Goal: Task Accomplishment & Management: Manage account settings

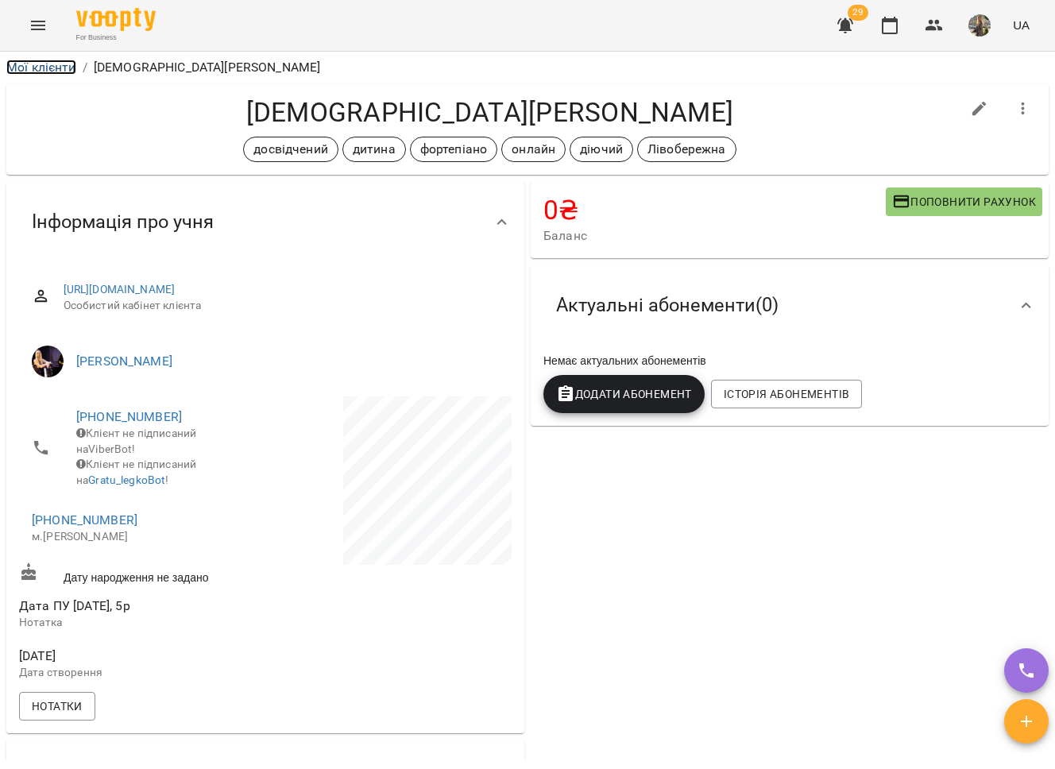
click at [25, 60] on link "Мої клієнти" at bounding box center [41, 67] width 70 height 15
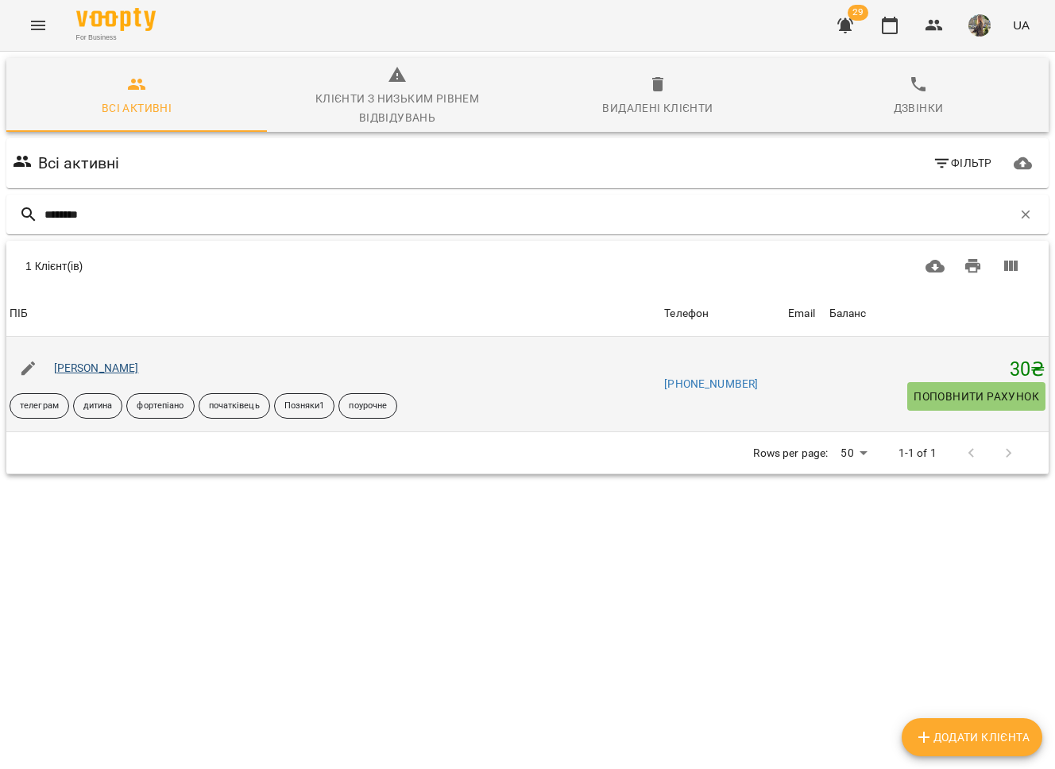
type input "********"
click at [91, 362] on link "[PERSON_NAME]" at bounding box center [96, 368] width 85 height 13
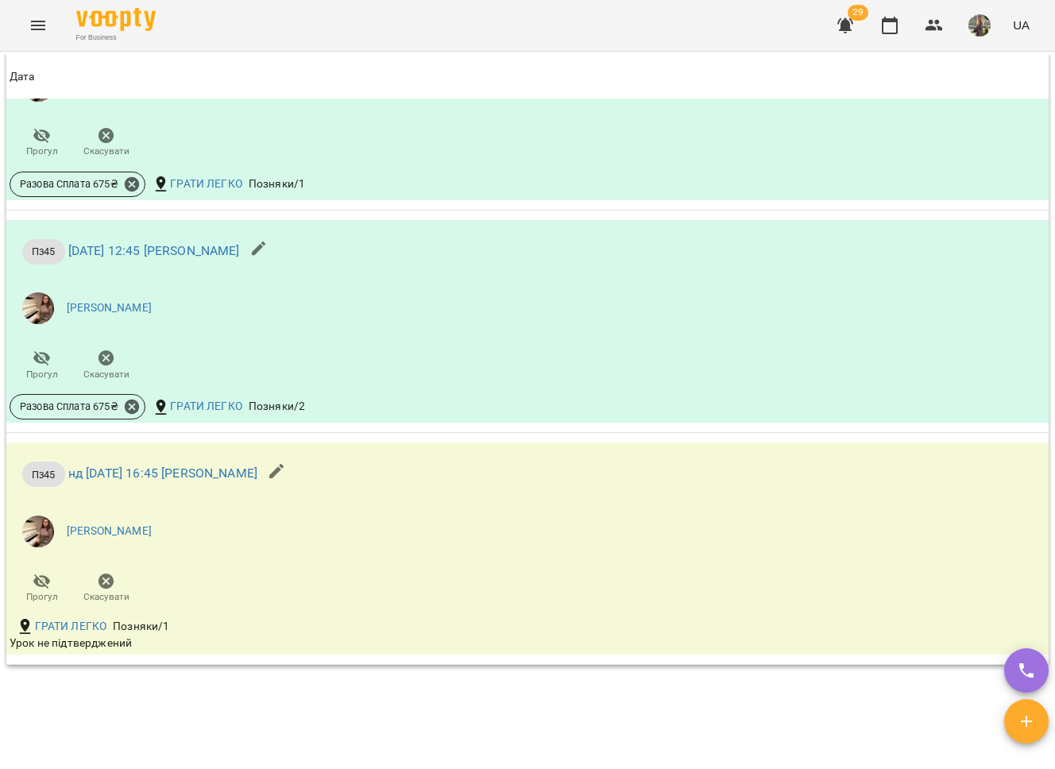
scroll to position [1257, 0]
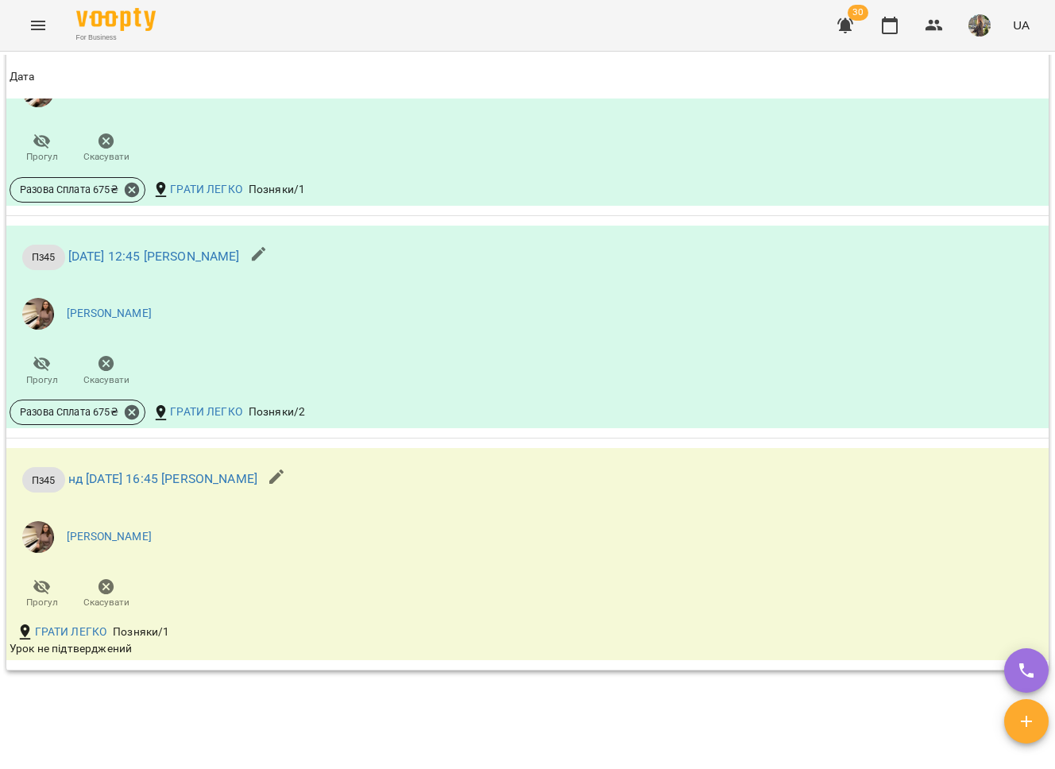
click at [33, 23] on icon "Menu" at bounding box center [38, 25] width 19 height 19
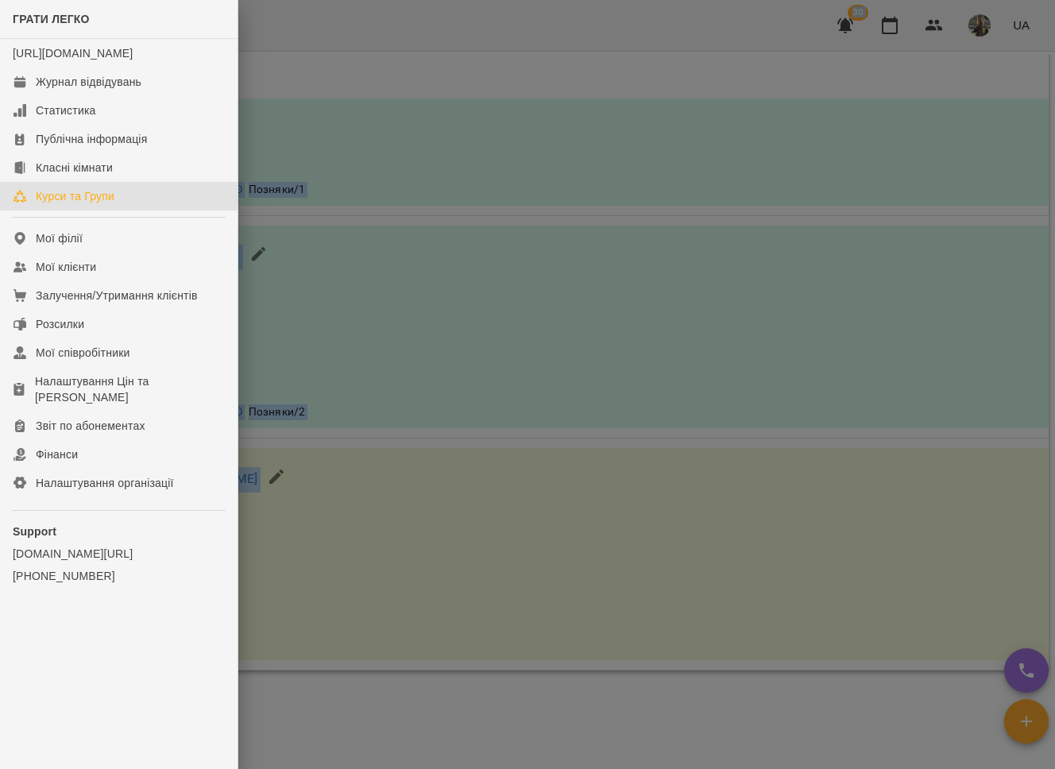
click at [64, 204] on div "Курси та Групи" at bounding box center [75, 196] width 79 height 16
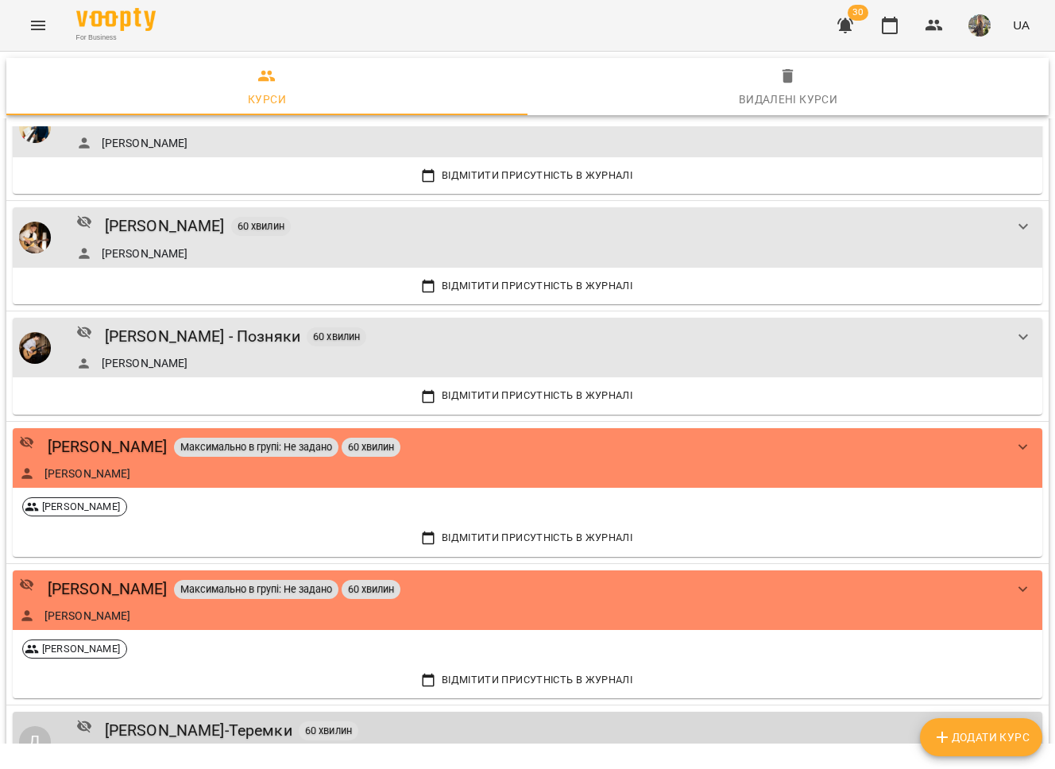
scroll to position [434, 0]
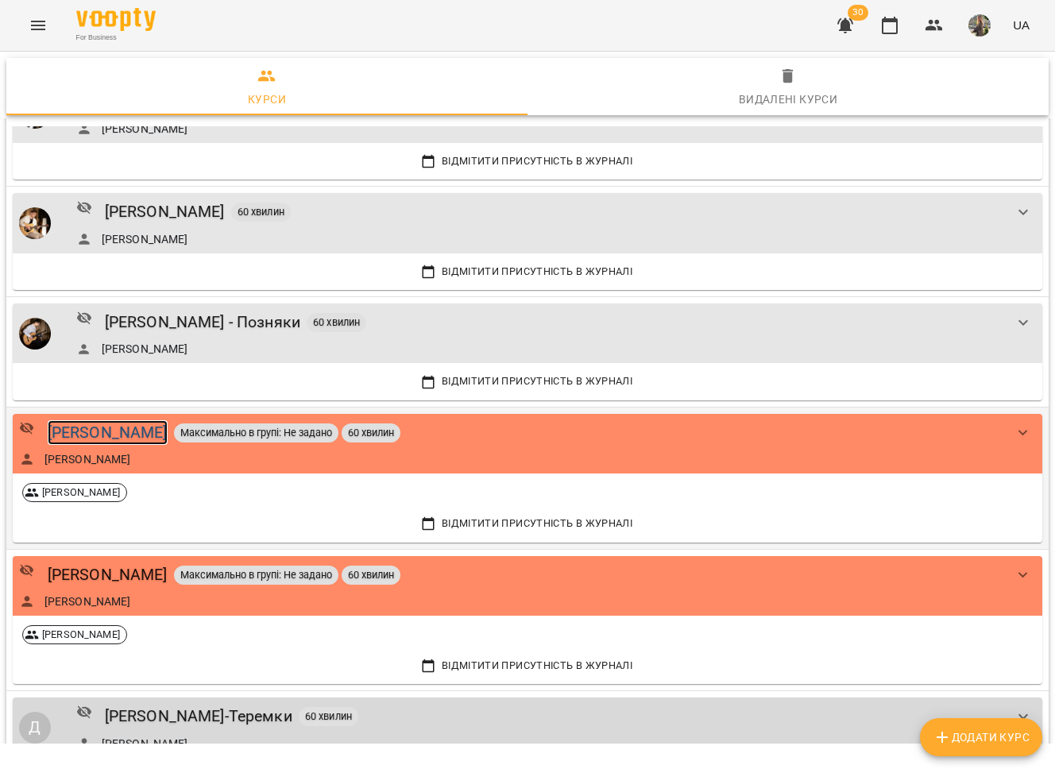
click at [105, 427] on div "[PERSON_NAME]" at bounding box center [108, 432] width 120 height 25
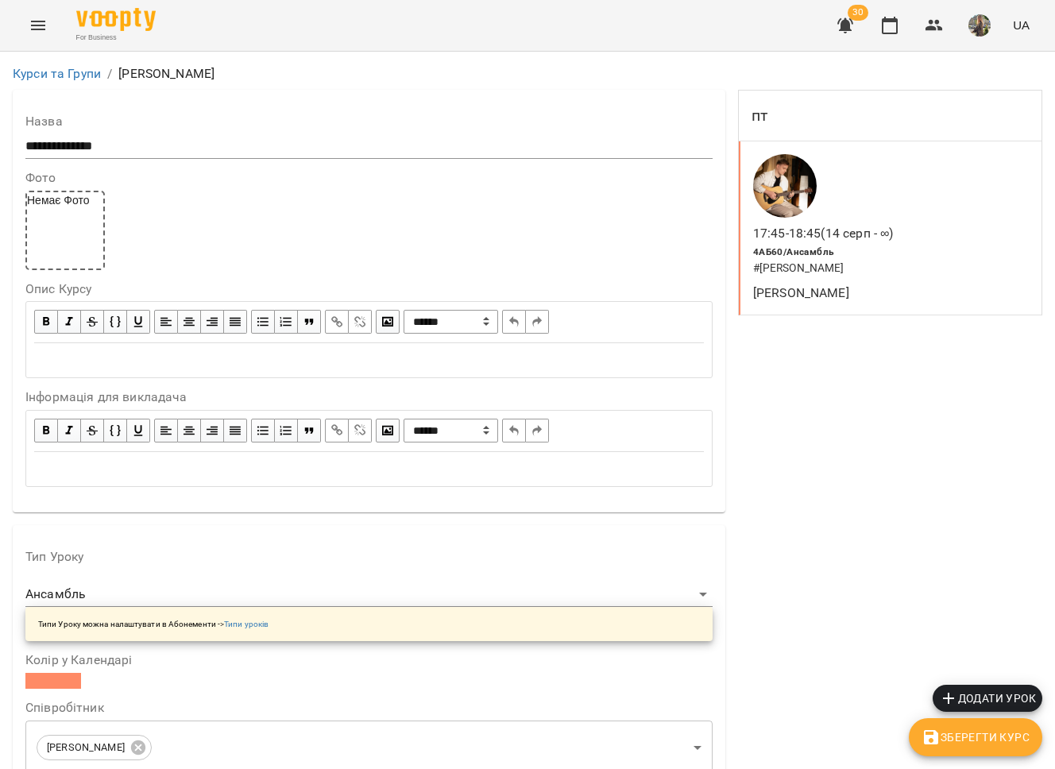
click at [845, 226] on p "17:45 - 18:45 (14 серп - ∞)" at bounding box center [823, 233] width 141 height 19
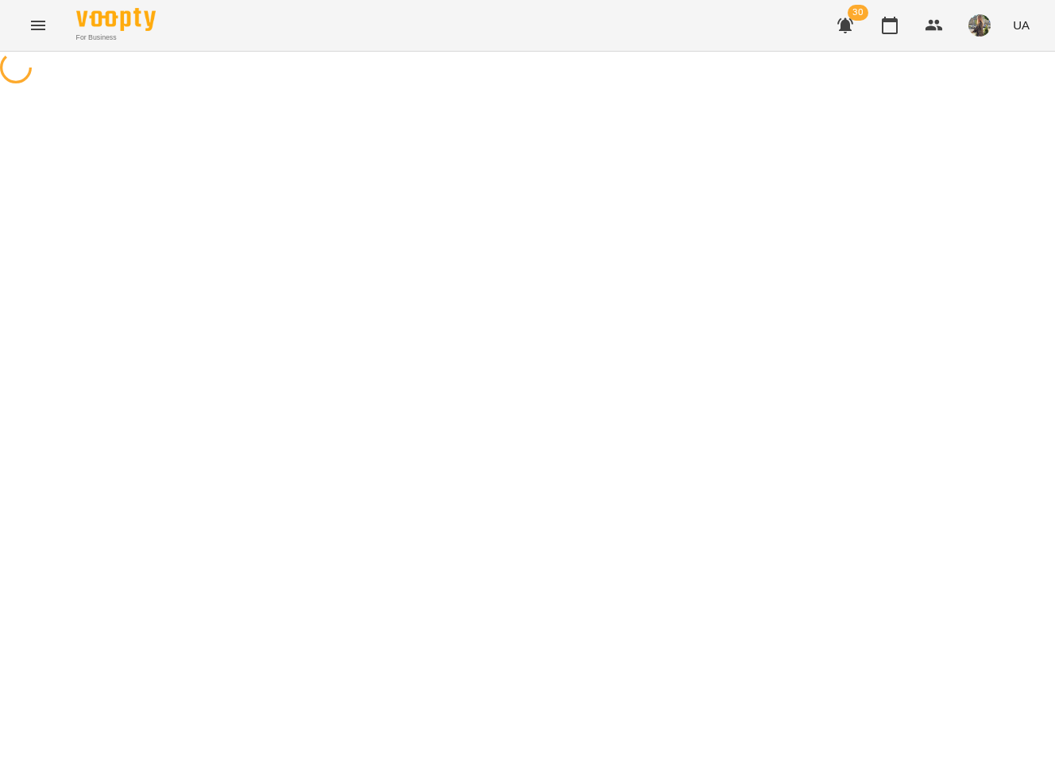
select select "*"
select select "**********"
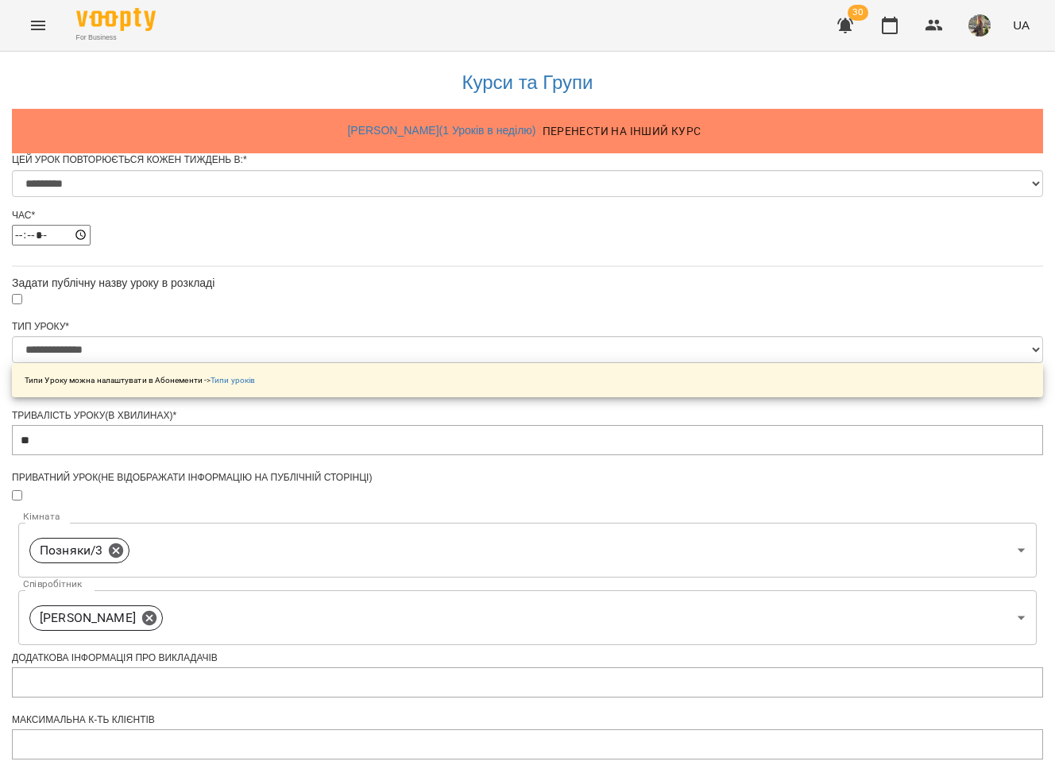
scroll to position [544, 0]
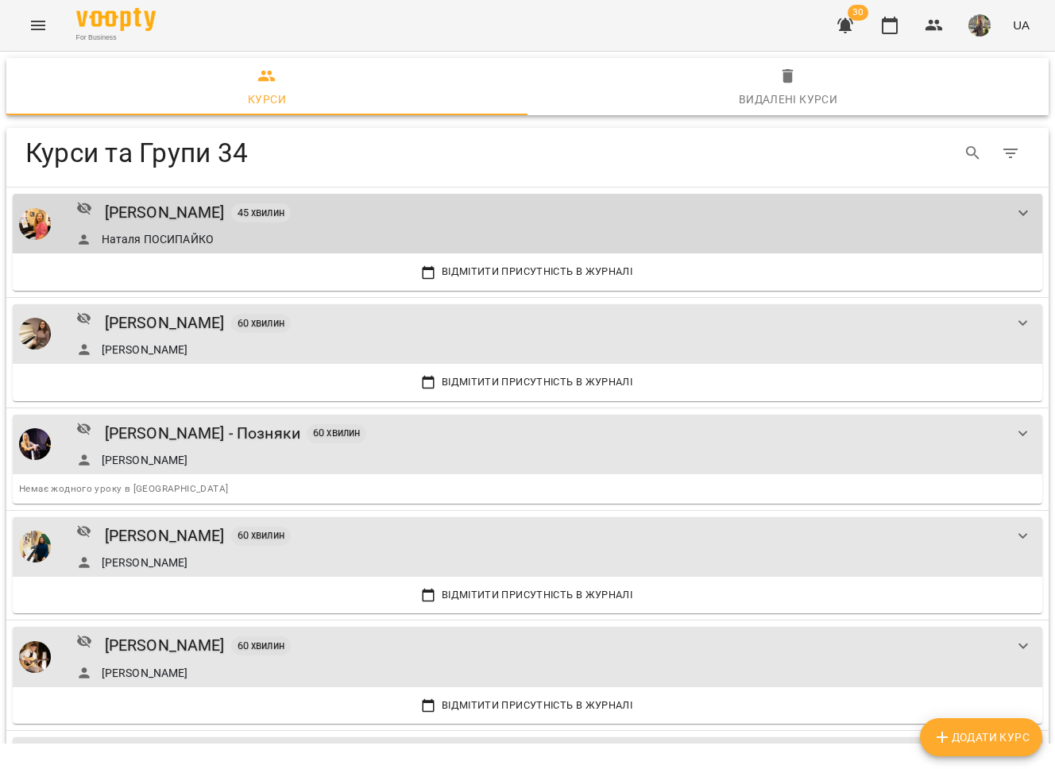
click at [33, 28] on icon "Menu" at bounding box center [38, 25] width 19 height 19
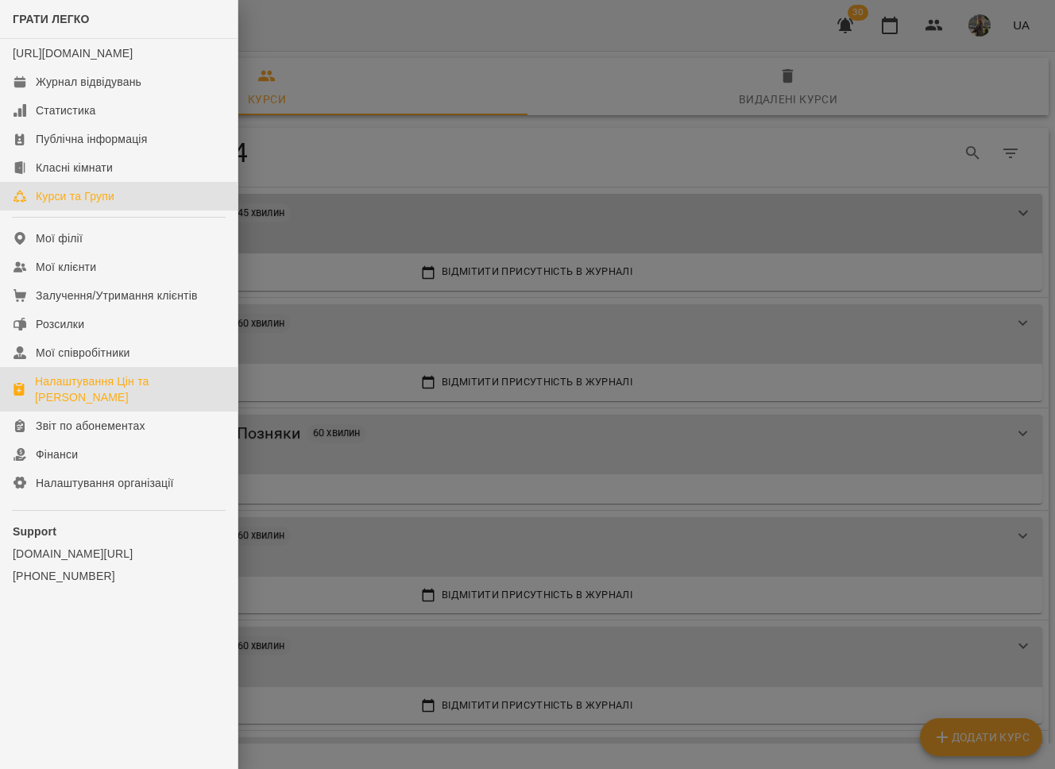
click at [145, 404] on div "Налаштування Цін та [PERSON_NAME]" at bounding box center [130, 389] width 190 height 32
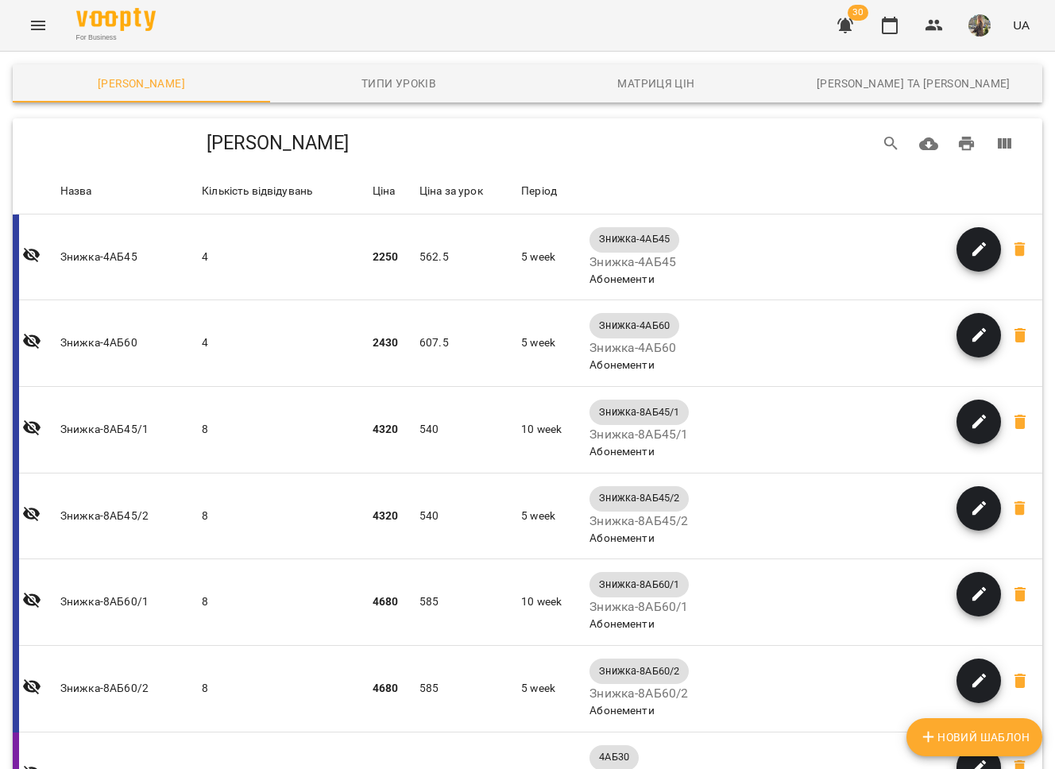
click at [36, 21] on icon "Menu" at bounding box center [38, 26] width 14 height 10
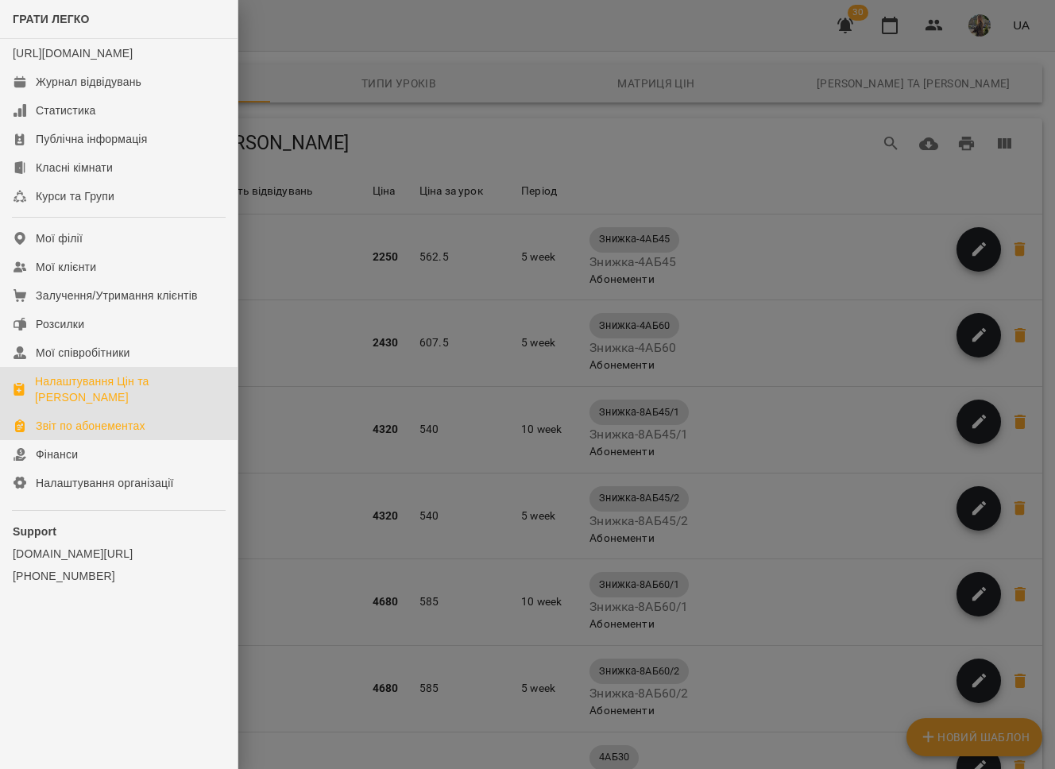
click at [78, 425] on div "Звіт по абонементах" at bounding box center [91, 426] width 110 height 16
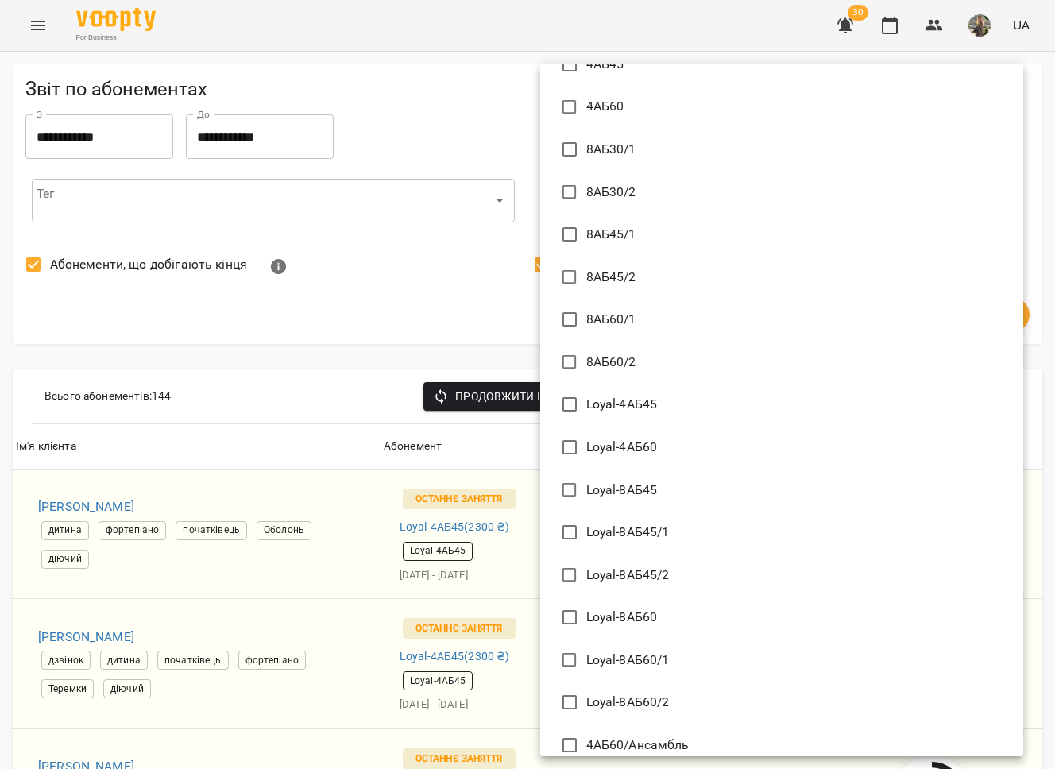
scroll to position [341, 0]
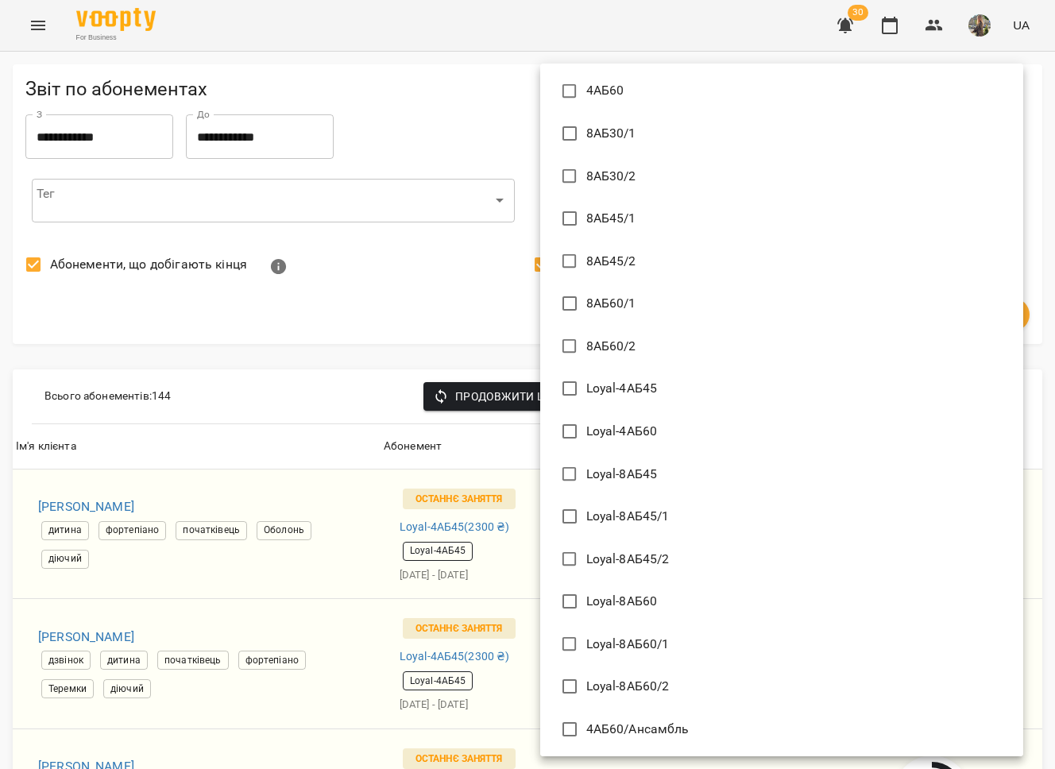
click at [619, 720] on span "4АБ60/Ансамбль" at bounding box center [637, 729] width 103 height 19
type input "**********"
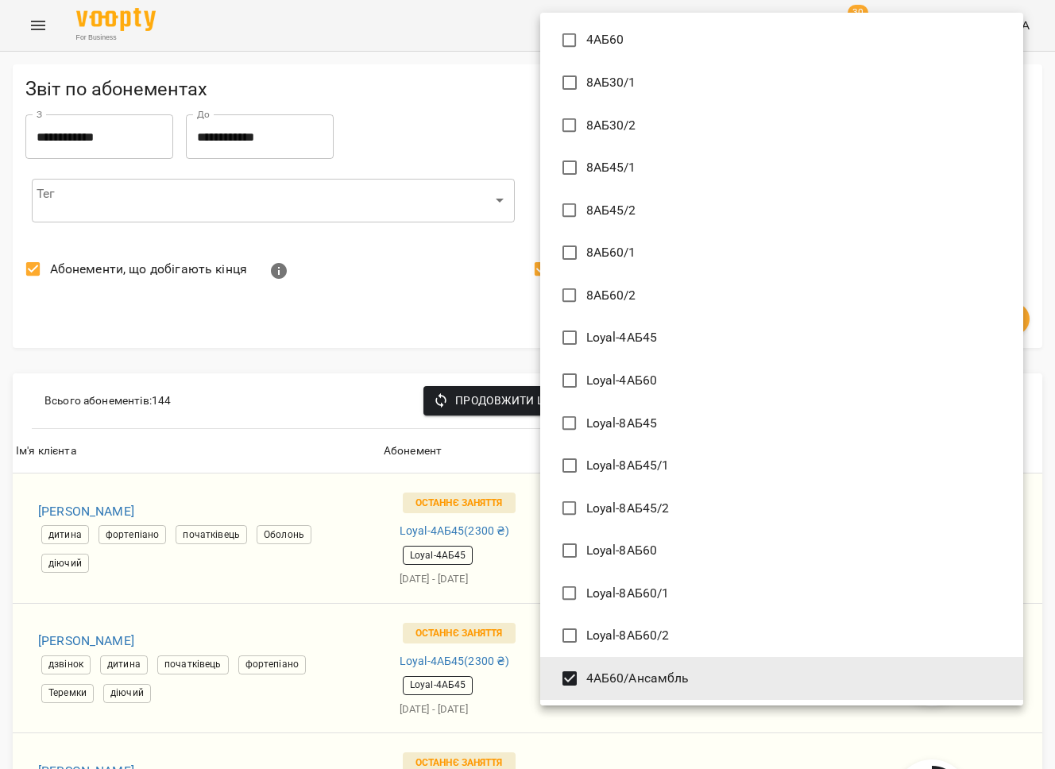
click at [443, 567] on div at bounding box center [527, 384] width 1055 height 769
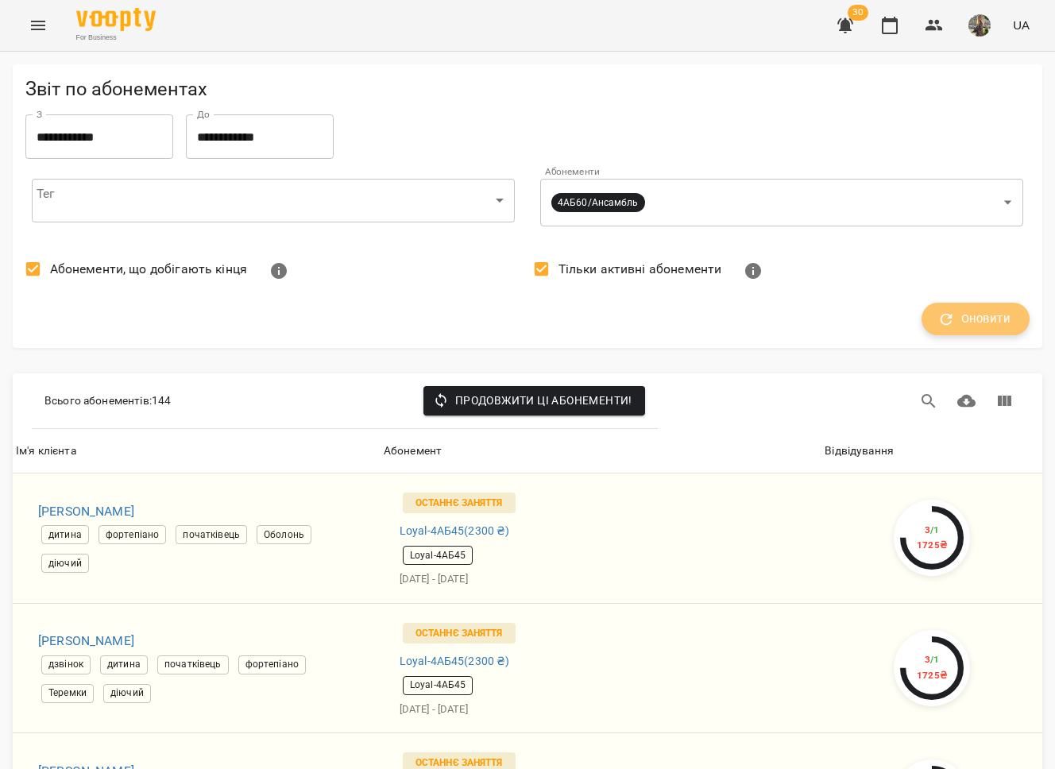
click at [961, 316] on span "Оновити" at bounding box center [976, 319] width 70 height 21
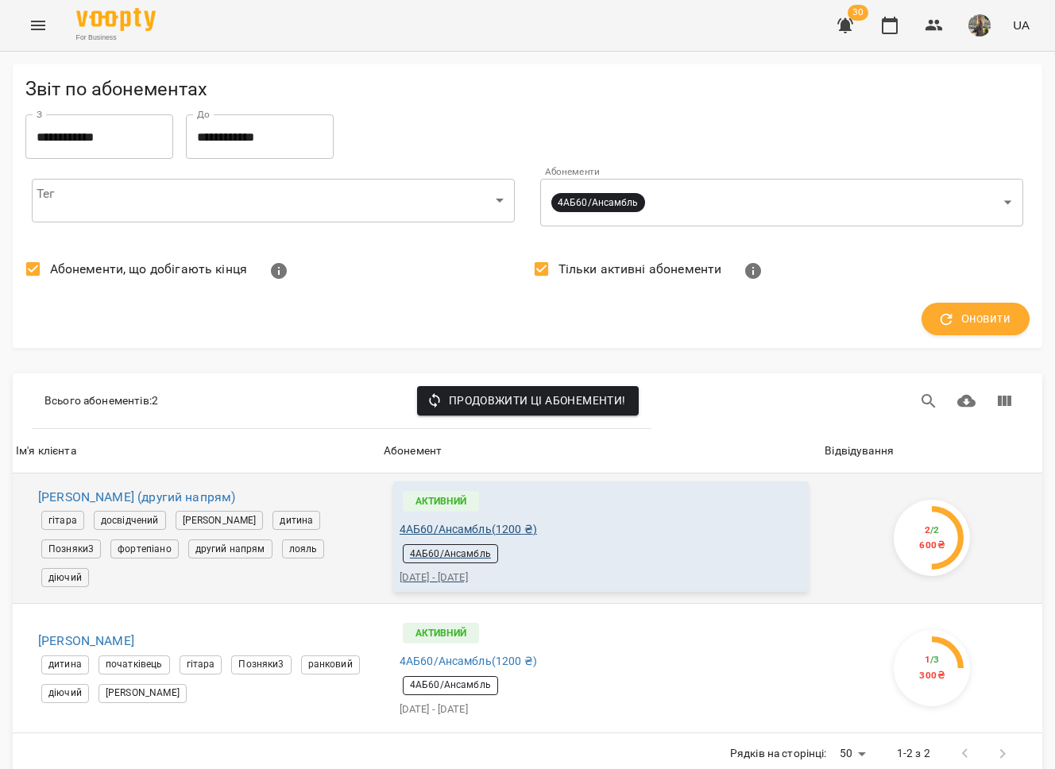
scroll to position [24, 0]
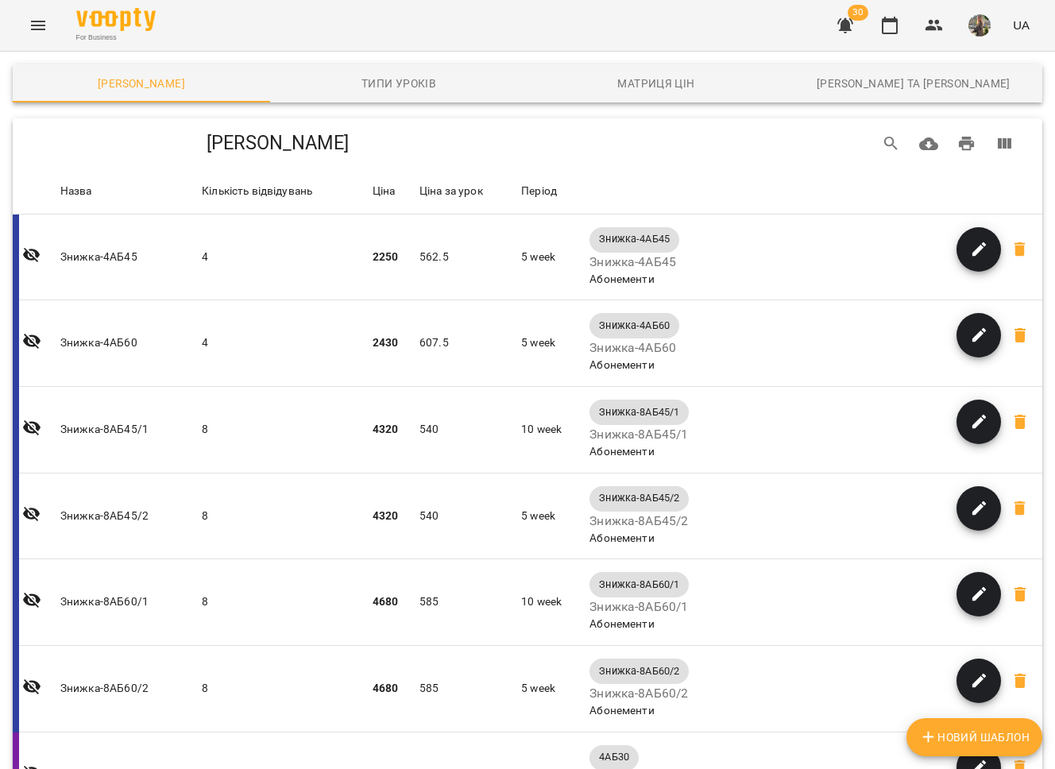
click at [38, 18] on icon "Menu" at bounding box center [38, 25] width 19 height 19
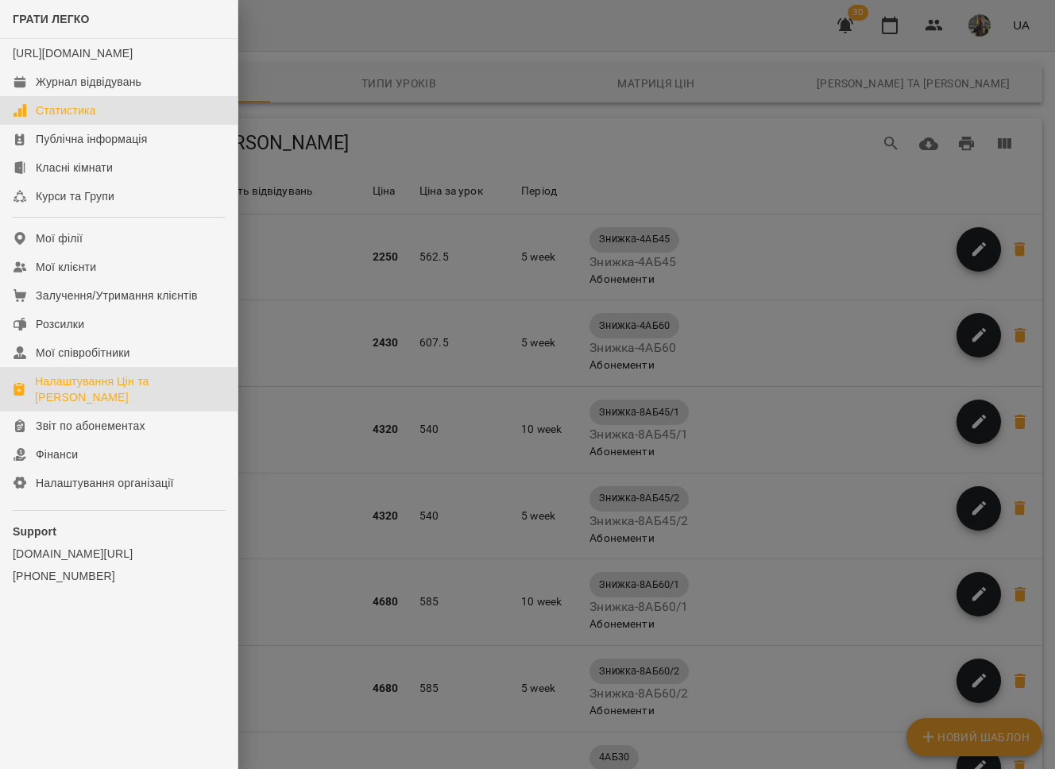
click at [69, 125] on link "Статистика" at bounding box center [119, 110] width 238 height 29
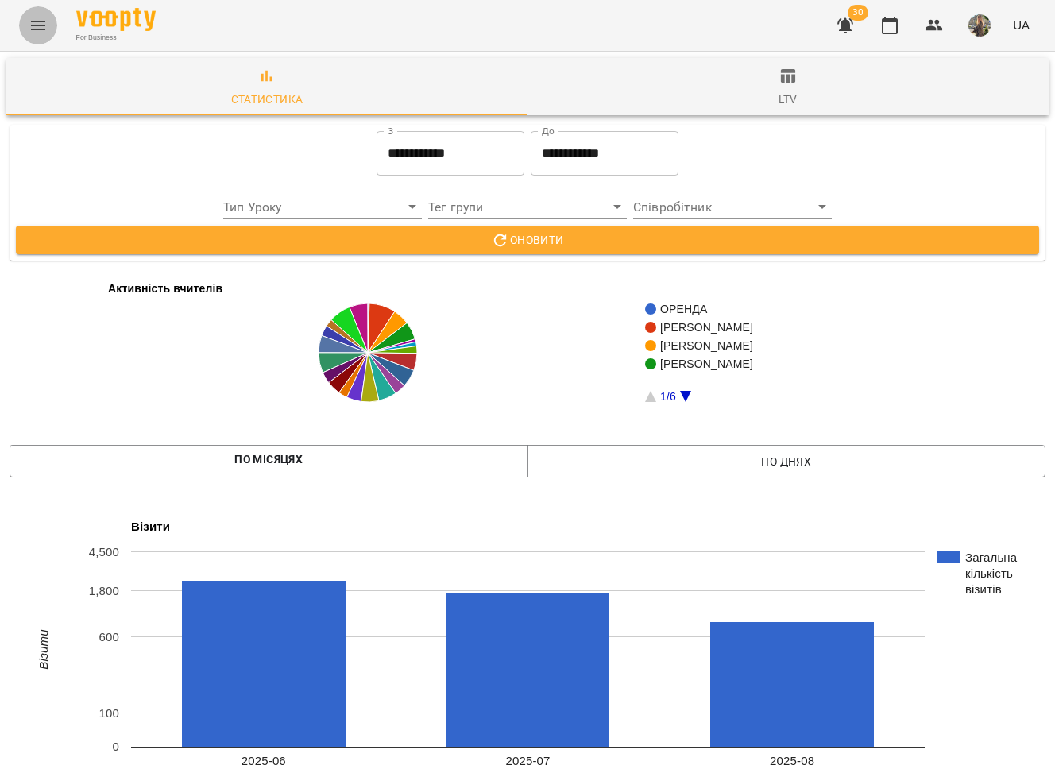
click at [45, 29] on icon "Menu" at bounding box center [38, 25] width 19 height 19
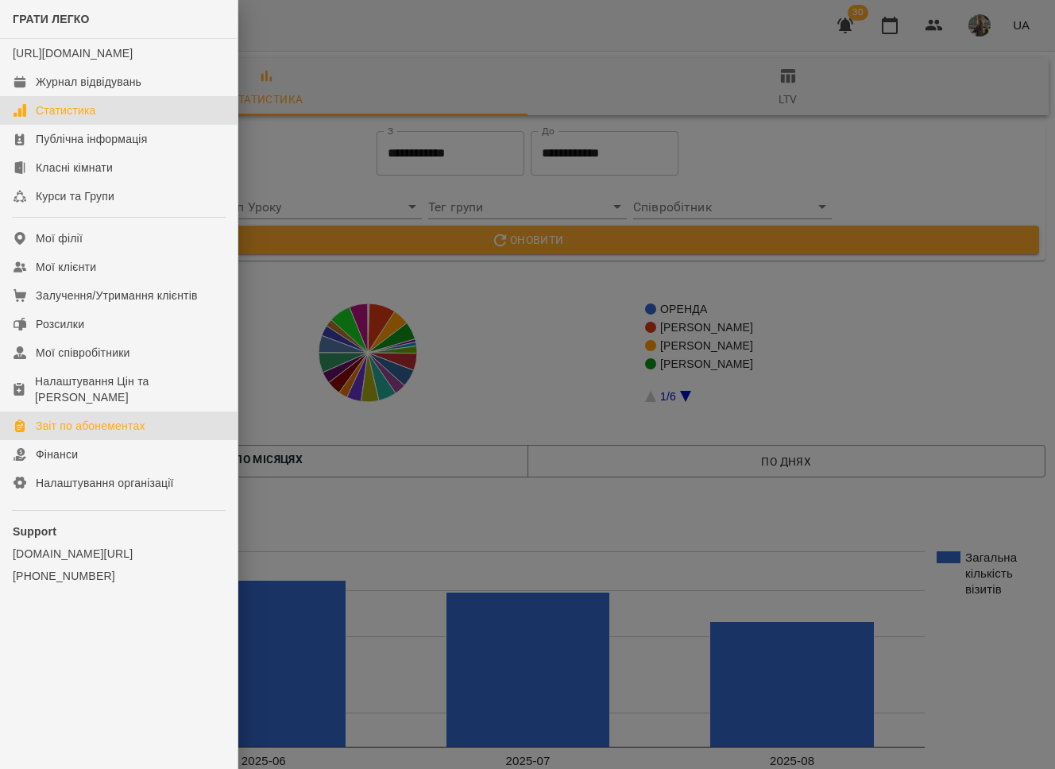
click at [106, 427] on div "Звіт по абонементах" at bounding box center [91, 426] width 110 height 16
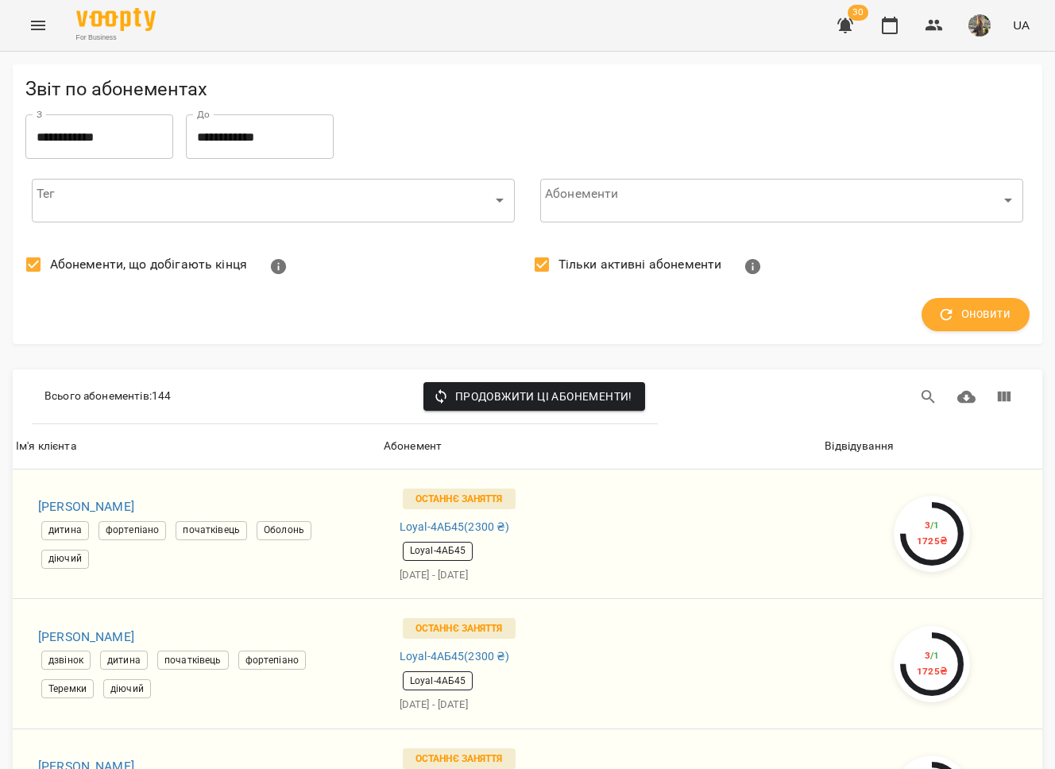
click at [561, 259] on span "Тільки активні абонементи" at bounding box center [641, 264] width 164 height 19
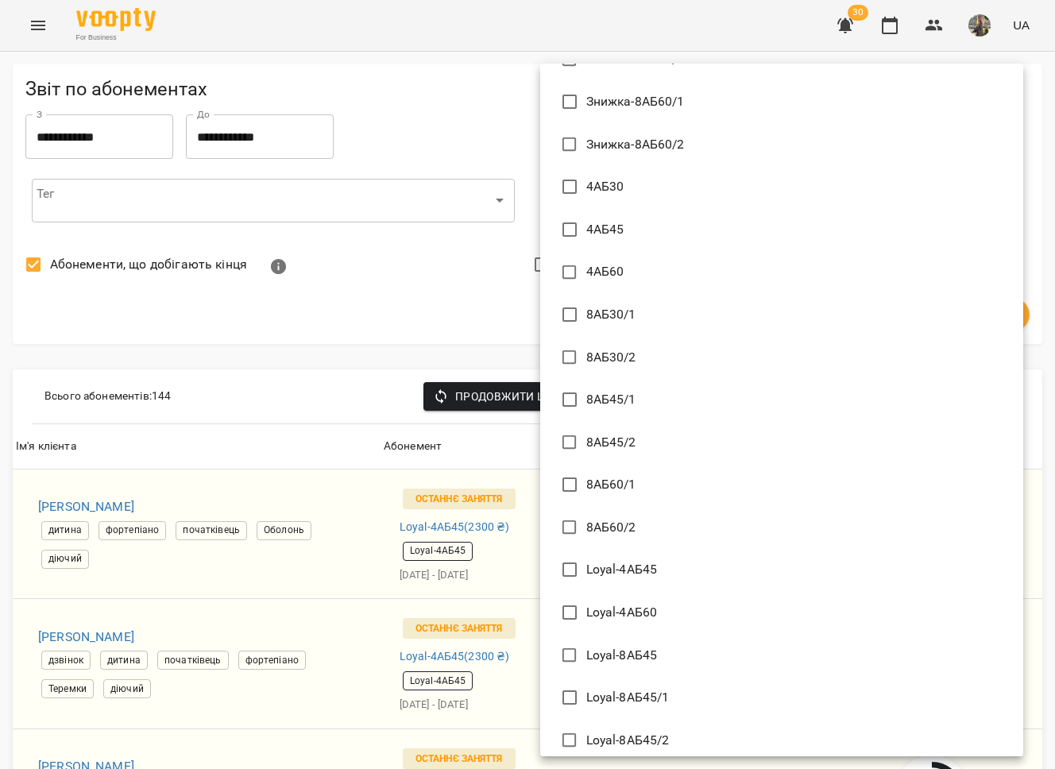
scroll to position [341, 0]
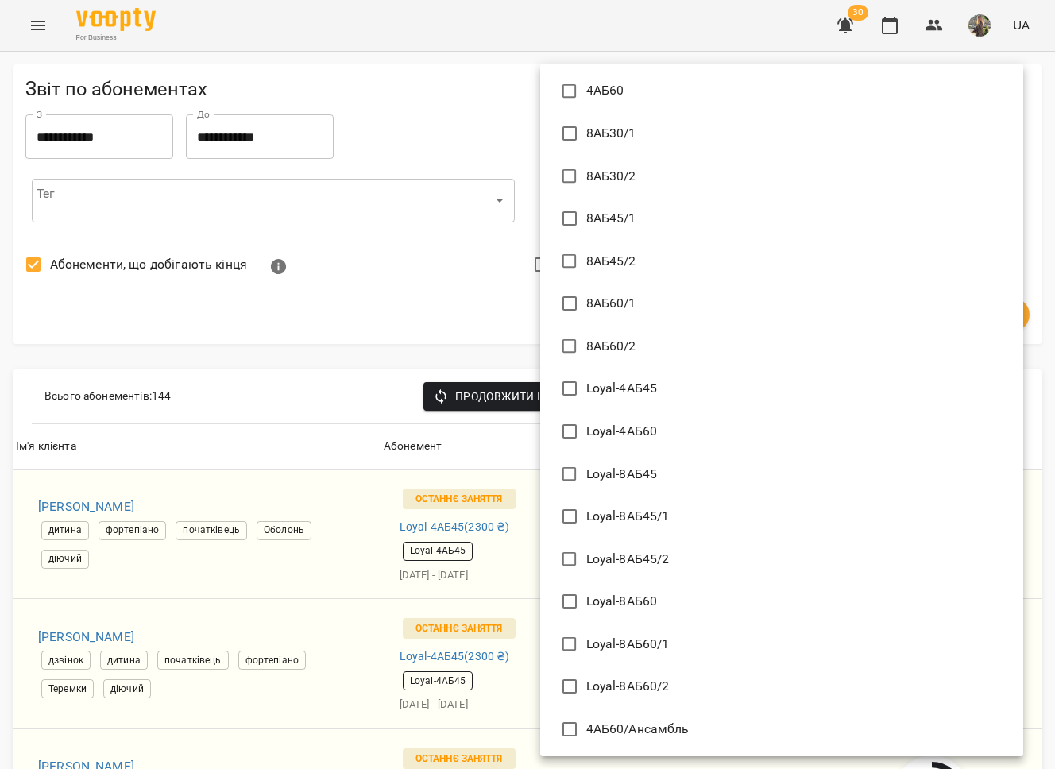
click at [614, 726] on span "4АБ60/Ансамбль" at bounding box center [637, 729] width 103 height 19
type input "**********"
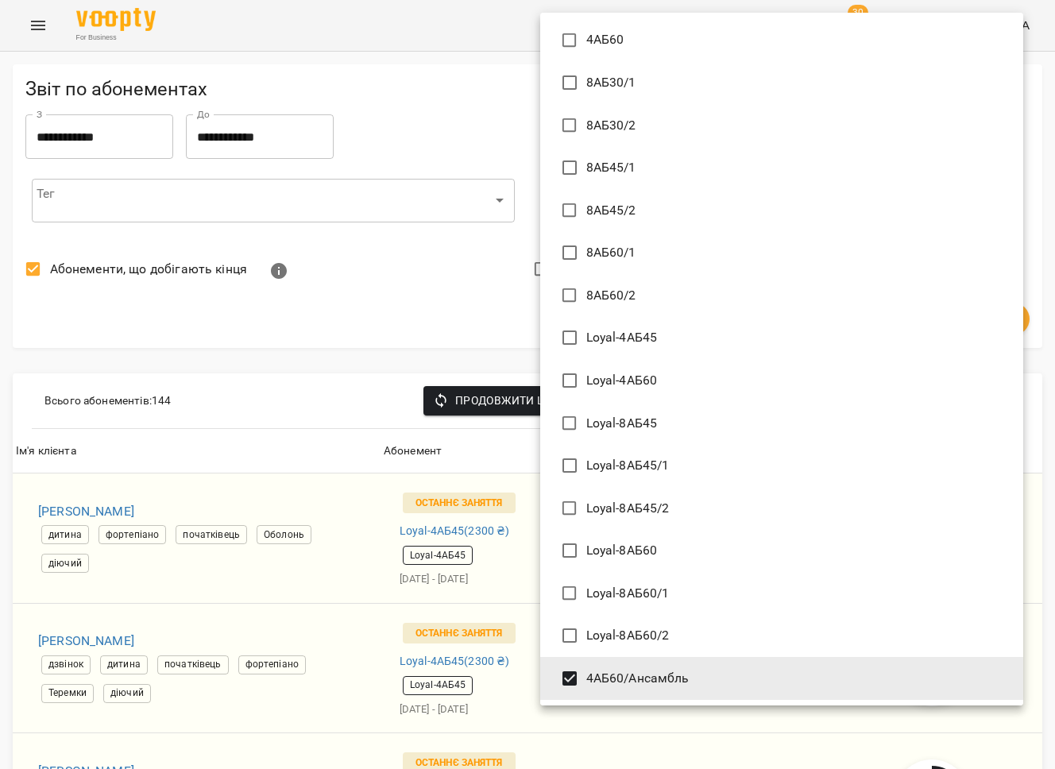
click at [489, 573] on div at bounding box center [527, 384] width 1055 height 769
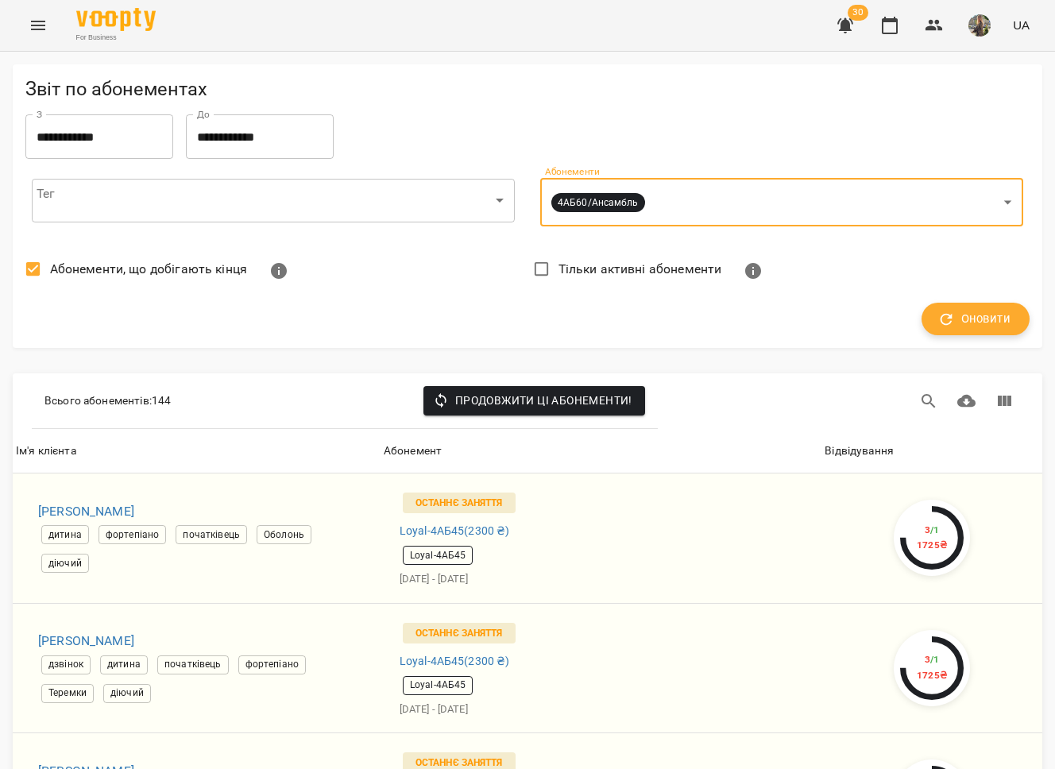
click at [945, 327] on icon "button" at bounding box center [946, 319] width 17 height 17
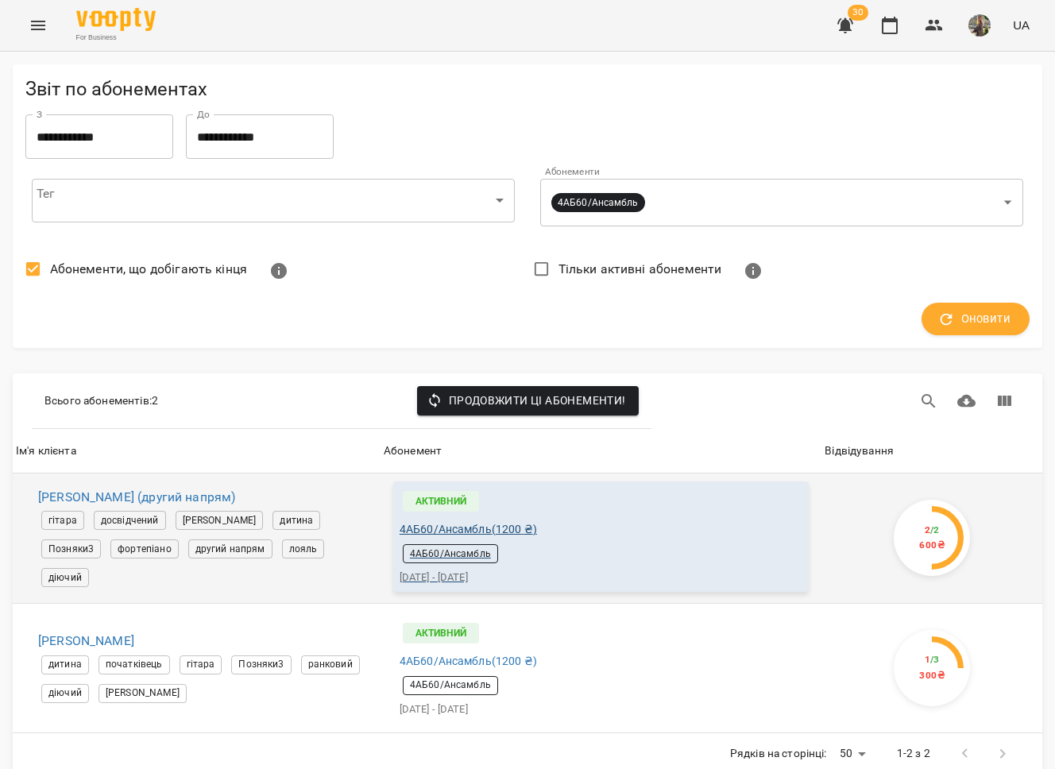
scroll to position [24, 0]
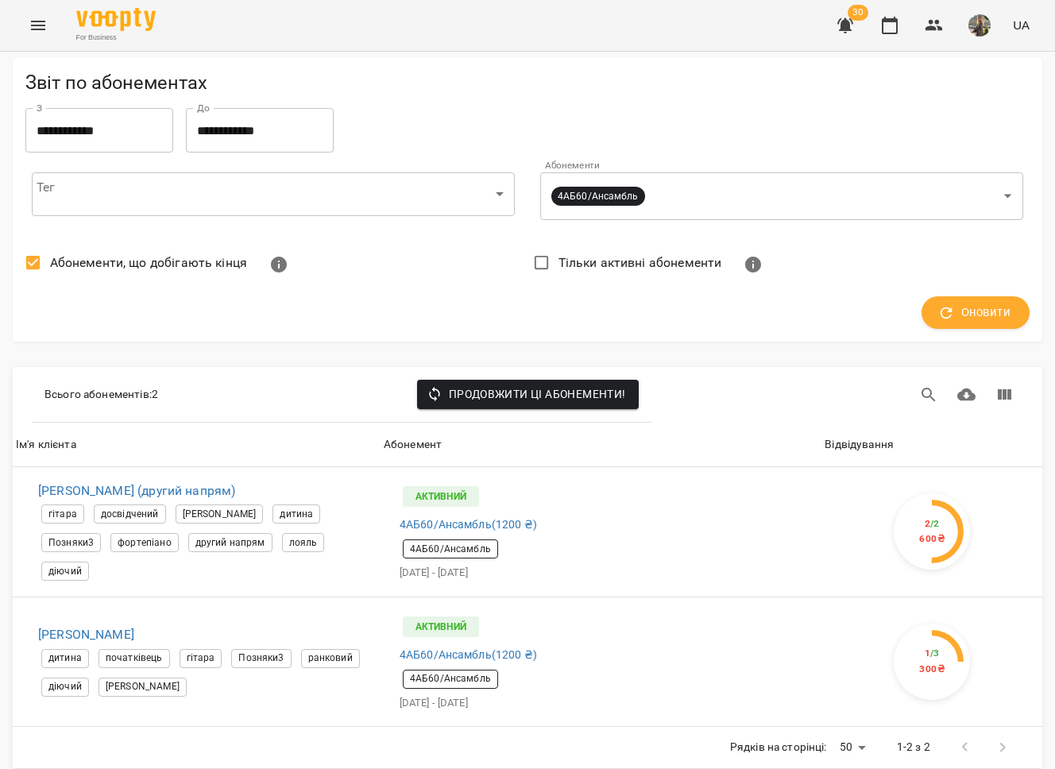
click at [41, 29] on icon "Menu" at bounding box center [38, 26] width 14 height 10
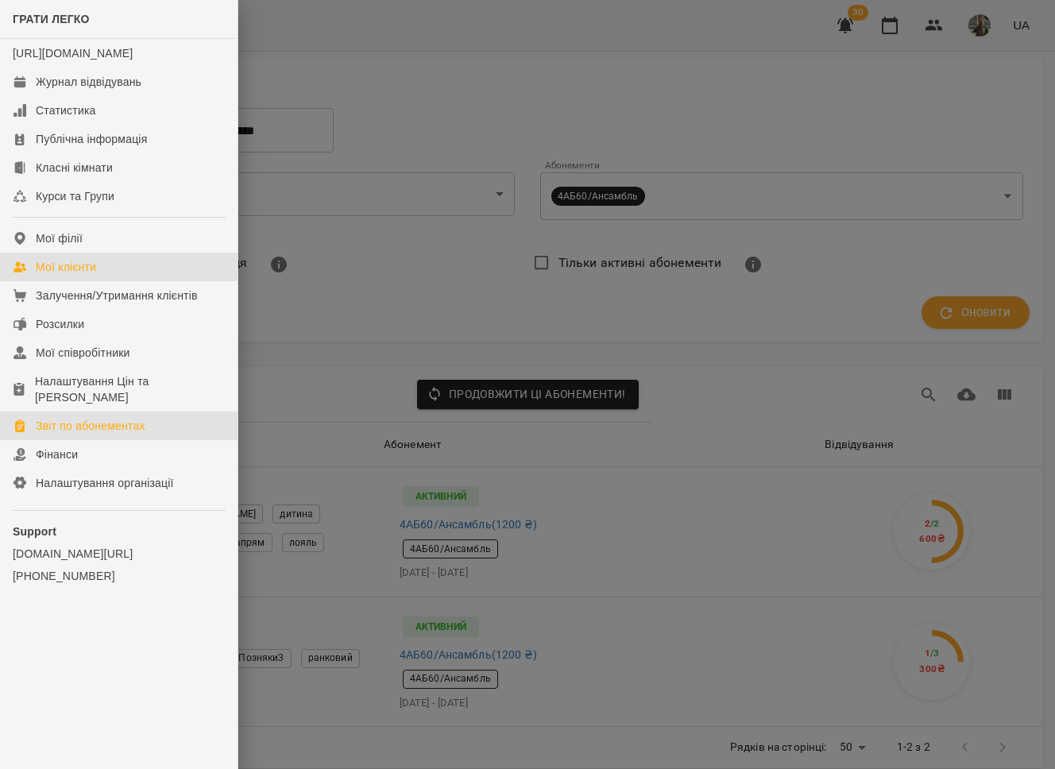
click at [69, 269] on link "Мої клієнти" at bounding box center [119, 267] width 238 height 29
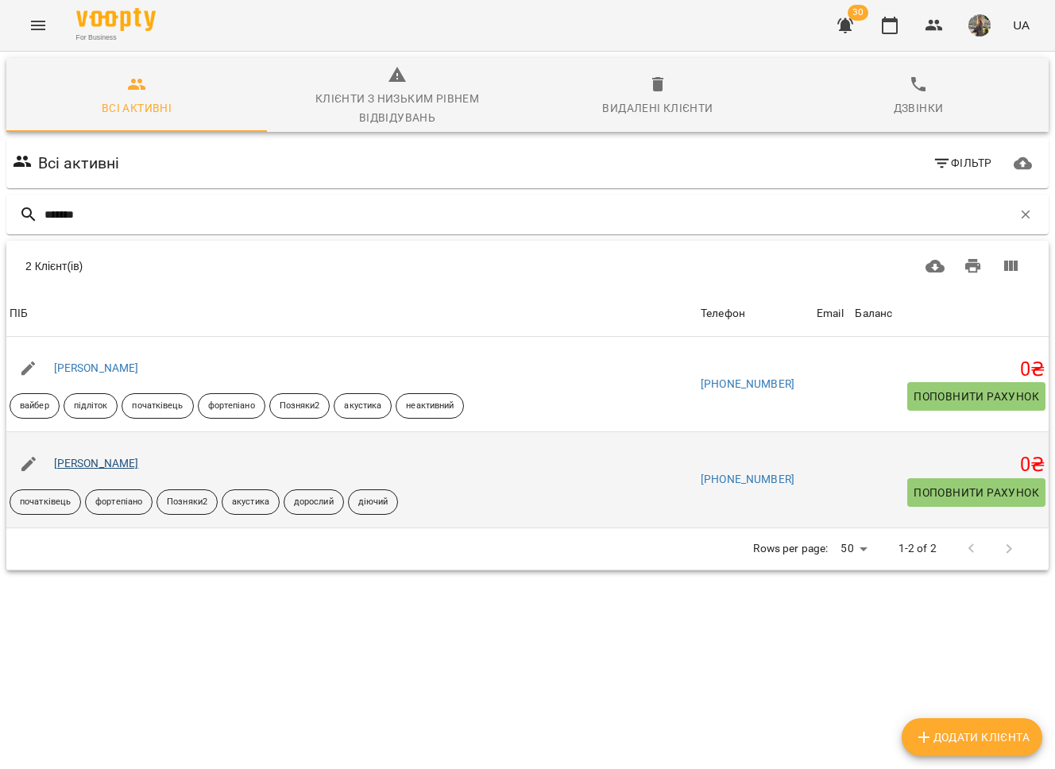
type input "*******"
click at [118, 457] on link "[PERSON_NAME]" at bounding box center [96, 463] width 85 height 13
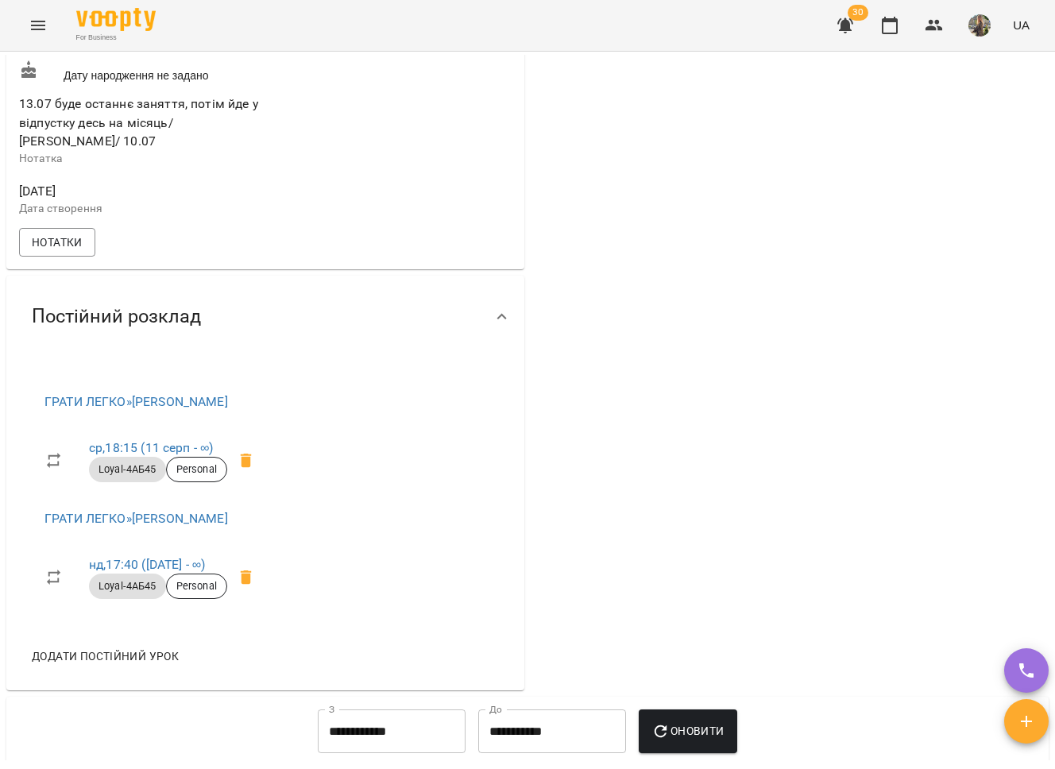
scroll to position [671, 0]
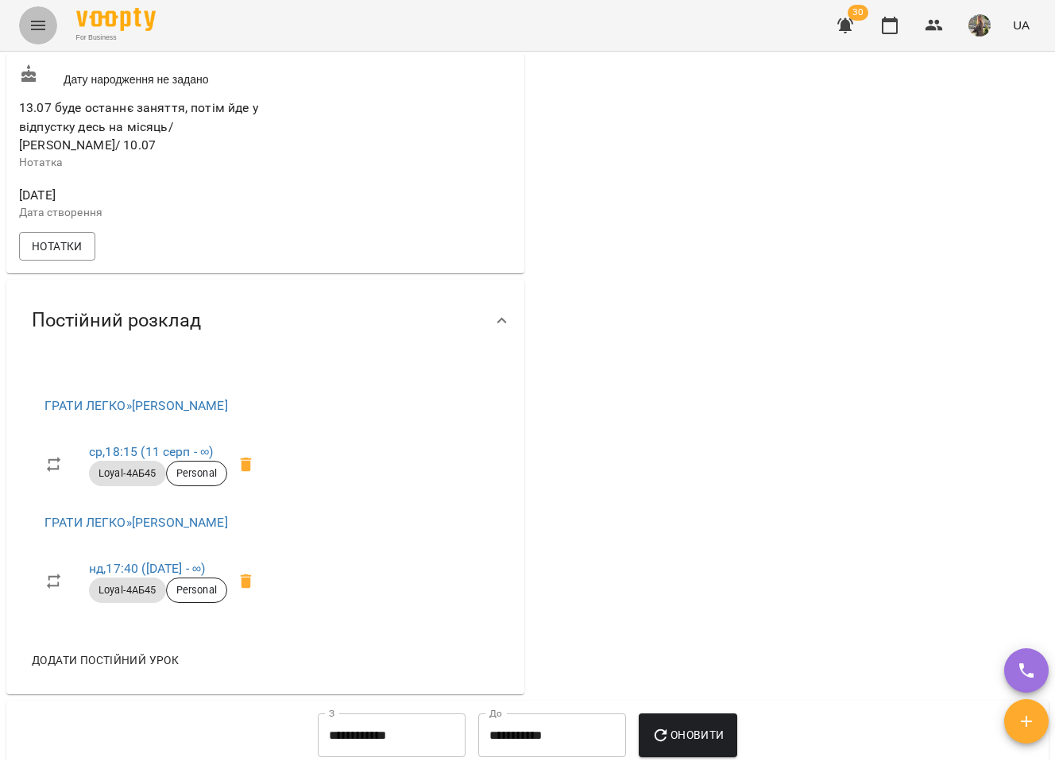
click at [47, 25] on button "Menu" at bounding box center [38, 25] width 38 height 38
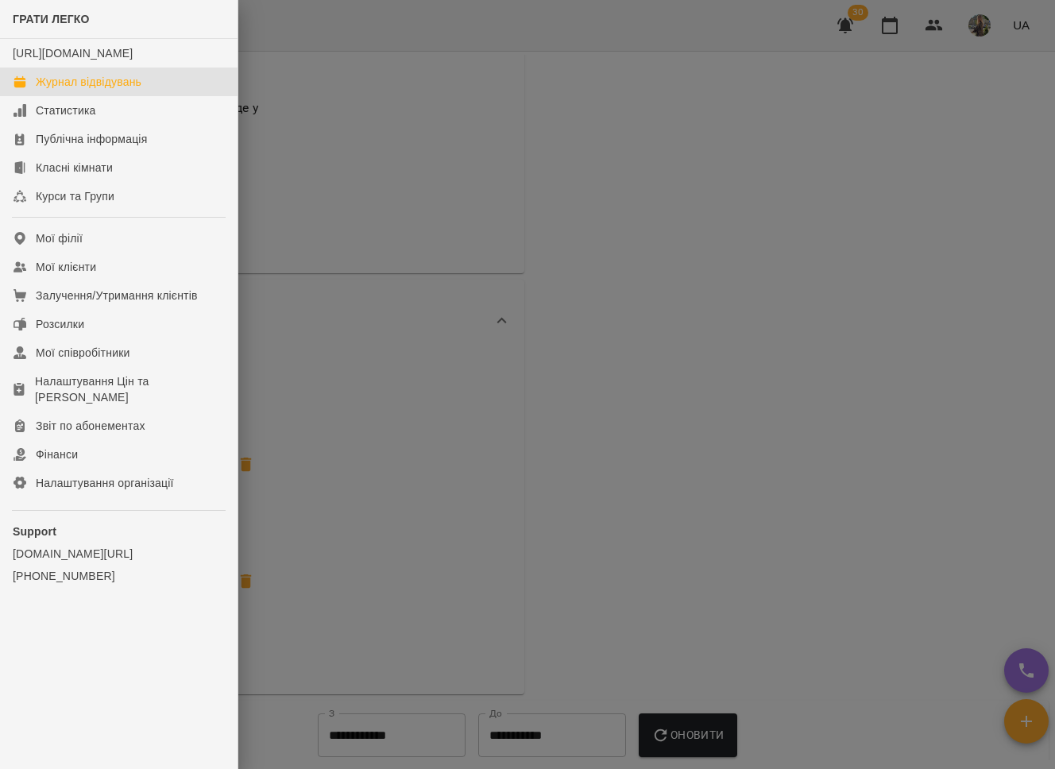
click at [98, 90] on div "Журнал відвідувань" at bounding box center [89, 82] width 106 height 16
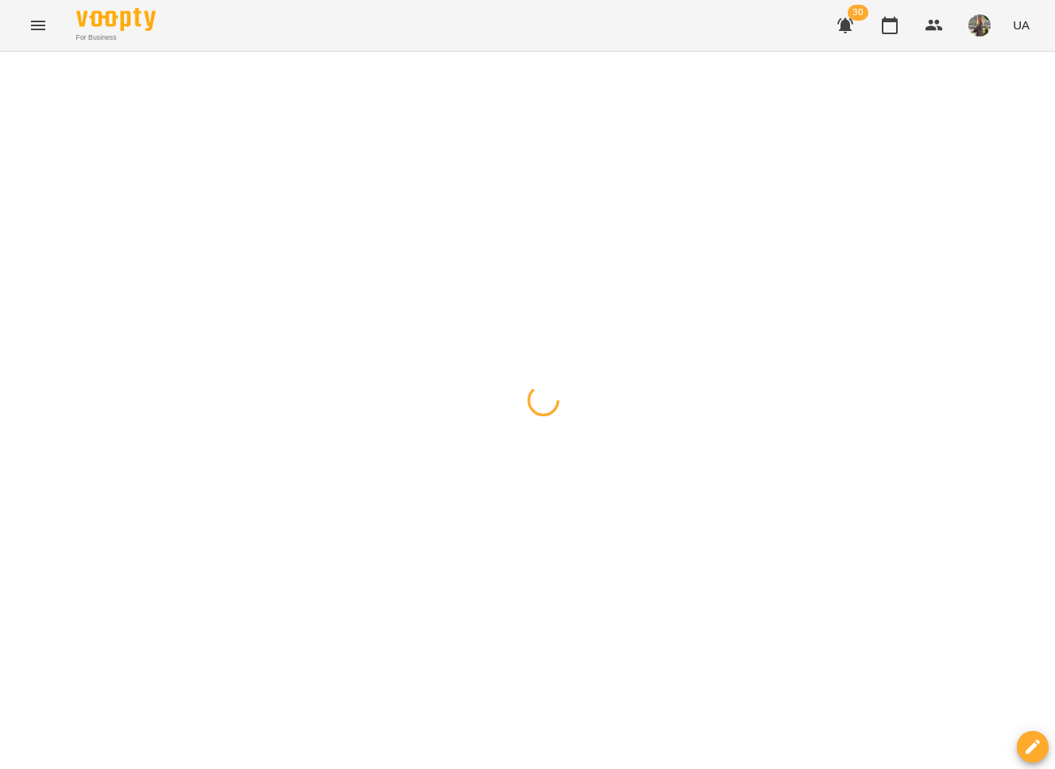
click at [839, 18] on icon "button" at bounding box center [845, 25] width 19 height 19
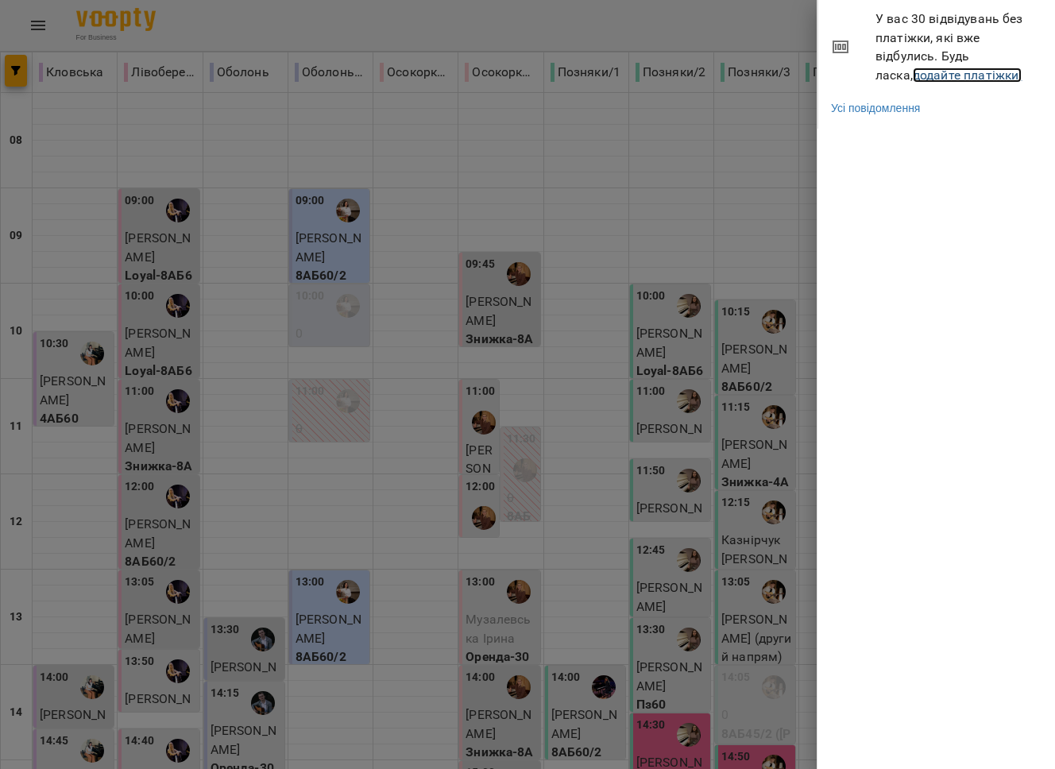
click at [913, 75] on link "додайте платіжки!" at bounding box center [968, 75] width 110 height 15
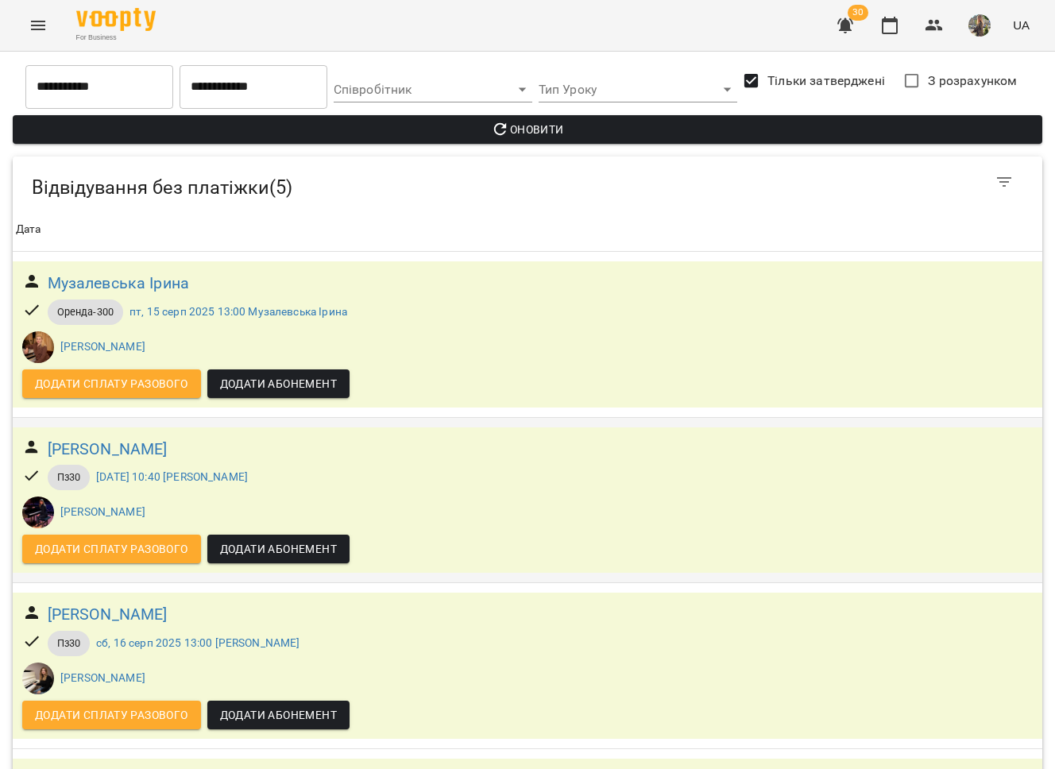
scroll to position [322, 0]
click at [133, 287] on h6 "Музалевська Ірина" at bounding box center [119, 283] width 142 height 25
click at [178, 287] on h6 "Музалевська Ірина" at bounding box center [119, 283] width 142 height 25
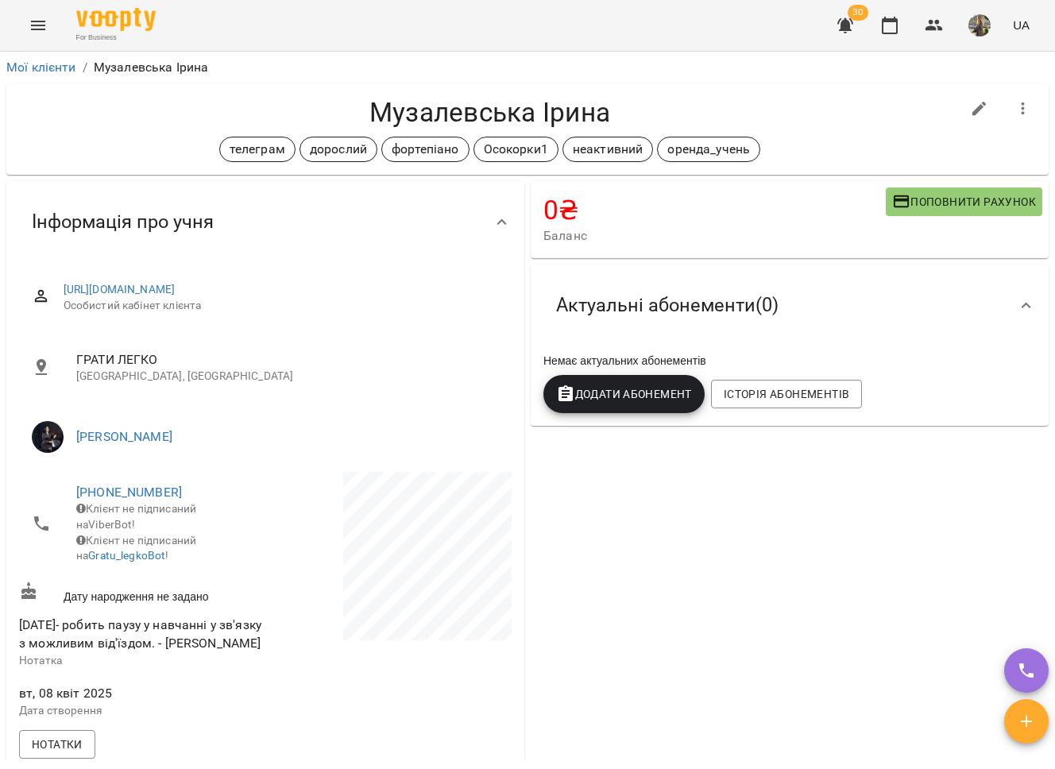
click at [967, 207] on span "Поповнити рахунок" at bounding box center [964, 201] width 144 height 19
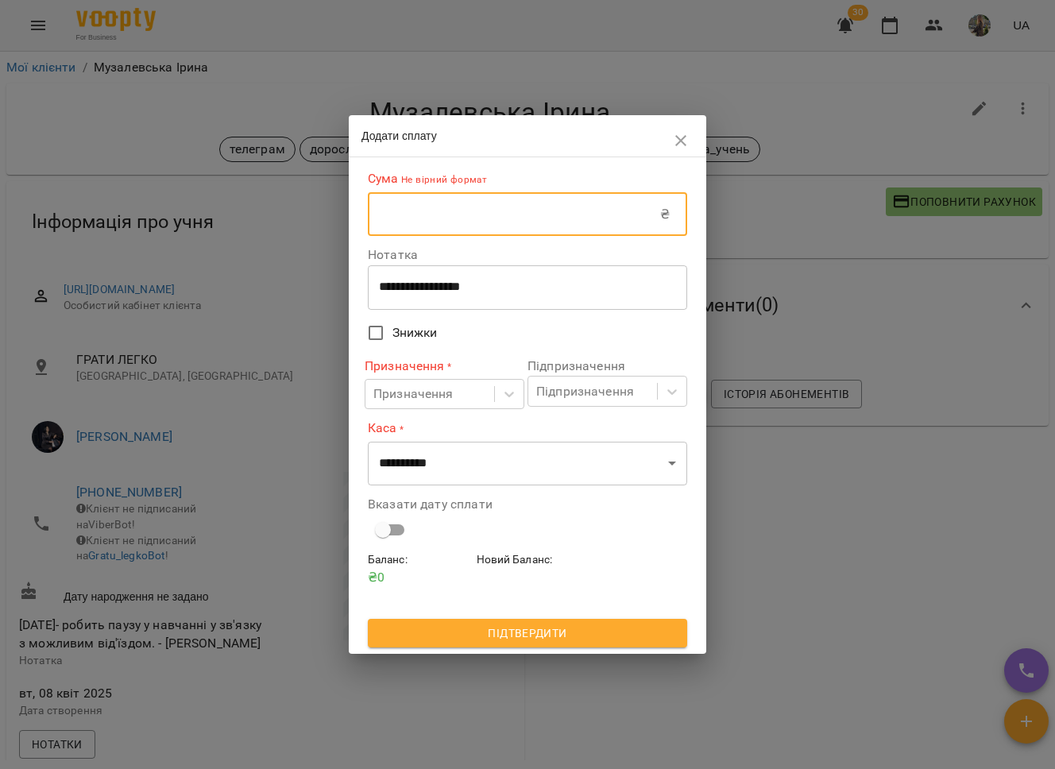
click at [531, 217] on input "text" at bounding box center [514, 214] width 292 height 44
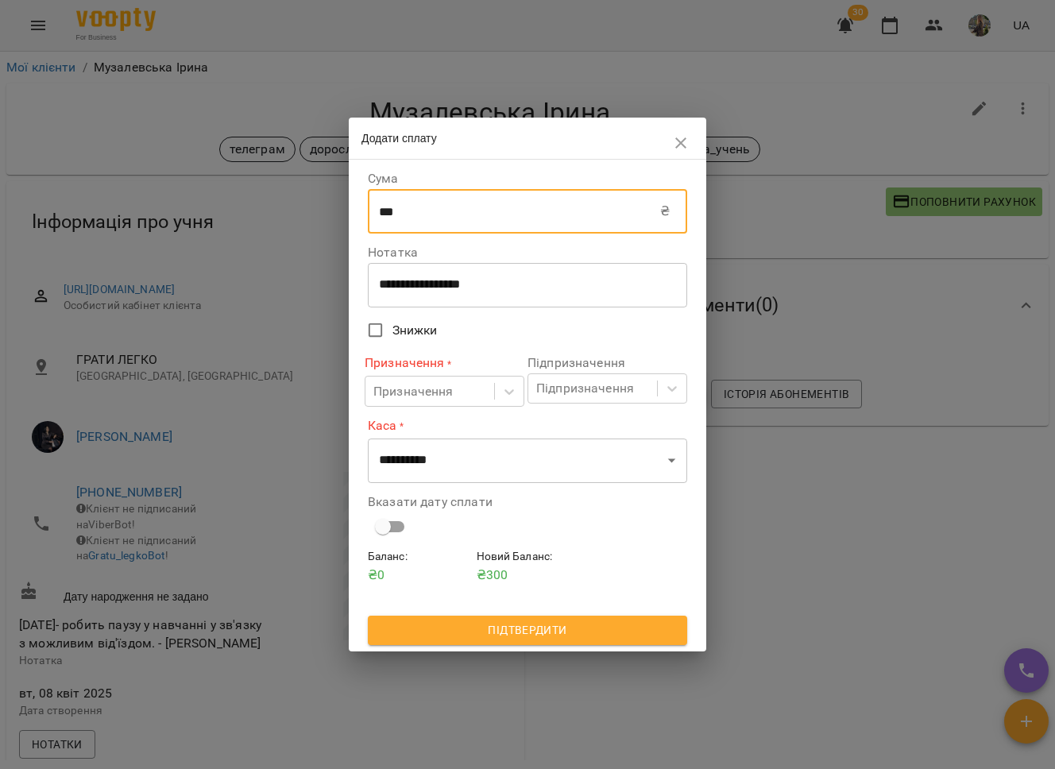
type input "***"
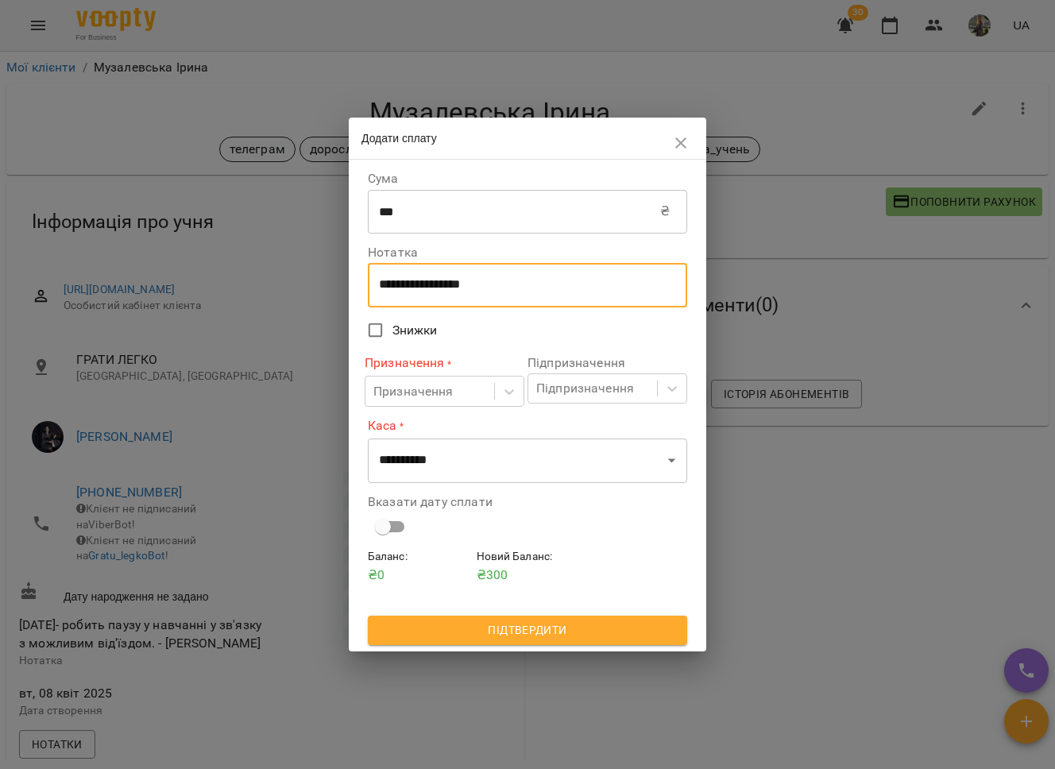
drag, startPoint x: 506, startPoint y: 291, endPoint x: 331, endPoint y: 292, distance: 175.6
click at [329, 293] on div "**********" at bounding box center [527, 384] width 1055 height 769
drag, startPoint x: 493, startPoint y: 284, endPoint x: 358, endPoint y: 284, distance: 134.3
click at [358, 284] on div "**********" at bounding box center [528, 405] width 358 height 491
type textarea "*"
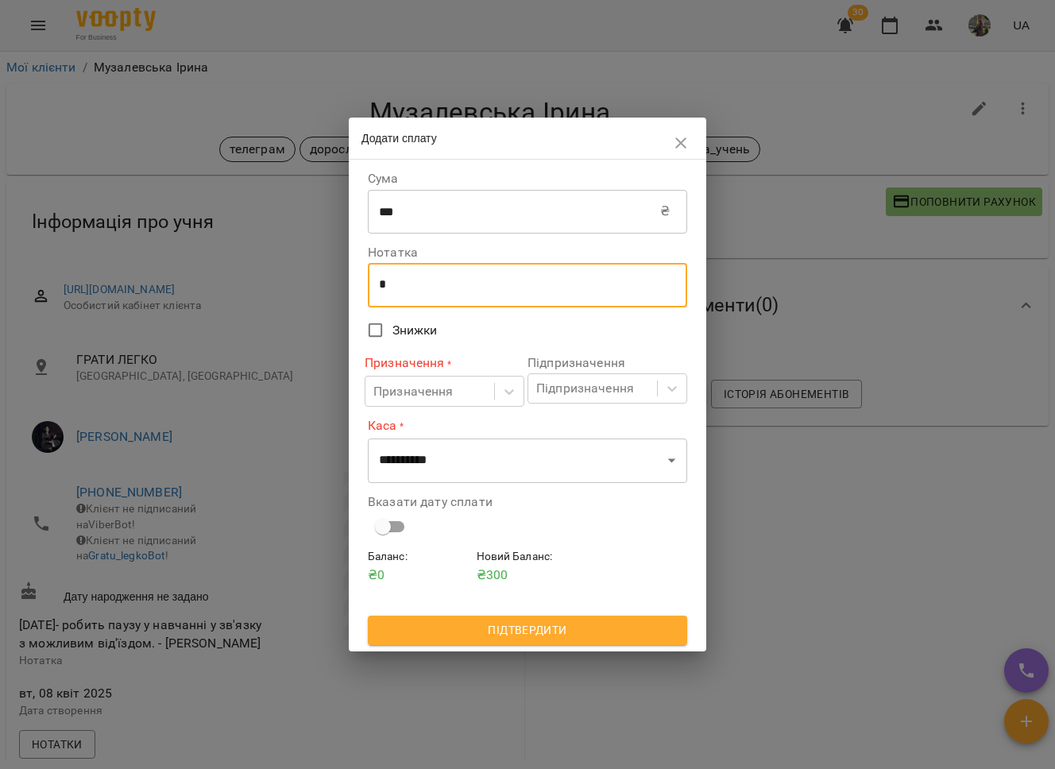
click at [384, 284] on textarea "*" at bounding box center [527, 284] width 297 height 15
type textarea "**********"
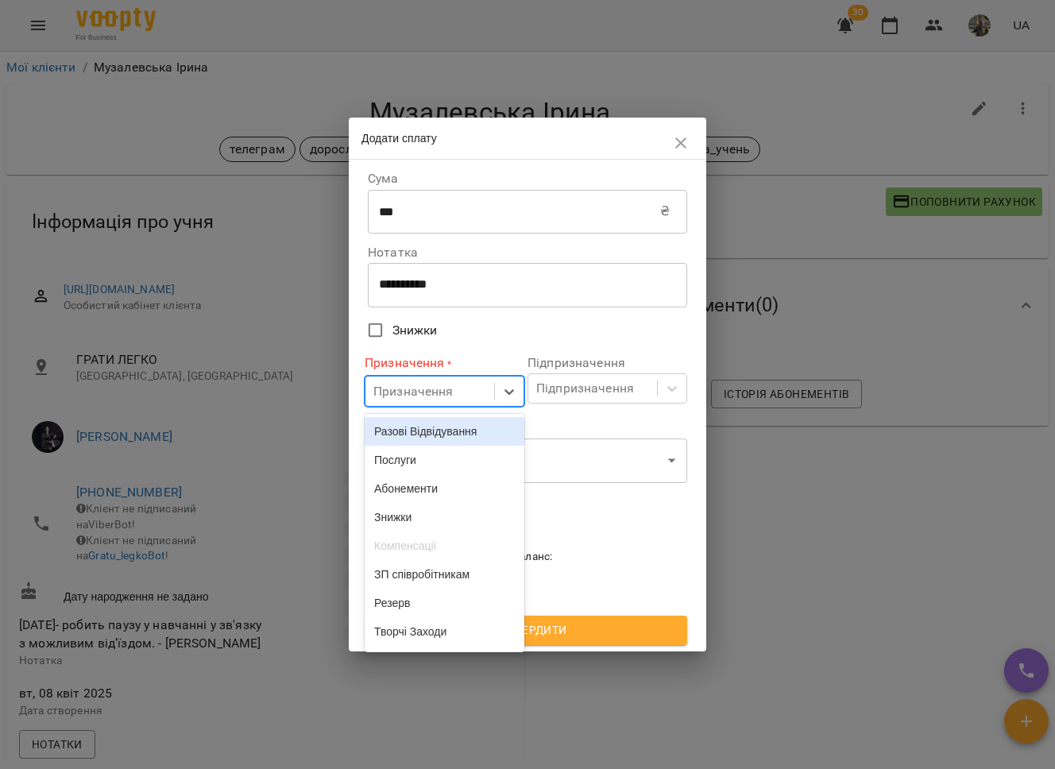
click at [490, 397] on div "Призначення" at bounding box center [430, 391] width 129 height 29
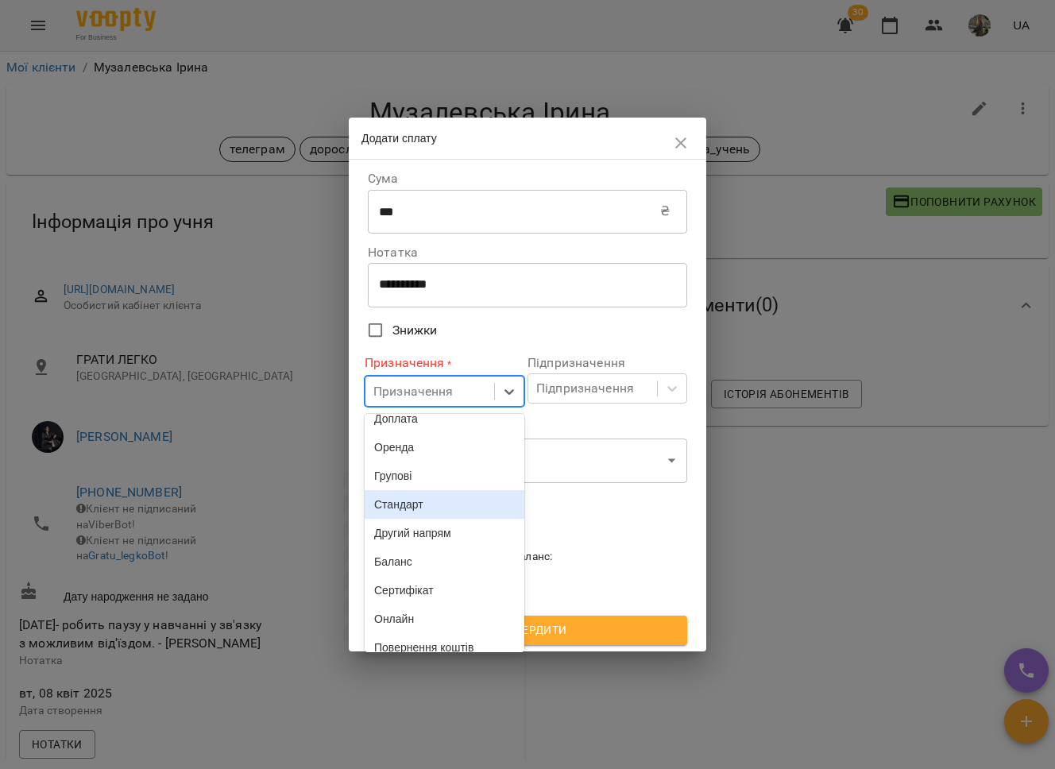
scroll to position [277, 0]
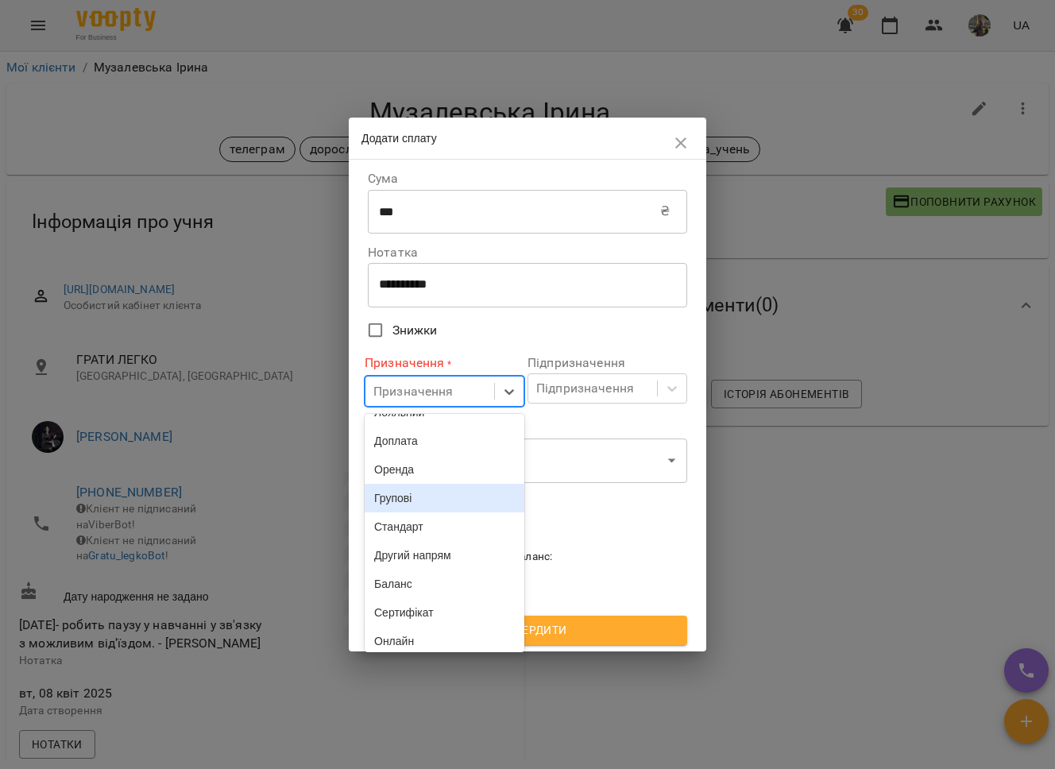
click at [453, 484] on div "Оренда" at bounding box center [445, 469] width 160 height 29
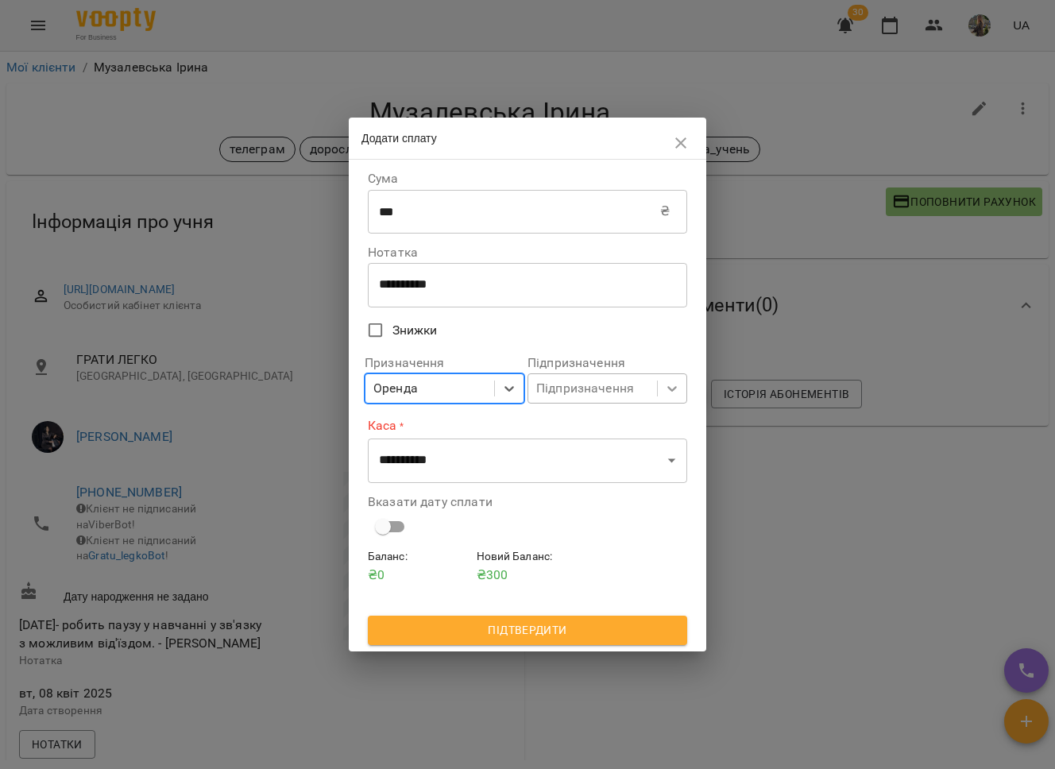
click at [660, 384] on div at bounding box center [672, 388] width 29 height 29
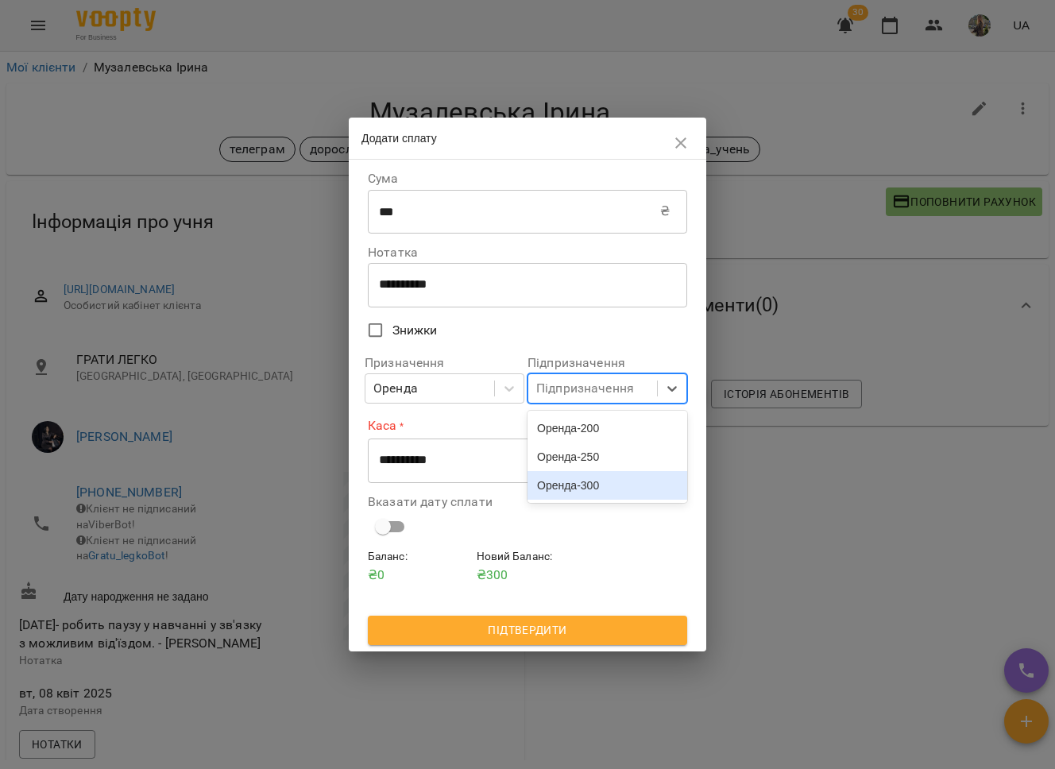
click at [620, 500] on div "Оренда-300" at bounding box center [608, 485] width 160 height 29
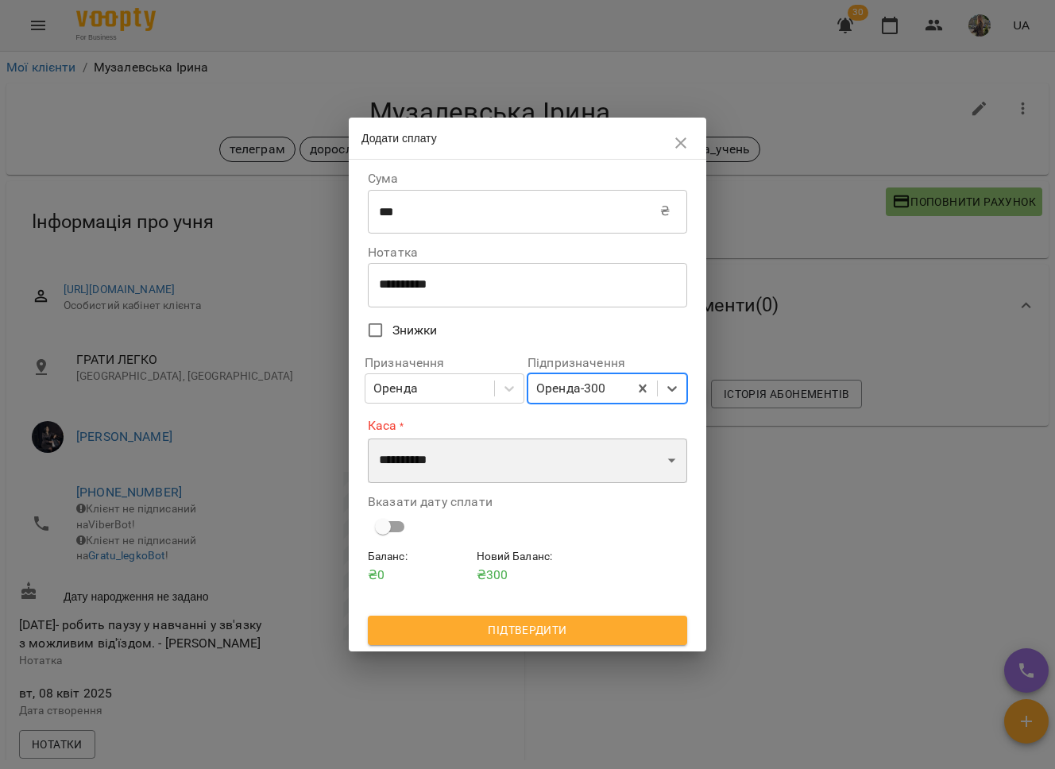
click at [607, 451] on select "**********" at bounding box center [527, 461] width 319 height 44
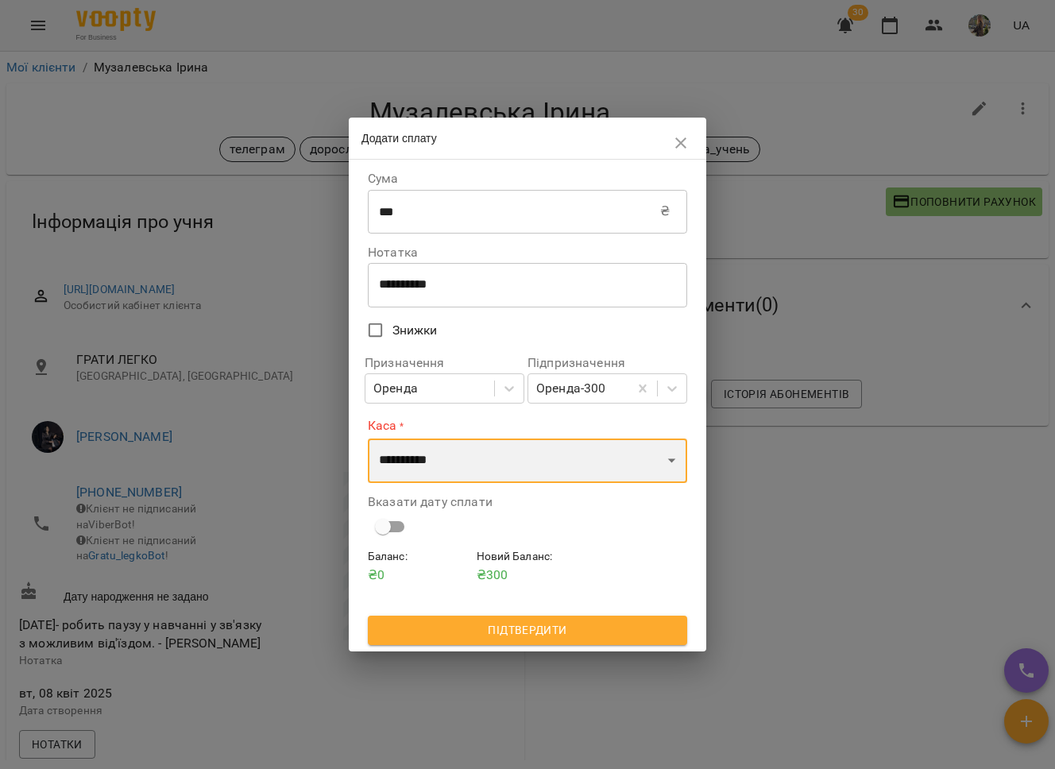
select select "**********"
click at [368, 439] on select "**********" at bounding box center [527, 461] width 319 height 44
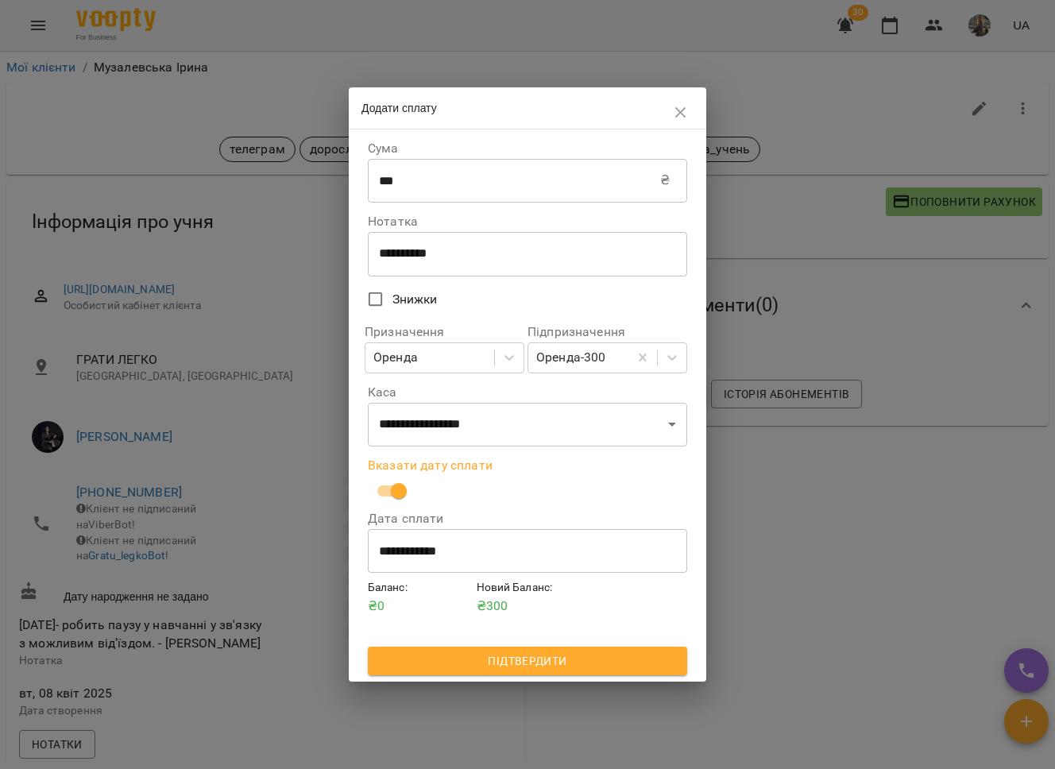
drag, startPoint x: 478, startPoint y: 560, endPoint x: 414, endPoint y: 560, distance: 63.6
click at [414, 560] on input "**********" at bounding box center [527, 550] width 319 height 44
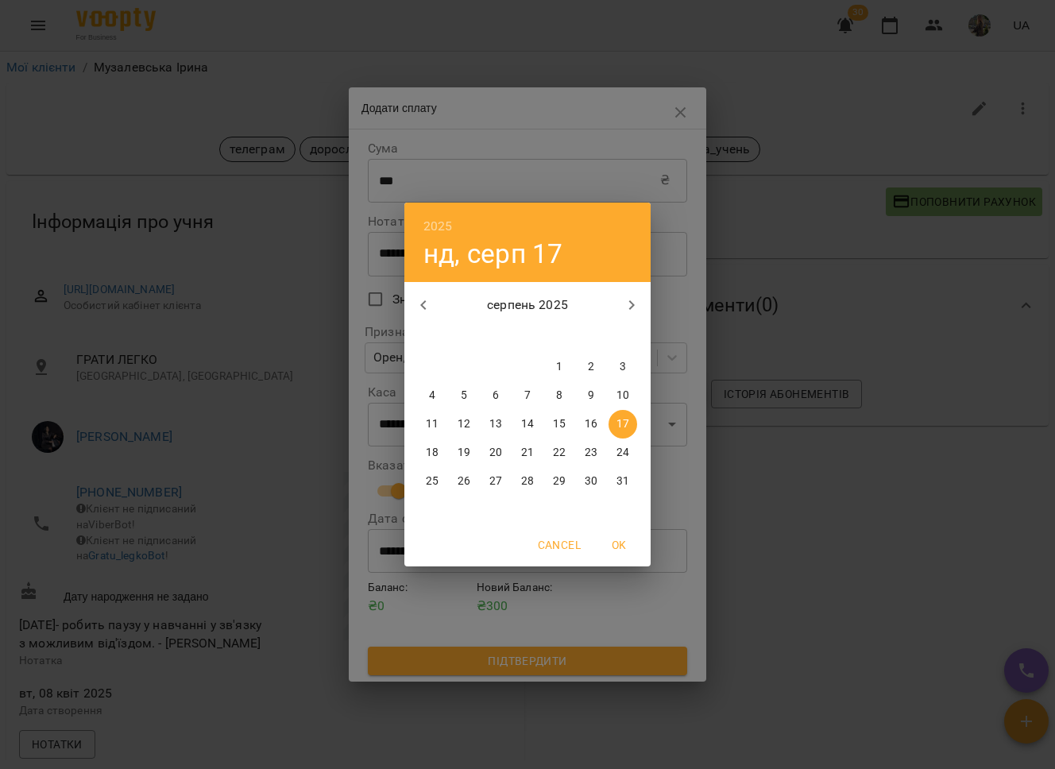
click at [589, 423] on p "16" at bounding box center [591, 424] width 13 height 16
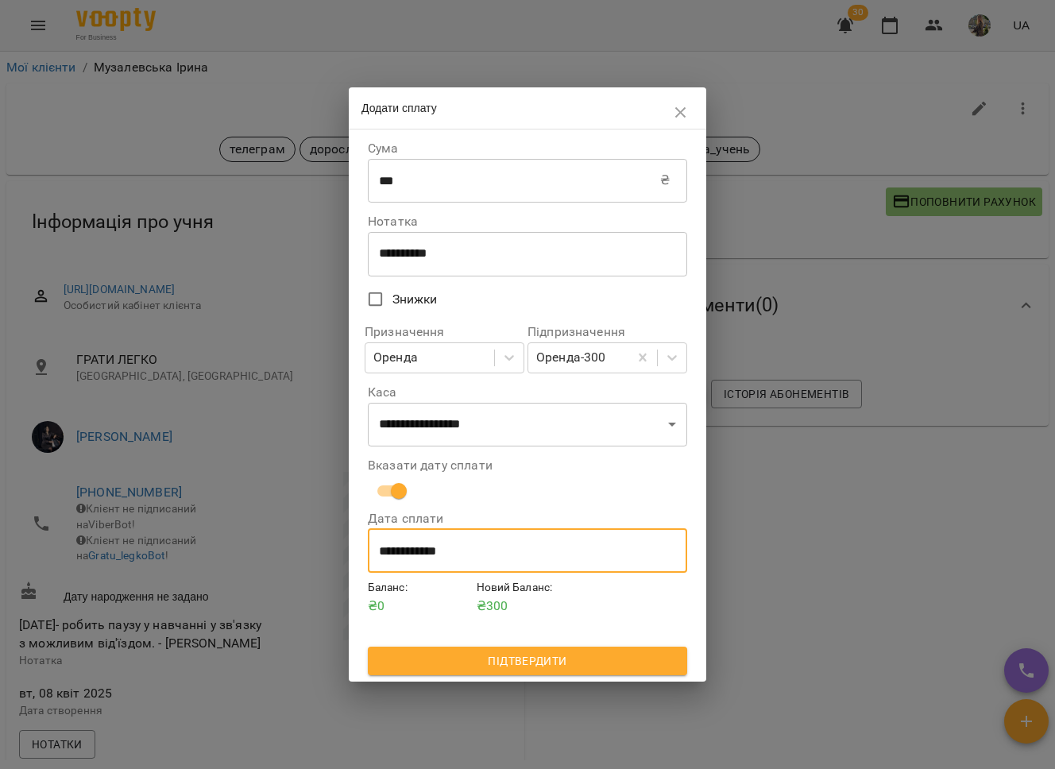
drag, startPoint x: 414, startPoint y: 560, endPoint x: 408, endPoint y: 555, distance: 8.4
click at [408, 555] on input "**********" at bounding box center [527, 550] width 319 height 44
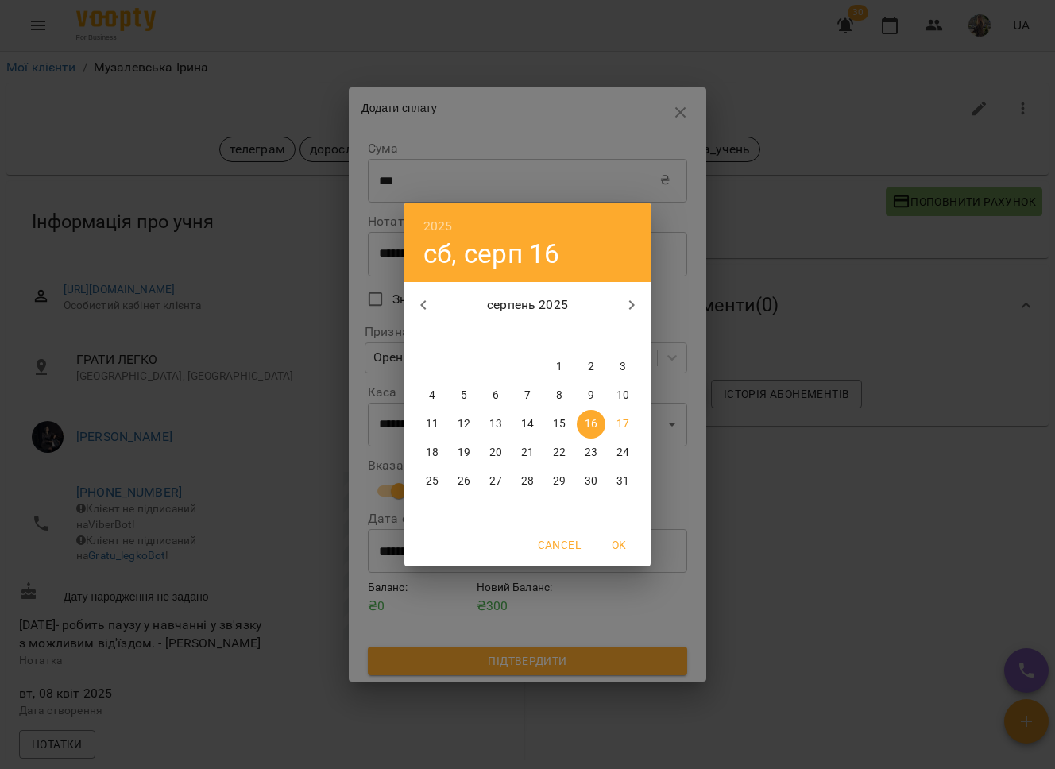
drag, startPoint x: 408, startPoint y: 555, endPoint x: 556, endPoint y: 423, distance: 198.7
click at [556, 423] on p "15" at bounding box center [559, 424] width 13 height 16
type input "**********"
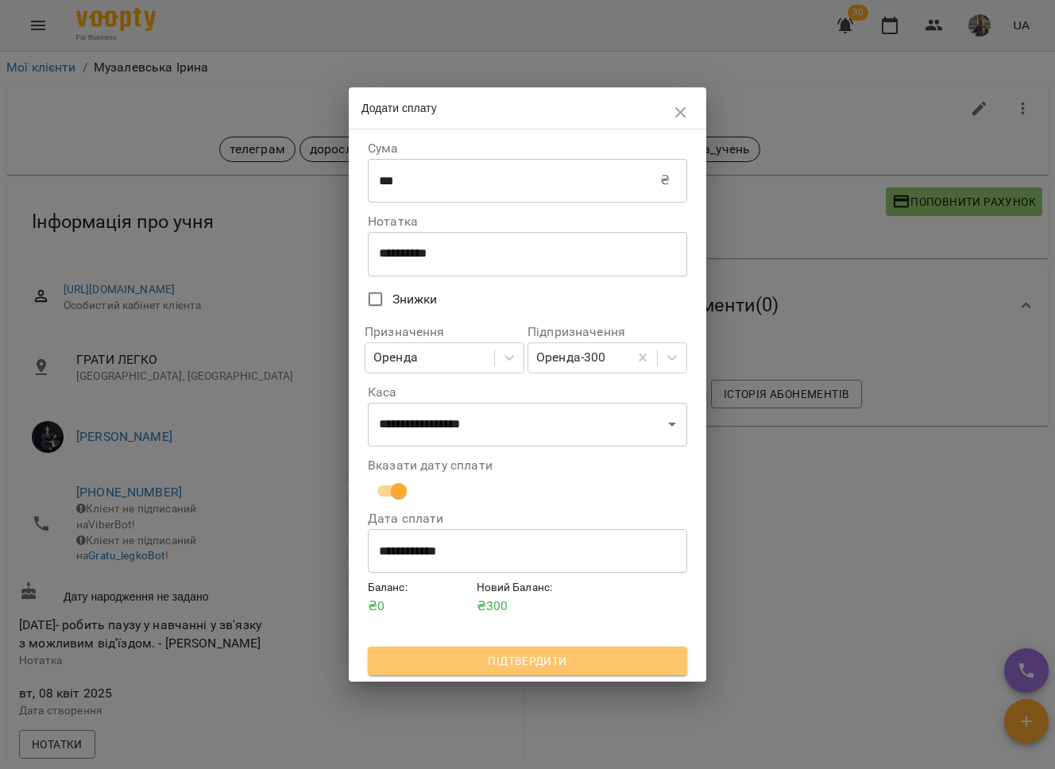
drag, startPoint x: 556, startPoint y: 423, endPoint x: 499, endPoint y: 657, distance: 241.3
click at [499, 657] on span "Підтвердити" at bounding box center [528, 661] width 294 height 19
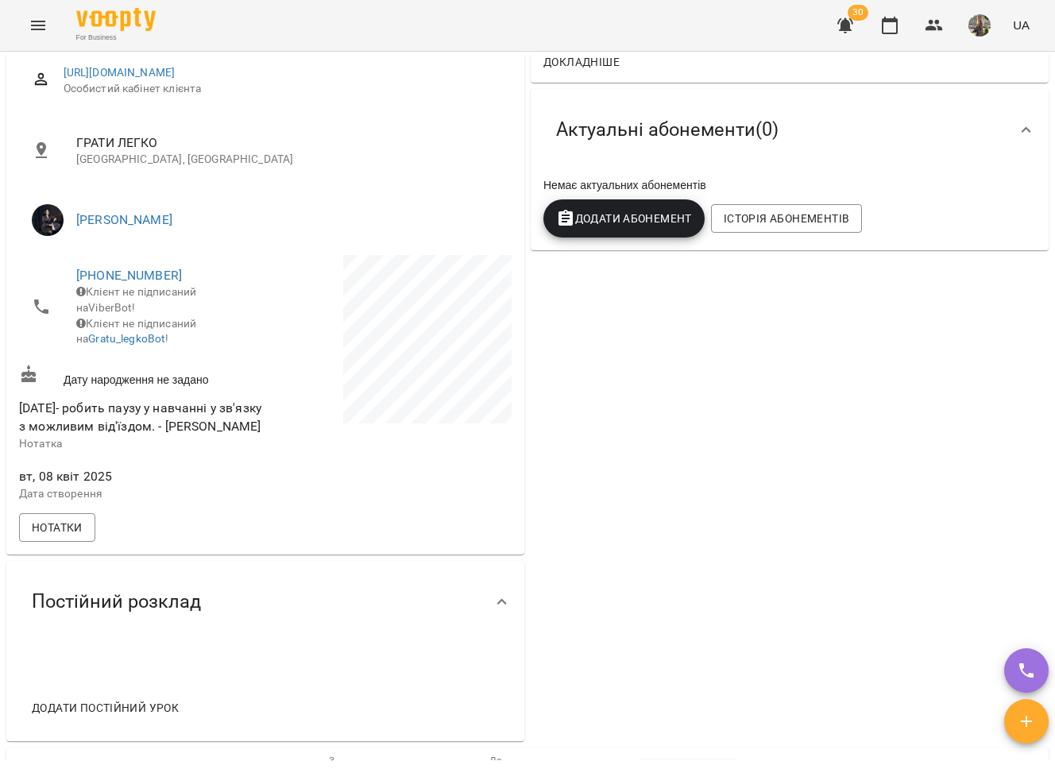
scroll to position [920, 0]
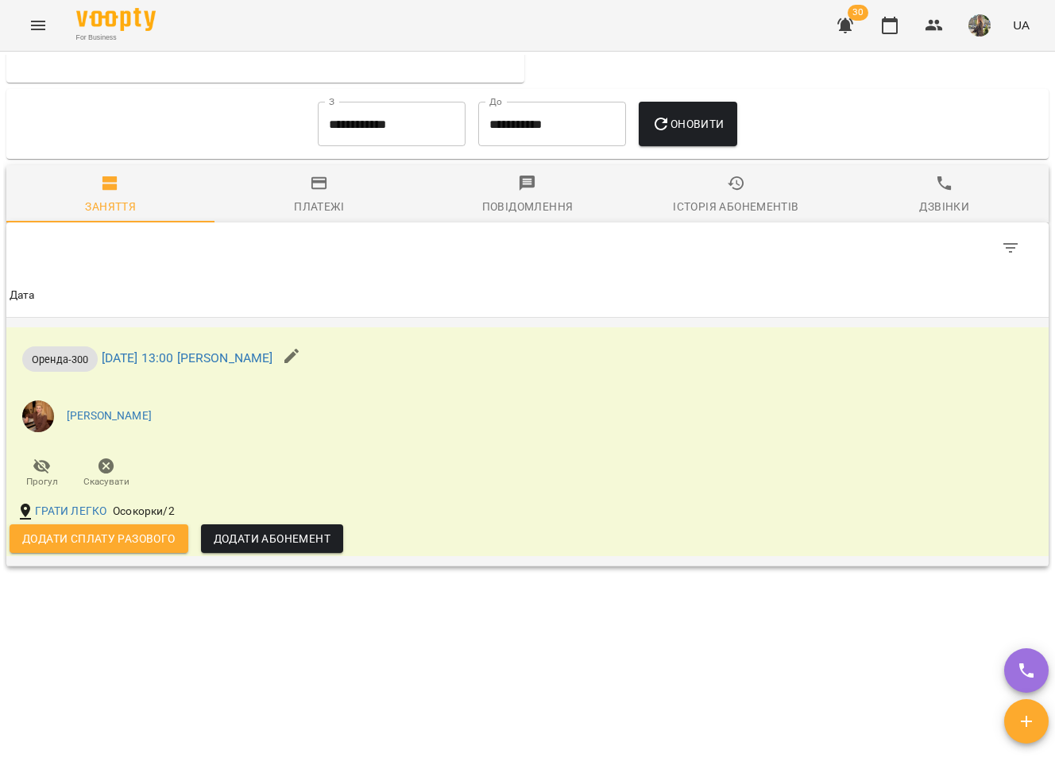
drag, startPoint x: 499, startPoint y: 657, endPoint x: 144, endPoint y: 541, distance: 373.6
click at [144, 541] on span "Додати сплату разового" at bounding box center [98, 538] width 153 height 19
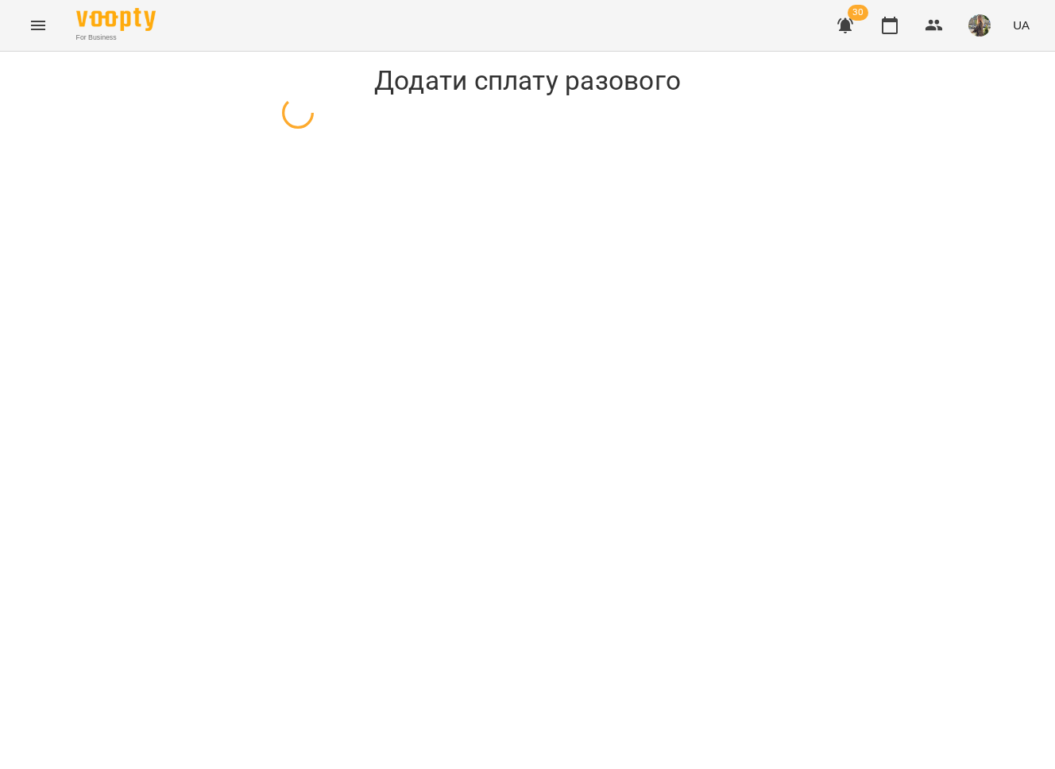
select select "**********"
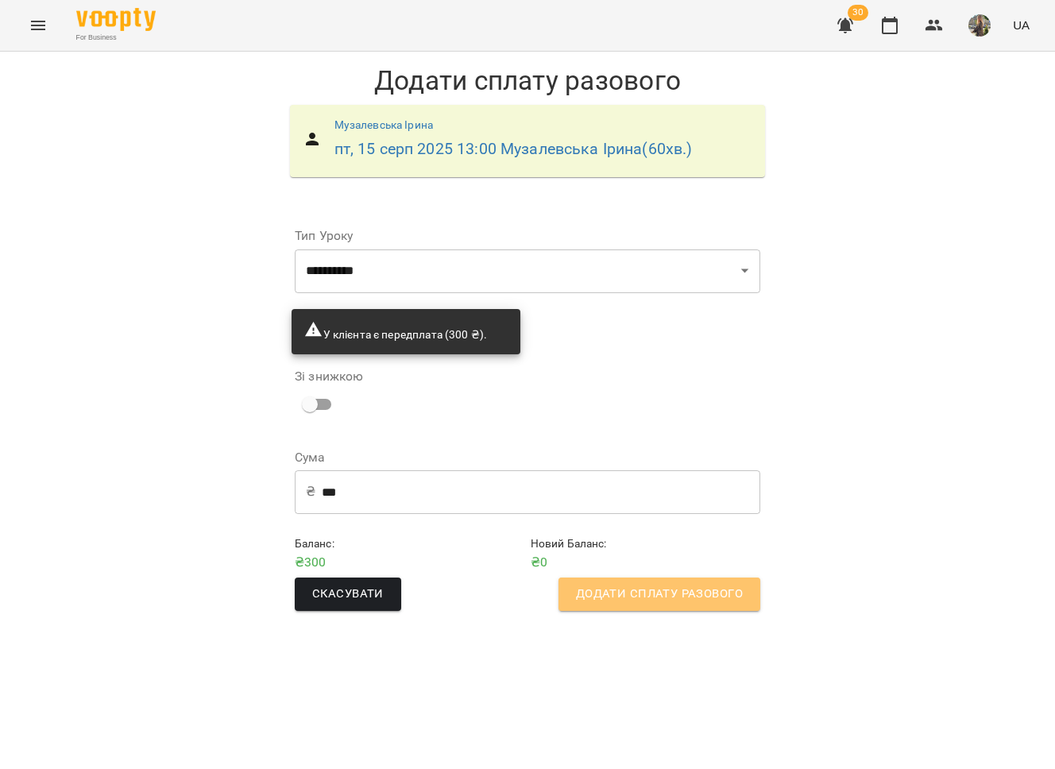
drag, startPoint x: 144, startPoint y: 541, endPoint x: 680, endPoint y: 590, distance: 538.6
click at [680, 590] on span "Додати сплату разового" at bounding box center [659, 594] width 167 height 21
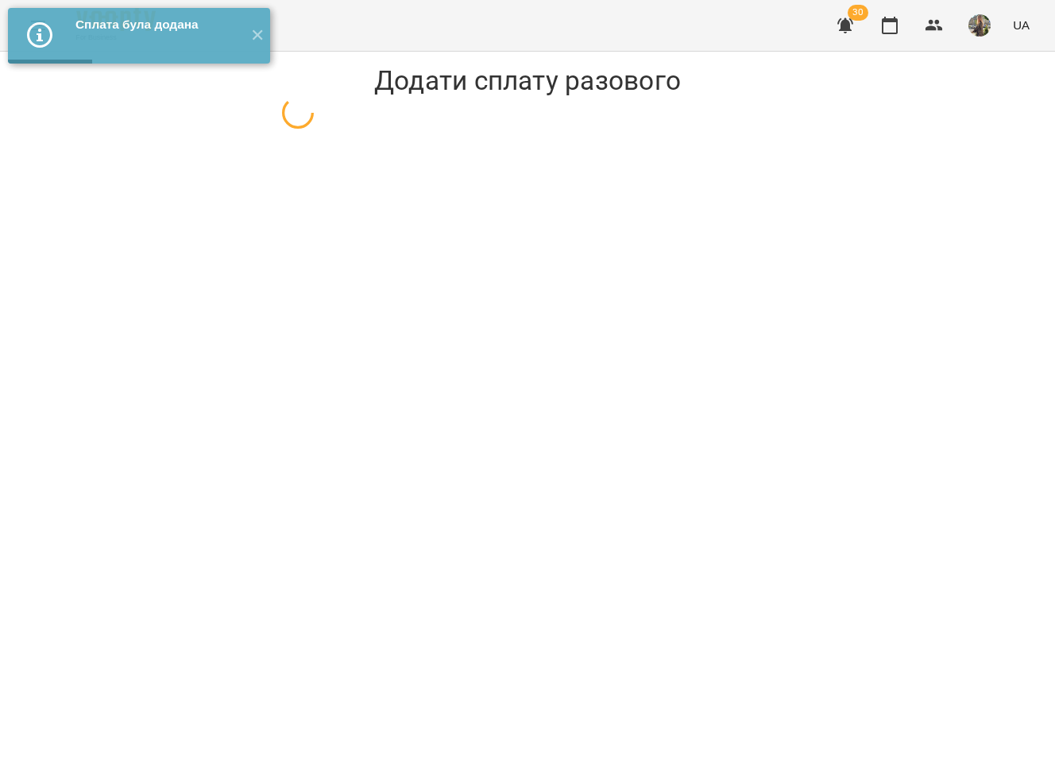
select select "**********"
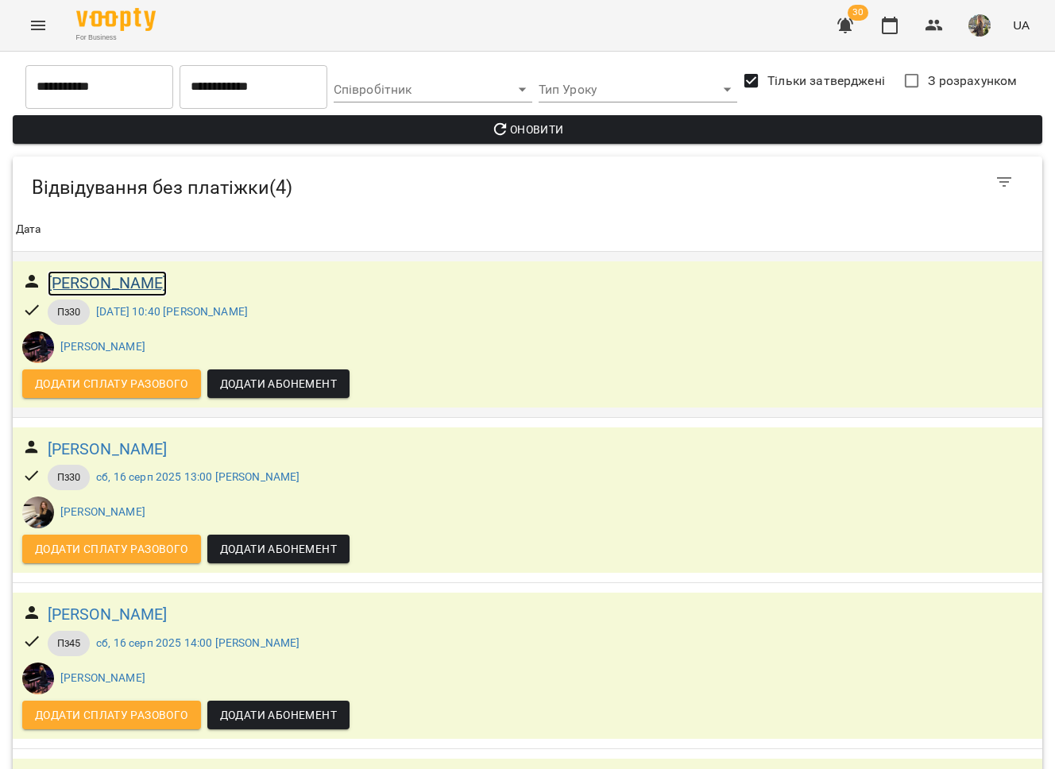
click at [103, 281] on h6 "[PERSON_NAME]" at bounding box center [108, 283] width 120 height 25
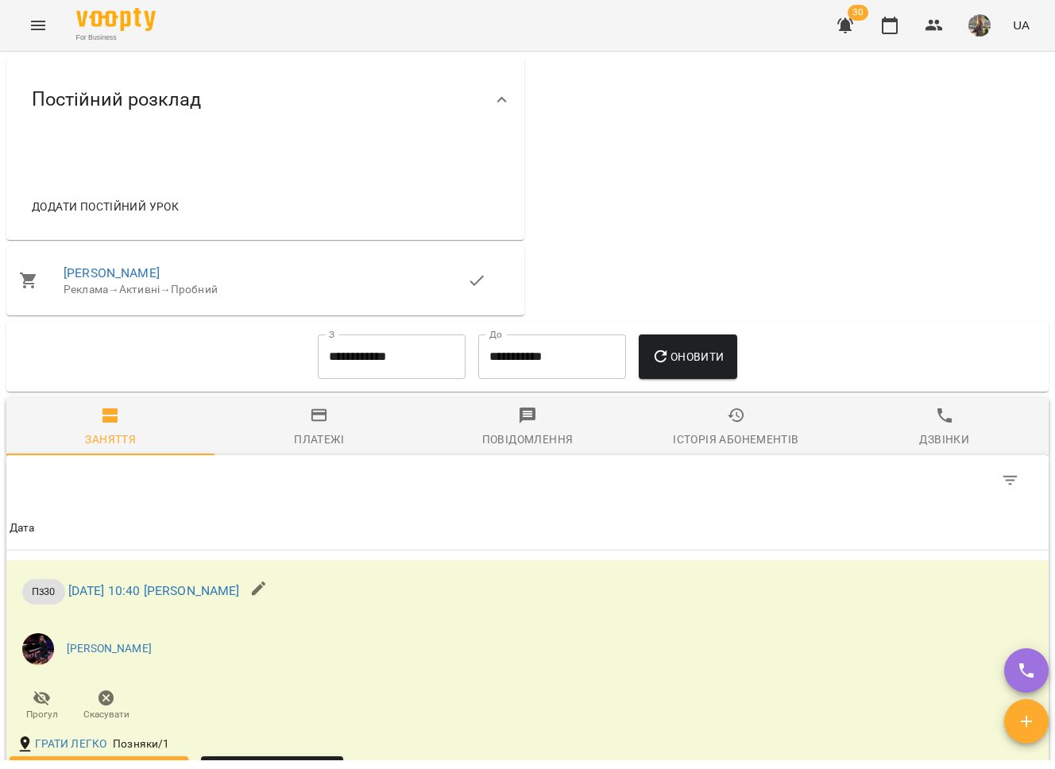
scroll to position [996, 0]
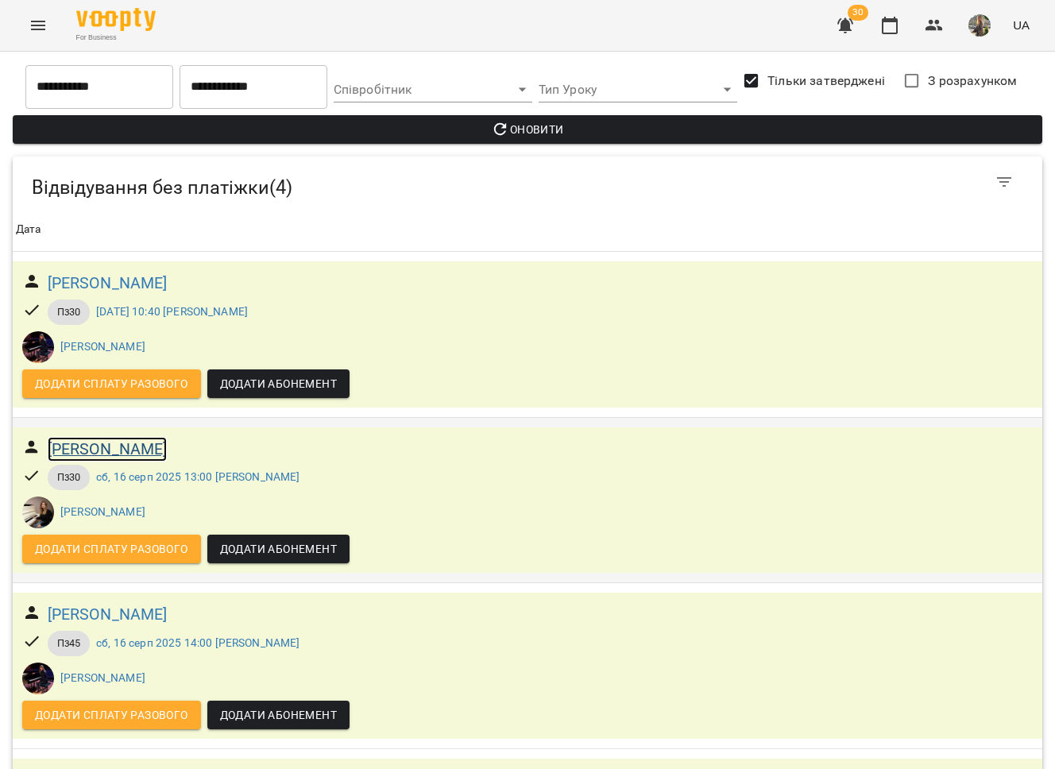
click at [127, 451] on h6 "[PERSON_NAME]" at bounding box center [108, 449] width 120 height 25
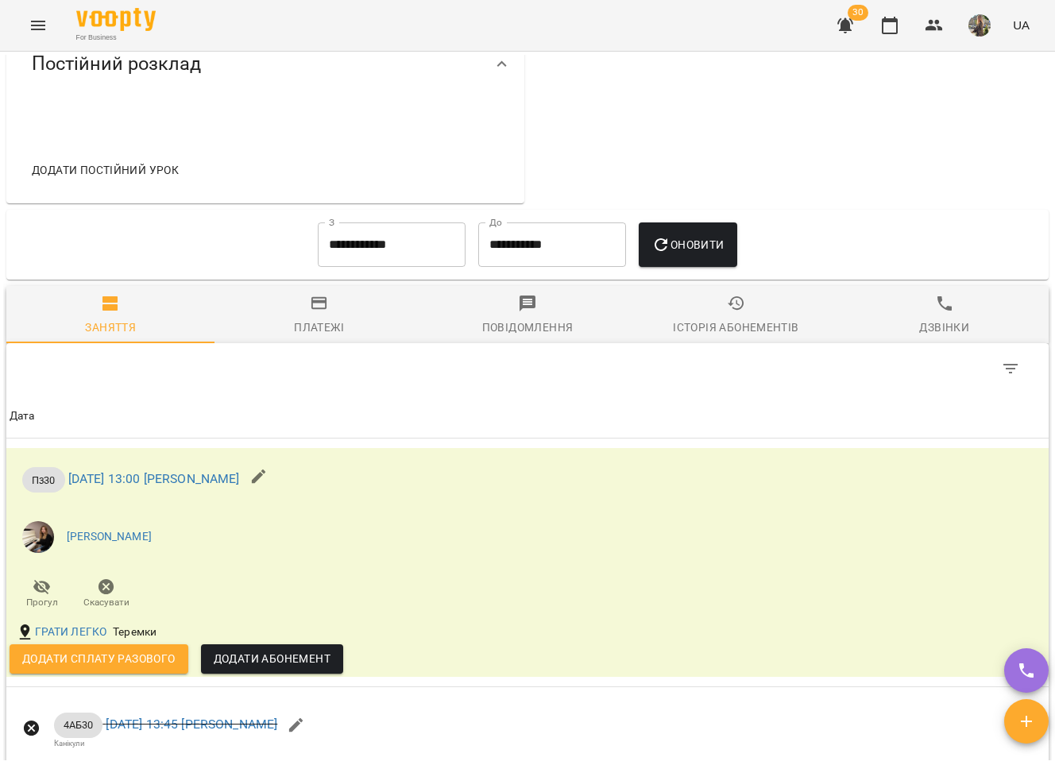
scroll to position [1043, 0]
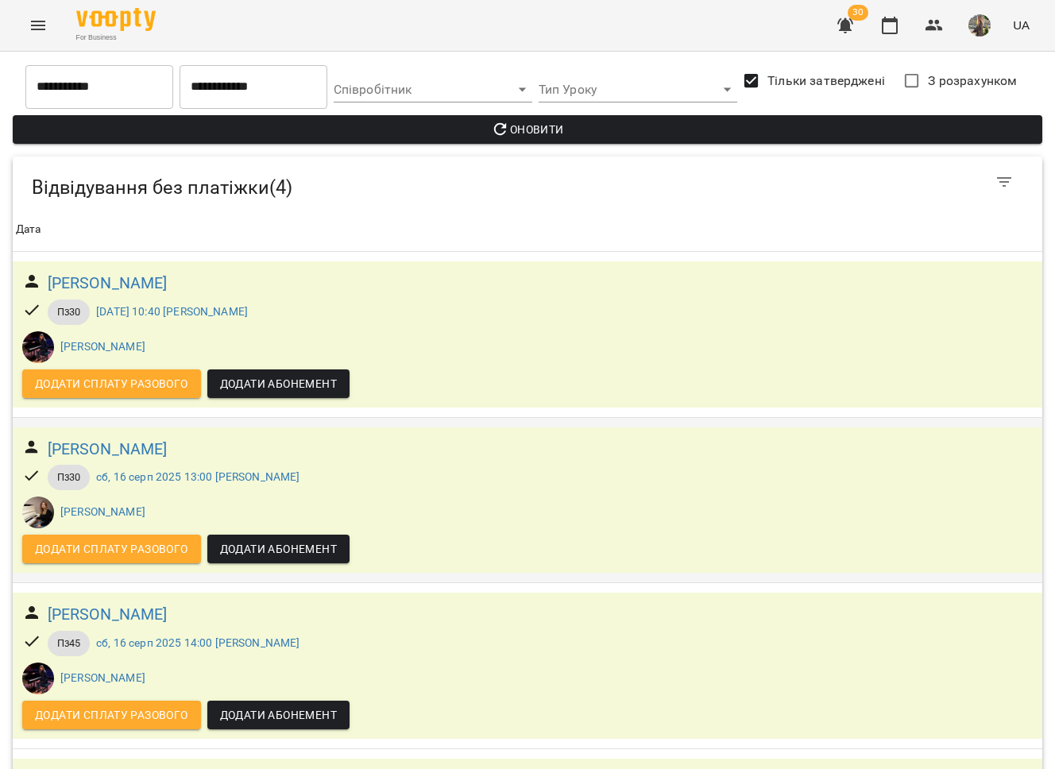
scroll to position [127, 0]
click at [142, 602] on h6 "Матвейчук Карина" at bounding box center [108, 614] width 120 height 25
click at [27, 17] on button "Menu" at bounding box center [38, 25] width 38 height 38
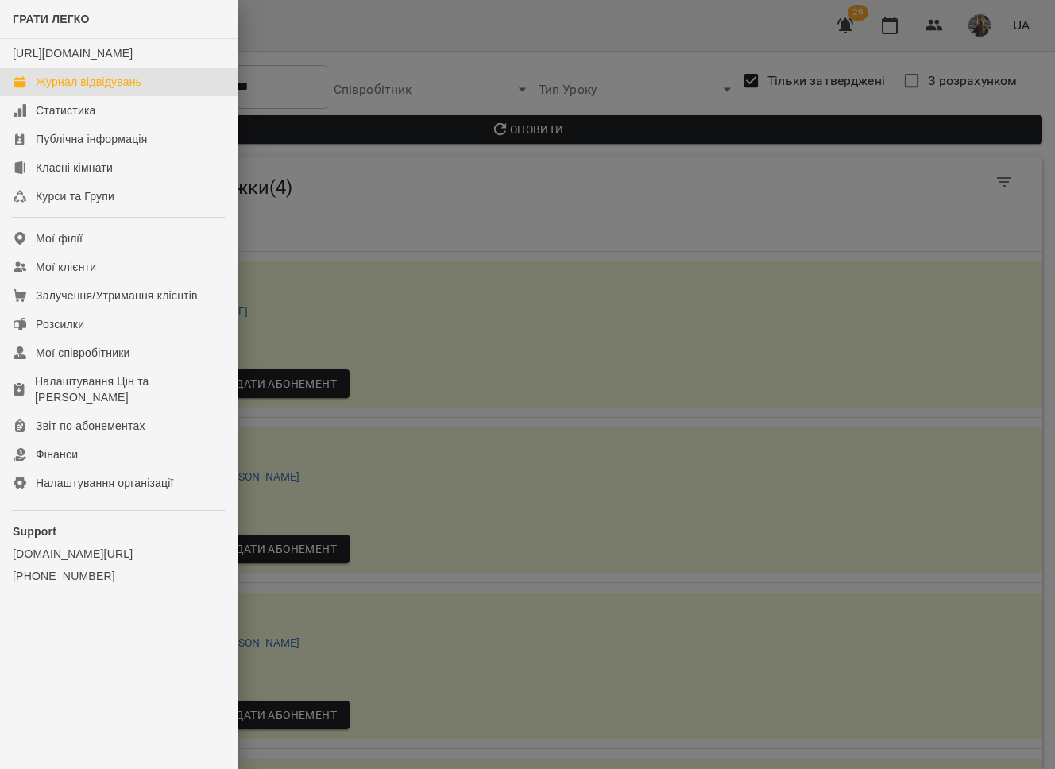
click at [67, 90] on div "Журнал відвідувань" at bounding box center [89, 82] width 106 height 16
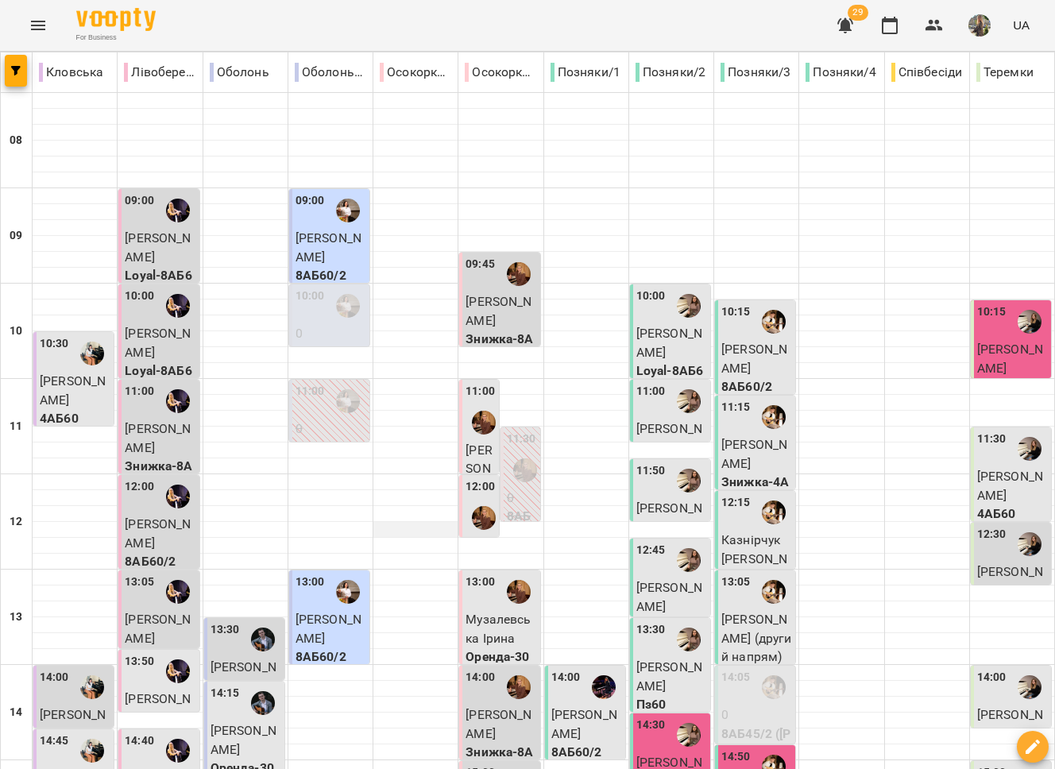
scroll to position [323, 0]
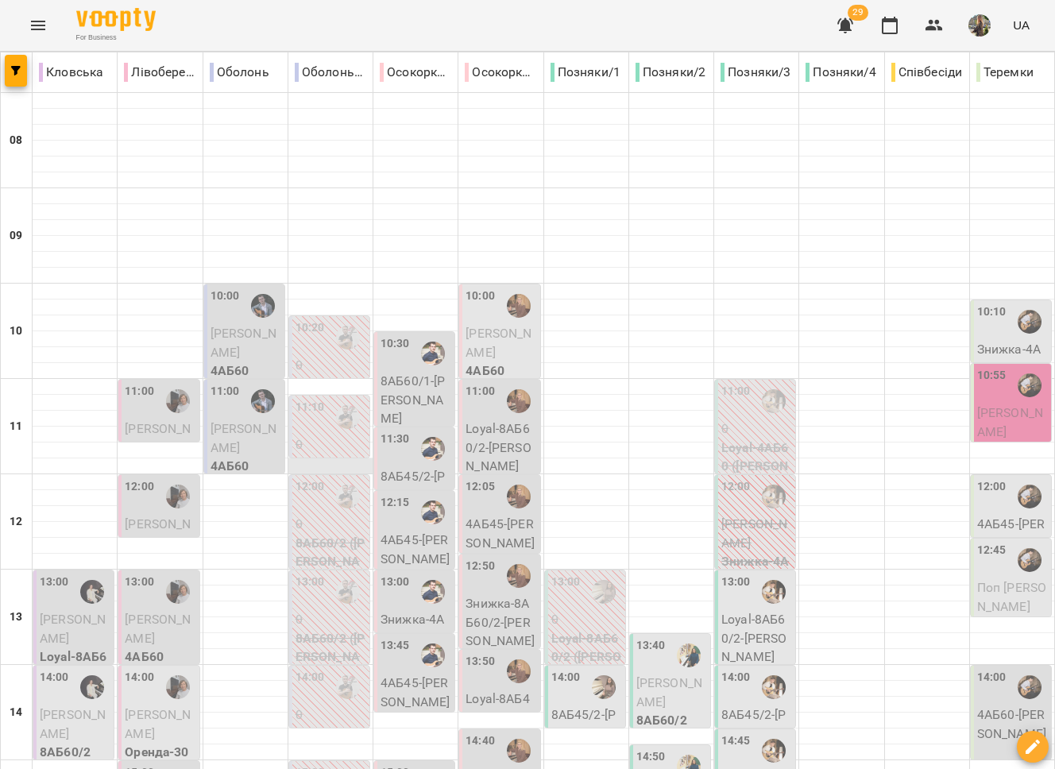
scroll to position [302, 0]
click at [159, 610] on p "Гуліян Тетяна" at bounding box center [160, 628] width 71 height 37
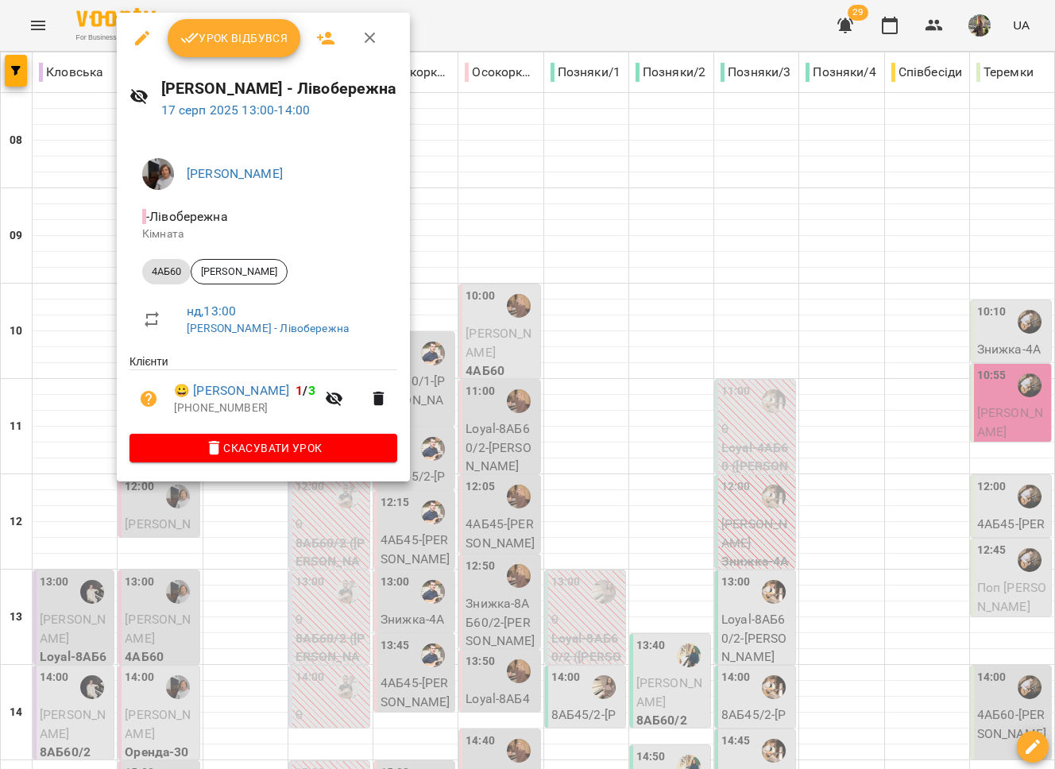
click at [224, 47] on span "Урок відбувся" at bounding box center [234, 38] width 108 height 19
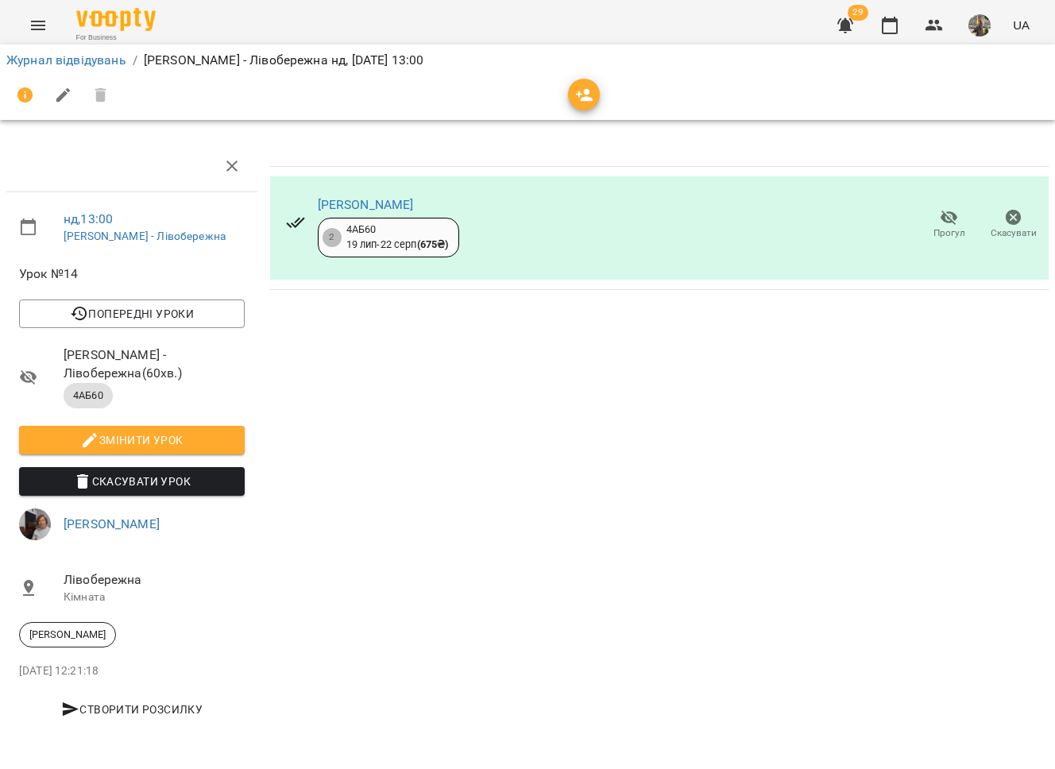
click at [961, 226] on span "Прогул" at bounding box center [950, 233] width 32 height 14
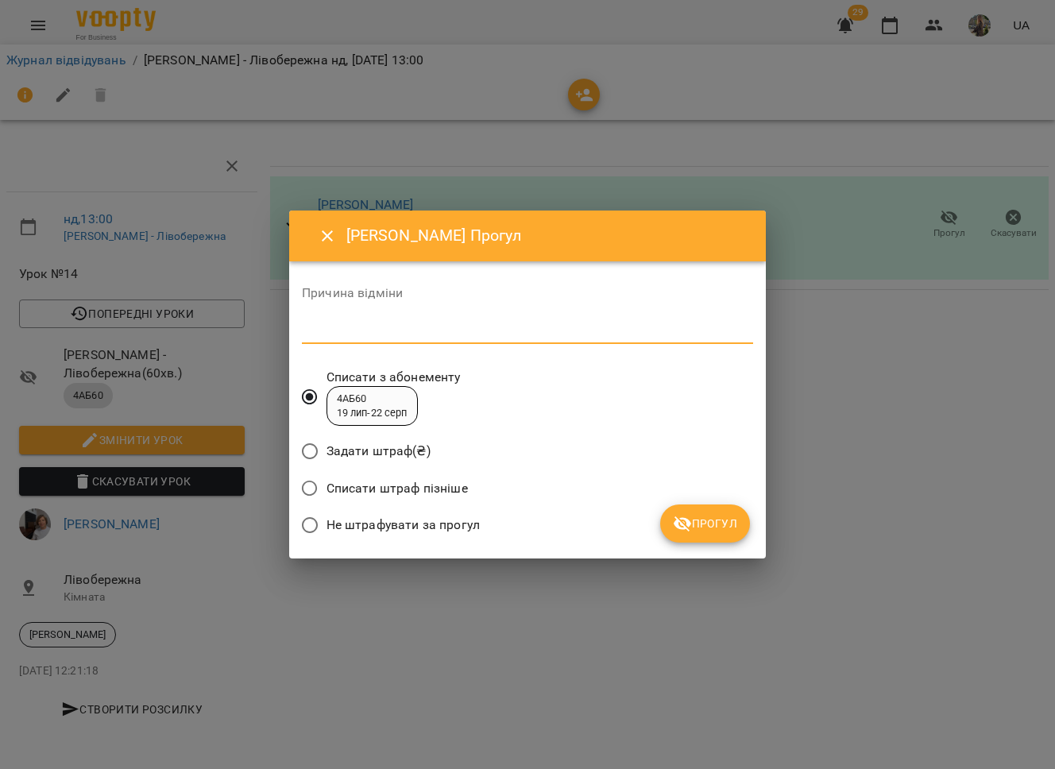
click at [482, 327] on textarea at bounding box center [527, 330] width 451 height 15
type textarea "*"
click at [693, 532] on span "Прогул" at bounding box center [705, 523] width 64 height 19
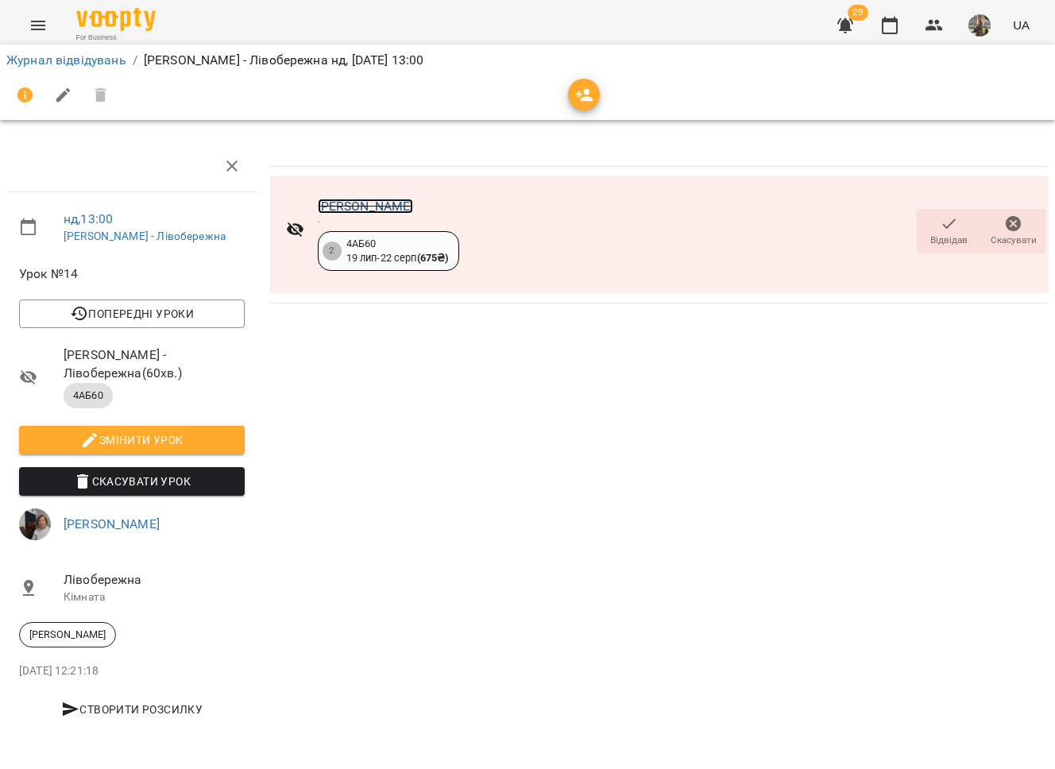
click at [346, 207] on link "Гуліян Тетяна" at bounding box center [366, 206] width 96 height 15
click at [33, 25] on icon "Menu" at bounding box center [38, 26] width 14 height 10
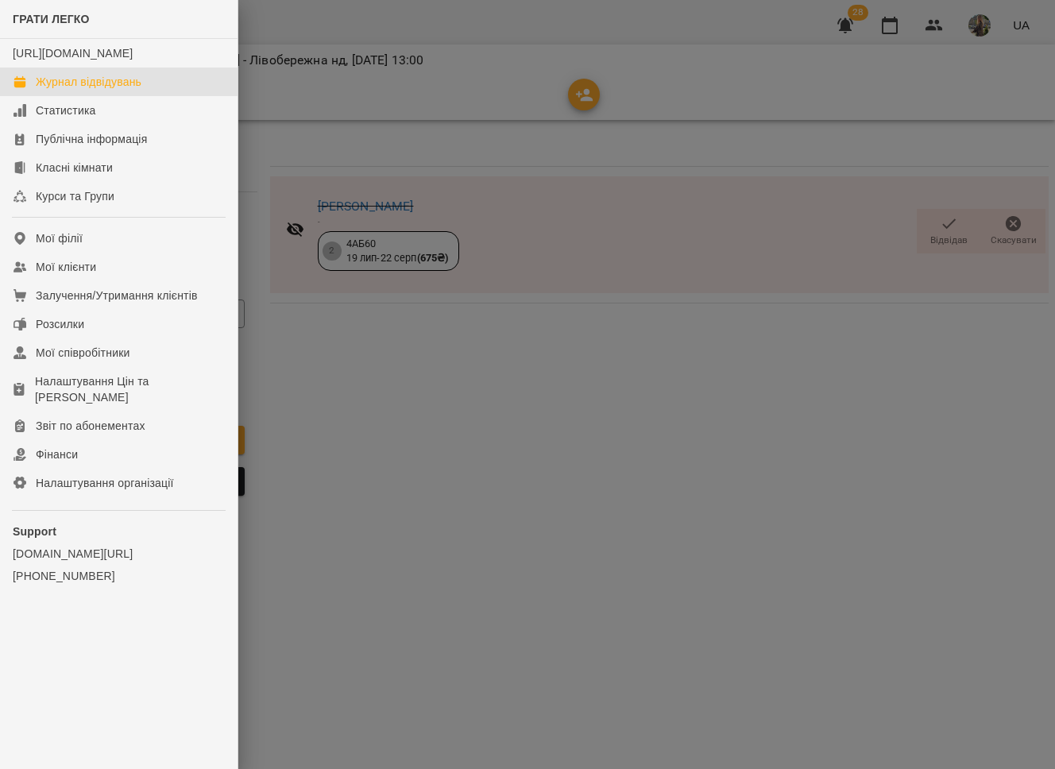
click at [68, 90] on div "Журнал відвідувань" at bounding box center [89, 82] width 106 height 16
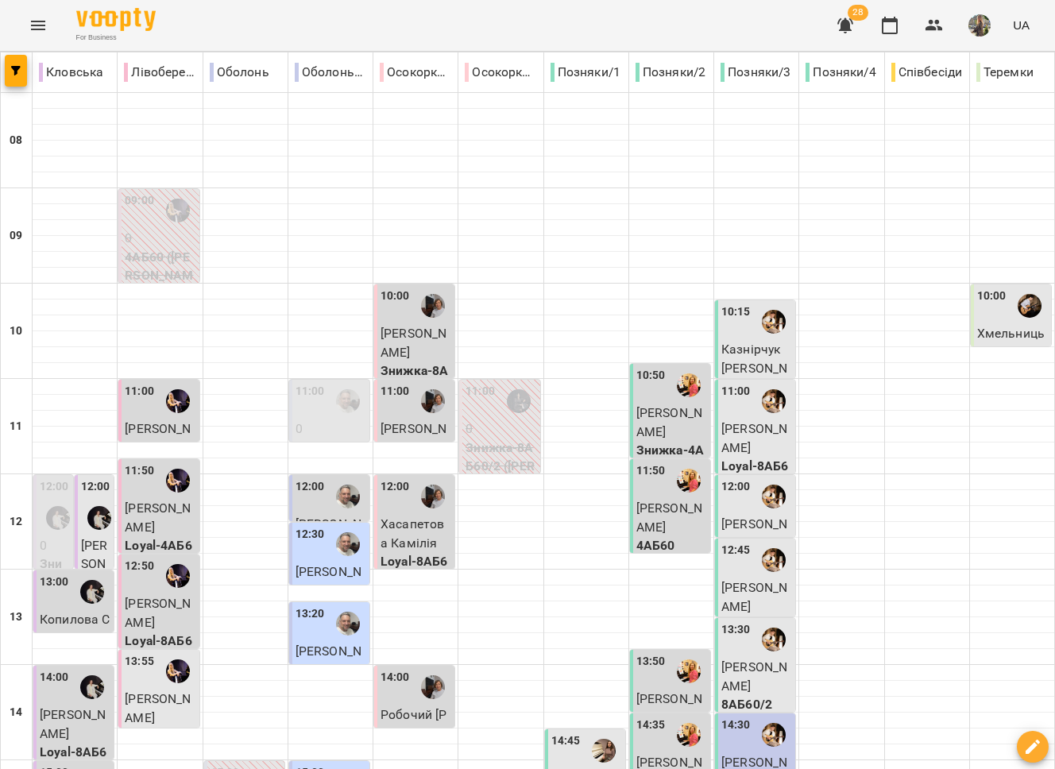
type input "**********"
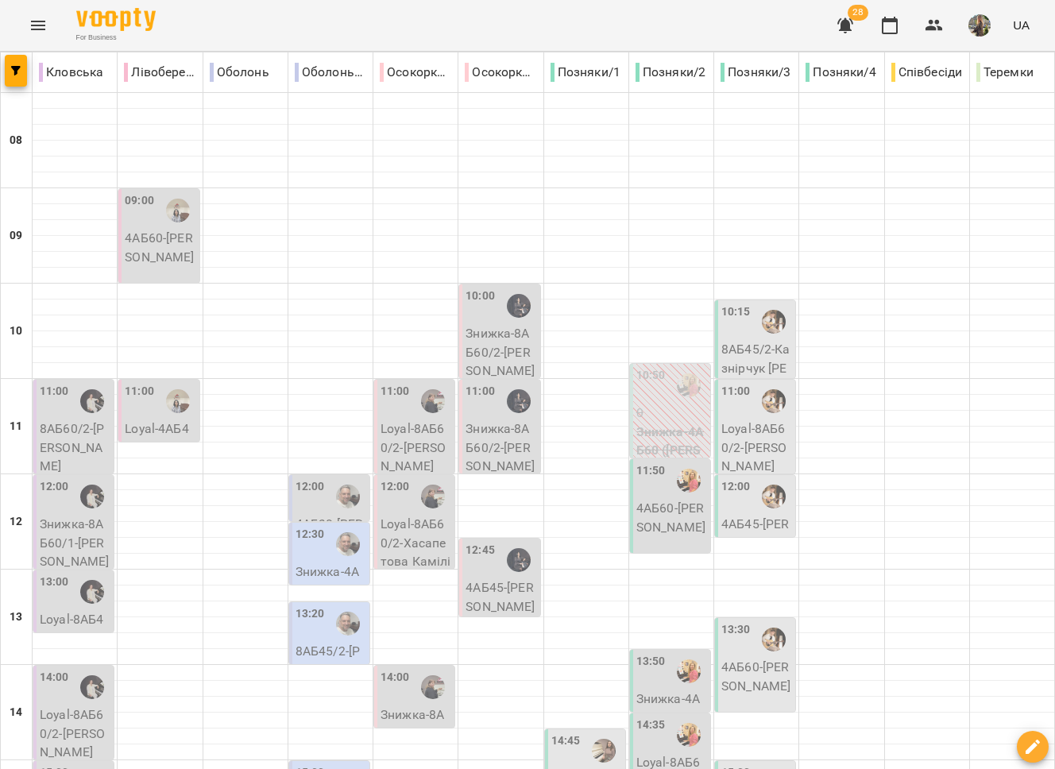
scroll to position [668, 0]
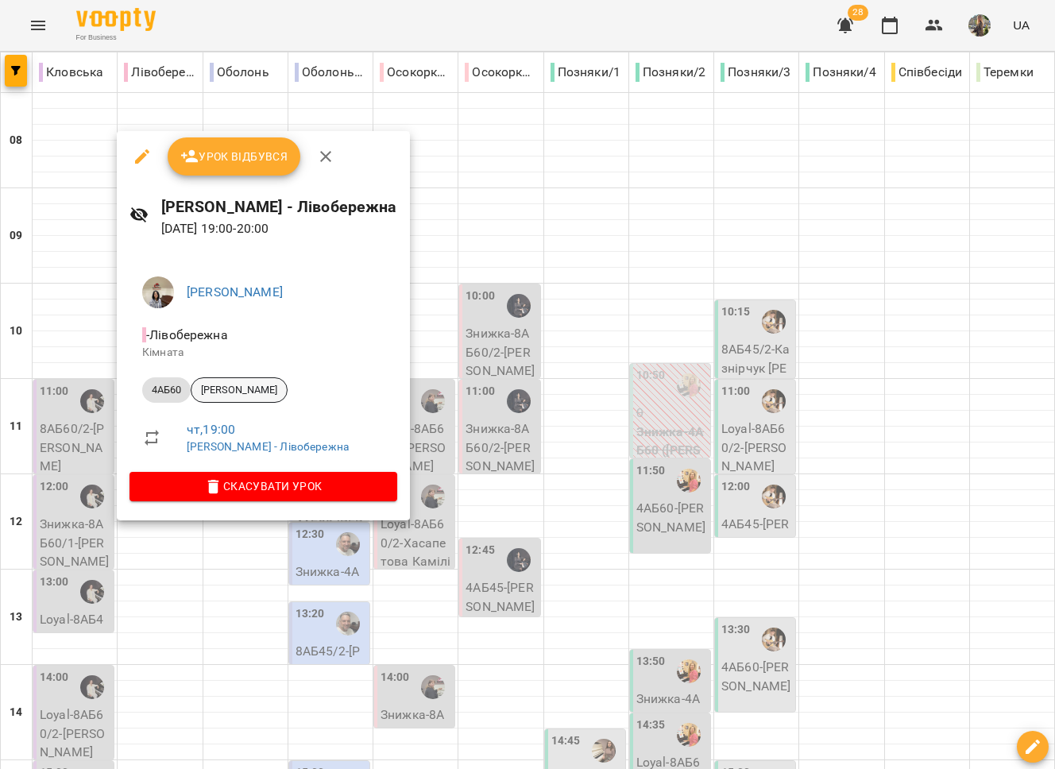
click at [239, 400] on div "[PERSON_NAME]" at bounding box center [239, 389] width 97 height 25
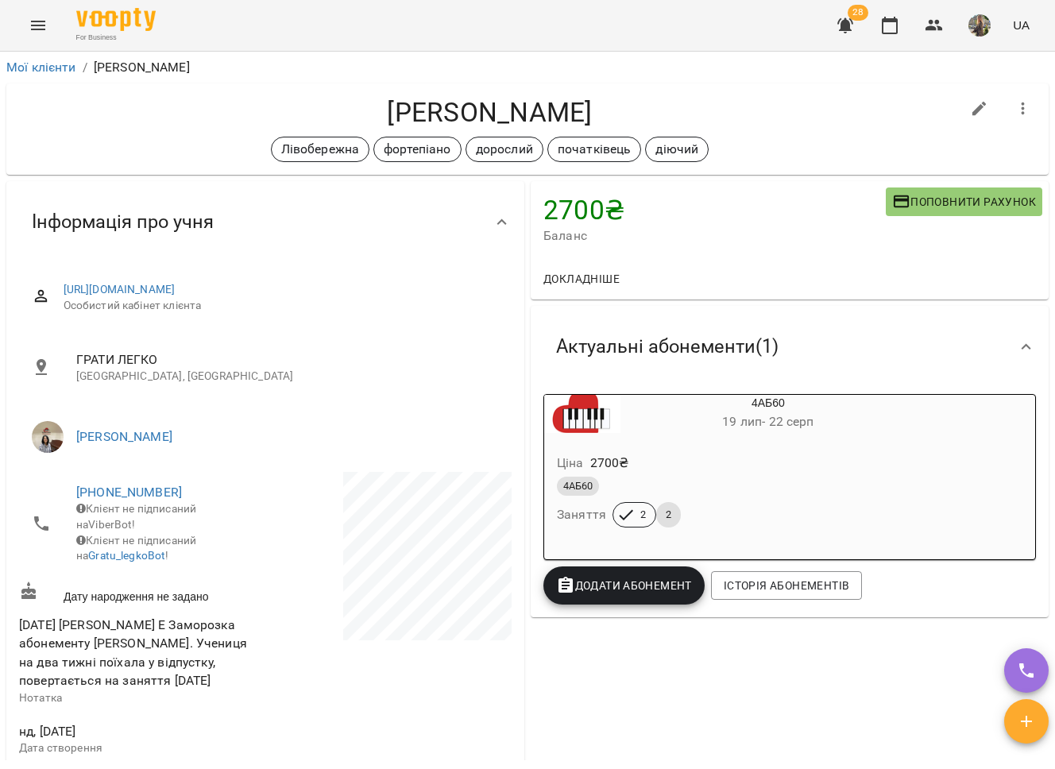
click at [791, 533] on div "Ціна 2700 ₴ 4АБ60 Заняття 2 2" at bounding box center [730, 493] width 372 height 108
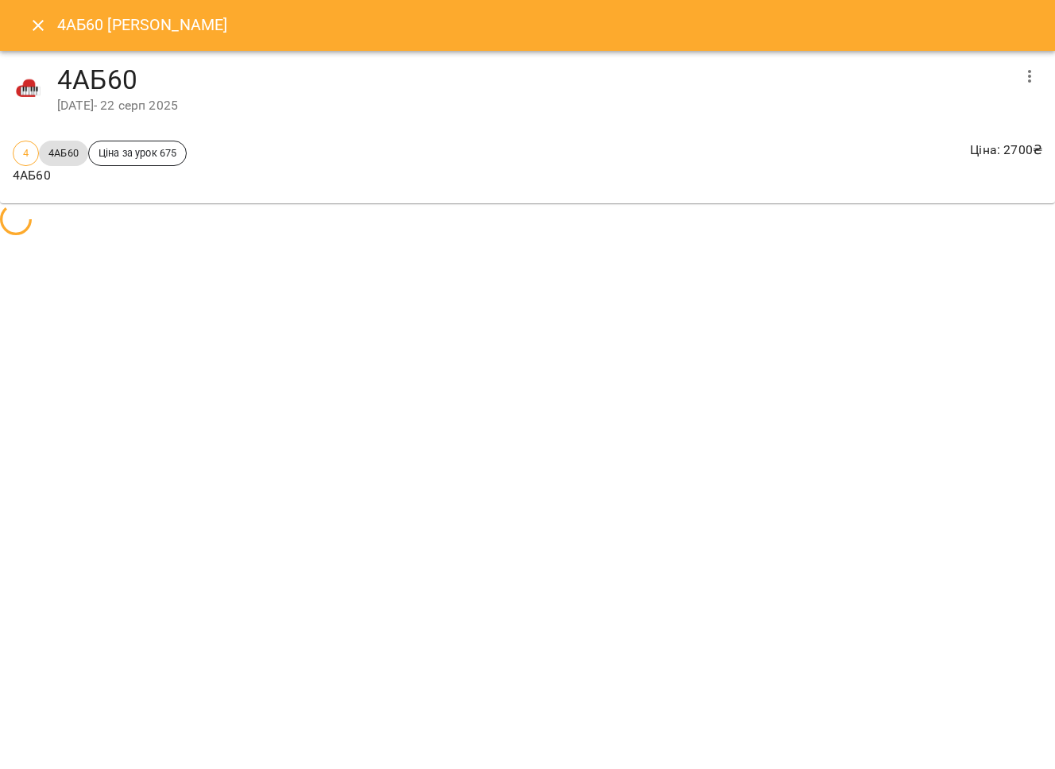
click at [1011, 106] on div "4АБ60 Гуліян Тетяна 4АБ60 19 лип 2025 - 22 серп 2025 4 4АБ60 Ціна за урок 675 4…" at bounding box center [527, 384] width 1055 height 769
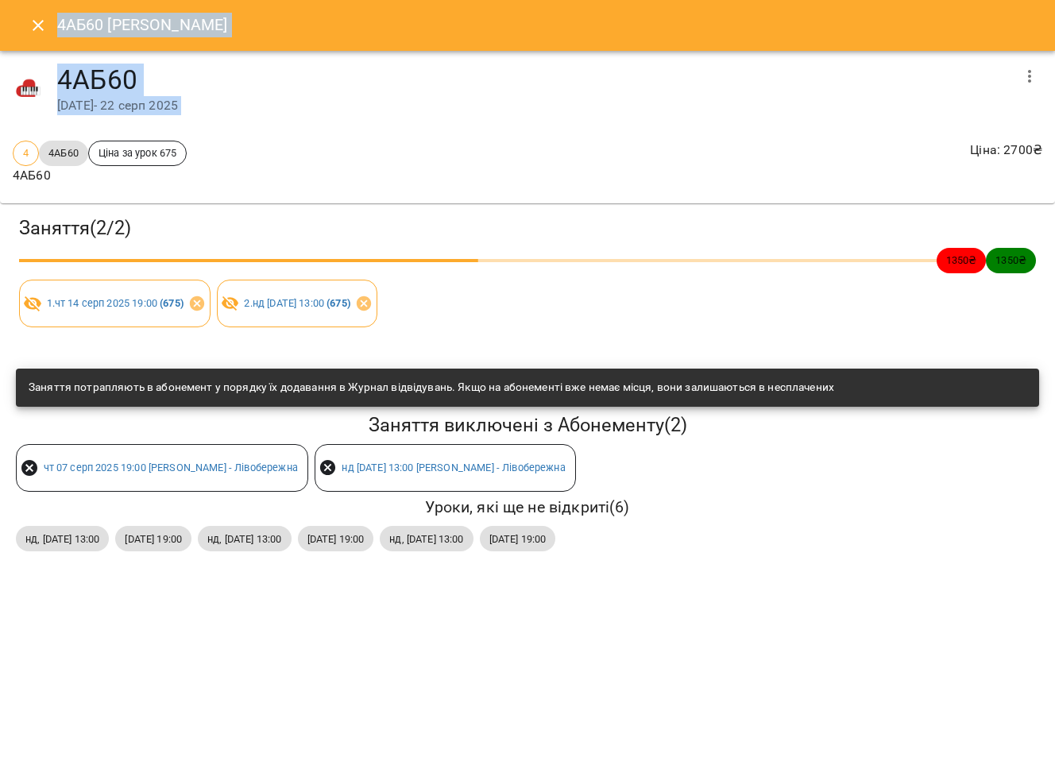
click at [1025, 74] on icon "button" at bounding box center [1029, 76] width 19 height 19
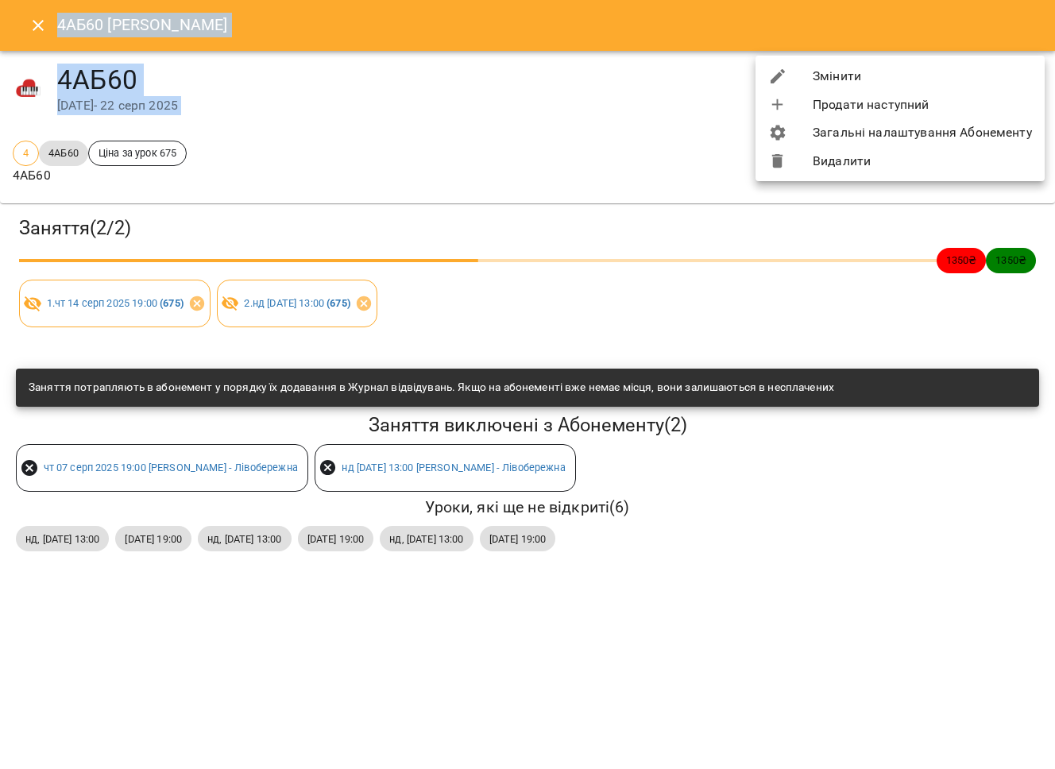
click at [919, 84] on li "Змінити" at bounding box center [900, 76] width 289 height 29
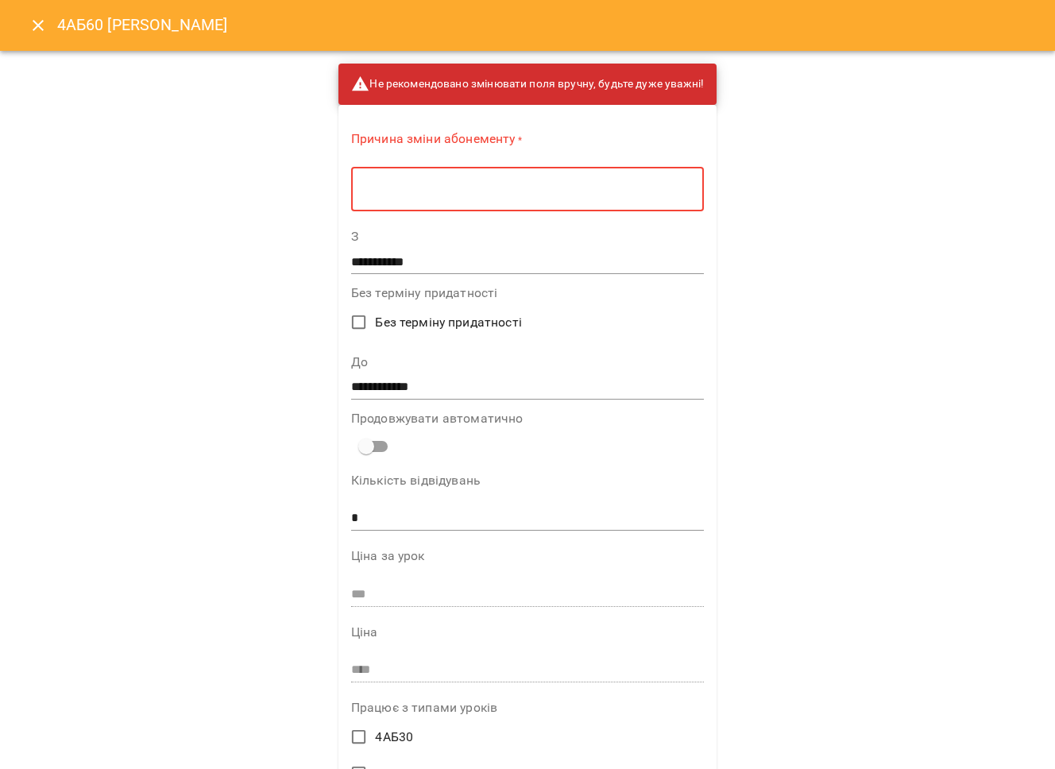
click at [474, 190] on textarea at bounding box center [527, 189] width 331 height 15
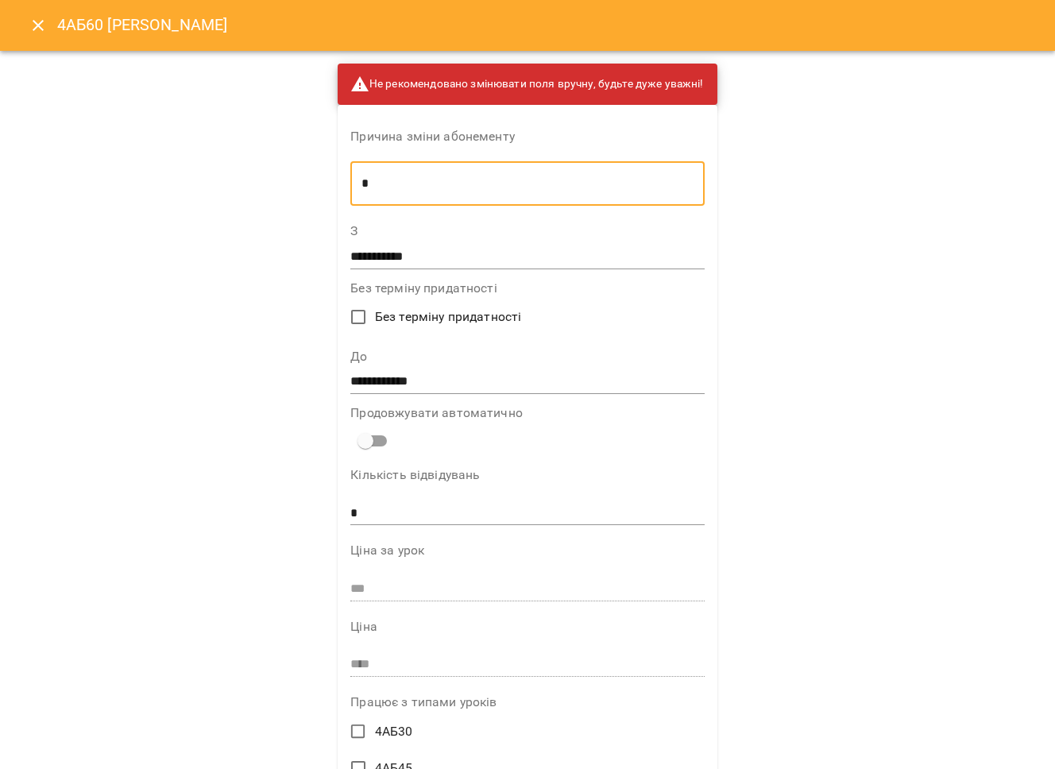
type textarea "*"
click at [421, 385] on input "**********" at bounding box center [527, 381] width 354 height 25
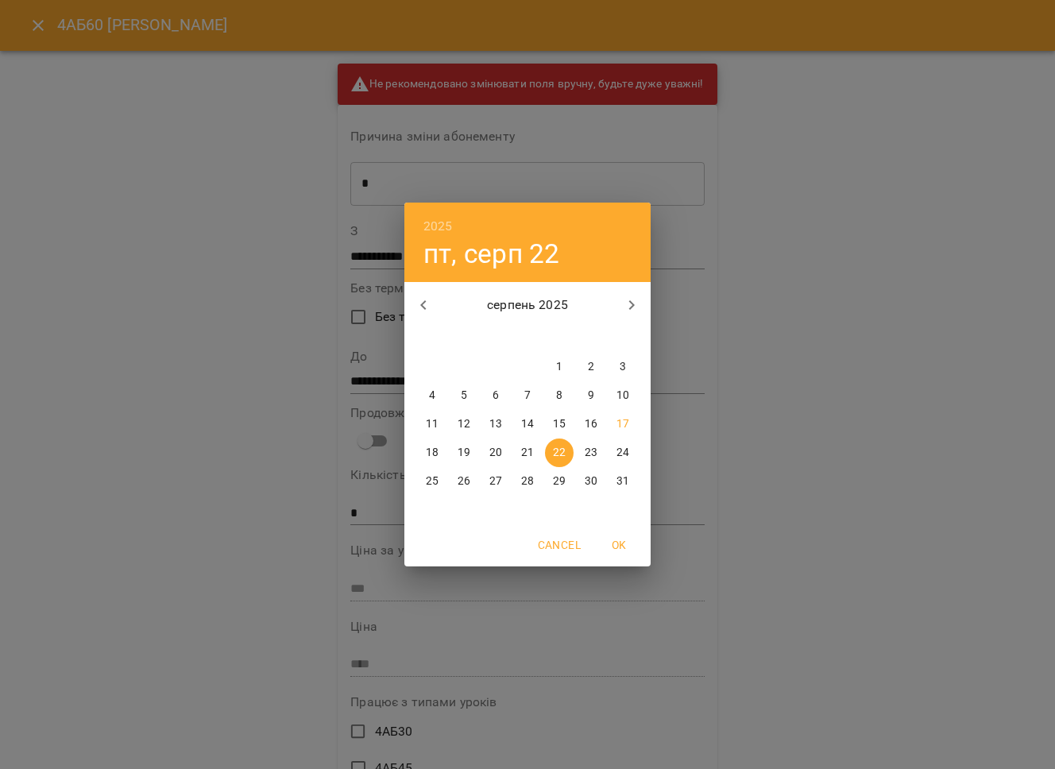
click at [442, 478] on span "25" at bounding box center [432, 482] width 29 height 16
type input "**********"
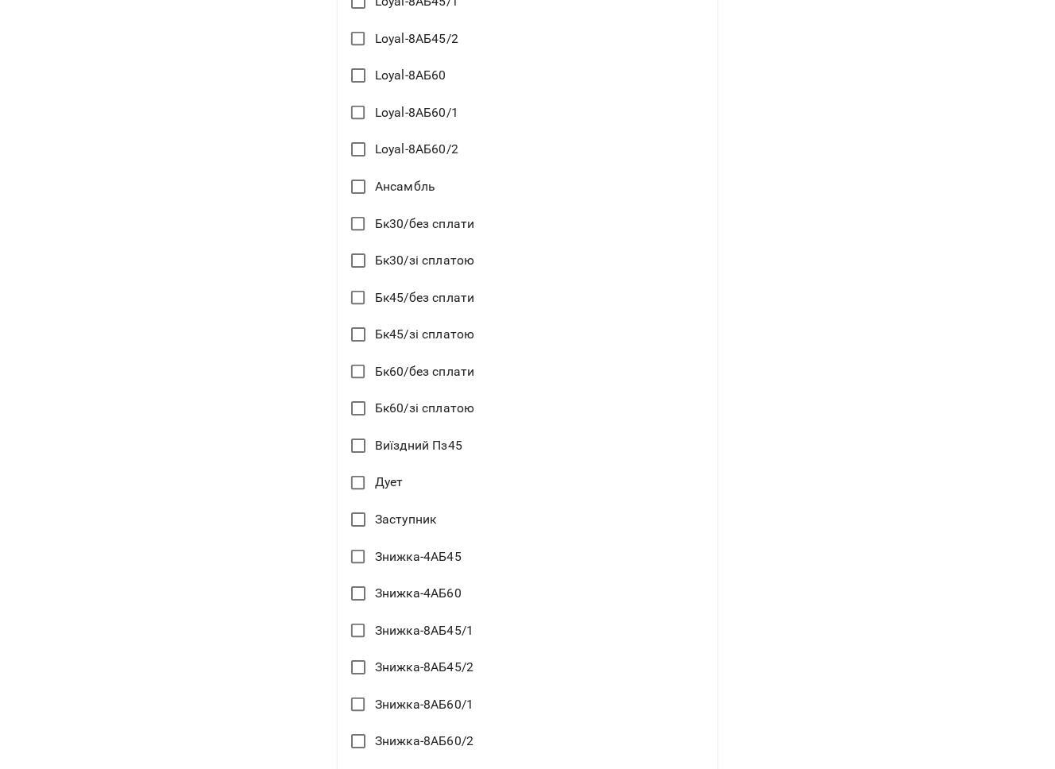
scroll to position [1684, 0]
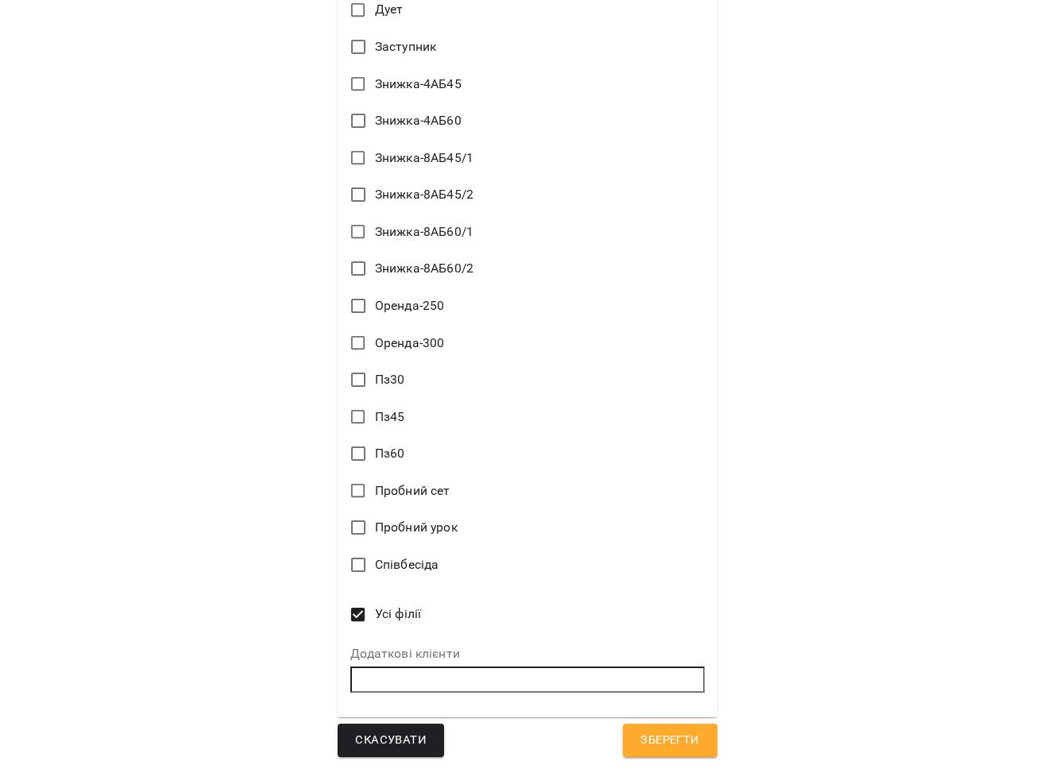
click at [684, 736] on span "Зберегти" at bounding box center [669, 740] width 59 height 21
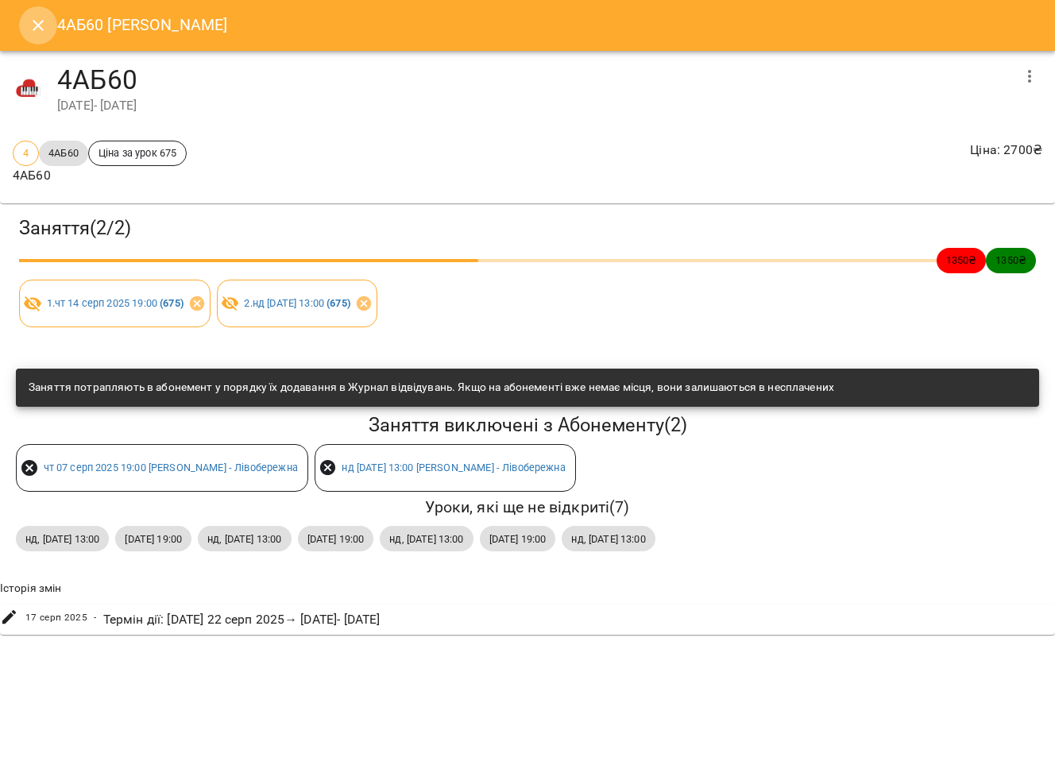
click at [38, 25] on icon "Close" at bounding box center [38, 25] width 11 height 11
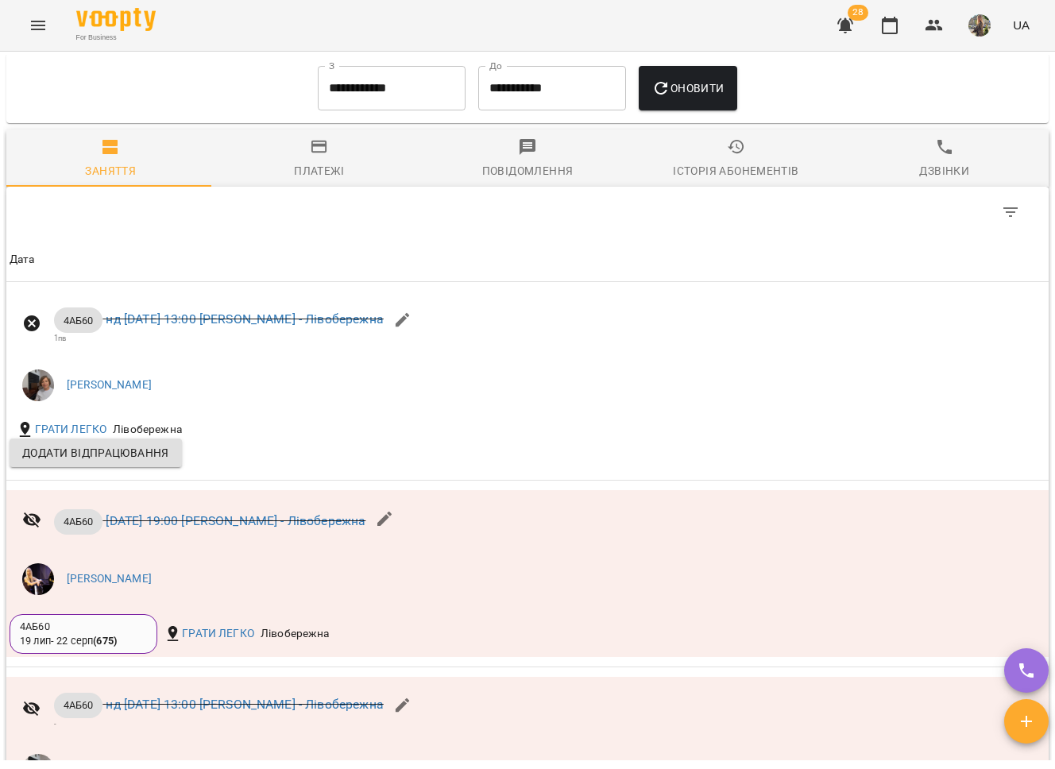
scroll to position [1292, 0]
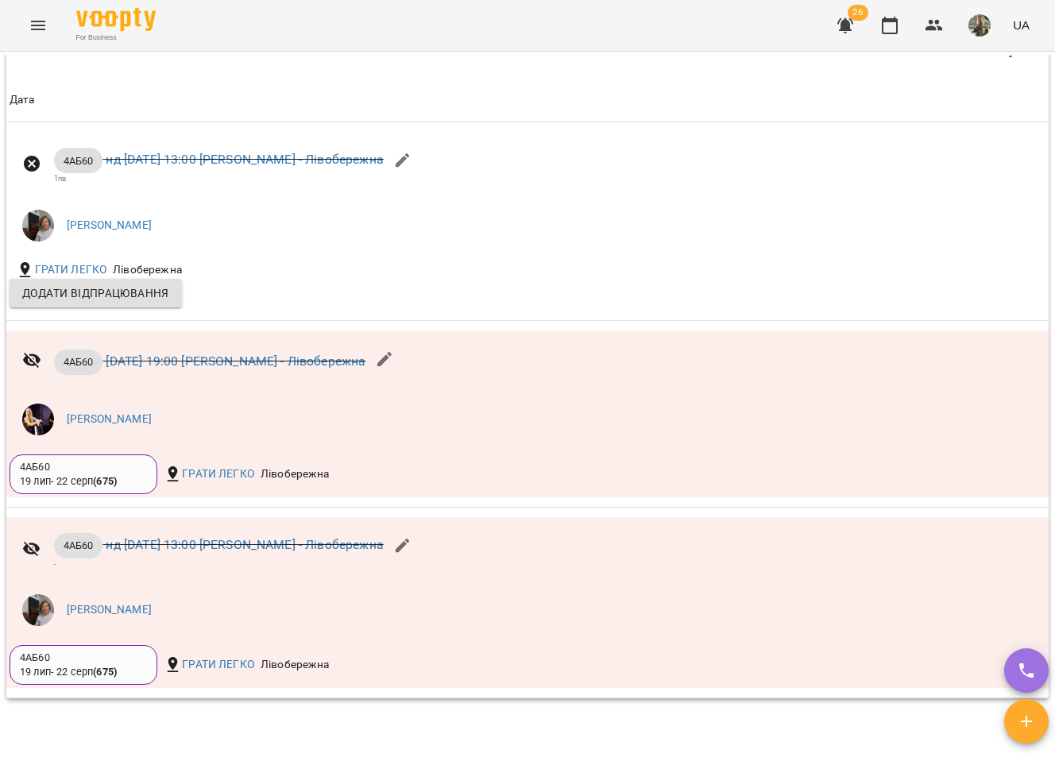
click at [41, 30] on icon "Menu" at bounding box center [38, 25] width 19 height 19
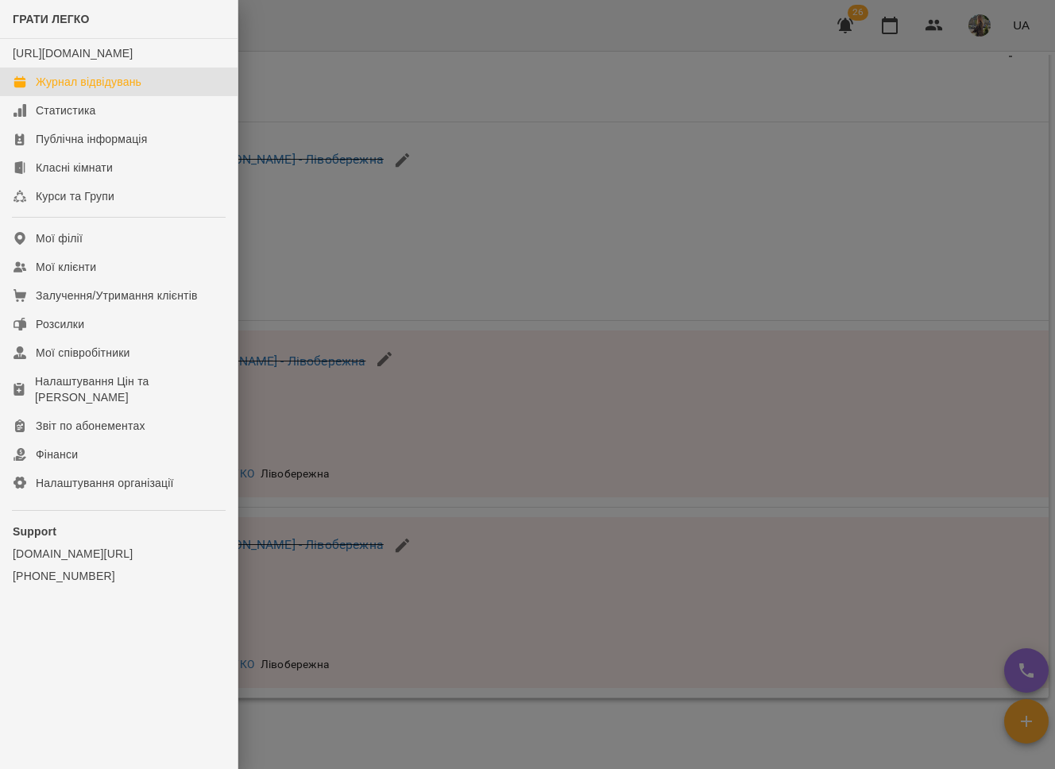
click at [62, 90] on div "Журнал відвідувань" at bounding box center [89, 82] width 106 height 16
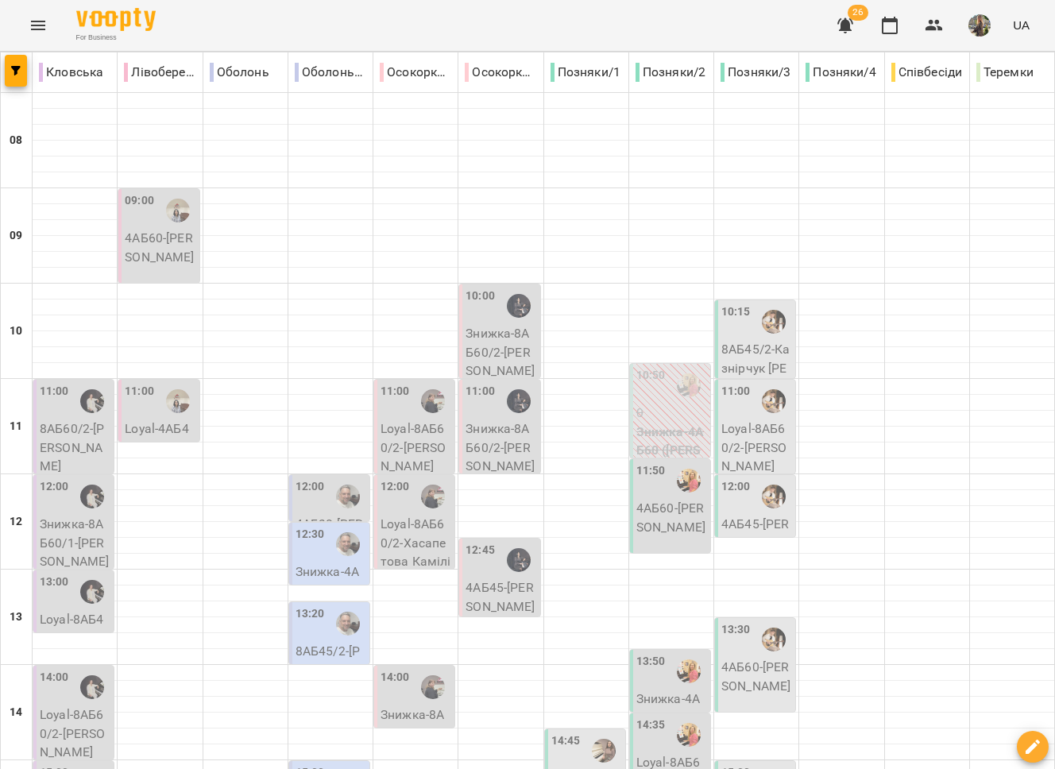
scroll to position [668, 0]
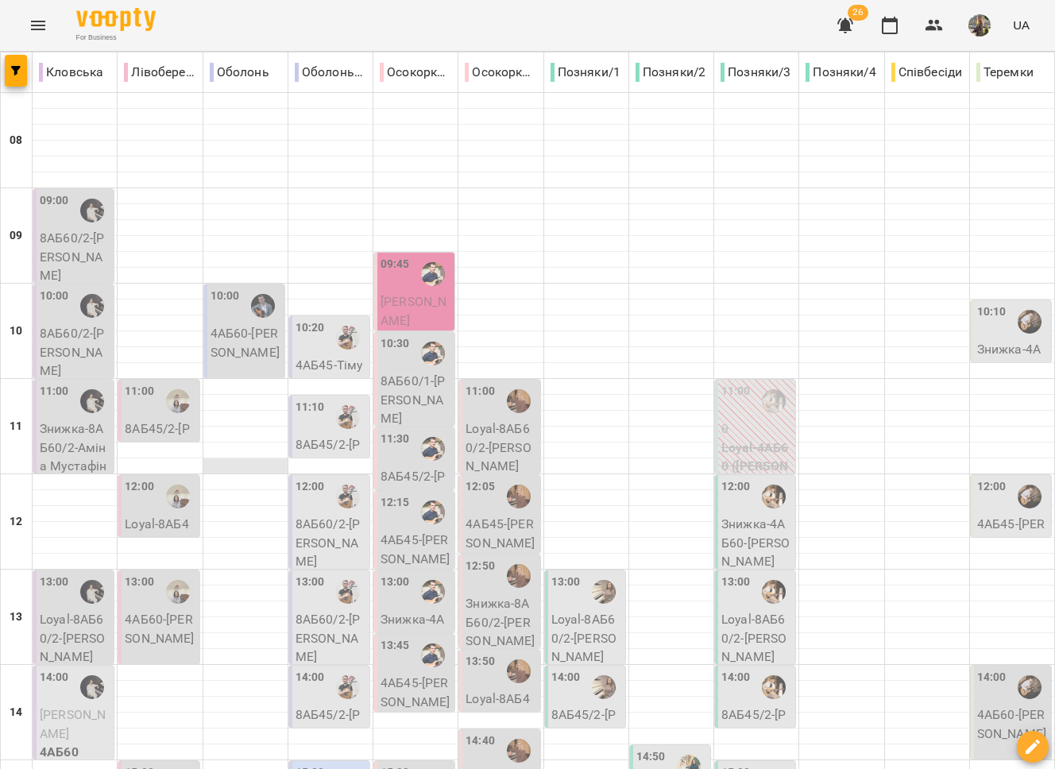
scroll to position [230, 0]
click at [164, 610] on p "4АБ60 - Гуліян Тетяна" at bounding box center [160, 628] width 71 height 37
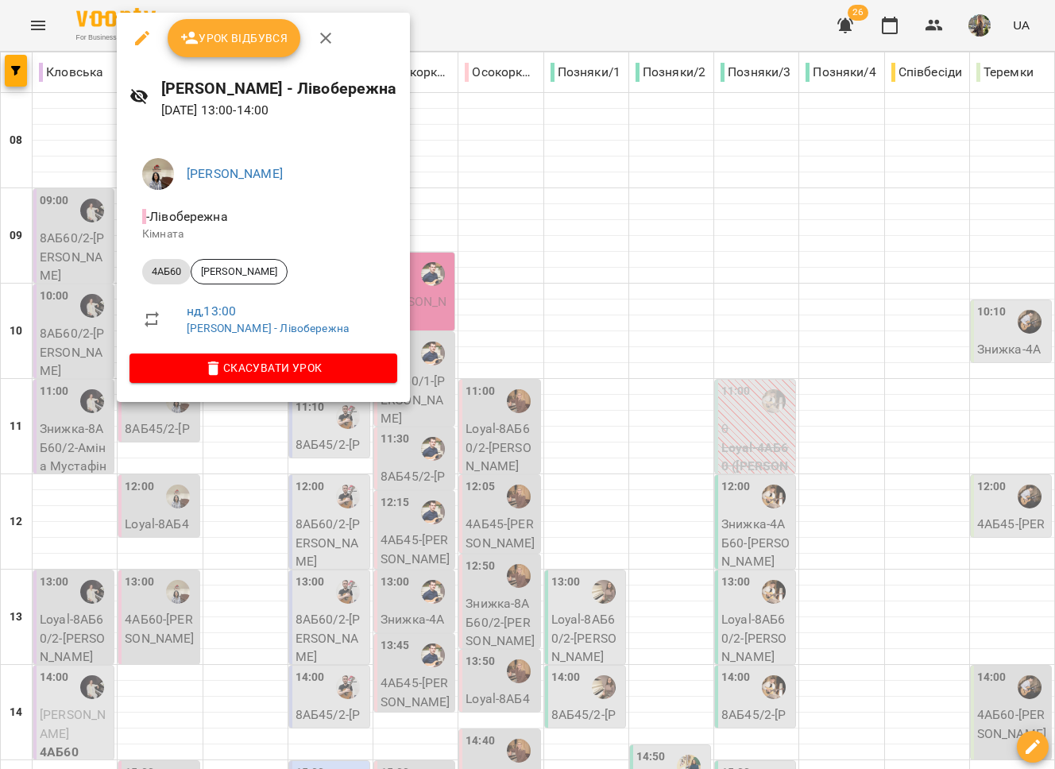
click at [217, 466] on div at bounding box center [527, 384] width 1055 height 769
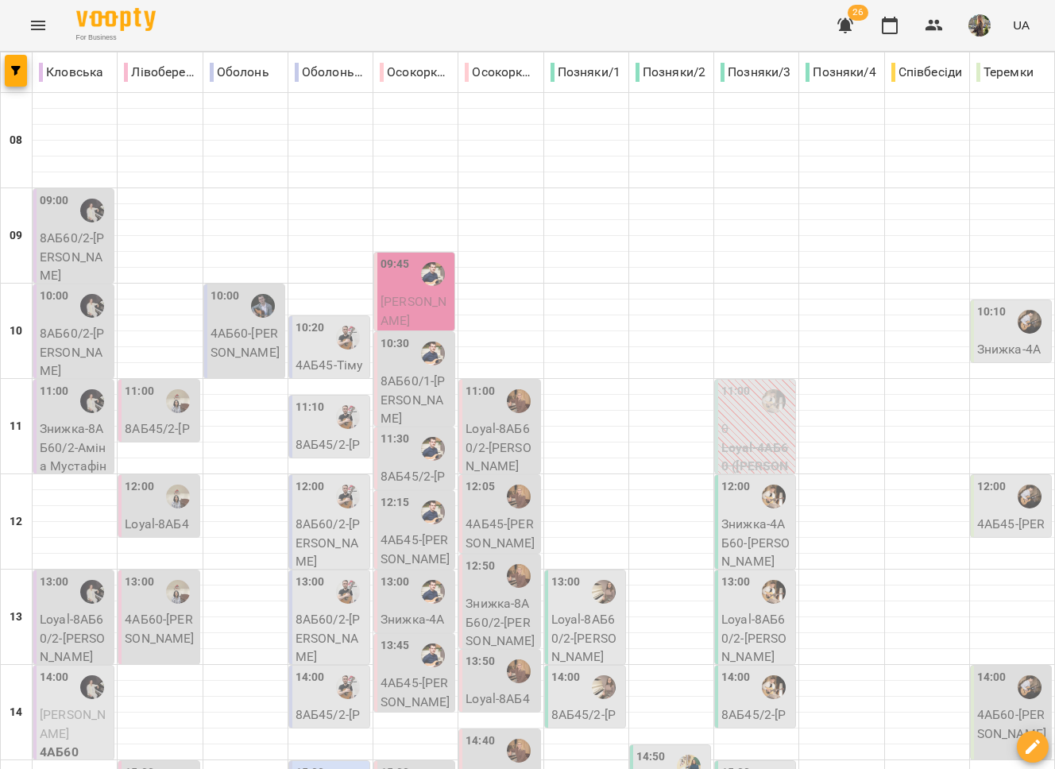
type input "**********"
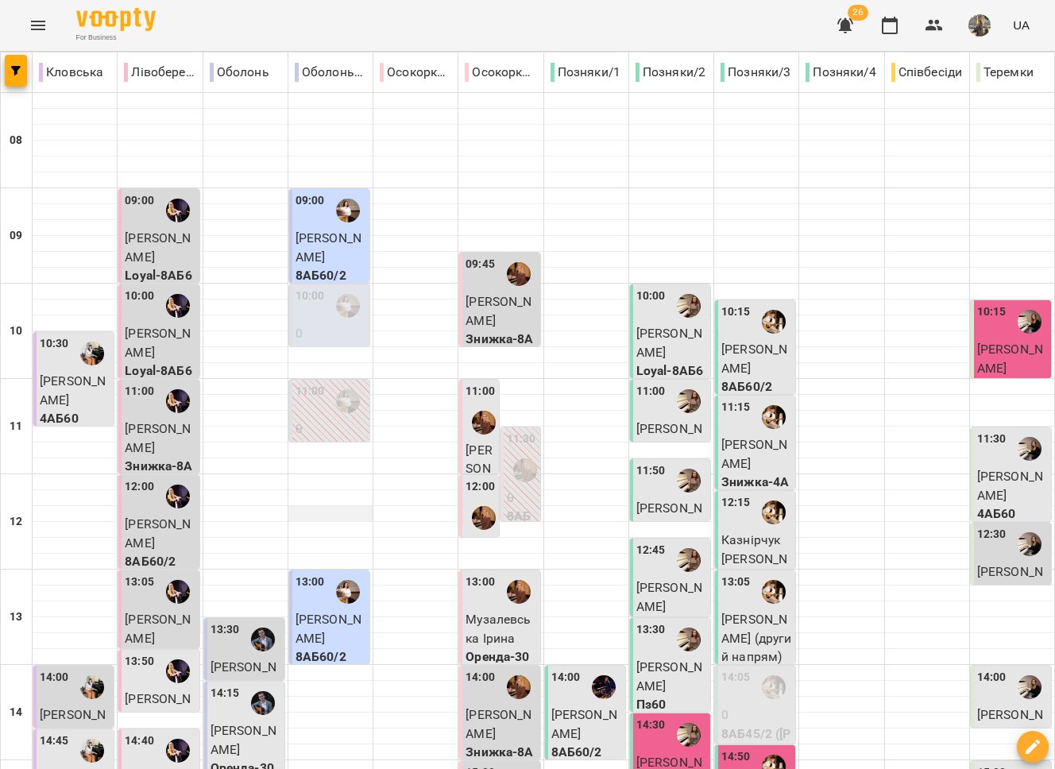
scroll to position [4, 0]
click at [323, 293] on div "10:00" at bounding box center [331, 306] width 71 height 37
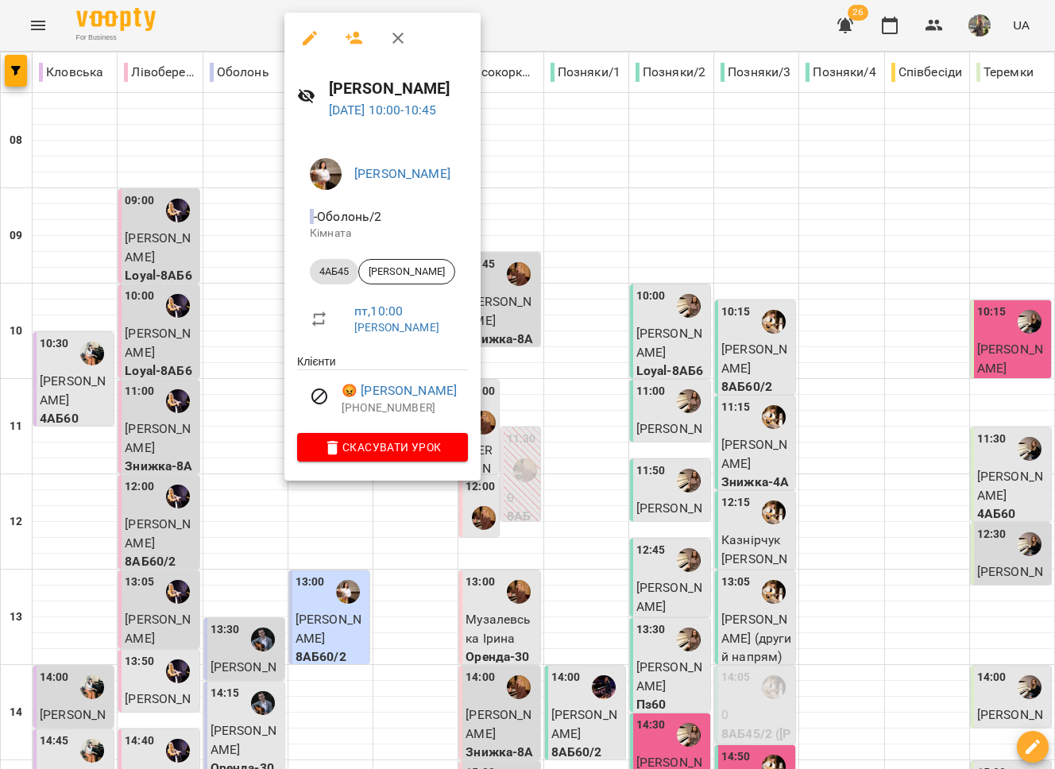
click at [501, 375] on div at bounding box center [527, 384] width 1055 height 769
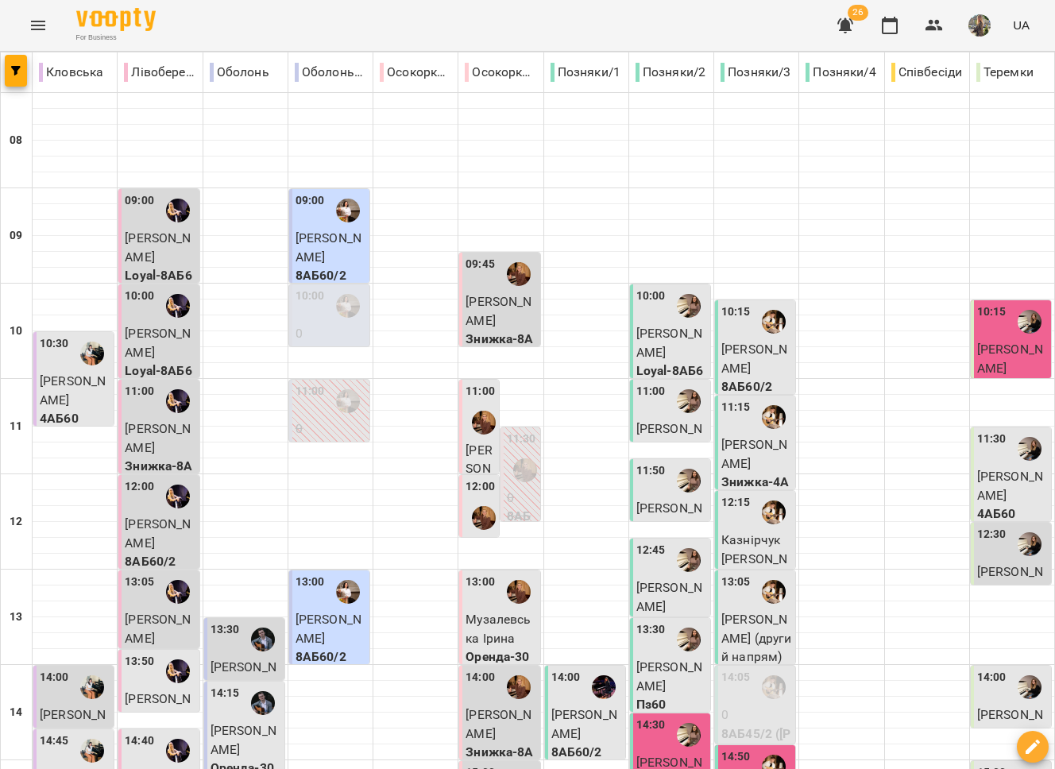
scroll to position [37, 0]
click at [316, 383] on div "11:00" at bounding box center [310, 401] width 29 height 37
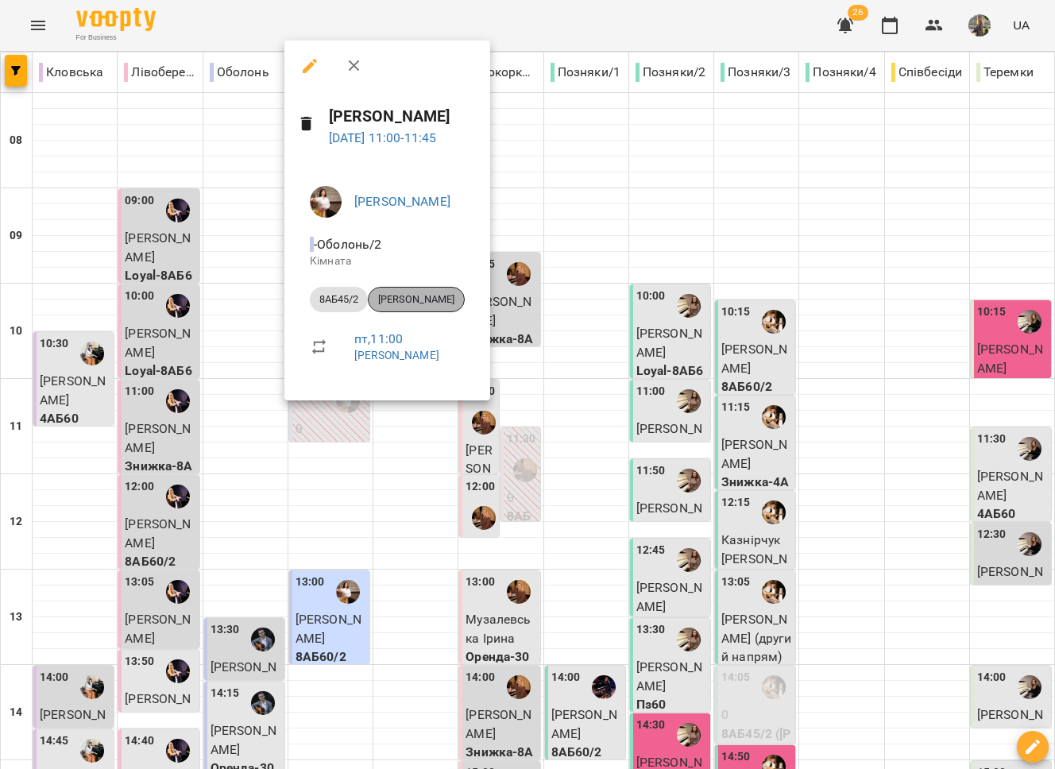
click at [415, 300] on span "[PERSON_NAME]" at bounding box center [416, 299] width 95 height 14
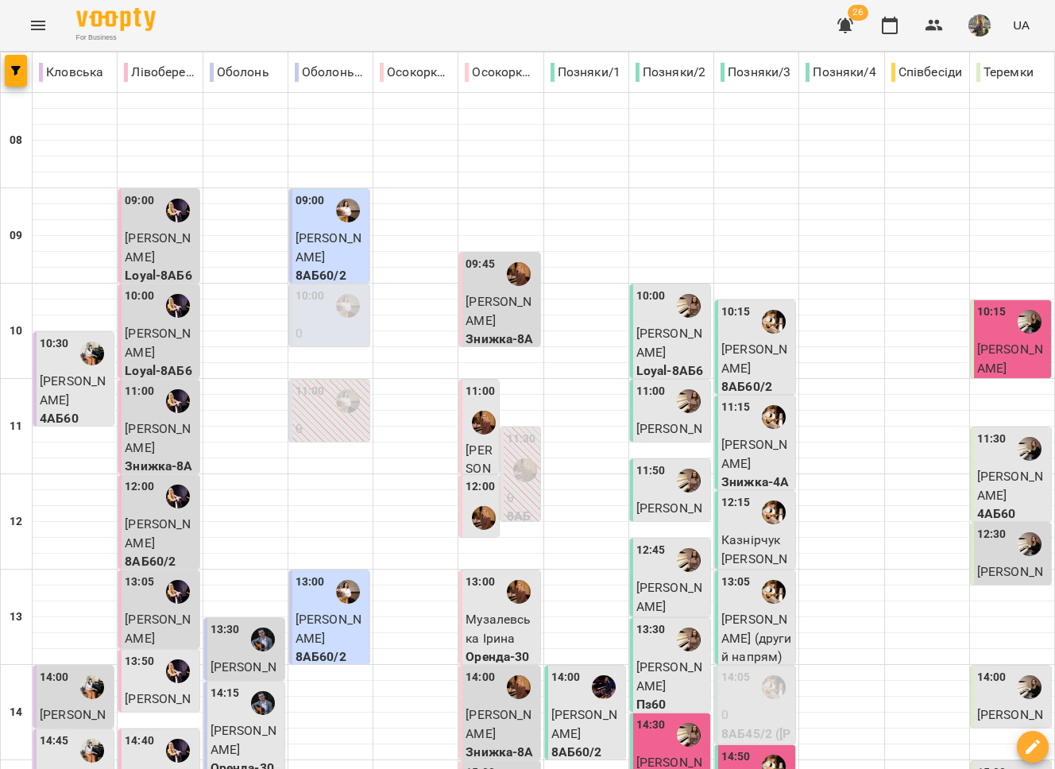
click at [304, 306] on div "10:00" at bounding box center [310, 306] width 29 height 37
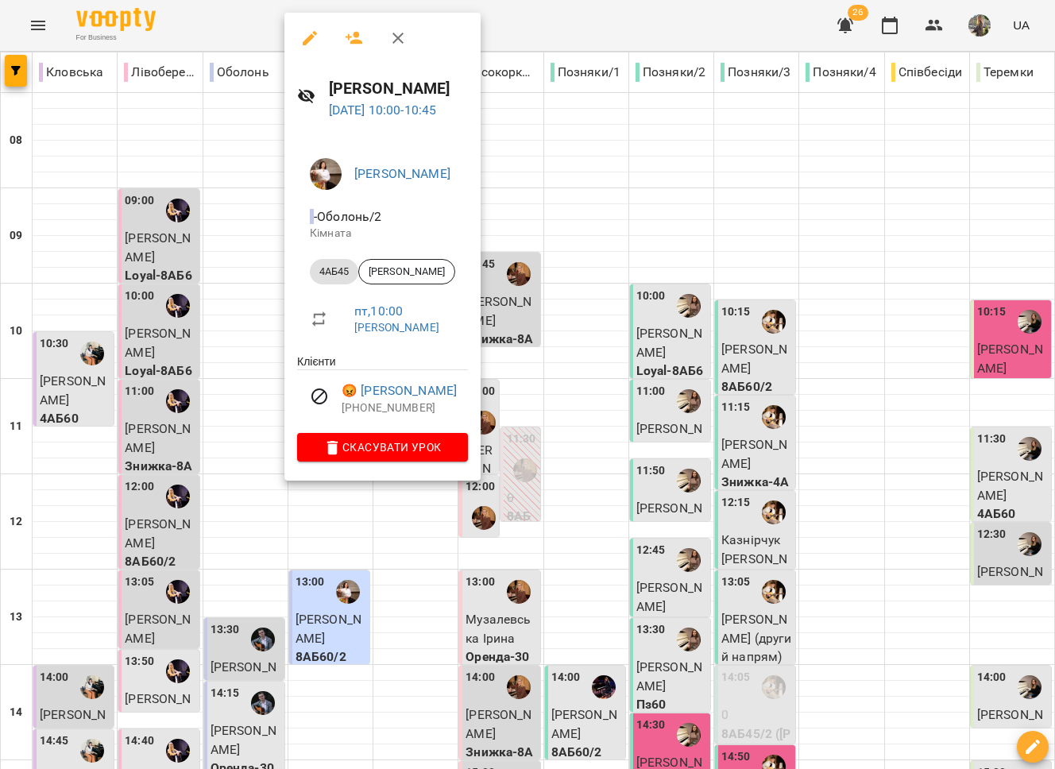
click at [468, 524] on div at bounding box center [527, 384] width 1055 height 769
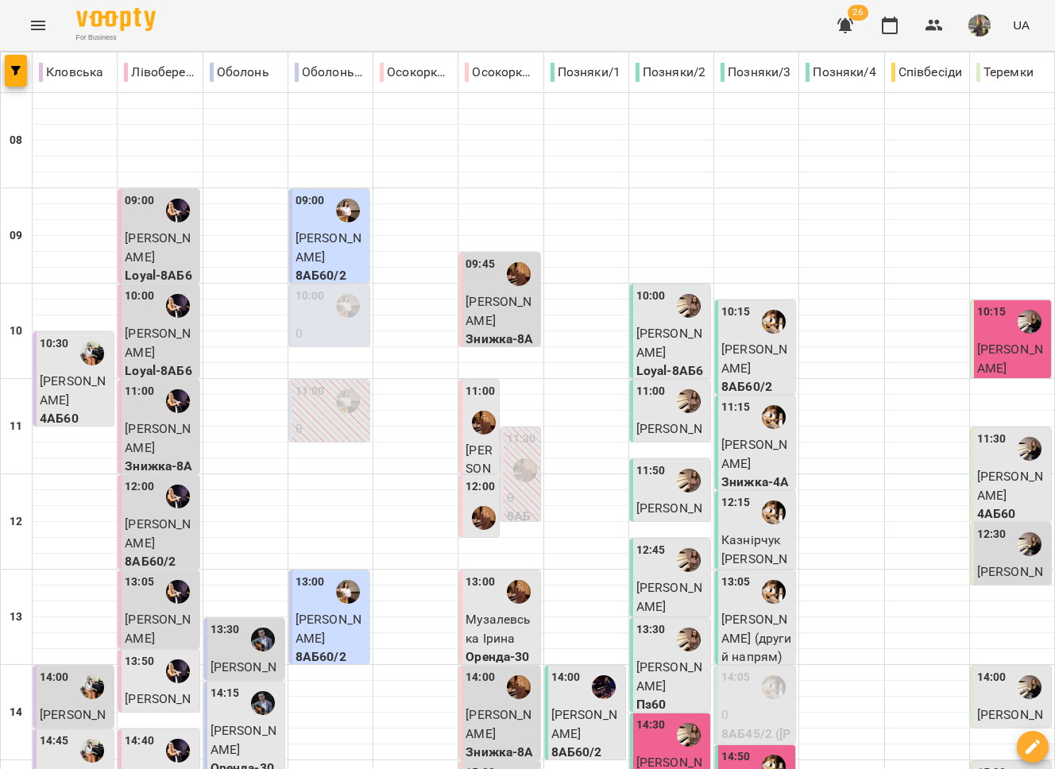
click at [312, 311] on div "10:00" at bounding box center [310, 306] width 29 height 37
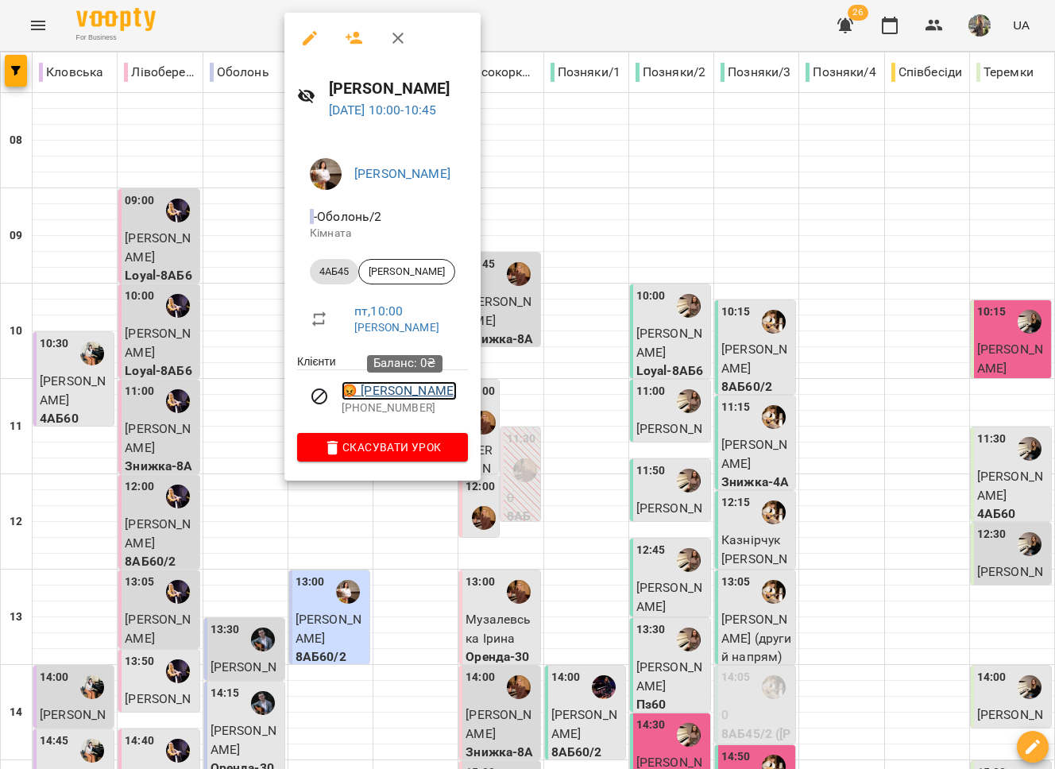
click at [386, 397] on link "😡 Юрченко Кароліна" at bounding box center [399, 390] width 115 height 19
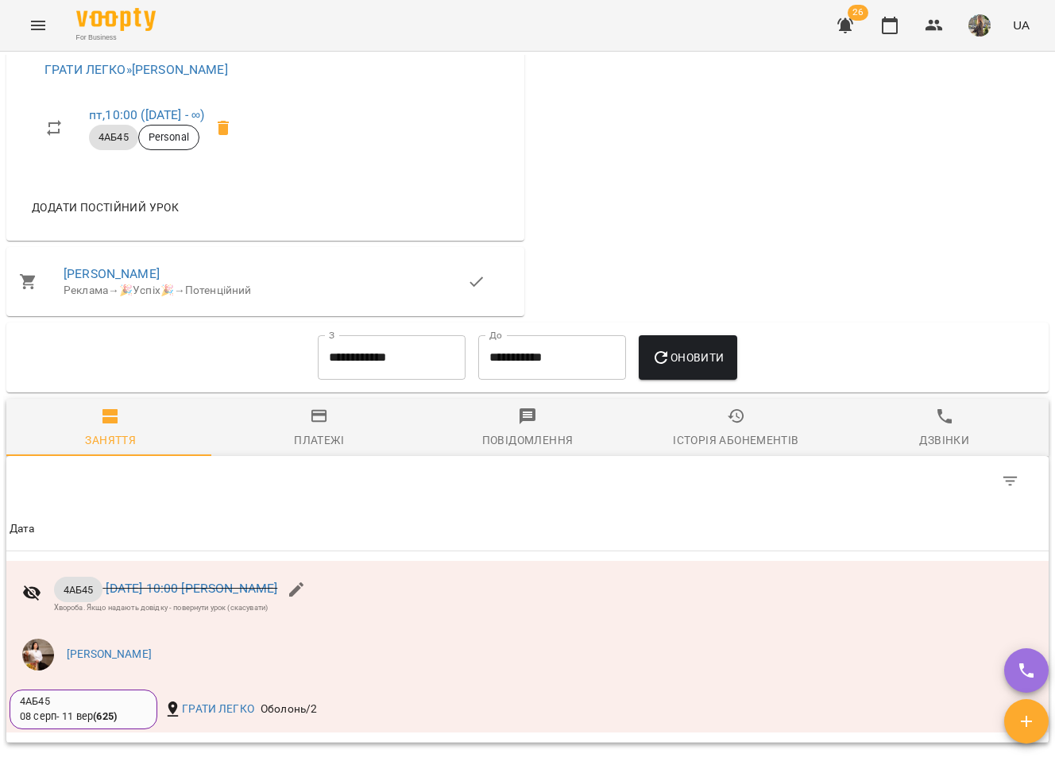
scroll to position [1056, 0]
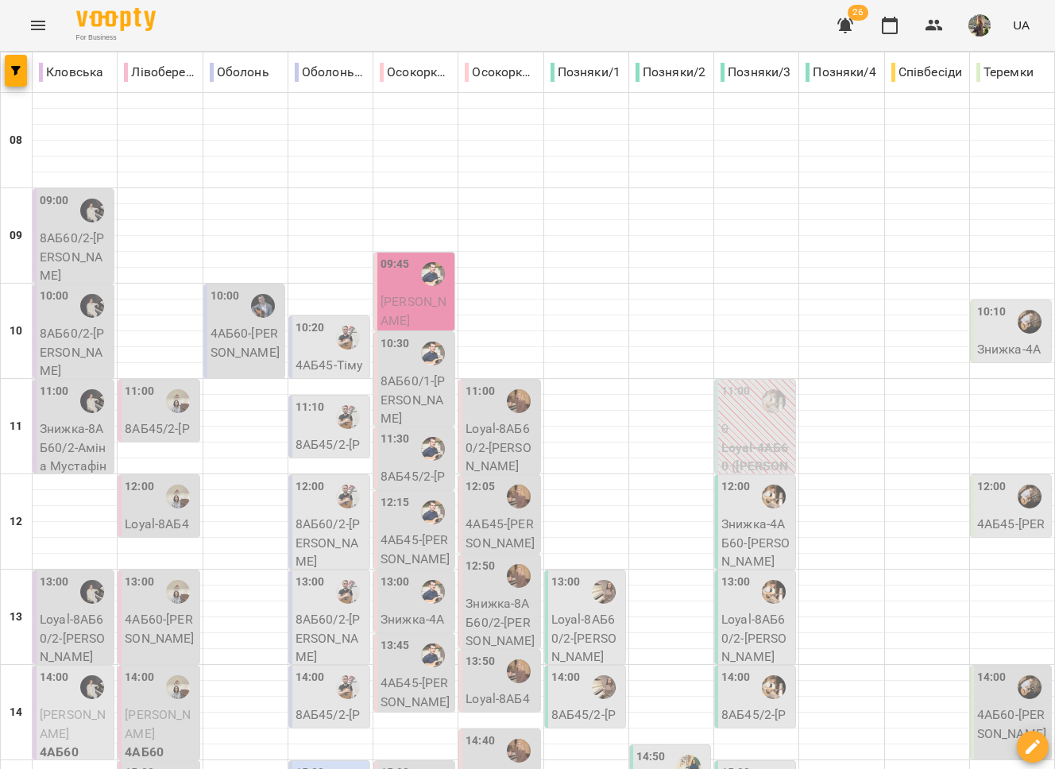
type input "**********"
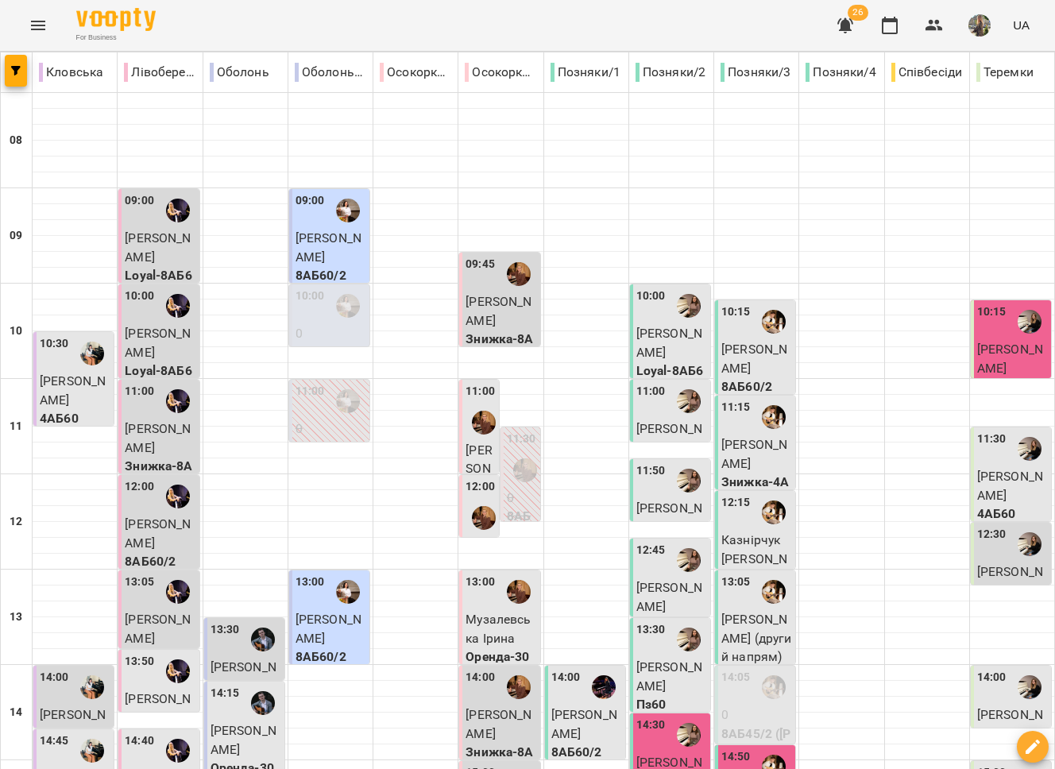
click at [320, 404] on div "11:00" at bounding box center [331, 401] width 71 height 37
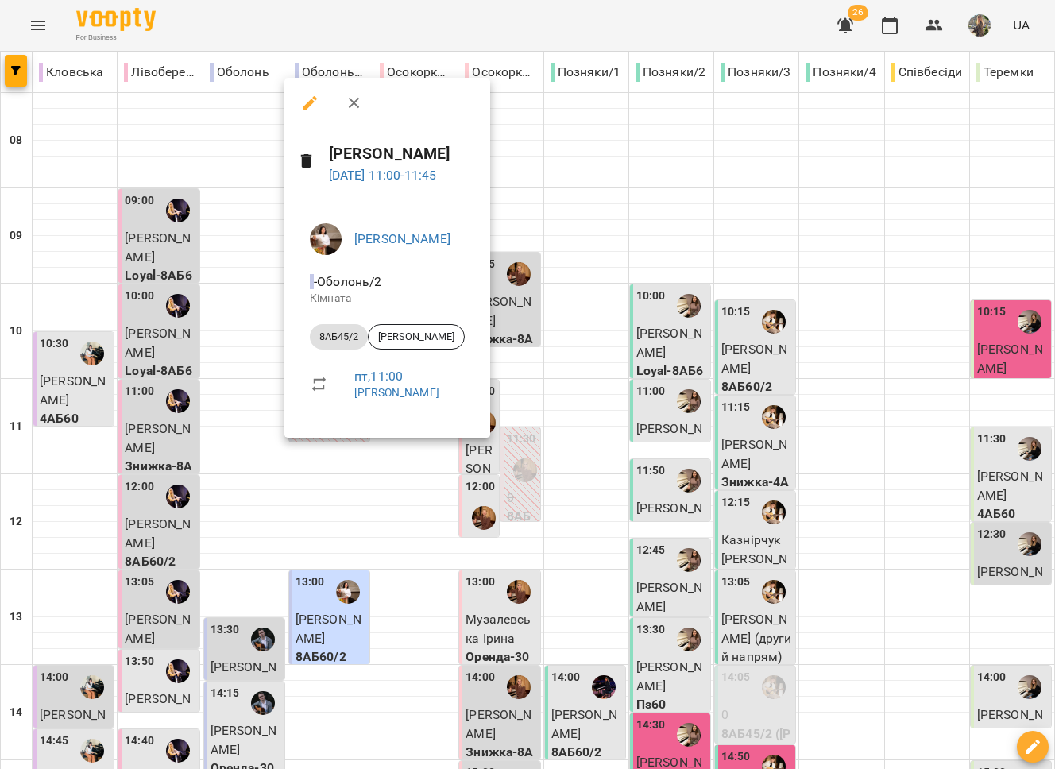
click at [358, 514] on div at bounding box center [527, 384] width 1055 height 769
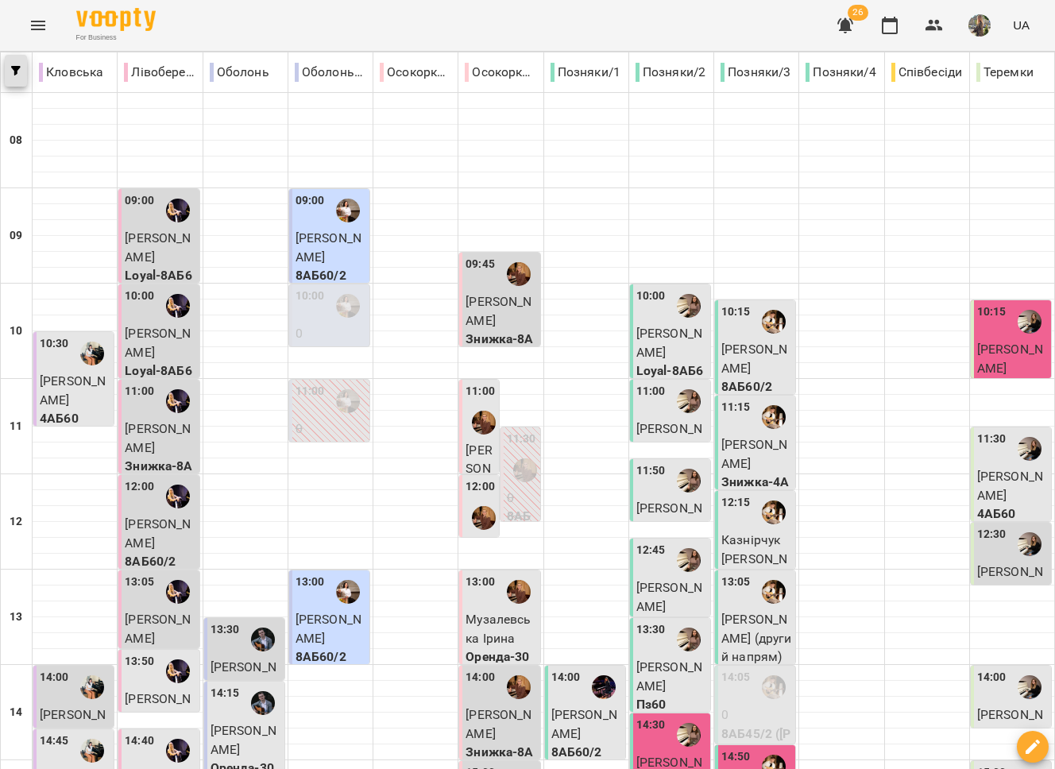
click at [25, 79] on button "button" at bounding box center [16, 71] width 22 height 32
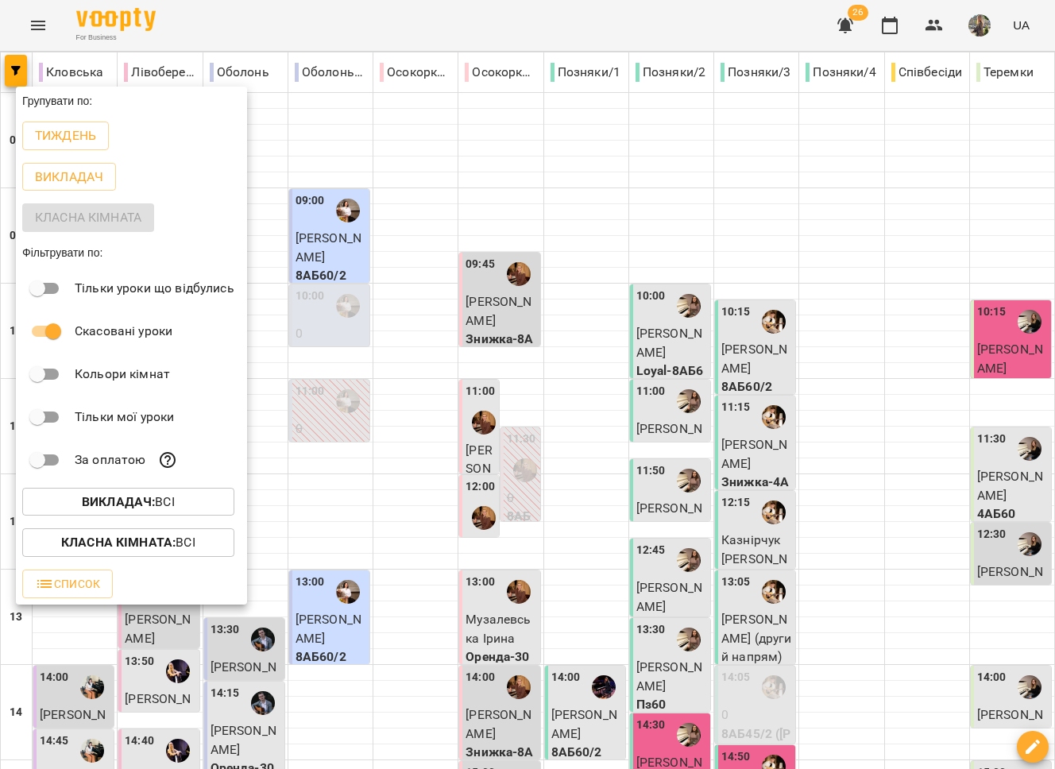
click at [429, 204] on div at bounding box center [527, 384] width 1055 height 769
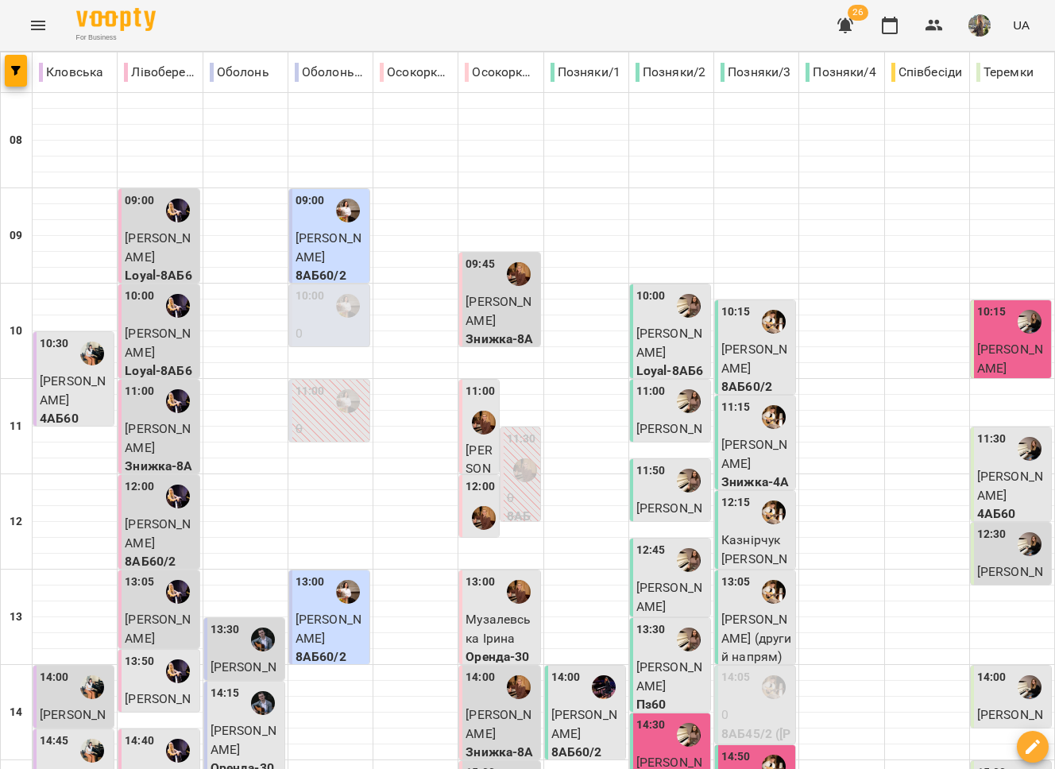
click at [38, 27] on icon "Menu" at bounding box center [38, 25] width 19 height 19
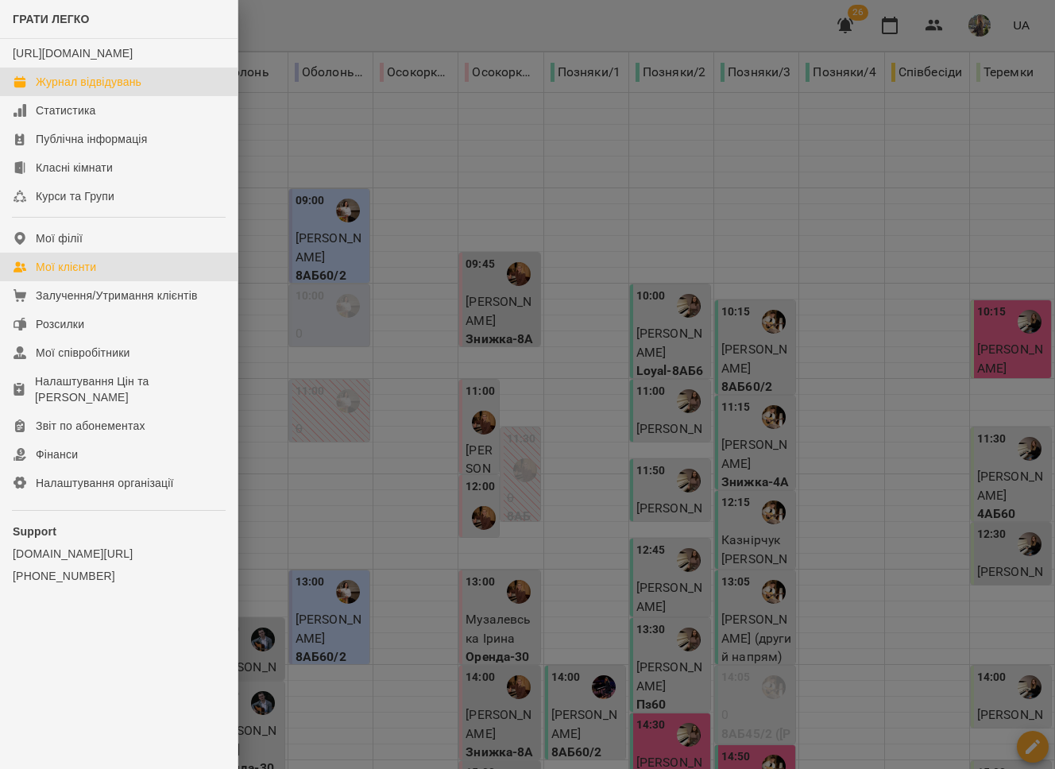
click at [100, 281] on link "Мої клієнти" at bounding box center [119, 267] width 238 height 29
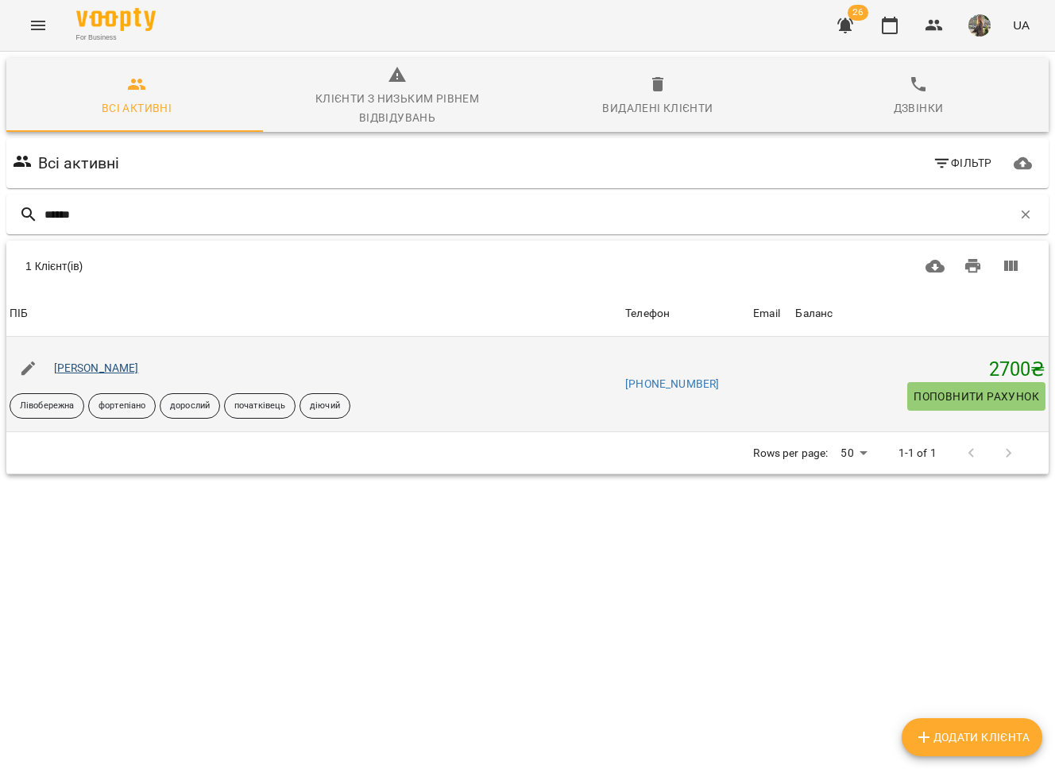
type input "******"
click at [88, 371] on link "[PERSON_NAME]" at bounding box center [96, 368] width 85 height 13
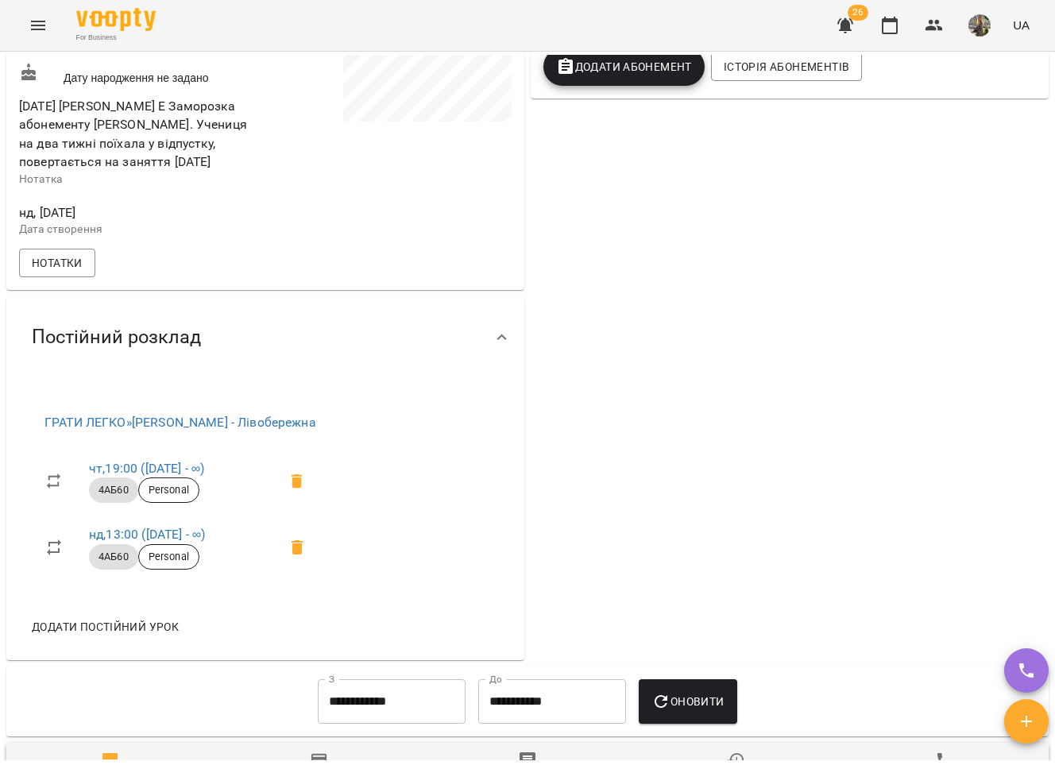
scroll to position [570, 0]
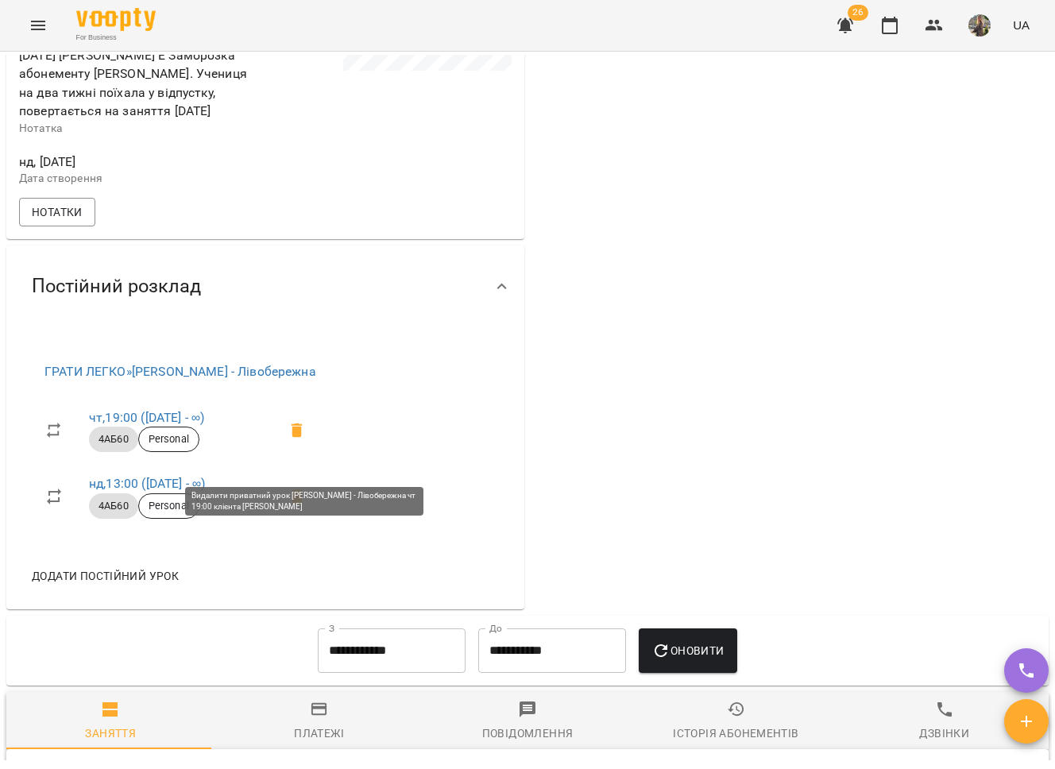
click at [304, 440] on icon at bounding box center [297, 430] width 19 height 19
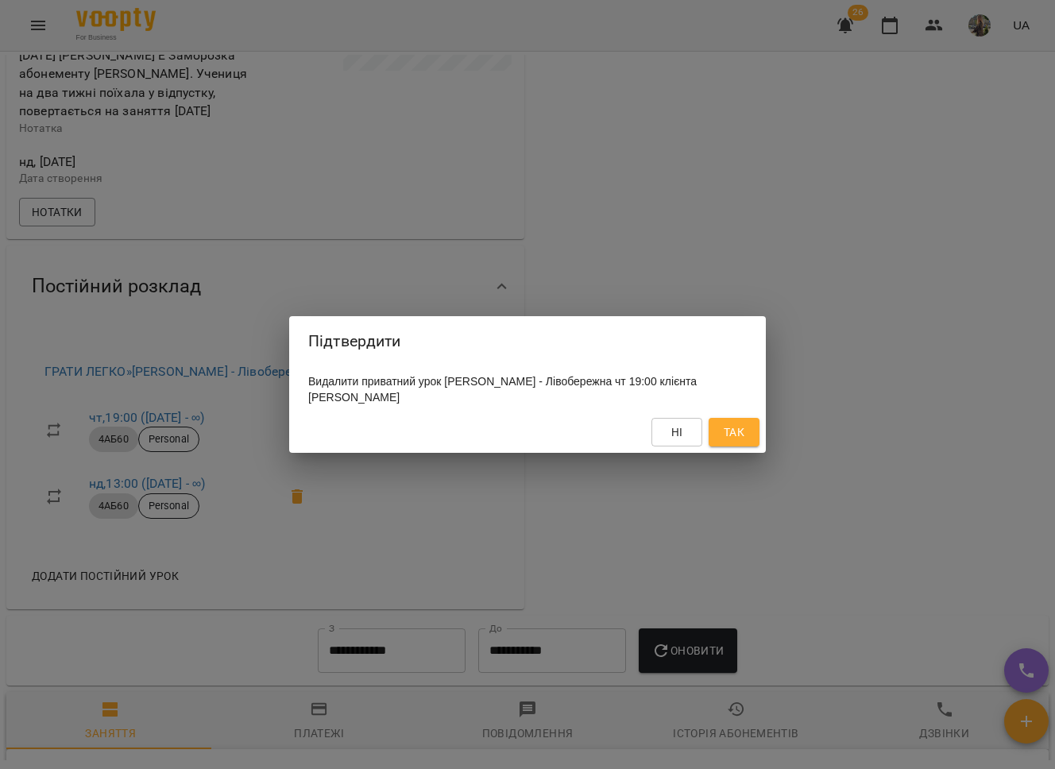
click at [735, 444] on button "Так" at bounding box center [734, 432] width 51 height 29
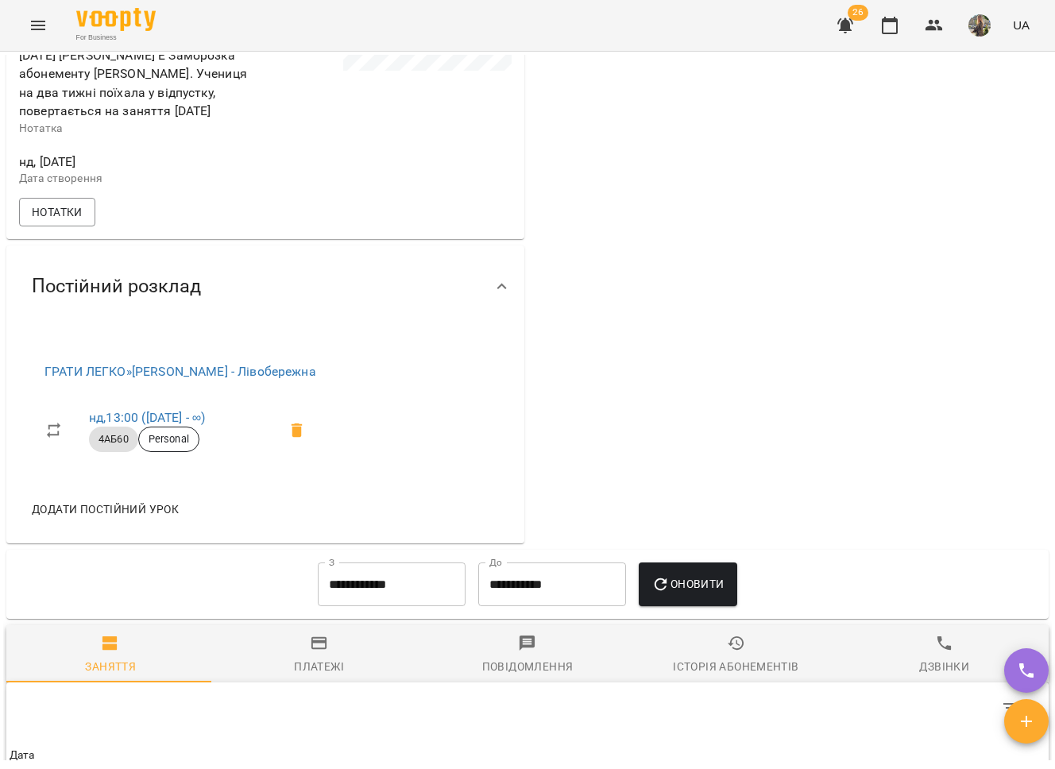
click at [53, 30] on button "Menu" at bounding box center [38, 25] width 38 height 38
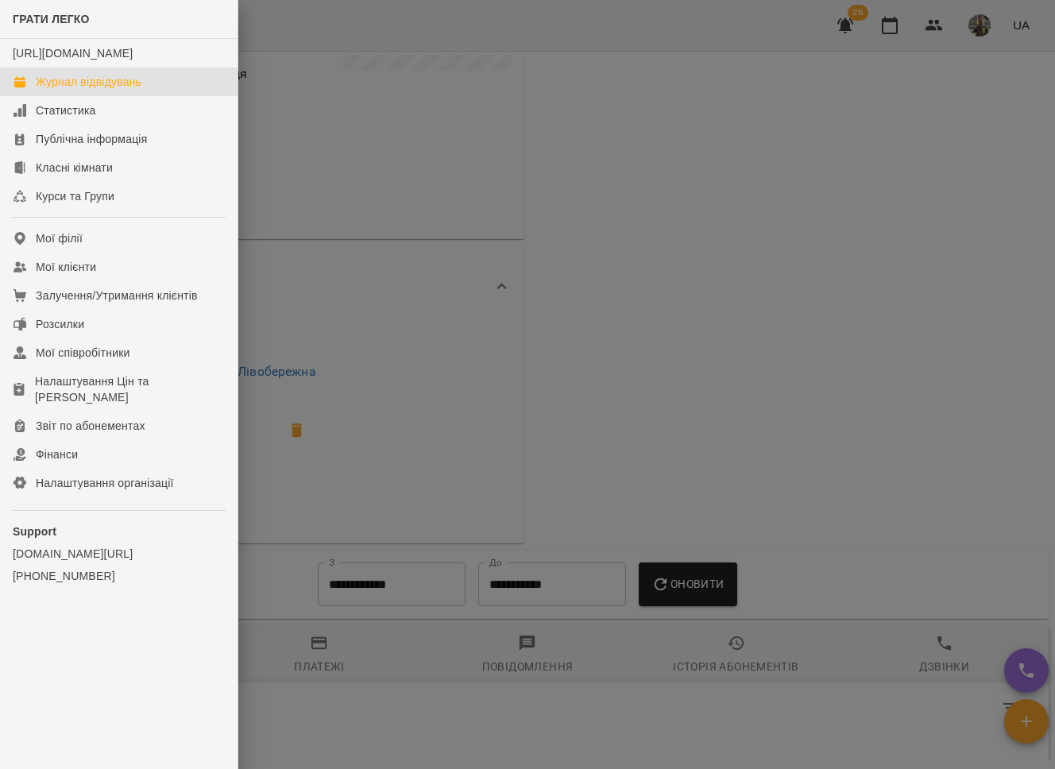
click at [70, 90] on div "Журнал відвідувань" at bounding box center [89, 82] width 106 height 16
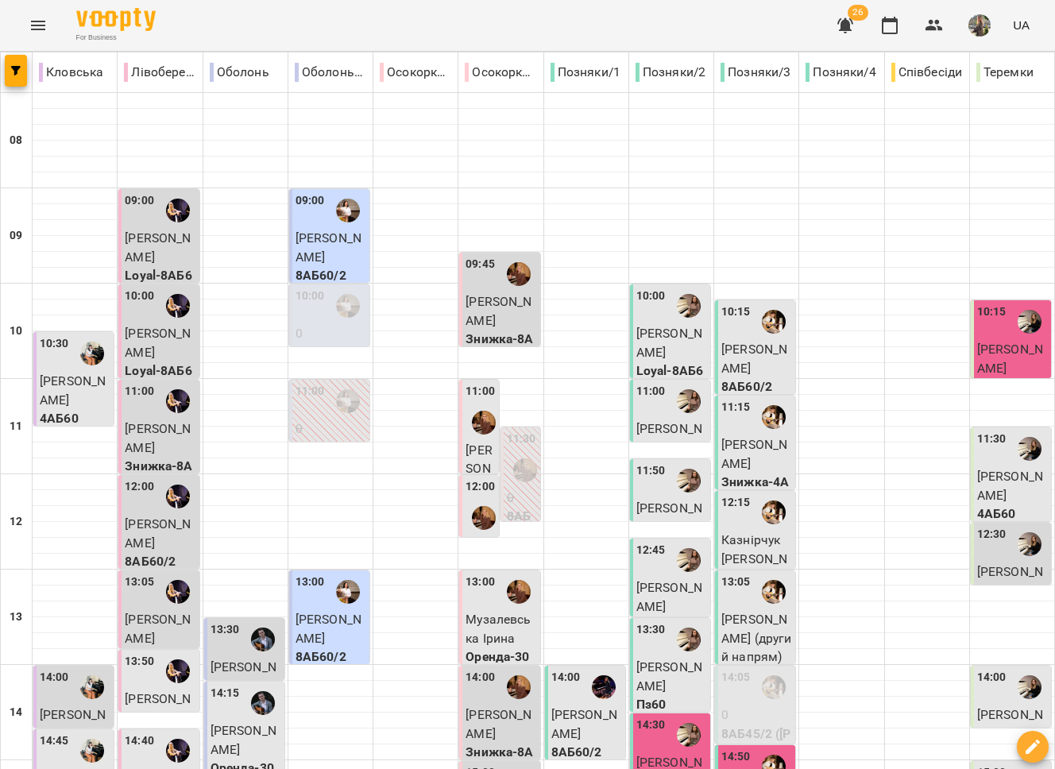
scroll to position [189, 0]
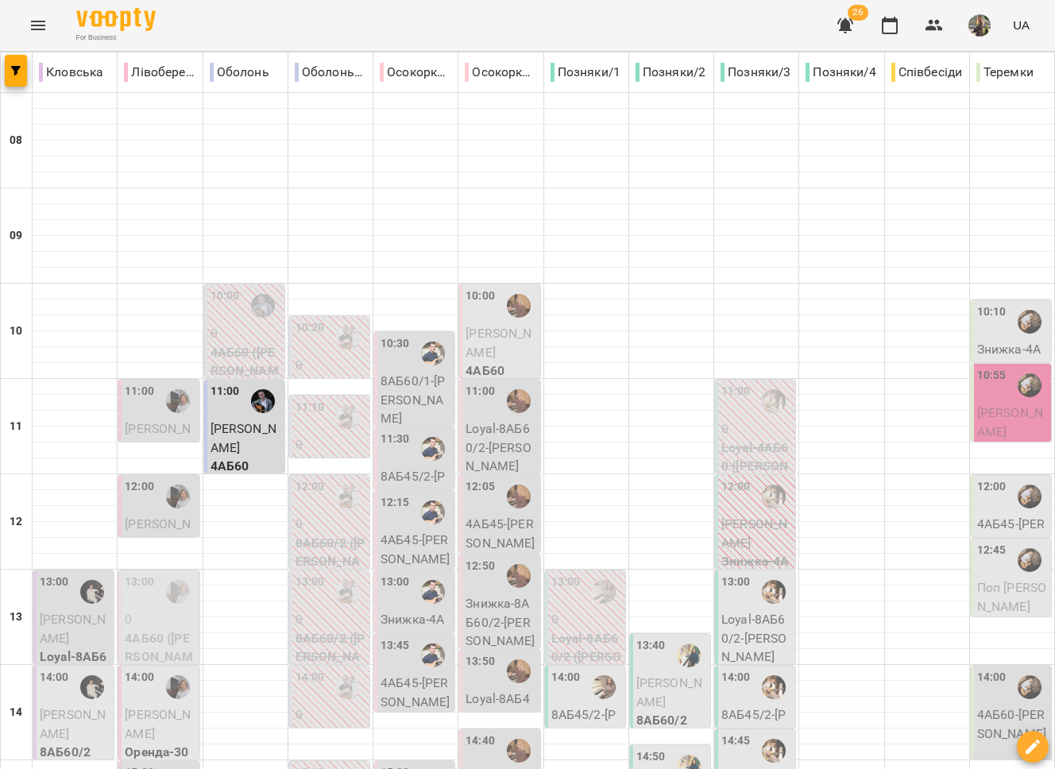
scroll to position [668, 0]
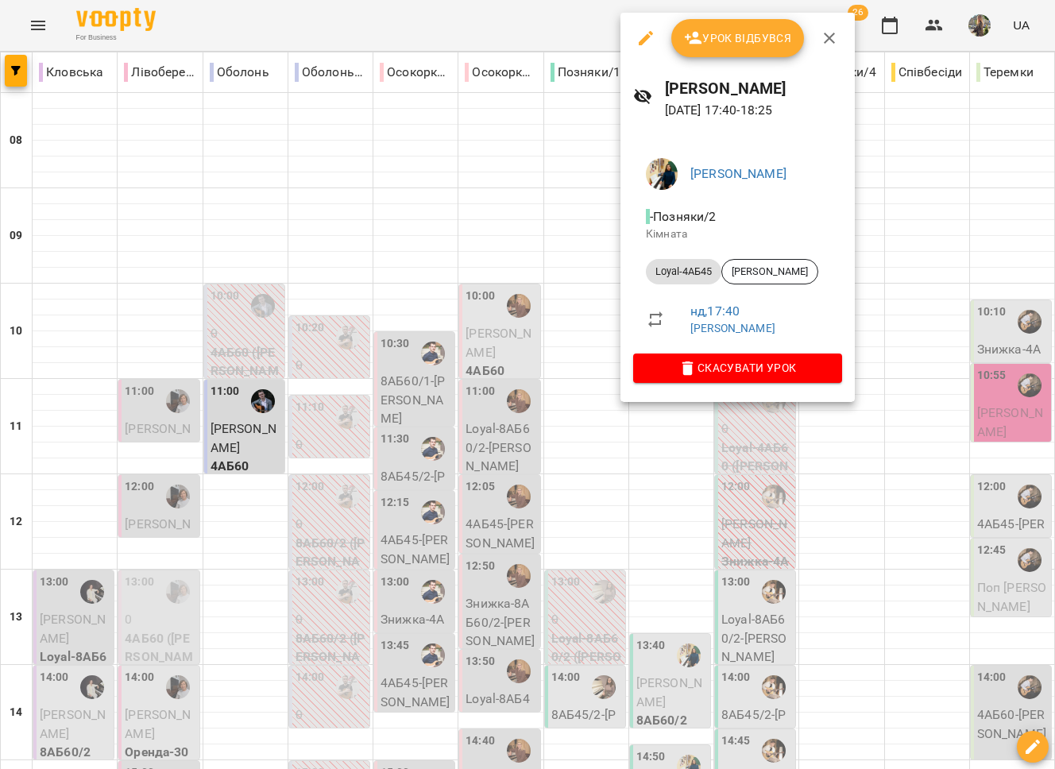
click at [731, 45] on span "Урок відбувся" at bounding box center [738, 38] width 108 height 19
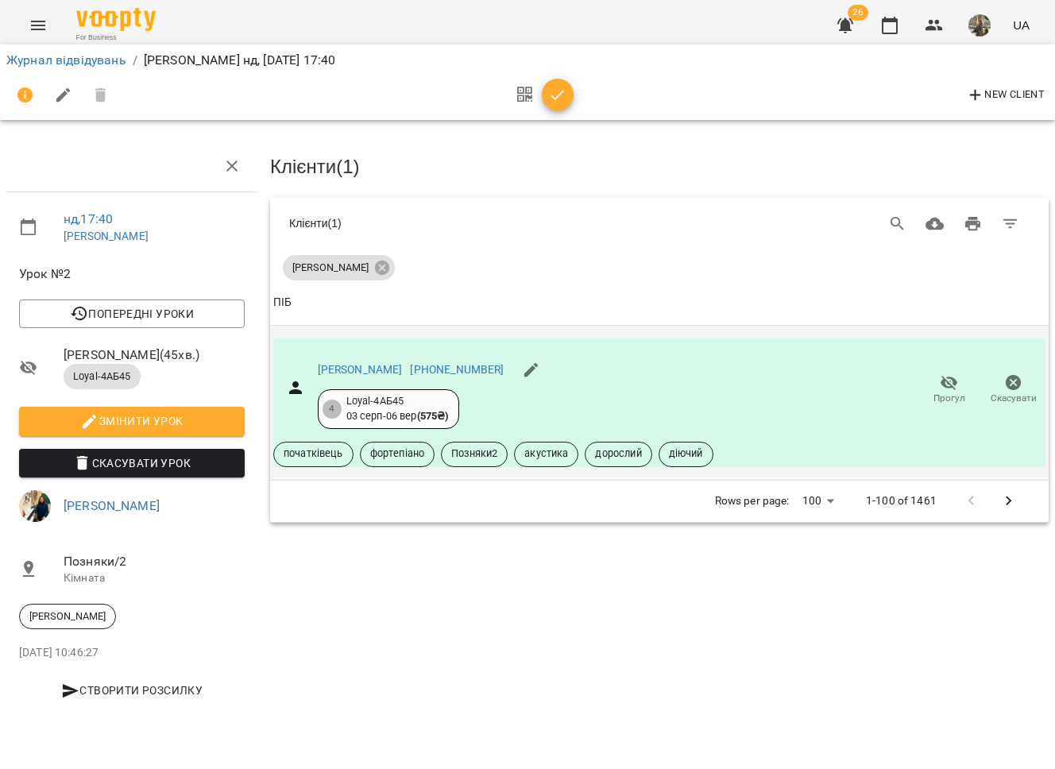
click at [946, 385] on icon "button" at bounding box center [949, 382] width 19 height 19
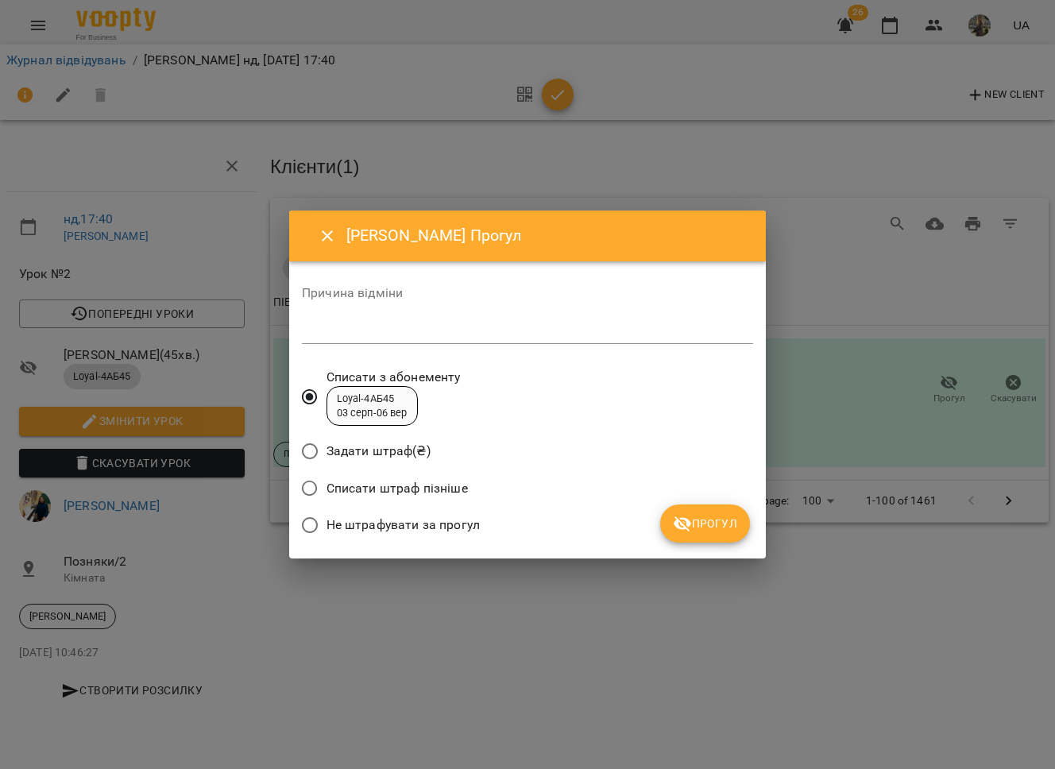
click at [331, 327] on textarea at bounding box center [527, 330] width 451 height 15
type textarea "**********"
click at [713, 528] on span "Прогул" at bounding box center [705, 523] width 64 height 19
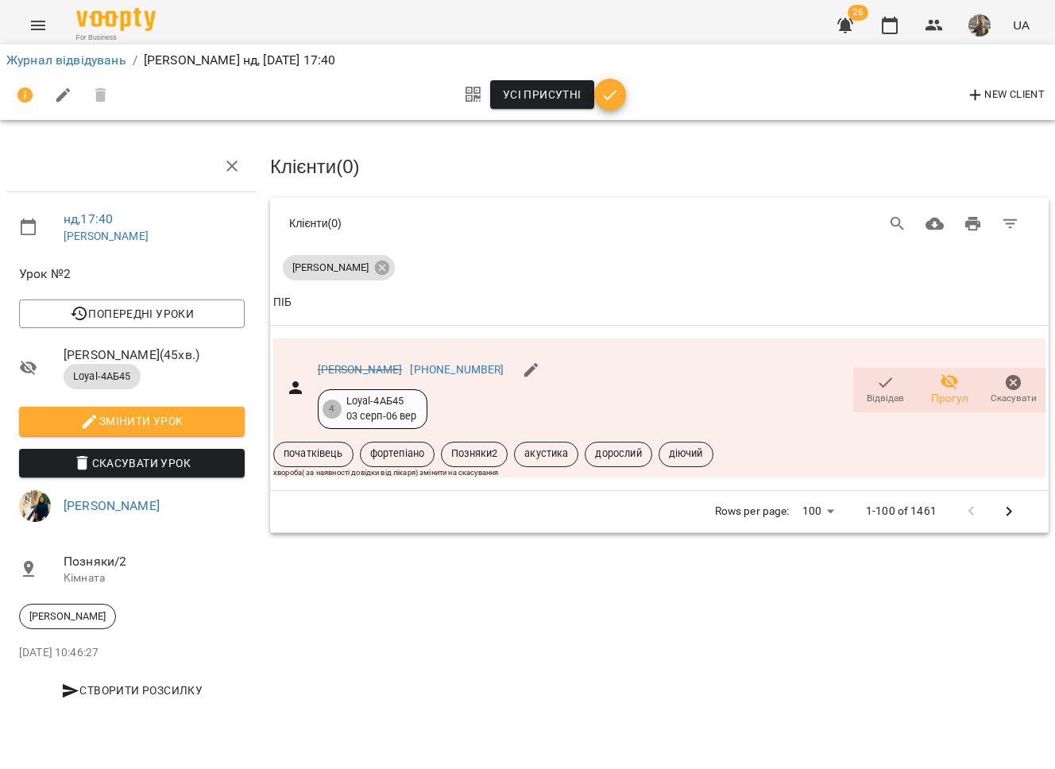
click at [151, 515] on span "Вікторія БОГДАН" at bounding box center [154, 506] width 181 height 19
click at [146, 513] on link "Вікторія БОГДАН" at bounding box center [112, 505] width 96 height 15
click at [30, 21] on icon "Menu" at bounding box center [38, 25] width 19 height 19
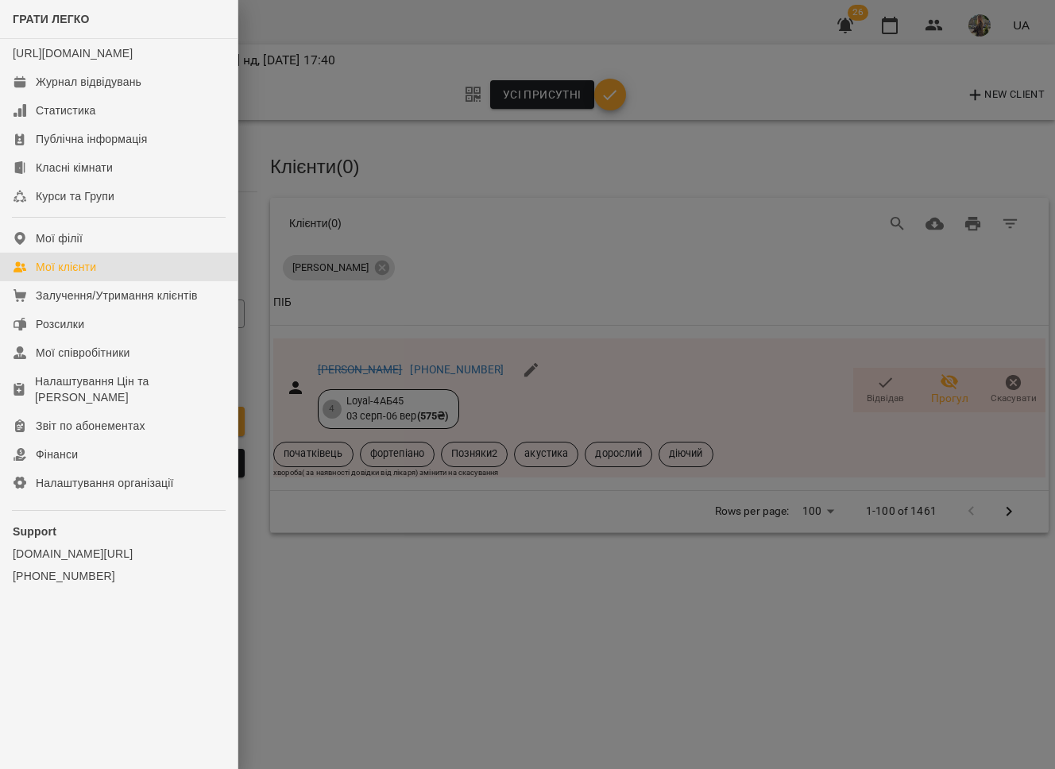
click at [90, 275] on div "Мої клієнти" at bounding box center [66, 267] width 60 height 16
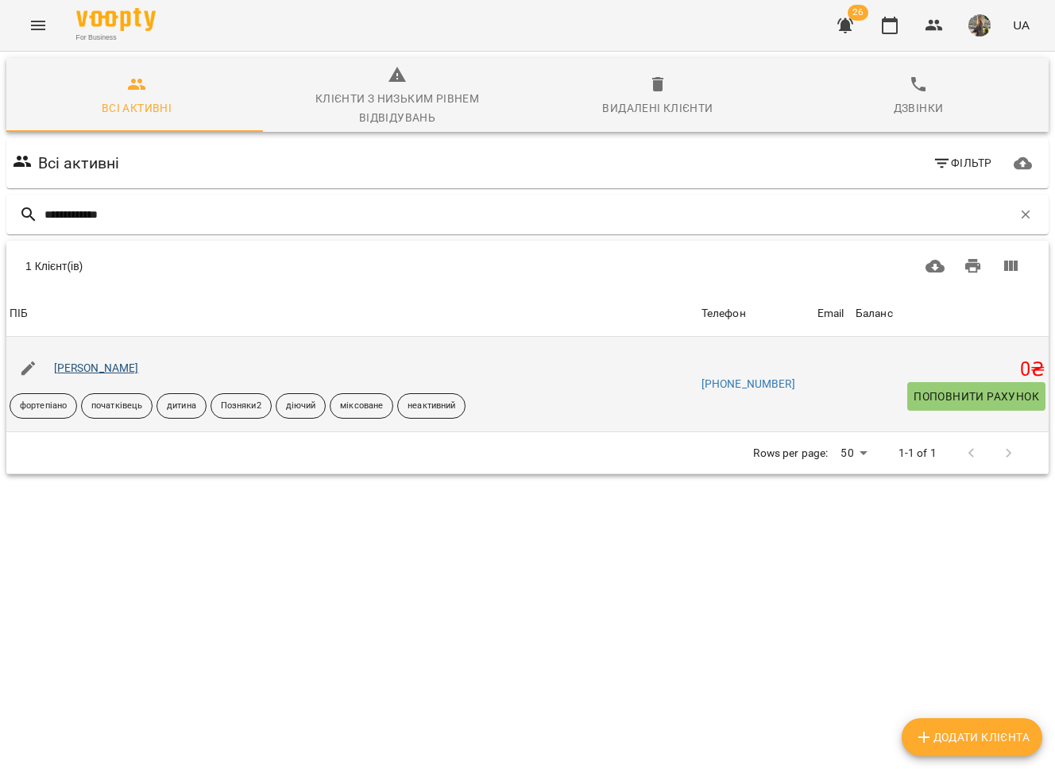
type input "**********"
click at [75, 366] on link "[PERSON_NAME]" at bounding box center [96, 368] width 85 height 13
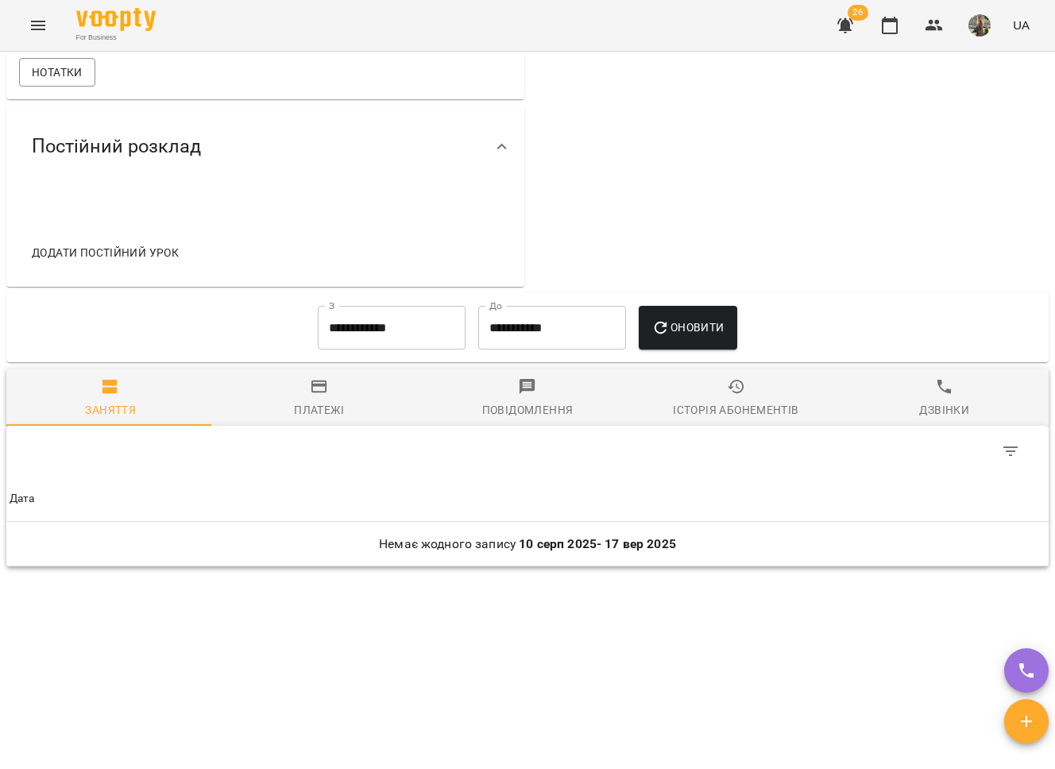
click at [702, 389] on span "Історія абонементів" at bounding box center [735, 398] width 189 height 43
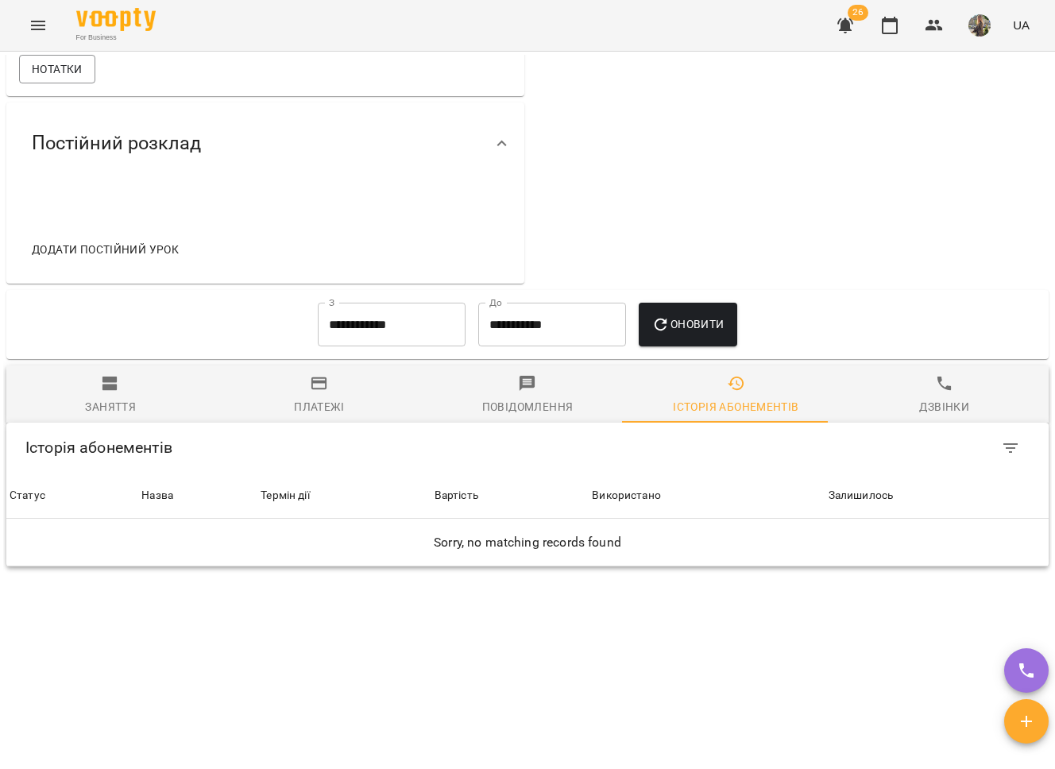
scroll to position [754, 0]
click at [386, 327] on input "**********" at bounding box center [392, 325] width 148 height 44
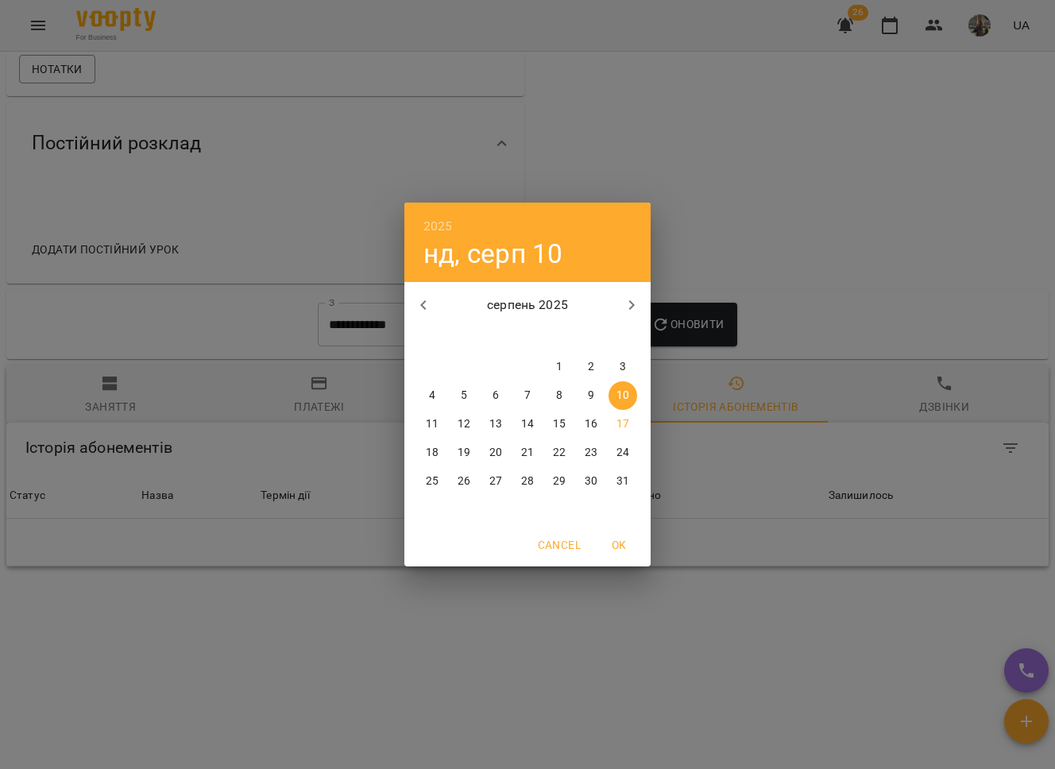
click at [429, 300] on icon "button" at bounding box center [423, 305] width 19 height 19
click at [429, 301] on icon "button" at bounding box center [423, 305] width 19 height 19
click at [429, 303] on icon "button" at bounding box center [423, 305] width 19 height 19
click at [429, 304] on icon "button" at bounding box center [423, 305] width 19 height 19
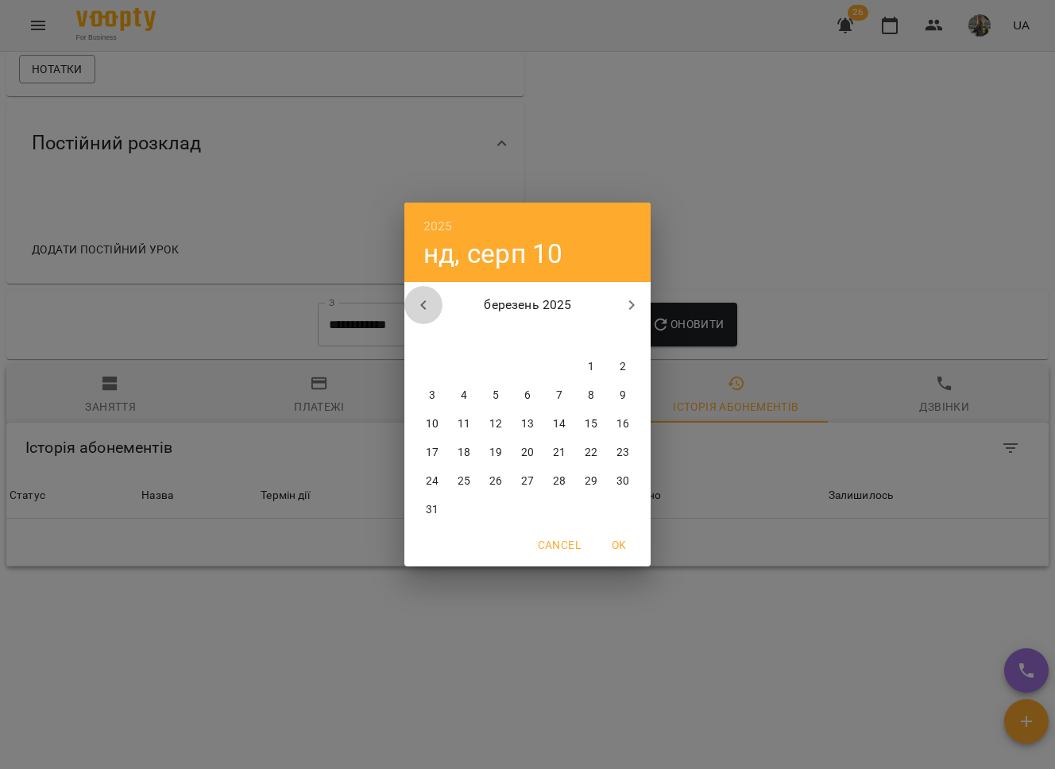
click at [429, 304] on icon "button" at bounding box center [423, 305] width 19 height 19
click at [584, 366] on span "1" at bounding box center [591, 367] width 29 height 16
type input "**********"
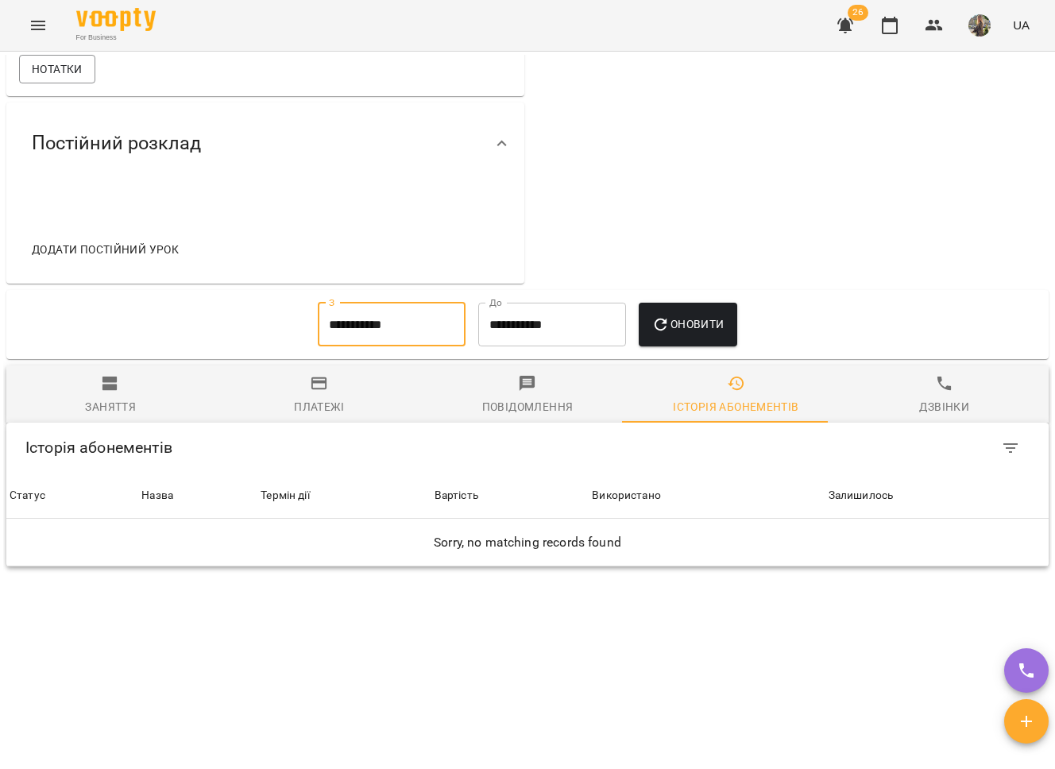
click at [667, 313] on button "Оновити" at bounding box center [688, 325] width 98 height 44
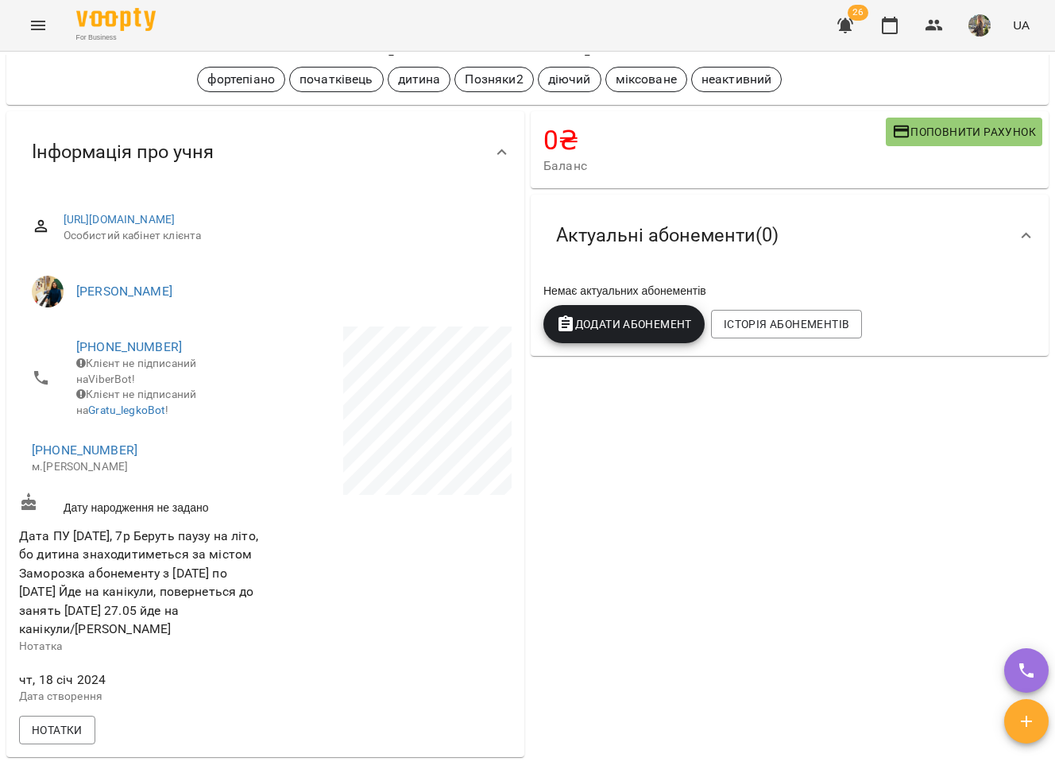
scroll to position [0, 0]
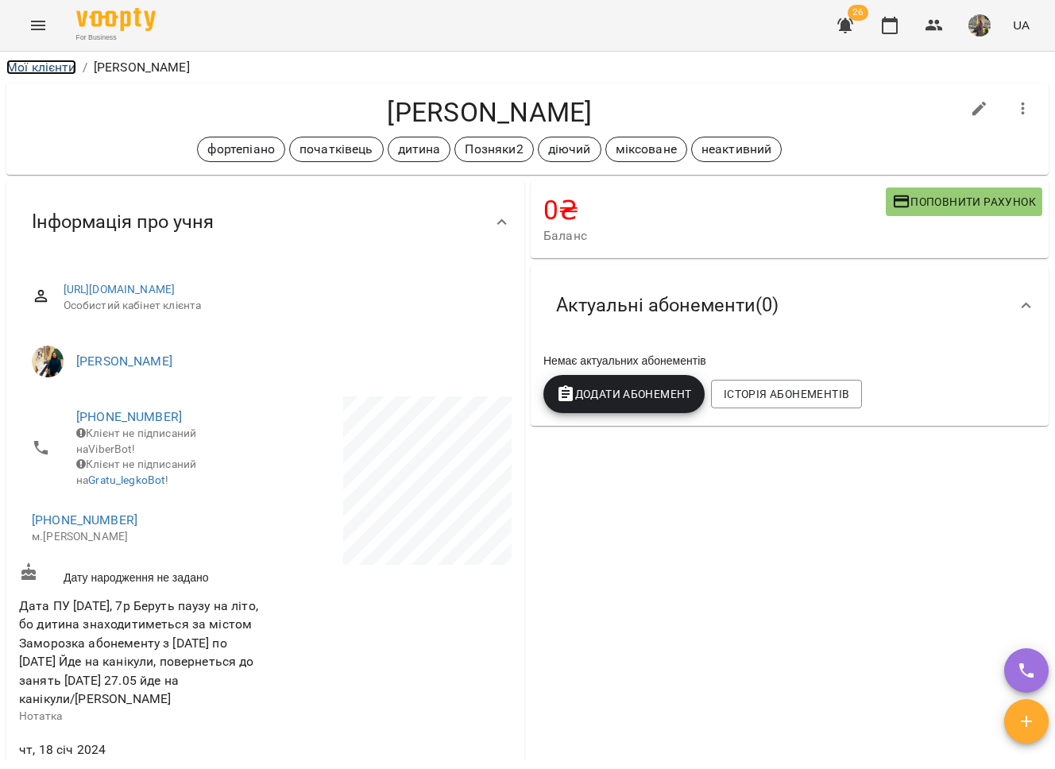
click at [48, 67] on link "Мої клієнти" at bounding box center [41, 67] width 70 height 15
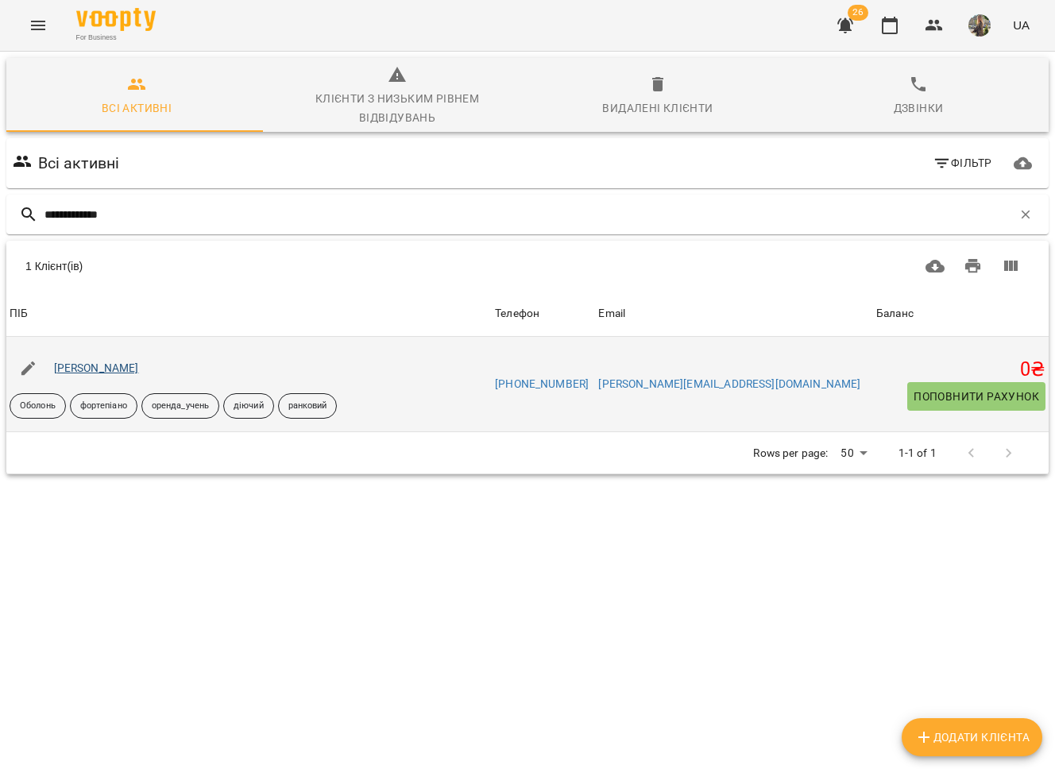
type input "**********"
click at [106, 372] on link "[PERSON_NAME]" at bounding box center [96, 368] width 85 height 13
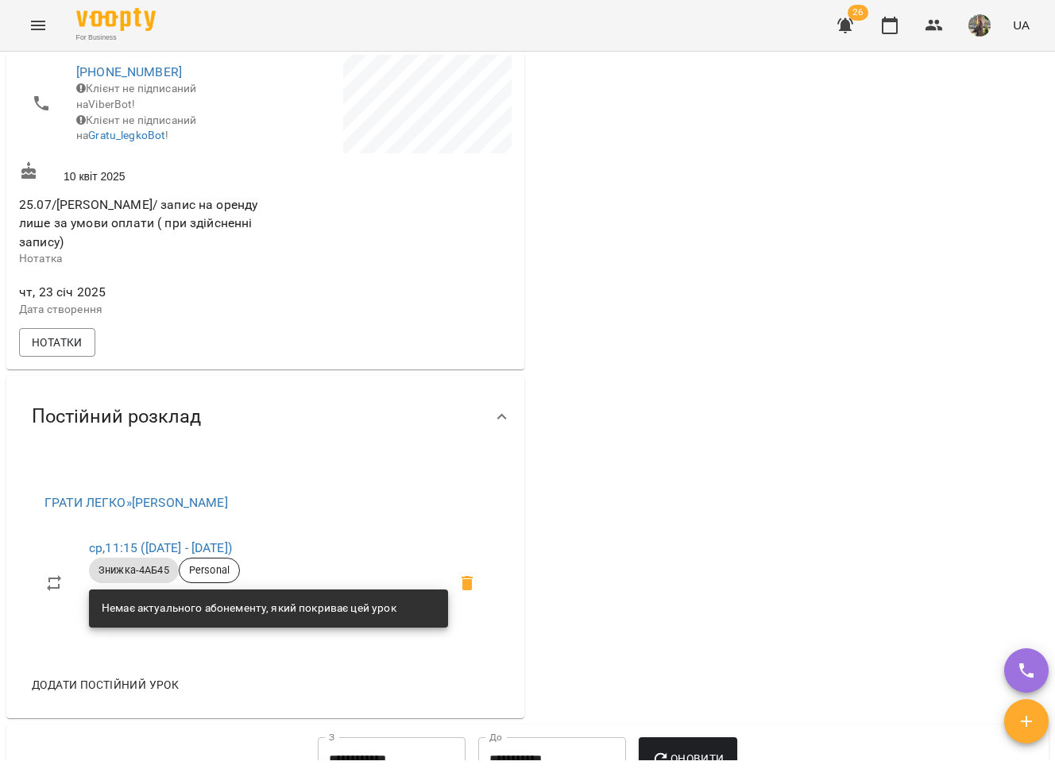
scroll to position [491, 0]
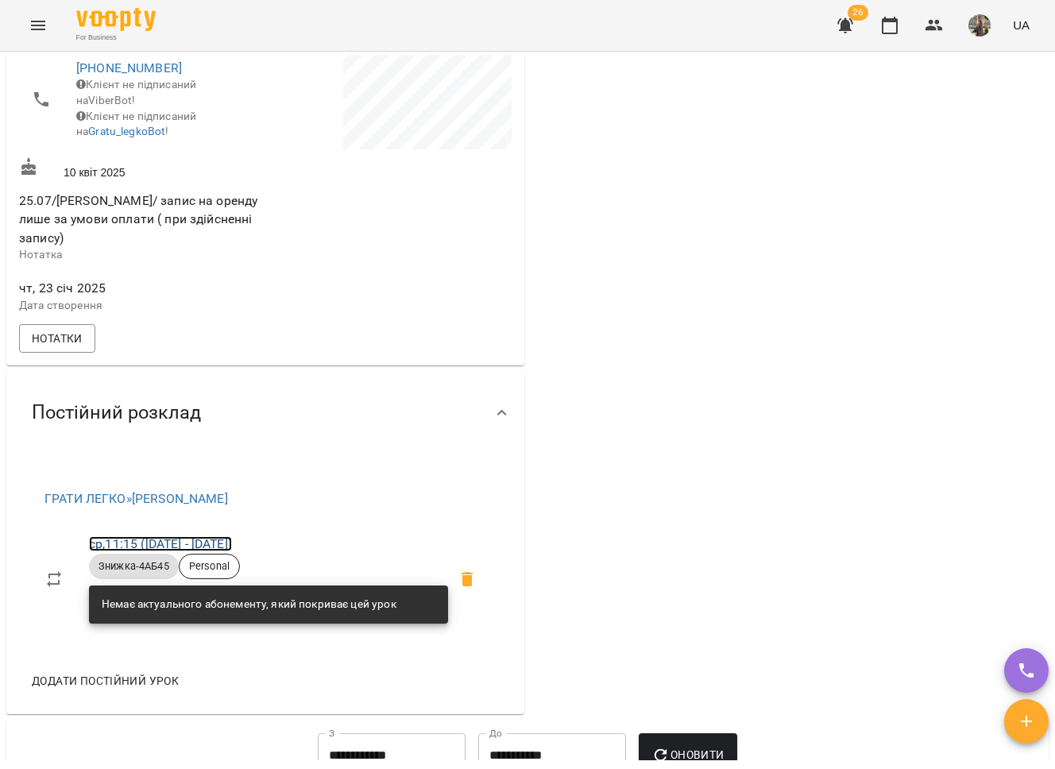
click at [175, 540] on link "ср , 11:15 (07 квіт - 01 серп)" at bounding box center [160, 543] width 143 height 15
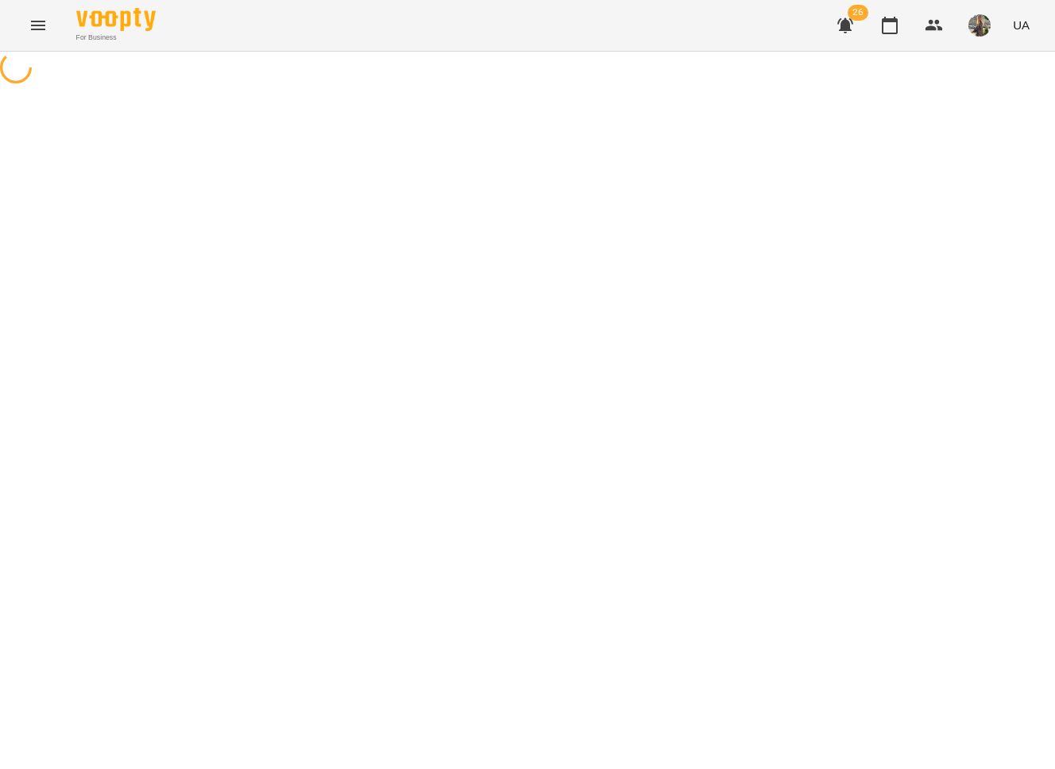
select select "*"
select select "**********"
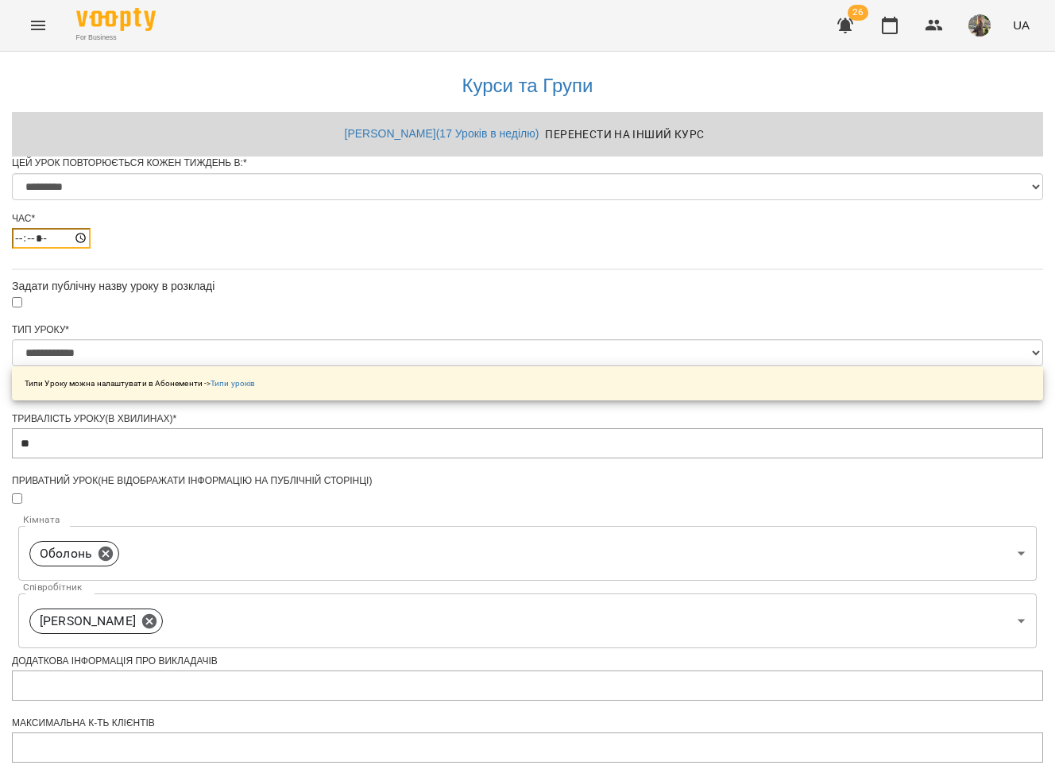
click at [91, 249] on input "*****" at bounding box center [51, 238] width 79 height 21
type input "*****"
click at [269, 322] on div "**********" at bounding box center [527, 635] width 1031 height 1167
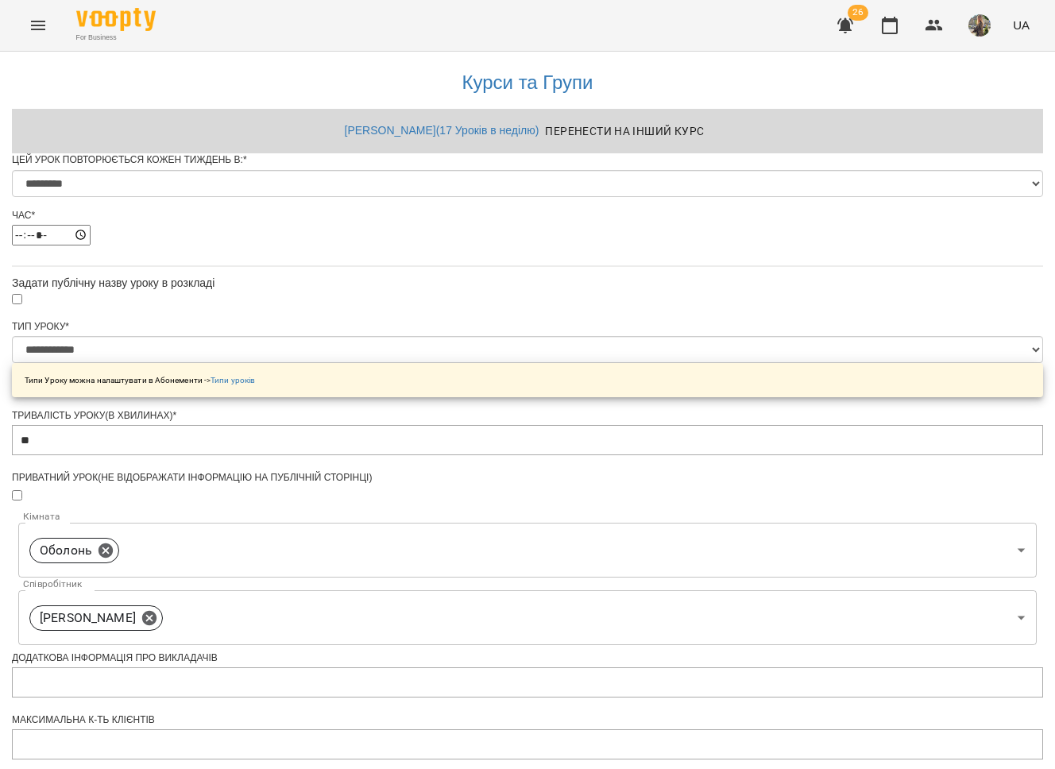
scroll to position [542, 0]
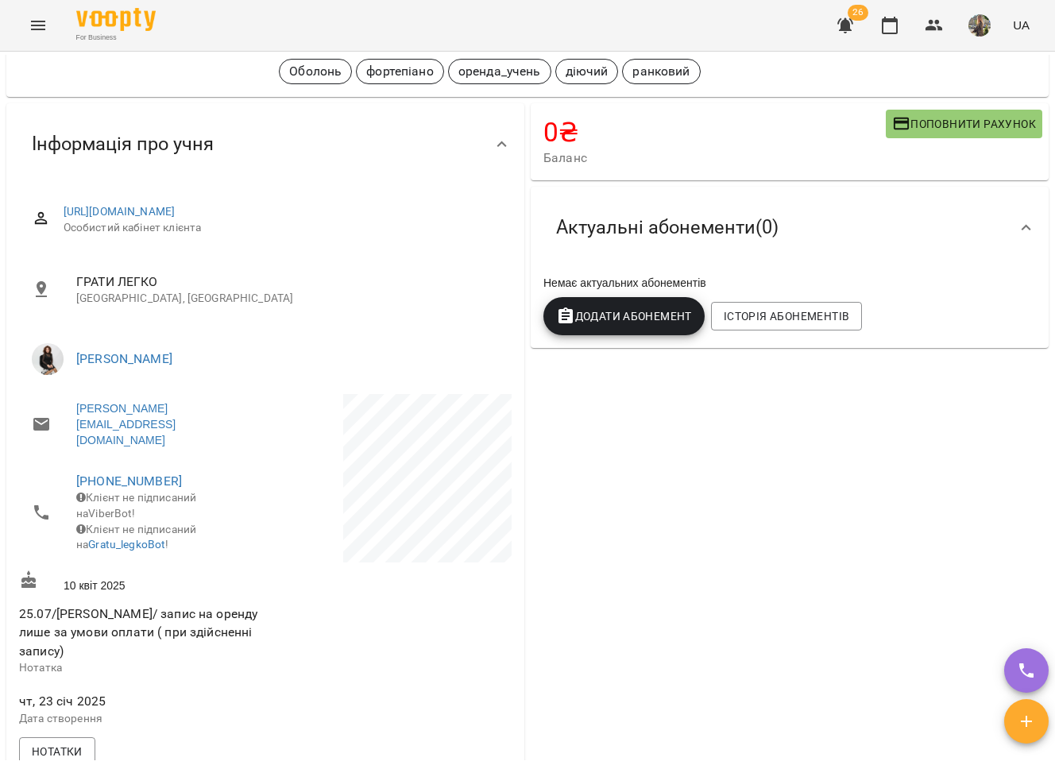
scroll to position [372, 0]
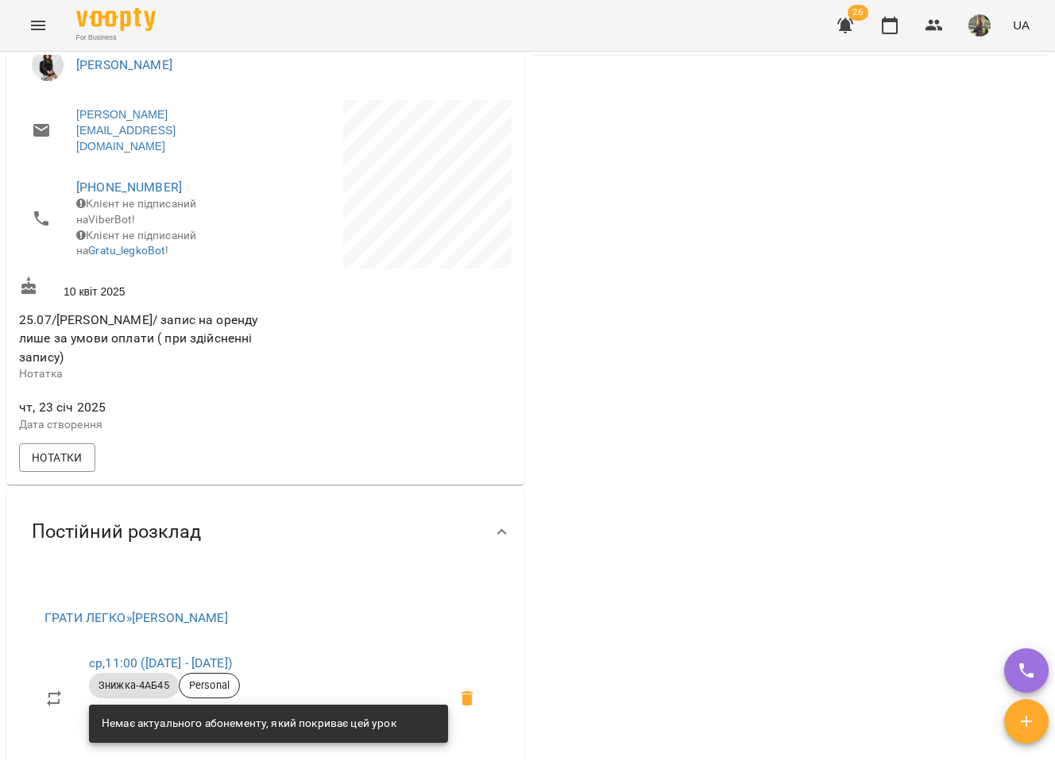
click at [48, 26] on button "Menu" at bounding box center [38, 25] width 38 height 38
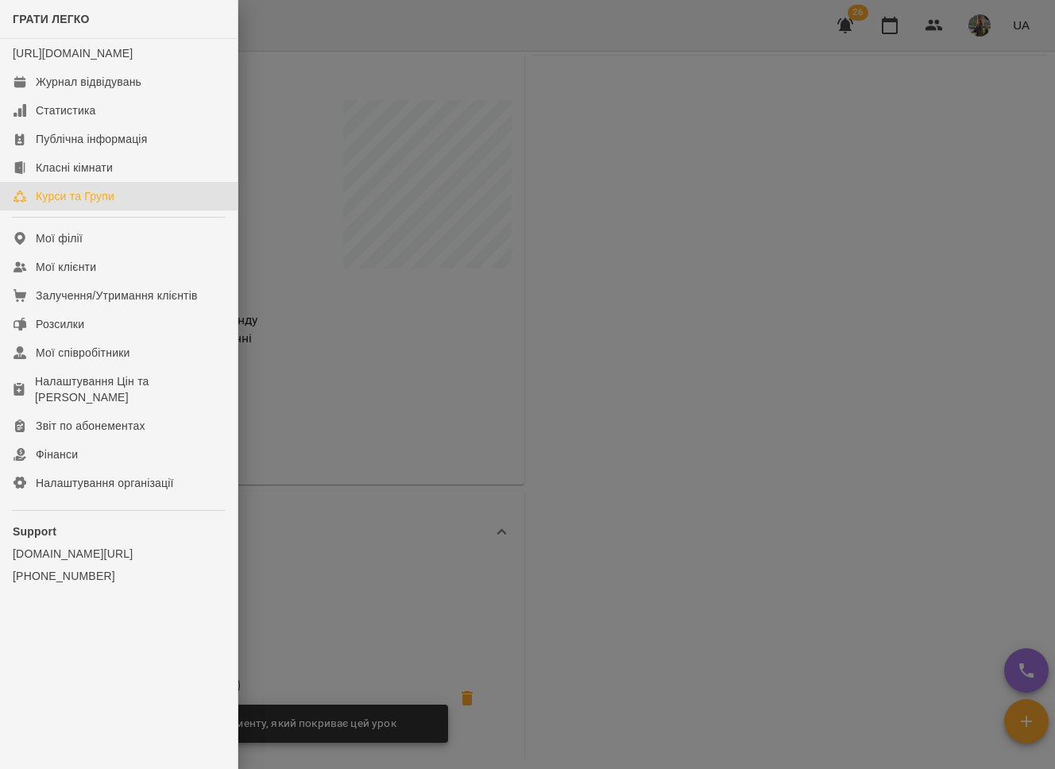
click at [98, 211] on link "Курси та Групи" at bounding box center [119, 196] width 238 height 29
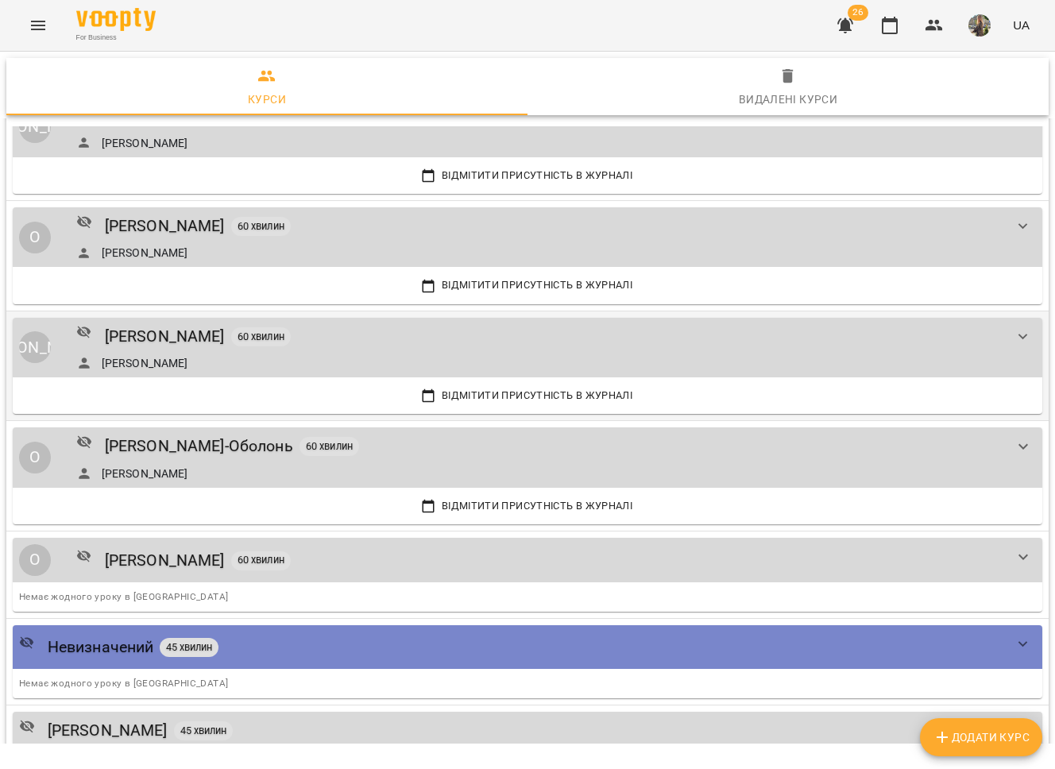
scroll to position [1698, 0]
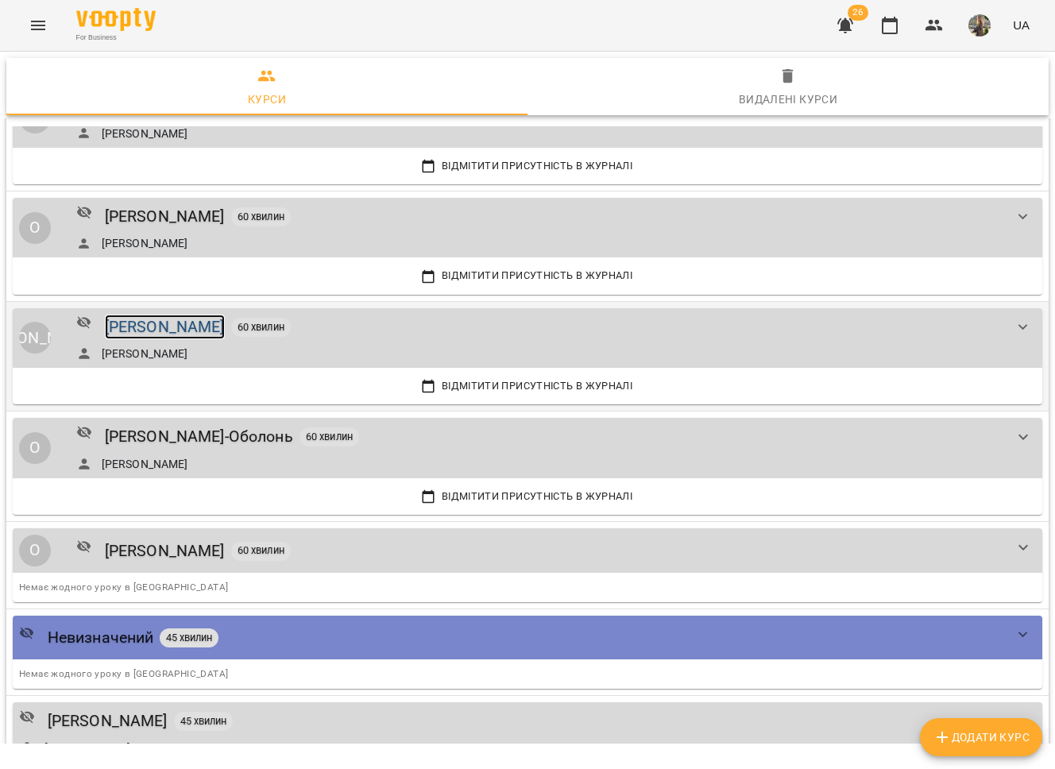
click at [165, 323] on div "Любов Пушняк" at bounding box center [165, 327] width 120 height 25
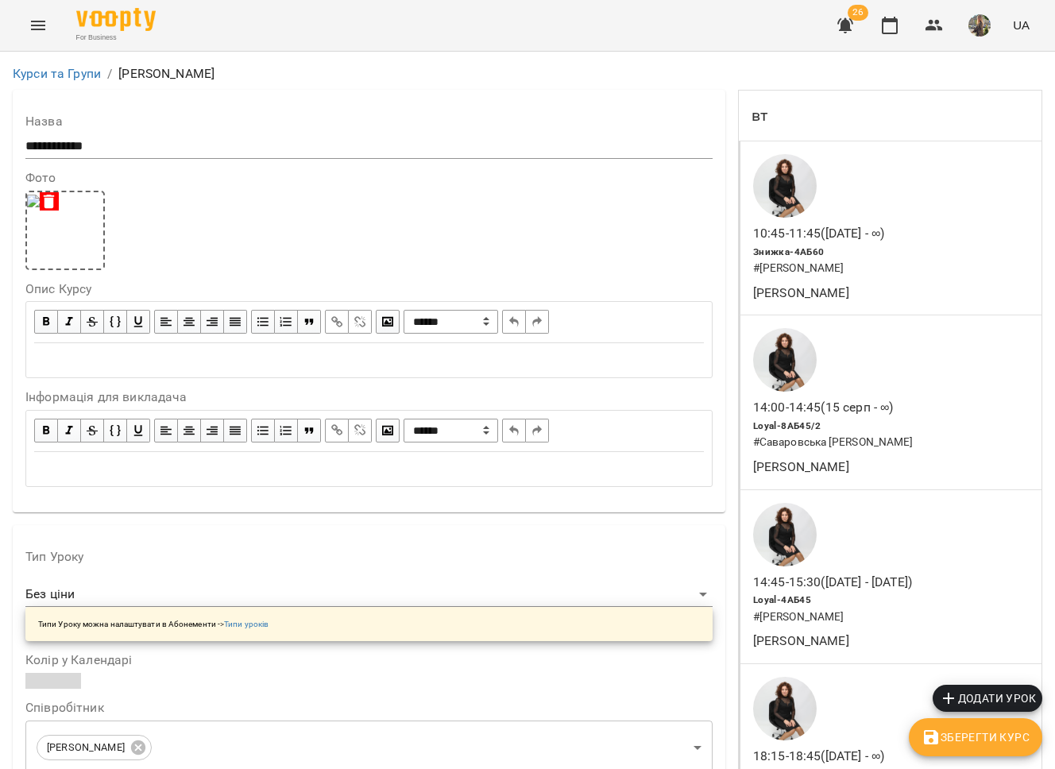
scroll to position [874, 0]
click at [43, 31] on icon "Menu" at bounding box center [38, 25] width 19 height 19
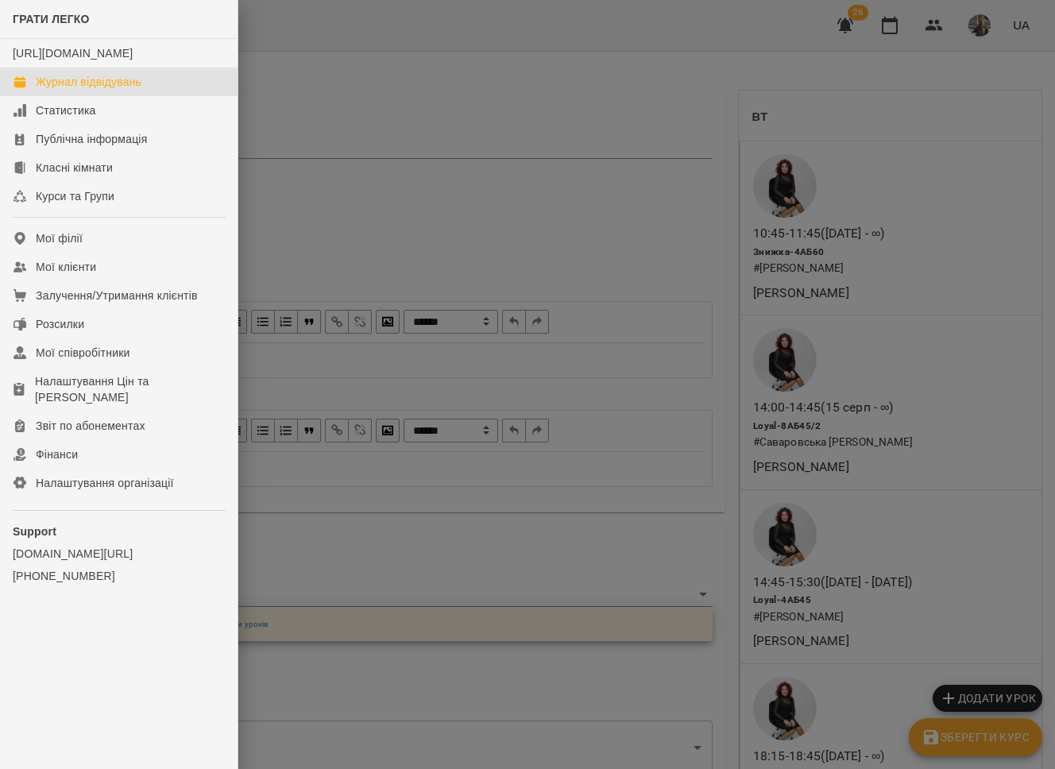
click at [67, 90] on div "Журнал відвідувань" at bounding box center [89, 82] width 106 height 16
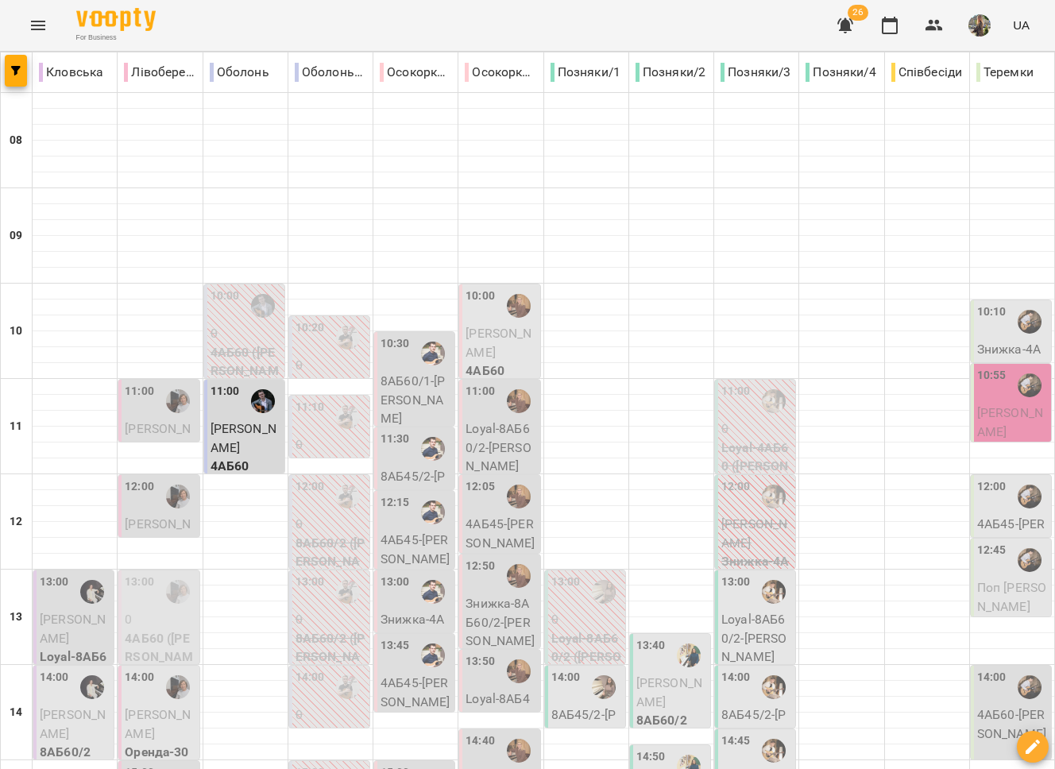
scroll to position [372, 0]
type input "**********"
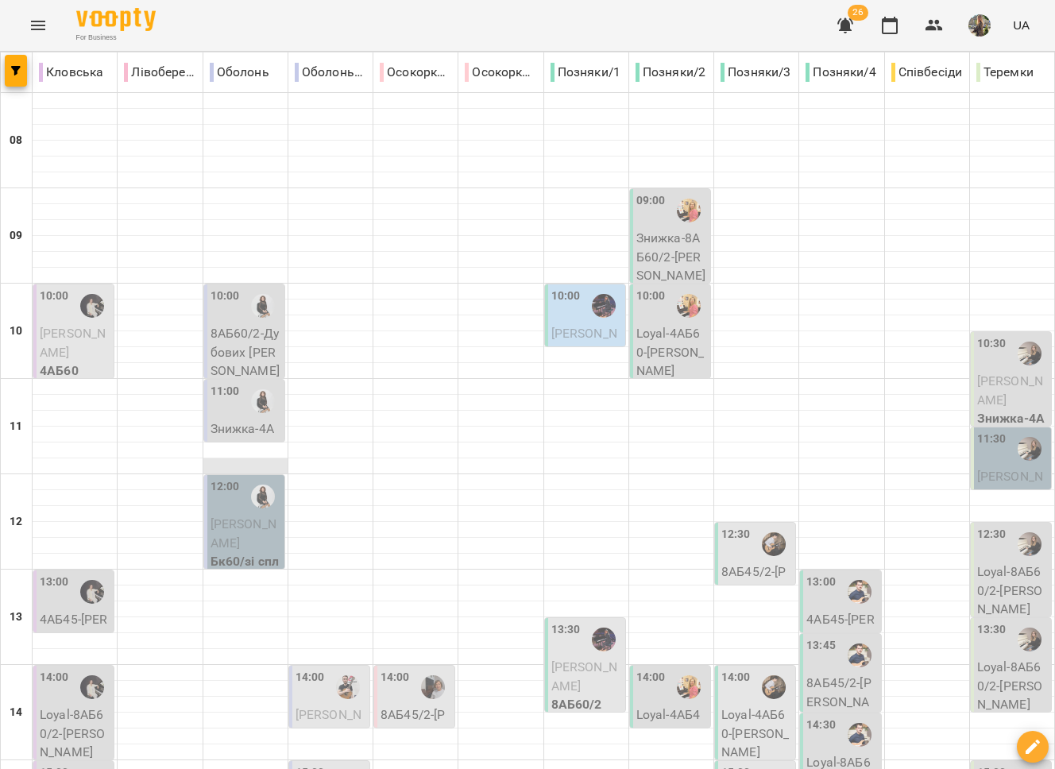
scroll to position [4, 0]
click at [246, 397] on div at bounding box center [263, 401] width 37 height 37
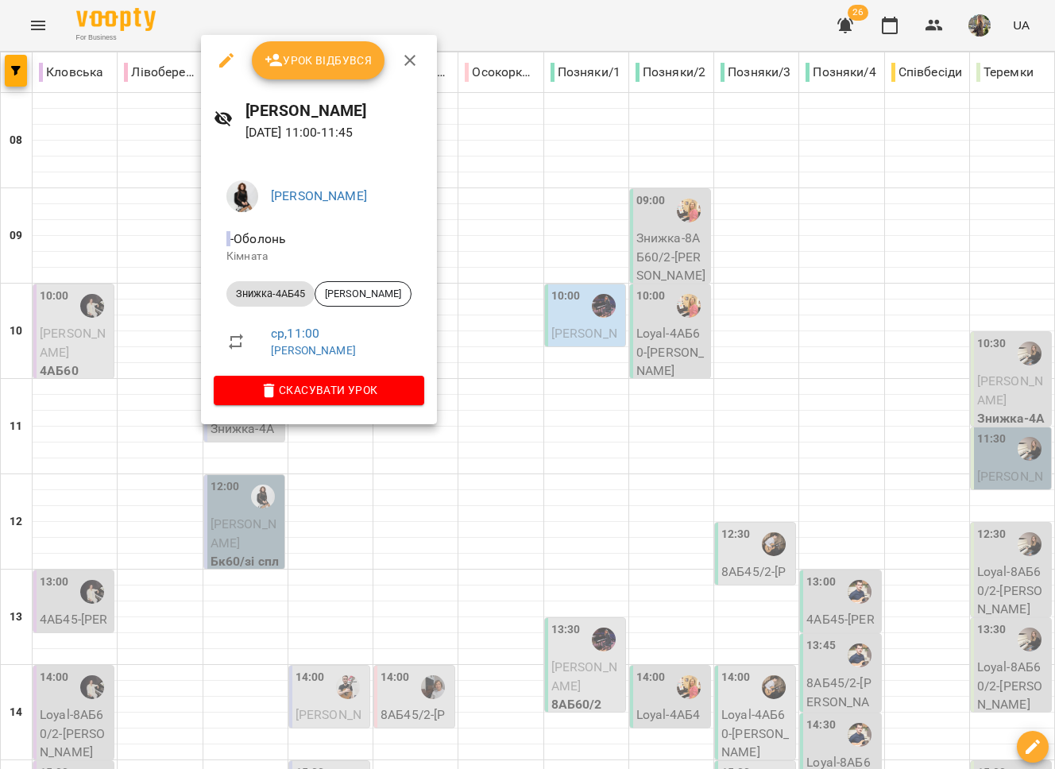
click at [355, 482] on div at bounding box center [527, 384] width 1055 height 769
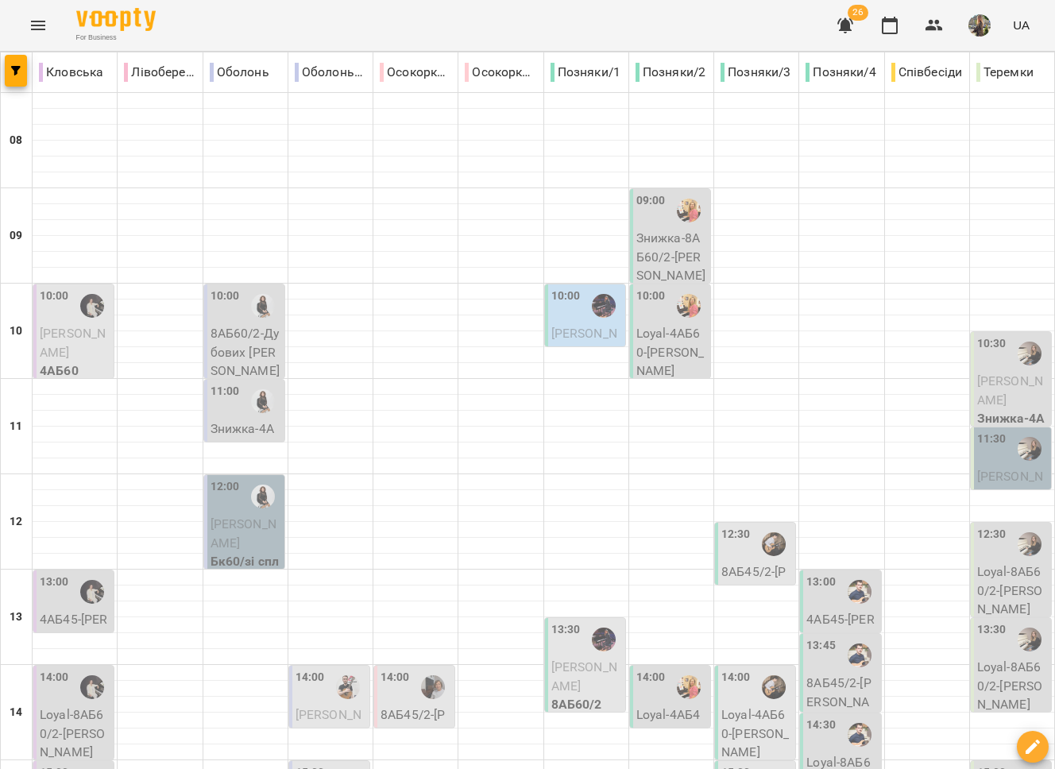
click at [222, 411] on div "11:00" at bounding box center [225, 401] width 29 height 37
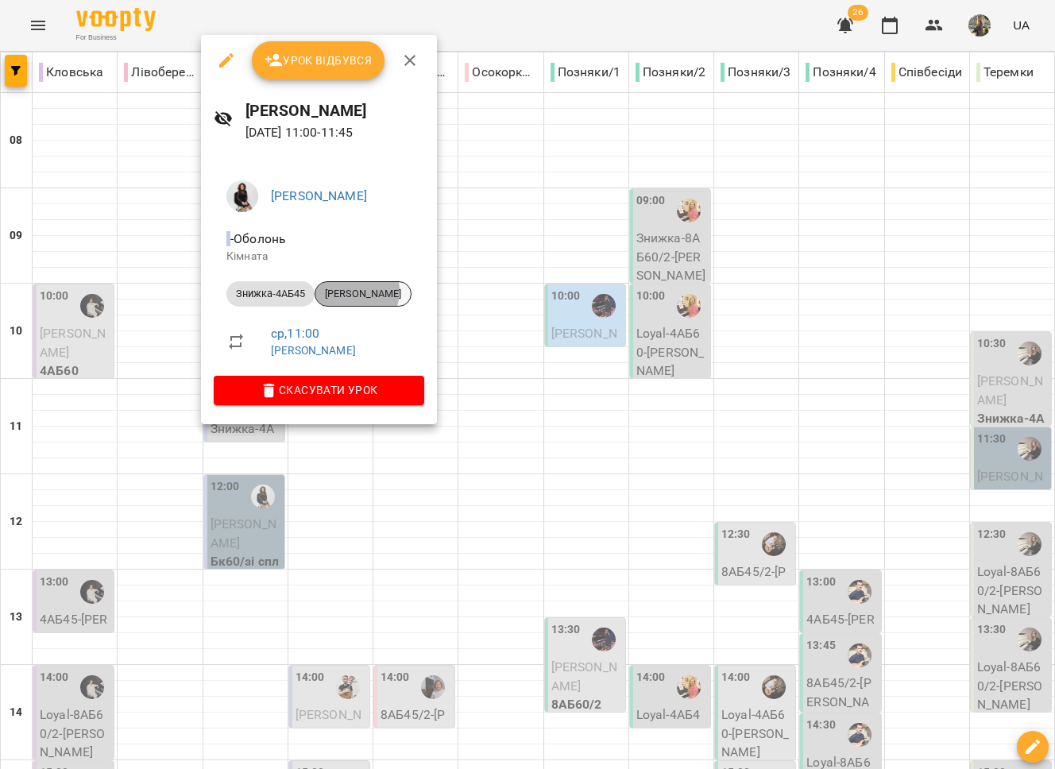
click at [349, 291] on span "Жилан Аліна" at bounding box center [362, 294] width 95 height 14
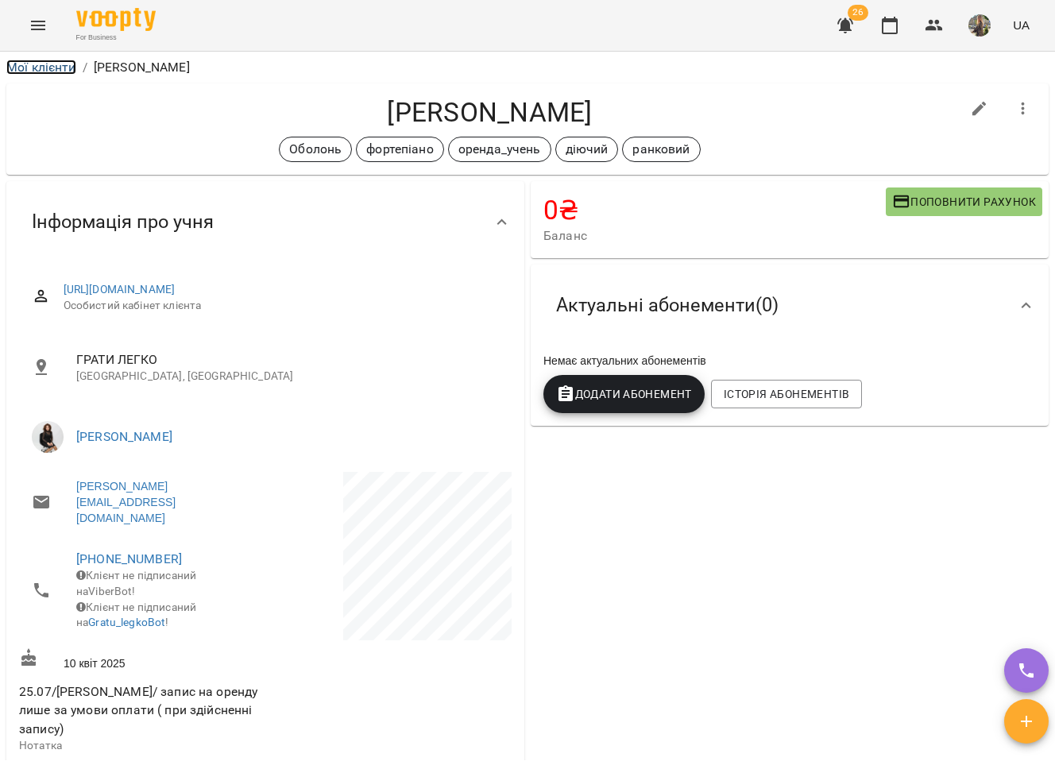
click at [50, 65] on link "Мої клієнти" at bounding box center [41, 67] width 70 height 15
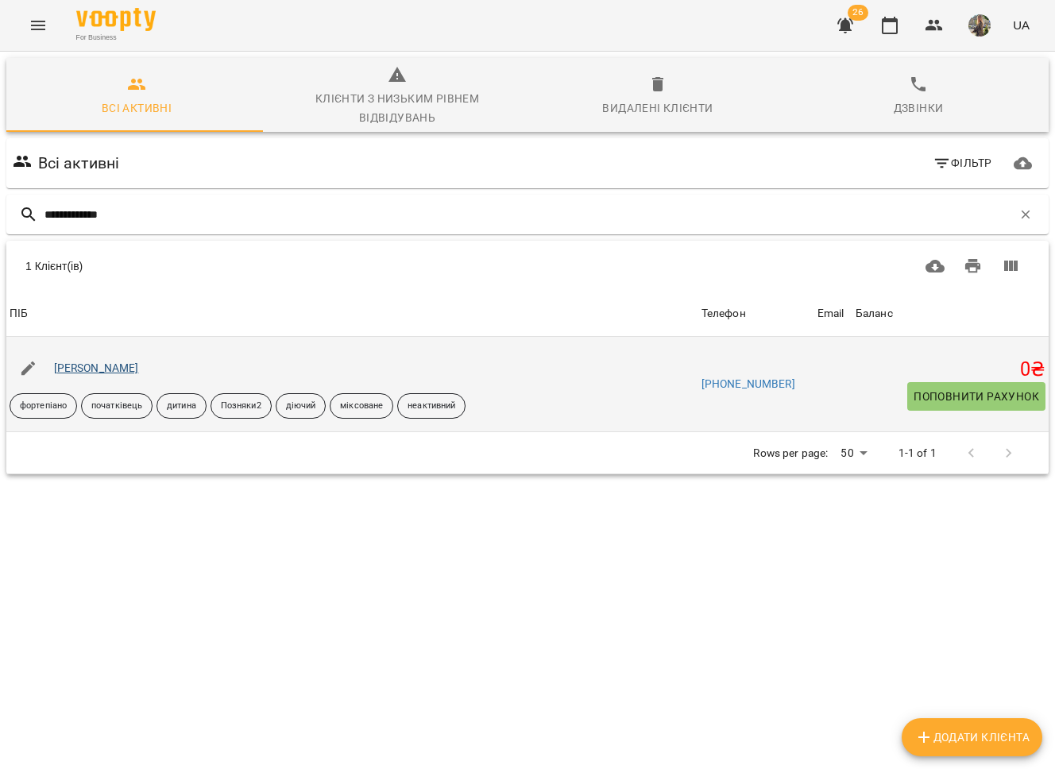
type input "**********"
click at [73, 363] on link "[PERSON_NAME]" at bounding box center [96, 368] width 85 height 13
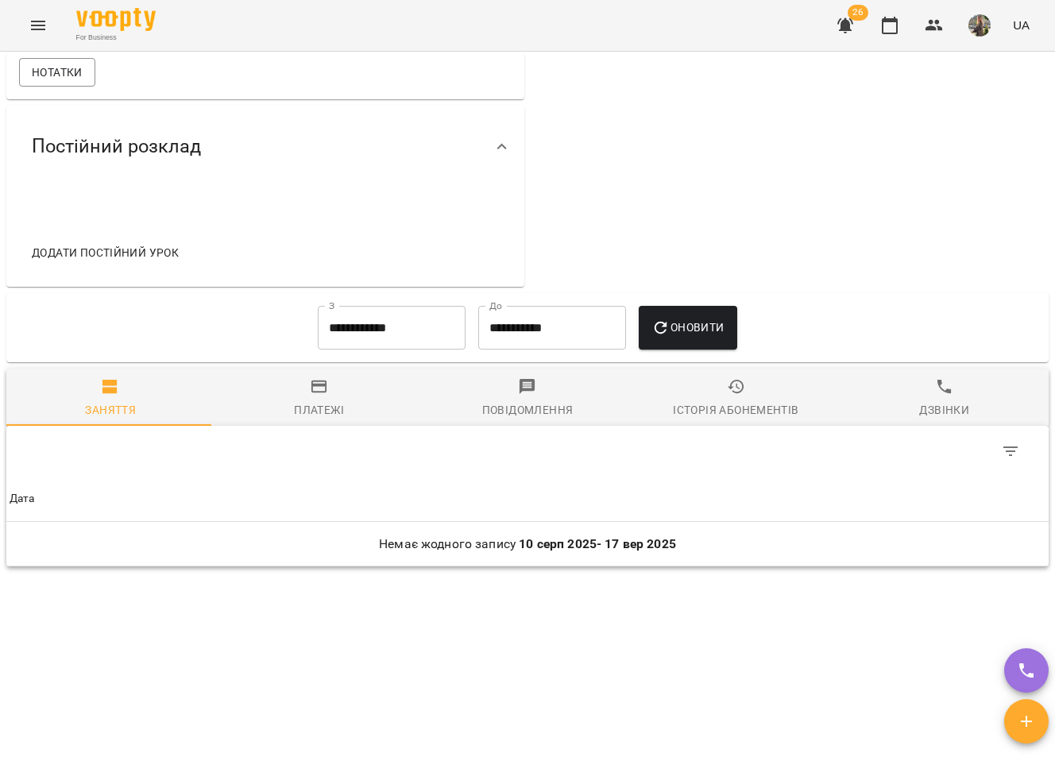
click at [720, 411] on div "Історія абонементів" at bounding box center [736, 409] width 126 height 19
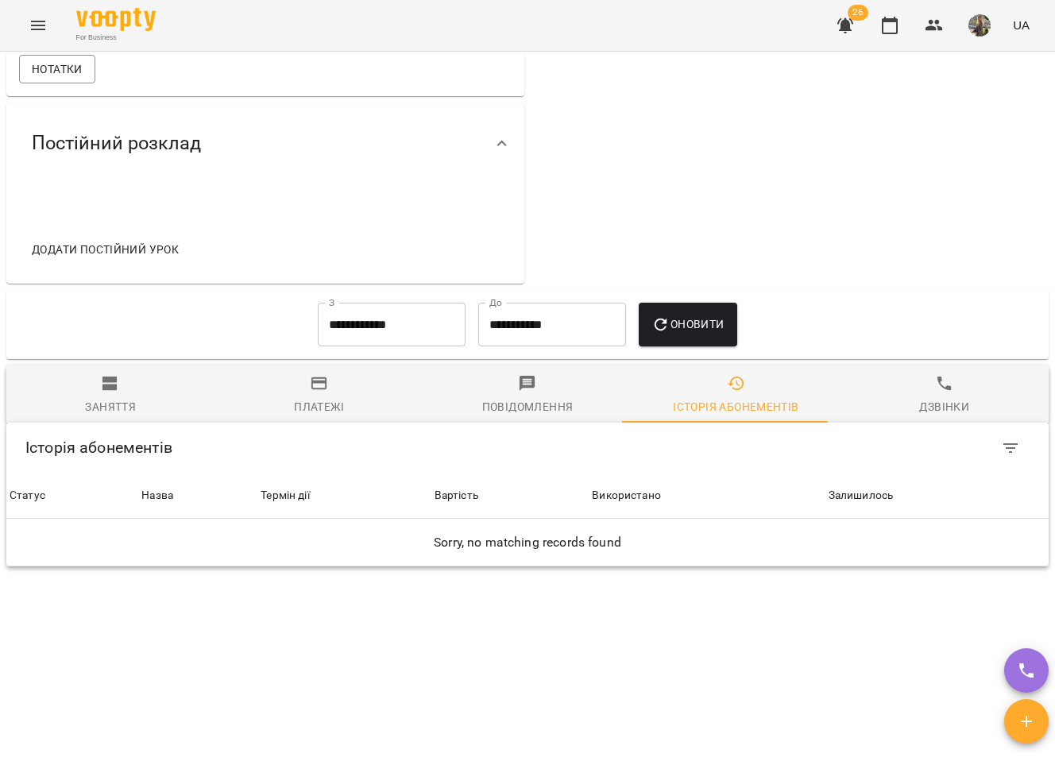
scroll to position [754, 0]
click at [408, 333] on input "**********" at bounding box center [392, 325] width 148 height 44
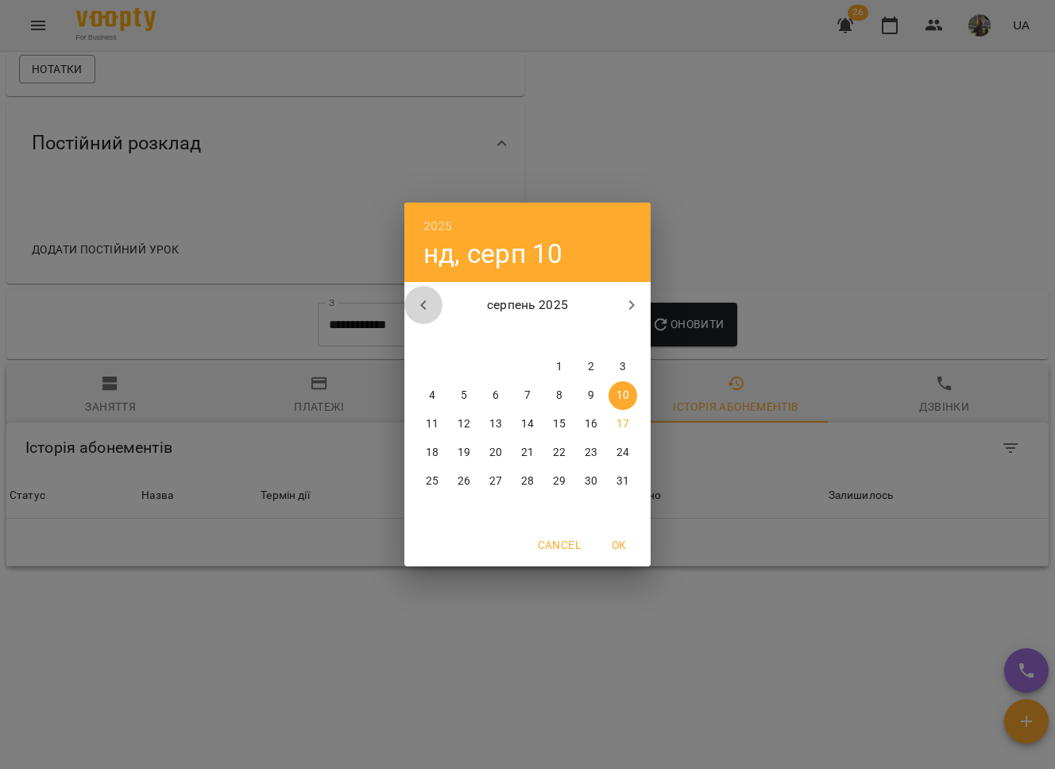
click at [425, 296] on icon "button" at bounding box center [423, 305] width 19 height 19
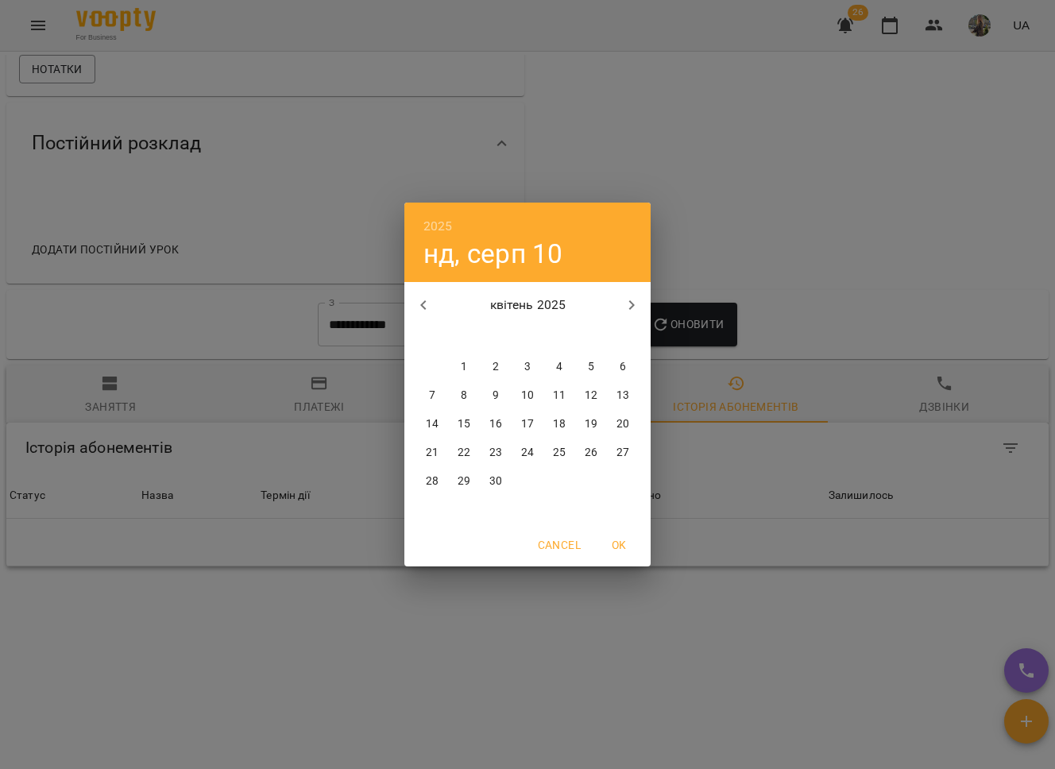
click at [425, 296] on icon "button" at bounding box center [423, 305] width 19 height 19
click at [581, 364] on span "1" at bounding box center [591, 367] width 29 height 16
type input "**********"
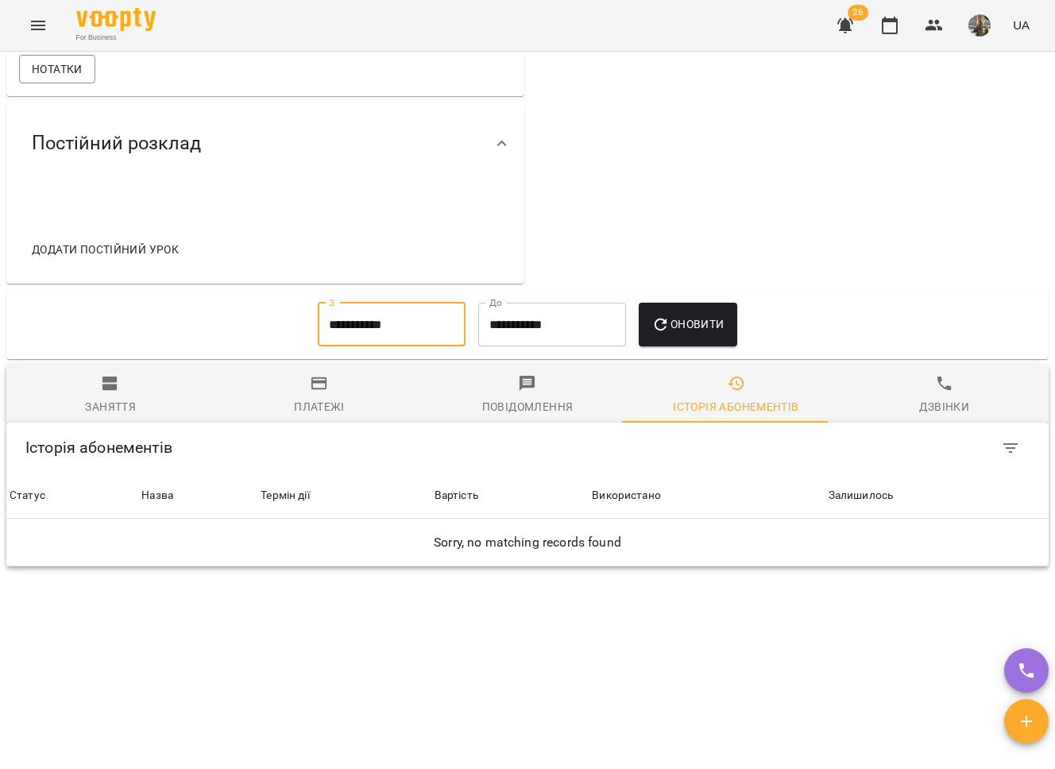
click at [663, 334] on icon "button" at bounding box center [661, 324] width 19 height 19
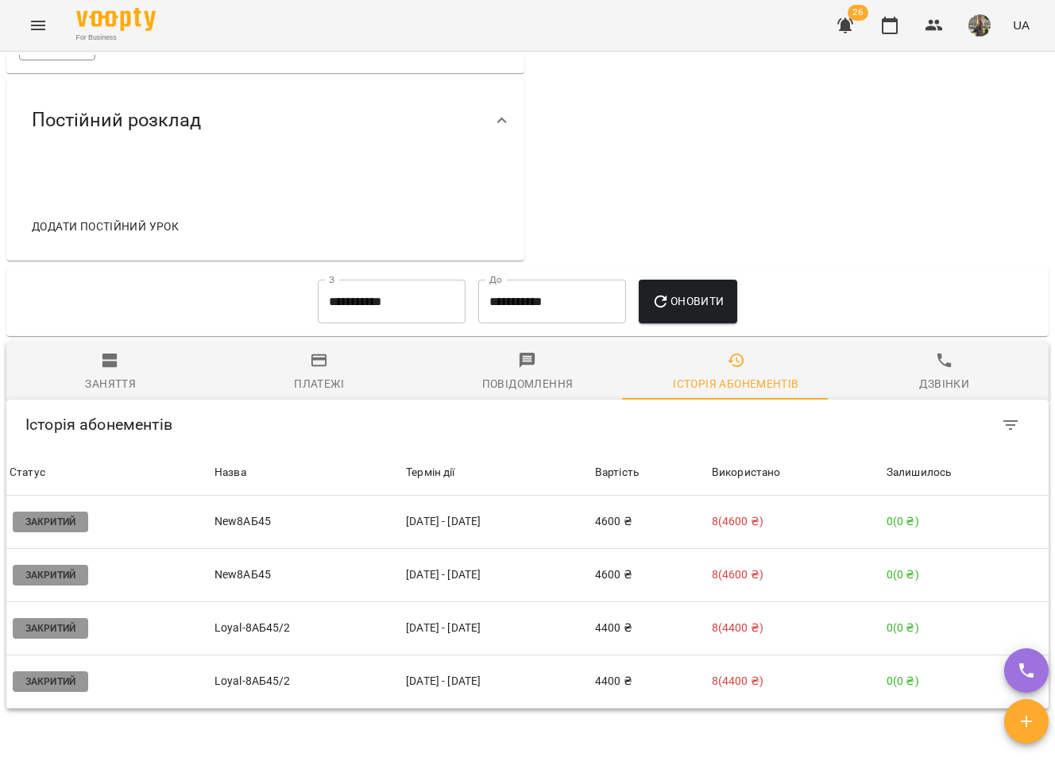
click at [98, 380] on span "Заняття" at bounding box center [110, 372] width 189 height 43
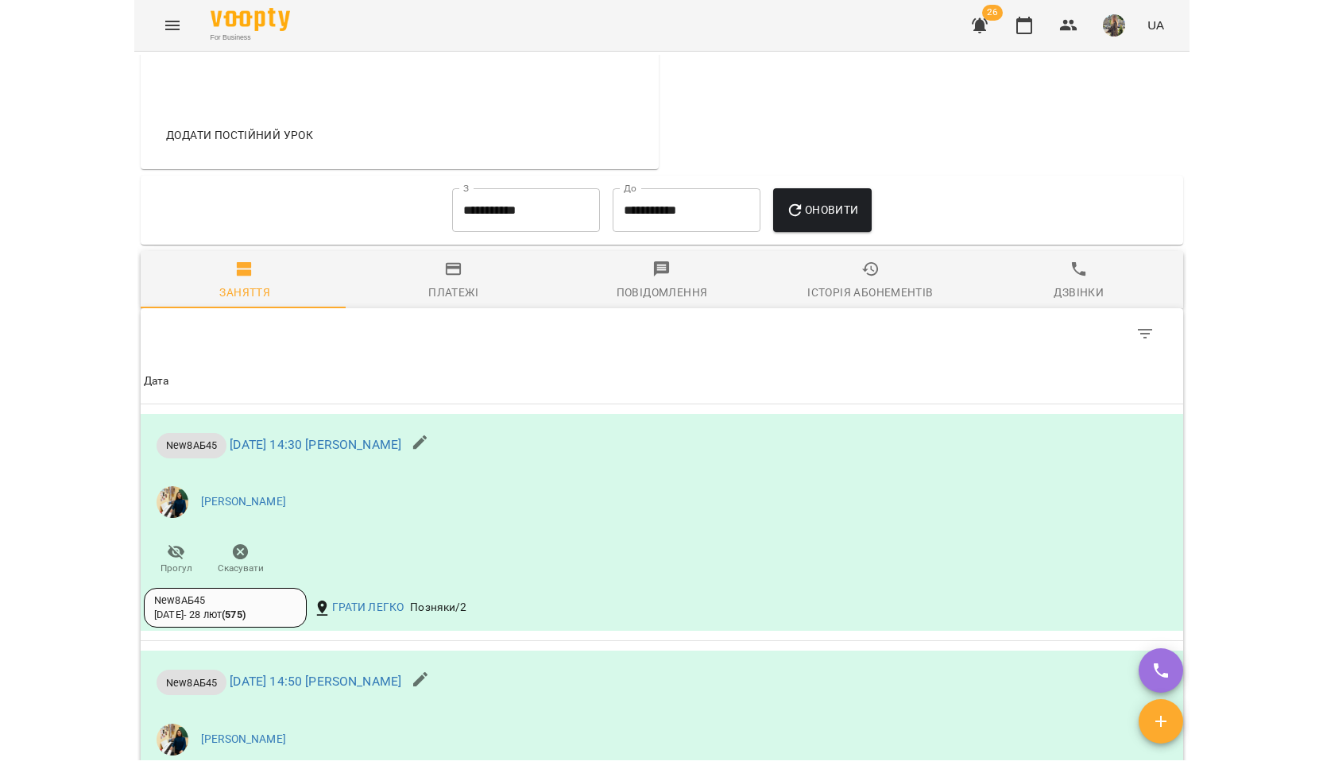
scroll to position [0, 0]
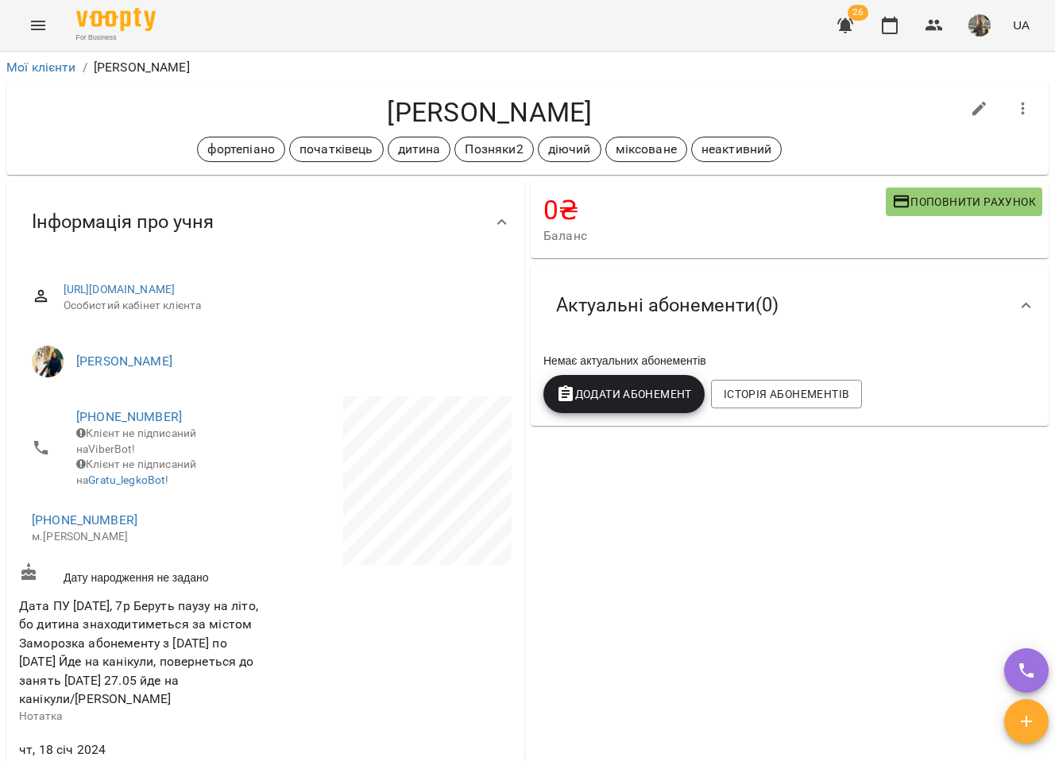
click at [14, 29] on div "For Business 26 UA" at bounding box center [527, 25] width 1055 height 51
click at [29, 29] on icon "Menu" at bounding box center [38, 25] width 19 height 19
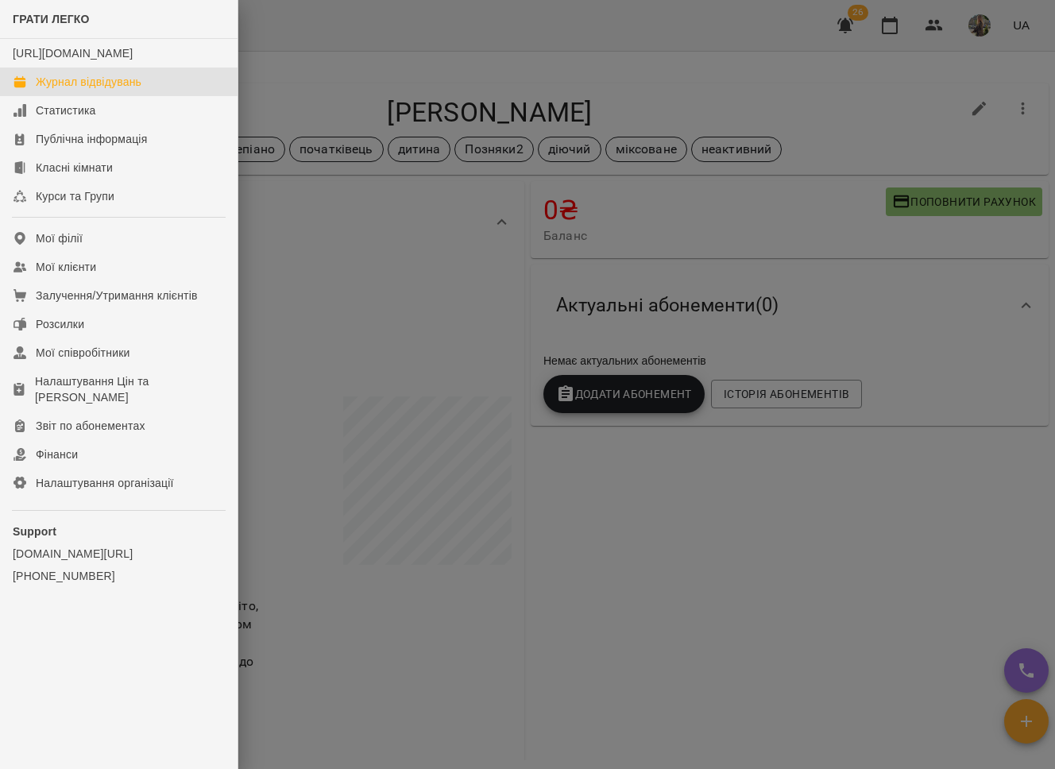
click at [36, 90] on div "Журнал відвідувань" at bounding box center [89, 82] width 106 height 16
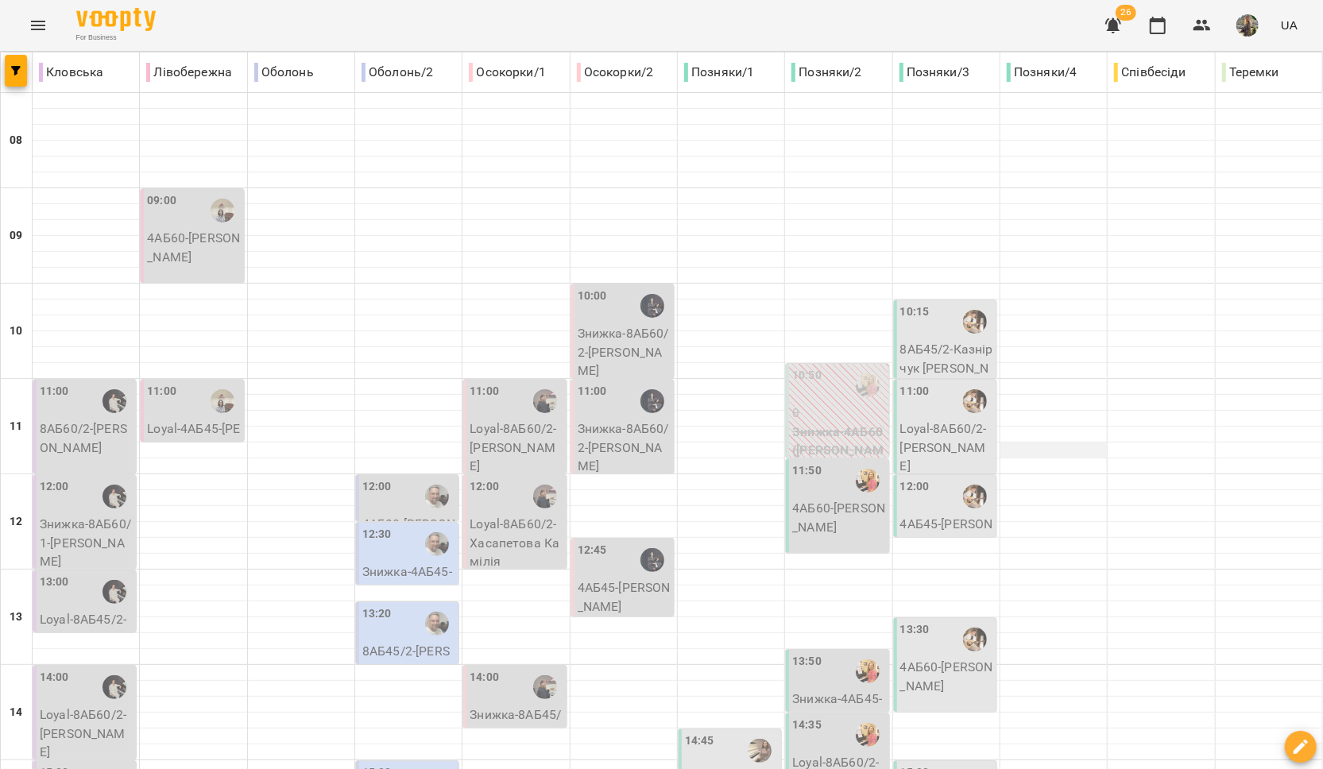
scroll to position [254, 0]
click at [957, 478] on div at bounding box center [975, 496] width 37 height 37
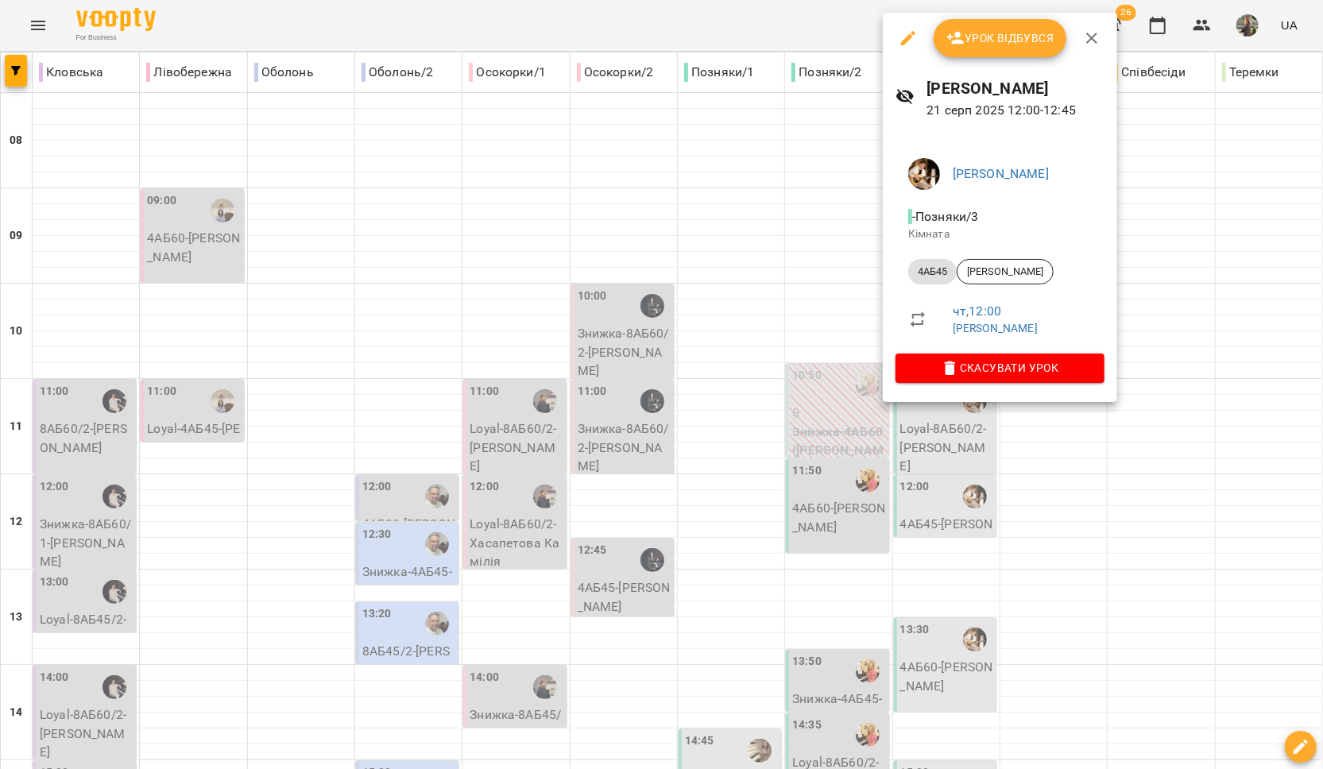
click at [810, 342] on div at bounding box center [661, 384] width 1323 height 769
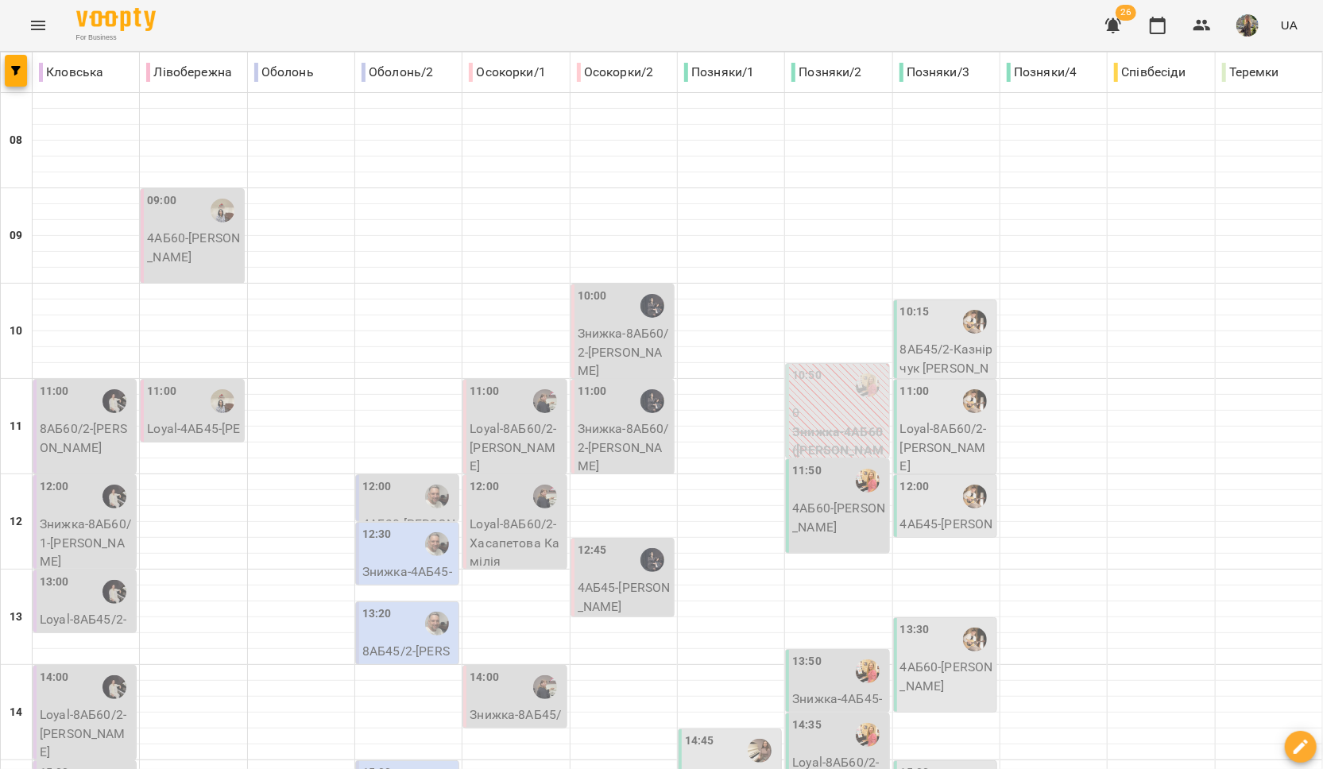
click at [925, 515] on p "4АБ45 - Дємєнєв Петро" at bounding box center [946, 533] width 93 height 37
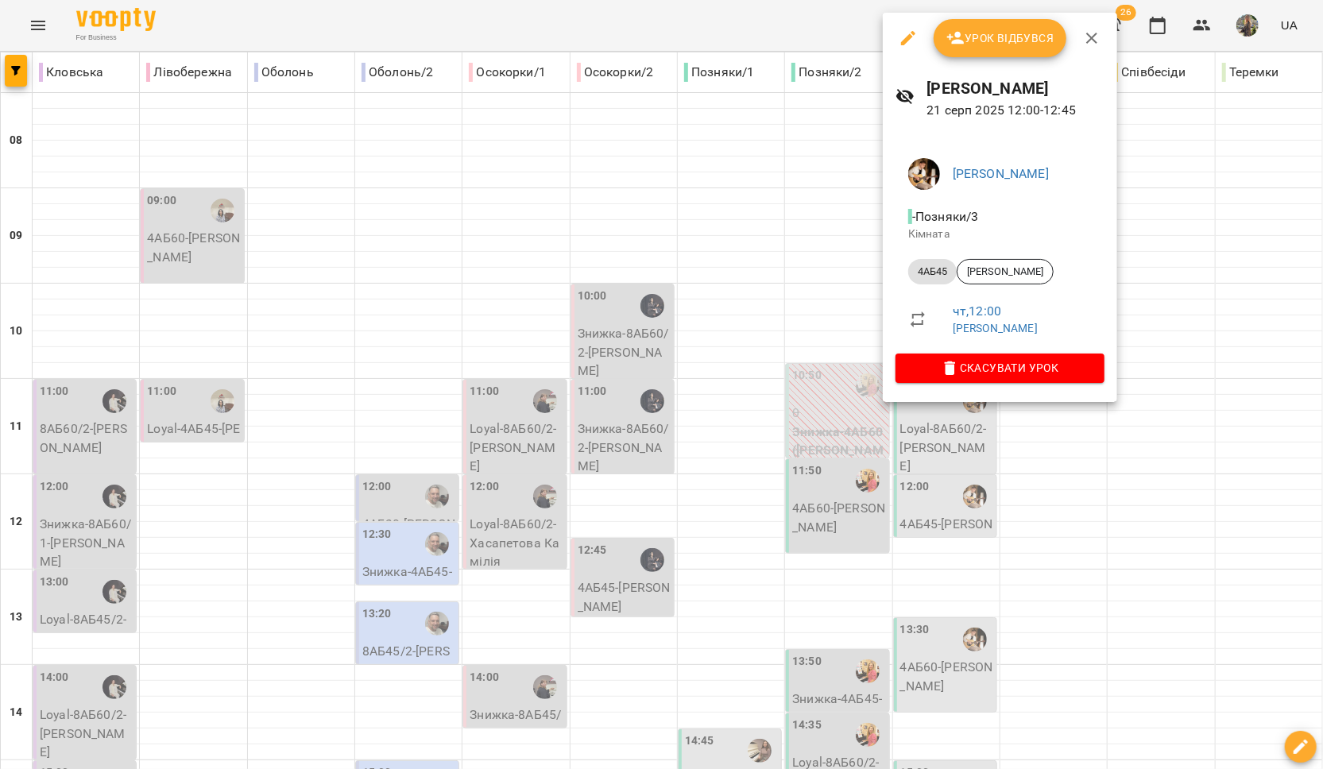
click at [834, 350] on div at bounding box center [661, 384] width 1323 height 769
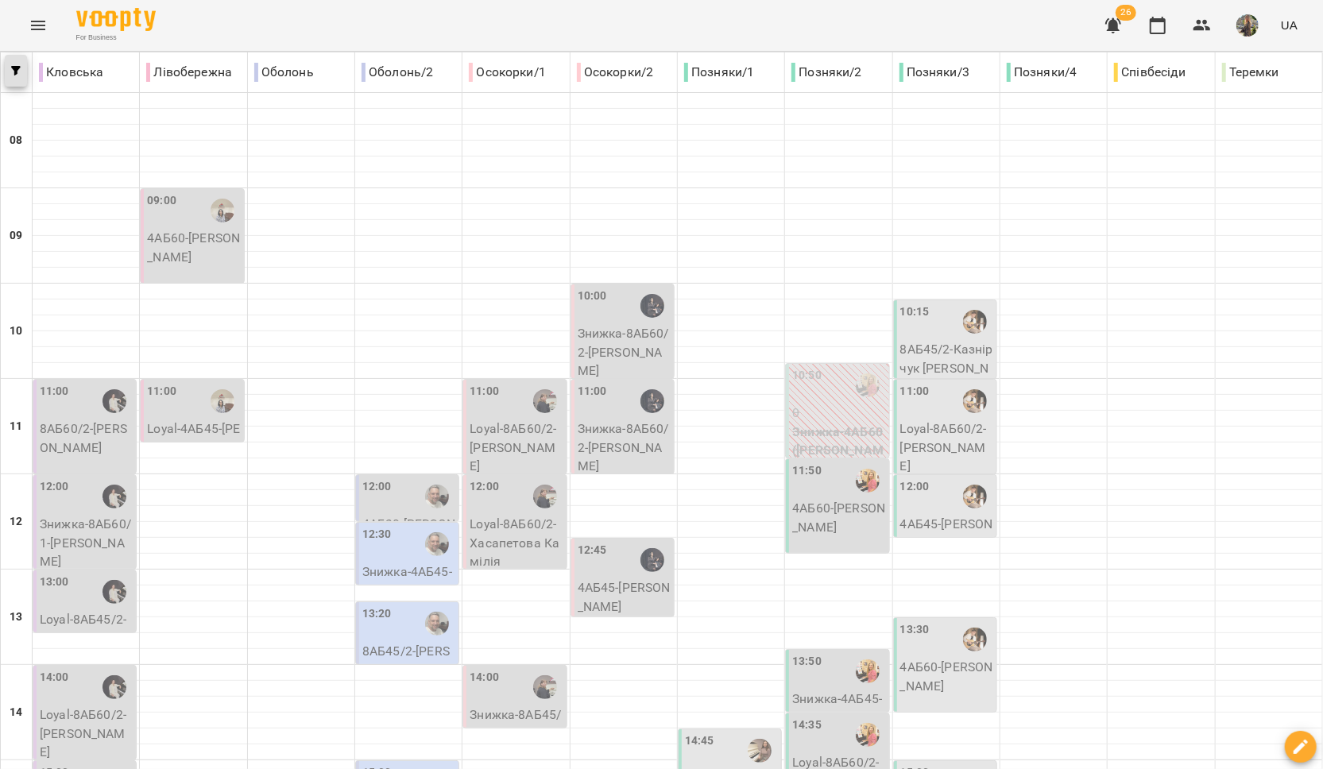
click at [12, 73] on icon "button" at bounding box center [16, 71] width 10 height 10
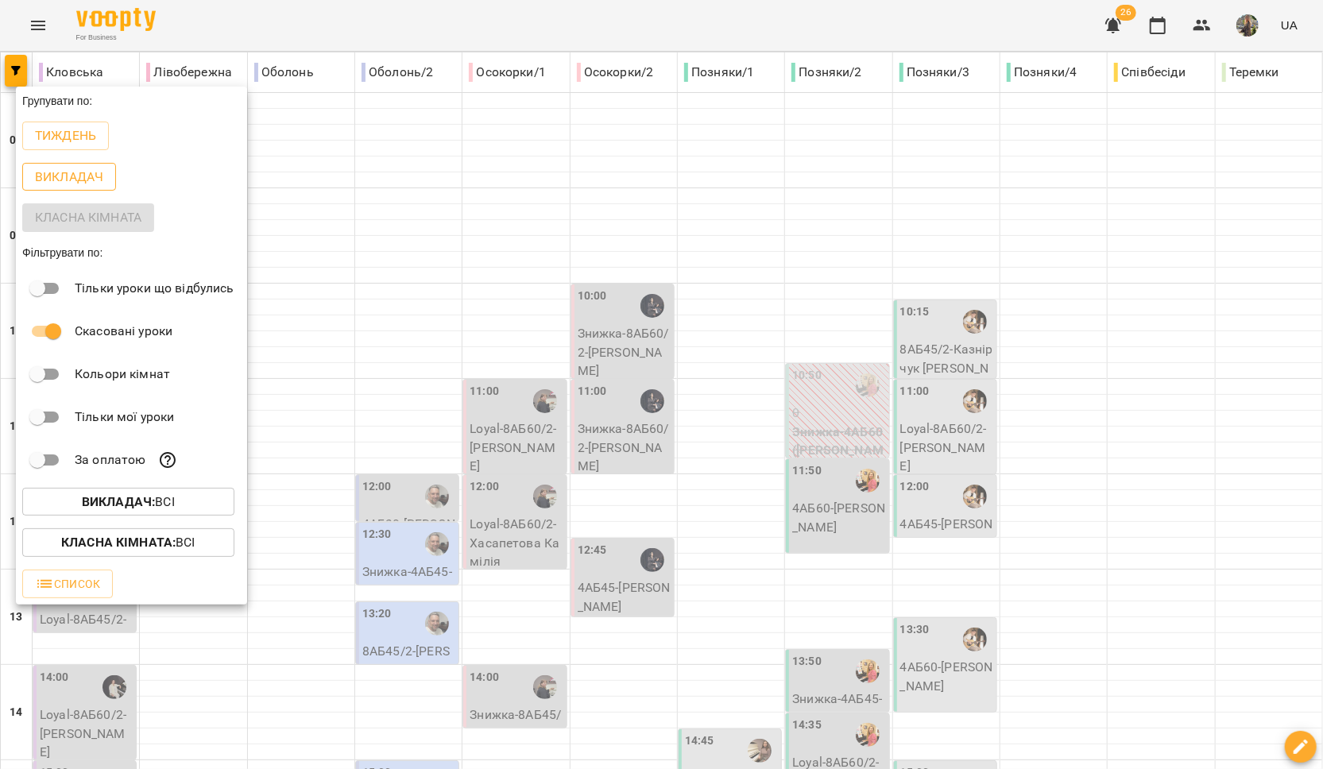
click at [55, 180] on p "Викладач" at bounding box center [69, 177] width 68 height 19
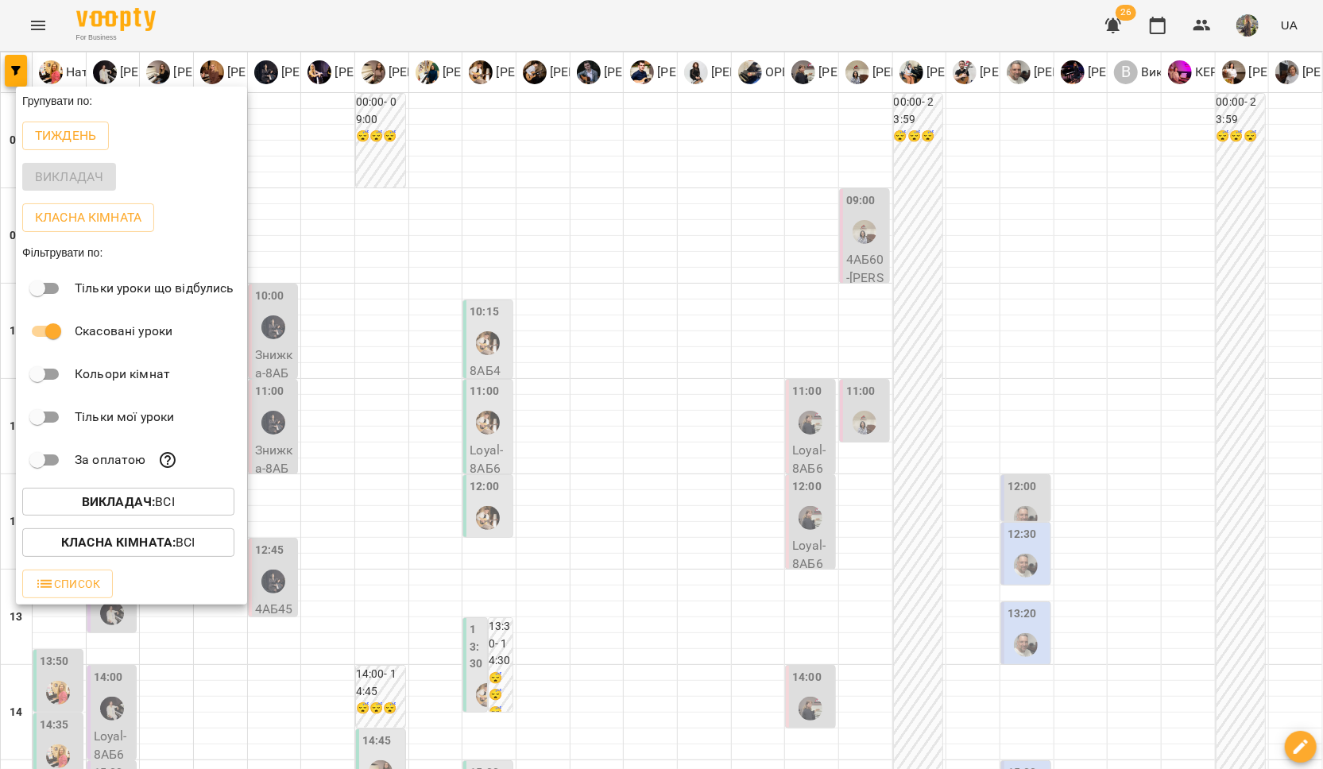
click at [880, 467] on div at bounding box center [661, 384] width 1323 height 769
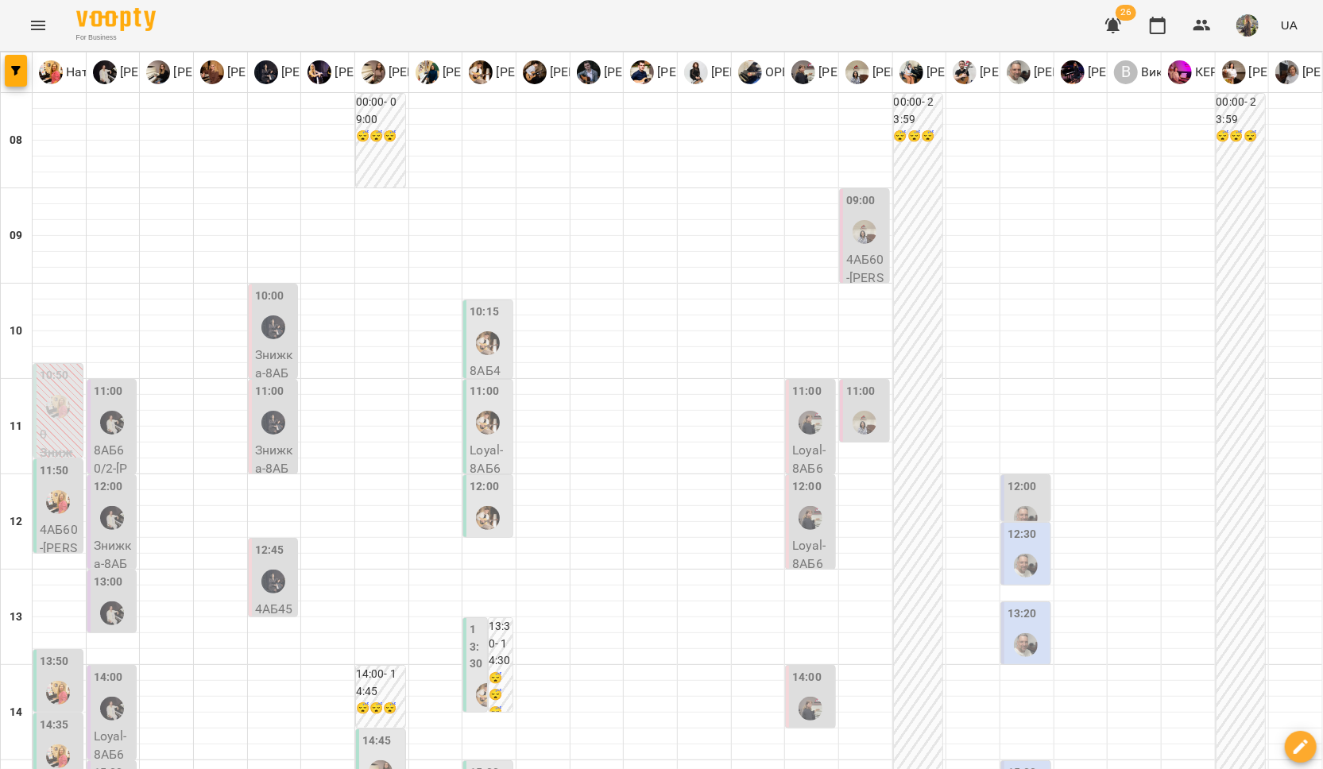
scroll to position [205, 0]
click at [482, 506] on img "Сергій ВЛАСОВИЧ" at bounding box center [488, 518] width 24 height 24
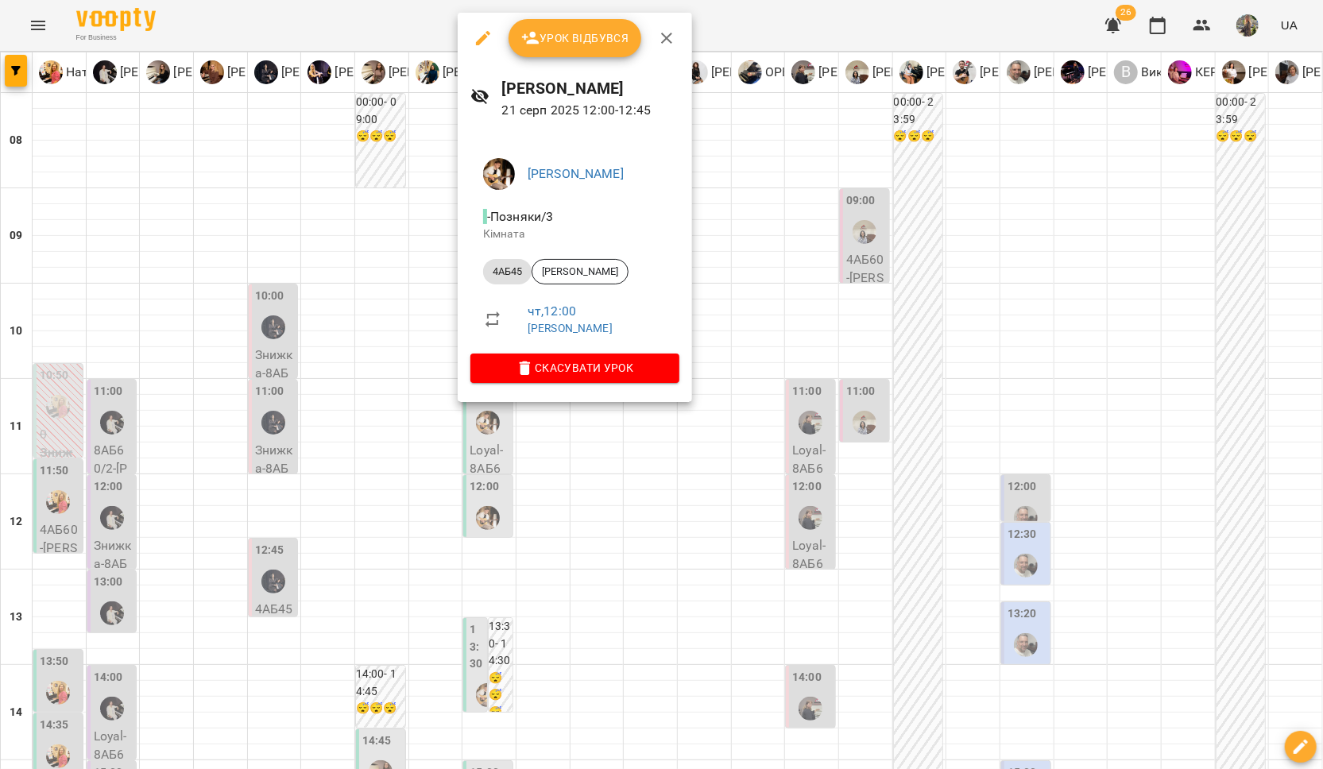
click at [566, 474] on div at bounding box center [661, 384] width 1323 height 769
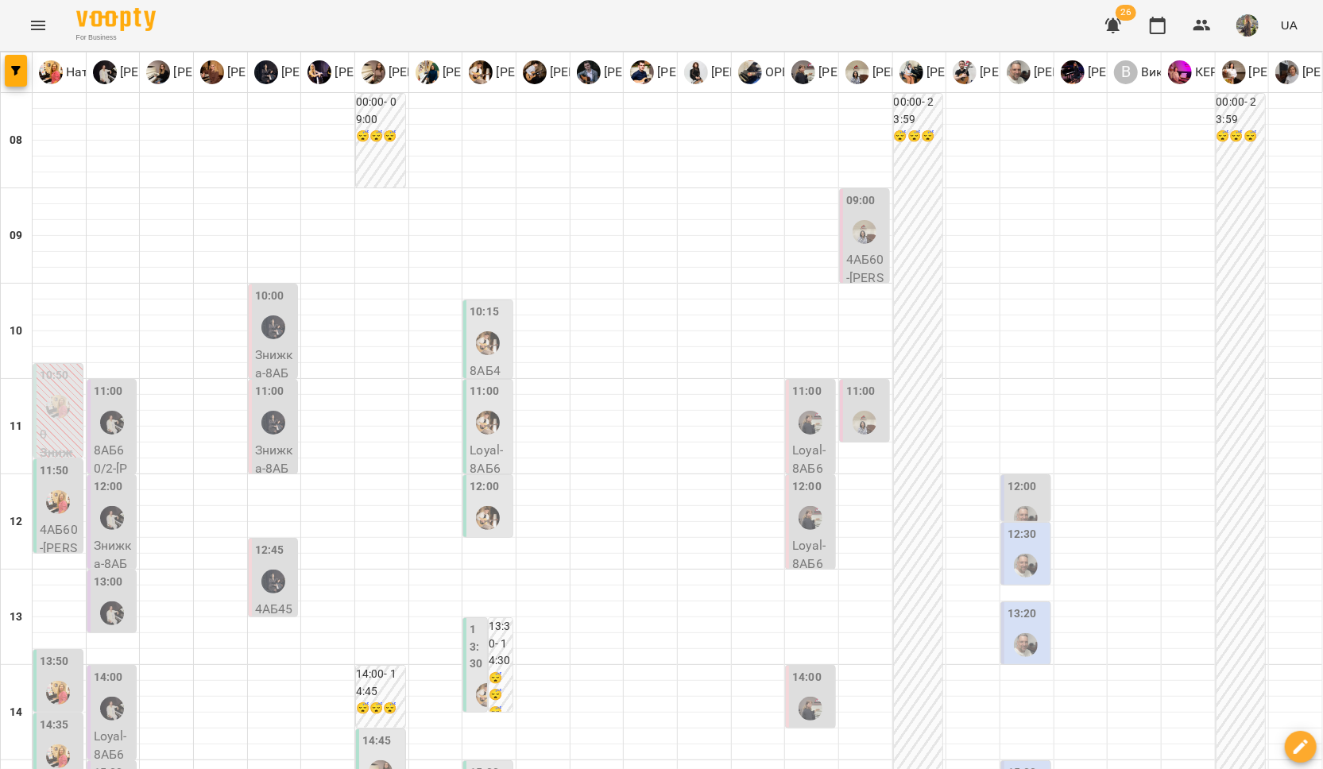
click at [35, 6] on div "For Business 26 UA" at bounding box center [661, 25] width 1323 height 51
click at [37, 32] on icon "Menu" at bounding box center [38, 25] width 19 height 19
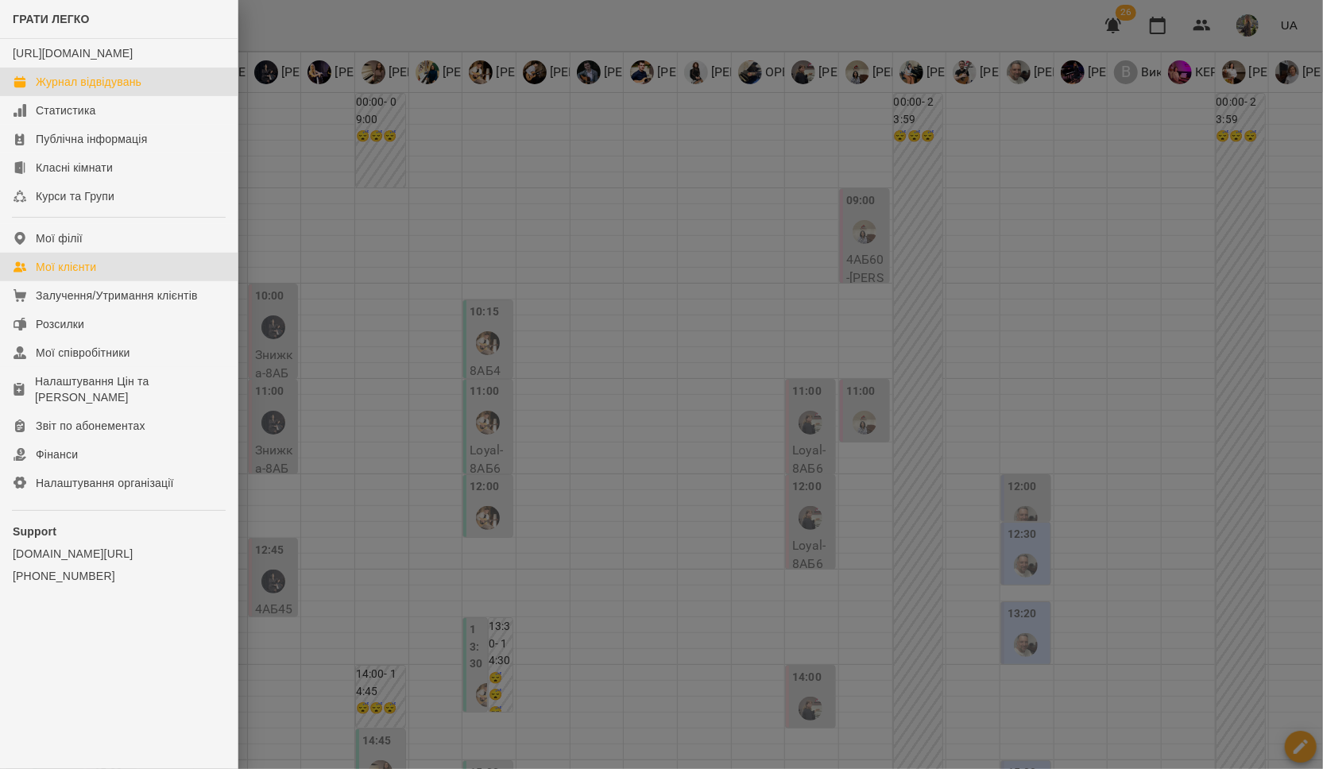
click at [64, 275] on div "Мої клієнти" at bounding box center [66, 267] width 60 height 16
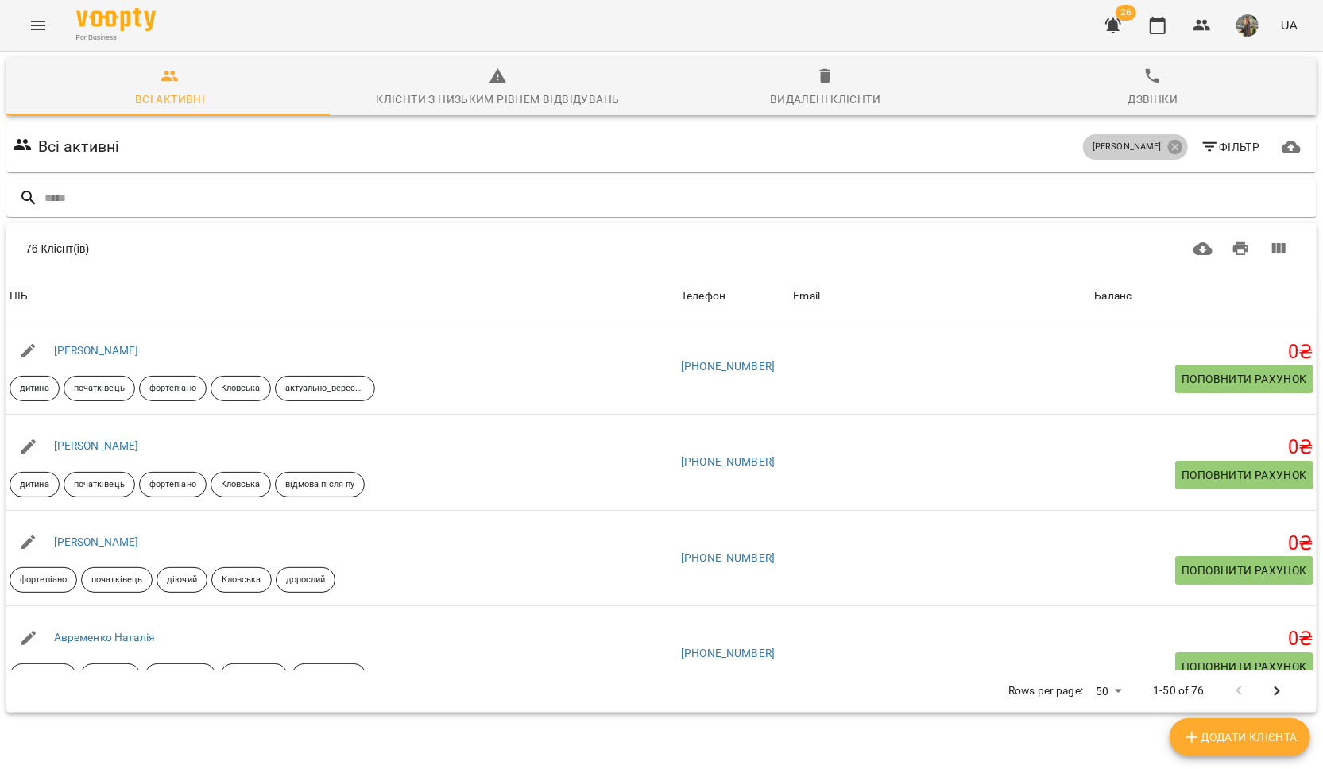
click at [1054, 142] on span "Анна ГОРБУЛІНА" at bounding box center [1126, 148] width 87 height 14
click at [1054, 144] on icon at bounding box center [1174, 147] width 14 height 14
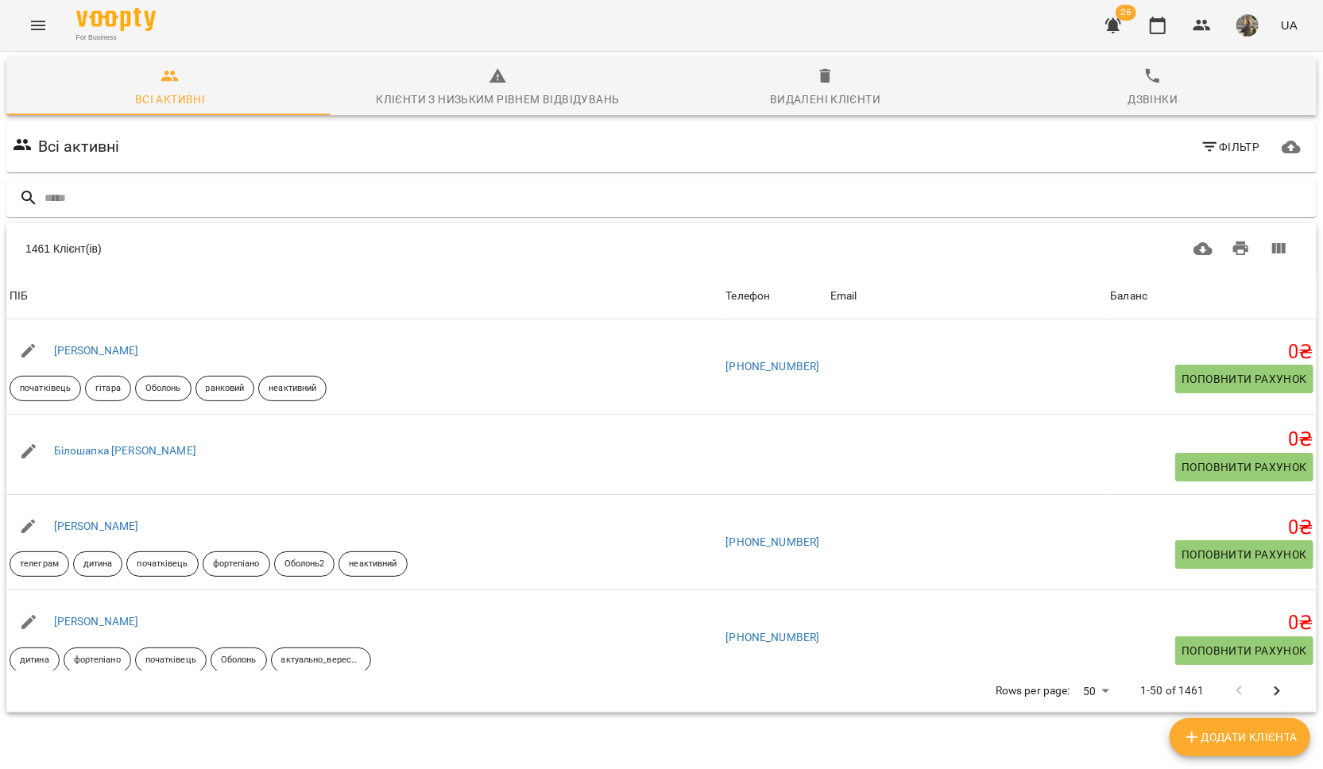
scroll to position [70, 0]
click at [1014, 185] on input "text" at bounding box center [677, 198] width 1266 height 26
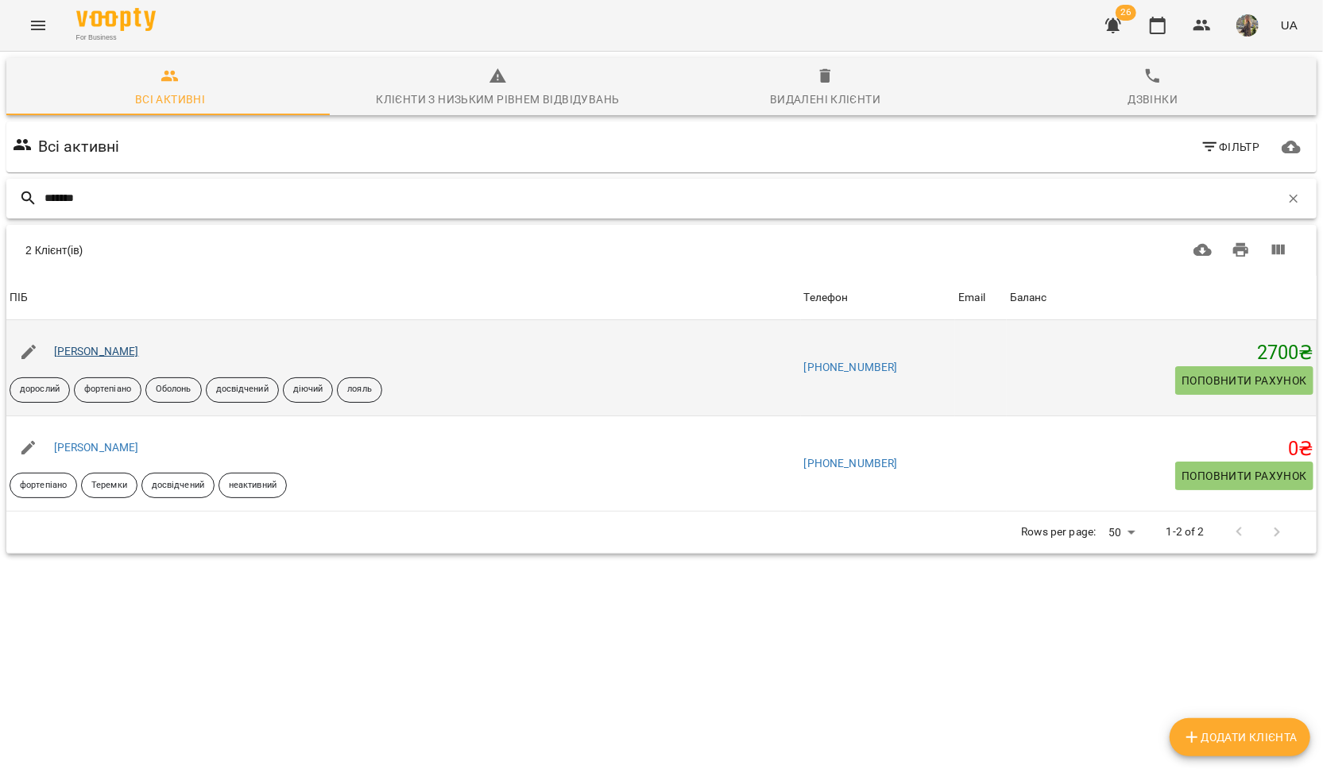
type input "*******"
click at [122, 345] on link "[PERSON_NAME]" at bounding box center [96, 351] width 85 height 13
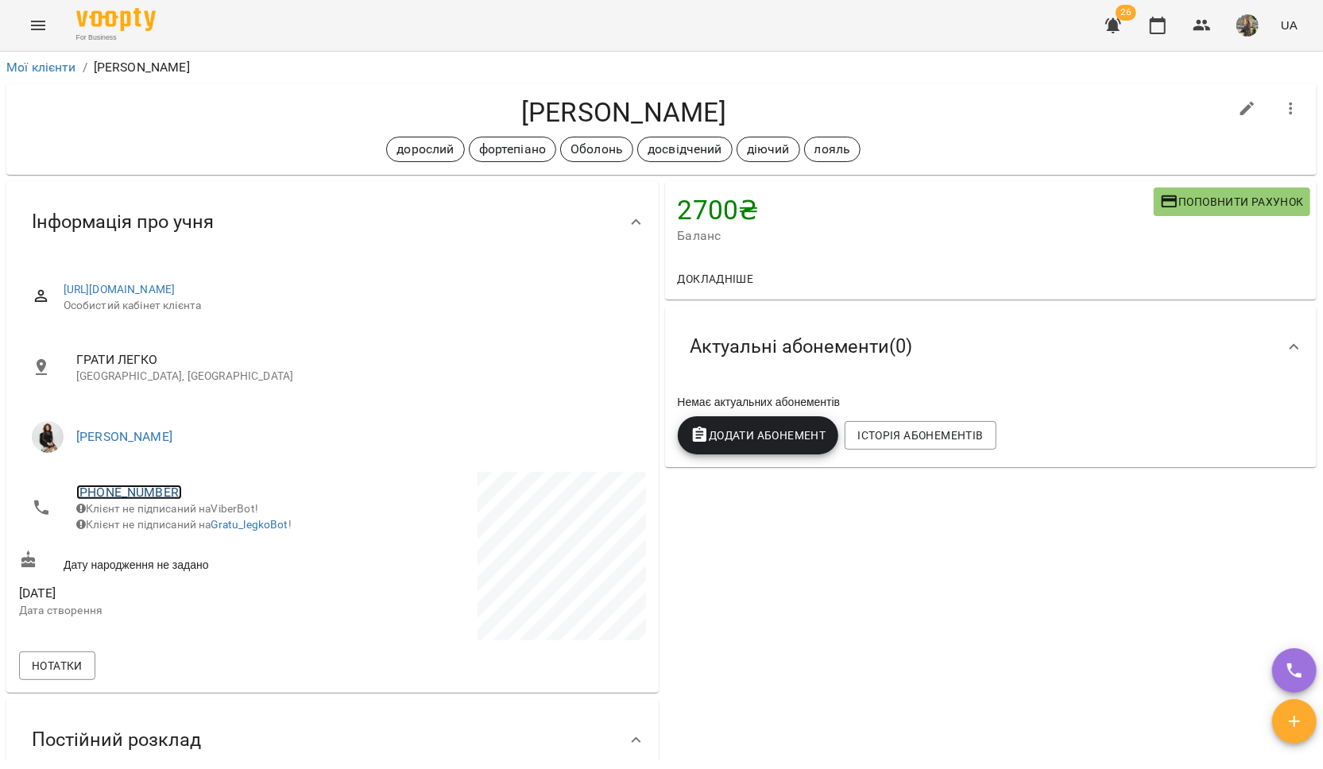
click at [132, 489] on link "+380678758137" at bounding box center [129, 492] width 106 height 15
click at [196, 534] on link at bounding box center [211, 550] width 84 height 33
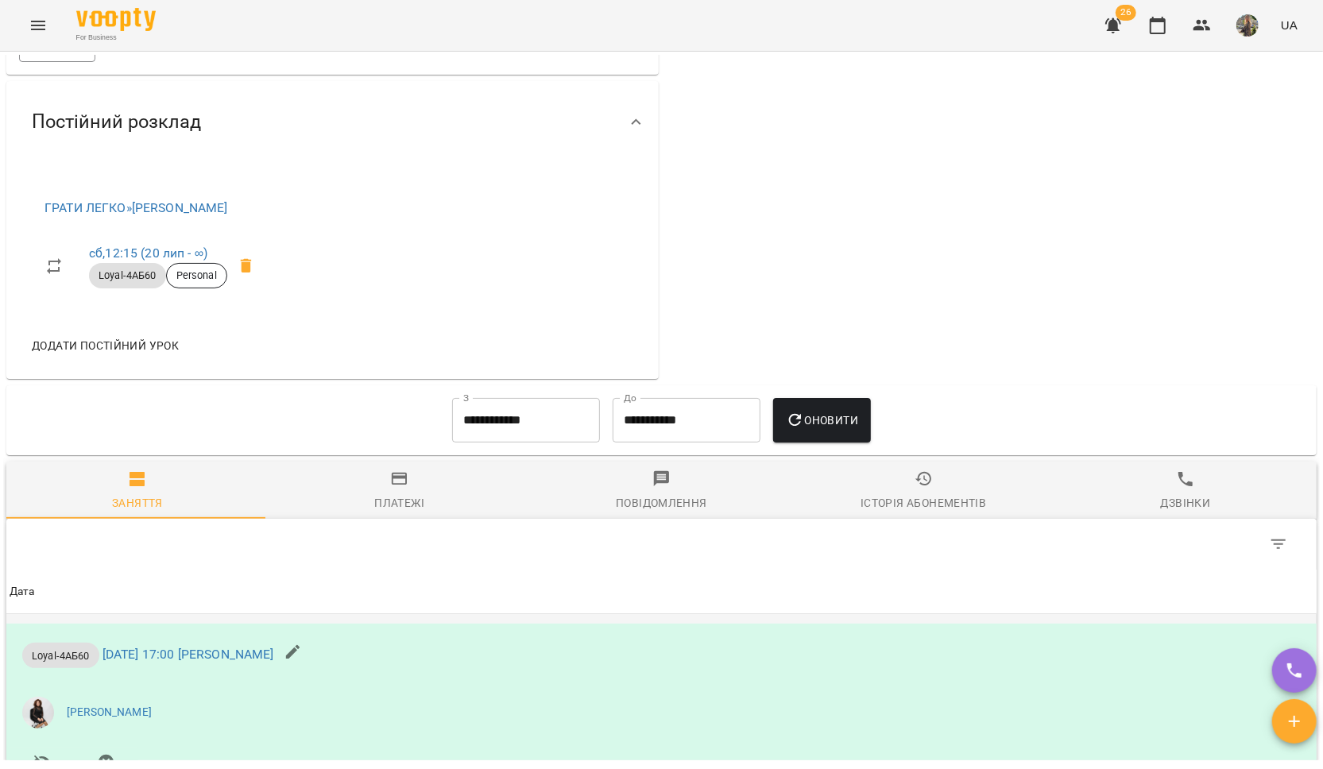
scroll to position [785, 0]
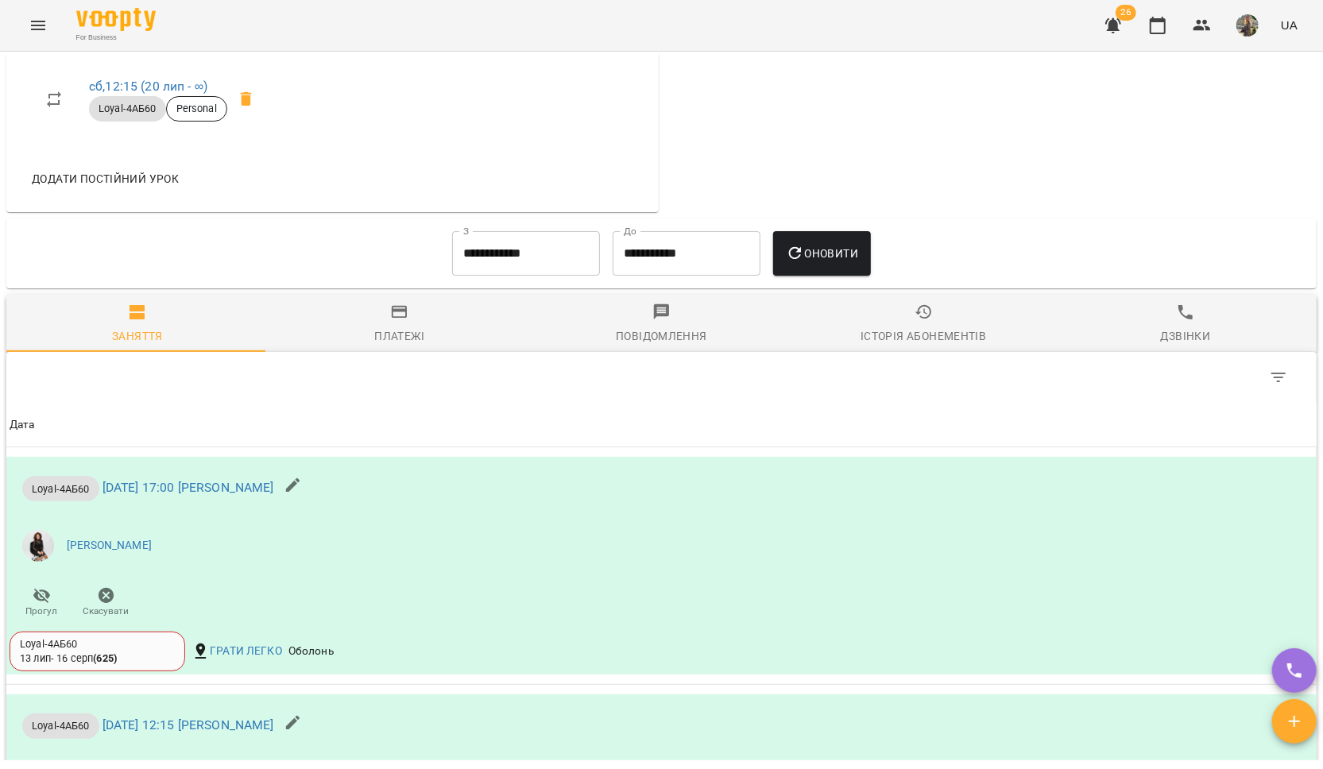
click at [904, 342] on div "Історія абонементів" at bounding box center [924, 336] width 126 height 19
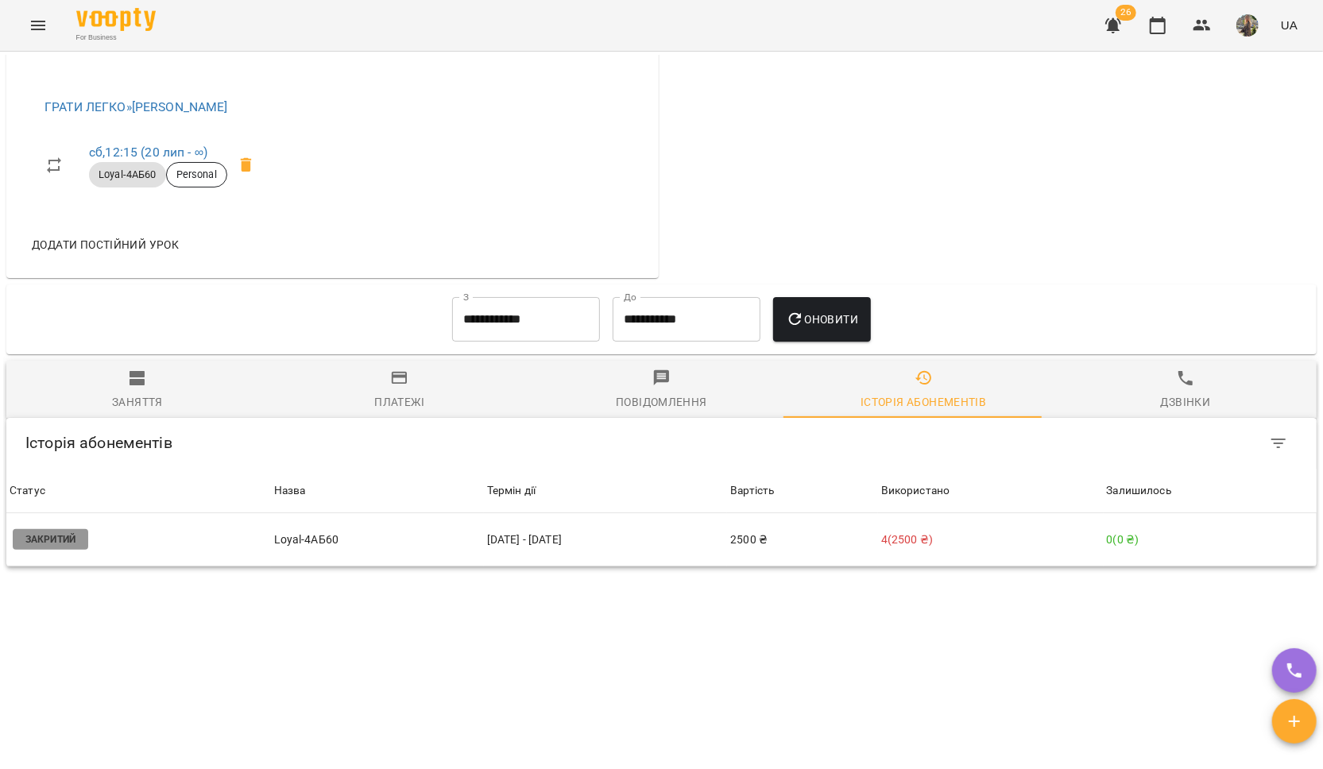
scroll to position [718, 0]
click at [131, 393] on div "Заняття" at bounding box center [137, 402] width 51 height 19
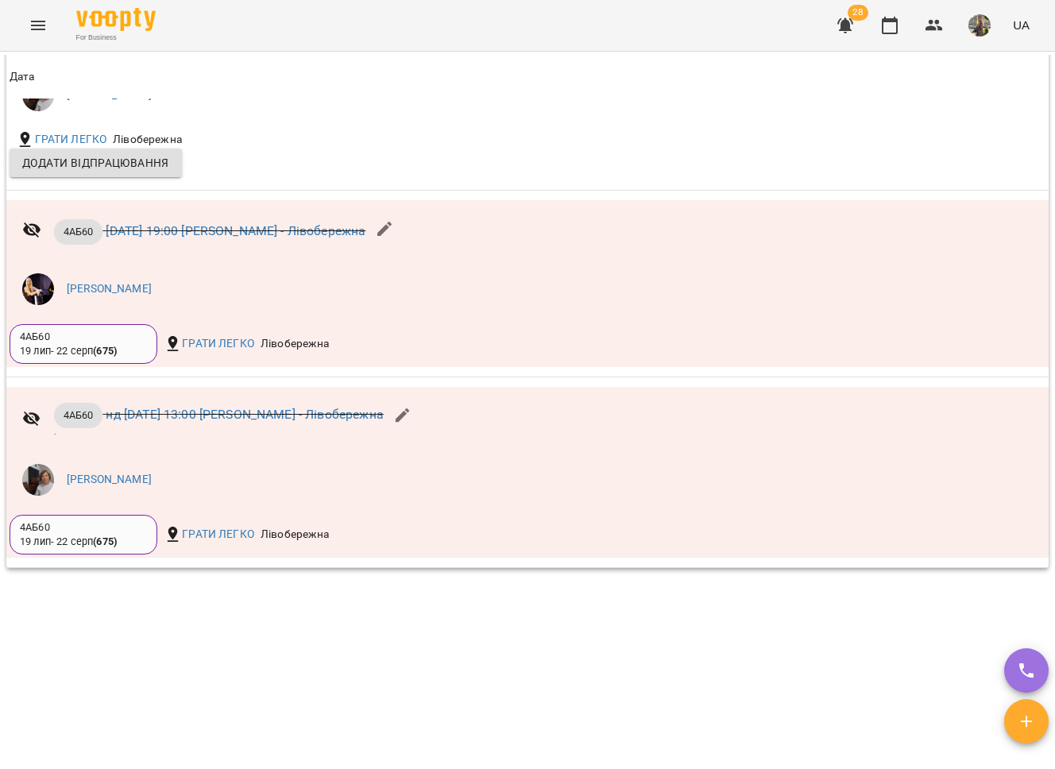
scroll to position [1432, 0]
click at [33, 24] on icon "Menu" at bounding box center [38, 25] width 19 height 19
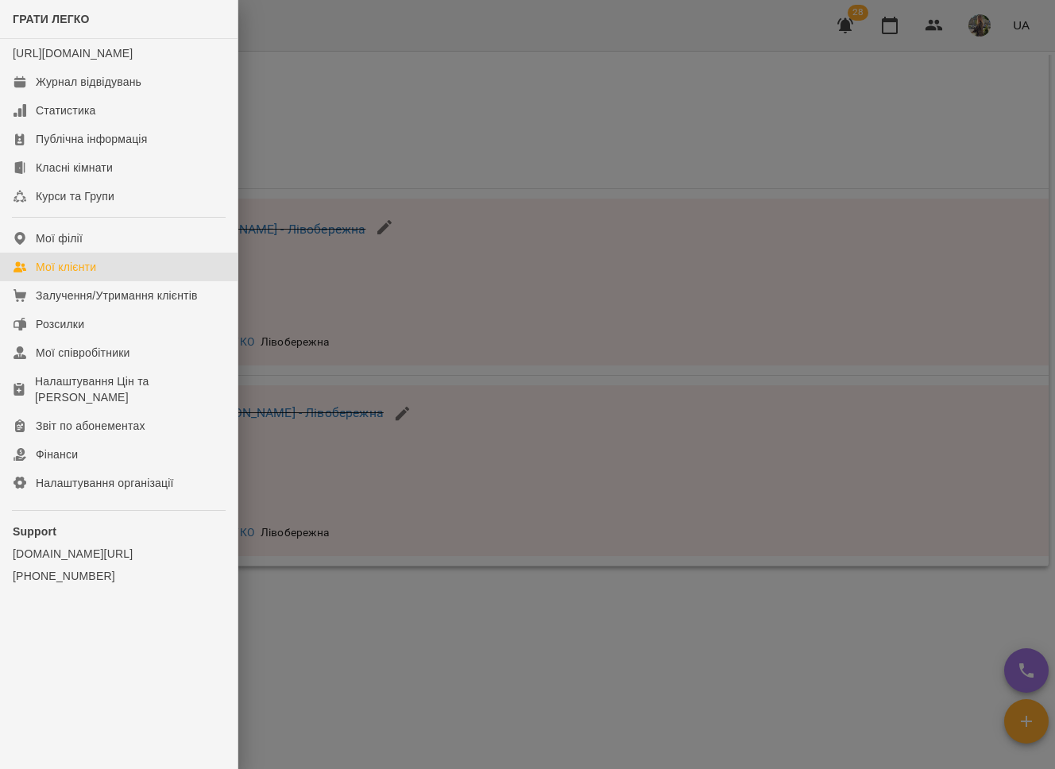
click at [98, 281] on link "Мої клієнти" at bounding box center [119, 267] width 238 height 29
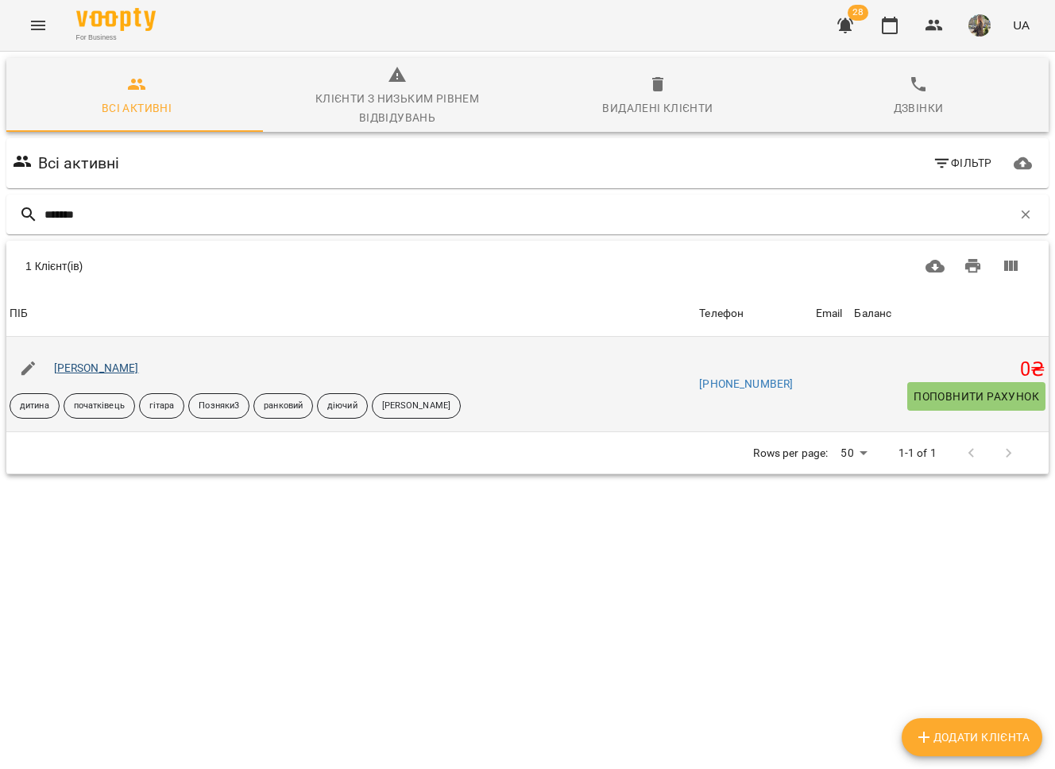
type input "*******"
click at [64, 366] on link "[PERSON_NAME]" at bounding box center [96, 368] width 85 height 13
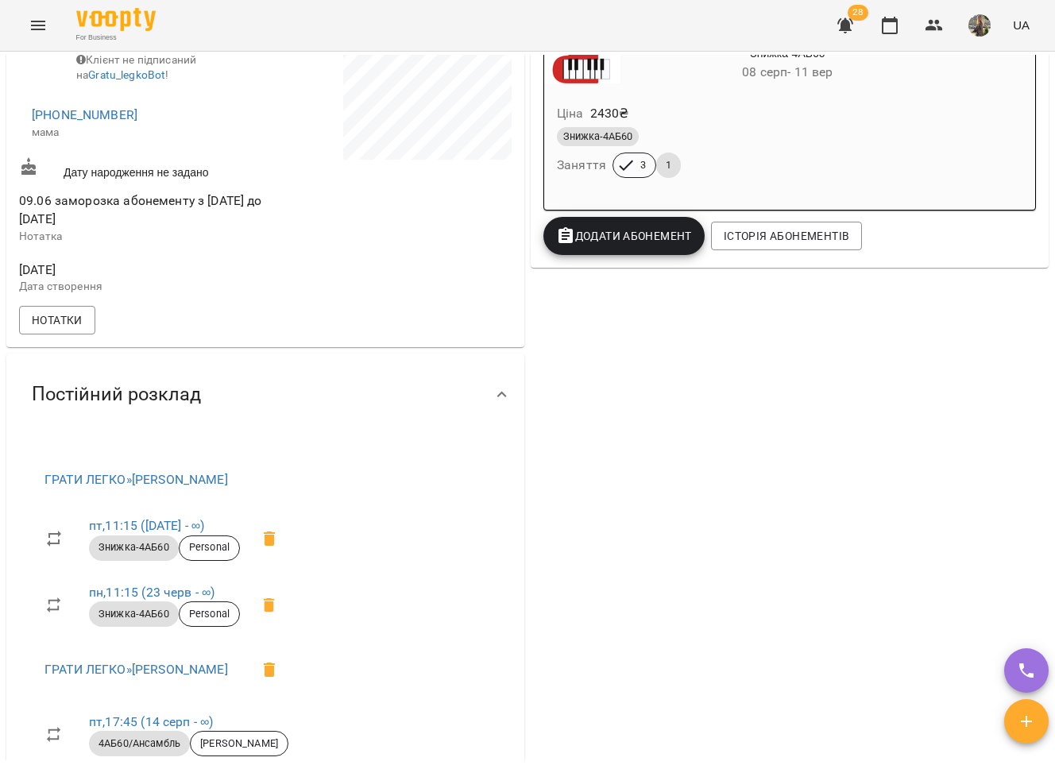
scroll to position [509, 0]
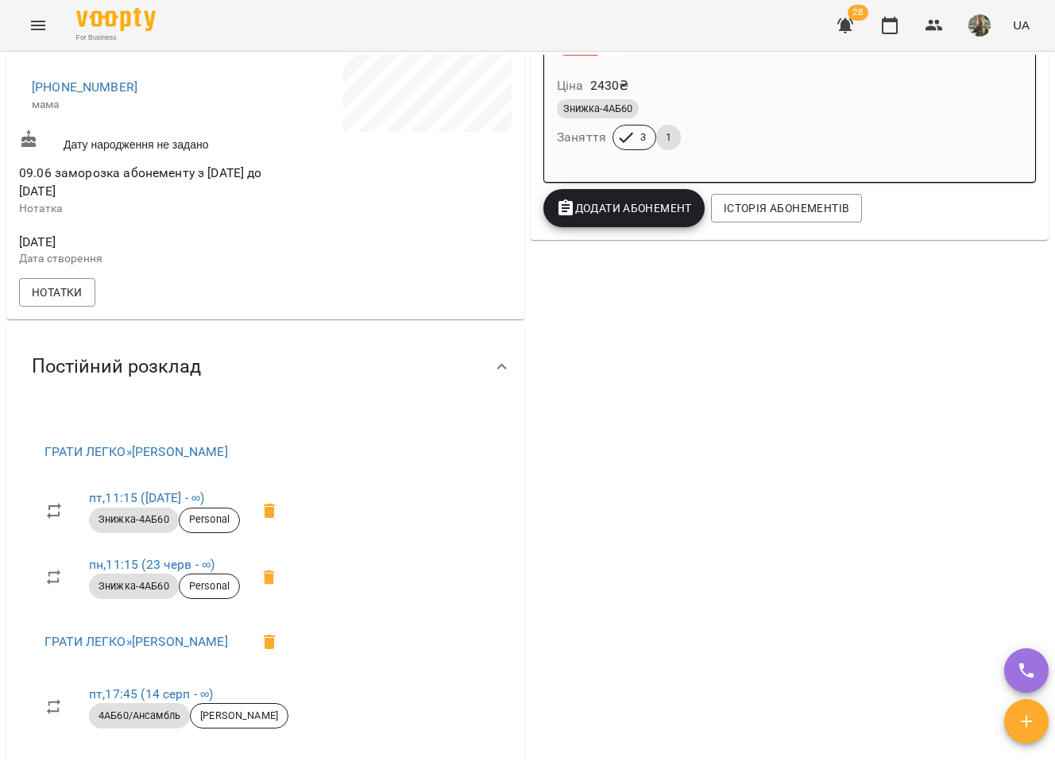
click at [39, 21] on icon "Menu" at bounding box center [38, 26] width 14 height 10
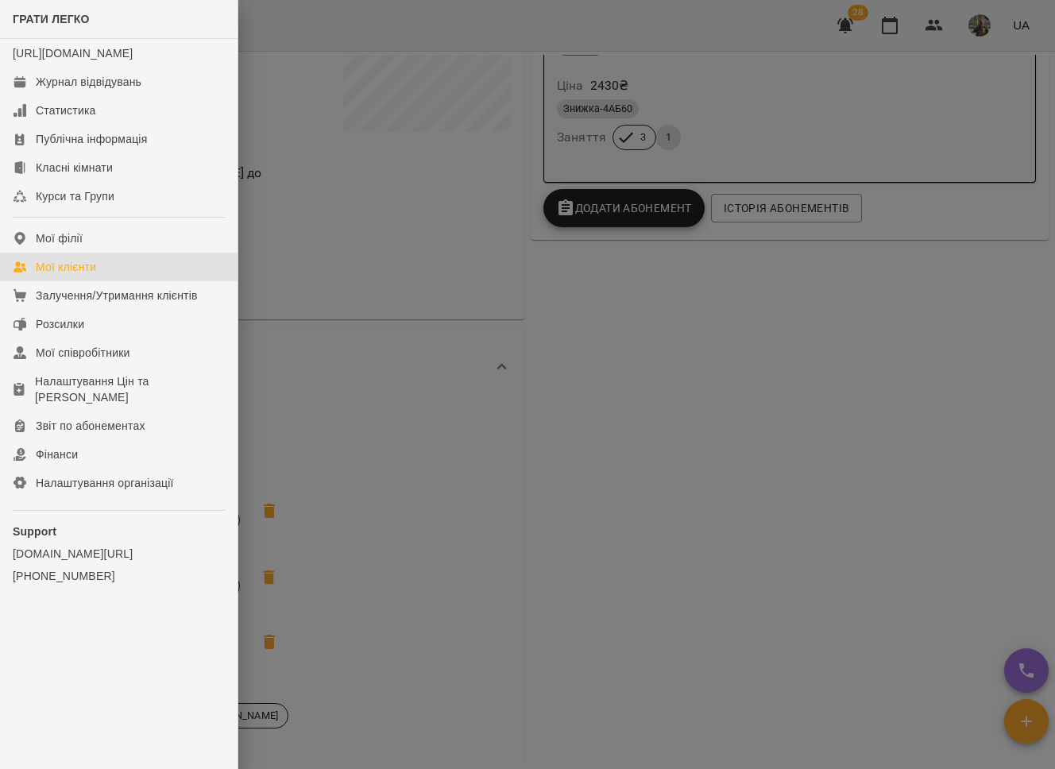
click at [95, 275] on div "Мої клієнти" at bounding box center [66, 267] width 60 height 16
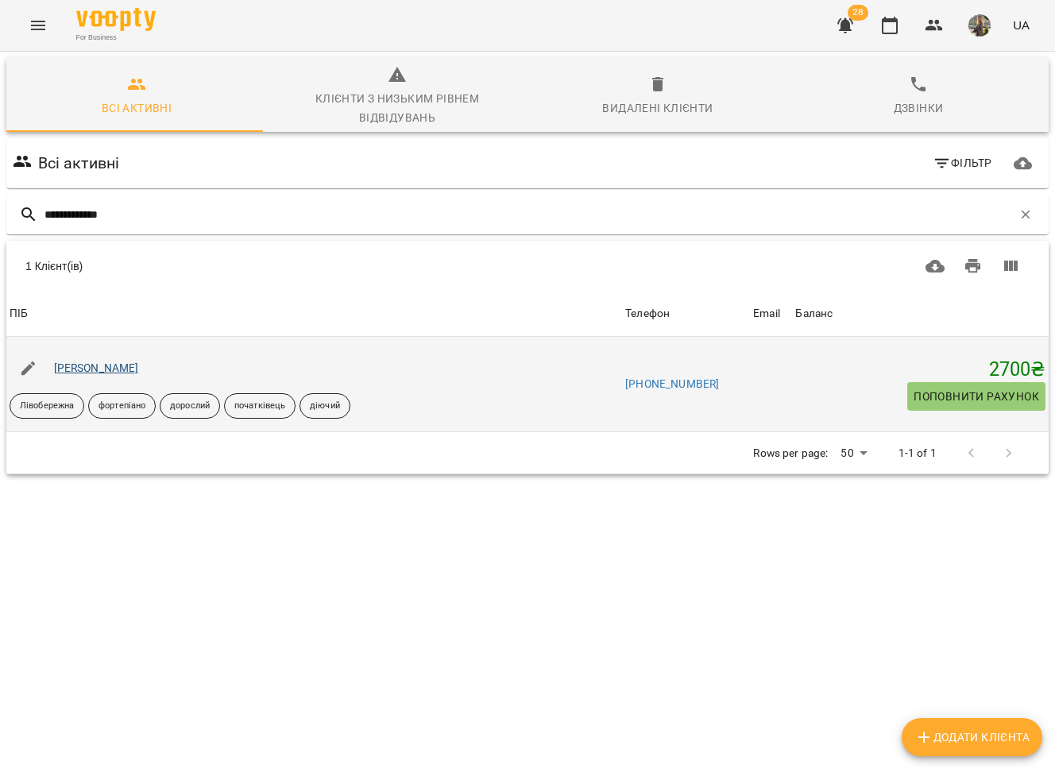
type input "**********"
click at [105, 368] on link "[PERSON_NAME]" at bounding box center [96, 368] width 85 height 13
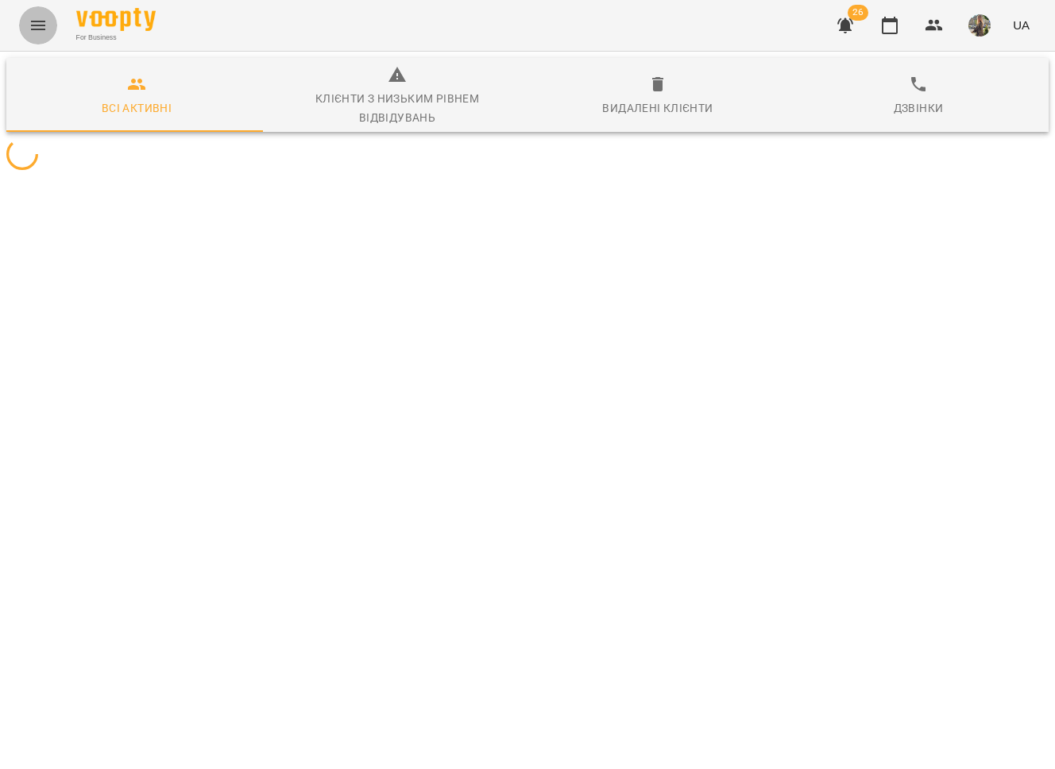
click at [44, 24] on icon "Menu" at bounding box center [38, 25] width 19 height 19
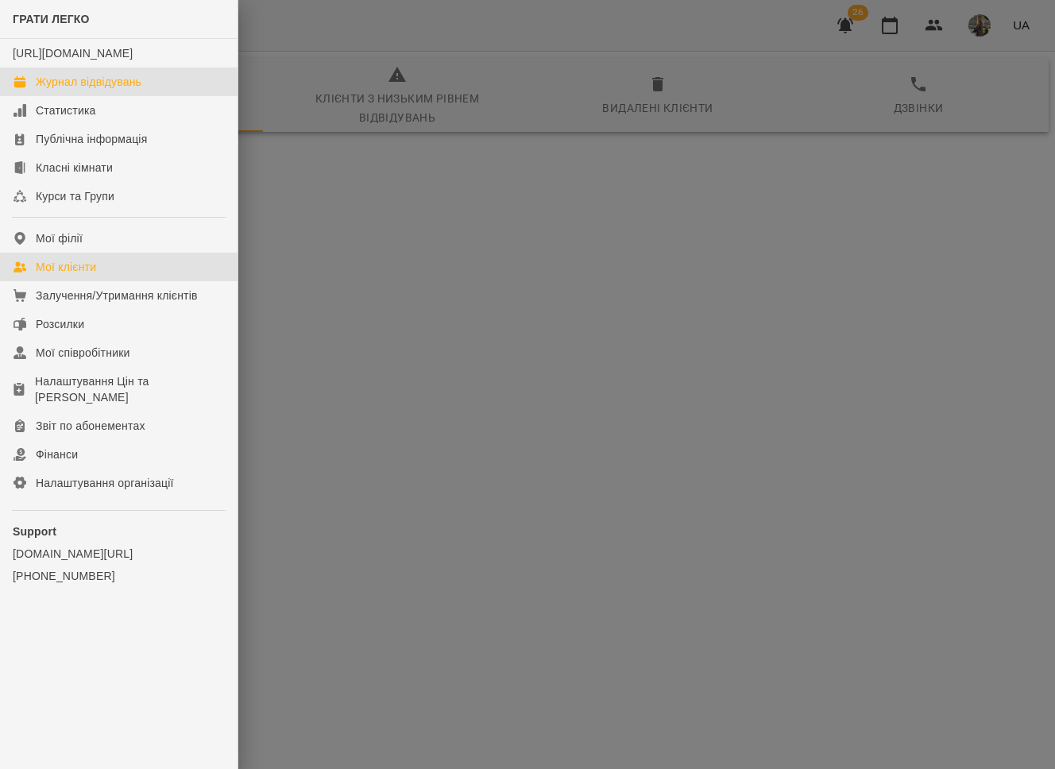
click at [65, 90] on div "Журнал відвідувань" at bounding box center [89, 82] width 106 height 16
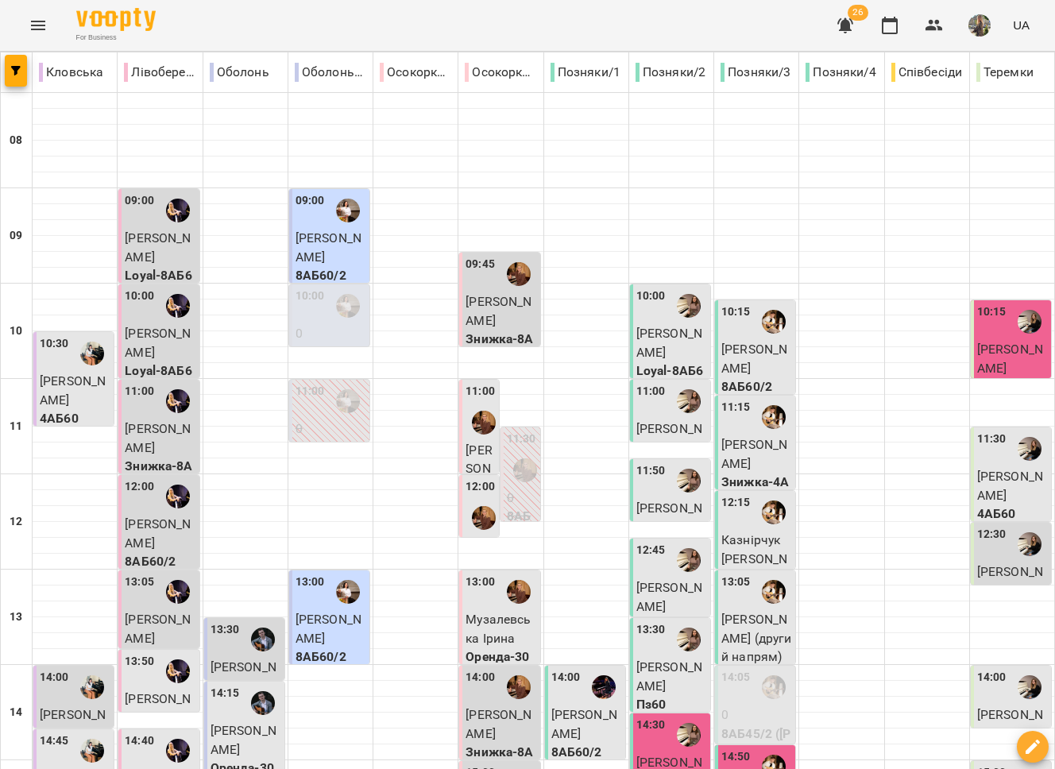
type input "**********"
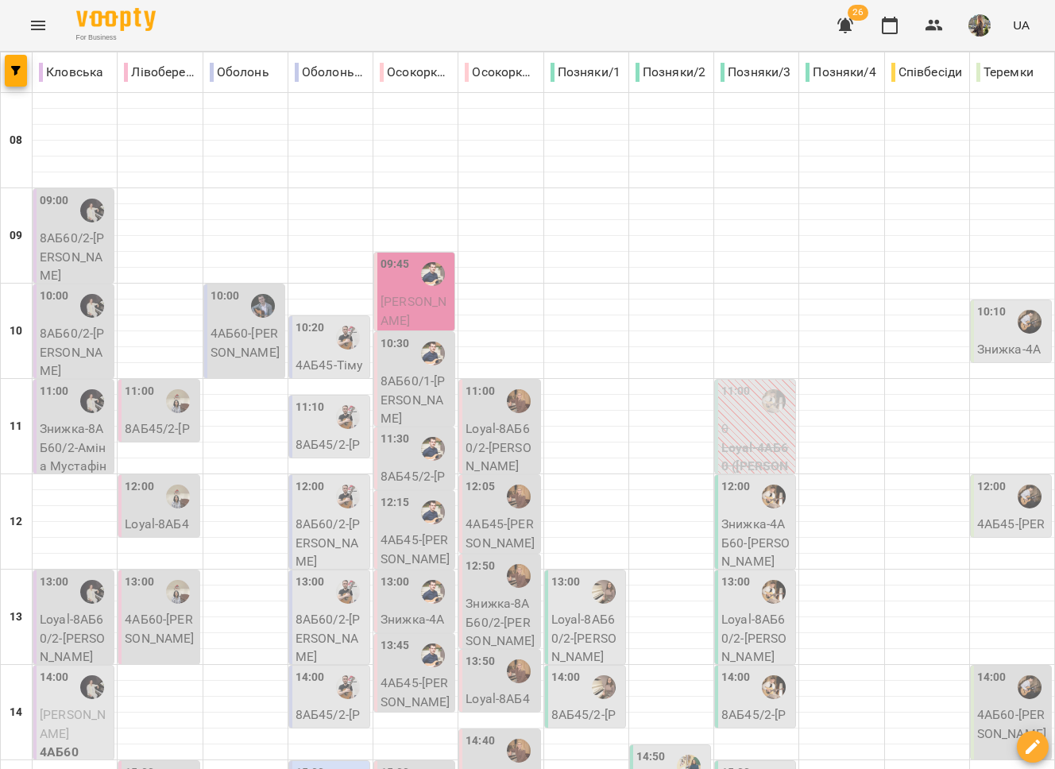
scroll to position [203, 0]
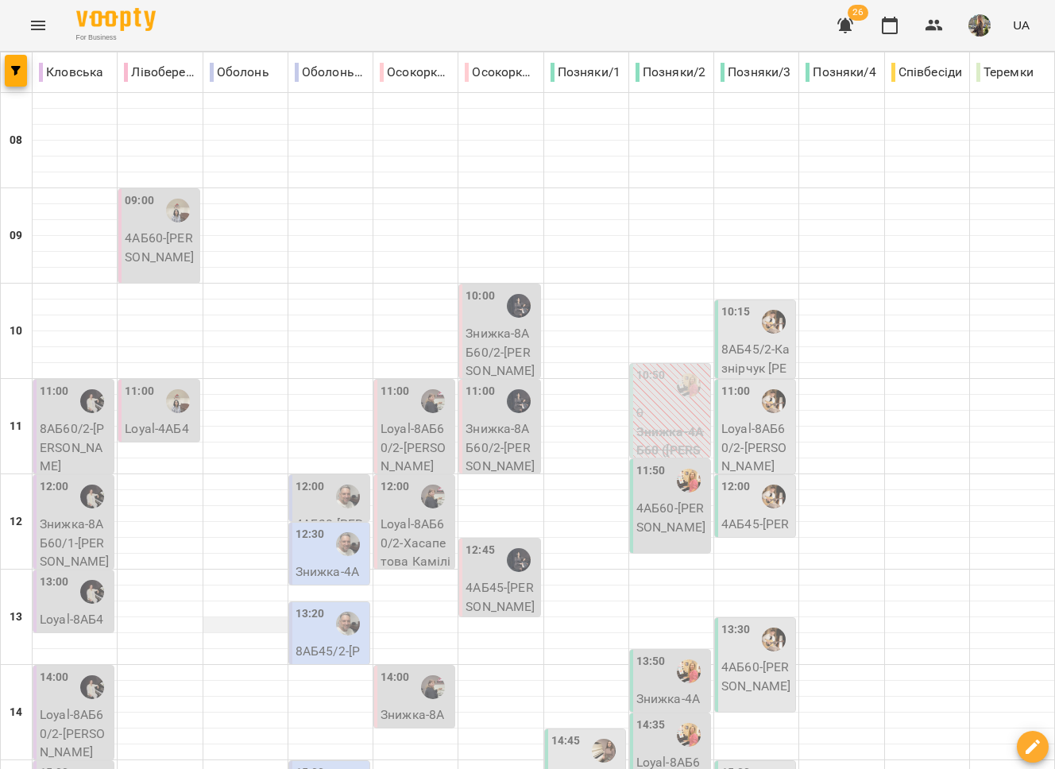
scroll to position [668, 0]
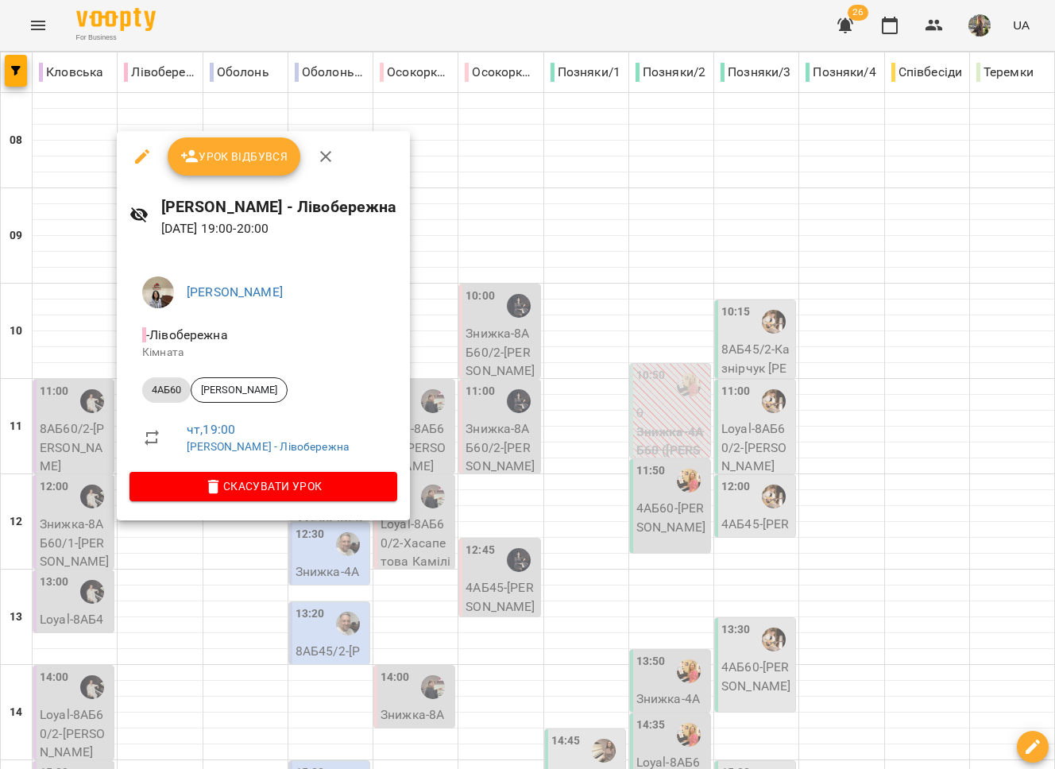
click at [140, 154] on icon "button" at bounding box center [142, 156] width 19 height 19
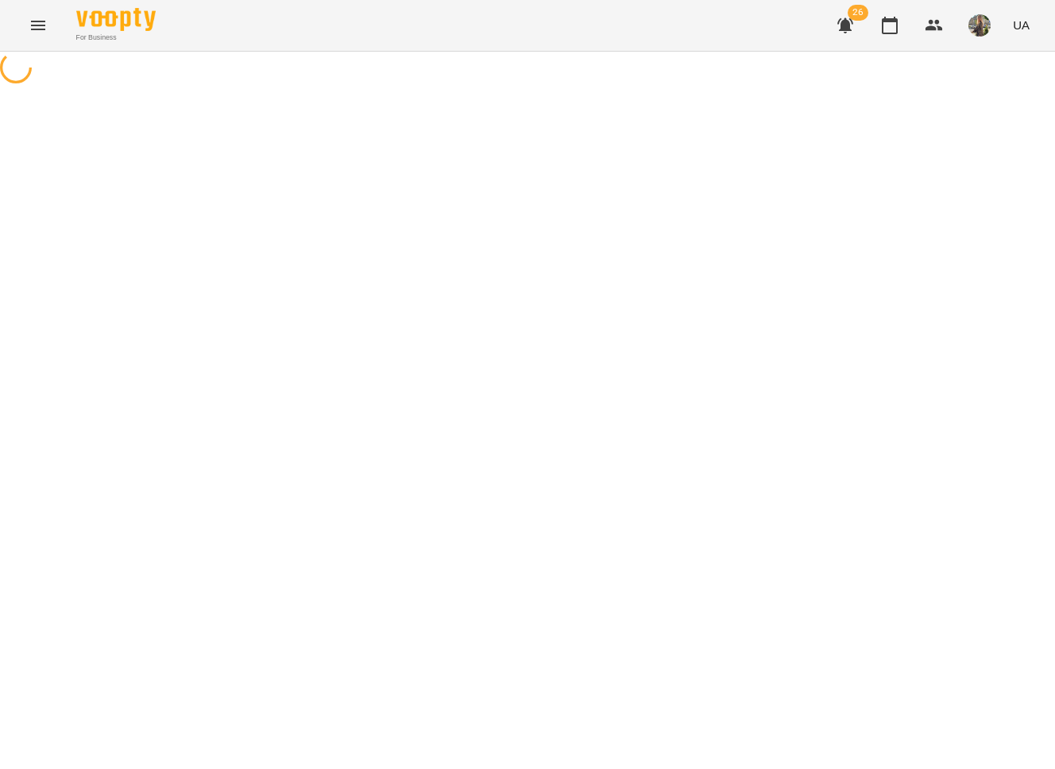
select select "*****"
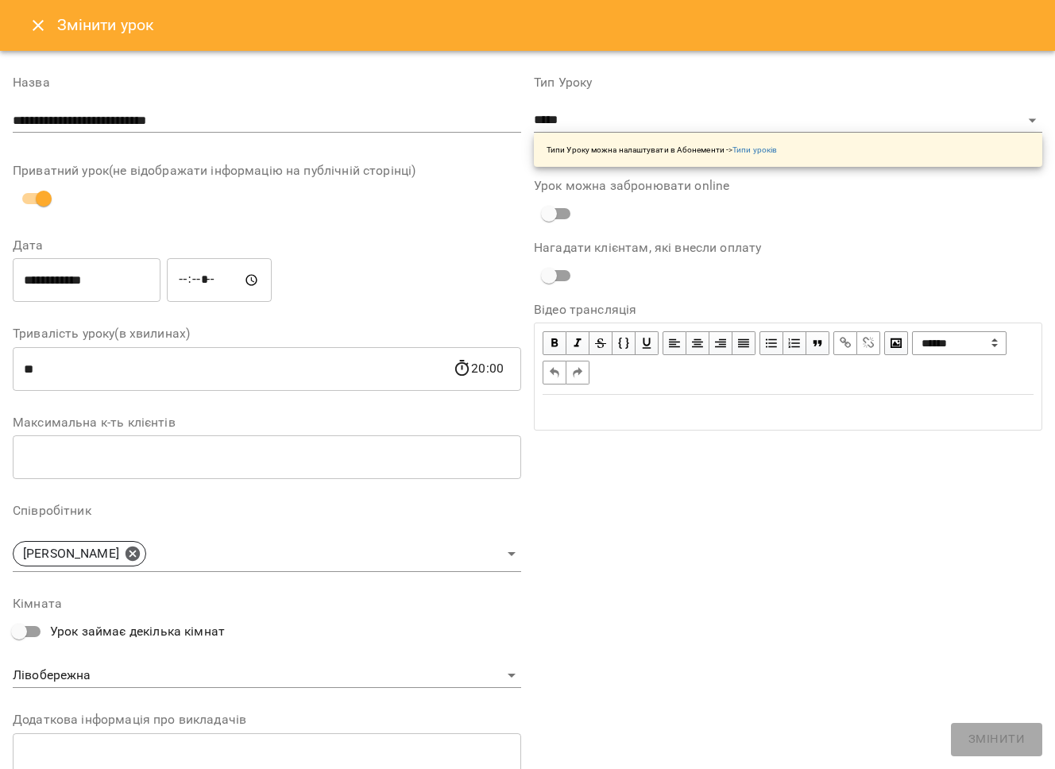
click at [232, 280] on input "*****" at bounding box center [219, 280] width 105 height 44
click at [119, 278] on input "**********" at bounding box center [87, 280] width 148 height 44
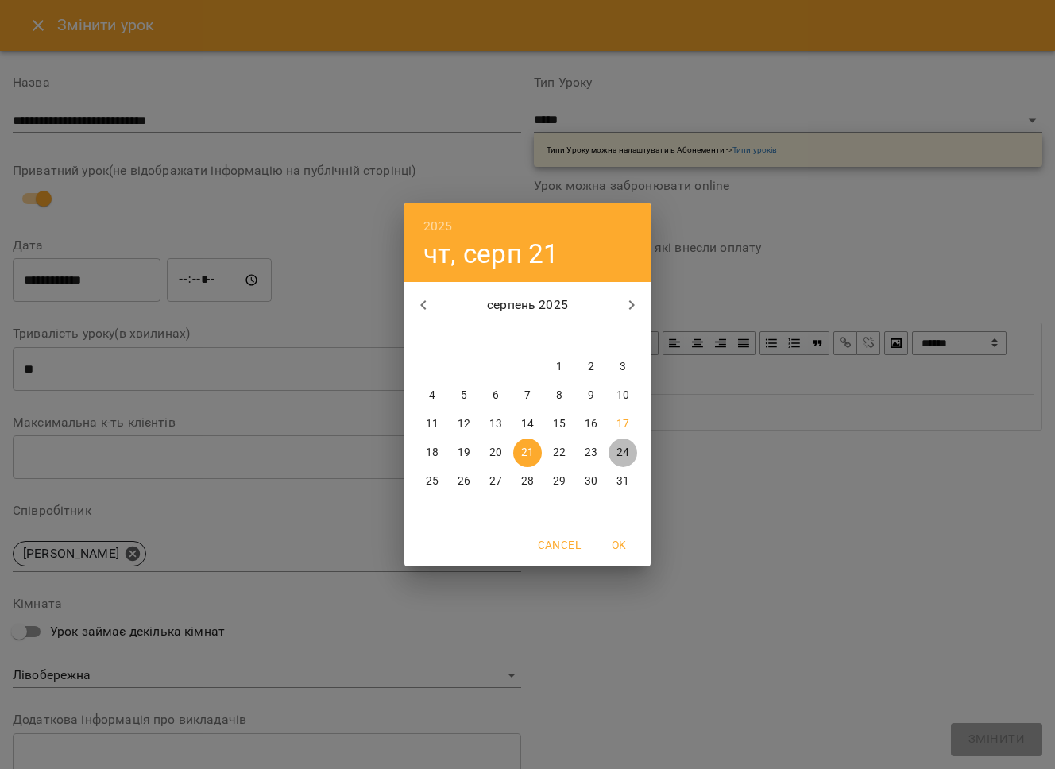
click at [621, 455] on p "24" at bounding box center [623, 453] width 13 height 16
type input "**********"
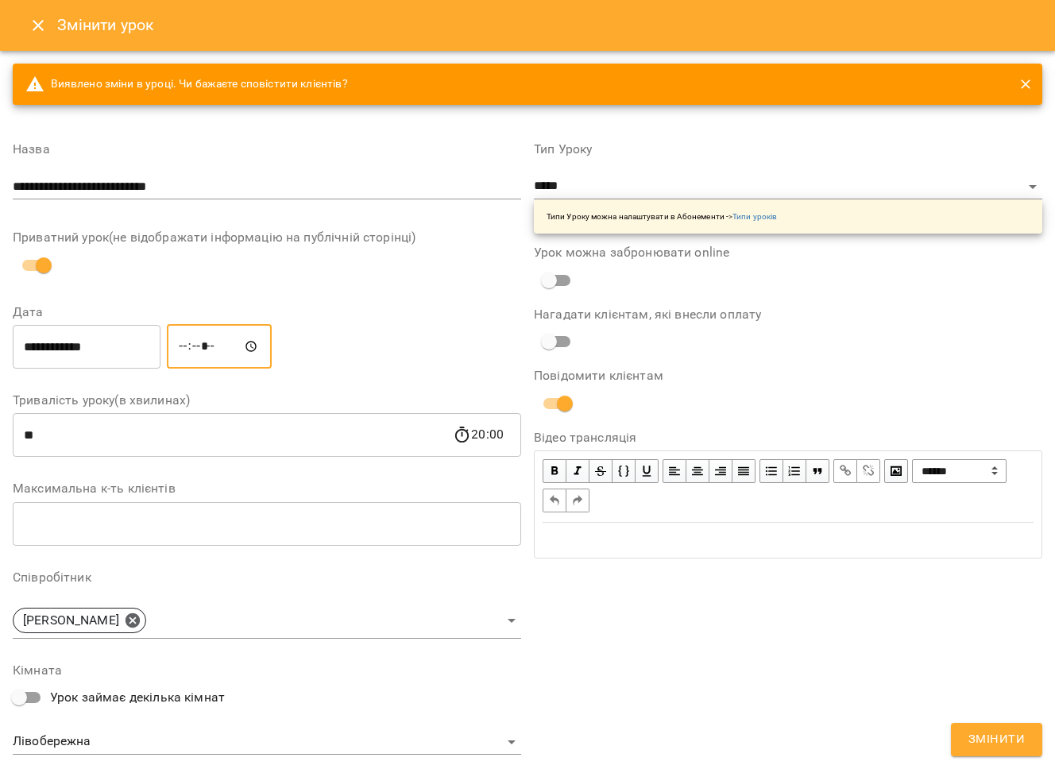
click at [241, 350] on input "*****" at bounding box center [219, 346] width 105 height 44
type input "*****"
click at [377, 341] on div "**********" at bounding box center [267, 346] width 515 height 51
click at [1008, 750] on button "Змінити" at bounding box center [996, 739] width 91 height 33
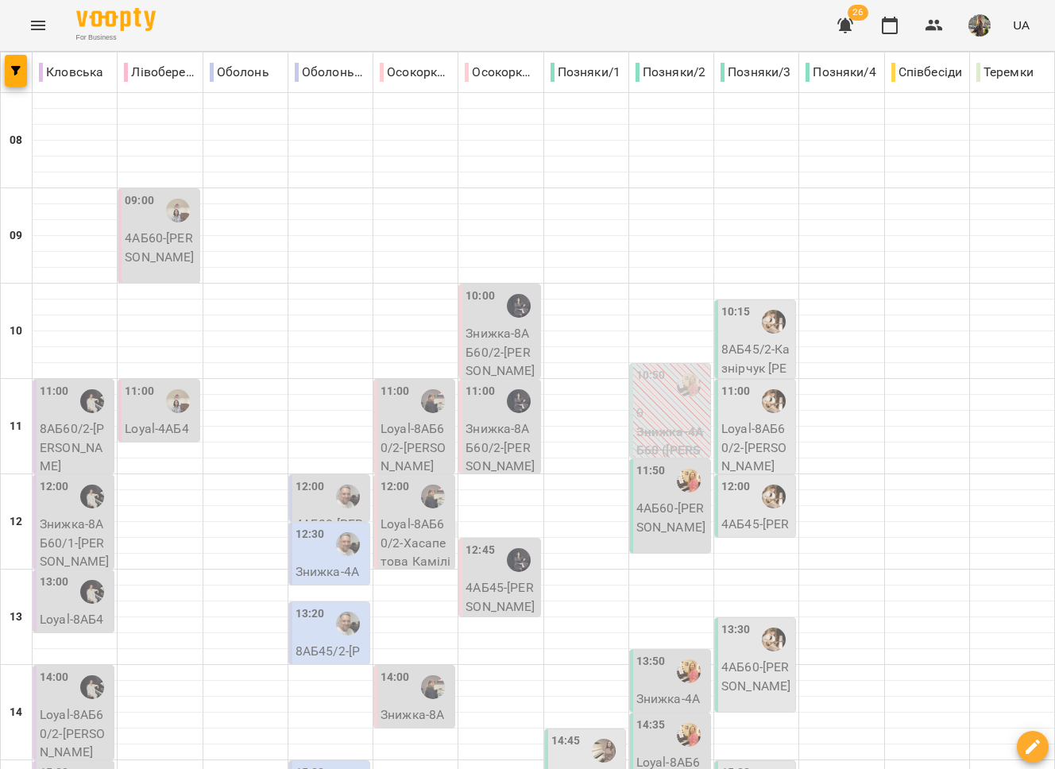
scroll to position [668, 0]
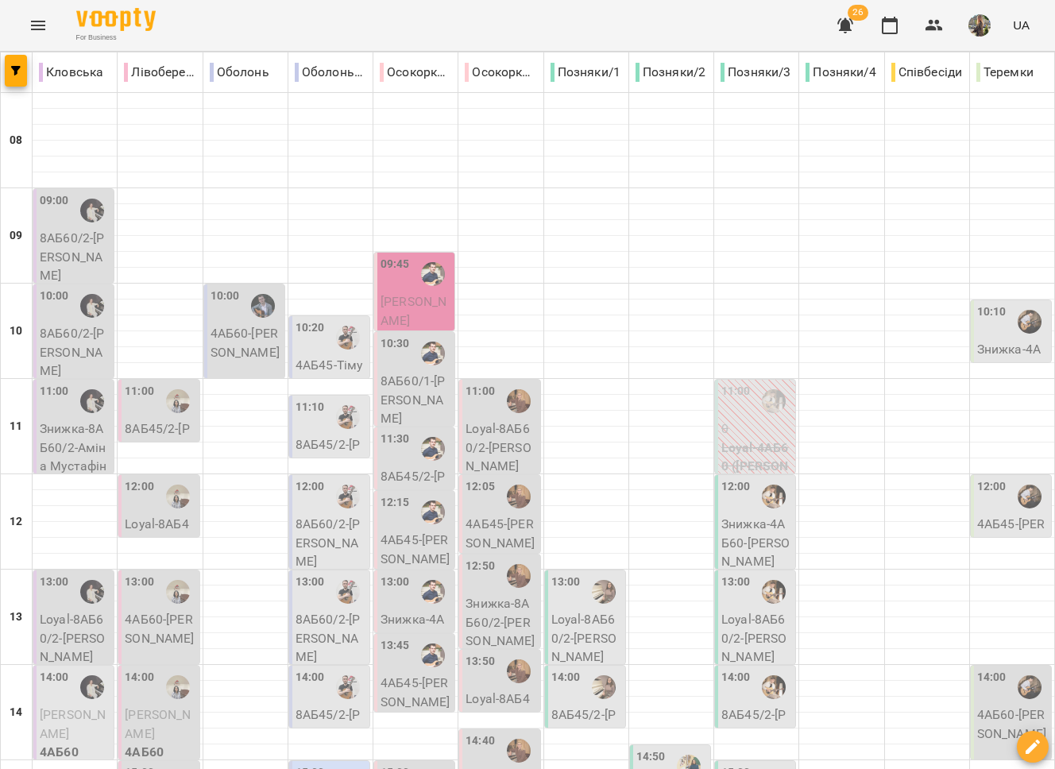
scroll to position [311, 0]
click at [29, 25] on icon "Menu" at bounding box center [38, 25] width 19 height 19
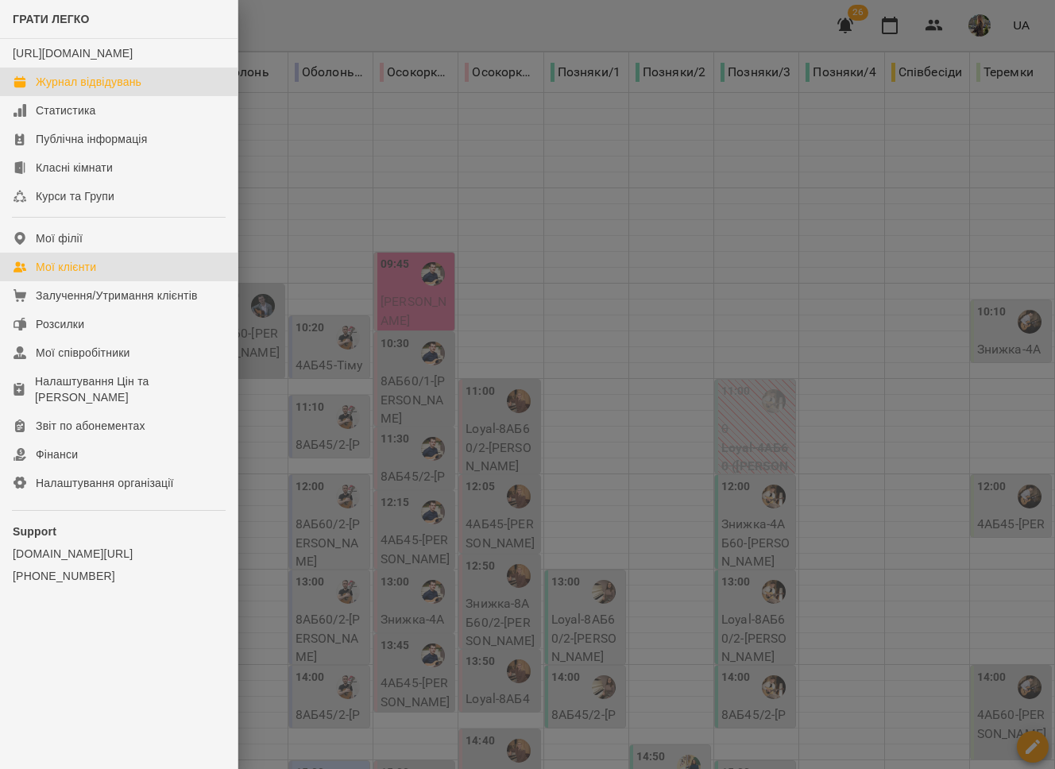
click at [110, 275] on link "Мої клієнти" at bounding box center [119, 267] width 238 height 29
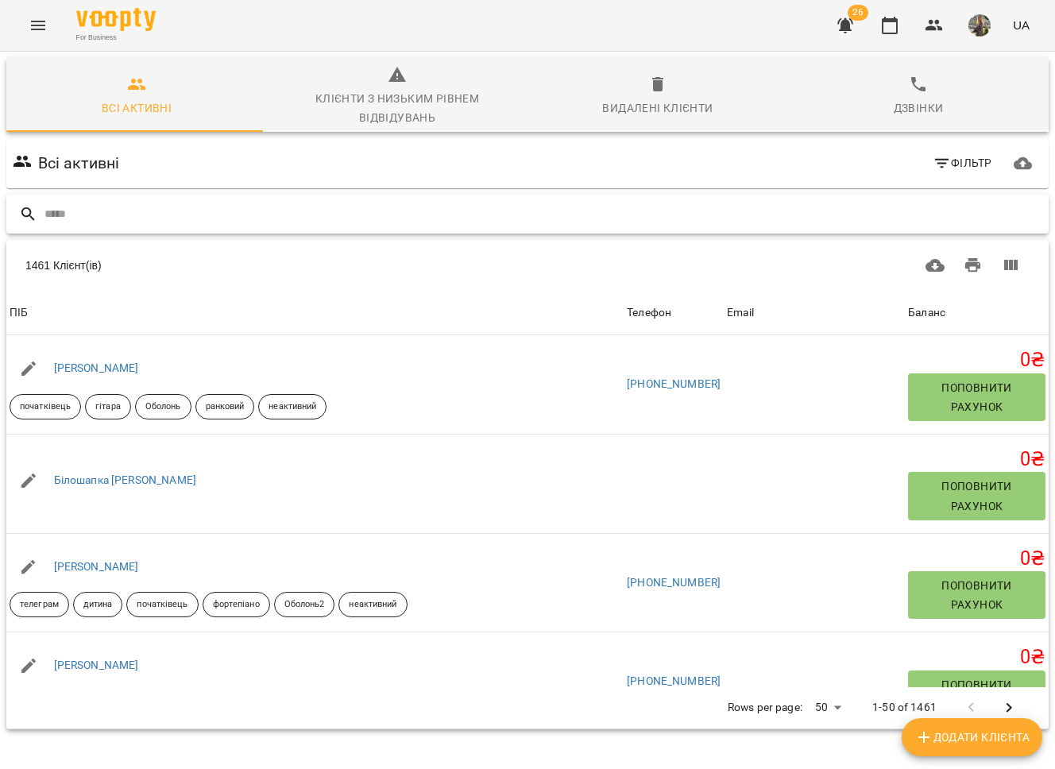
paste input "**********"
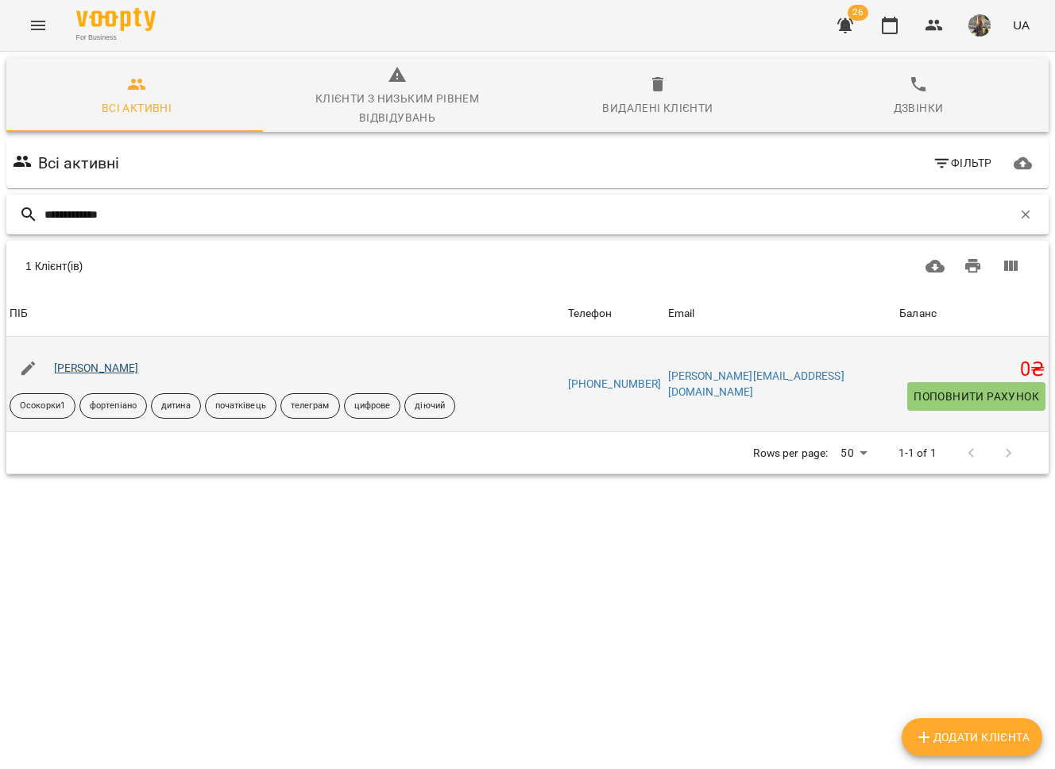
type input "**********"
click at [81, 366] on link "[PERSON_NAME]" at bounding box center [96, 368] width 85 height 13
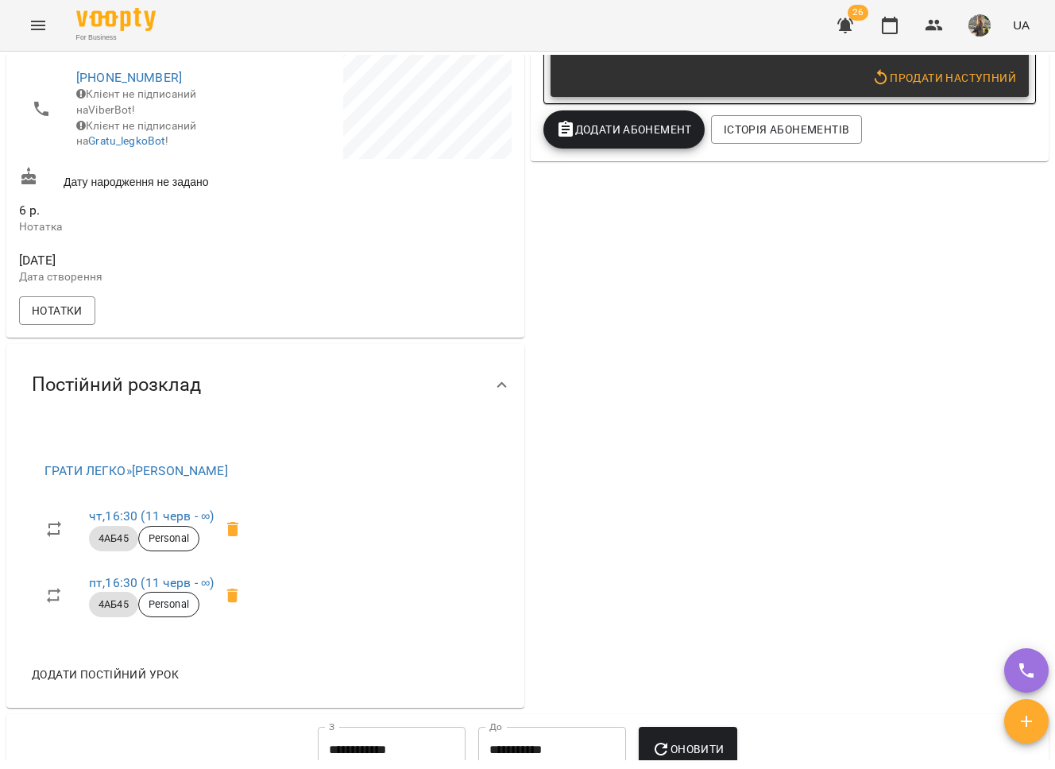
scroll to position [497, 0]
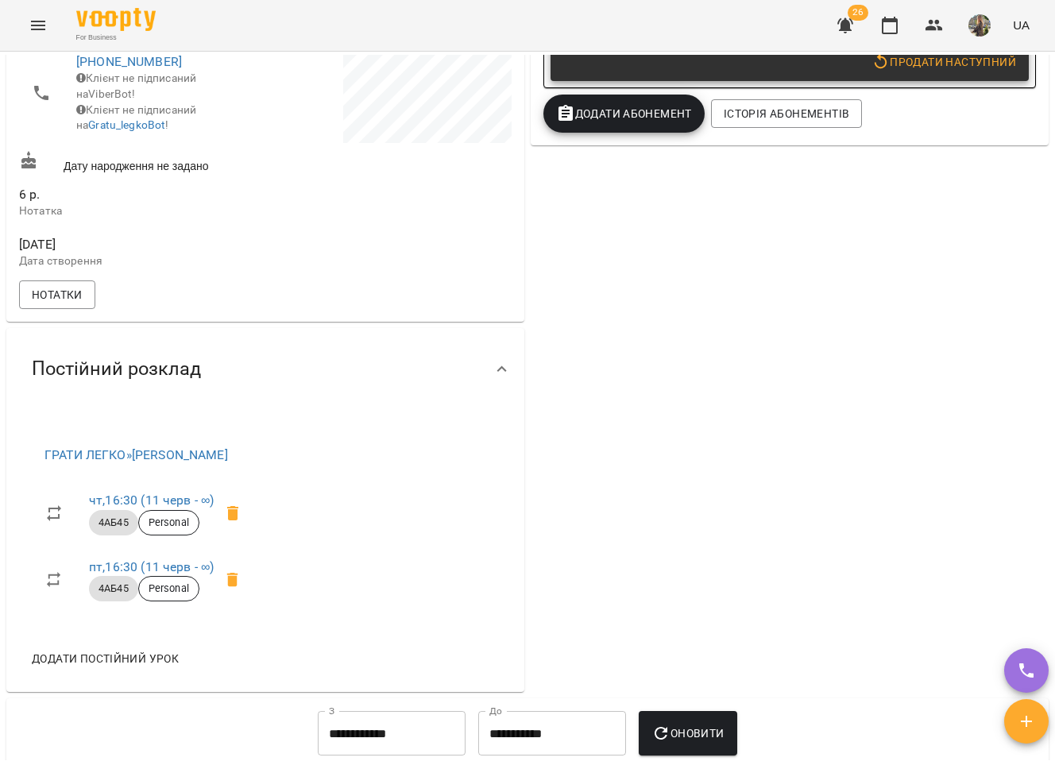
click at [48, 25] on button "Menu" at bounding box center [38, 25] width 38 height 38
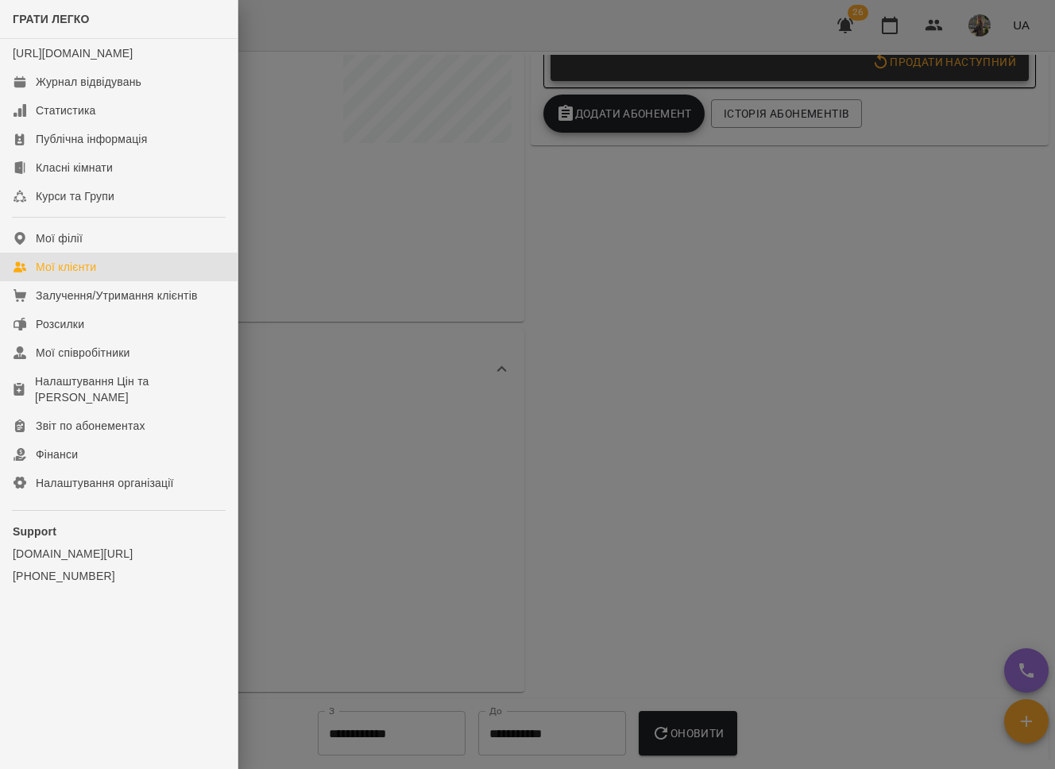
click at [108, 280] on link "Мої клієнти" at bounding box center [119, 267] width 238 height 29
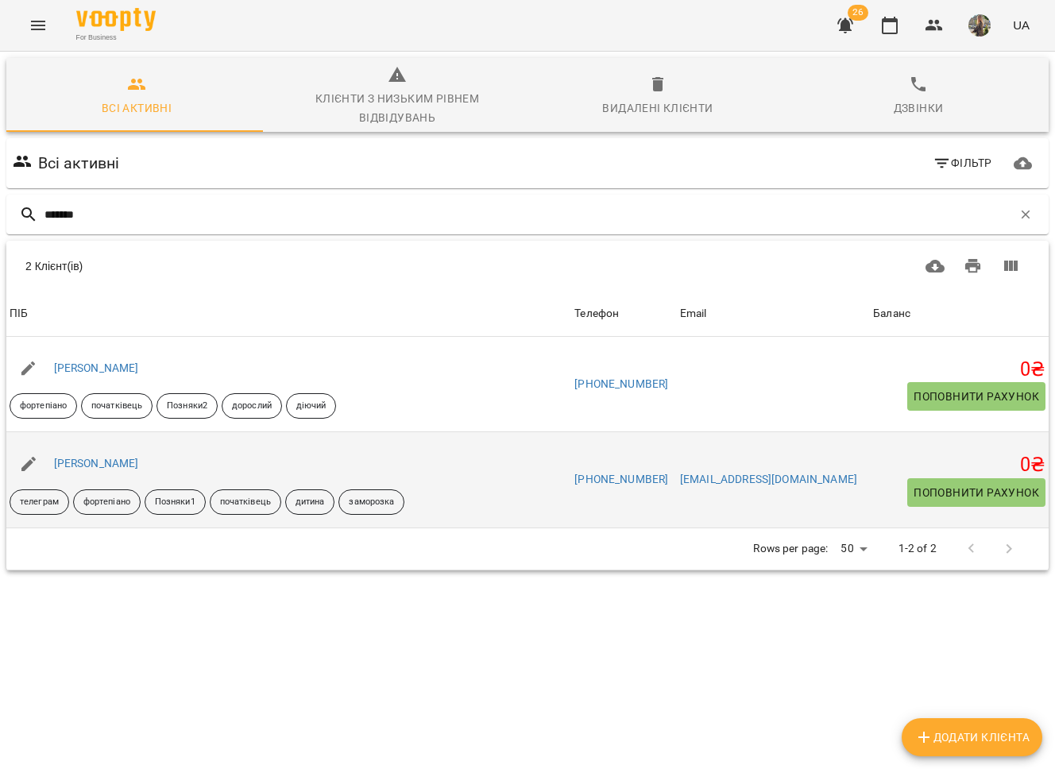
type input "*******"
click at [99, 470] on div "[PERSON_NAME]" at bounding box center [96, 464] width 91 height 22
click at [100, 466] on link "[PERSON_NAME]" at bounding box center [96, 463] width 85 height 13
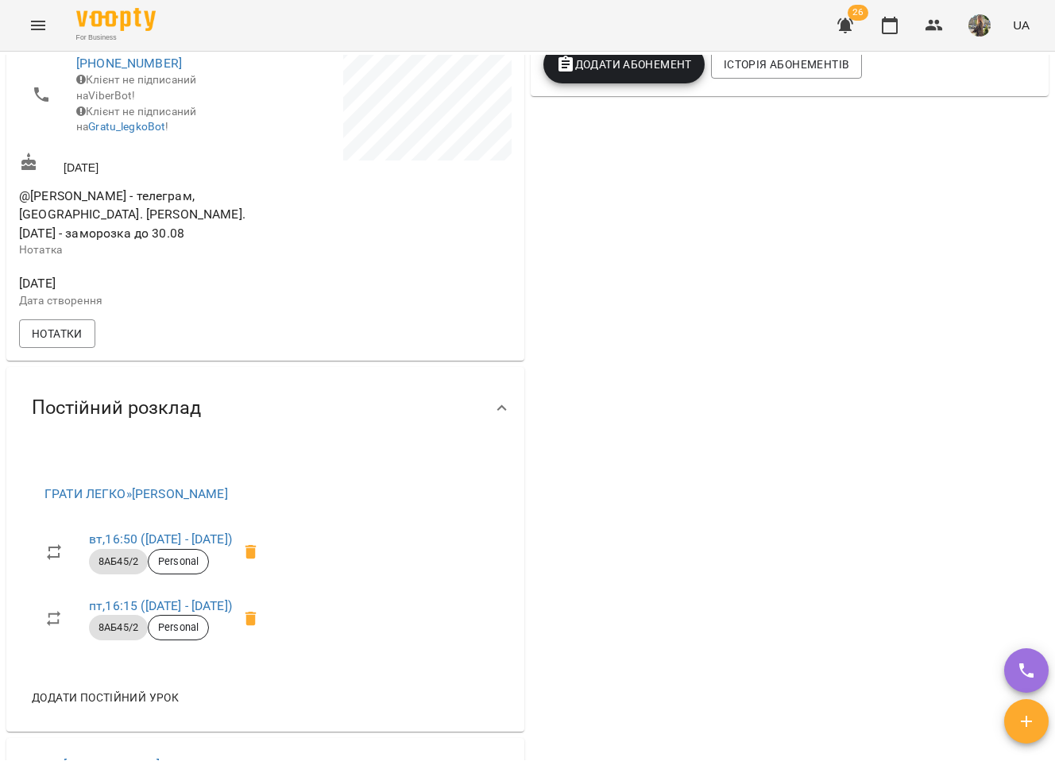
scroll to position [482, 0]
click at [47, 25] on button "Menu" at bounding box center [38, 25] width 38 height 38
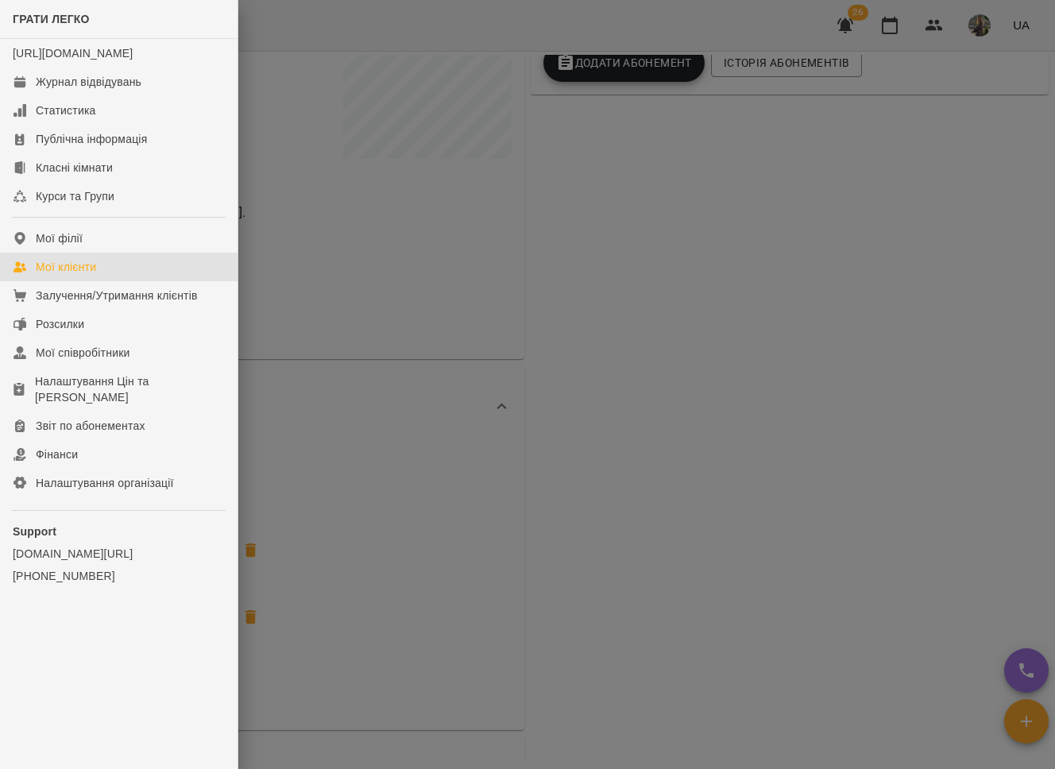
click at [51, 275] on div "Мої клієнти" at bounding box center [66, 267] width 60 height 16
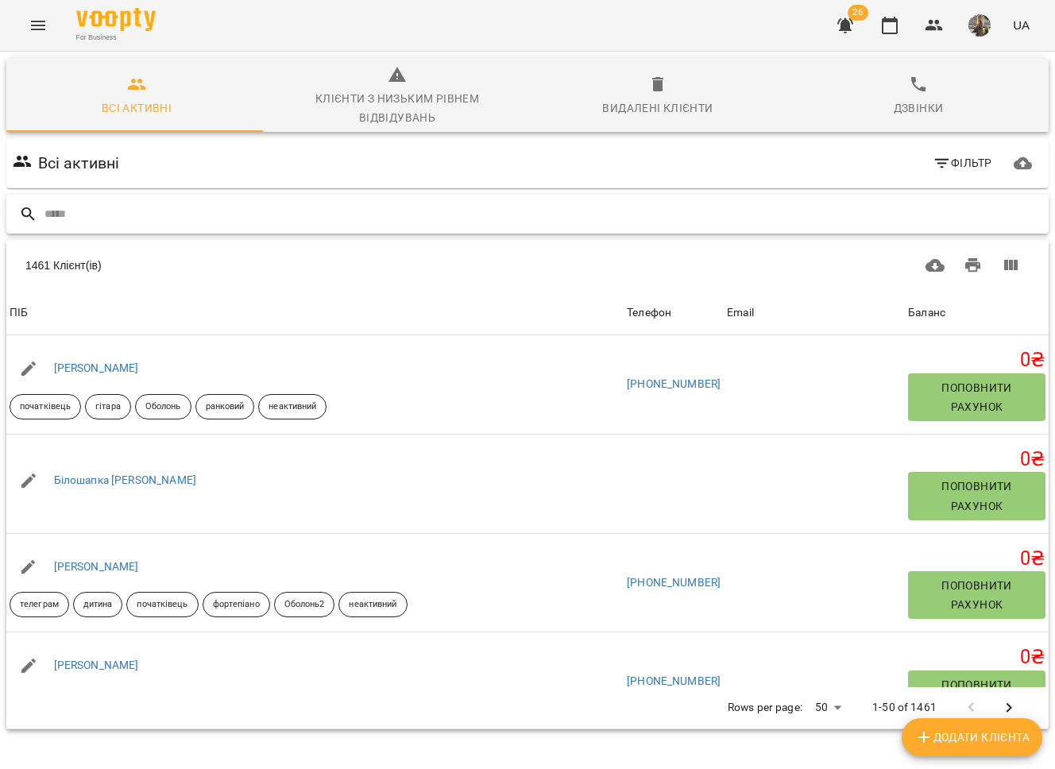
paste input "**********"
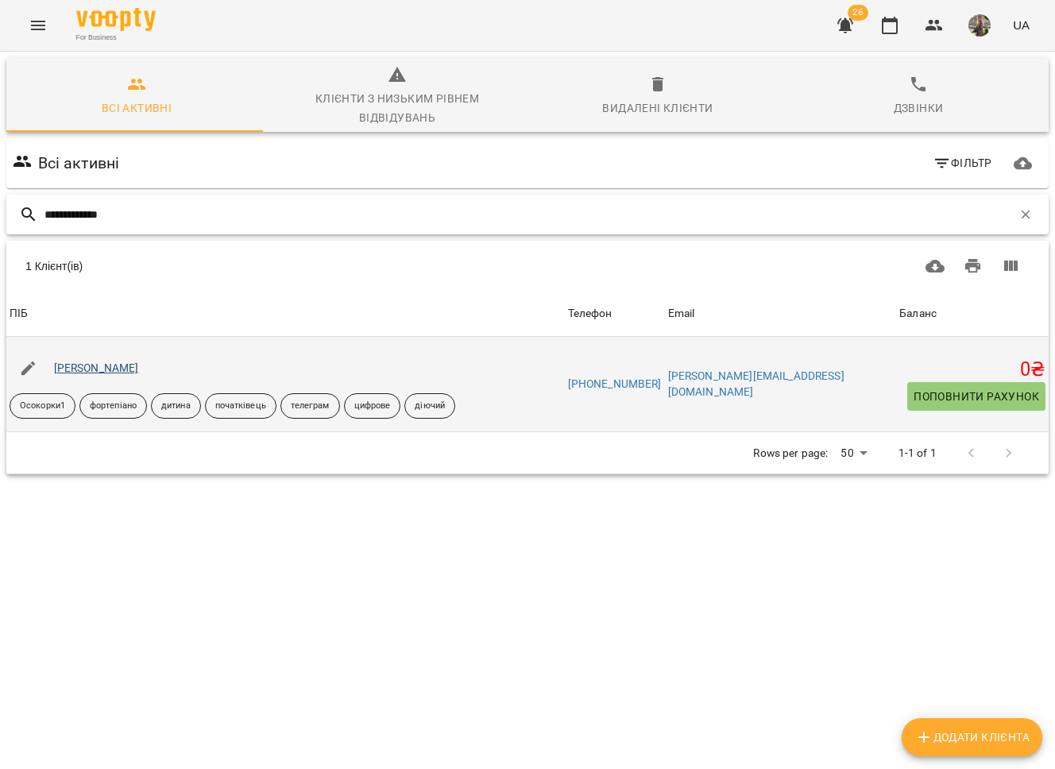
type input "**********"
click at [96, 366] on link "[PERSON_NAME]" at bounding box center [96, 368] width 85 height 13
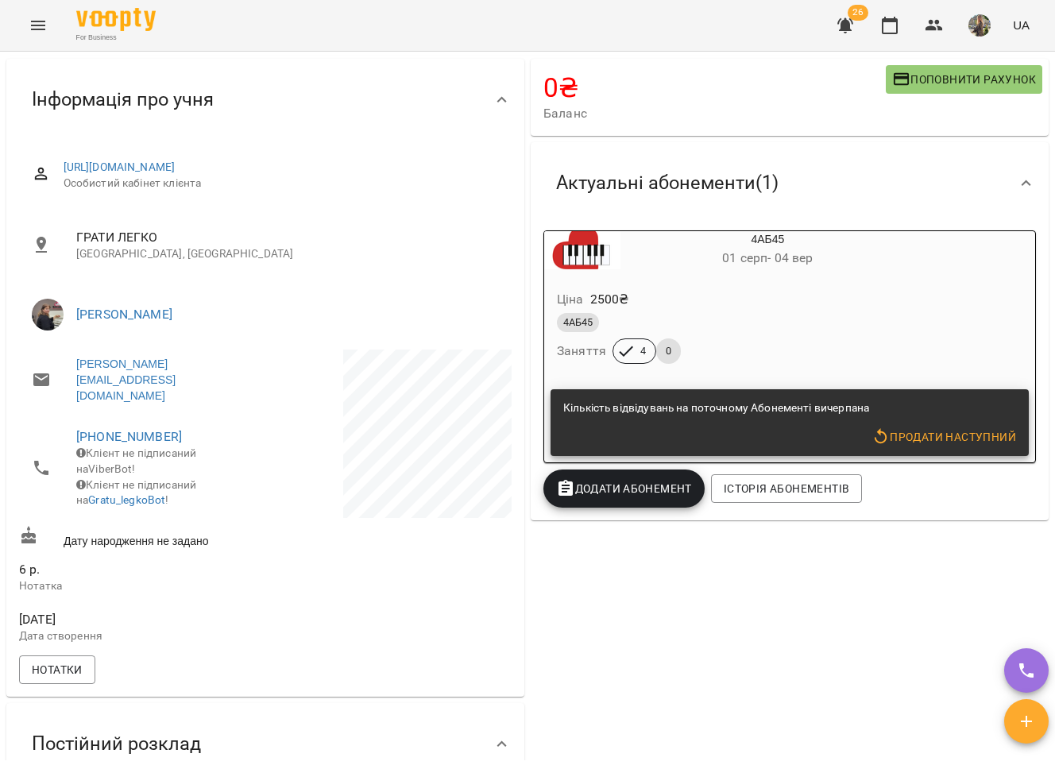
scroll to position [154, 0]
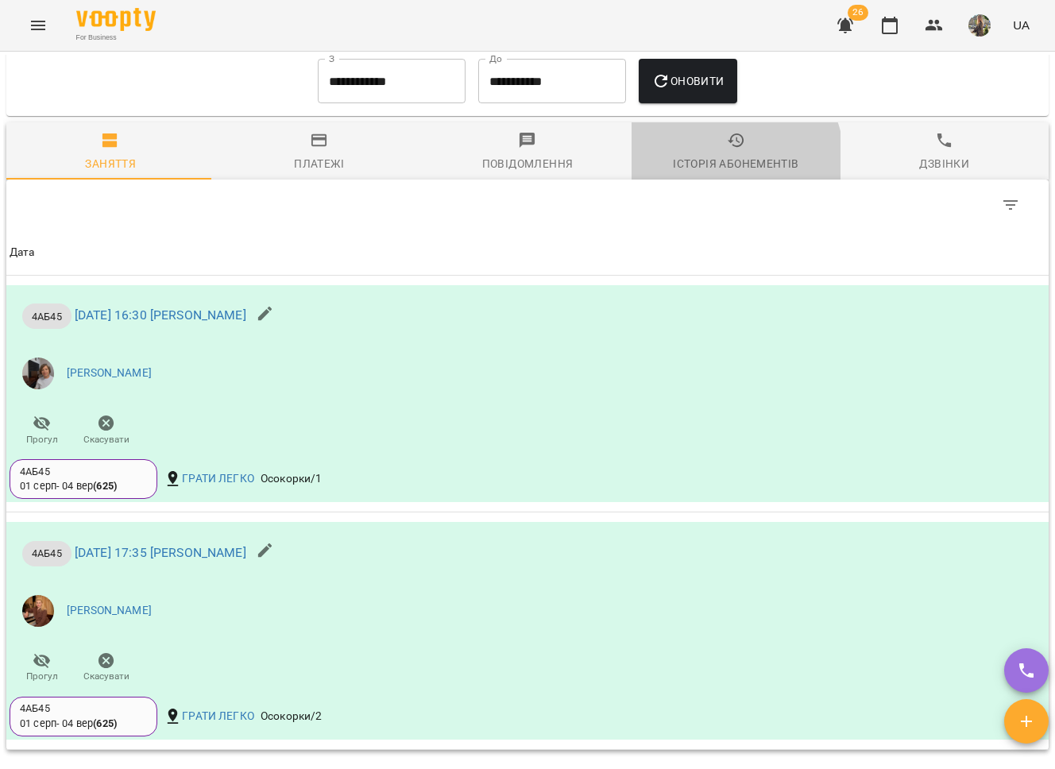
click at [709, 161] on div "Історія абонементів" at bounding box center [736, 163] width 126 height 19
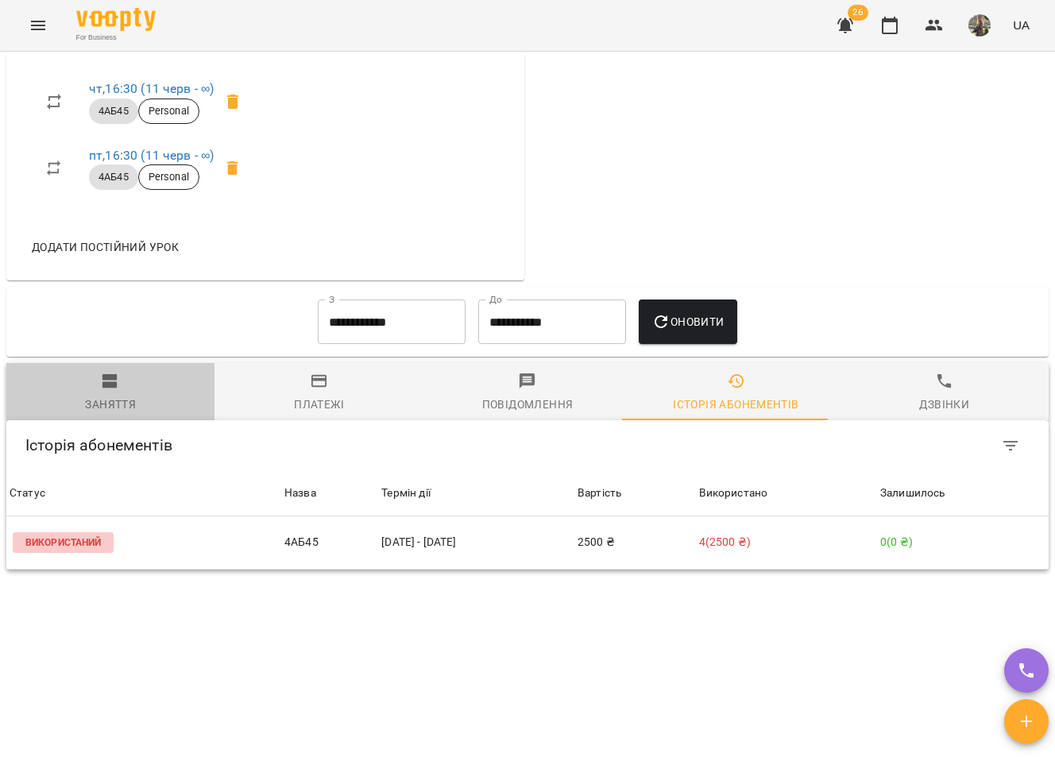
click at [128, 385] on span "Заняття" at bounding box center [110, 393] width 189 height 43
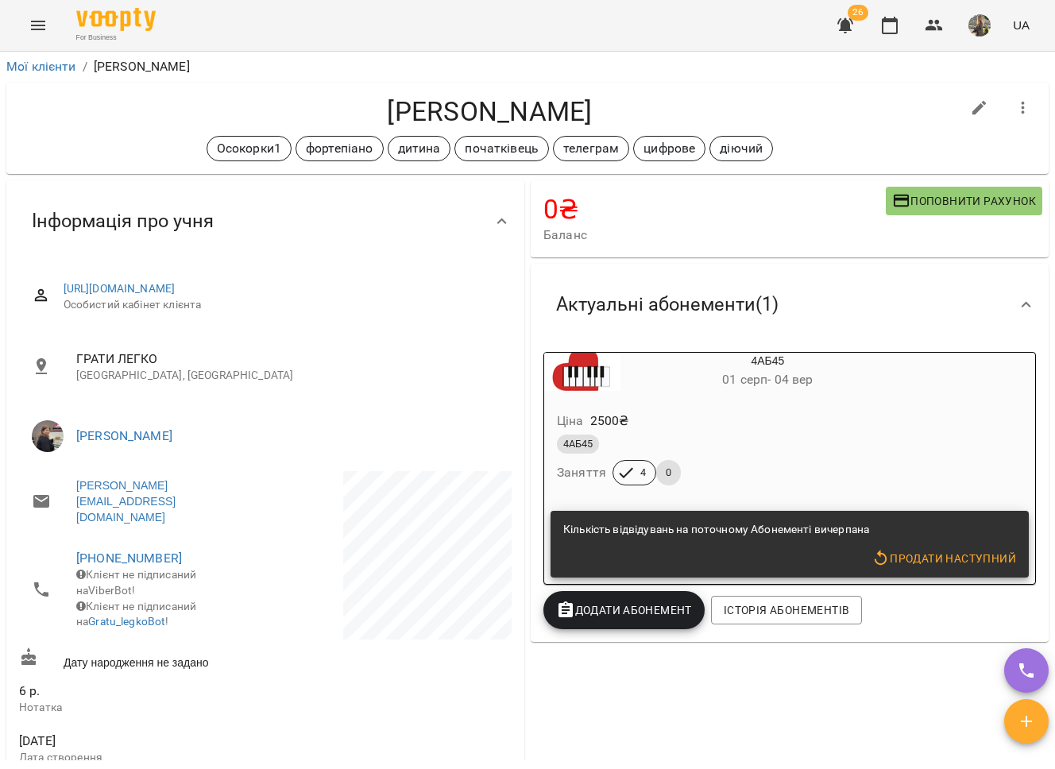
scroll to position [0, 0]
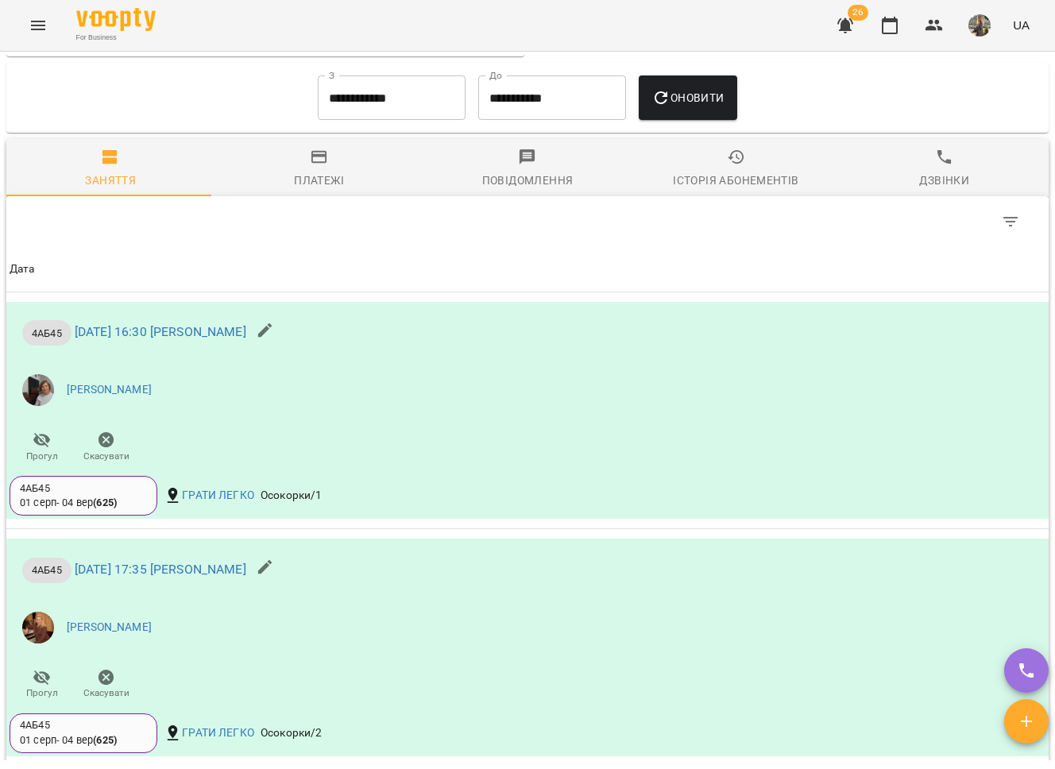
click at [709, 173] on div "Історія абонементів" at bounding box center [736, 180] width 126 height 19
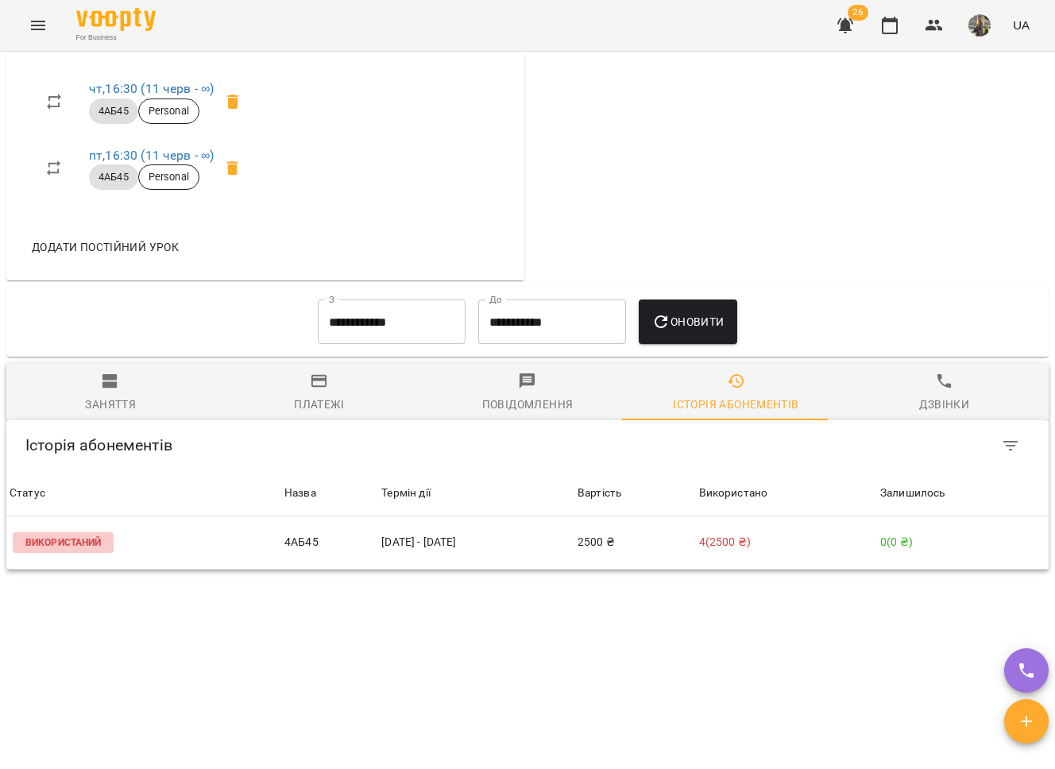
scroll to position [909, 0]
click at [348, 329] on input "**********" at bounding box center [392, 322] width 148 height 44
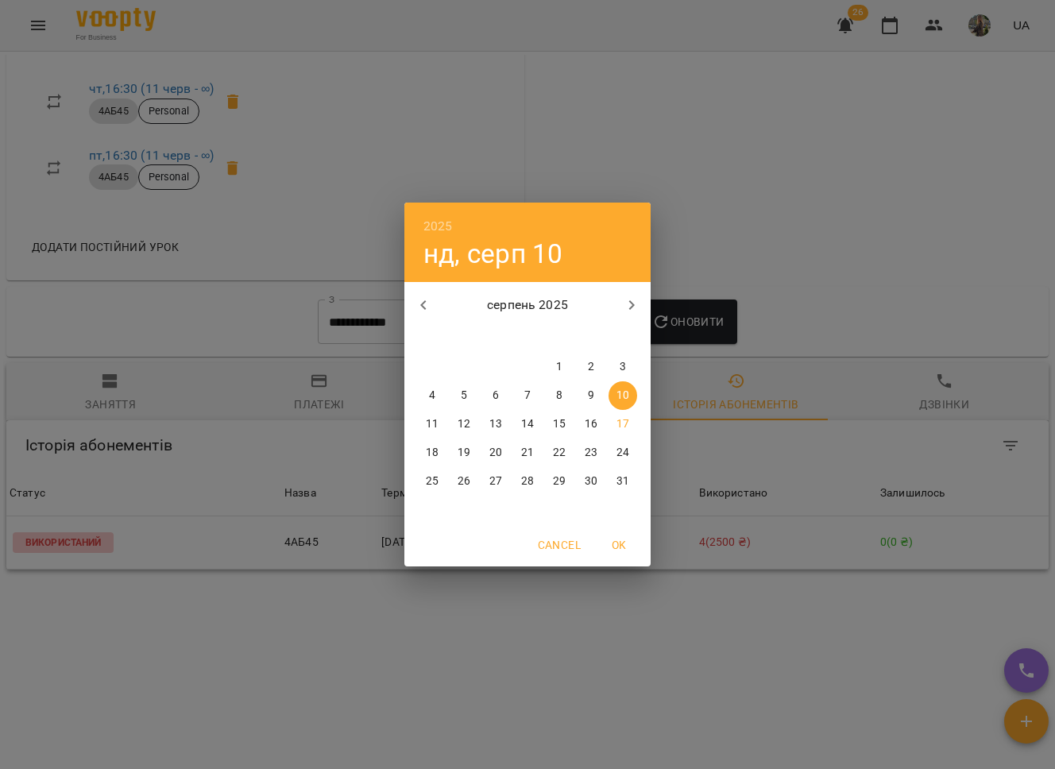
click at [411, 308] on button "button" at bounding box center [423, 305] width 38 height 38
click at [620, 372] on p "1" at bounding box center [623, 367] width 6 height 16
type input "**********"
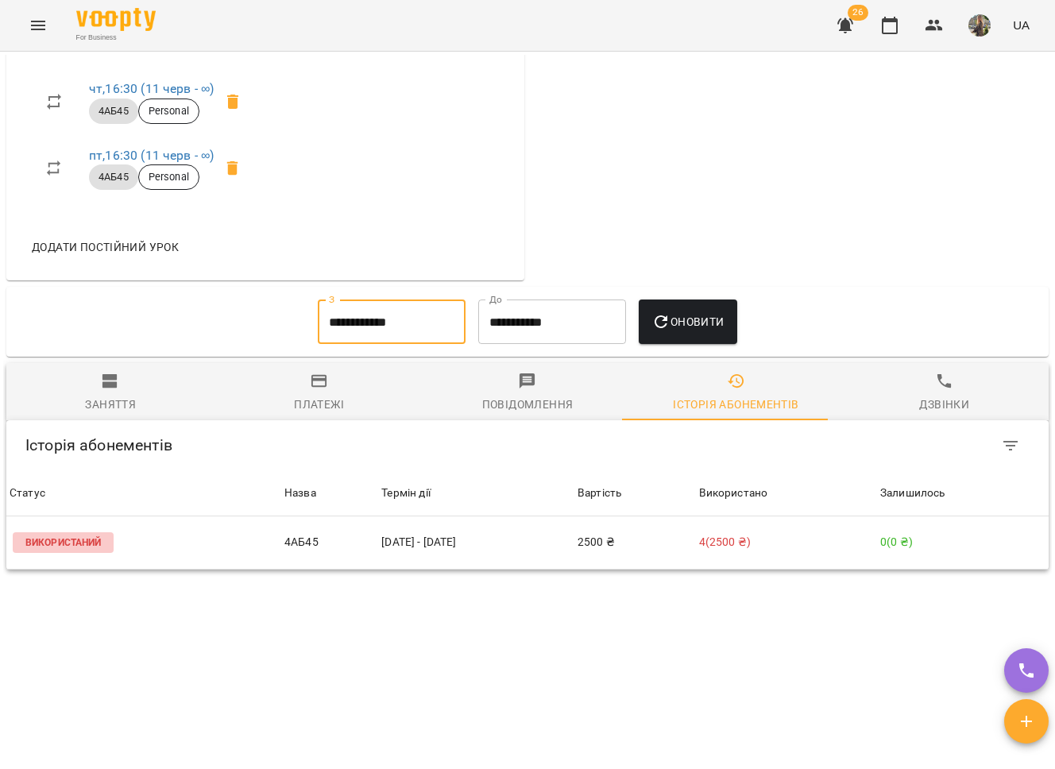
click at [704, 319] on span "Оновити" at bounding box center [688, 321] width 72 height 19
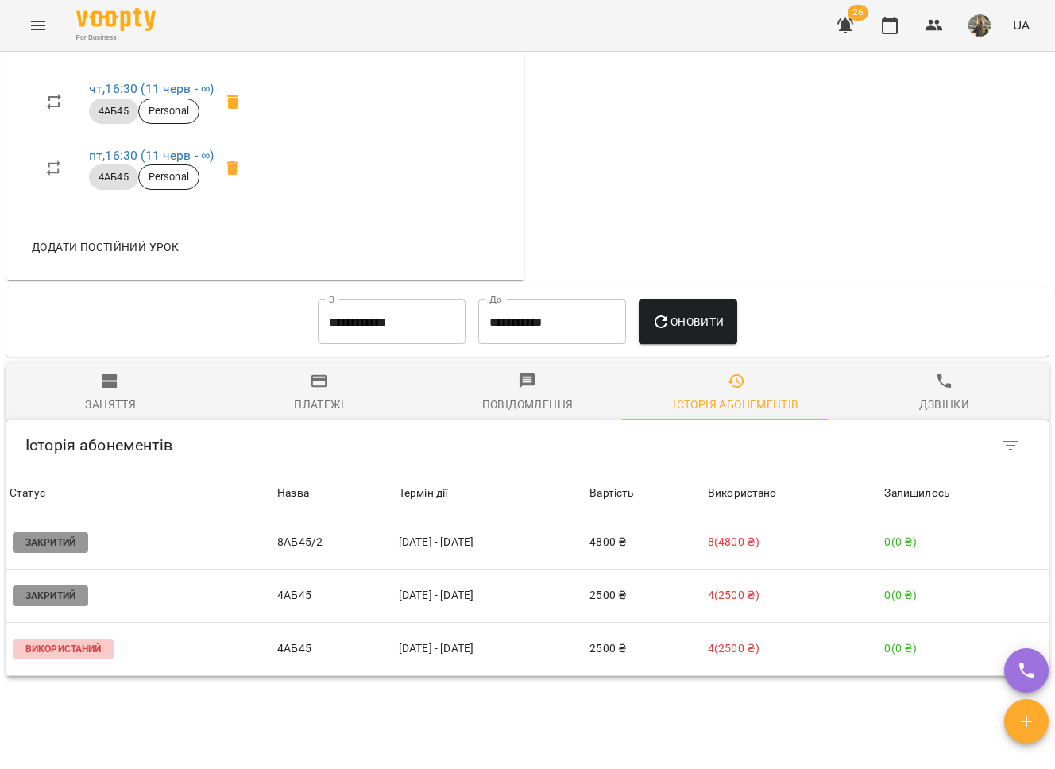
click at [110, 374] on icon "button" at bounding box center [110, 381] width 15 height 14
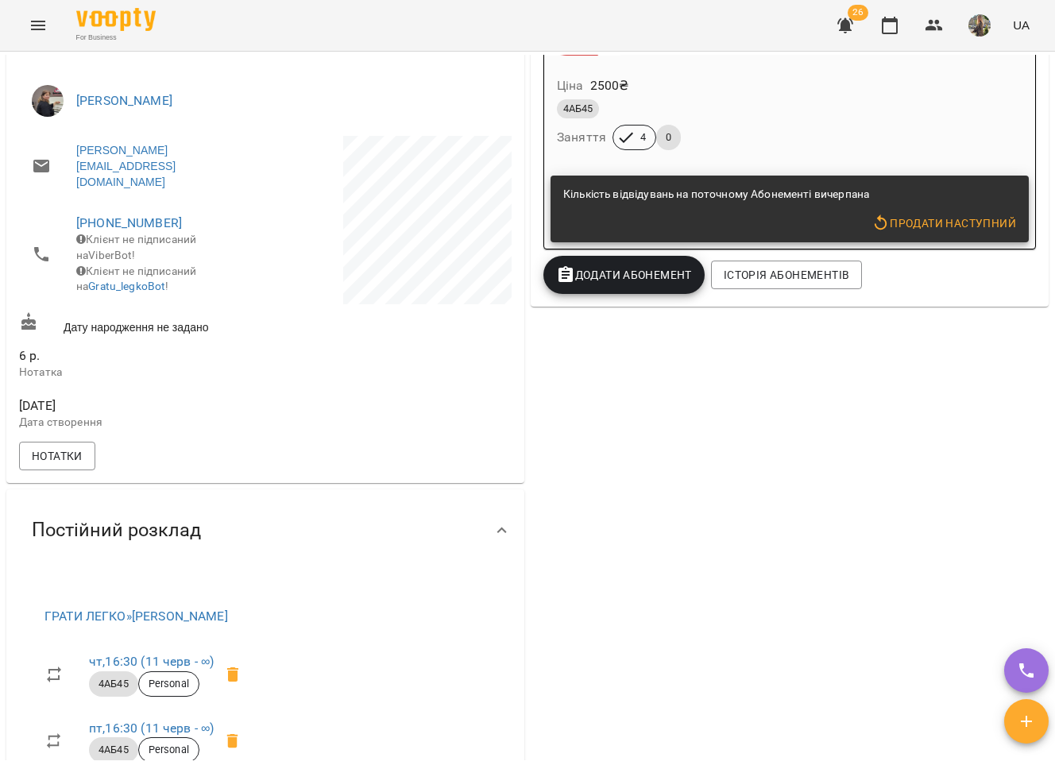
scroll to position [0, 0]
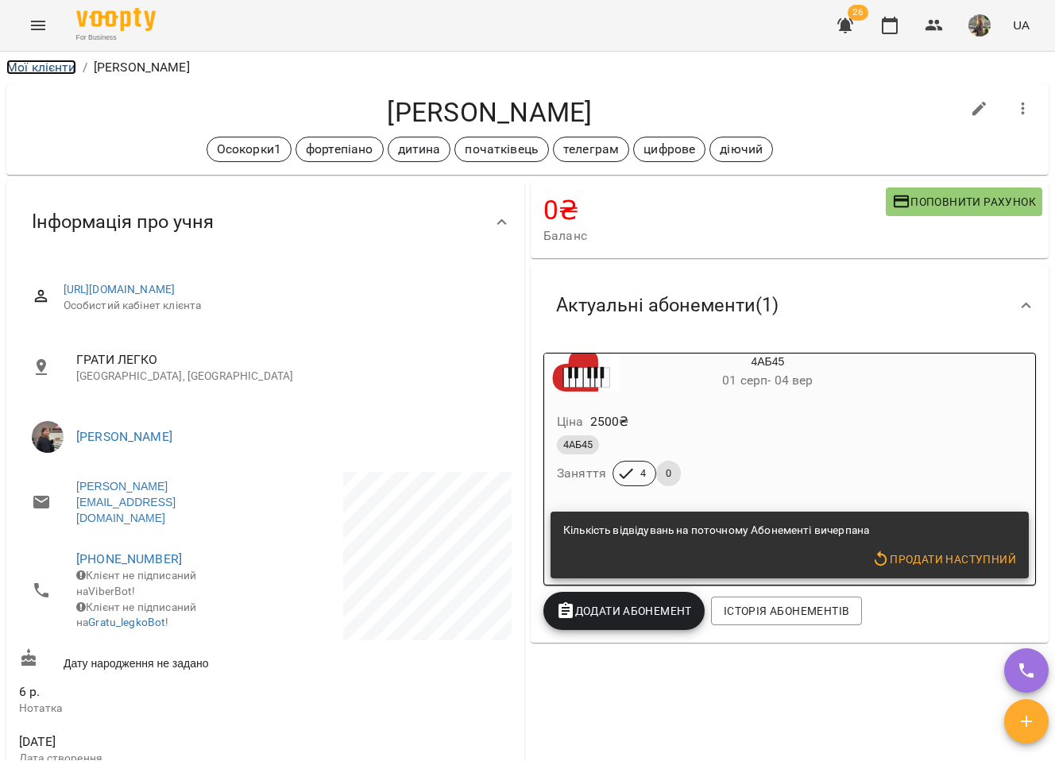
click at [41, 60] on link "Мої клієнти" at bounding box center [41, 67] width 70 height 15
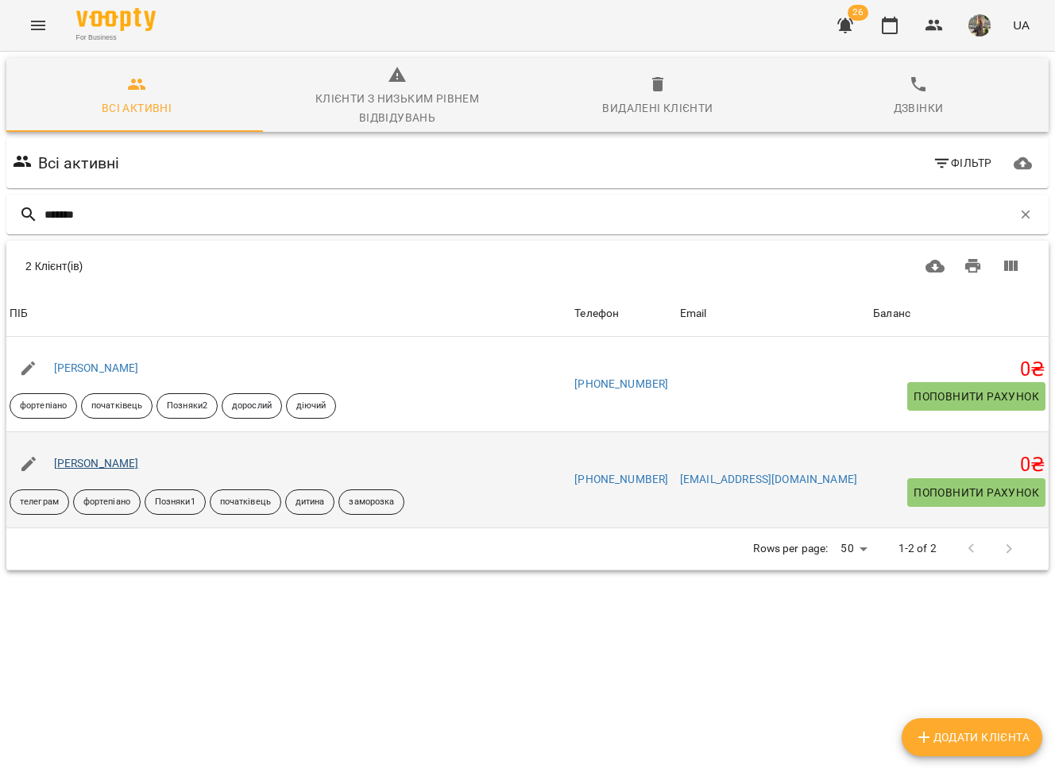
type input "*******"
click at [108, 466] on link "[PERSON_NAME]" at bounding box center [96, 463] width 85 height 13
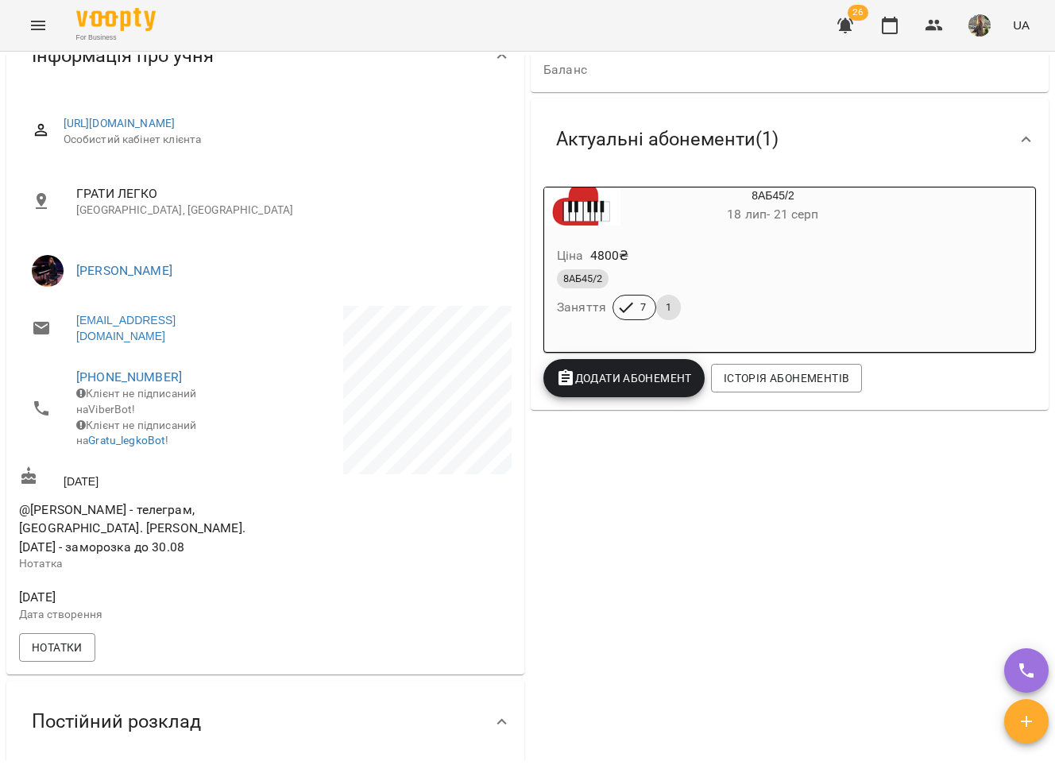
scroll to position [548, 0]
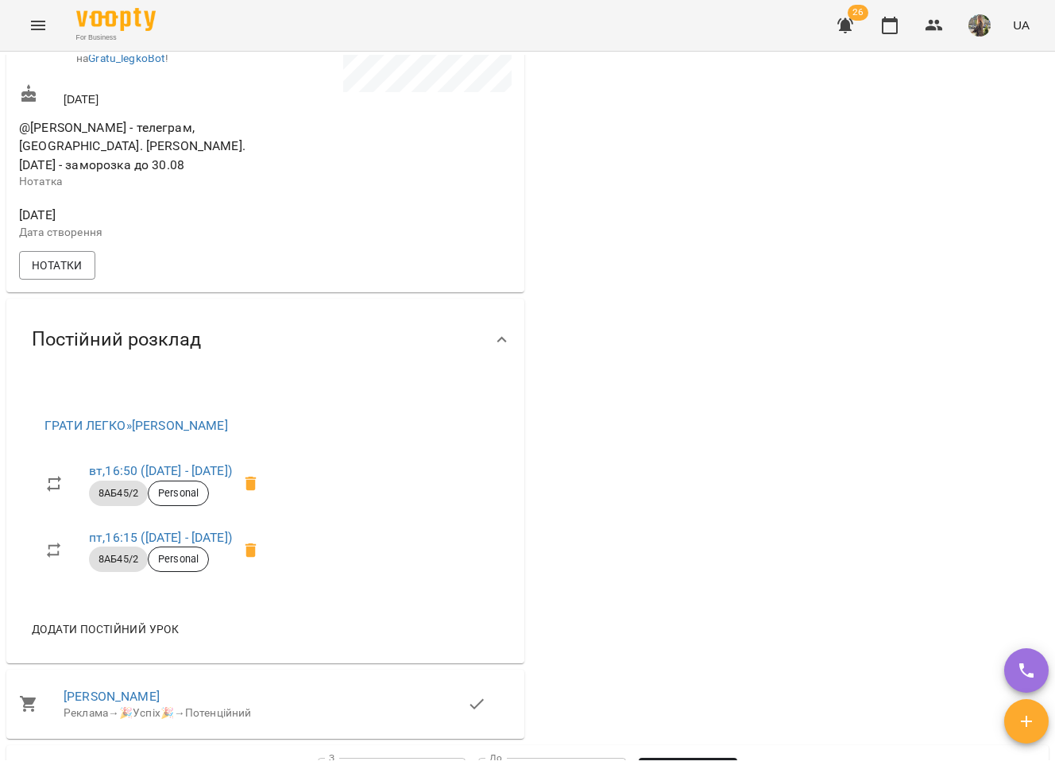
click at [555, 192] on div "0 ₴ Баланс Поповнити рахунок 400 ₴ Пробний 400 ₴ Пробний урок -400 ₴ Разові Від…" at bounding box center [790, 186] width 524 height 1112
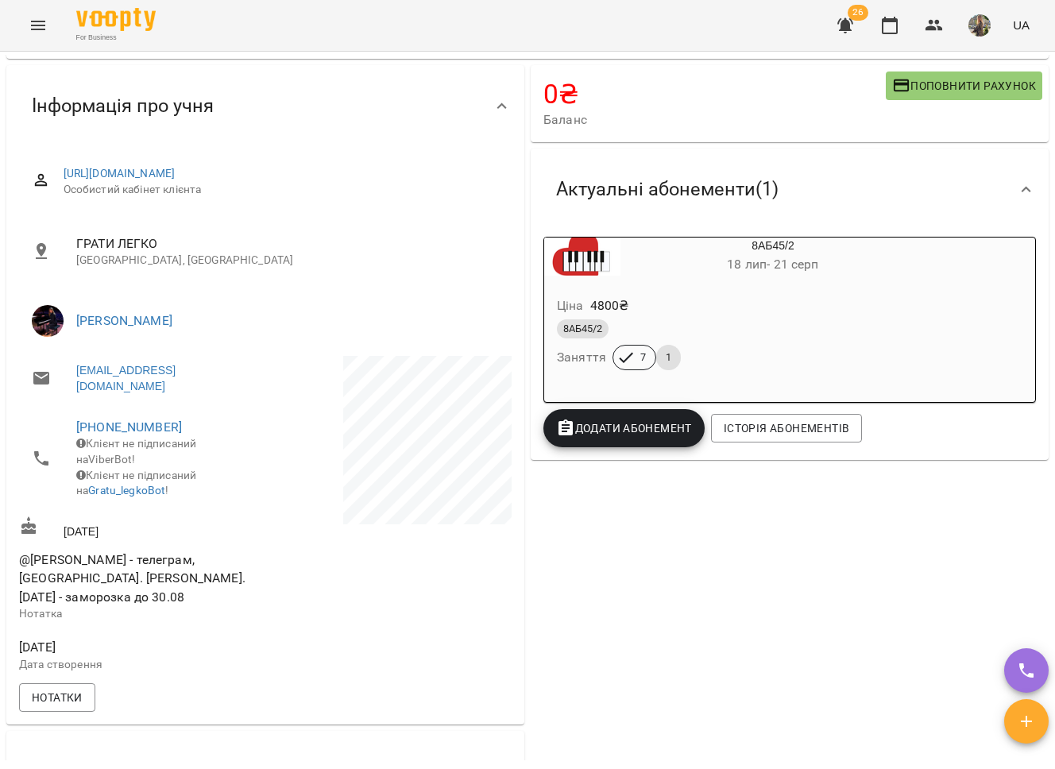
scroll to position [34, 0]
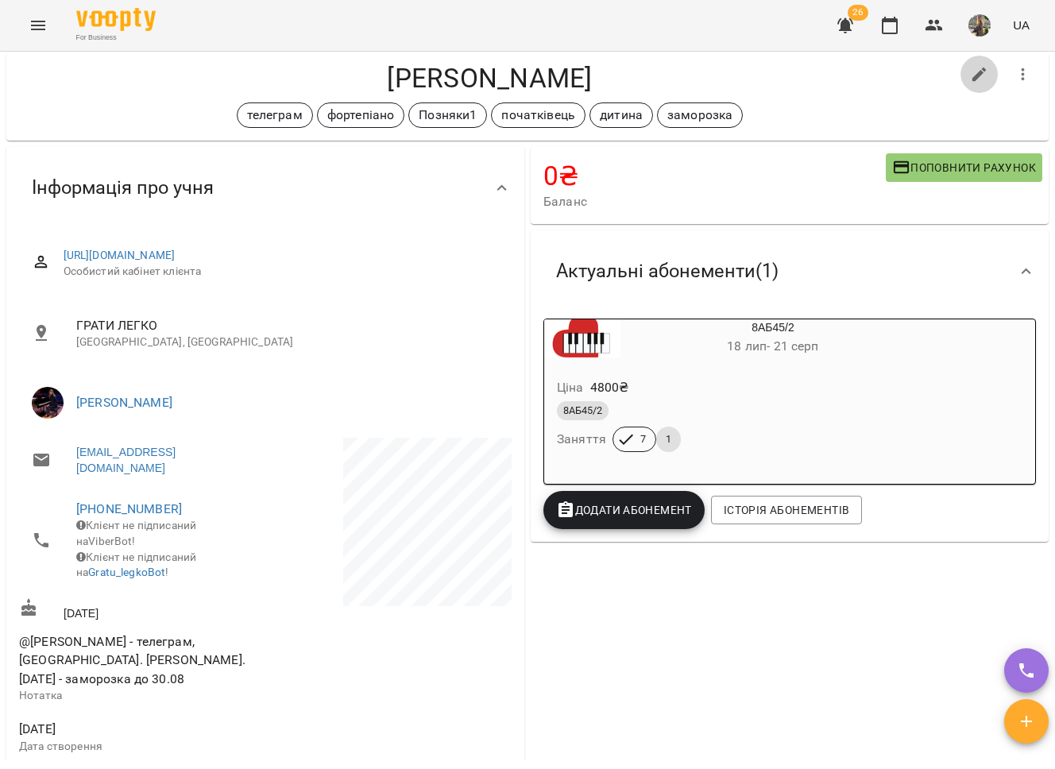
click at [970, 78] on icon "button" at bounding box center [979, 74] width 19 height 19
select select "**"
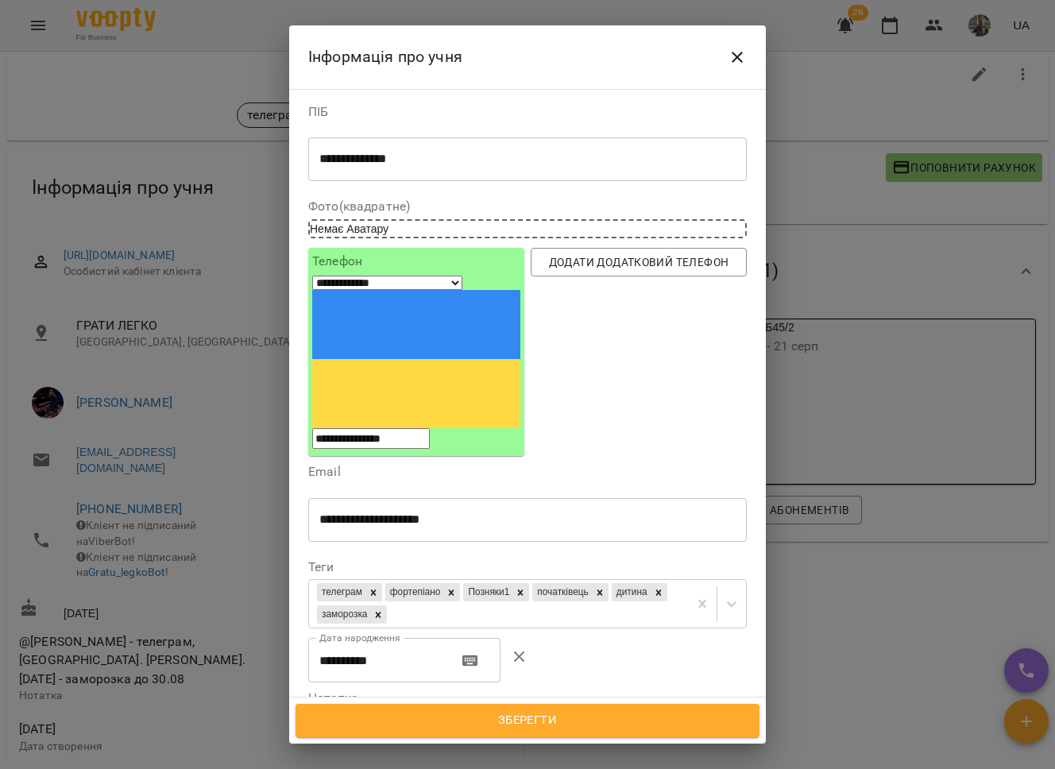
scroll to position [37, 0]
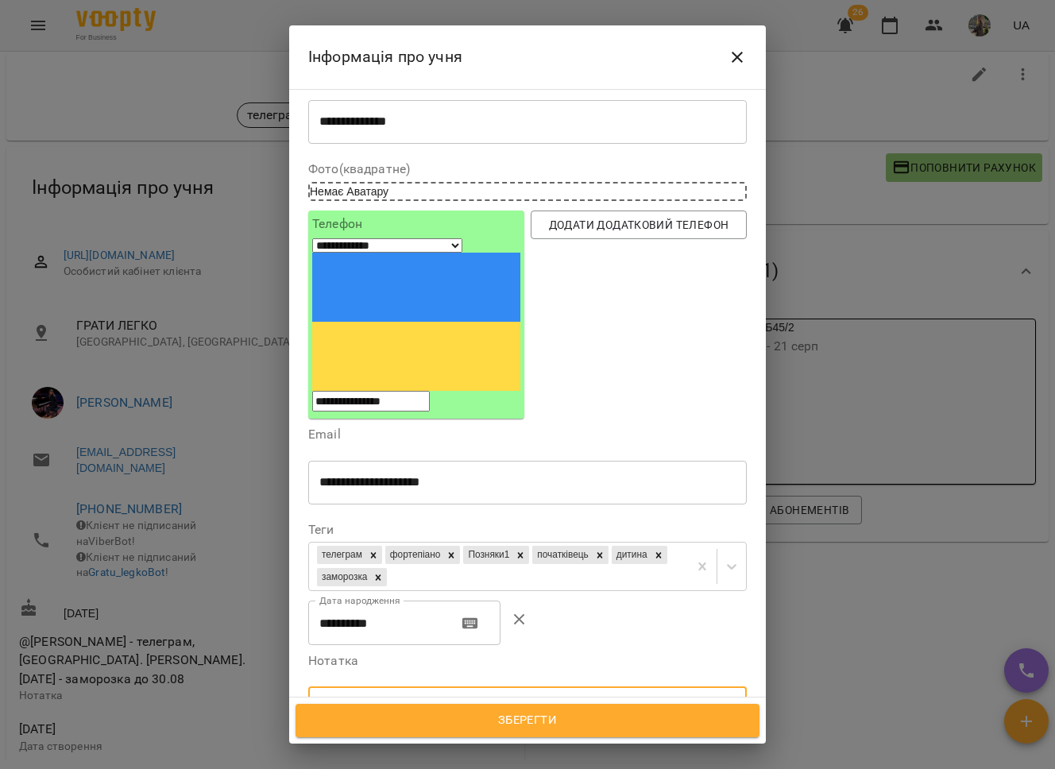
click at [571, 701] on textarea "**********" at bounding box center [519, 715] width 400 height 29
type textarea "**********"
click at [564, 726] on span "Зберегти" at bounding box center [527, 720] width 429 height 21
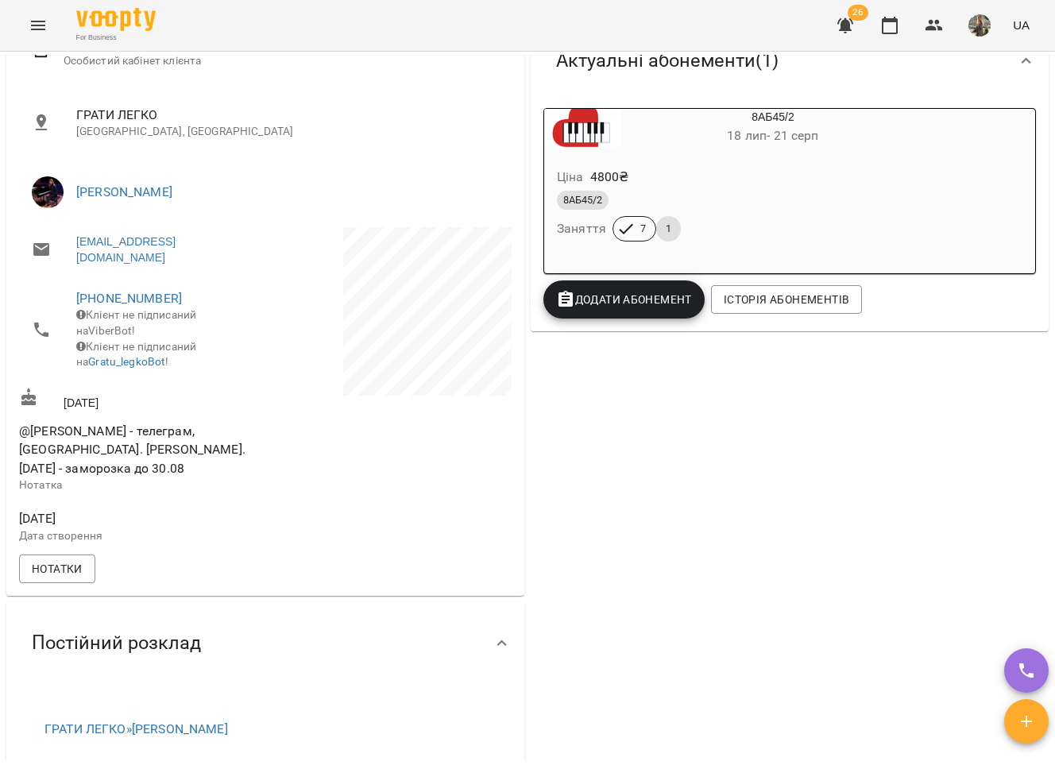
scroll to position [435, 0]
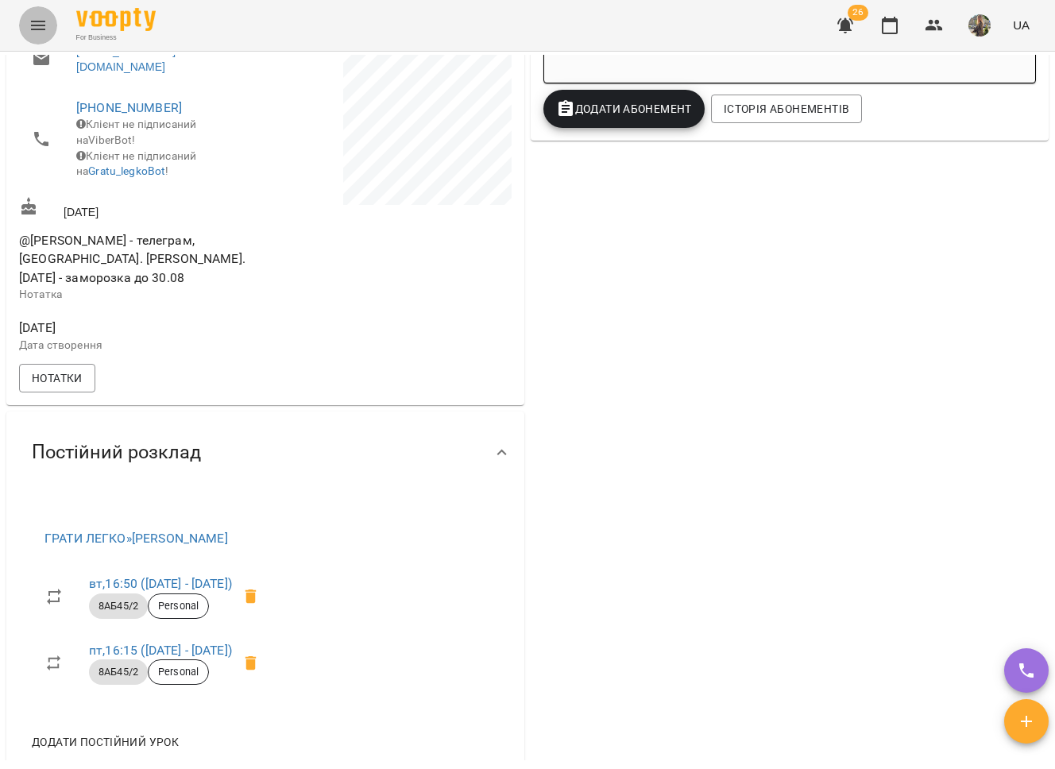
click at [44, 22] on icon "Menu" at bounding box center [38, 25] width 19 height 19
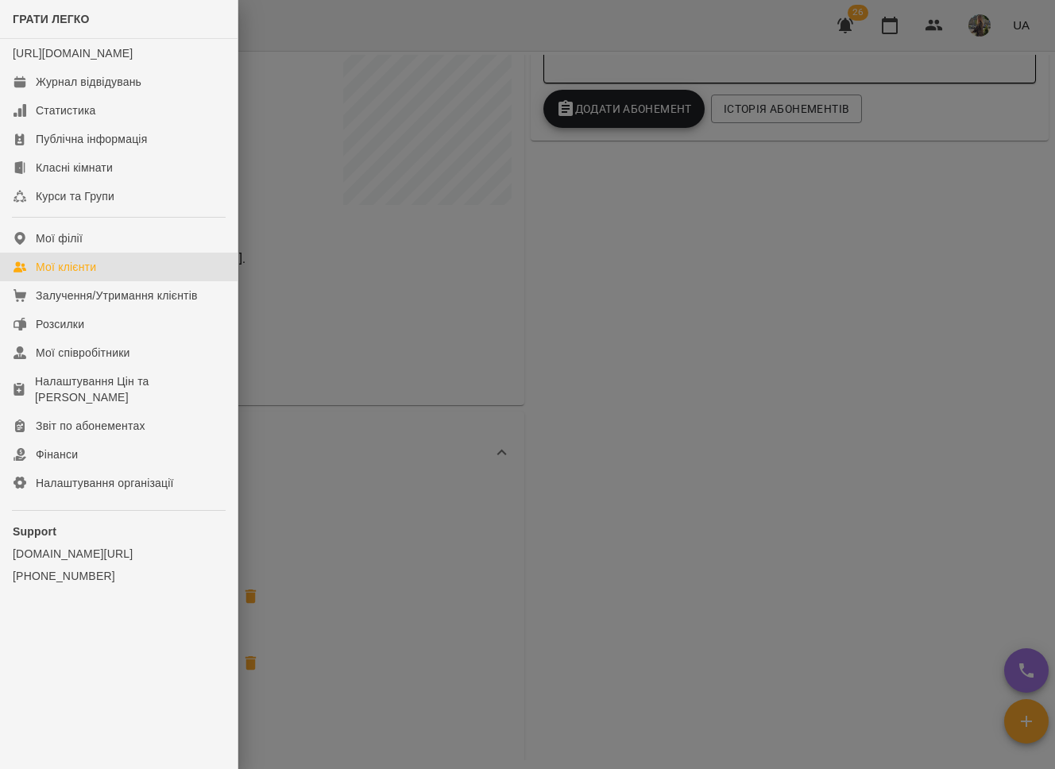
click at [103, 281] on link "Мої клієнти" at bounding box center [119, 267] width 238 height 29
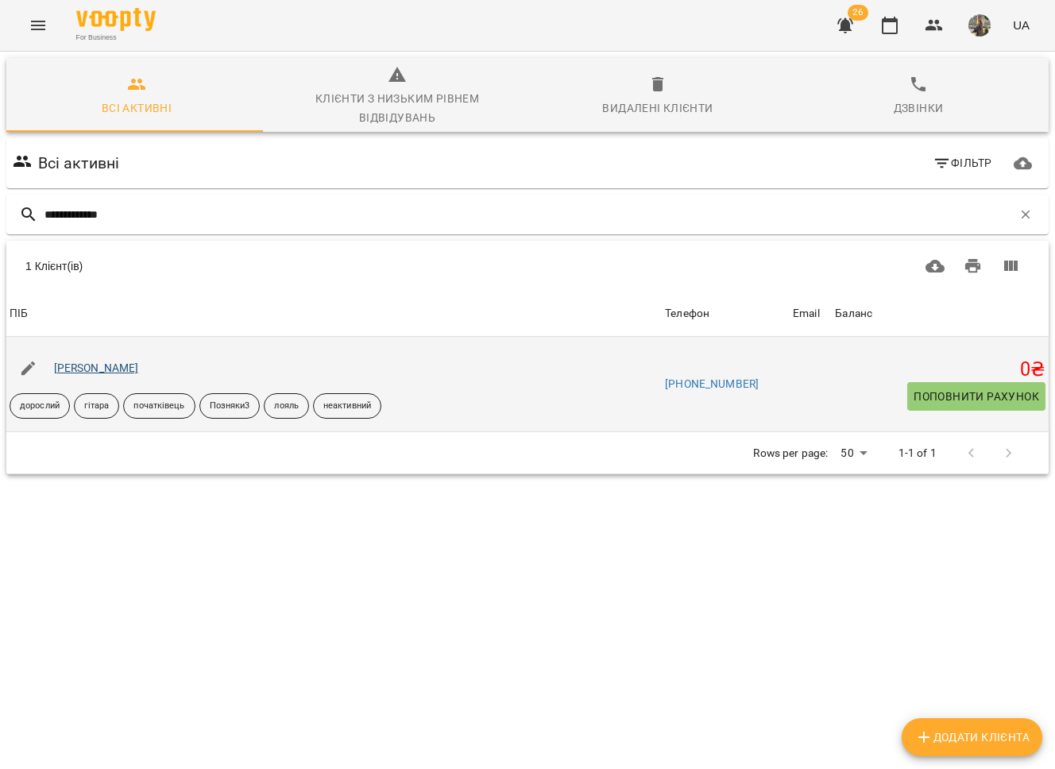
type input "**********"
click at [106, 366] on link "Ілля Буткевич" at bounding box center [96, 368] width 85 height 13
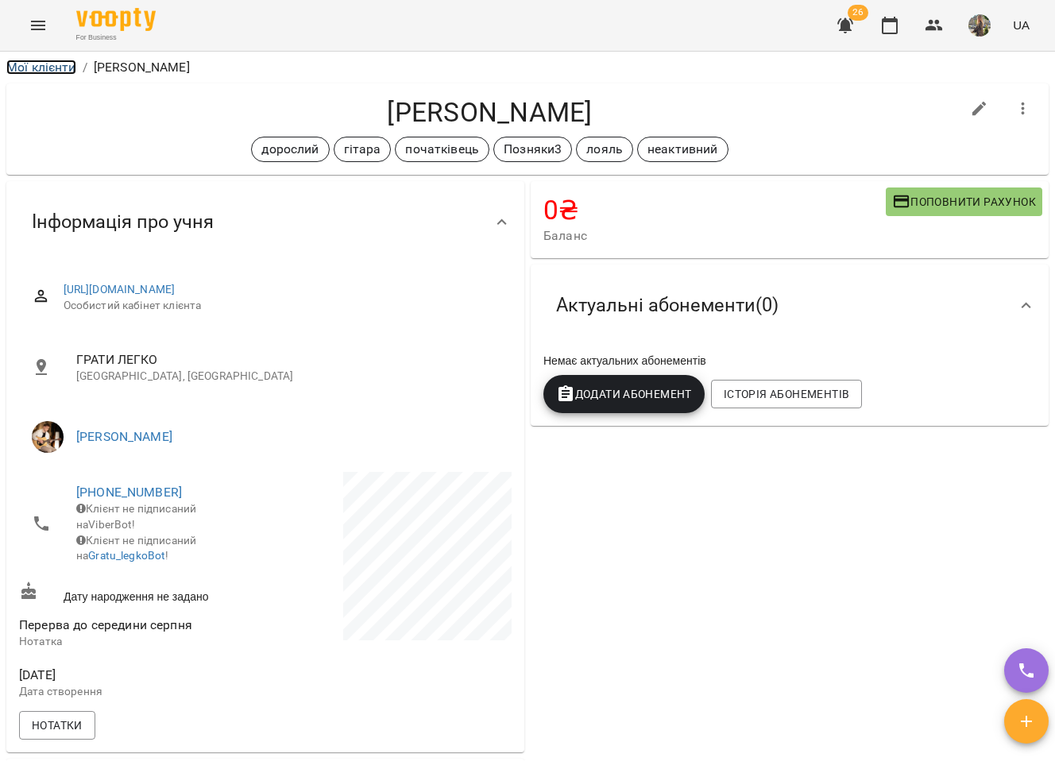
click at [29, 66] on link "Мої клієнти" at bounding box center [41, 67] width 70 height 15
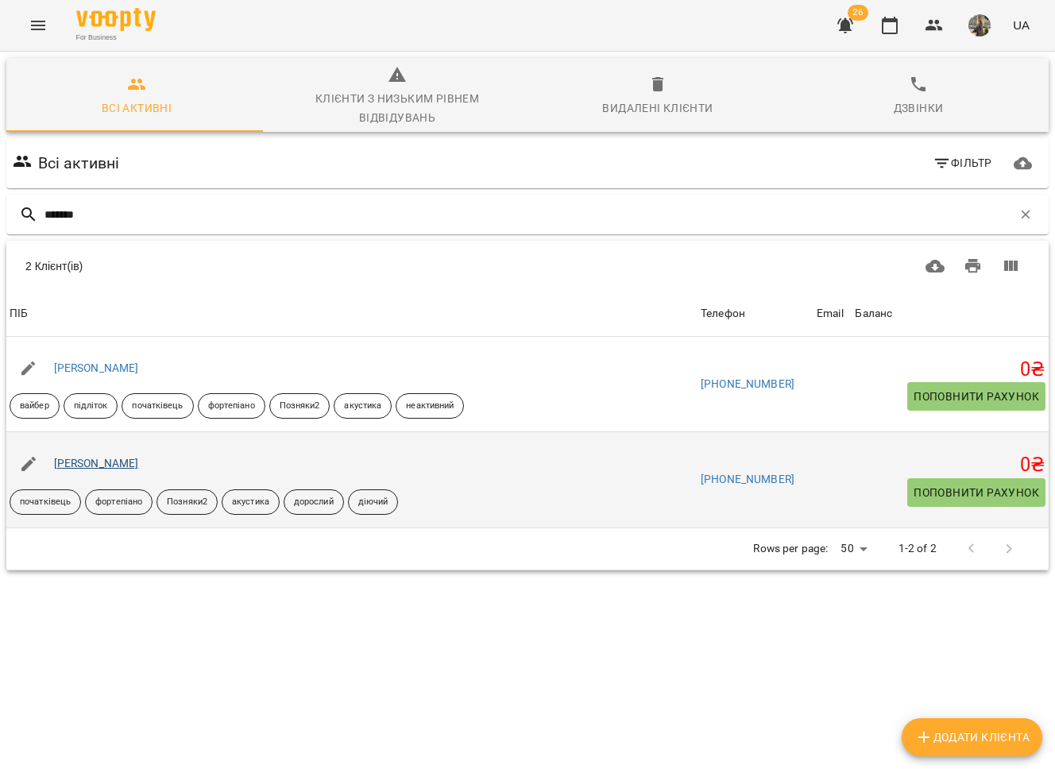
type input "*******"
click at [94, 462] on link "[PERSON_NAME]" at bounding box center [96, 463] width 85 height 13
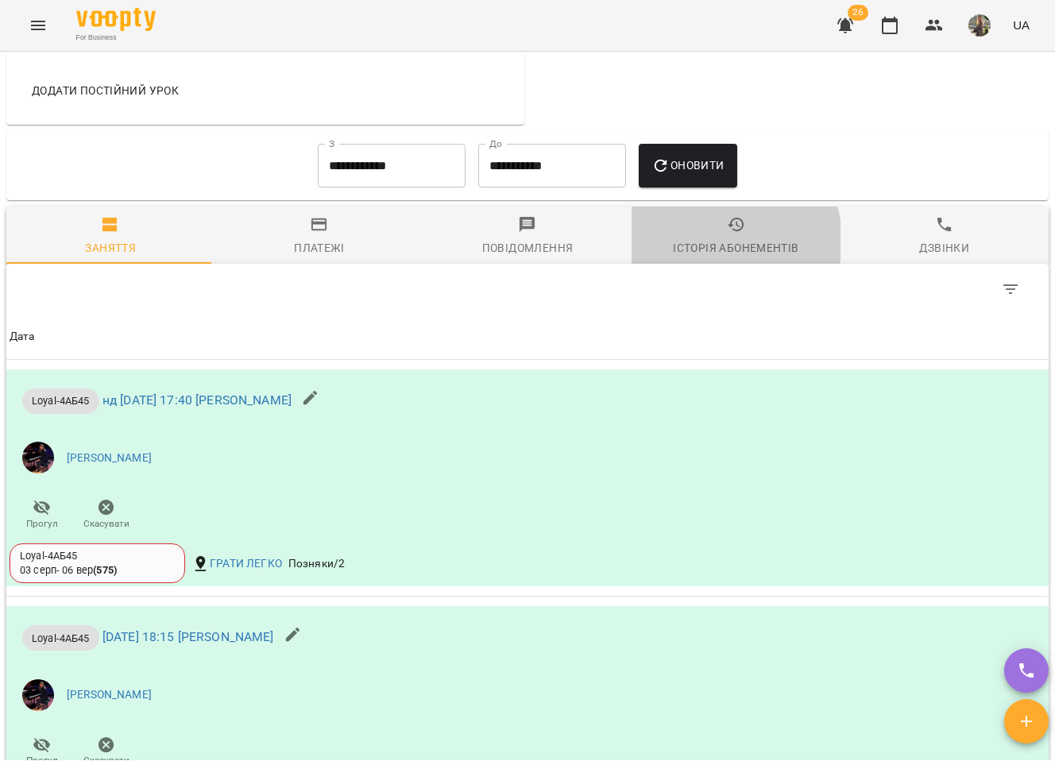
click at [709, 257] on div "Історія абонементів" at bounding box center [736, 247] width 126 height 19
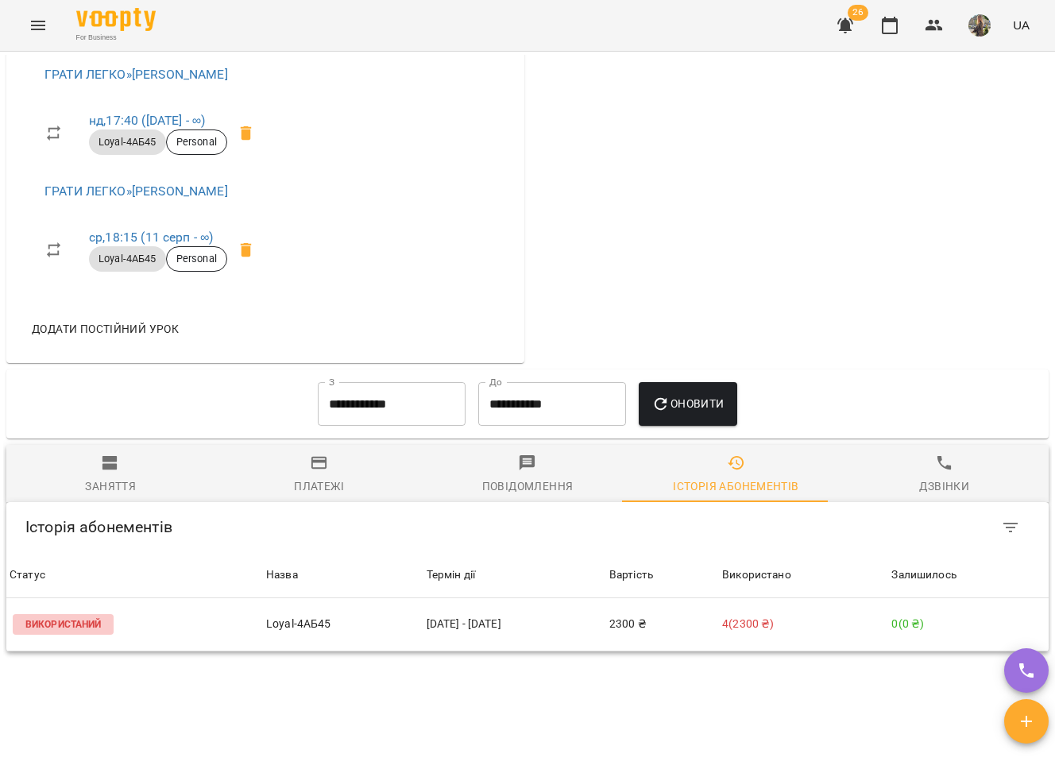
scroll to position [1114, 0]
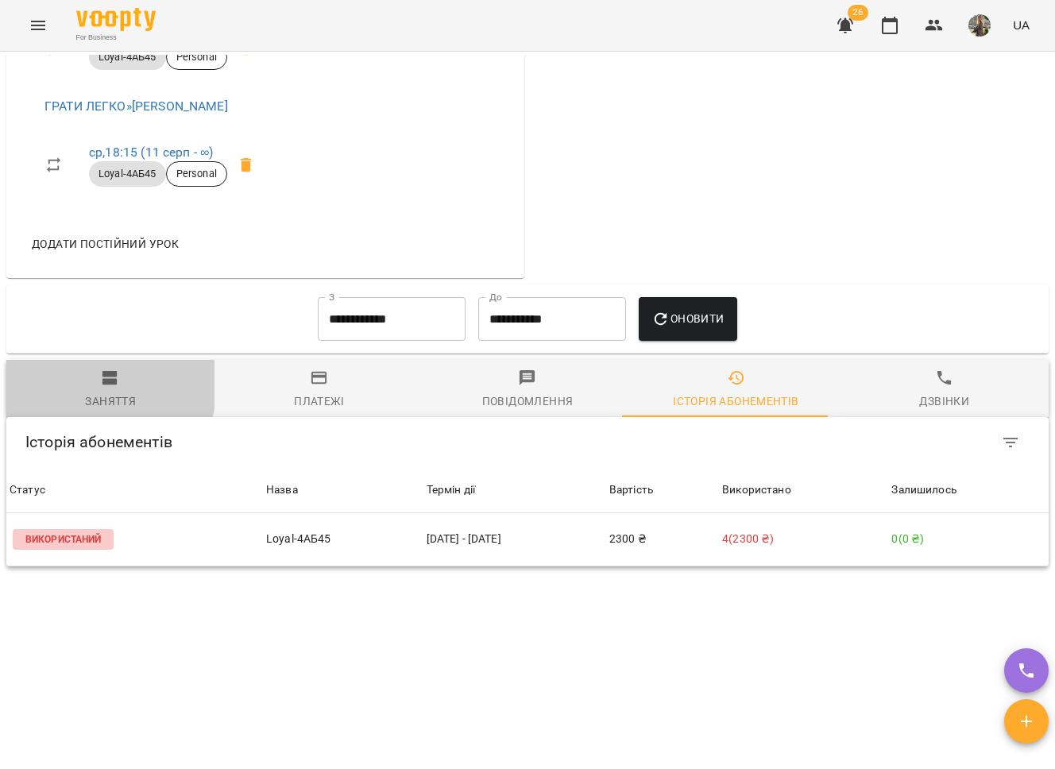
click at [101, 386] on icon "button" at bounding box center [110, 378] width 19 height 19
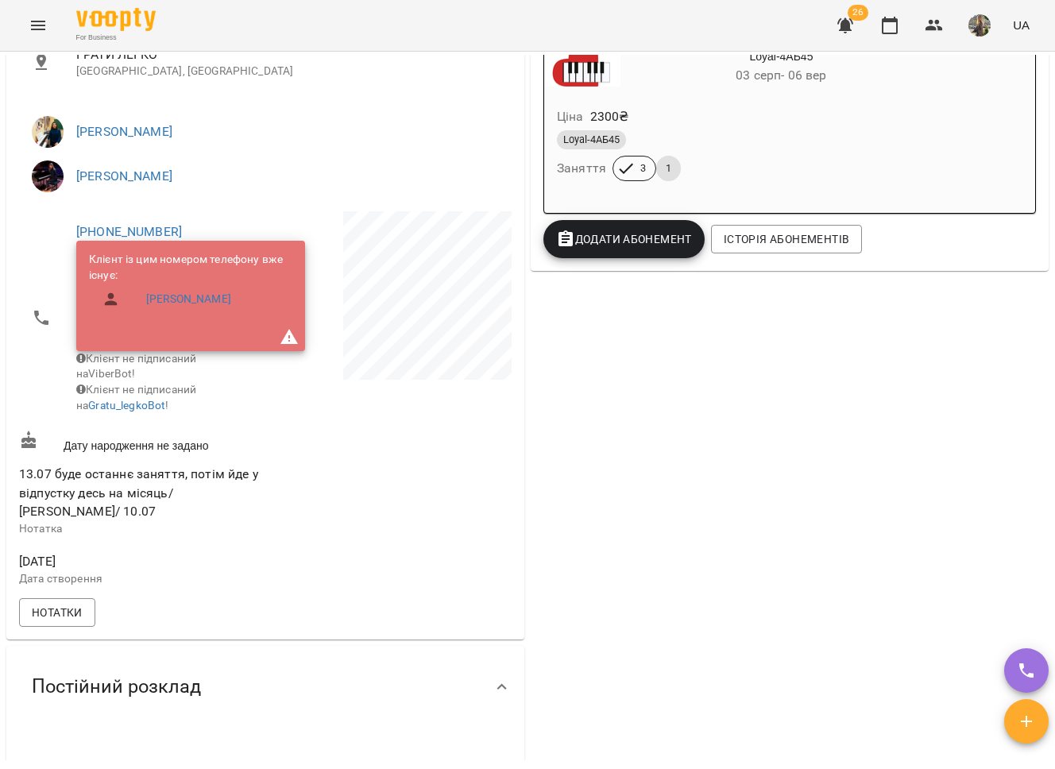
scroll to position [0, 0]
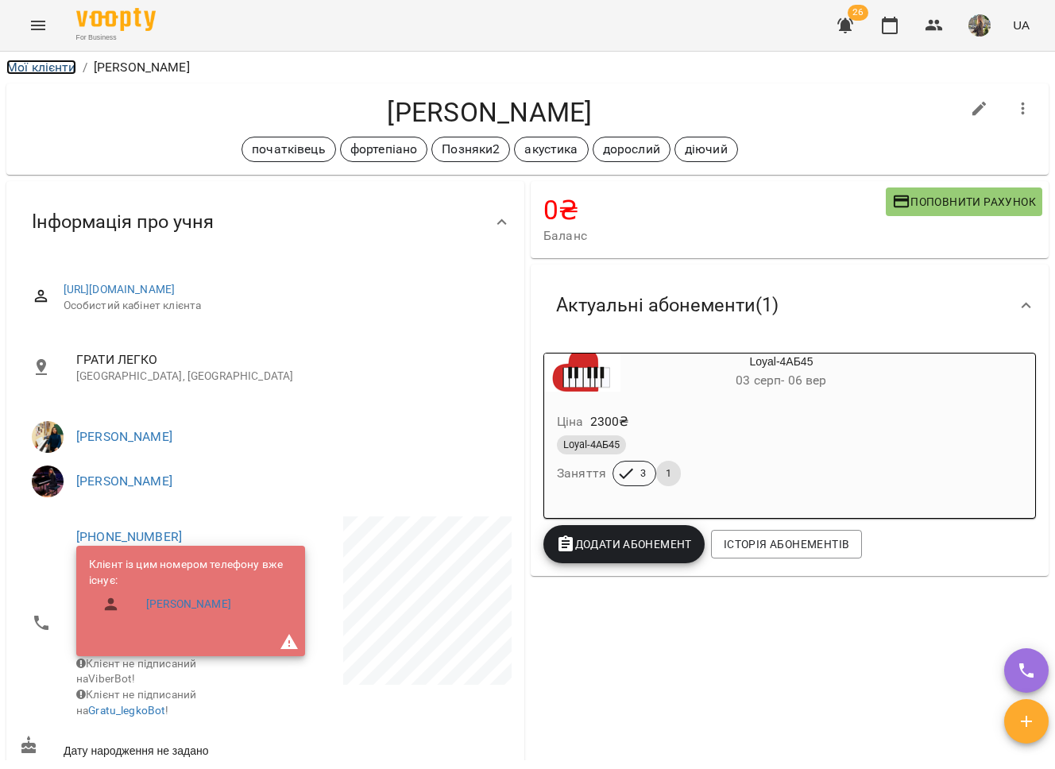
click at [23, 64] on link "Мої клієнти" at bounding box center [41, 67] width 70 height 15
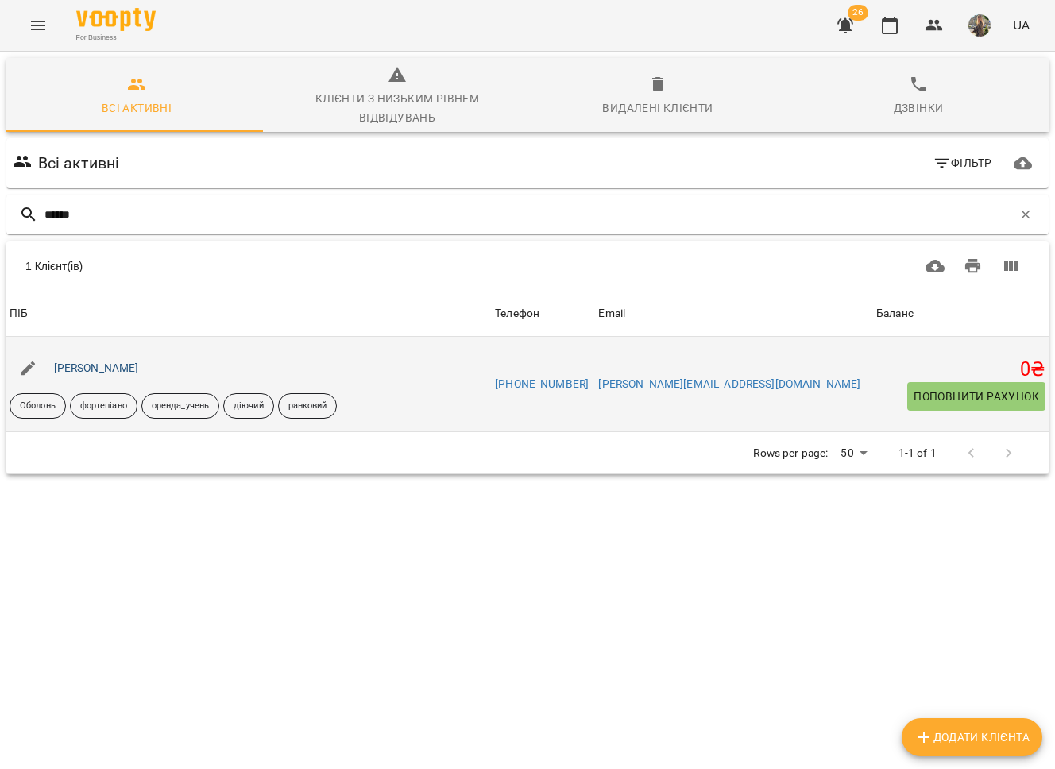
type input "*****"
click at [106, 362] on link "[PERSON_NAME]" at bounding box center [96, 368] width 85 height 13
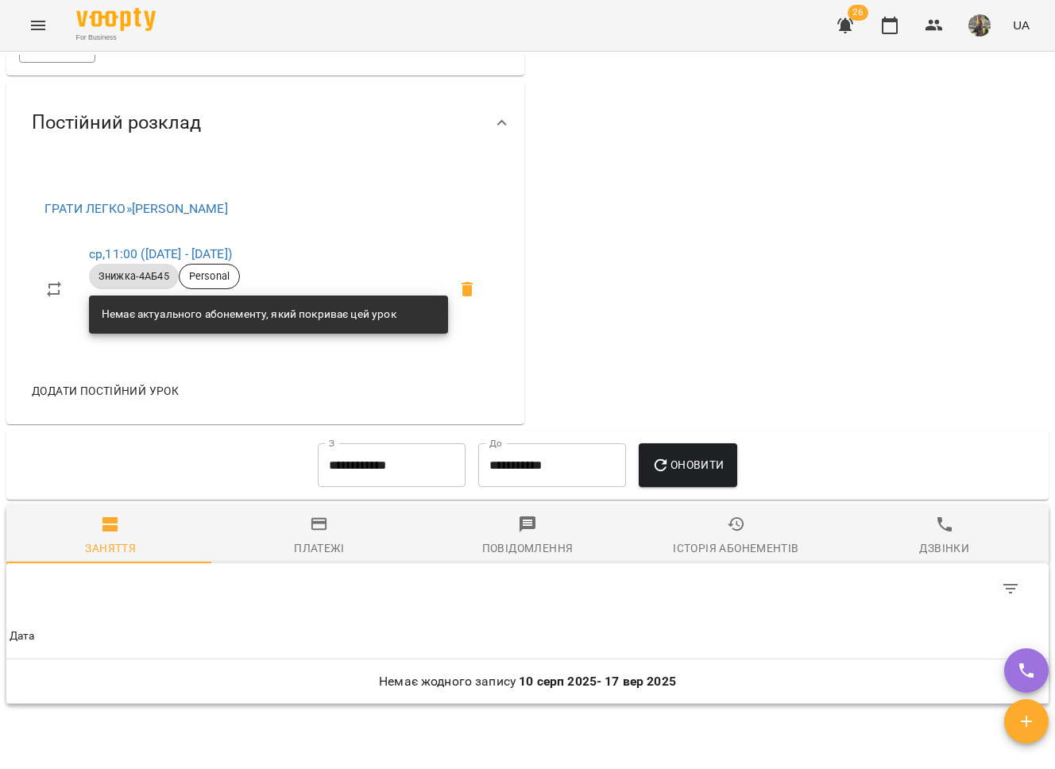
scroll to position [774, 0]
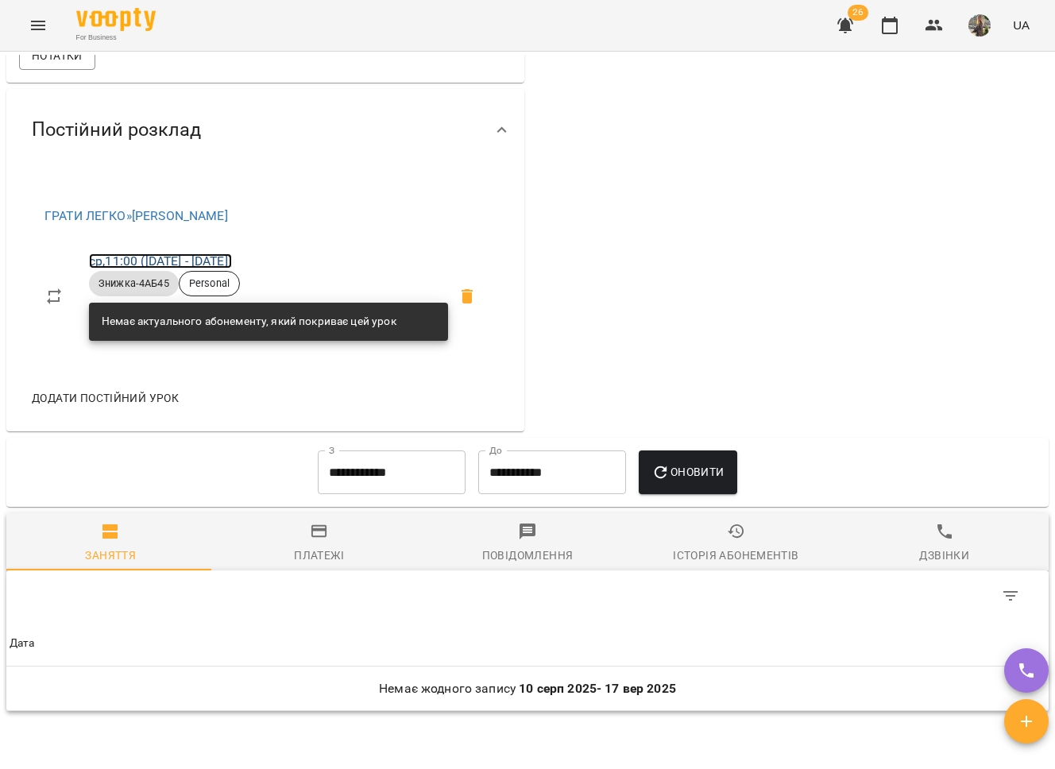
click at [184, 257] on link "ср , 11:00 (07 квіт - 01 серп)" at bounding box center [160, 260] width 143 height 15
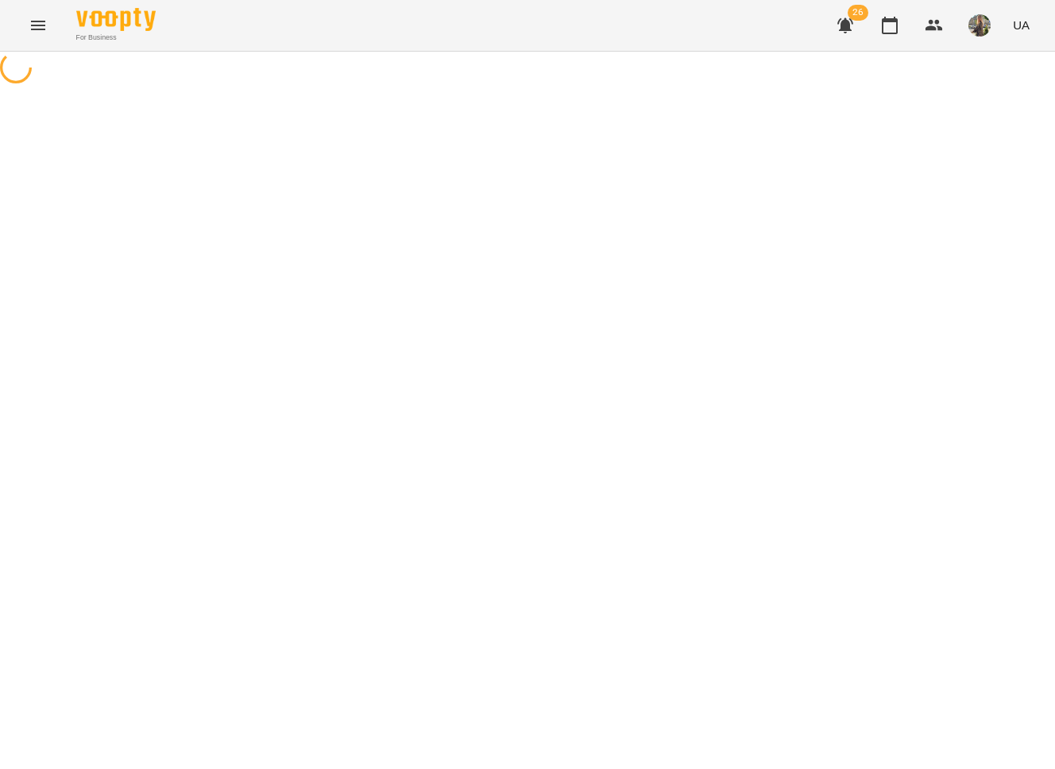
select select "*"
select select "**********"
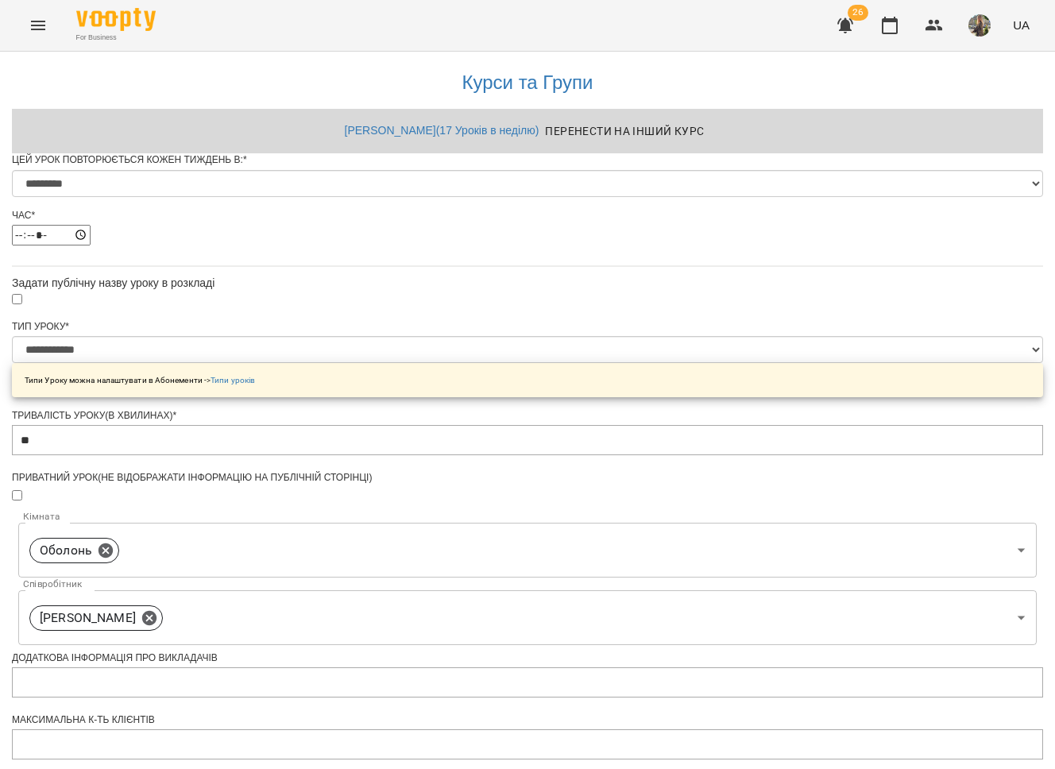
scroll to position [486, 0]
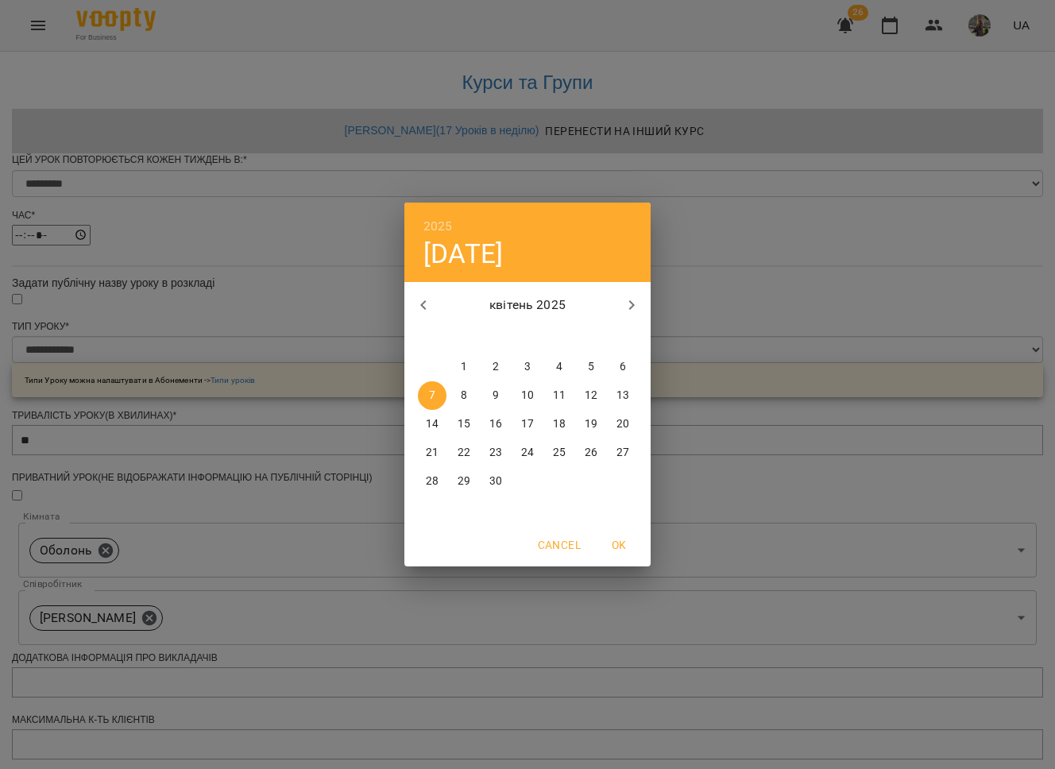
click at [629, 303] on icon "button" at bounding box center [631, 305] width 19 height 19
click at [582, 421] on span "16" at bounding box center [591, 424] width 29 height 16
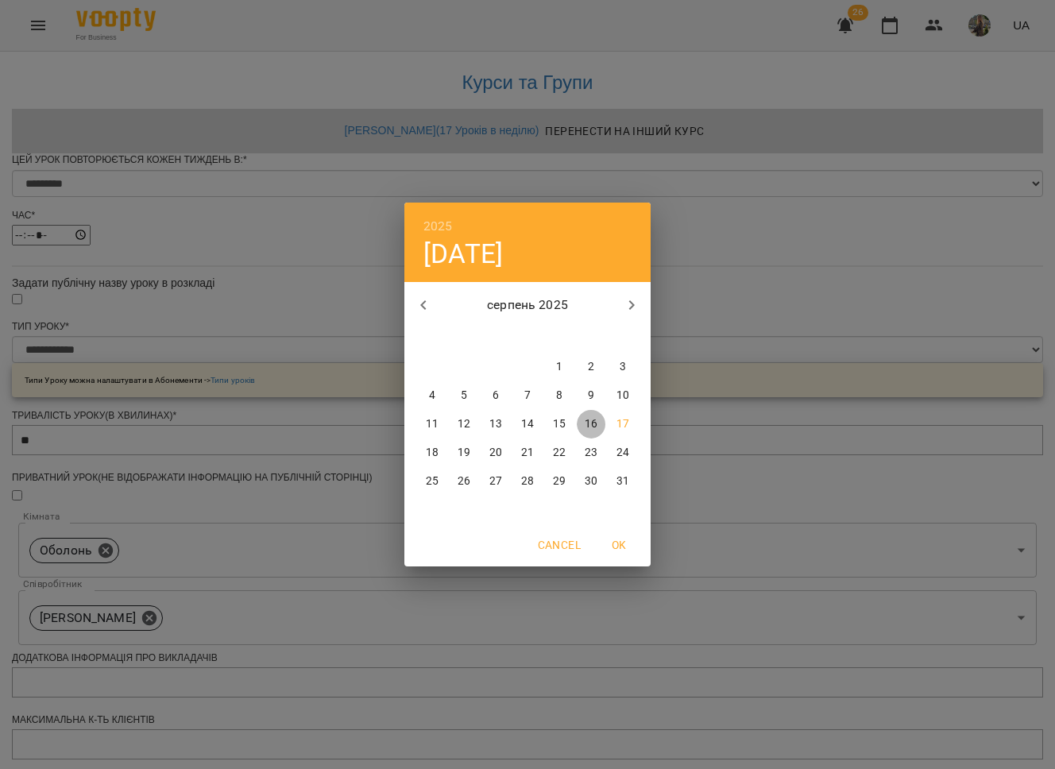
type input "**********"
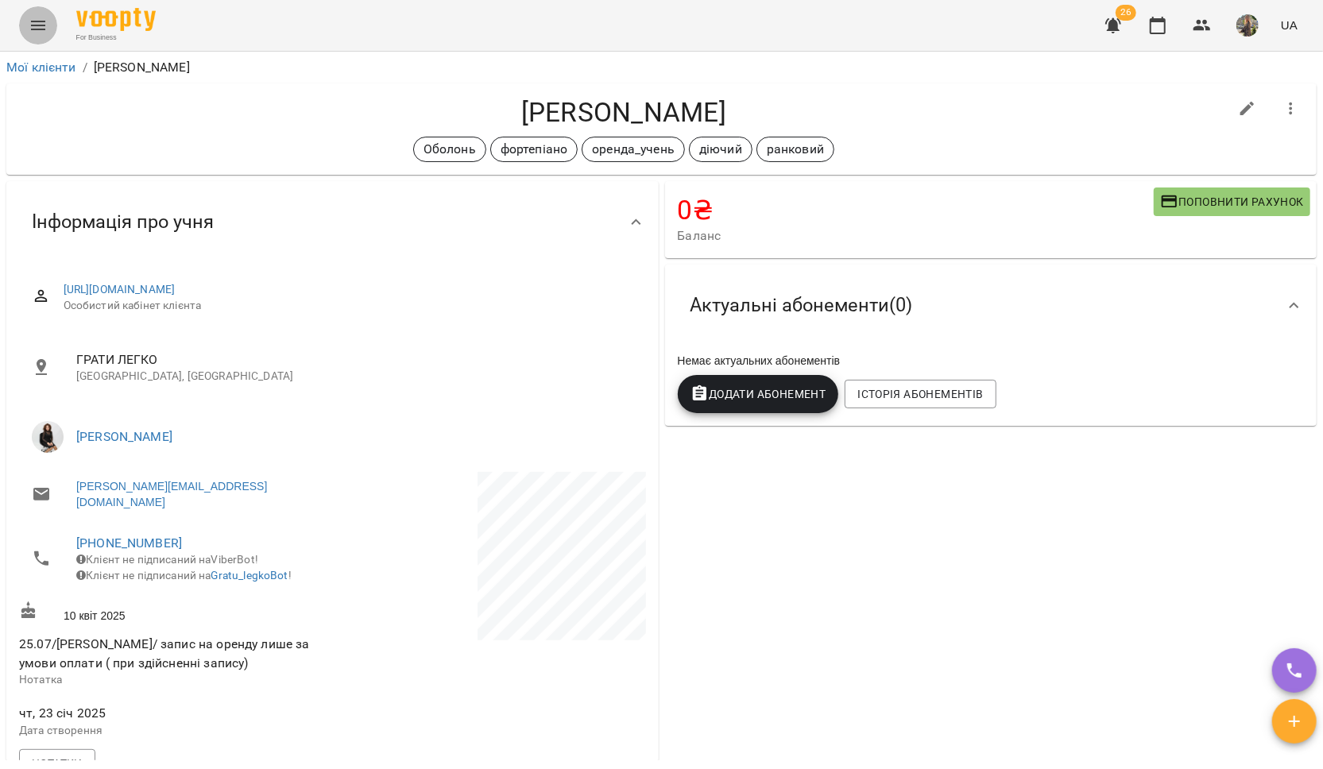
click at [42, 28] on icon "Menu" at bounding box center [38, 25] width 19 height 19
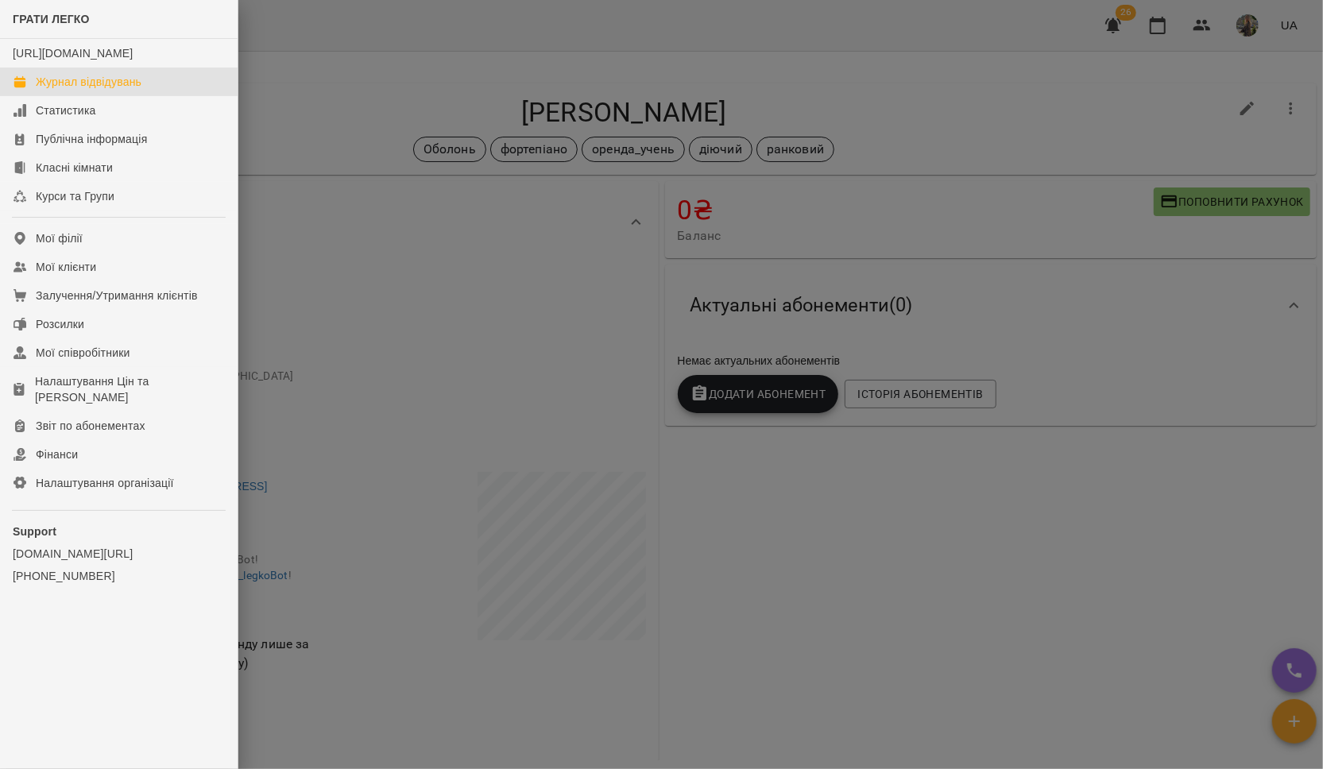
click at [55, 90] on div "Журнал відвідувань" at bounding box center [89, 82] width 106 height 16
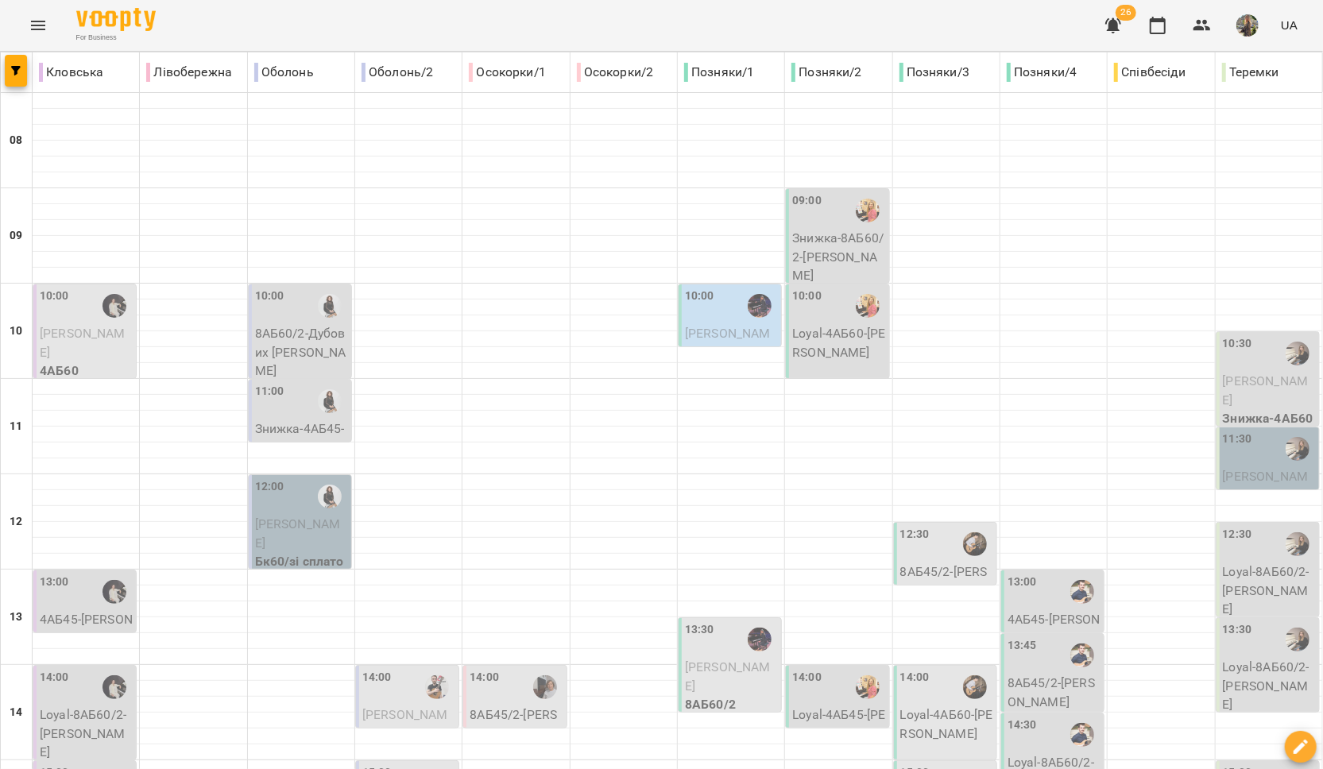
click at [38, 17] on icon "Menu" at bounding box center [38, 25] width 19 height 19
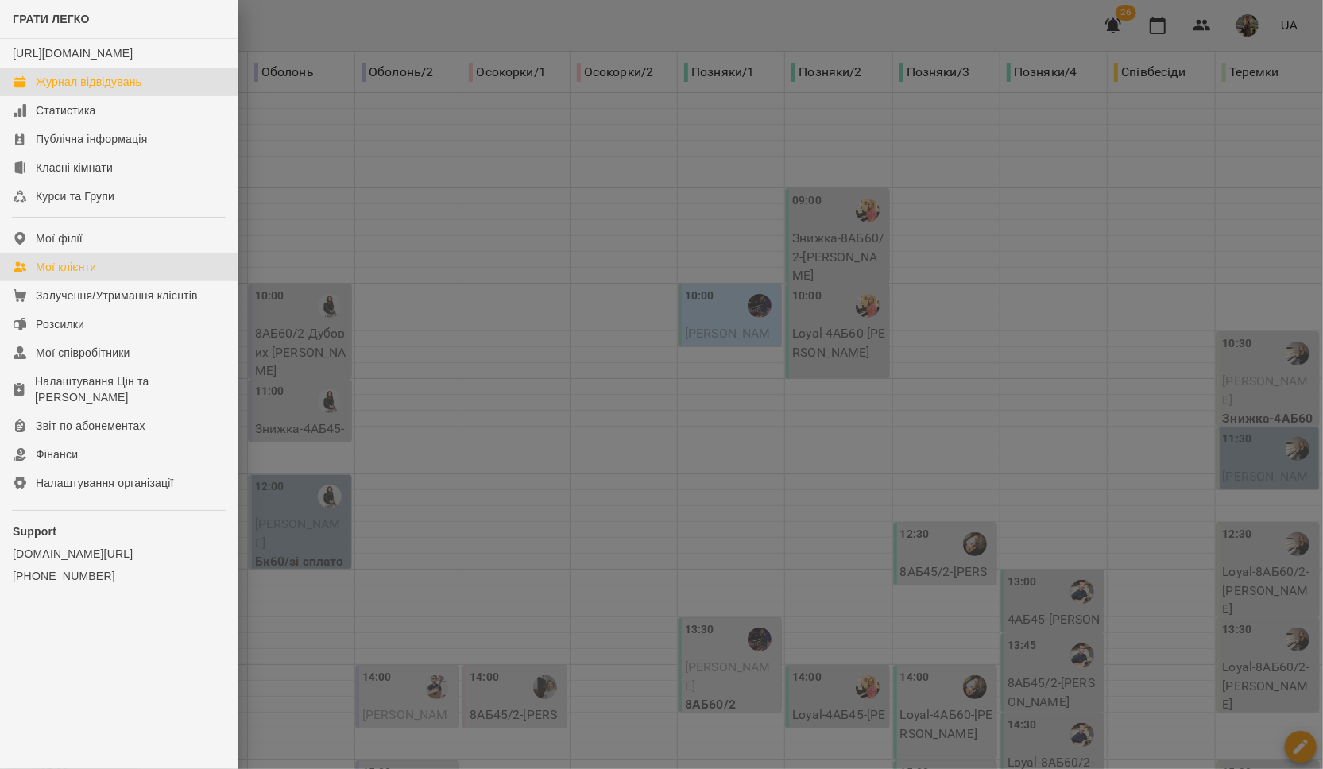
click at [73, 275] on div "Мої клієнти" at bounding box center [66, 267] width 60 height 16
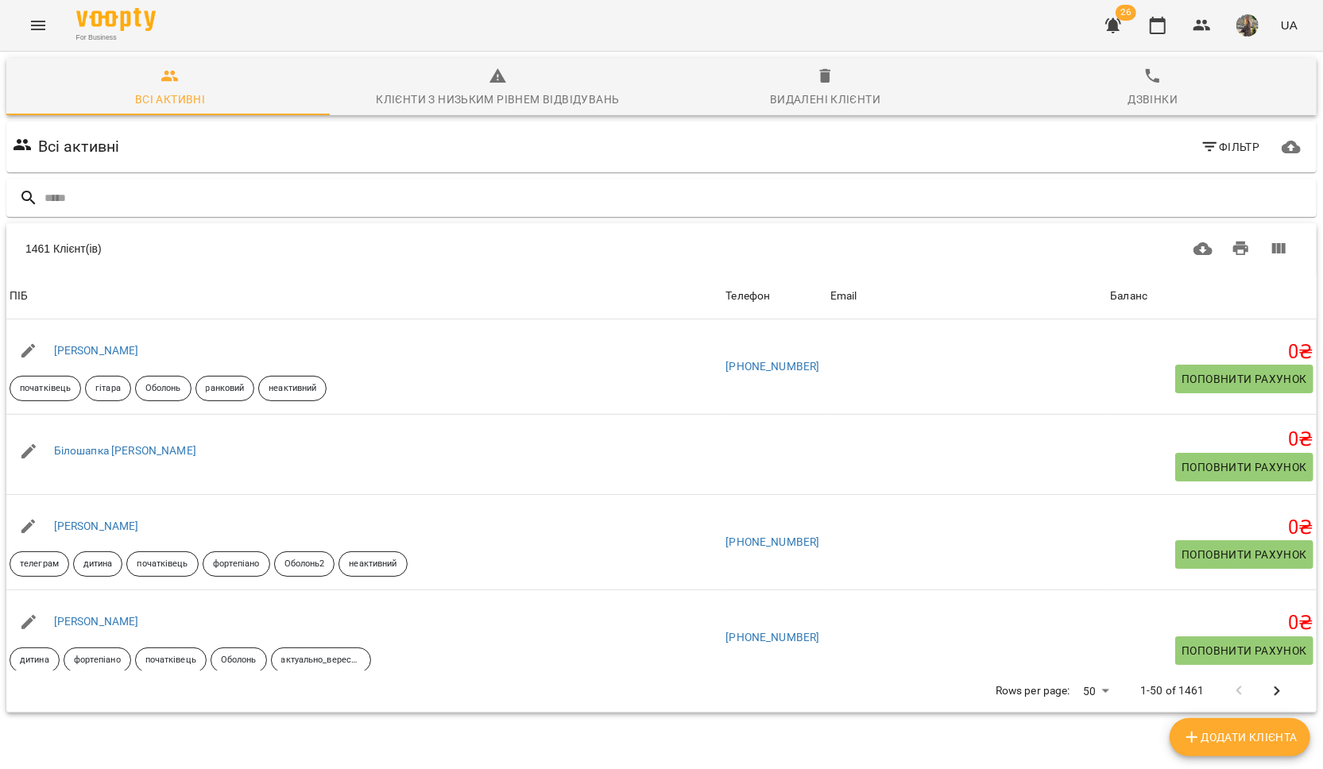
click at [1054, 142] on icon "button" at bounding box center [1209, 147] width 14 height 10
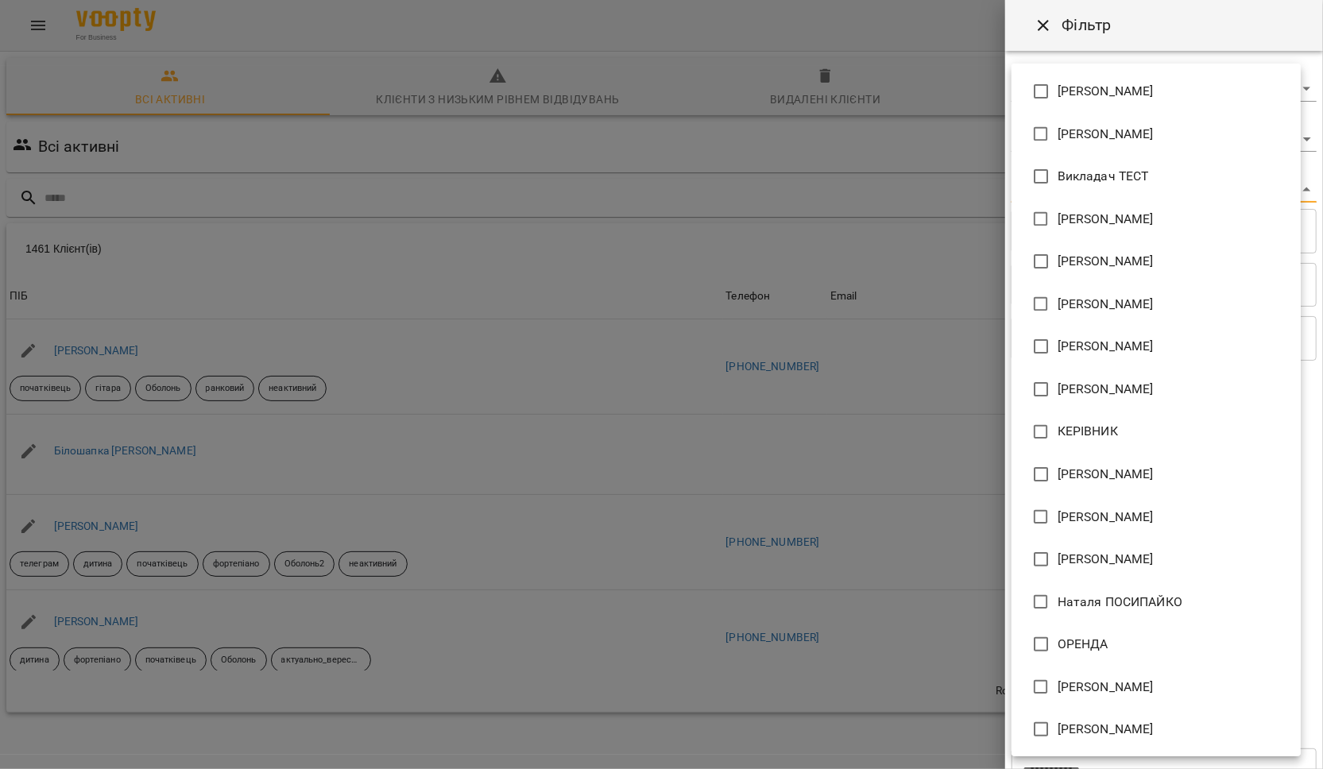
click at [1054, 194] on body "For Business 26 UA Всі активні Клієнти з низьким рівнем відвідувань Видалені кл…" at bounding box center [661, 415] width 1323 height 830
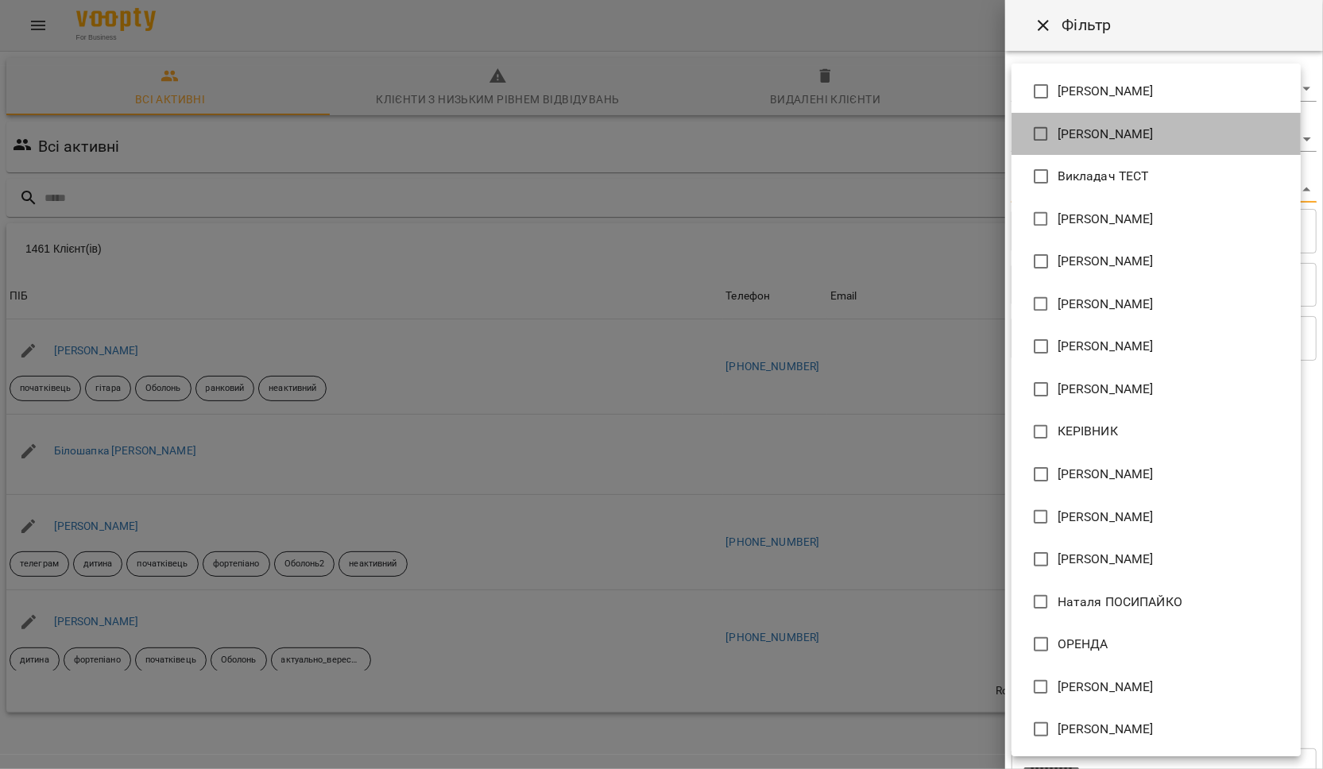
click at [1054, 122] on li "[PERSON_NAME]" at bounding box center [1156, 134] width 289 height 43
type input "**********"
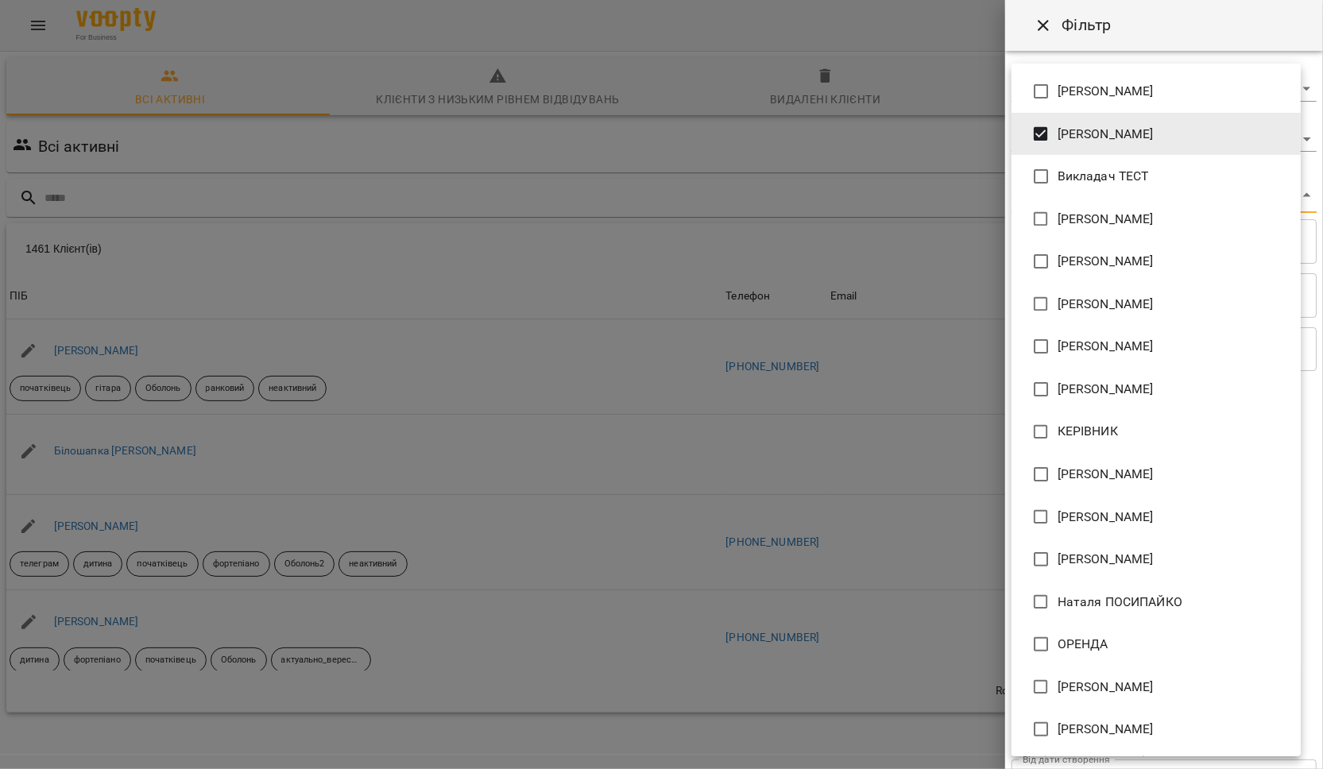
click at [790, 444] on div at bounding box center [661, 384] width 1323 height 769
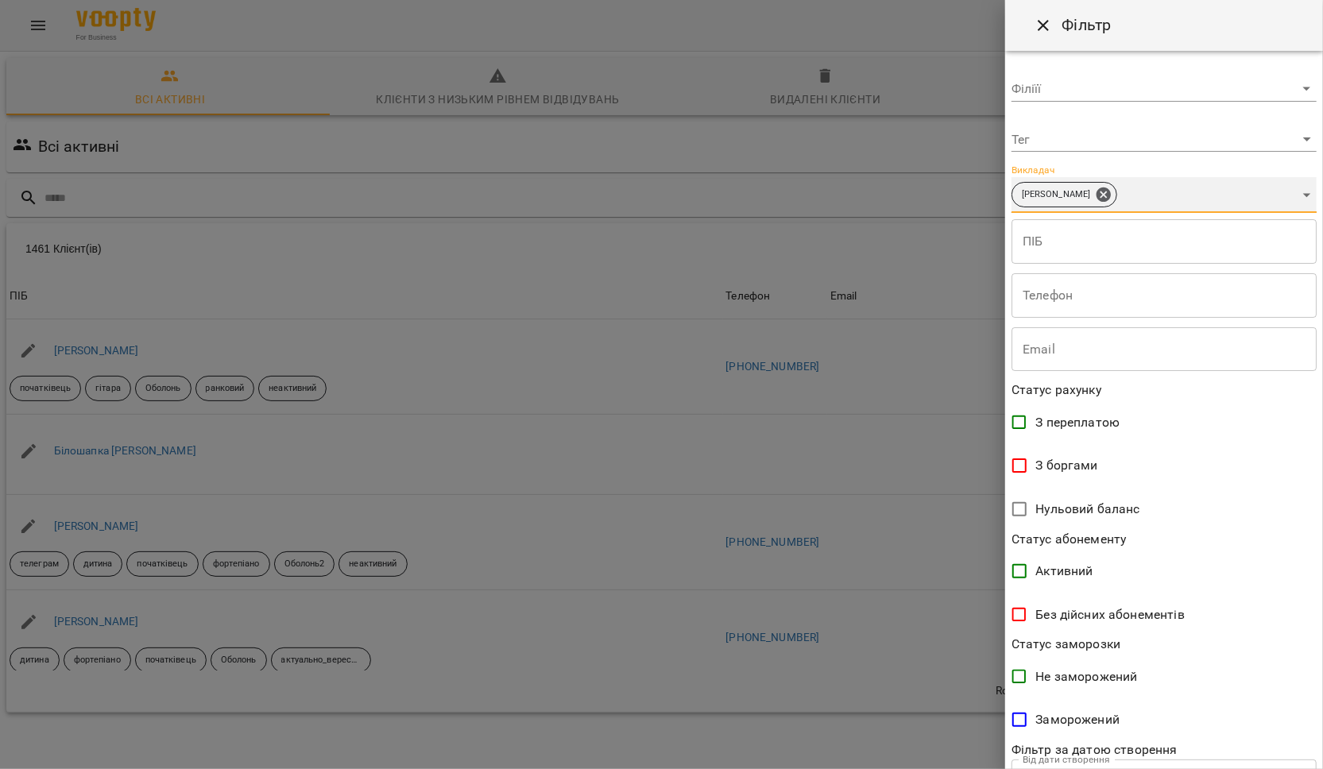
scroll to position [126, 0]
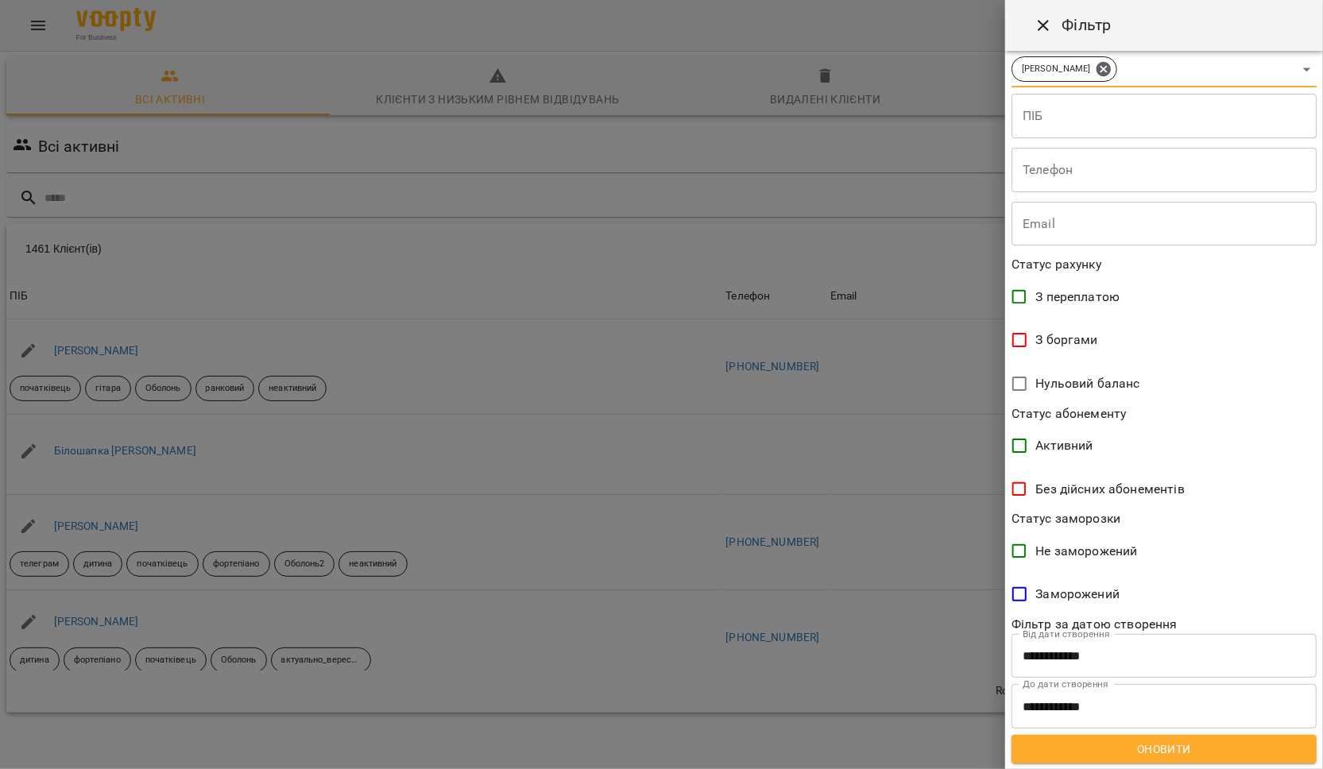
click at [1054, 751] on span "Оновити" at bounding box center [1164, 749] width 280 height 19
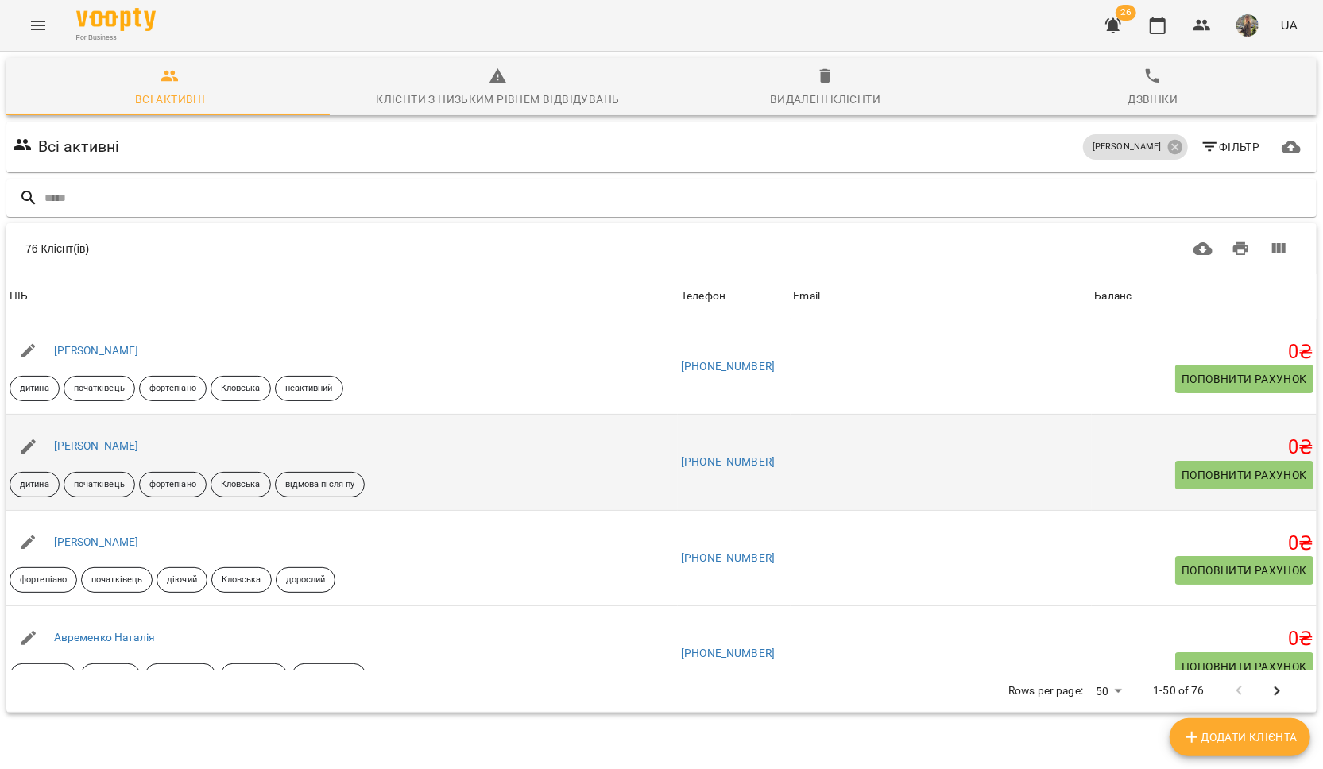
scroll to position [0, 0]
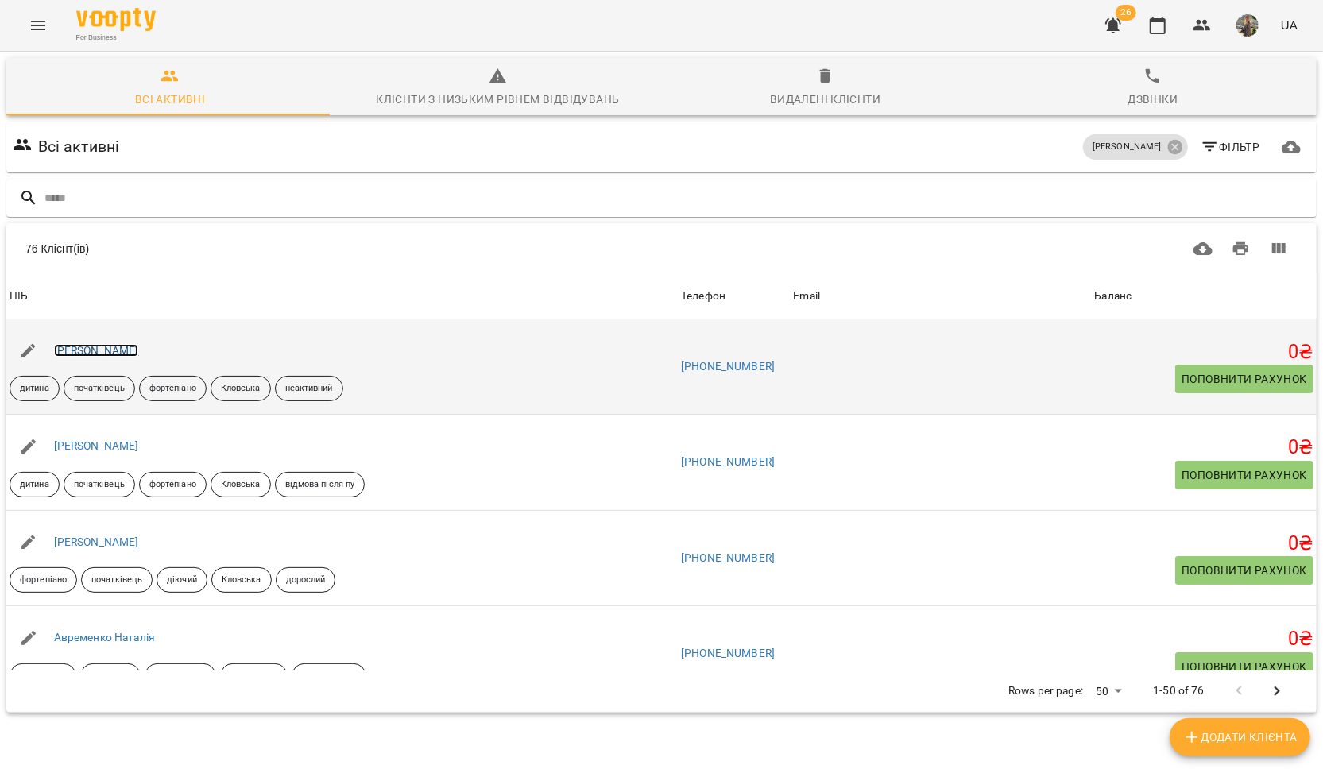
click at [89, 353] on link "[PERSON_NAME]" at bounding box center [96, 350] width 85 height 13
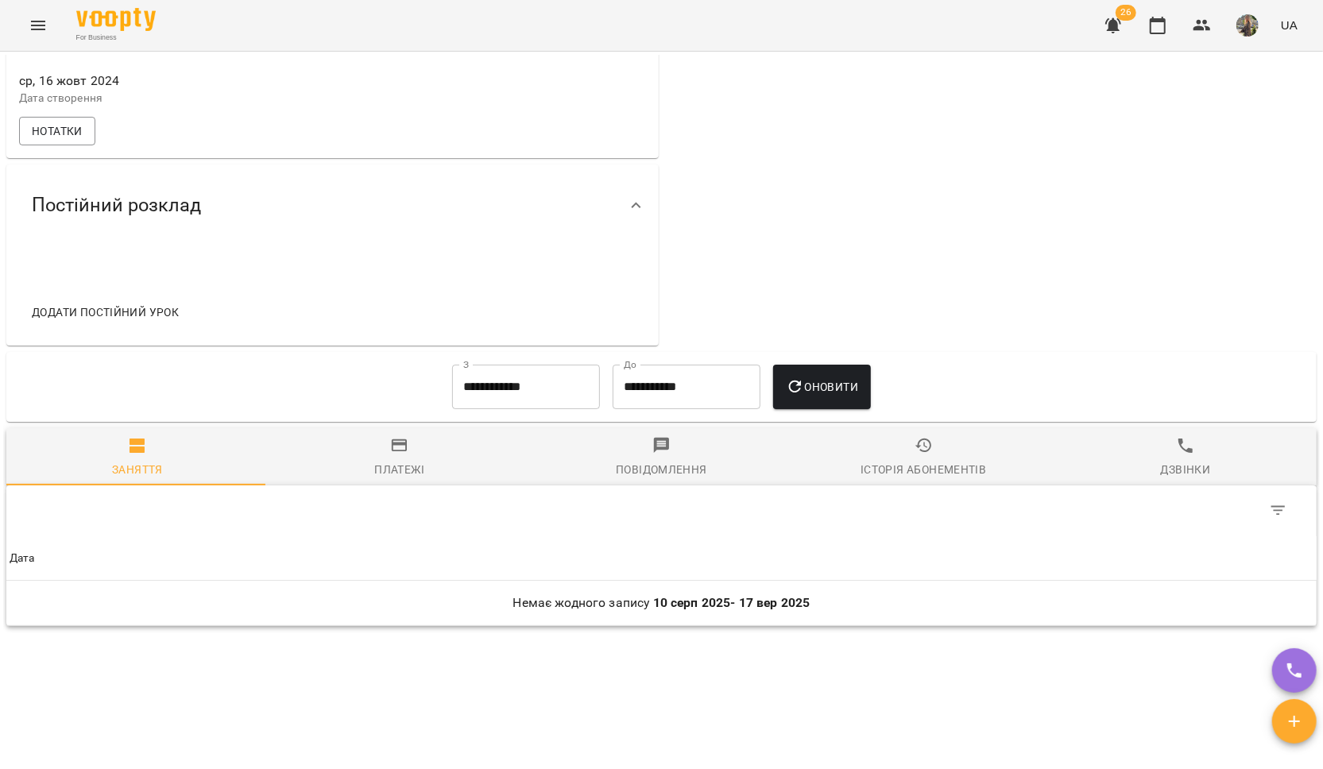
scroll to position [780, 0]
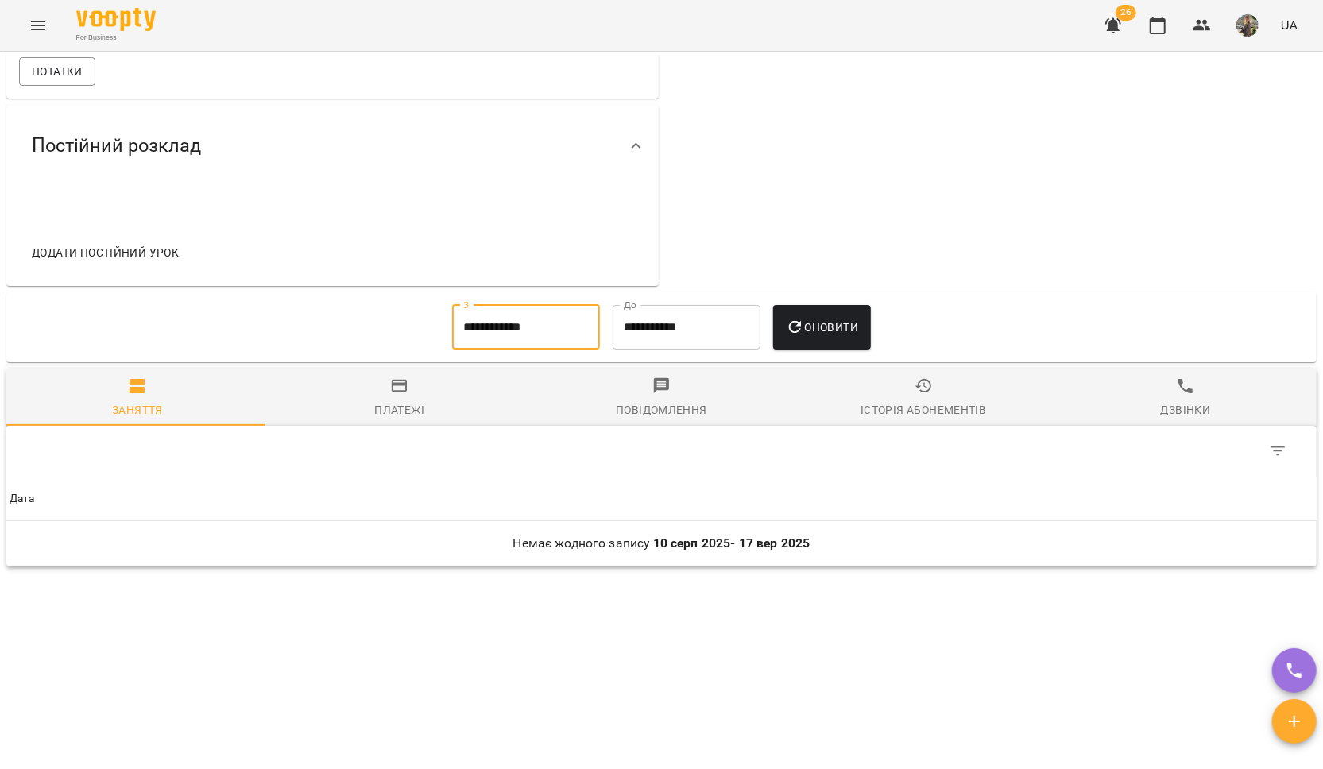
click at [476, 324] on input "**********" at bounding box center [526, 327] width 148 height 44
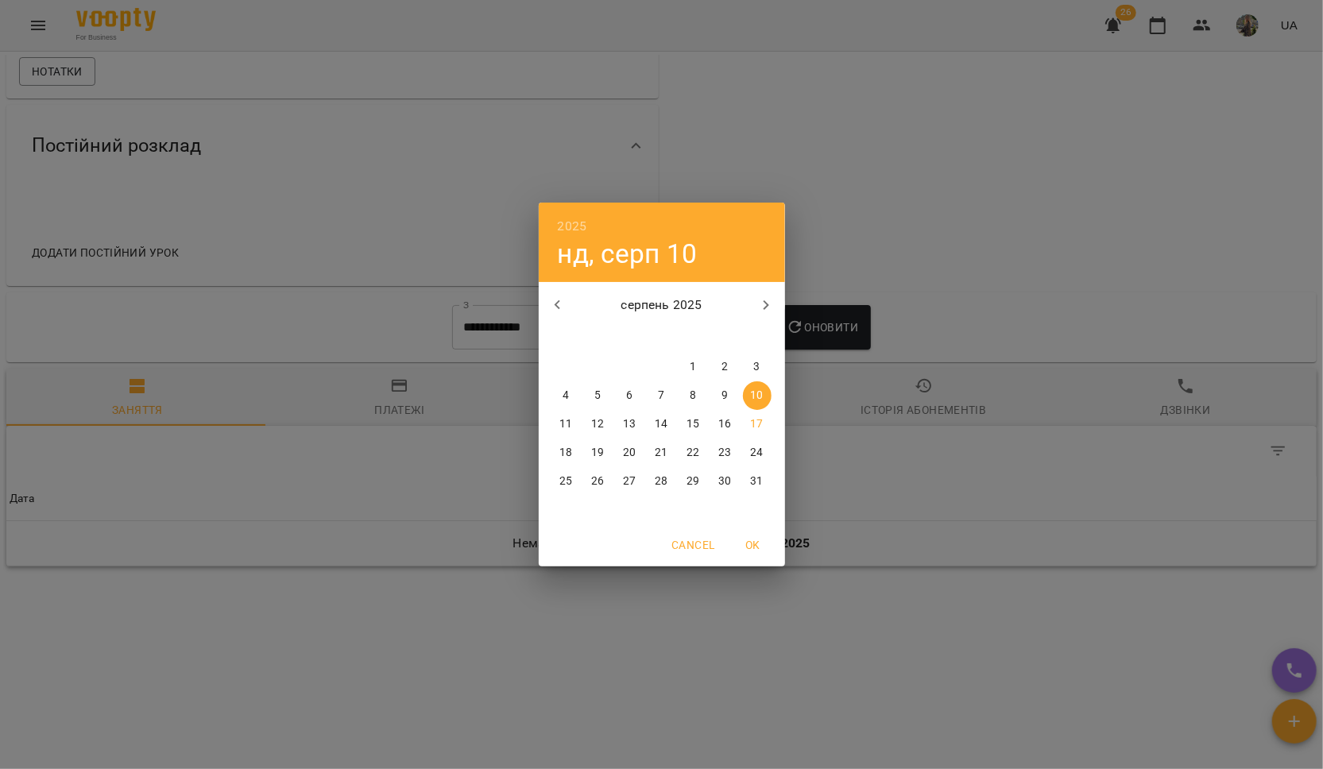
click at [577, 291] on div "серпень 2025" at bounding box center [662, 305] width 246 height 38
click at [560, 300] on icon "button" at bounding box center [557, 305] width 19 height 19
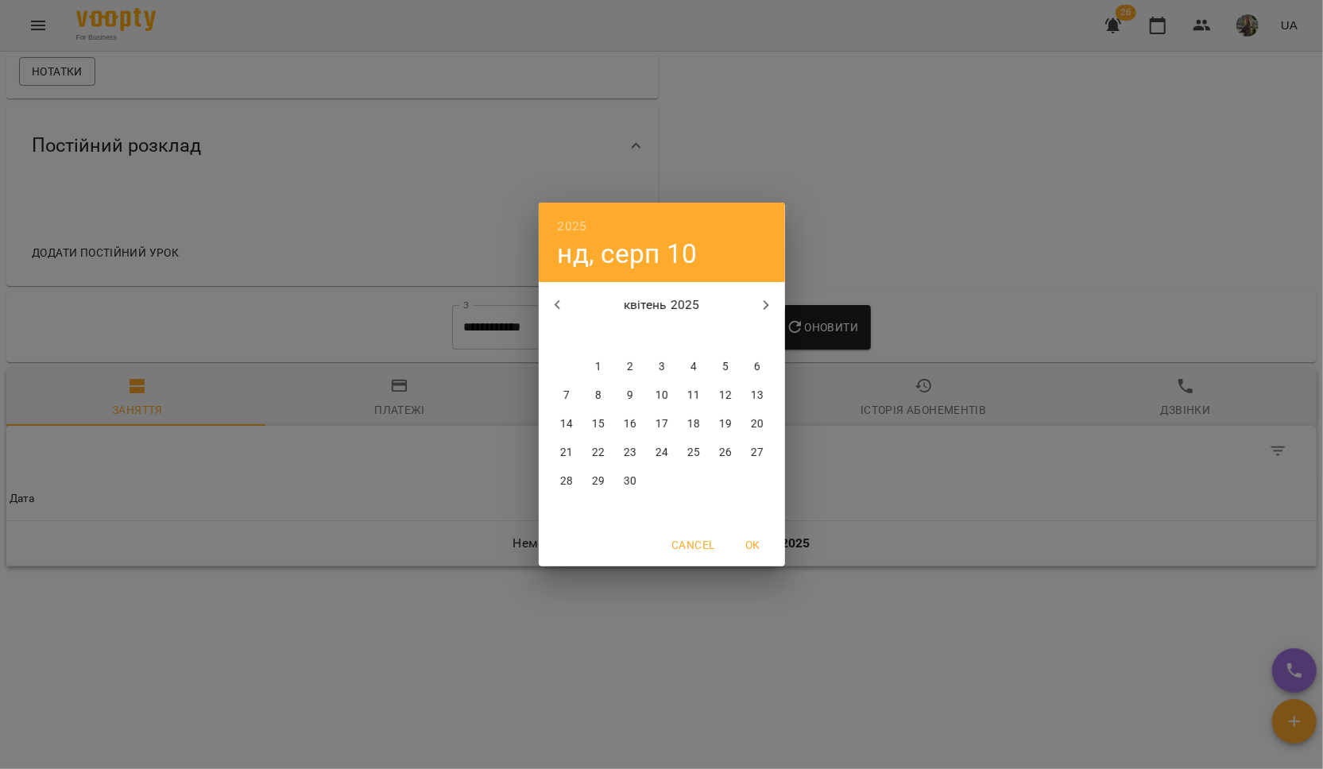
click at [560, 300] on icon "button" at bounding box center [557, 305] width 19 height 19
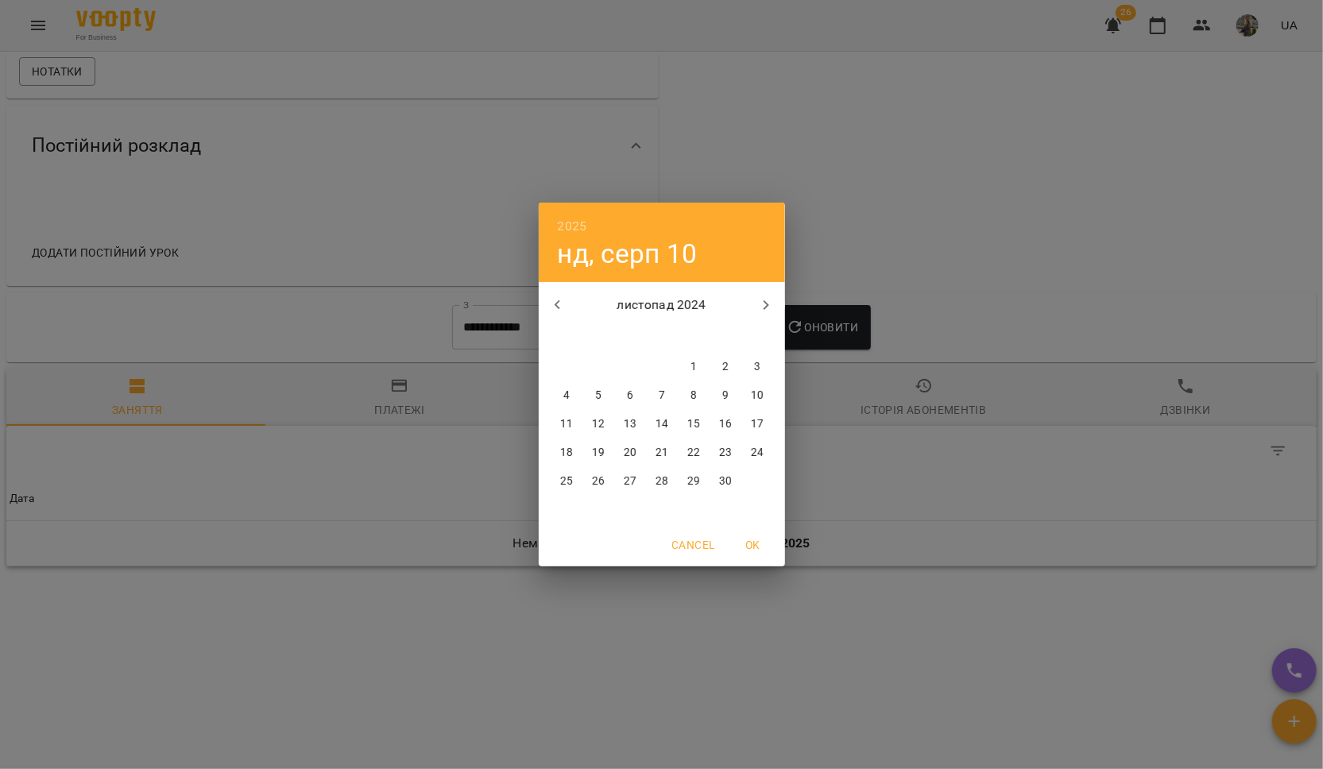
click at [560, 300] on icon "button" at bounding box center [557, 305] width 19 height 19
click at [609, 363] on span "1" at bounding box center [598, 367] width 29 height 16
type input "**********"
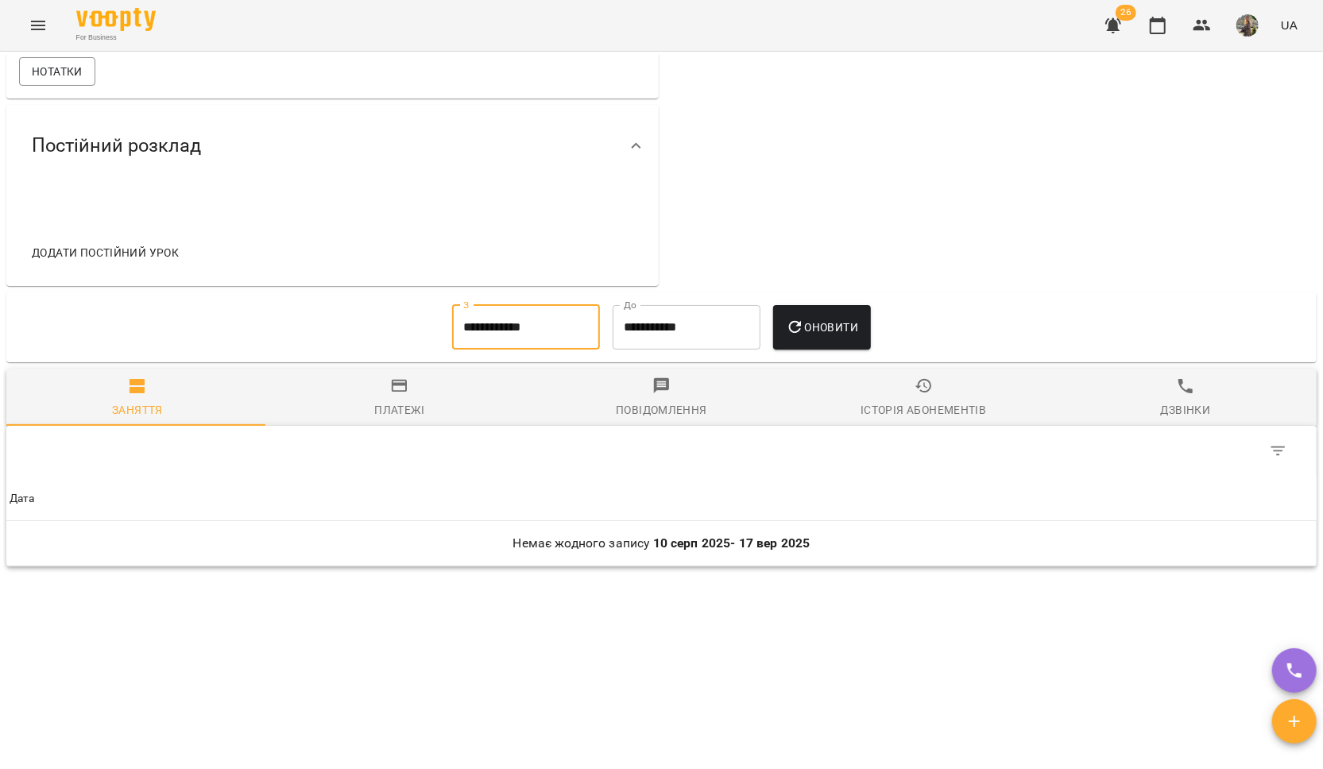
click at [814, 335] on span "Оновити" at bounding box center [822, 327] width 72 height 19
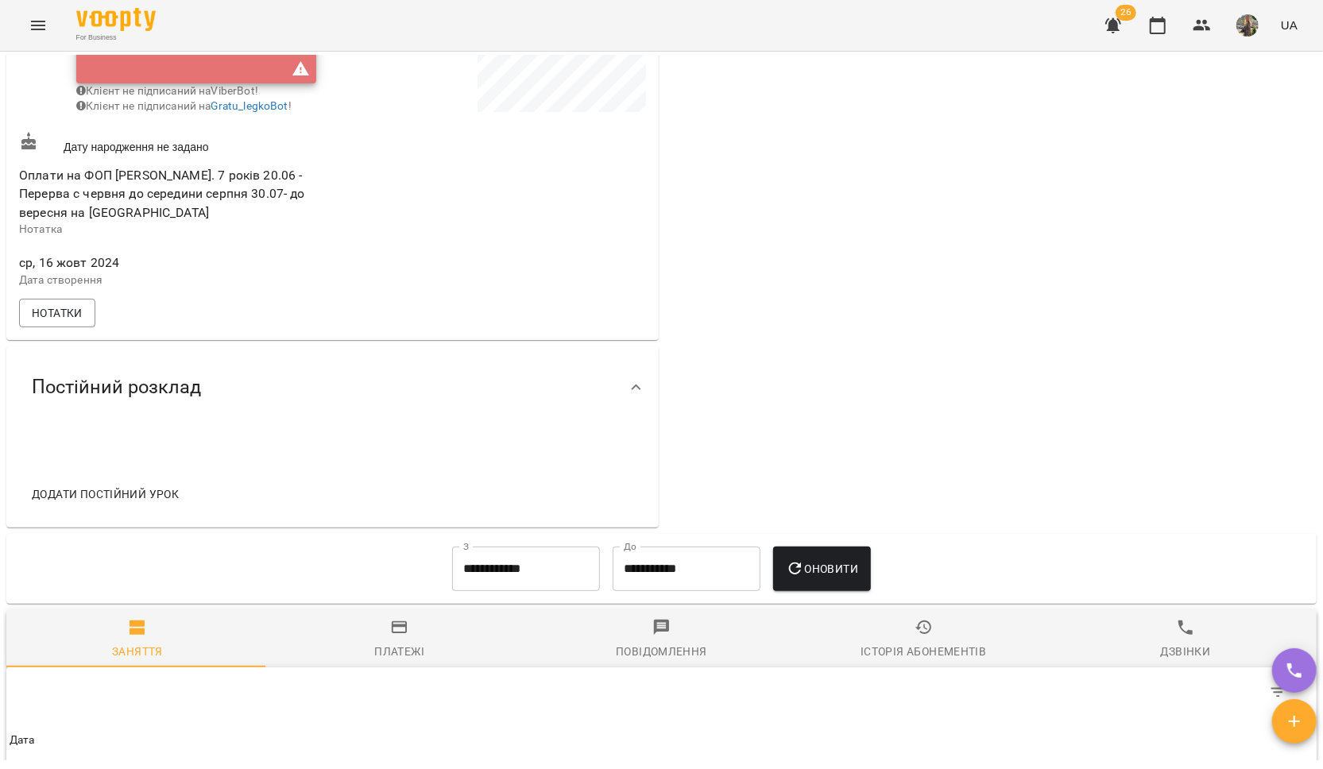
scroll to position [0, 0]
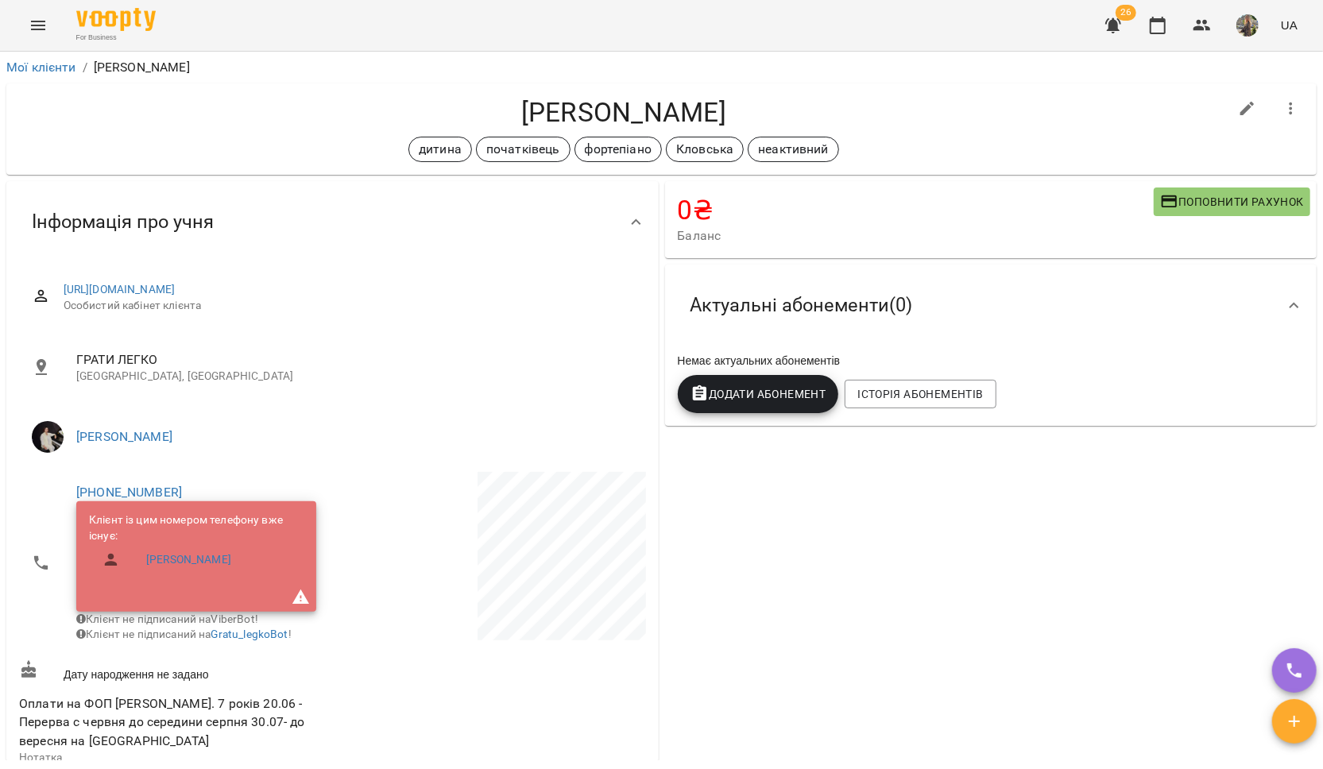
click at [1054, 114] on icon "button" at bounding box center [1247, 109] width 14 height 14
select select "**"
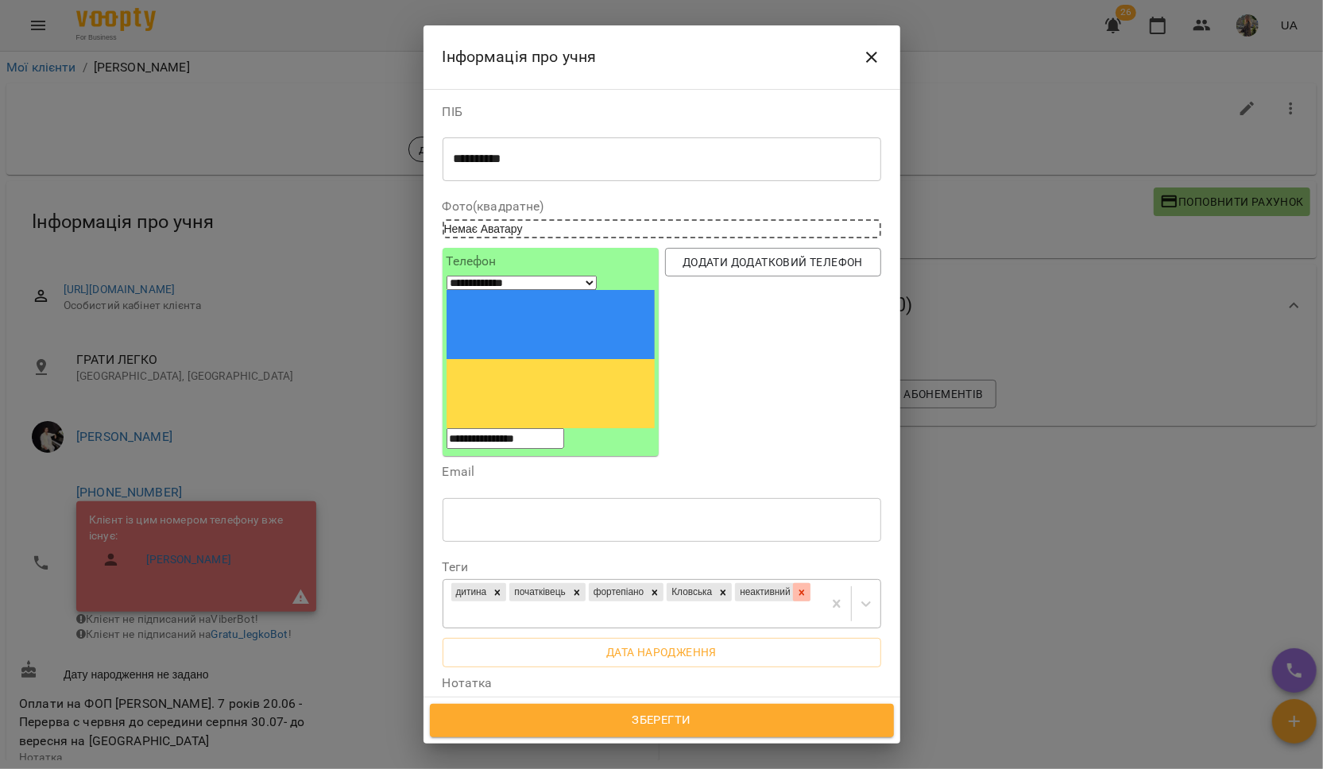
click at [796, 587] on icon at bounding box center [801, 592] width 11 height 11
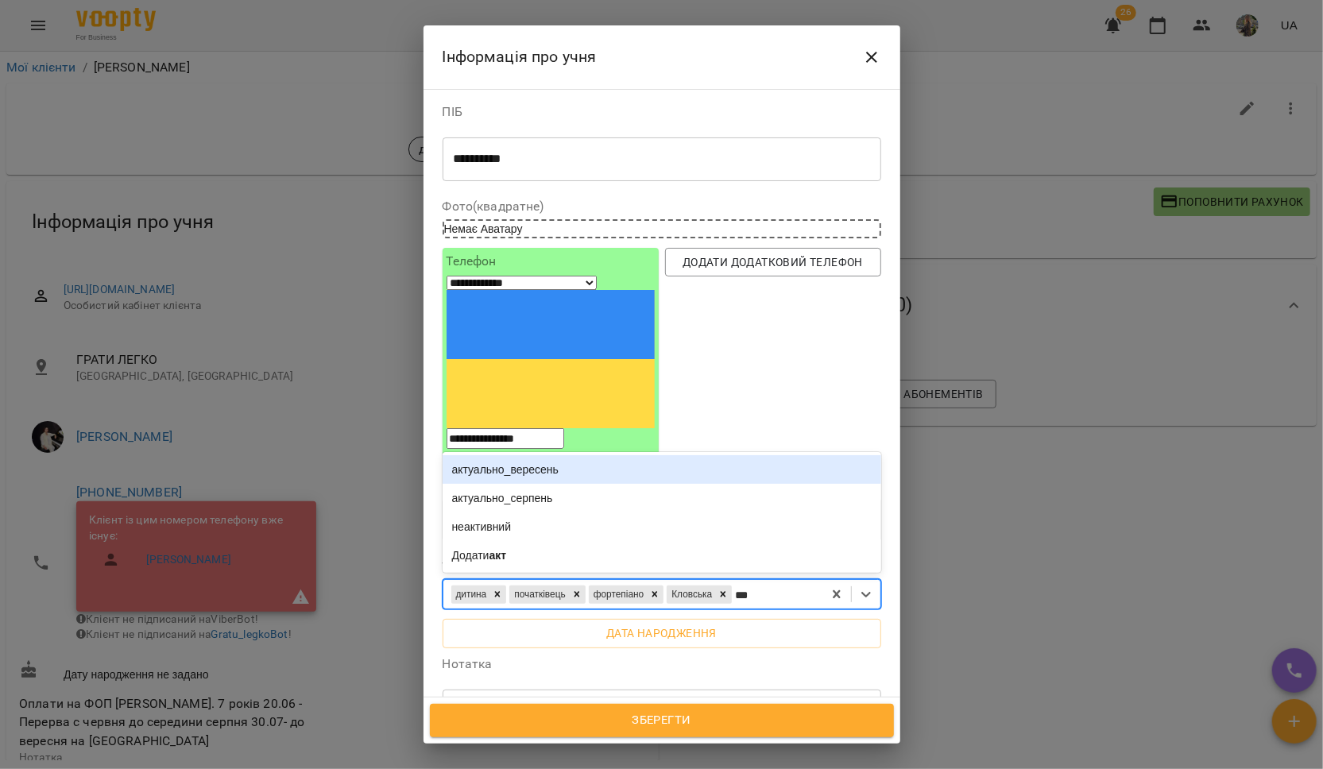
type input "****"
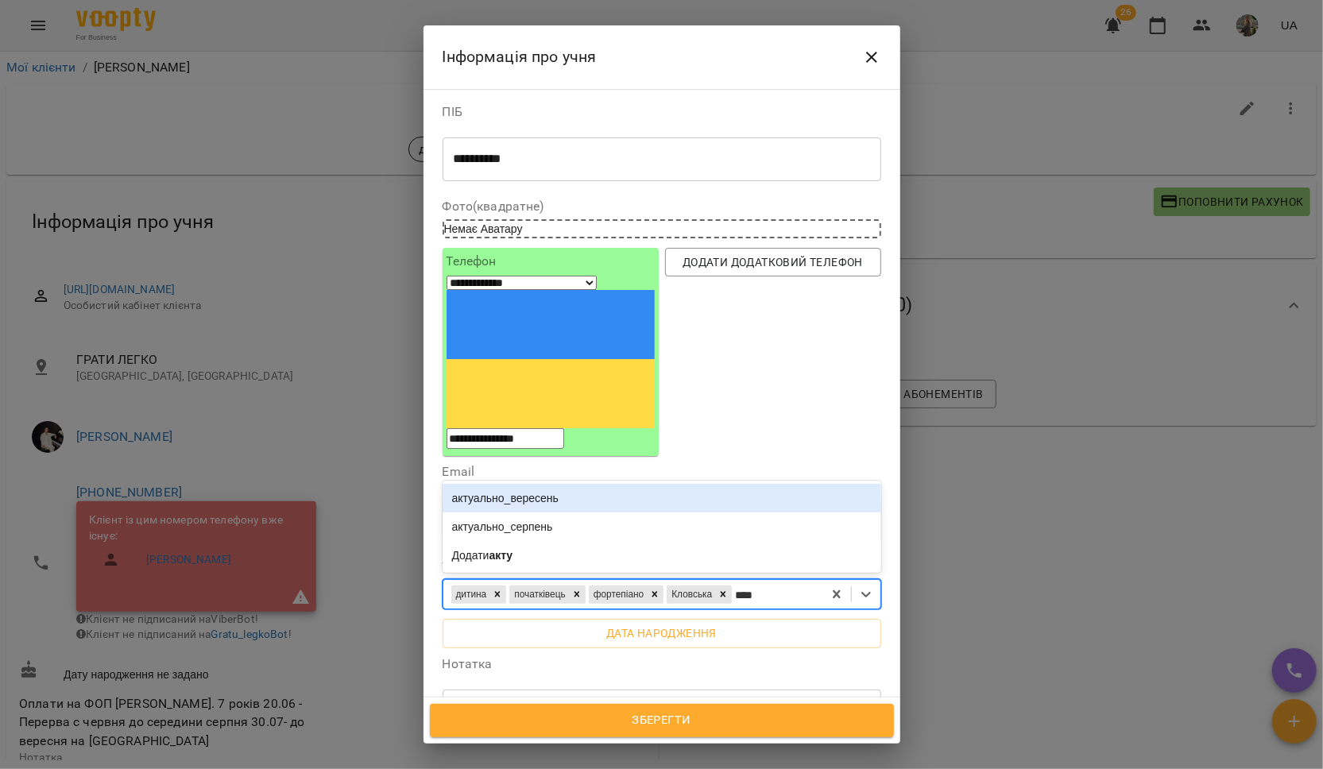
click at [544, 484] on div "актуально_вересень" at bounding box center [662, 498] width 439 height 29
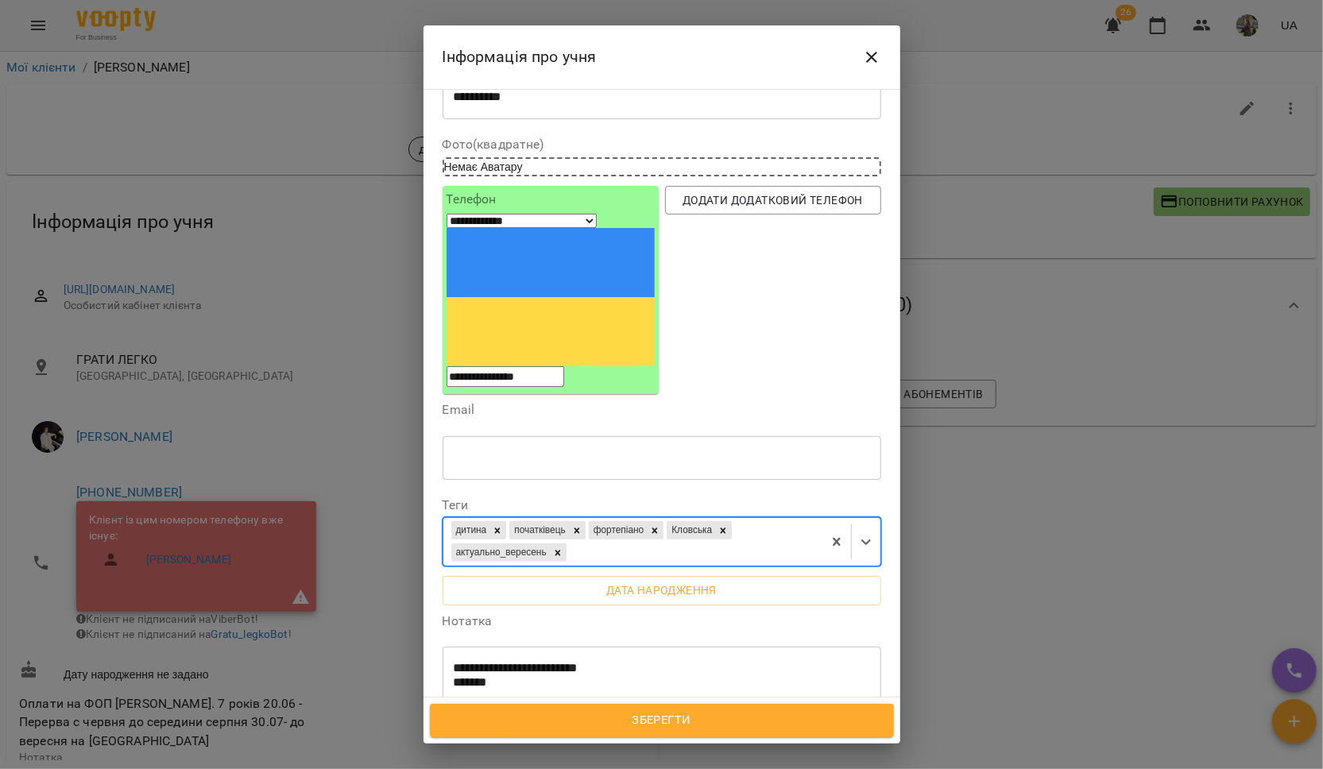
scroll to position [80, 0]
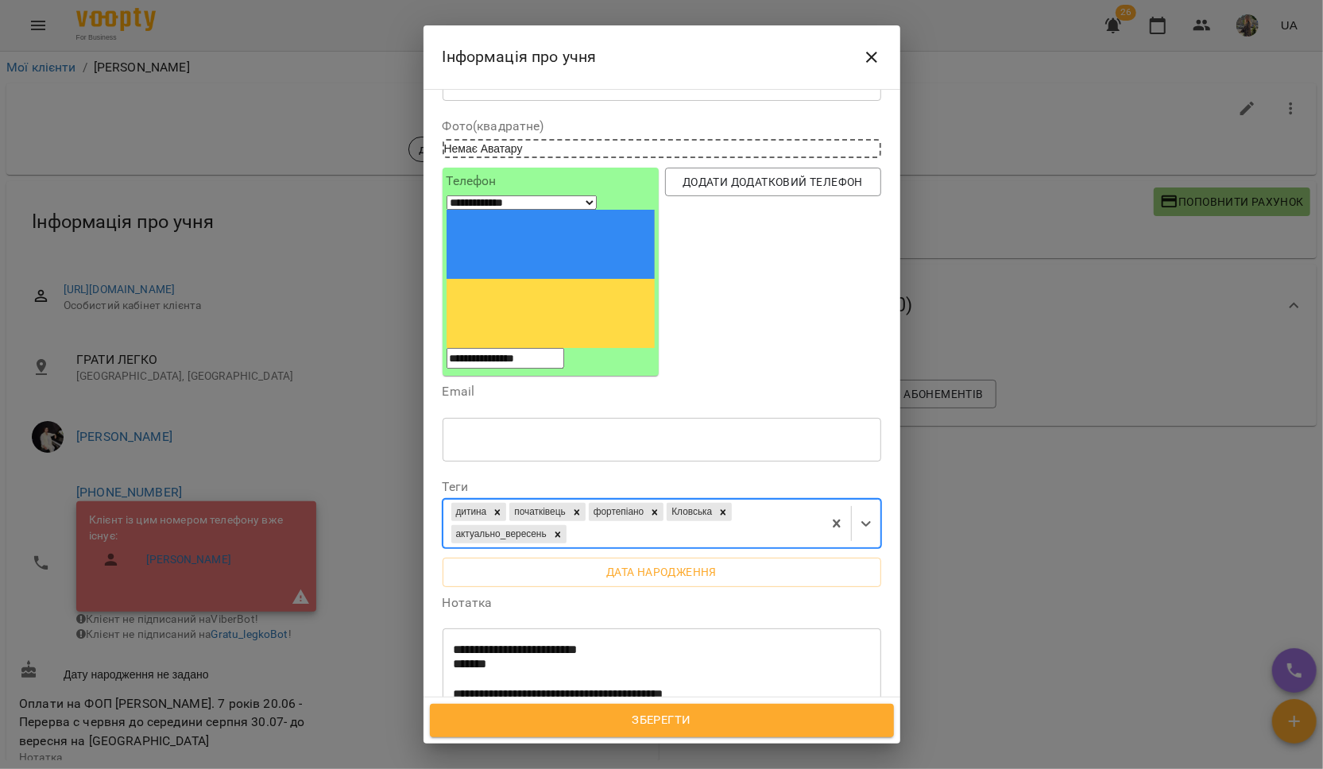
click at [663, 643] on textarea "**********" at bounding box center [654, 687] width 400 height 89
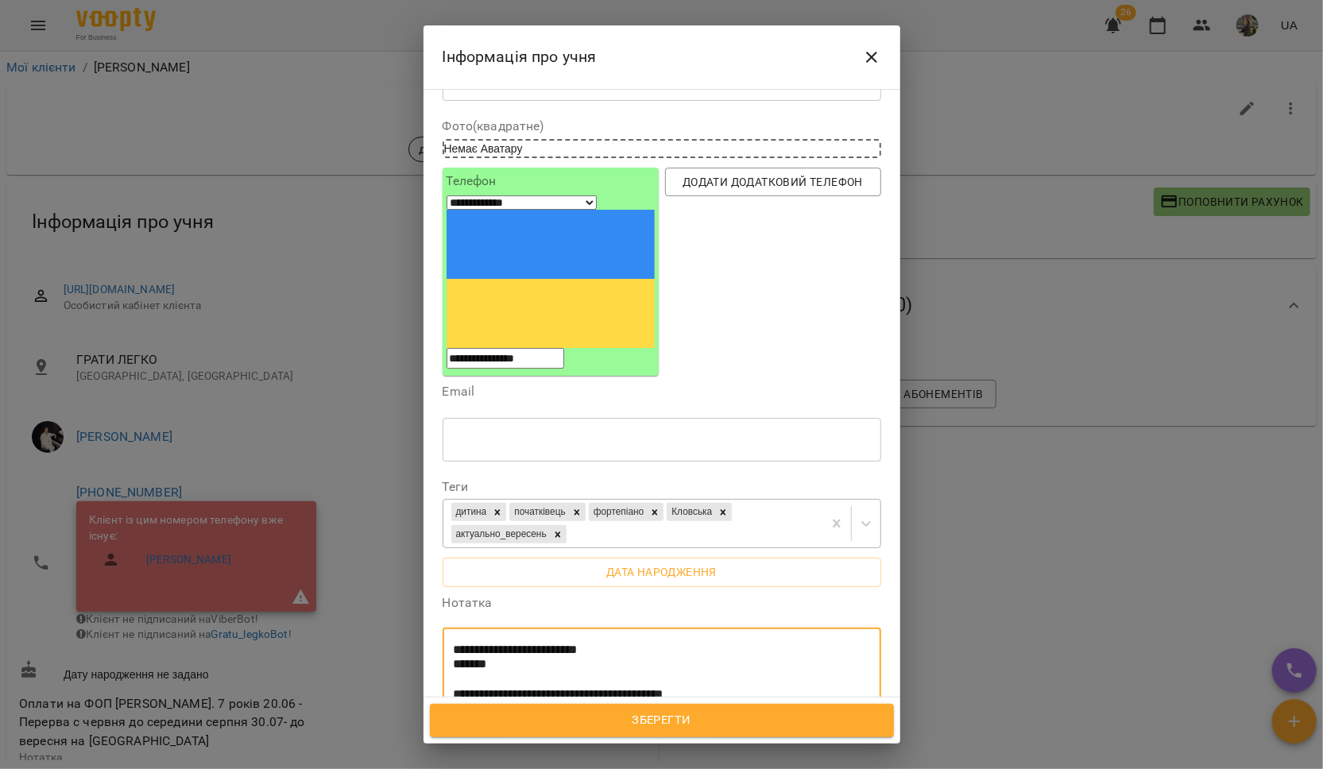
click at [520, 643] on textarea "**********" at bounding box center [654, 695] width 400 height 104
click at [594, 643] on textarea "**********" at bounding box center [654, 695] width 400 height 104
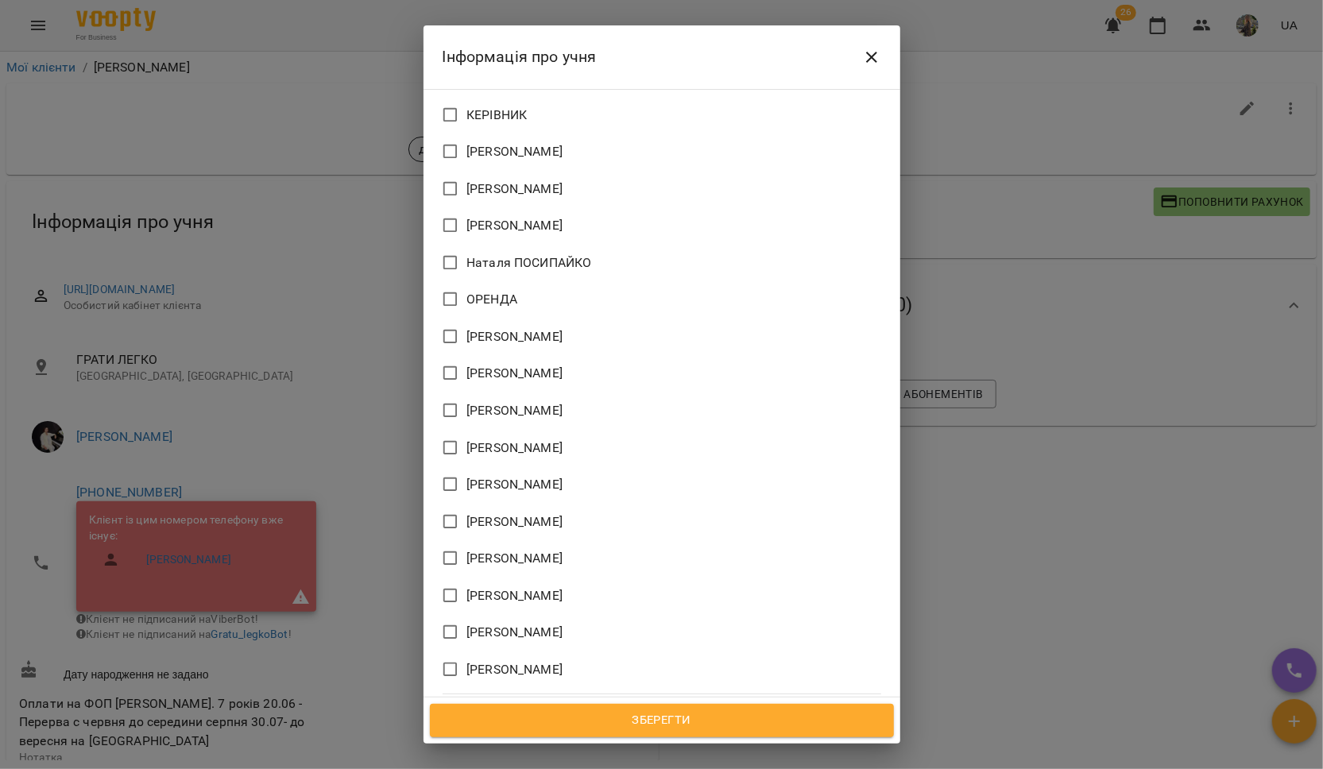
scroll to position [1317, 0]
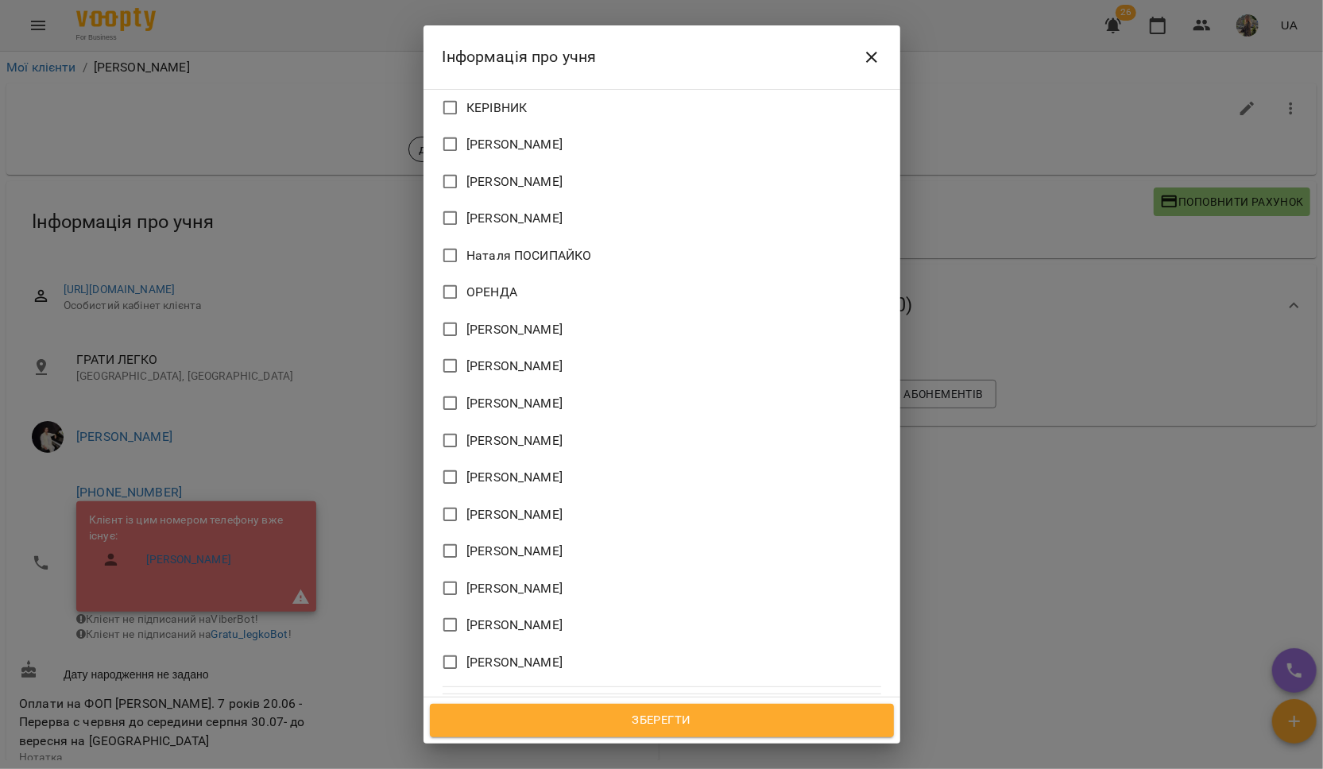
type textarea "**********"
click at [563, 730] on span "Зберегти" at bounding box center [661, 720] width 429 height 21
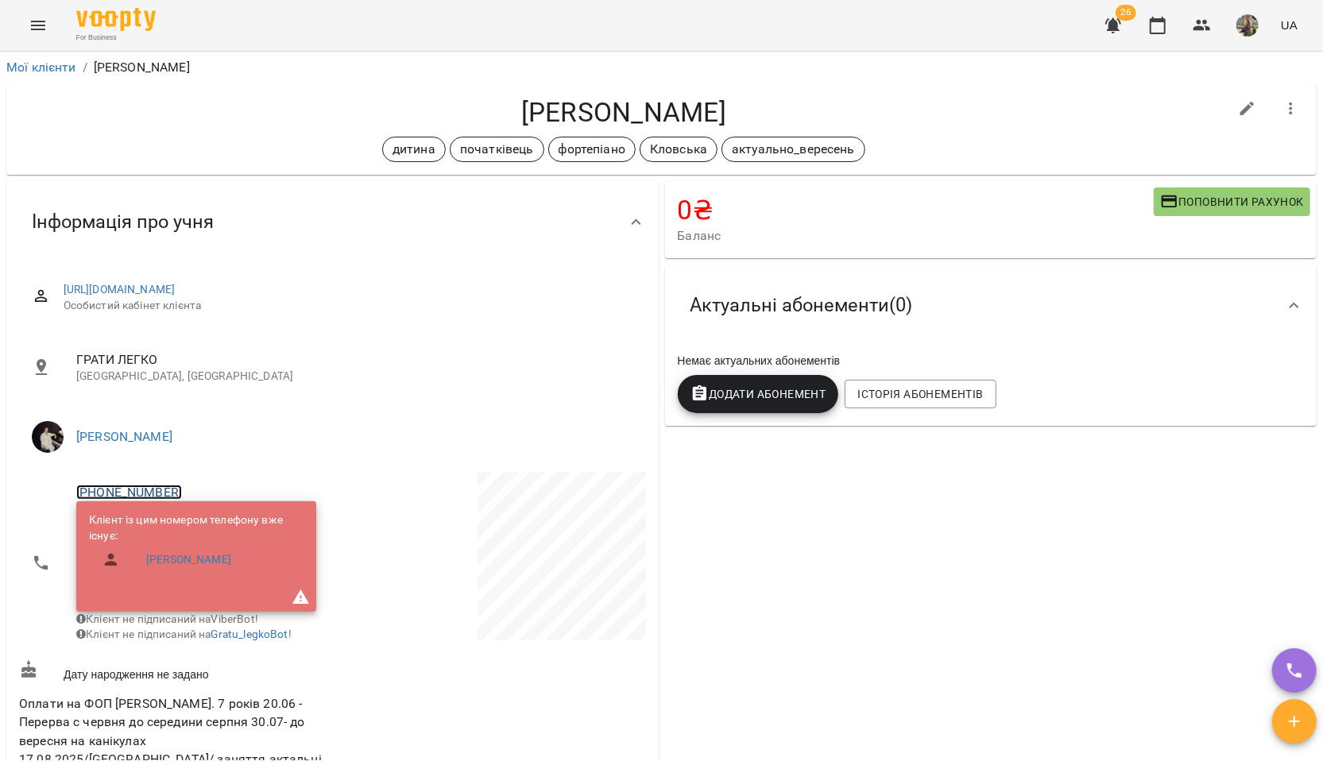
click at [154, 493] on link "[PHONE_NUMBER]" at bounding box center [129, 492] width 106 height 15
click at [191, 535] on link at bounding box center [211, 550] width 84 height 33
click at [132, 495] on link "[PHONE_NUMBER]" at bounding box center [129, 492] width 106 height 15
click at [190, 546] on img at bounding box center [194, 551] width 24 height 24
click at [37, 65] on link "Мої клієнти" at bounding box center [41, 67] width 70 height 15
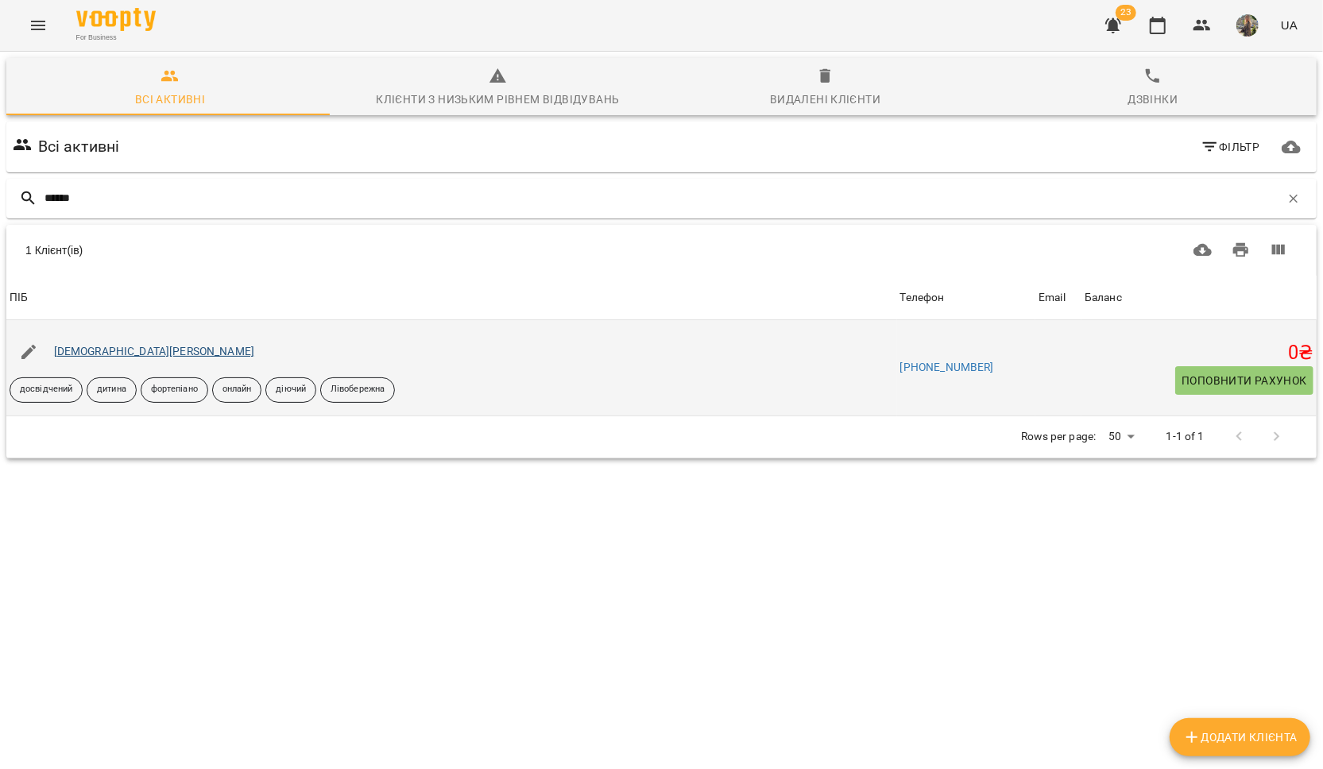
type input "******"
click at [93, 346] on link "[DEMOGRAPHIC_DATA][PERSON_NAME]" at bounding box center [154, 351] width 201 height 13
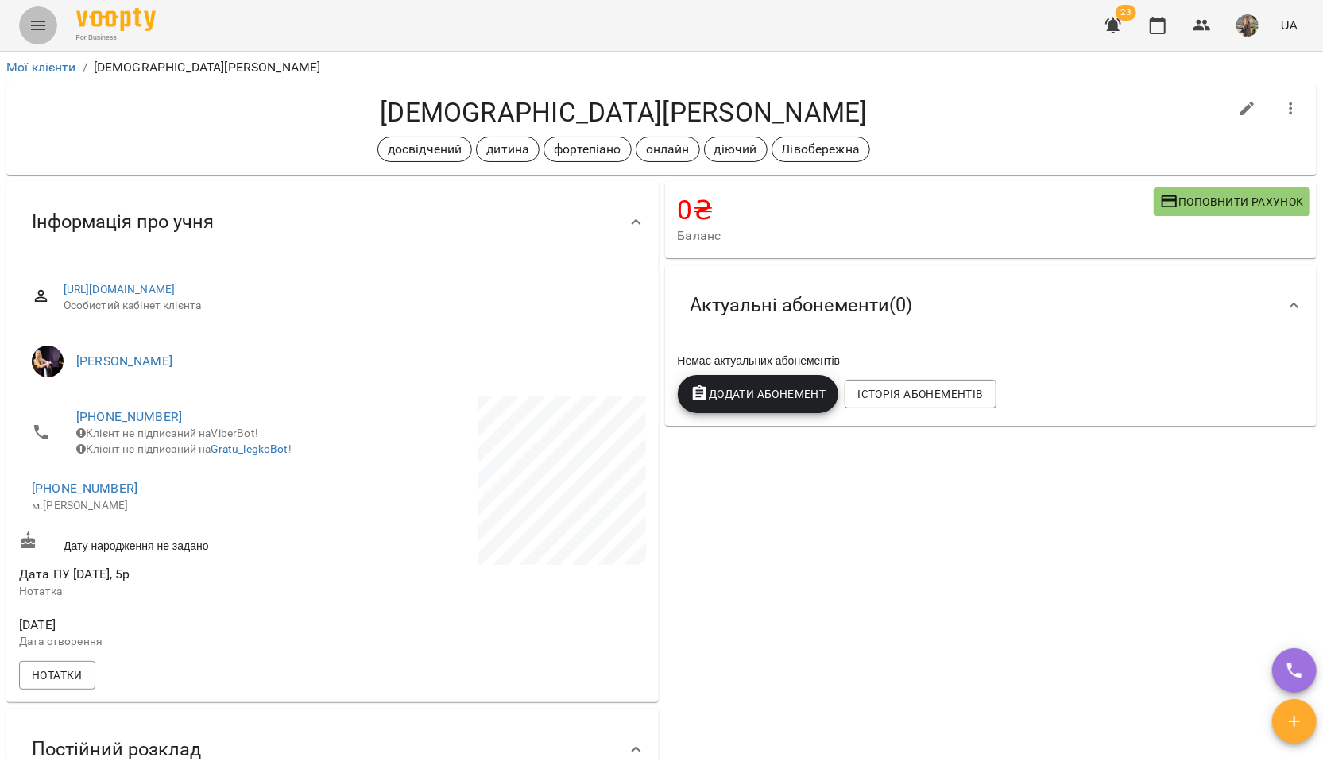
click at [39, 21] on icon "Menu" at bounding box center [38, 26] width 14 height 10
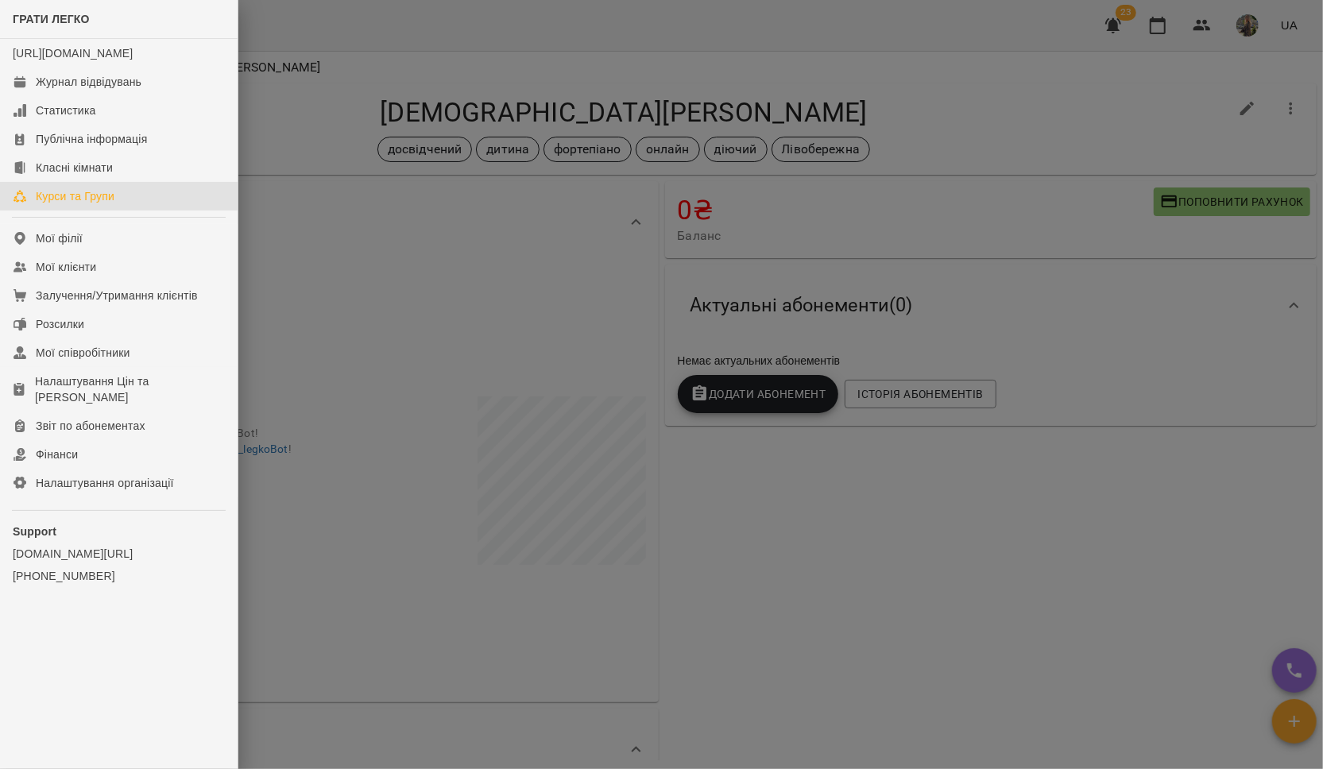
click at [99, 203] on link "Курси та Групи" at bounding box center [119, 196] width 238 height 29
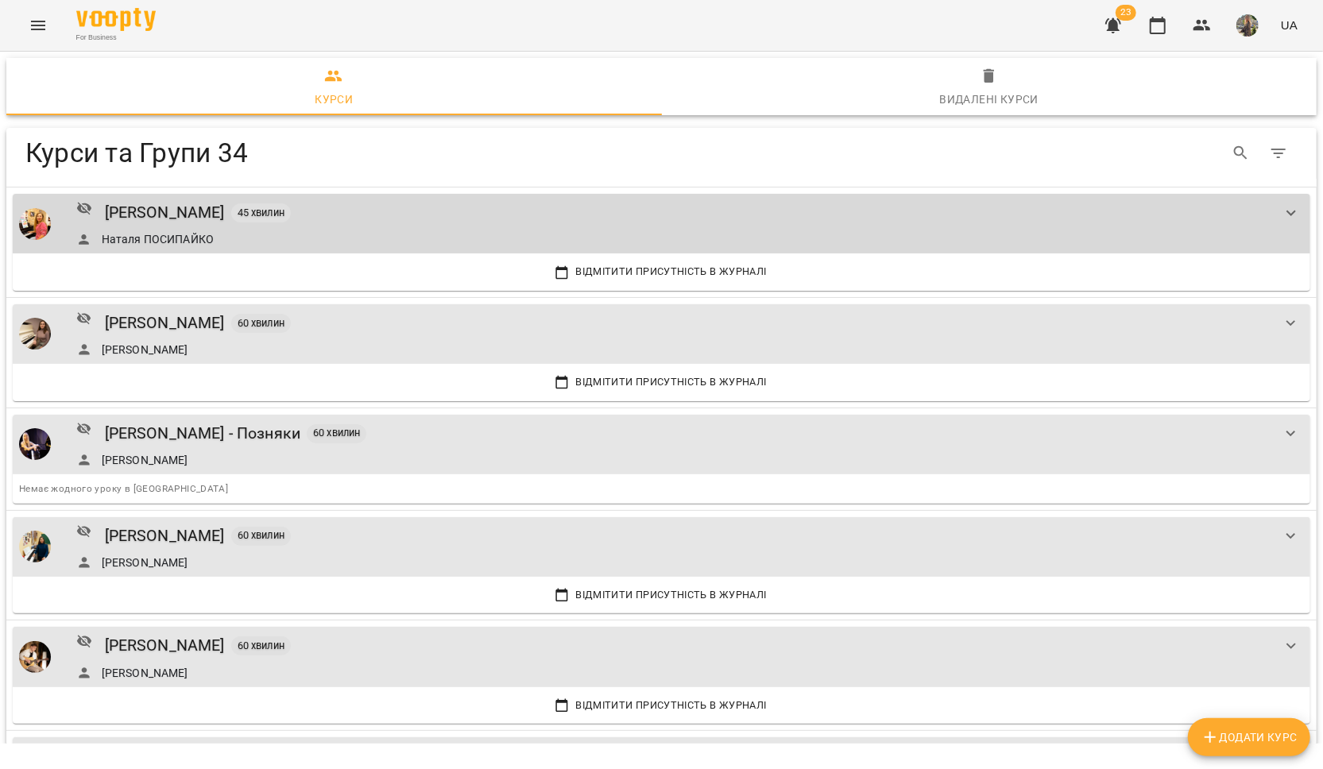
click at [47, 30] on icon "Menu" at bounding box center [38, 25] width 19 height 19
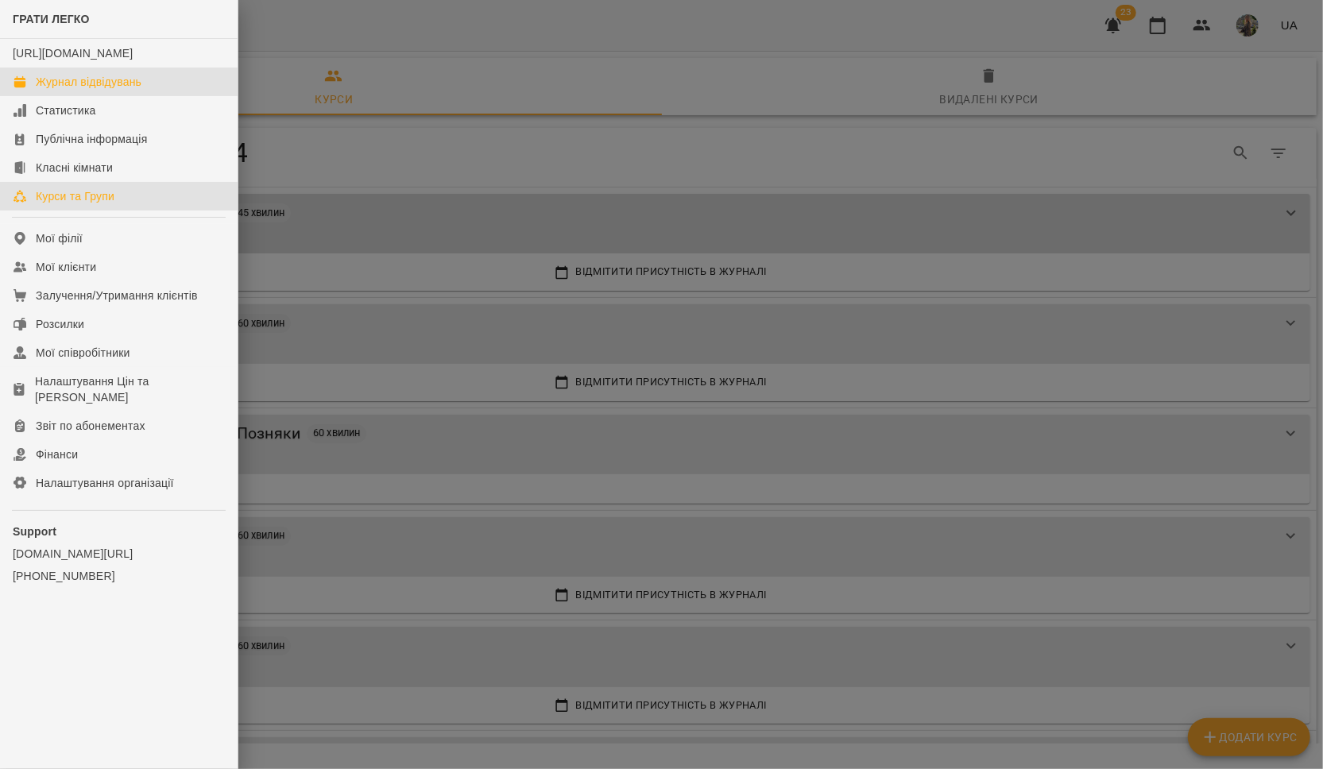
click at [100, 96] on link "Журнал відвідувань" at bounding box center [119, 82] width 238 height 29
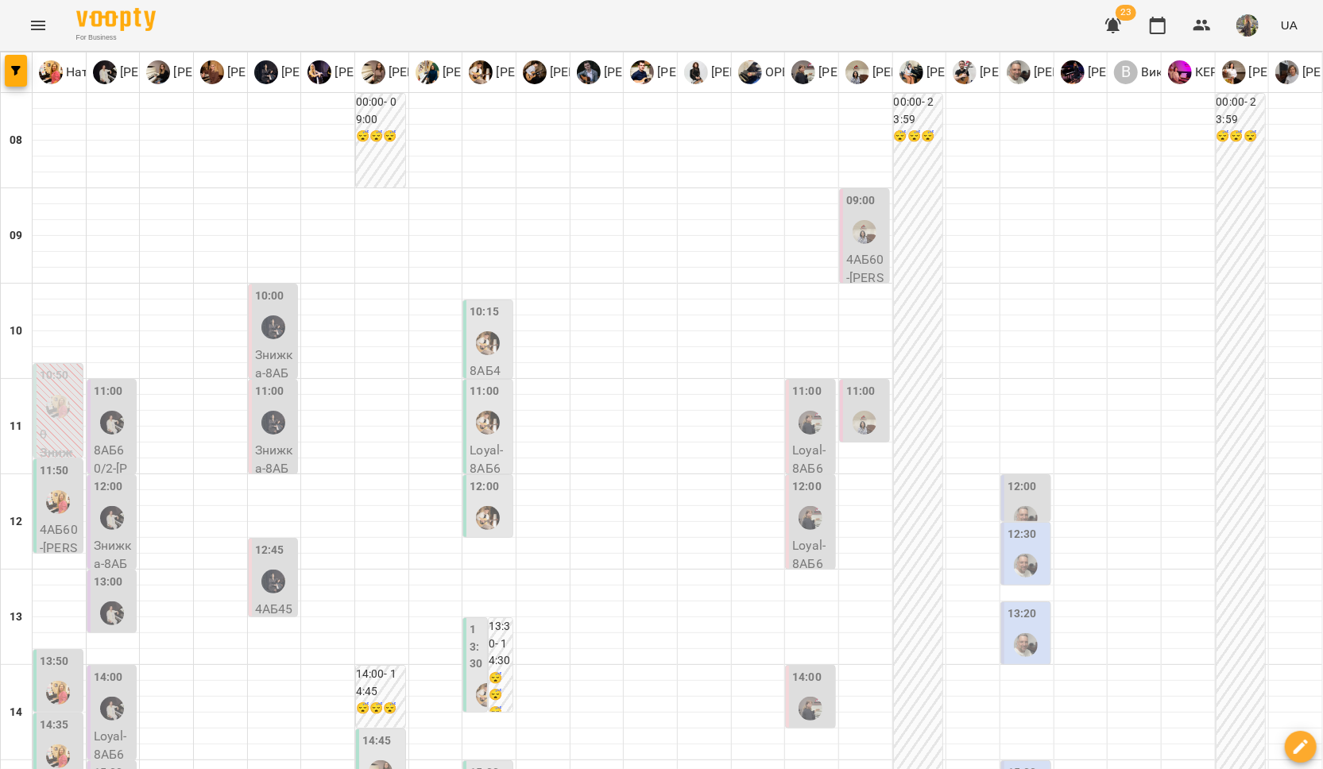
click at [3, 72] on div at bounding box center [17, 72] width 32 height 40
click at [11, 71] on icon "button" at bounding box center [16, 71] width 10 height 10
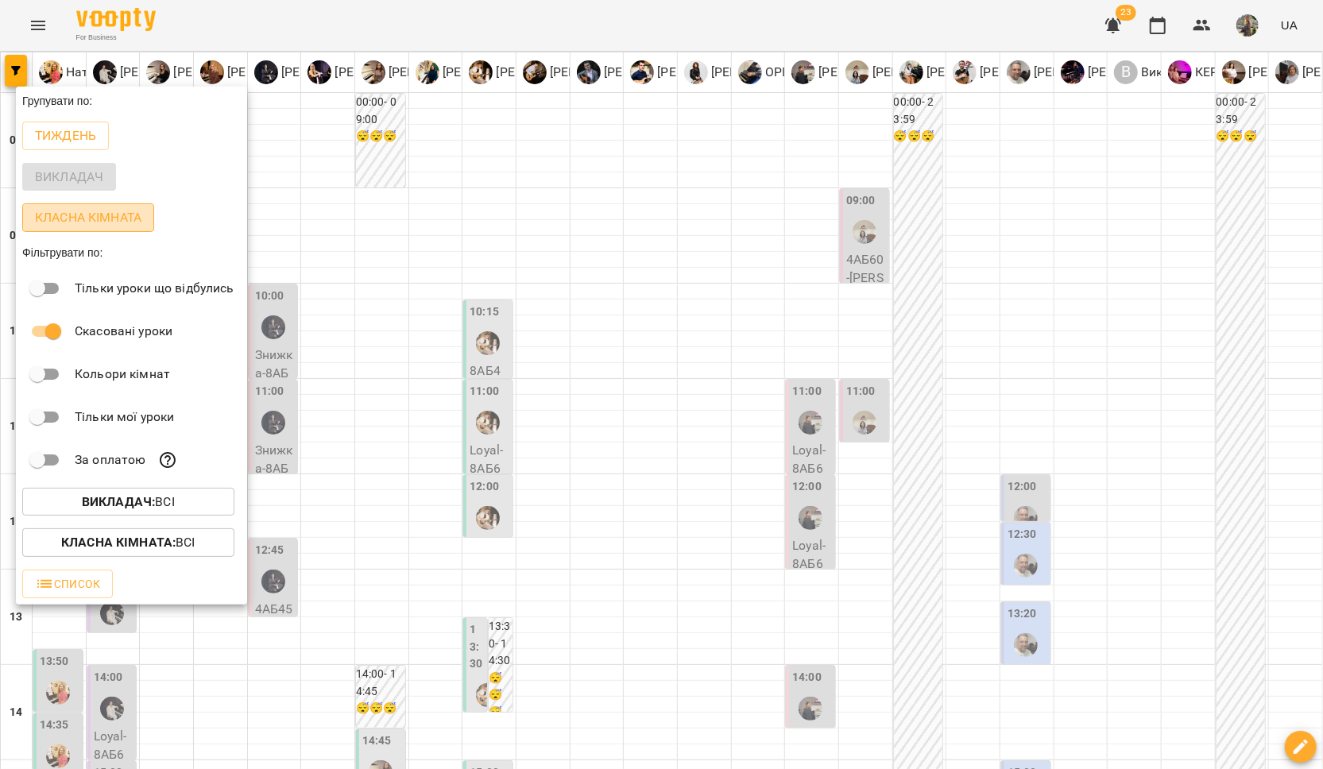
click at [86, 215] on p "Класна кімната" at bounding box center [88, 217] width 106 height 19
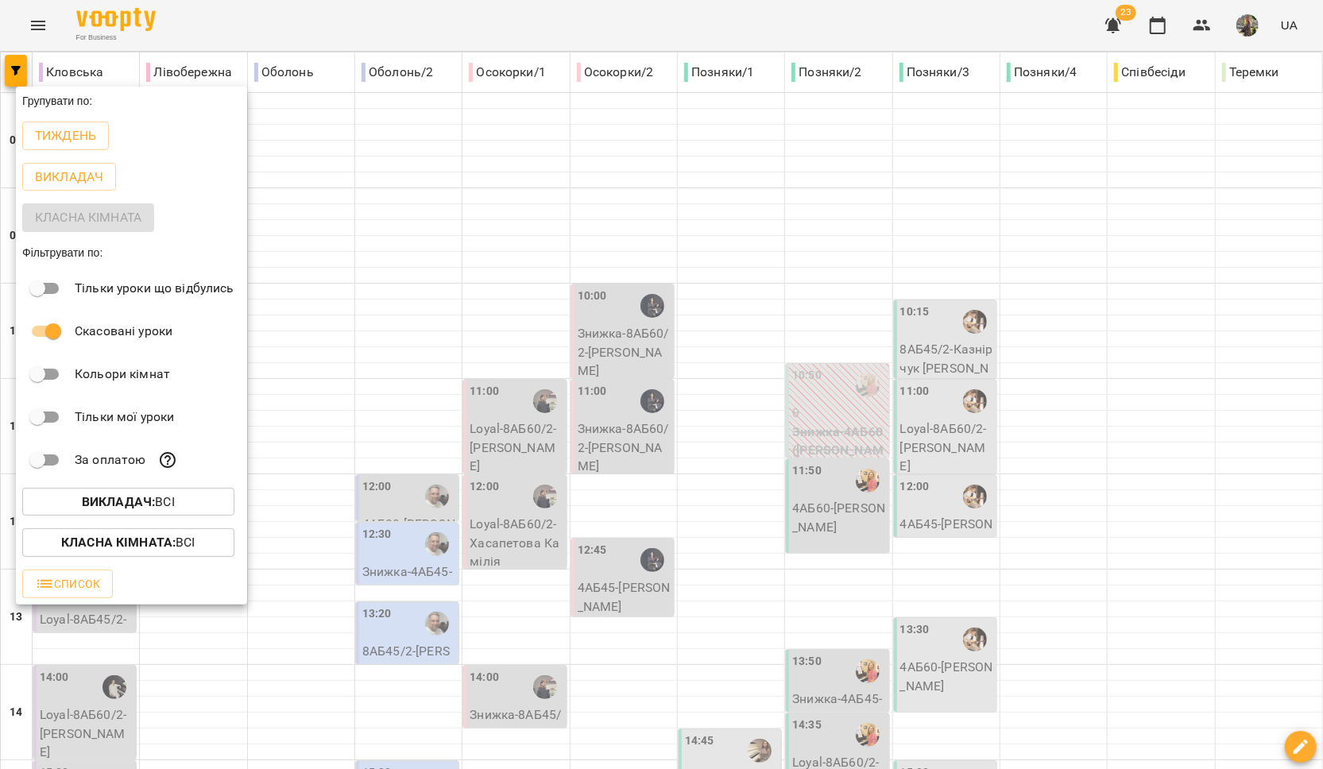
click at [617, 226] on div at bounding box center [661, 384] width 1323 height 769
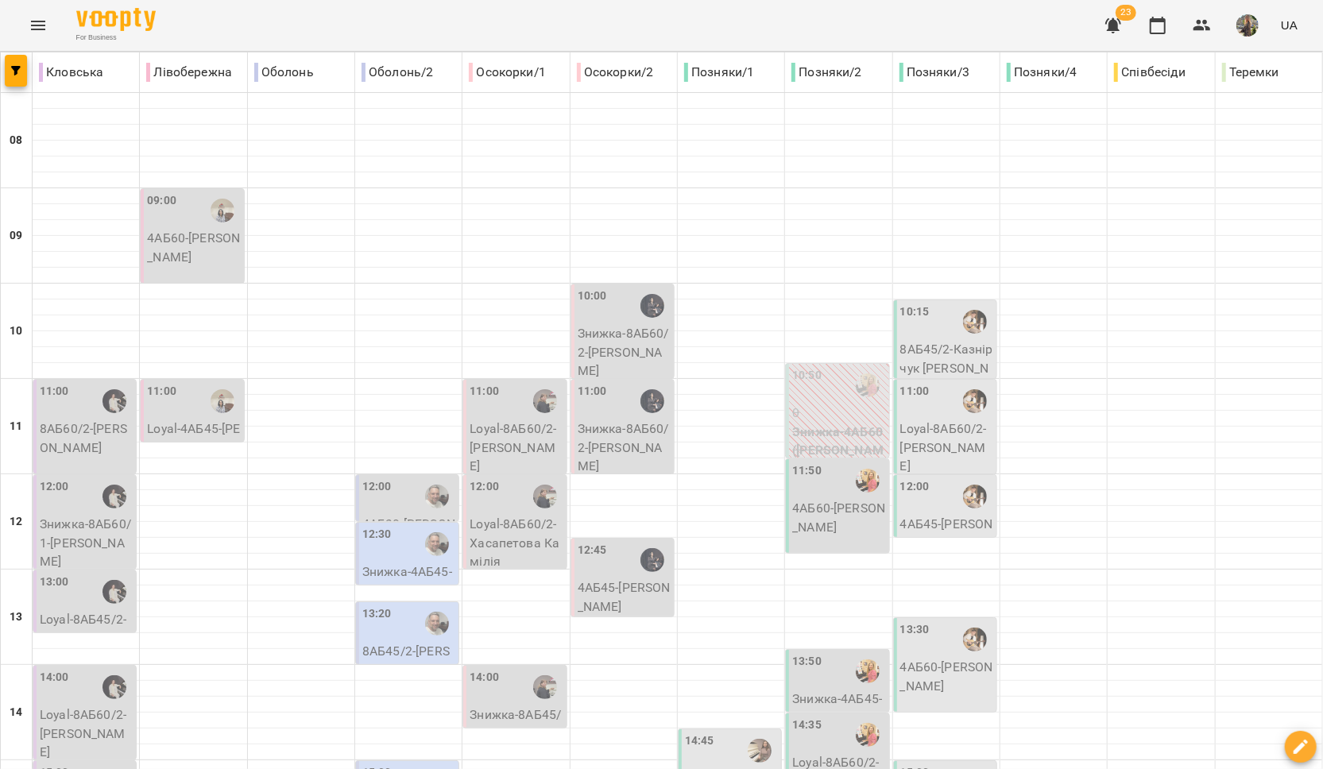
click at [1131, 41] on span "23" at bounding box center [1113, 25] width 38 height 38
click at [1120, 29] on icon "button" at bounding box center [1113, 25] width 19 height 19
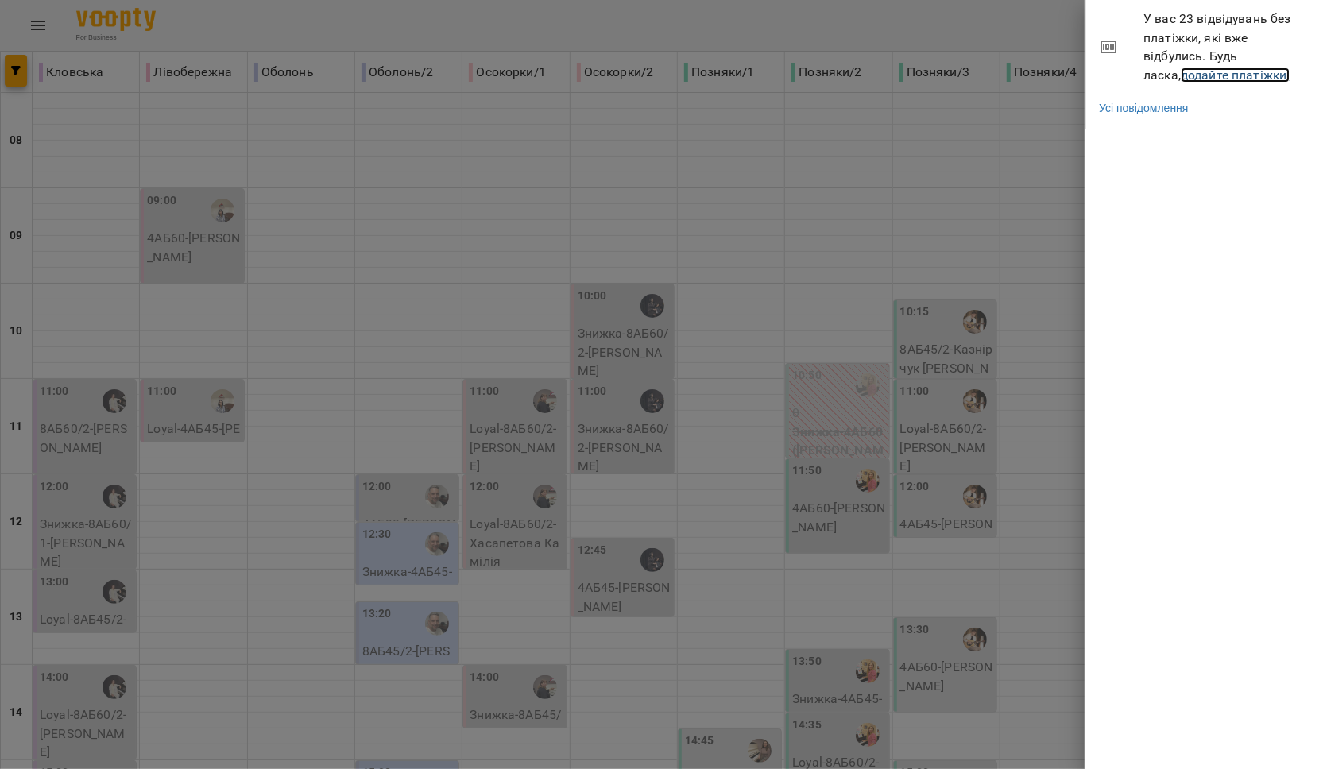
click at [1181, 73] on link "додайте платіжки!" at bounding box center [1236, 75] width 110 height 15
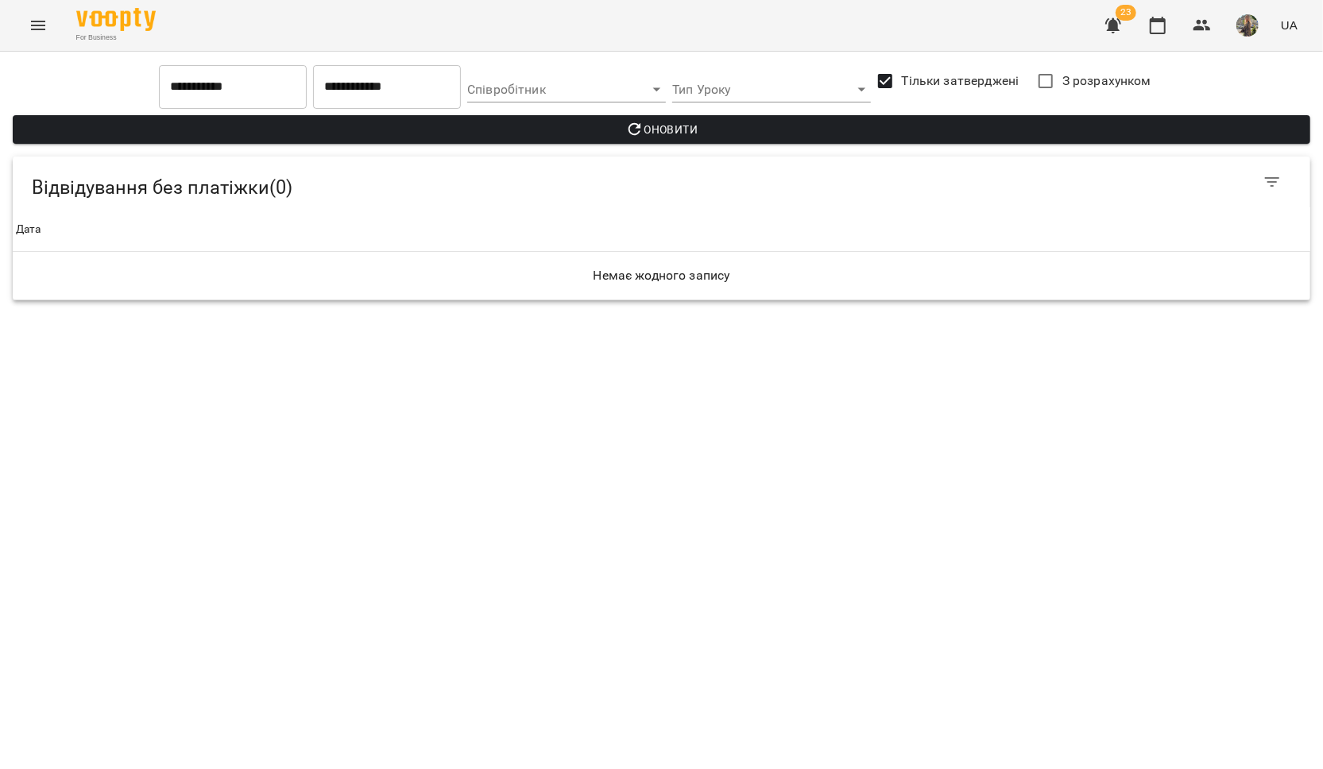
click at [39, 22] on icon "Menu" at bounding box center [38, 25] width 19 height 19
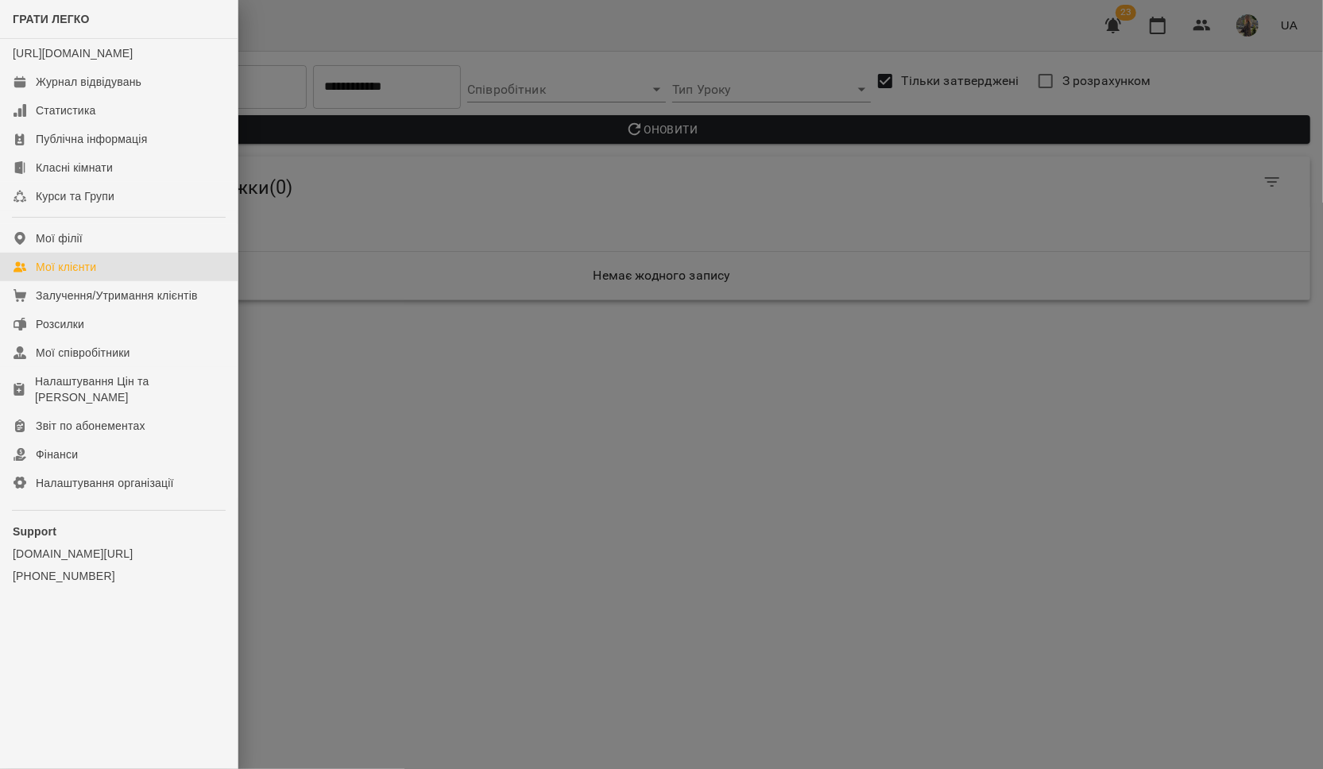
click at [120, 280] on link "Мої клієнти" at bounding box center [119, 267] width 238 height 29
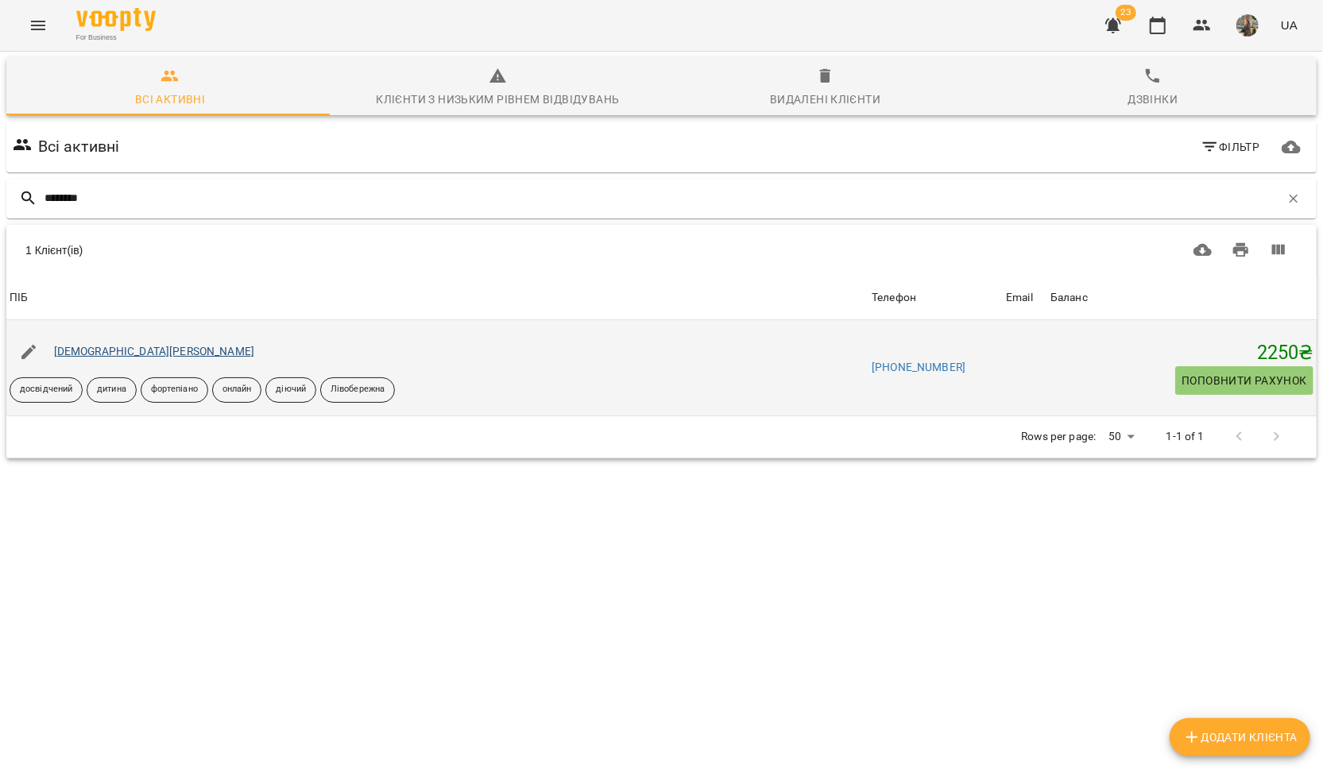
type input "********"
click at [88, 349] on link "[DEMOGRAPHIC_DATA][PERSON_NAME]" at bounding box center [154, 351] width 201 height 13
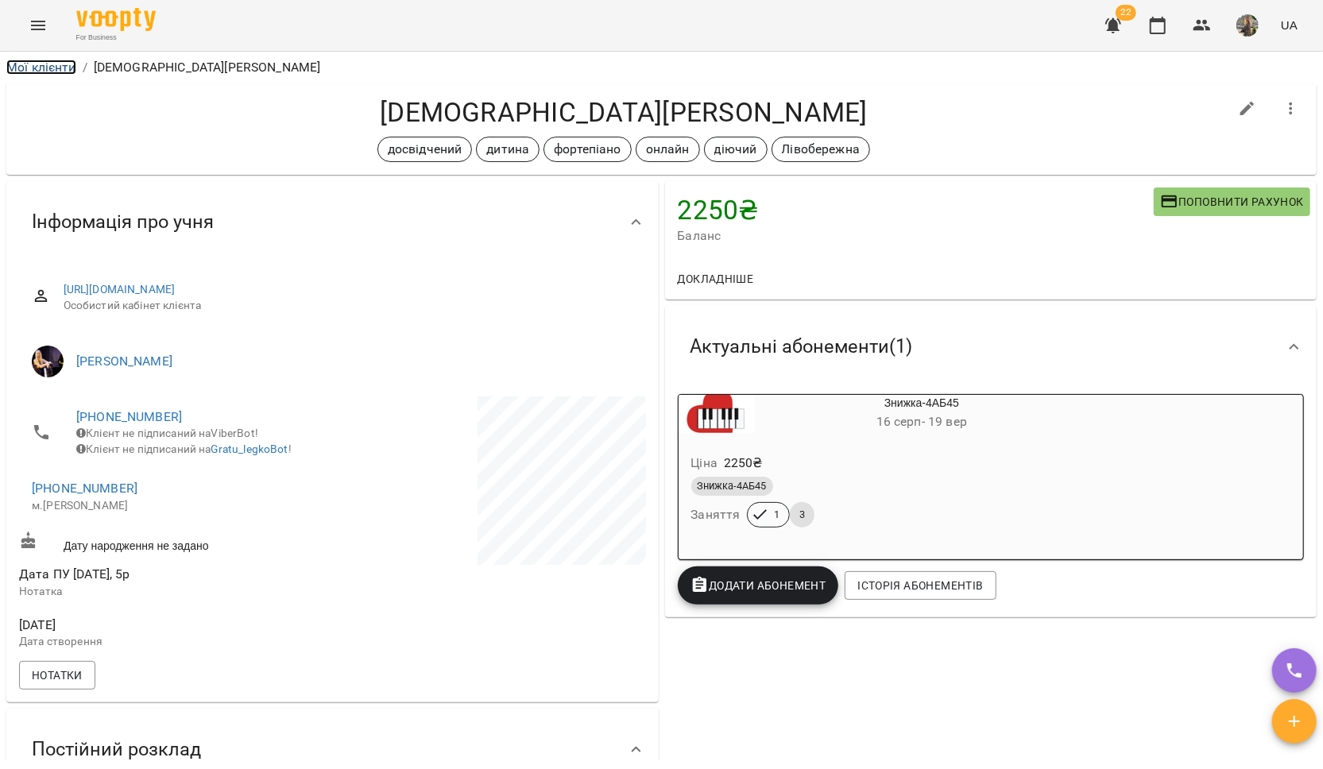
click at [60, 67] on link "Мої клієнти" at bounding box center [41, 67] width 70 height 15
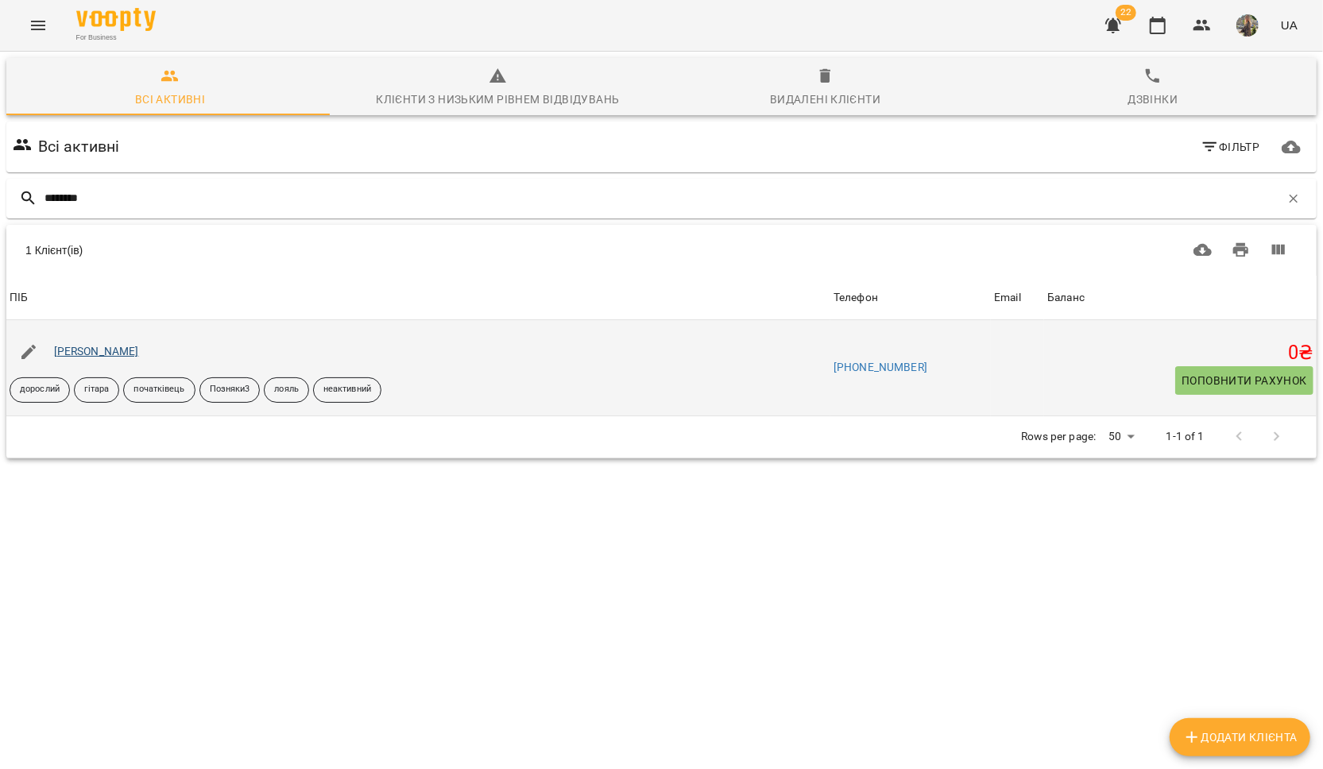
type input "********"
click at [95, 350] on link "Ілля Буткевич" at bounding box center [96, 351] width 85 height 13
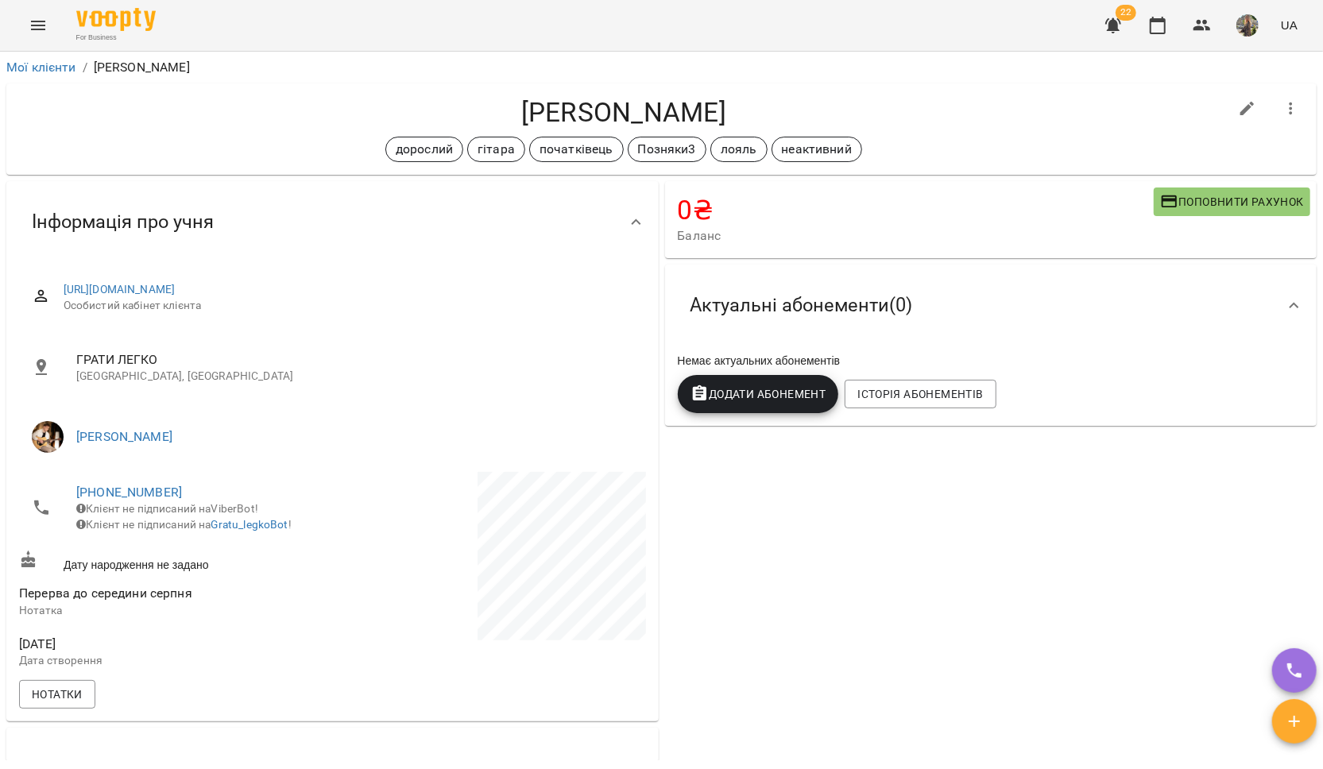
click at [38, 56] on div "Мої клієнти / Ілля Буткевич" at bounding box center [661, 67] width 1317 height 25
click at [39, 59] on li "Мої клієнти" at bounding box center [41, 67] width 70 height 19
click at [37, 79] on div "Мої клієнти / Ілля Буткевич Ілля Буткевич дорослий гітара початківець Позняки3 …" at bounding box center [661, 408] width 1317 height 706
click at [29, 67] on link "Мої клієнти" at bounding box center [41, 67] width 70 height 15
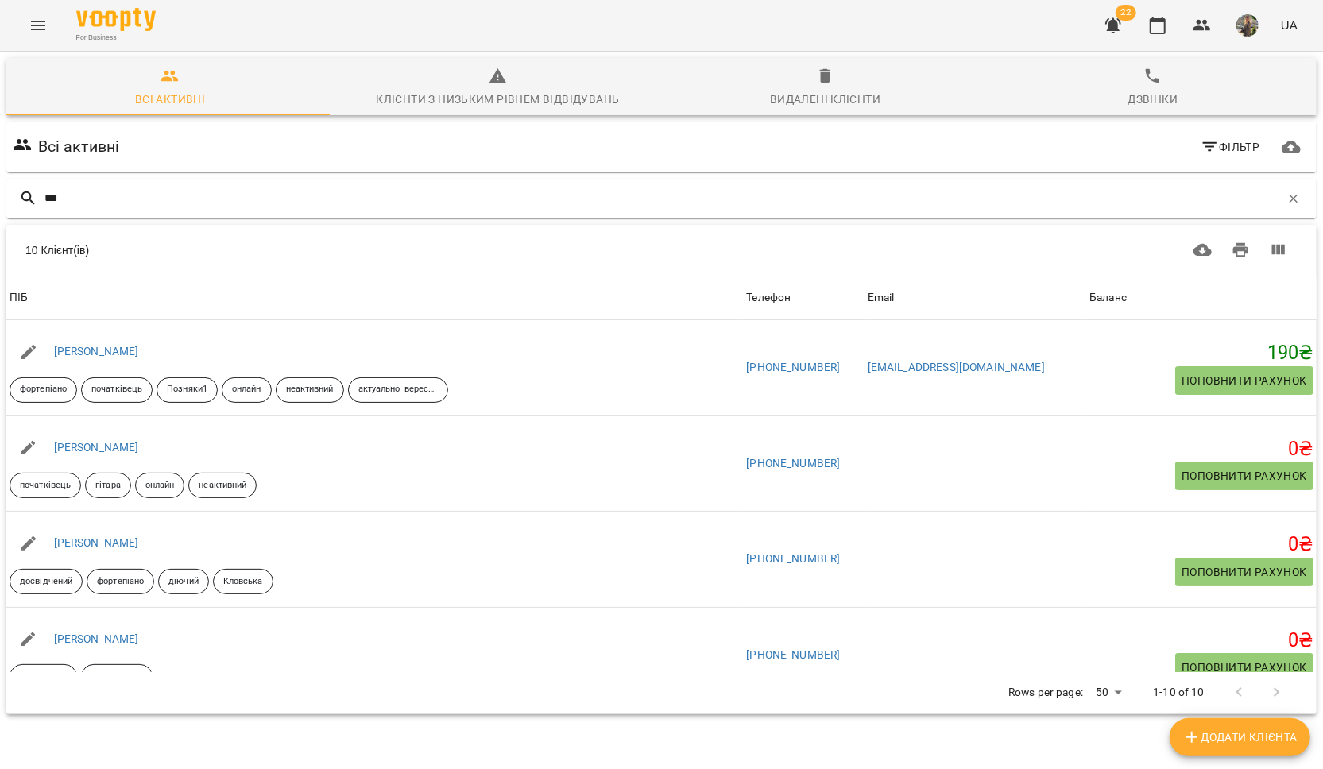
type input "***"
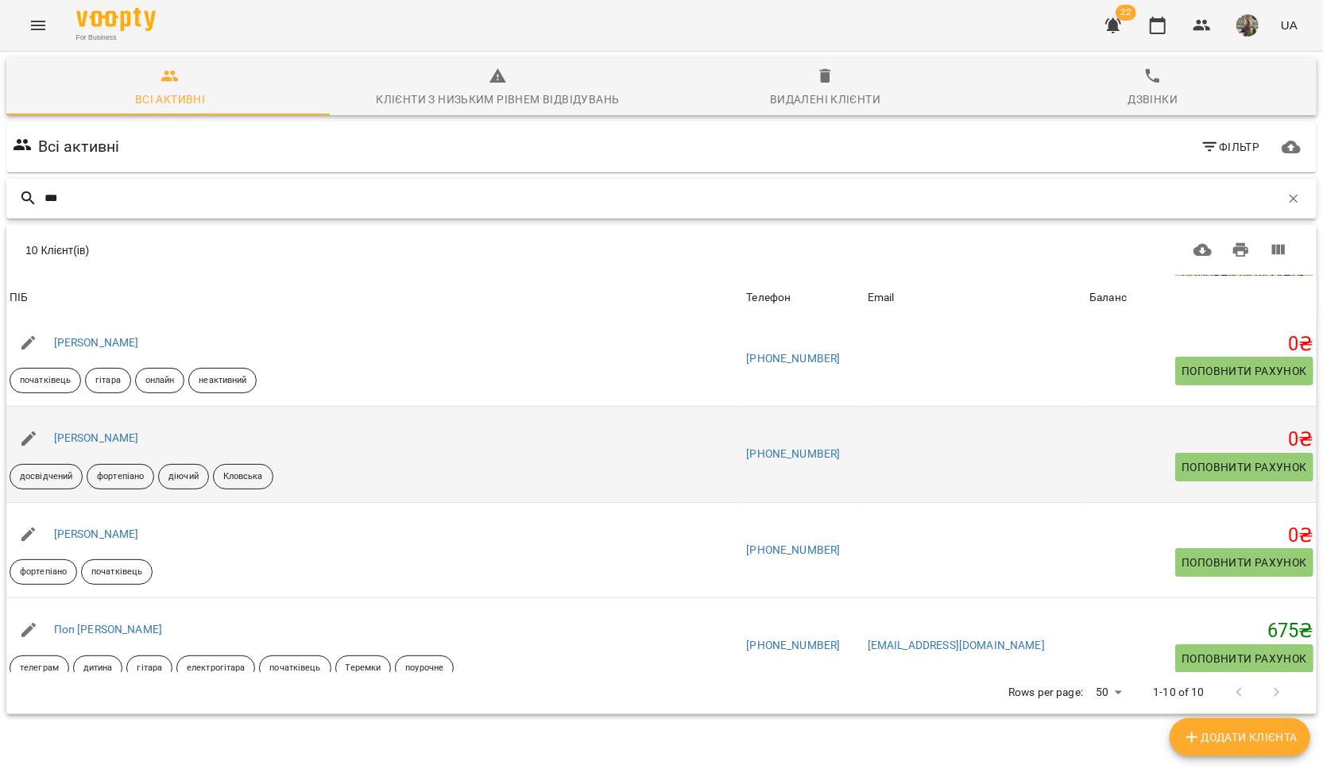
scroll to position [106, 0]
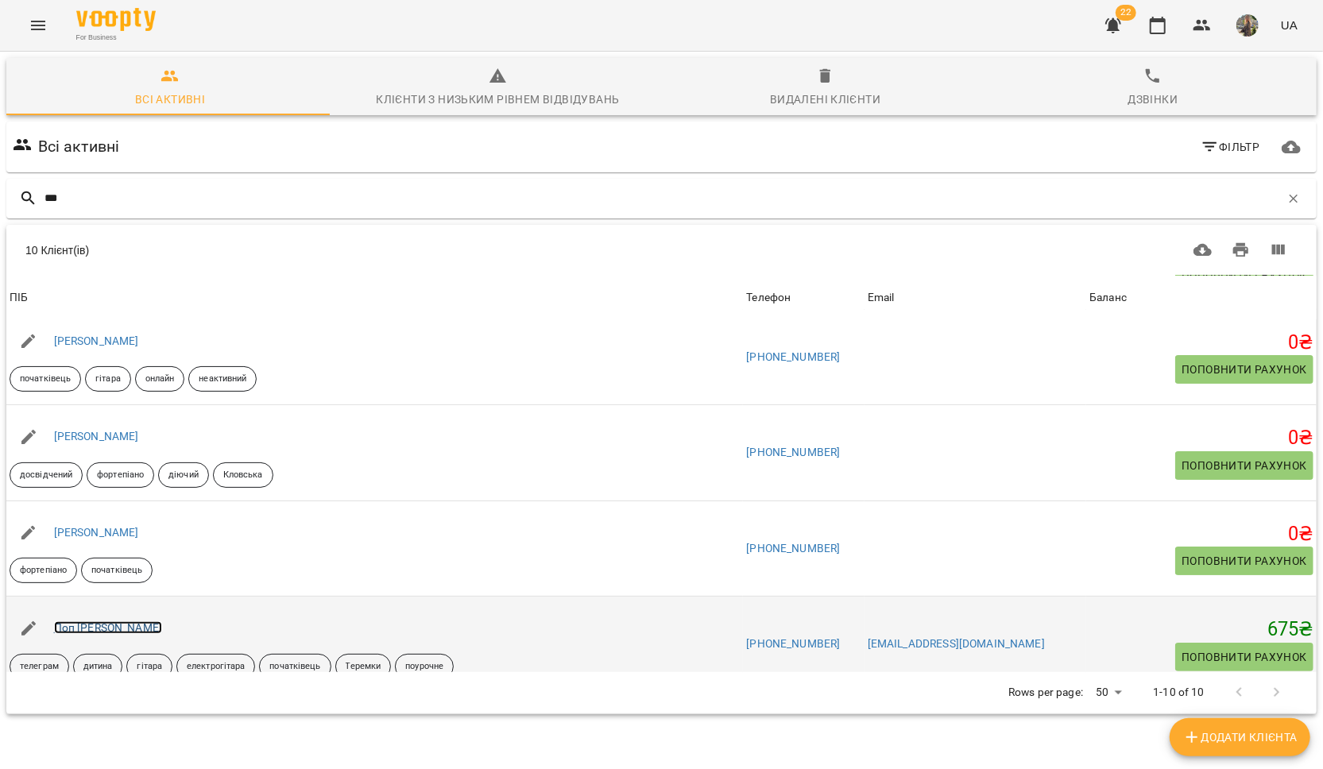
click at [119, 629] on link "Поп [PERSON_NAME]" at bounding box center [108, 627] width 109 height 13
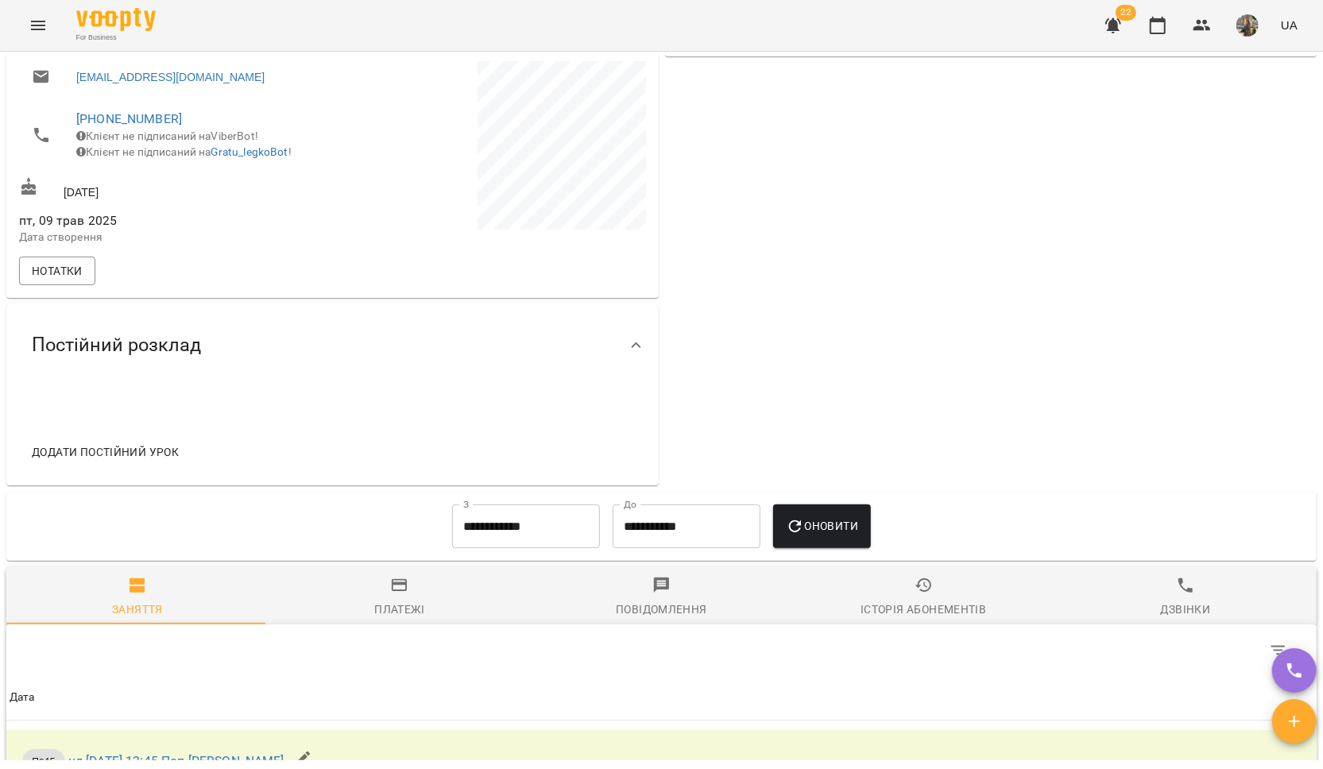
scroll to position [807, 0]
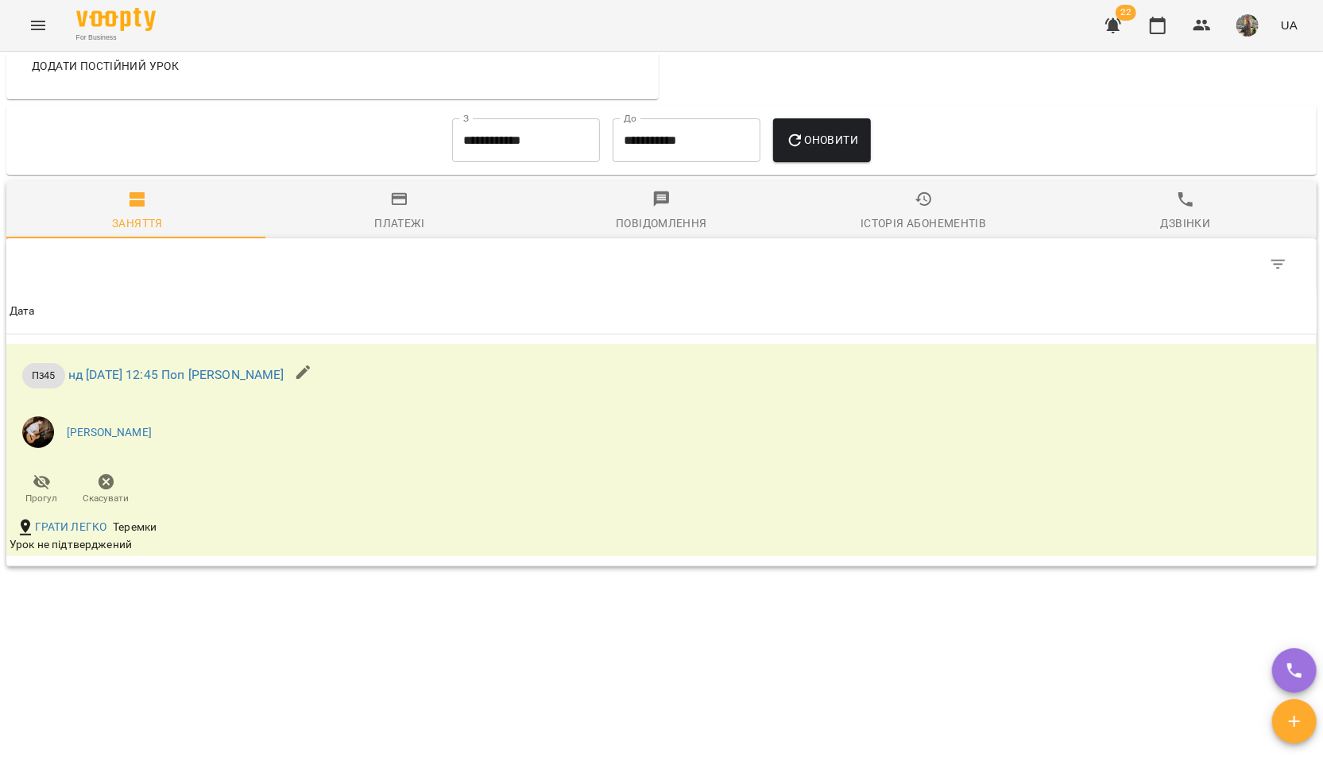
click at [933, 215] on div "Історія абонементів" at bounding box center [924, 223] width 126 height 19
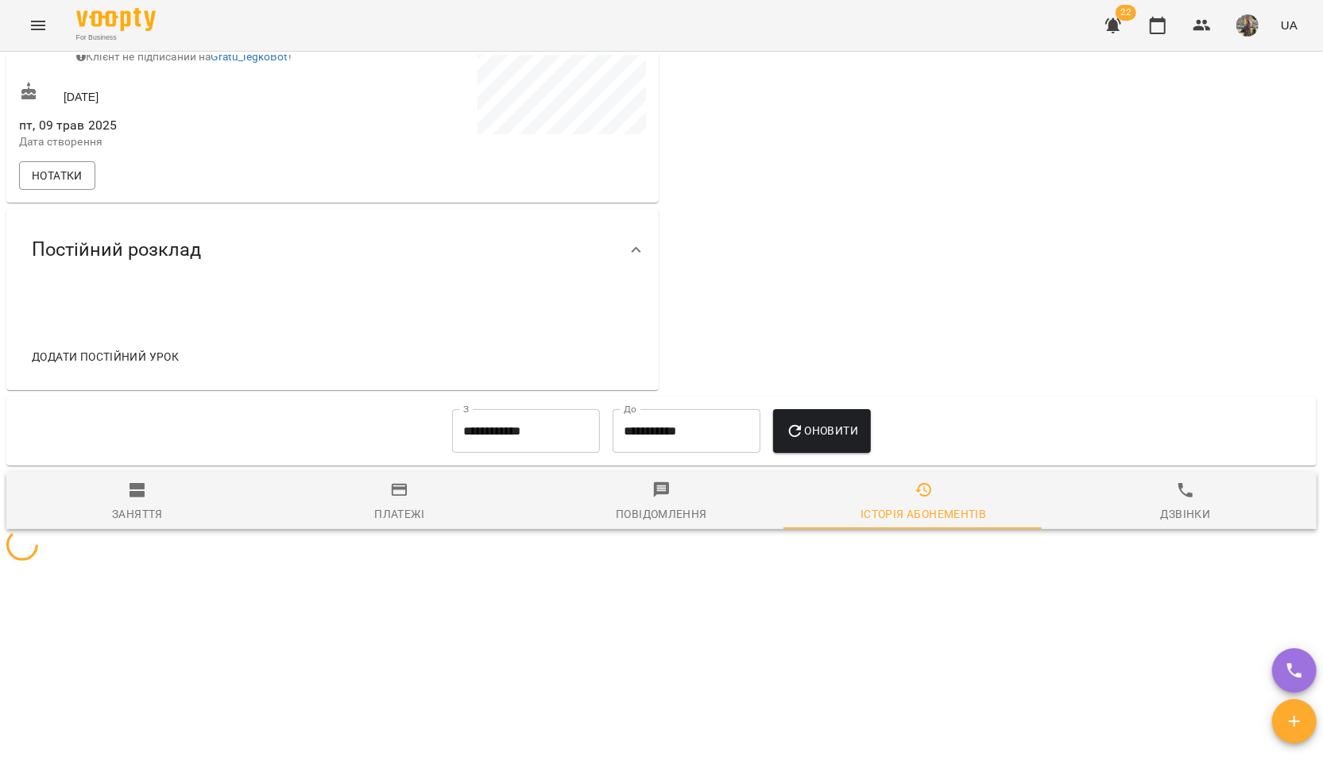
scroll to position [624, 0]
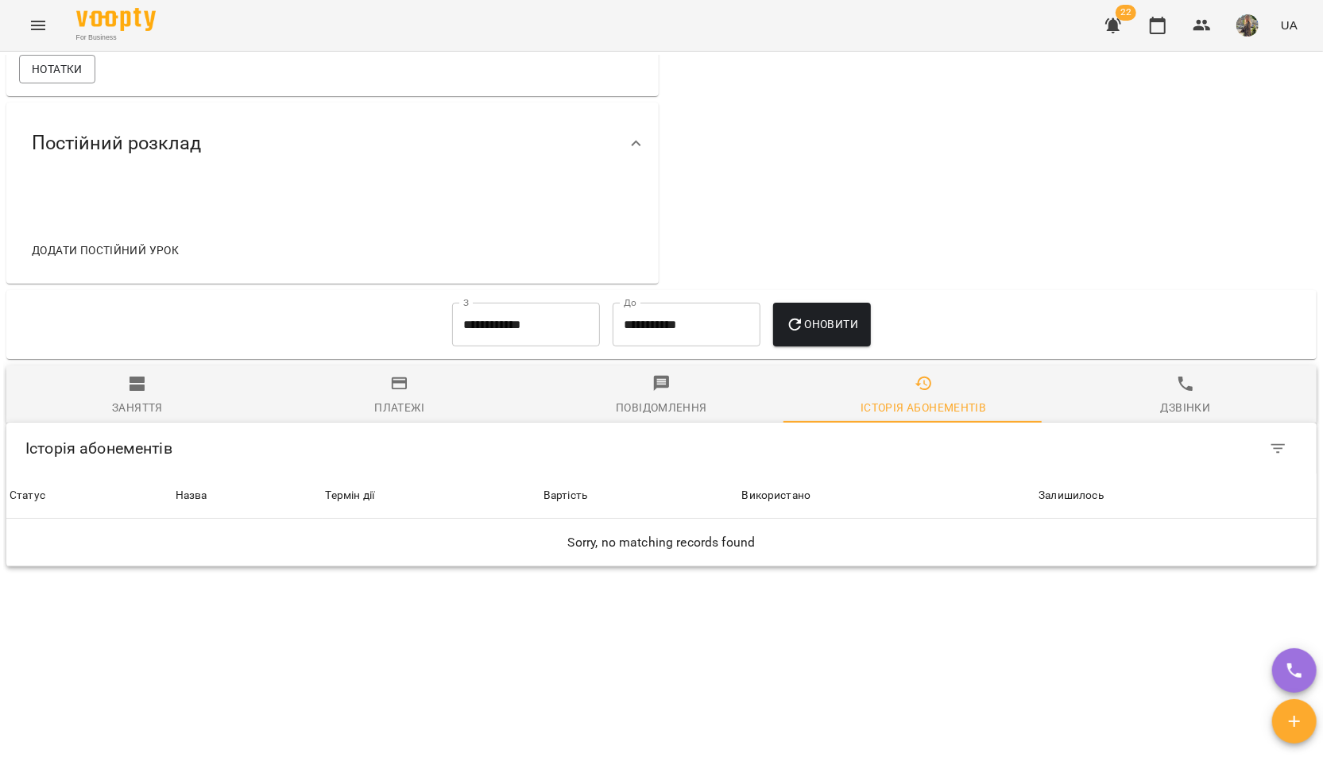
click at [535, 315] on input "**********" at bounding box center [526, 325] width 148 height 44
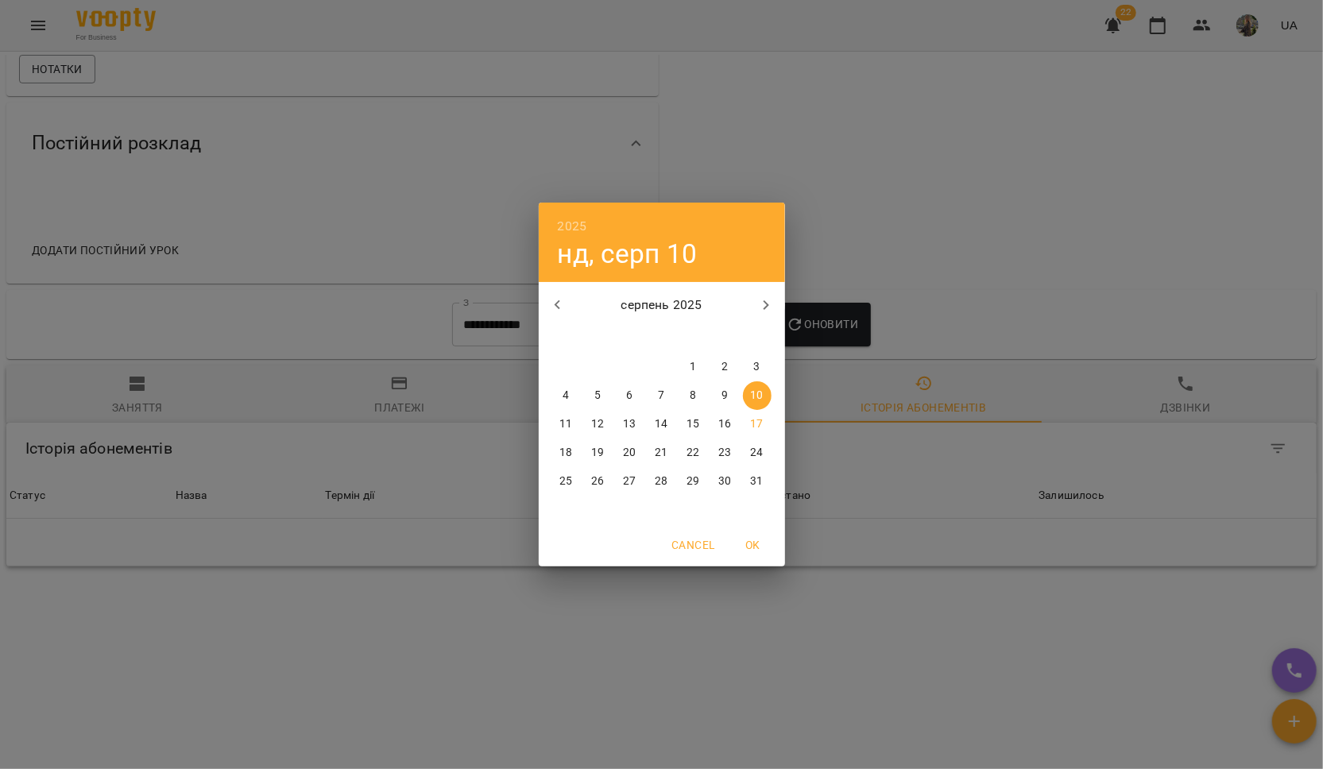
click at [426, 359] on div "2025 нд, серп 10 серпень 2025 пн вт ср чт пт сб нд 28 29 30 31 1 2 3 4 5 6 7 8 …" at bounding box center [661, 384] width 1323 height 769
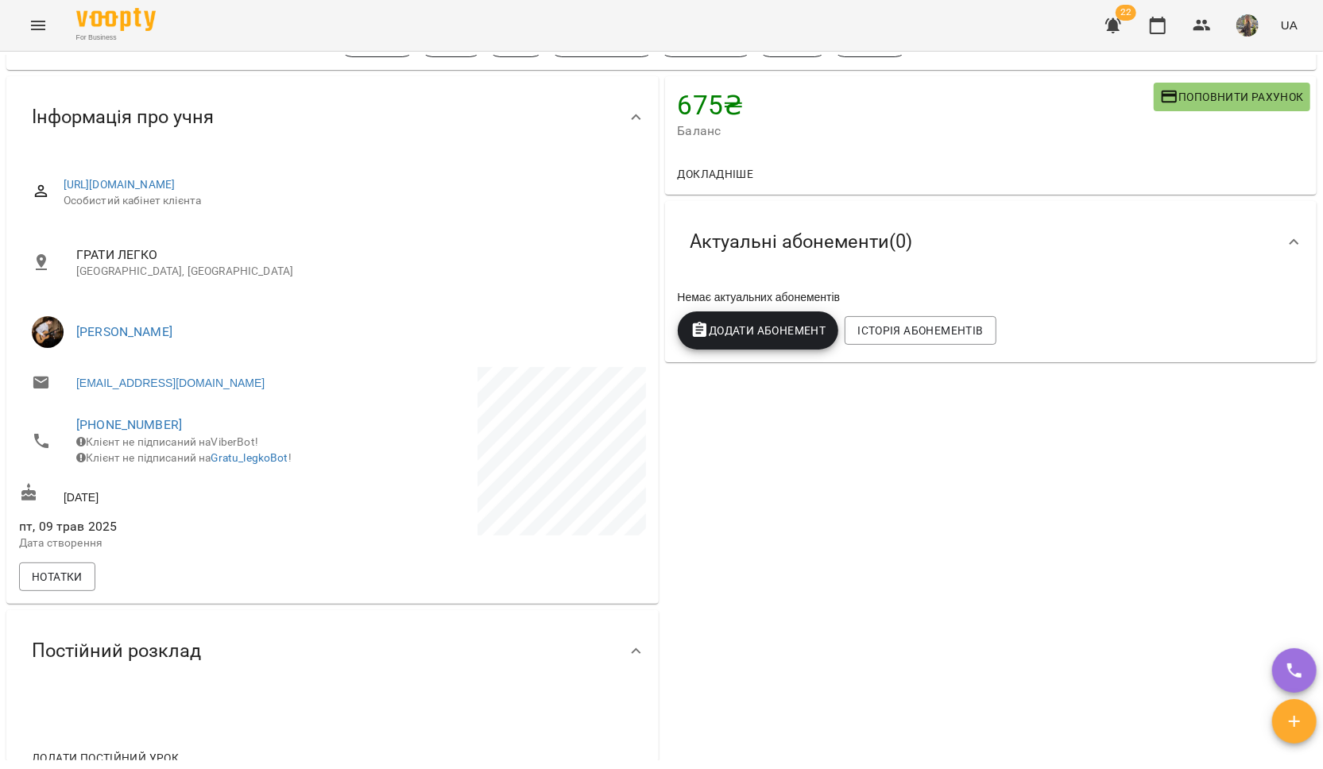
scroll to position [0, 0]
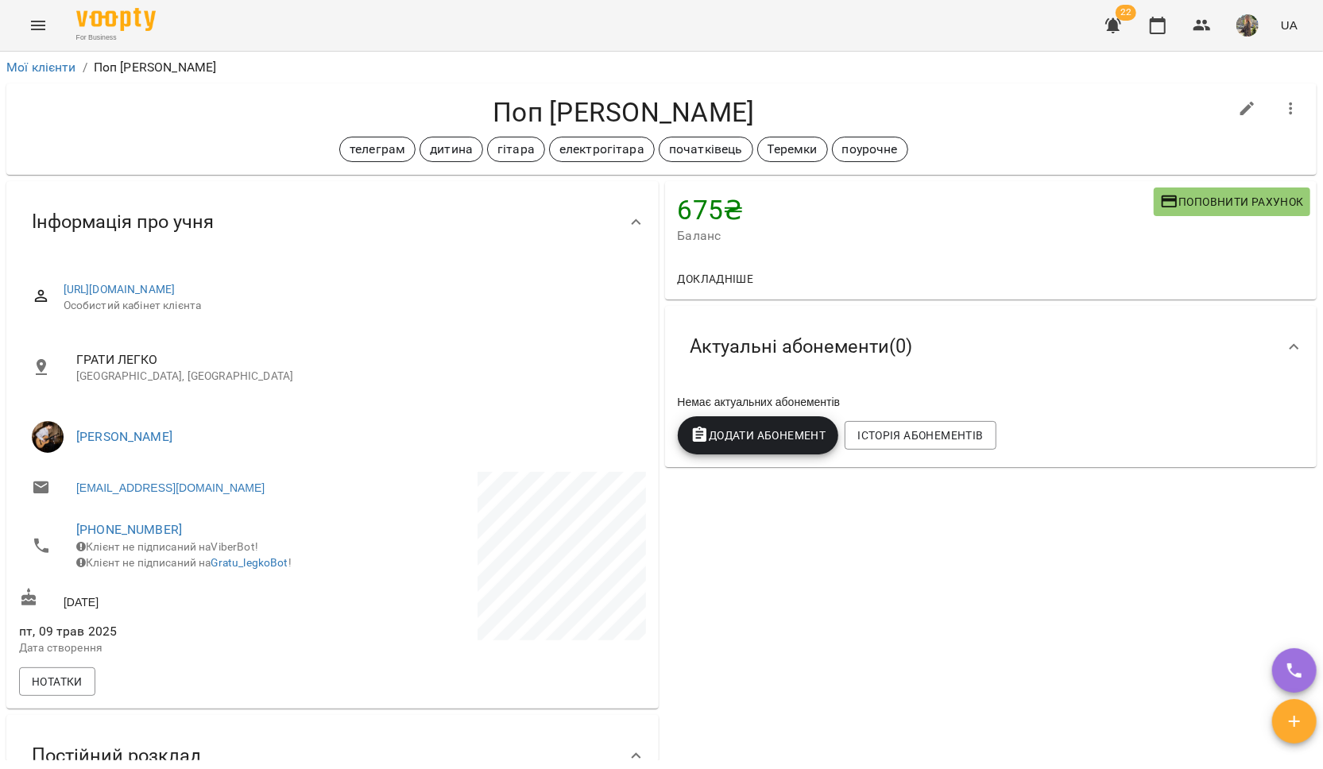
click at [37, 56] on div "Мої клієнти / Поп Олександра" at bounding box center [661, 67] width 1317 height 25
click at [40, 69] on link "Мої клієнти" at bounding box center [41, 67] width 70 height 15
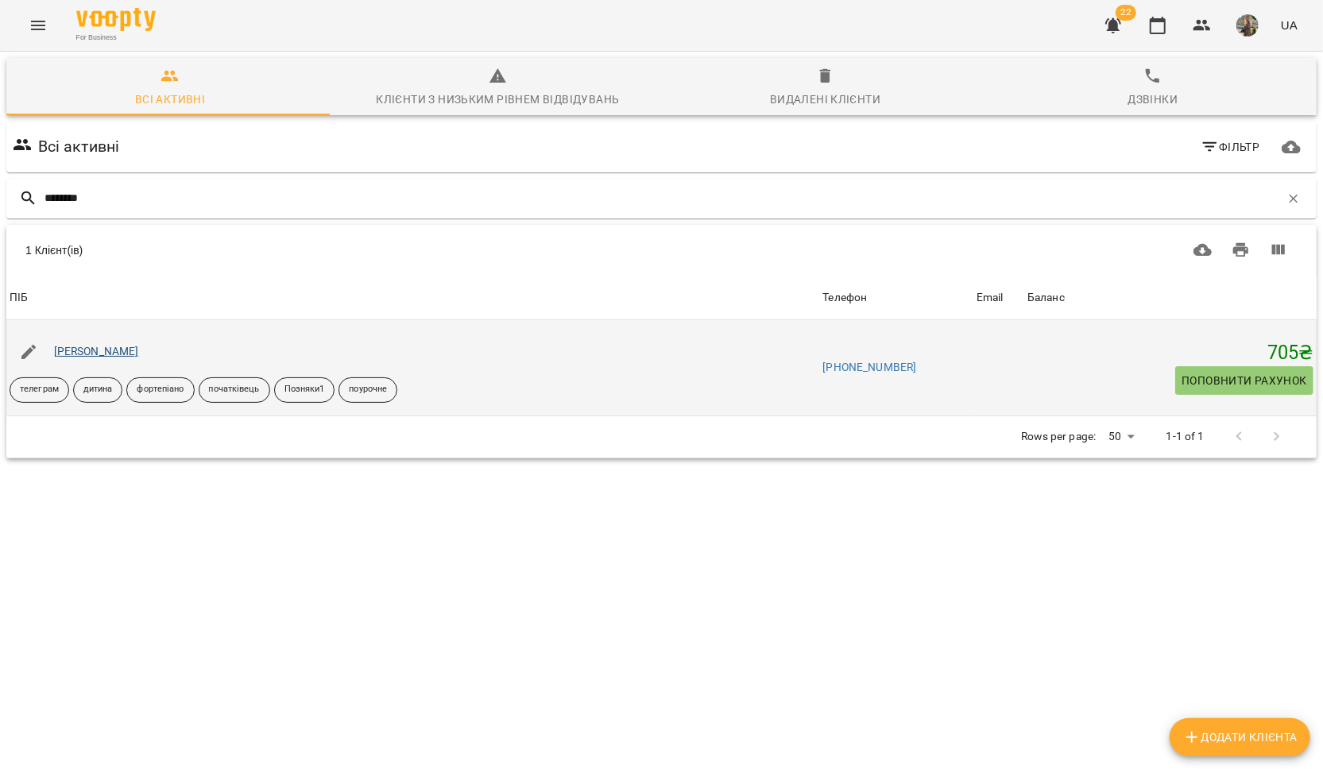
type input "********"
click at [105, 351] on link "[PERSON_NAME]" at bounding box center [96, 351] width 85 height 13
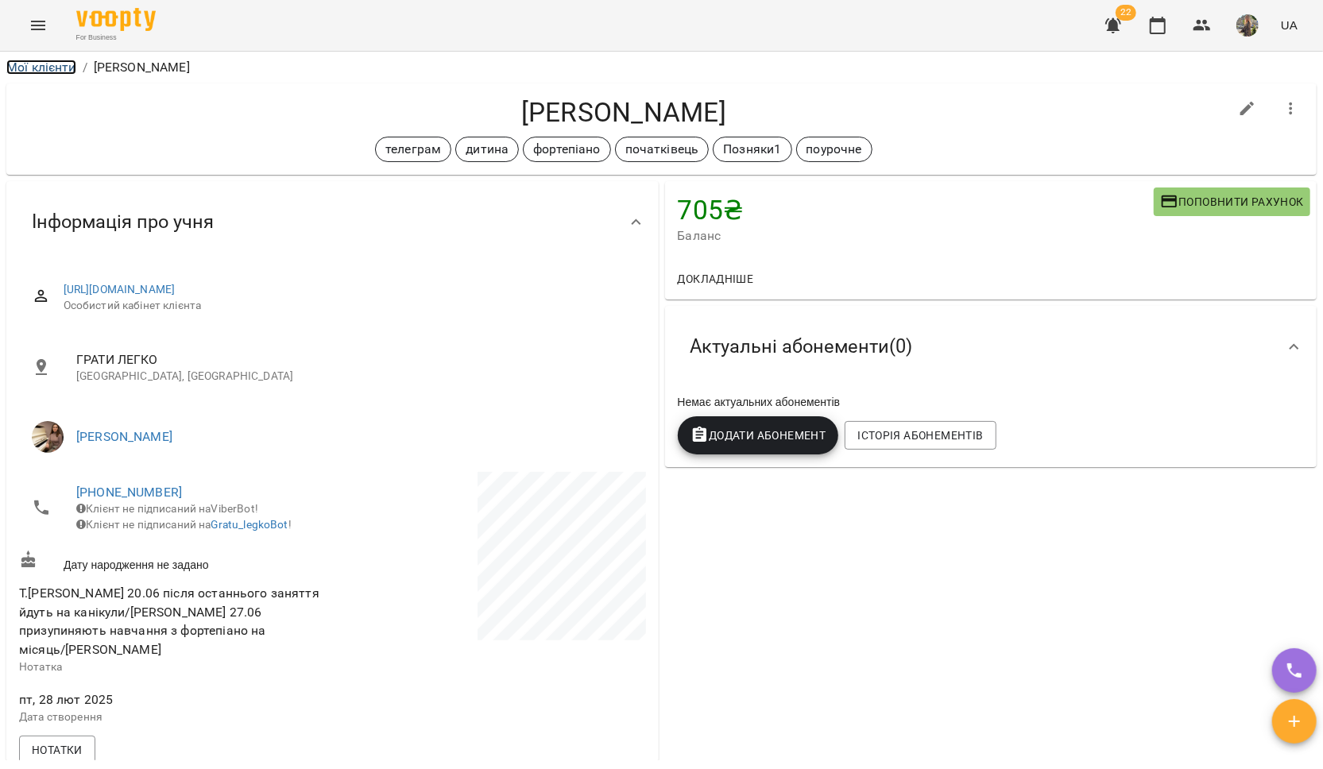
click at [57, 72] on link "Мої клієнти" at bounding box center [41, 67] width 70 height 15
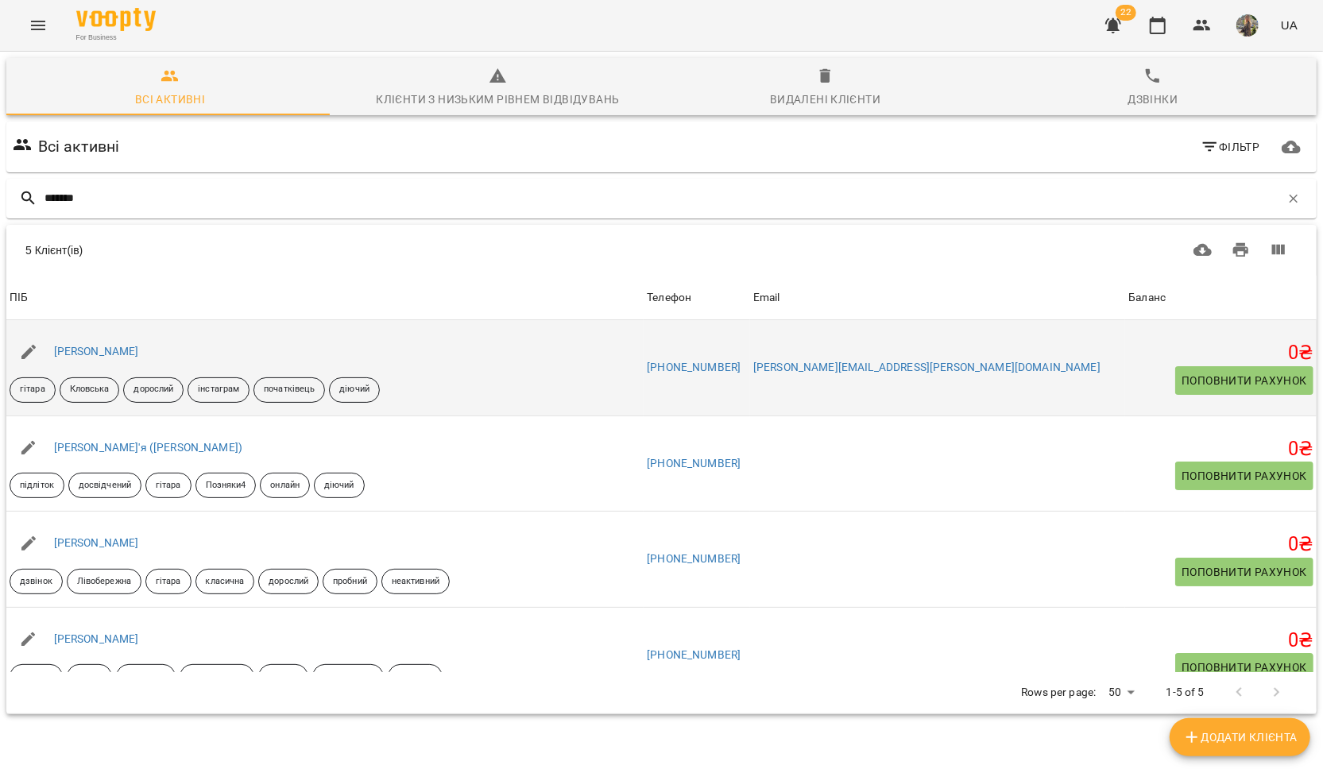
type input "*******"
click at [88, 341] on div "Вадим Поліщук" at bounding box center [96, 352] width 91 height 22
click at [94, 346] on link "Вадим Поліщук" at bounding box center [96, 351] width 85 height 13
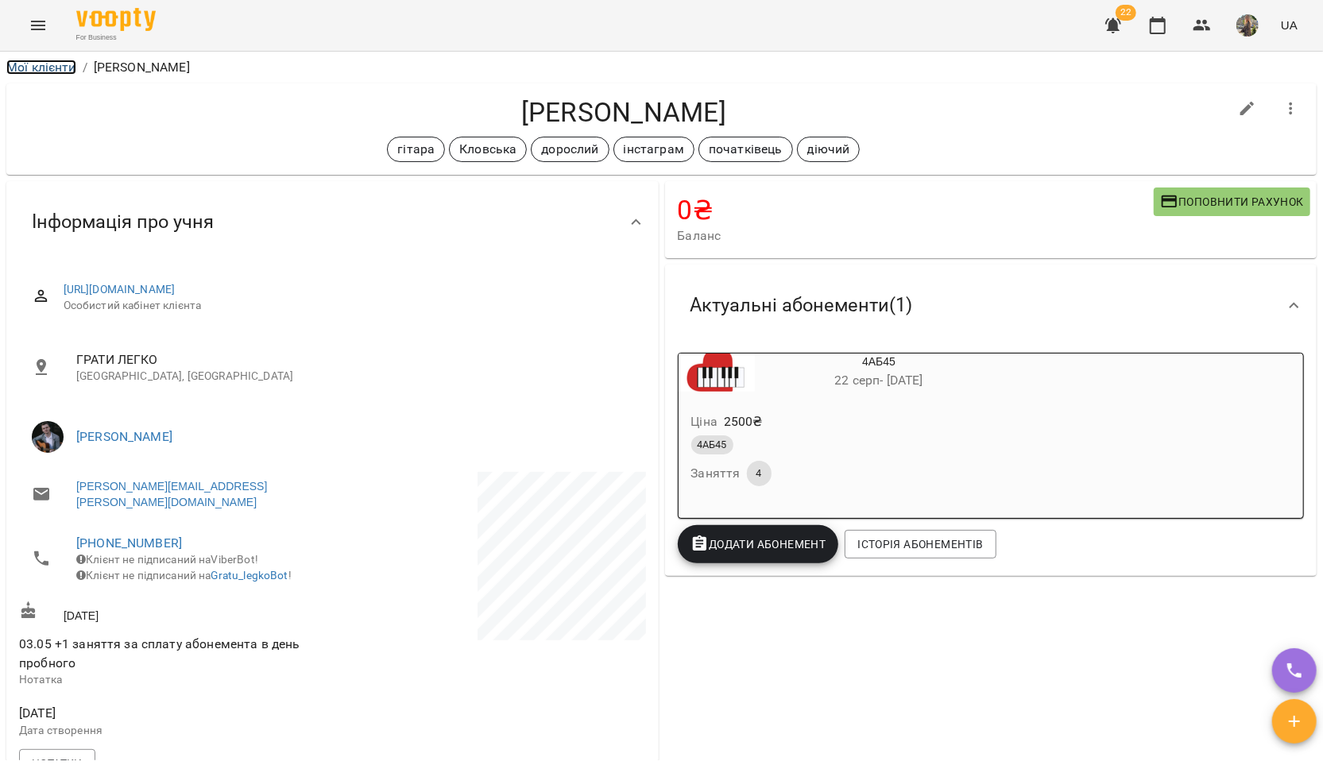
click at [53, 68] on link "Мої клієнти" at bounding box center [41, 67] width 70 height 15
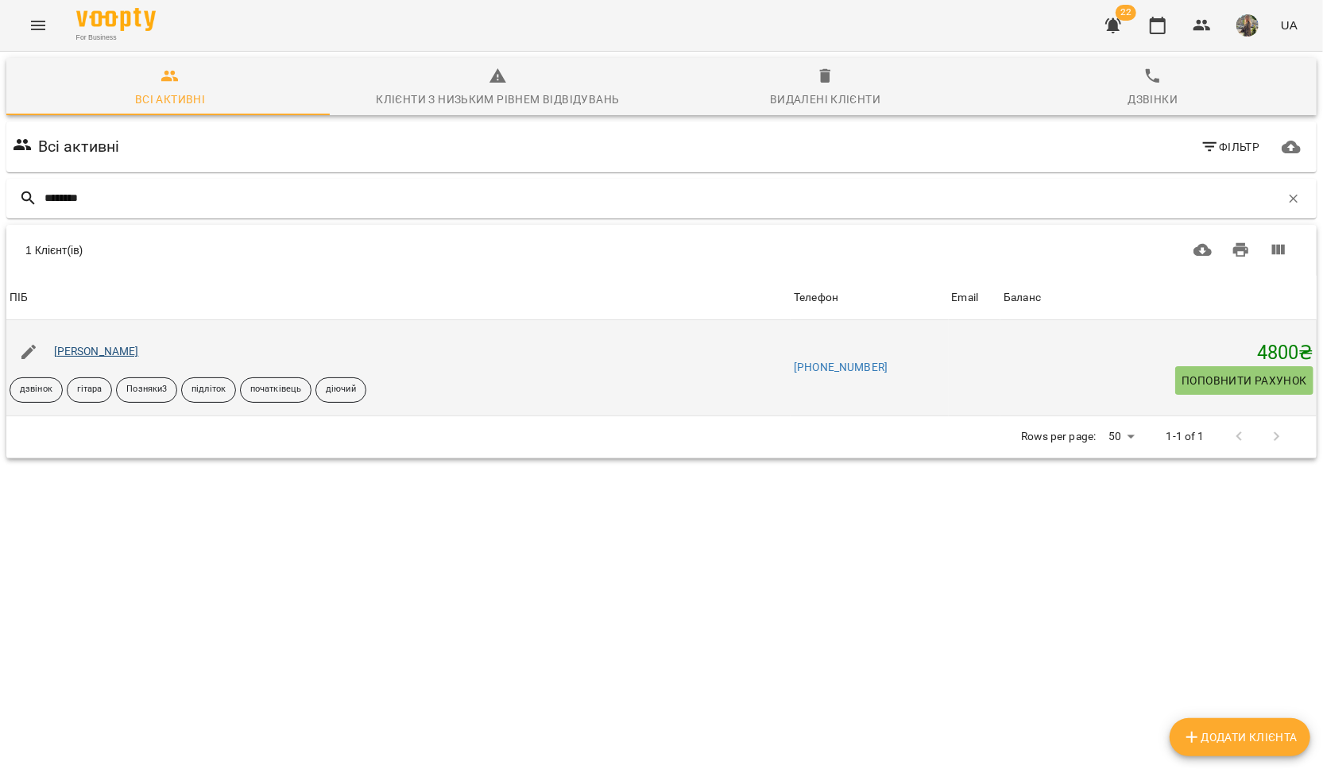
type input "********"
click at [88, 354] on link "[PERSON_NAME]" at bounding box center [96, 351] width 85 height 13
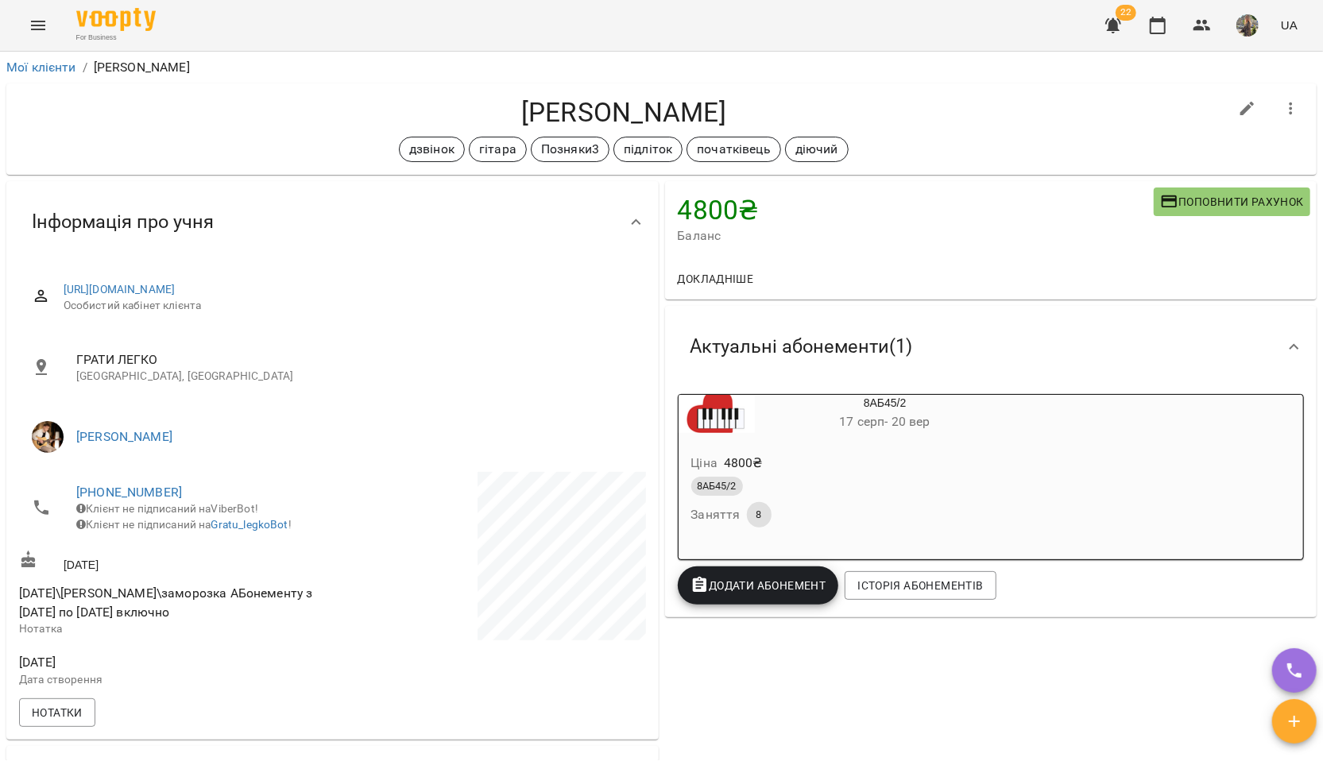
click at [38, 18] on icon "Menu" at bounding box center [38, 25] width 19 height 19
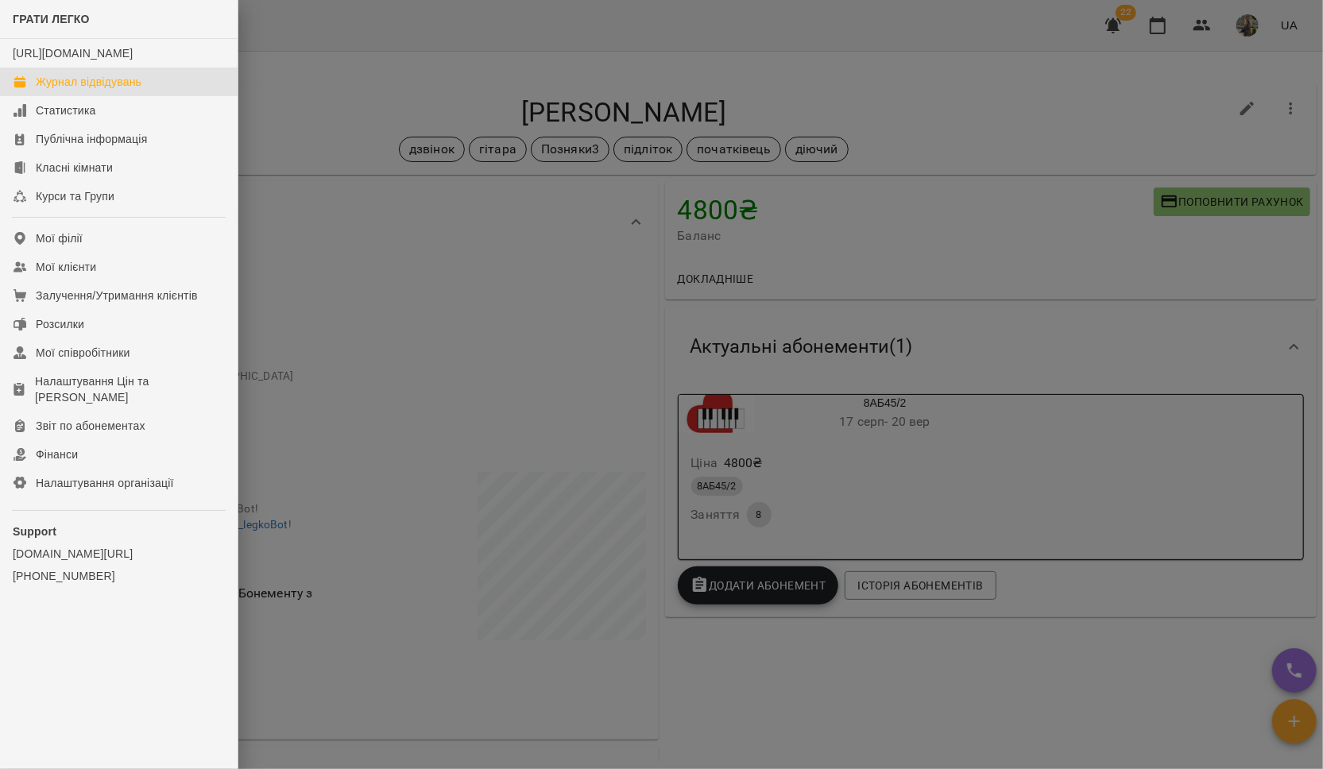
click at [83, 88] on link "Журнал відвідувань" at bounding box center [119, 82] width 238 height 29
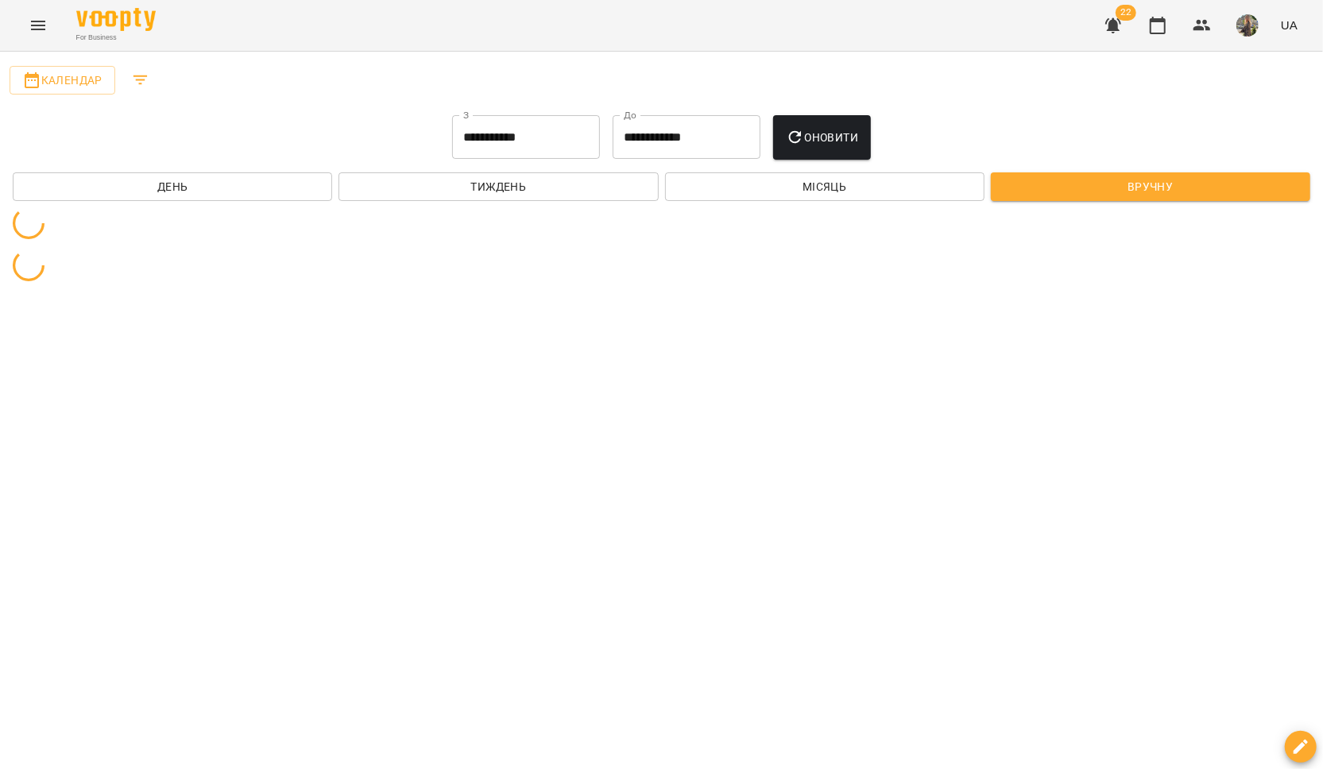
click at [131, 79] on icon "Filters" at bounding box center [140, 80] width 19 height 19
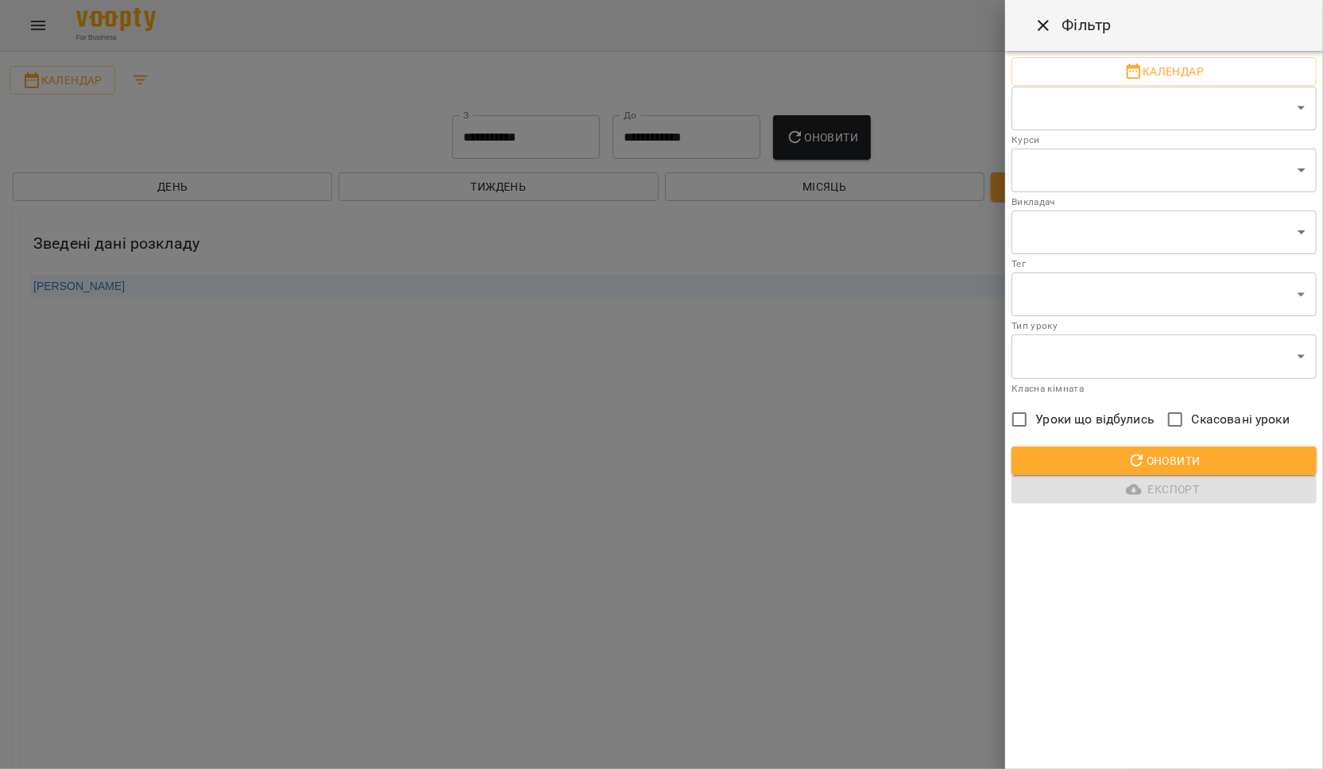
click at [308, 346] on div at bounding box center [661, 384] width 1323 height 769
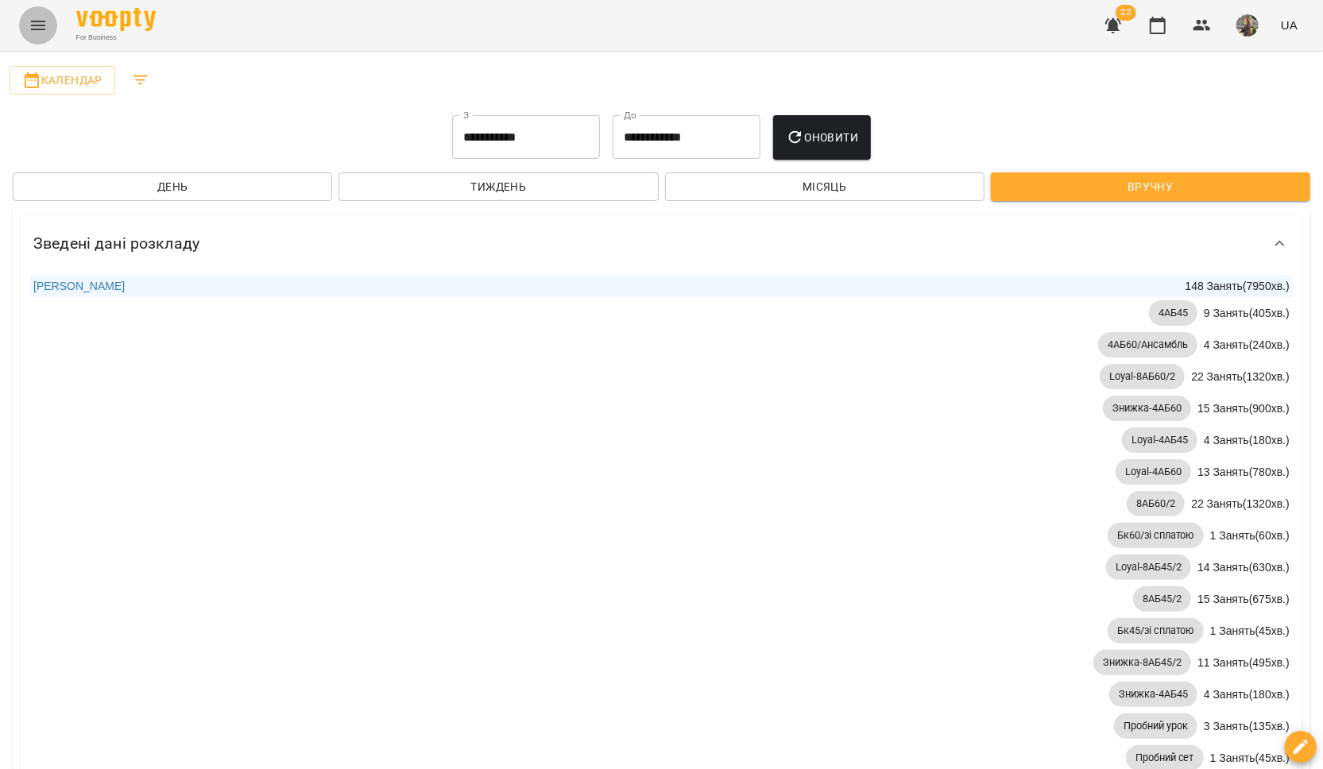
click at [48, 37] on button "Menu" at bounding box center [38, 25] width 38 height 38
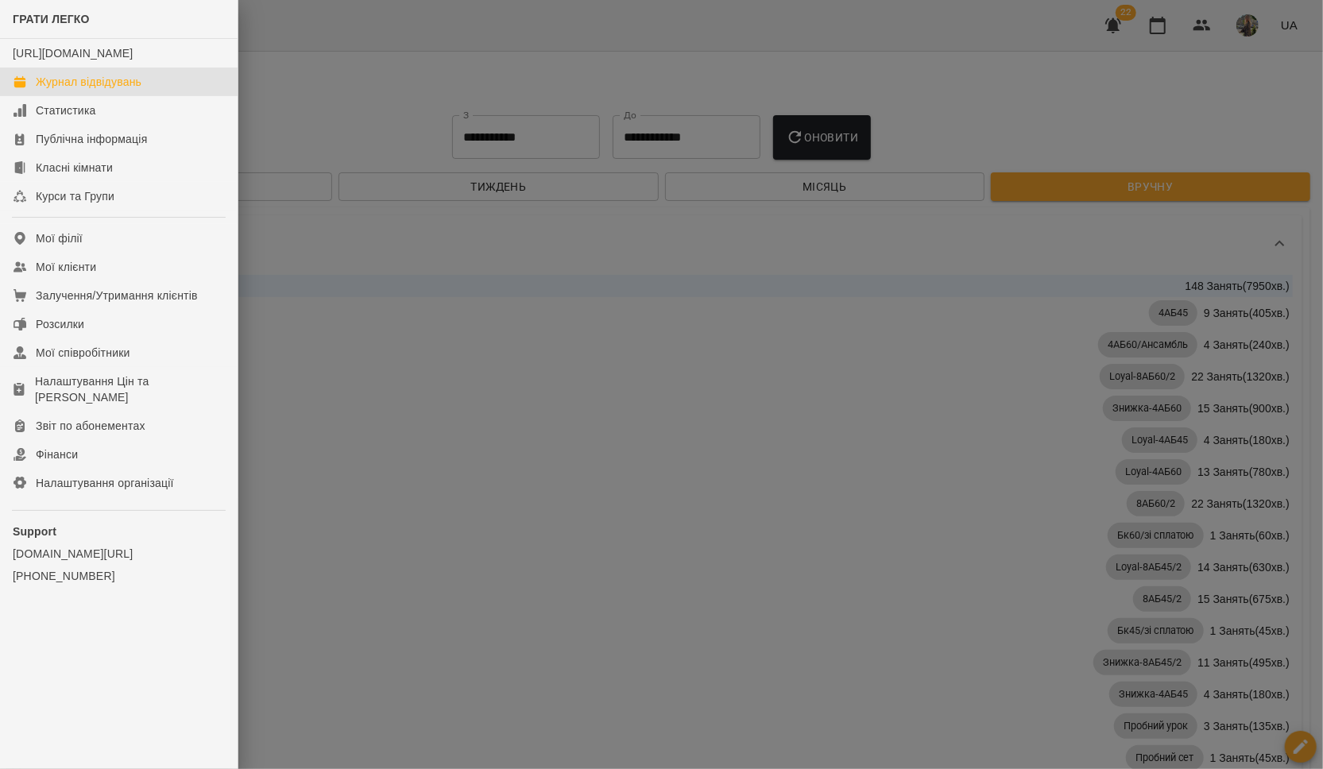
click at [273, 81] on div at bounding box center [661, 384] width 1323 height 769
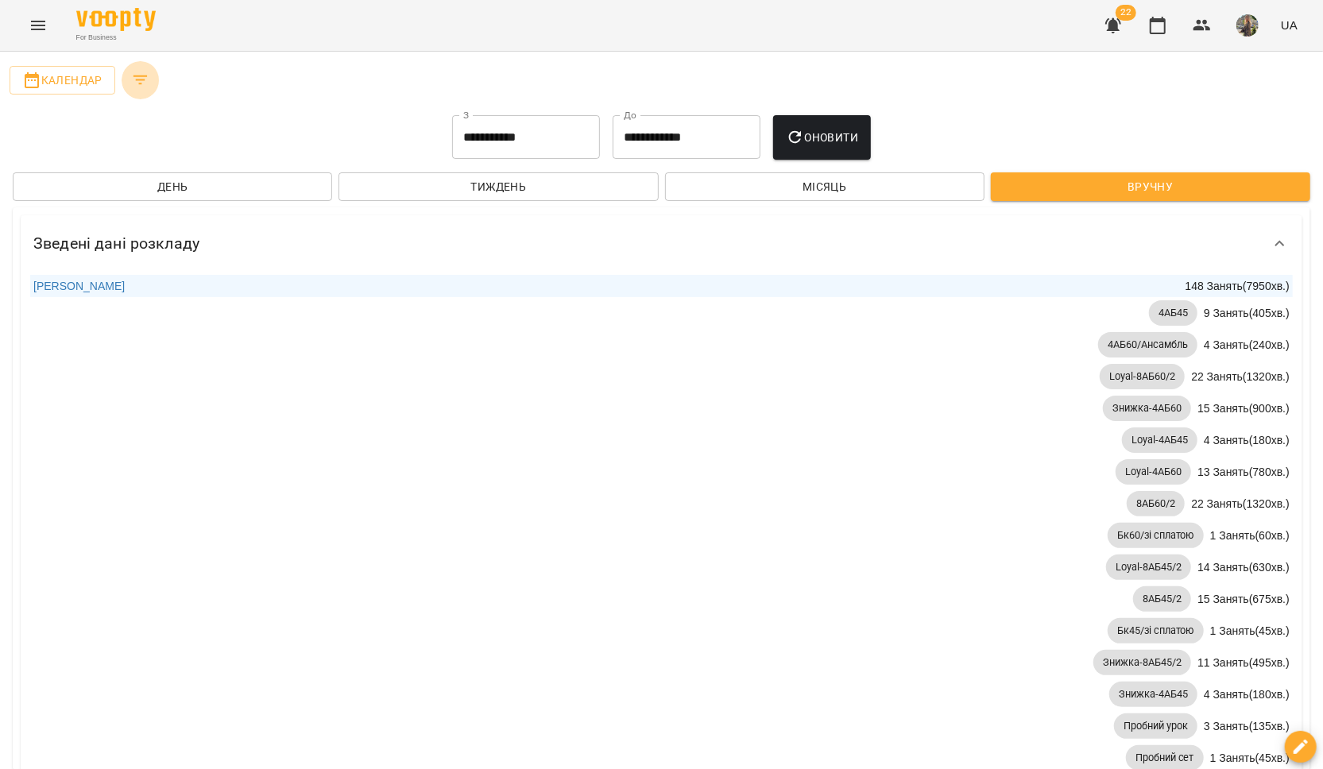
click at [136, 76] on icon "Filters" at bounding box center [140, 80] width 19 height 19
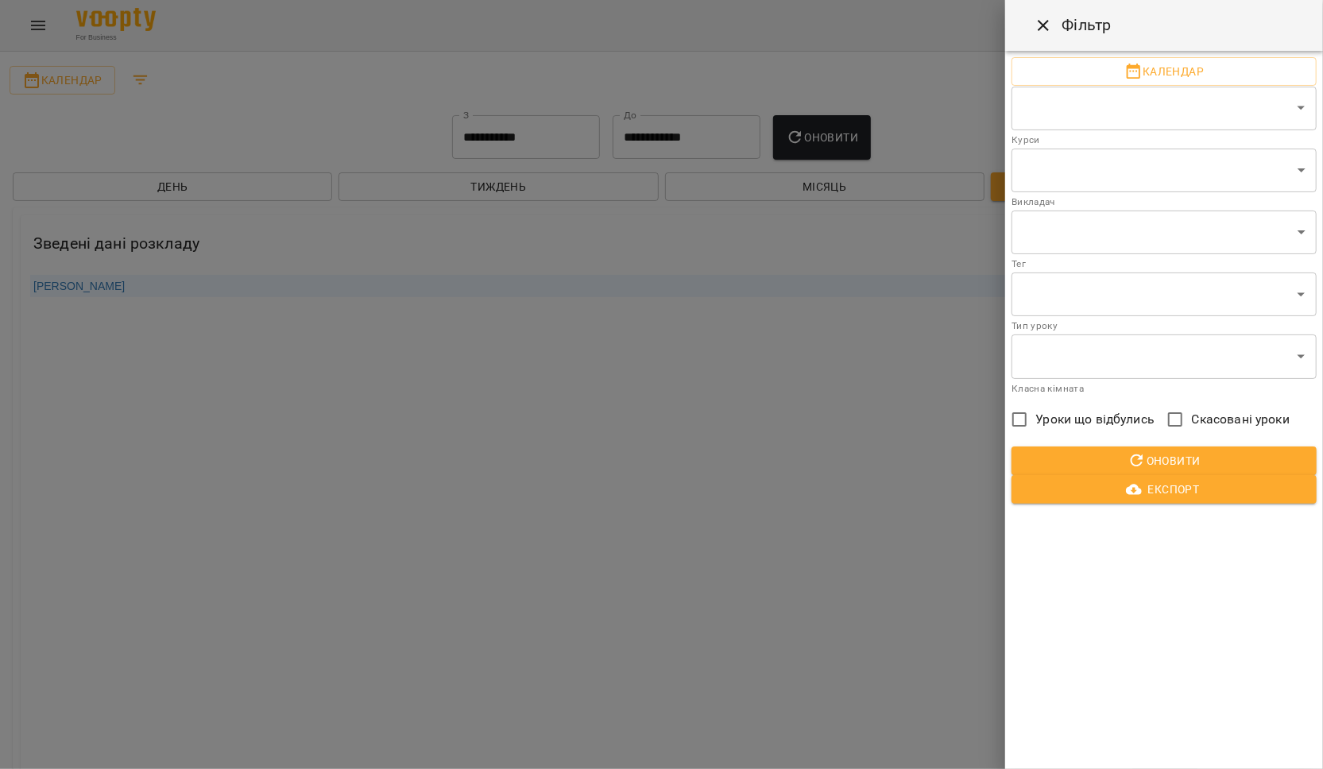
click at [91, 61] on div at bounding box center [661, 384] width 1323 height 769
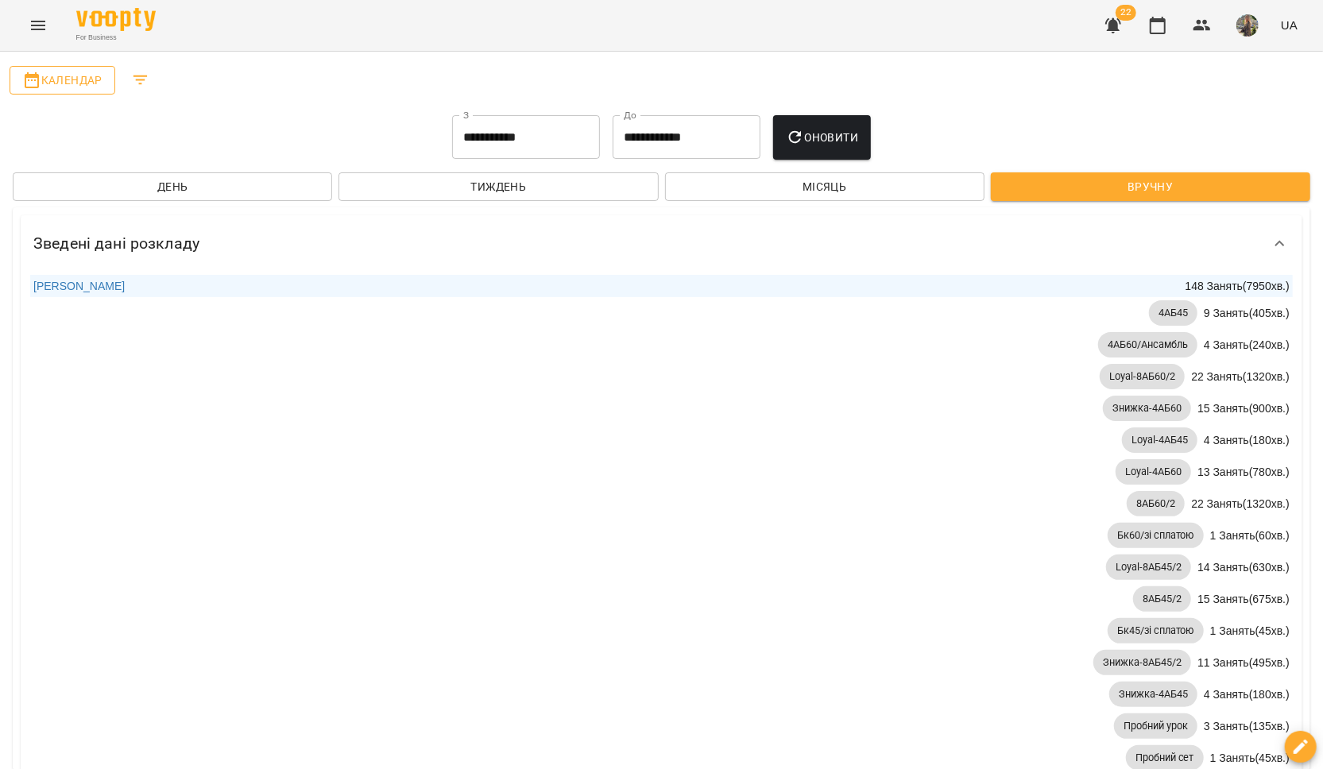
click at [63, 82] on span "Календар" at bounding box center [62, 80] width 80 height 19
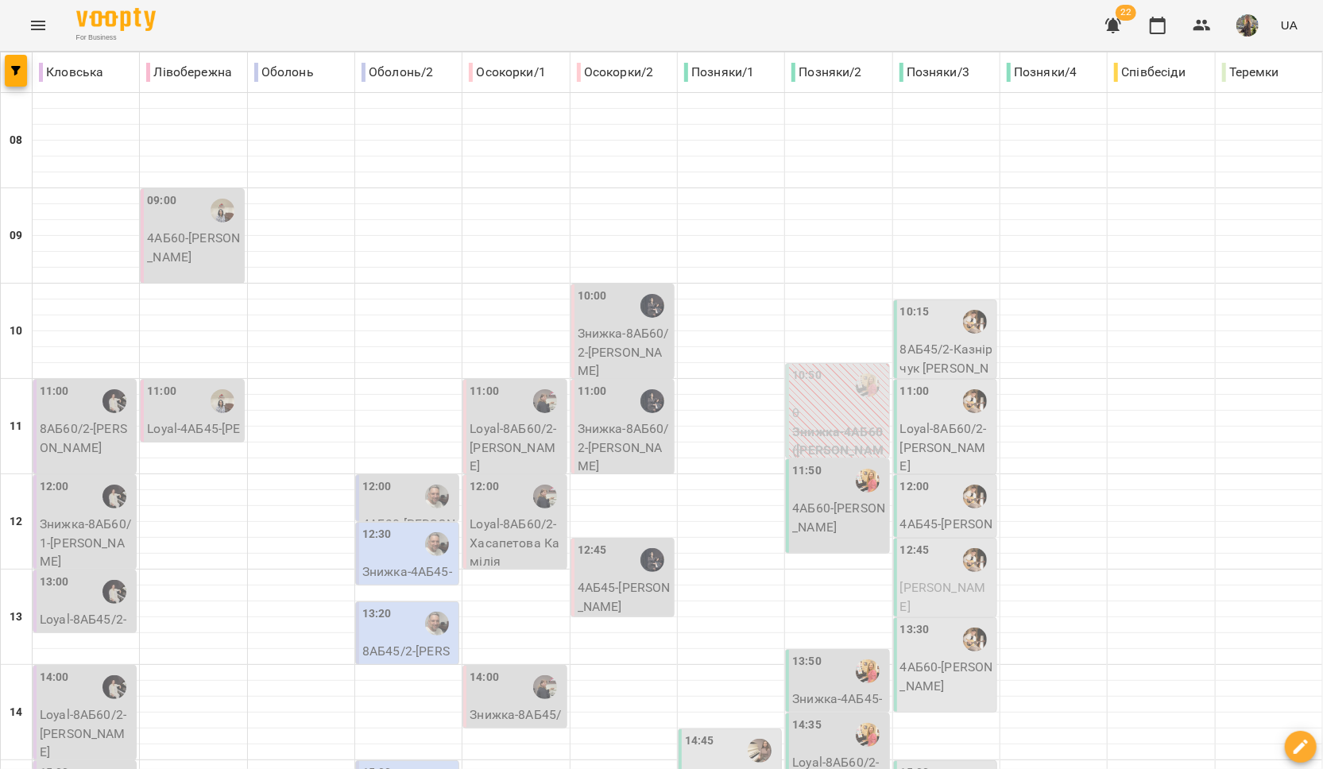
scroll to position [483, 0]
type input "**********"
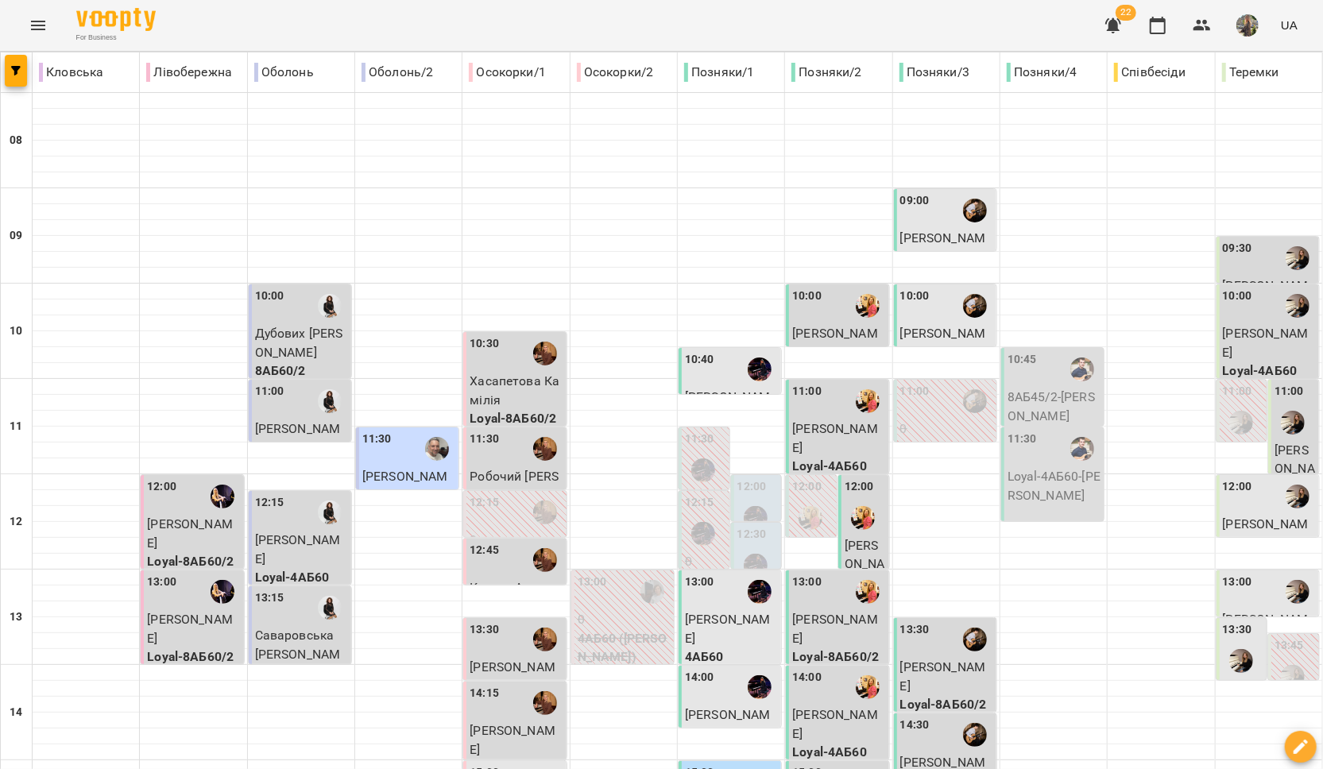
scroll to position [668, 0]
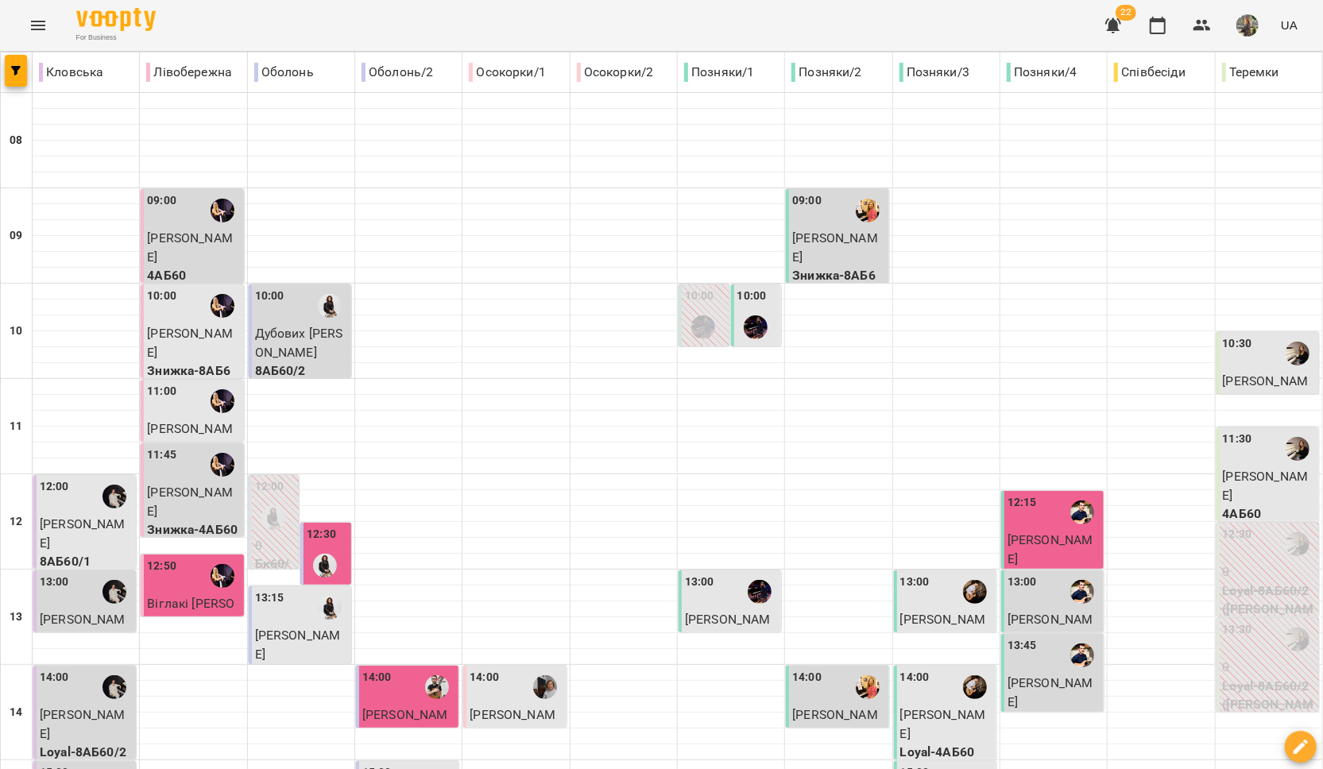
scroll to position [567, 0]
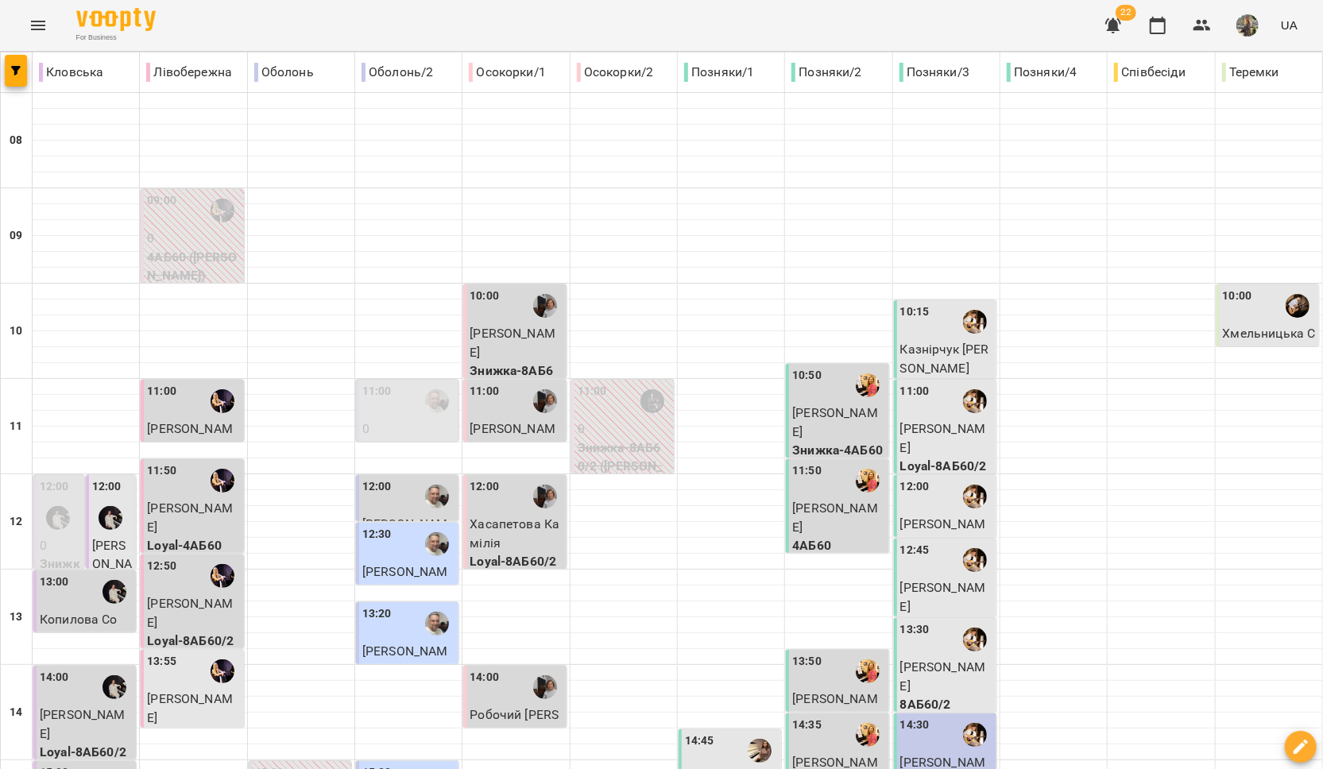
scroll to position [668, 0]
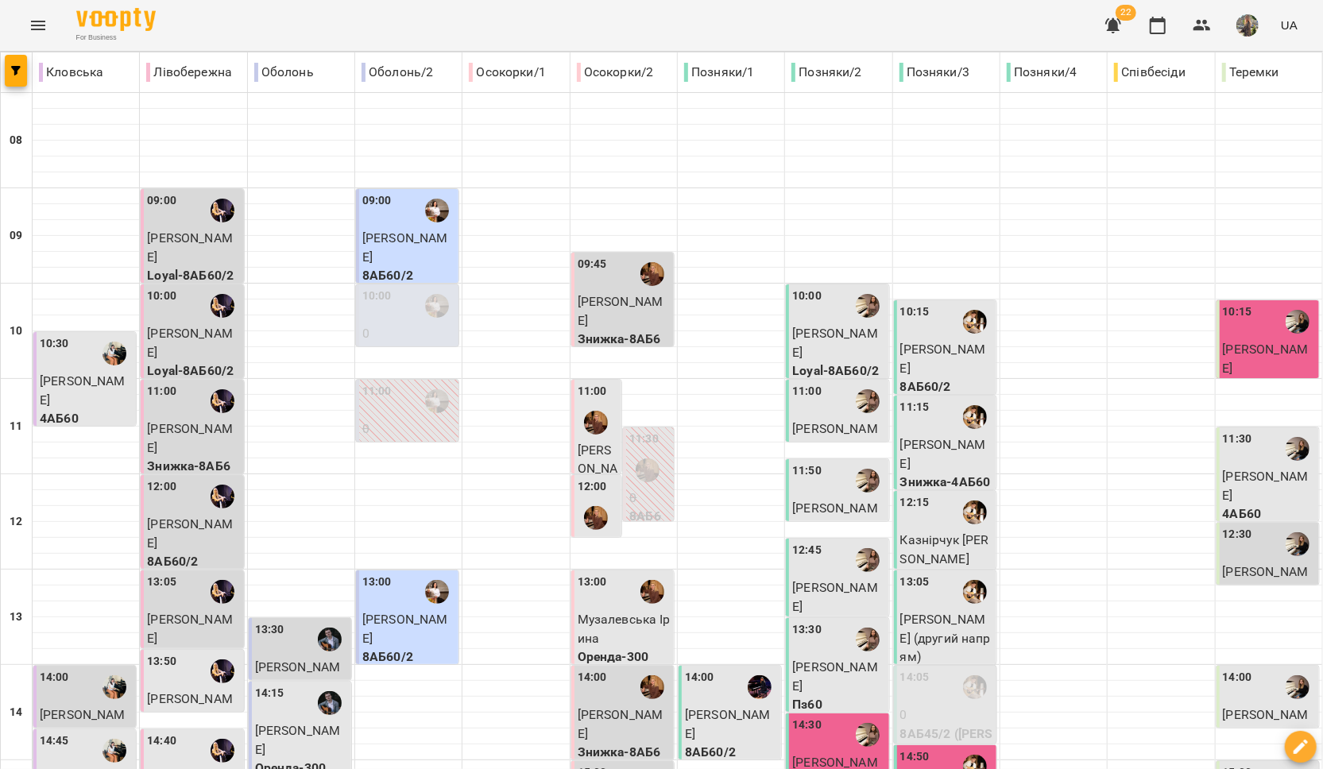
scroll to position [0, 0]
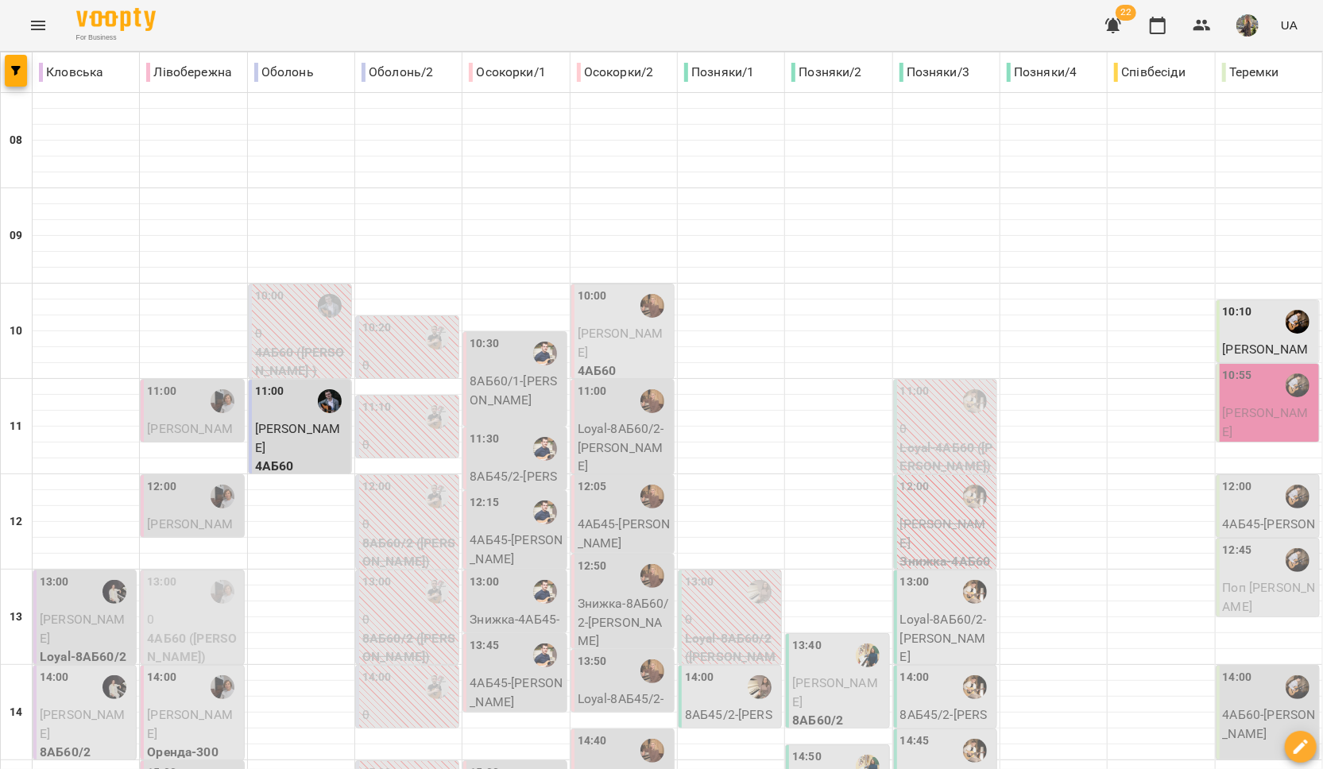
scroll to position [191, 0]
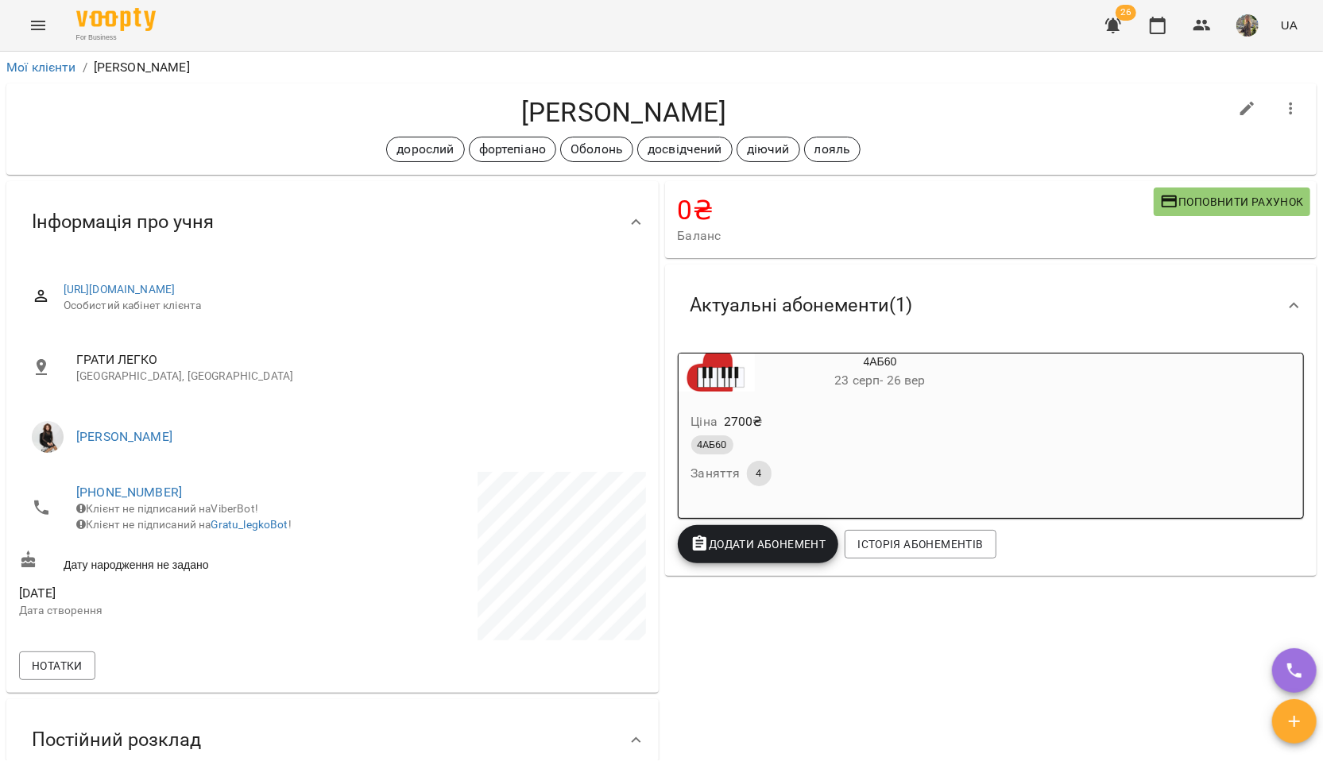
click at [1115, 24] on icon "button" at bounding box center [1113, 25] width 16 height 15
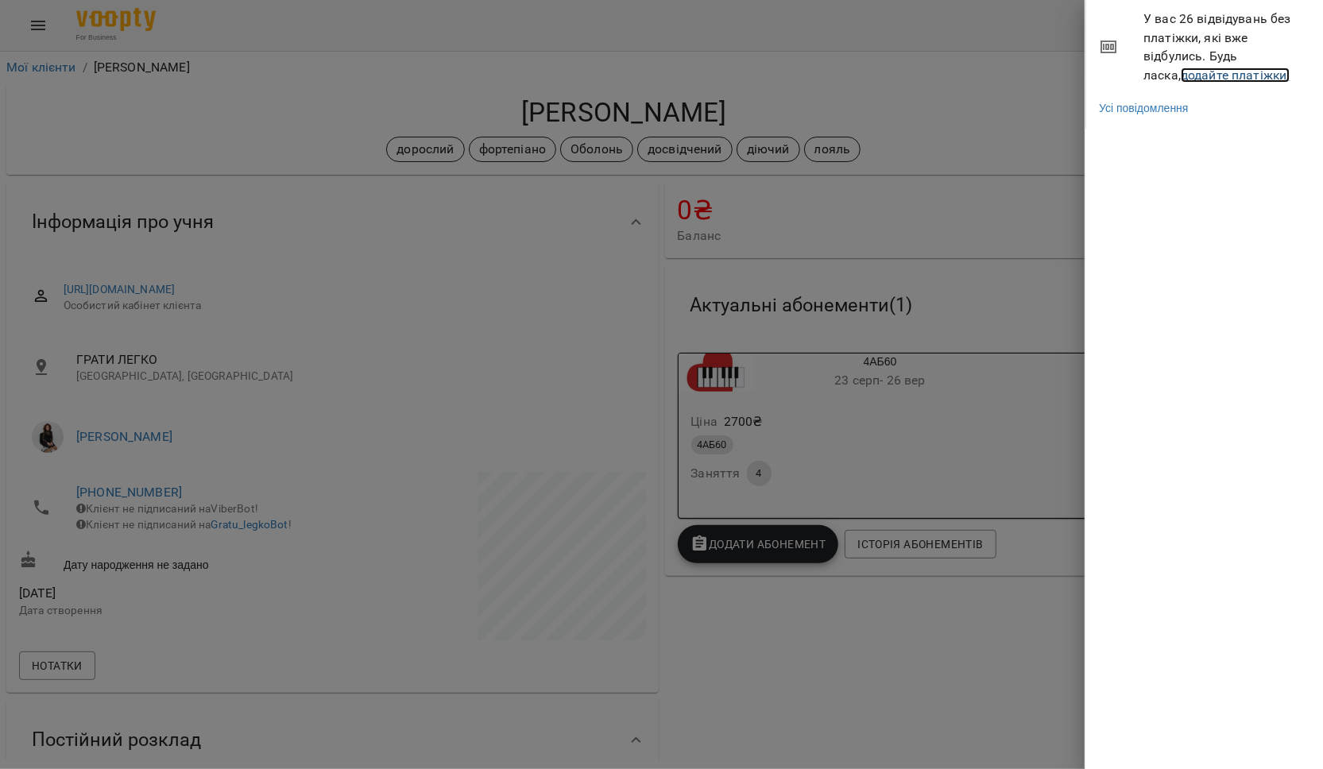
click at [1181, 79] on link "додайте платіжки!" at bounding box center [1236, 75] width 110 height 15
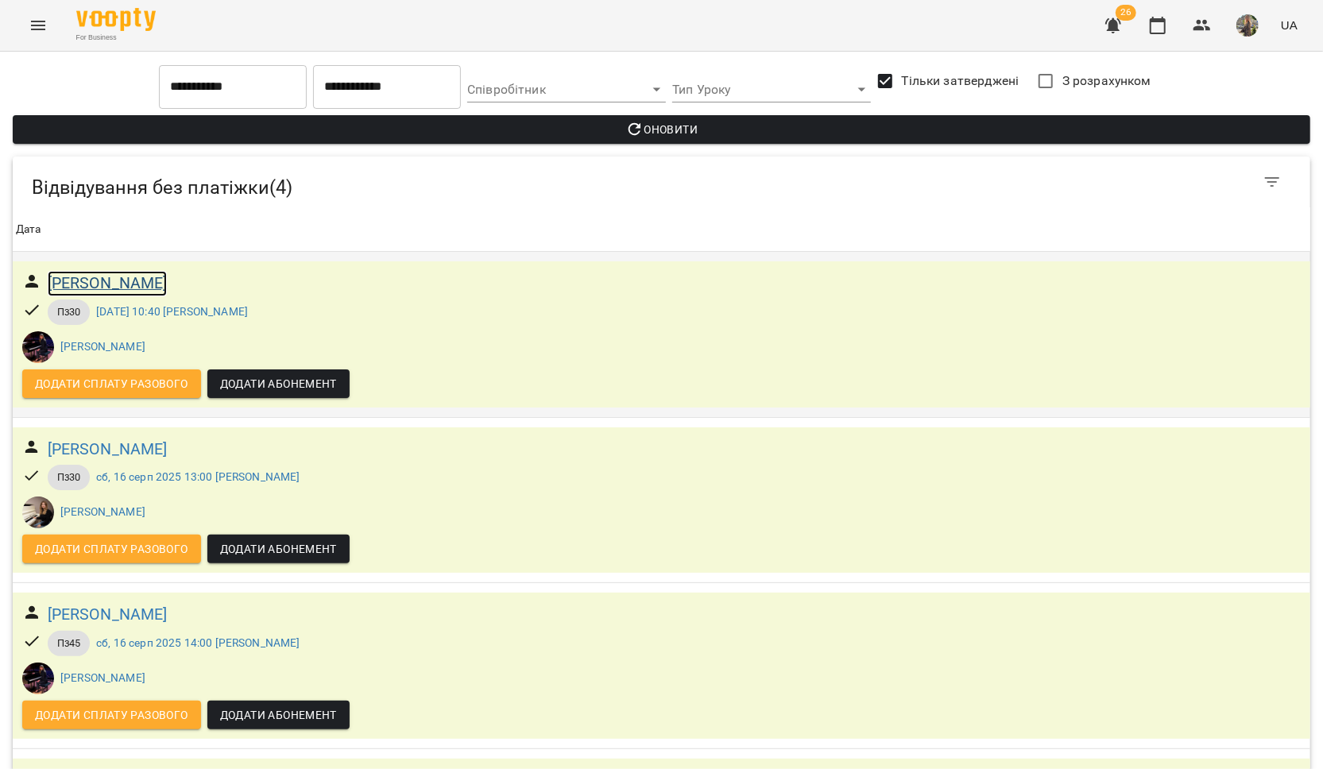
click at [78, 279] on h6 "Брик Михайло" at bounding box center [108, 283] width 120 height 25
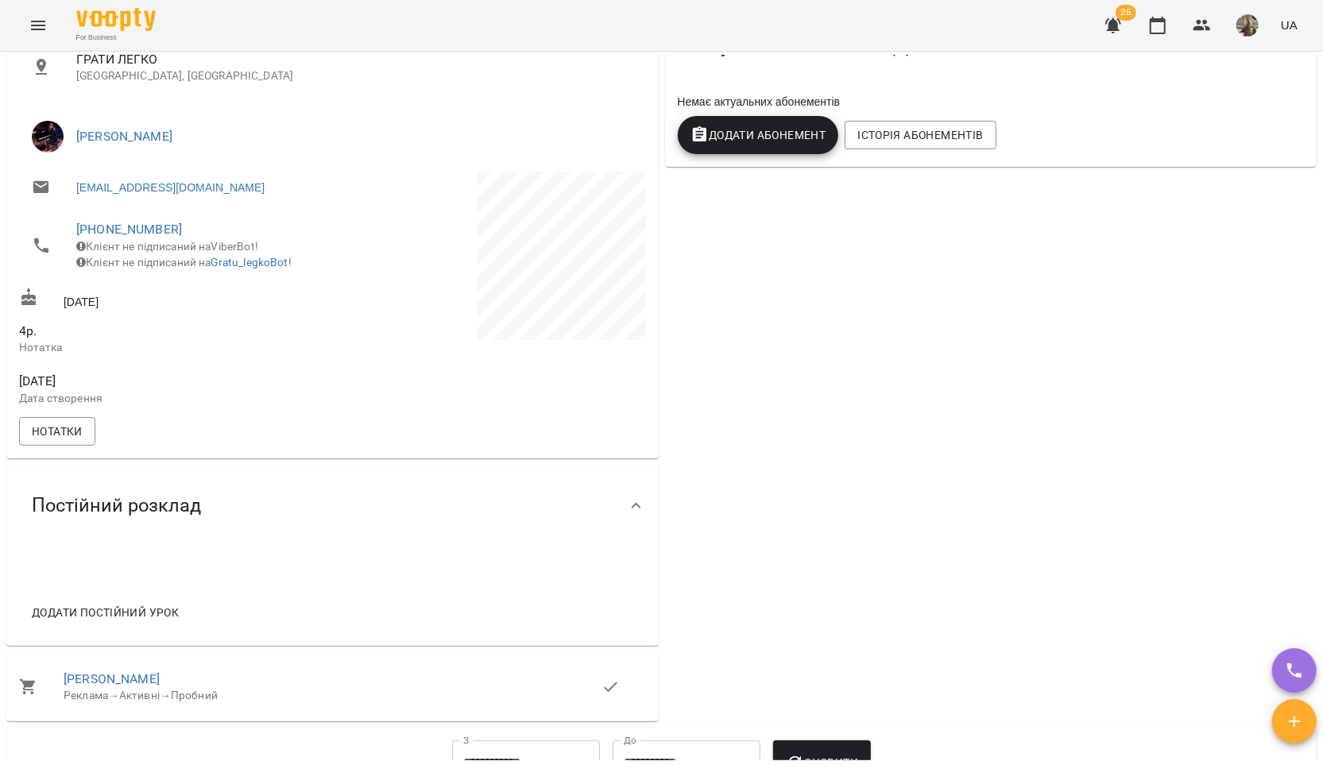
scroll to position [949, 0]
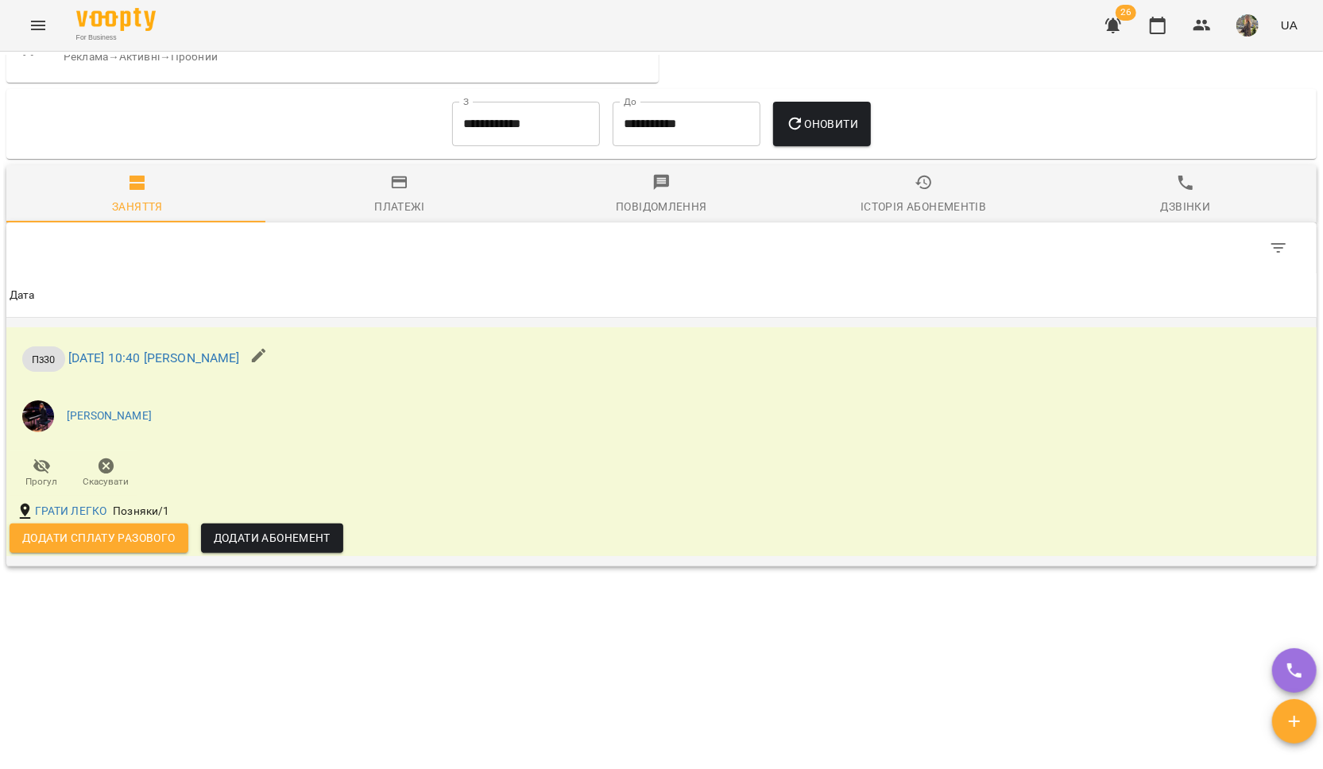
click at [107, 539] on span "Додати сплату разового" at bounding box center [98, 537] width 153 height 19
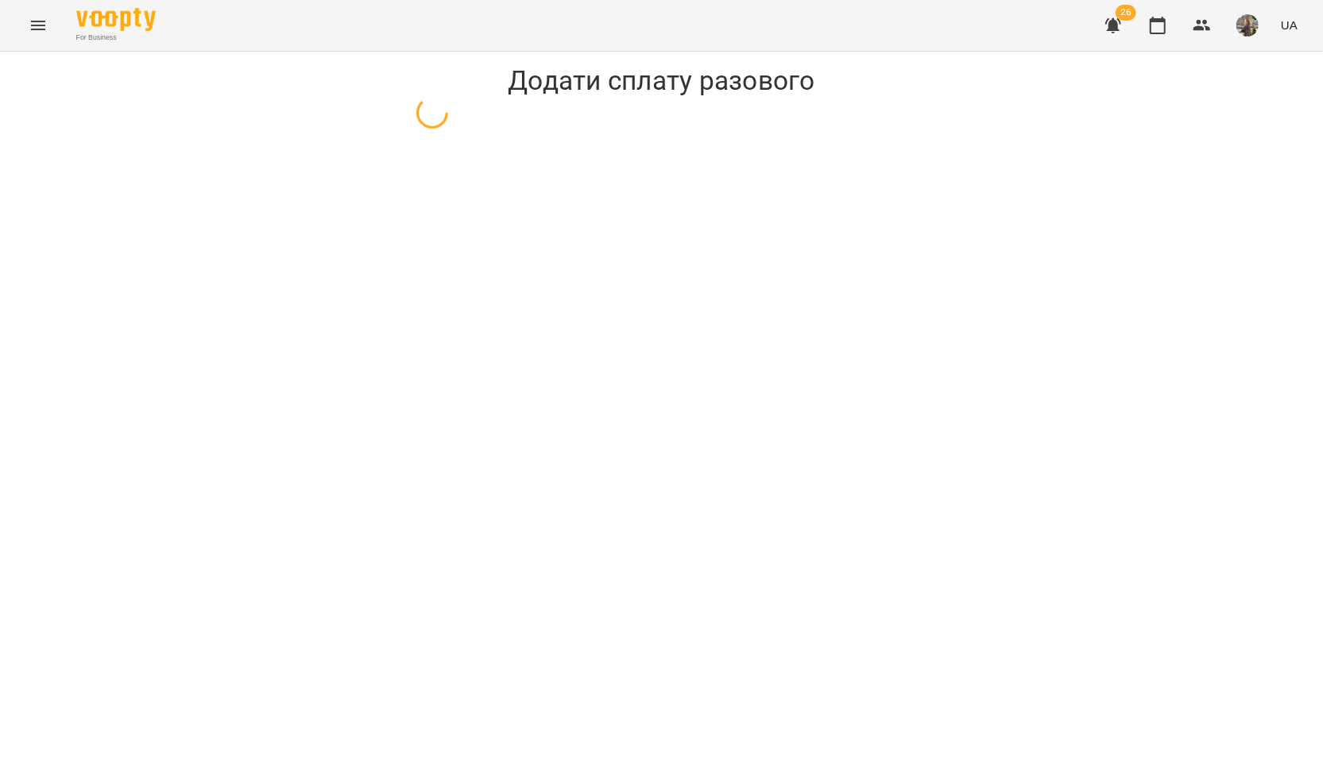
select select "****"
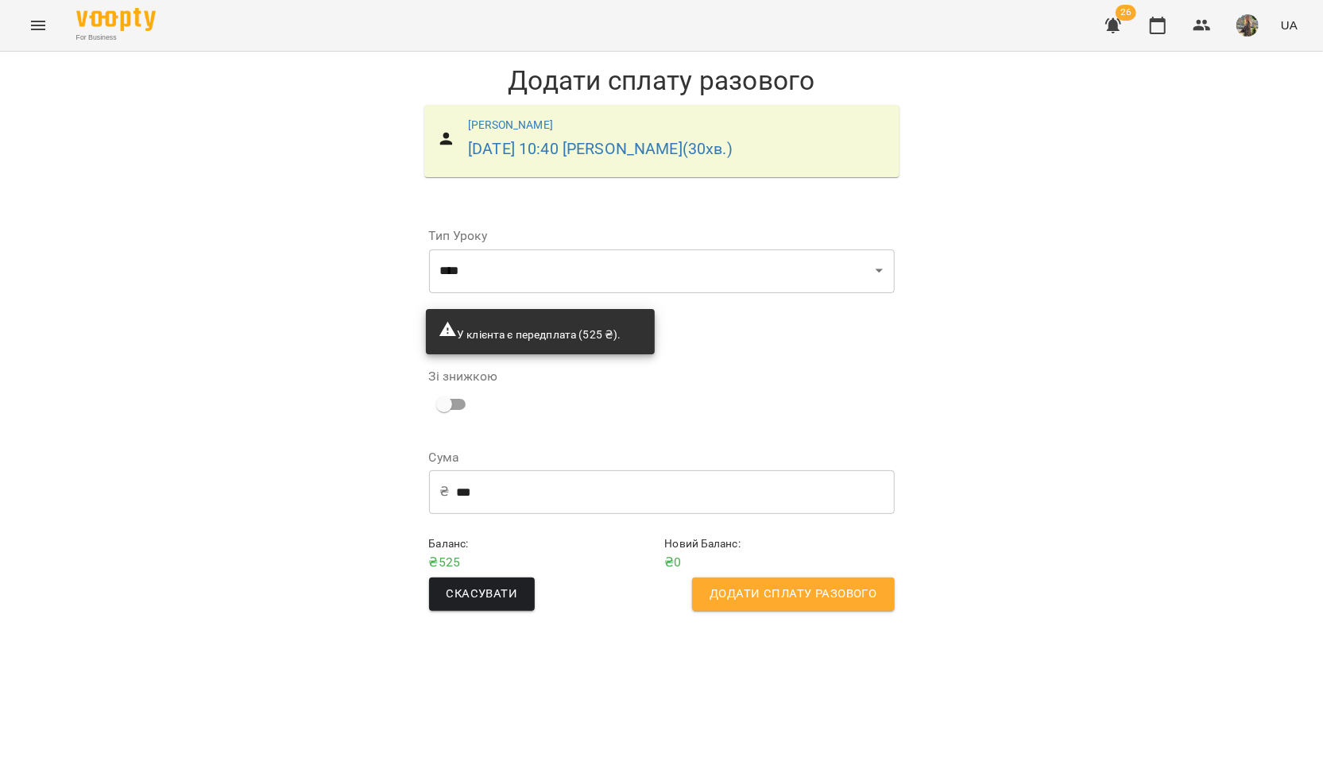
click at [856, 609] on button "Додати сплату разового" at bounding box center [793, 594] width 202 height 33
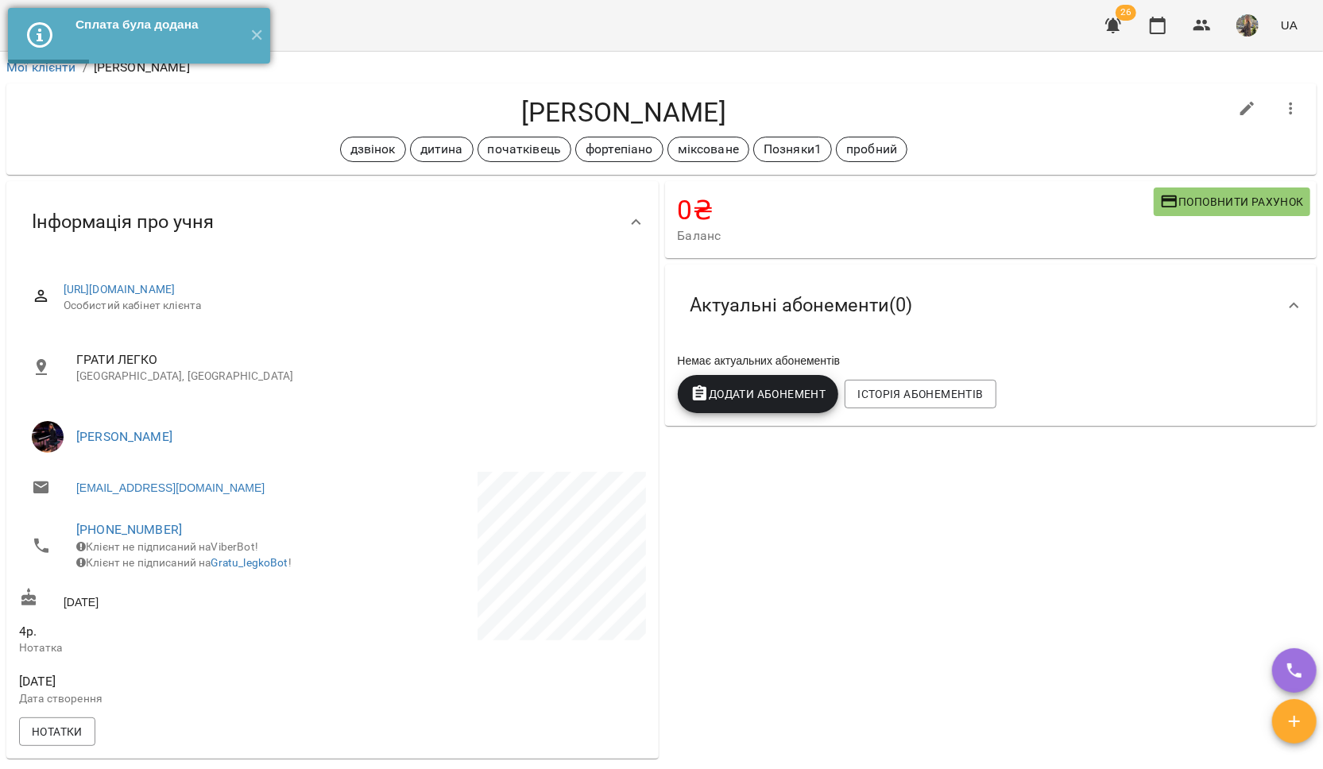
select select "****"
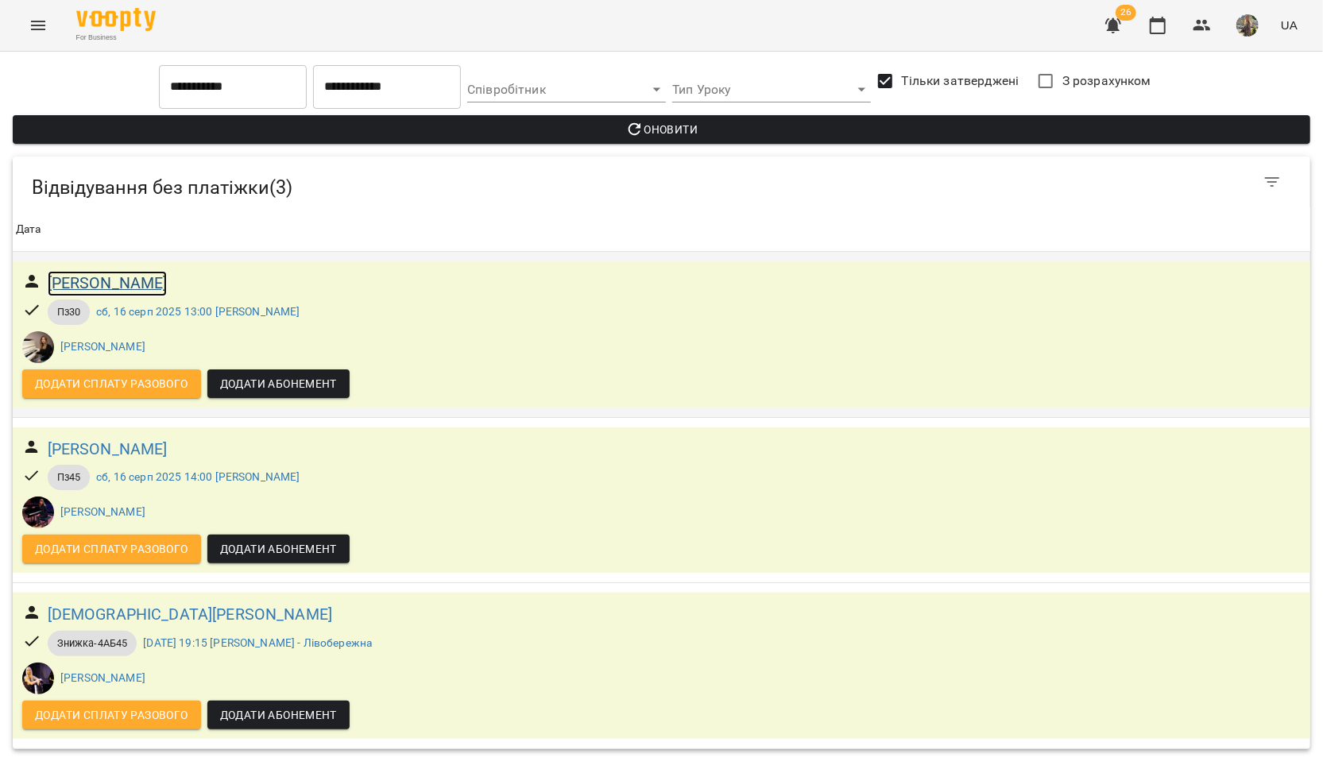
click at [126, 285] on h6 "Курілова Флоріанна" at bounding box center [108, 283] width 120 height 25
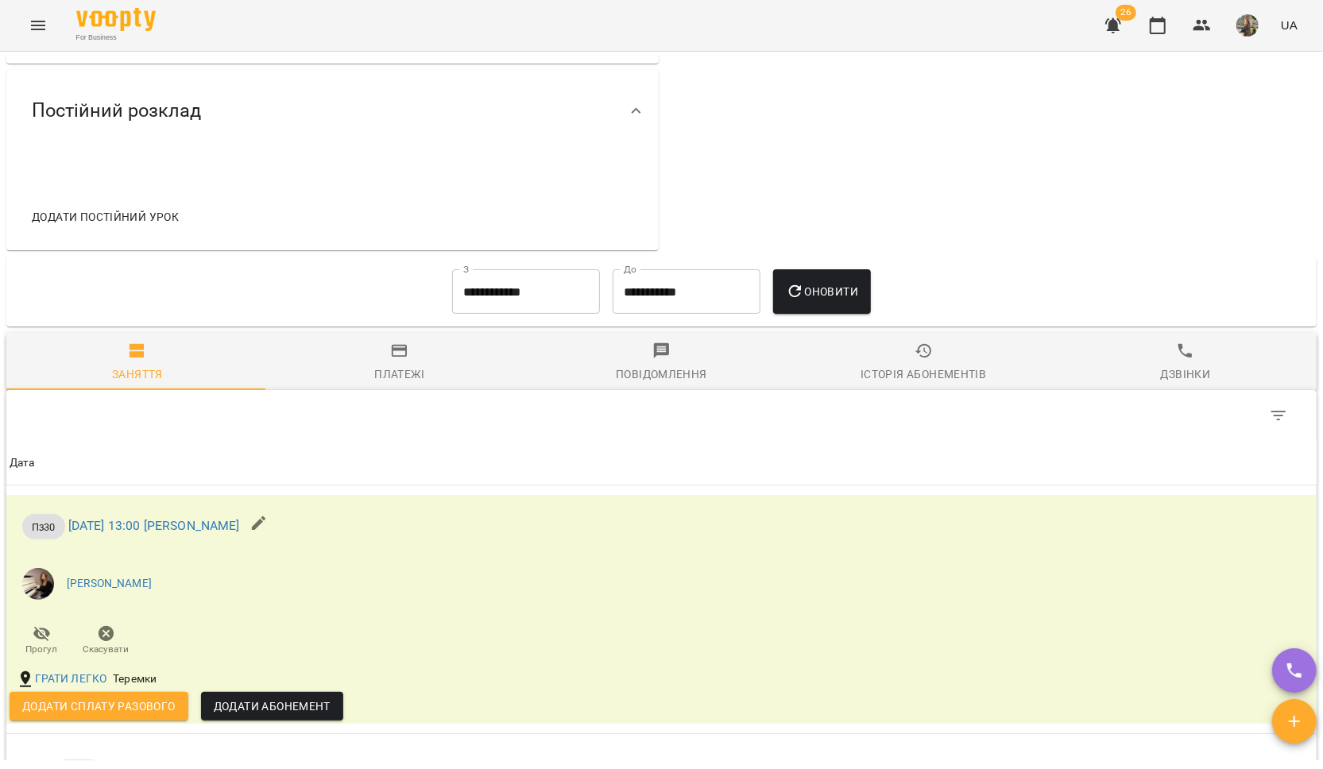
scroll to position [996, 0]
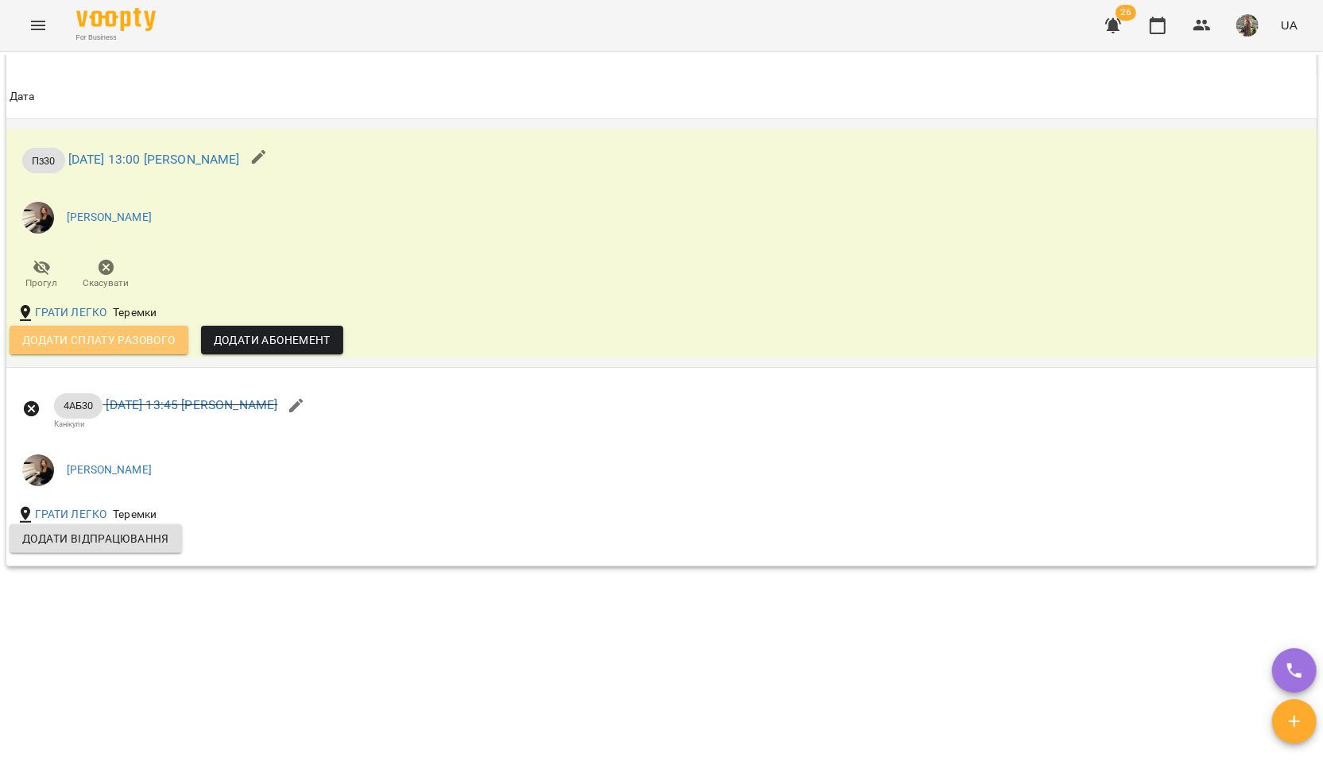
click at [112, 334] on span "Додати сплату разового" at bounding box center [98, 340] width 153 height 19
select select "****"
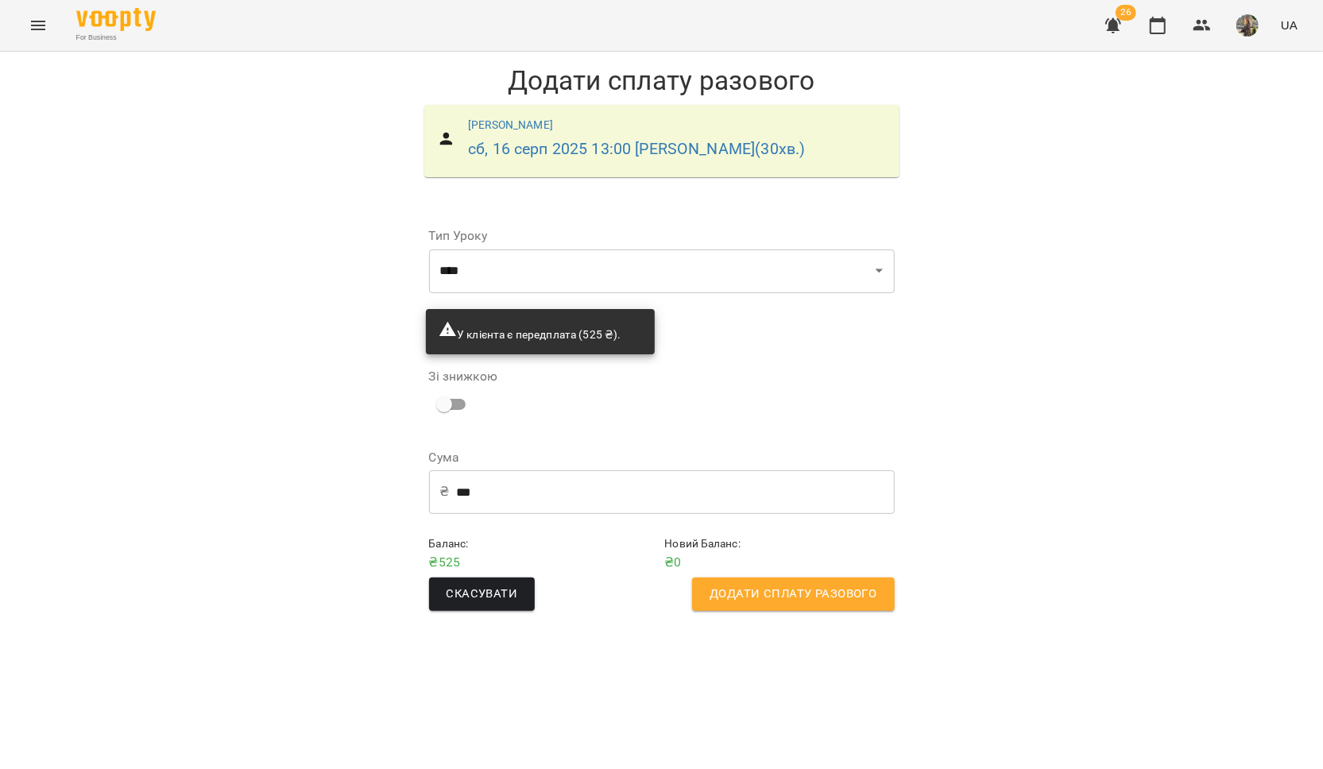
click at [752, 586] on span "Додати сплату разового" at bounding box center [793, 594] width 167 height 21
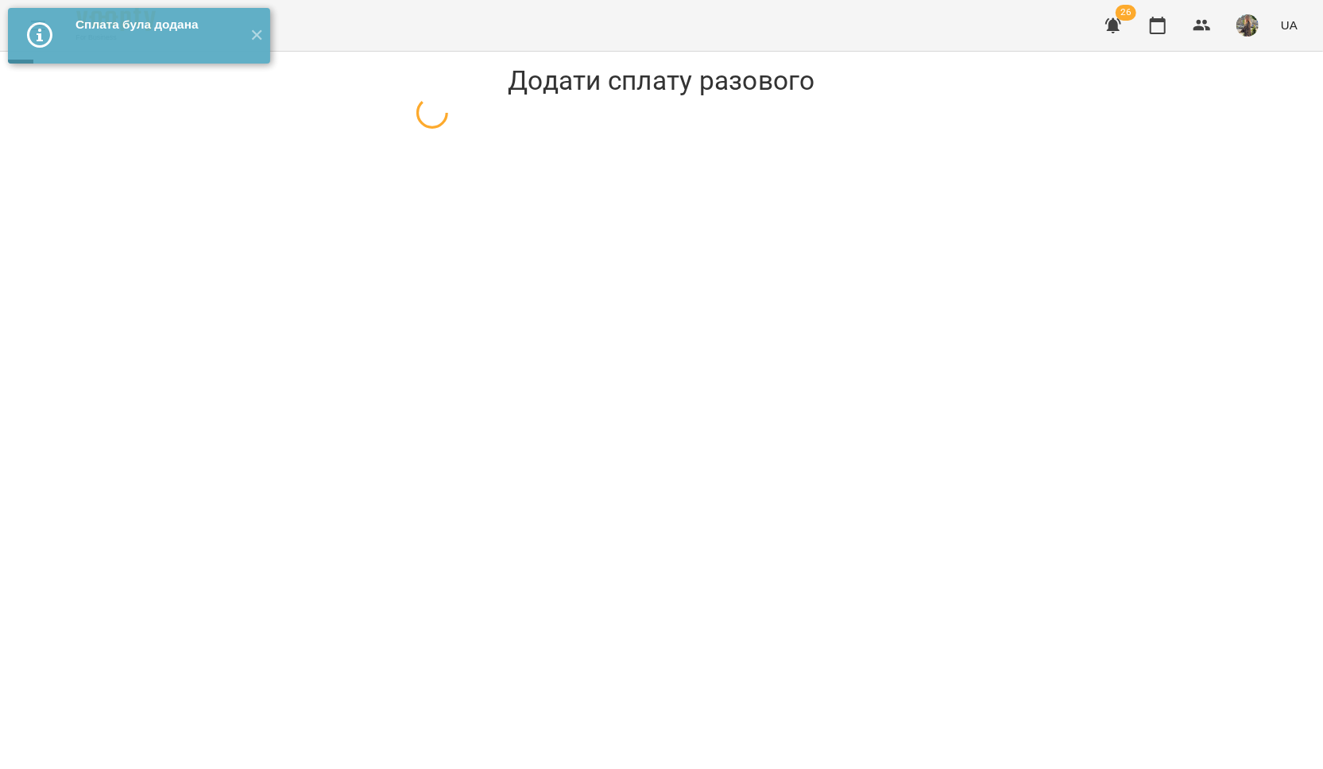
select select "****"
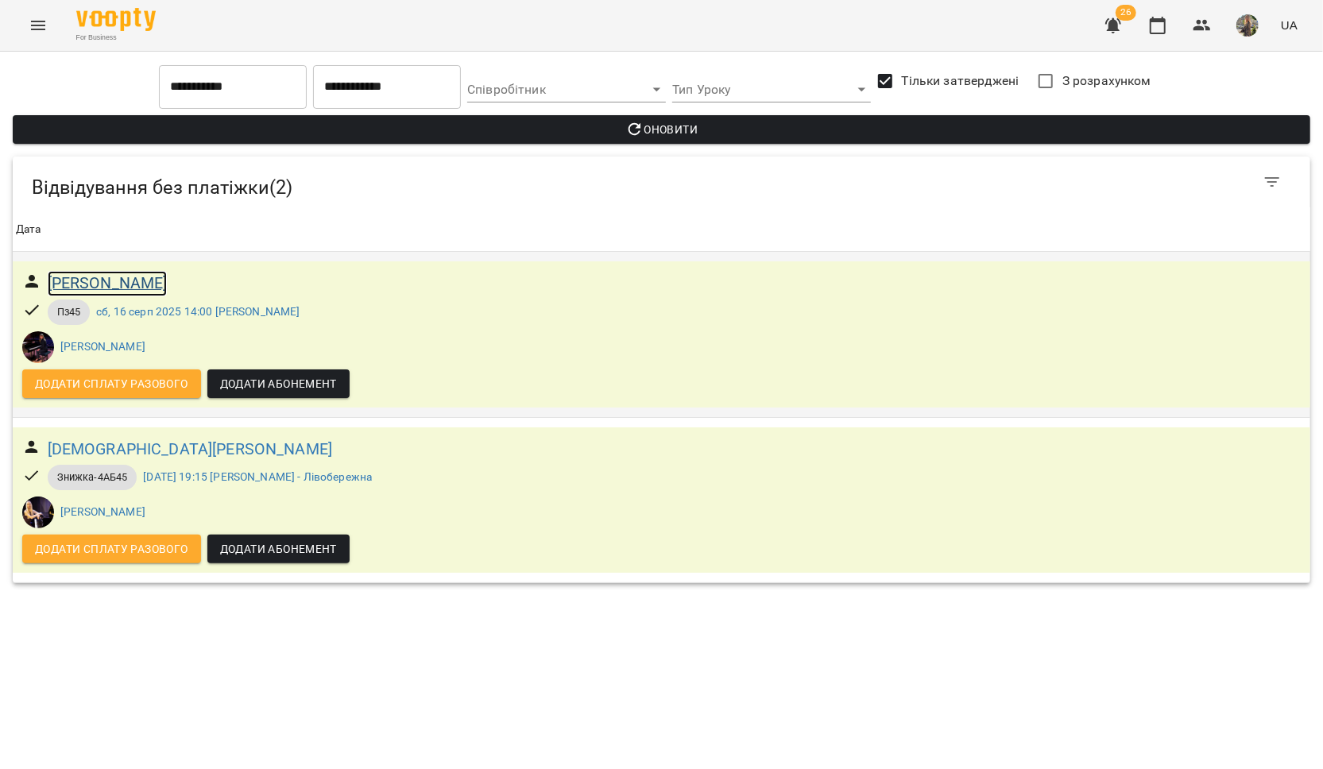
click at [103, 290] on h6 "Матвейчук Карина" at bounding box center [108, 283] width 120 height 25
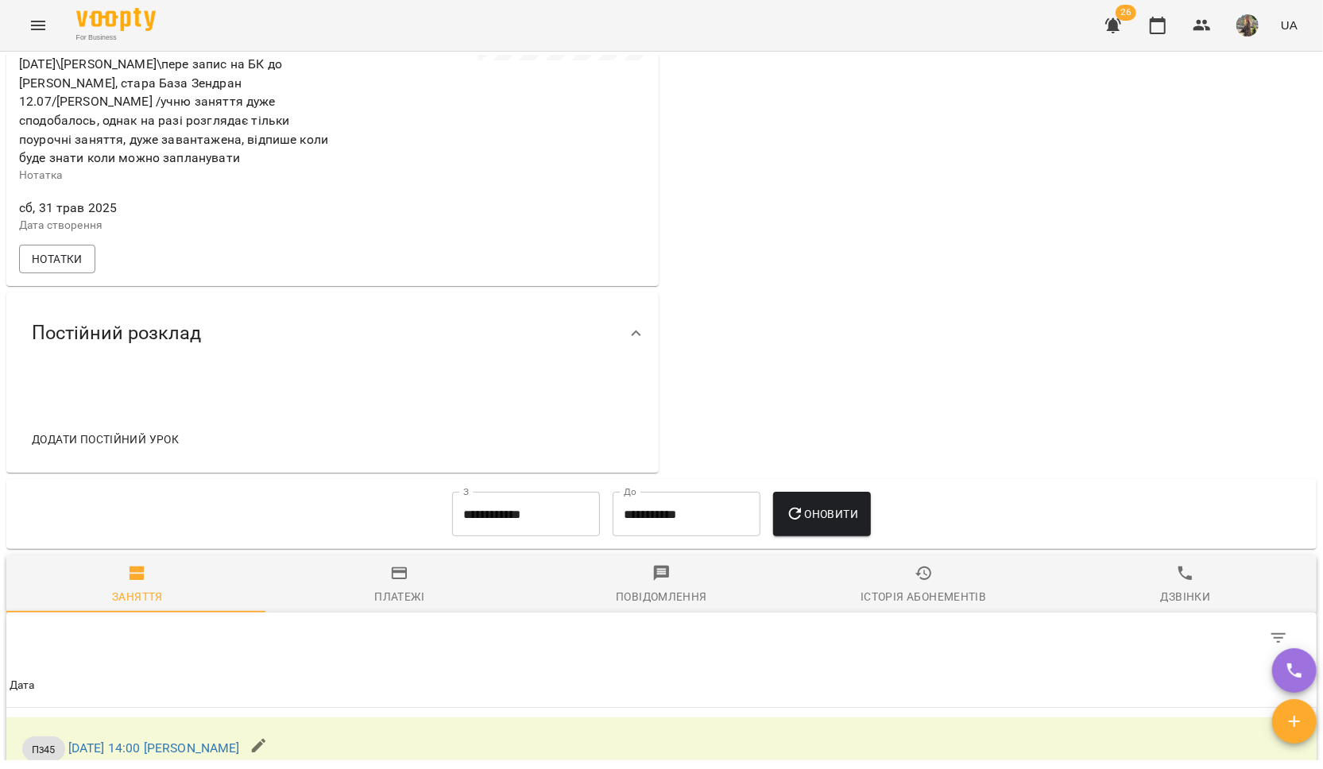
scroll to position [949, 0]
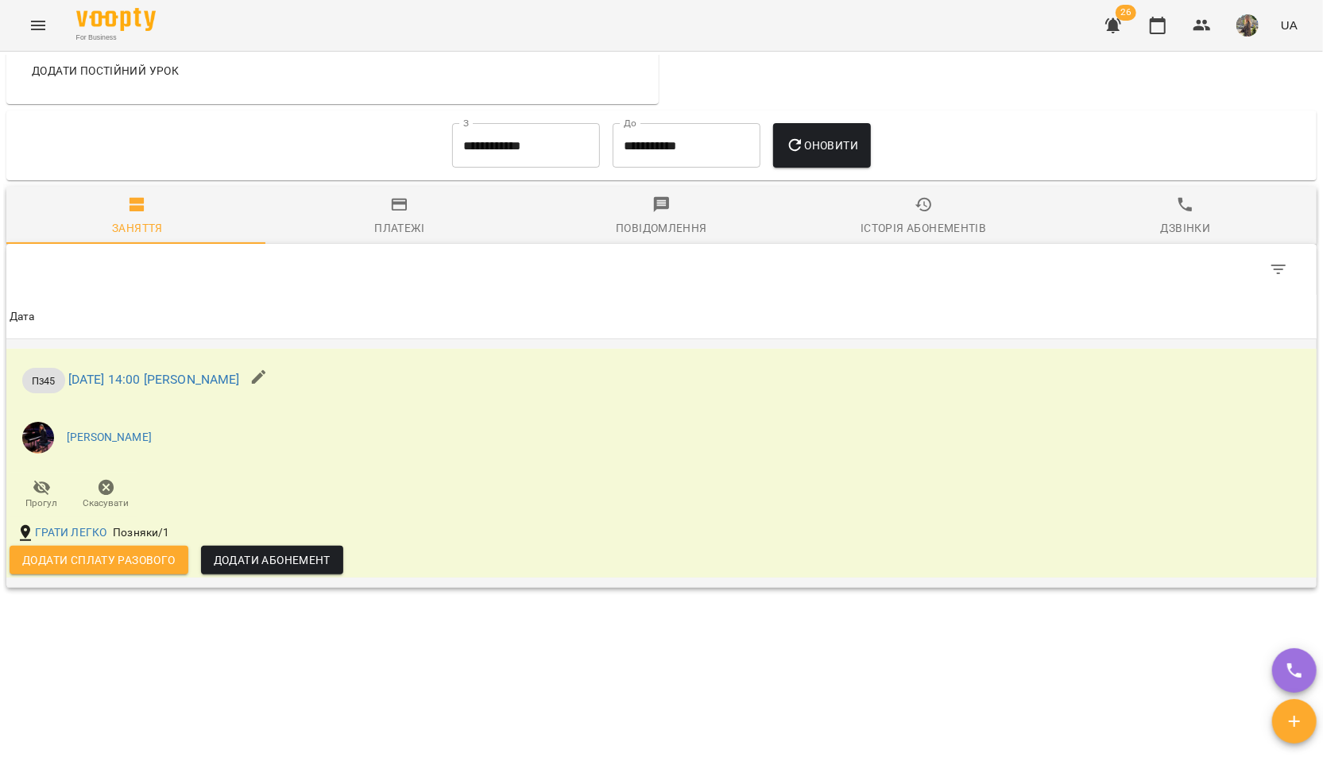
click at [130, 546] on button "Додати сплату разового" at bounding box center [99, 560] width 179 height 29
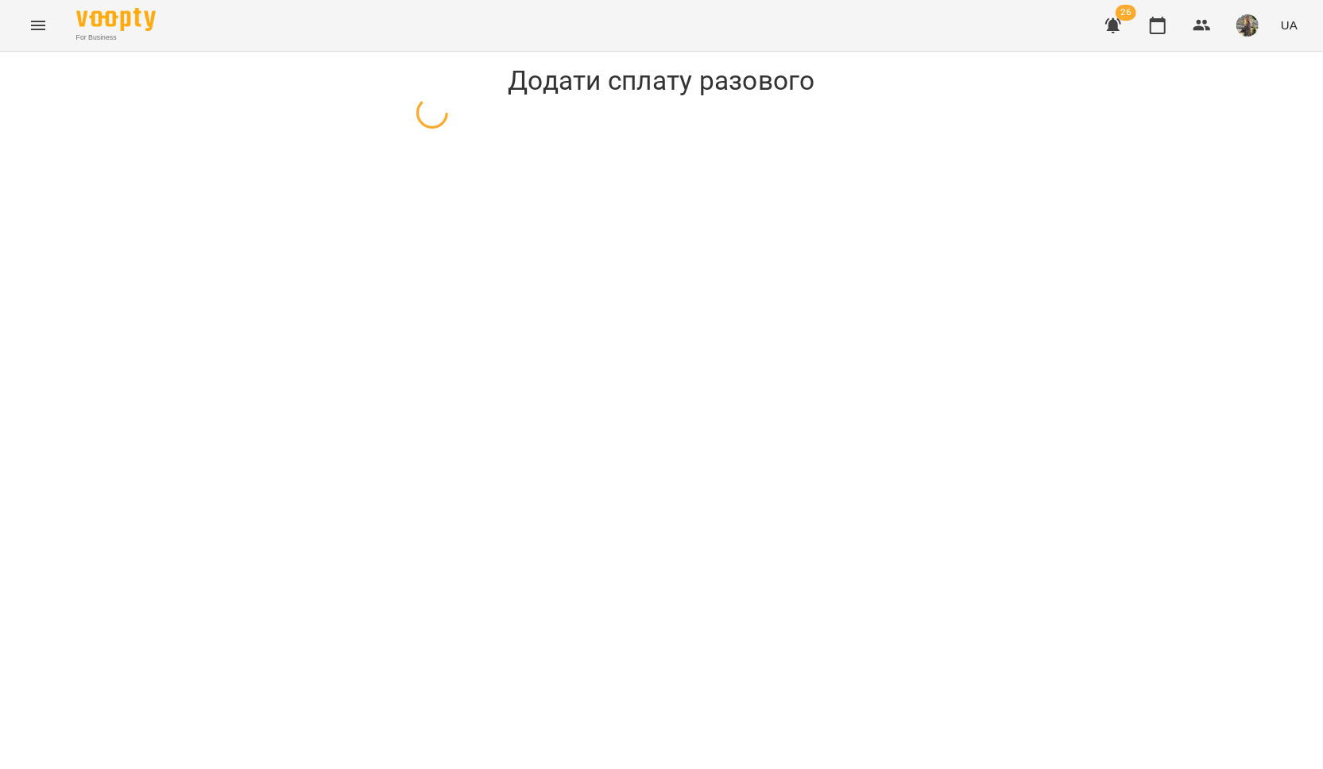
select select "****"
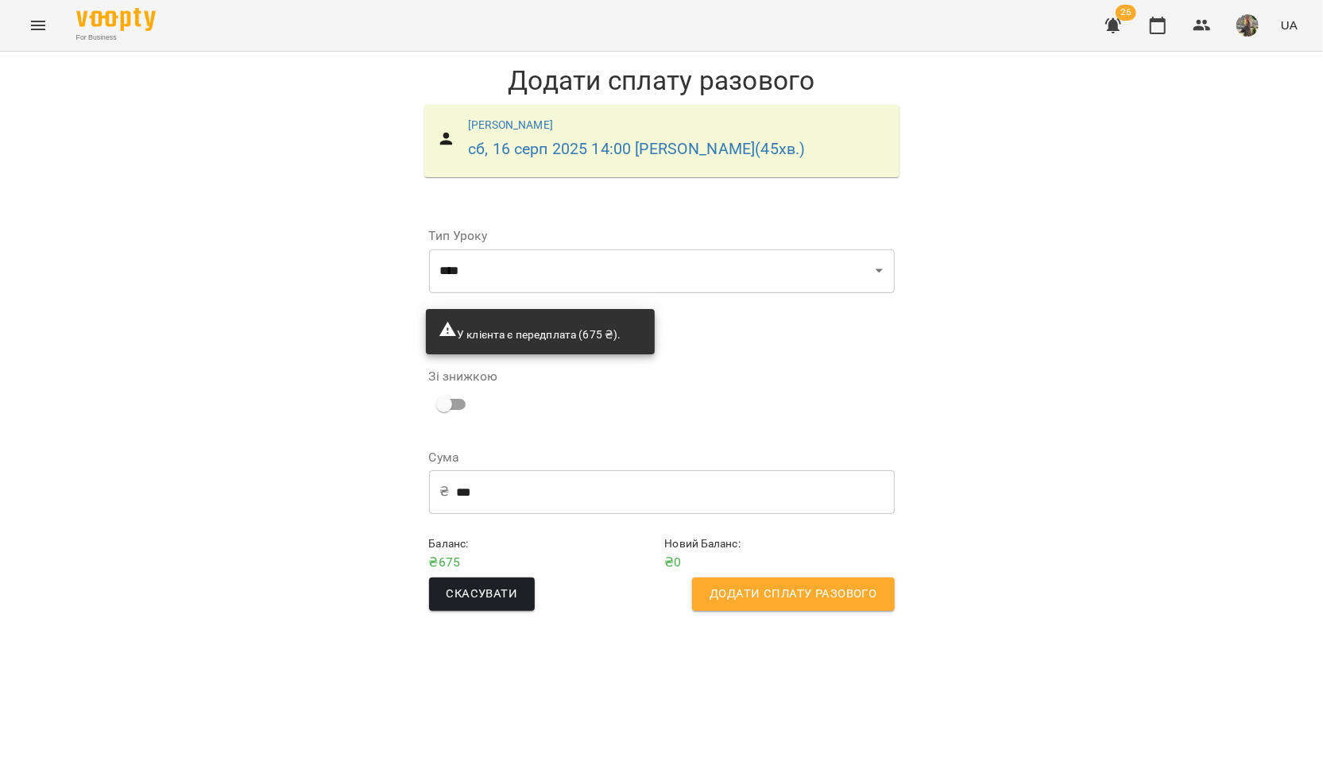
click at [756, 593] on span "Додати сплату разового" at bounding box center [793, 594] width 167 height 21
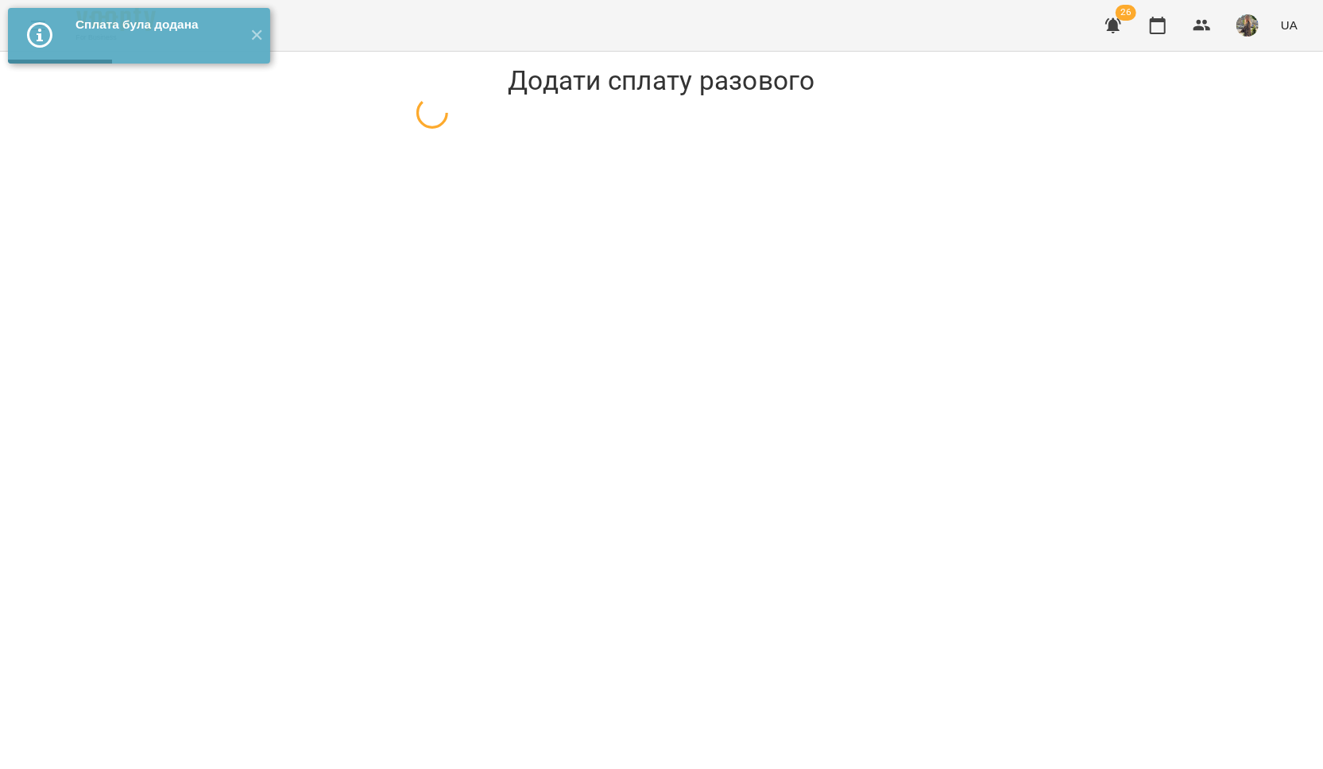
select select "****"
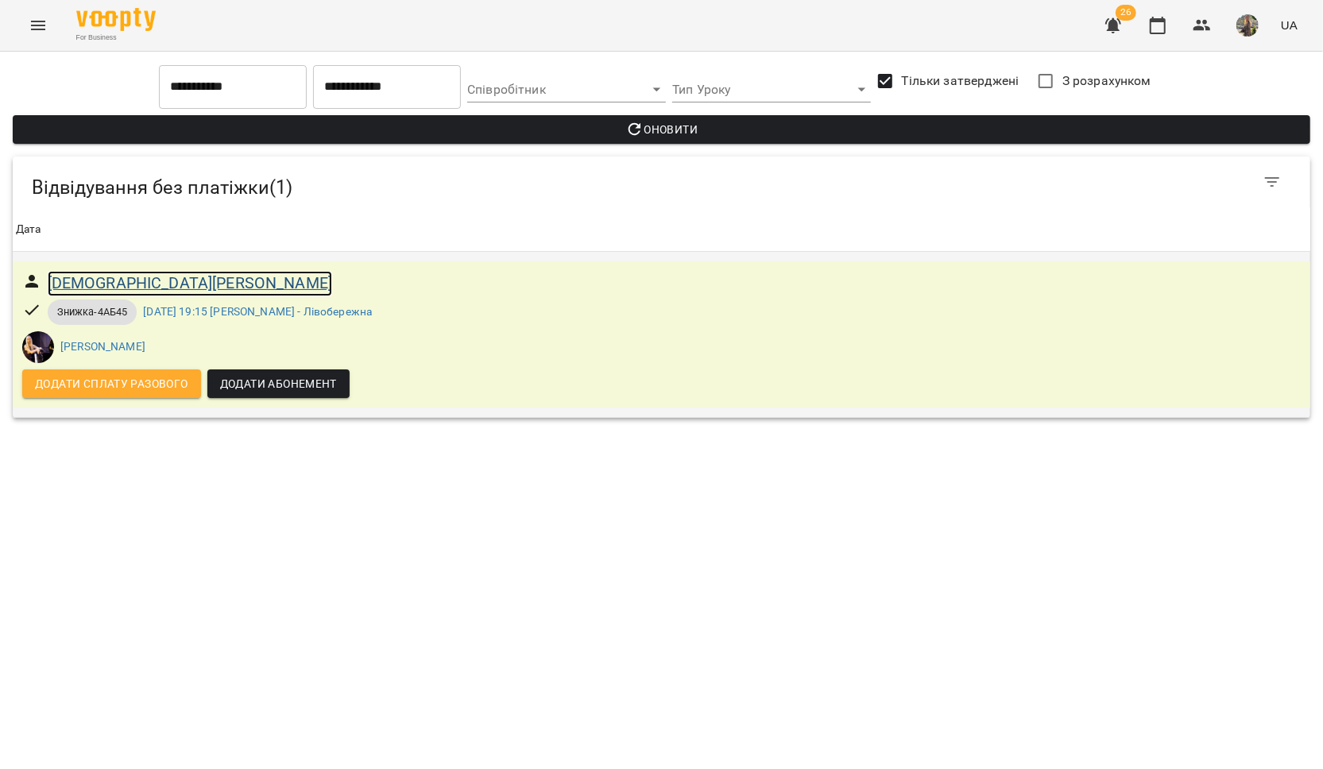
click at [140, 283] on h6 "[DEMOGRAPHIC_DATA][PERSON_NAME]" at bounding box center [190, 283] width 285 height 25
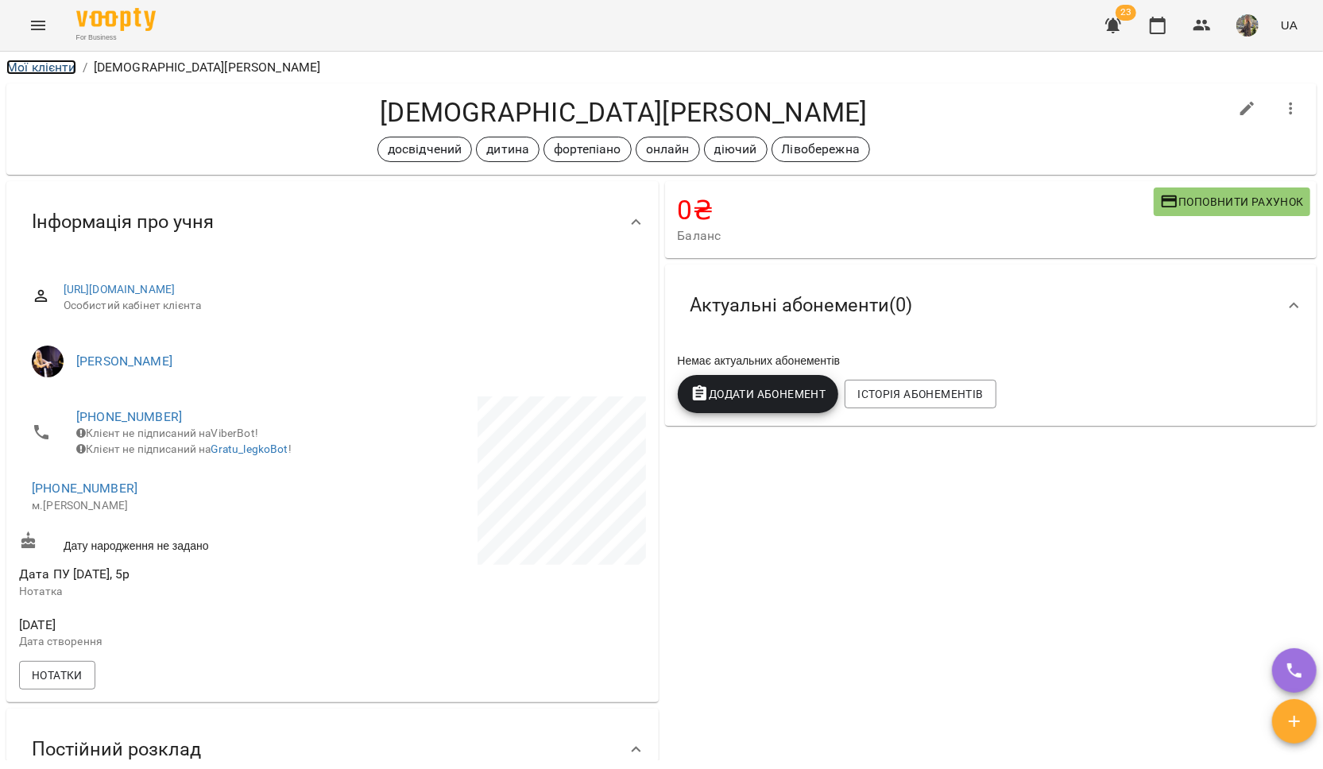
click at [39, 66] on link "Мої клієнти" at bounding box center [41, 67] width 70 height 15
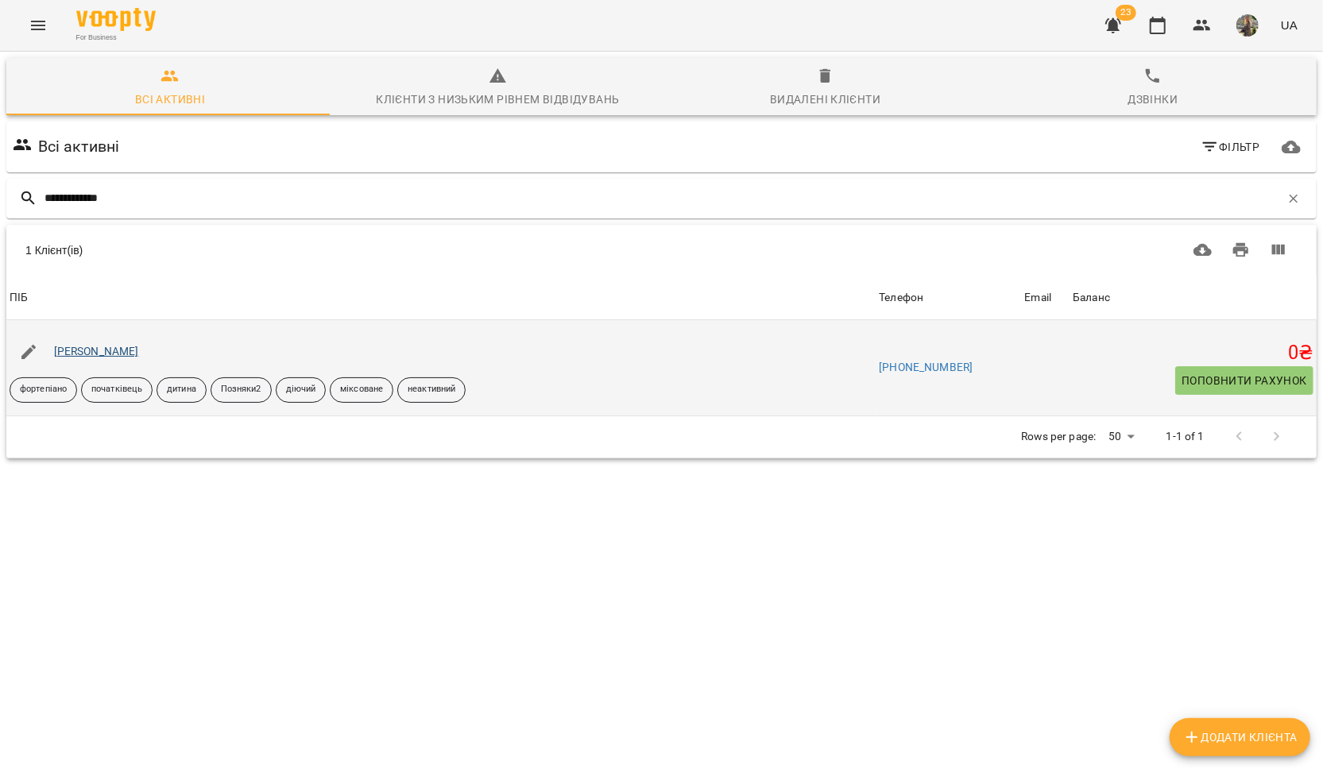
type input "**********"
click at [106, 351] on link "Тимофій Небеський" at bounding box center [96, 351] width 85 height 13
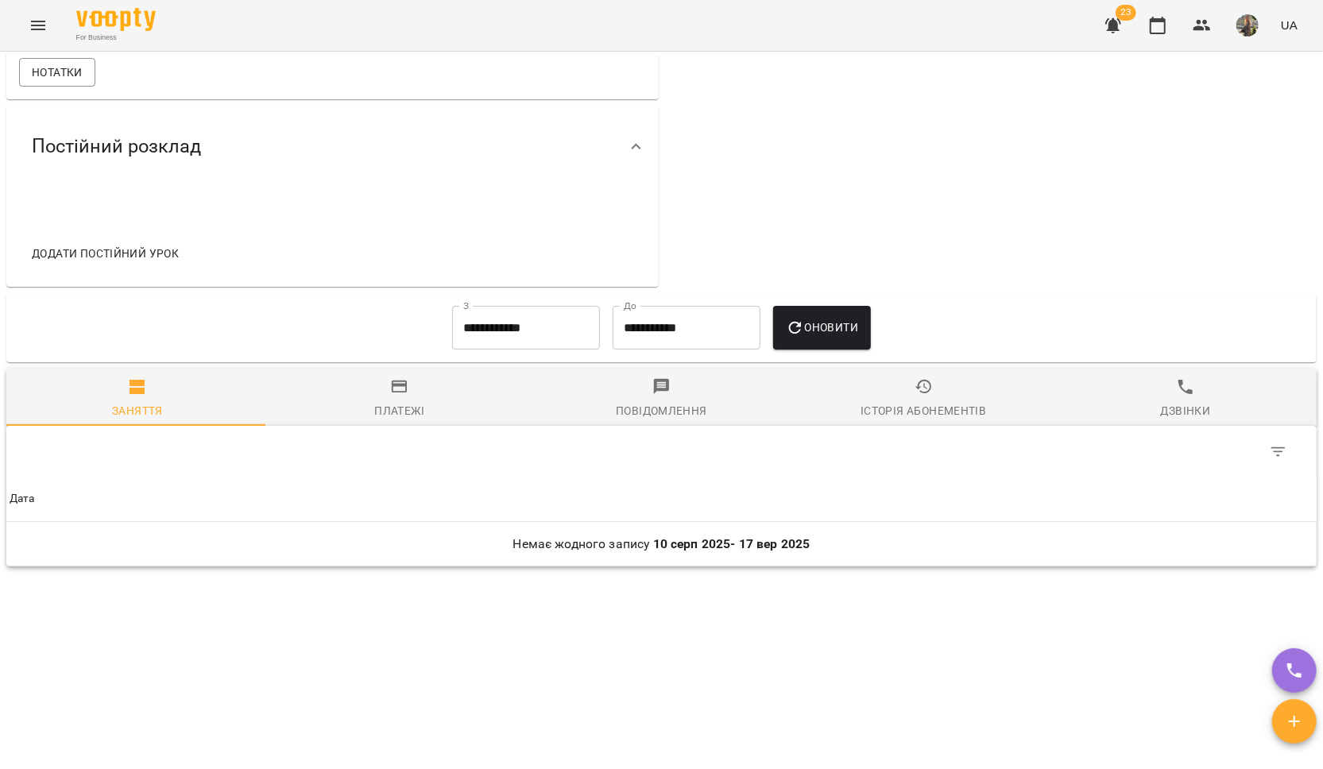
scroll to position [688, 0]
click at [877, 409] on div "Історія абонементів" at bounding box center [924, 410] width 126 height 19
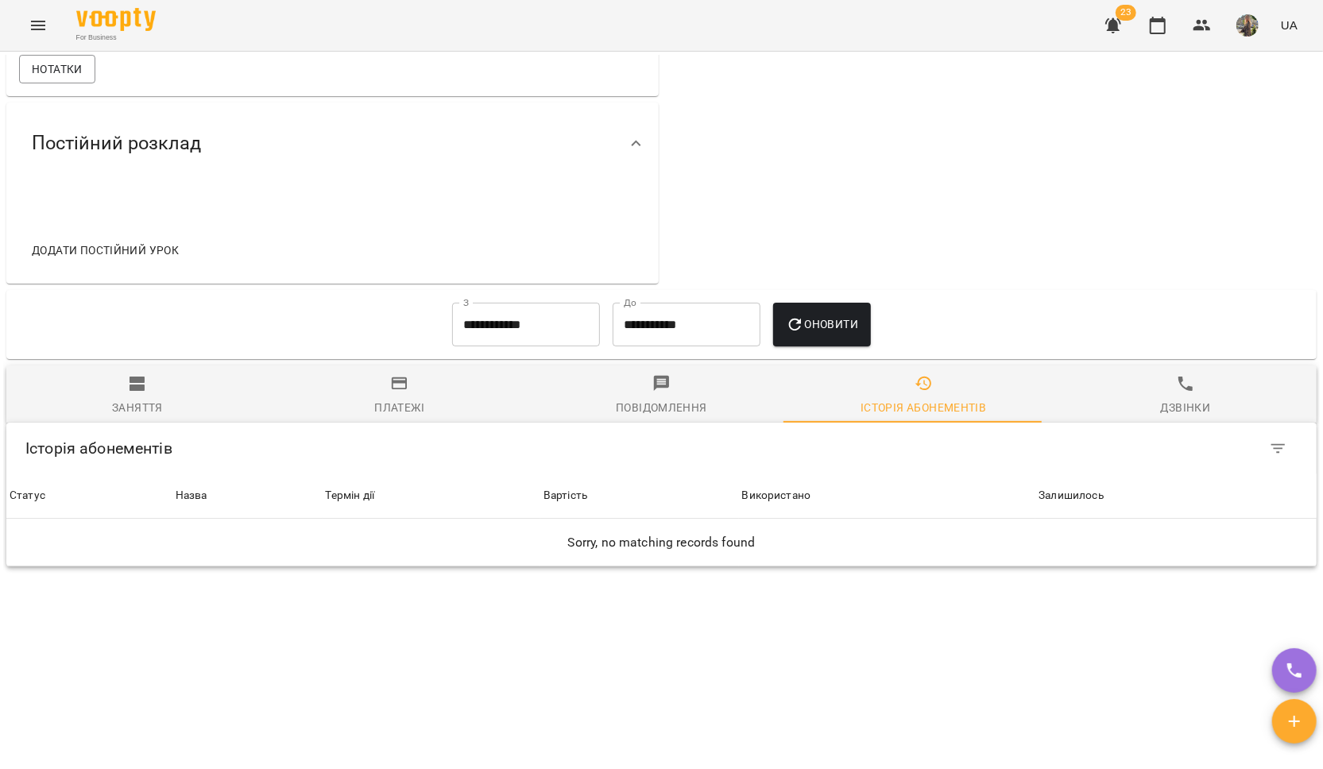
click at [480, 336] on input "**********" at bounding box center [526, 325] width 148 height 44
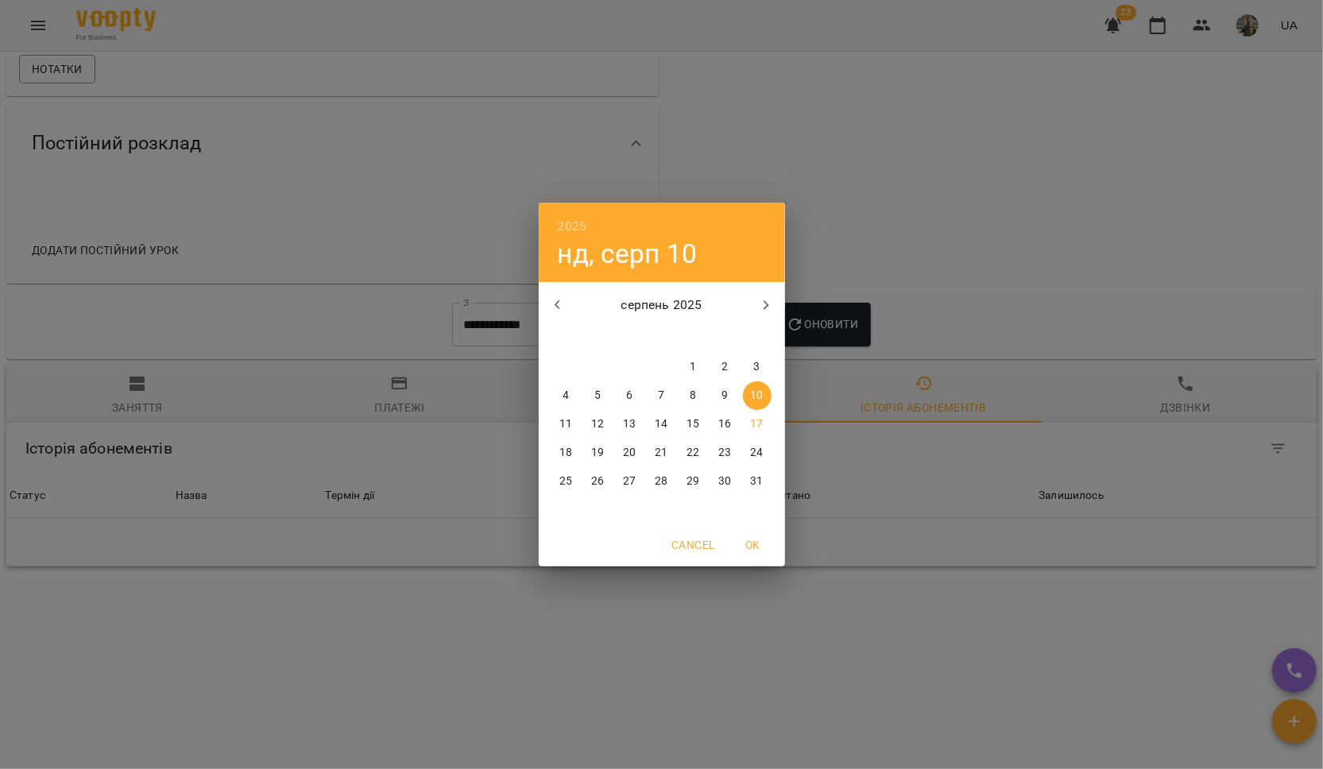
click at [563, 297] on icon "button" at bounding box center [557, 305] width 19 height 19
click at [761, 362] on span "1" at bounding box center [757, 367] width 29 height 16
type input "**********"
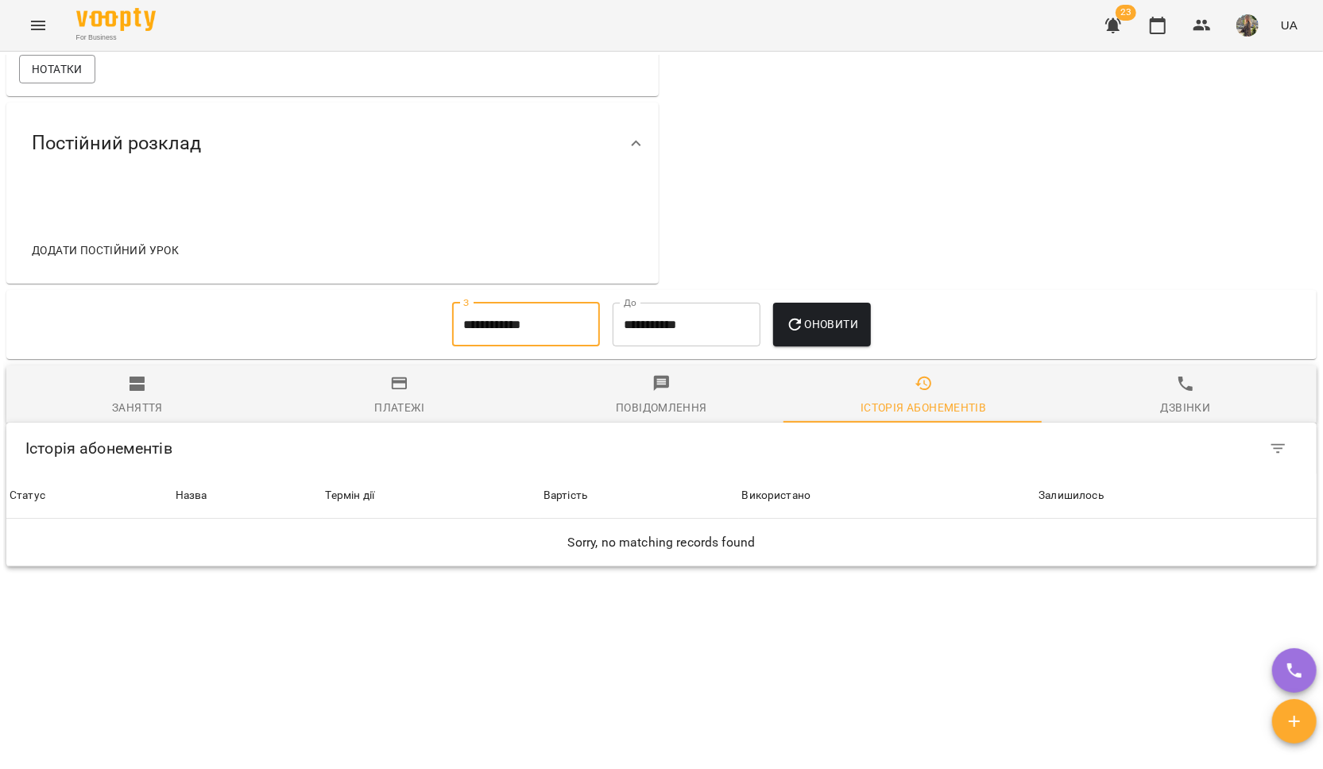
click at [822, 320] on span "Оновити" at bounding box center [822, 324] width 72 height 19
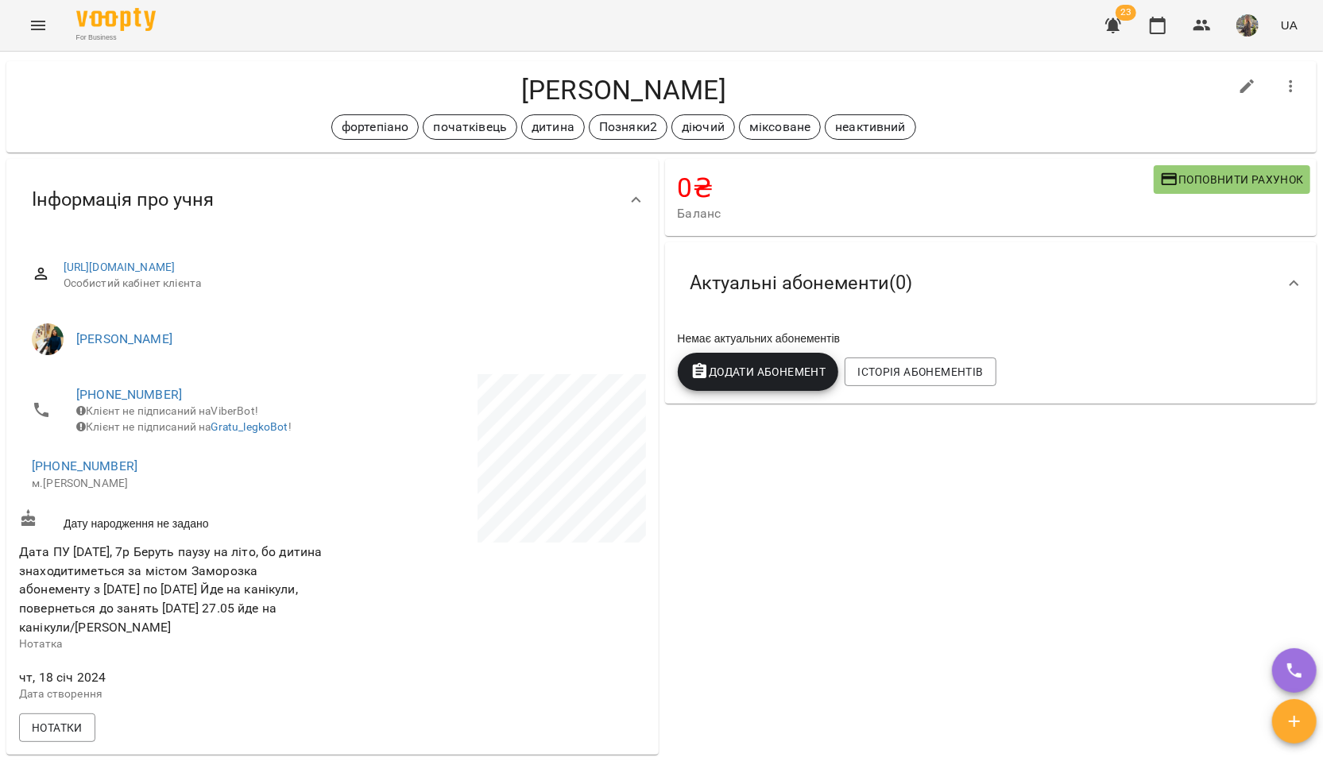
scroll to position [23, 0]
click at [29, 22] on icon "Menu" at bounding box center [38, 25] width 19 height 19
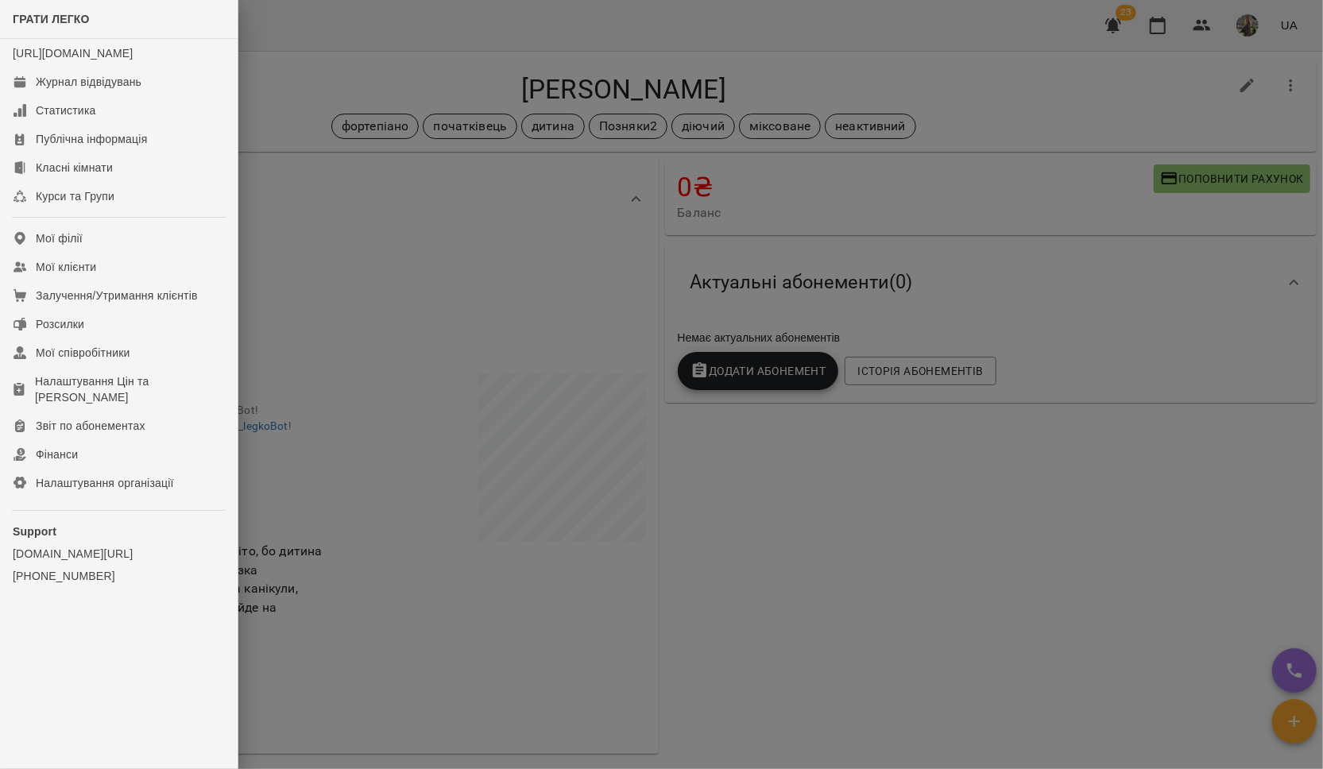
click at [87, 229] on ul "ГРАТИ ЛЕГКО https://www.voopty.com.ua/studio/6538dfd24aab0c88084fb15a Журнал ві…" at bounding box center [119, 330] width 238 height 660
click at [94, 204] on div "Курси та Групи" at bounding box center [75, 196] width 79 height 16
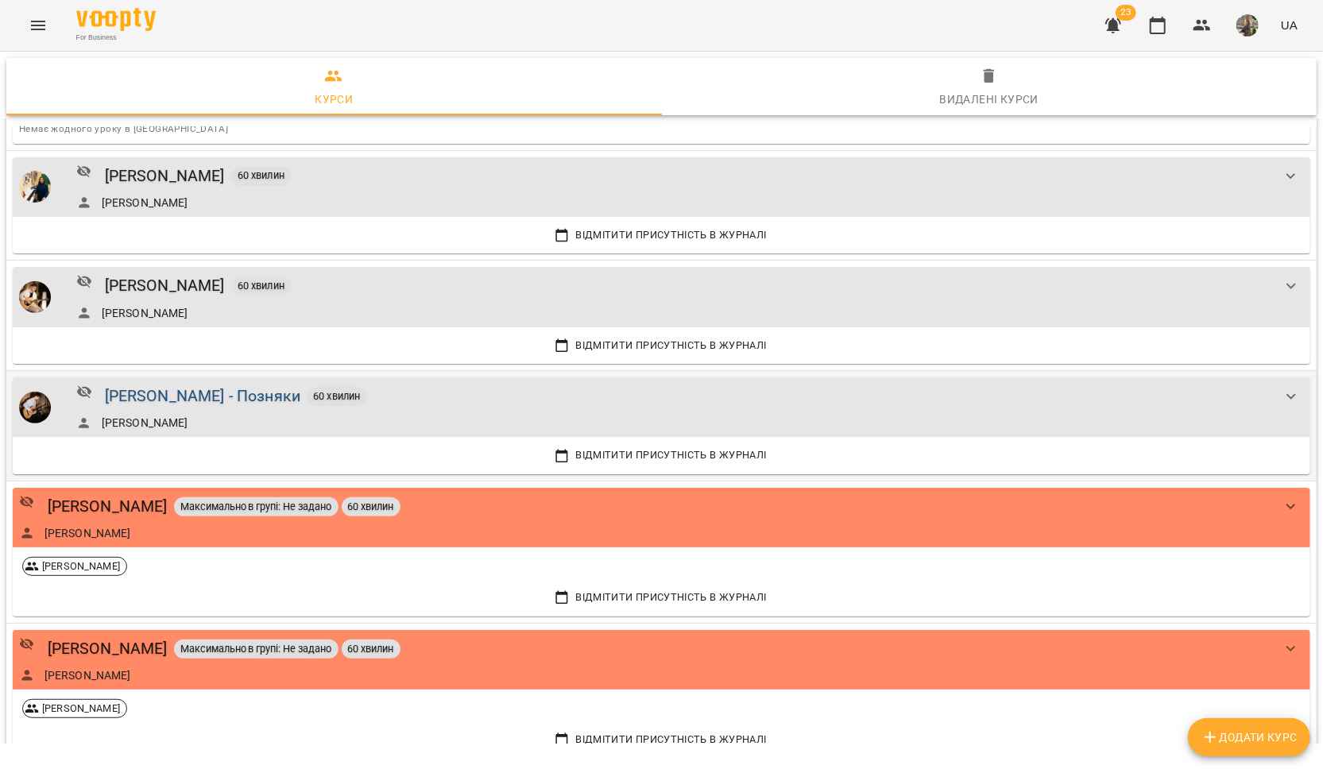
scroll to position [242, 0]
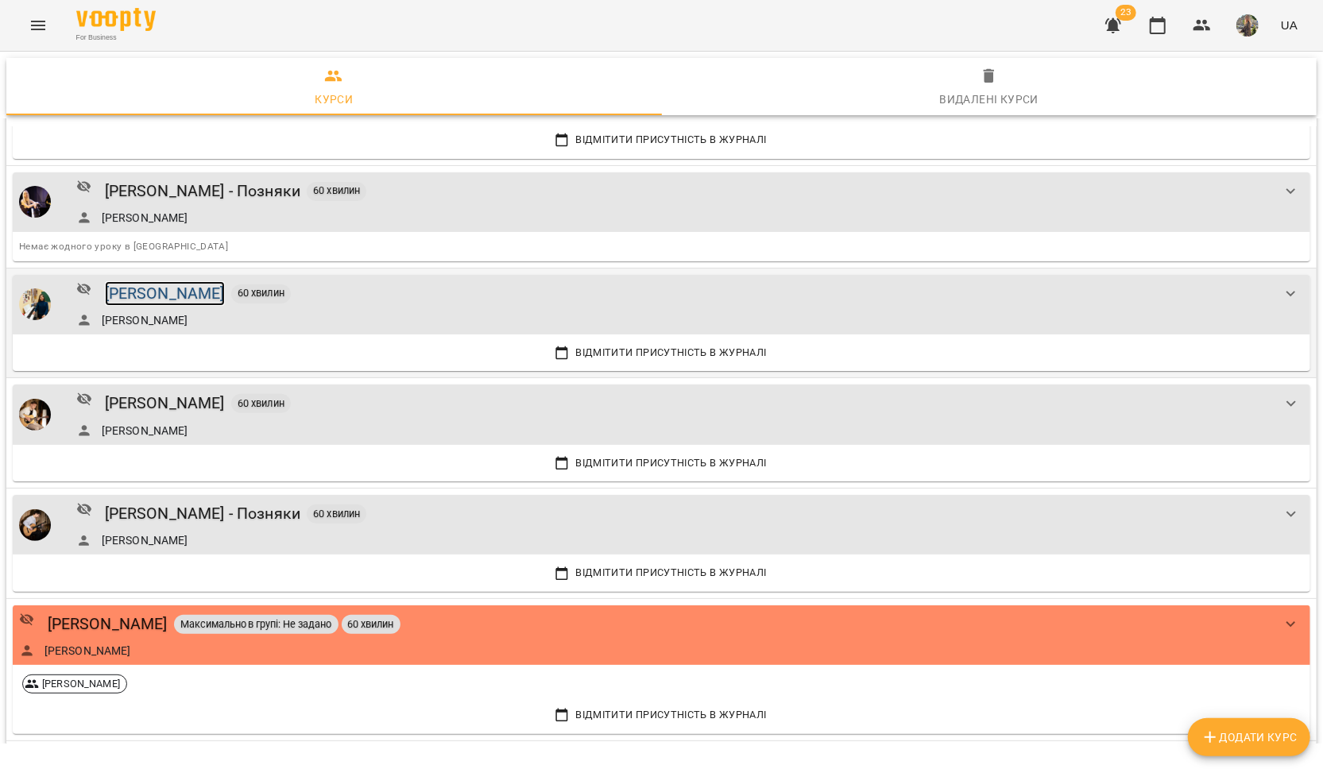
click at [175, 291] on div "Вікторія БОГДАН- Позняки" at bounding box center [165, 293] width 120 height 25
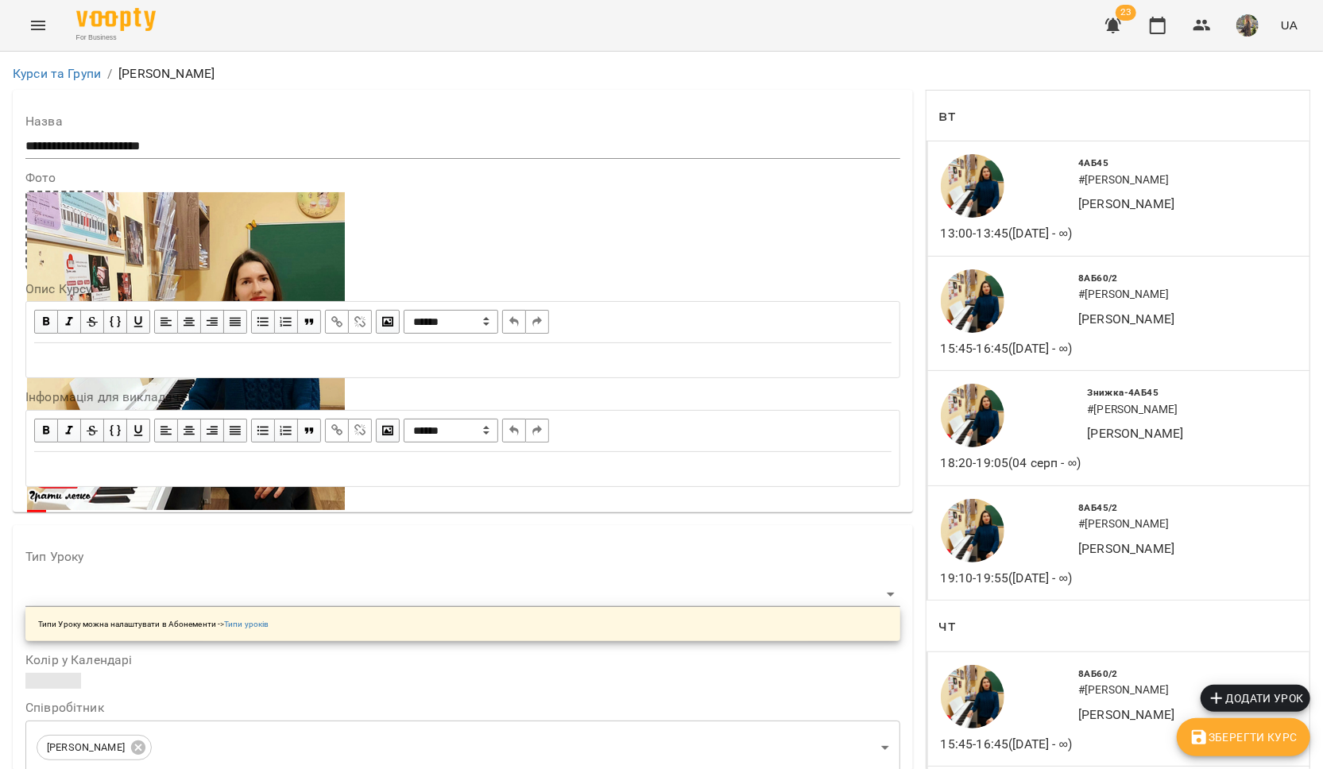
scroll to position [663, 0]
click at [48, 28] on button "Menu" at bounding box center [38, 25] width 38 height 38
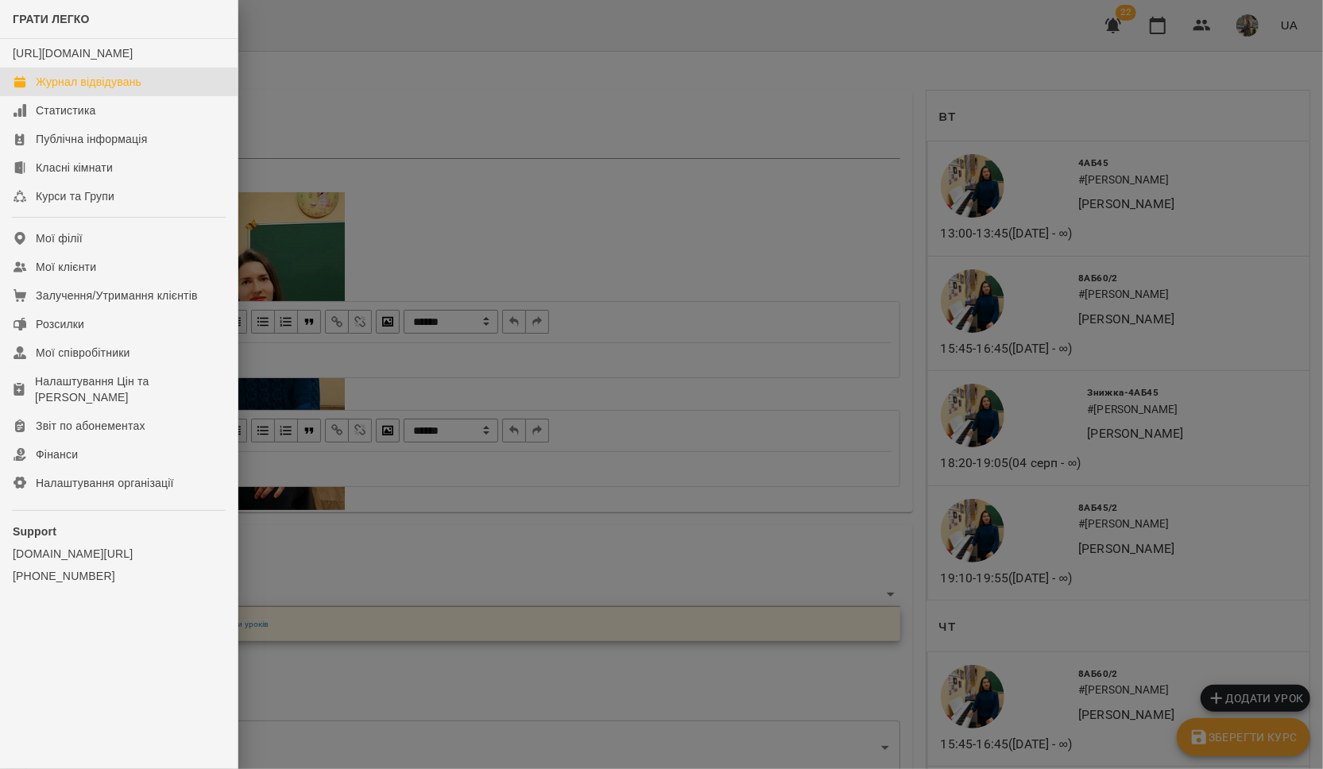
click at [67, 90] on div "Журнал відвідувань" at bounding box center [89, 82] width 106 height 16
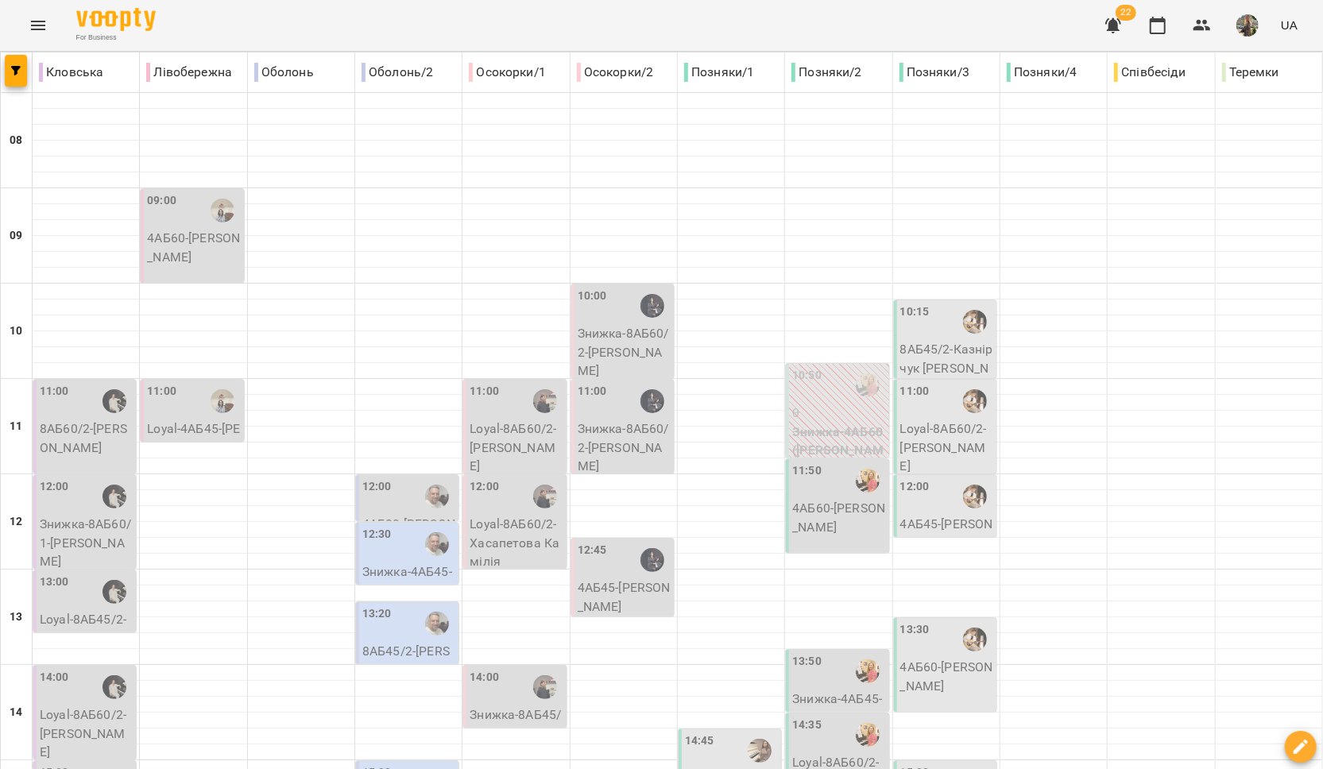
type input "**********"
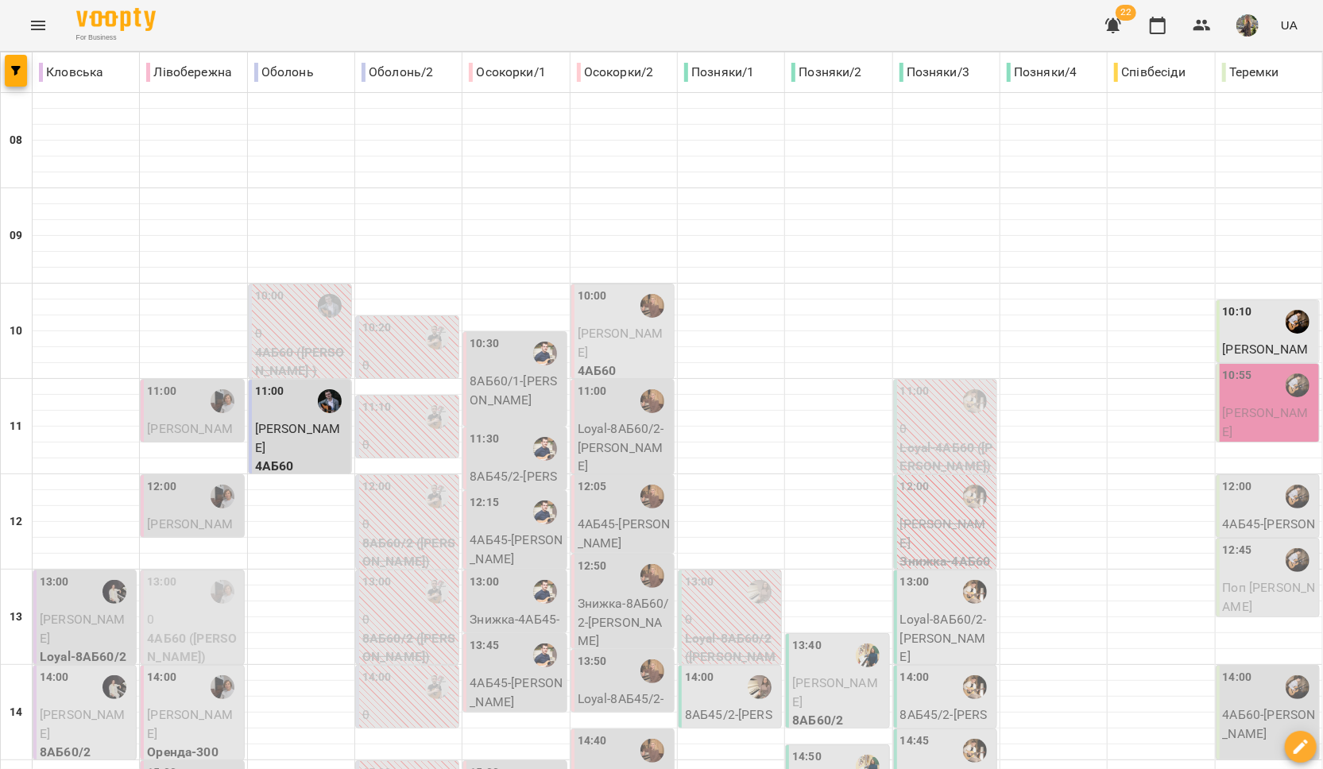
type input "**********"
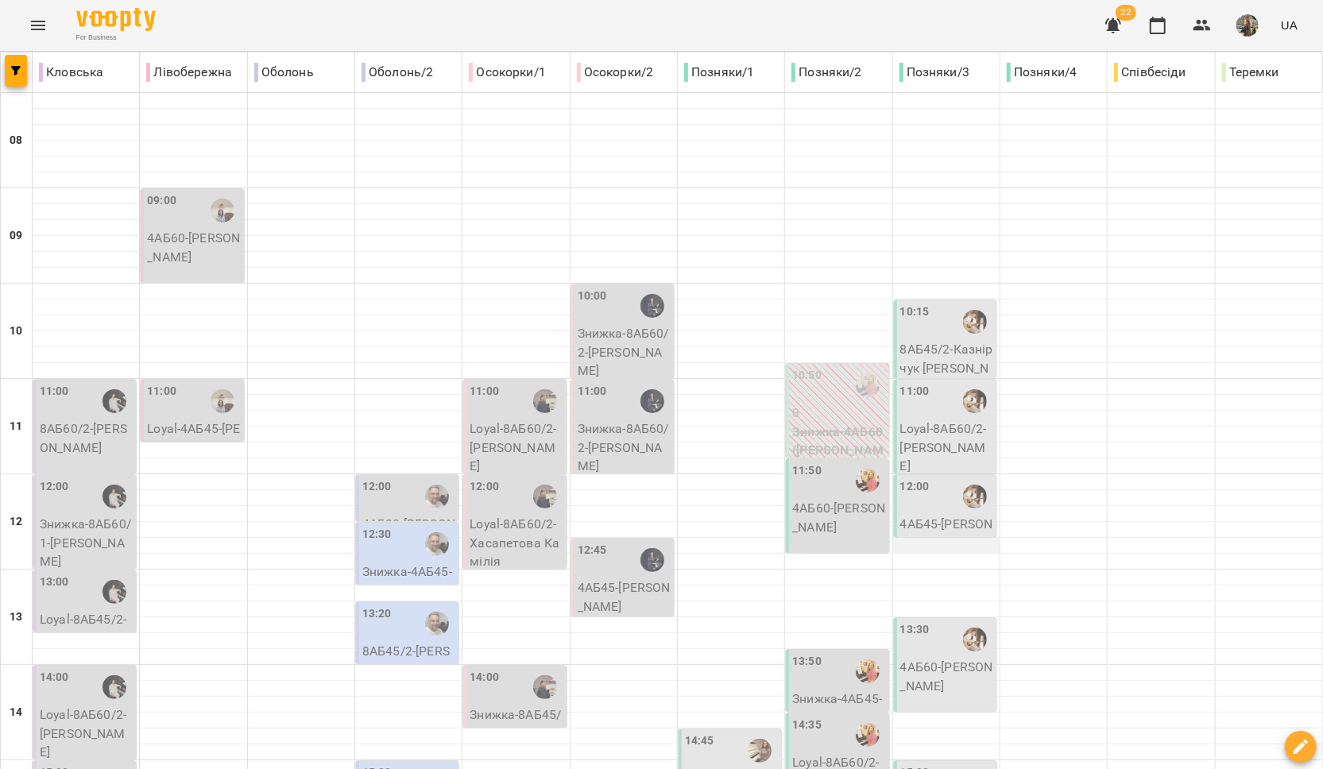
click at [897, 539] on div at bounding box center [946, 546] width 106 height 16
select select
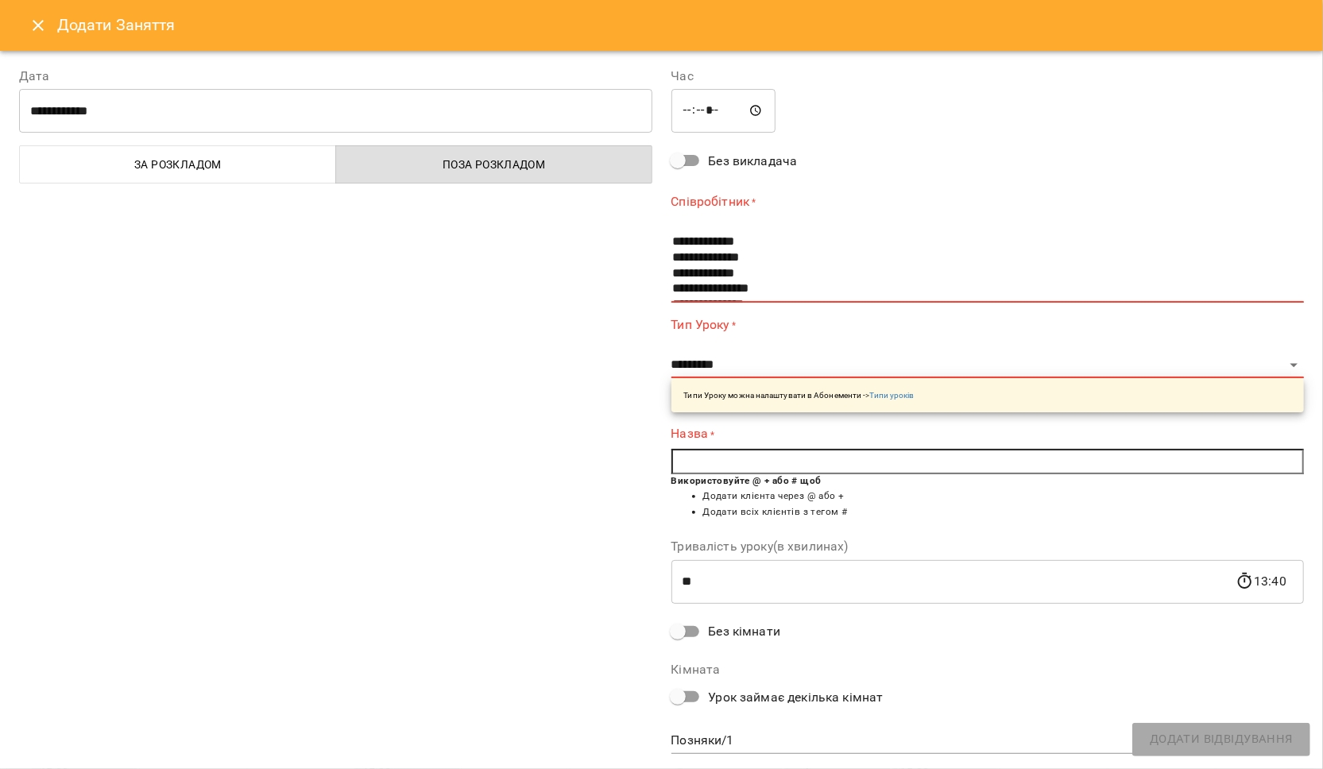
click at [728, 110] on input "*****" at bounding box center [723, 111] width 105 height 44
type input "*****"
click at [582, 317] on div "**********" at bounding box center [336, 412] width 652 height 729
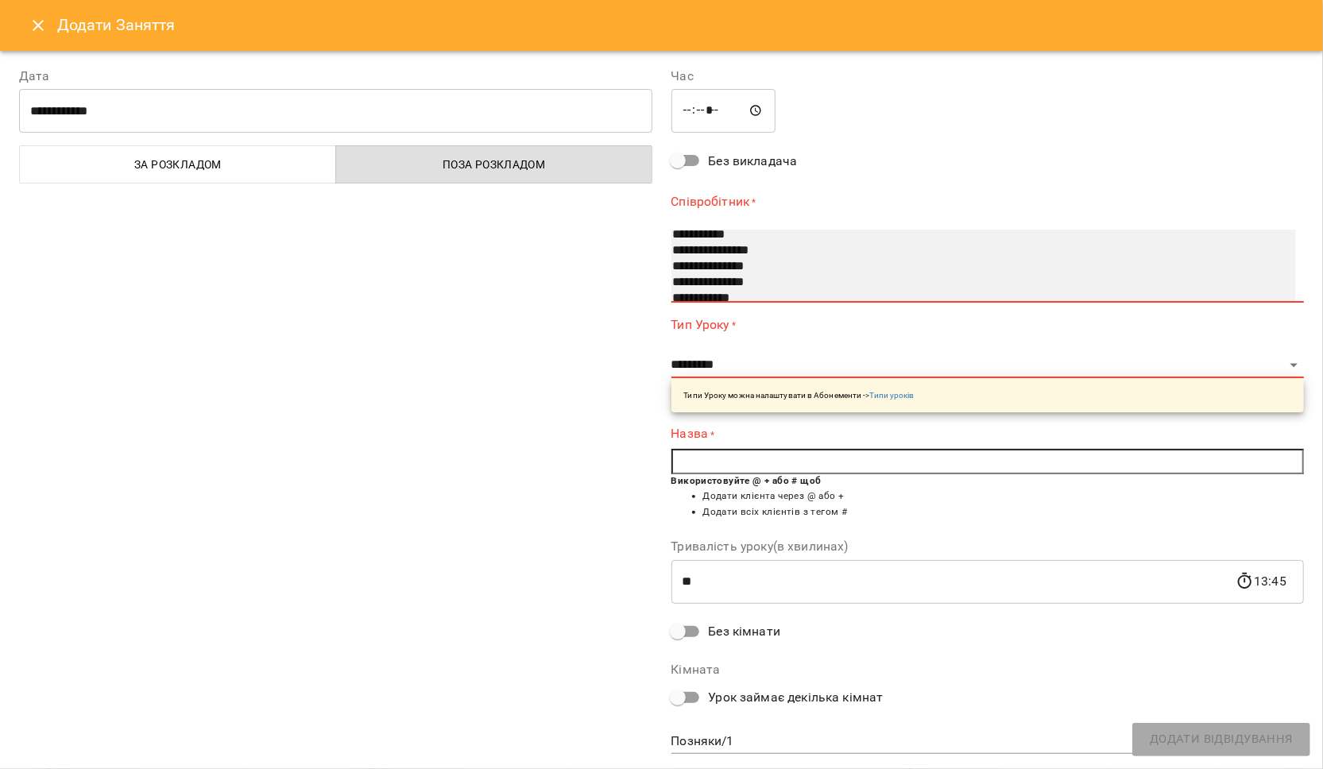
select select "**********"
click at [716, 278] on option "**********" at bounding box center [966, 283] width 590 height 16
type input "**"
type input "**********"
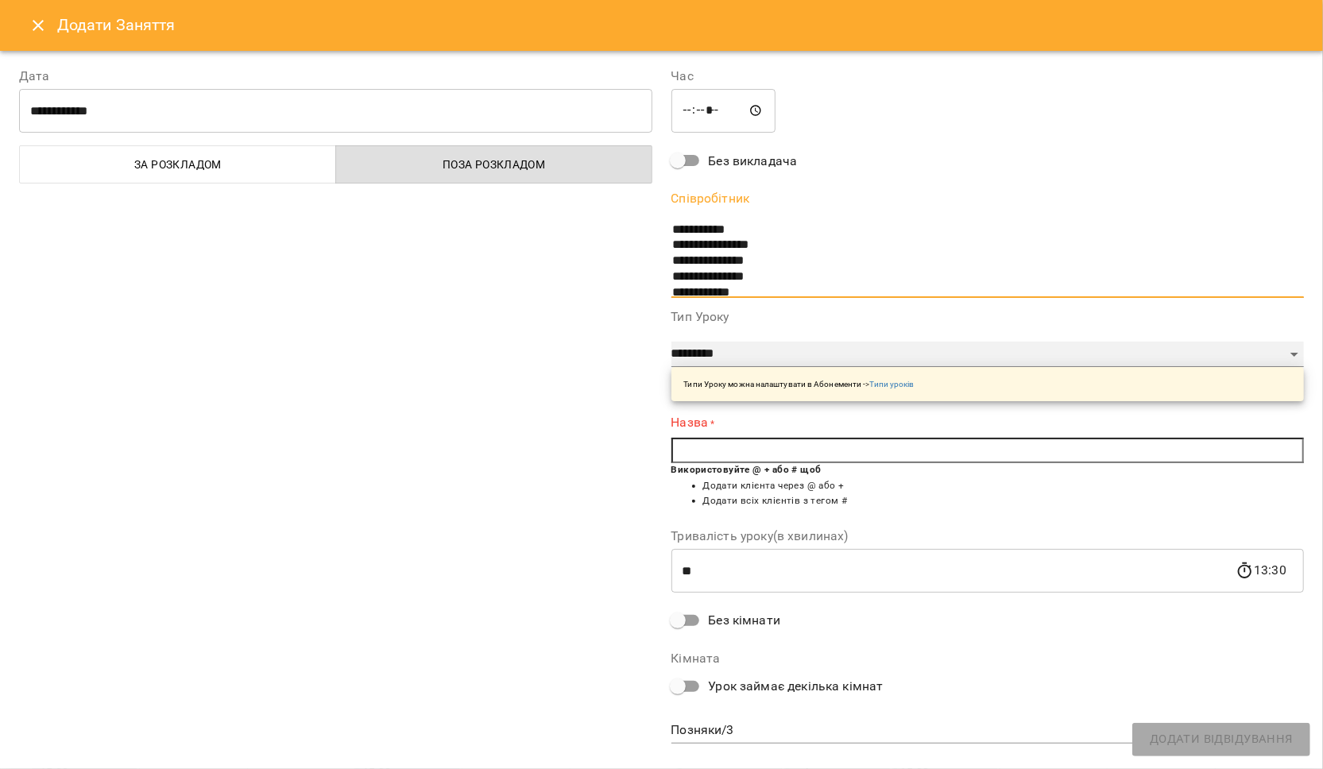
click at [702, 357] on select "**********" at bounding box center [987, 354] width 633 height 25
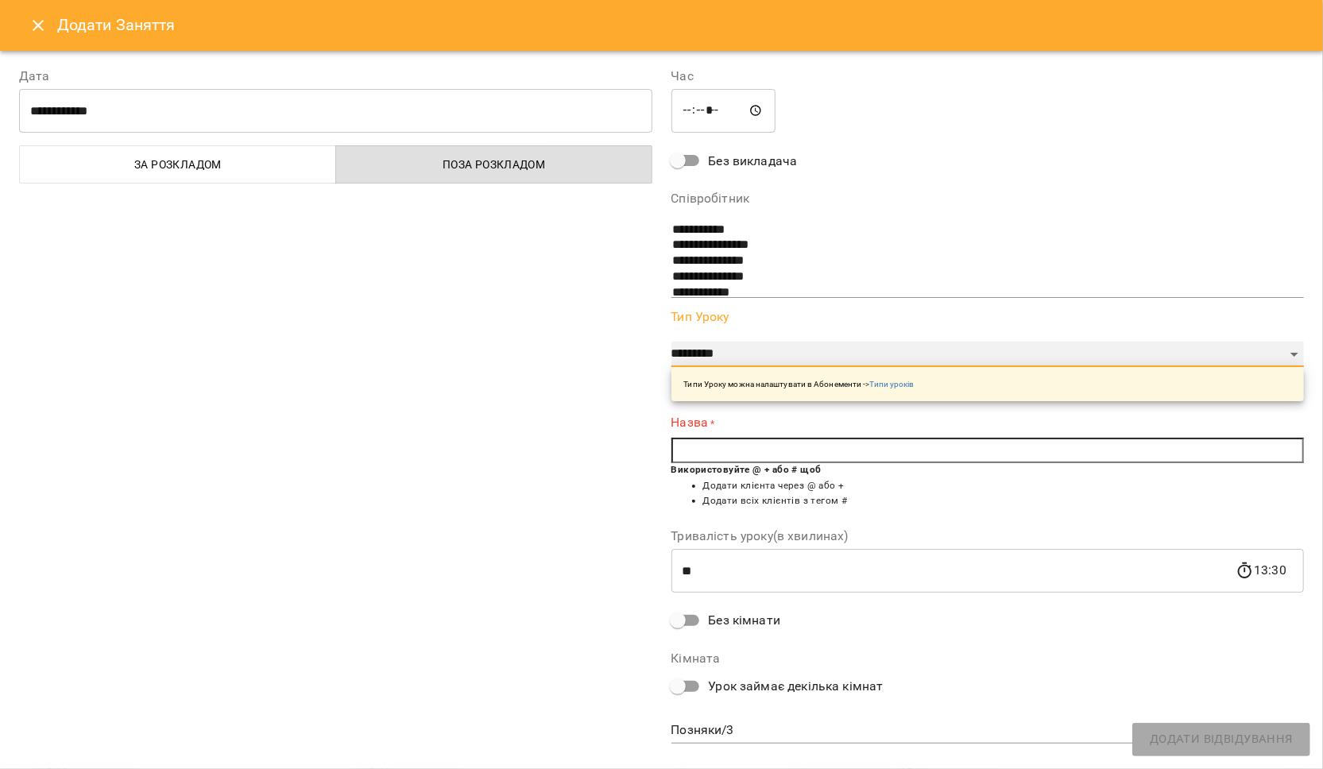
select select "****"
click at [671, 342] on select "**********" at bounding box center [987, 354] width 633 height 25
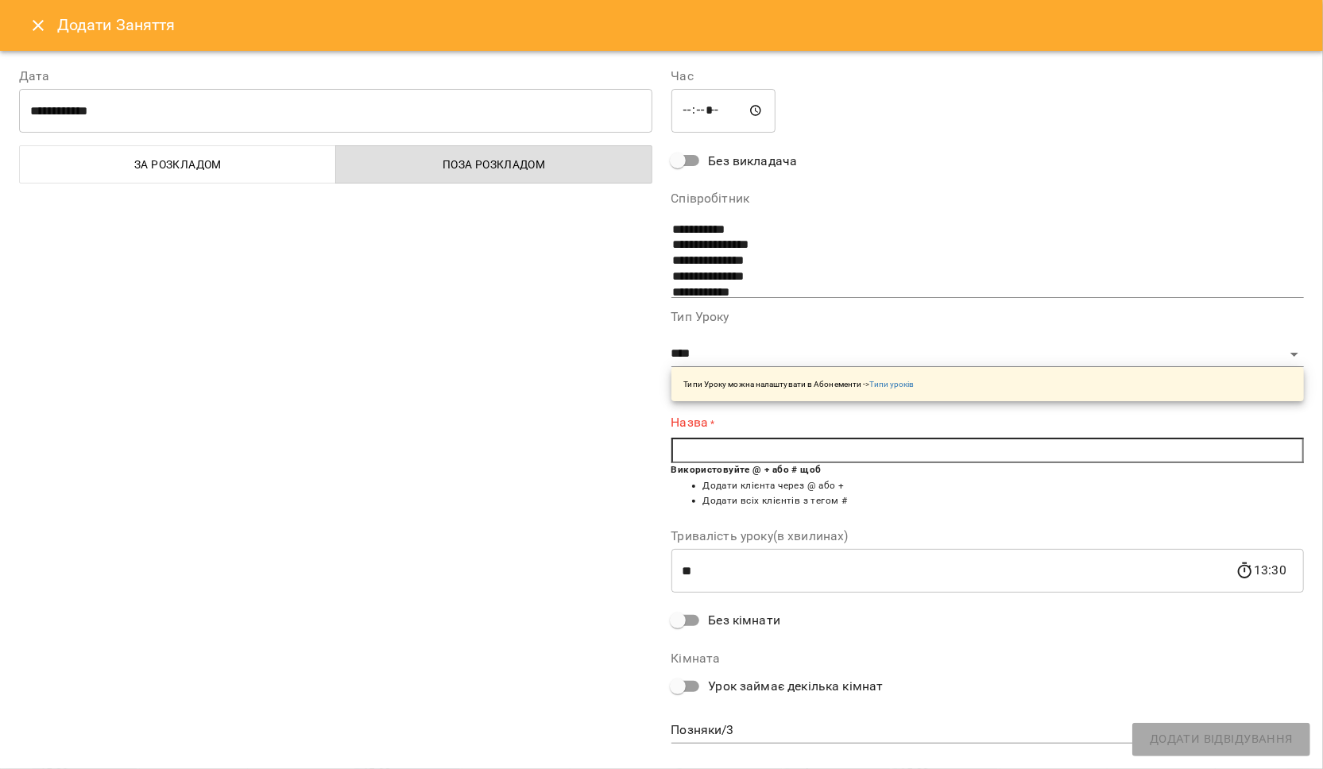
click at [698, 457] on input "text" at bounding box center [987, 450] width 633 height 25
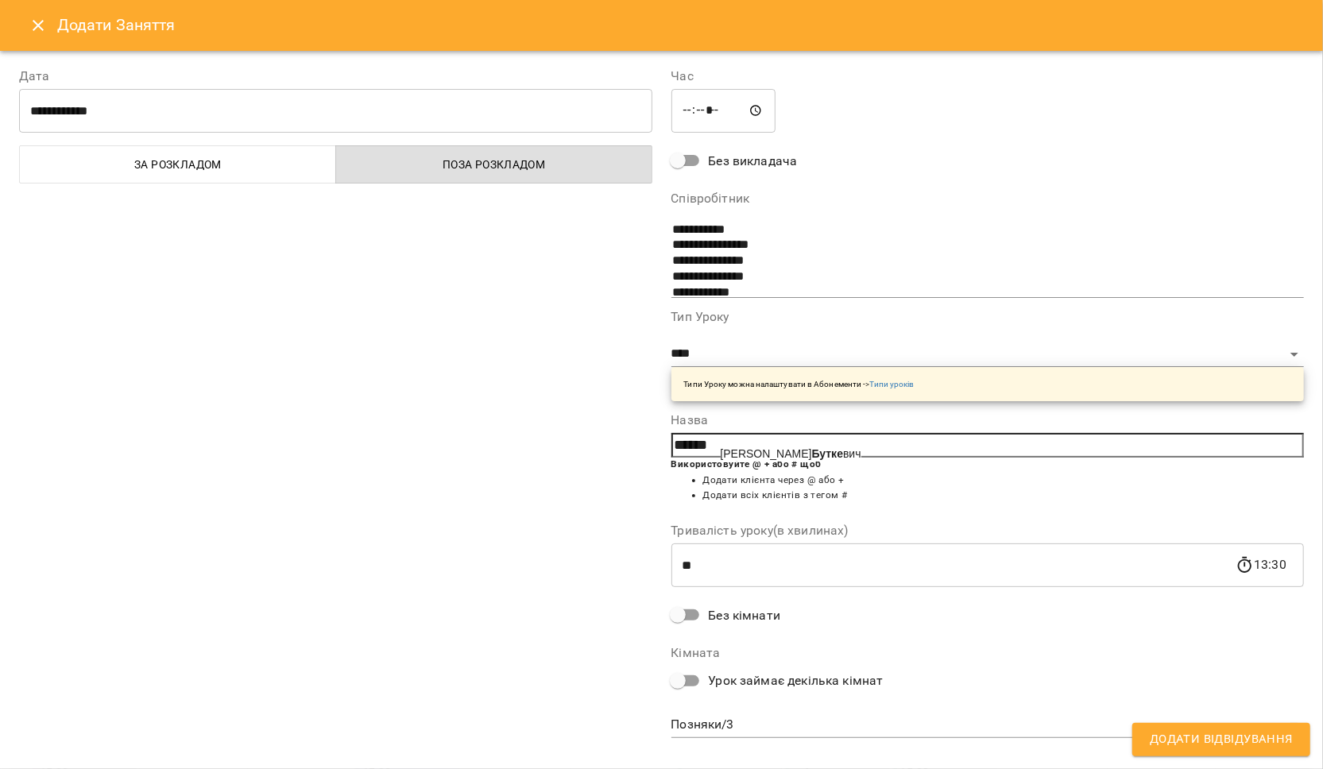
click at [735, 453] on span "Ілля Бутке вич" at bounding box center [791, 453] width 141 height 13
type input "**********"
click at [1155, 740] on span "Додати Відвідування" at bounding box center [1221, 739] width 143 height 21
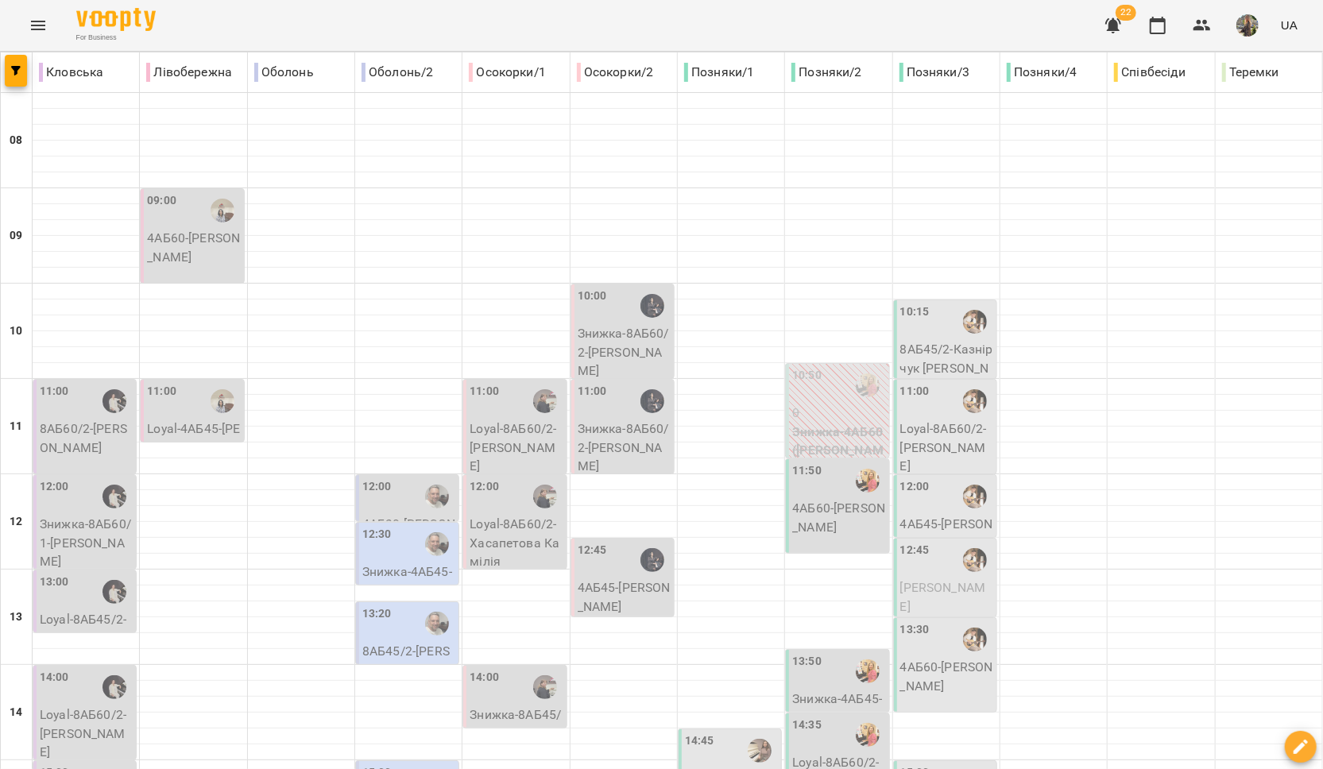
scroll to position [181, 0]
click at [918, 580] on span "[PERSON_NAME]" at bounding box center [943, 597] width 86 height 34
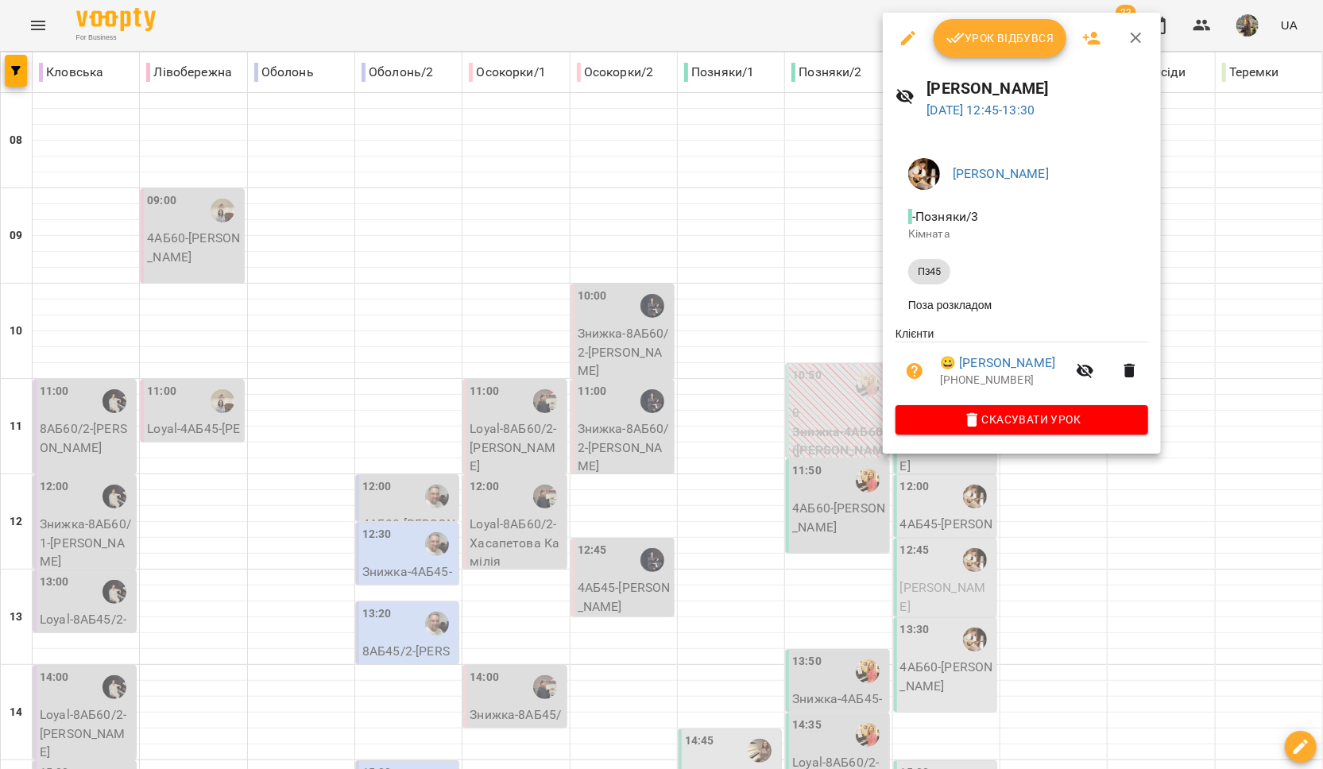
click at [1223, 119] on div at bounding box center [661, 384] width 1323 height 769
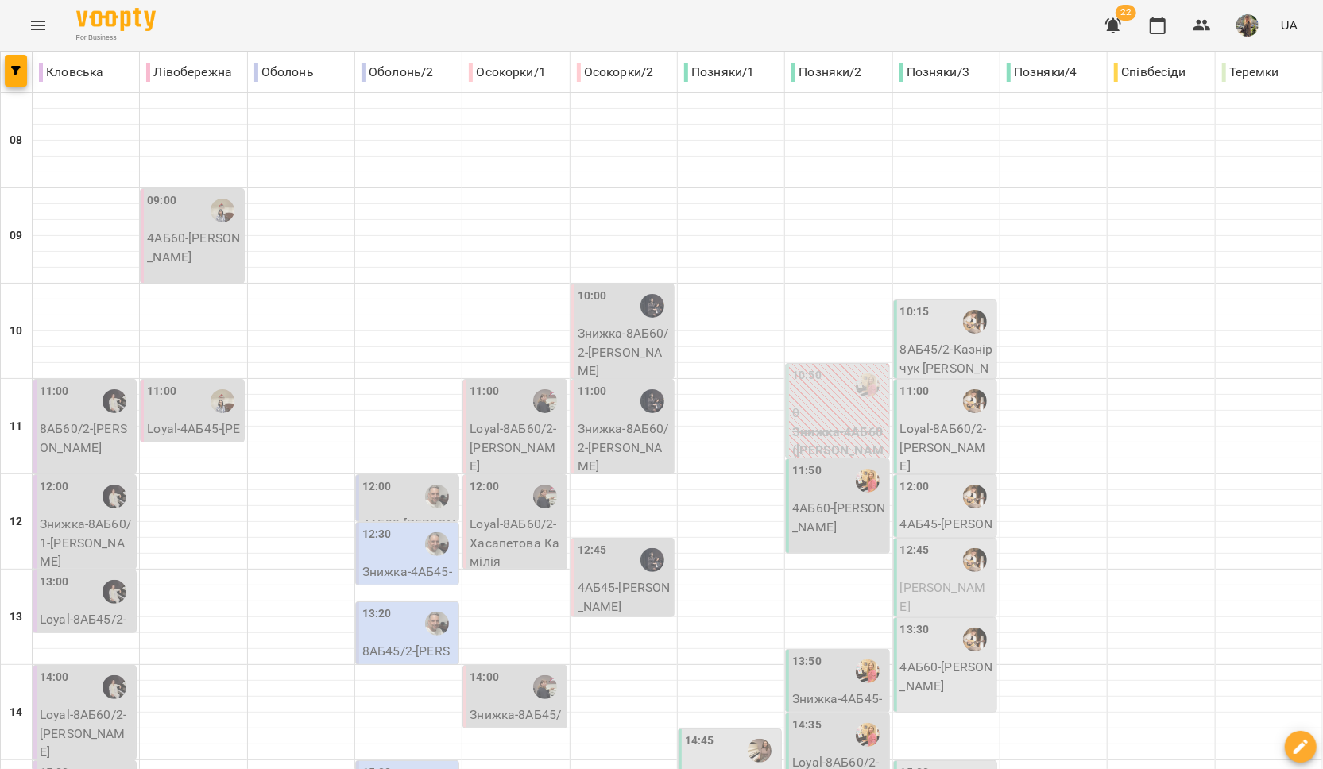
click at [26, 26] on button "Menu" at bounding box center [38, 25] width 38 height 38
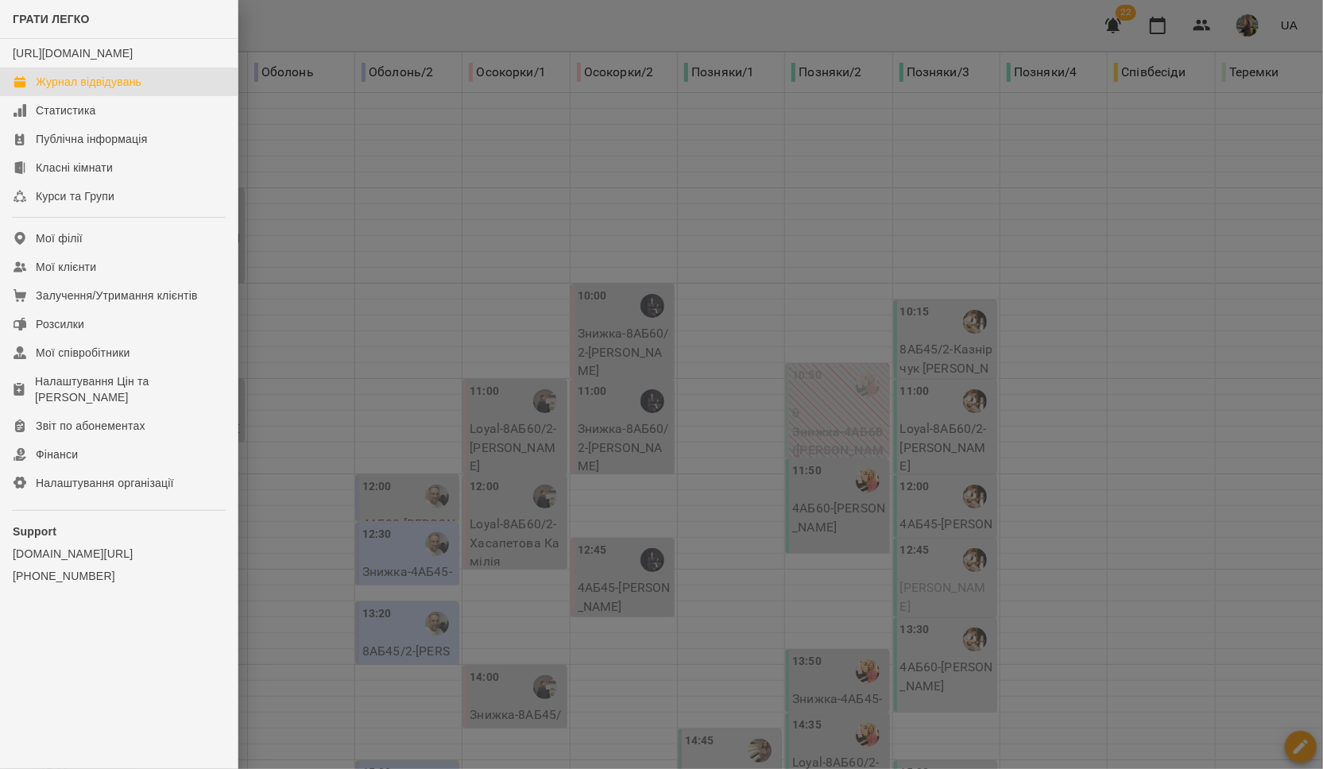
click at [348, 170] on div at bounding box center [661, 384] width 1323 height 769
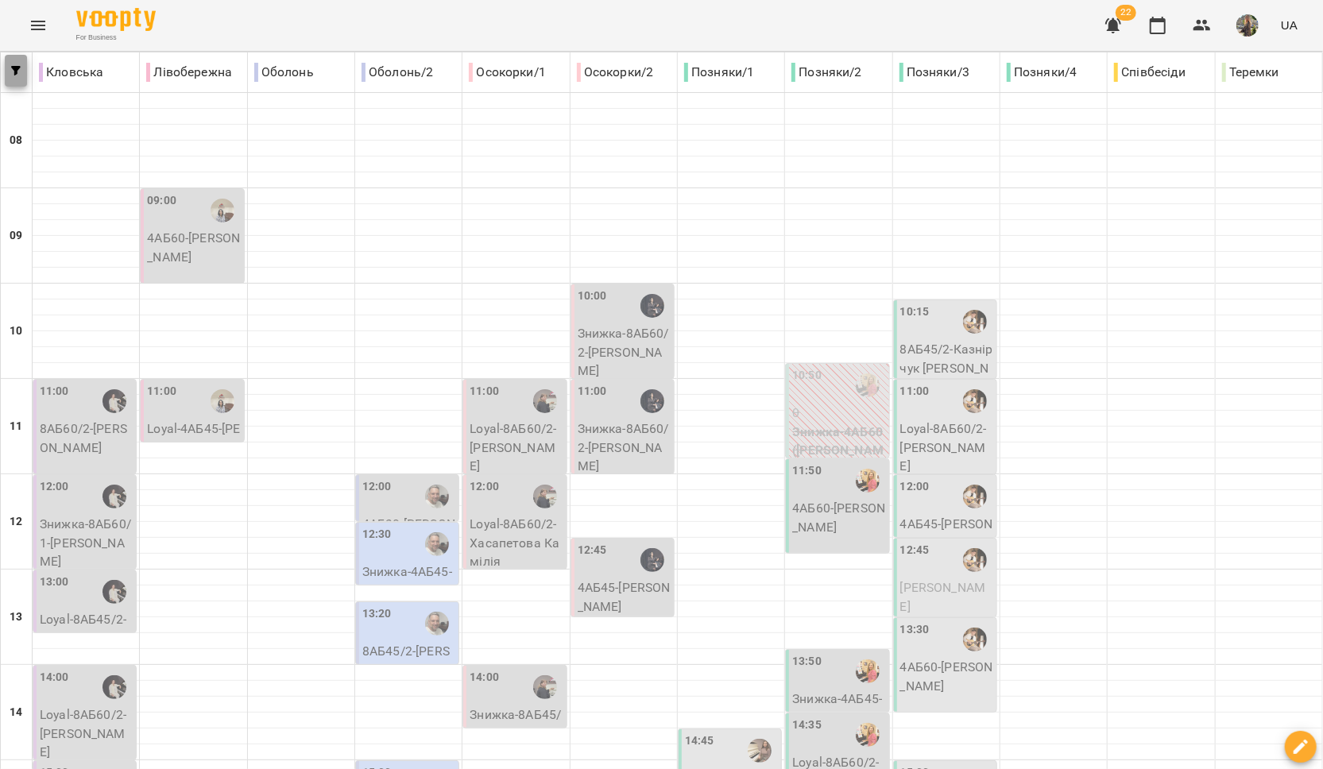
click at [18, 70] on icon "button" at bounding box center [16, 71] width 10 height 10
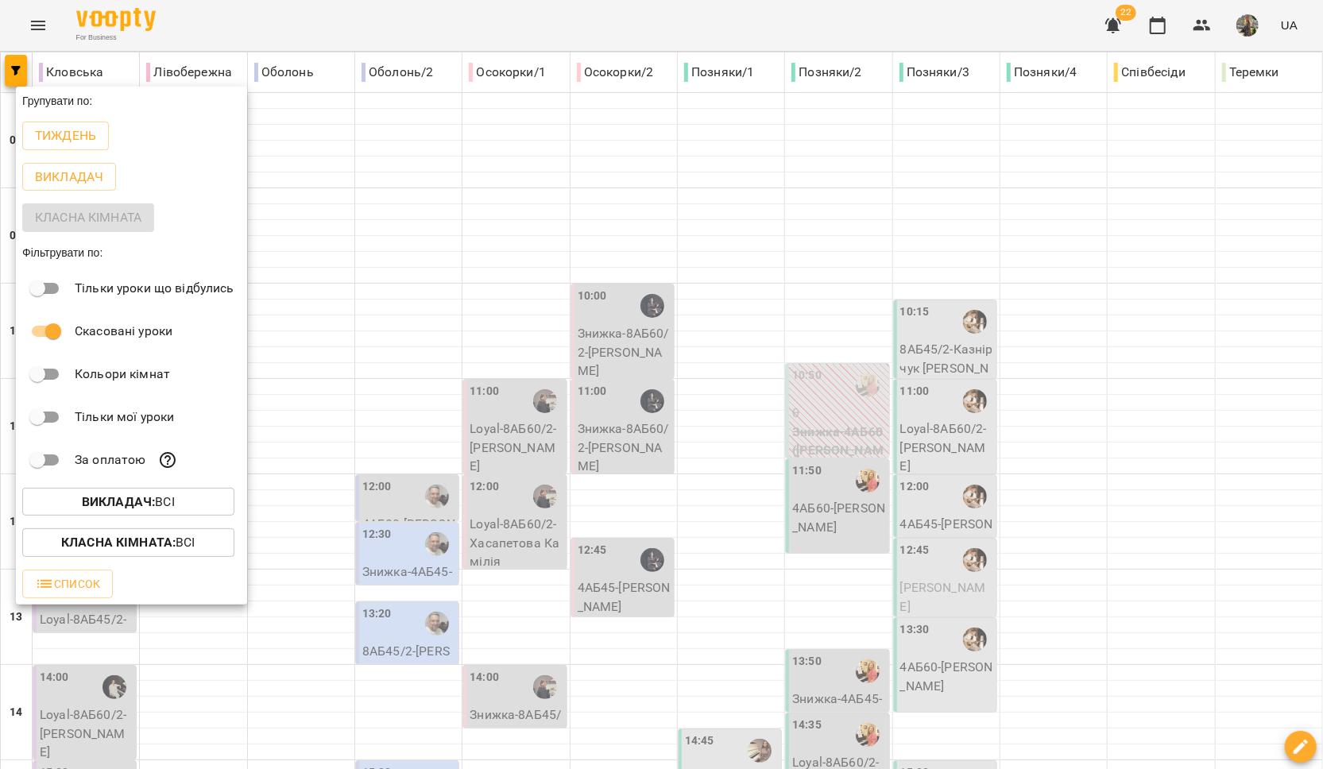
click at [384, 191] on div at bounding box center [661, 384] width 1323 height 769
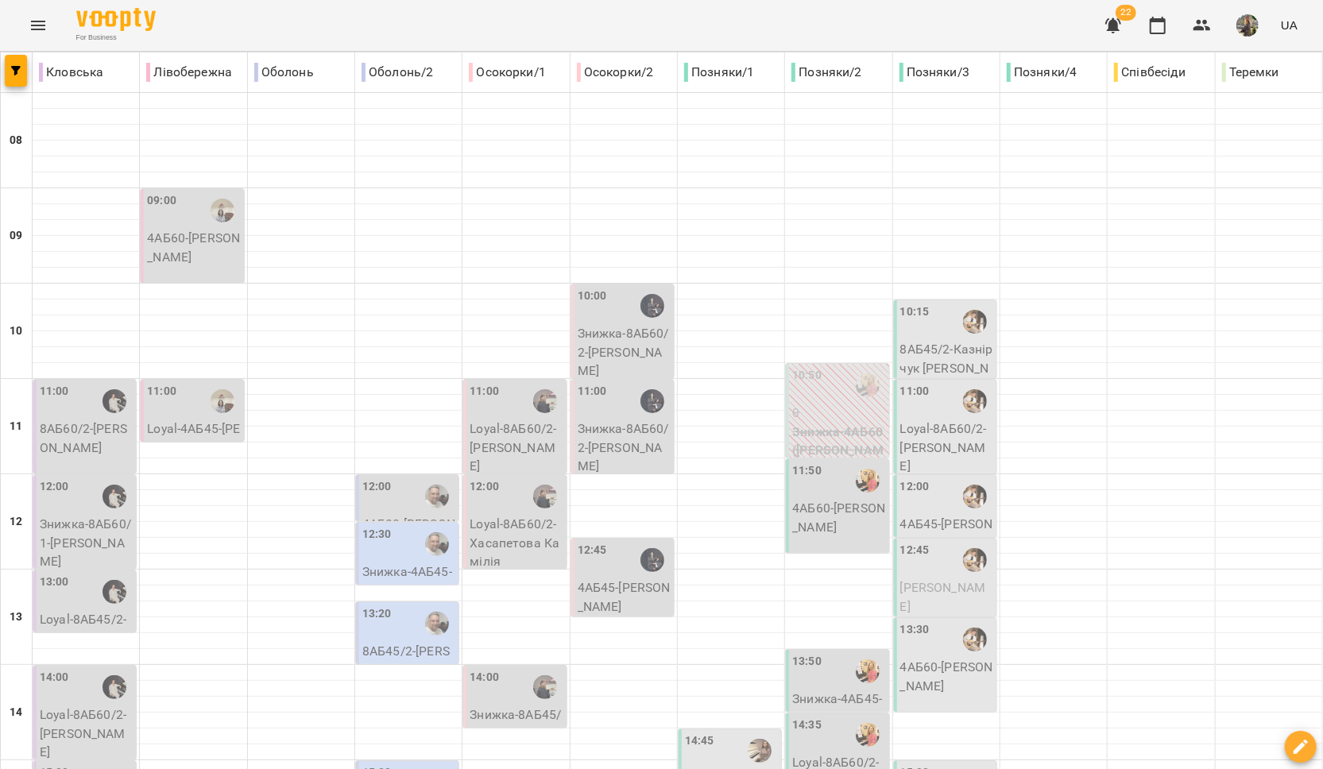
click at [29, 25] on icon "Menu" at bounding box center [38, 25] width 19 height 19
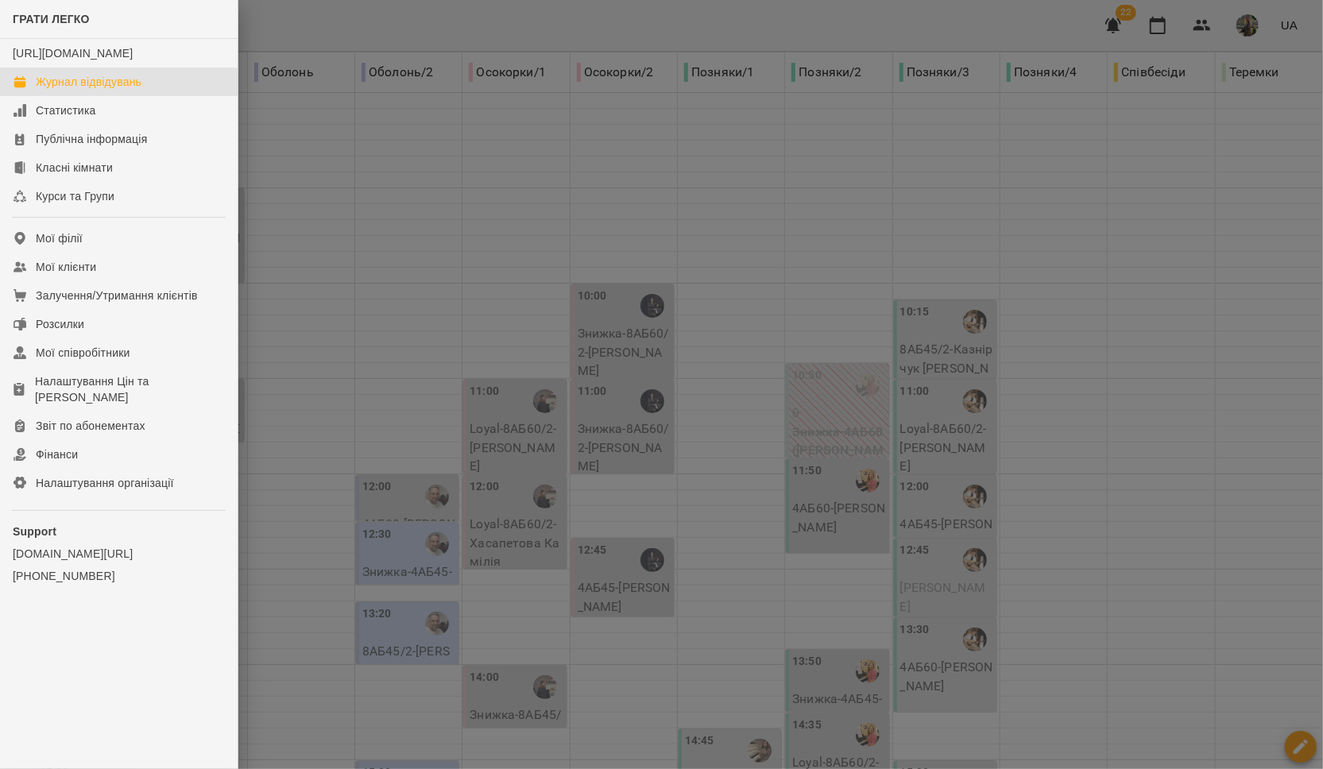
click at [342, 119] on div at bounding box center [661, 384] width 1323 height 769
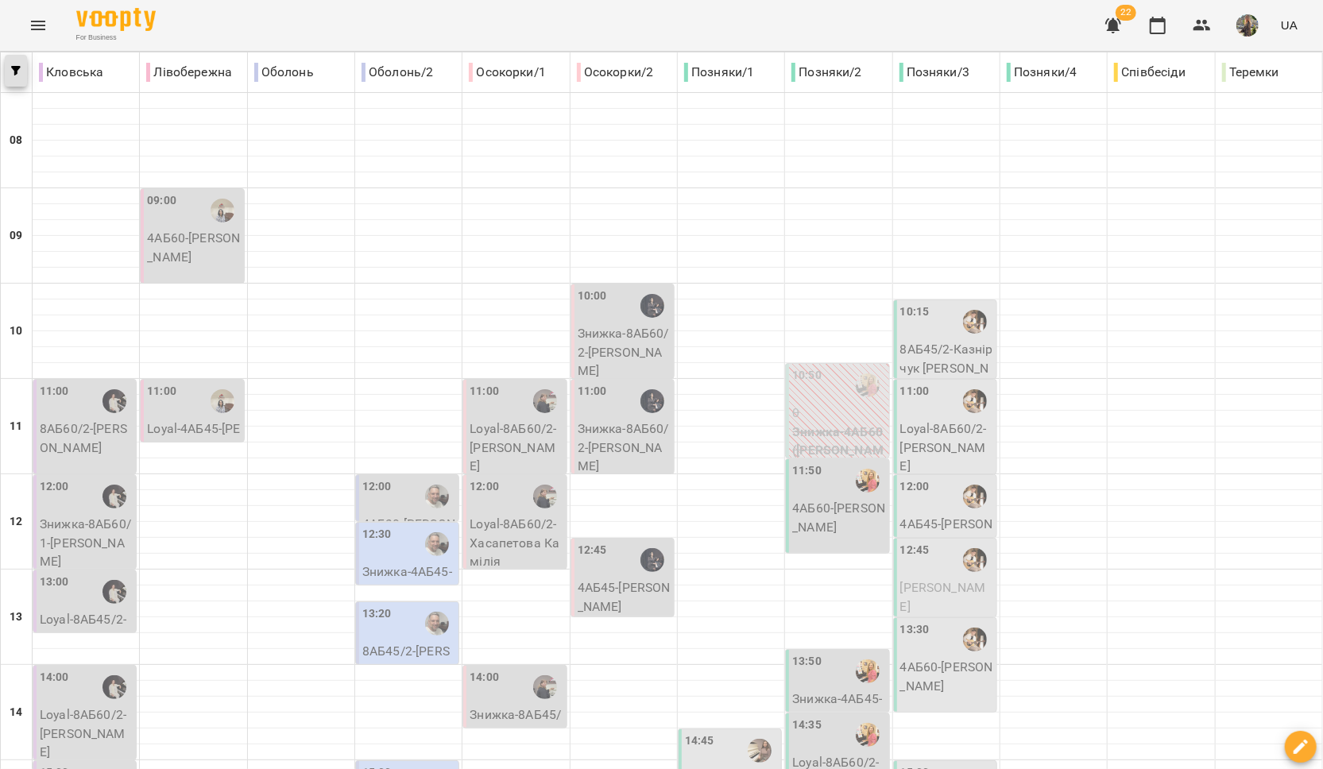
click at [15, 62] on button "button" at bounding box center [16, 71] width 22 height 32
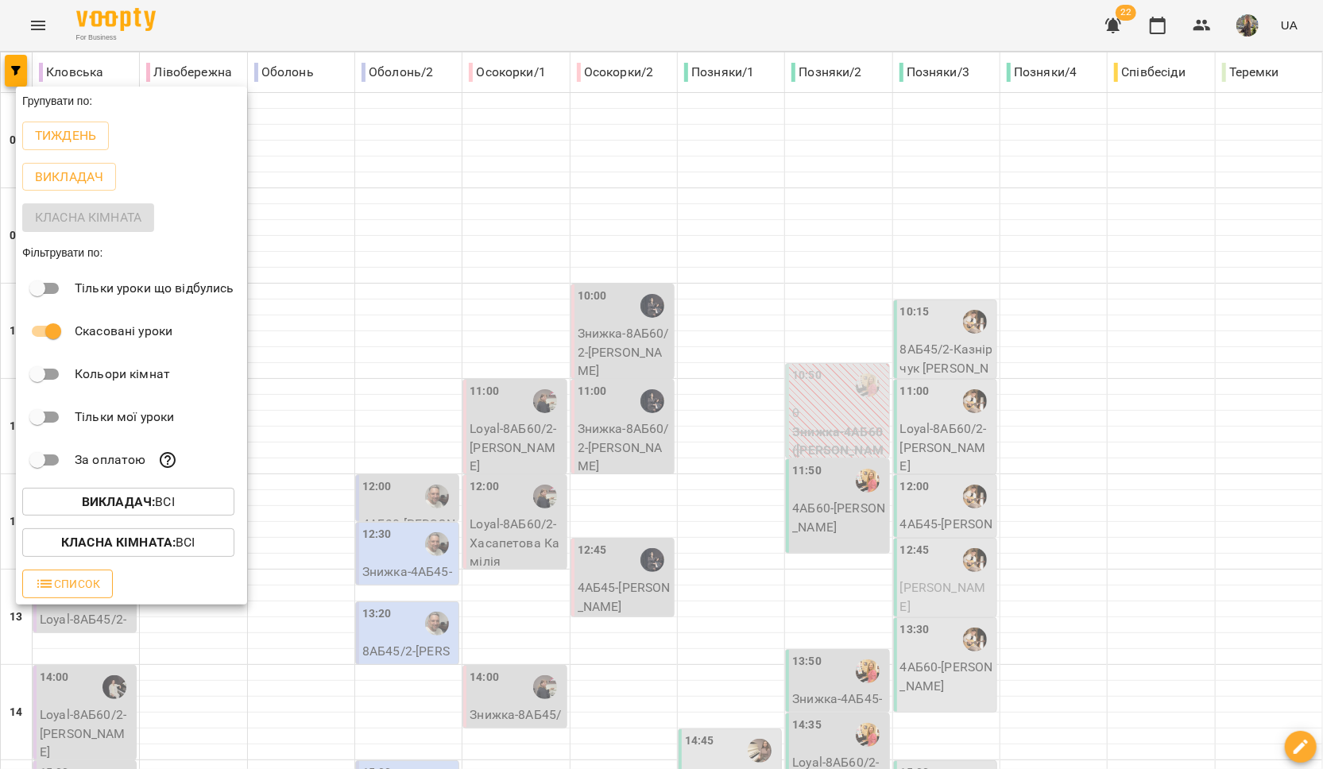
click at [66, 587] on span "Список" at bounding box center [67, 583] width 65 height 19
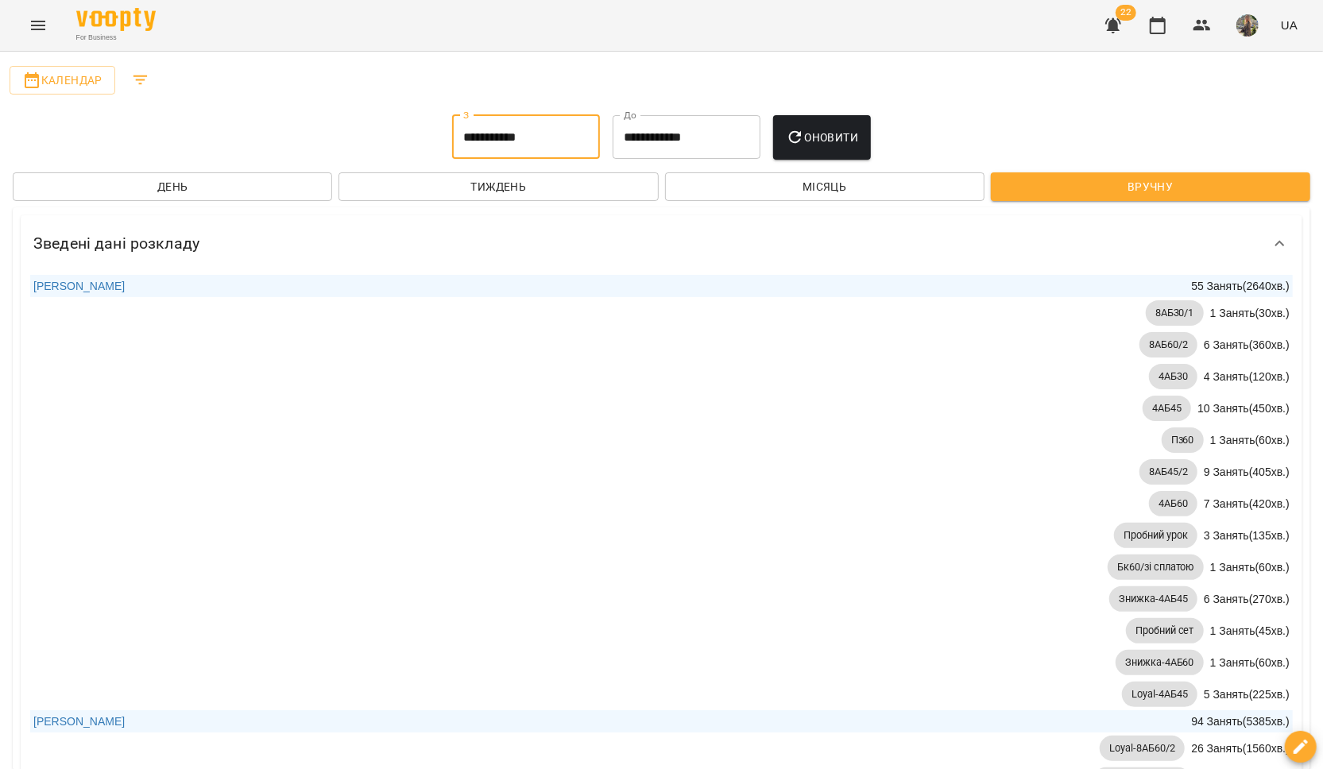
click at [513, 133] on input "**********" at bounding box center [526, 137] width 148 height 44
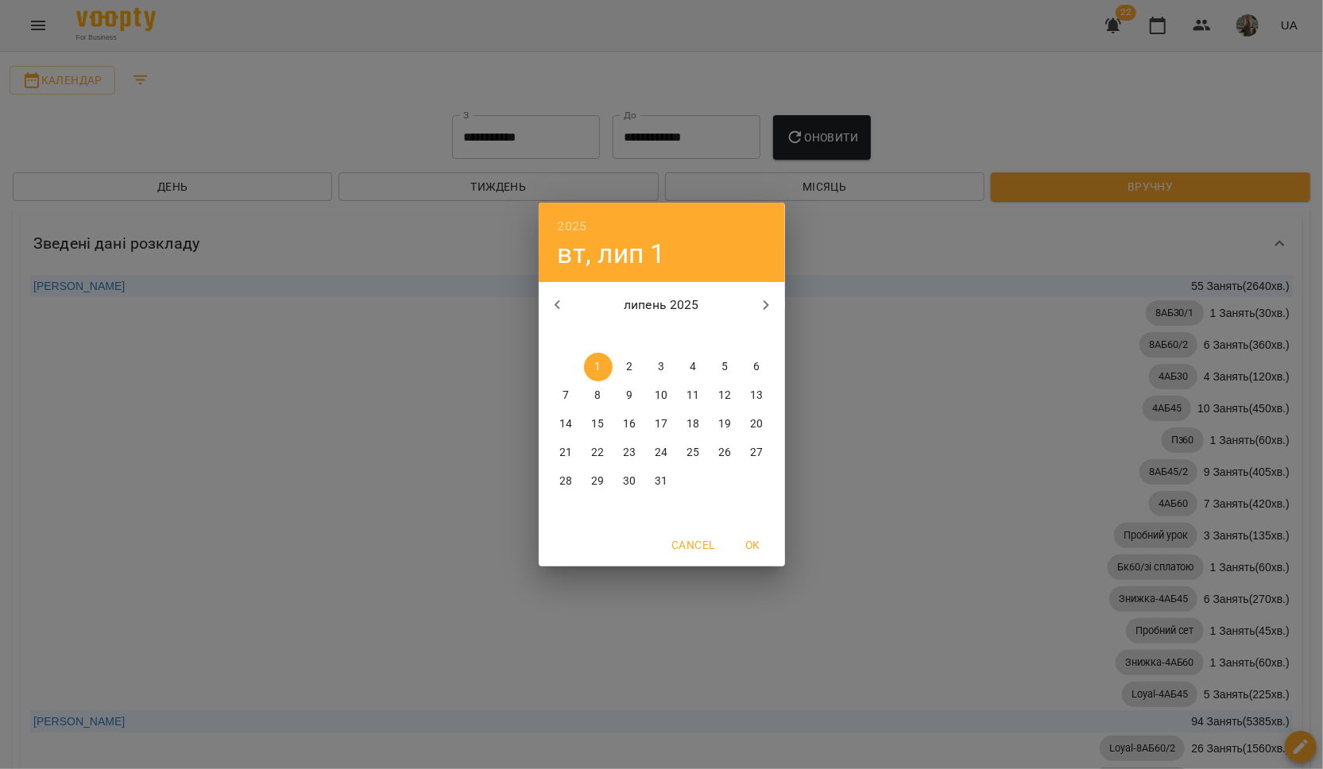
click at [600, 367] on p "1" at bounding box center [597, 367] width 6 height 16
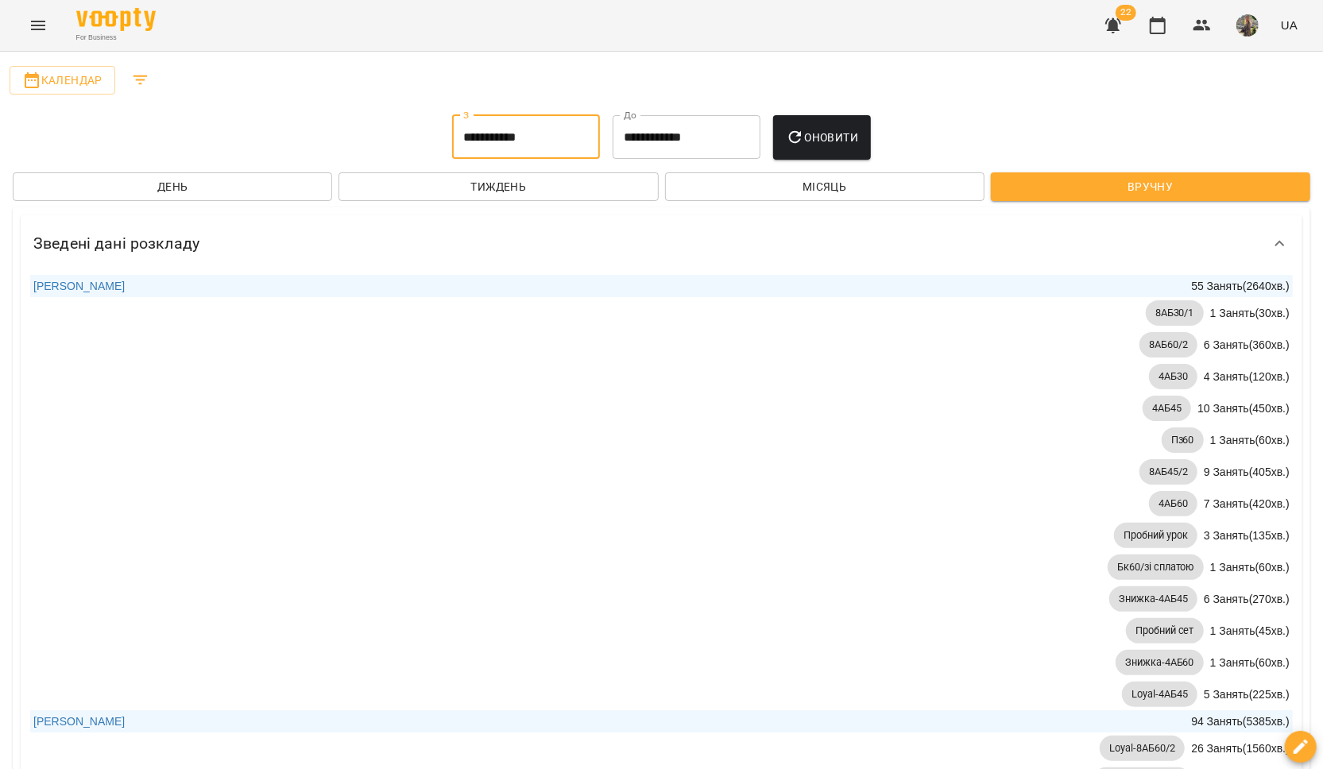
click at [652, 142] on input "**********" at bounding box center [687, 137] width 148 height 44
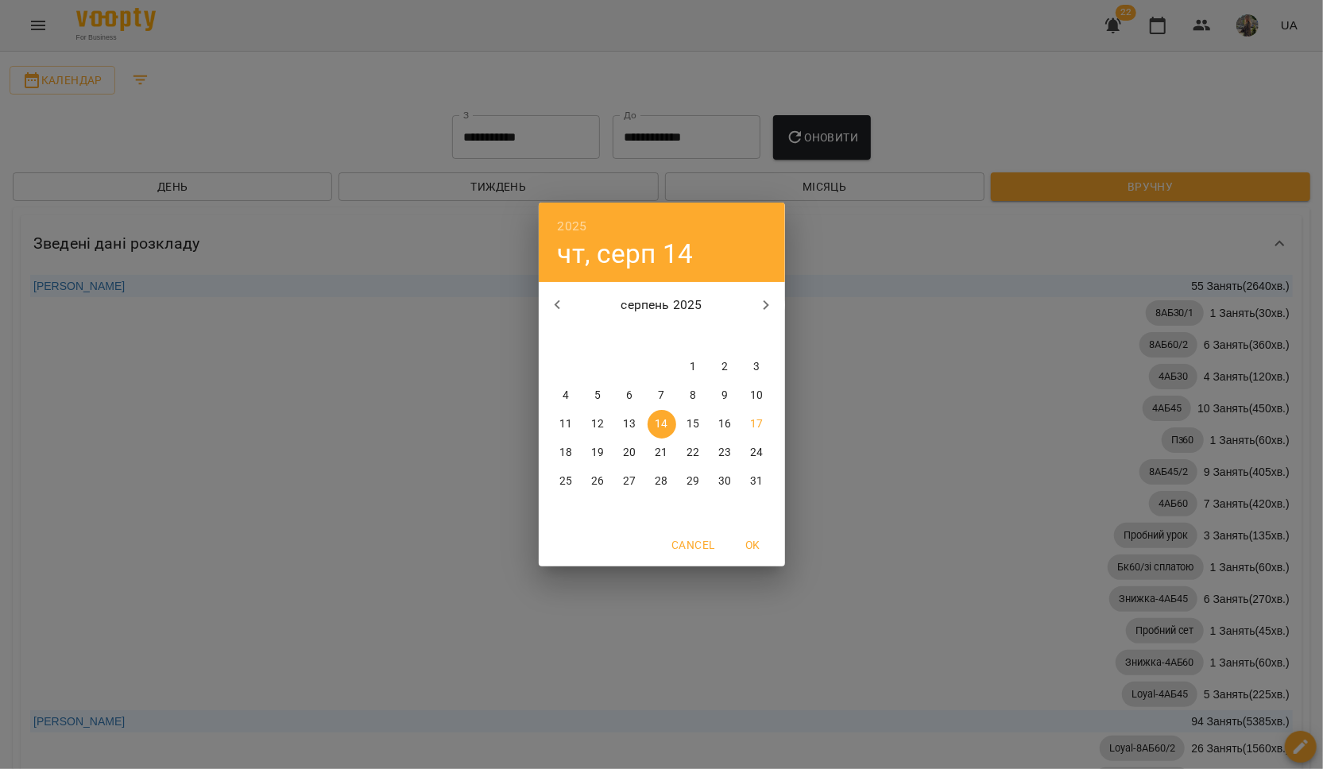
click at [749, 423] on span "17" at bounding box center [757, 424] width 29 height 16
type input "**********"
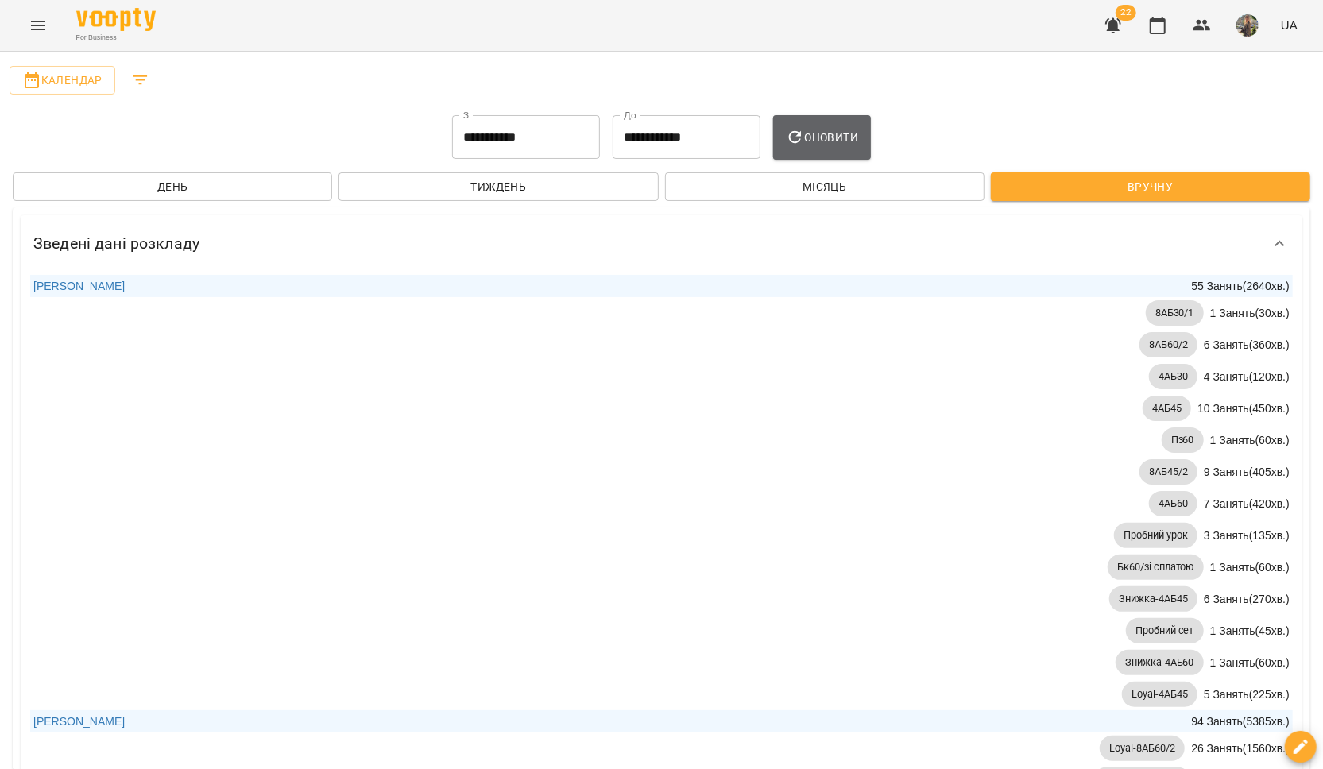
click at [816, 139] on span "Оновити" at bounding box center [822, 137] width 72 height 19
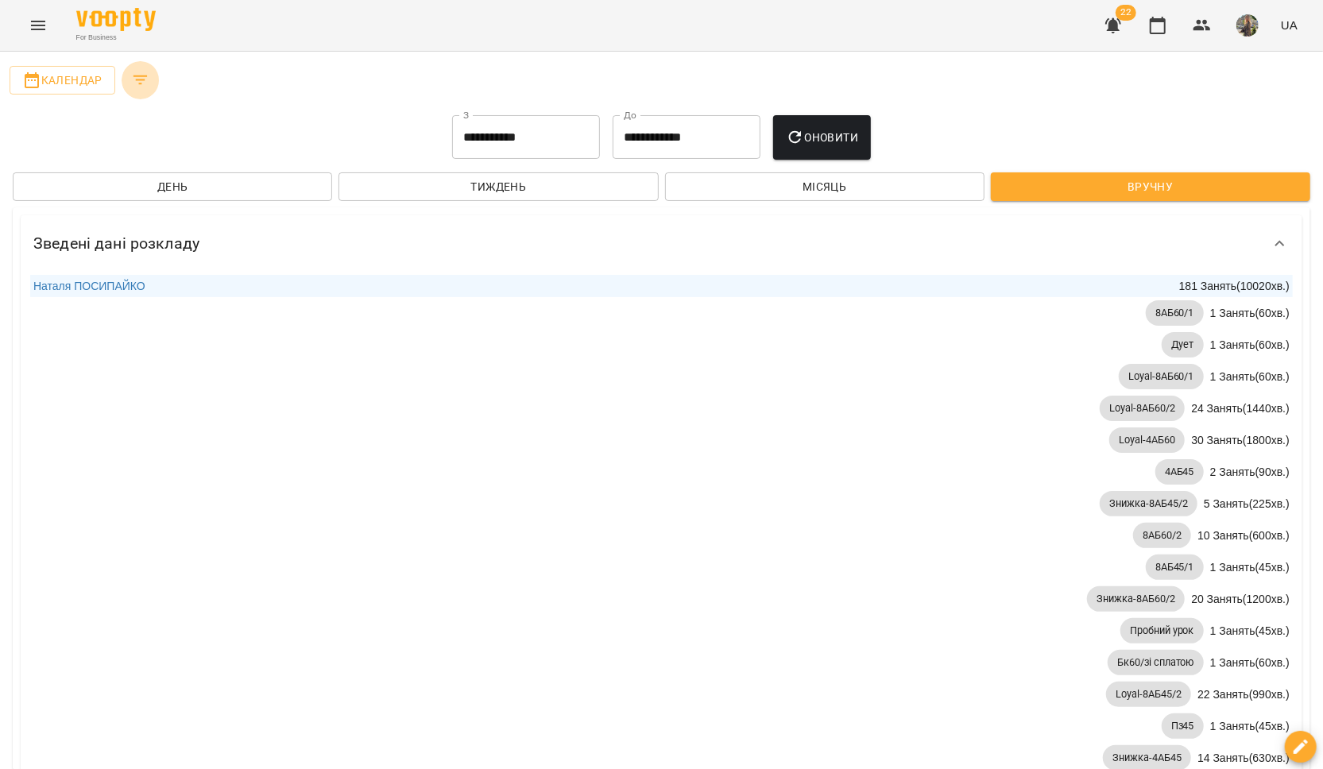
click at [147, 88] on icon "Filters" at bounding box center [140, 80] width 19 height 19
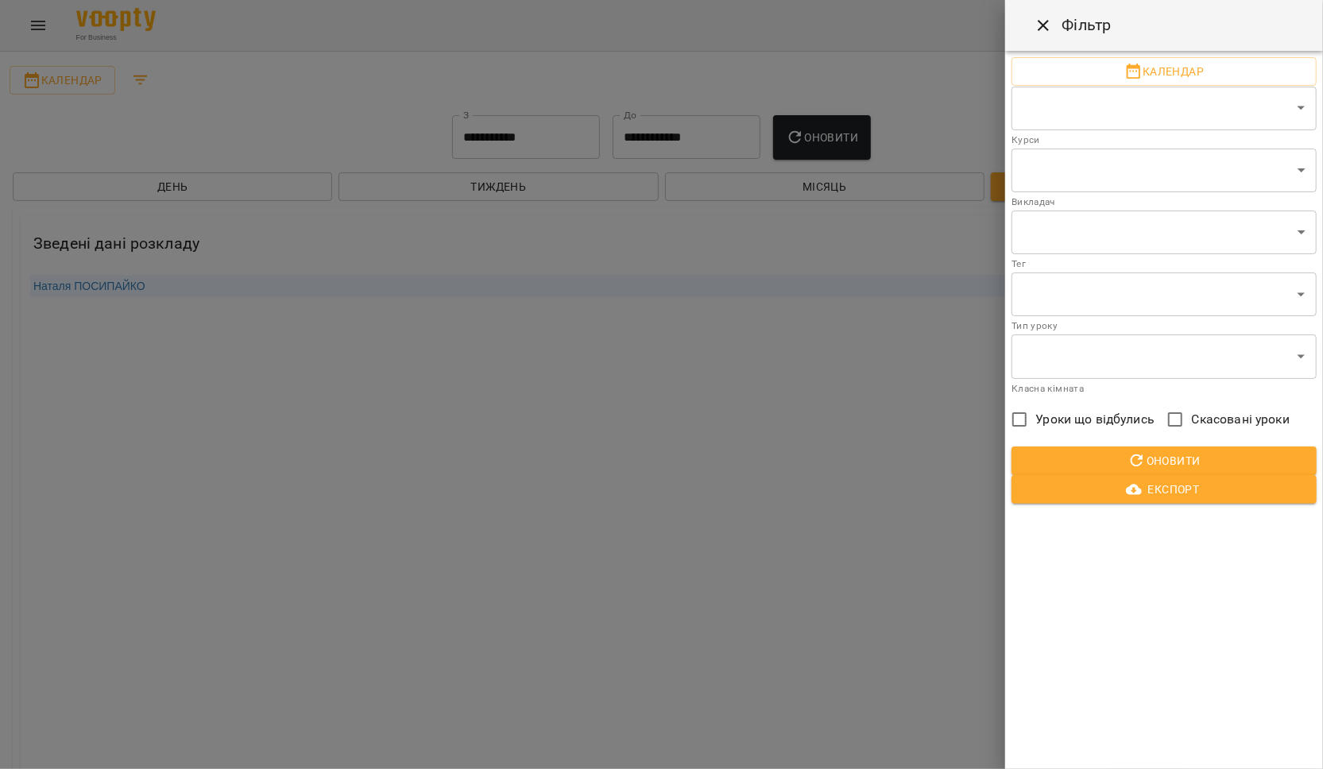
click at [1151, 485] on span "Експорт" at bounding box center [1164, 489] width 280 height 19
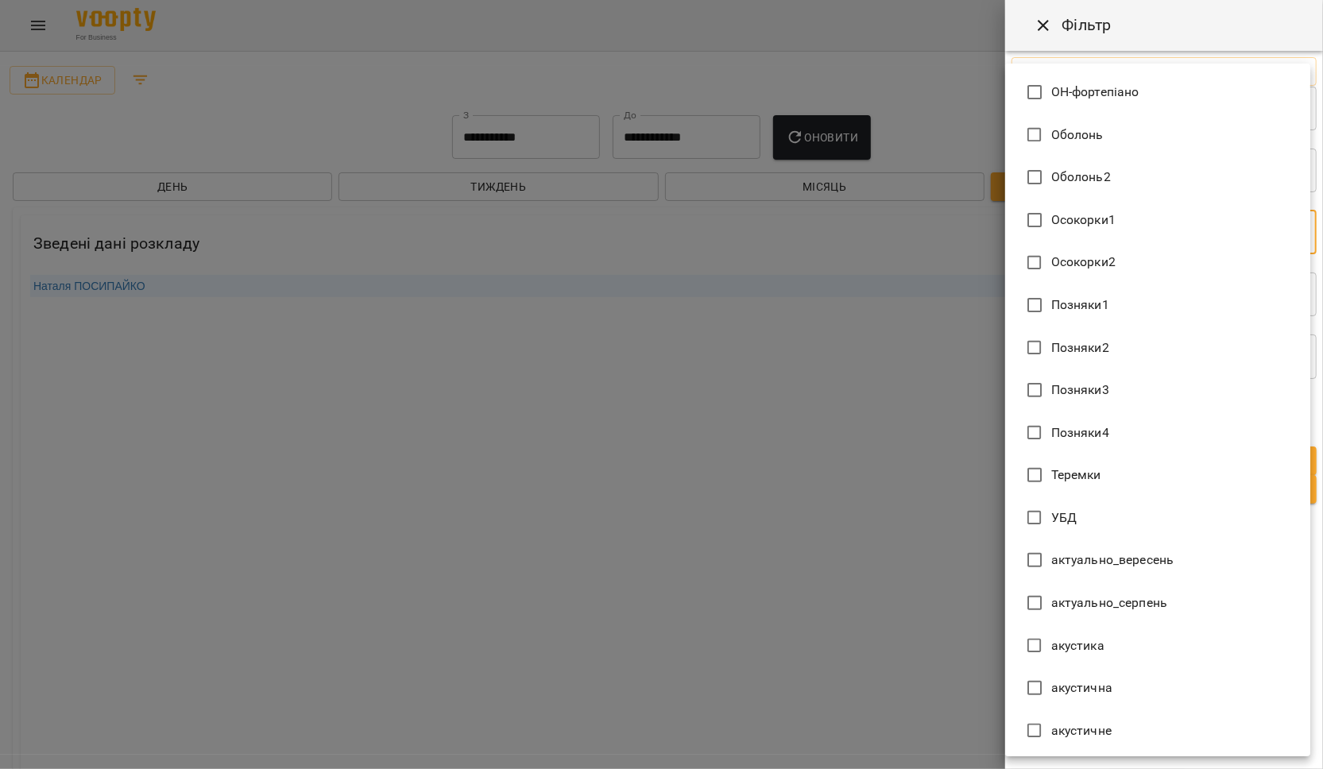
scroll to position [0, 0]
click at [1044, 25] on div at bounding box center [661, 384] width 1323 height 769
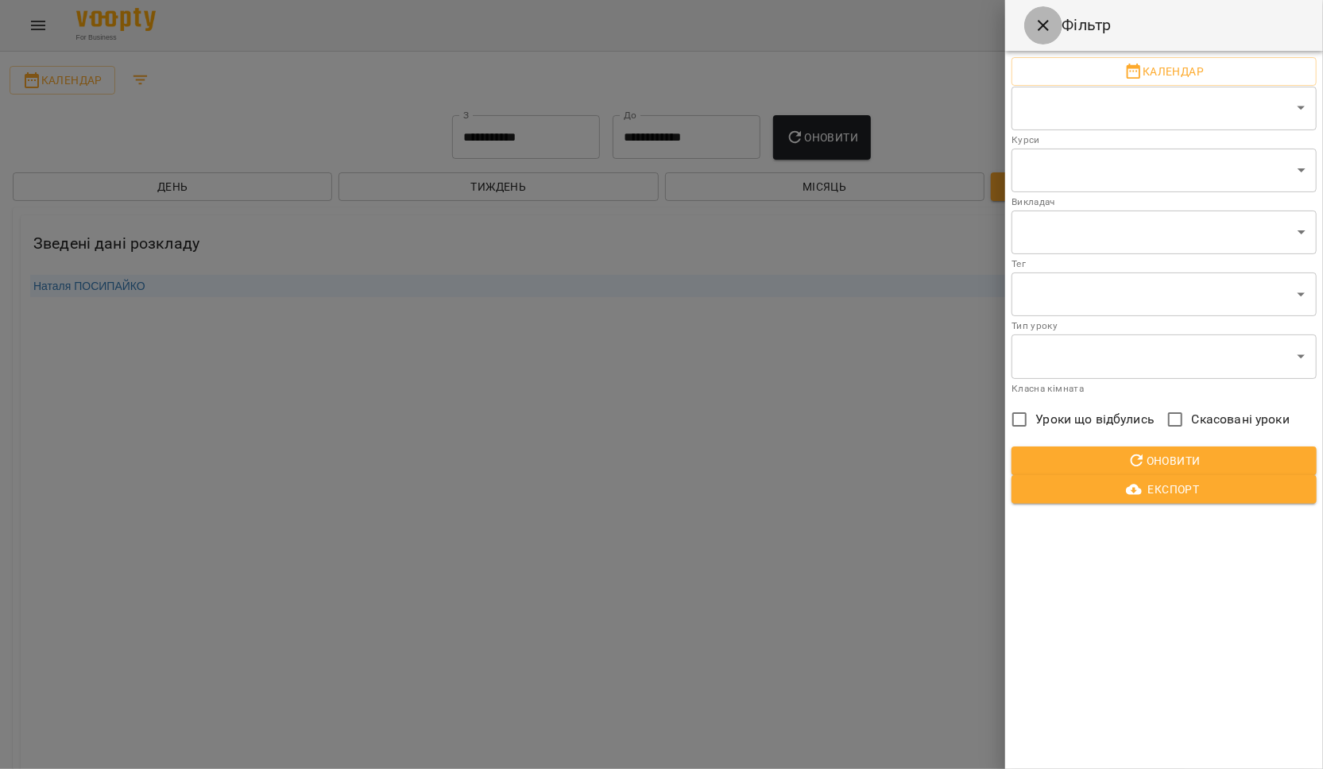
click at [1046, 27] on icon "Close" at bounding box center [1043, 25] width 19 height 19
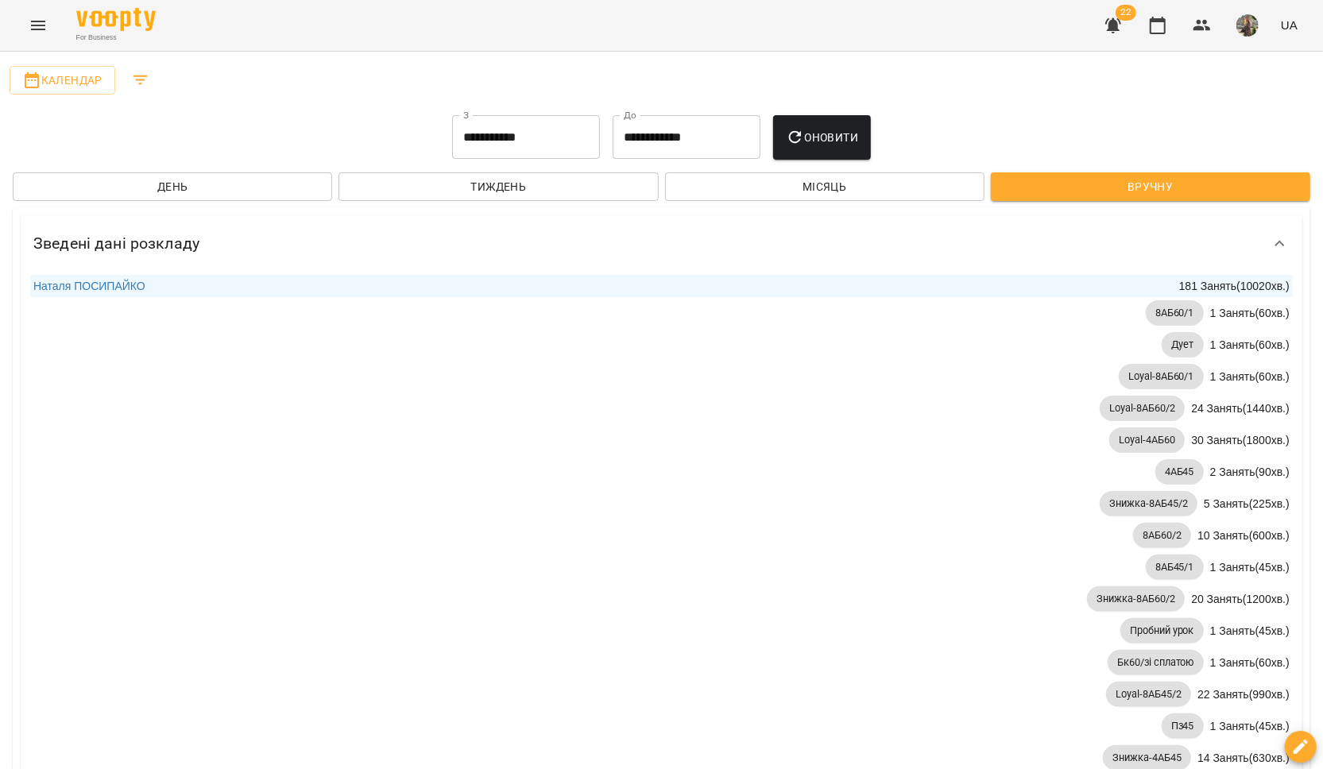
click at [37, 21] on icon "Menu" at bounding box center [38, 26] width 14 height 10
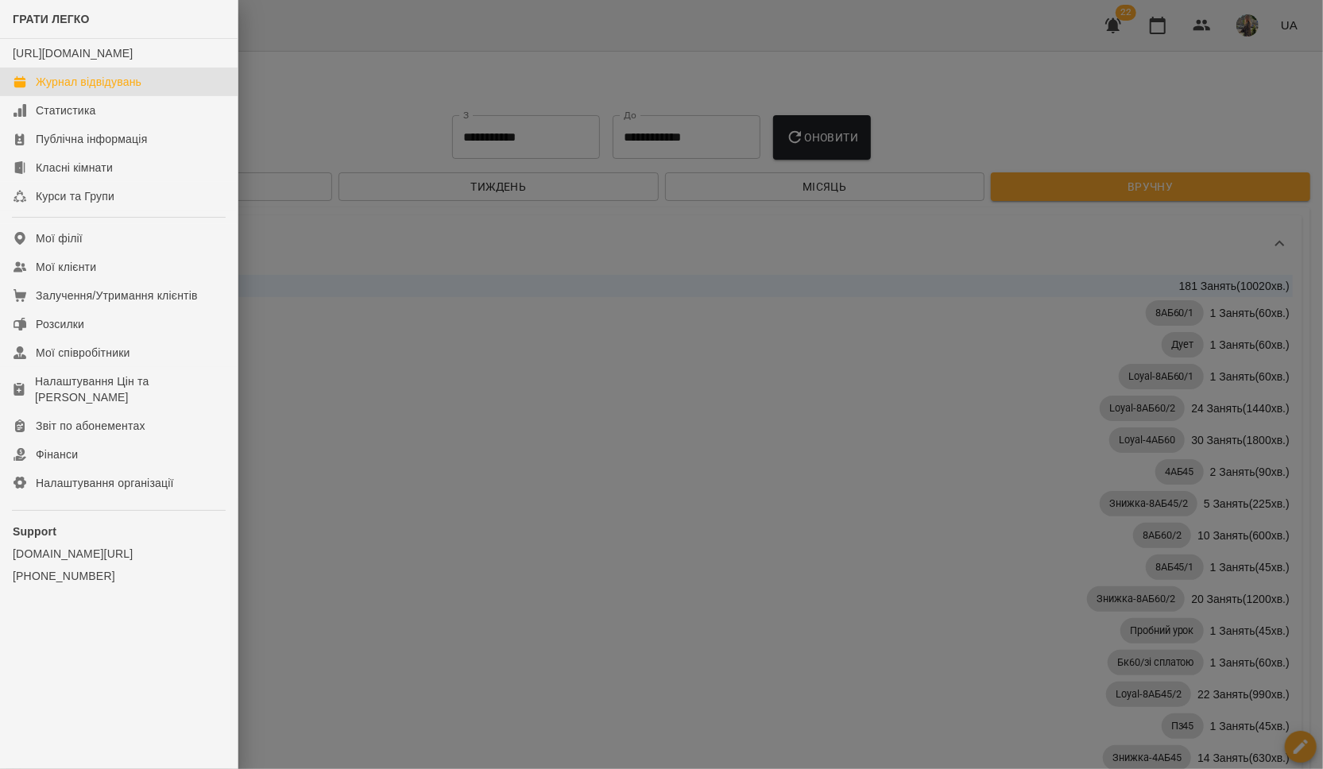
click at [72, 96] on link "Журнал відвідувань" at bounding box center [119, 82] width 238 height 29
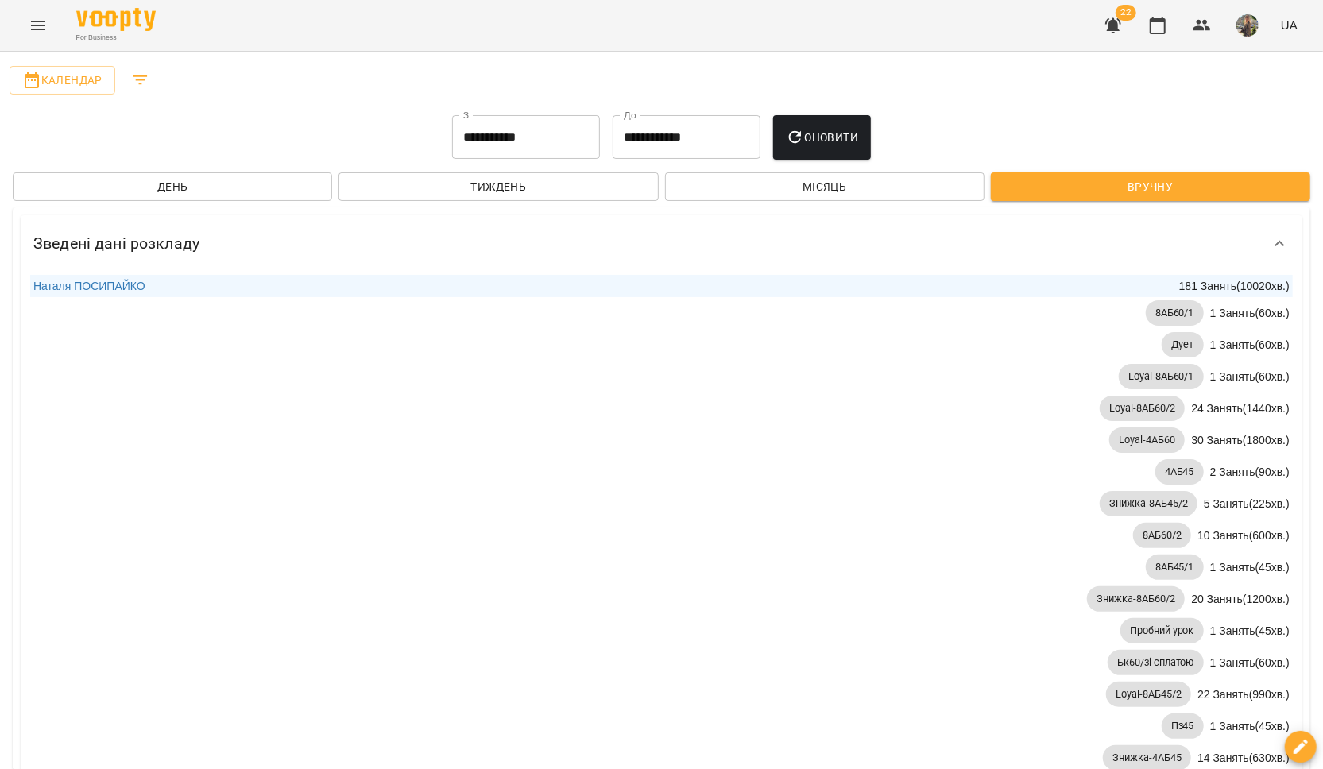
click at [35, 21] on icon "Menu" at bounding box center [38, 25] width 19 height 19
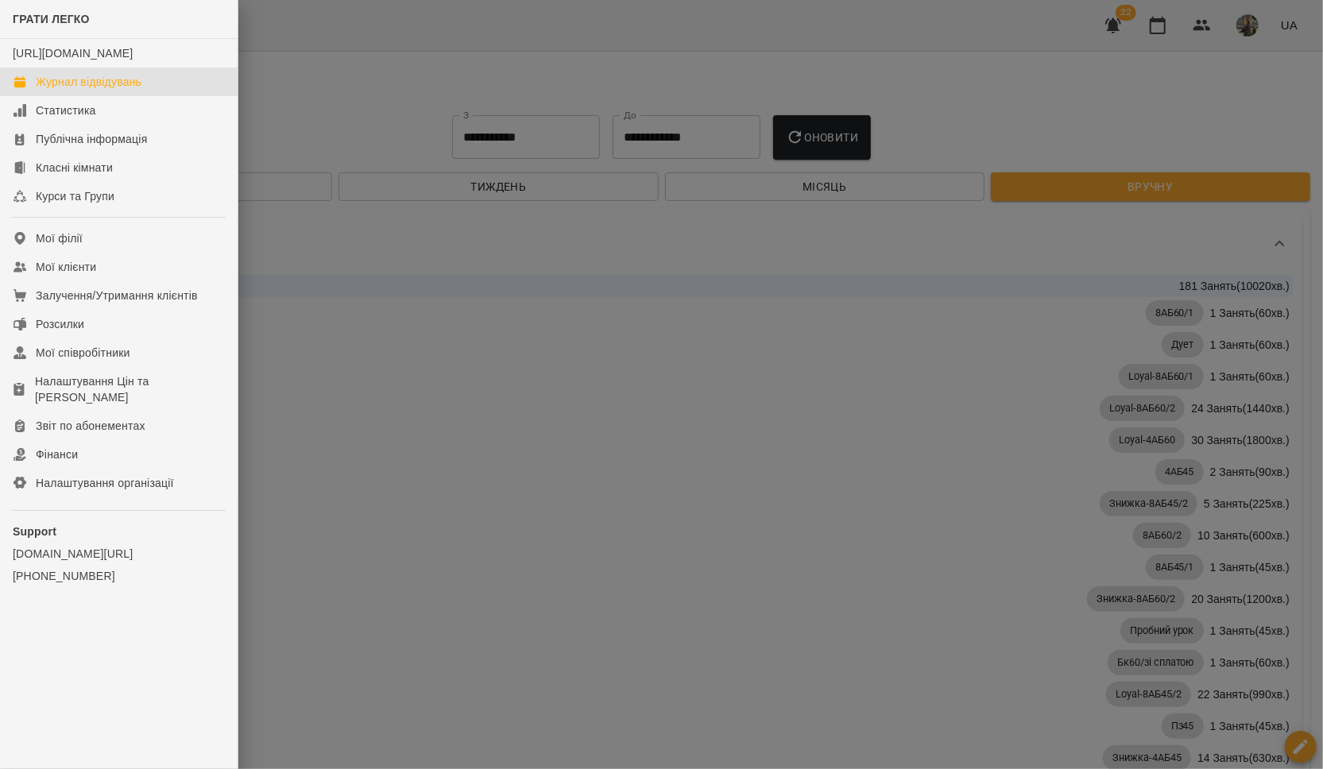
click at [260, 84] on div at bounding box center [661, 384] width 1323 height 769
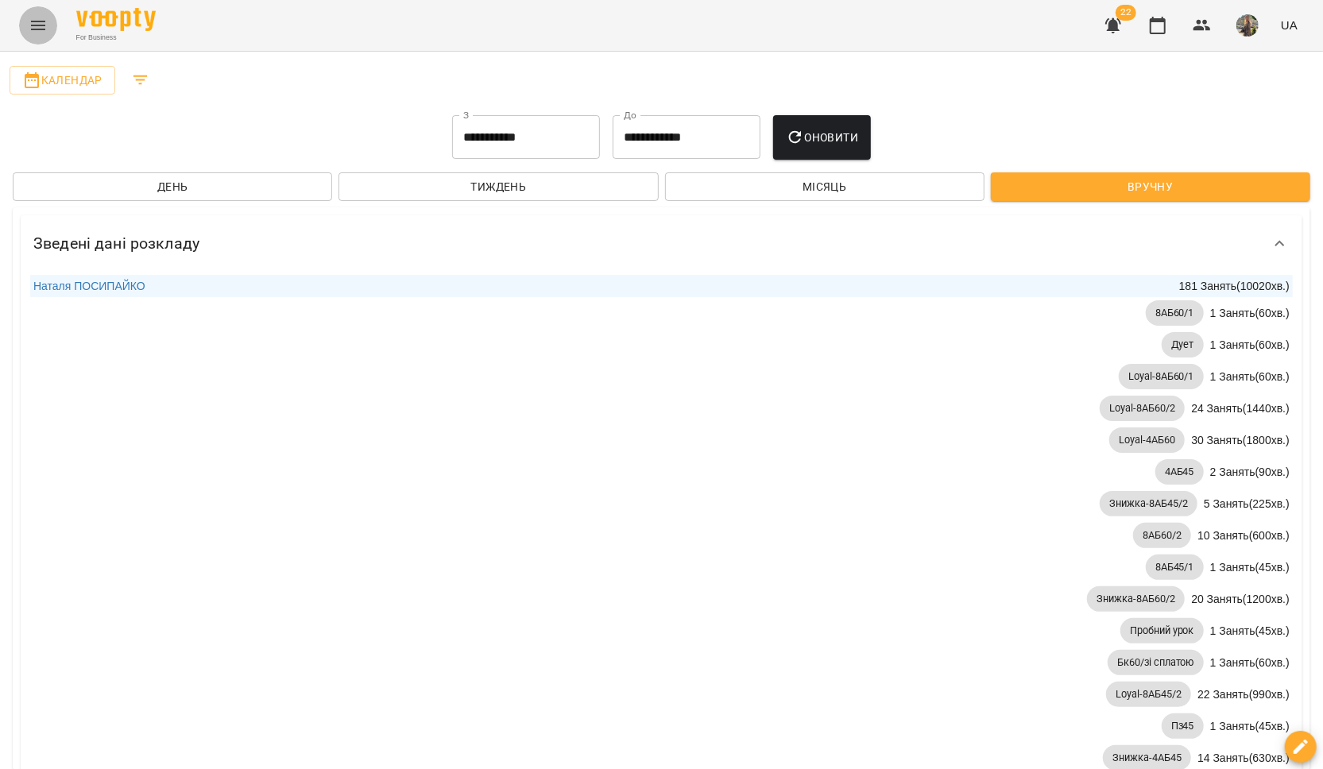
click at [40, 26] on icon "Menu" at bounding box center [38, 25] width 19 height 19
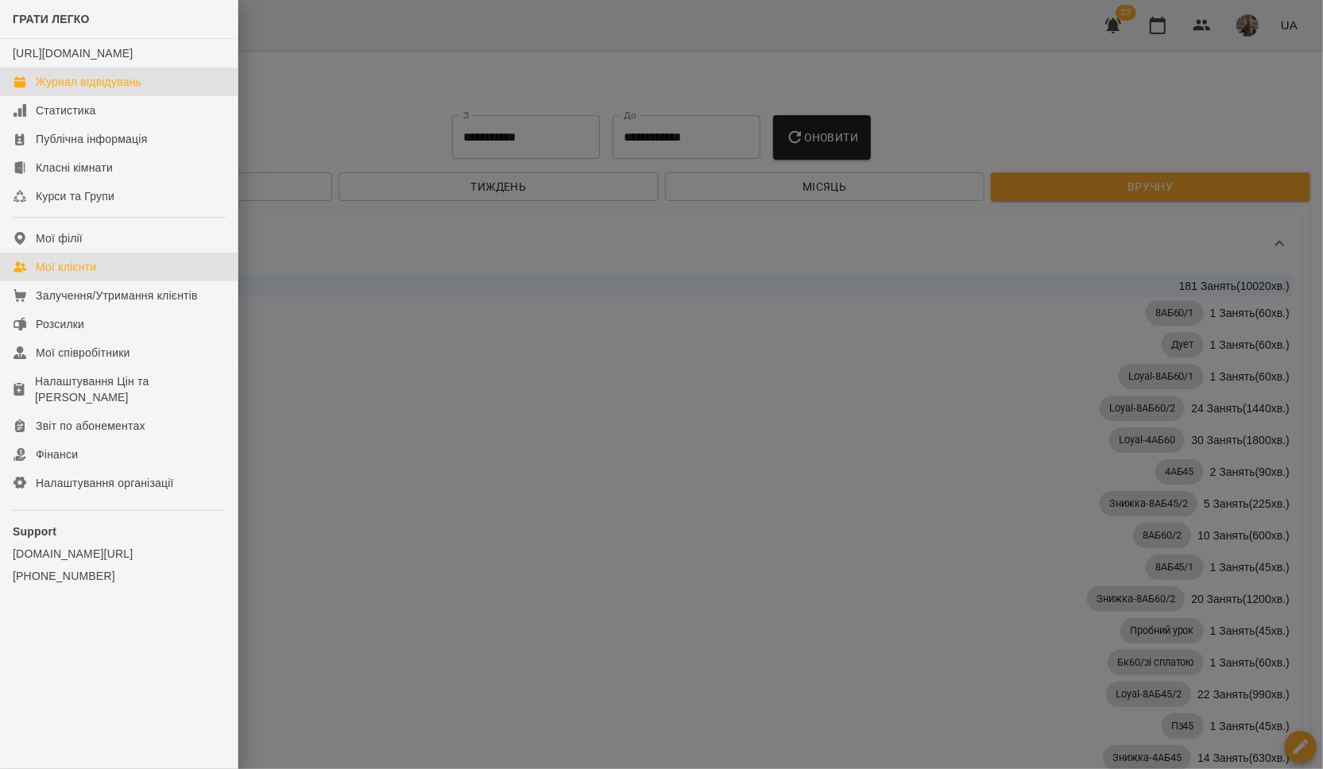
click at [129, 274] on link "Мої клієнти" at bounding box center [119, 267] width 238 height 29
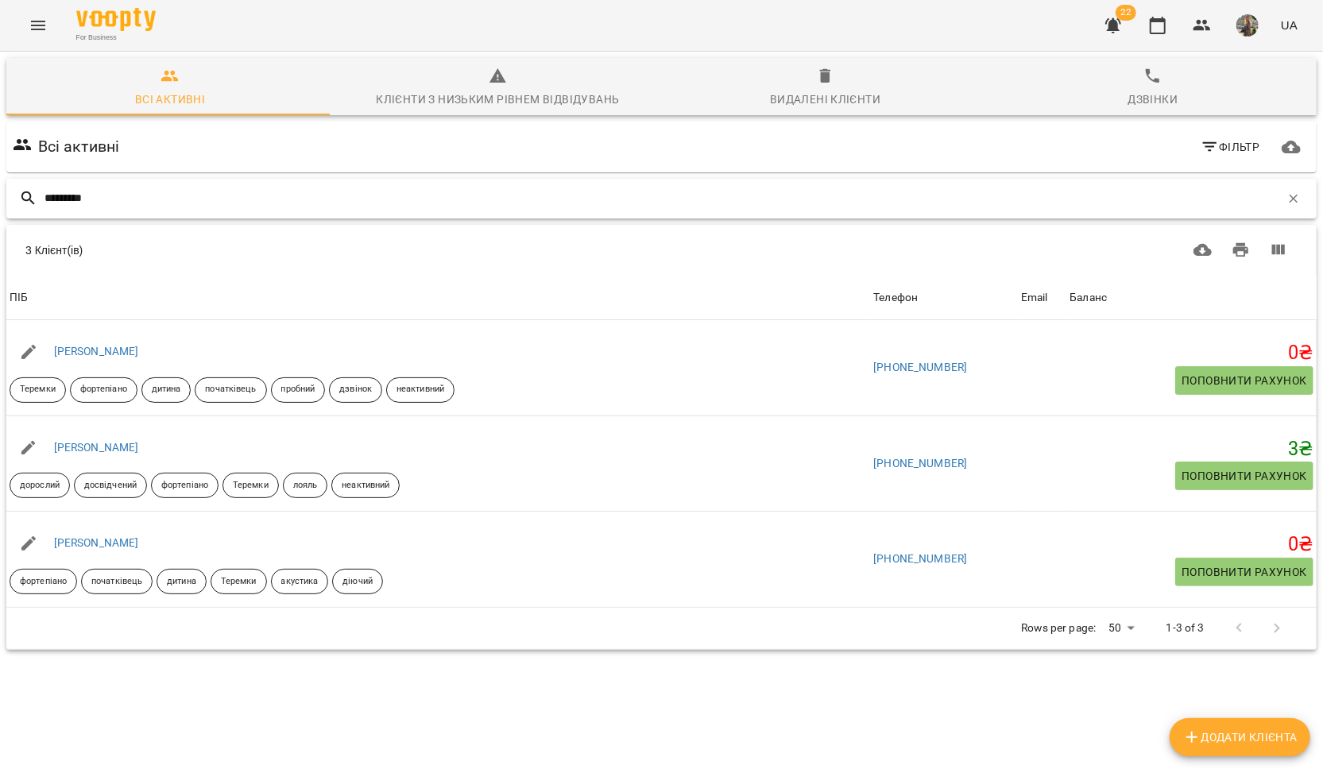
type input "*********"
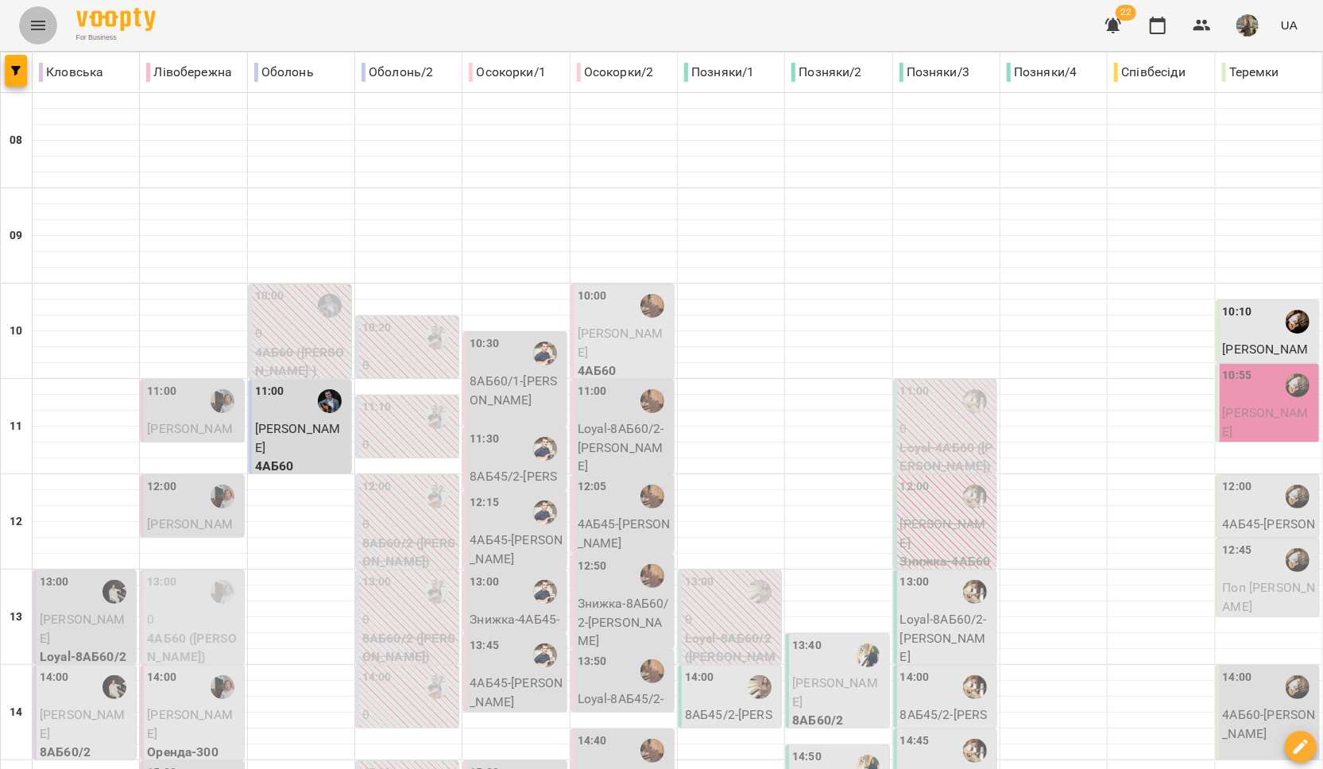
click at [28, 22] on button "Menu" at bounding box center [38, 25] width 38 height 38
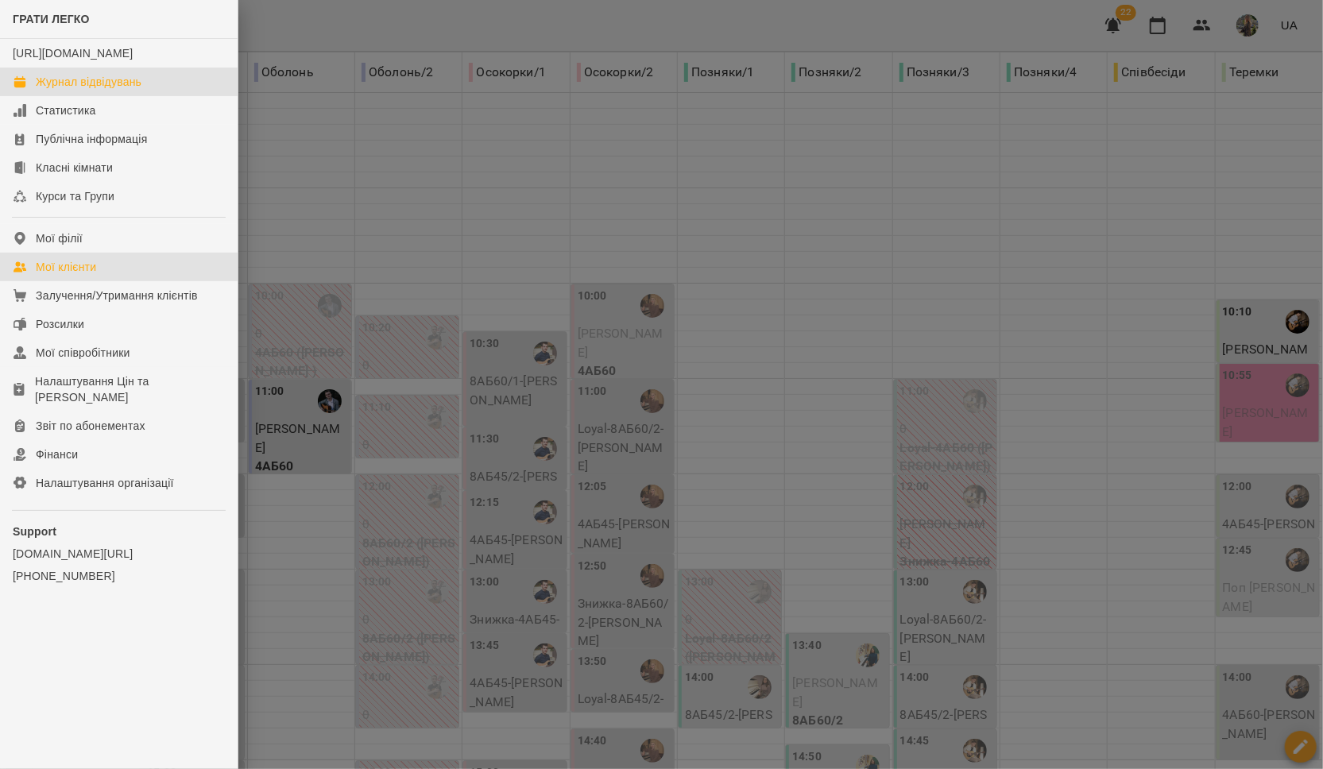
click at [132, 278] on link "Мої клієнти" at bounding box center [119, 267] width 238 height 29
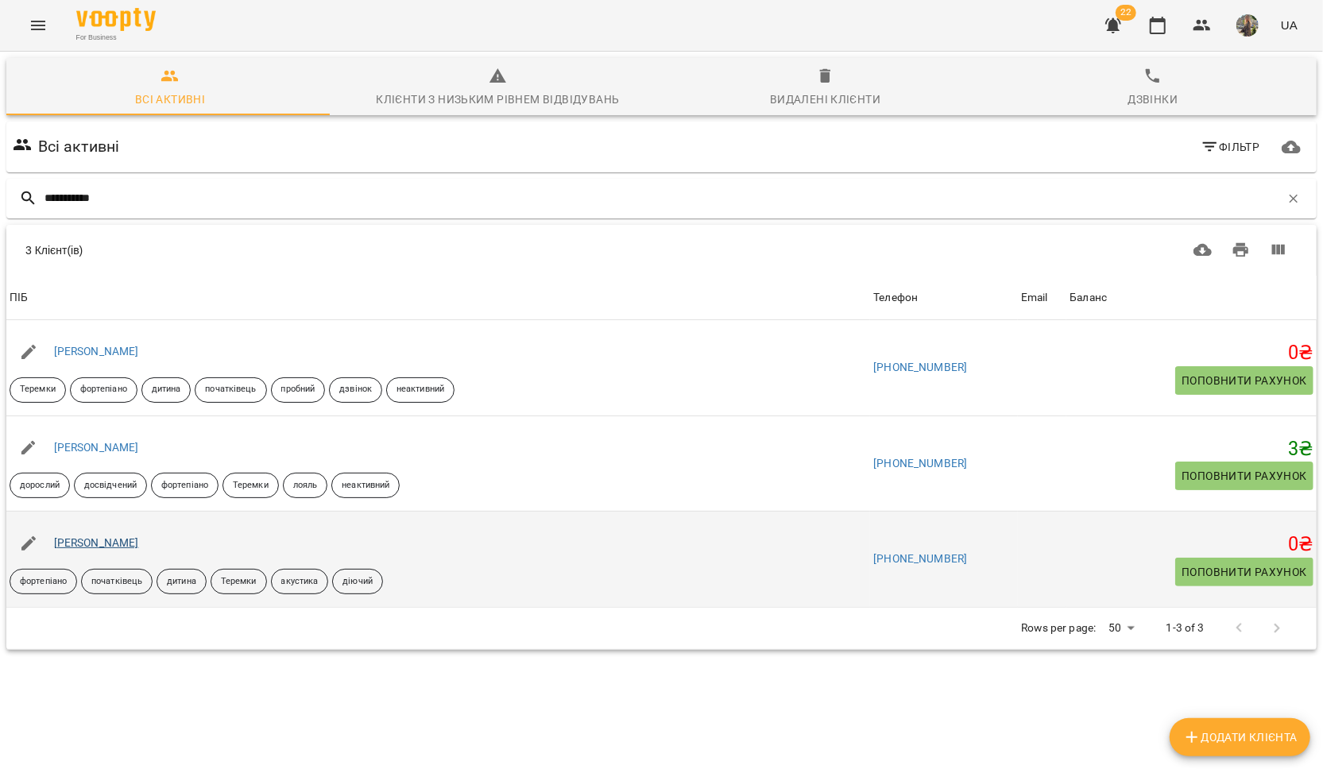
type input "**********"
click at [90, 547] on link "[PERSON_NAME]" at bounding box center [96, 542] width 85 height 13
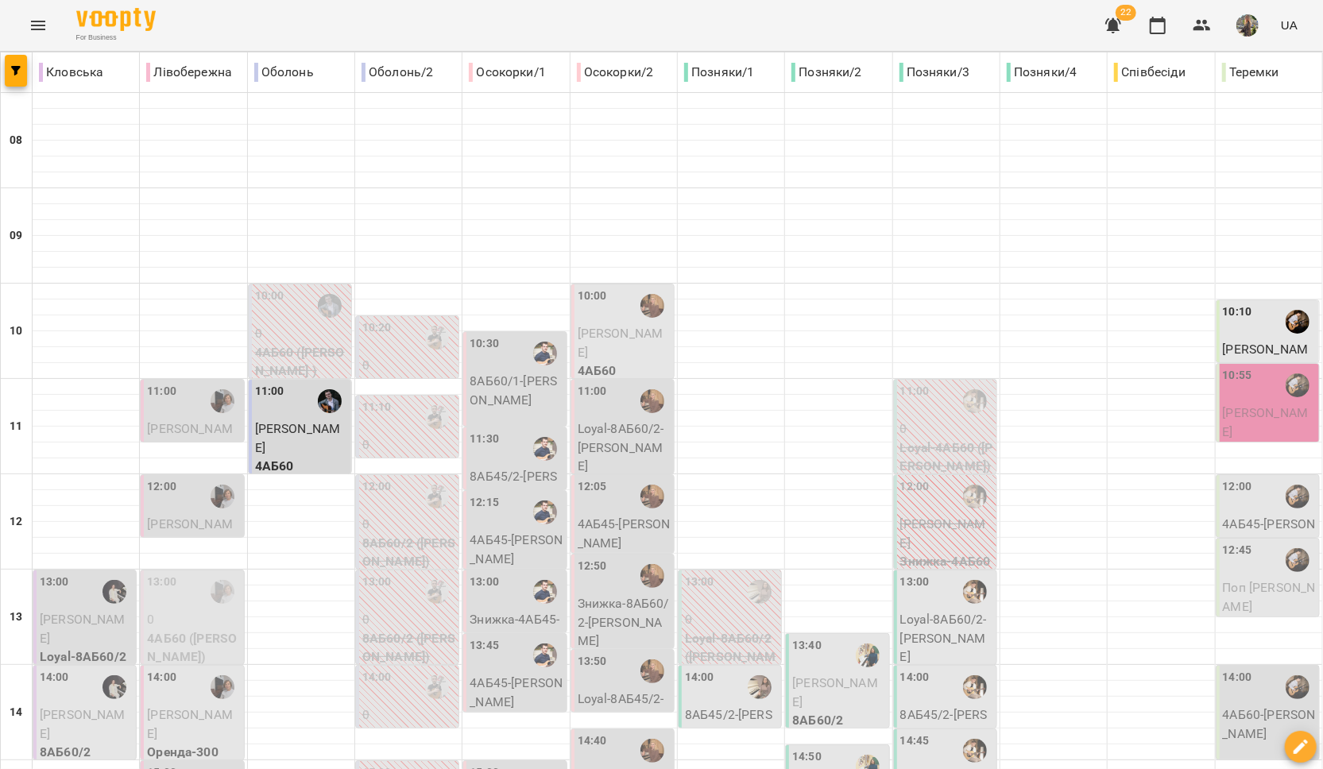
scroll to position [272, 0]
type input "**********"
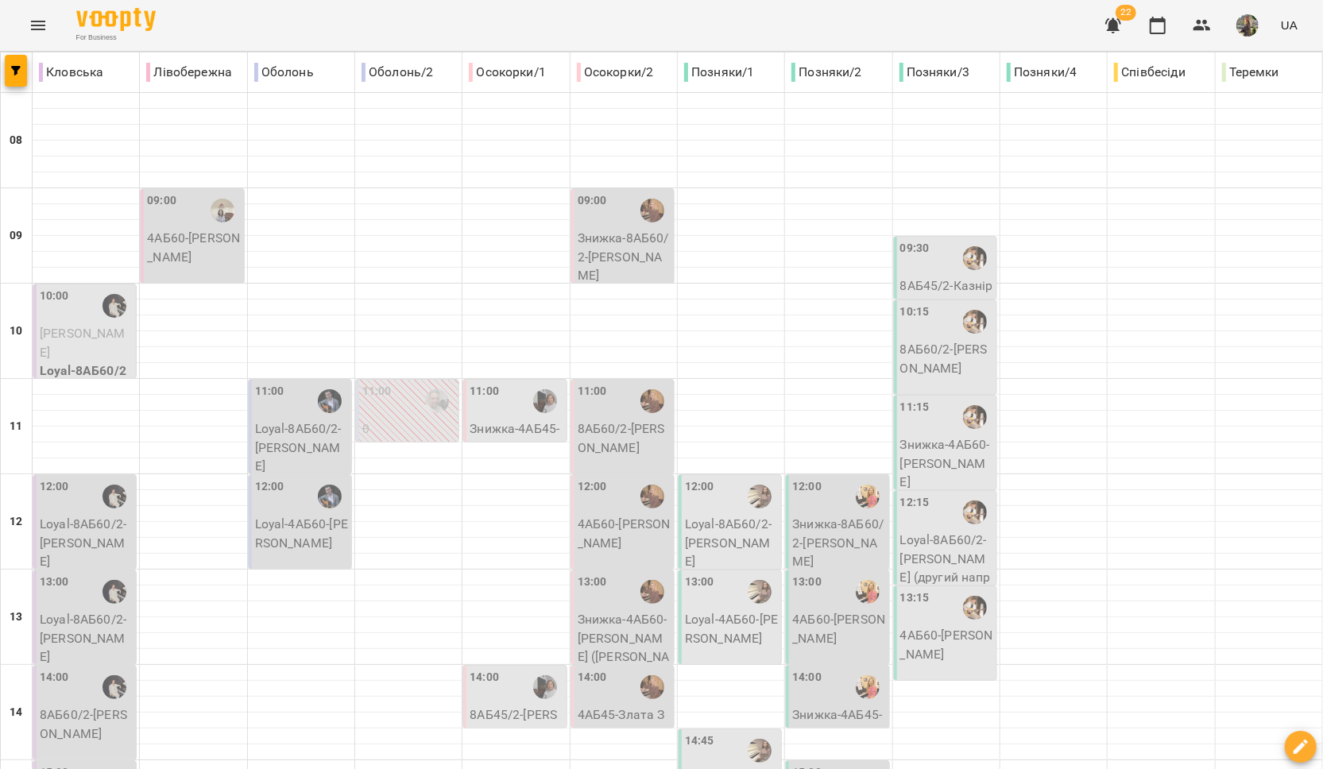
scroll to position [0, 0]
click at [83, 313] on div "10:00" at bounding box center [86, 306] width 93 height 37
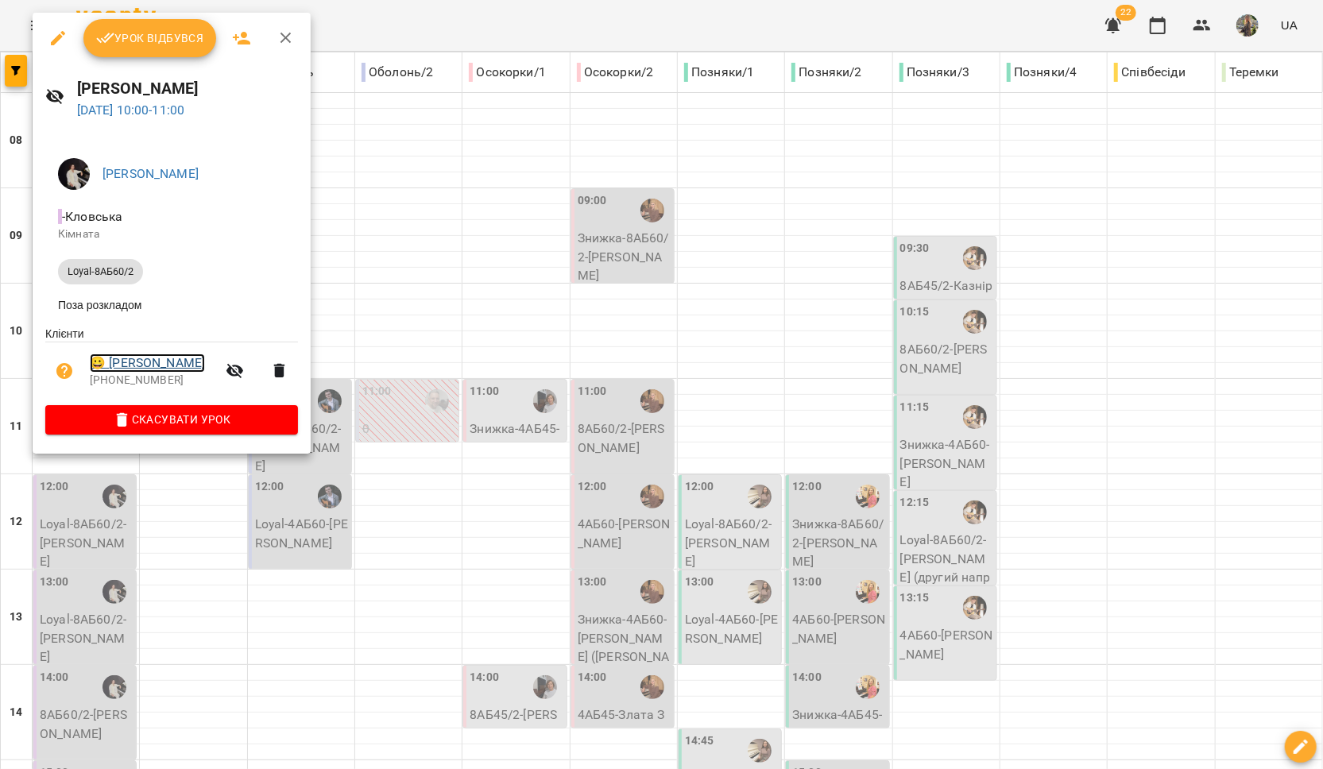
click at [164, 364] on link "😀 [PERSON_NAME]" at bounding box center [147, 363] width 115 height 19
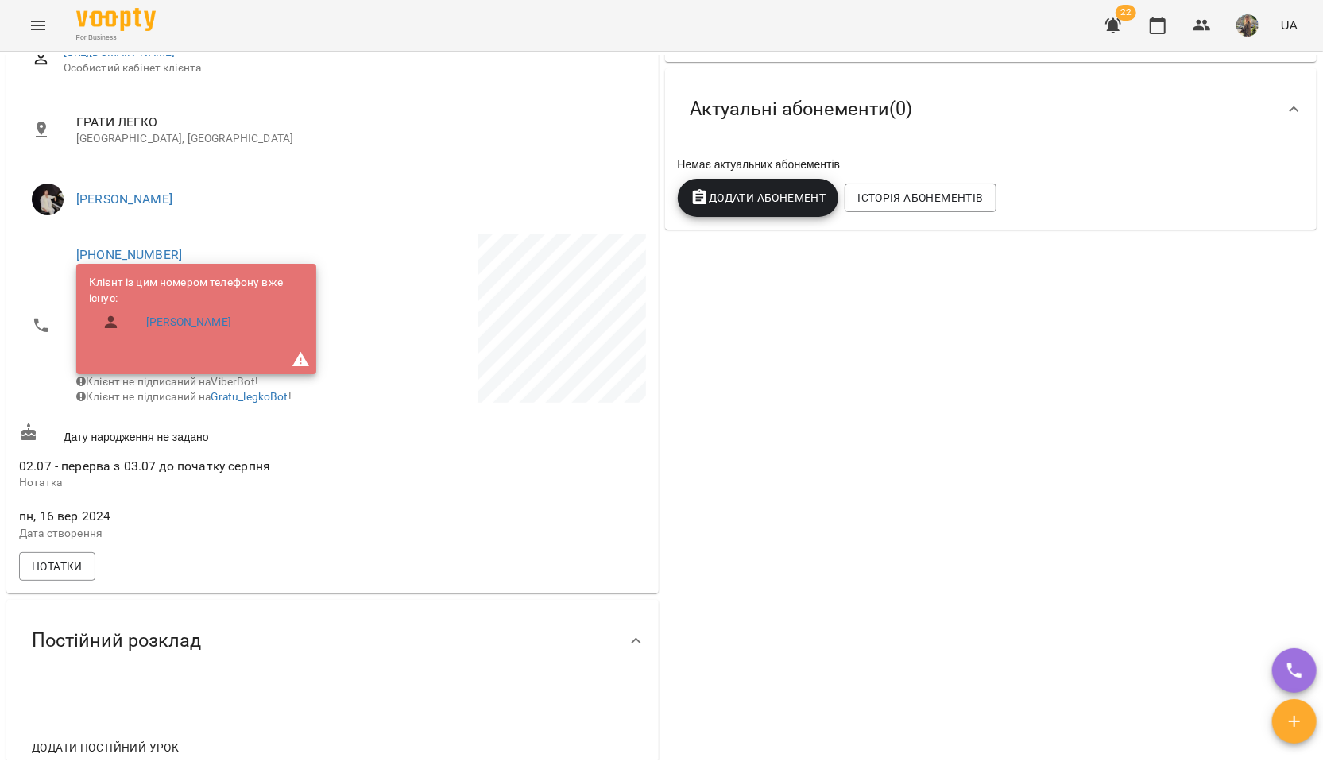
scroll to position [52, 0]
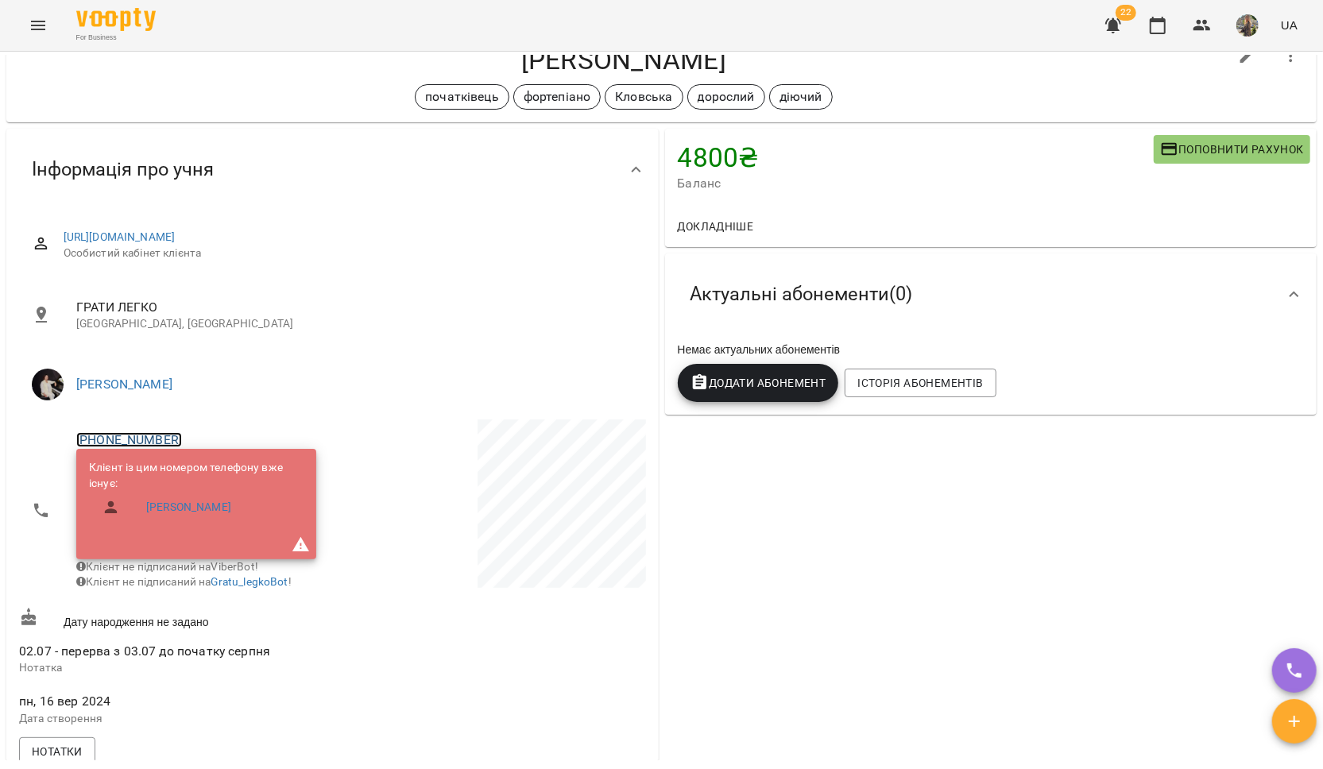
click at [141, 433] on link "[PHONE_NUMBER]" at bounding box center [129, 439] width 106 height 15
click at [194, 490] on img at bounding box center [194, 498] width 24 height 24
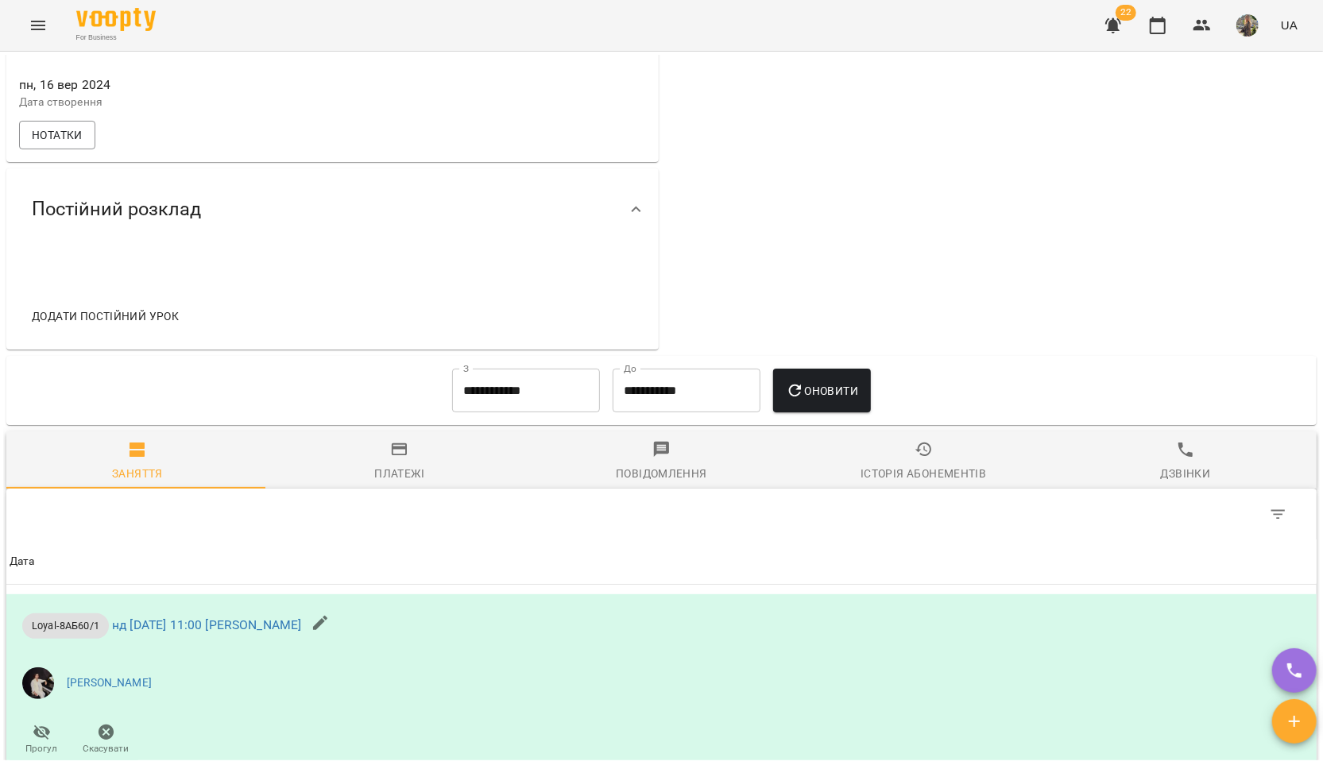
scroll to position [801, 0]
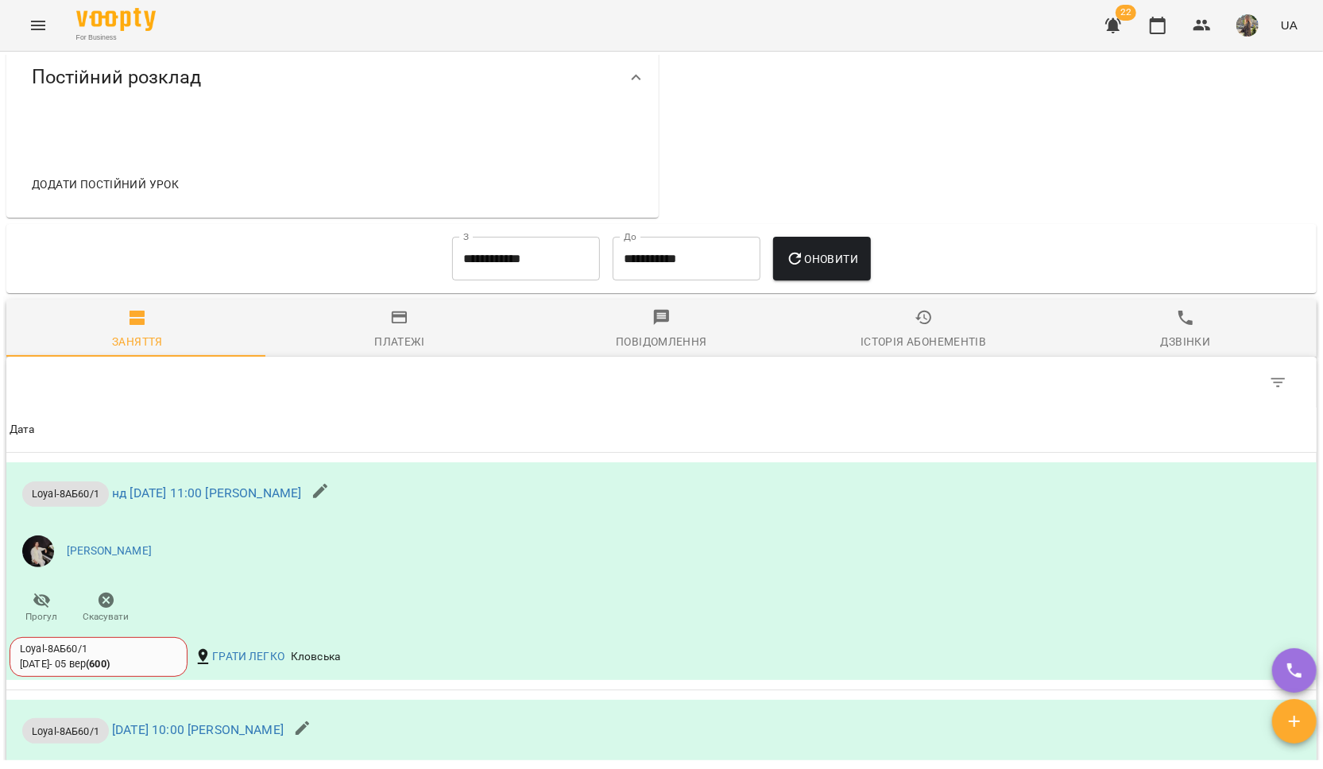
click at [933, 337] on span "Історія абонементів" at bounding box center [923, 329] width 243 height 43
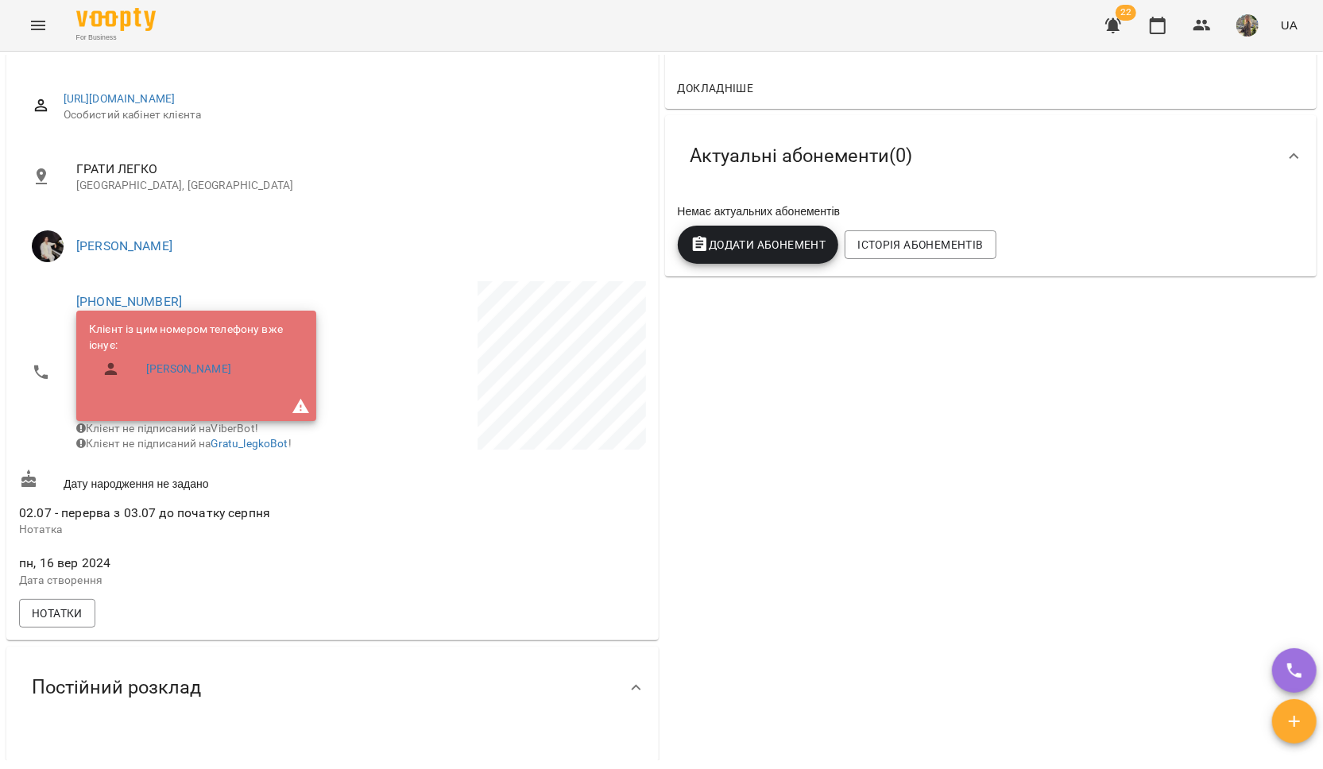
scroll to position [72, 0]
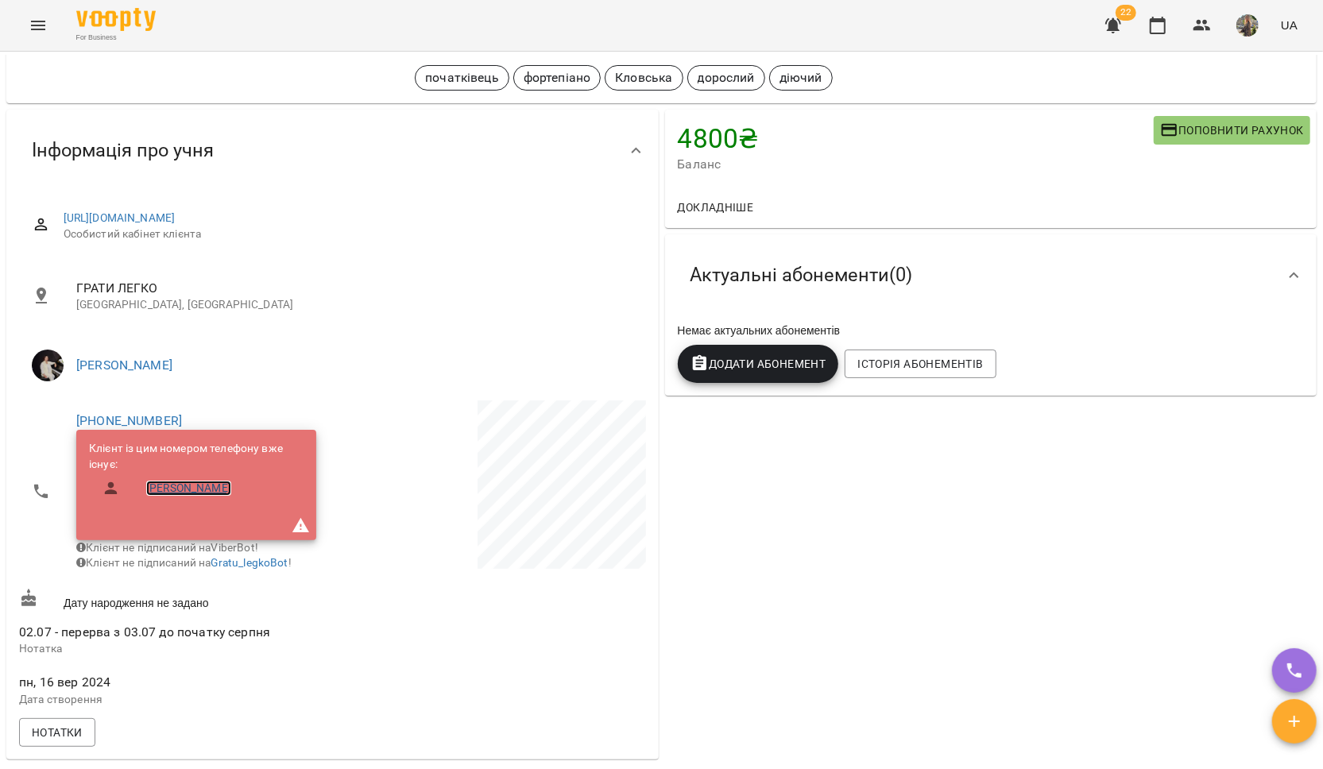
click at [177, 491] on link "[PERSON_NAME]" at bounding box center [188, 489] width 85 height 16
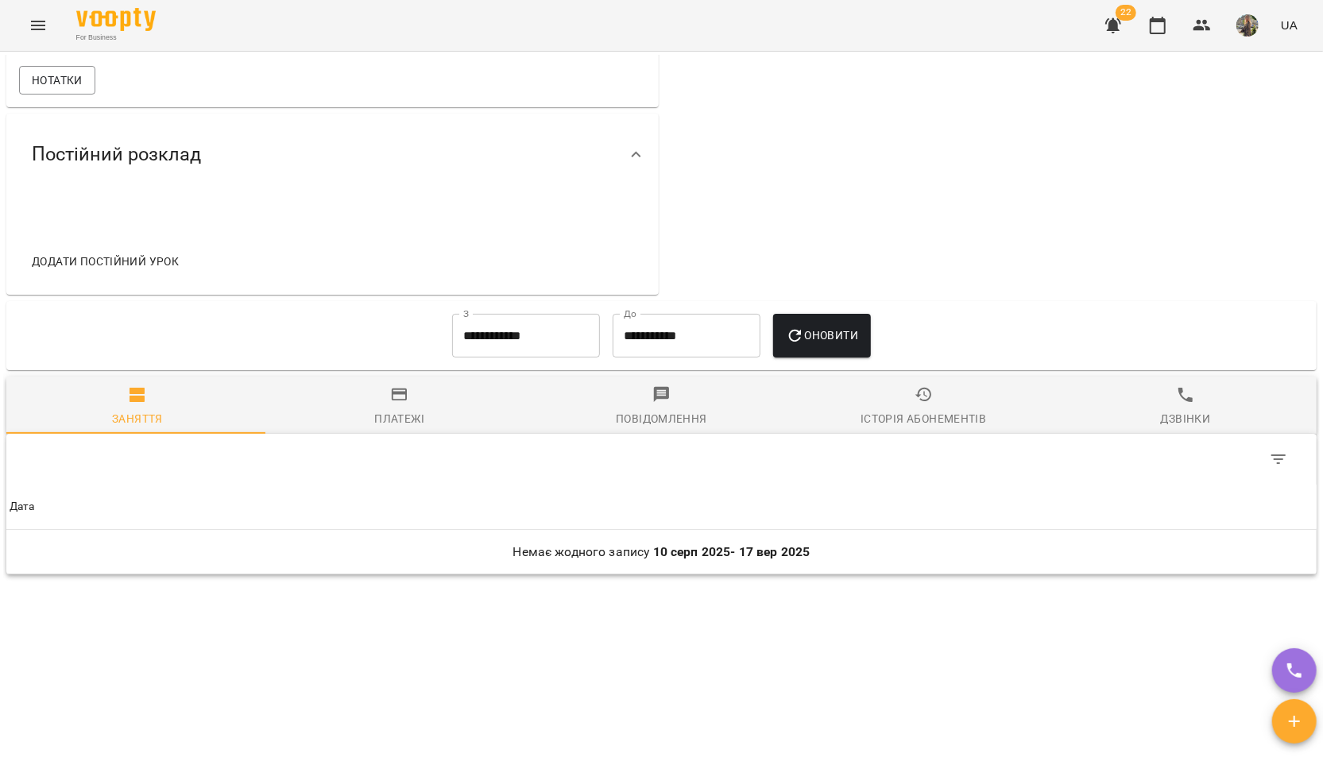
scroll to position [280, 0]
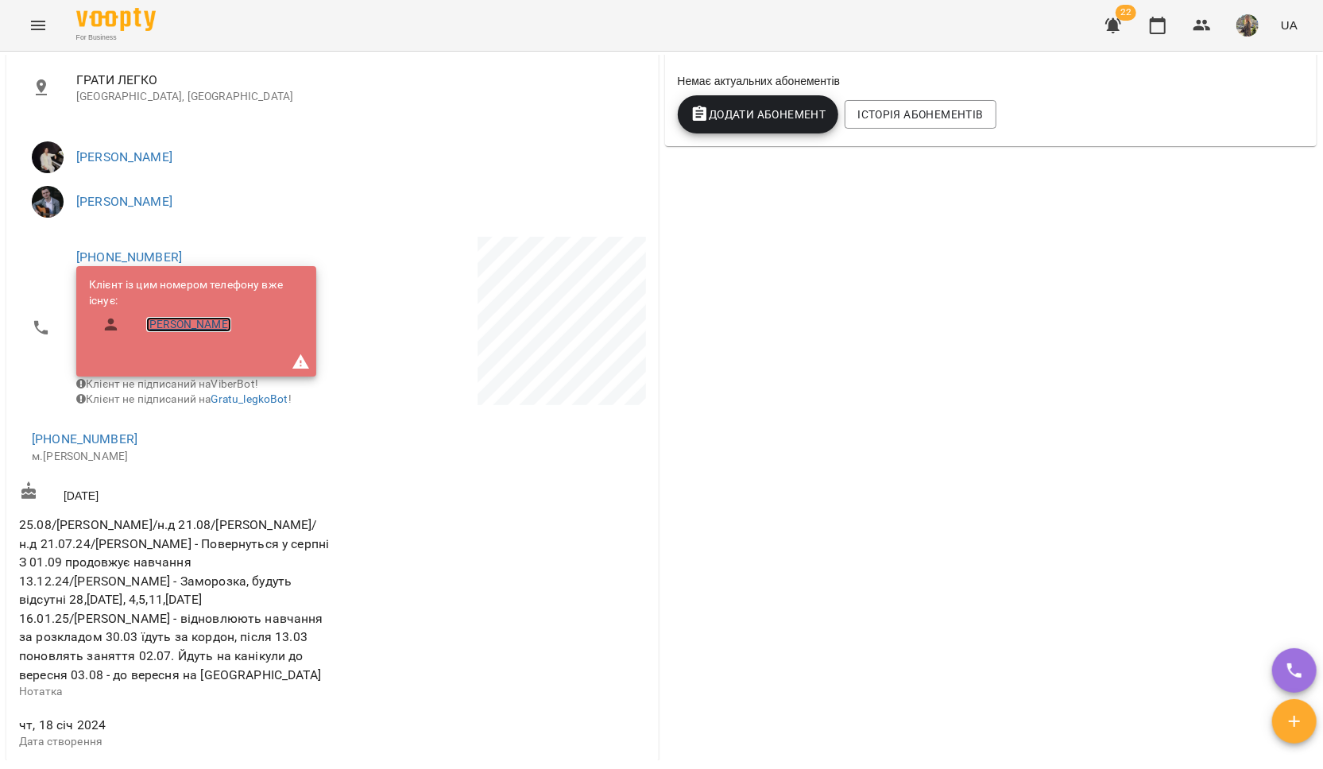
click at [188, 327] on link "[PERSON_NAME]" at bounding box center [188, 325] width 85 height 16
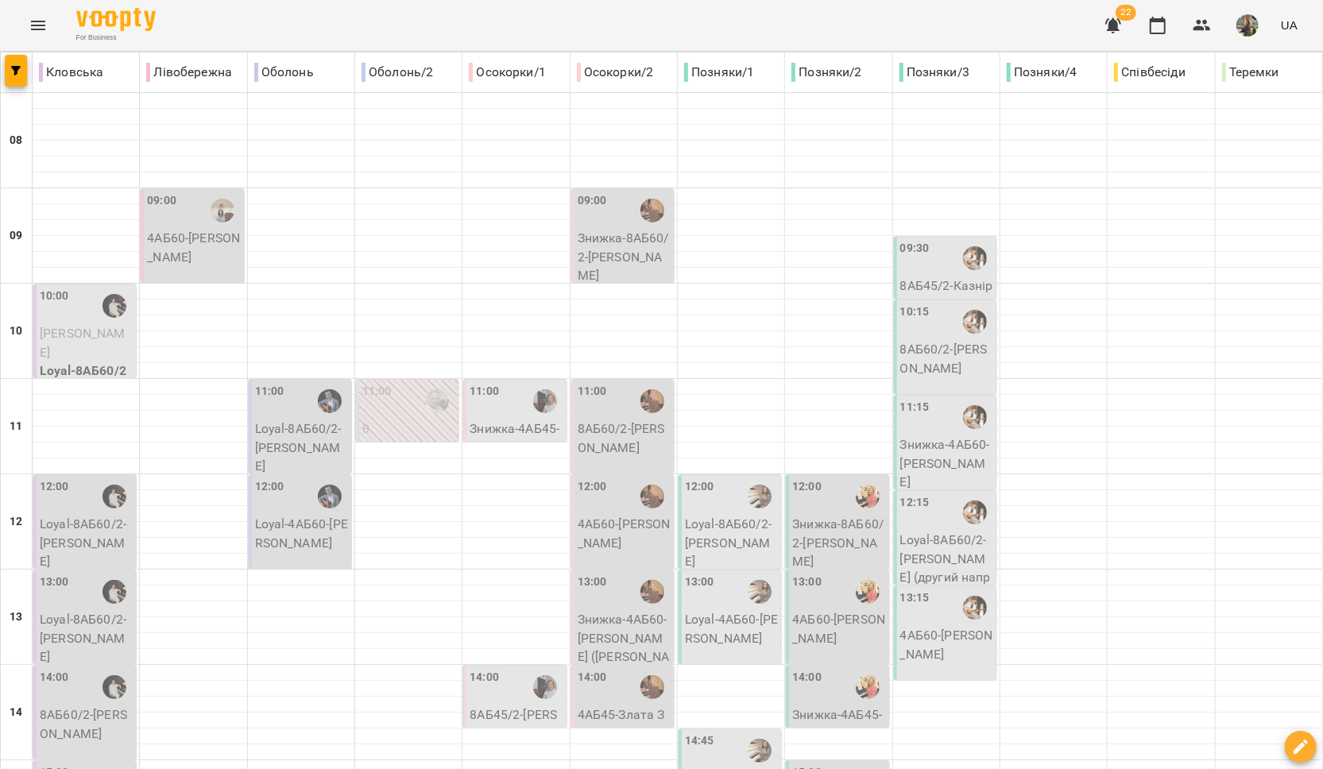
scroll to position [137, 0]
click at [88, 515] on p "Loyal-8АБ60/2 - [PERSON_NAME]" at bounding box center [86, 543] width 93 height 56
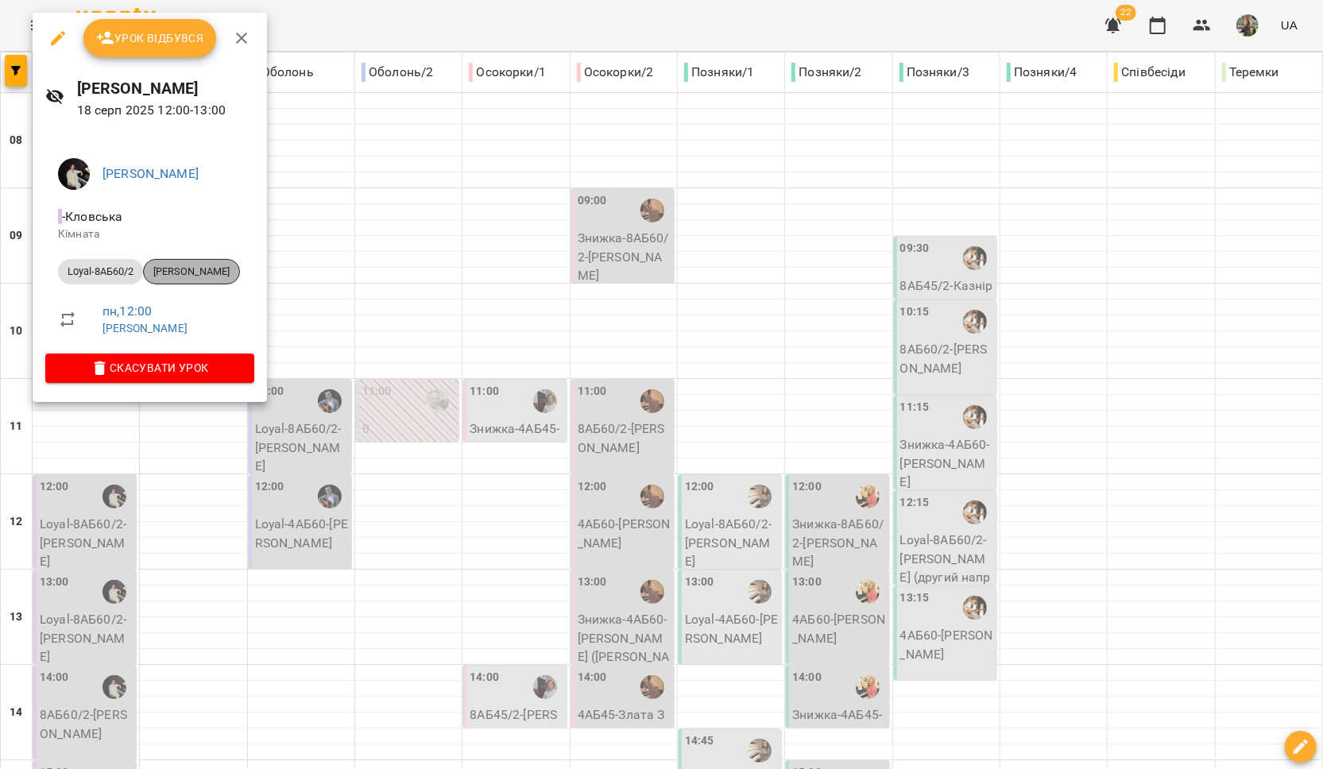
click at [189, 278] on span "[PERSON_NAME]" at bounding box center [191, 272] width 95 height 14
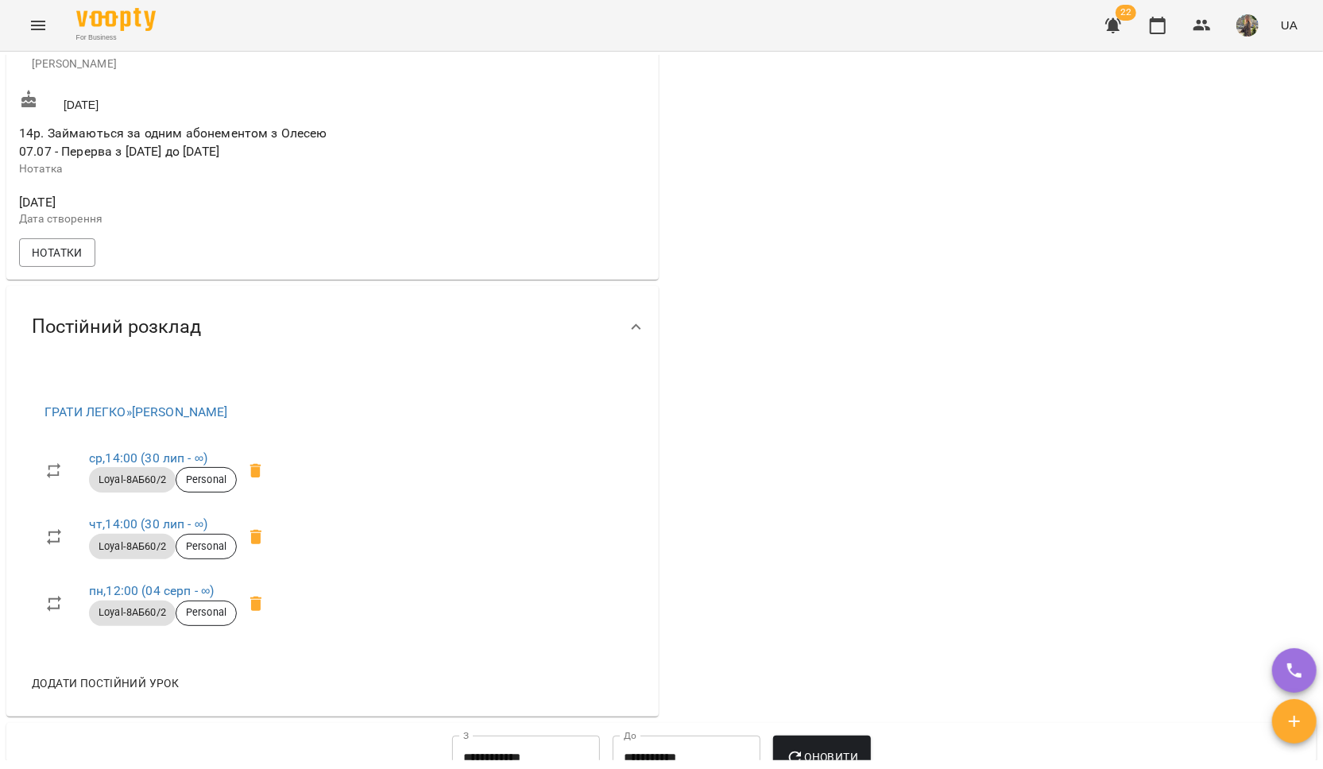
scroll to position [559, 0]
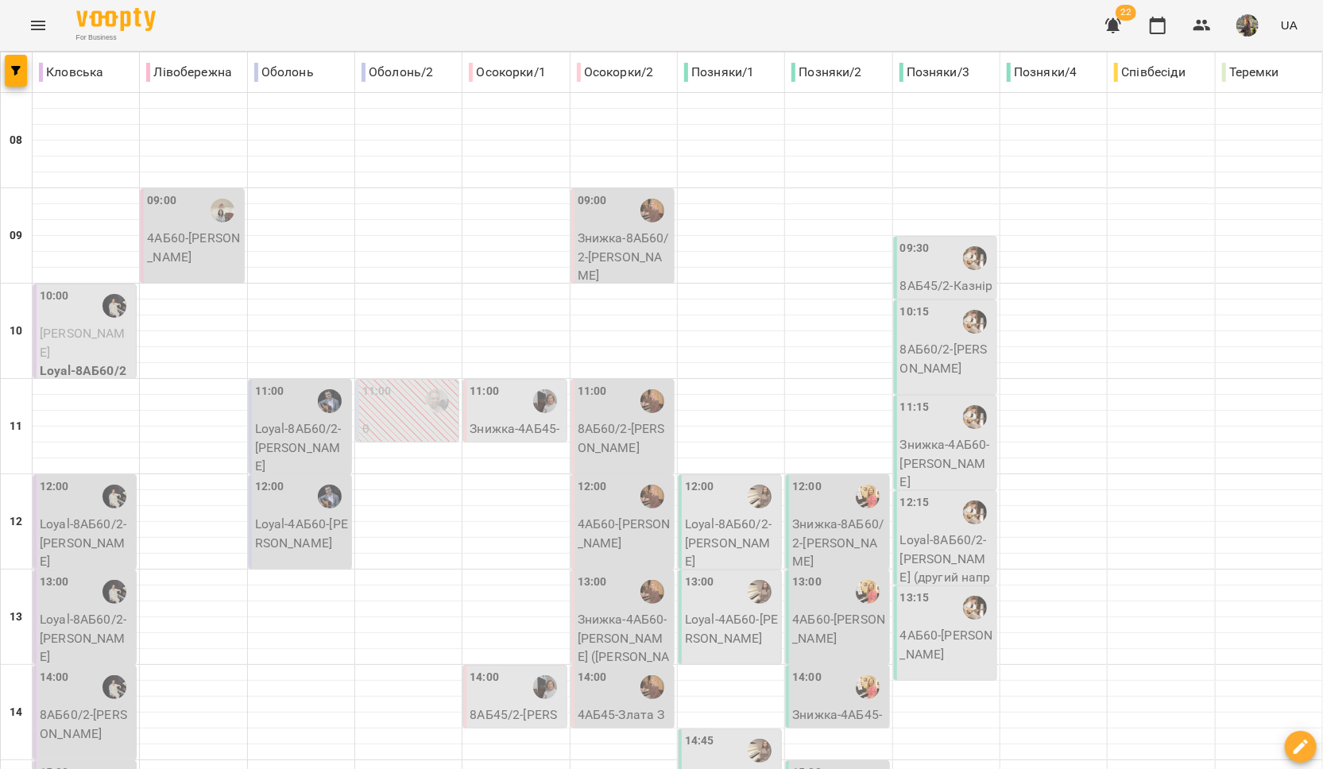
scroll to position [142, 0]
click at [68, 610] on p "Loyal-8АБ60/2 - [PERSON_NAME]" at bounding box center [86, 638] width 93 height 56
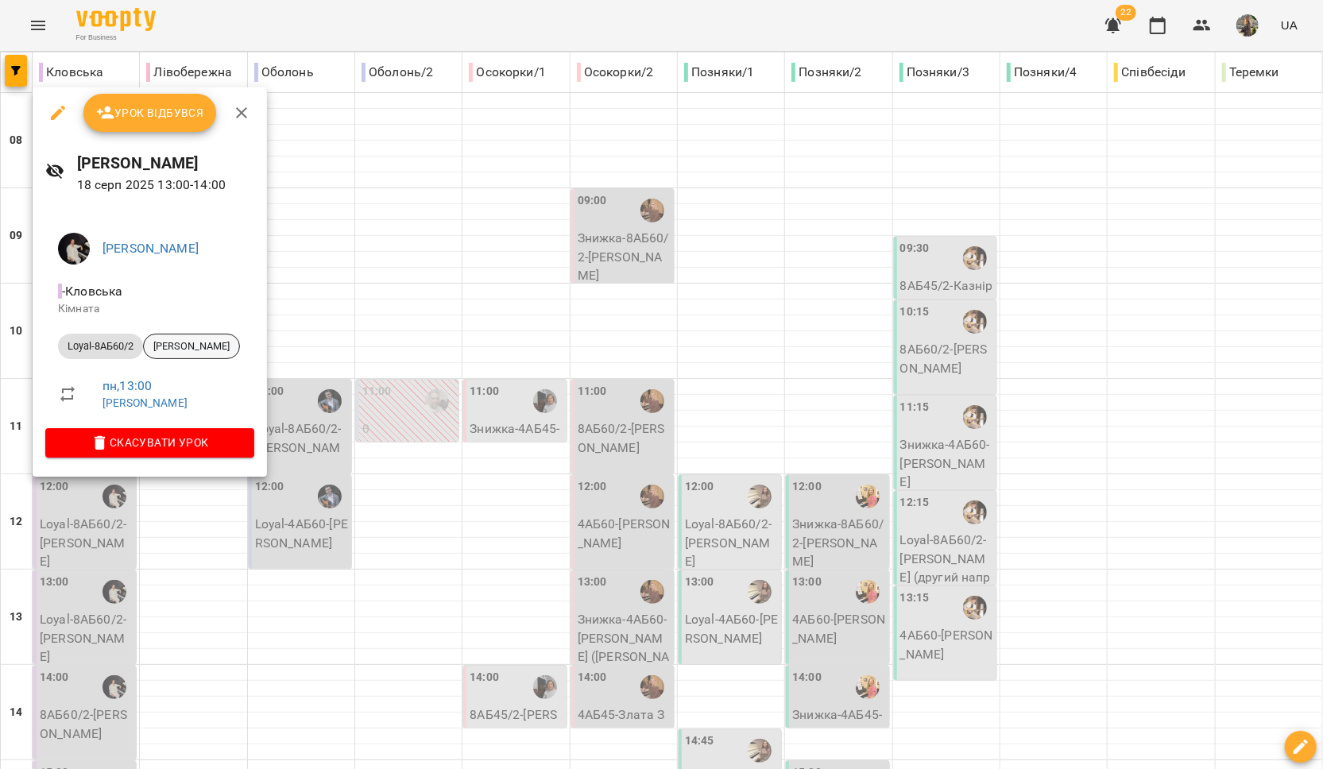
click at [188, 356] on div "[PERSON_NAME]" at bounding box center [191, 346] width 97 height 25
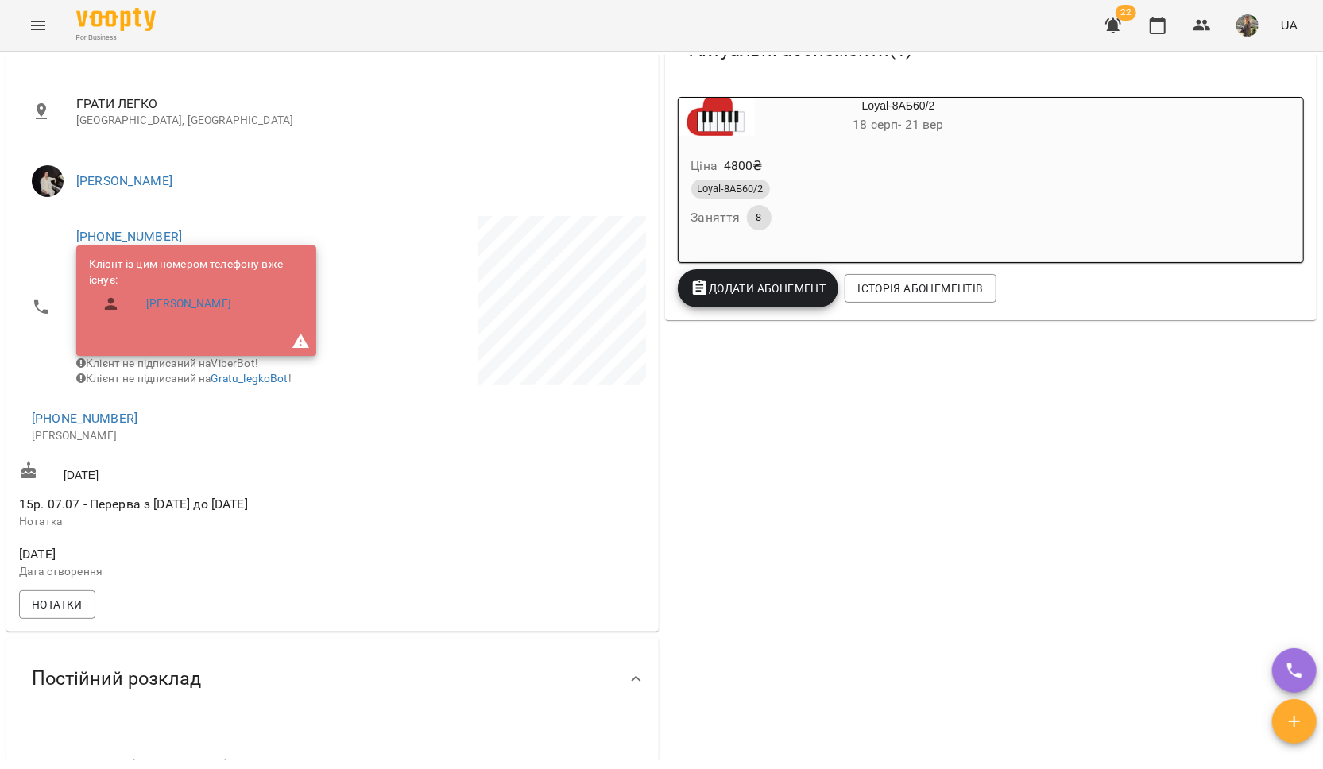
scroll to position [665, 0]
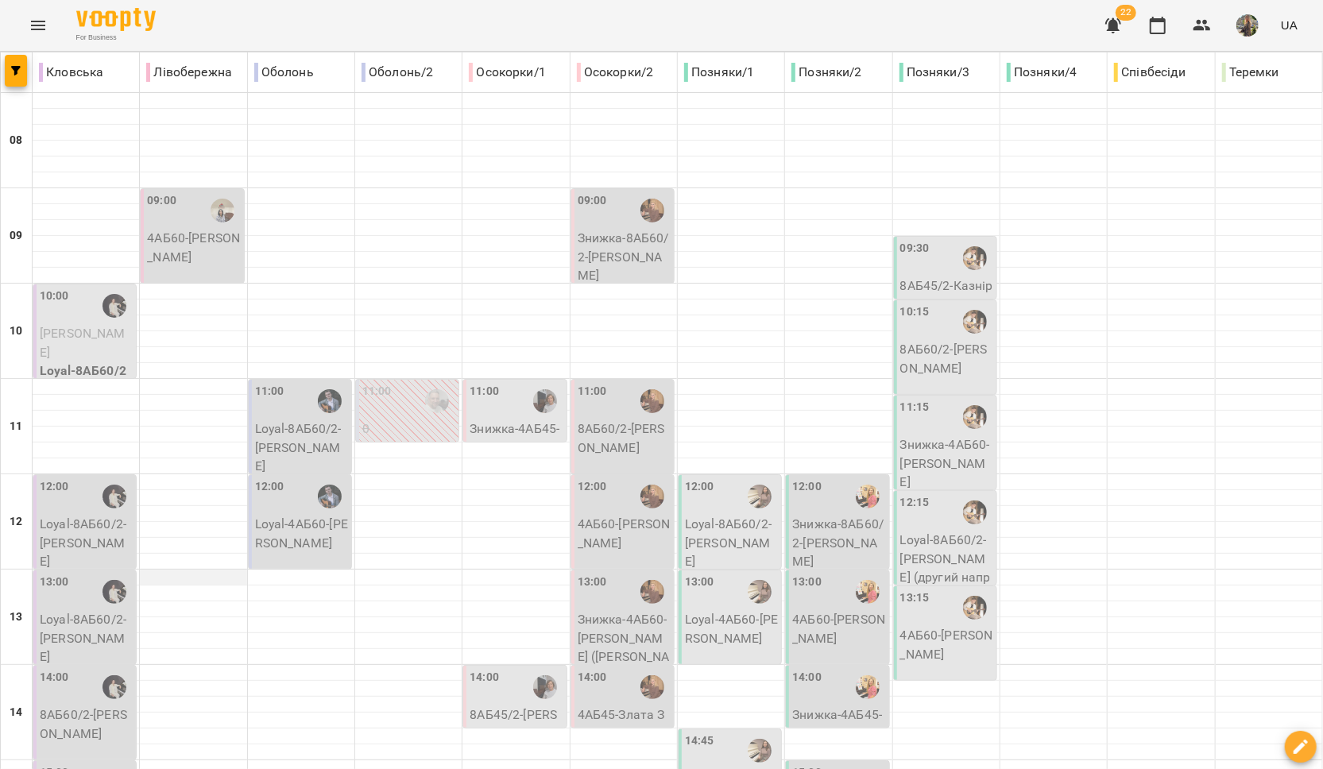
scroll to position [342, 0]
click at [88, 706] on p "8АБ60/2 - [PERSON_NAME]" at bounding box center [86, 724] width 93 height 37
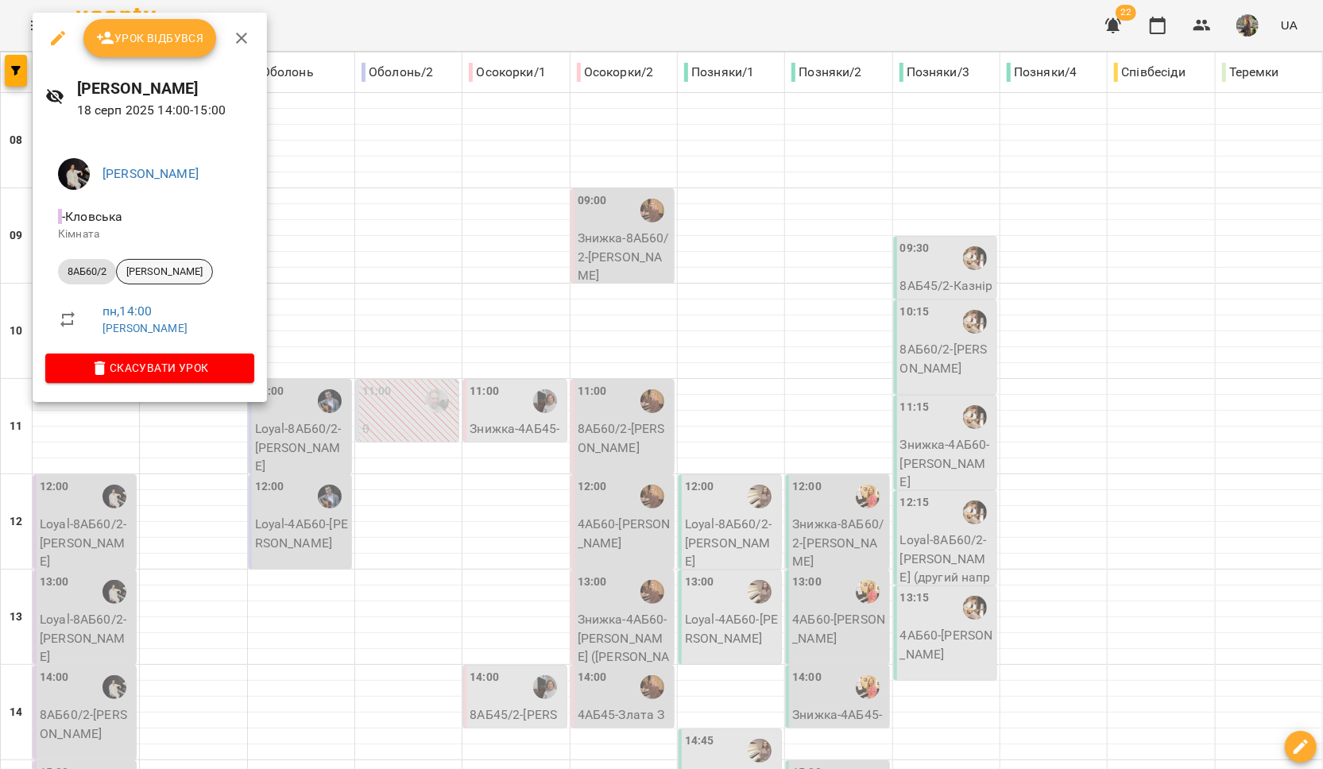
click at [161, 277] on span "[PERSON_NAME]" at bounding box center [164, 272] width 95 height 14
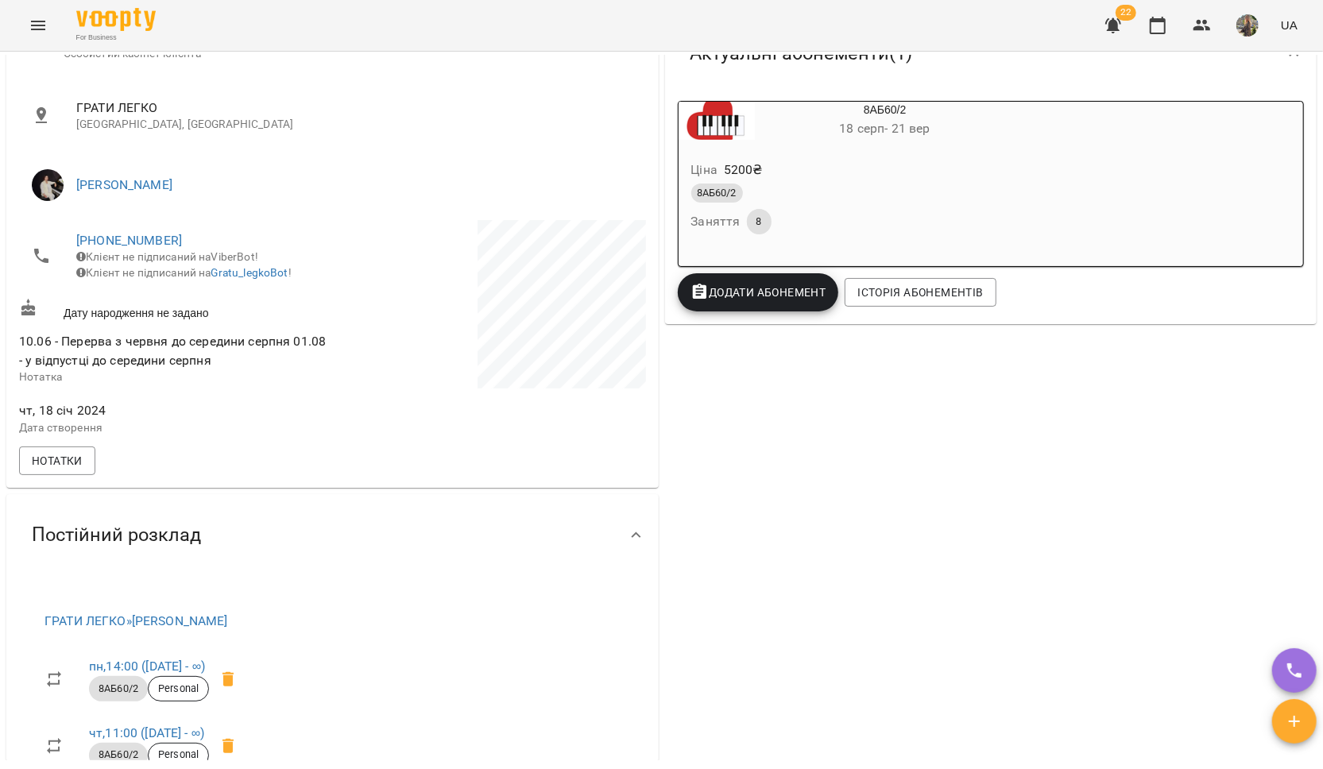
scroll to position [320, 0]
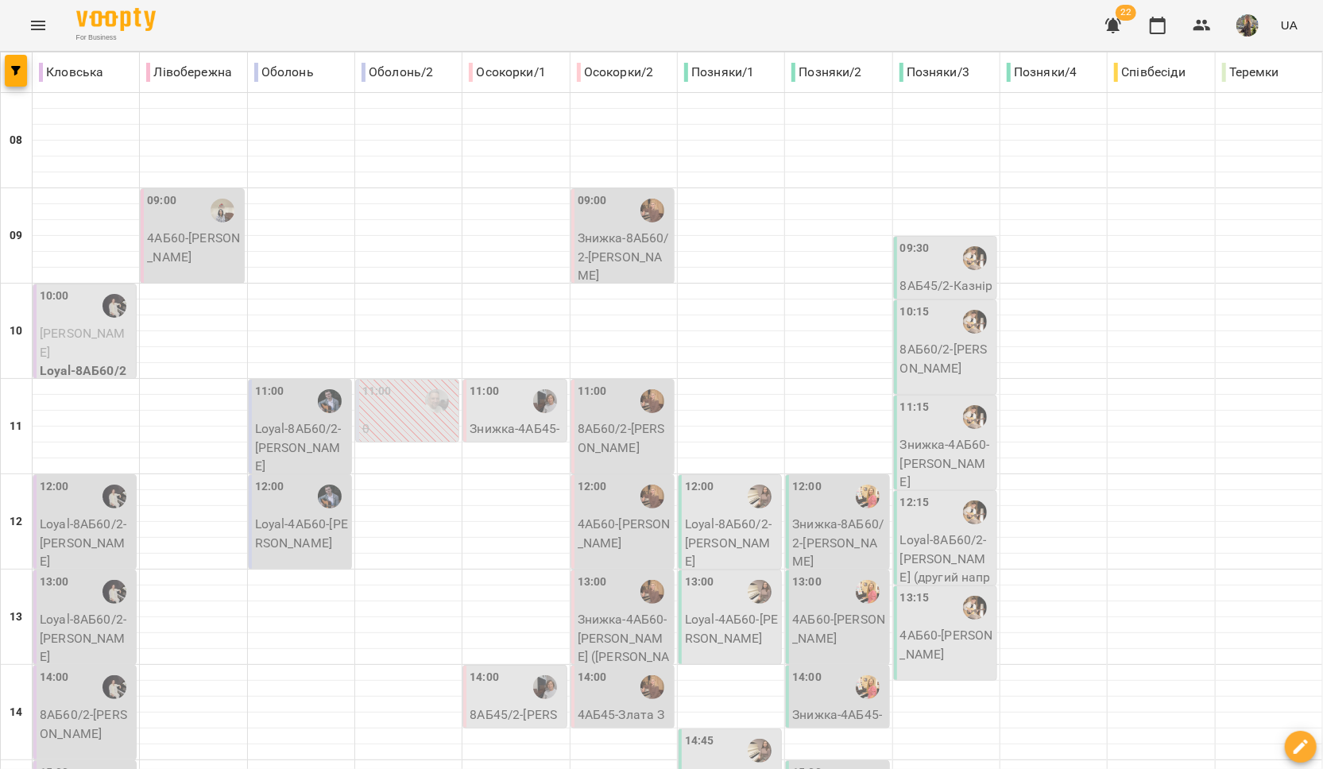
scroll to position [388, 0]
click at [66, 764] on div "15:00" at bounding box center [54, 782] width 29 height 37
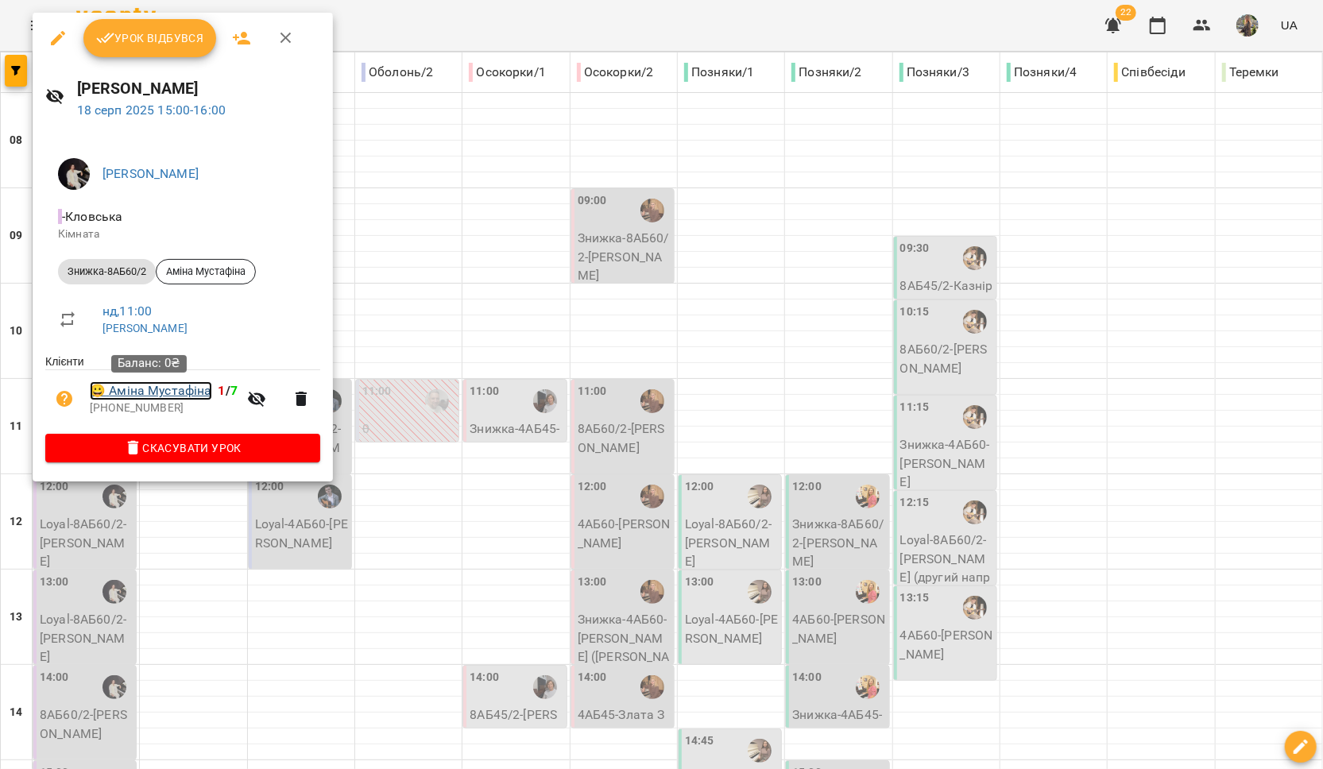
click at [178, 393] on link "😀 [PERSON_NAME]" at bounding box center [151, 390] width 122 height 19
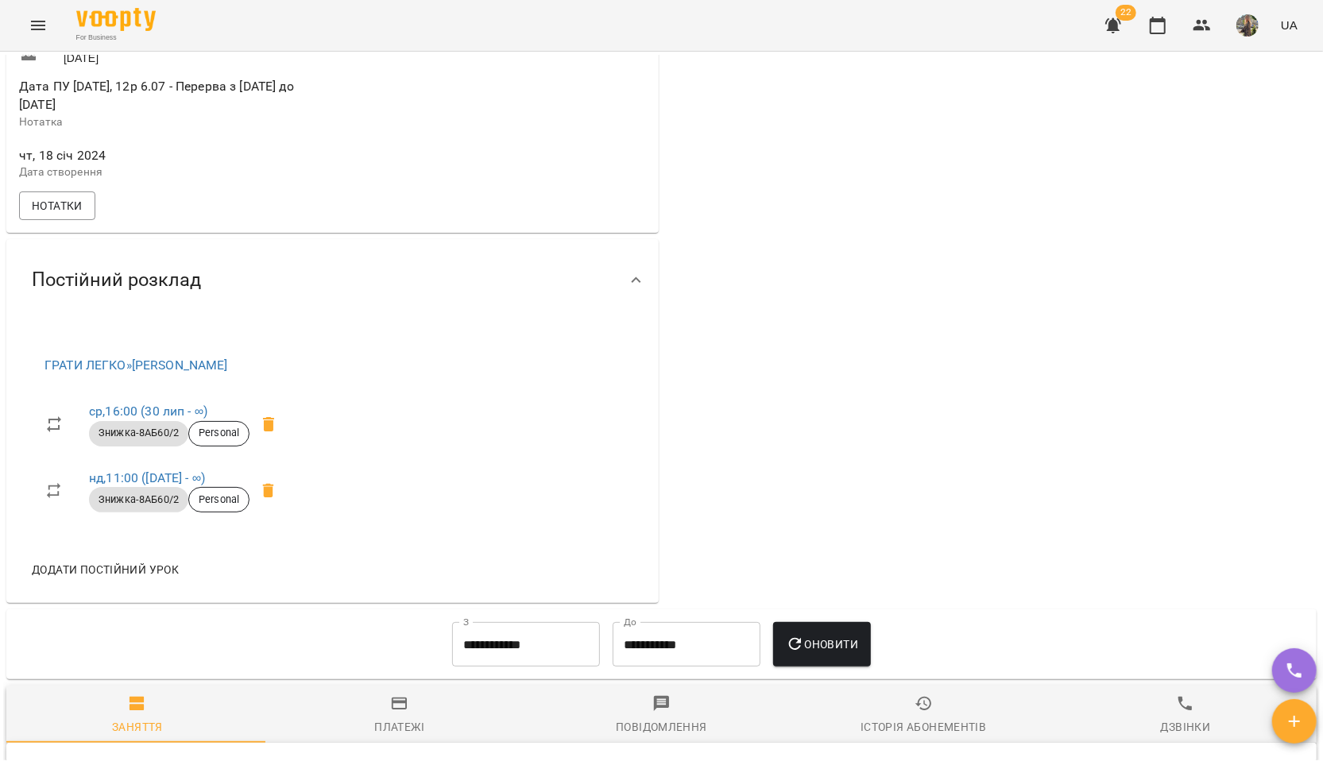
scroll to position [540, 0]
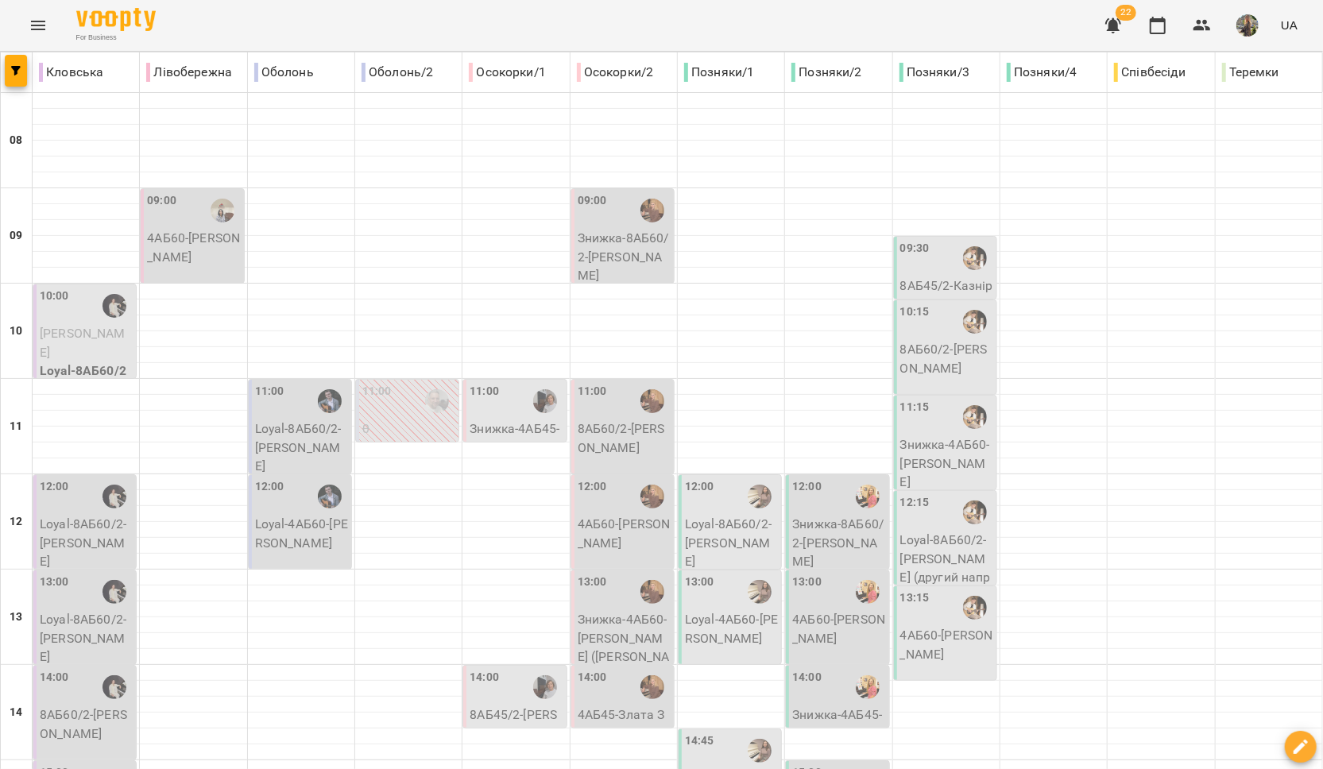
scroll to position [8, 0]
click at [188, 210] on div "09:00" at bounding box center [193, 210] width 93 height 37
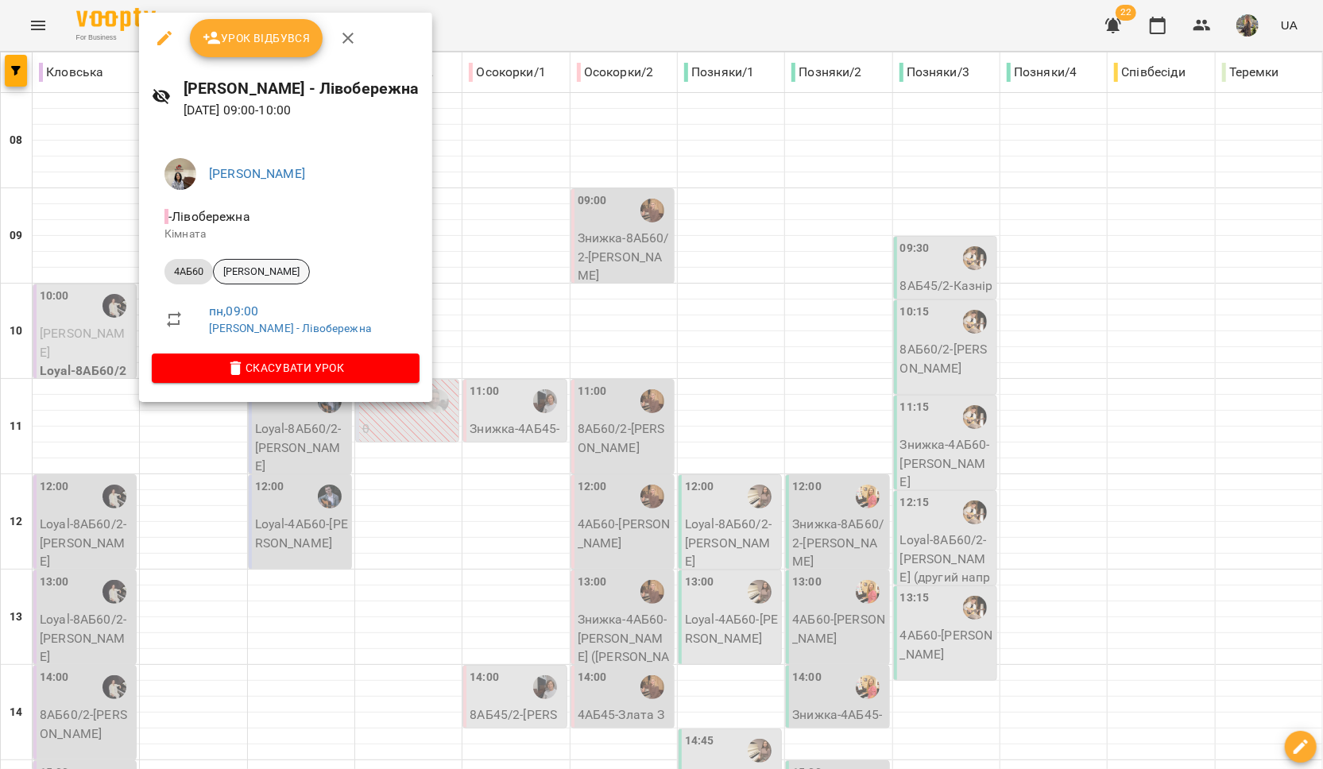
click at [284, 273] on span "[PERSON_NAME]" at bounding box center [261, 272] width 95 height 14
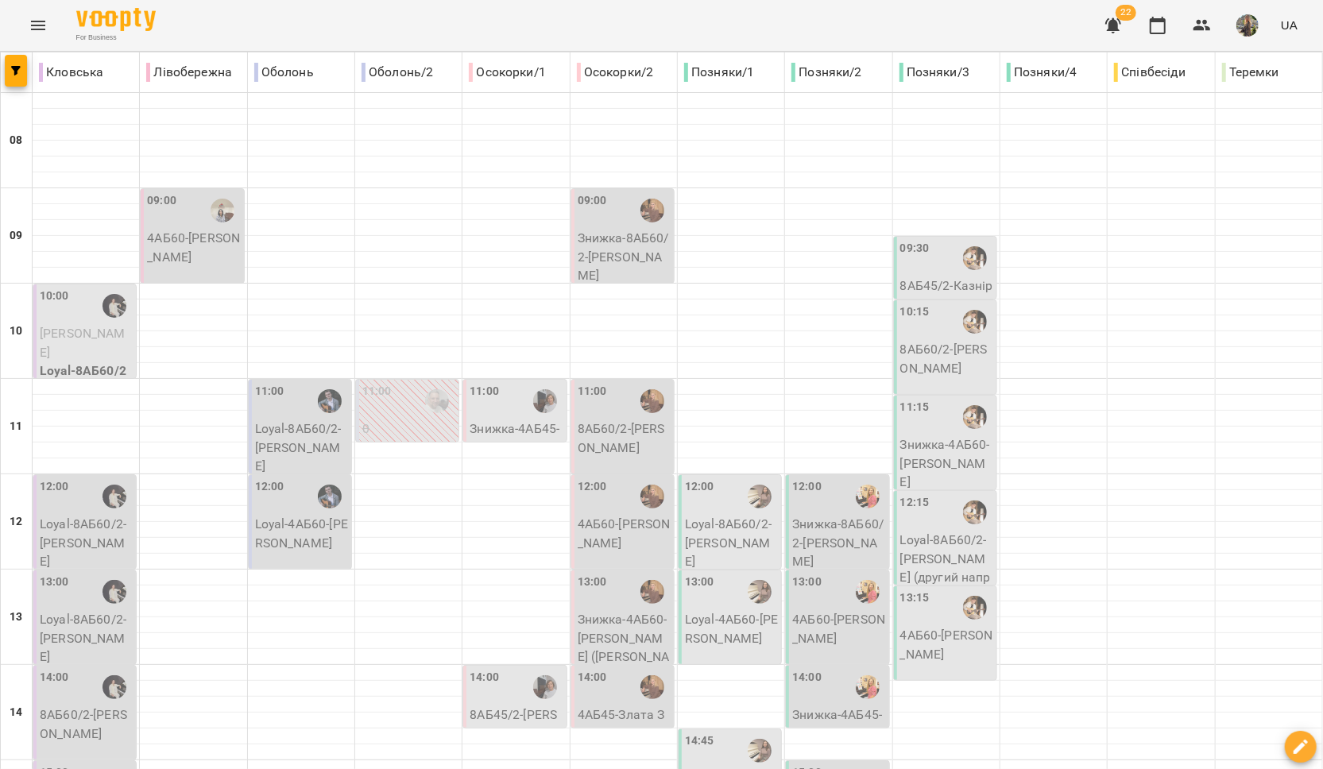
click at [278, 434] on p "Loyal-8АБ60/2 - [PERSON_NAME]" at bounding box center [301, 448] width 93 height 56
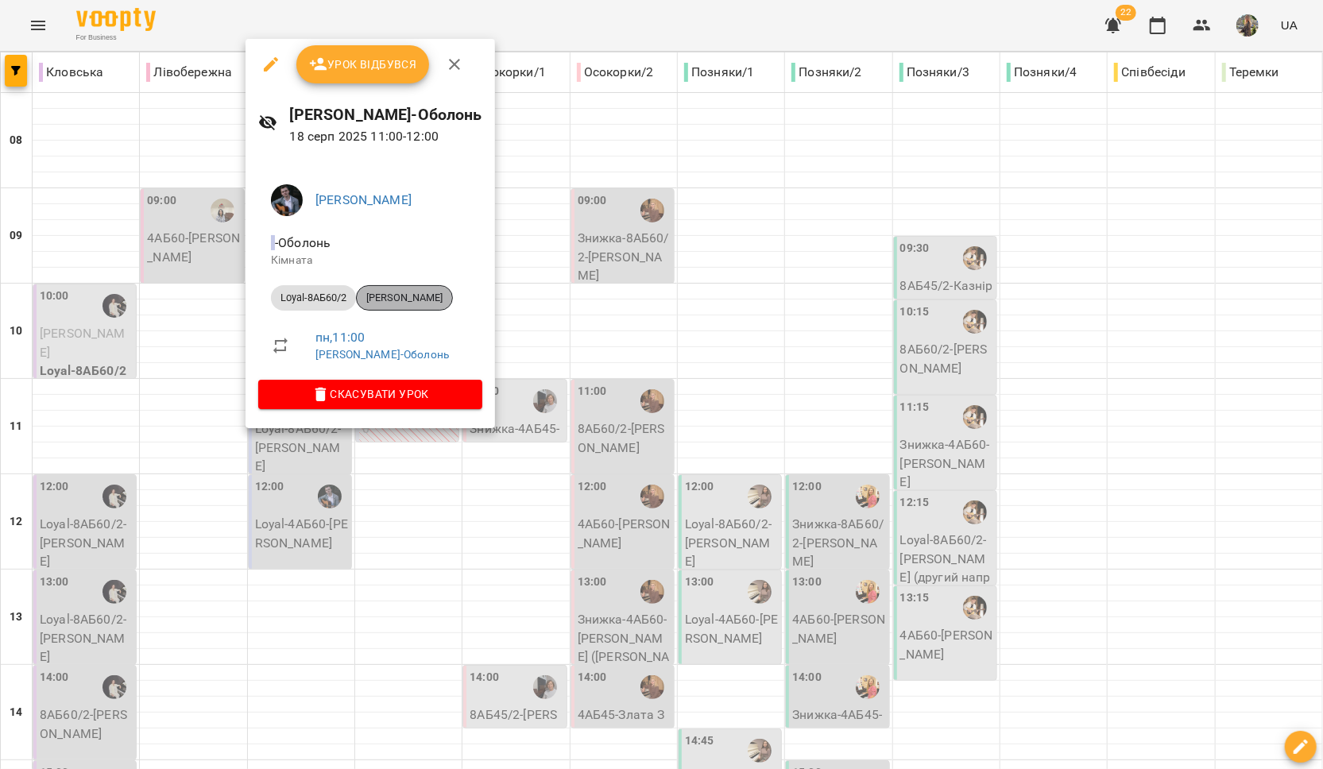
click at [397, 307] on div "[PERSON_NAME]" at bounding box center [404, 297] width 97 height 25
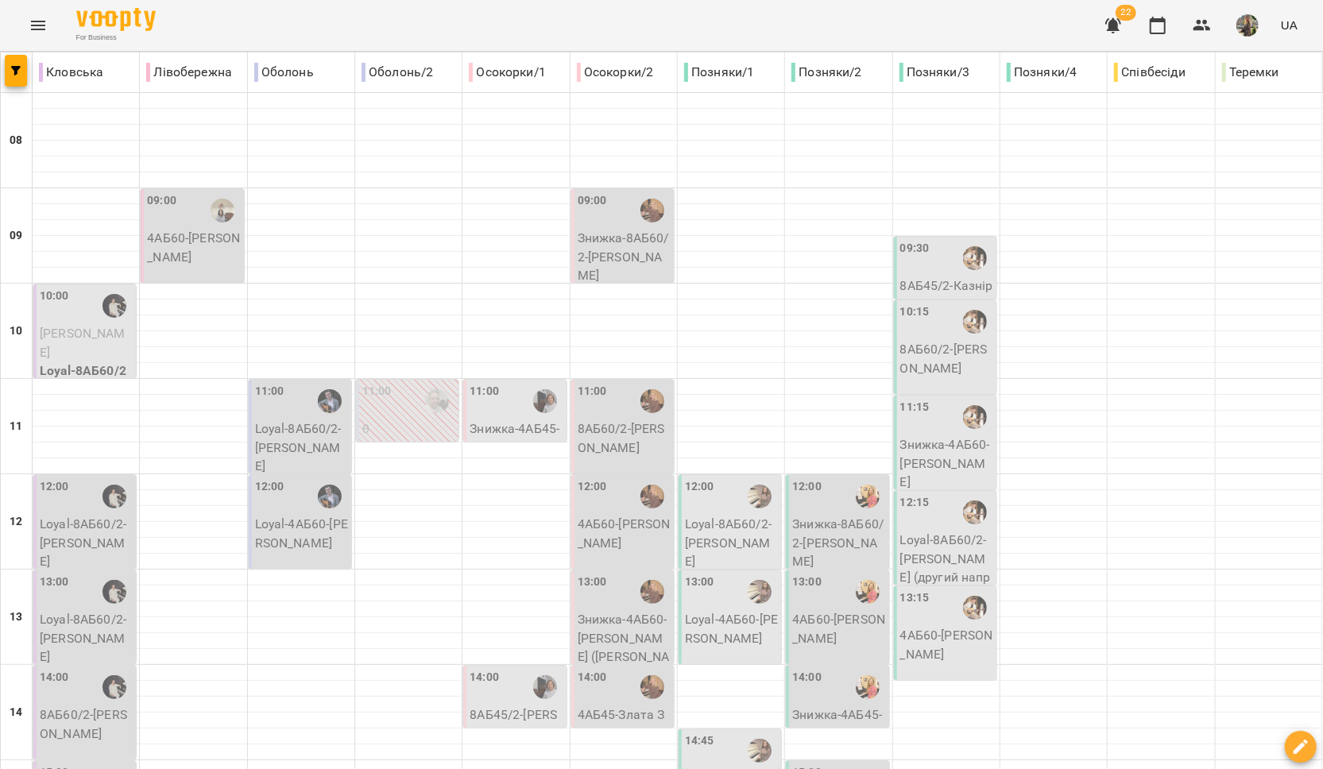
click at [285, 500] on div "12:00" at bounding box center [301, 496] width 93 height 37
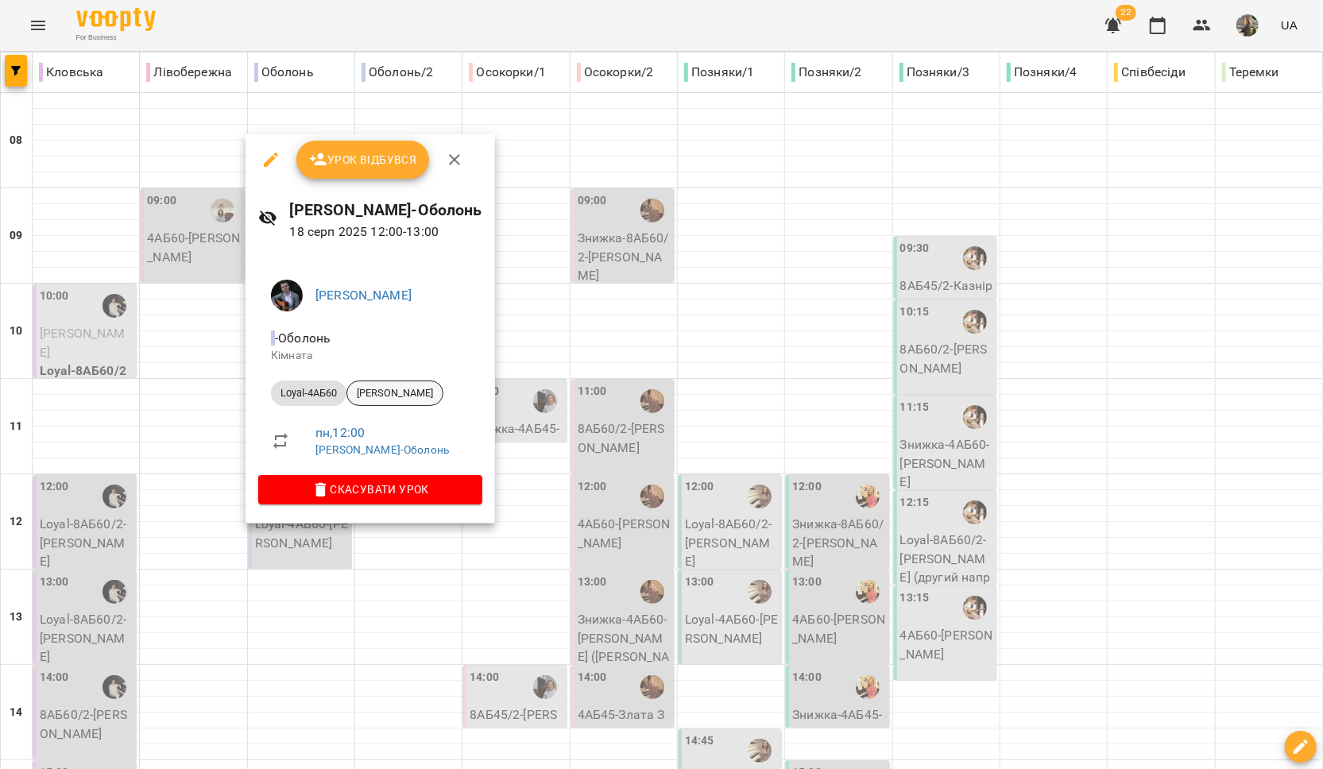
click at [402, 397] on span "[PERSON_NAME]" at bounding box center [394, 393] width 95 height 14
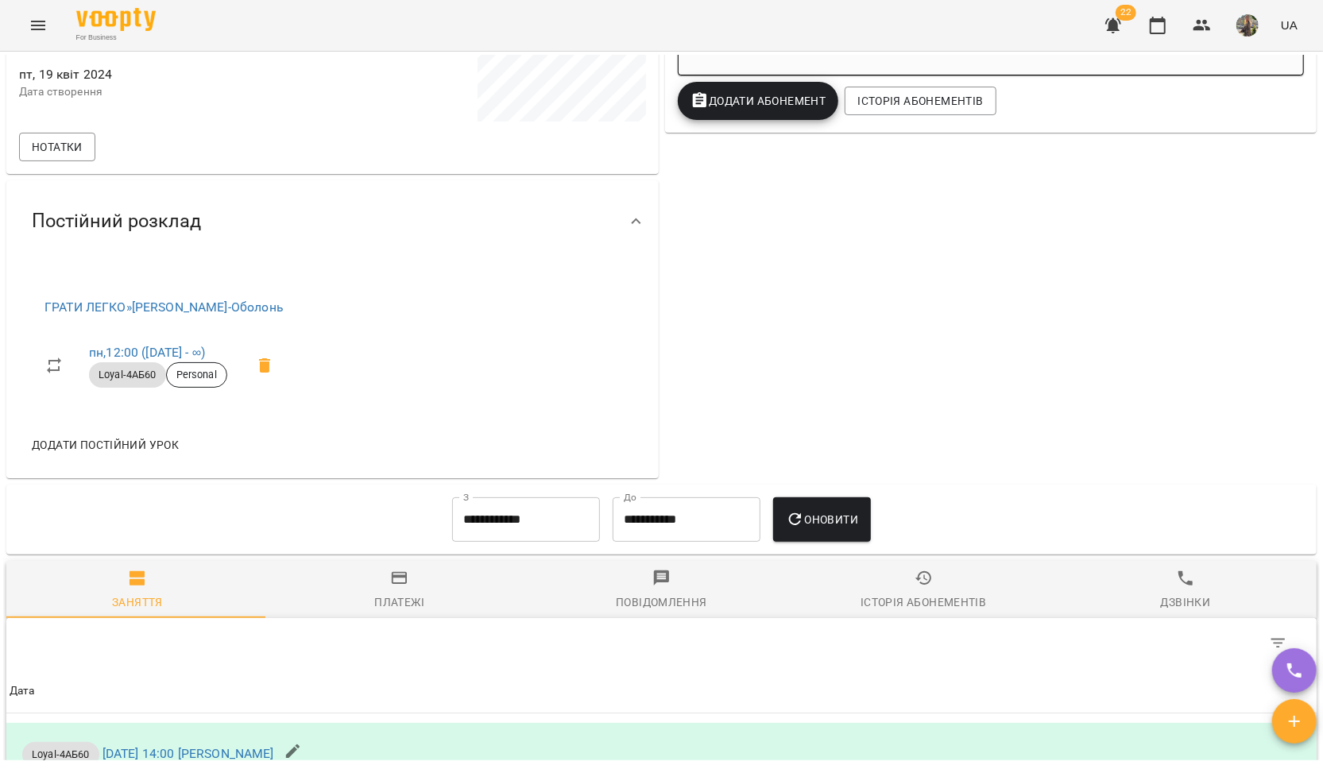
scroll to position [4, 0]
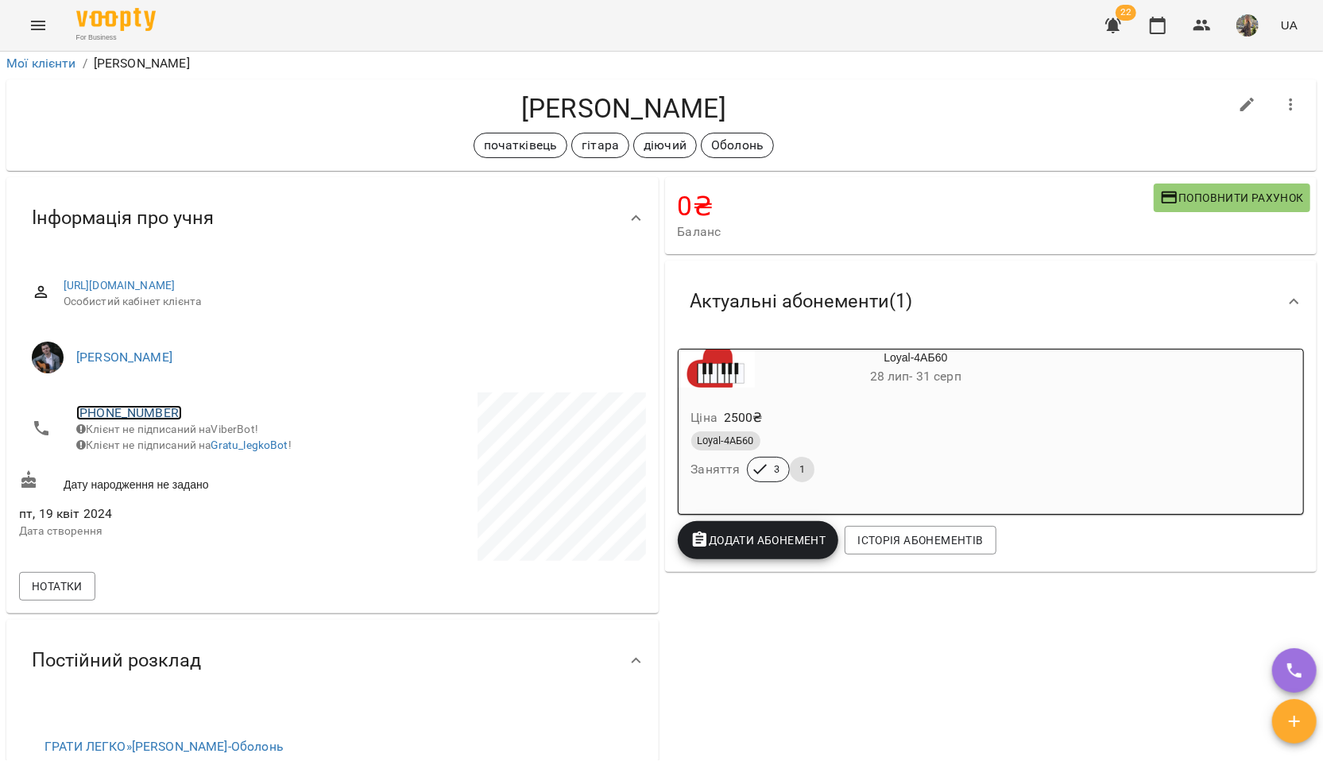
click at [148, 408] on link "[PHONE_NUMBER]" at bounding box center [129, 412] width 106 height 15
click at [197, 469] on img at bounding box center [194, 471] width 24 height 24
drag, startPoint x: 739, startPoint y: 107, endPoint x: 458, endPoint y: 105, distance: 280.5
click at [458, 105] on h4 "[PERSON_NAME]" at bounding box center [623, 108] width 1209 height 33
copy h4 "[PERSON_NAME]"
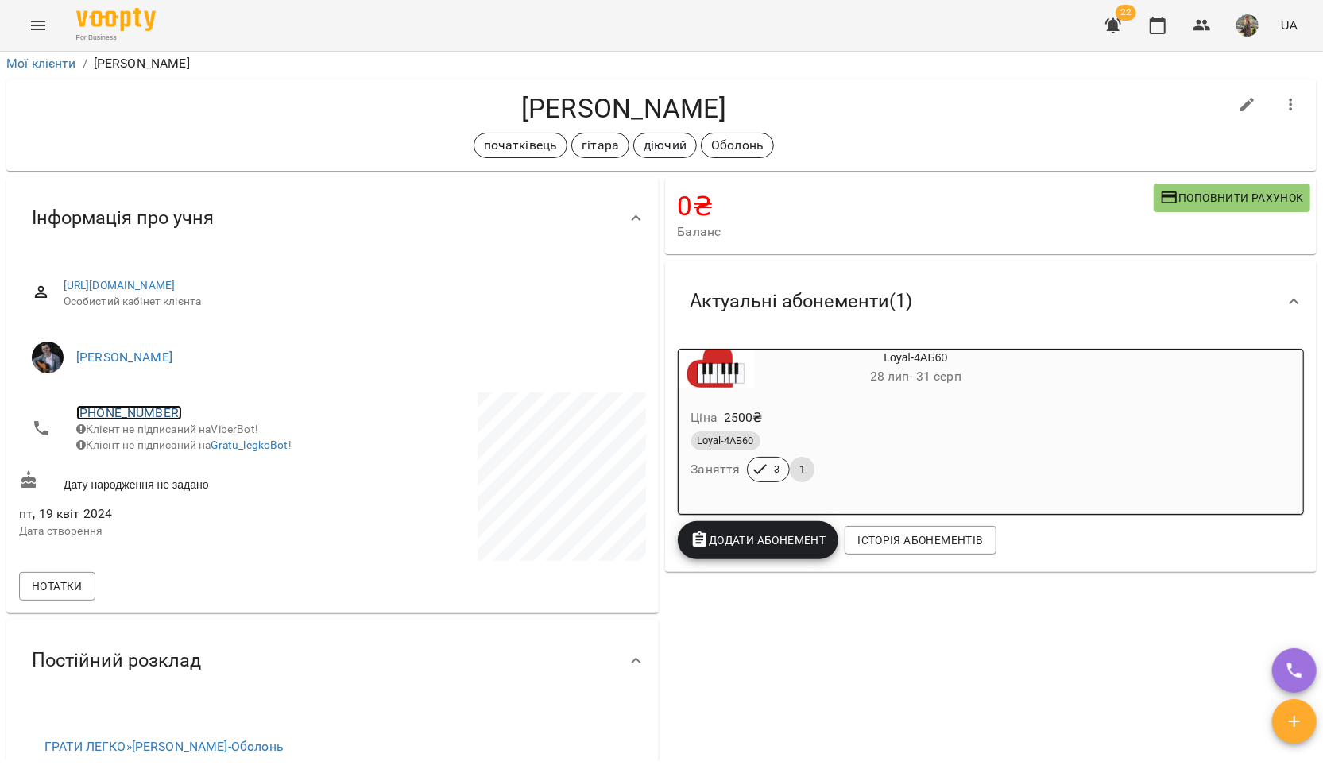
click at [141, 406] on link "[PHONE_NUMBER]" at bounding box center [129, 412] width 106 height 15
click at [191, 470] on img at bounding box center [194, 471] width 24 height 24
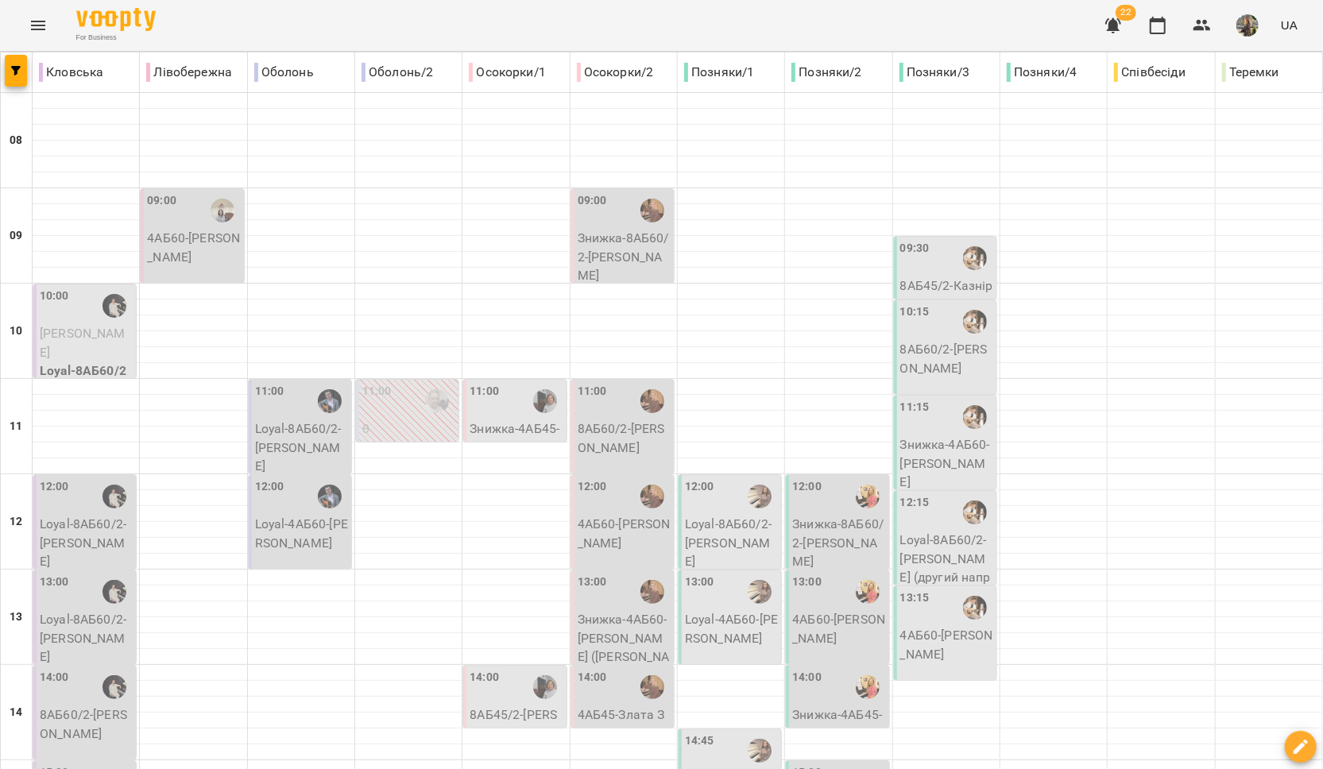
scroll to position [655, 0]
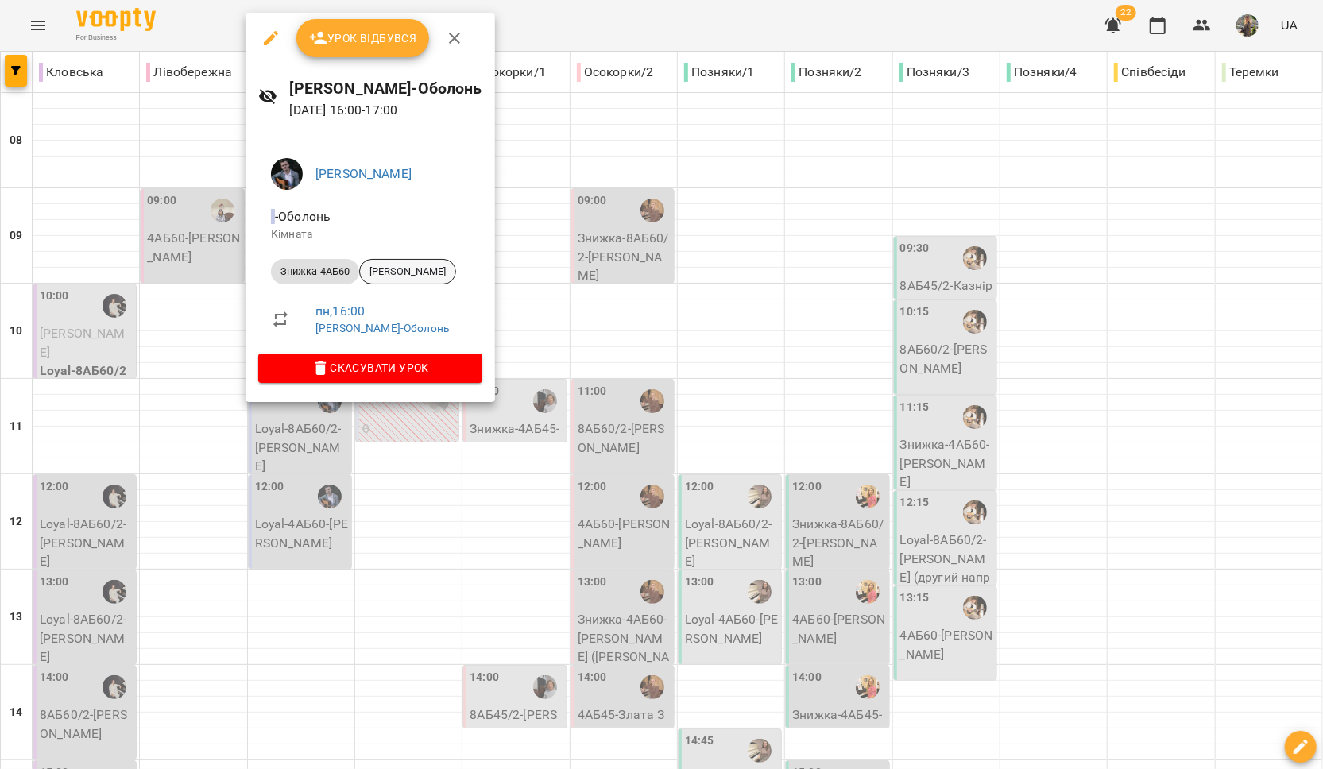
click at [394, 274] on span "[PERSON_NAME]" at bounding box center [407, 272] width 95 height 14
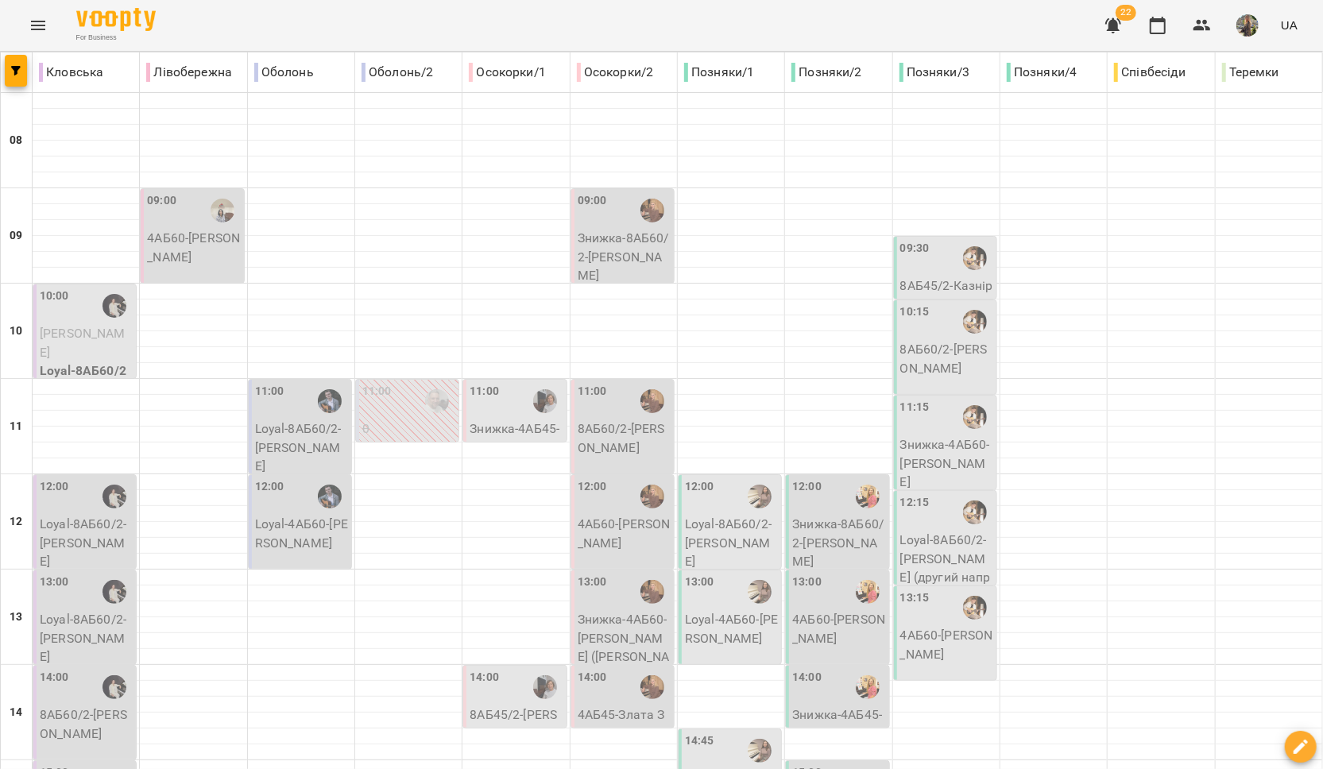
scroll to position [668, 0]
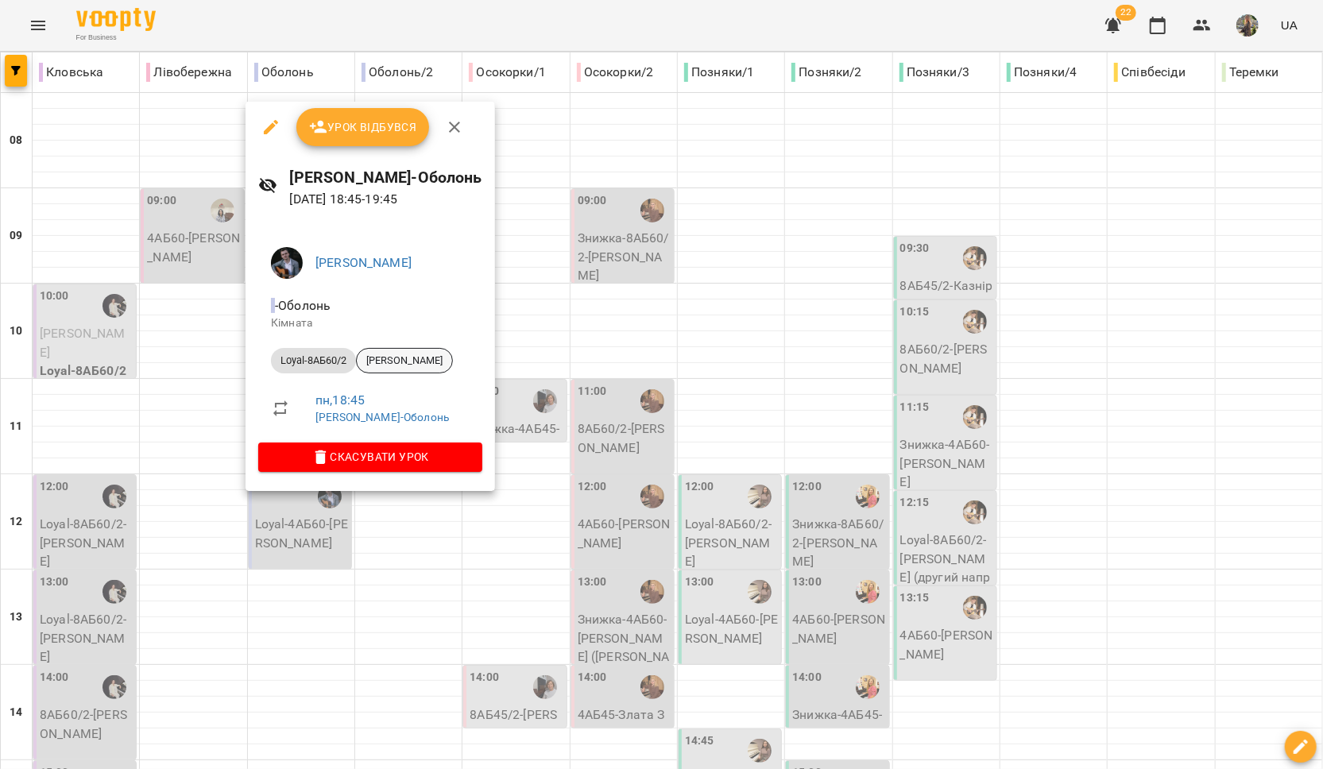
click at [412, 360] on span "[PERSON_NAME]" at bounding box center [404, 361] width 95 height 14
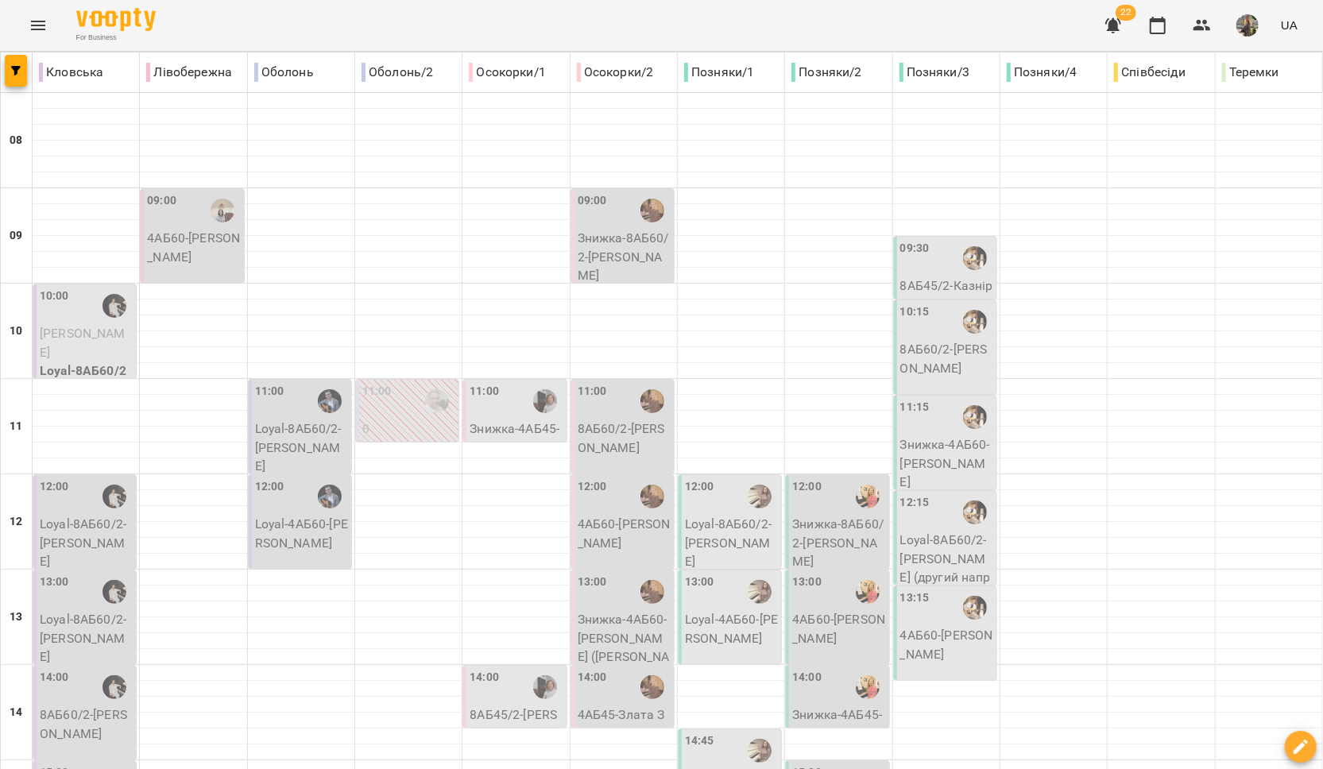
click at [504, 403] on div "11:00" at bounding box center [516, 401] width 93 height 37
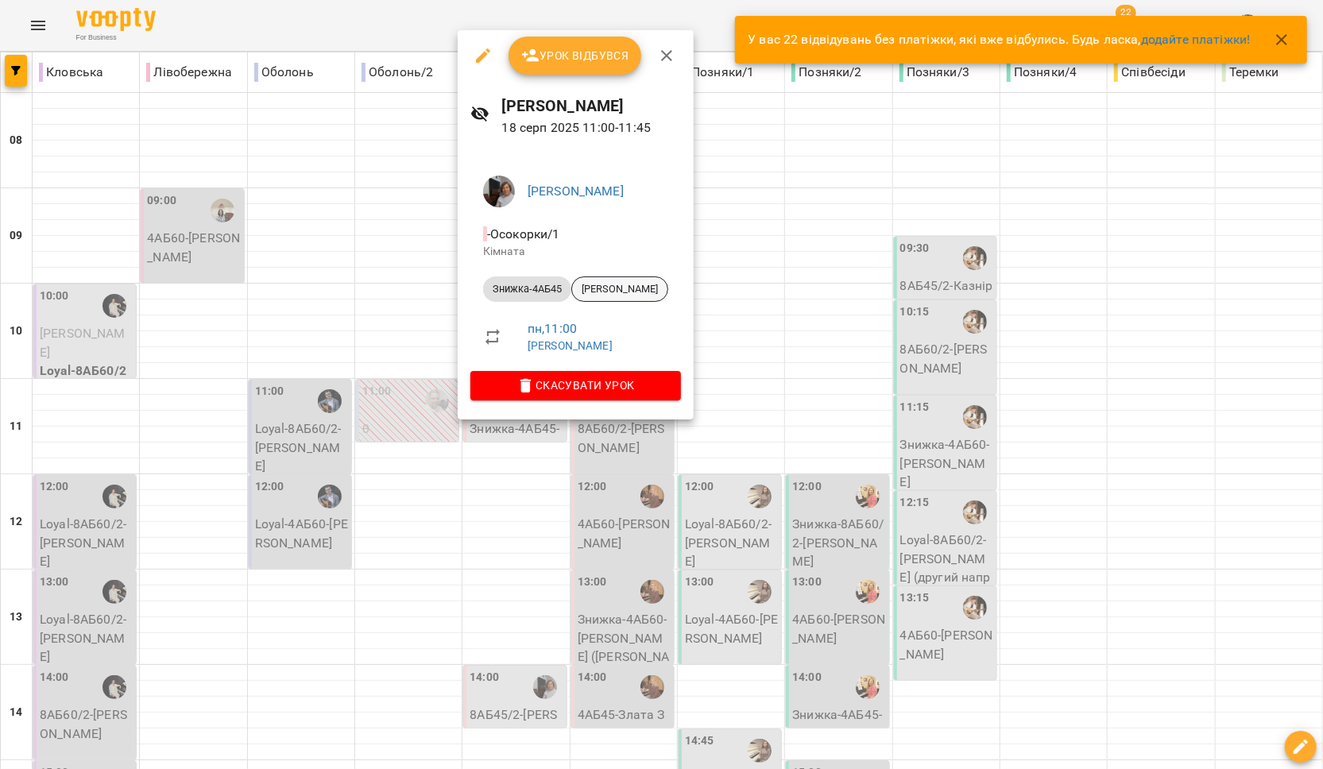
click at [609, 293] on span "[PERSON_NAME]" at bounding box center [619, 289] width 95 height 14
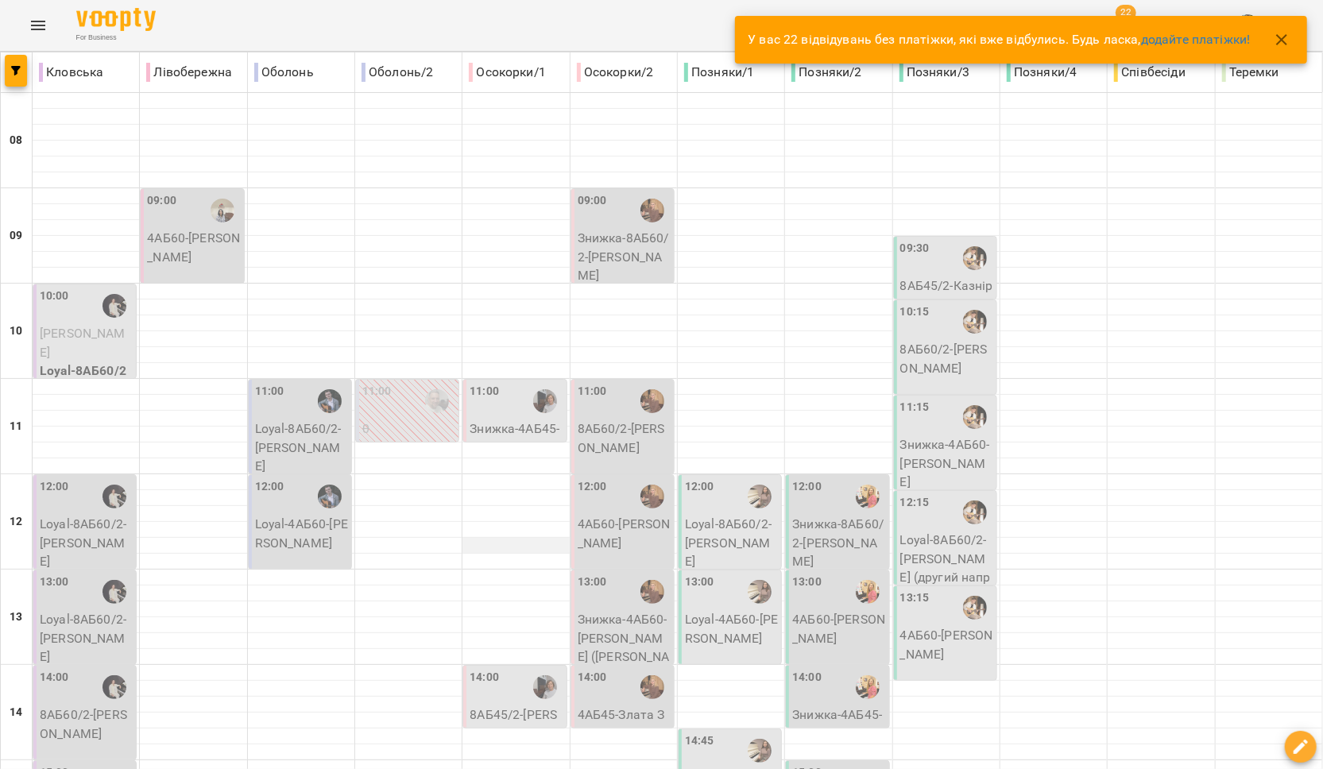
scroll to position [157, 0]
click at [528, 706] on p "8АБ45/2 - Головко Олег" at bounding box center [516, 724] width 93 height 37
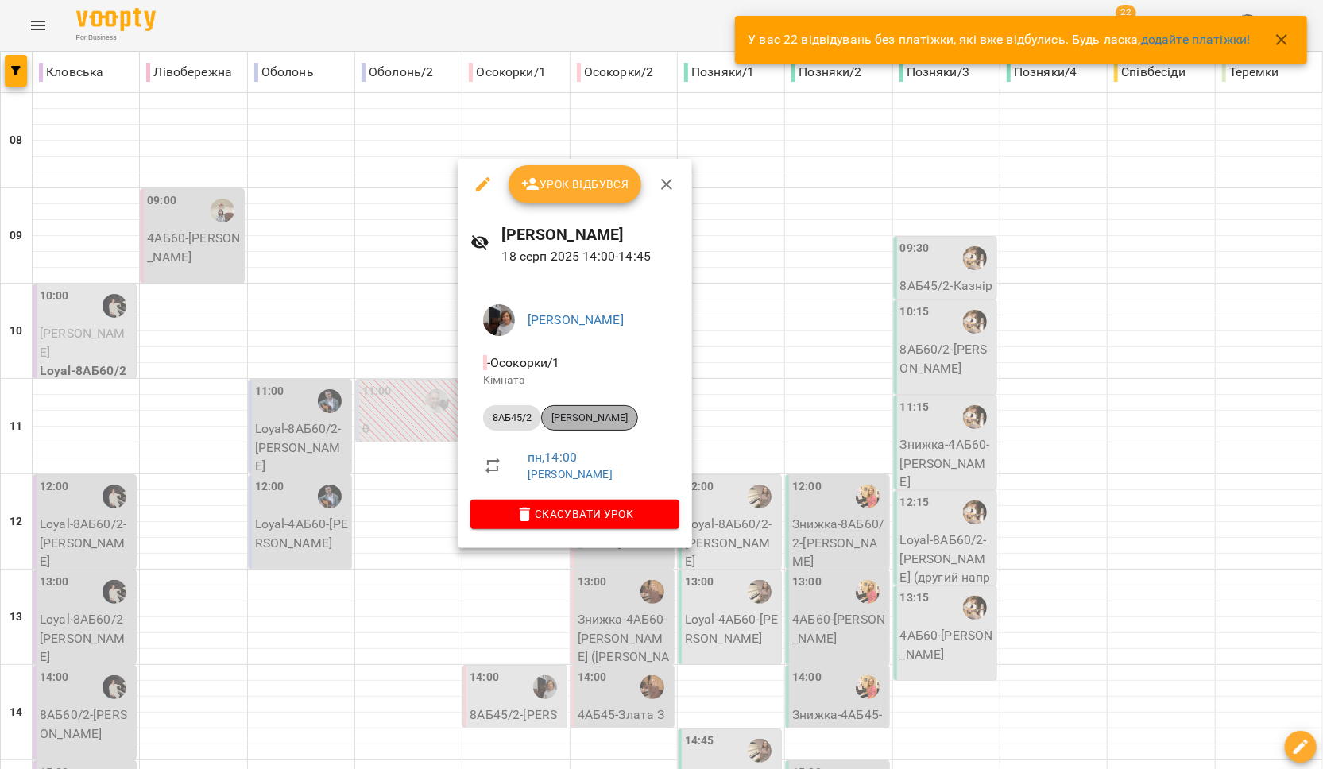
click at [605, 419] on span "[PERSON_NAME]" at bounding box center [589, 418] width 95 height 14
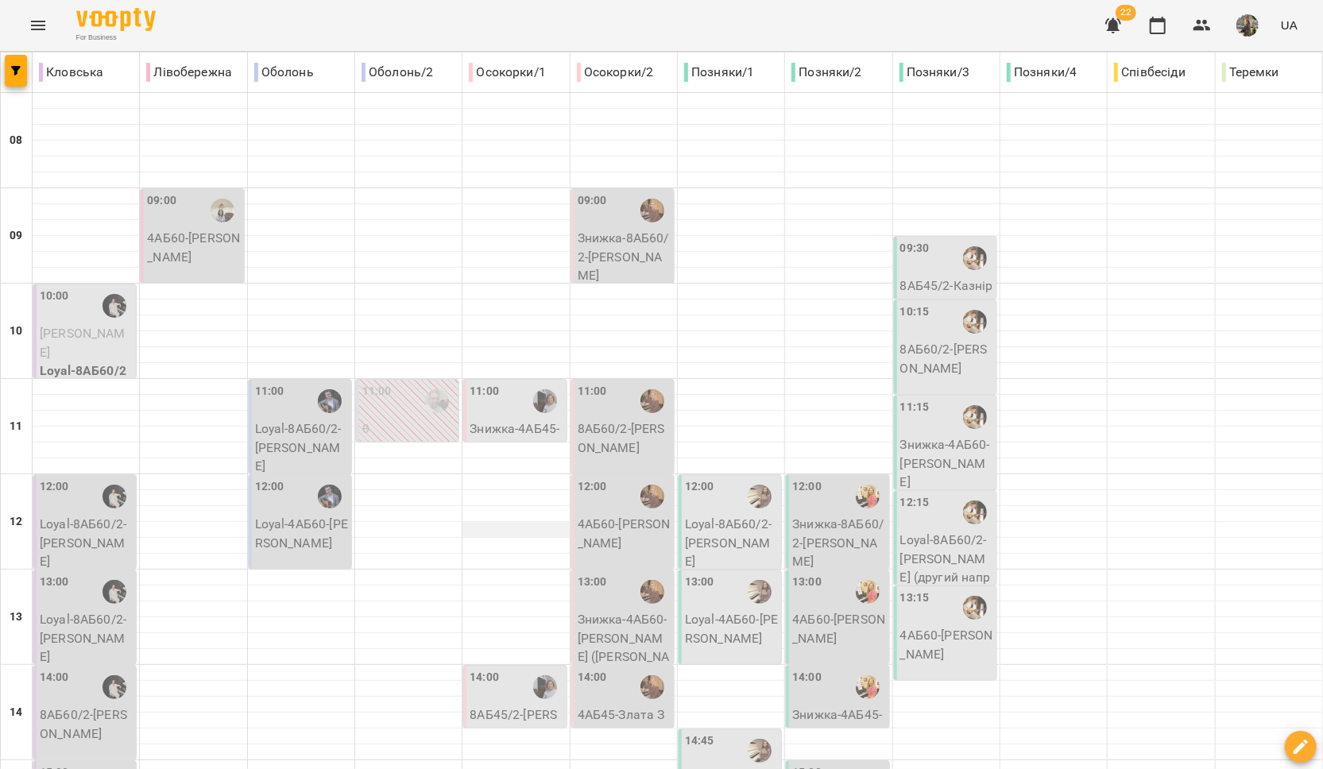
scroll to position [445, 0]
click at [485, 669] on label "14:00" at bounding box center [484, 677] width 29 height 17
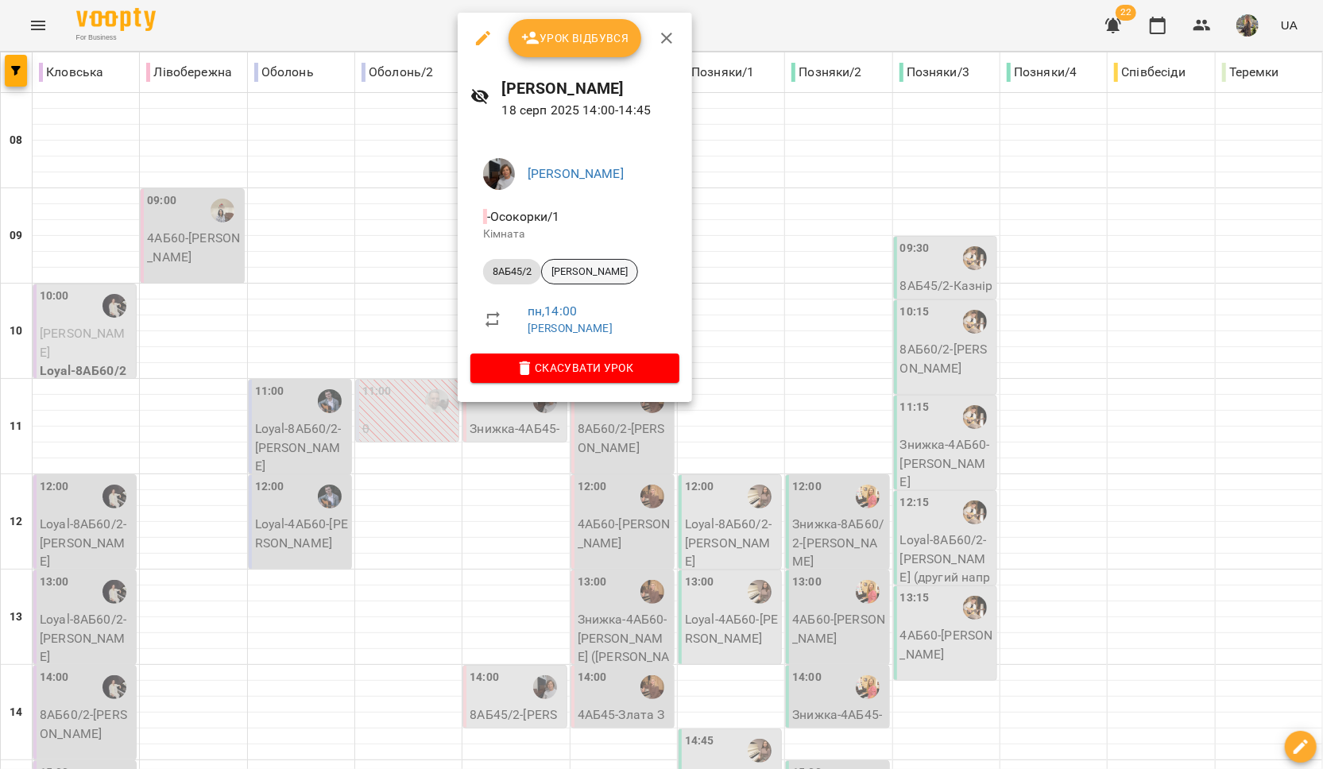
click at [601, 275] on span "[PERSON_NAME]" at bounding box center [589, 272] width 95 height 14
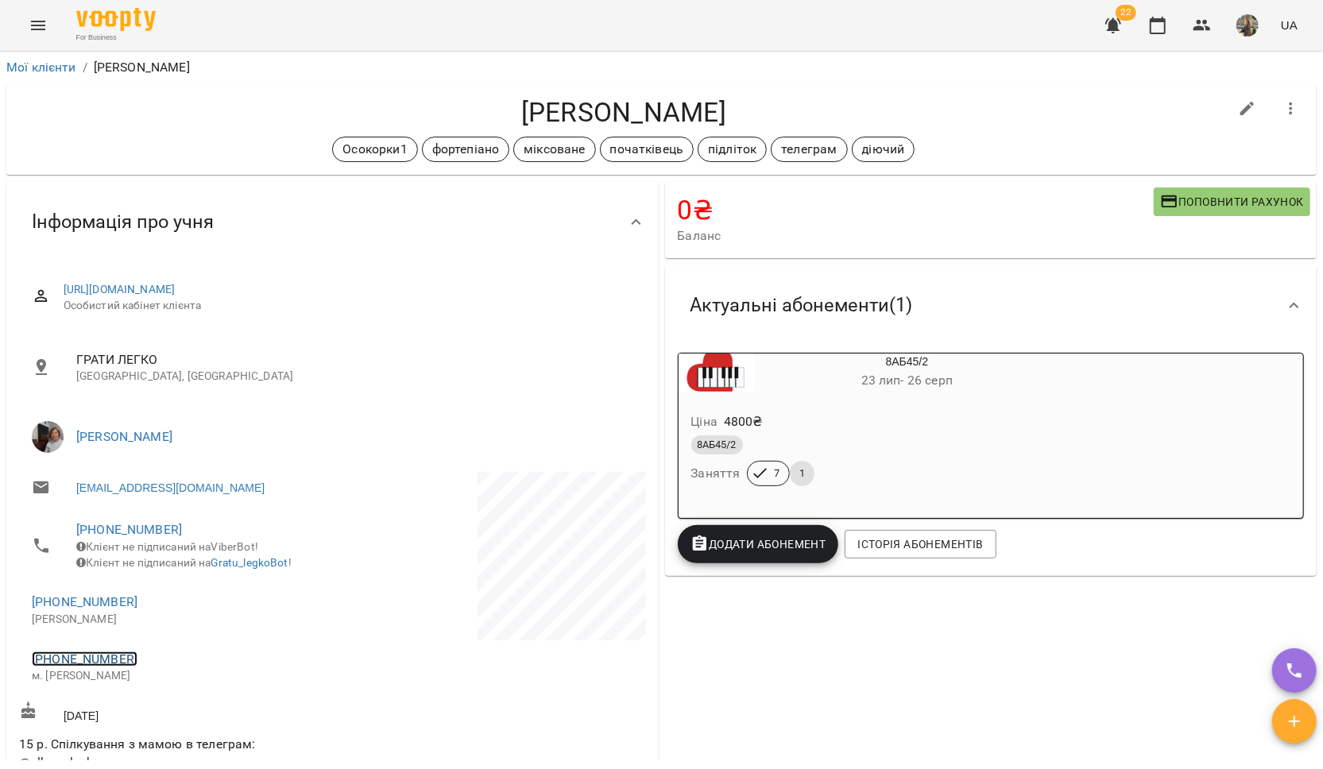
click at [87, 667] on link "+380955640032" at bounding box center [85, 659] width 106 height 15
click at [164, 733] on link at bounding box center [167, 728] width 84 height 33
click at [65, 609] on link "+380991906217" at bounding box center [85, 601] width 106 height 15
click at [160, 674] on img at bounding box center [149, 672] width 24 height 24
drag, startPoint x: 685, startPoint y: 108, endPoint x: 521, endPoint y: 97, distance: 164.1
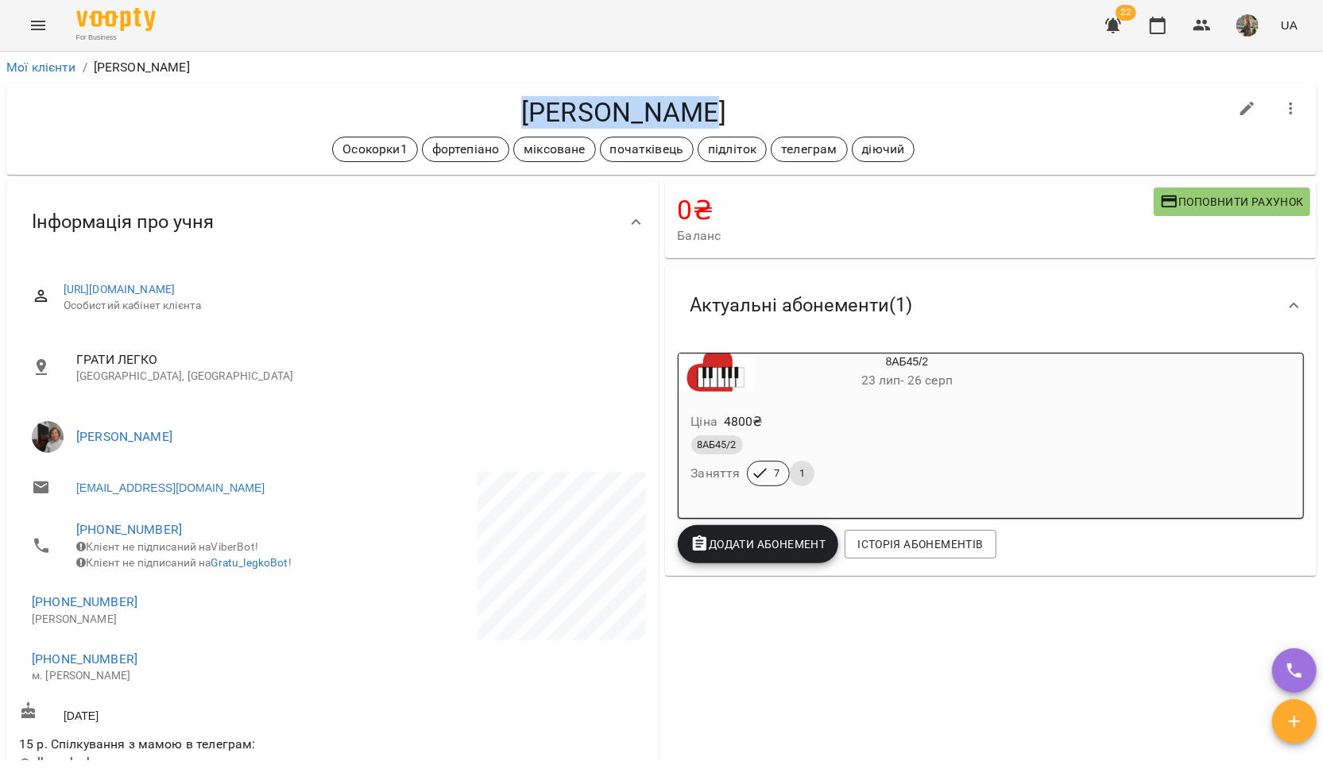
click at [521, 97] on h4 "[PERSON_NAME]" at bounding box center [623, 112] width 1209 height 33
copy h4 "[PERSON_NAME]"
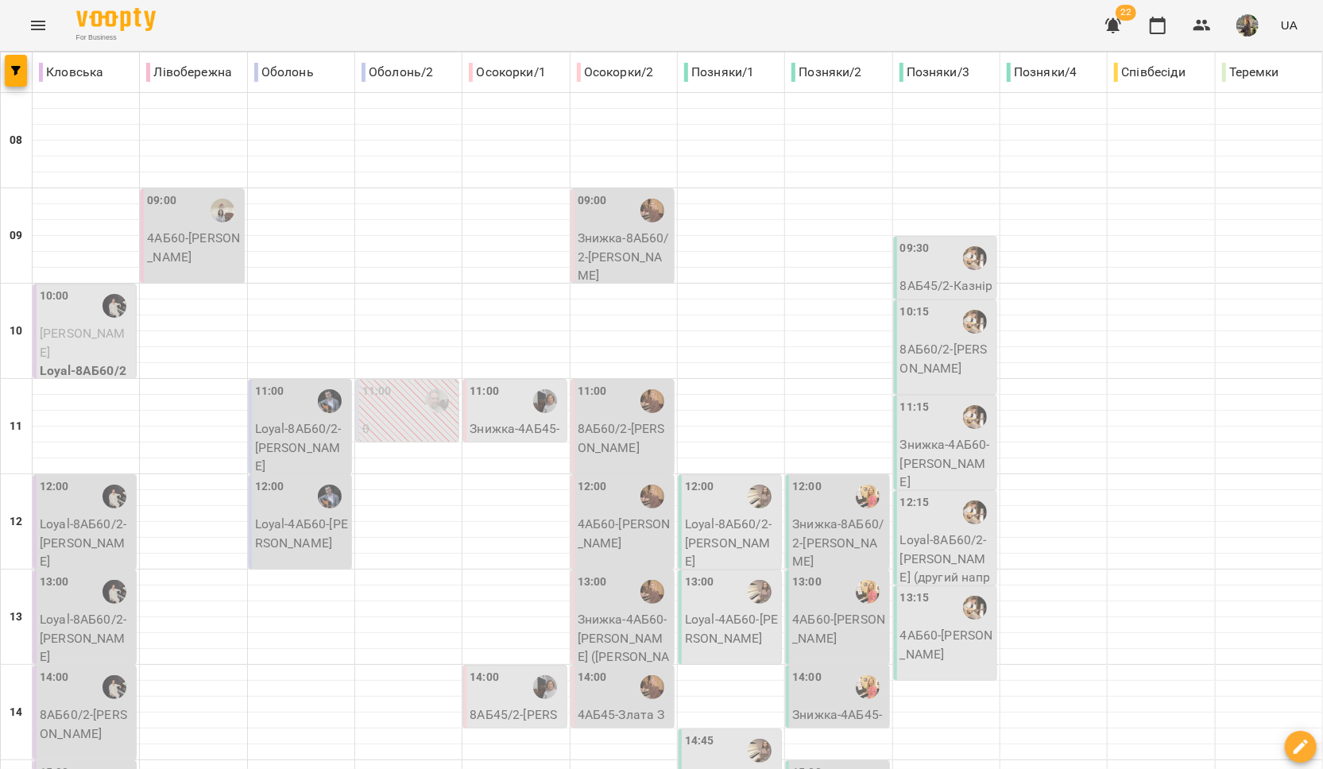
scroll to position [532, 0]
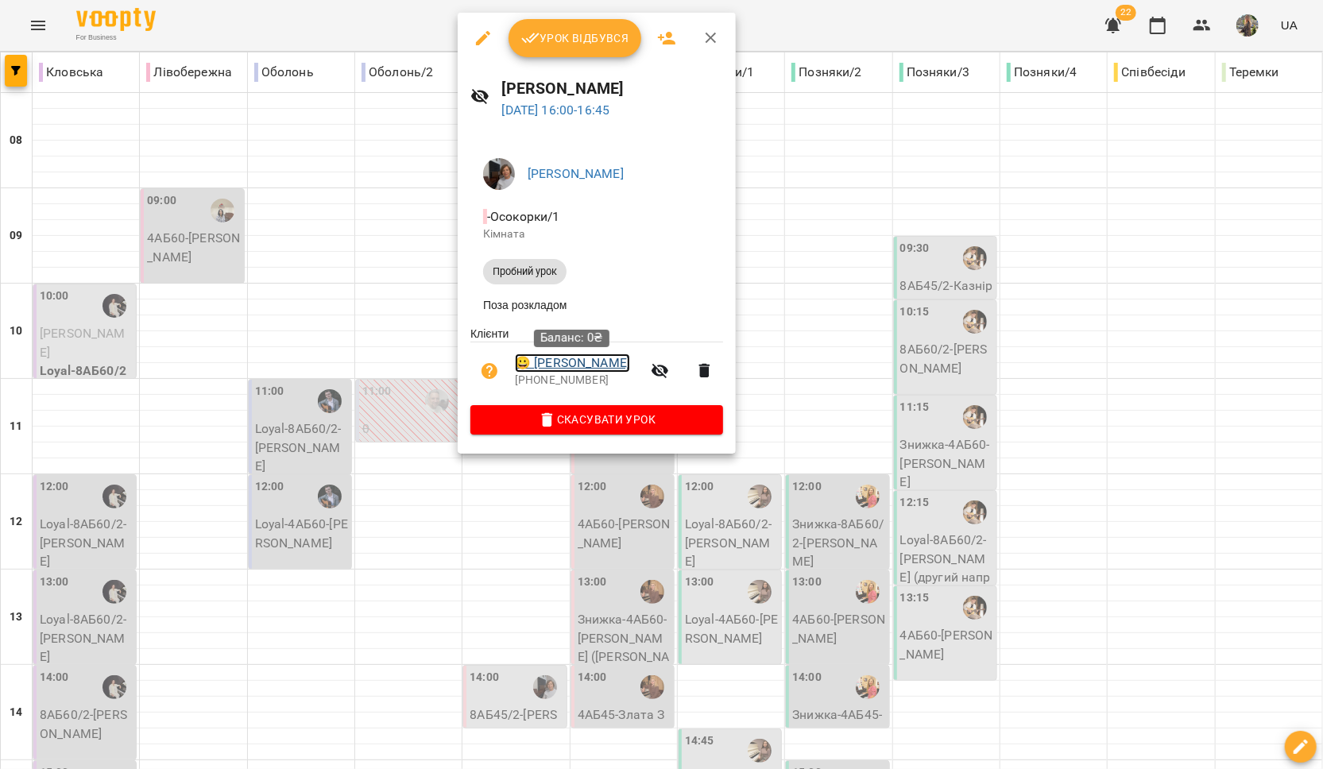
click at [595, 363] on link "😀 Хоромська Юлія" at bounding box center [572, 363] width 115 height 19
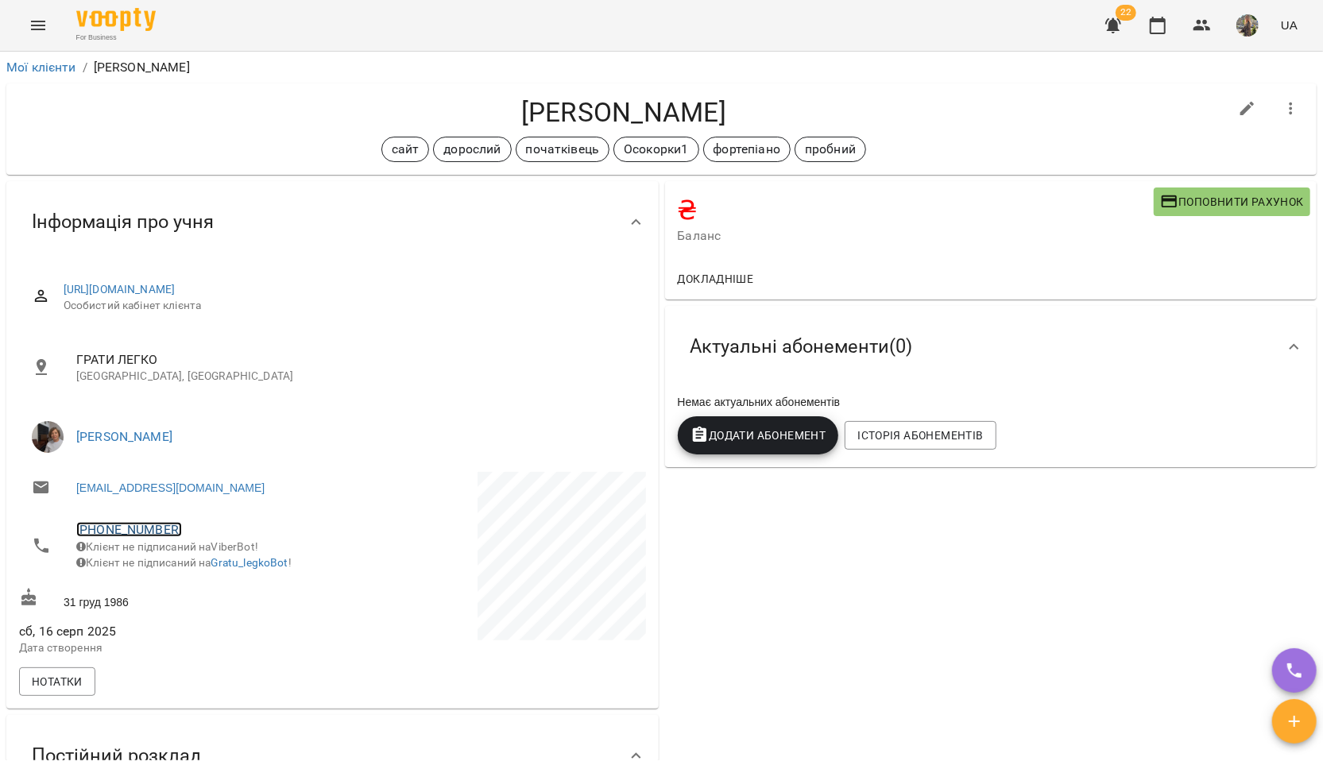
click at [156, 528] on link "+380665954096" at bounding box center [129, 529] width 106 height 15
click at [202, 586] on img at bounding box center [194, 589] width 24 height 24
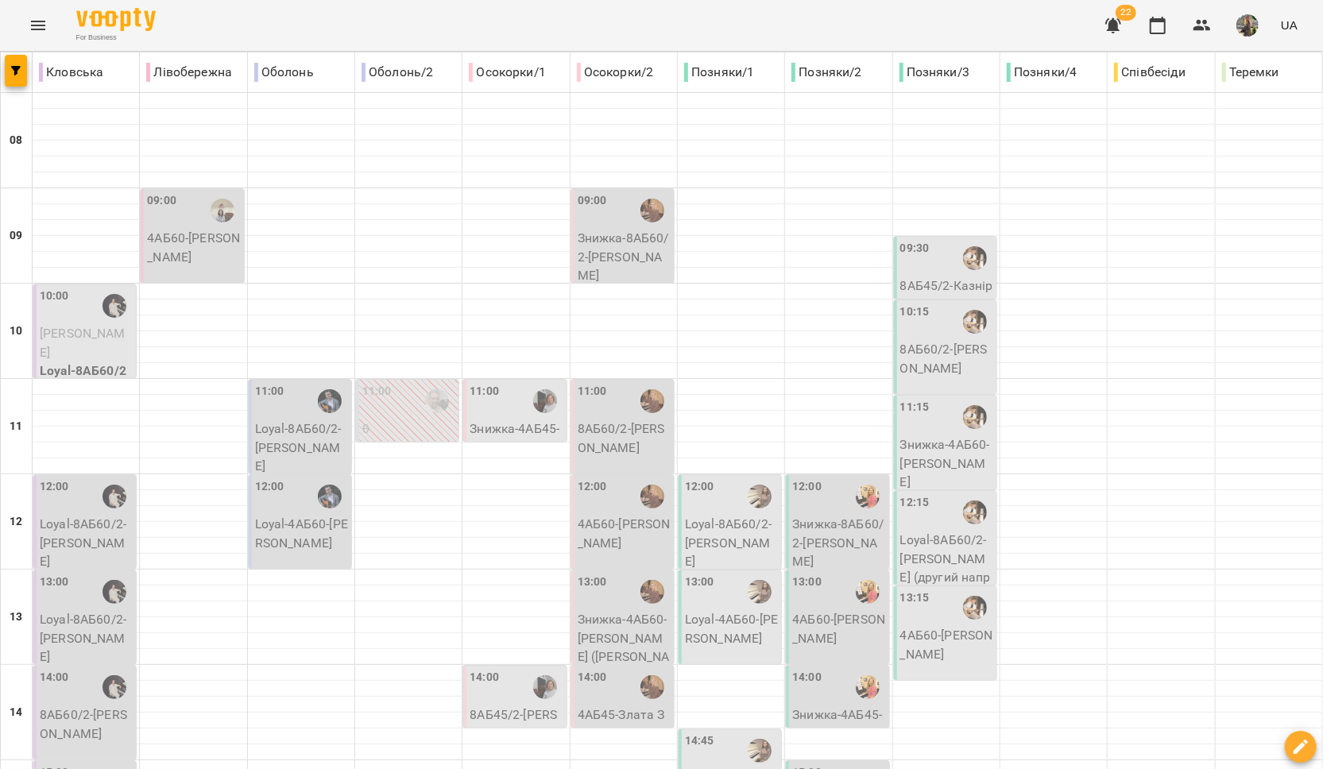
click at [578, 242] on p "Знижка-8АБ60/2 - Тетяна Головіна" at bounding box center [624, 257] width 93 height 56
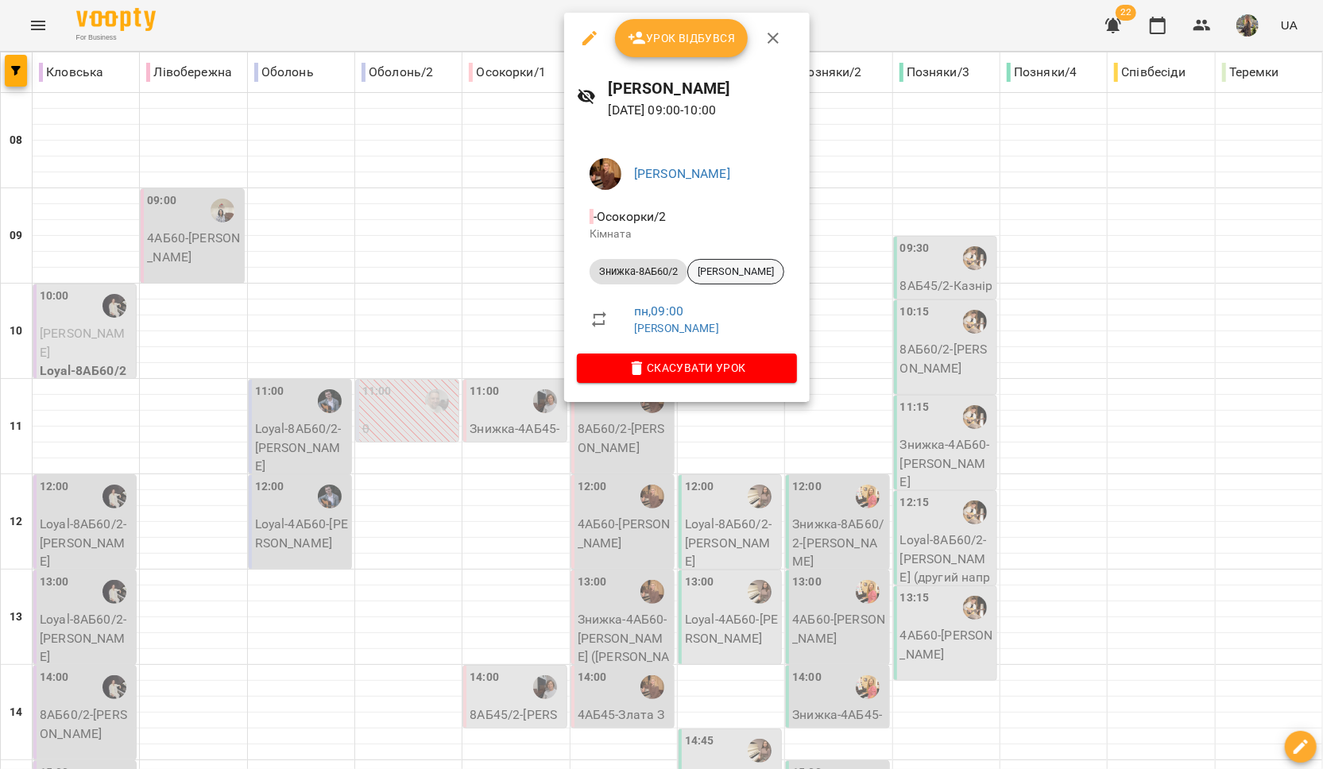
click at [728, 273] on span "[PERSON_NAME]" at bounding box center [735, 272] width 95 height 14
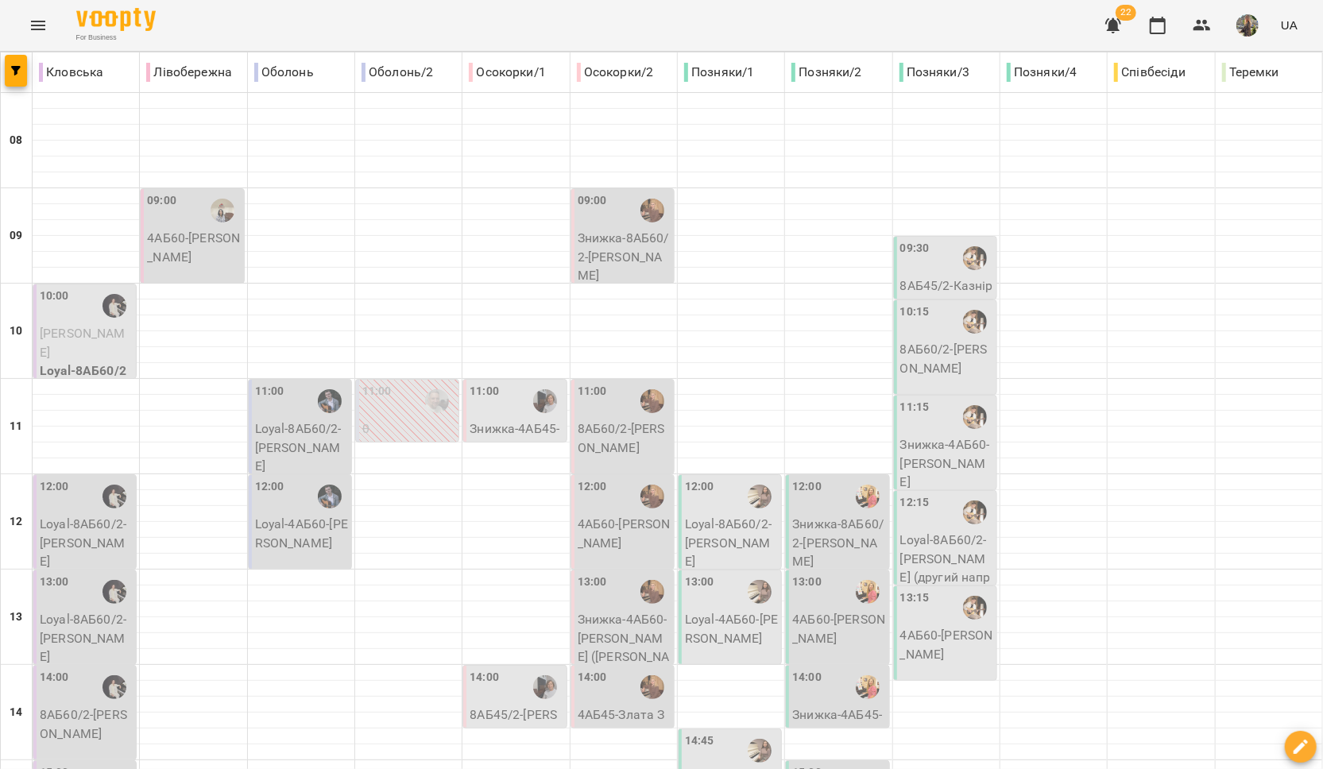
click at [76, 333] on span "[PERSON_NAME]" at bounding box center [83, 343] width 86 height 34
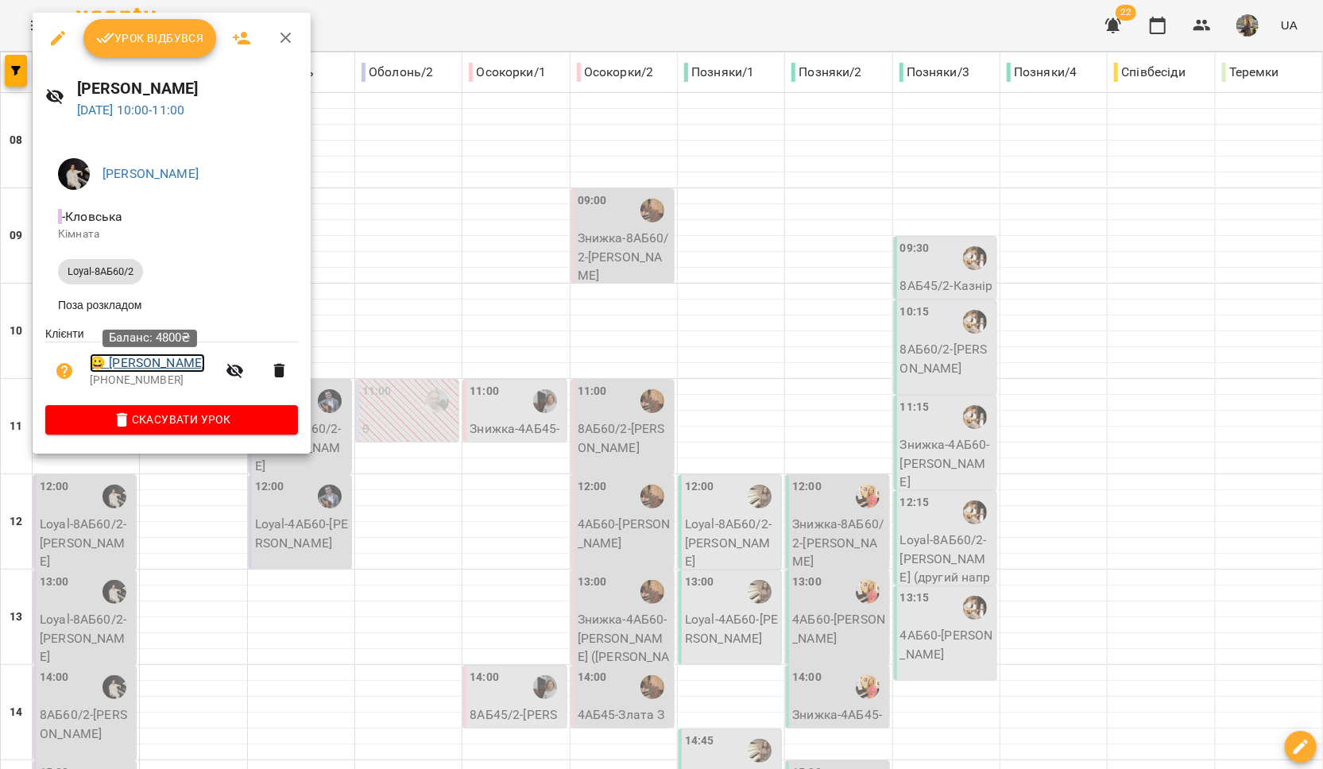
click at [162, 369] on link "😀 [PERSON_NAME]" at bounding box center [147, 363] width 115 height 19
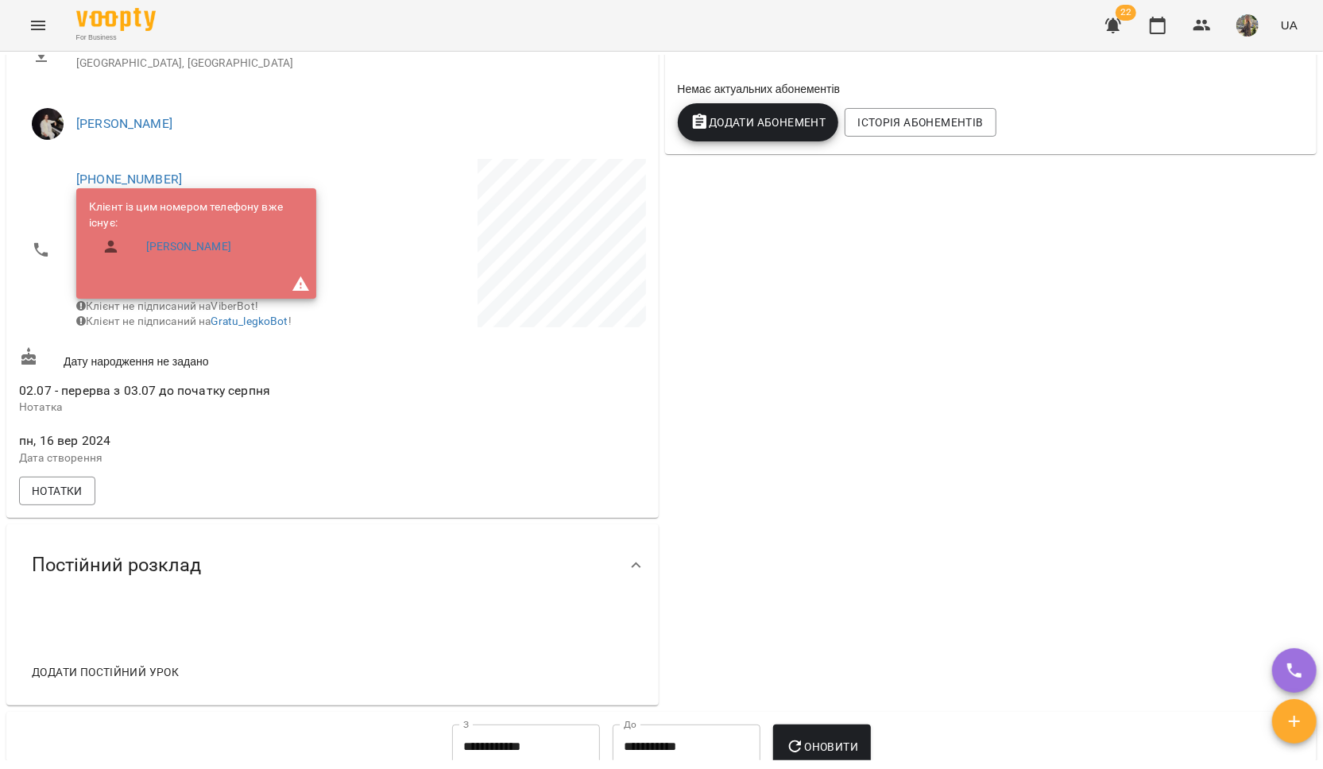
scroll to position [83, 0]
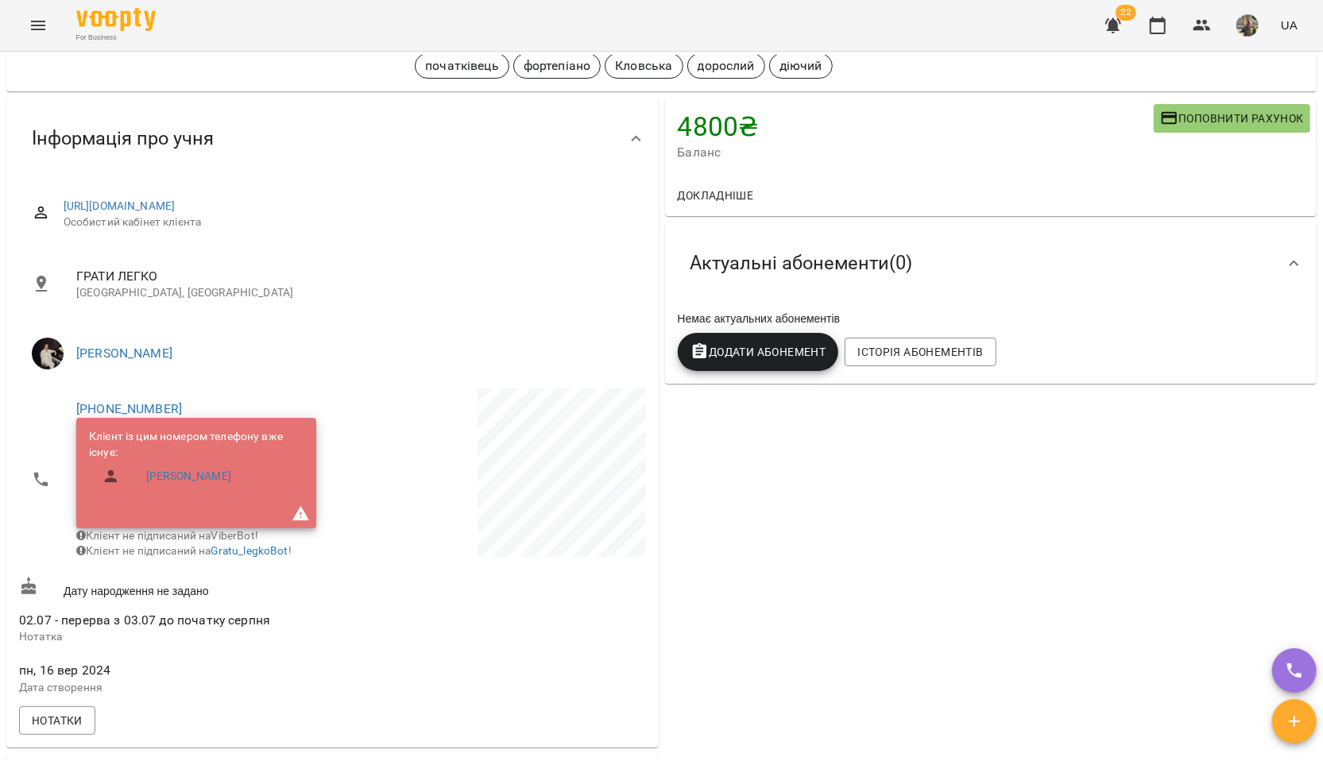
click at [724, 355] on span "Додати Абонемент" at bounding box center [759, 351] width 136 height 19
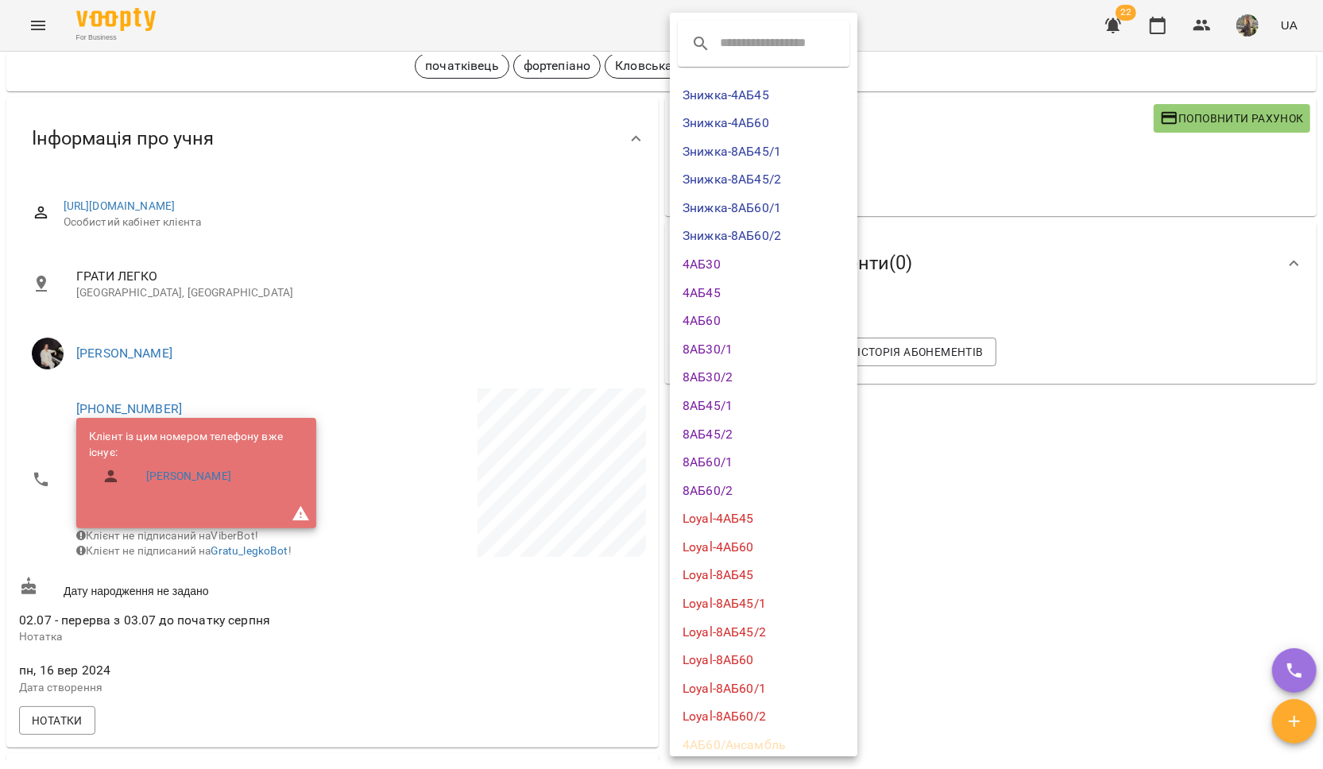
click at [751, 486] on li "8АБ60/2" at bounding box center [764, 491] width 188 height 29
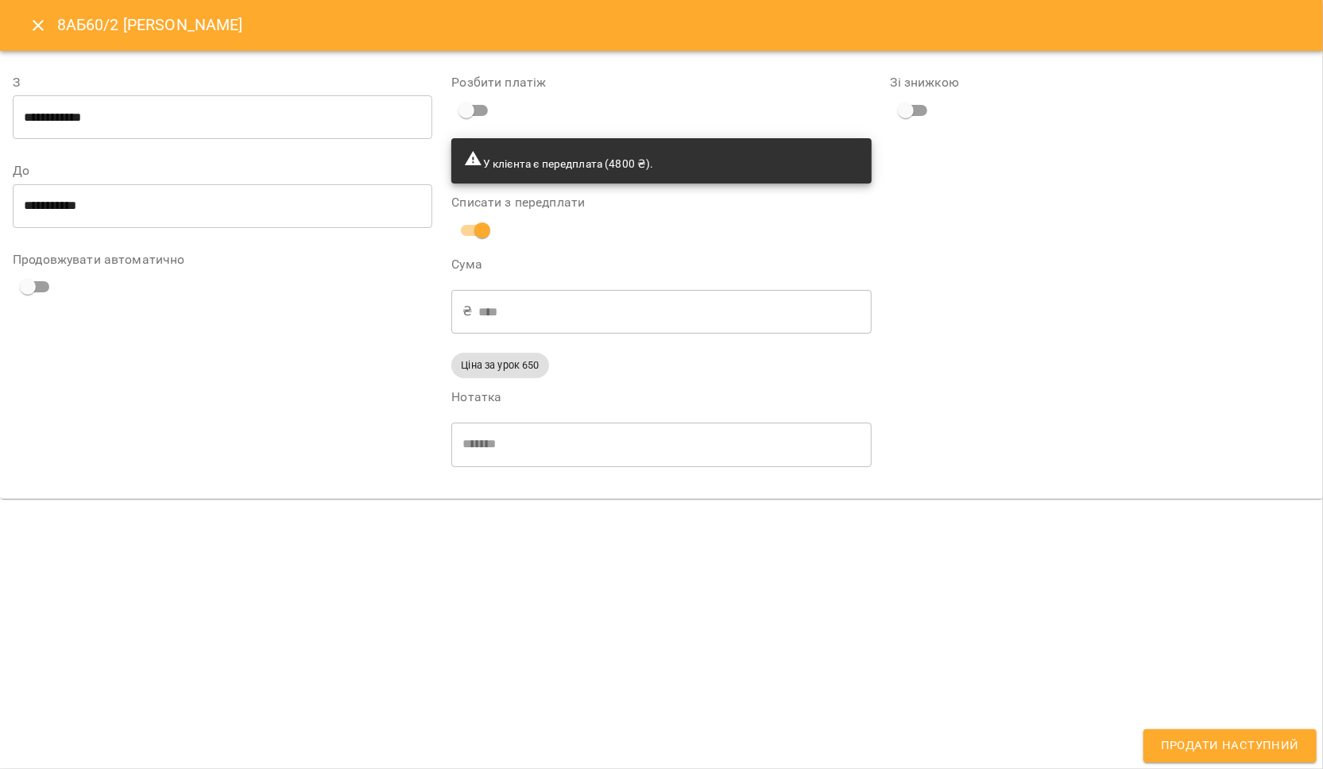
click at [33, 22] on icon "Close" at bounding box center [38, 25] width 19 height 19
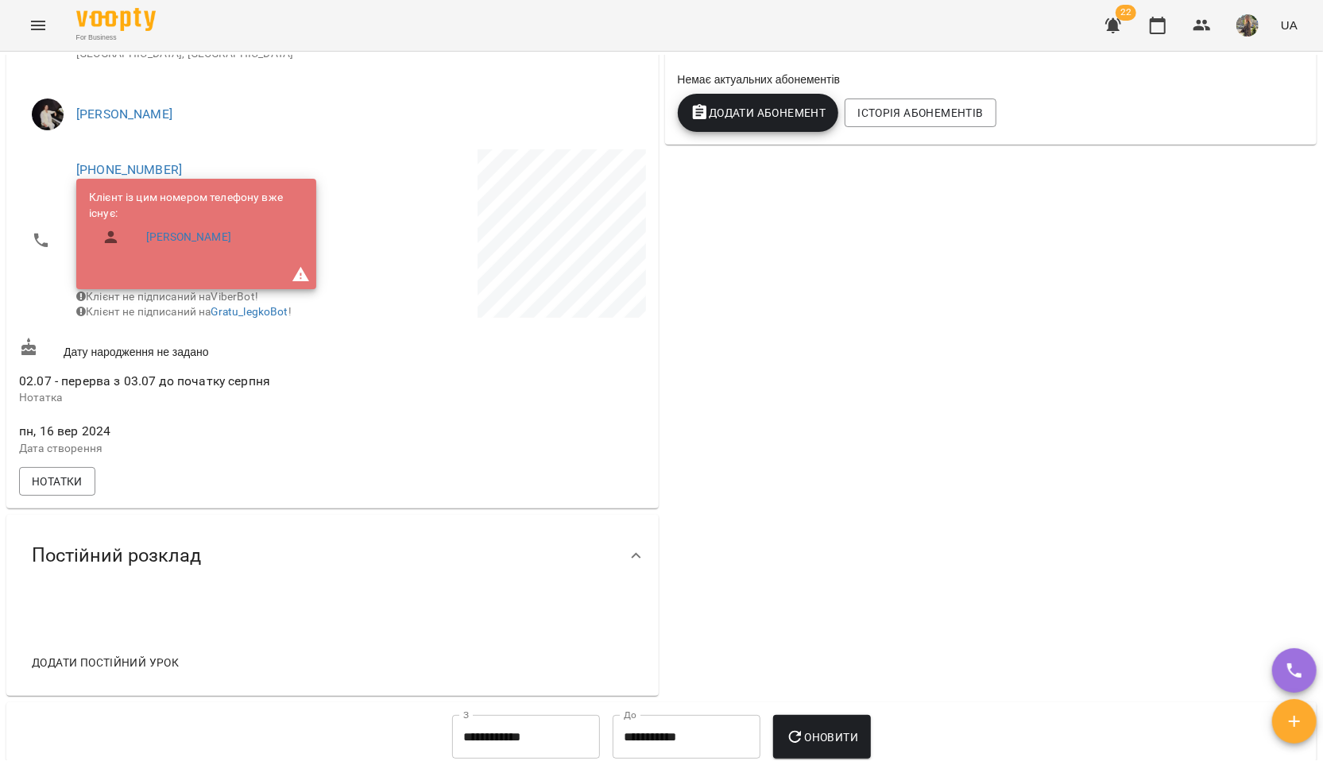
scroll to position [0, 0]
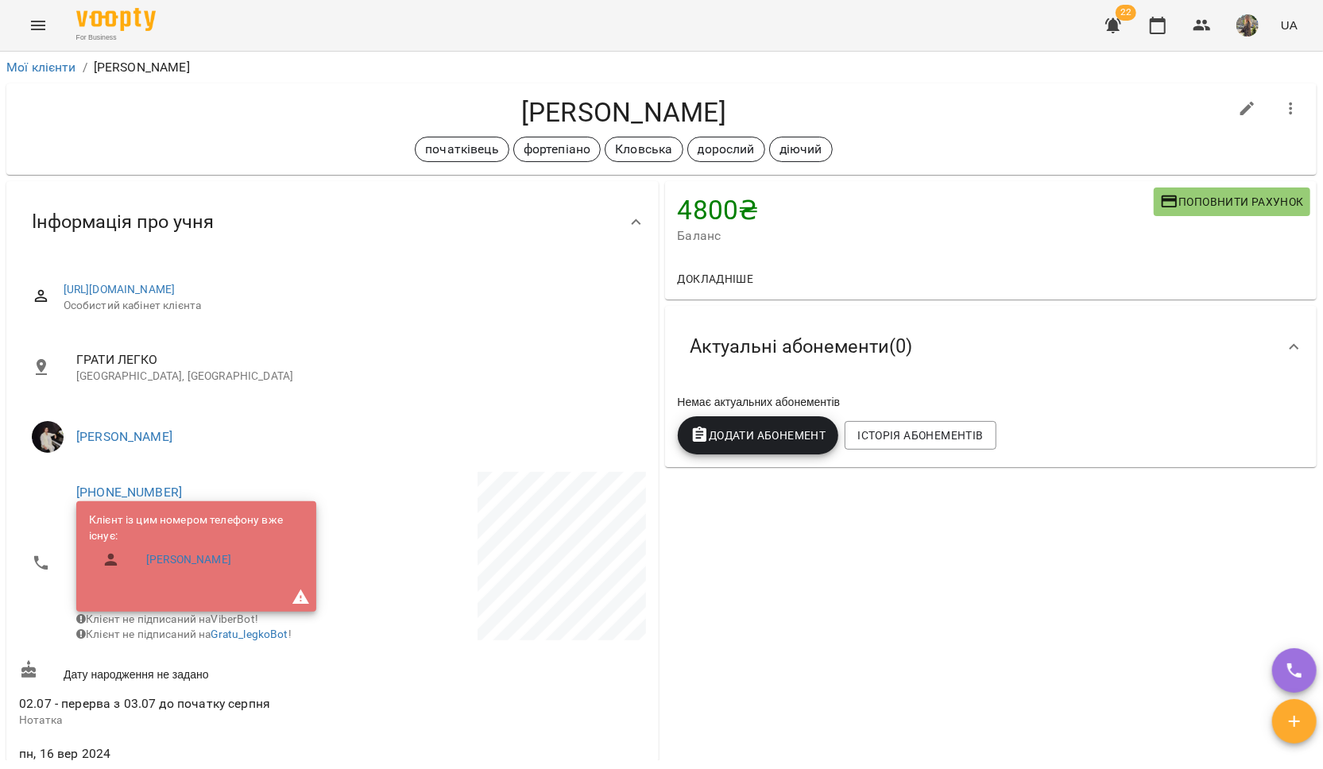
click at [755, 439] on span "Додати Абонемент" at bounding box center [759, 435] width 136 height 19
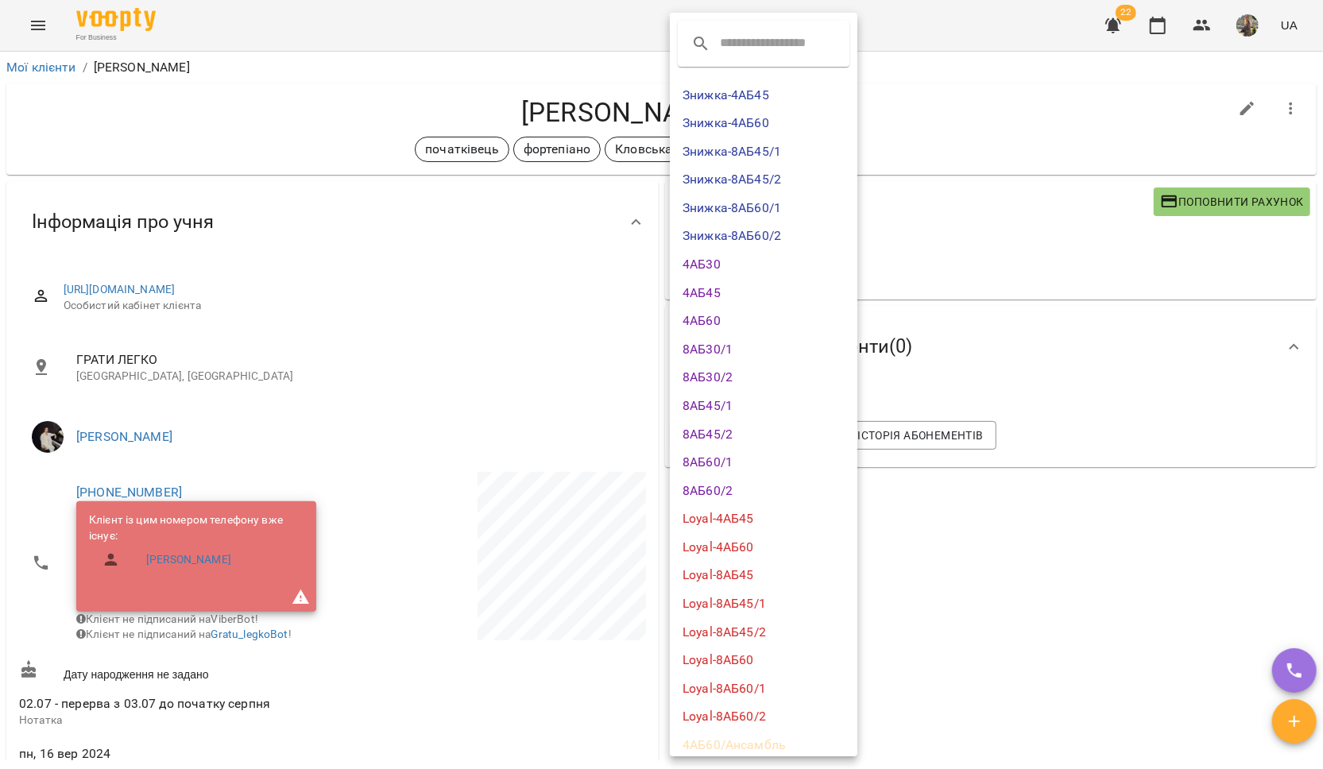
click at [781, 710] on li "Loyal-8АБ60/2" at bounding box center [764, 716] width 188 height 29
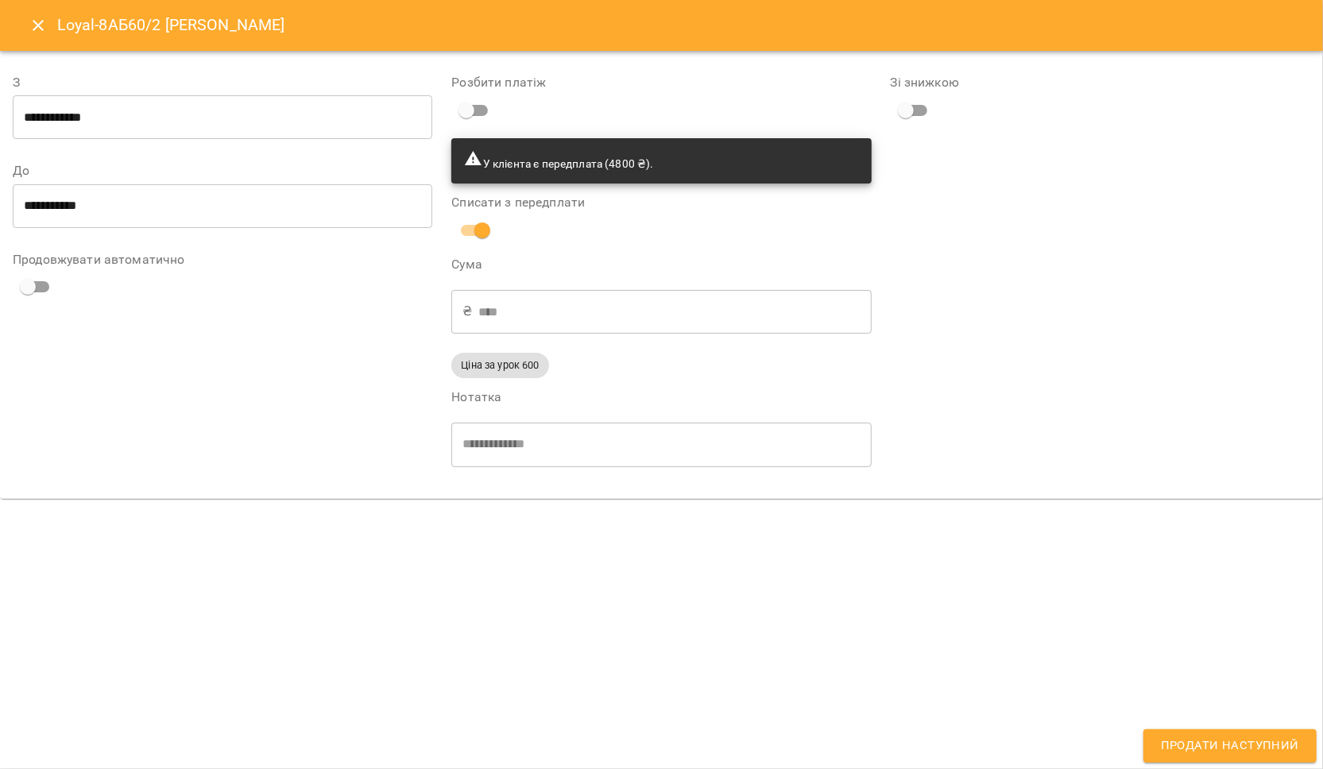
click at [1184, 745] on span "Продати наступний" at bounding box center [1230, 746] width 138 height 21
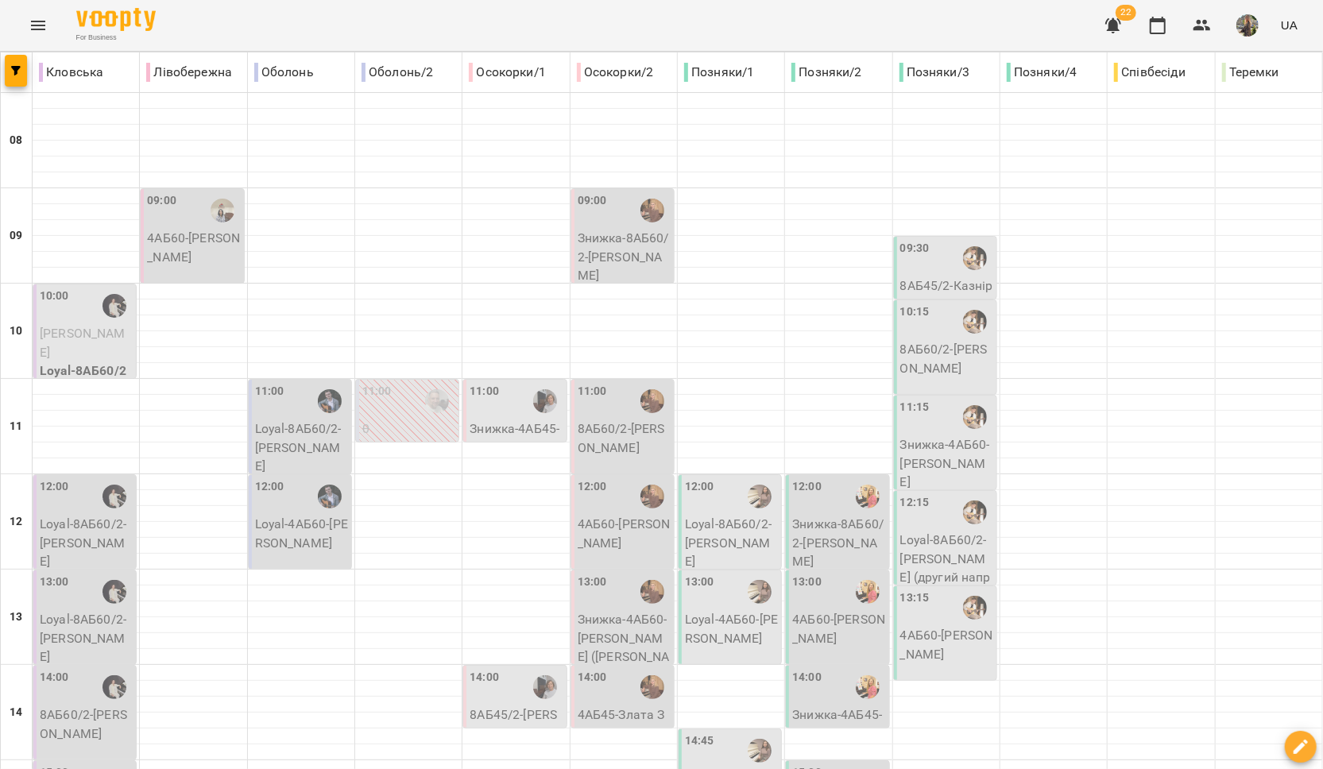
scroll to position [668, 0]
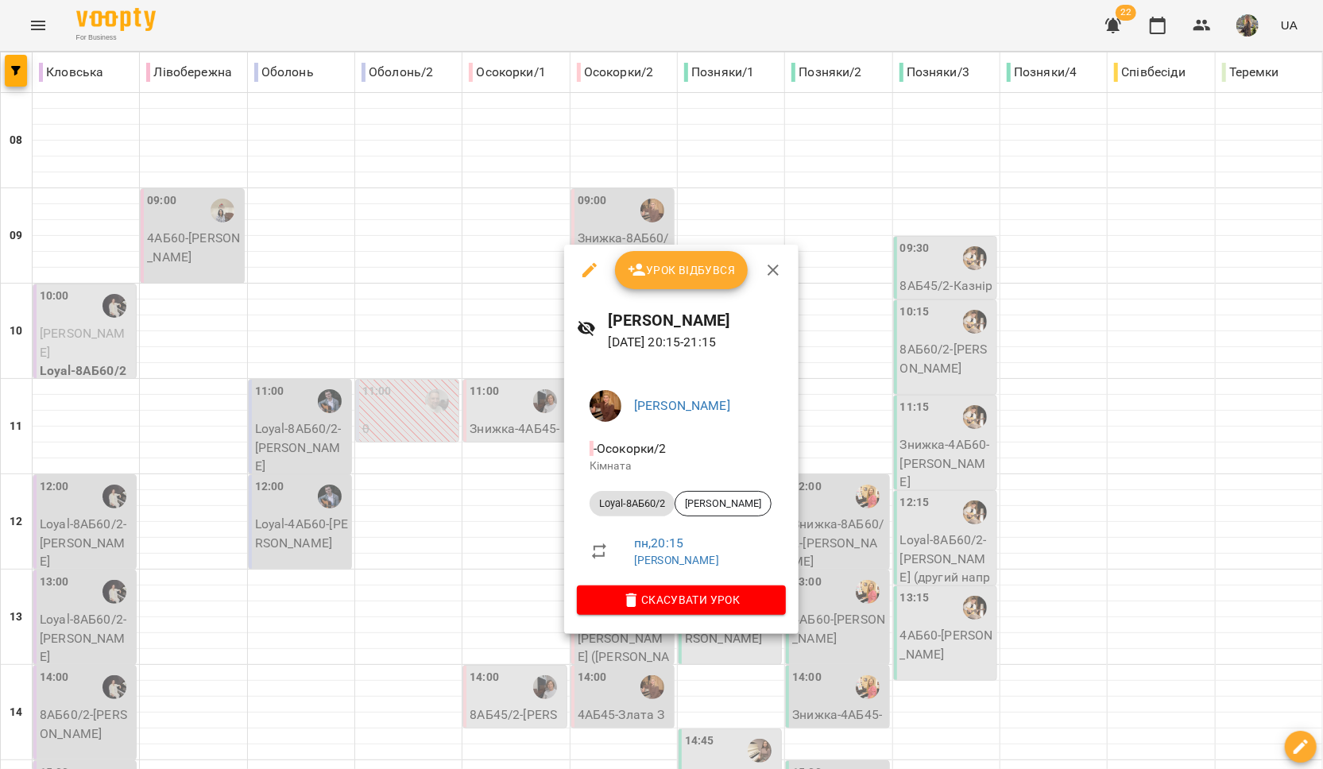
click at [454, 563] on div at bounding box center [661, 384] width 1323 height 769
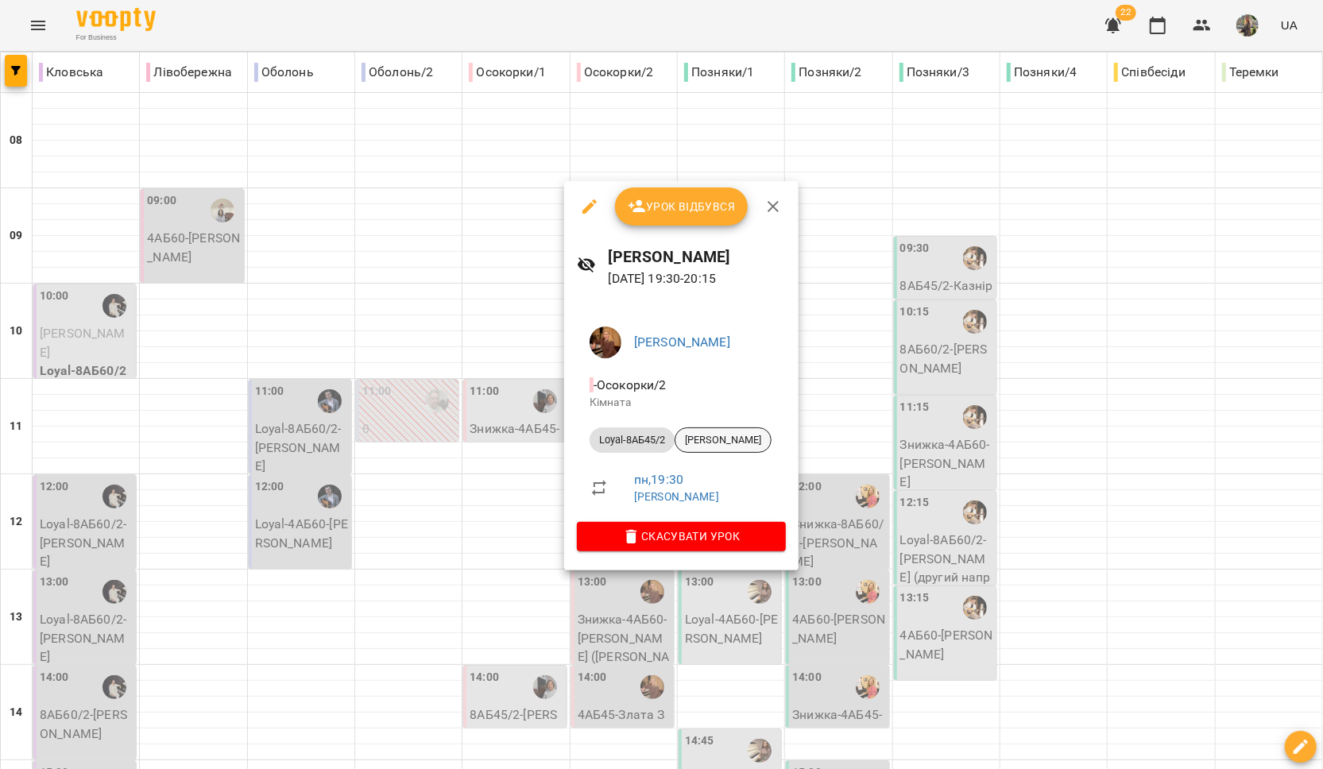
click at [708, 443] on span "[PERSON_NAME]" at bounding box center [722, 440] width 95 height 14
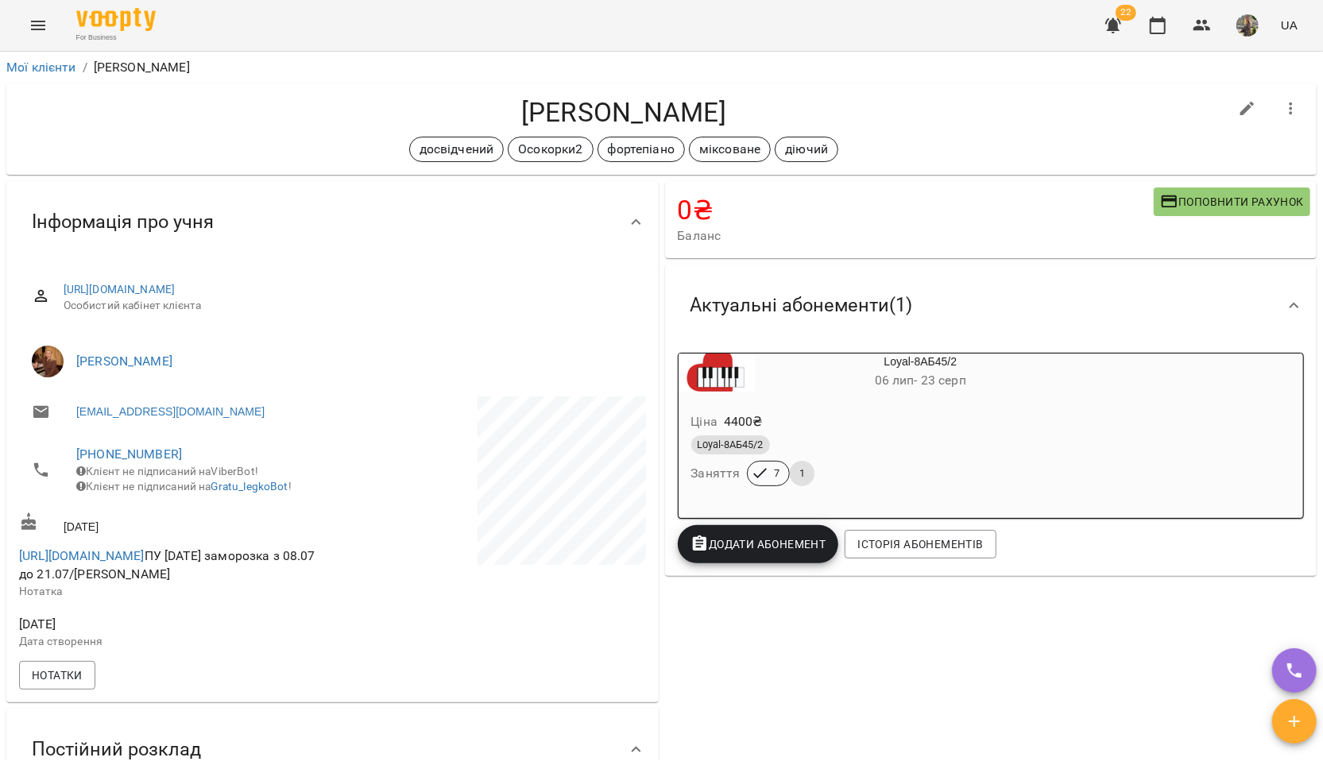
drag, startPoint x: 730, startPoint y: 111, endPoint x: 490, endPoint y: 110, distance: 240.0
click at [490, 110] on h4 "[PERSON_NAME]" at bounding box center [623, 112] width 1209 height 33
copy h4 "[PERSON_NAME]"
copy link "[URL][DOMAIN_NAME]"
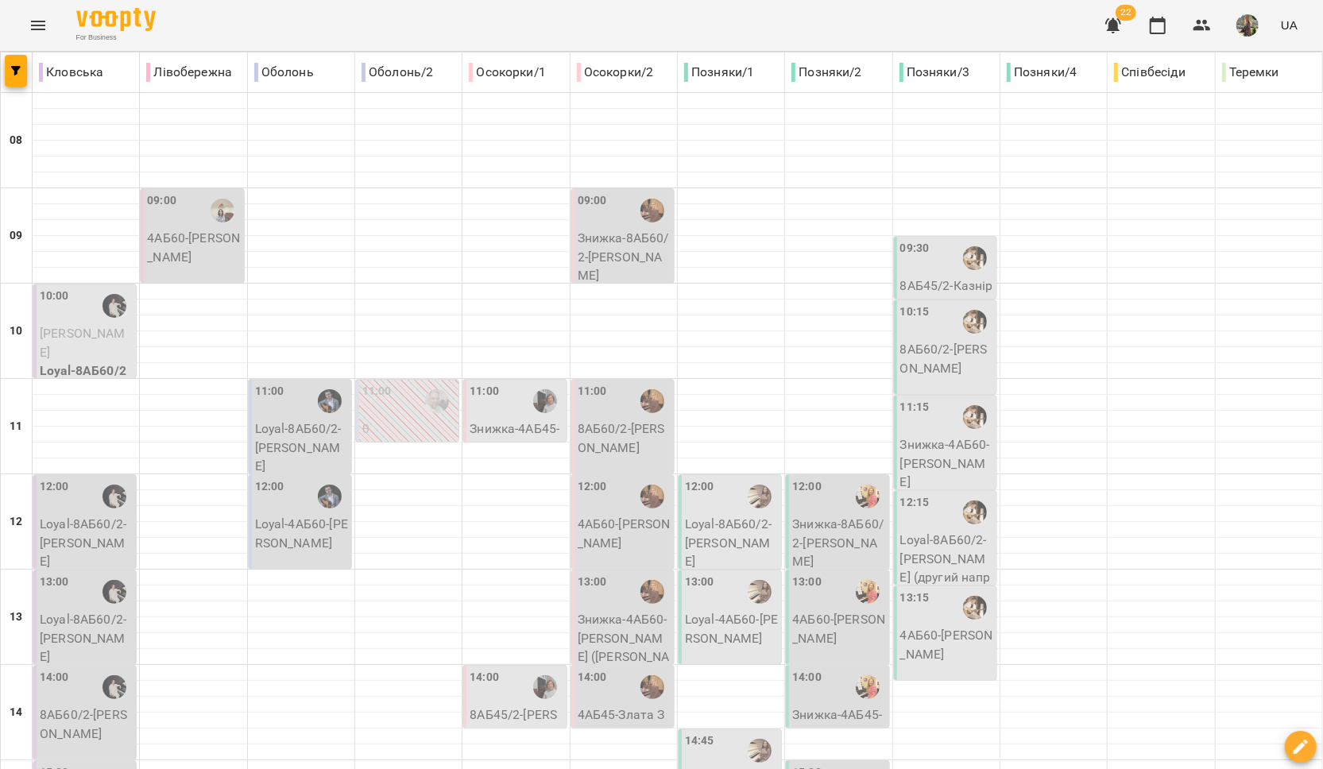
scroll to position [668, 0]
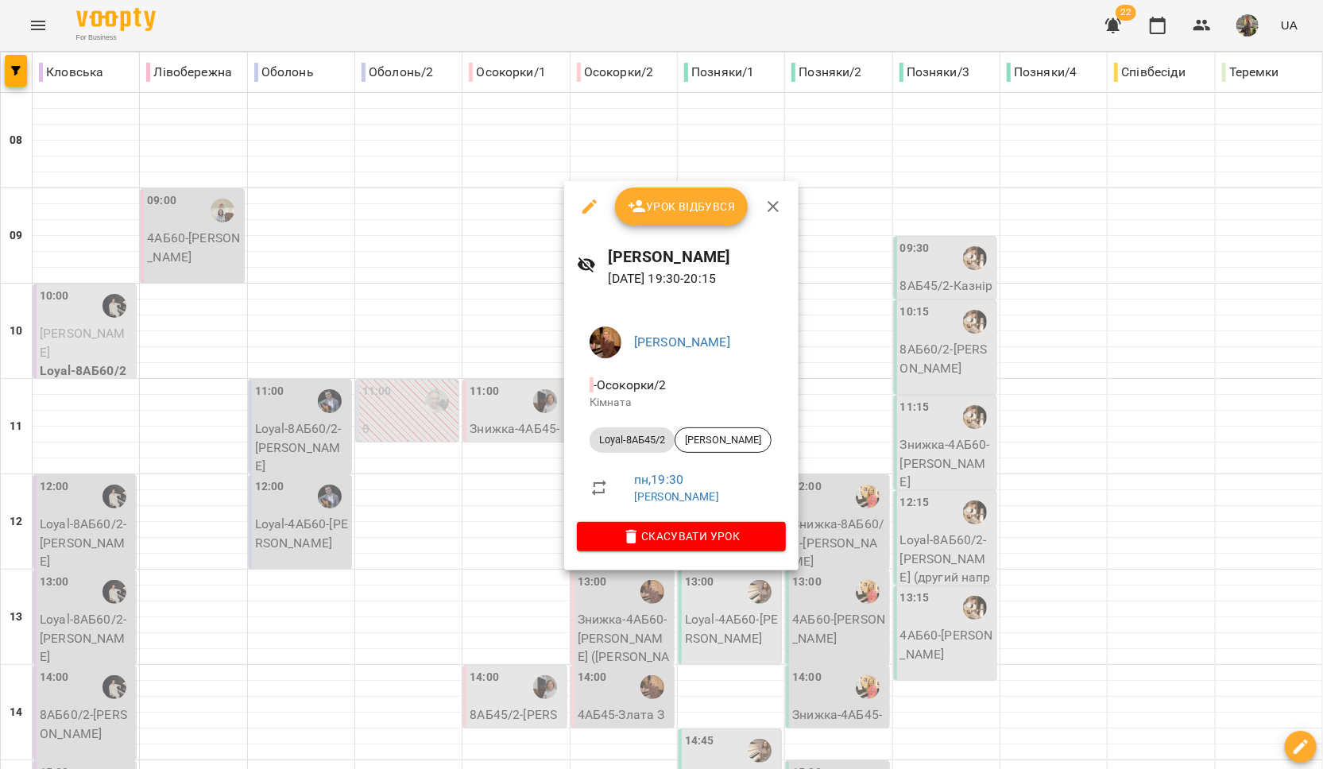
click at [518, 459] on div at bounding box center [661, 384] width 1323 height 769
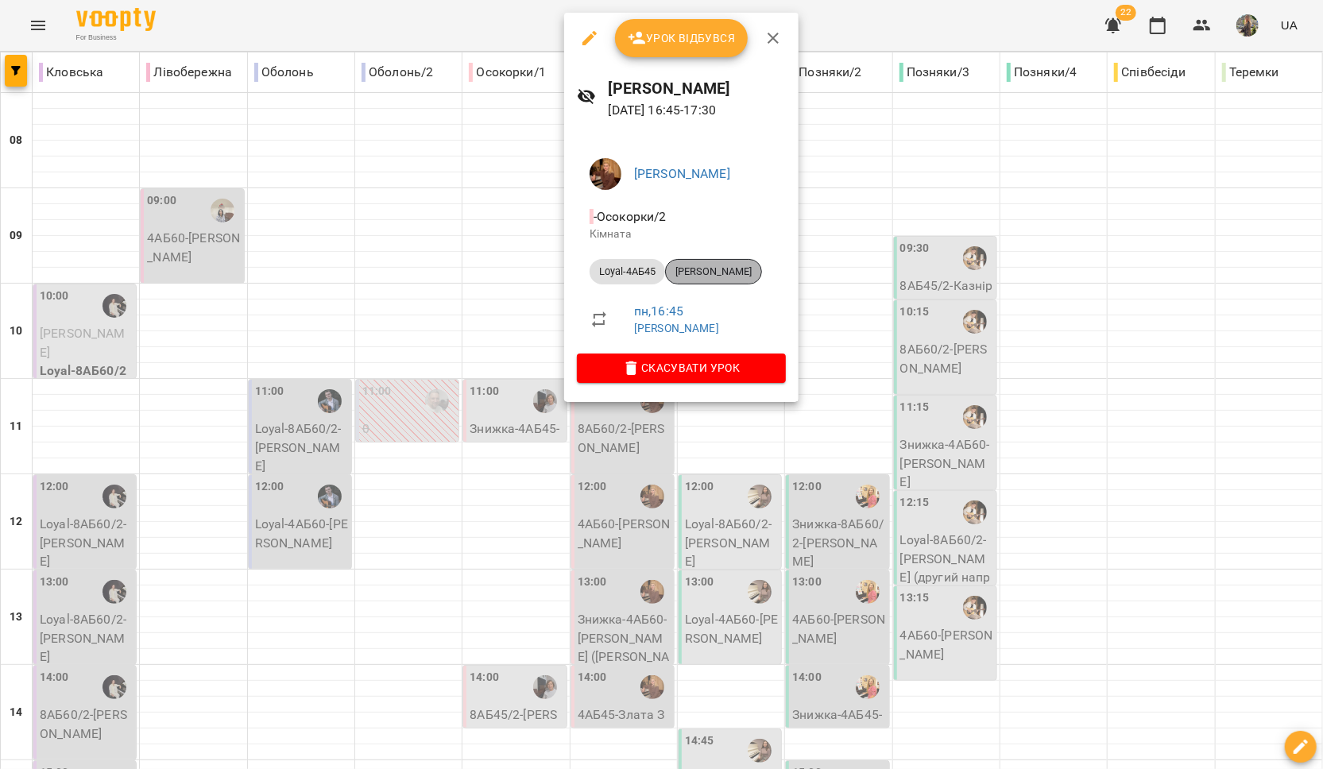
click at [703, 273] on span "[PERSON_NAME]" at bounding box center [713, 272] width 95 height 14
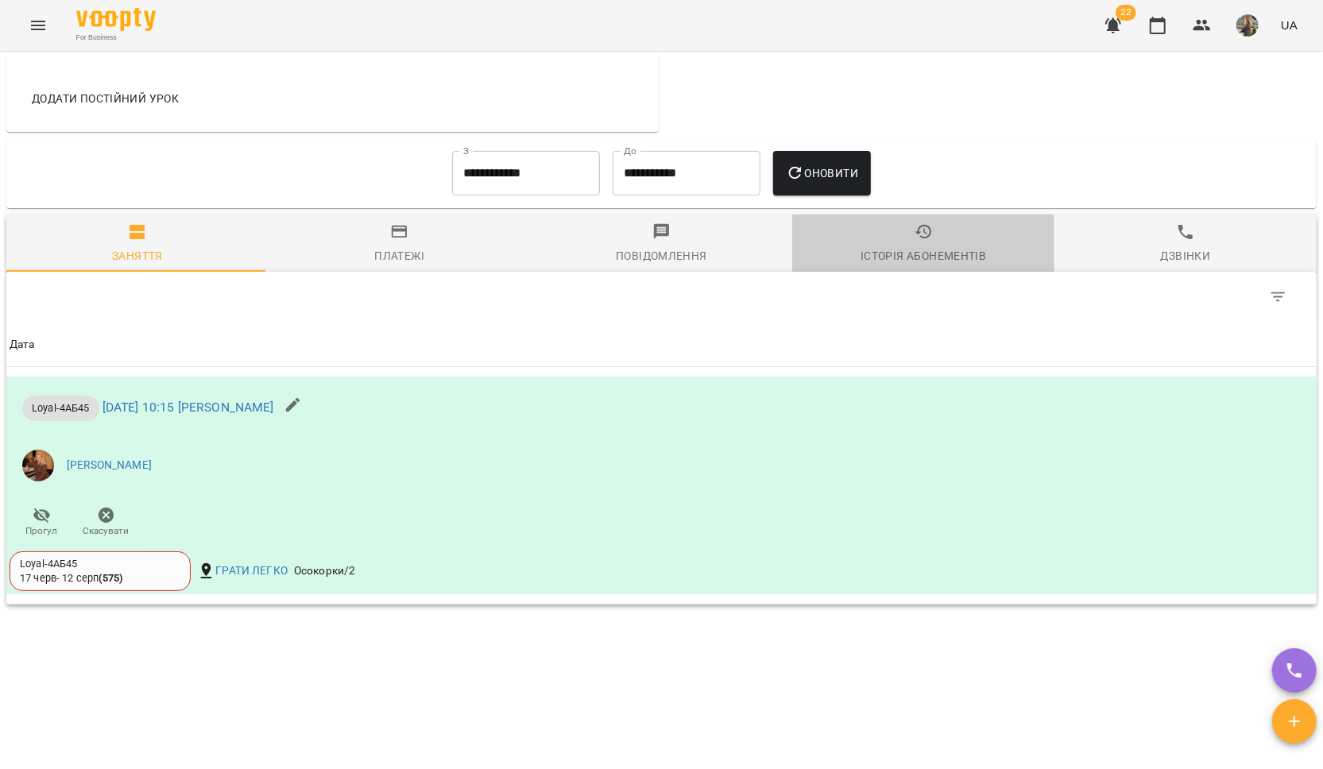
click at [924, 253] on div "Історія абонементів" at bounding box center [924, 255] width 126 height 19
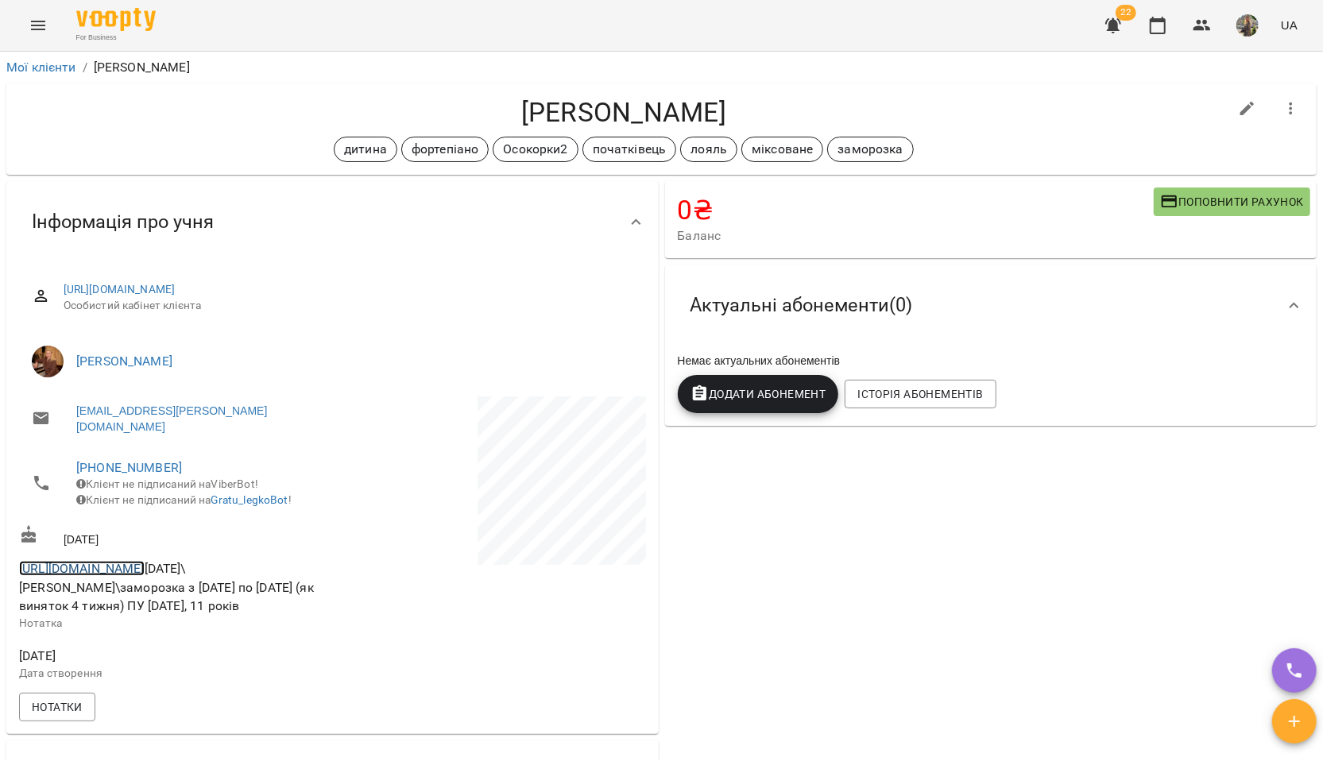
copy link "[URL][DOMAIN_NAME]"
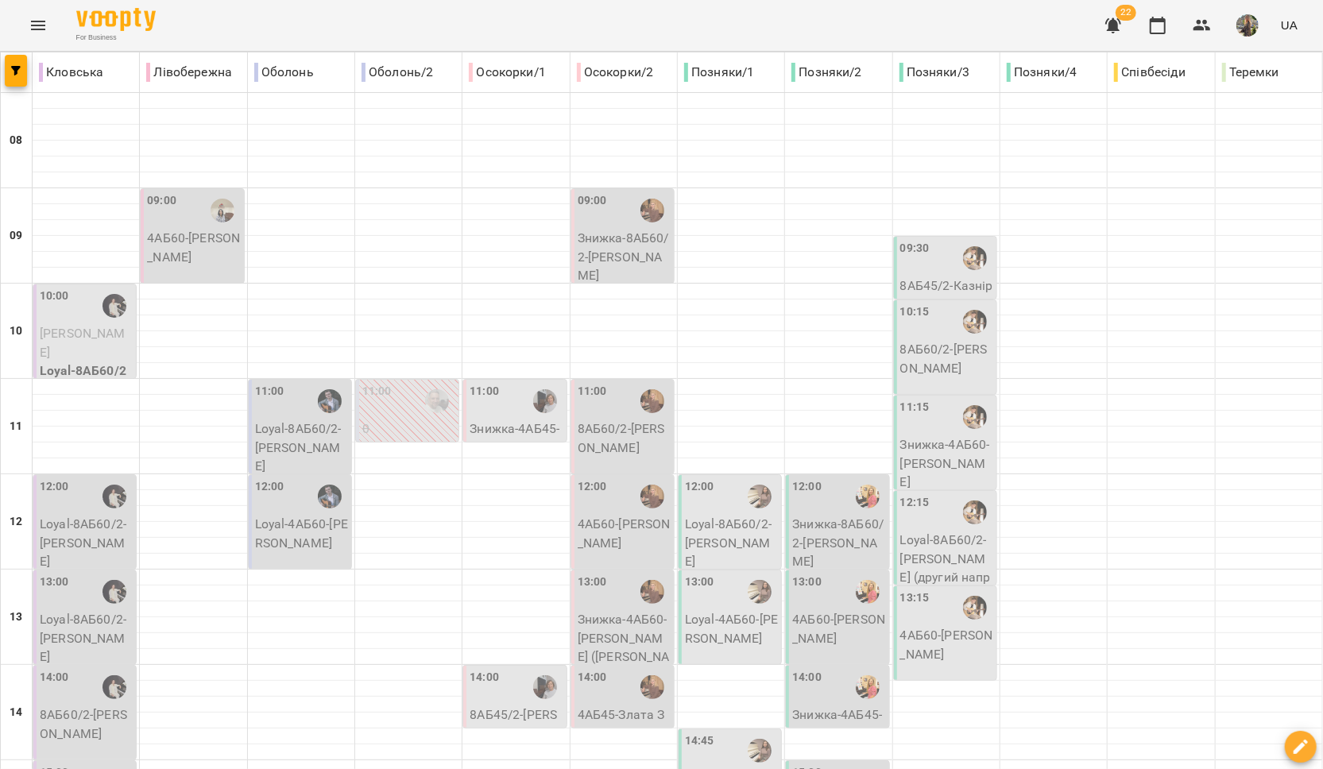
scroll to position [668, 0]
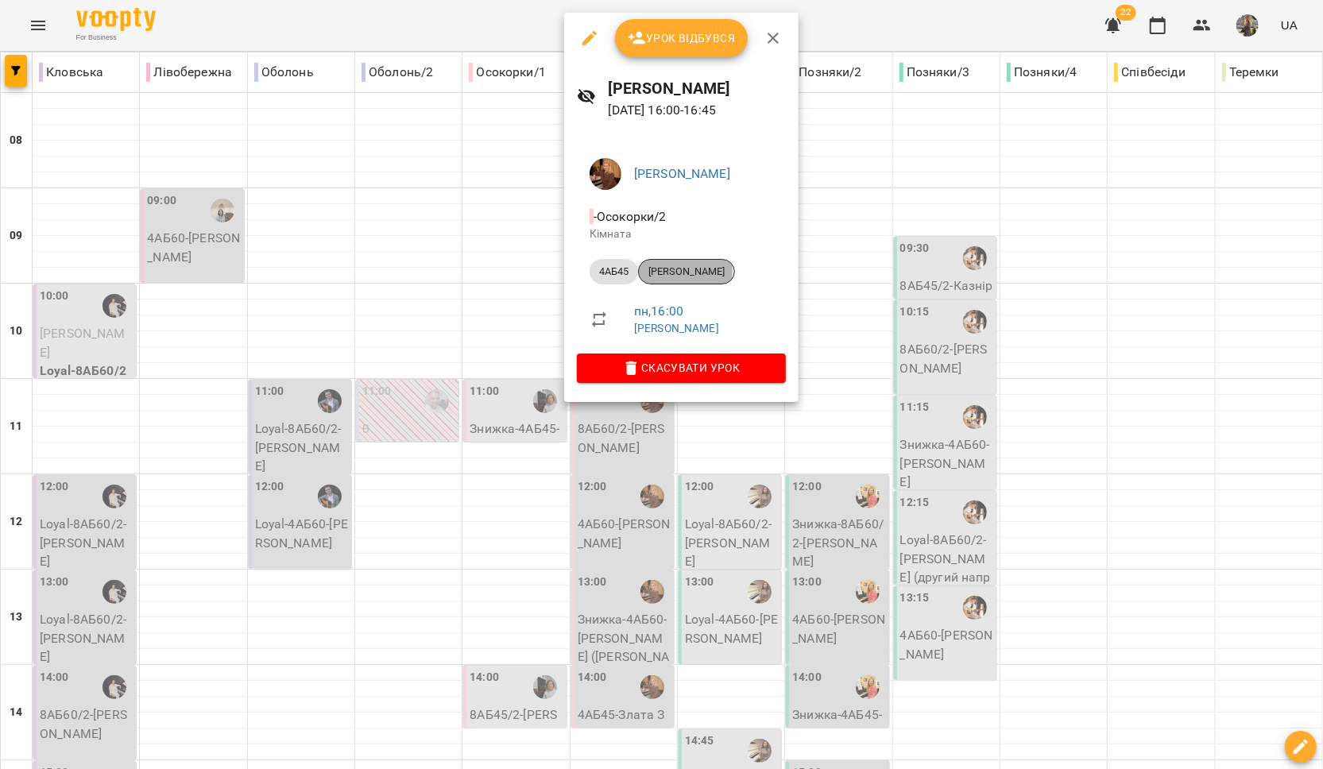
click at [682, 270] on span "[PERSON_NAME]" at bounding box center [686, 272] width 95 height 14
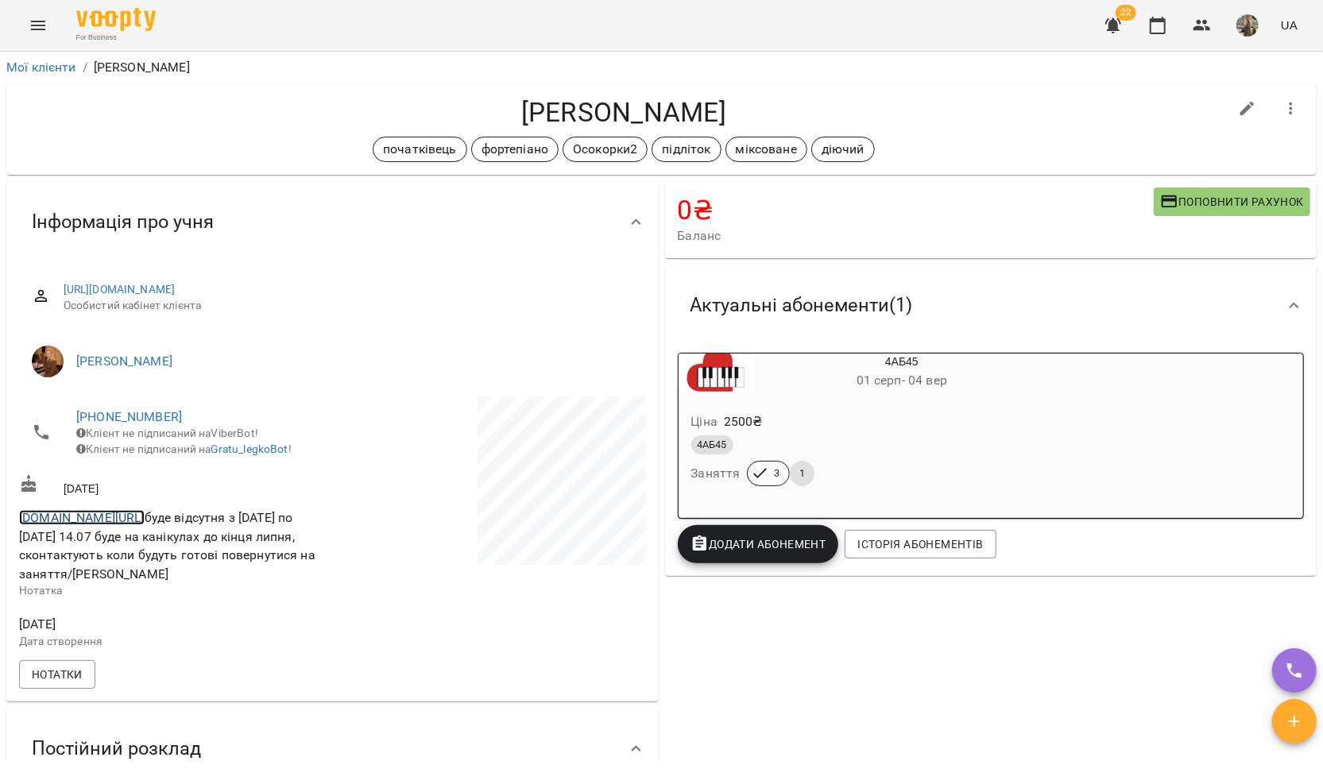
copy link "[DOMAIN_NAME][URL]"
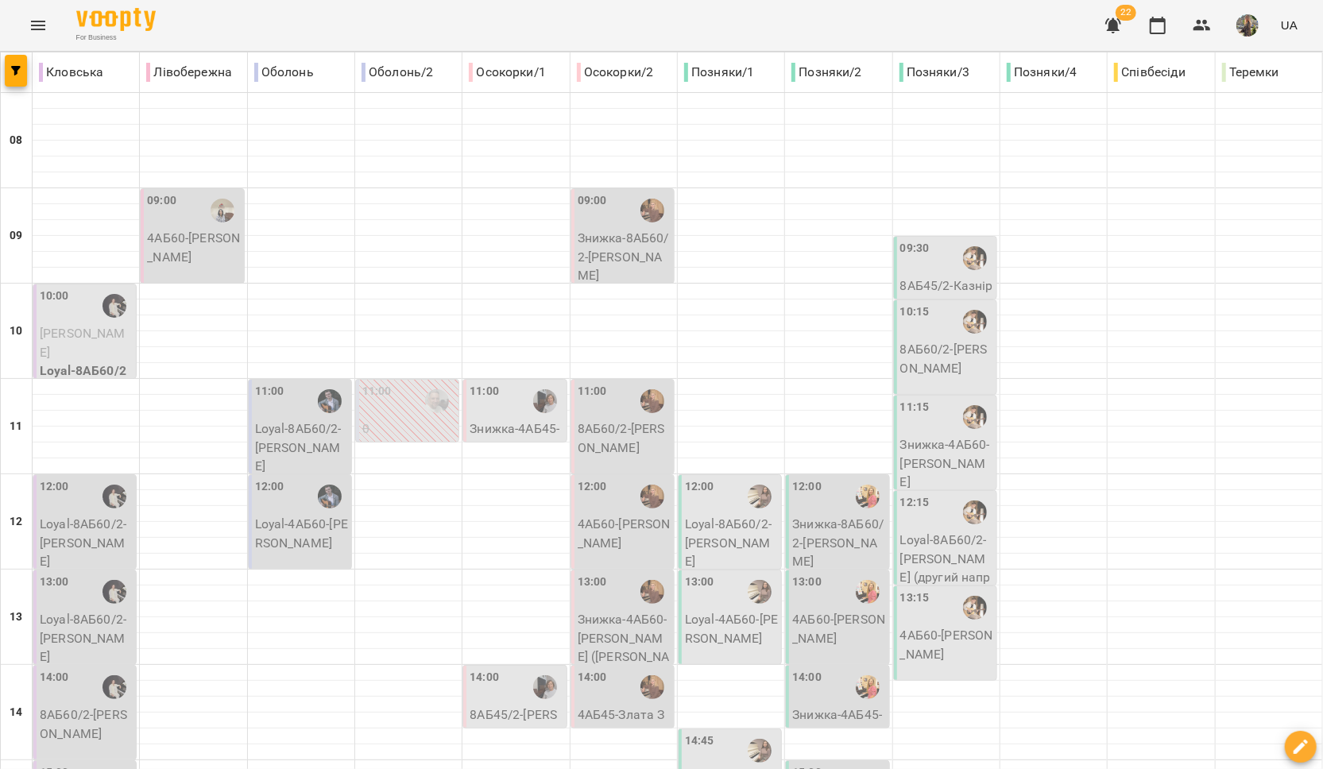
scroll to position [408, 0]
click at [597, 669] on div "14:00" at bounding box center [592, 687] width 29 height 37
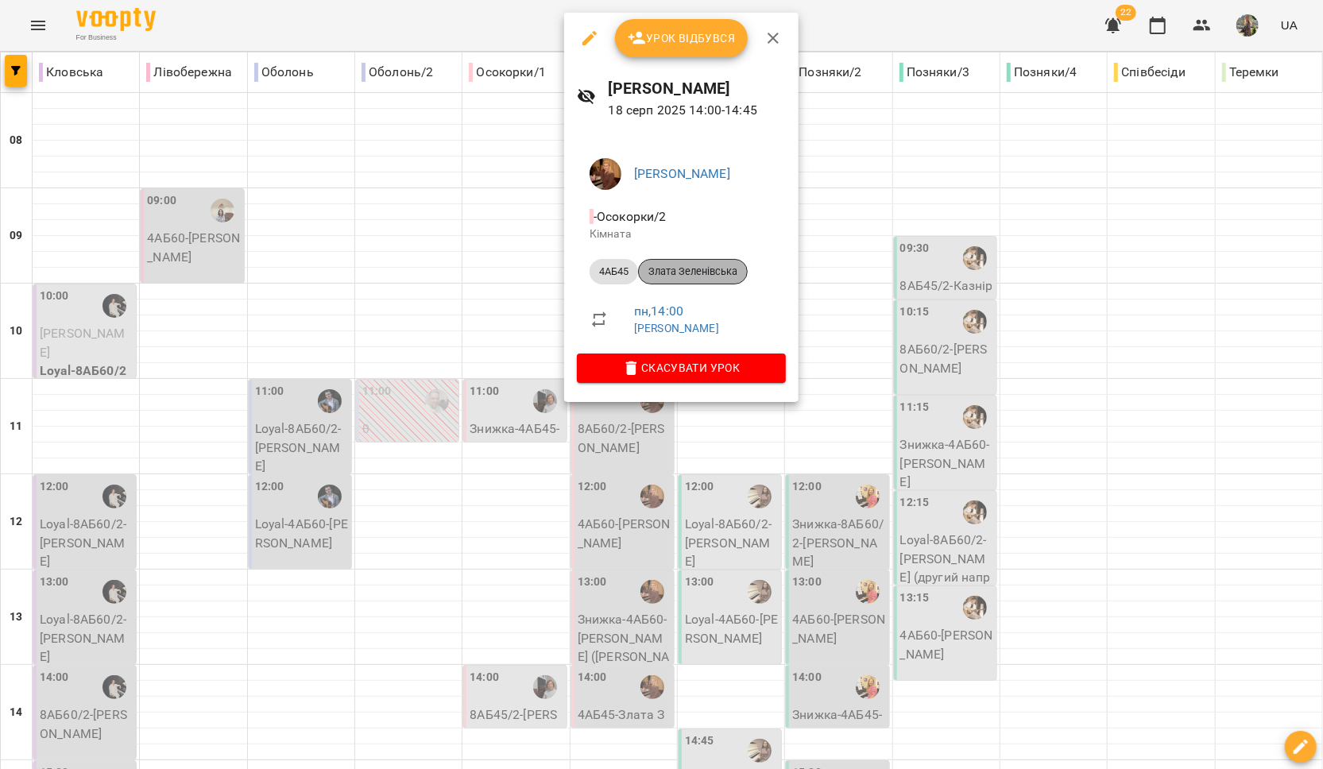
click at [696, 280] on div "Злата Зеленівська" at bounding box center [693, 271] width 110 height 25
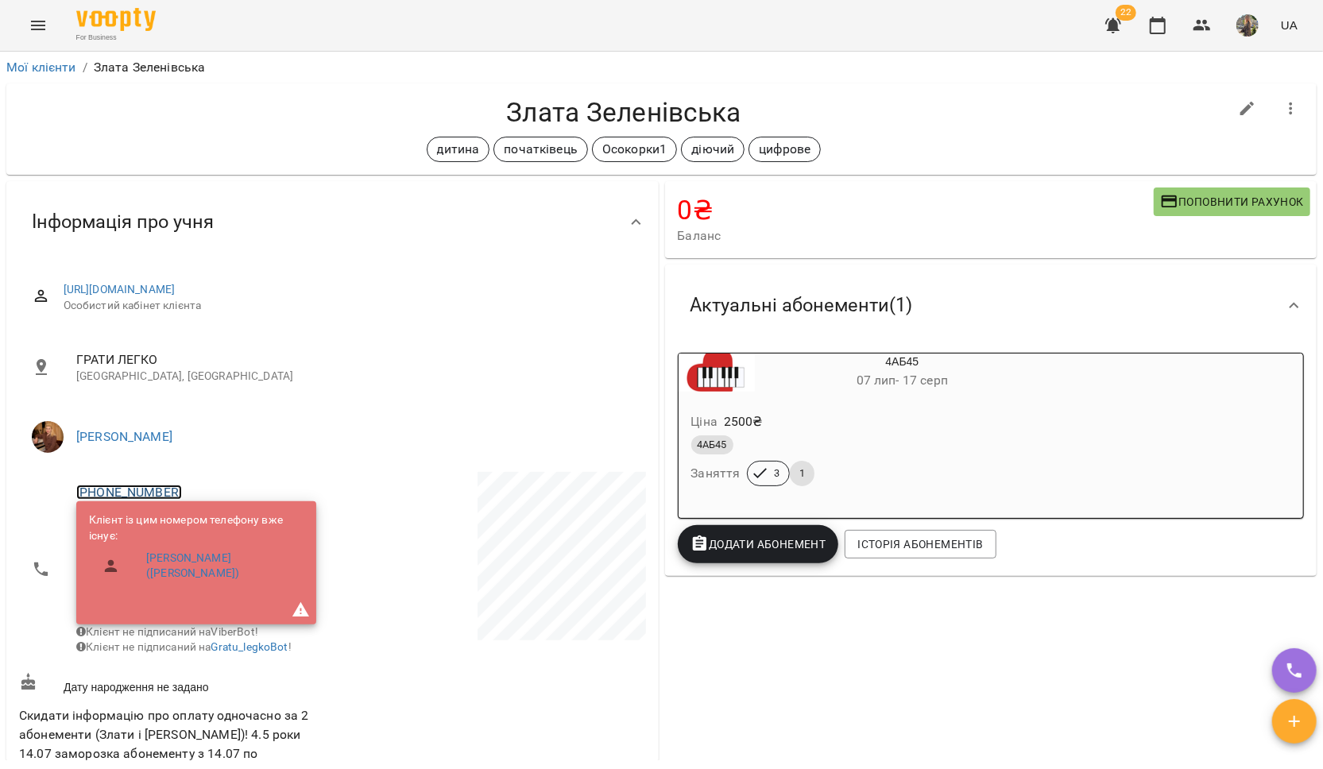
click at [128, 493] on link "+380952222001" at bounding box center [129, 492] width 106 height 15
click at [205, 552] on img at bounding box center [194, 551] width 24 height 24
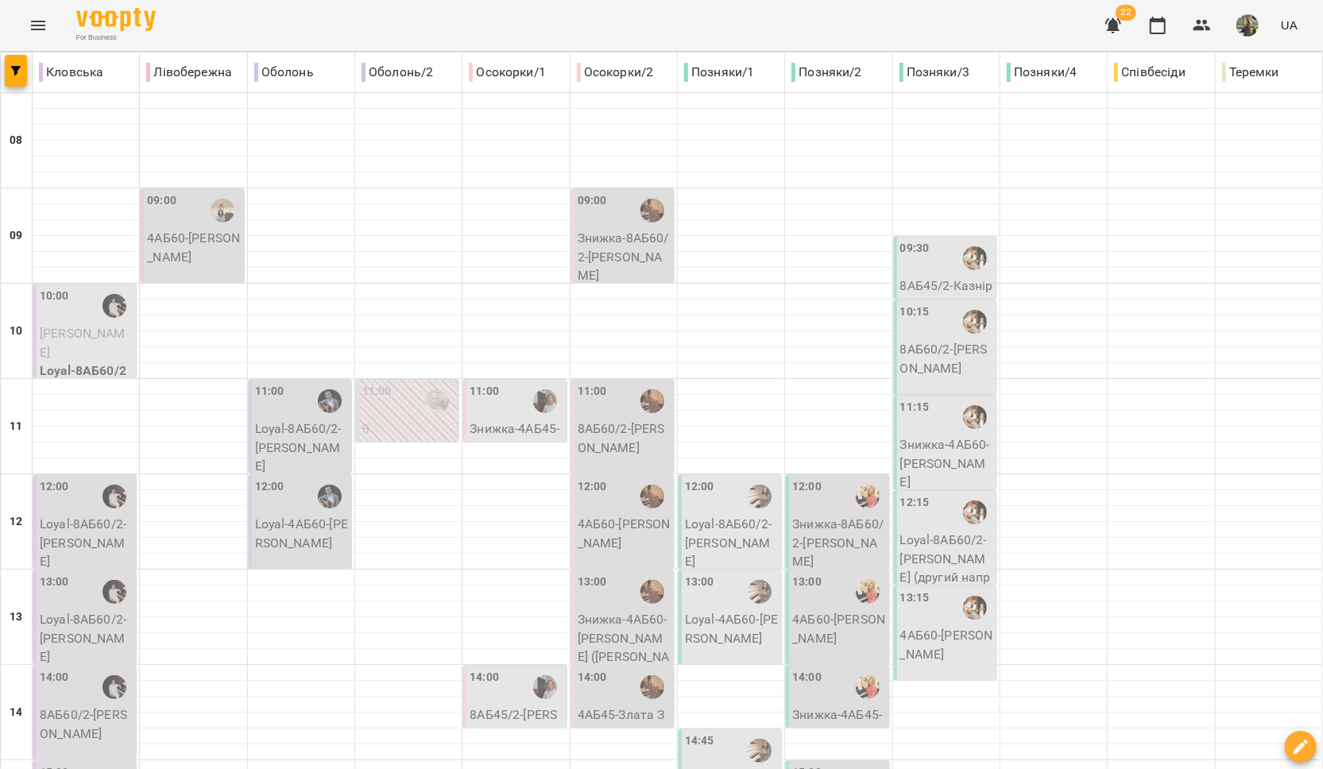
scroll to position [145, 0]
click at [611, 610] on p "Знижка-4АБ60 - Анастасія Зеленівська (Ієвлєва)" at bounding box center [624, 647] width 93 height 75
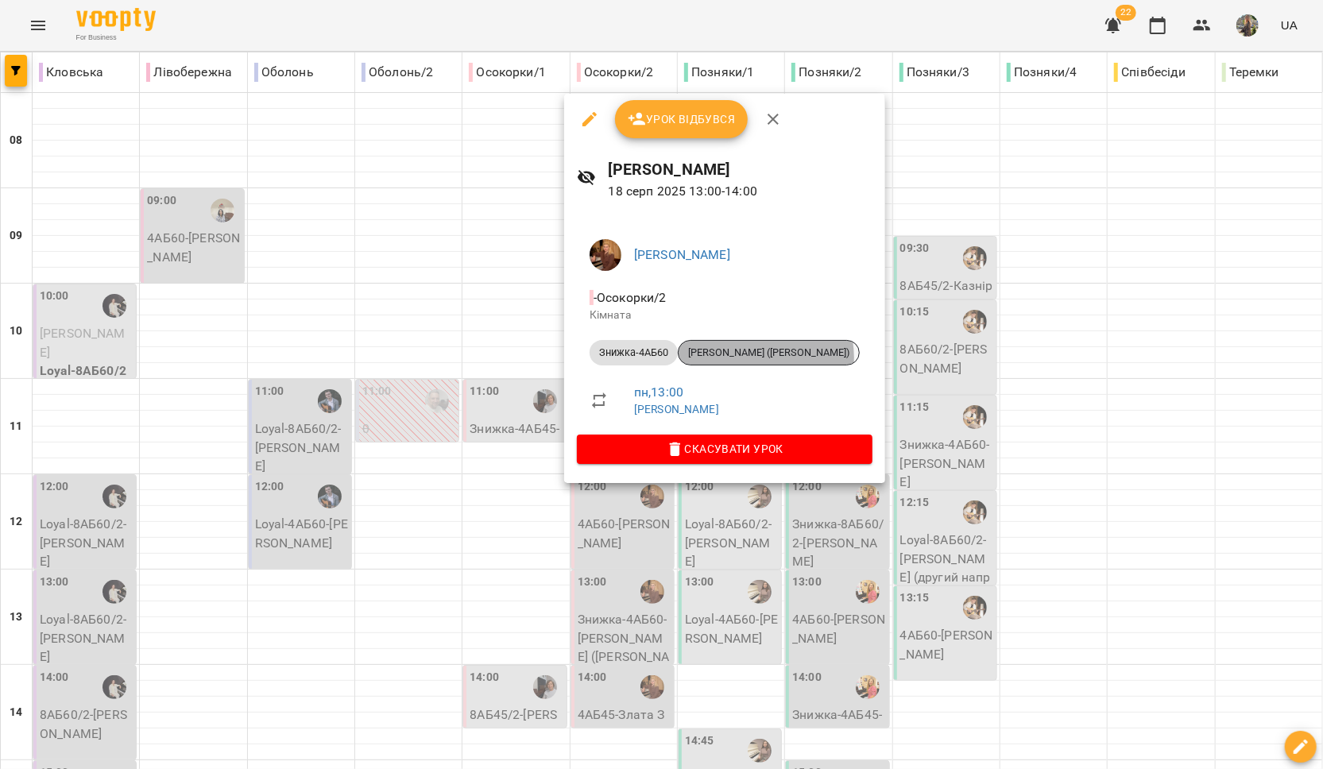
click at [753, 358] on span "[PERSON_NAME] ([PERSON_NAME])" at bounding box center [769, 353] width 180 height 14
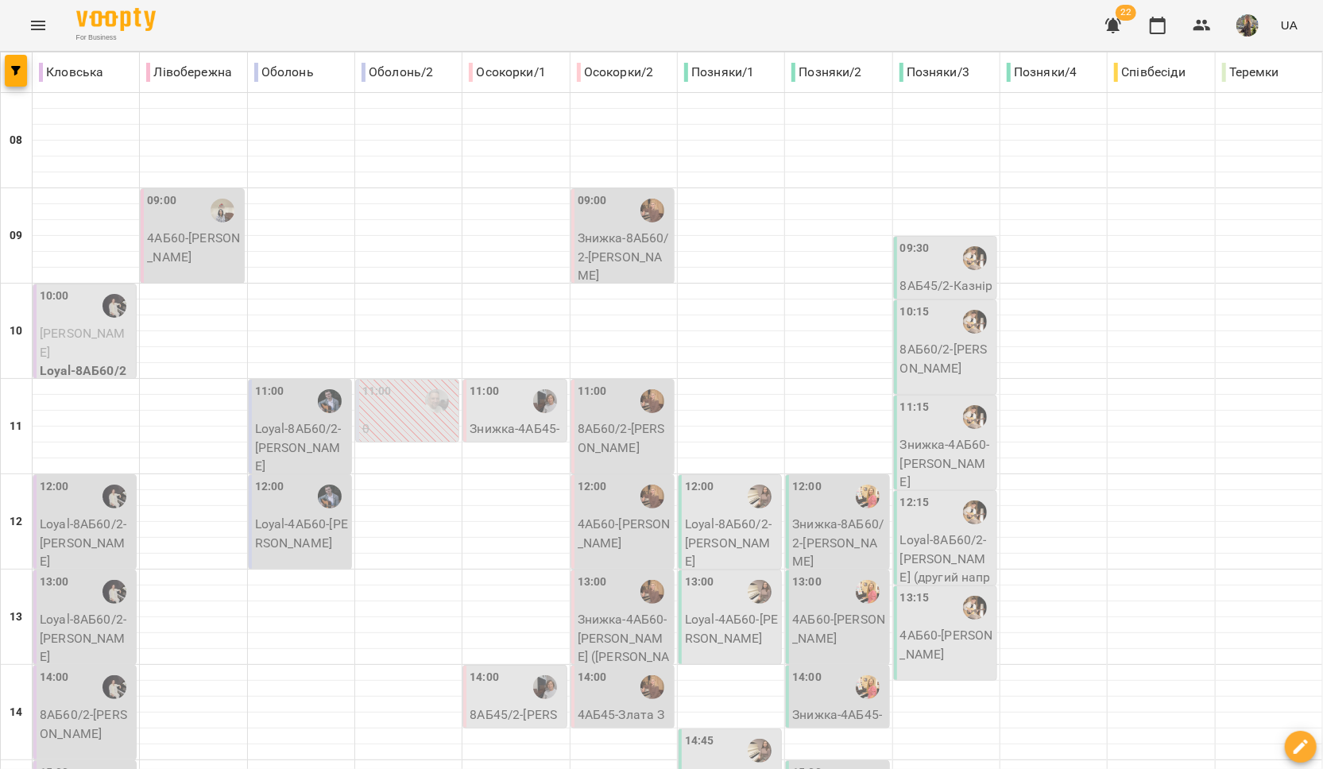
click at [40, 14] on button "Menu" at bounding box center [38, 25] width 38 height 38
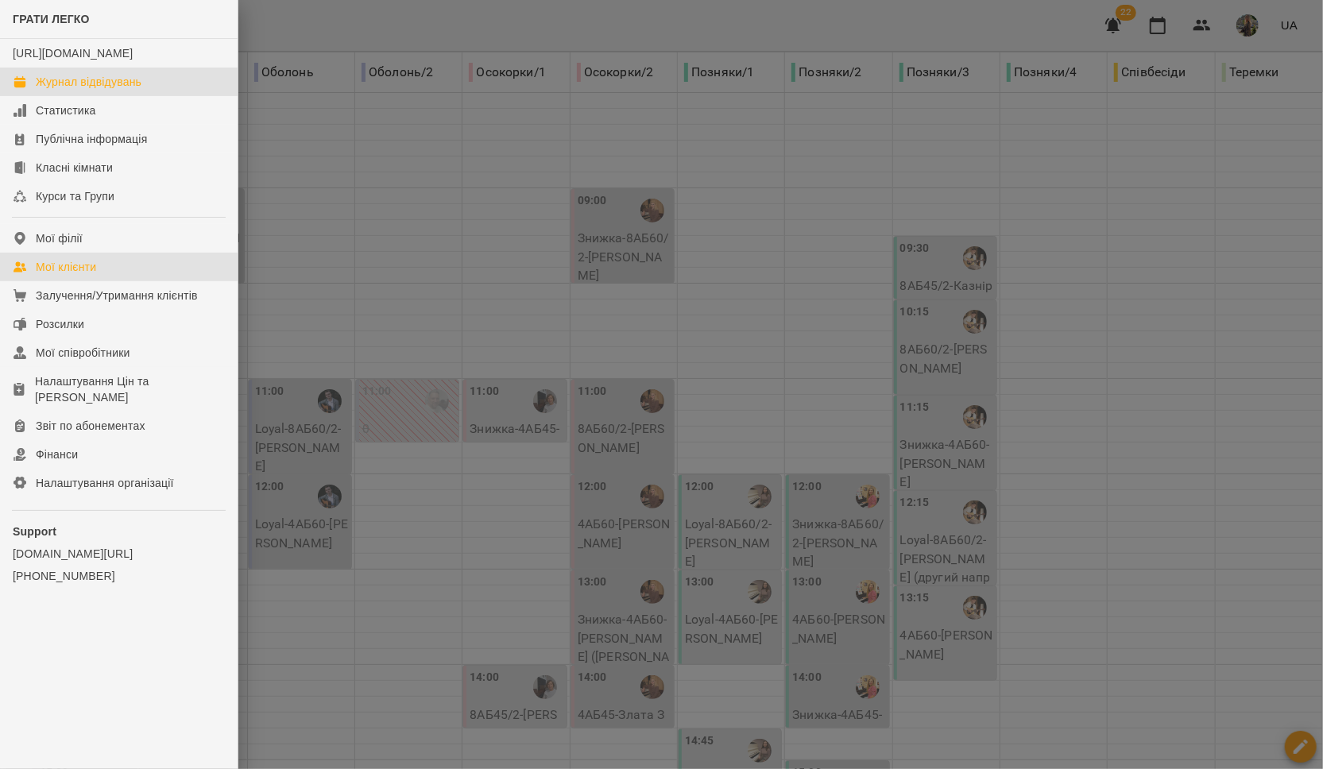
click at [74, 275] on div "Мої клієнти" at bounding box center [66, 267] width 60 height 16
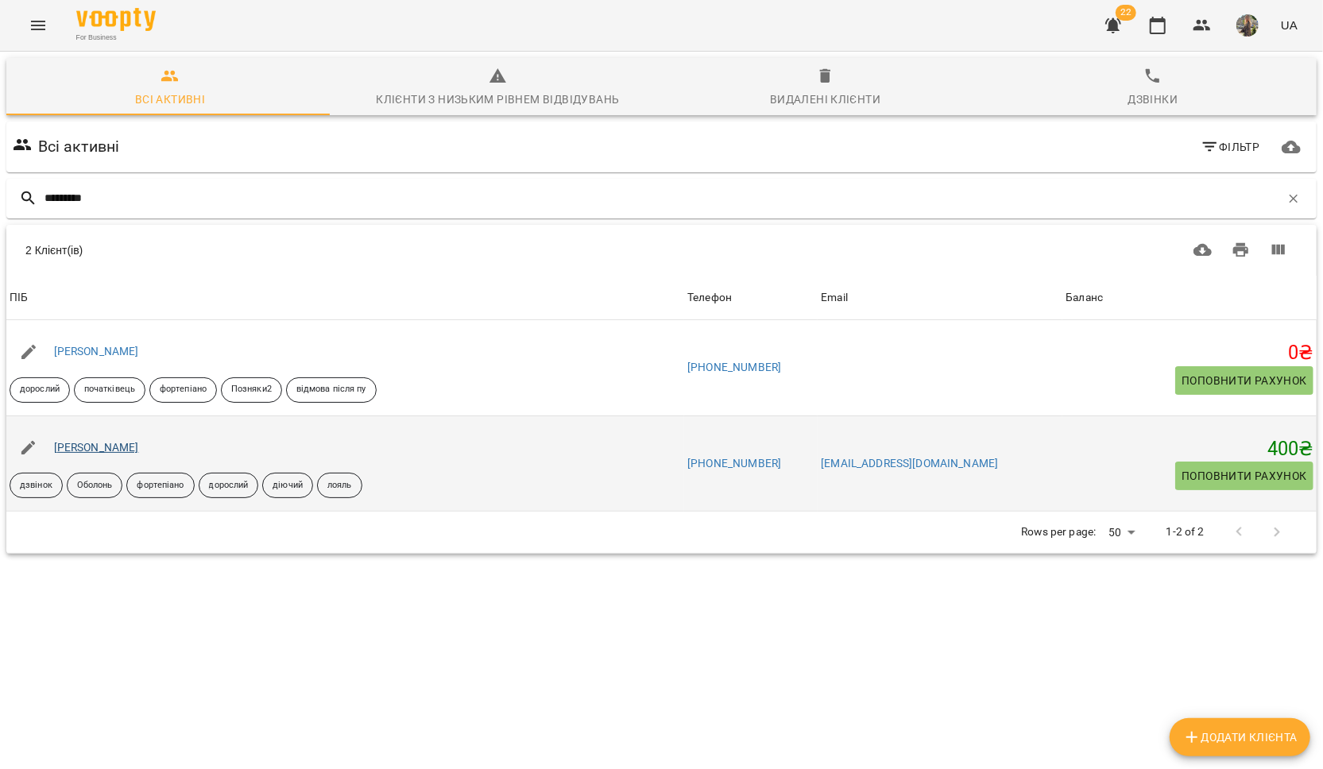
type input "*********"
click at [110, 443] on link "Кучеренко Нікіта" at bounding box center [96, 447] width 85 height 13
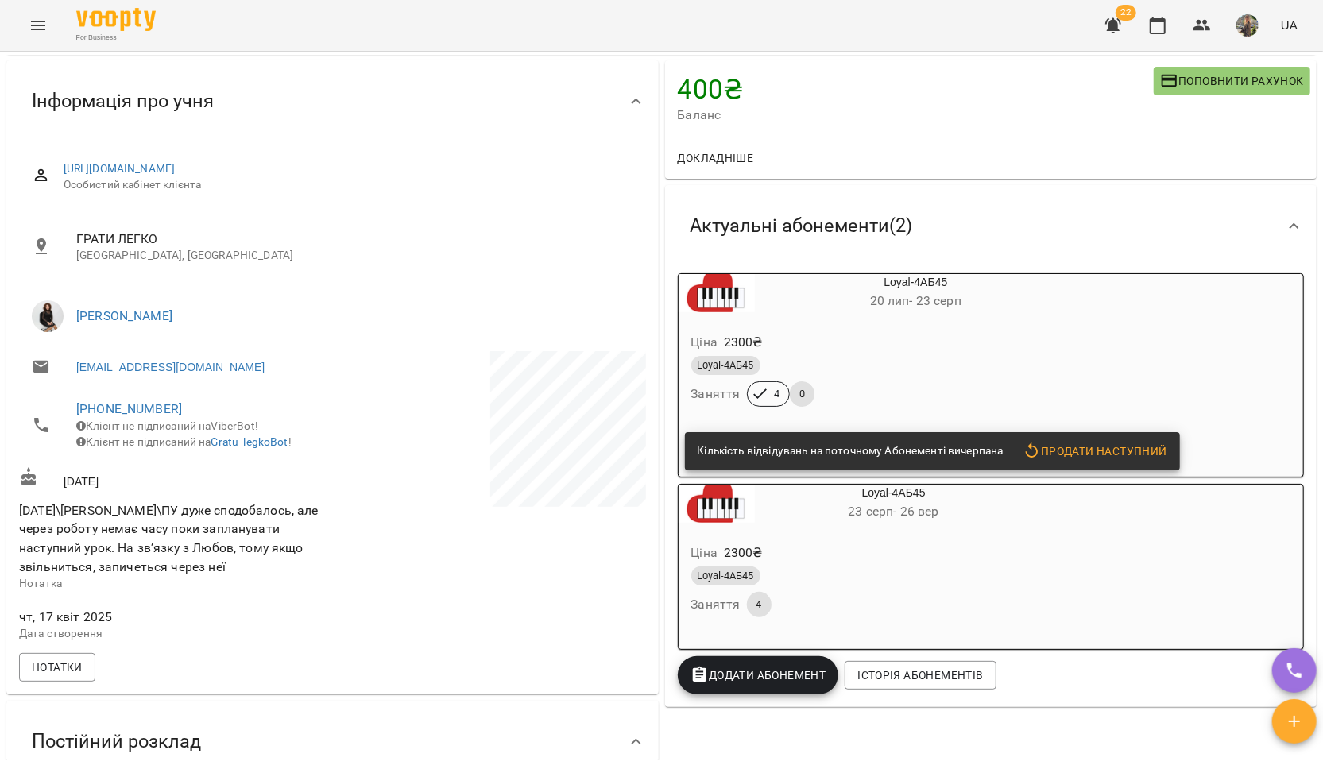
scroll to position [130, 0]
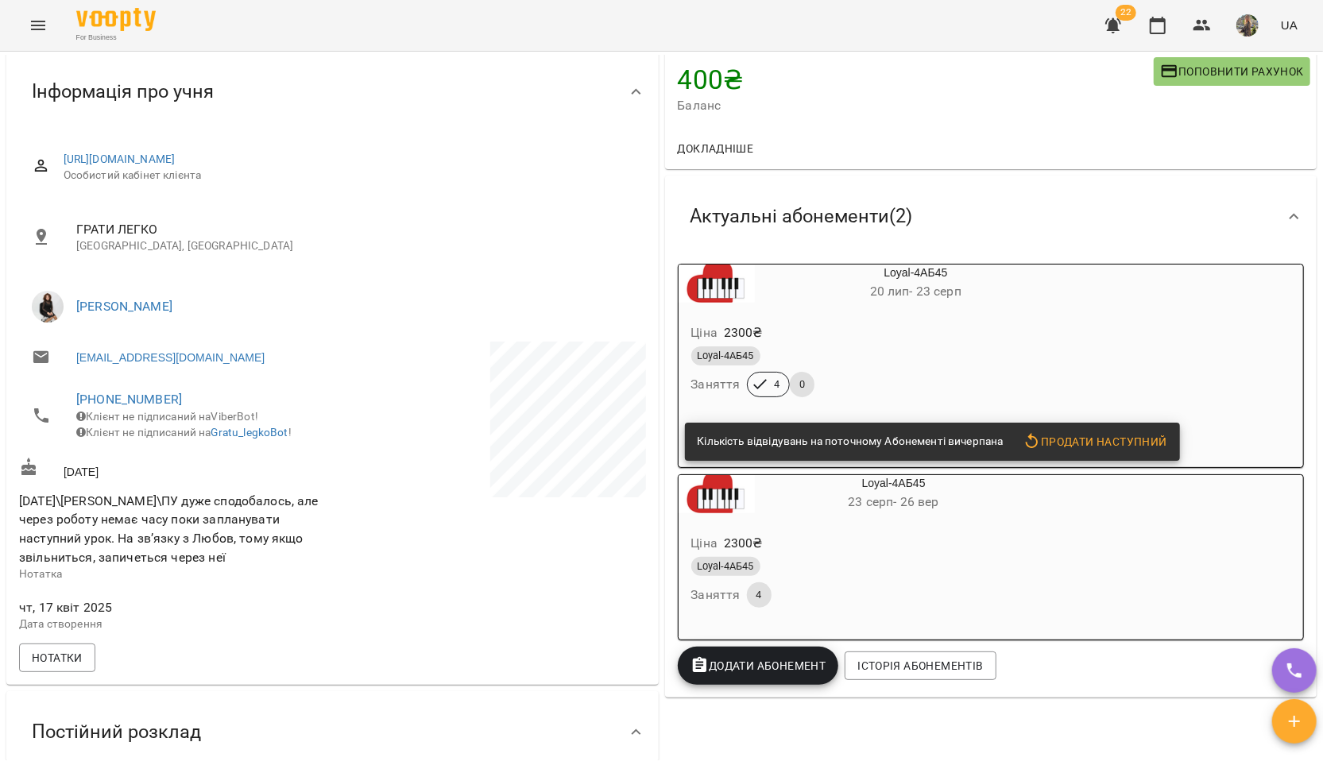
click at [947, 275] on div "Loyal-4АБ45 20 лип - 23 серп" at bounding box center [916, 284] width 323 height 38
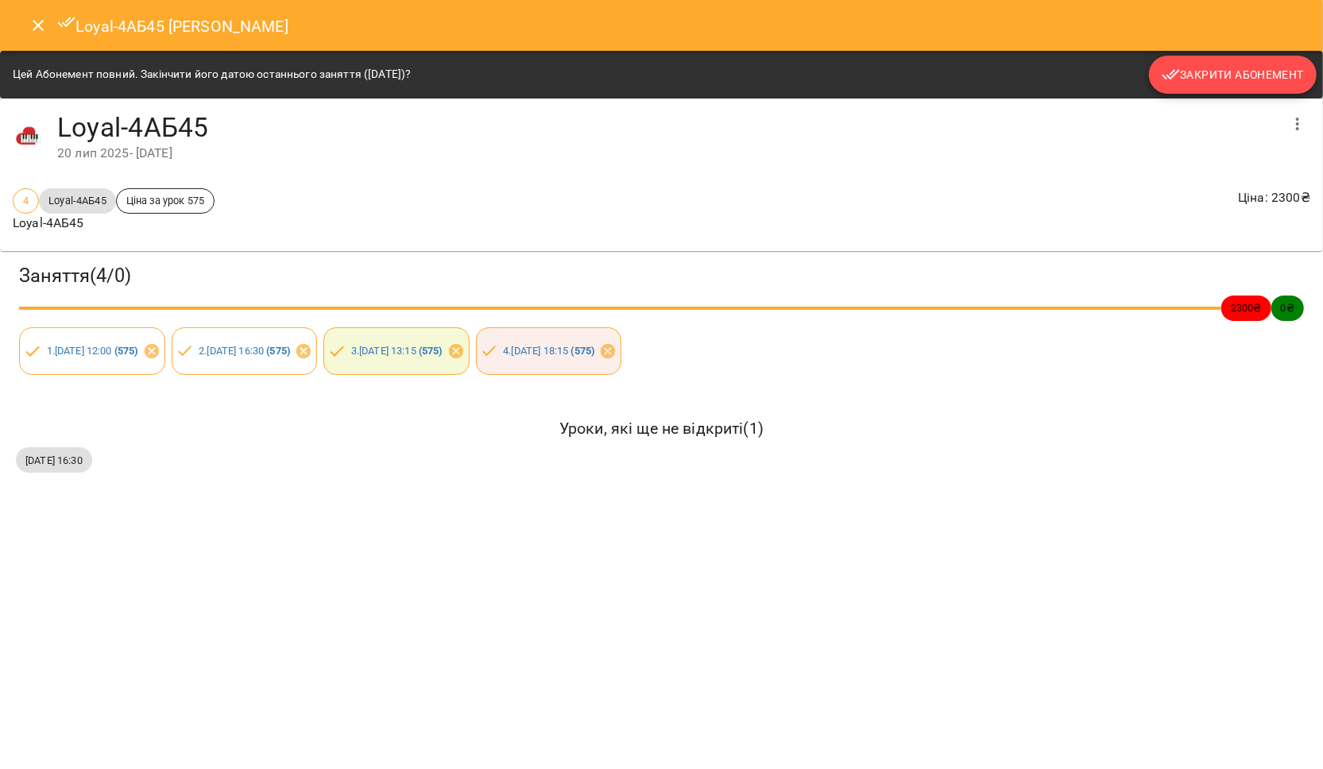
click at [1182, 84] on button "Закрити Абонемент" at bounding box center [1233, 75] width 168 height 38
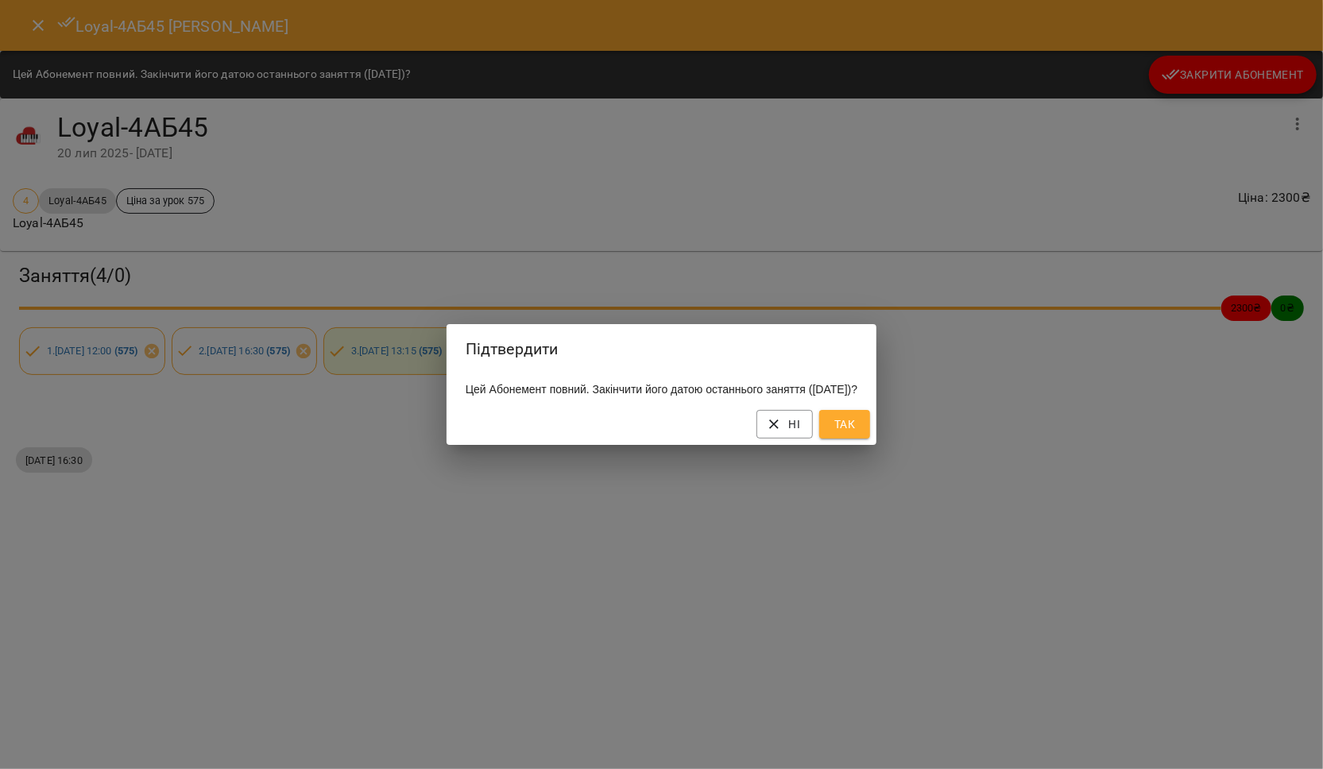
click at [857, 434] on span "Так" at bounding box center [844, 424] width 25 height 19
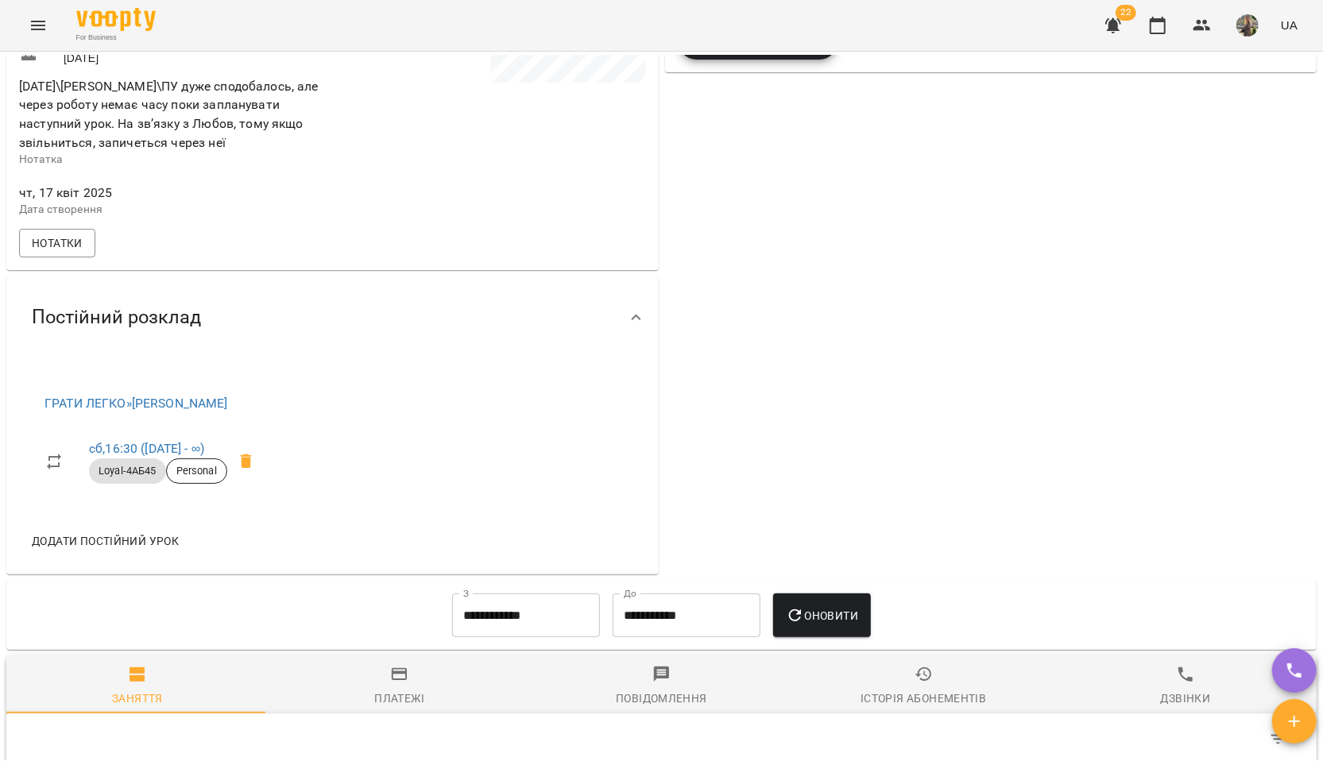
scroll to position [636, 0]
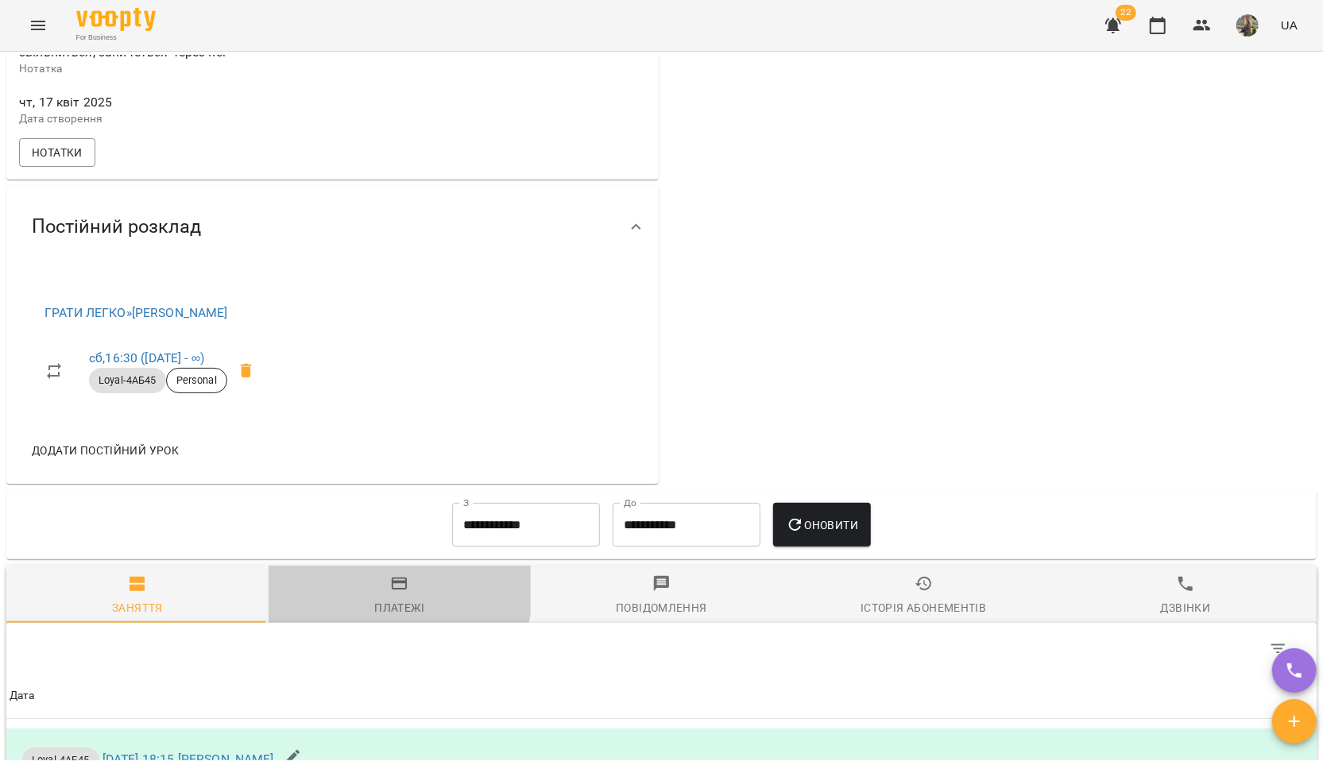
click at [377, 595] on span "Платежі" at bounding box center [399, 595] width 243 height 43
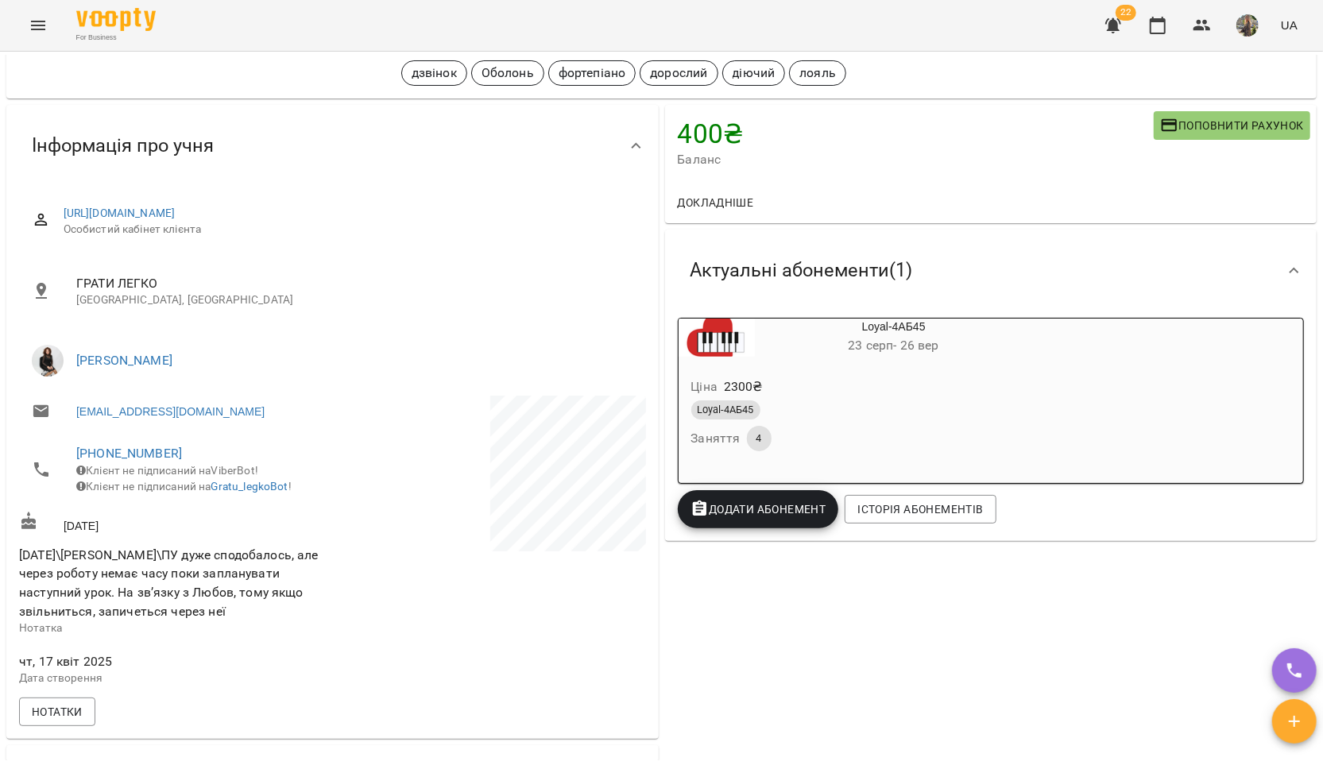
scroll to position [0, 0]
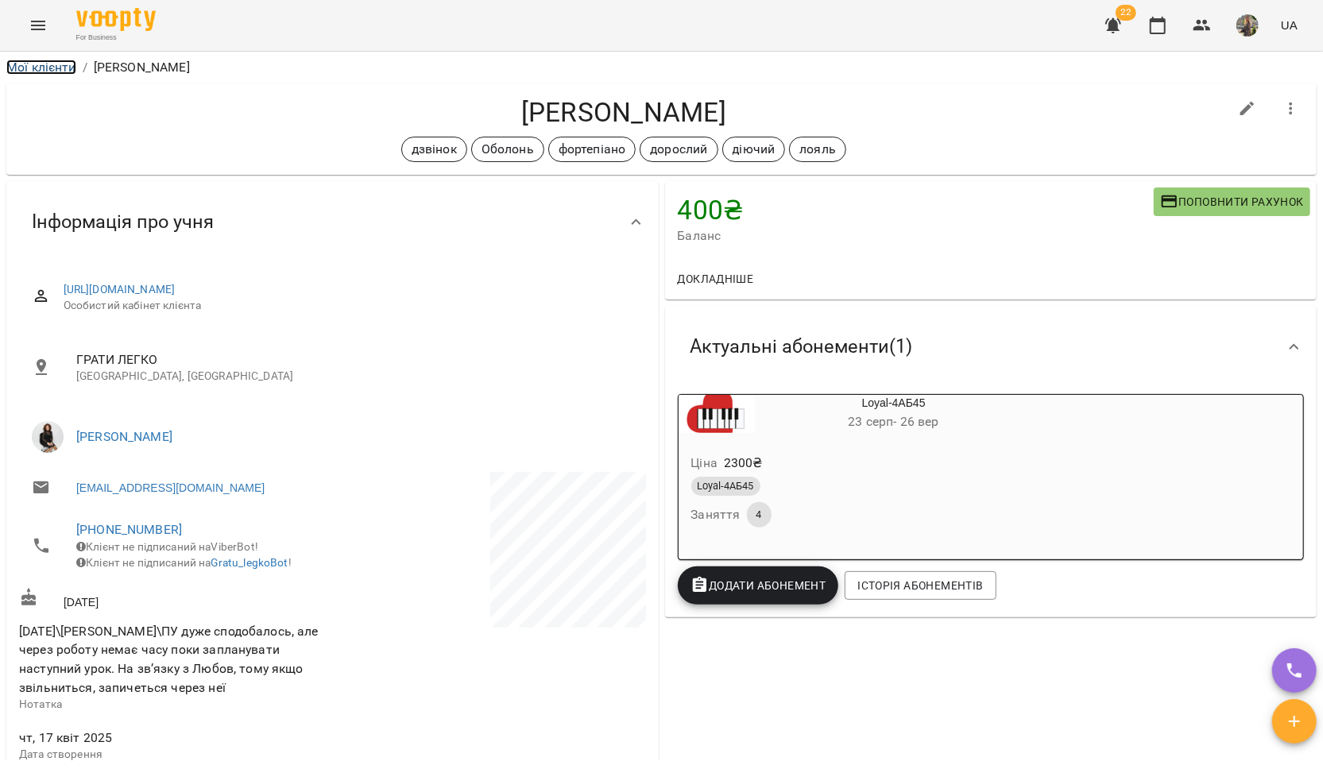
click at [25, 65] on link "Мої клієнти" at bounding box center [41, 67] width 70 height 15
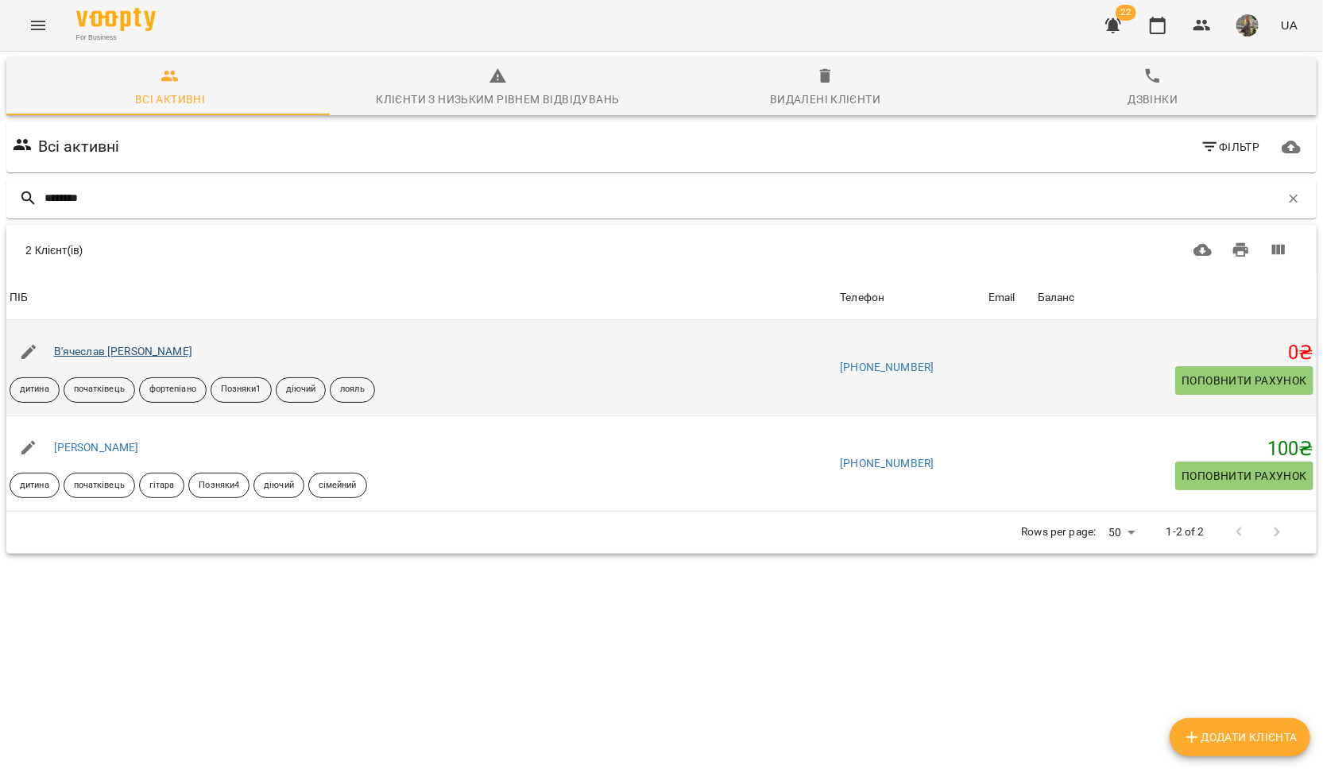
type input "********"
click at [127, 352] on link "В'ячеслав Говоруха" at bounding box center [123, 351] width 138 height 13
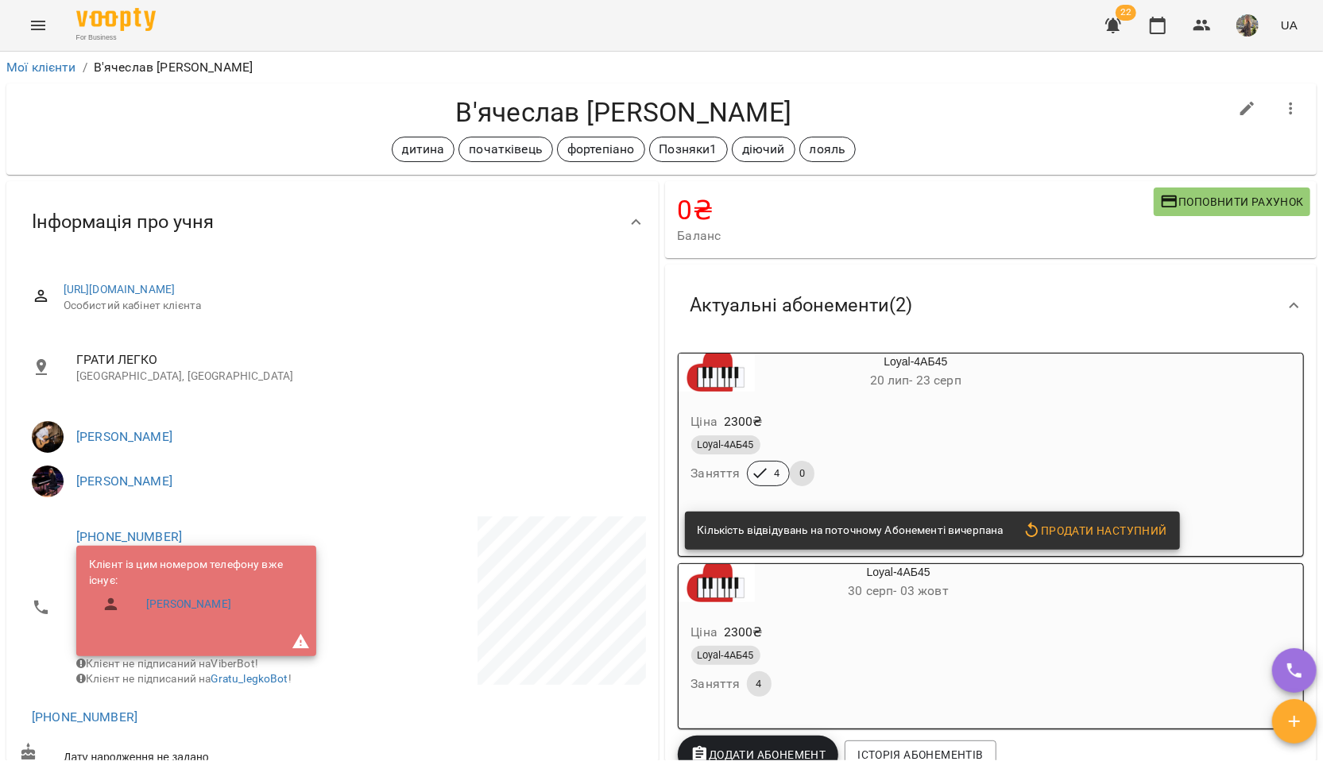
click at [868, 404] on div "Ціна 2300 ₴ Loyal-4АБ45 Заняття 4 0" at bounding box center [878, 452] width 399 height 108
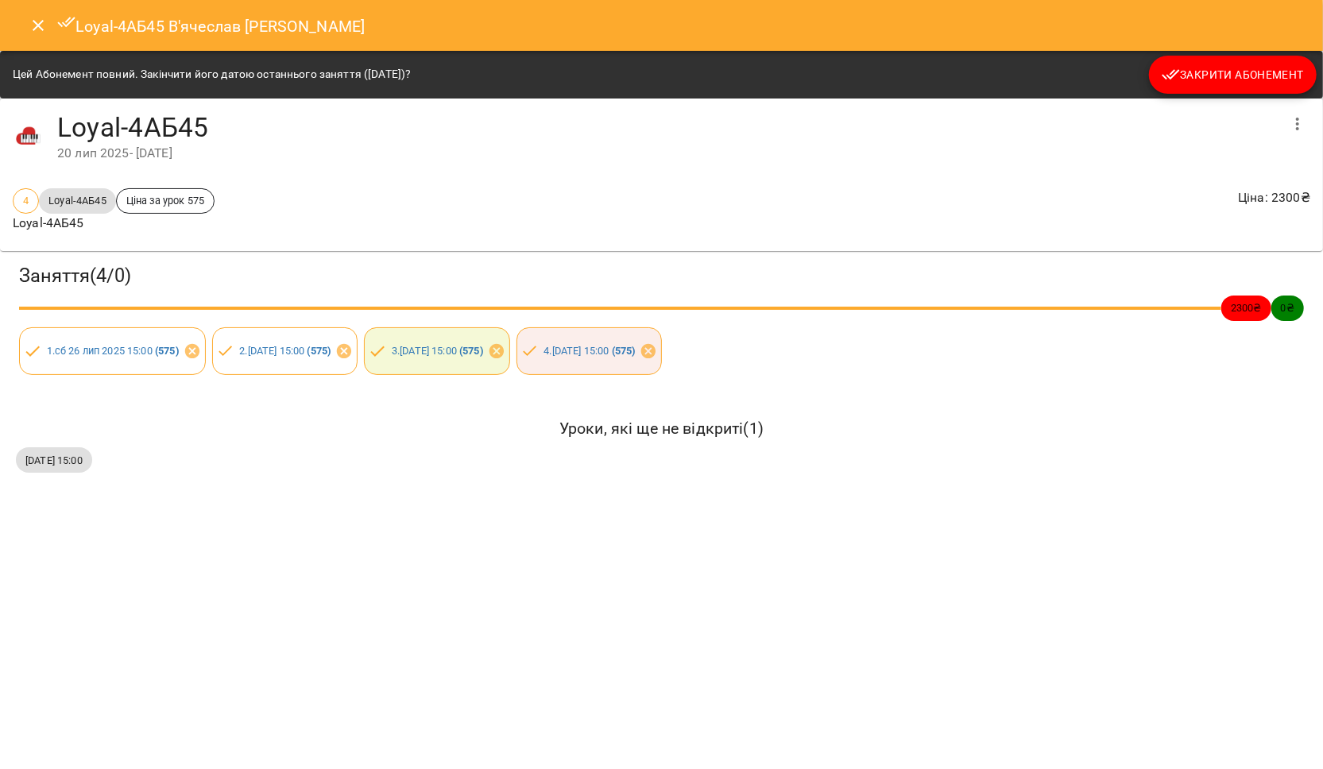
click at [1267, 71] on span "Закрити Абонемент" at bounding box center [1233, 74] width 142 height 19
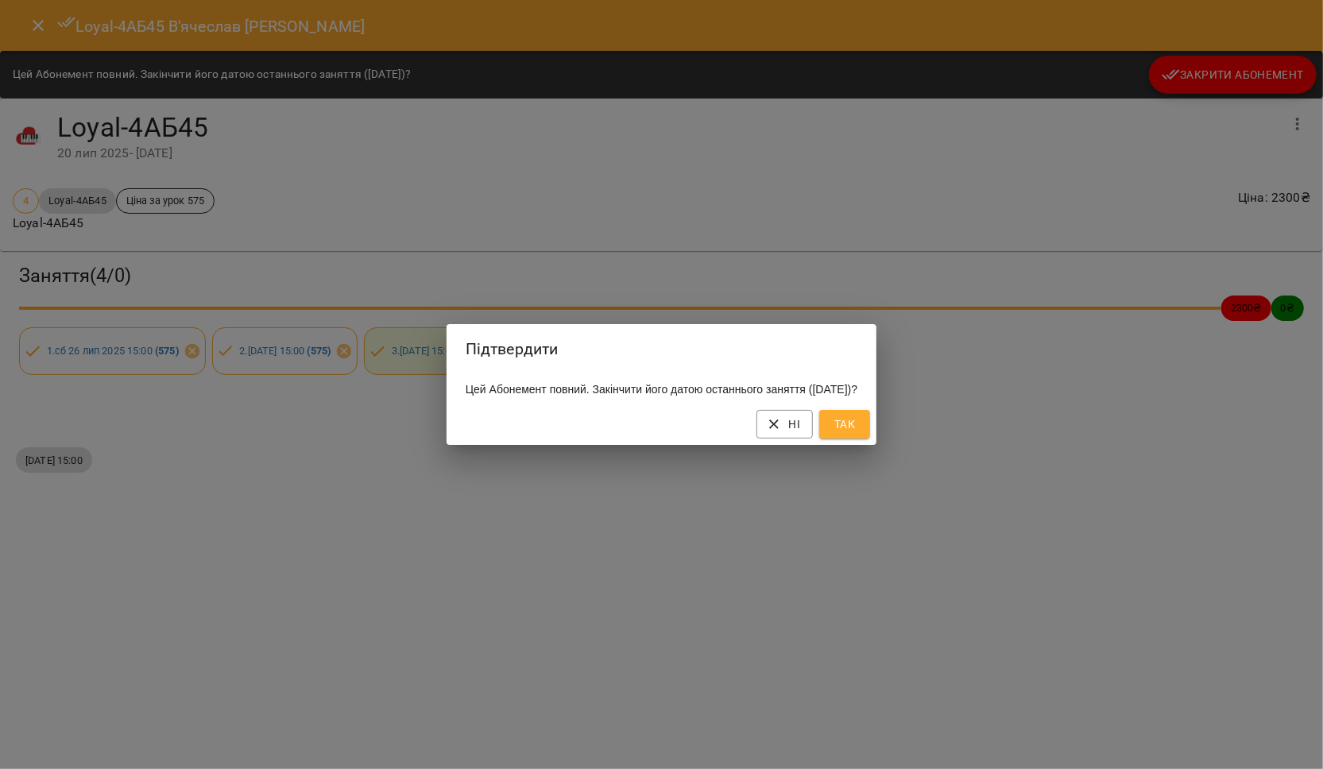
click at [857, 434] on span "Так" at bounding box center [844, 424] width 25 height 19
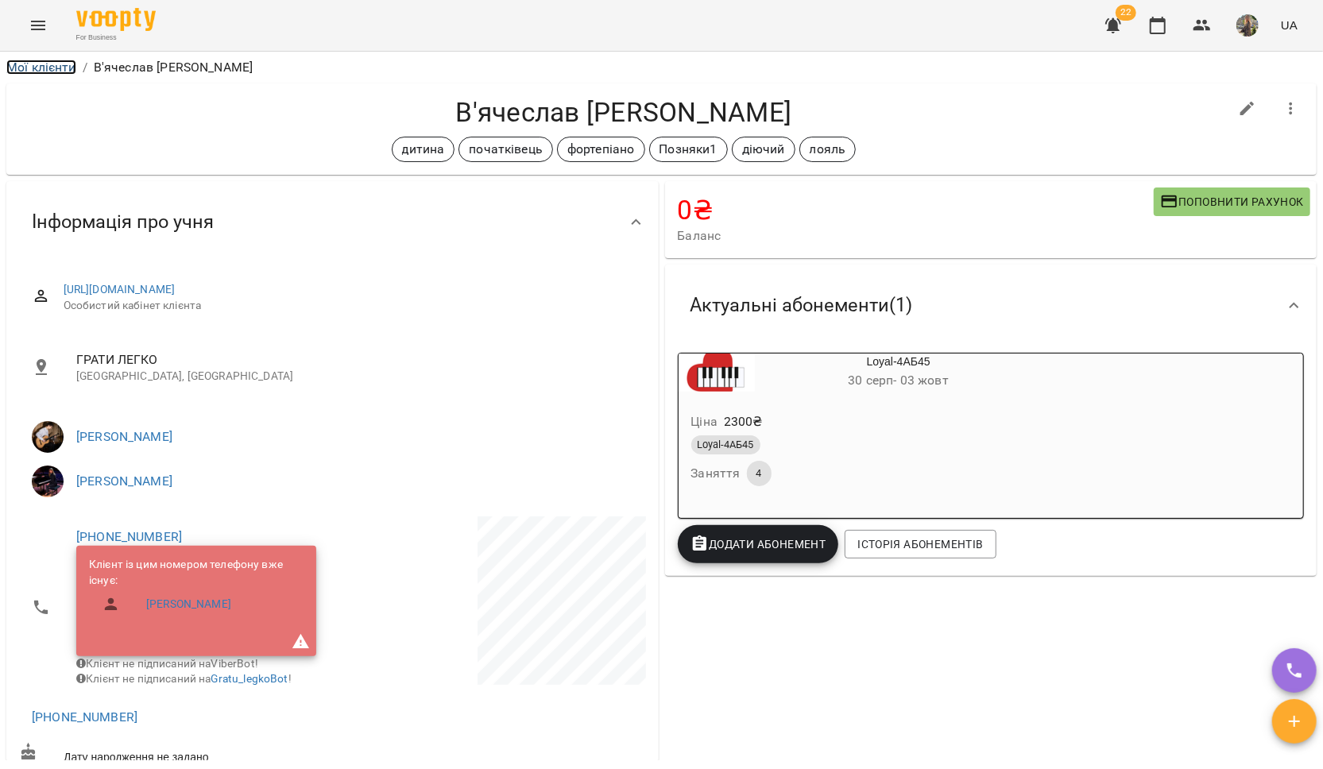
click at [48, 69] on link "Мої клієнти" at bounding box center [41, 67] width 70 height 15
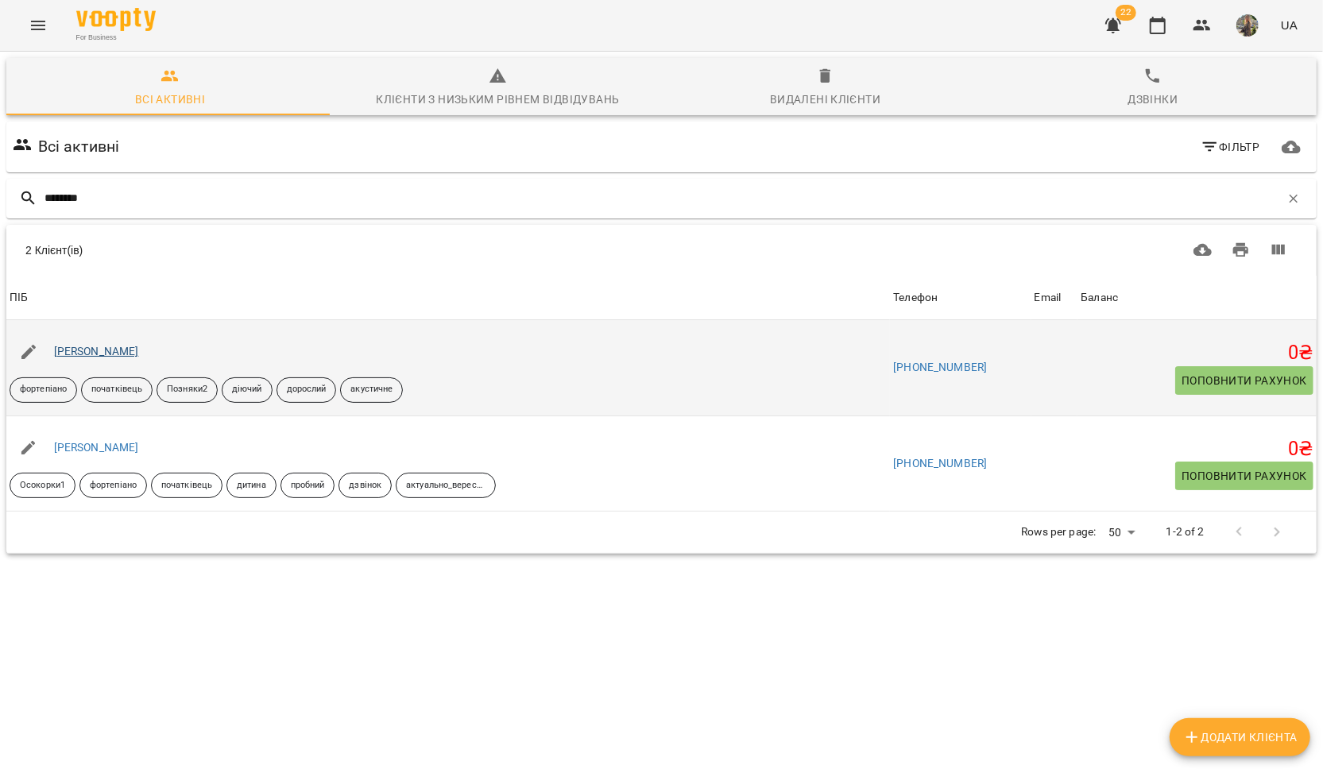
type input "********"
click at [111, 354] on link "Микита Нестеров" at bounding box center [96, 351] width 85 height 13
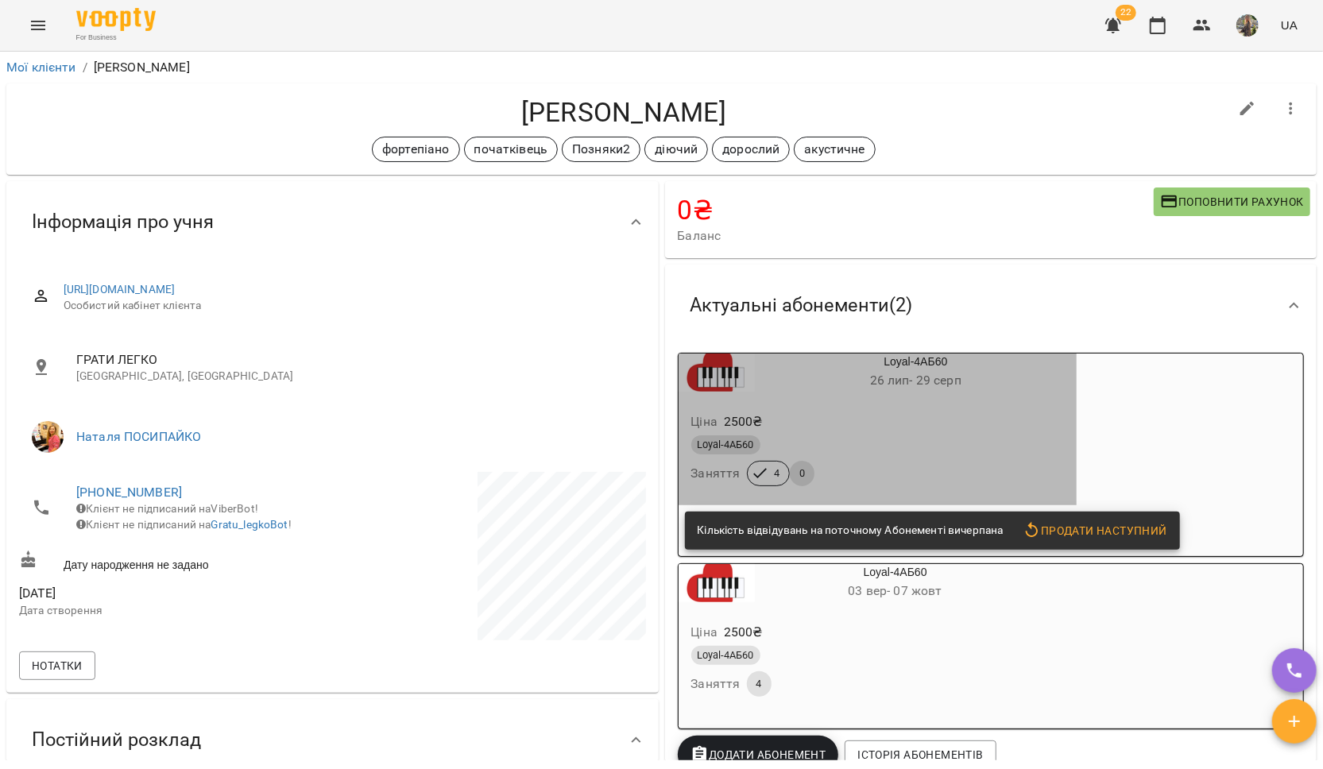
click at [832, 427] on div "Ціна 2500 ₴" at bounding box center [878, 422] width 380 height 29
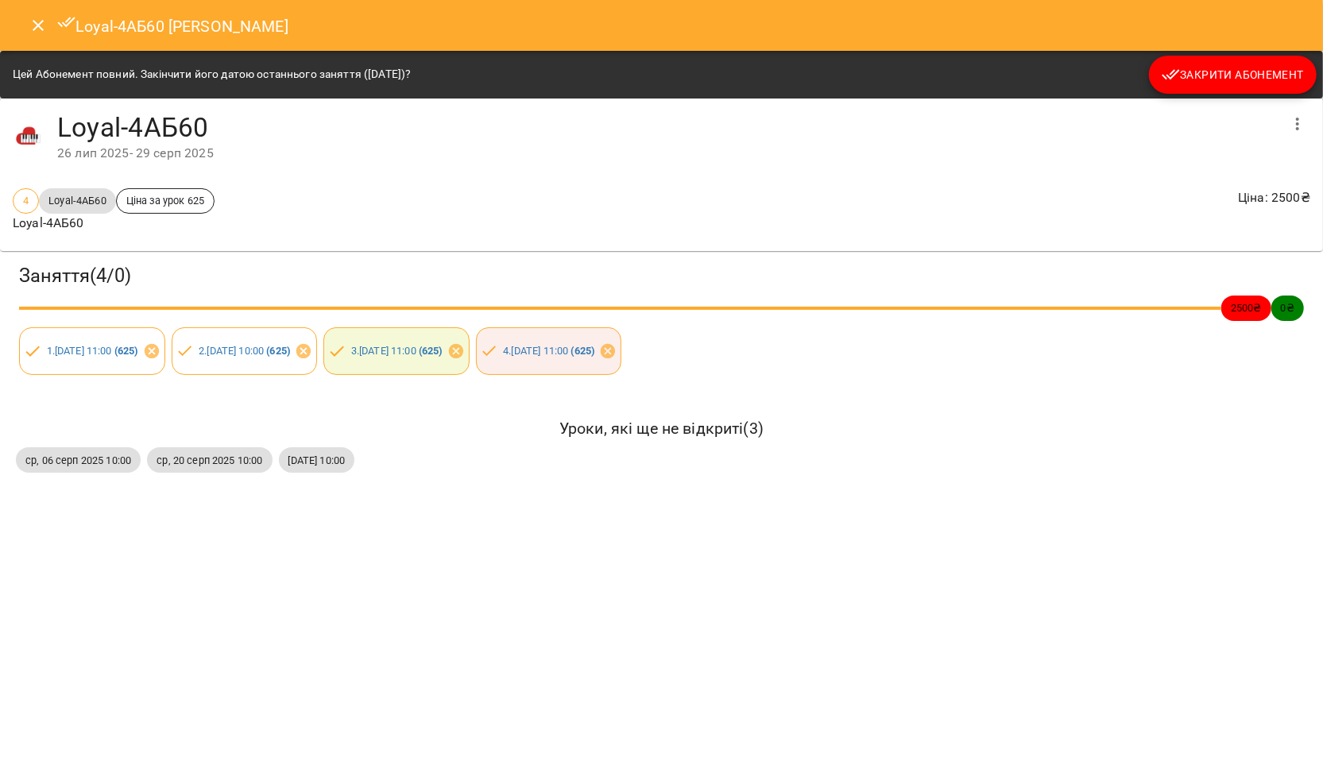
click at [1296, 64] on button "Закрити Абонемент" at bounding box center [1233, 75] width 168 height 38
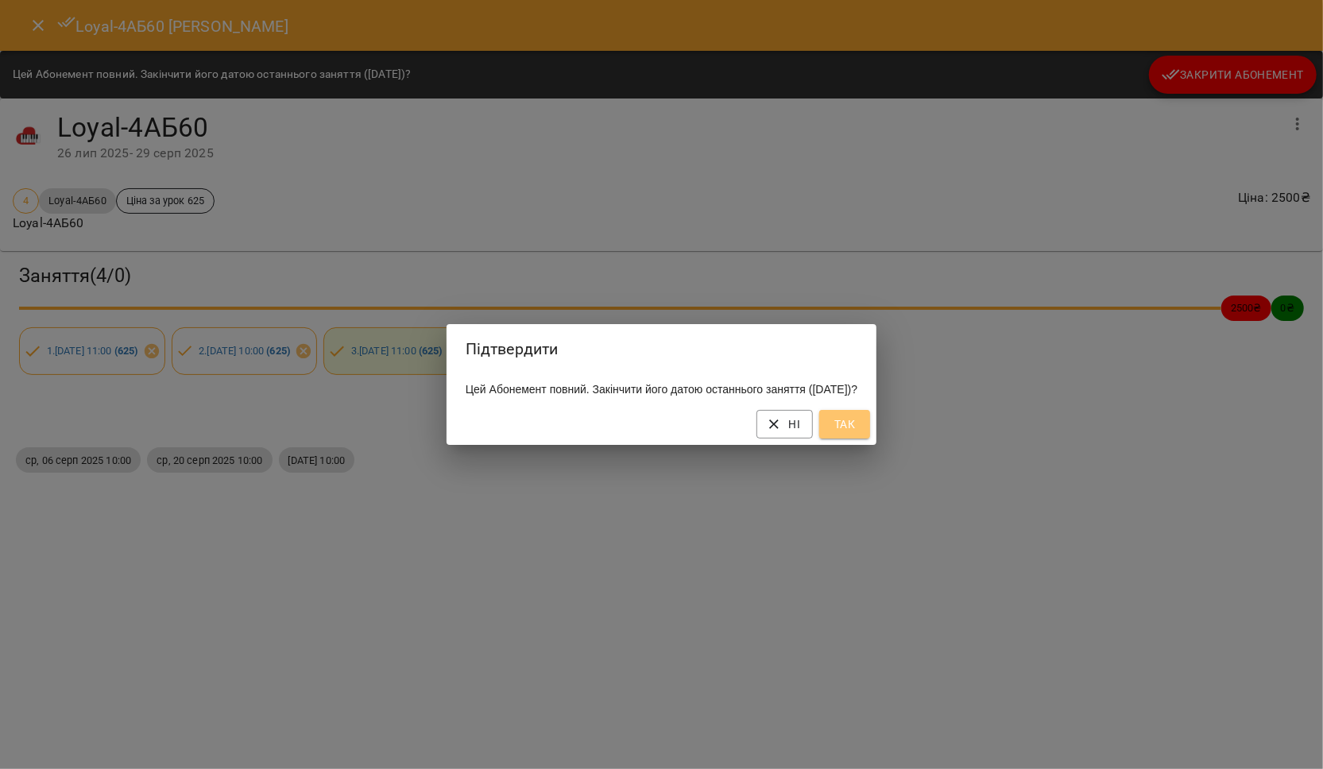
click at [857, 434] on span "Так" at bounding box center [844, 424] width 25 height 19
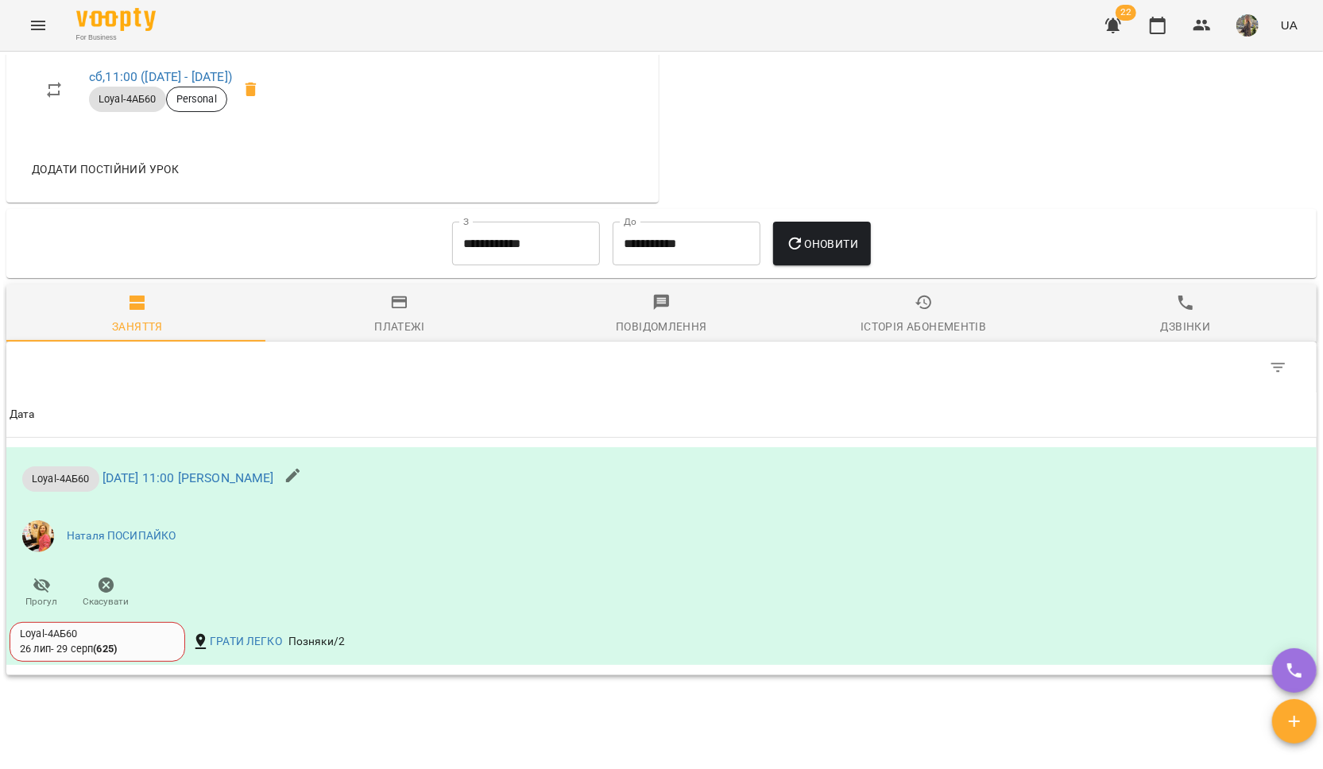
click at [414, 302] on span "Платежі" at bounding box center [399, 314] width 243 height 43
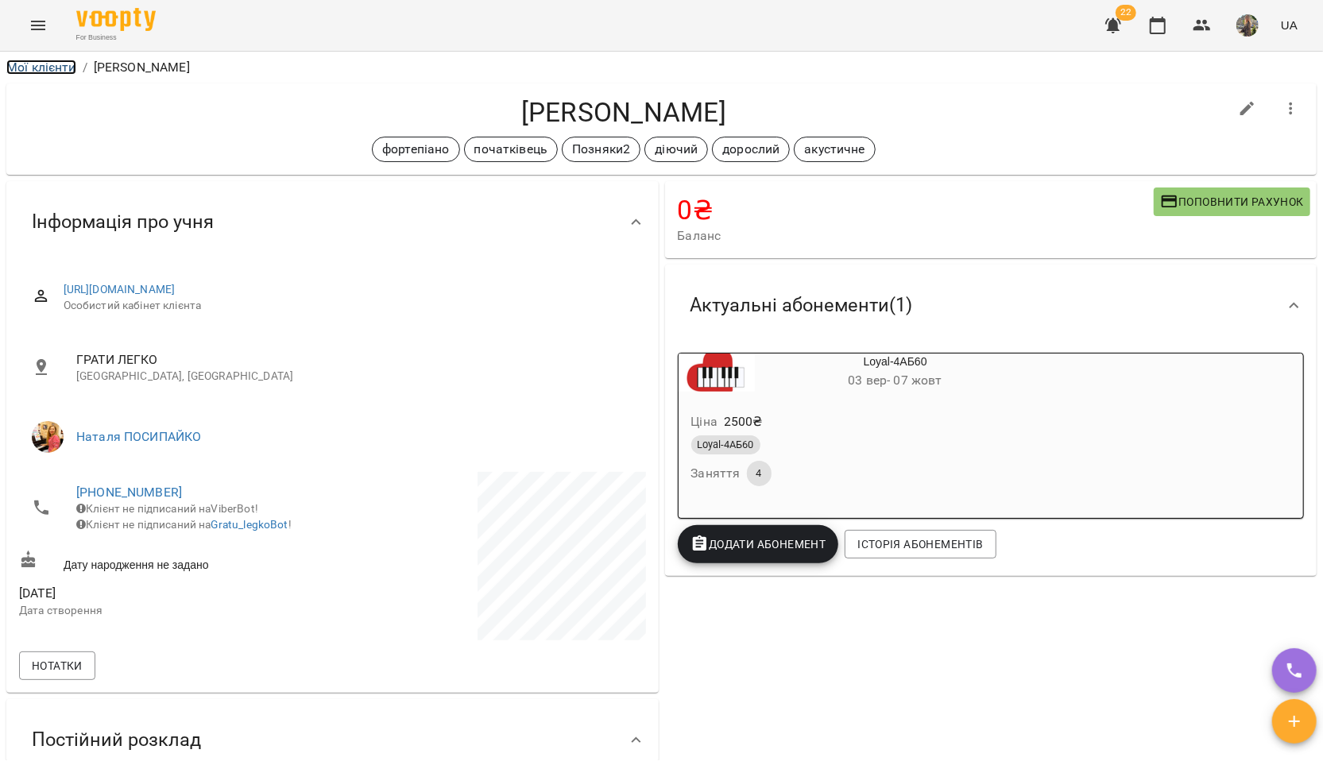
click at [28, 65] on link "Мої клієнти" at bounding box center [41, 67] width 70 height 15
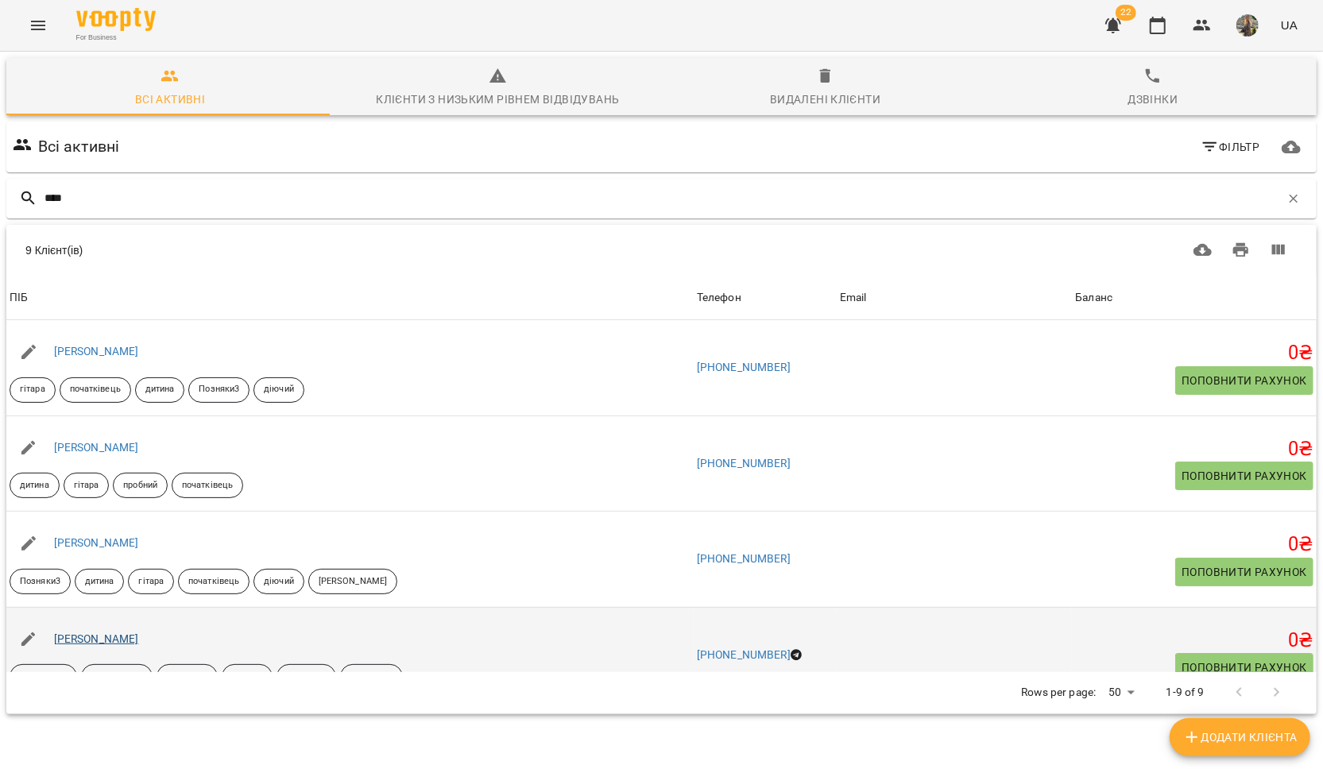
type input "****"
click at [97, 635] on link "[PERSON_NAME]" at bounding box center [96, 638] width 85 height 13
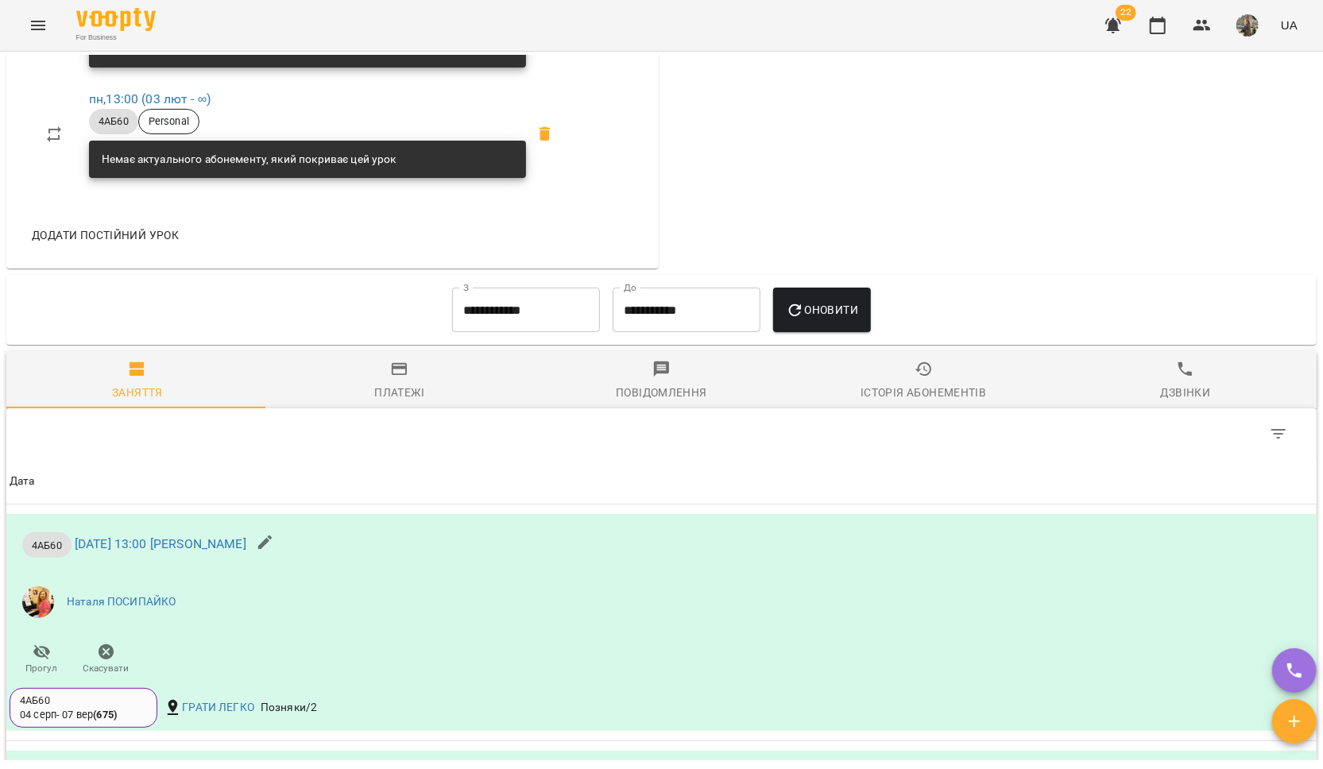
scroll to position [515, 0]
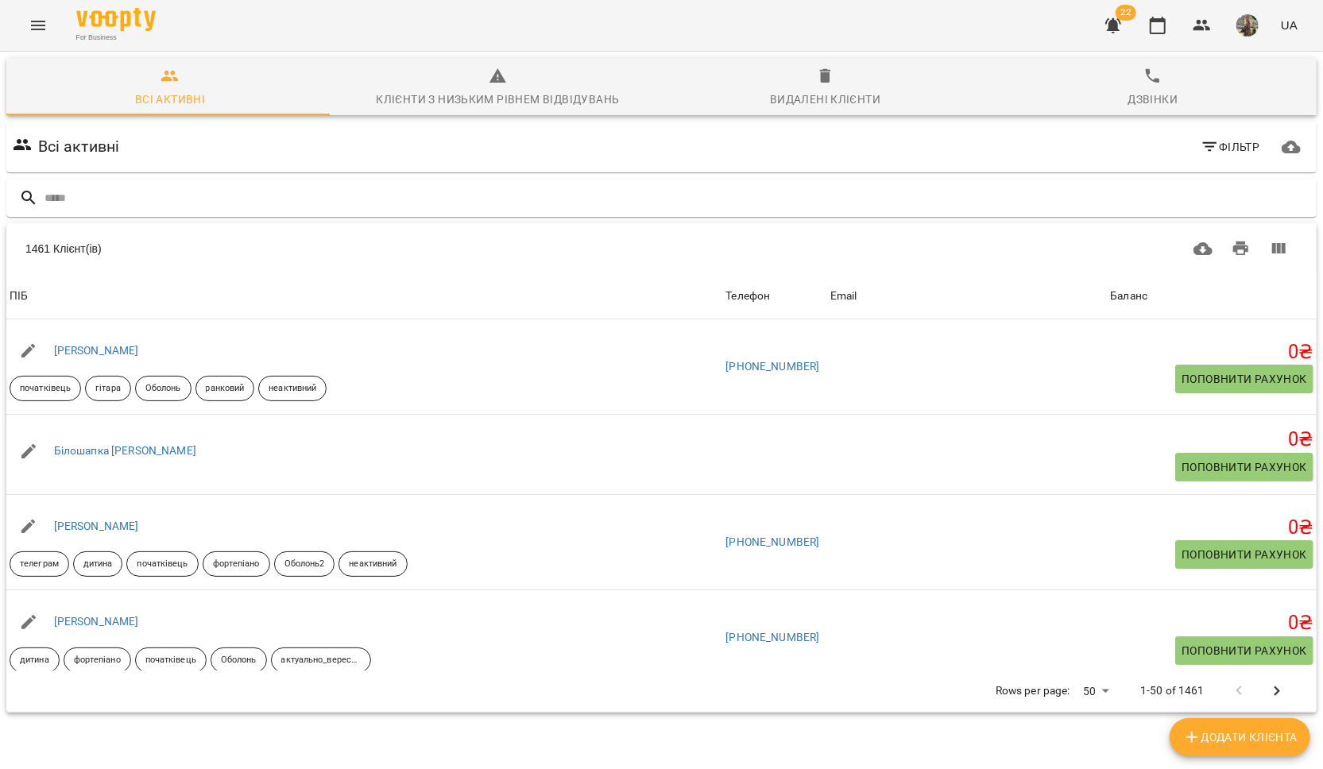
click at [1120, 17] on span "22" at bounding box center [1126, 13] width 21 height 16
click at [1116, 37] on button "button" at bounding box center [1113, 25] width 38 height 38
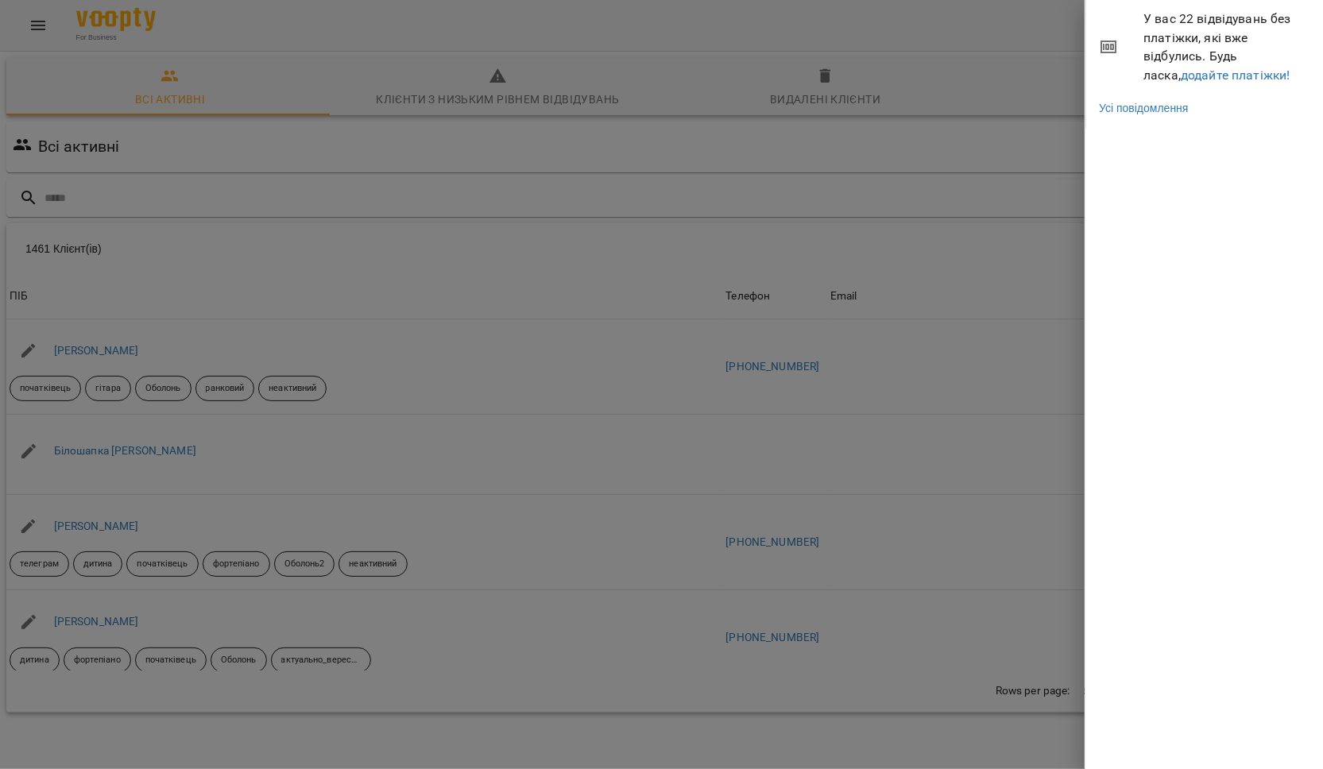
click at [1168, 83] on span "У вас 22 відвідувань без платіжки, які вже відбулись. Будь ласка, додайте платі…" at bounding box center [1227, 47] width 168 height 75
click at [1181, 78] on link "додайте платіжки!" at bounding box center [1236, 75] width 110 height 15
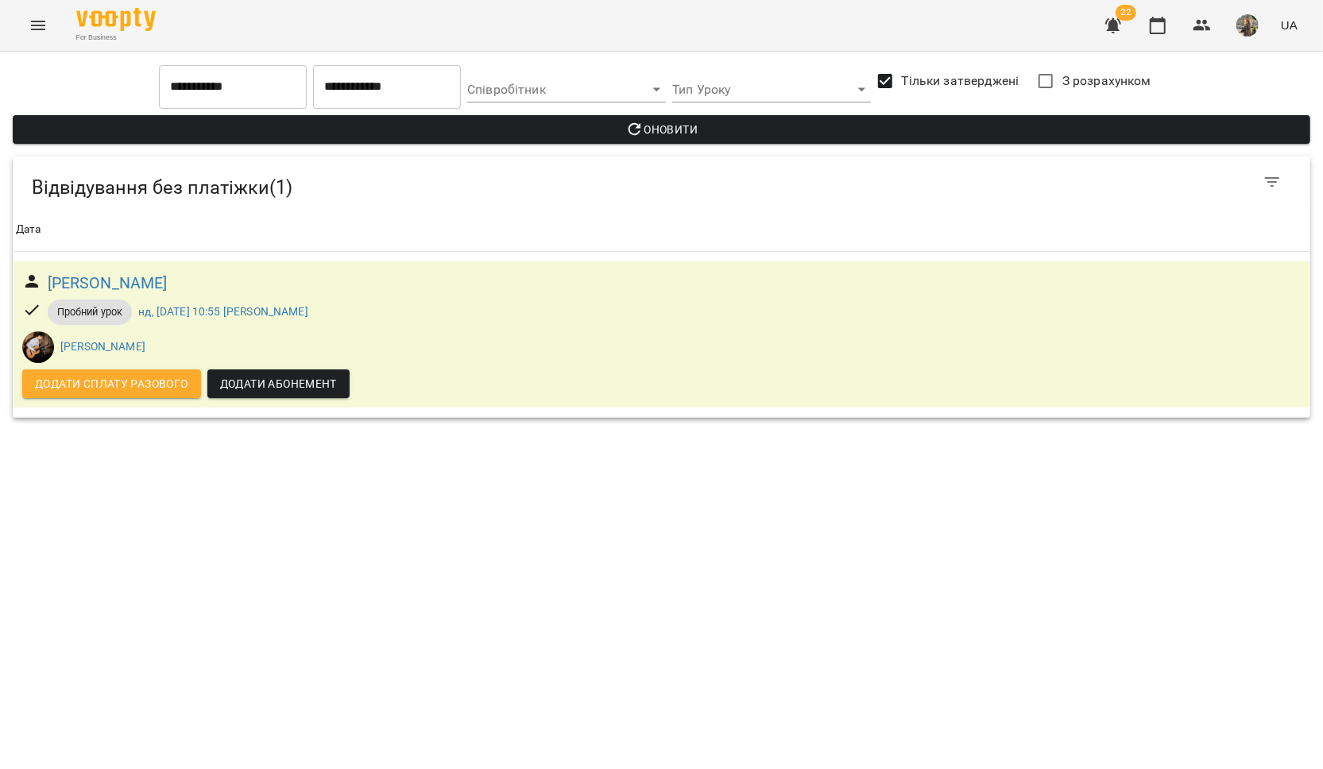
click at [29, 22] on icon "Menu" at bounding box center [38, 25] width 19 height 19
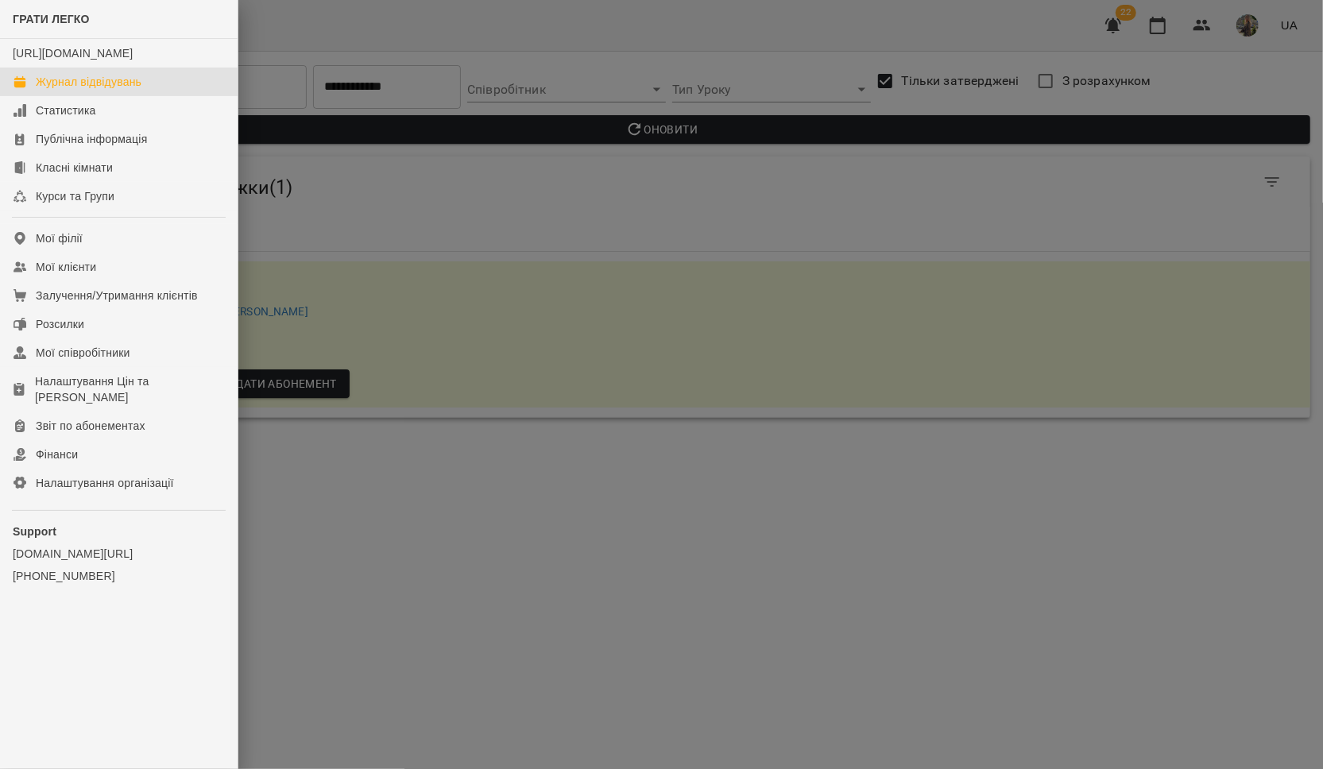
click at [89, 90] on div "Журнал відвідувань" at bounding box center [89, 82] width 106 height 16
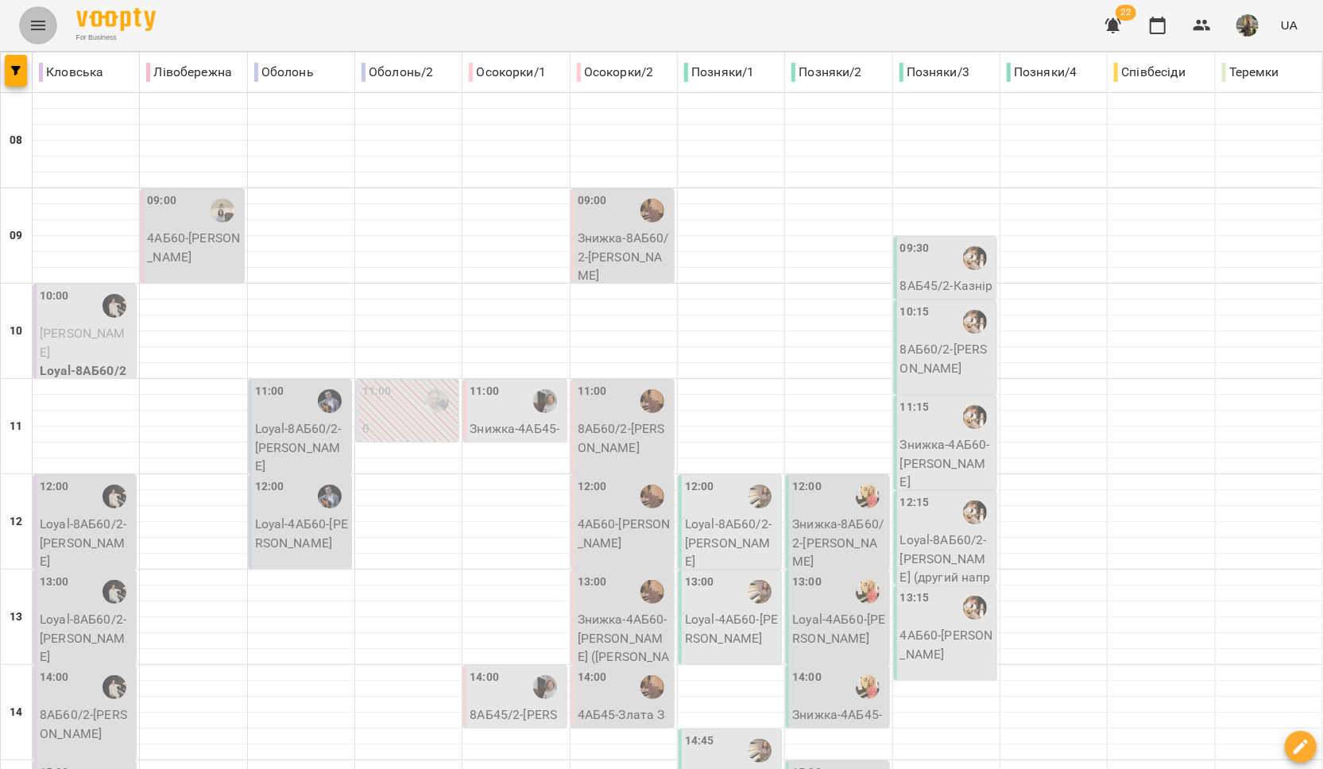
click at [32, 20] on icon "Menu" at bounding box center [38, 25] width 19 height 19
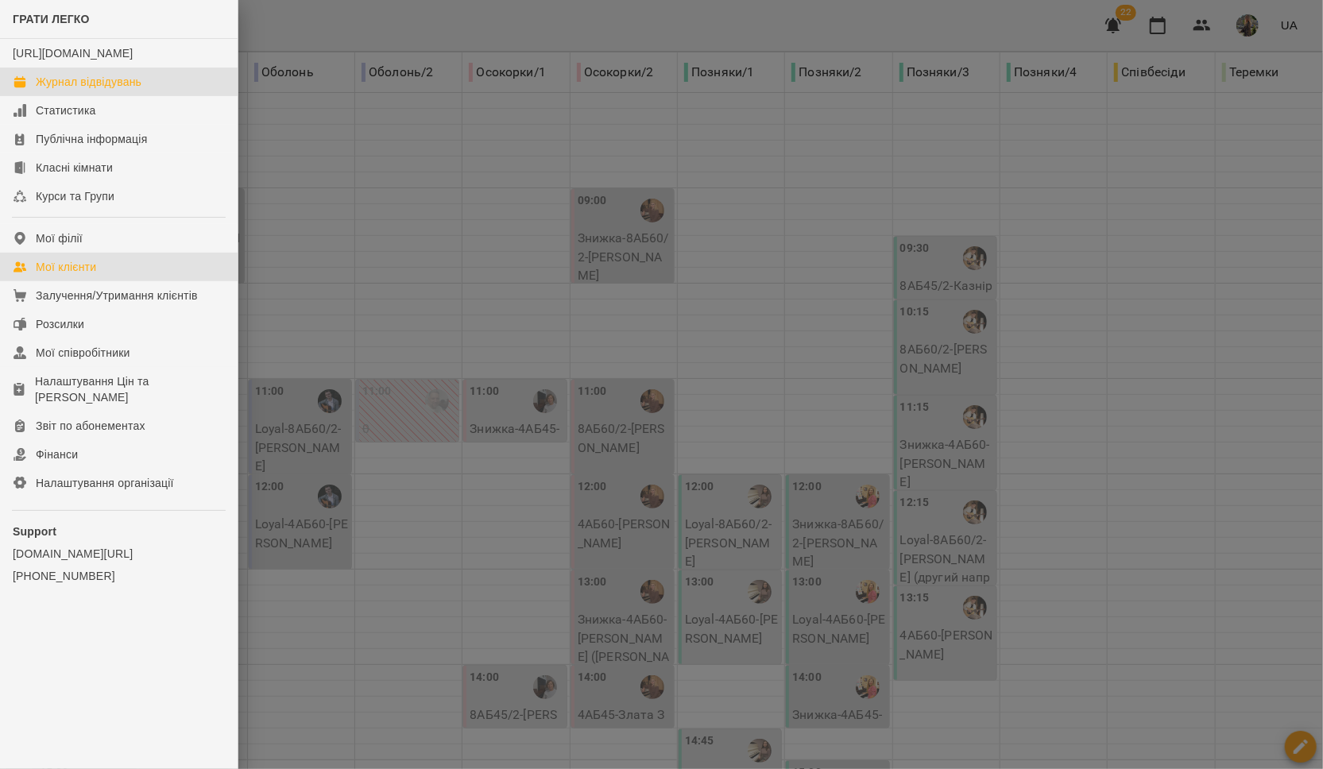
click at [141, 281] on link "Мої клієнти" at bounding box center [119, 267] width 238 height 29
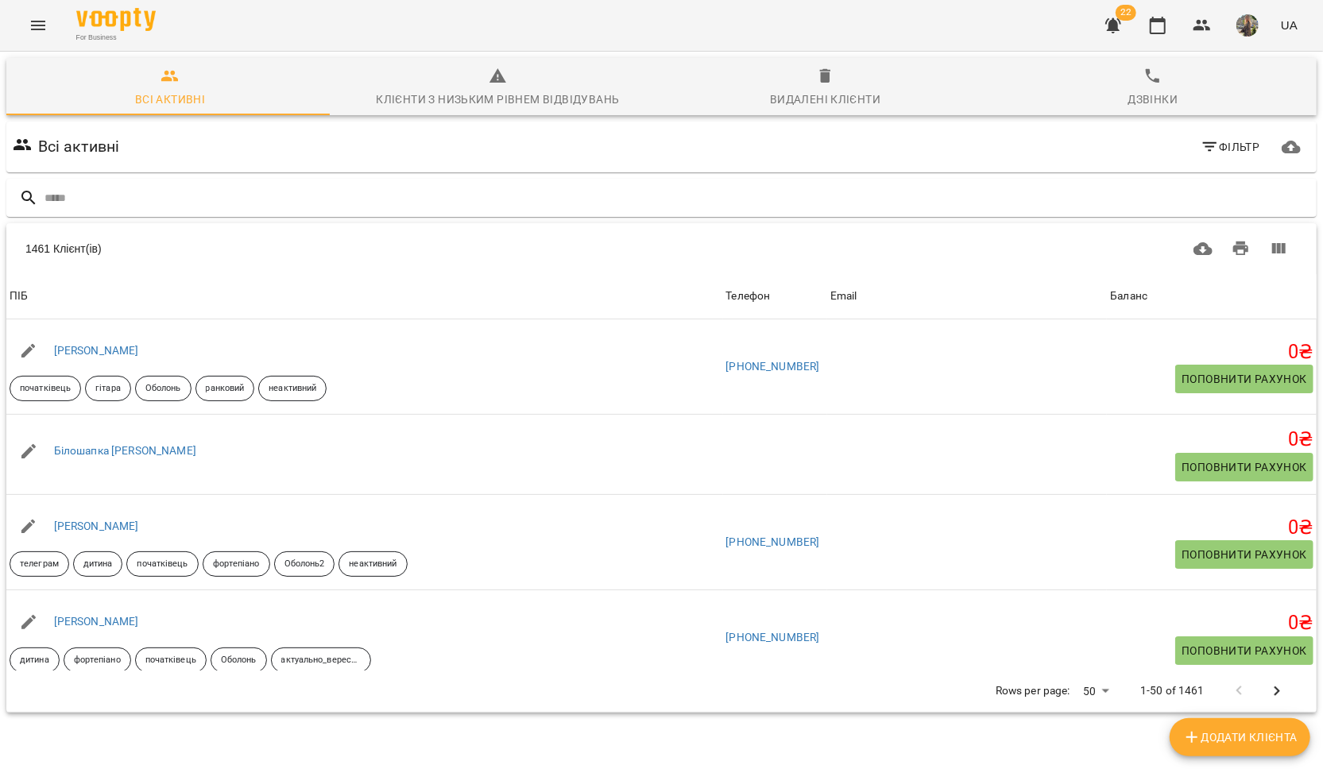
click at [1112, 33] on icon "button" at bounding box center [1113, 25] width 19 height 19
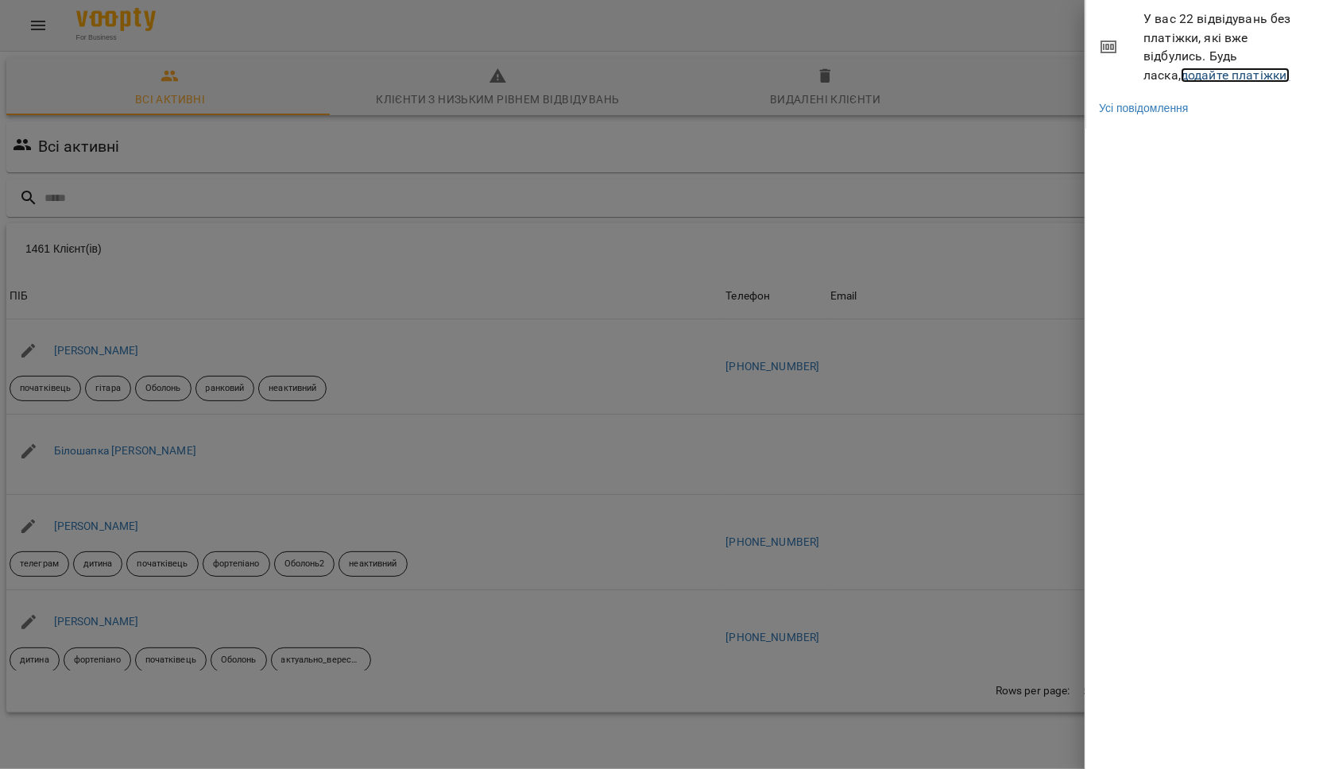
click at [1192, 79] on link "додайте платіжки!" at bounding box center [1236, 75] width 110 height 15
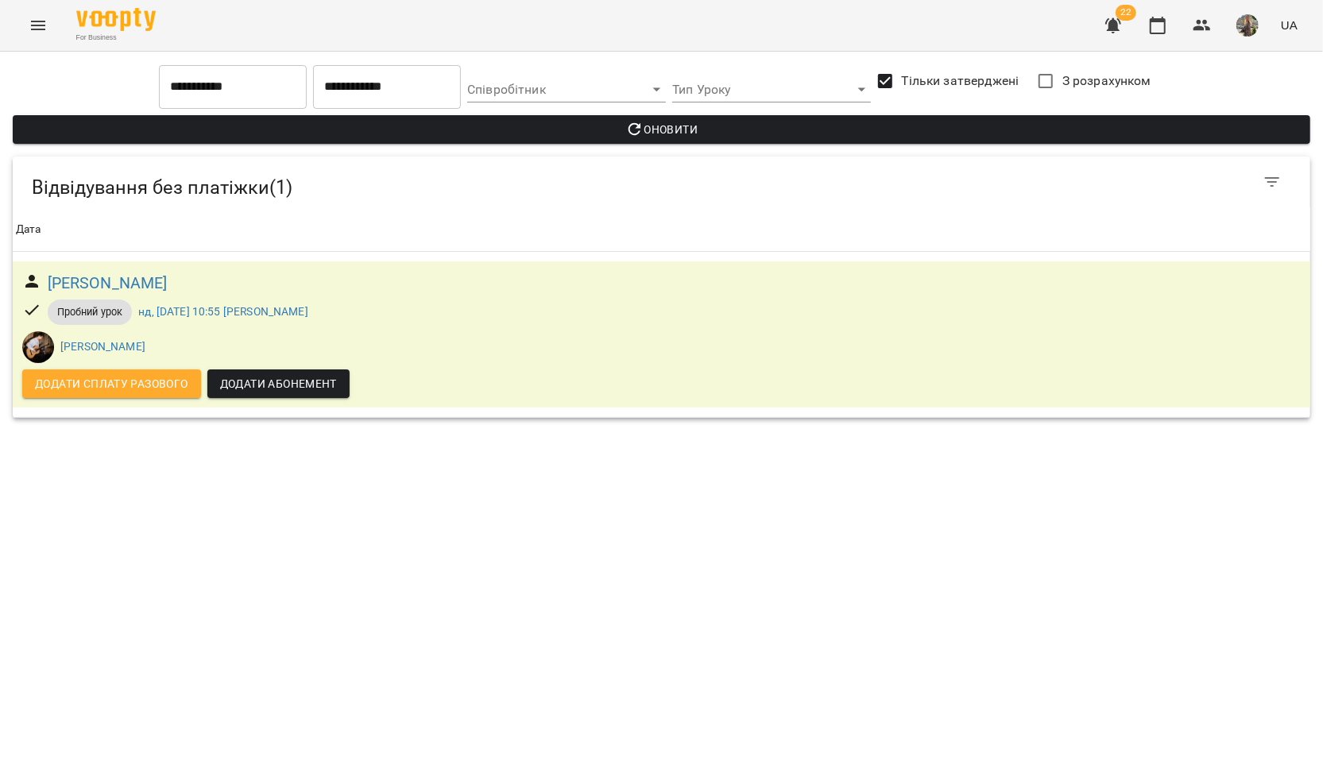
click at [33, 30] on icon "Menu" at bounding box center [38, 25] width 19 height 19
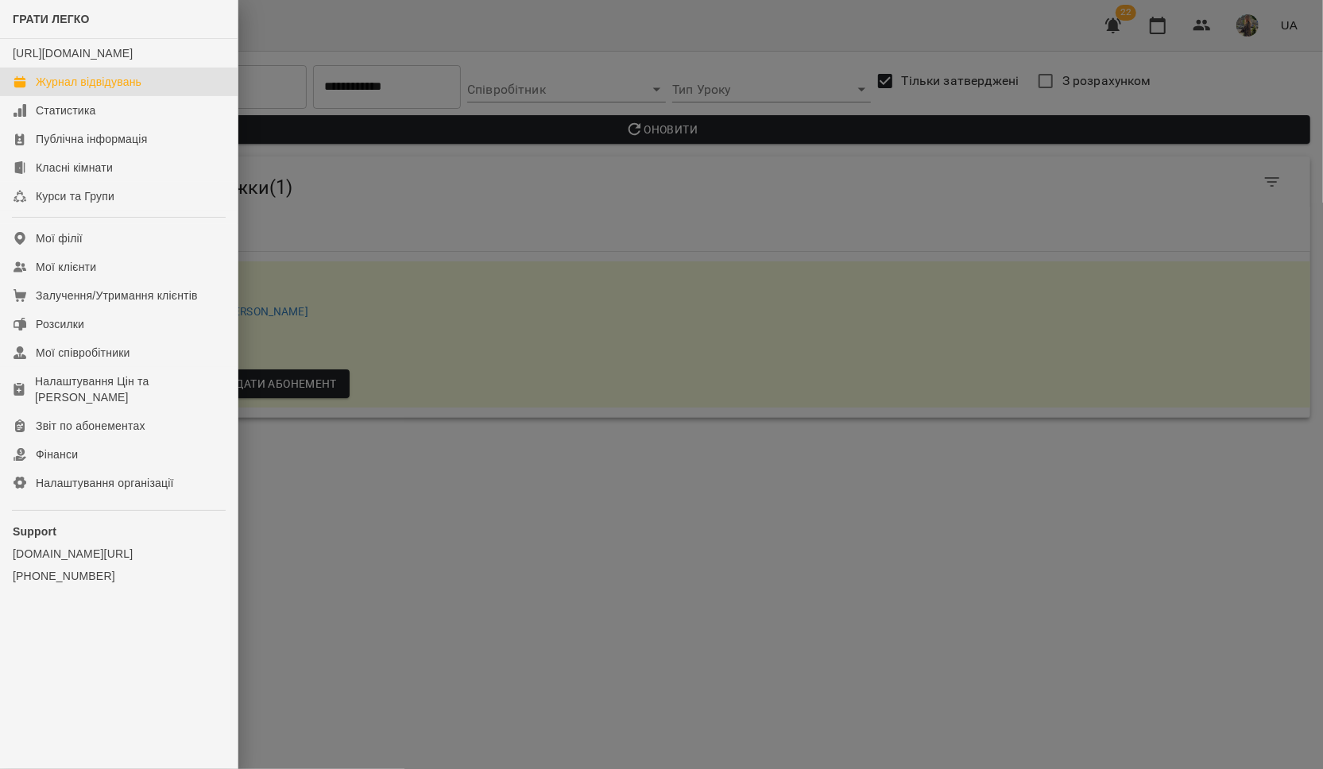
click at [75, 90] on div "Журнал відвідувань" at bounding box center [89, 82] width 106 height 16
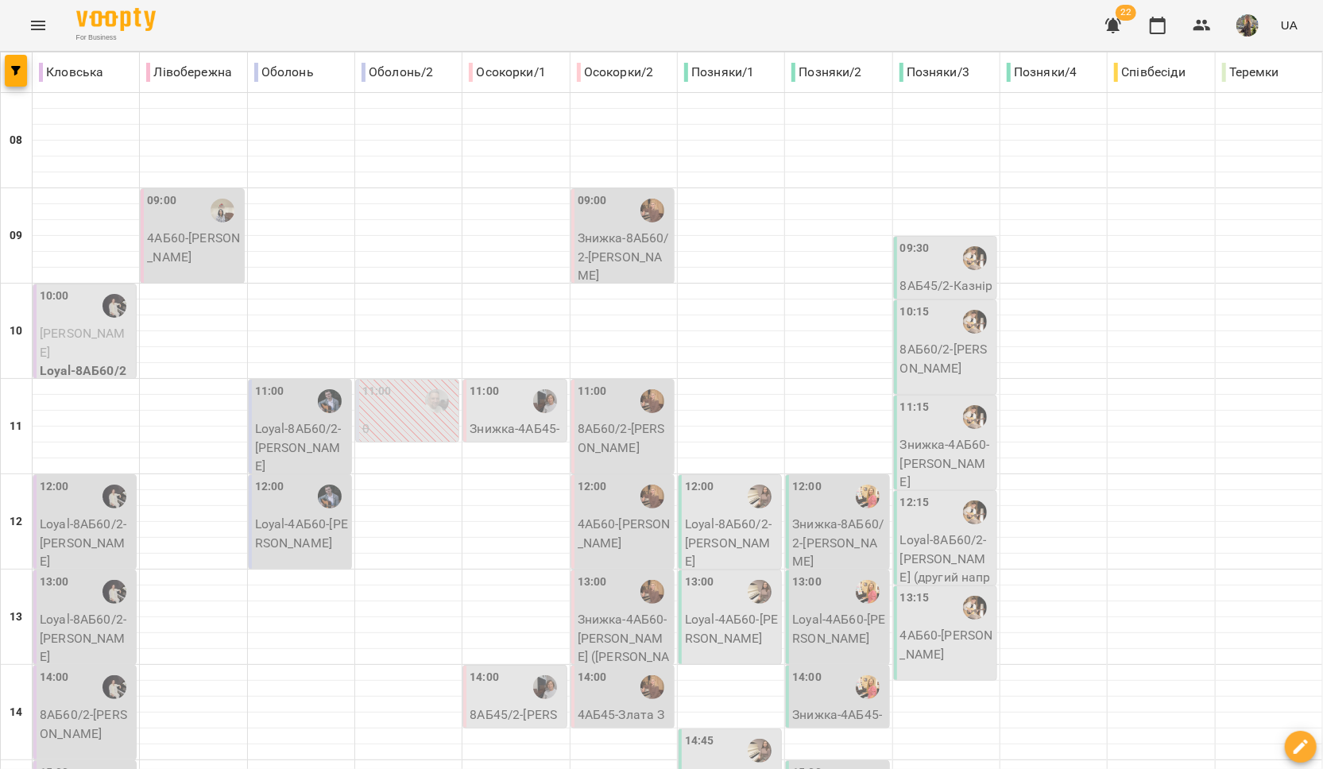
type input "**********"
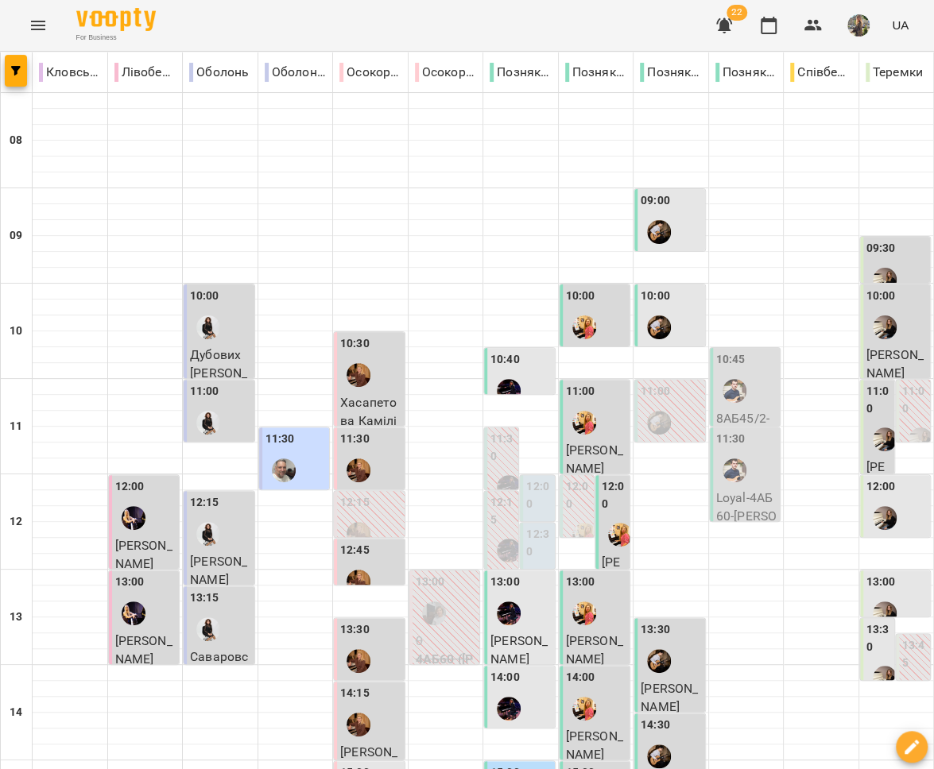
click at [752, 388] on div "10:45" at bounding box center [746, 380] width 61 height 58
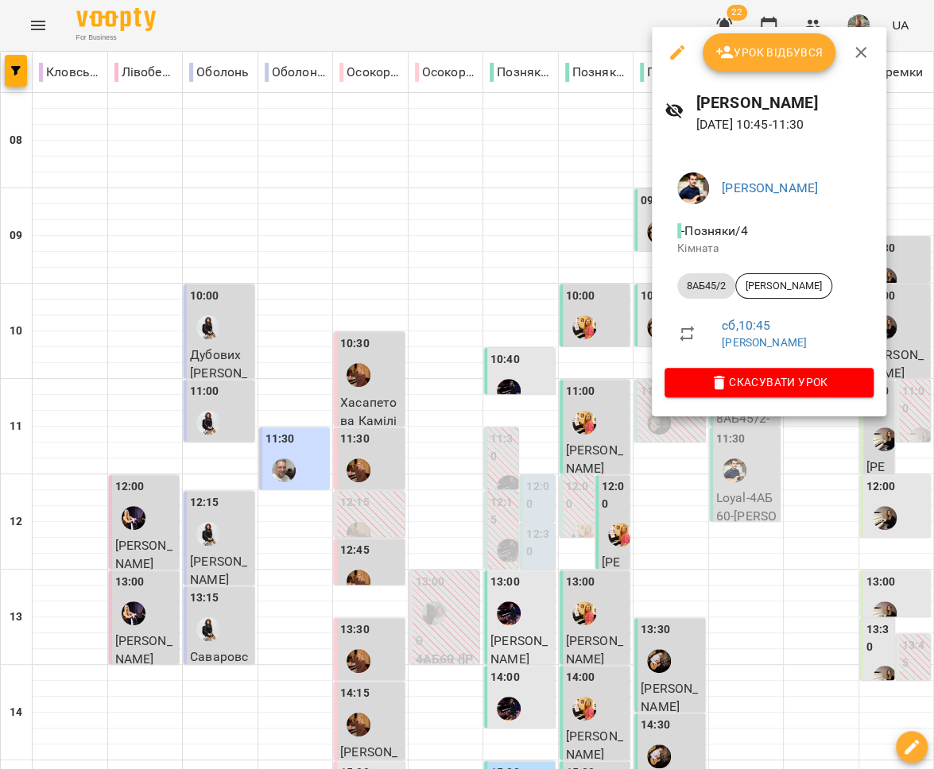
click at [558, 425] on div at bounding box center [467, 384] width 934 height 769
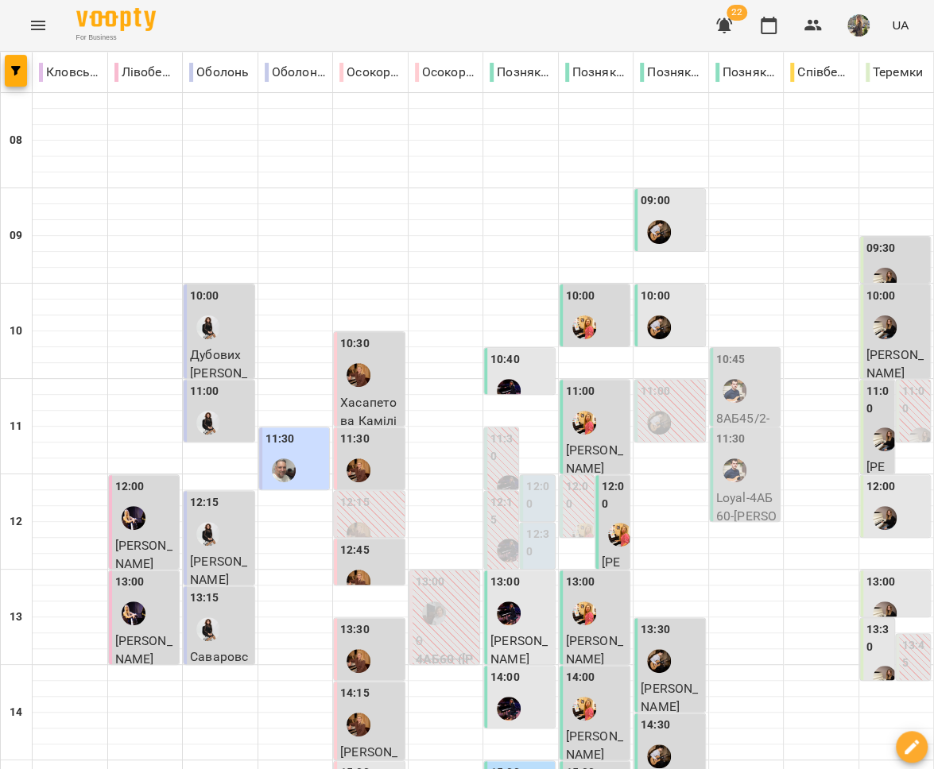
click at [735, 485] on div at bounding box center [734, 470] width 37 height 37
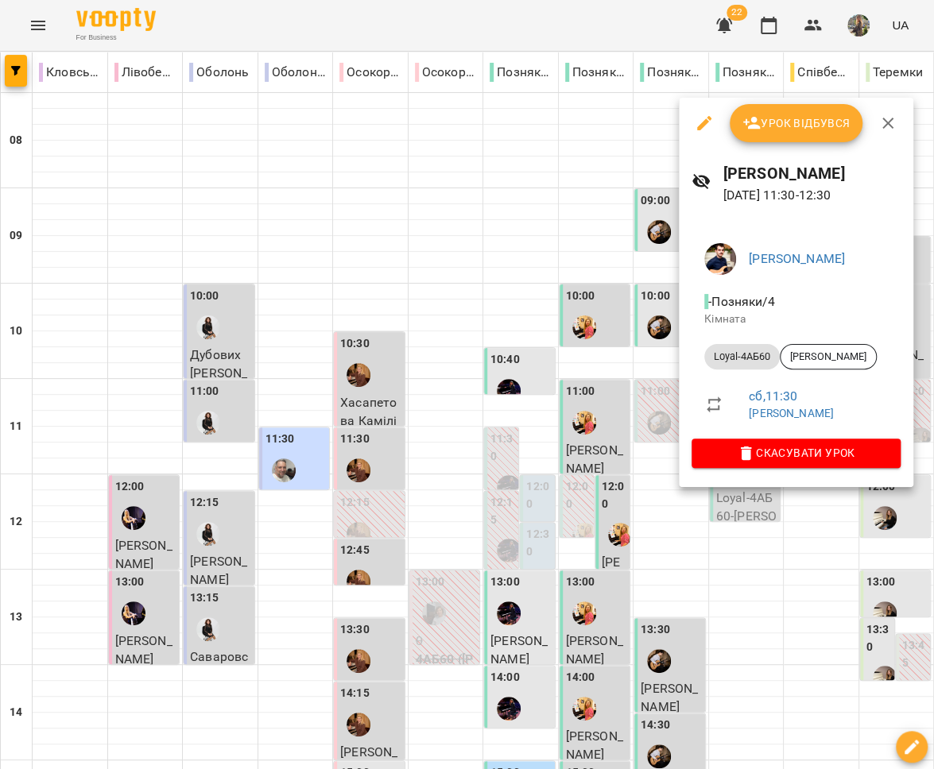
click at [773, 554] on div at bounding box center [467, 384] width 934 height 769
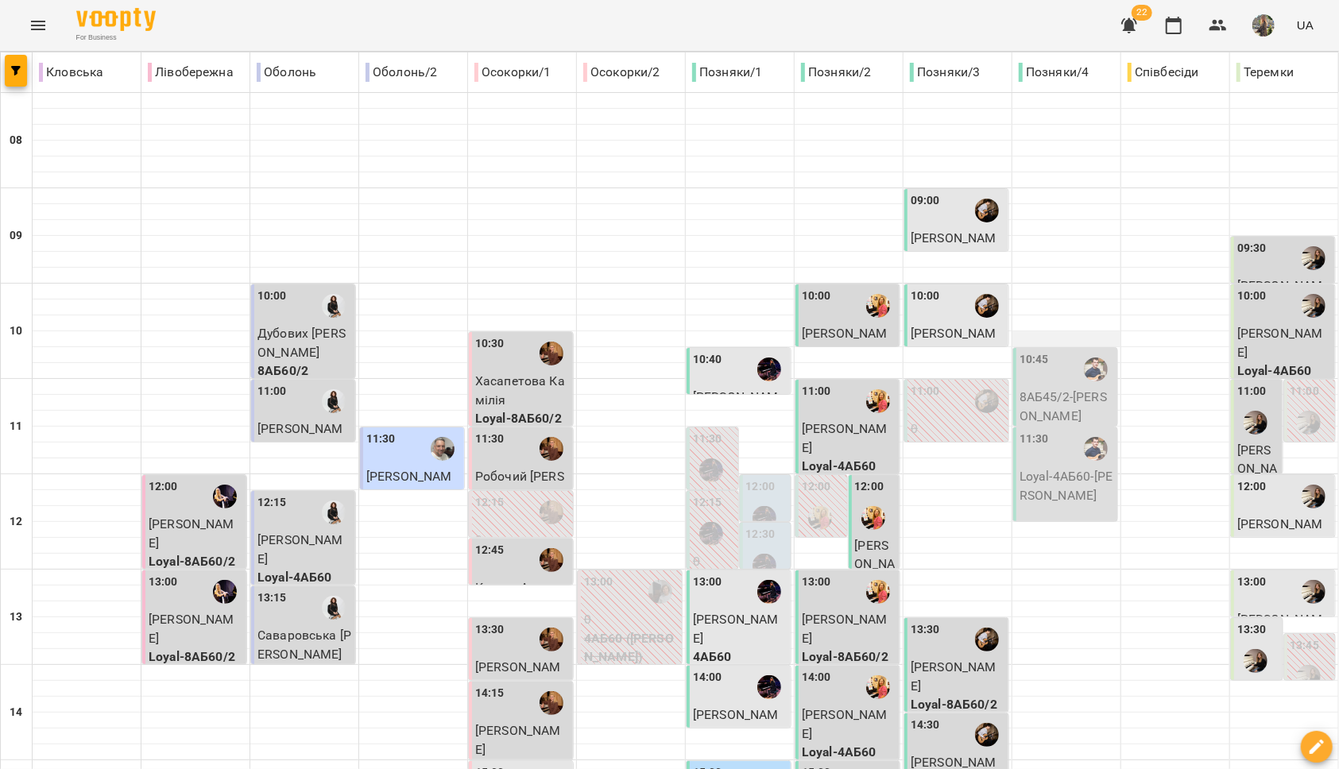
scroll to position [393, 0]
click at [969, 621] on div at bounding box center [987, 639] width 37 height 37
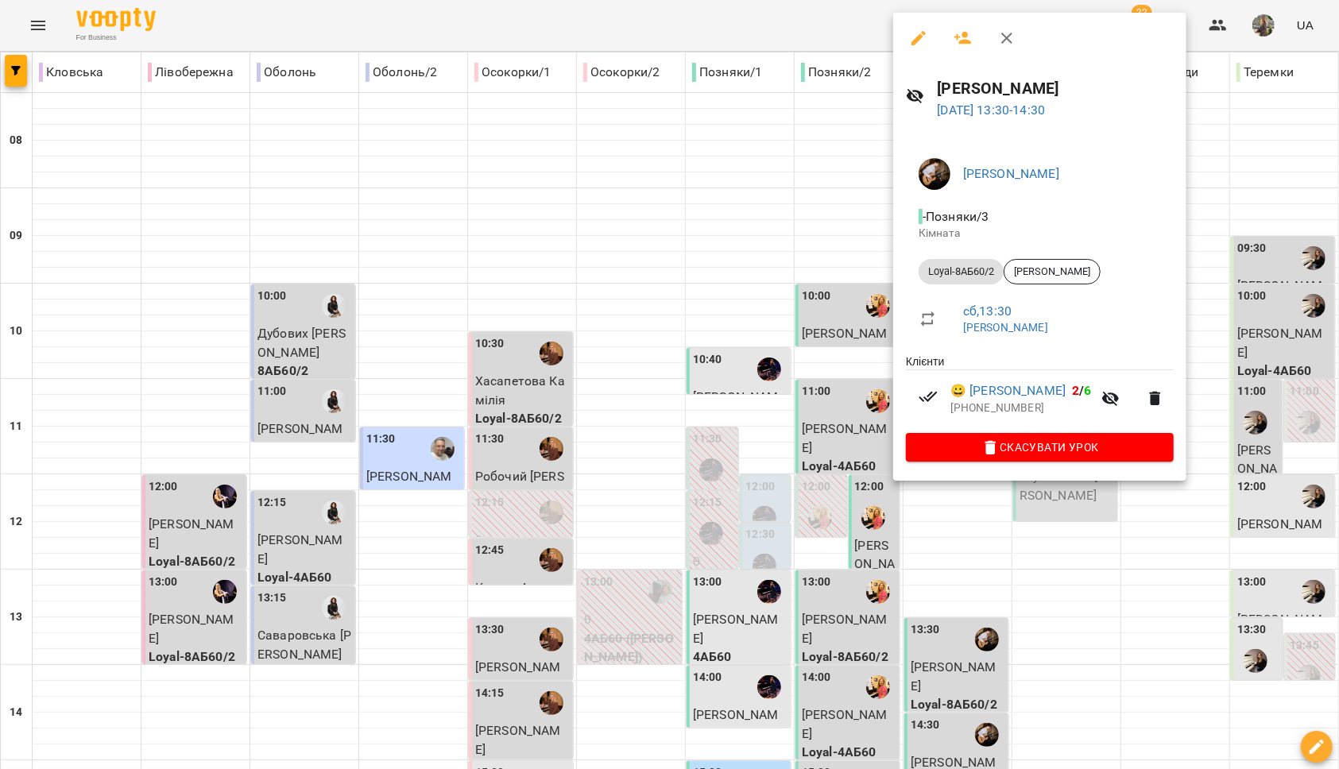
click at [1231, 308] on div at bounding box center [669, 384] width 1339 height 769
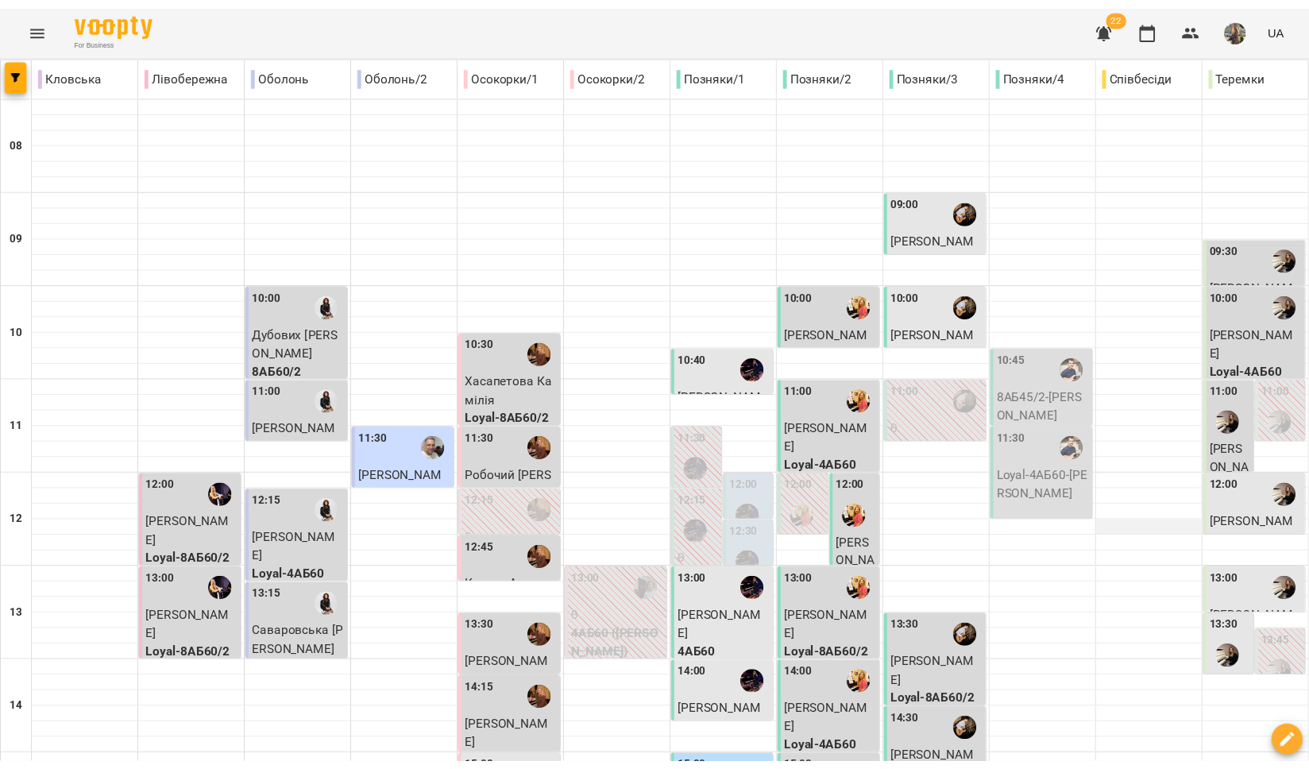
scroll to position [91, 0]
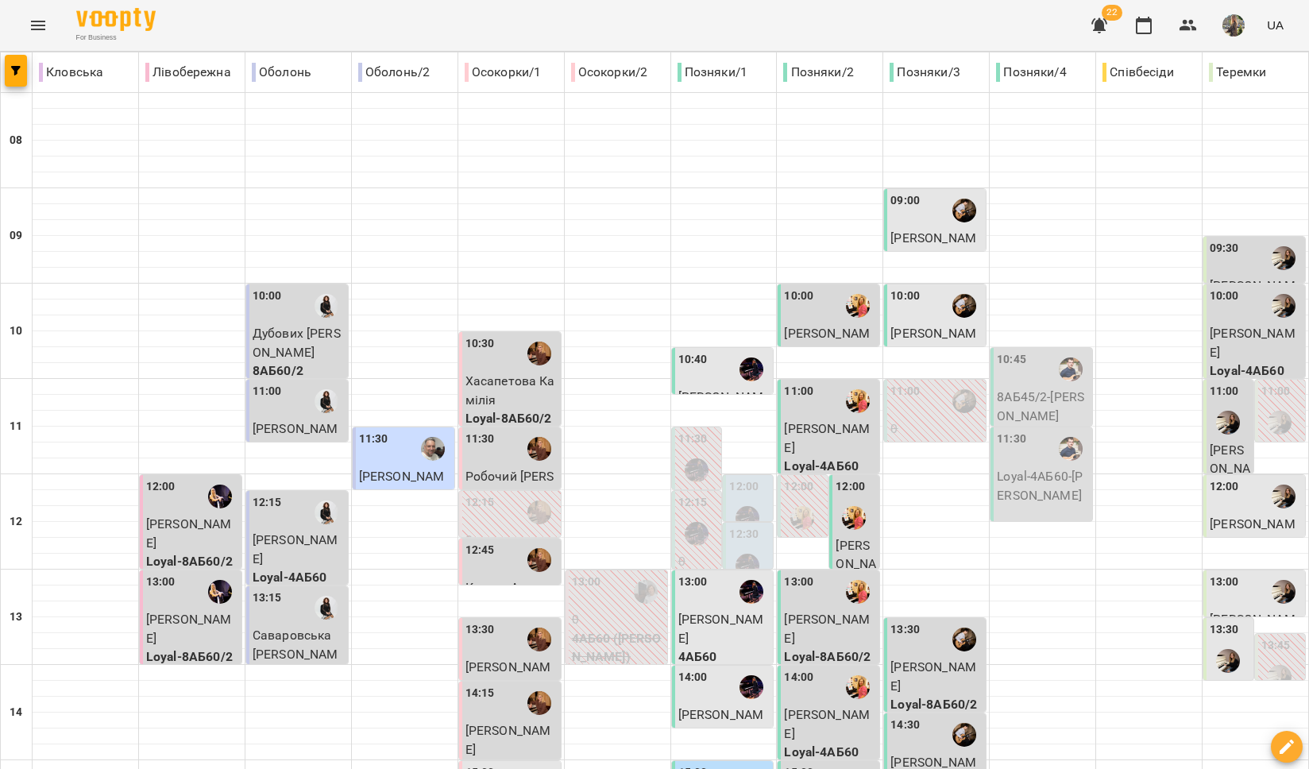
click at [927, 326] on span "Артем Новосядлий" at bounding box center [934, 343] width 86 height 34
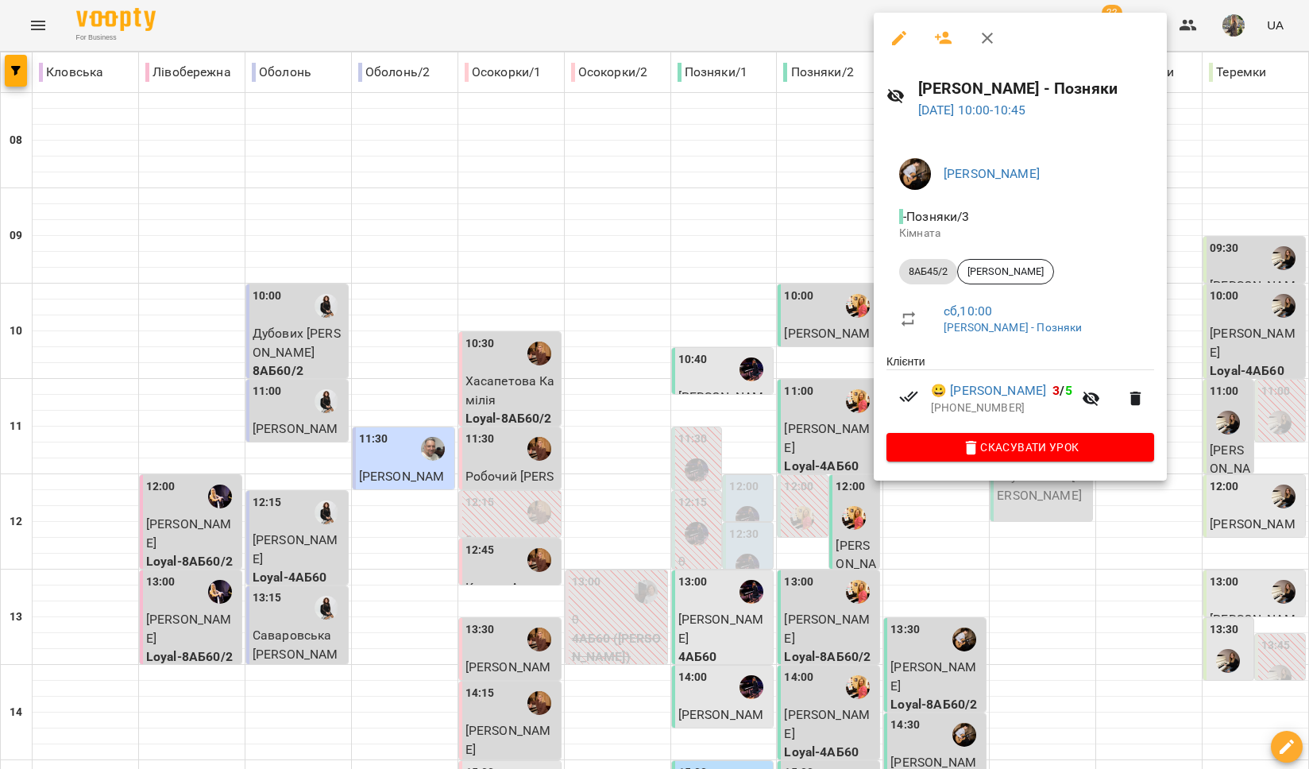
click at [1053, 568] on div at bounding box center [654, 384] width 1309 height 769
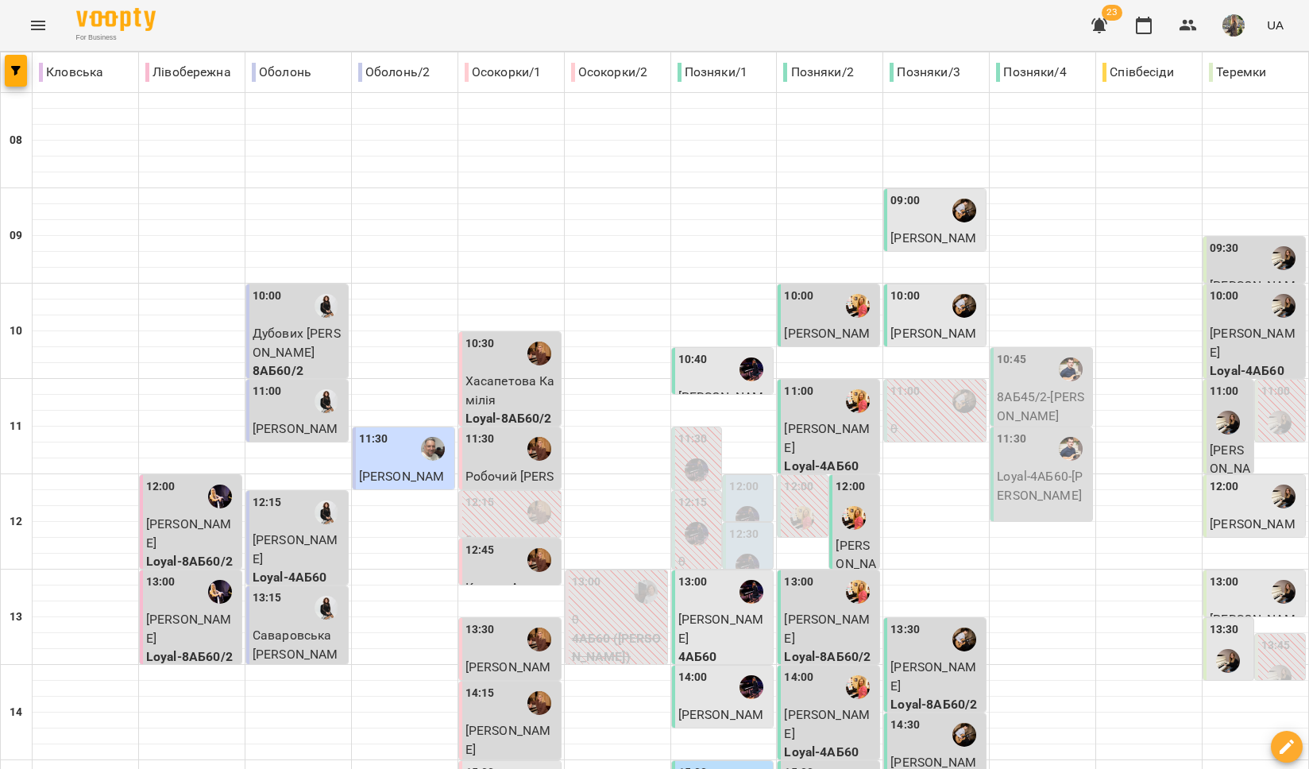
click at [923, 383] on div "11:00" at bounding box center [937, 401] width 92 height 37
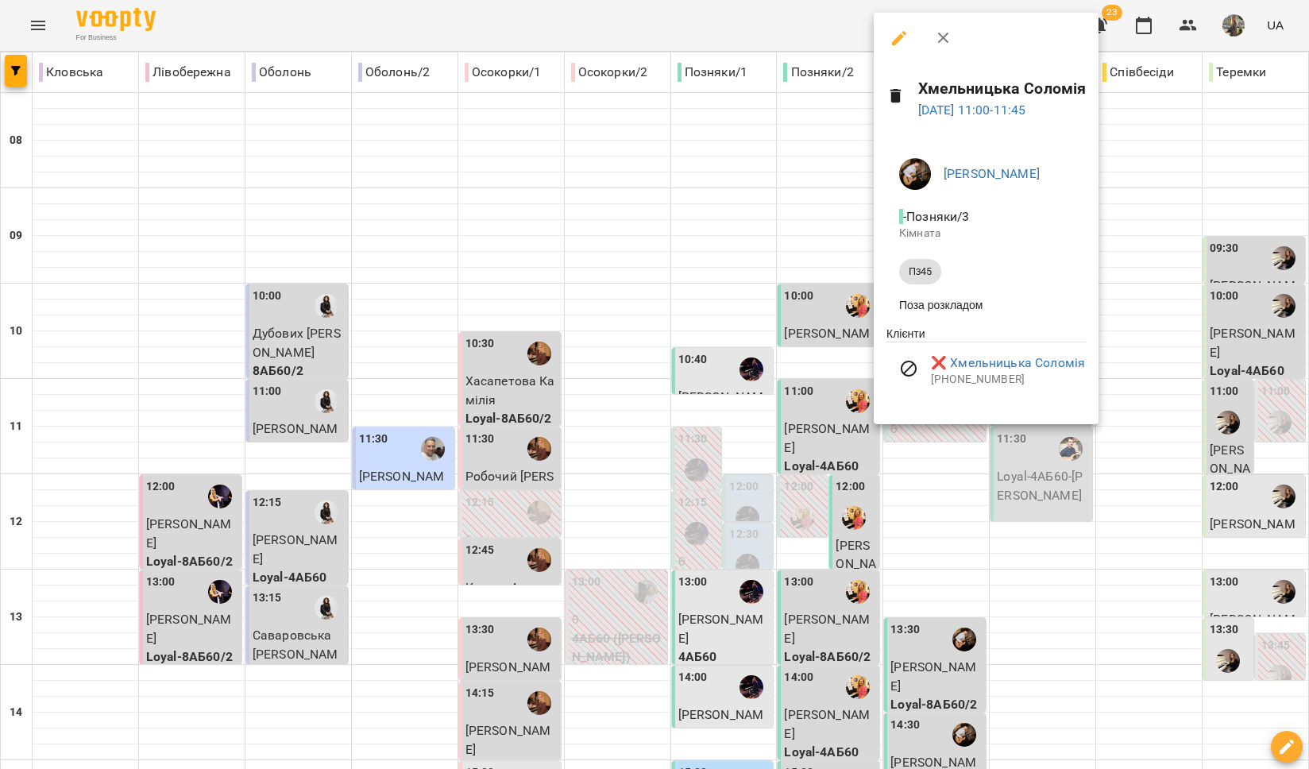
click at [1054, 457] on div at bounding box center [654, 384] width 1309 height 769
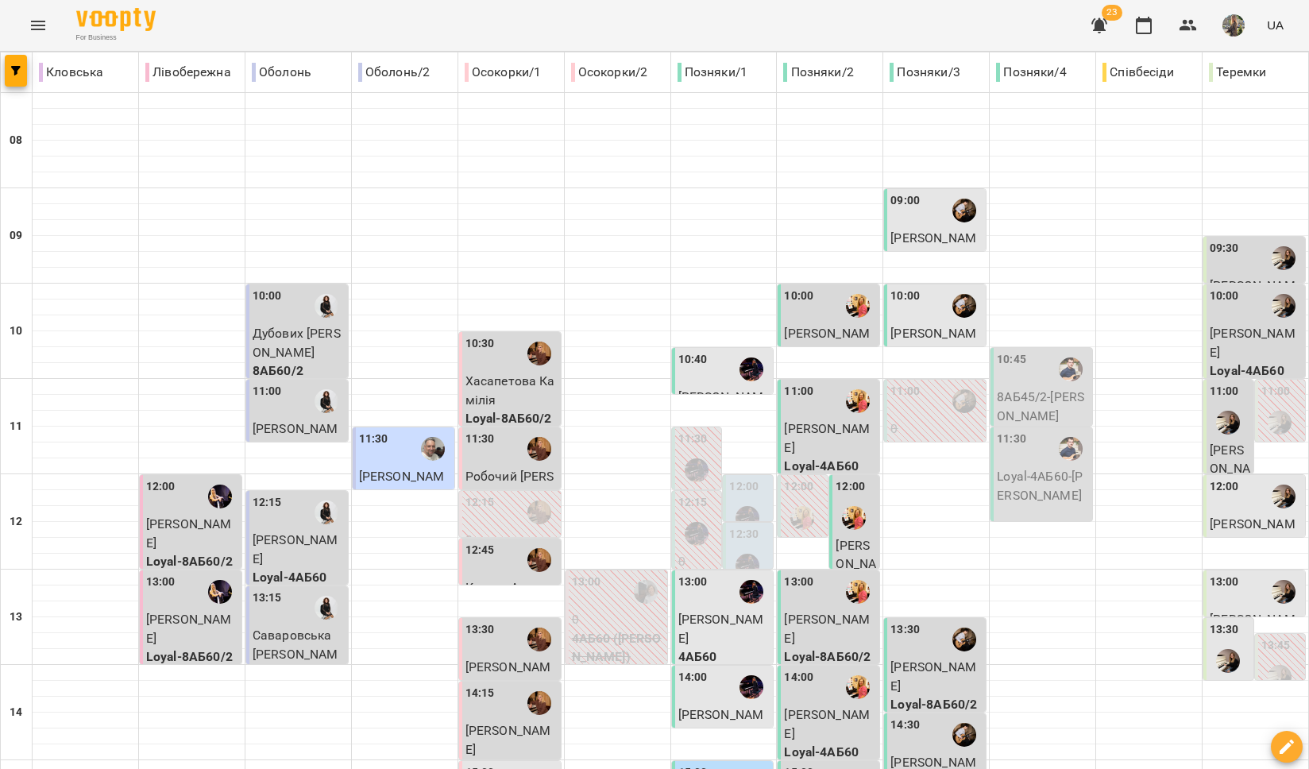
click at [924, 288] on div "10:00" at bounding box center [937, 306] width 92 height 37
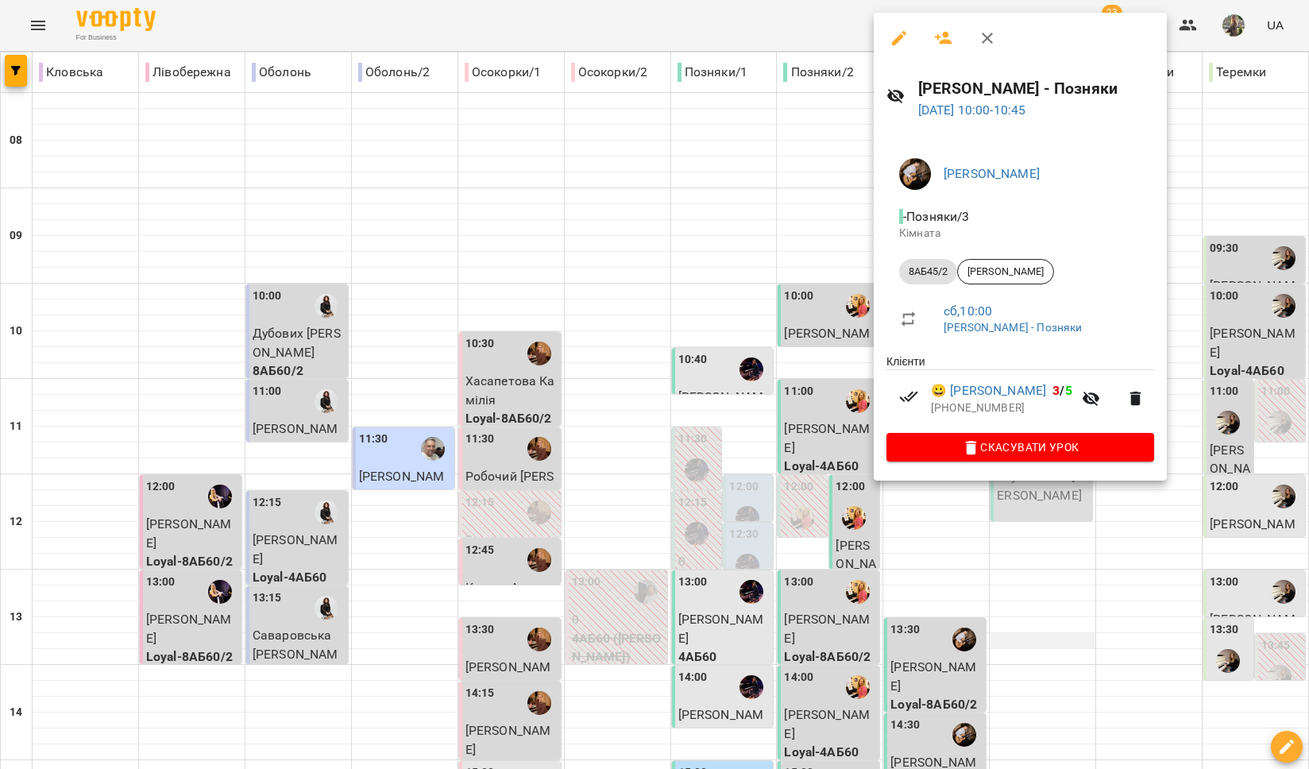
click at [1078, 555] on div at bounding box center [654, 384] width 1309 height 769
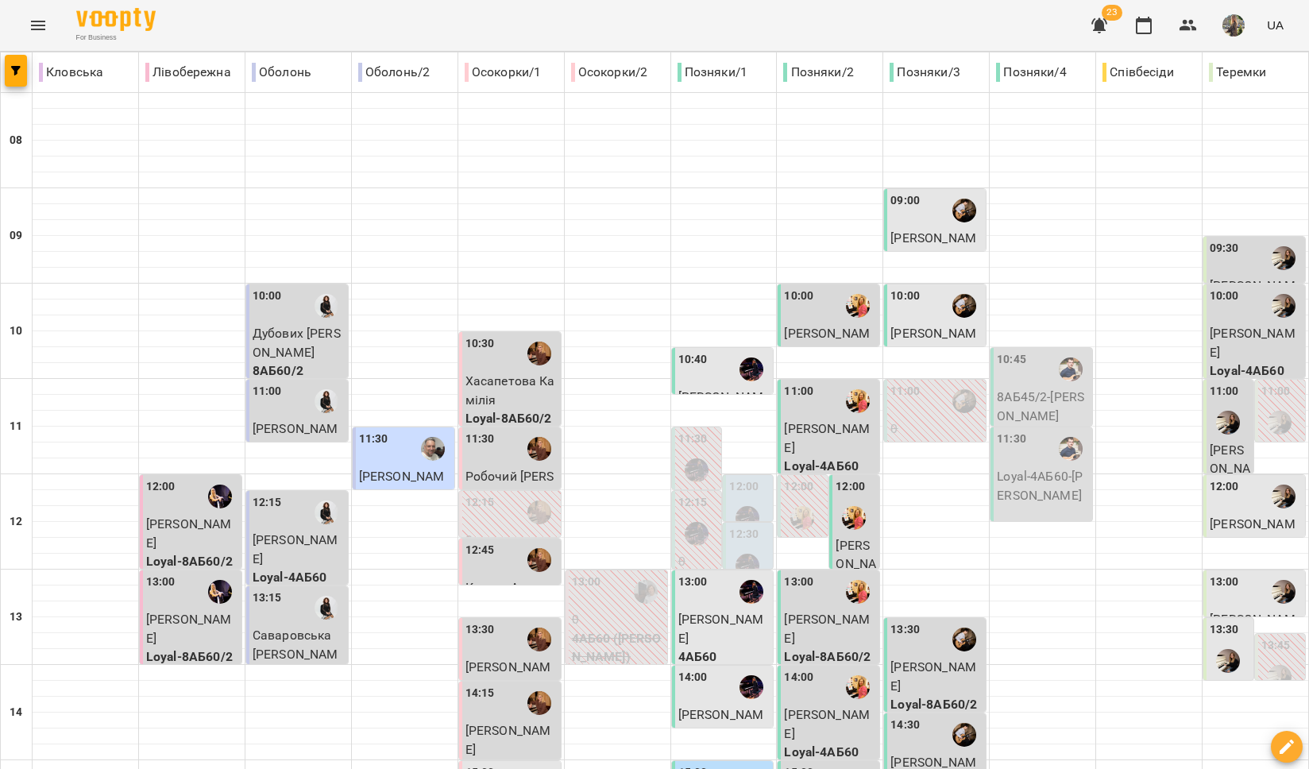
scroll to position [668, 0]
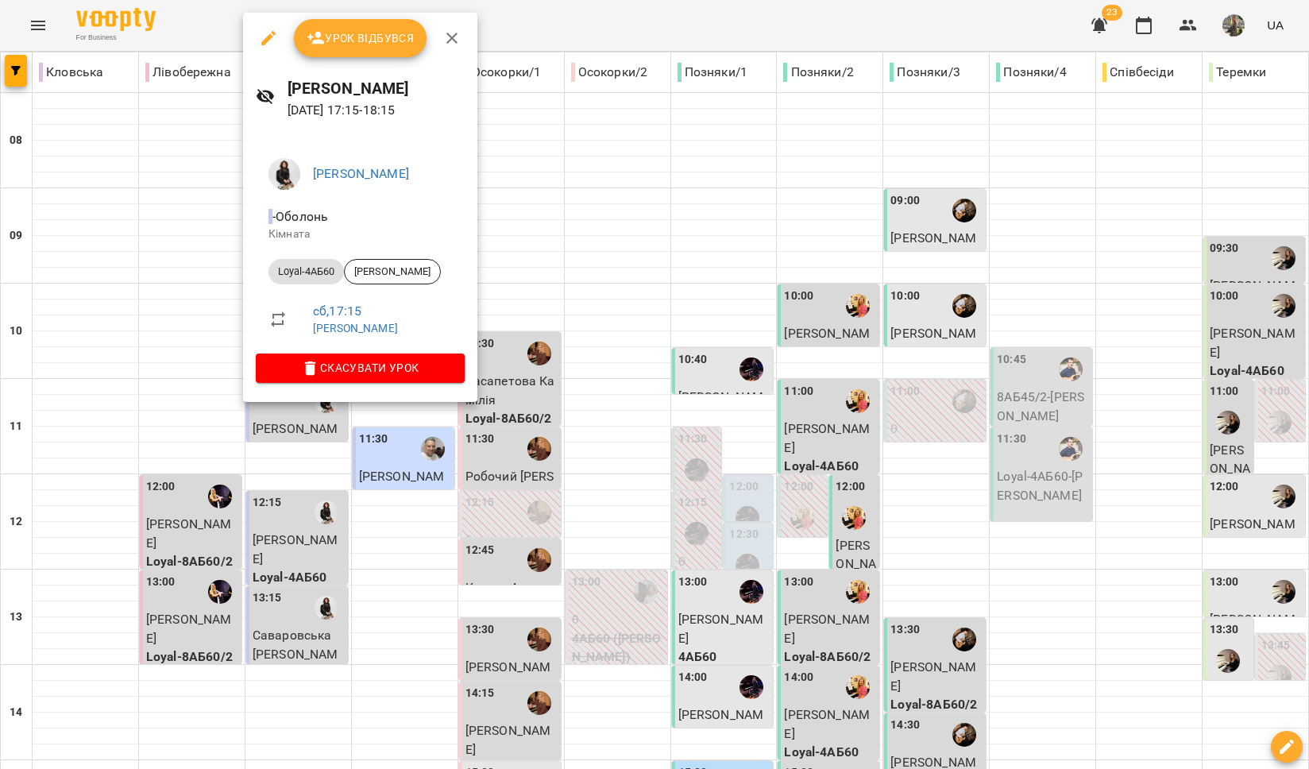
click at [544, 451] on div at bounding box center [654, 384] width 1309 height 769
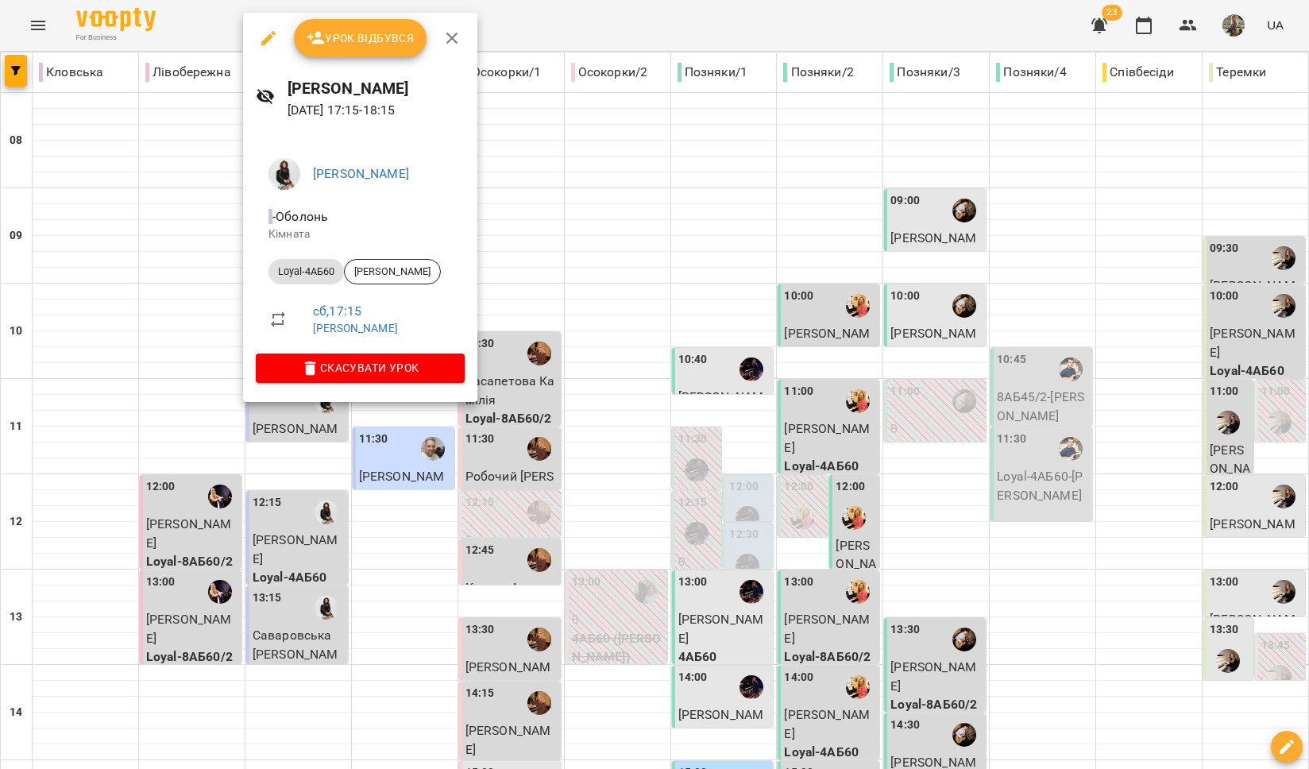
click at [507, 280] on div at bounding box center [654, 384] width 1309 height 769
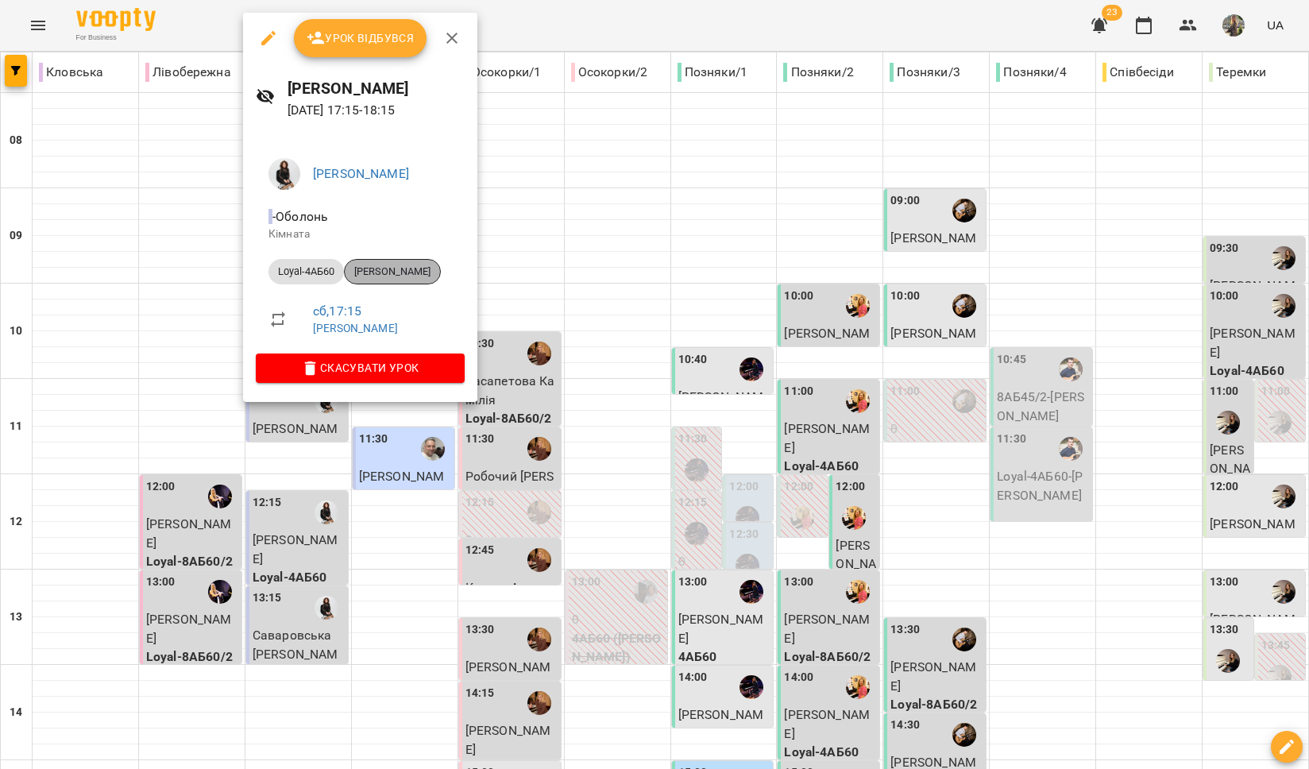
click at [405, 274] on span "Наталія Сухомлин" at bounding box center [392, 272] width 95 height 14
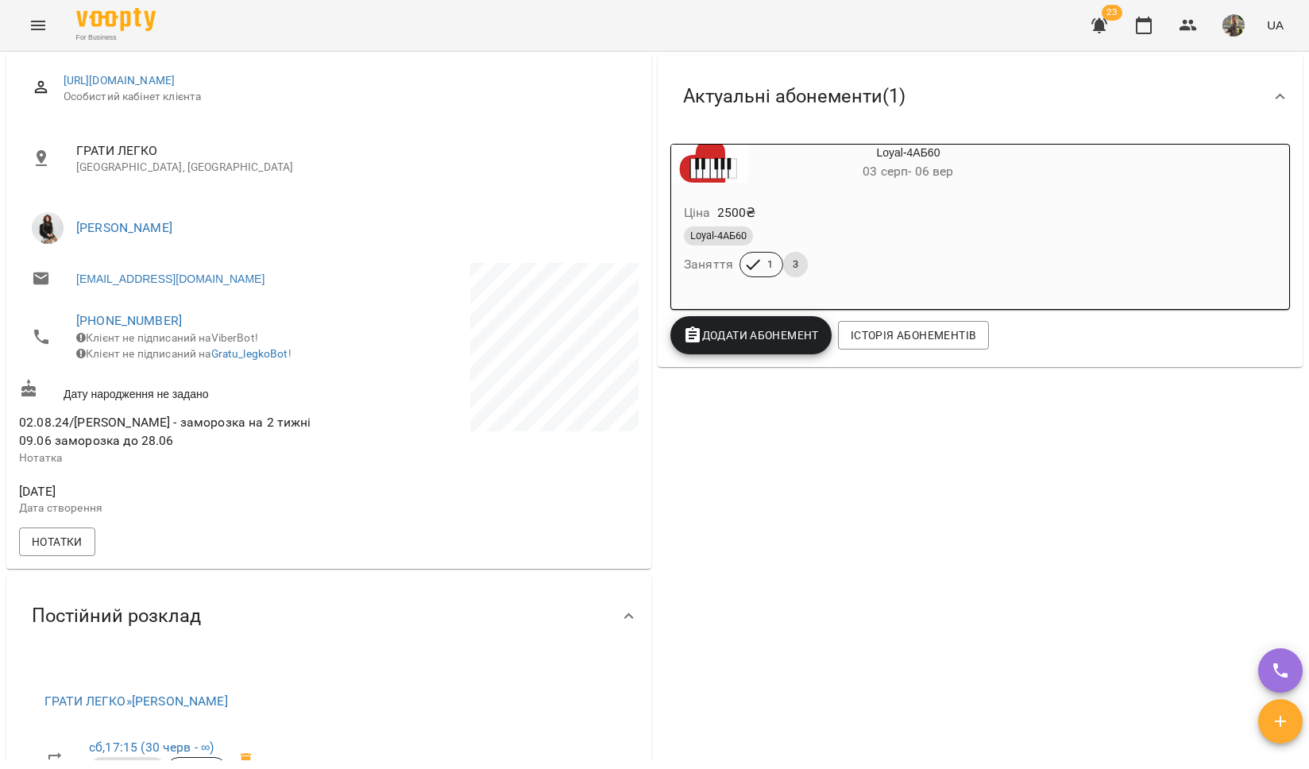
scroll to position [143, 0]
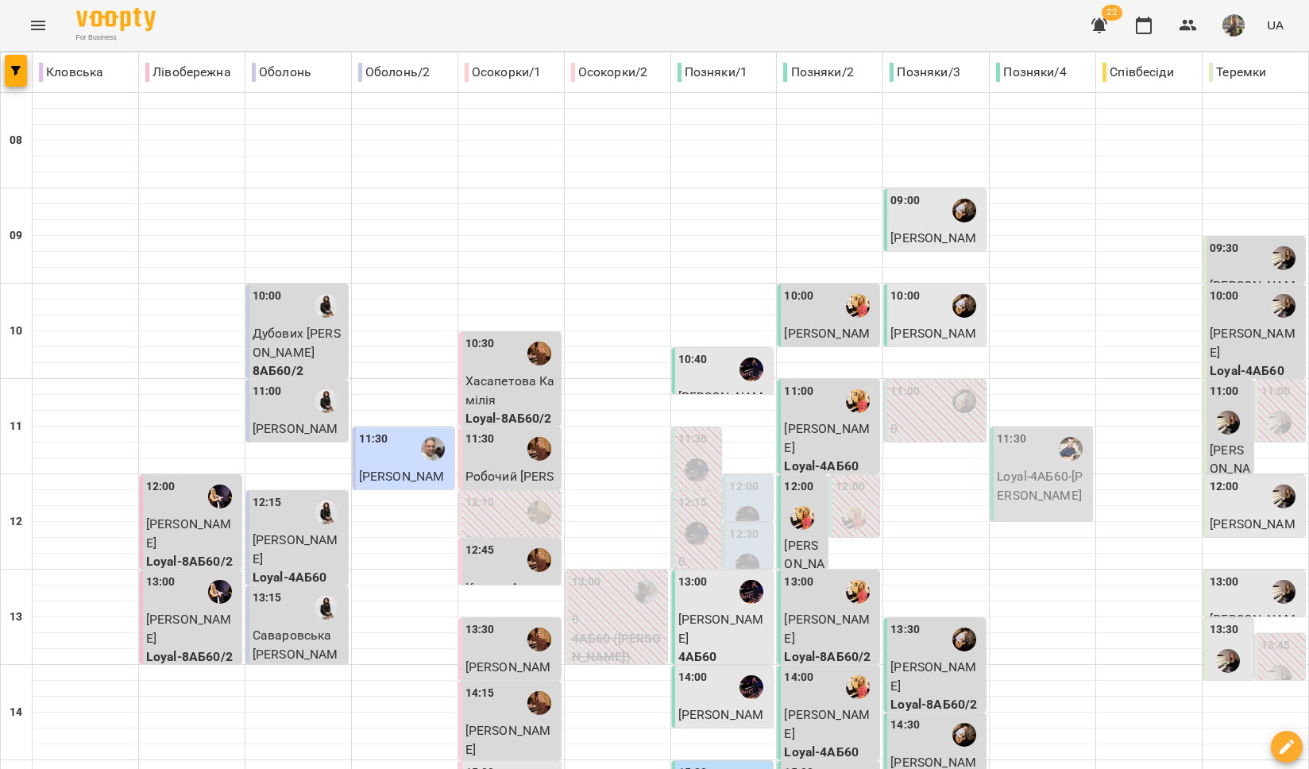
scroll to position [408, 0]
click at [38, 20] on icon "Menu" at bounding box center [38, 25] width 19 height 19
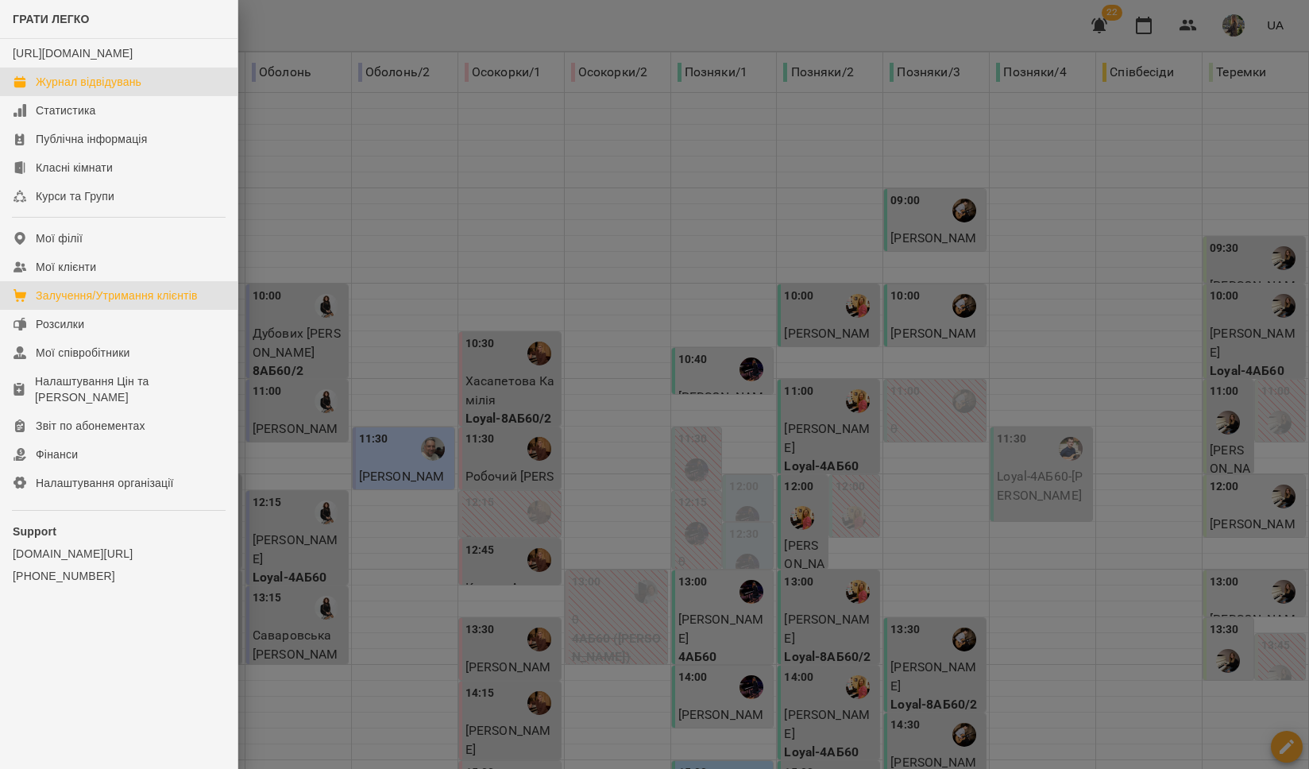
click at [99, 304] on div "Залучення/Утримання клієнтів" at bounding box center [117, 296] width 162 height 16
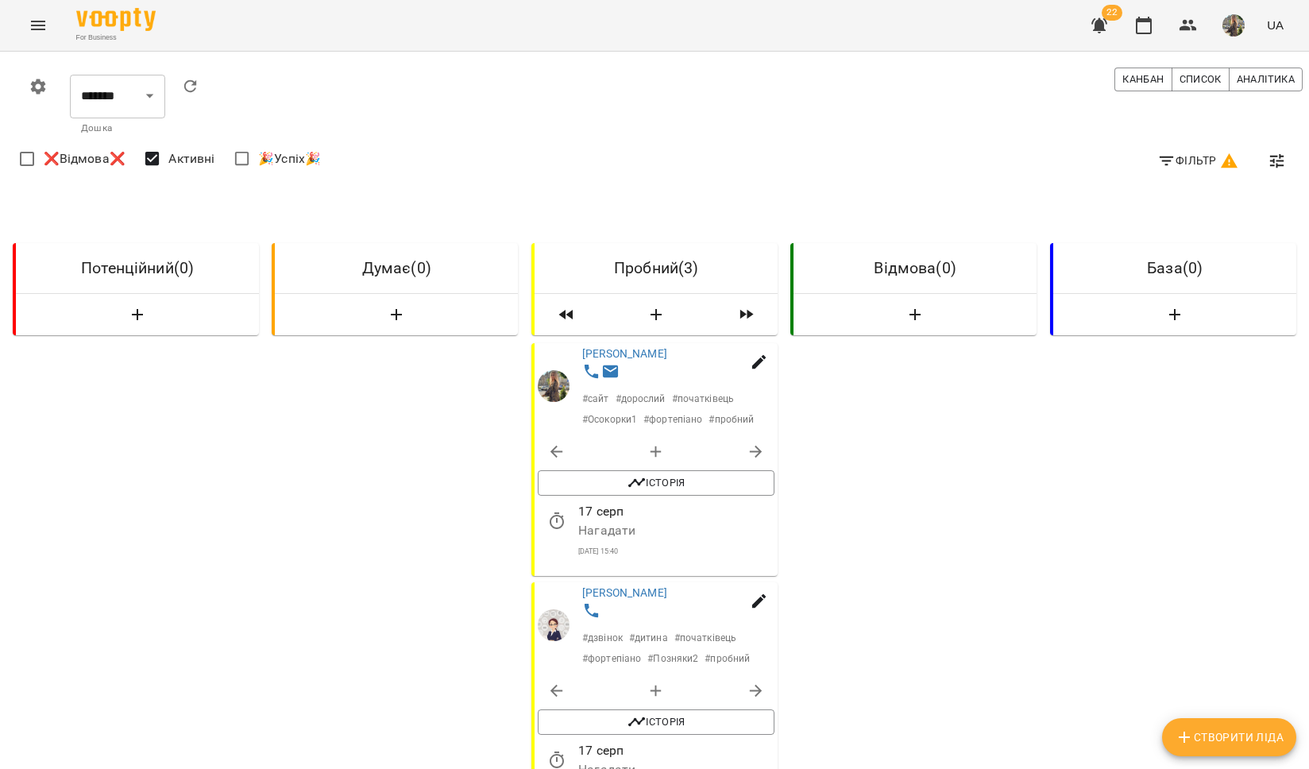
scroll to position [164, 0]
click at [640, 586] on link "Макаренко Дмитро" at bounding box center [624, 592] width 85 height 13
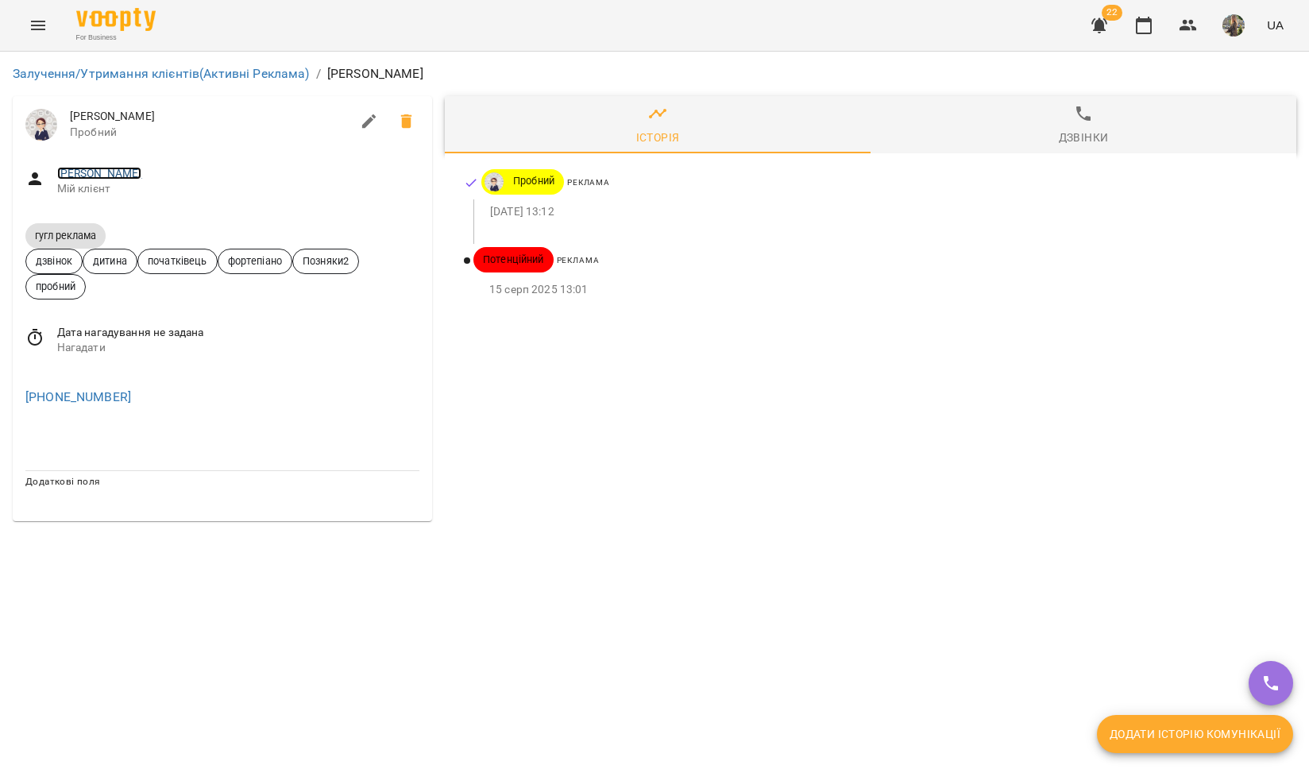
click at [87, 176] on link "Макаренко Дмитро" at bounding box center [99, 173] width 85 height 13
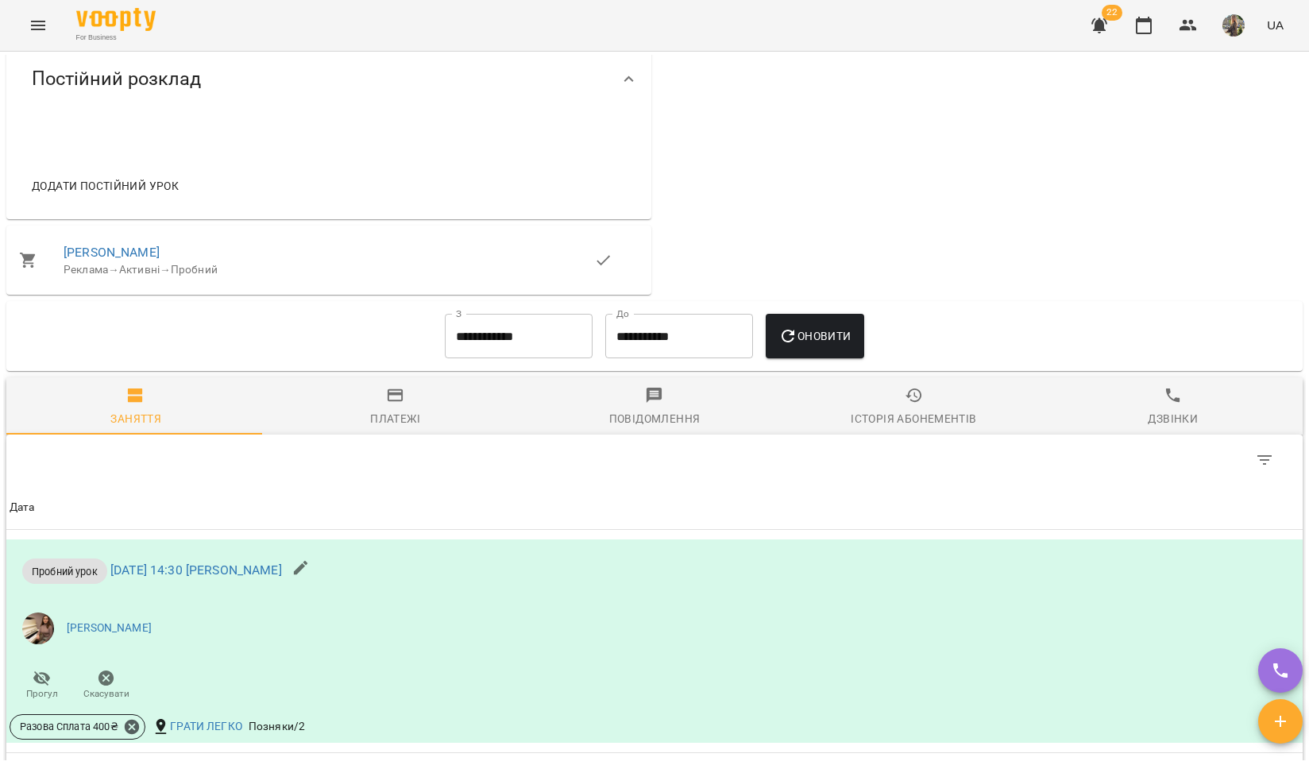
scroll to position [1123, 0]
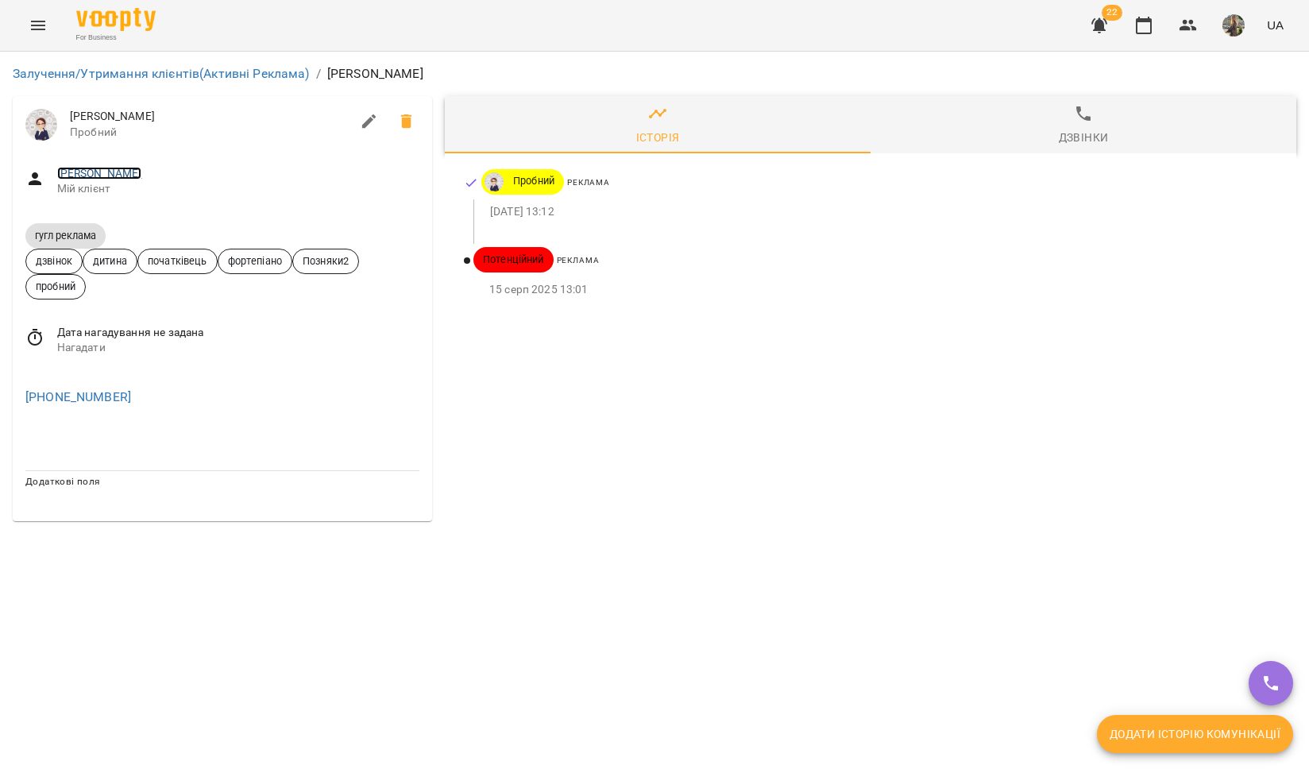
click at [113, 176] on link "Макаренко Дмитро" at bounding box center [99, 173] width 85 height 13
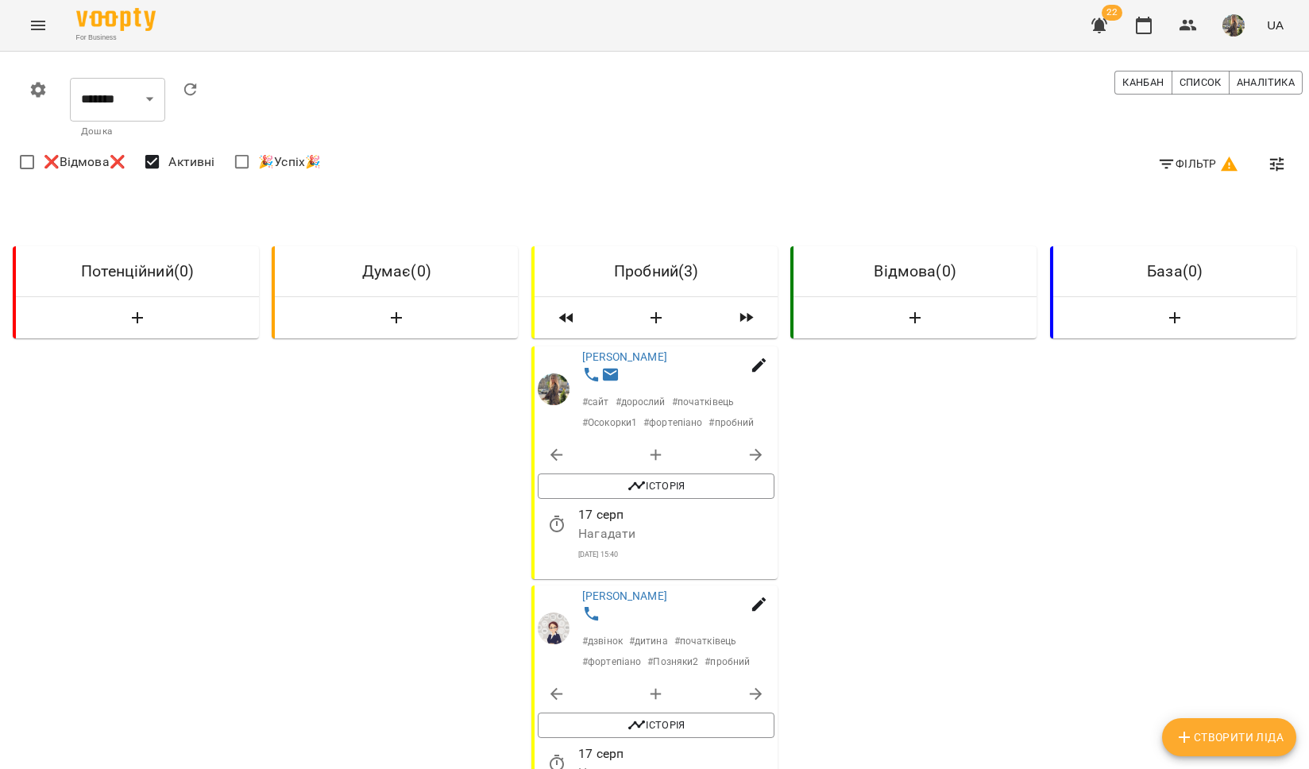
click at [39, 26] on icon "Menu" at bounding box center [38, 25] width 19 height 19
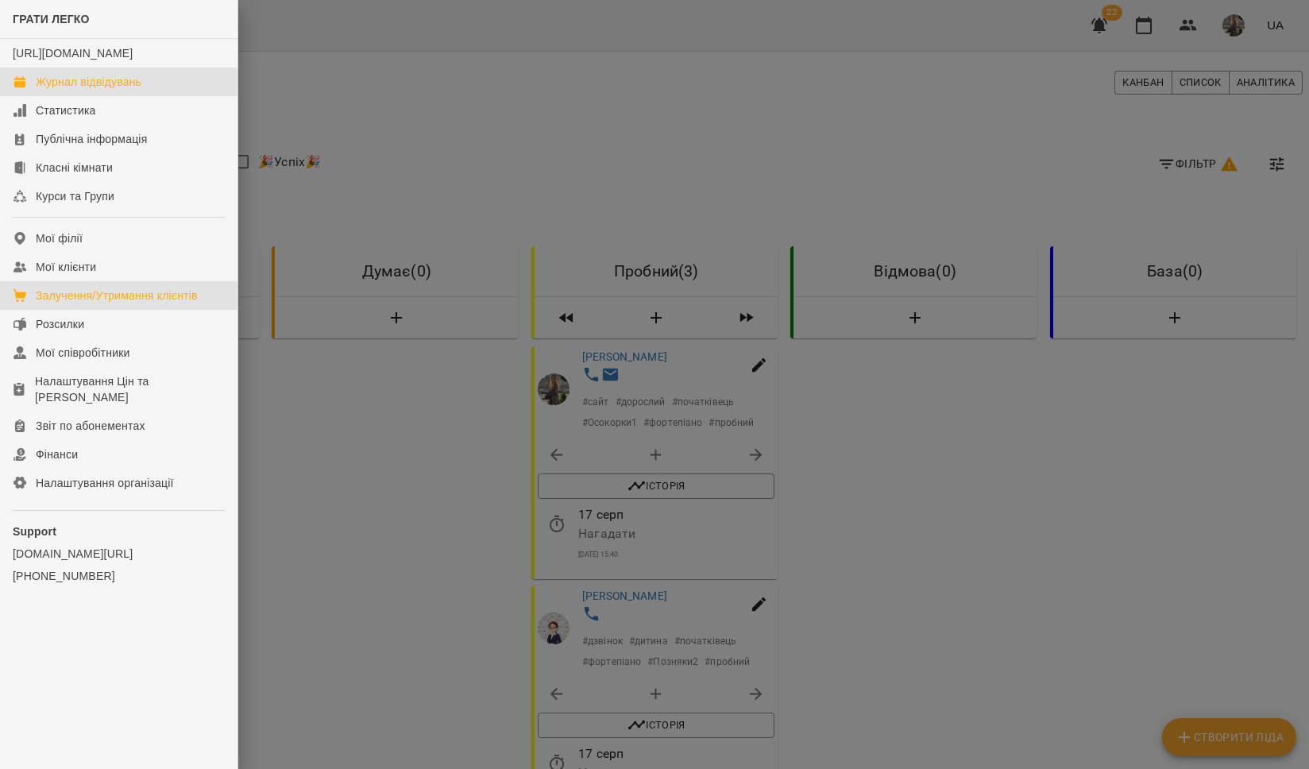
click at [71, 90] on div "Журнал відвідувань" at bounding box center [89, 82] width 106 height 16
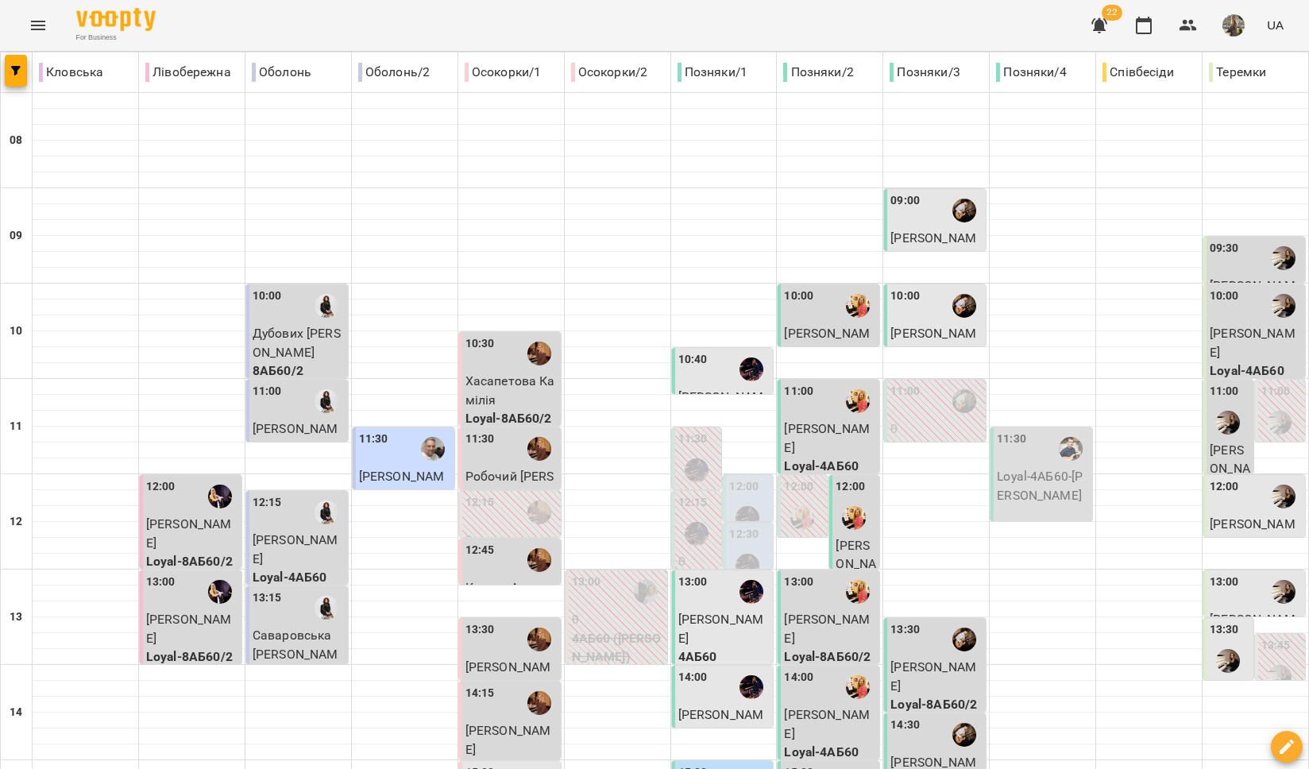
type input "**********"
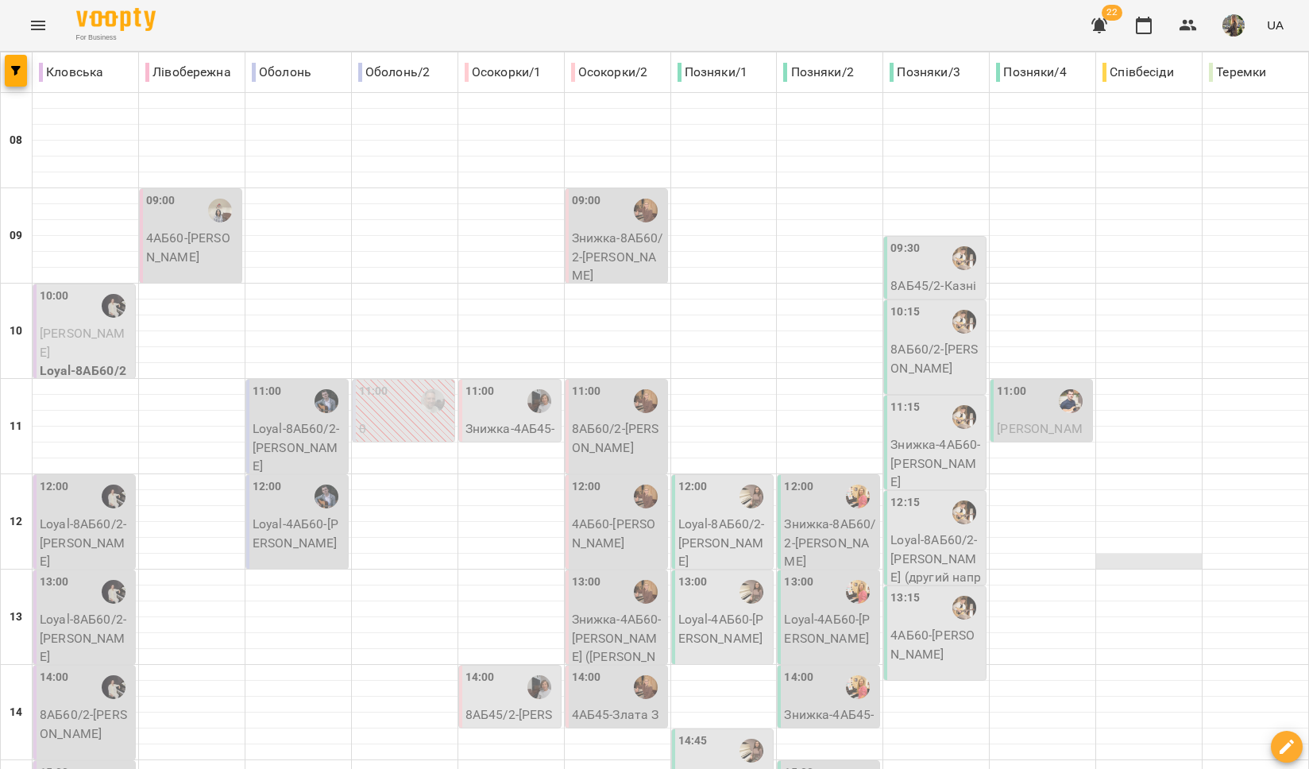
scroll to position [37, 0]
click at [1034, 383] on div "11:00" at bounding box center [1043, 401] width 92 height 37
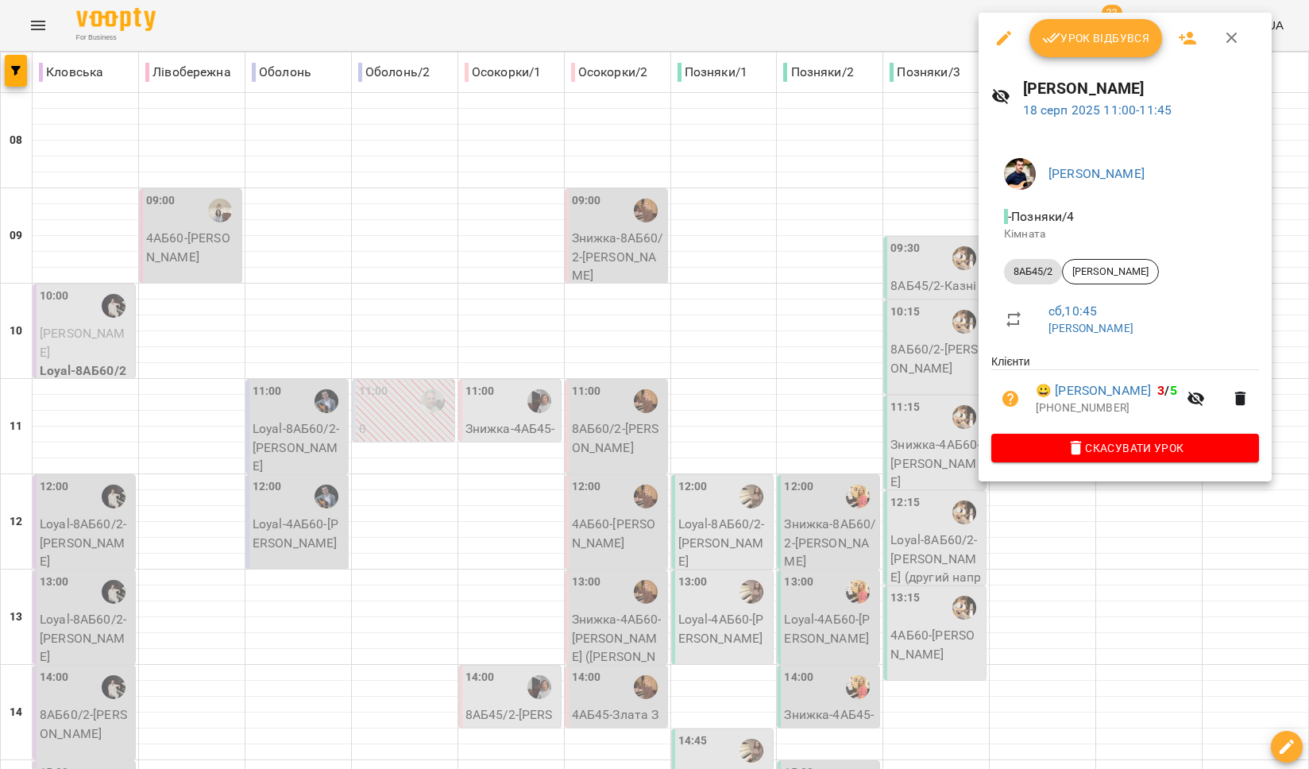
click at [1116, 509] on div at bounding box center [654, 384] width 1309 height 769
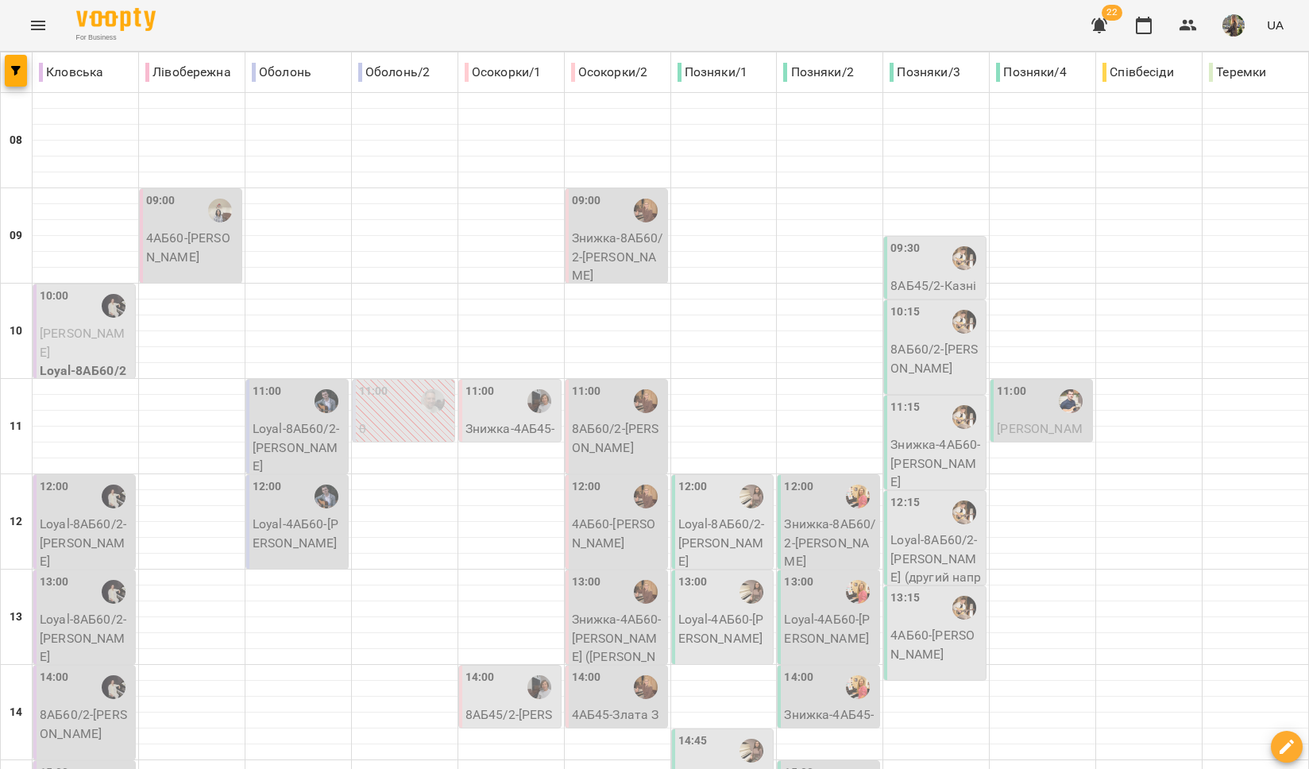
type input "**********"
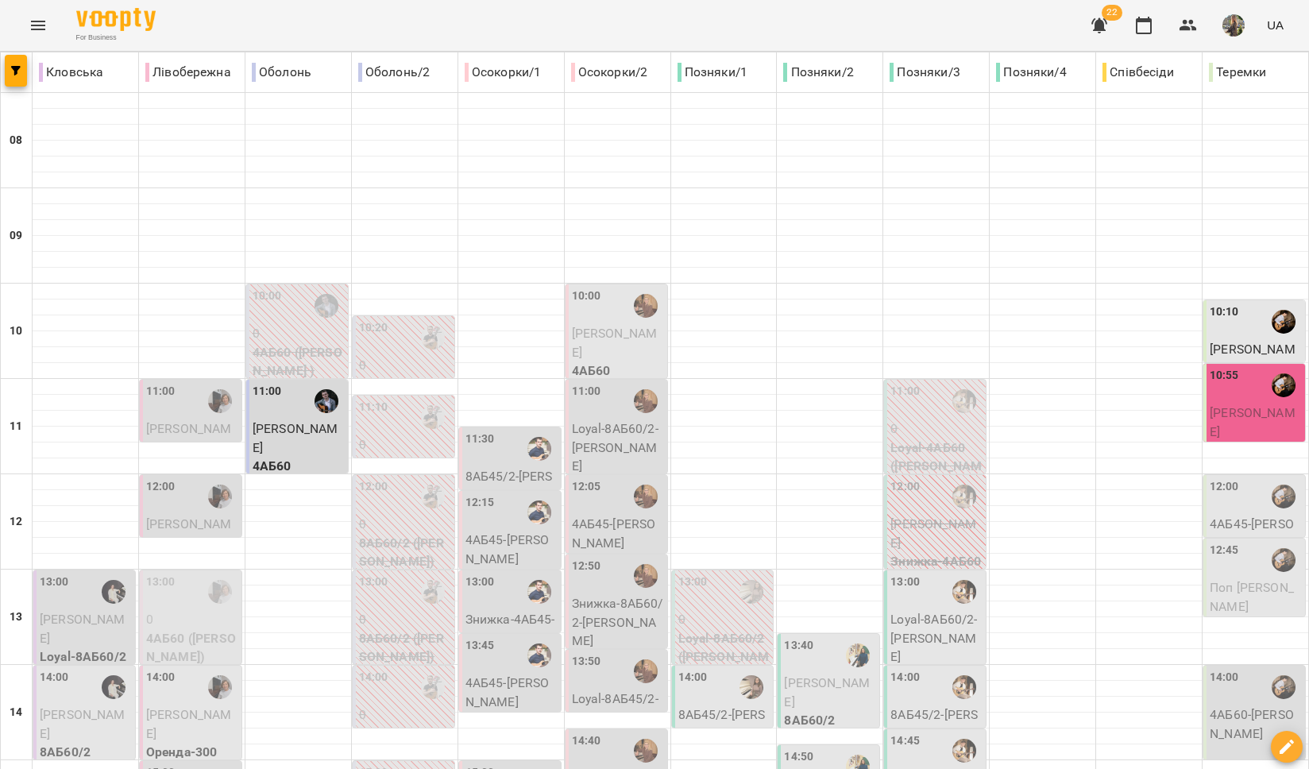
scroll to position [0, 0]
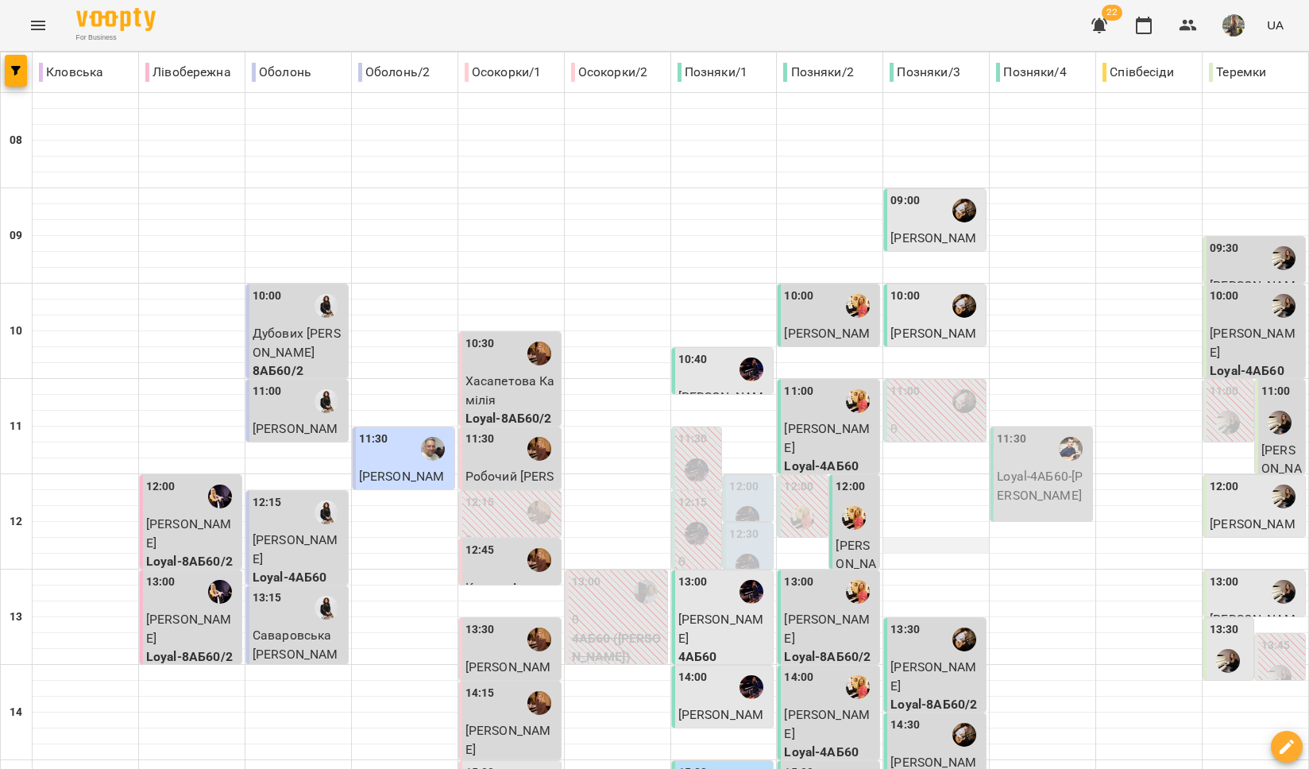
scroll to position [82, 0]
type input "**********"
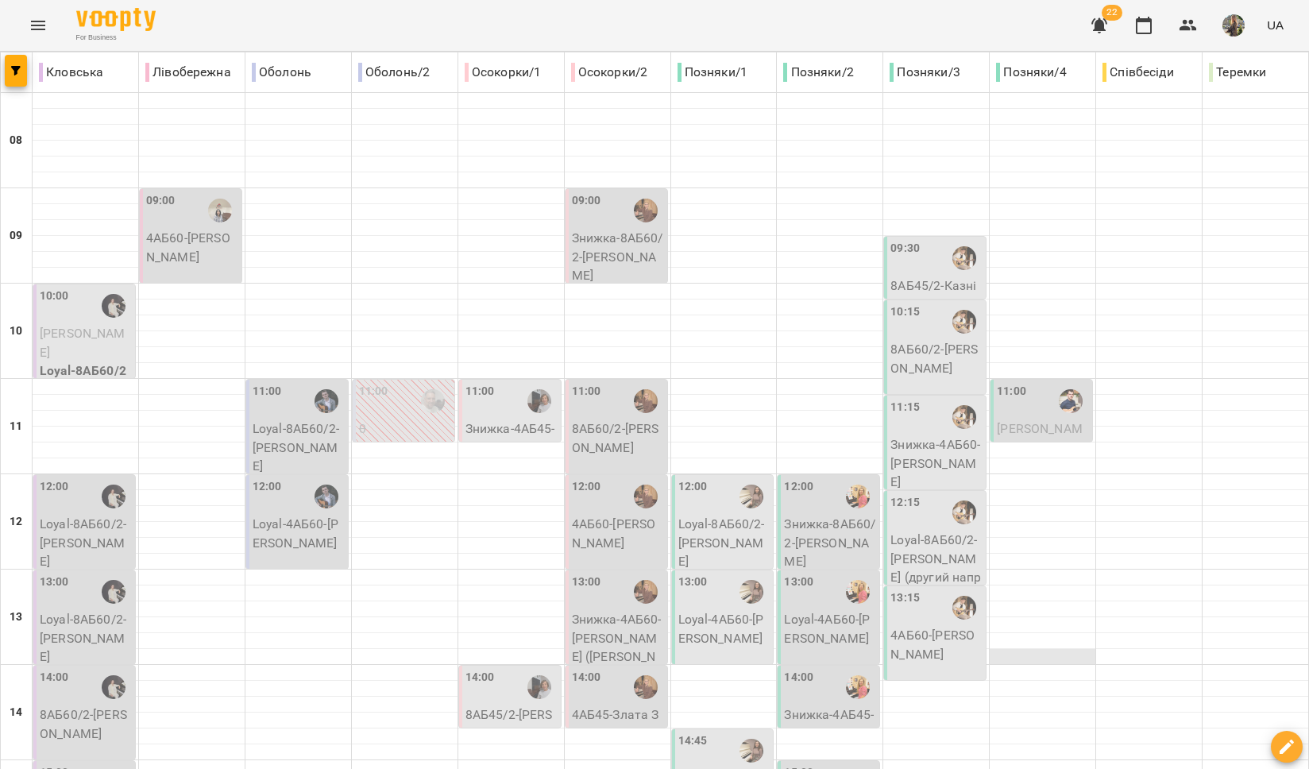
scroll to position [48, 0]
click at [1032, 383] on div "11:00" at bounding box center [1043, 401] width 92 height 37
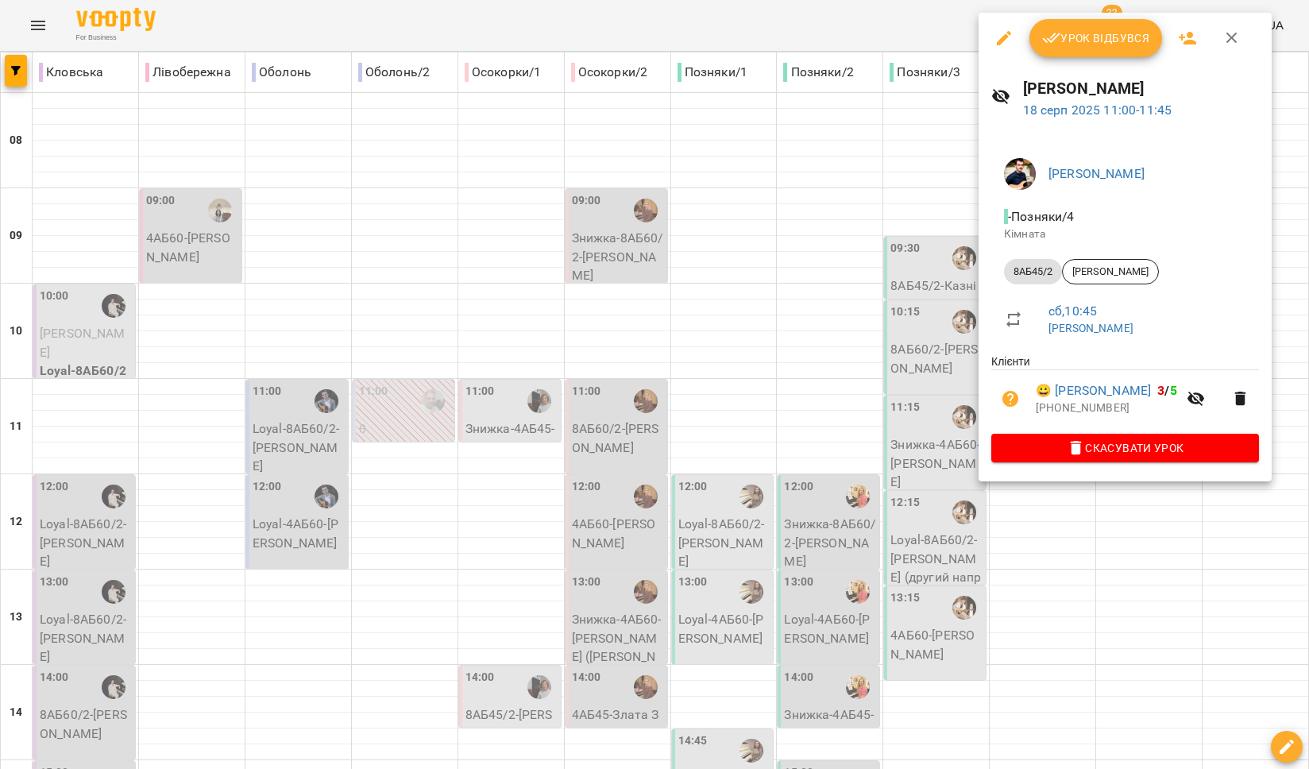
click at [822, 354] on div at bounding box center [654, 384] width 1309 height 769
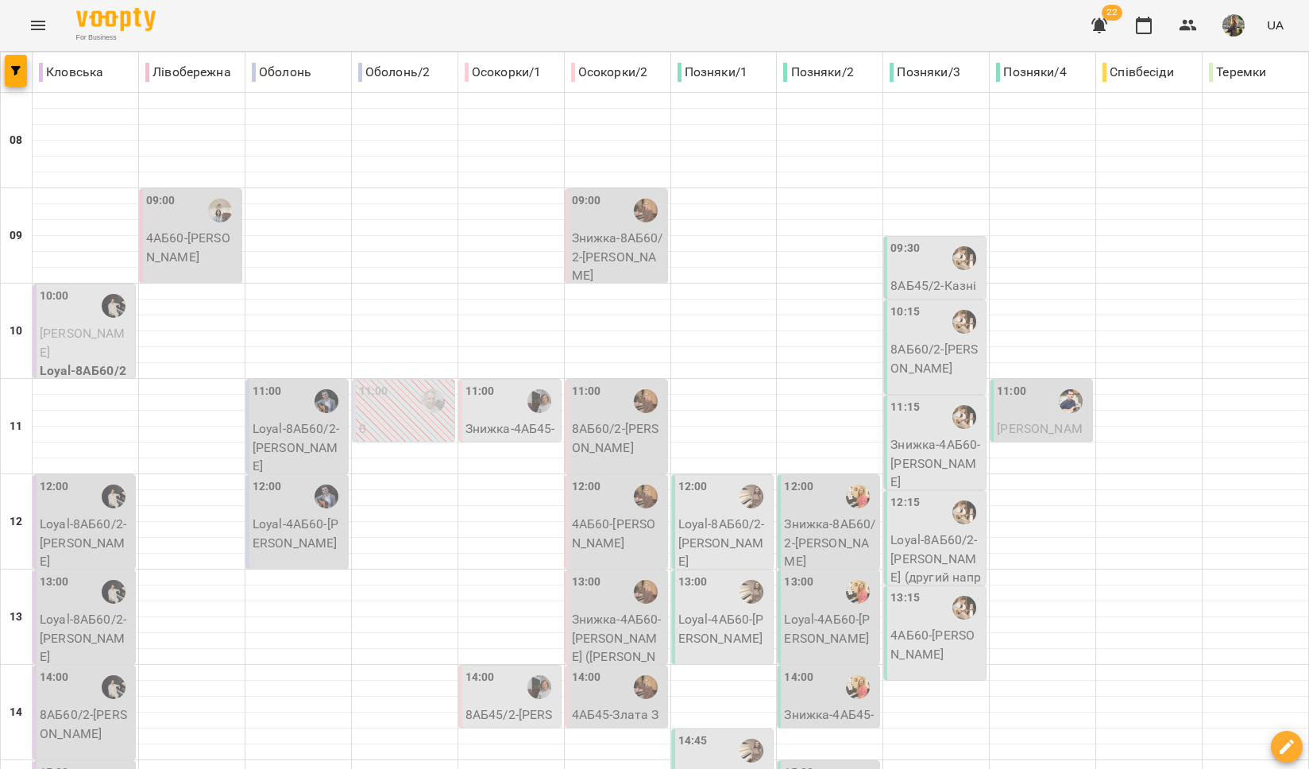
click at [920, 240] on div "09:30" at bounding box center [937, 258] width 92 height 37
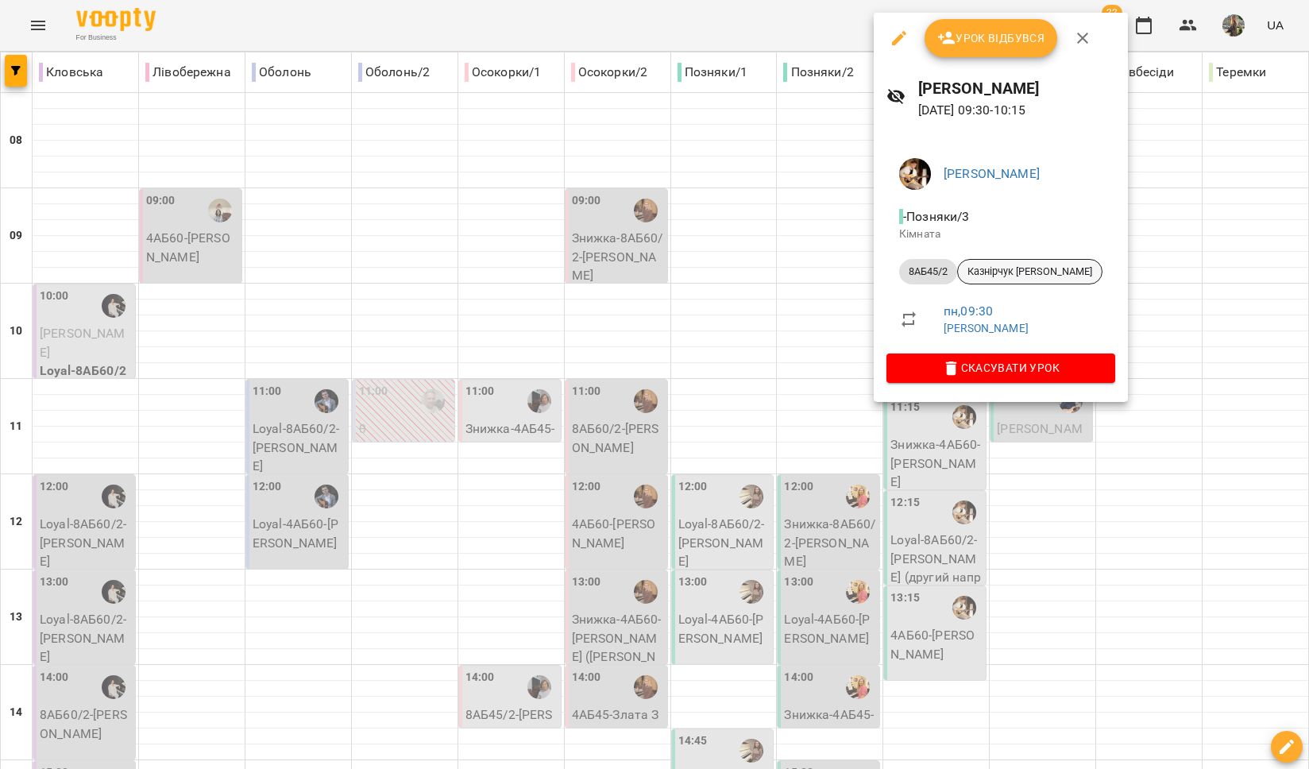
click at [999, 270] on span "Казнірчук [PERSON_NAME]" at bounding box center [1030, 272] width 144 height 14
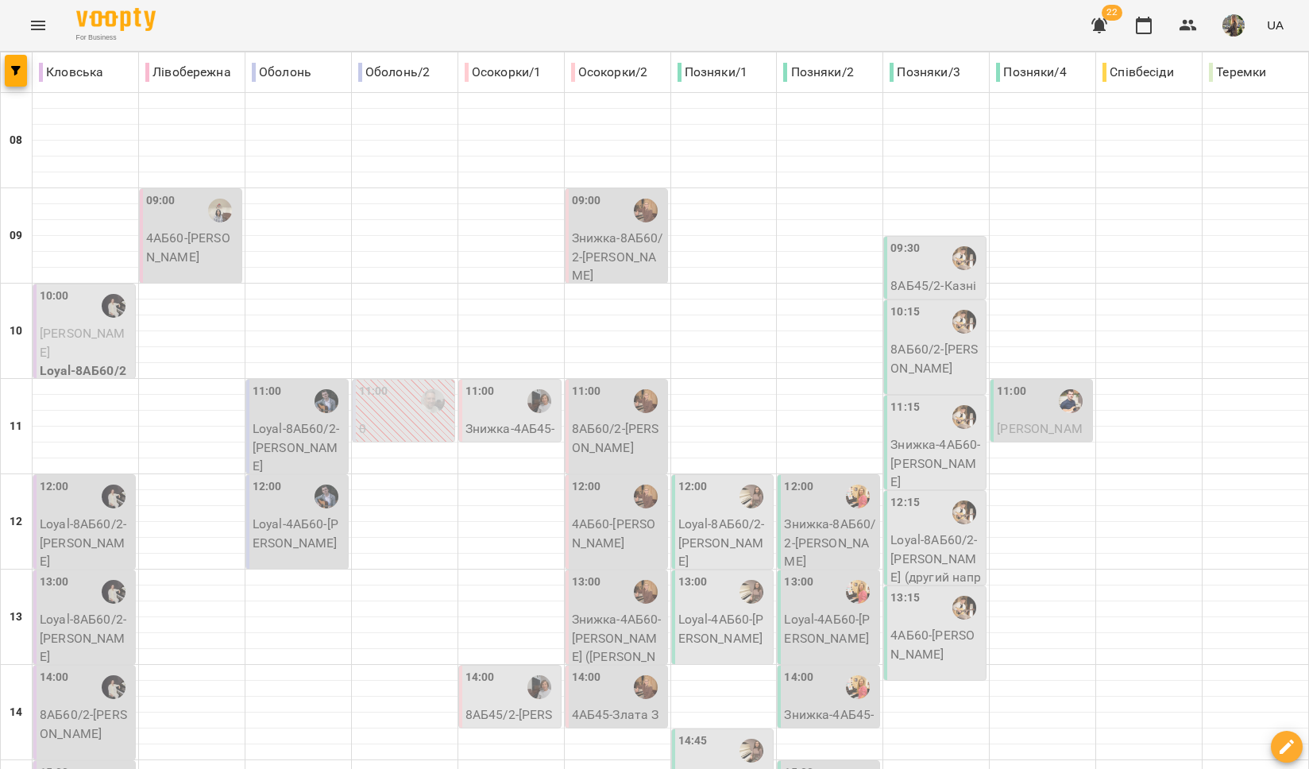
click at [906, 366] on p "8АБ60/2 - Руденко Марія" at bounding box center [937, 358] width 92 height 37
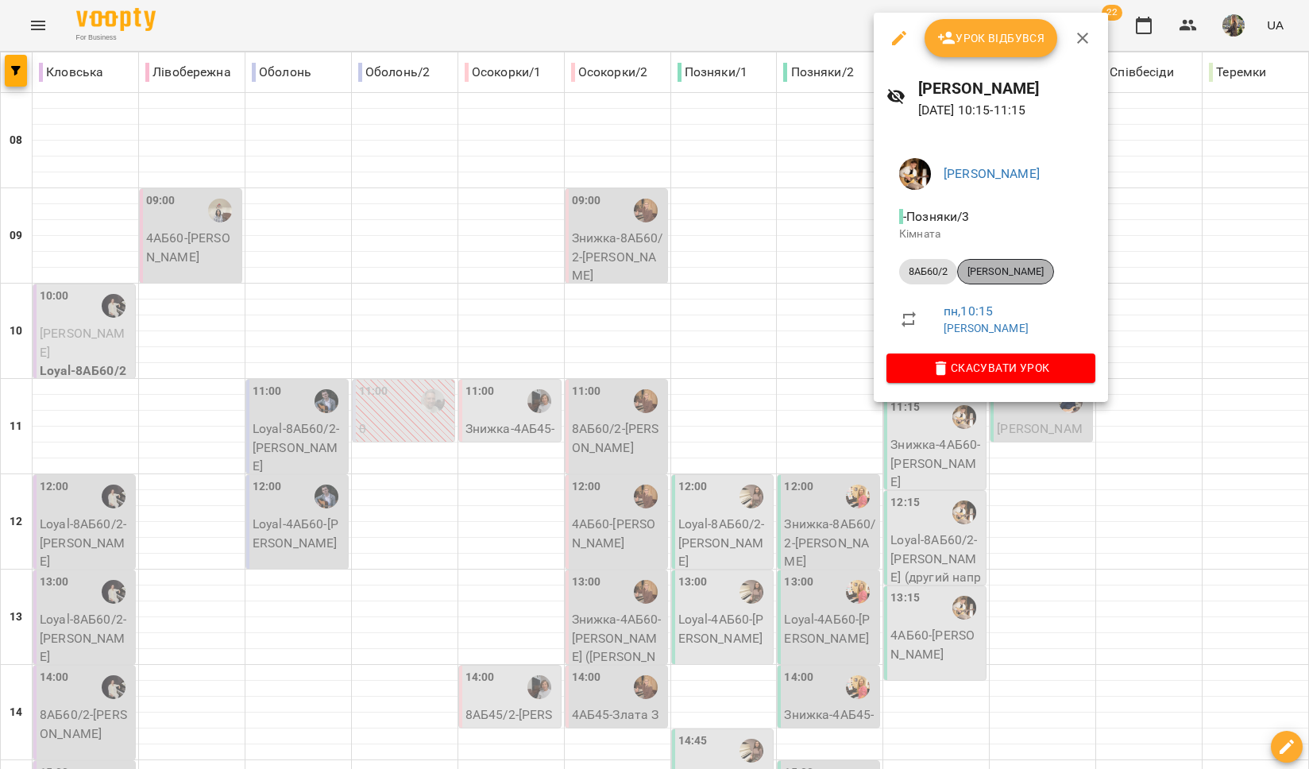
click at [1008, 274] on span "[PERSON_NAME]" at bounding box center [1005, 272] width 95 height 14
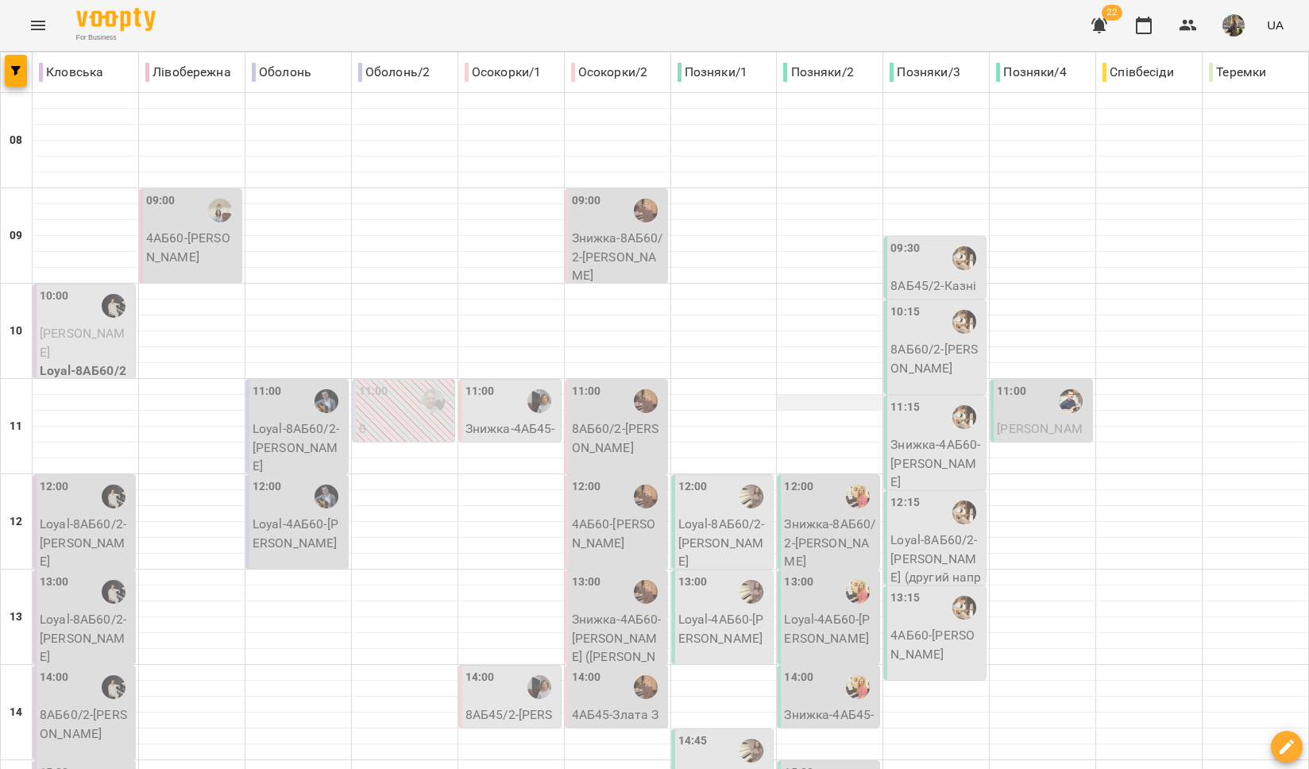
scroll to position [4, 0]
click at [917, 435] on p "Знижка-4АБ60 - Саричев Тихон" at bounding box center [937, 463] width 92 height 56
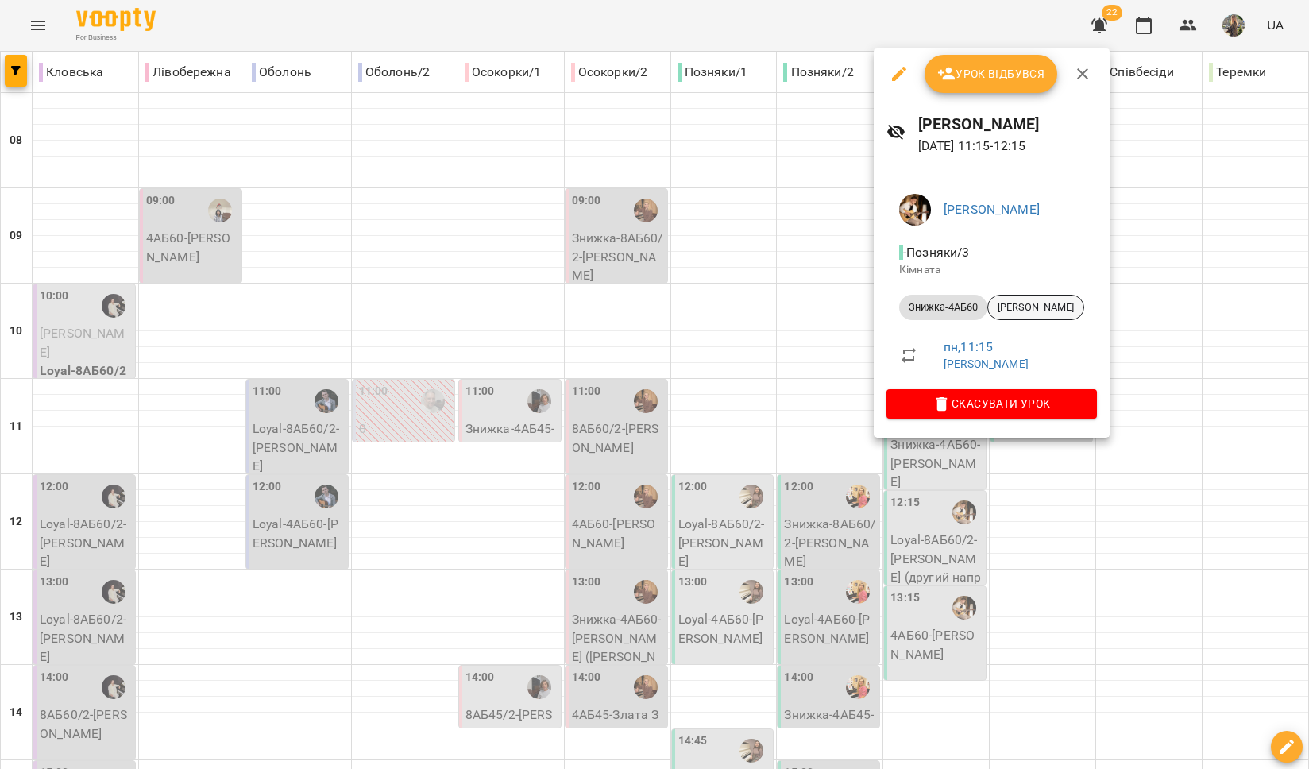
click at [1021, 307] on span "Саричев Тихон" at bounding box center [1035, 307] width 95 height 14
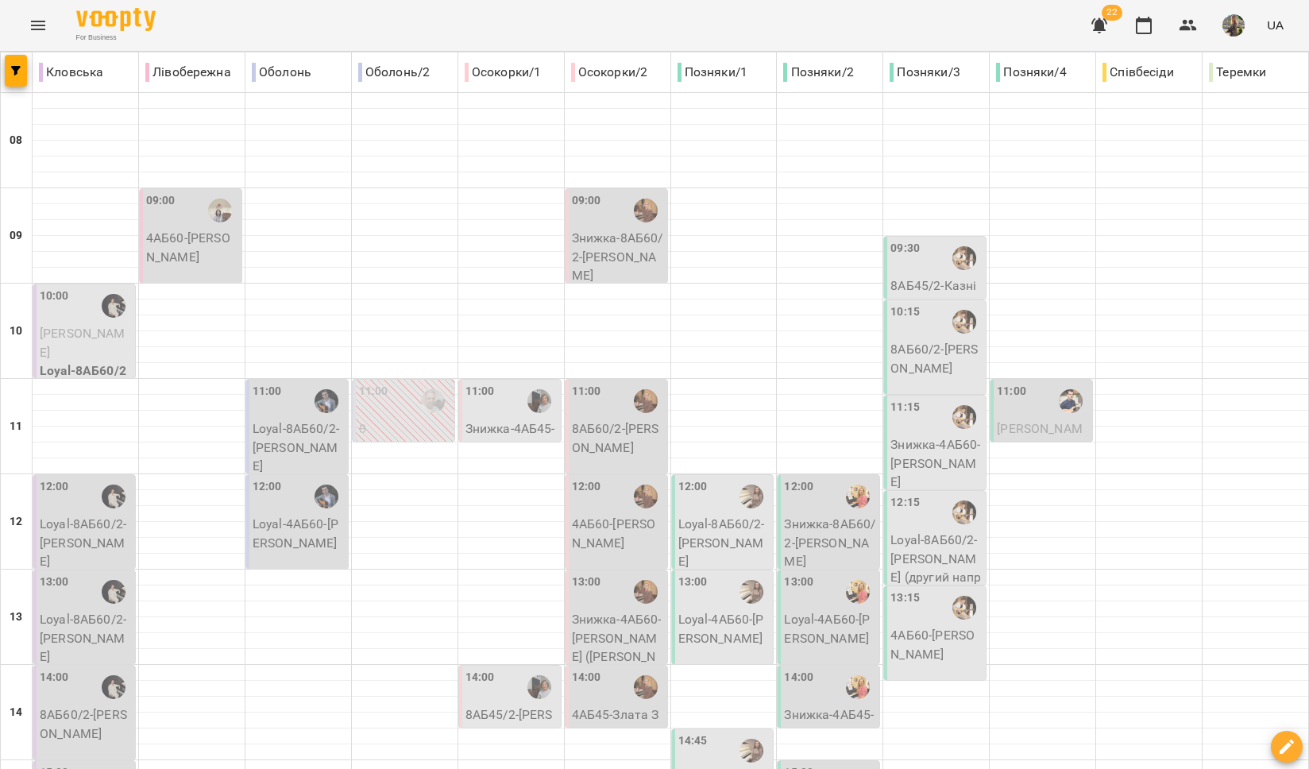
click at [922, 456] on p "Знижка-4АБ60 - Саричев Тихон" at bounding box center [937, 463] width 92 height 56
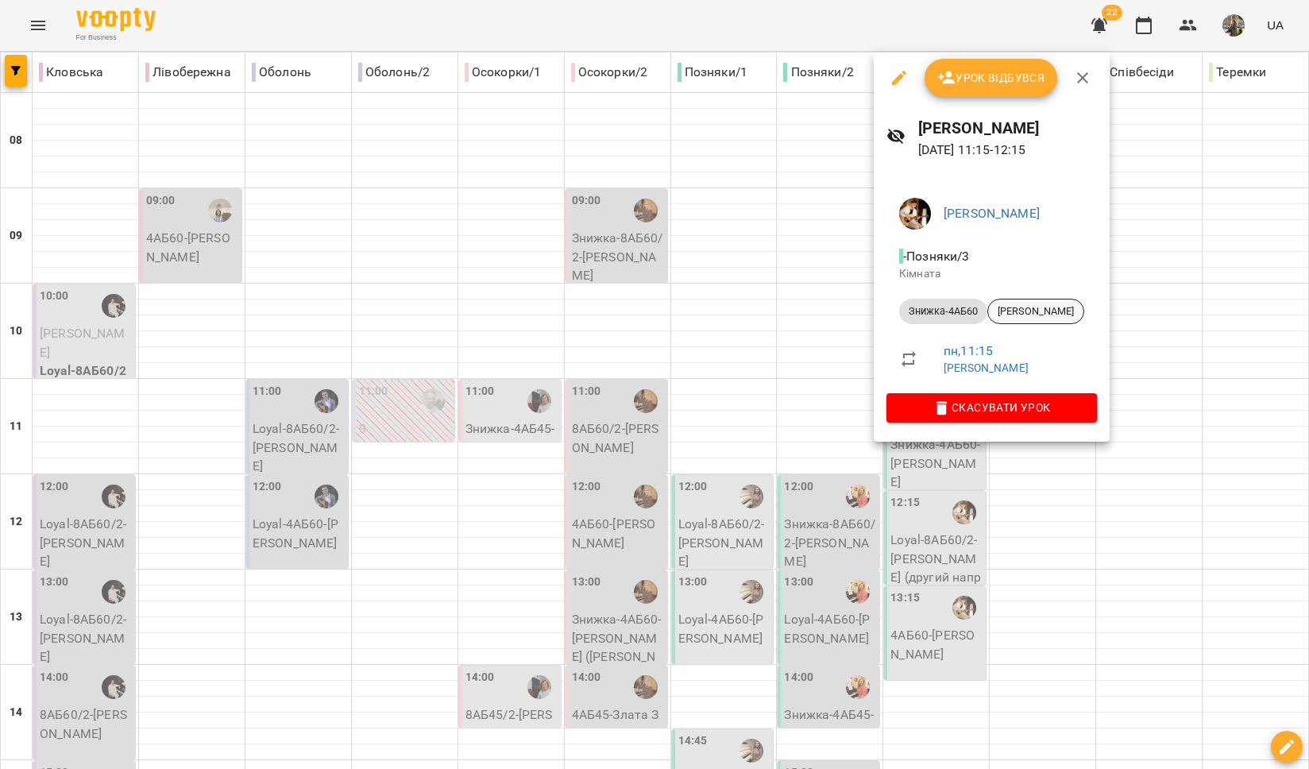
click at [1036, 313] on span "Саричев Тихон" at bounding box center [1035, 311] width 95 height 14
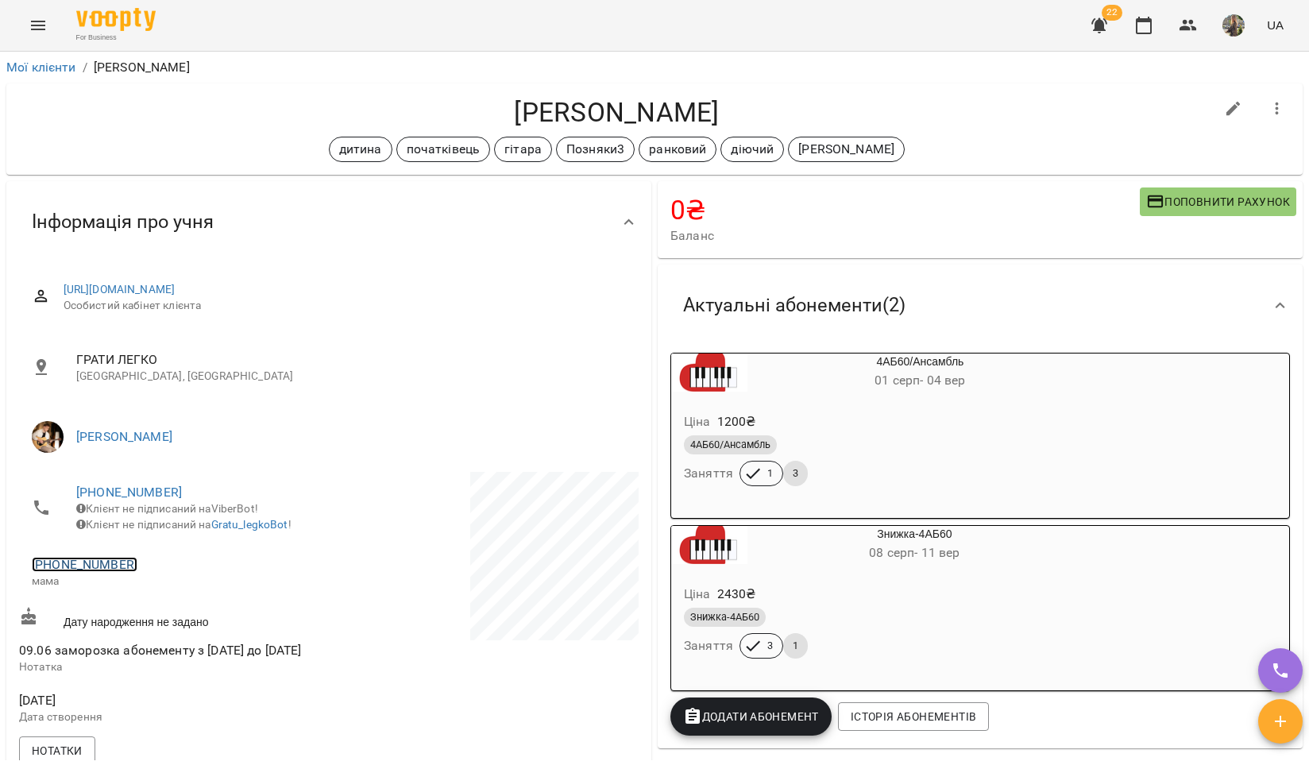
click at [92, 571] on link "+380686263137" at bounding box center [85, 564] width 106 height 15
click at [160, 624] on img at bounding box center [149, 634] width 24 height 24
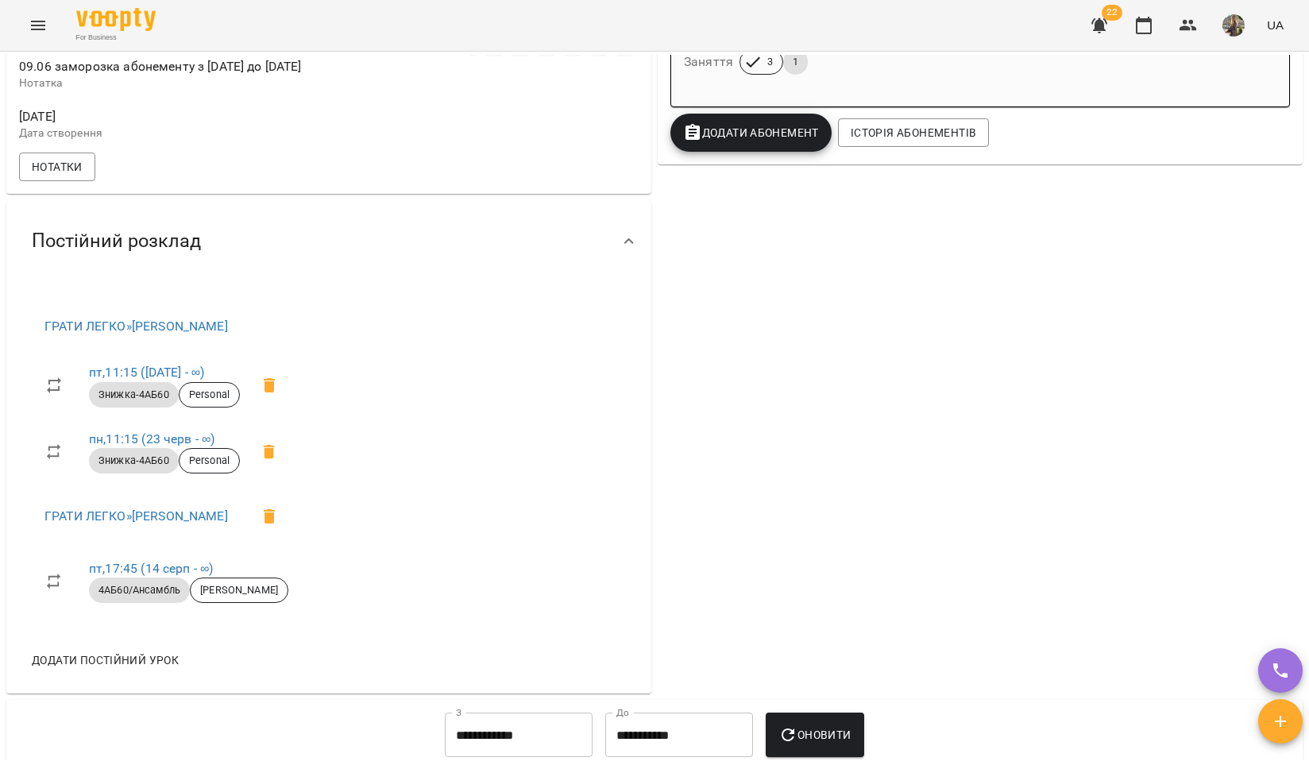
scroll to position [604, 0]
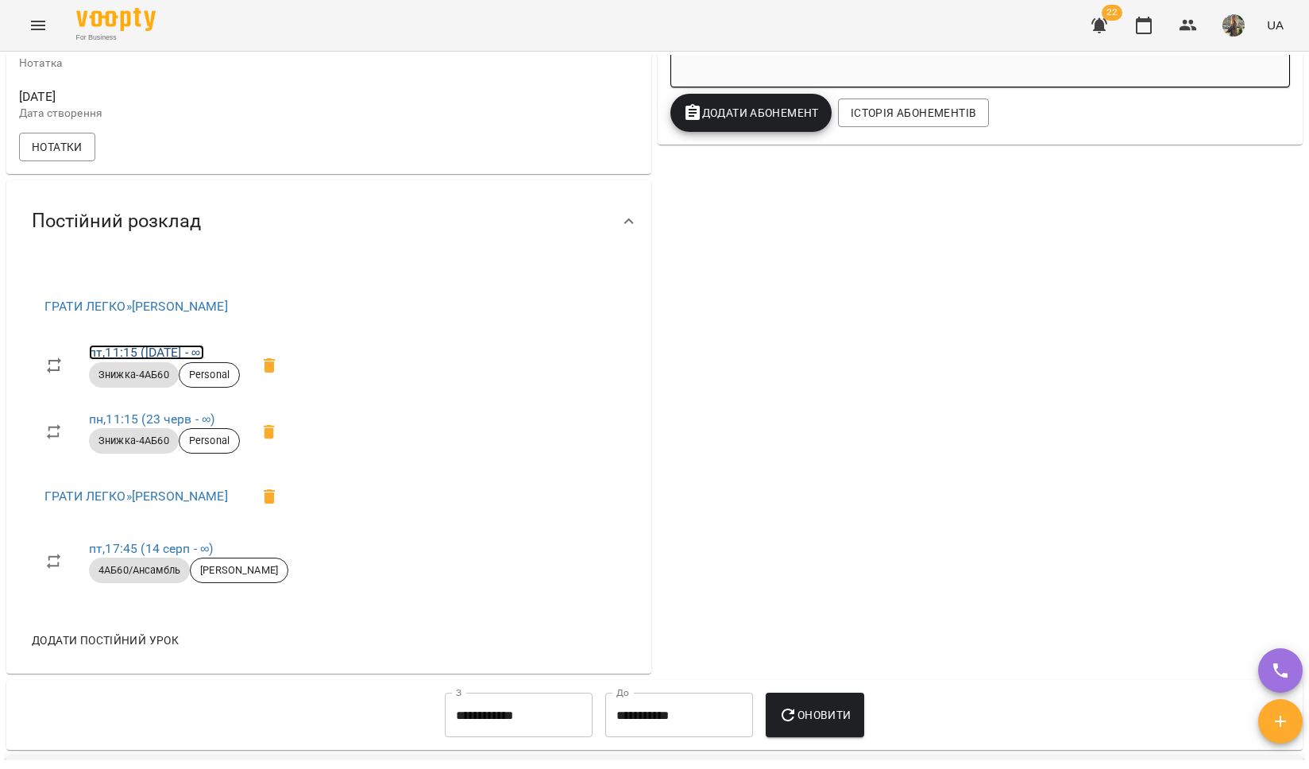
click at [161, 360] on link "пт , 11:15 (20 черв - ∞)" at bounding box center [146, 352] width 115 height 15
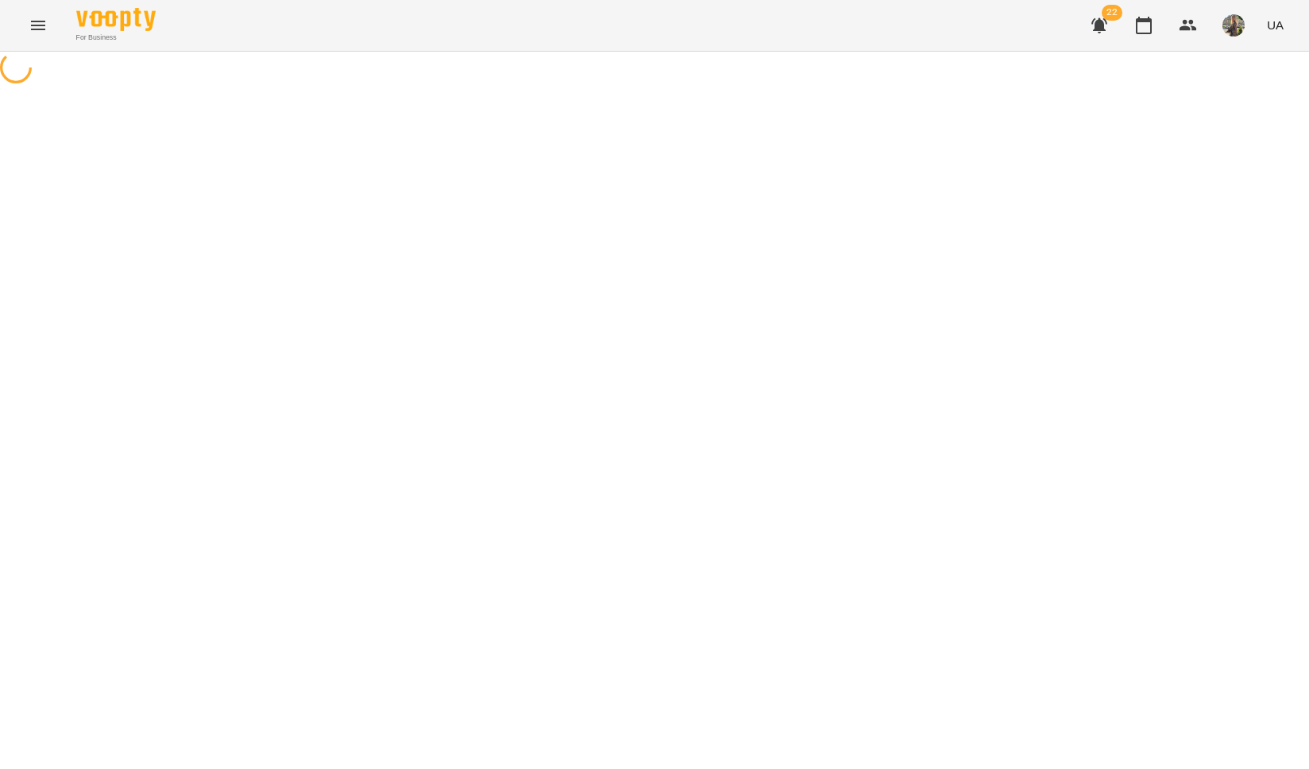
select select "*"
select select "**********"
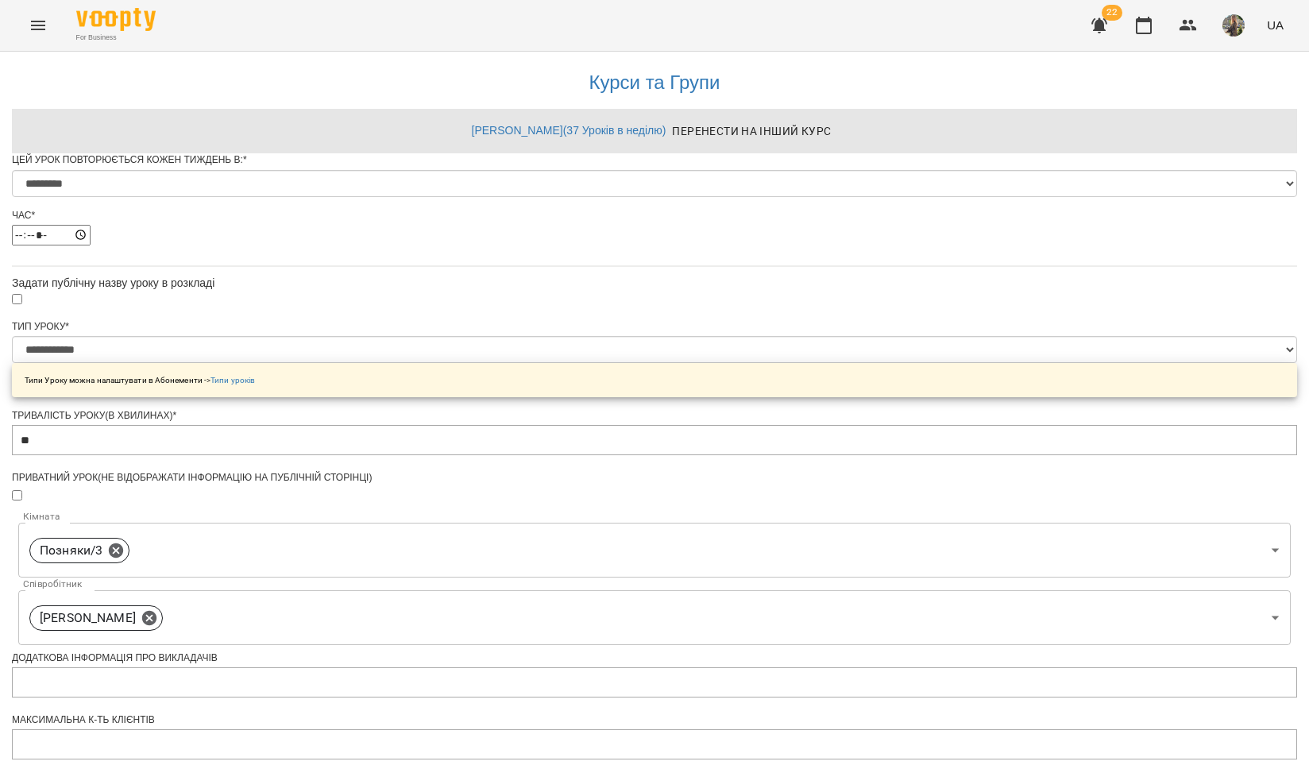
scroll to position [518, 0]
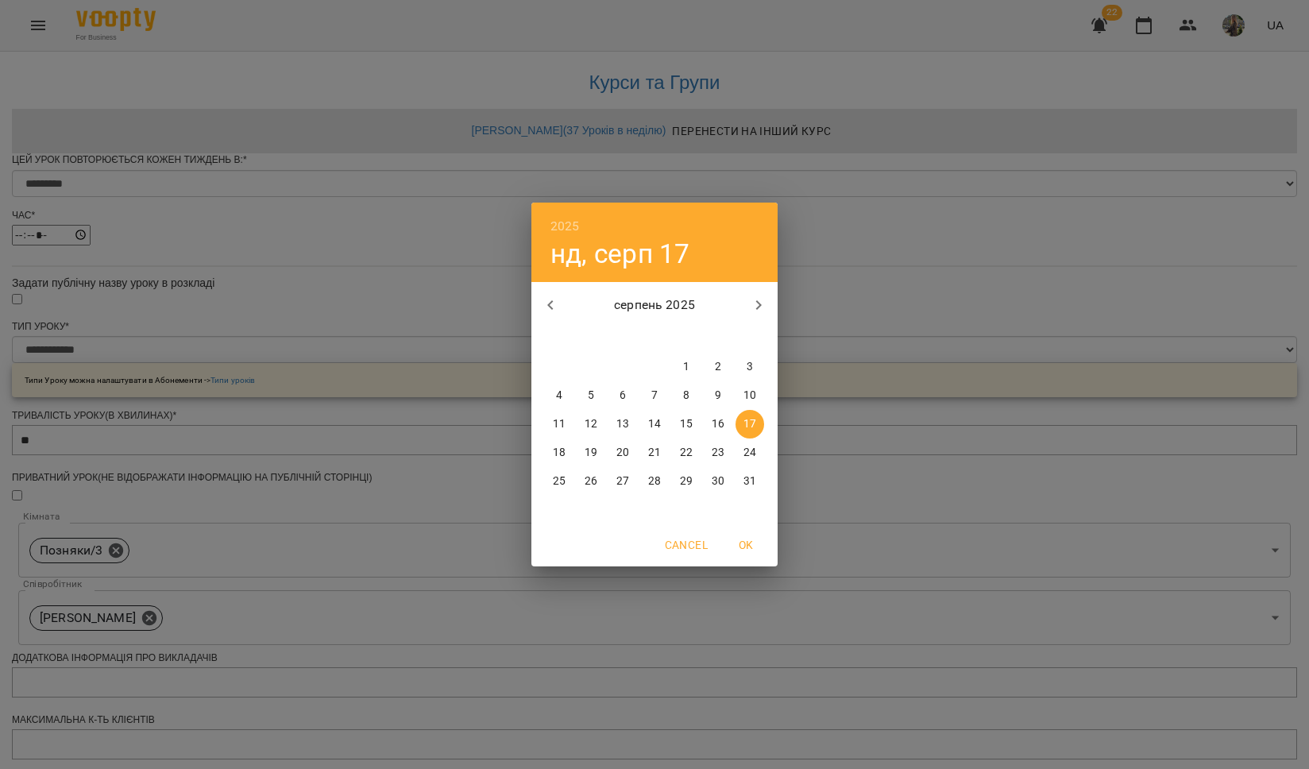
click at [749, 422] on p "17" at bounding box center [750, 424] width 13 height 16
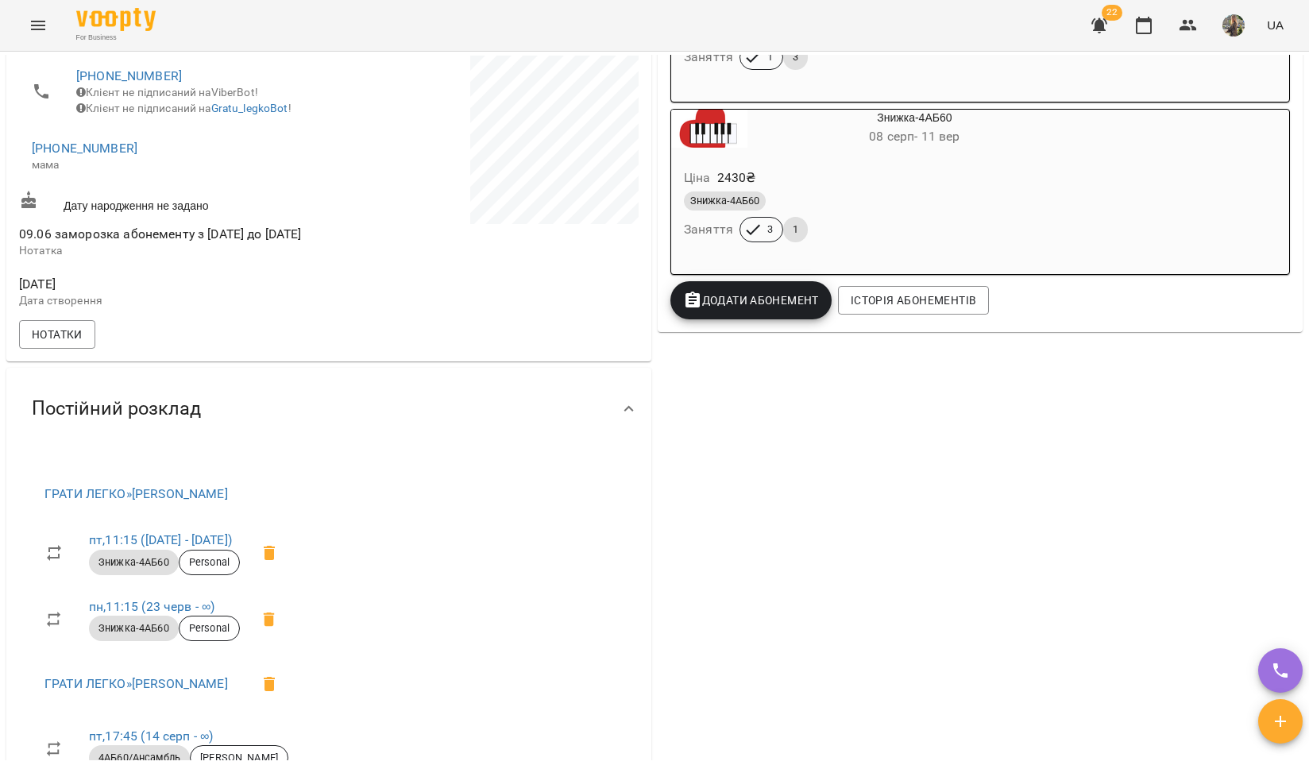
scroll to position [579, 0]
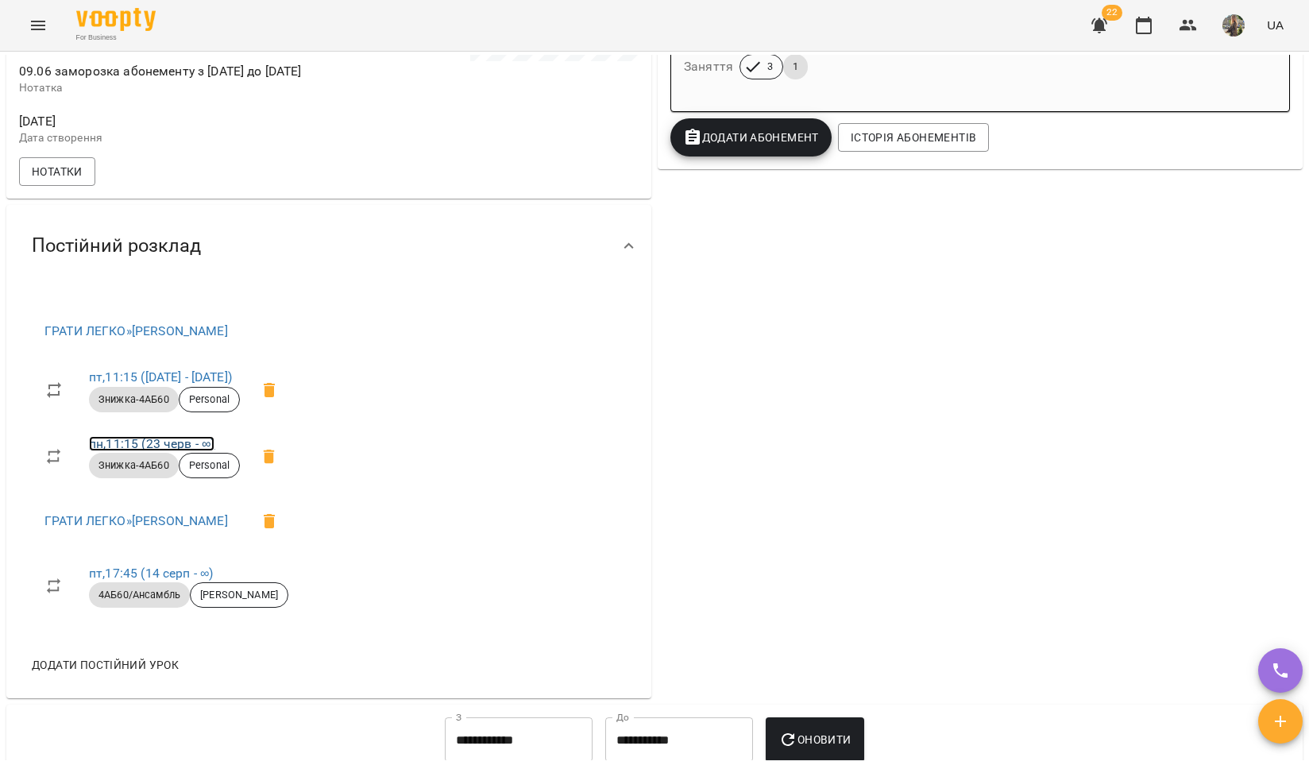
click at [177, 451] on link "пн , 11:15 (23 черв - ∞)" at bounding box center [152, 443] width 126 height 15
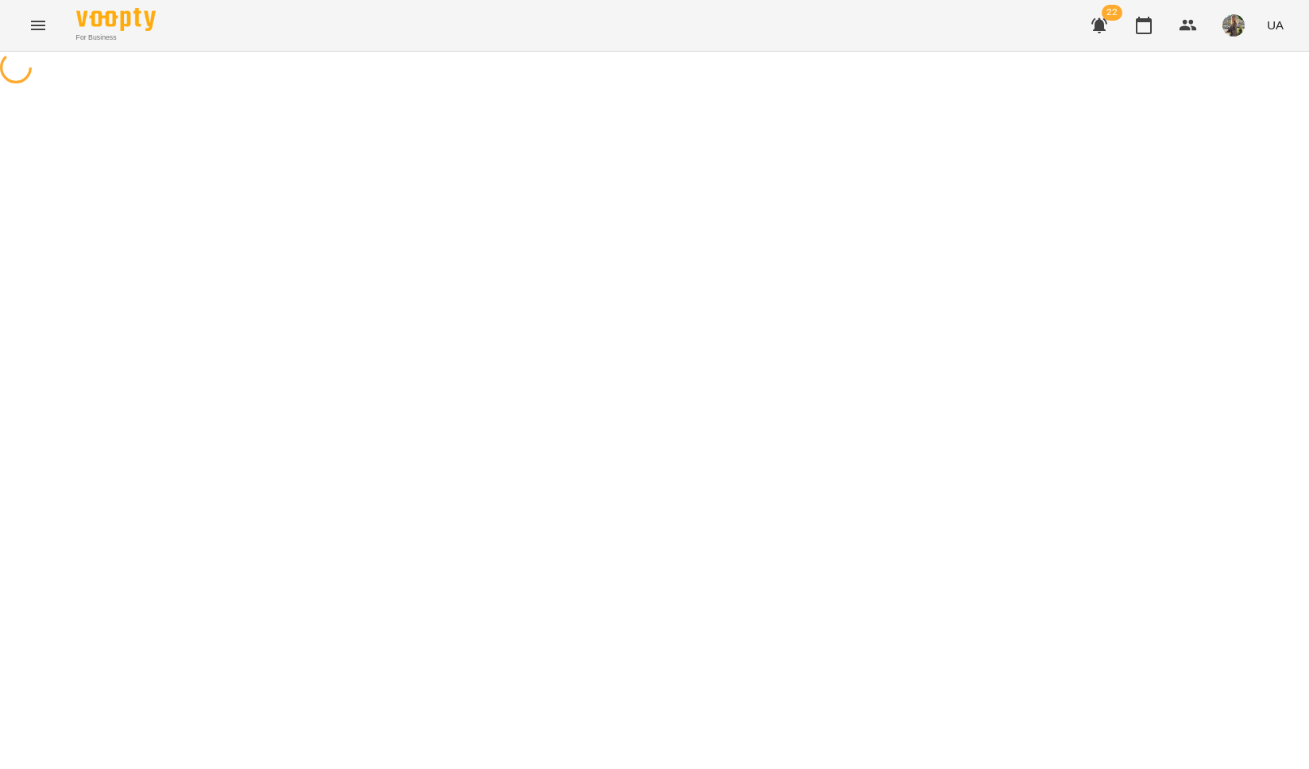
select select "*"
select select "**********"
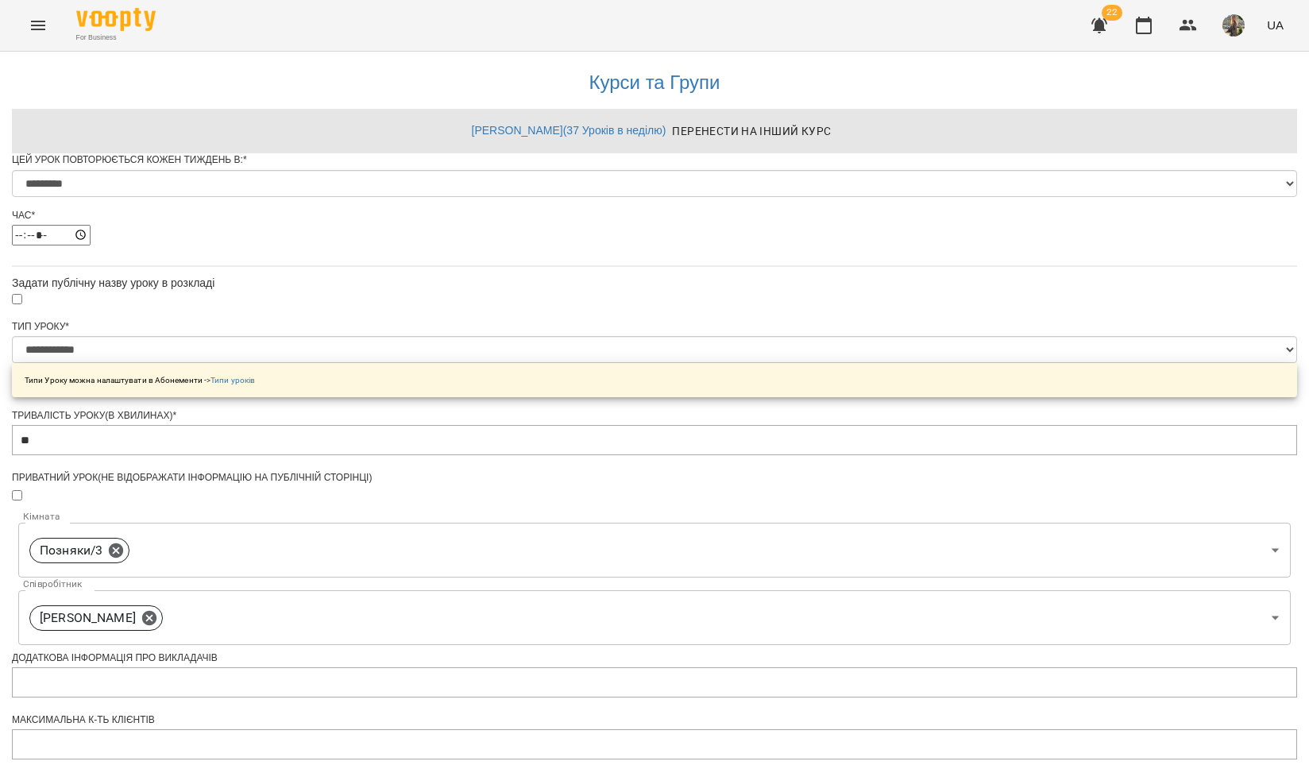
scroll to position [518, 0]
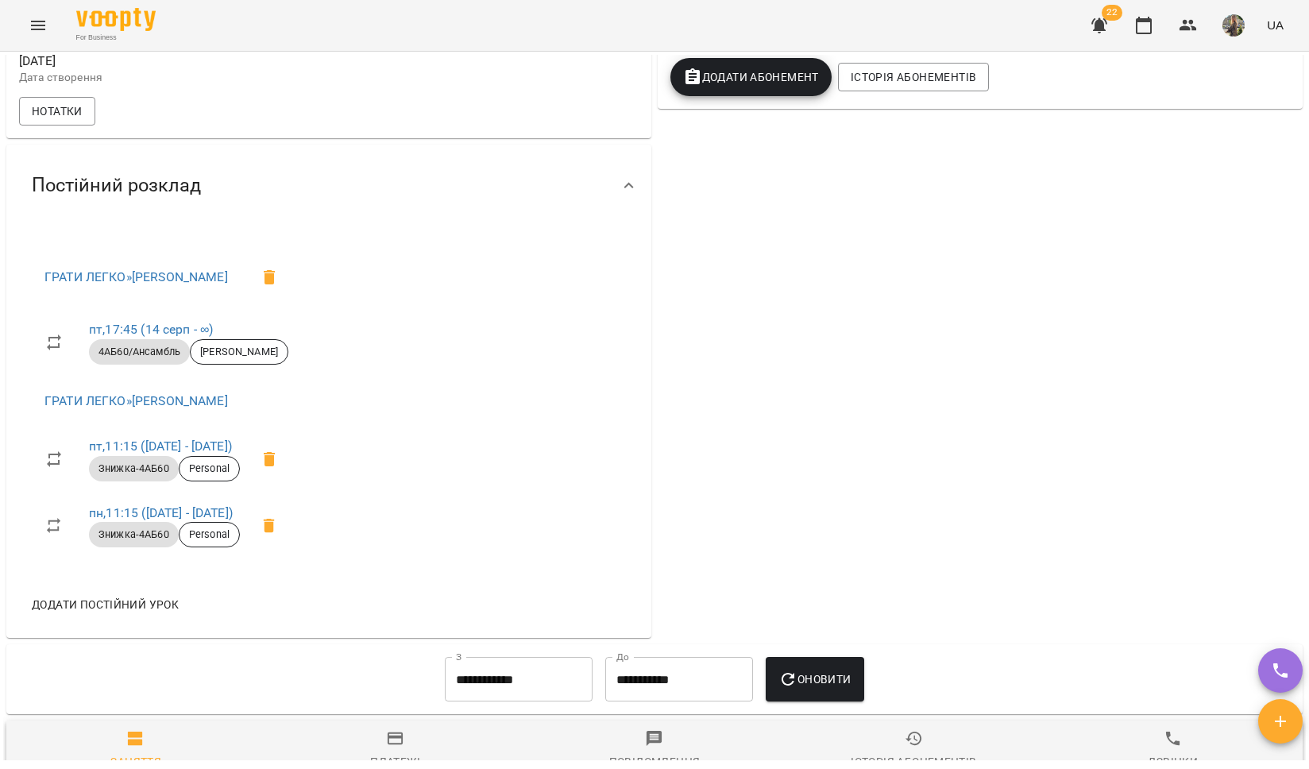
scroll to position [636, 0]
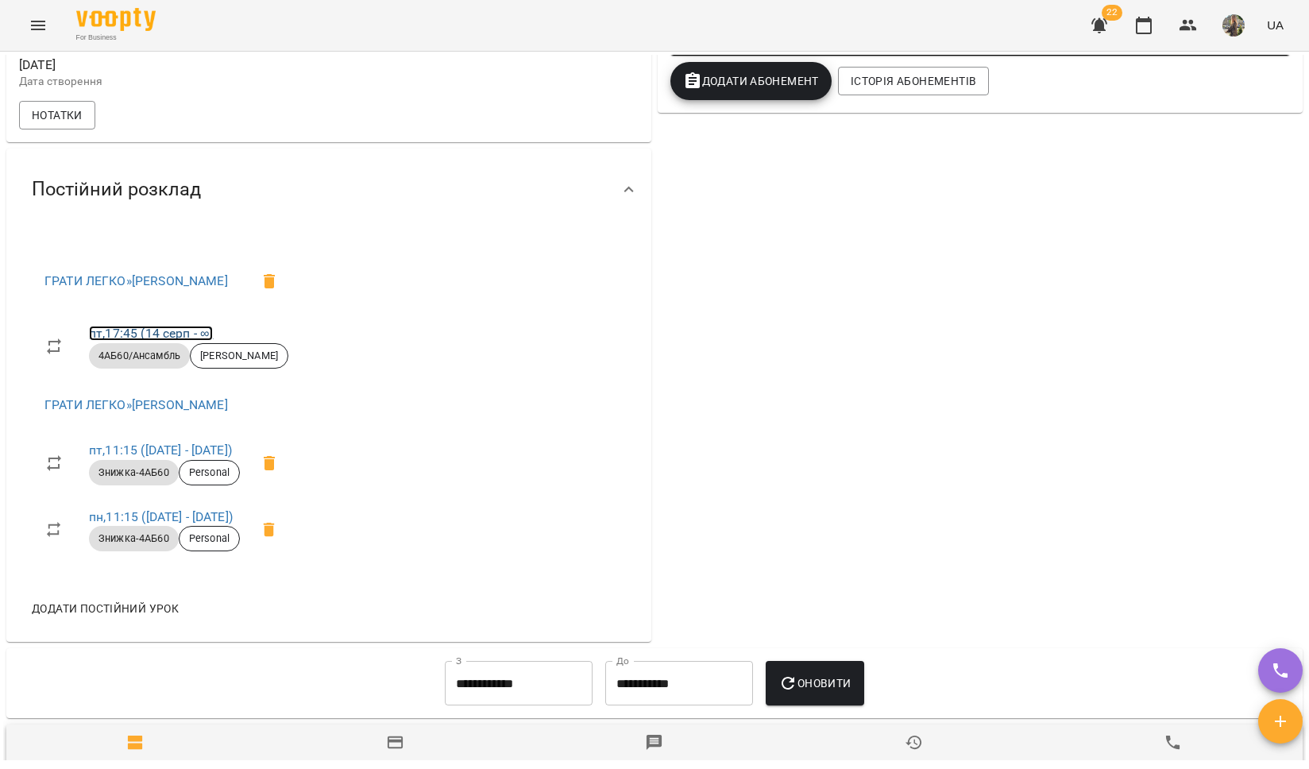
click at [138, 341] on link "пт , 17:45 (14 серп - ∞)" at bounding box center [151, 333] width 124 height 15
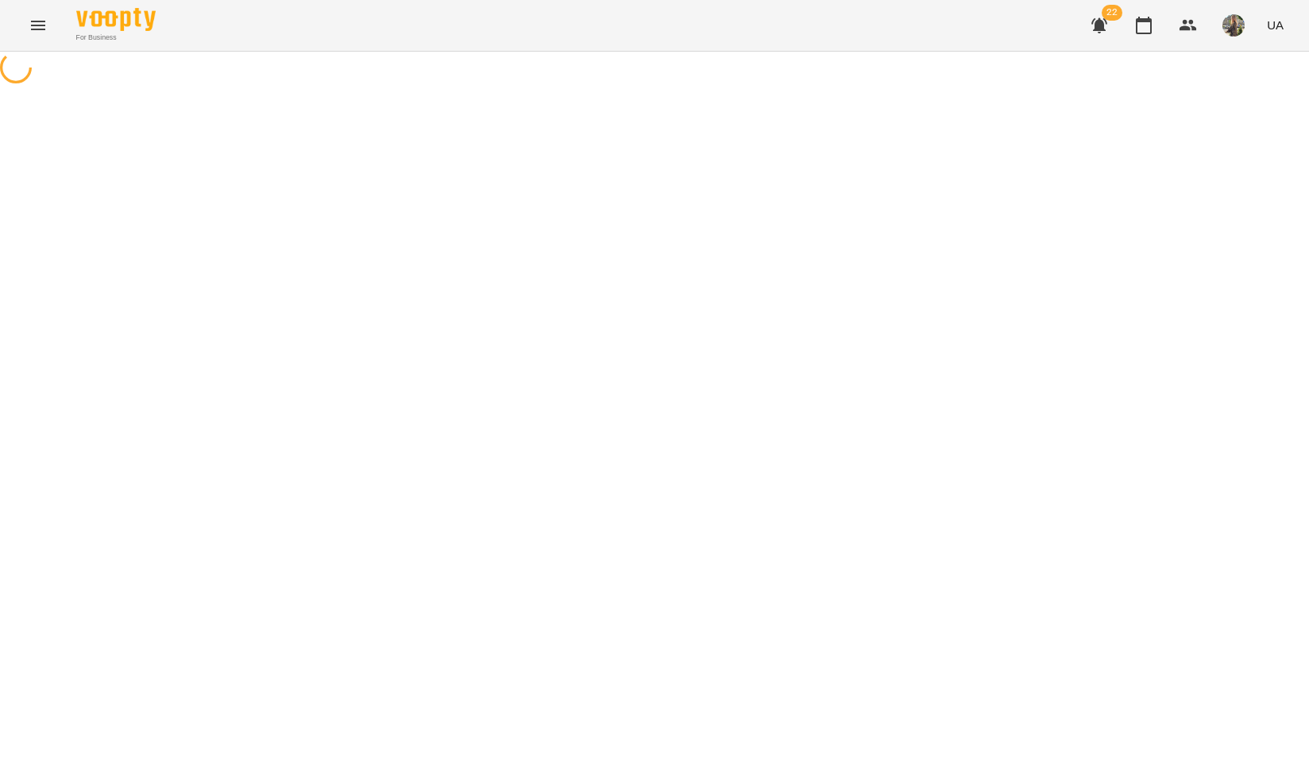
select select "*"
select select "**********"
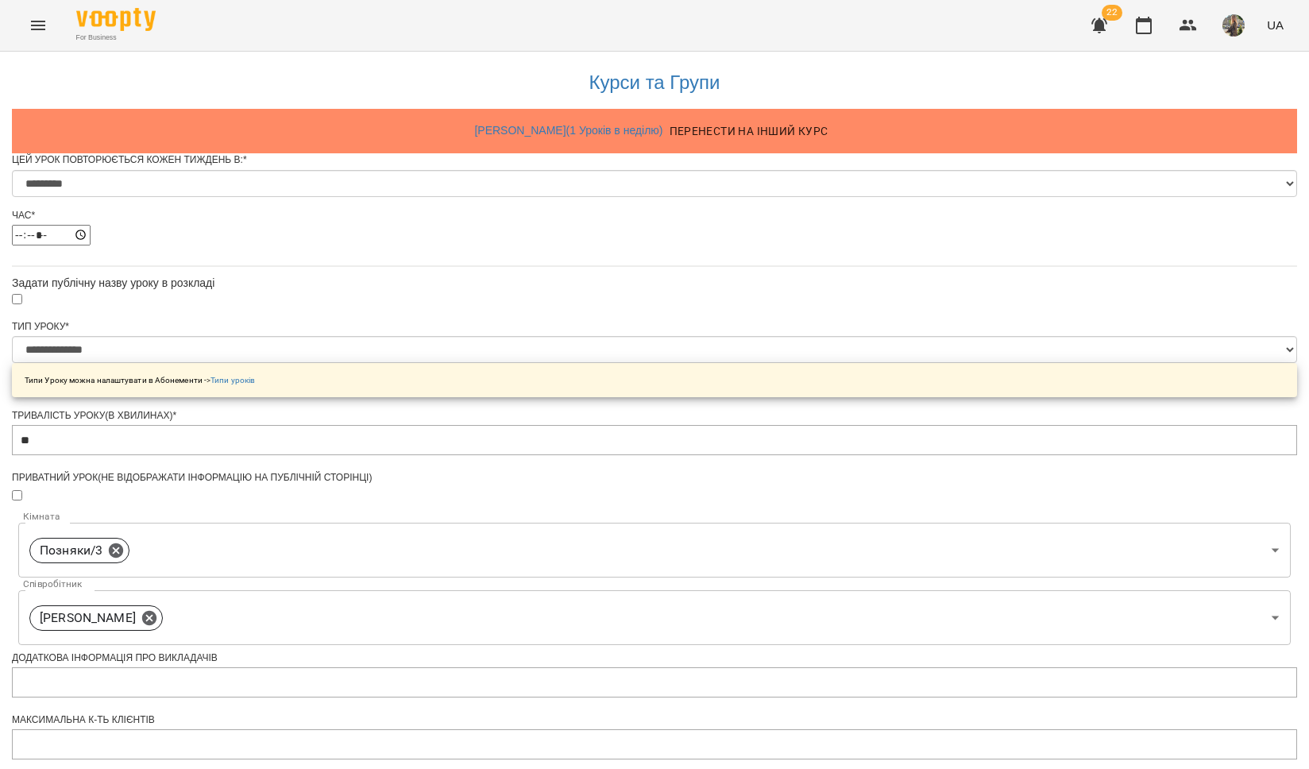
scroll to position [544, 0]
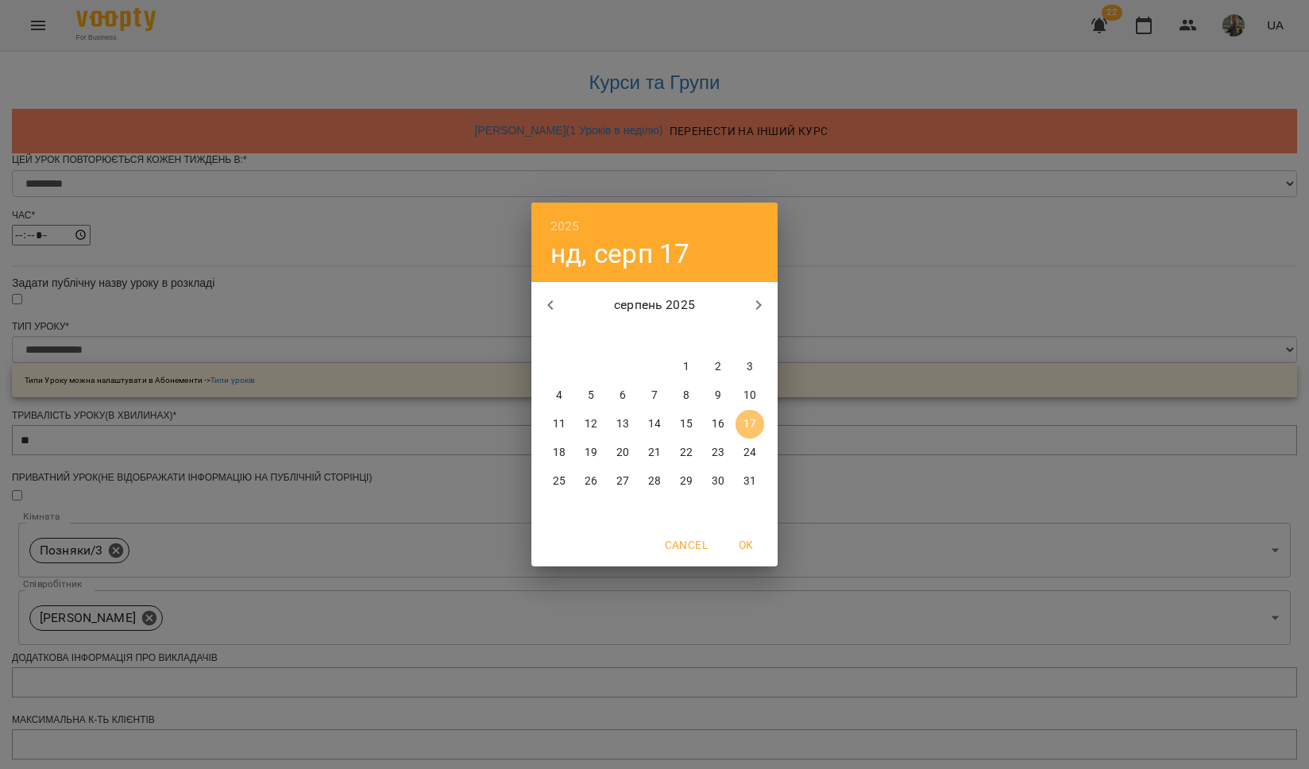
click at [742, 426] on span "17" at bounding box center [750, 424] width 29 height 16
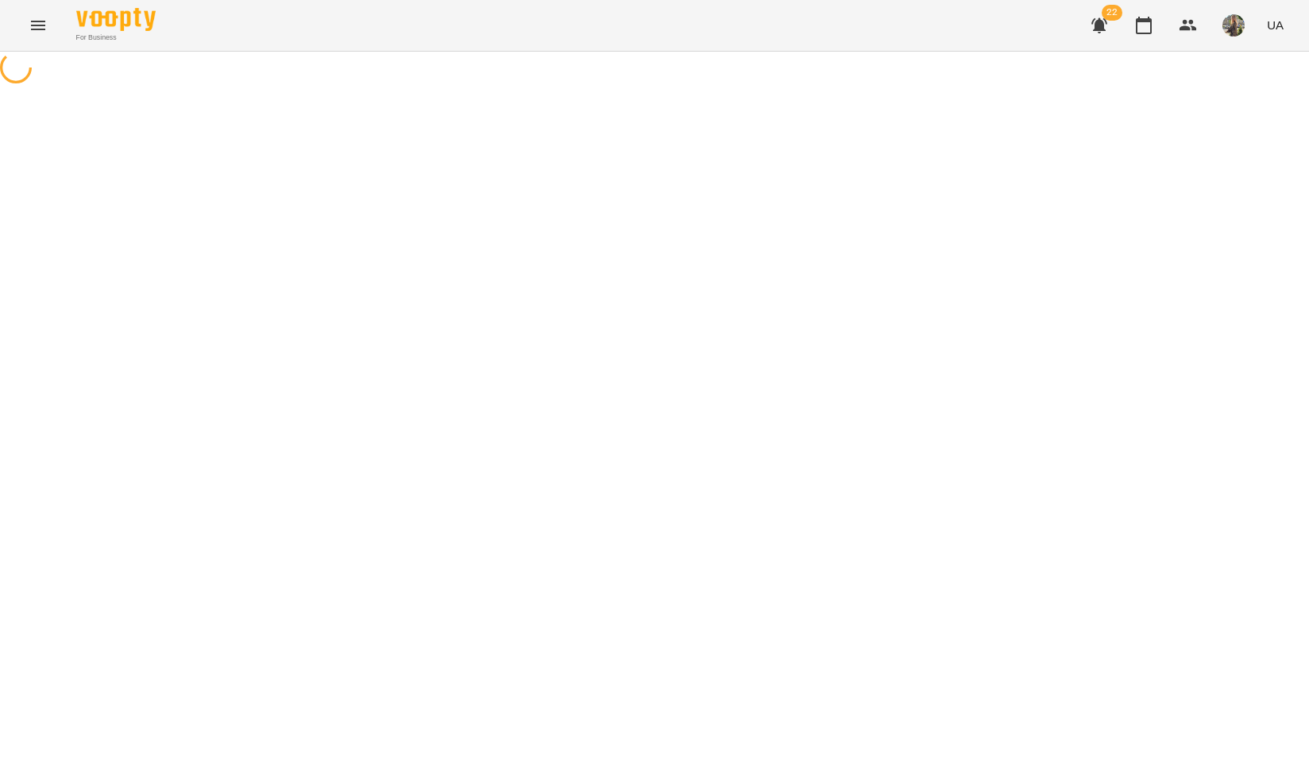
select select "*"
select select "**********"
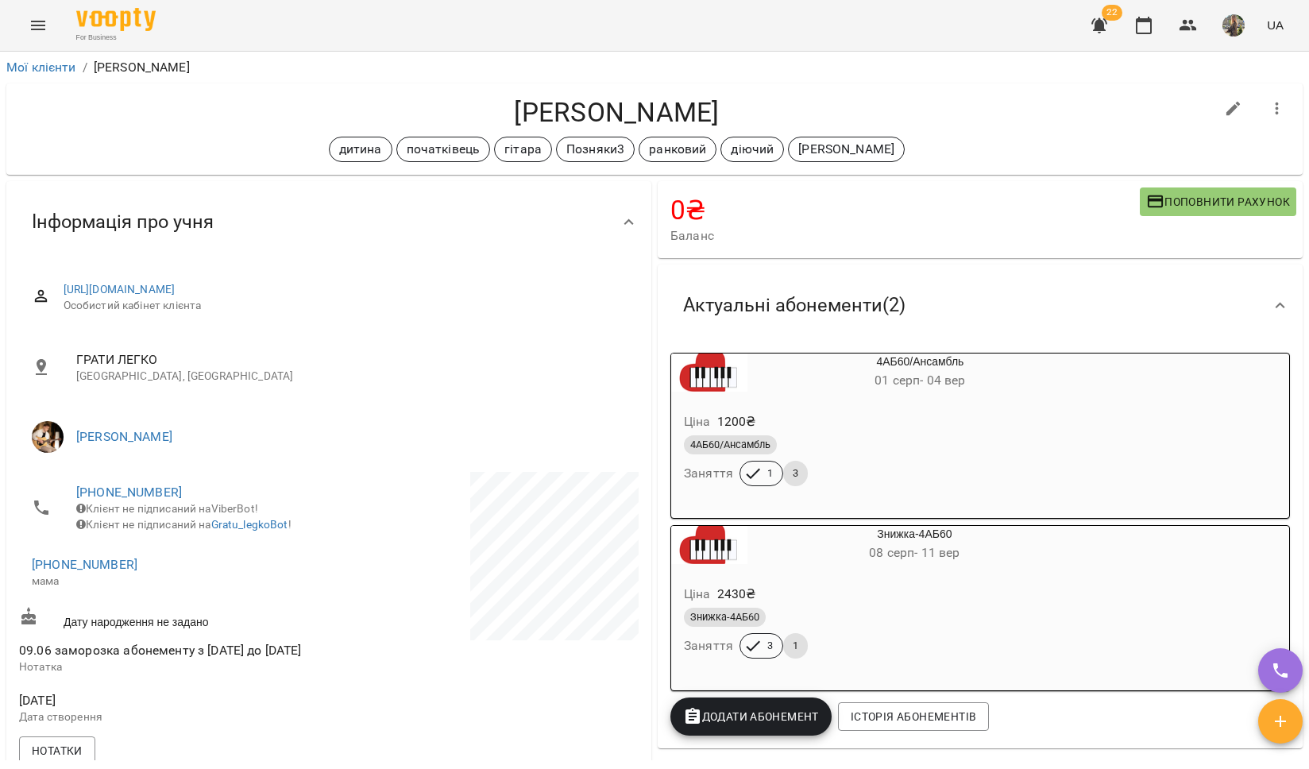
select select "*"
select select "**********"
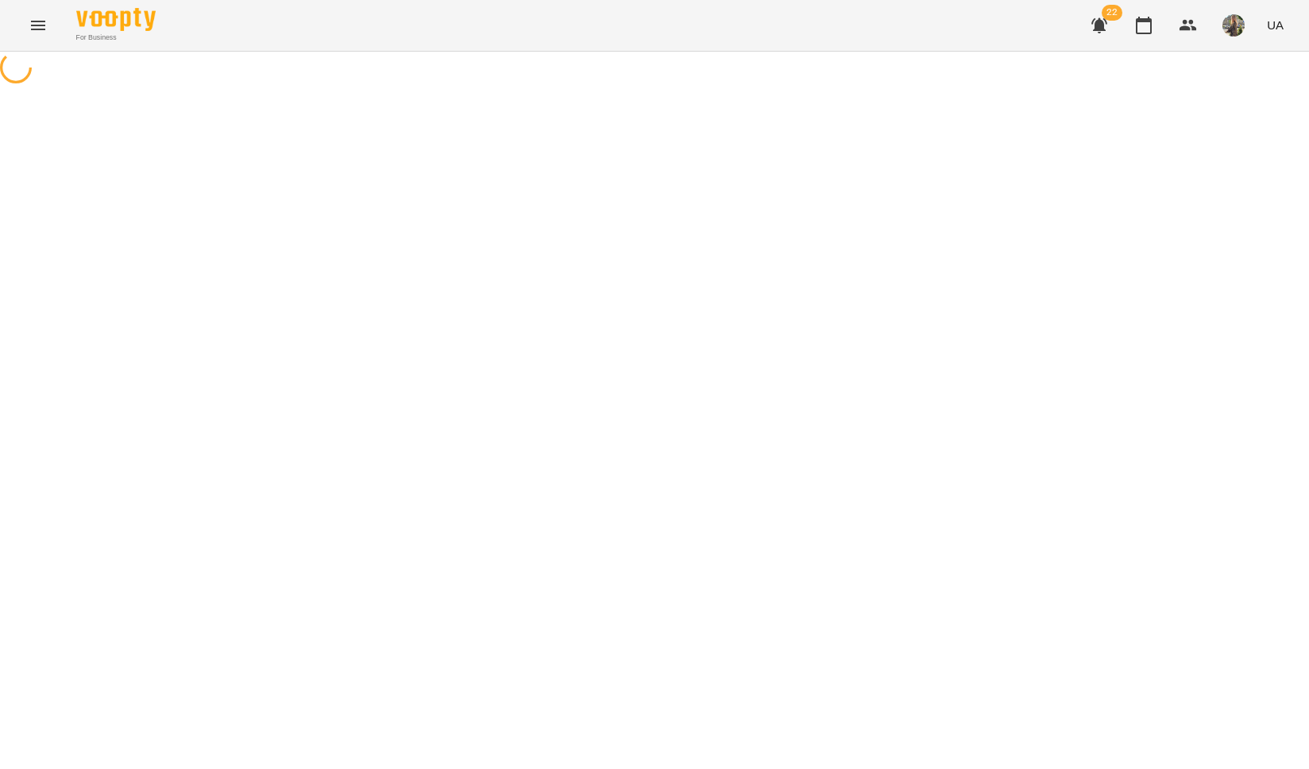
select select "*"
select select "**********"
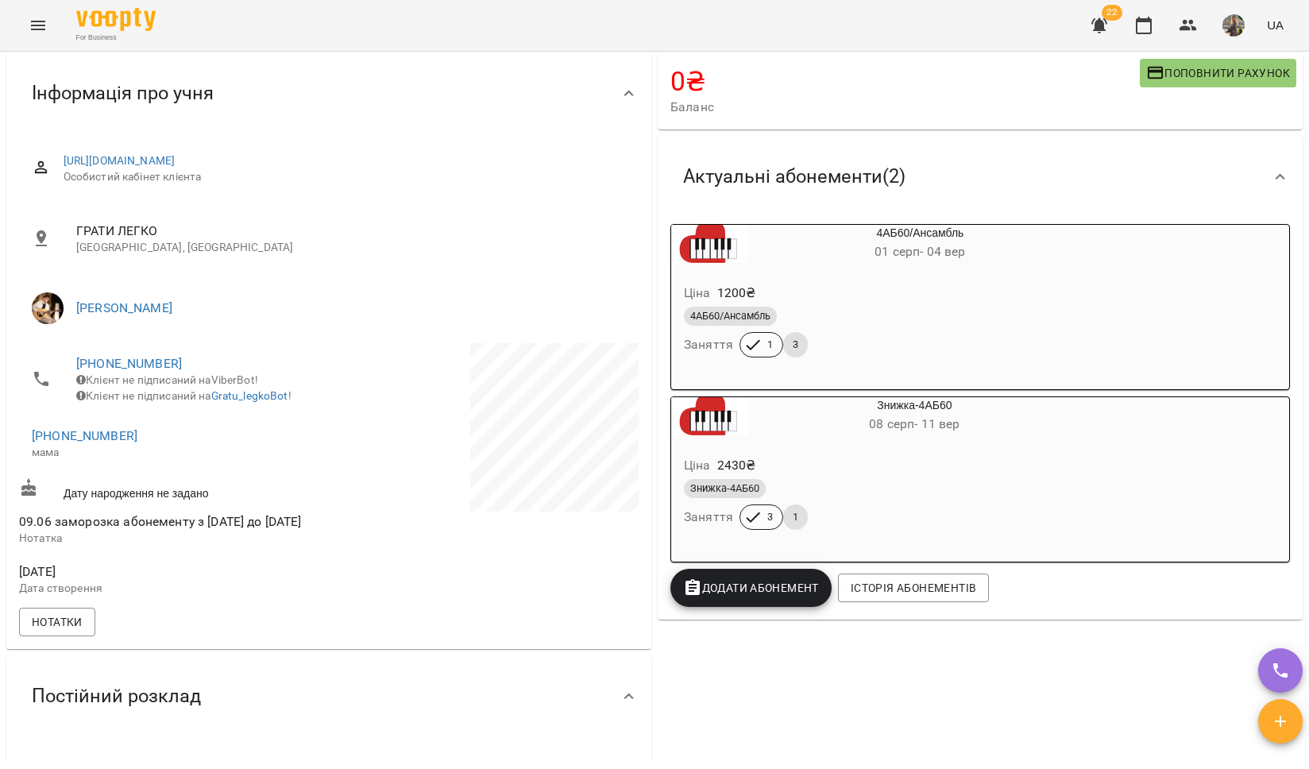
scroll to position [324, 0]
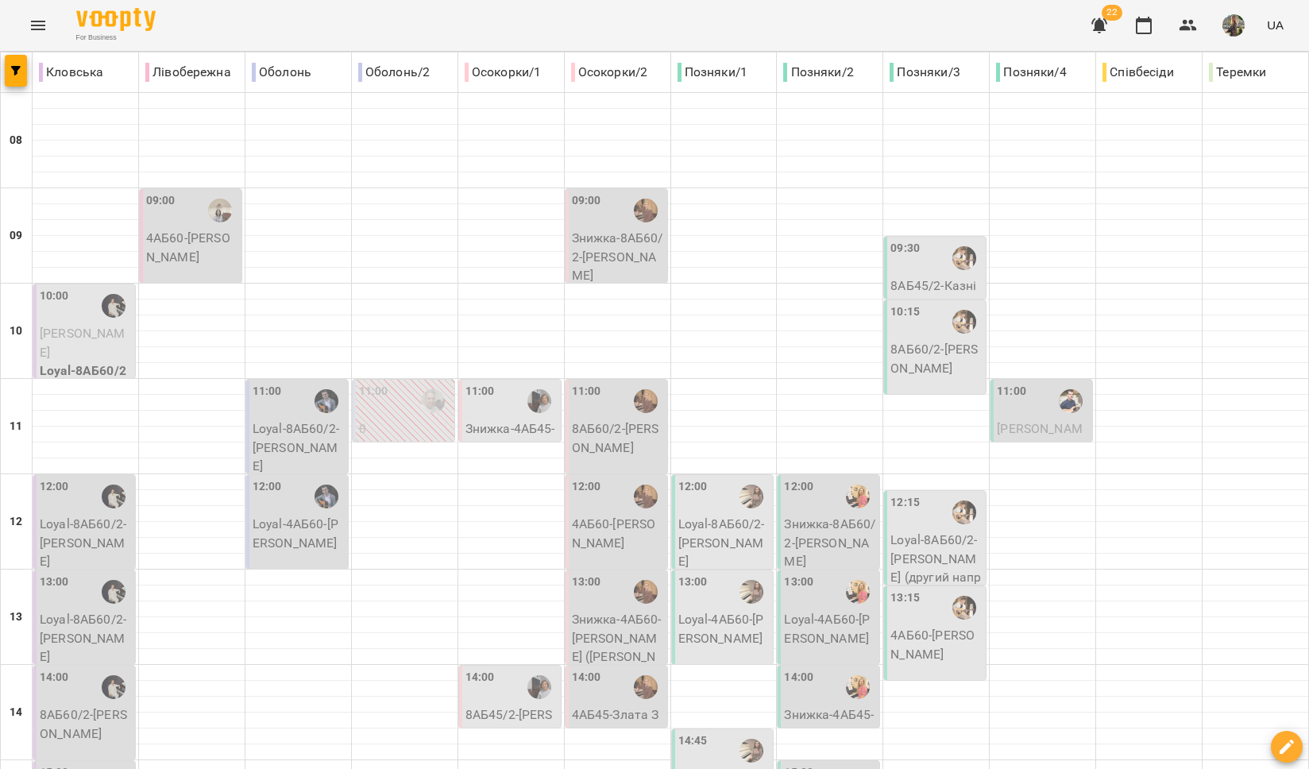
click at [911, 270] on div "09:30" at bounding box center [937, 258] width 92 height 37
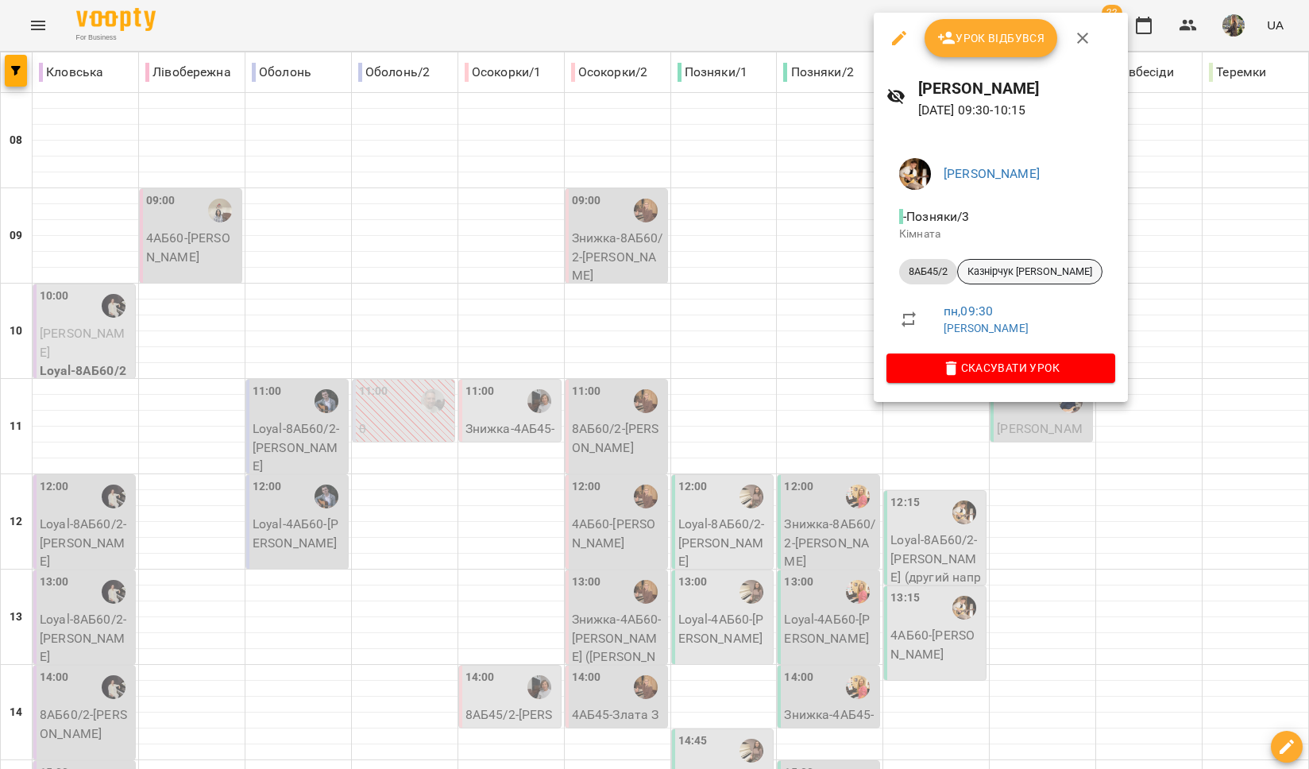
click at [992, 275] on span "Казнірчук [PERSON_NAME]" at bounding box center [1030, 272] width 144 height 14
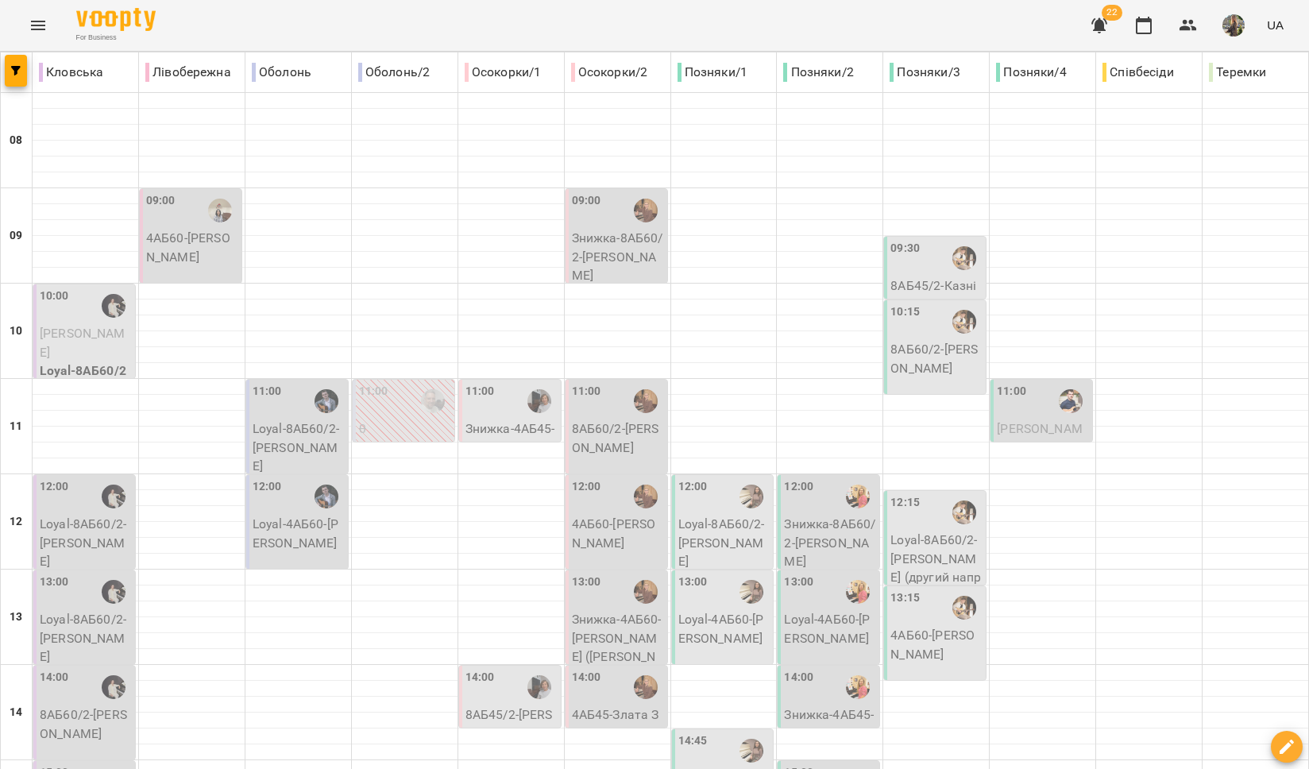
click at [923, 348] on p "8АБ60/2 - Руденко Марія" at bounding box center [937, 358] width 92 height 37
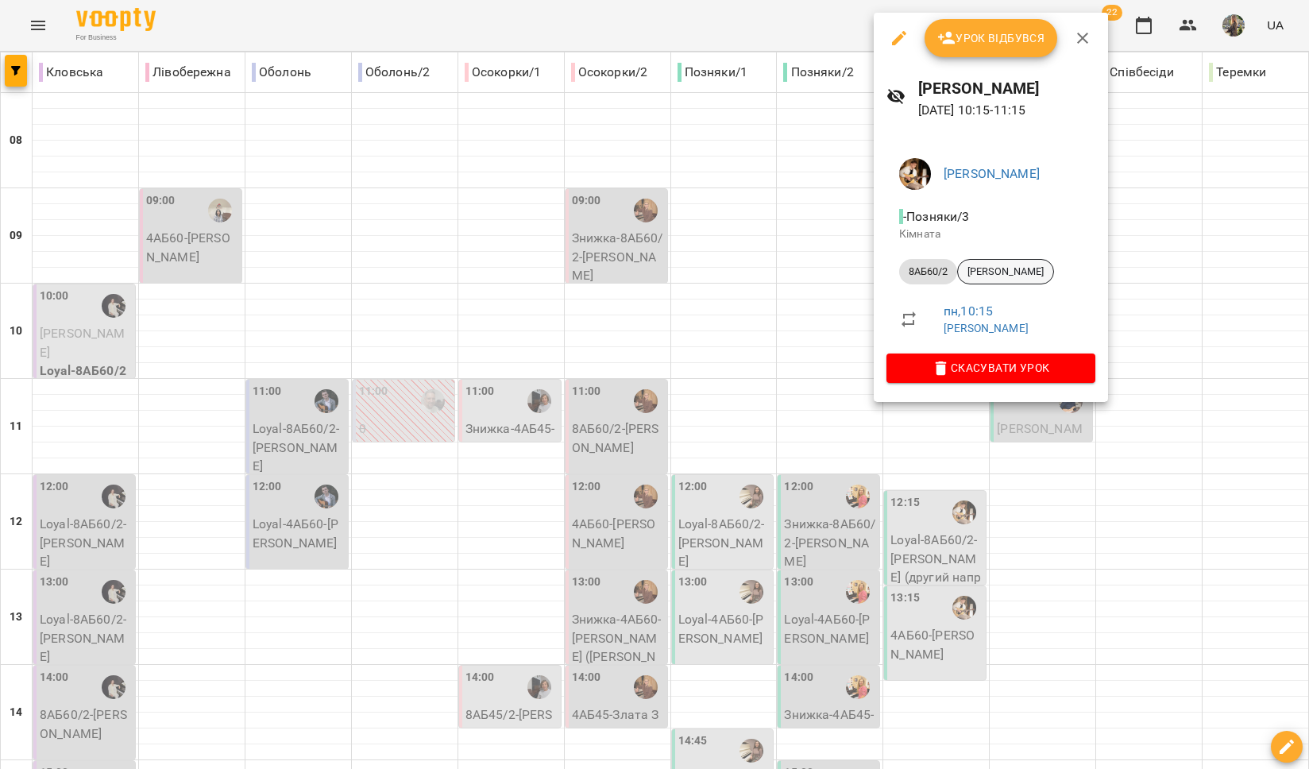
click at [1008, 273] on span "[PERSON_NAME]" at bounding box center [1005, 272] width 95 height 14
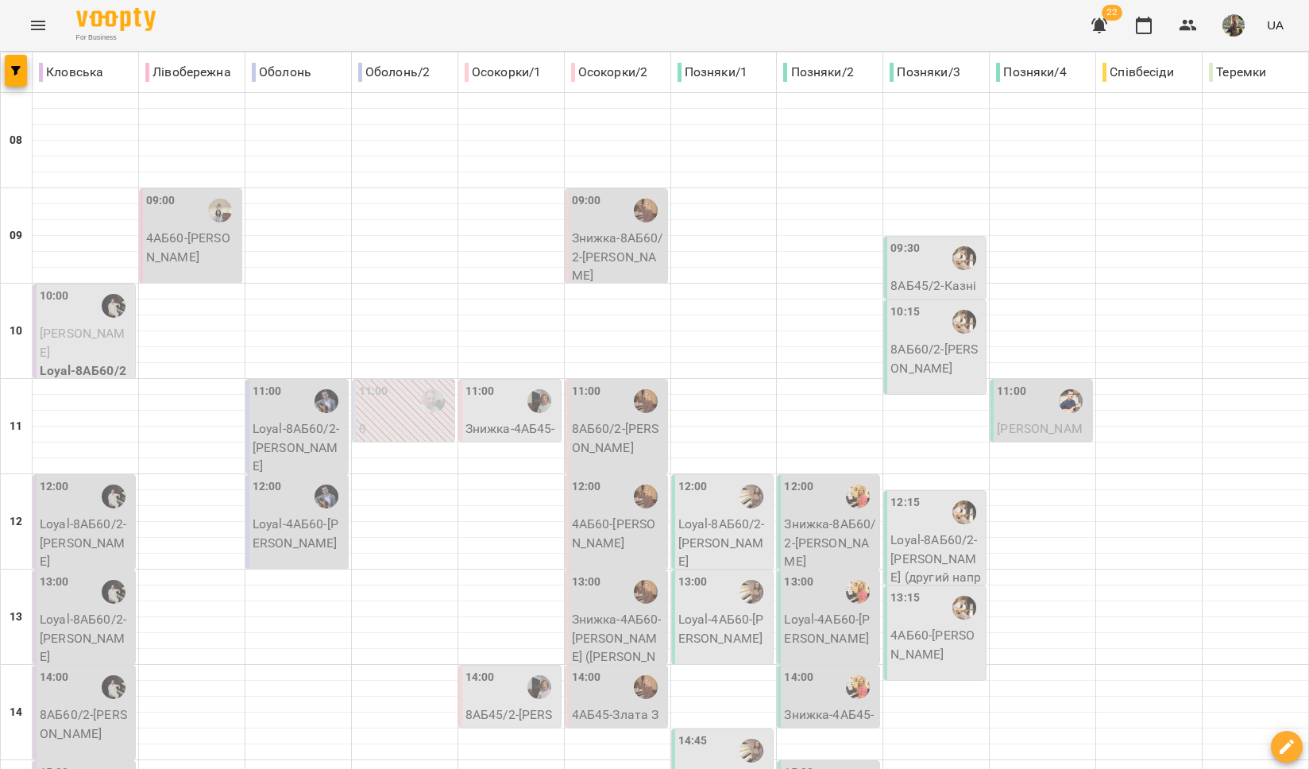
scroll to position [141, 0]
click at [919, 531] on p "Loyal-8АБ60/2 - Анна Єсипенко (другий напрям)" at bounding box center [937, 568] width 92 height 75
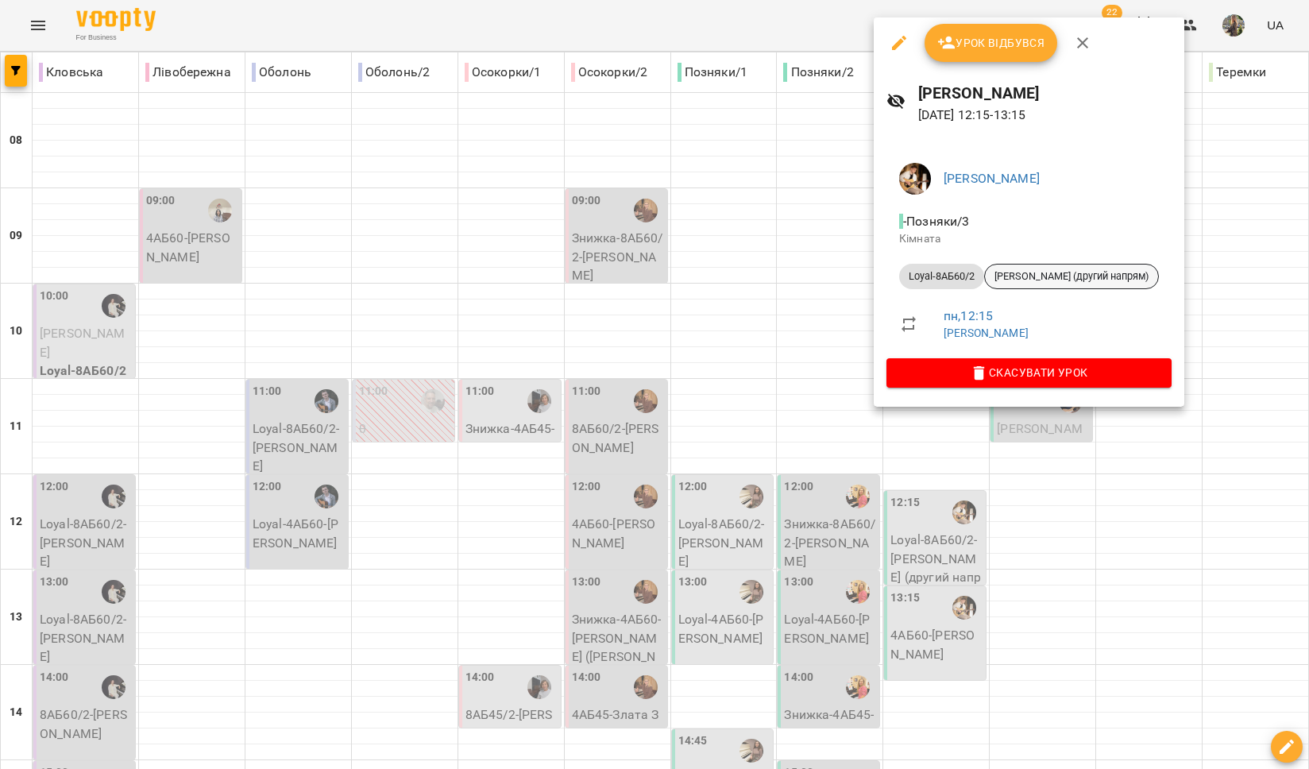
click at [996, 285] on div "[PERSON_NAME] (другий напрям)" at bounding box center [1071, 276] width 175 height 25
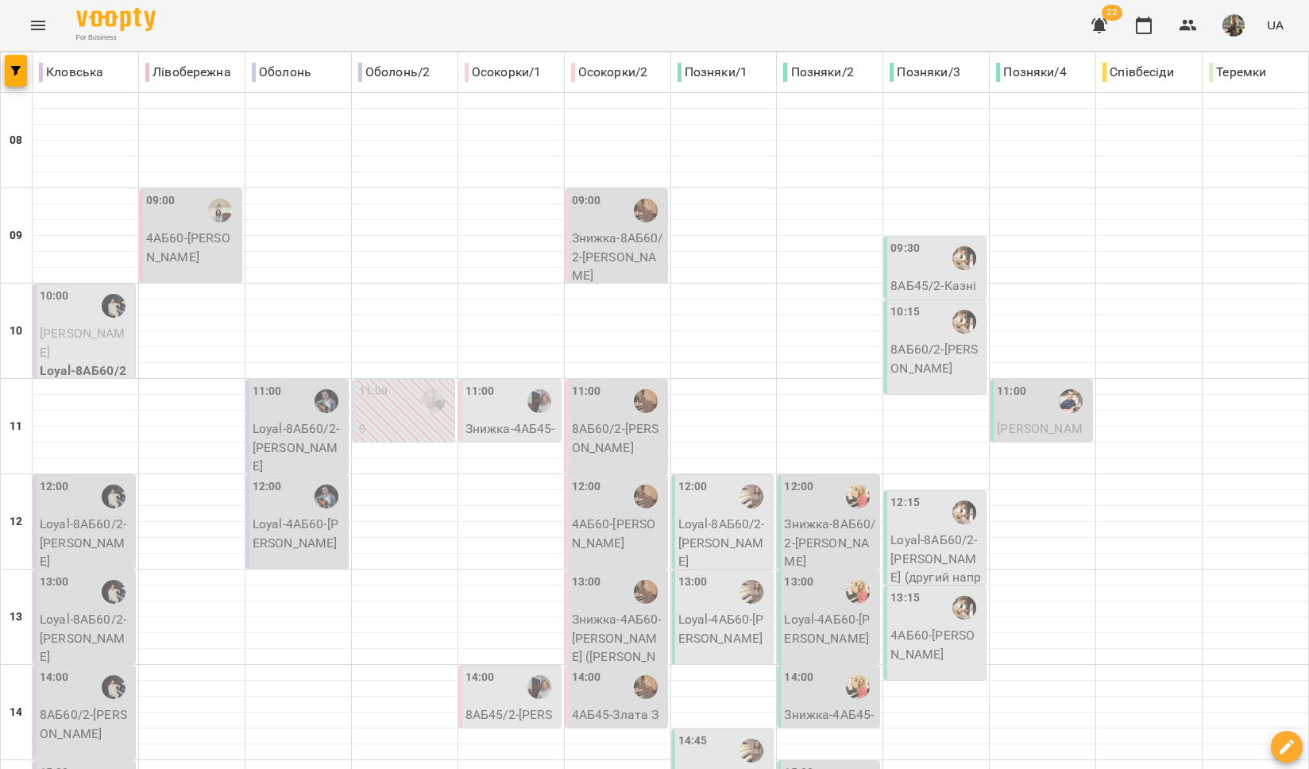
scroll to position [126, 0]
click at [937, 626] on p "4АБ60 - [PERSON_NAME]" at bounding box center [937, 644] width 92 height 37
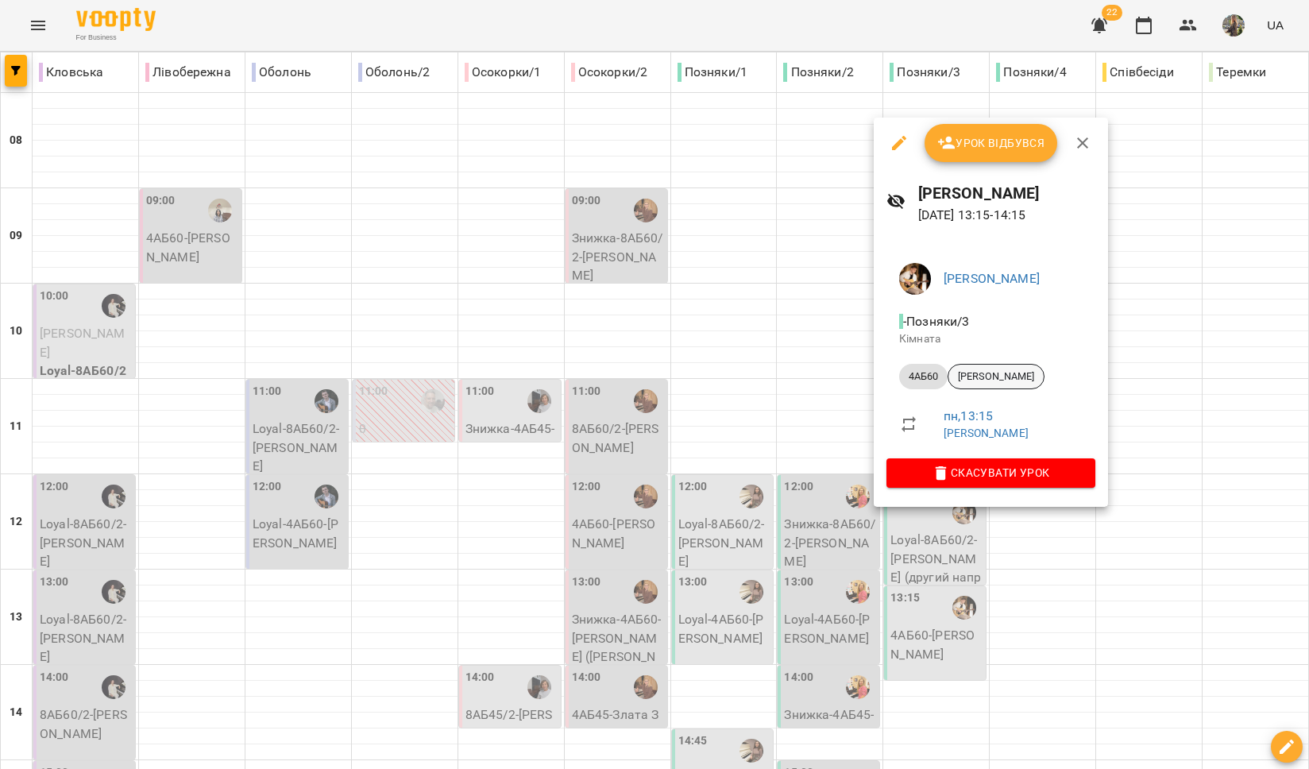
click at [1004, 377] on span "[PERSON_NAME]" at bounding box center [996, 376] width 95 height 14
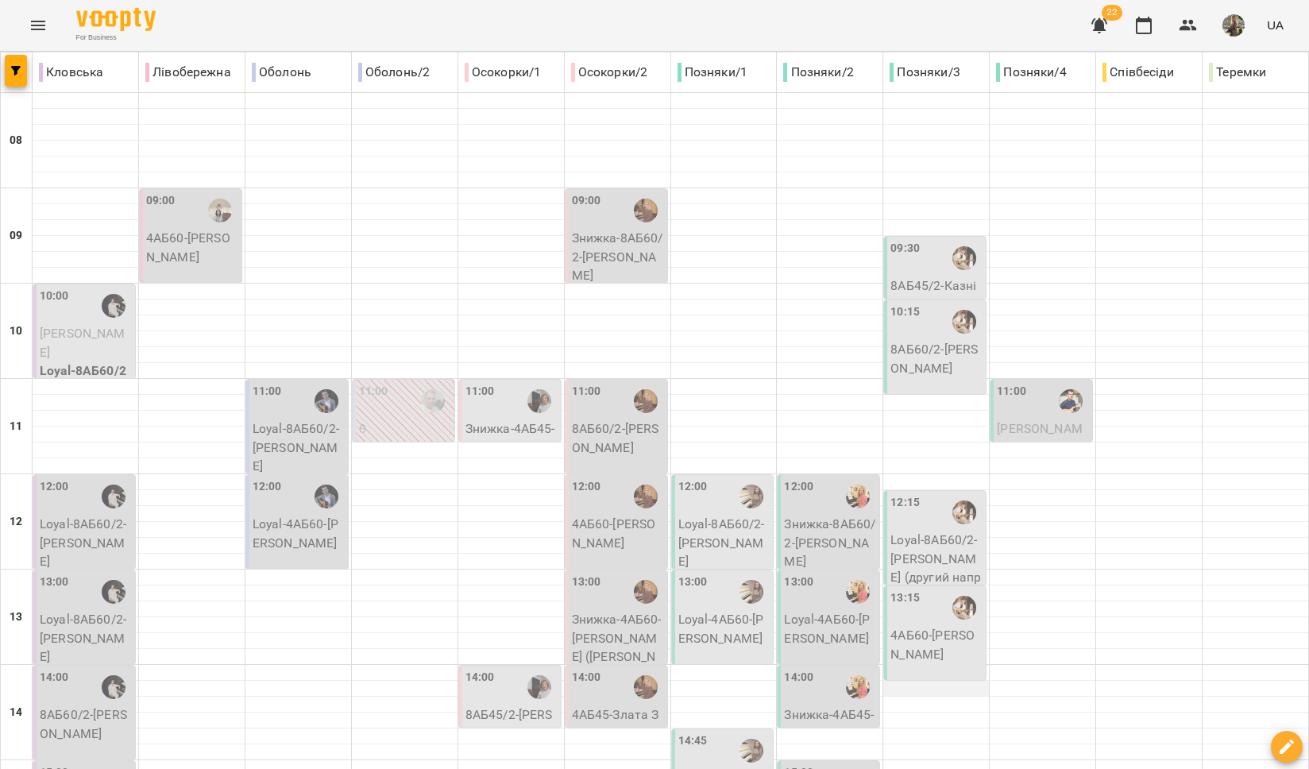
scroll to position [509, 0]
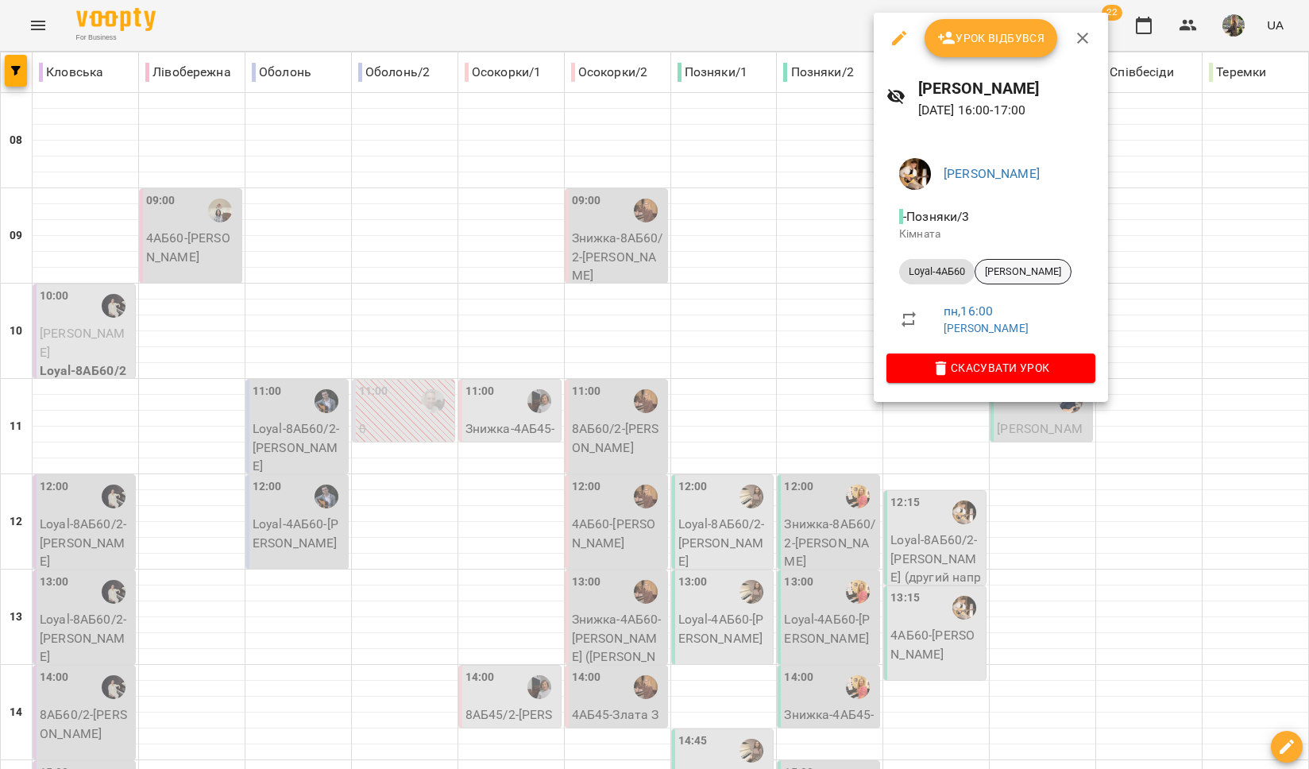
click at [1039, 267] on span "[PERSON_NAME]" at bounding box center [1023, 272] width 95 height 14
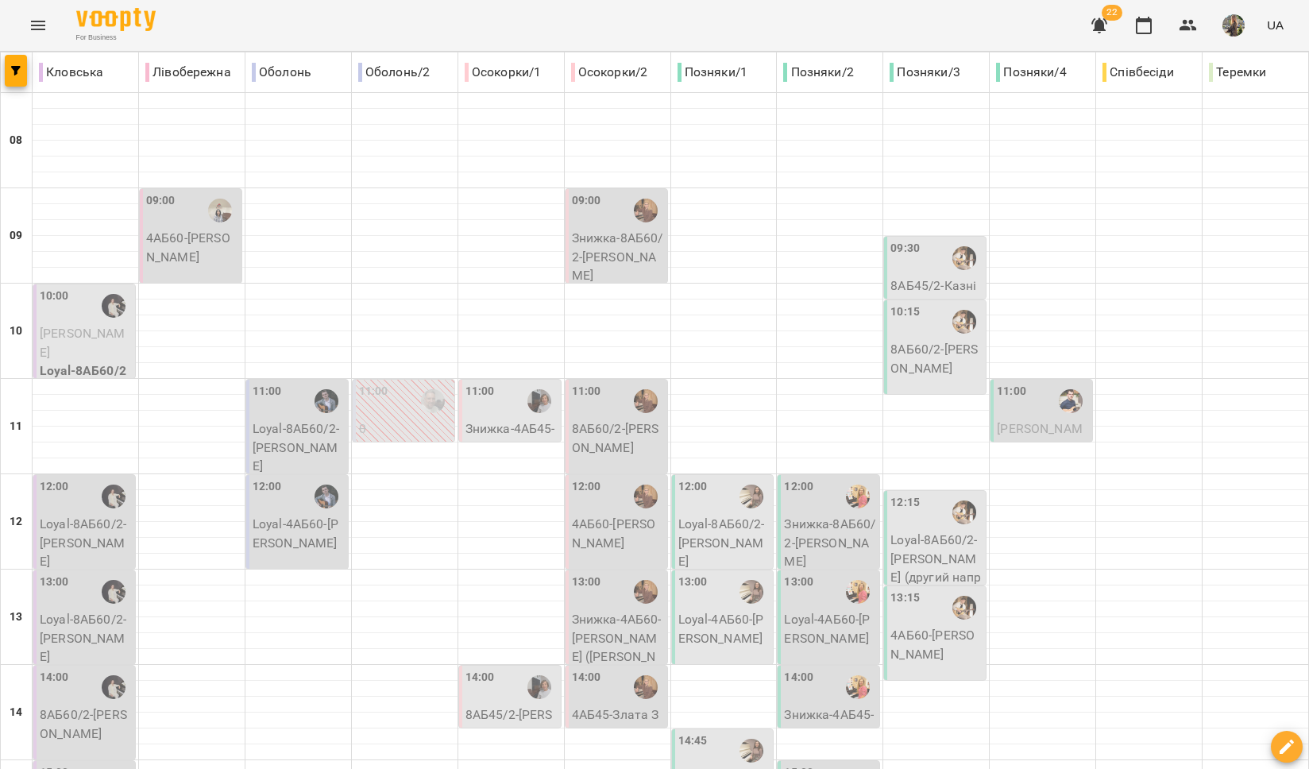
scroll to position [259, 0]
click at [915, 626] on p "4АБ60 - [PERSON_NAME]" at bounding box center [937, 644] width 92 height 37
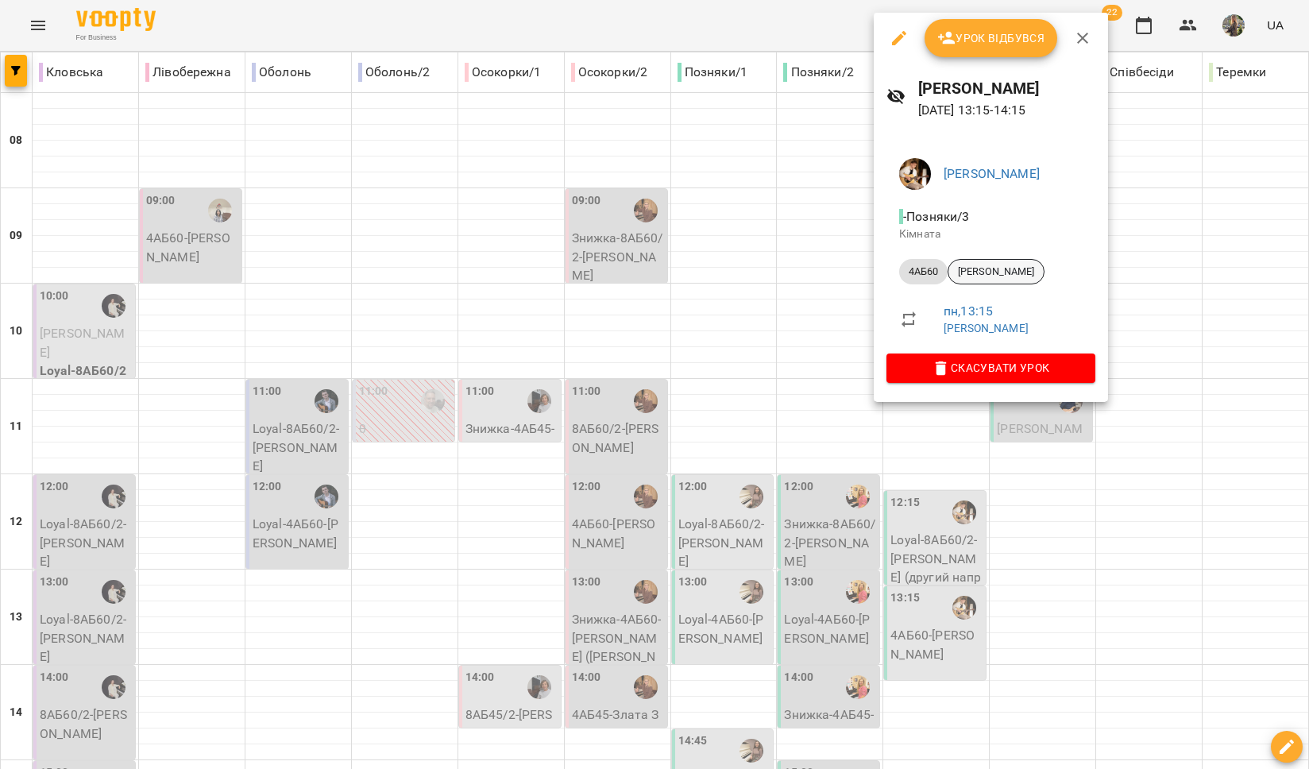
click at [986, 259] on div "[PERSON_NAME]" at bounding box center [996, 271] width 97 height 25
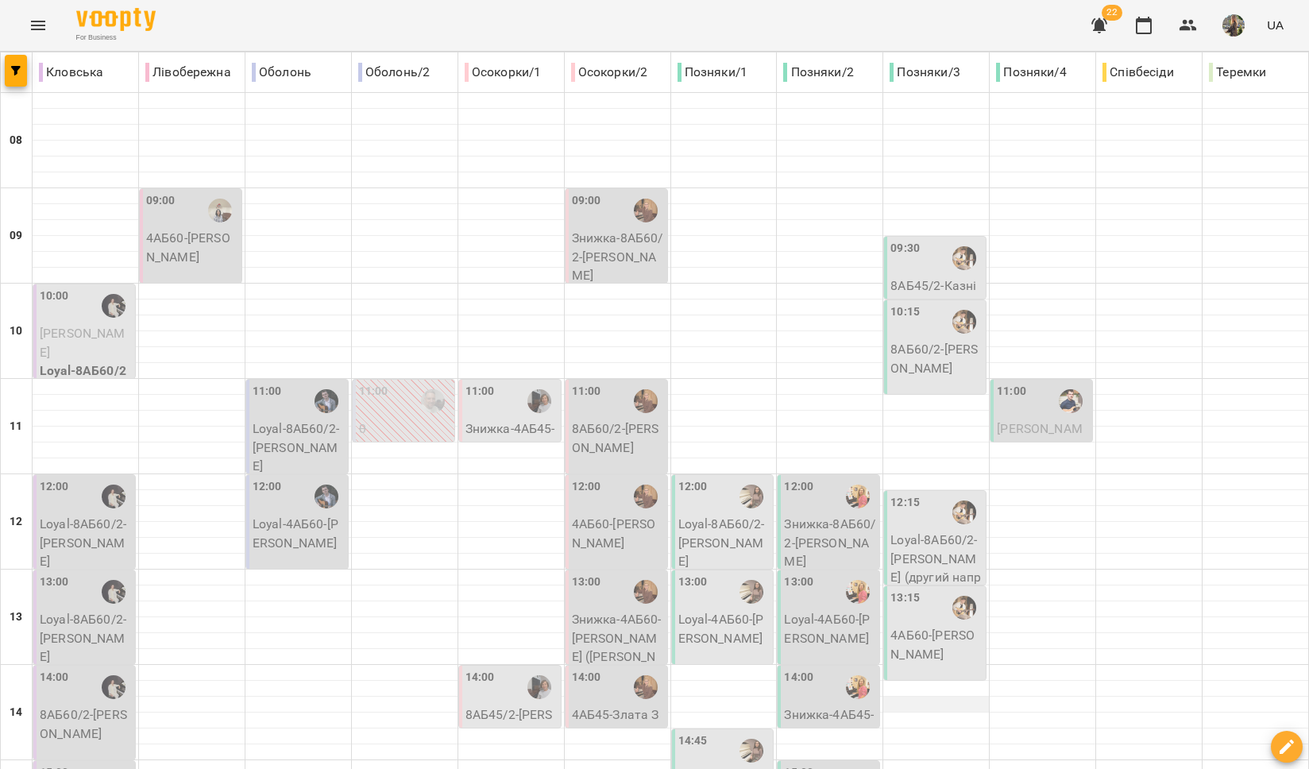
scroll to position [310, 0]
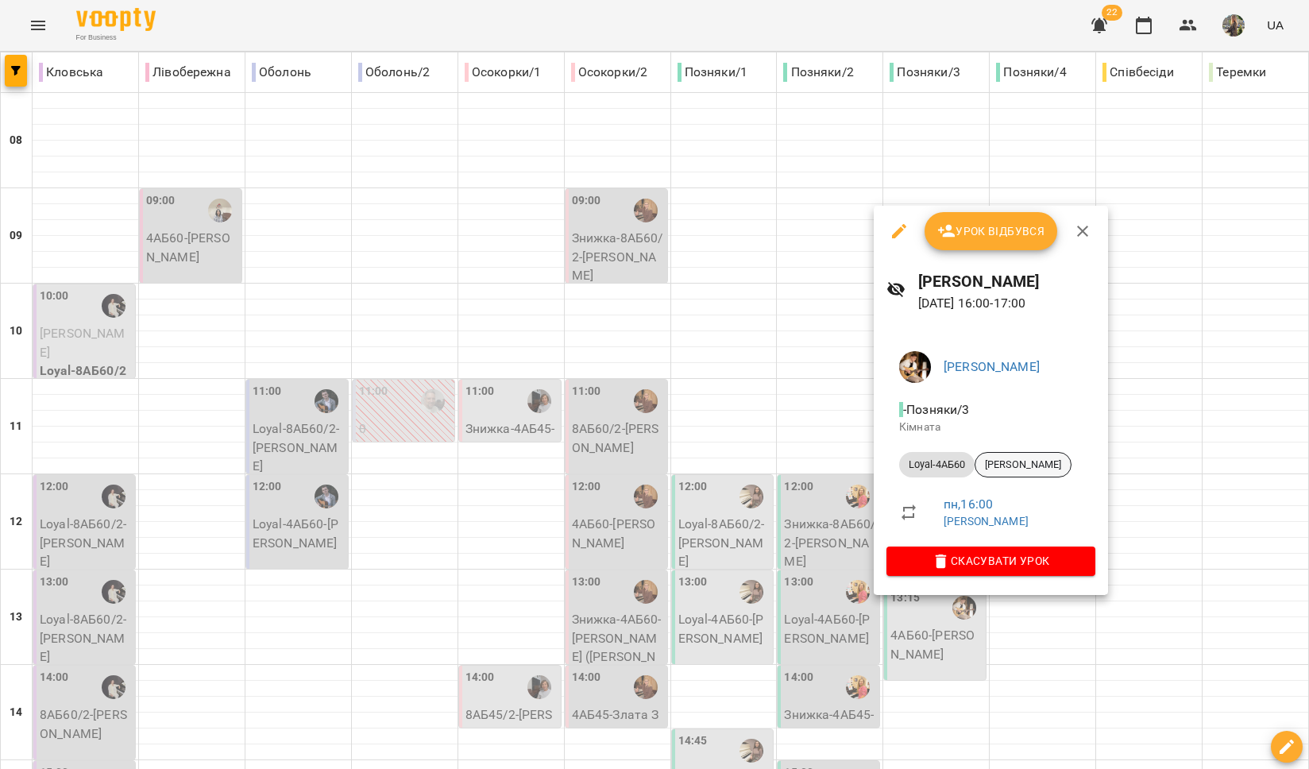
click at [1015, 466] on span "[PERSON_NAME]" at bounding box center [1023, 465] width 95 height 14
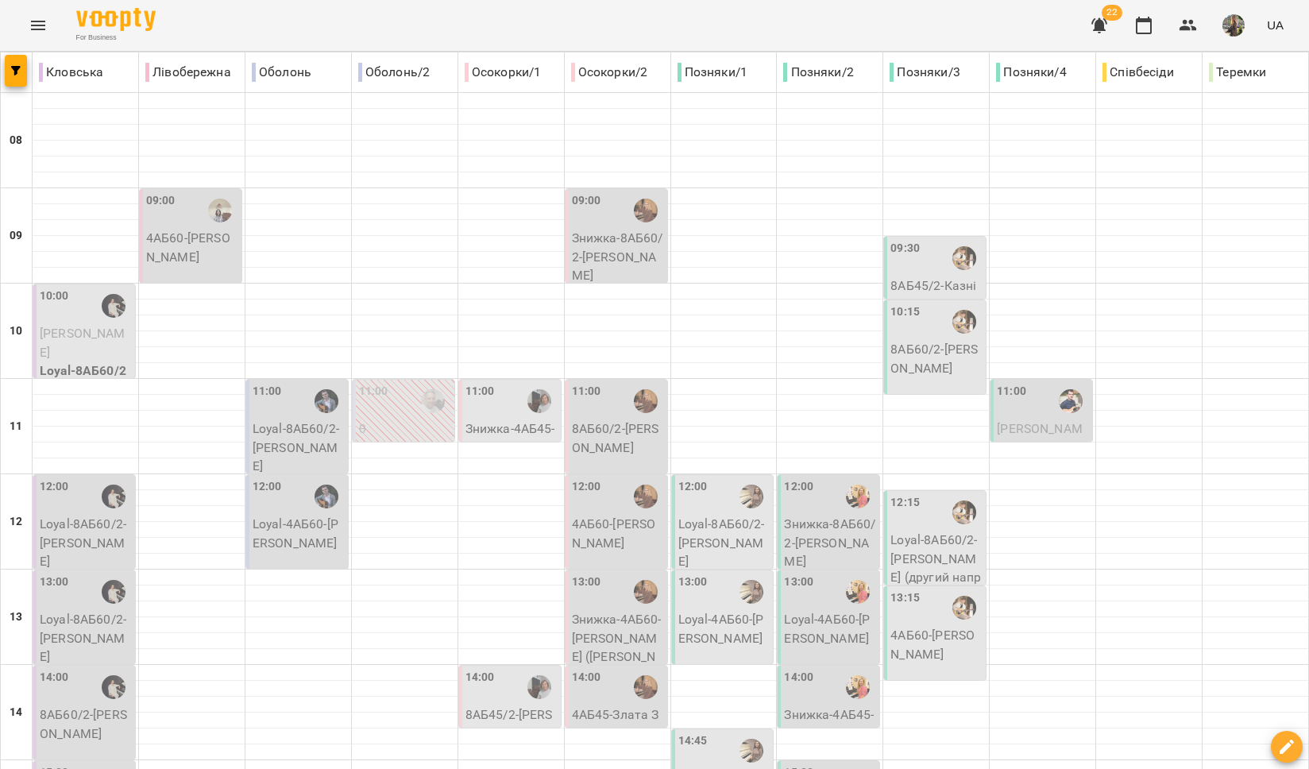
scroll to position [506, 0]
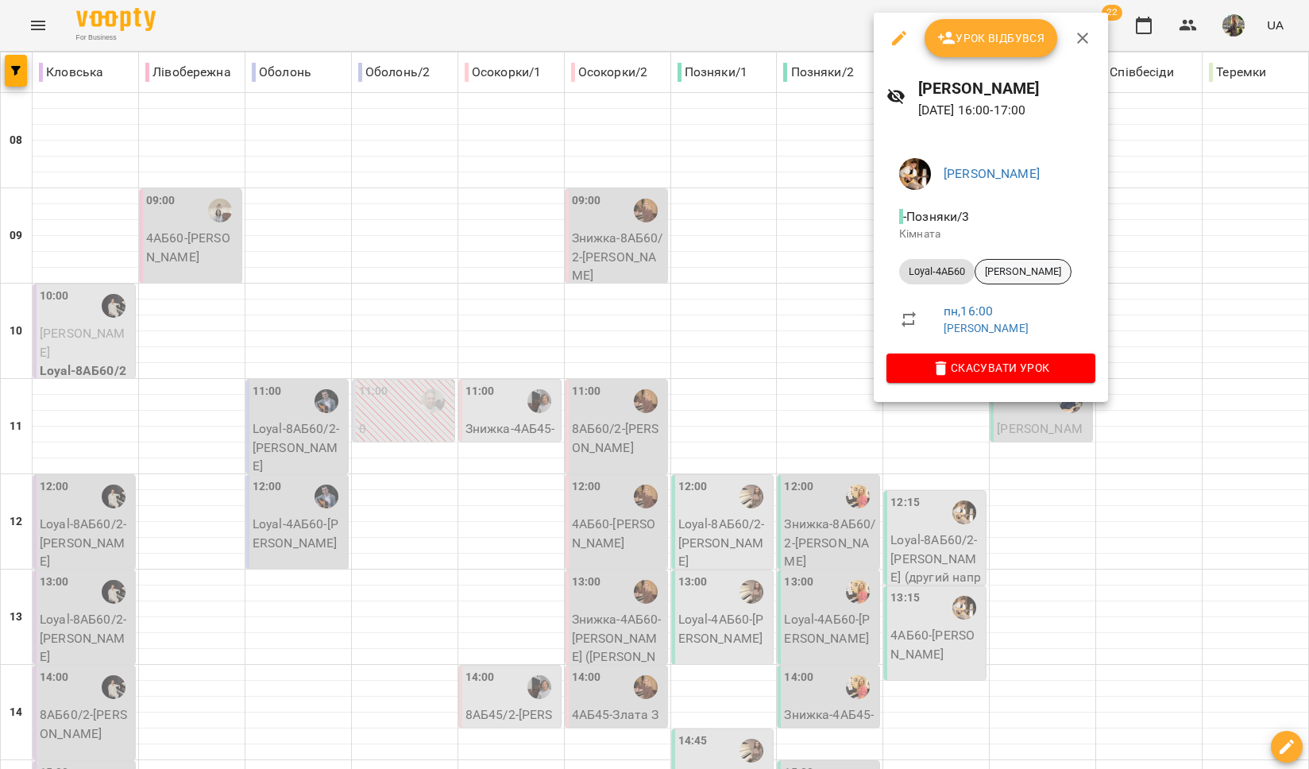
click at [1008, 281] on div "[PERSON_NAME]" at bounding box center [1023, 271] width 97 height 25
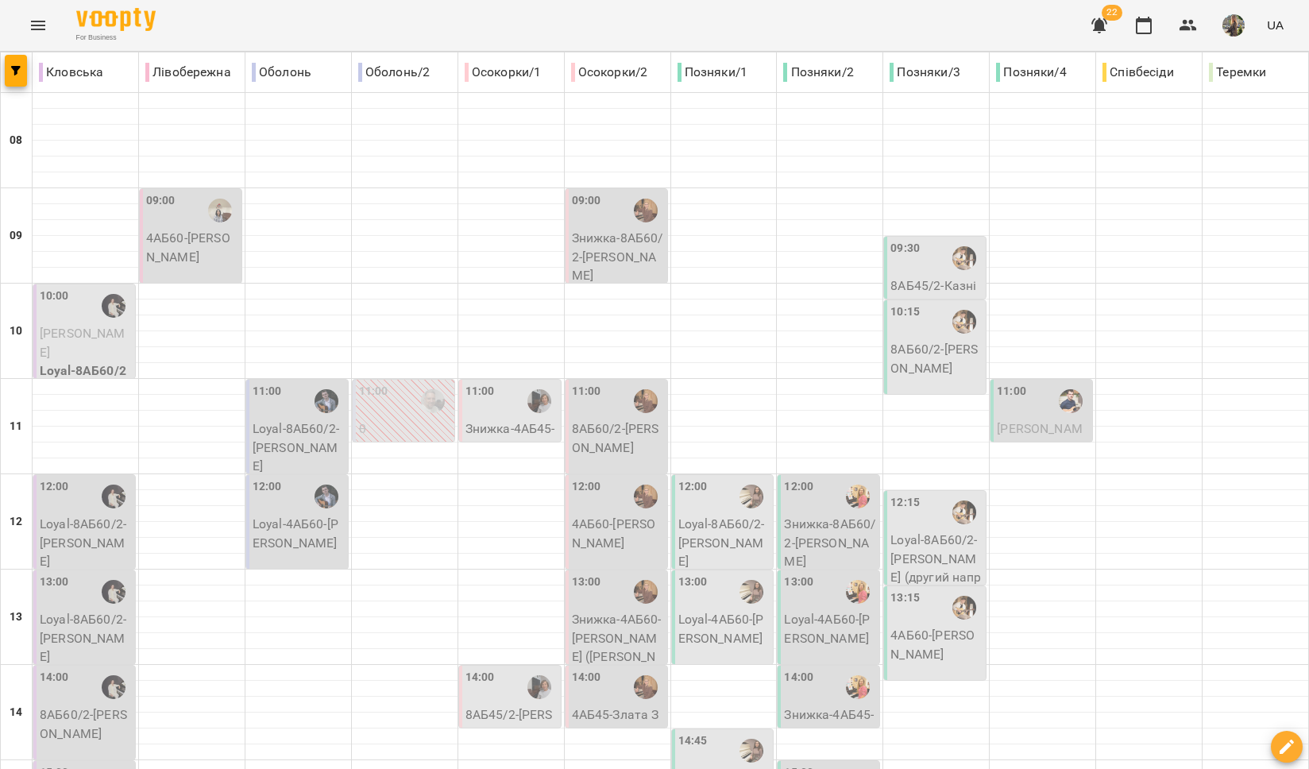
scroll to position [553, 0]
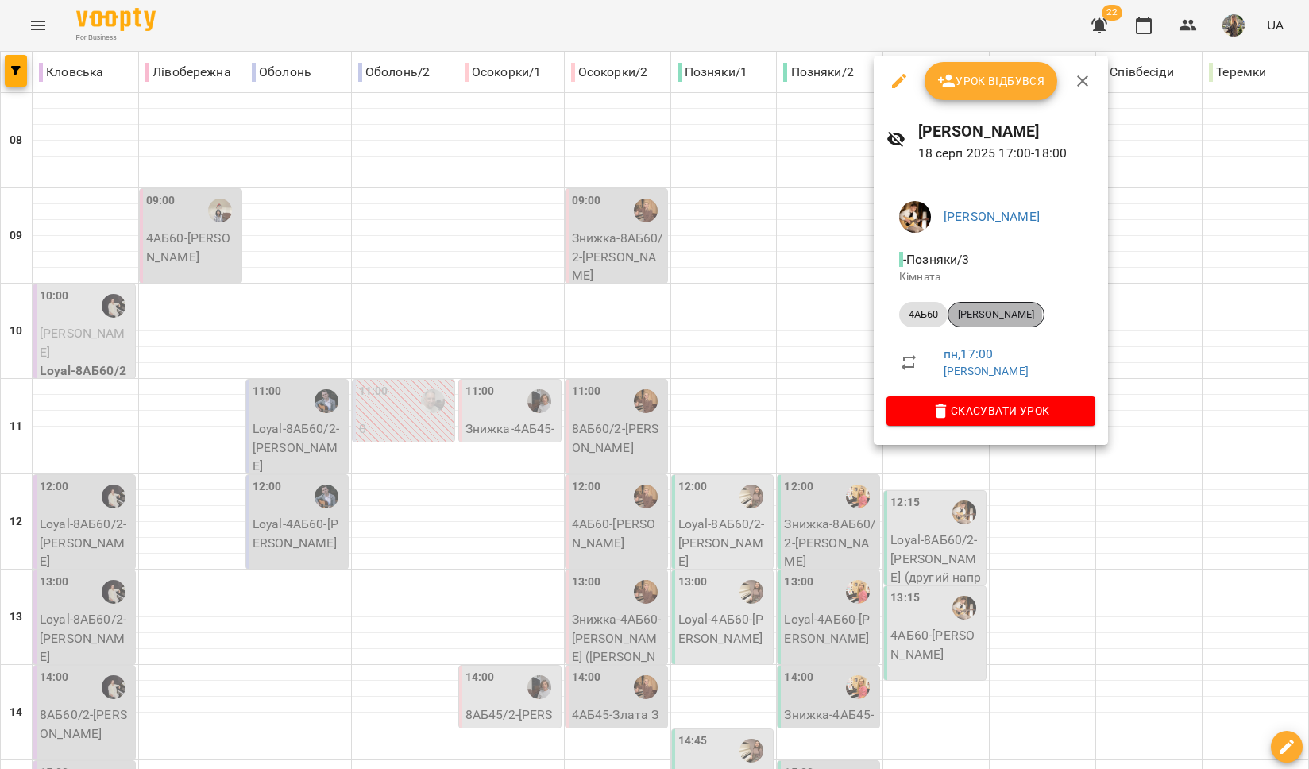
click at [981, 315] on span "[PERSON_NAME]" at bounding box center [996, 315] width 95 height 14
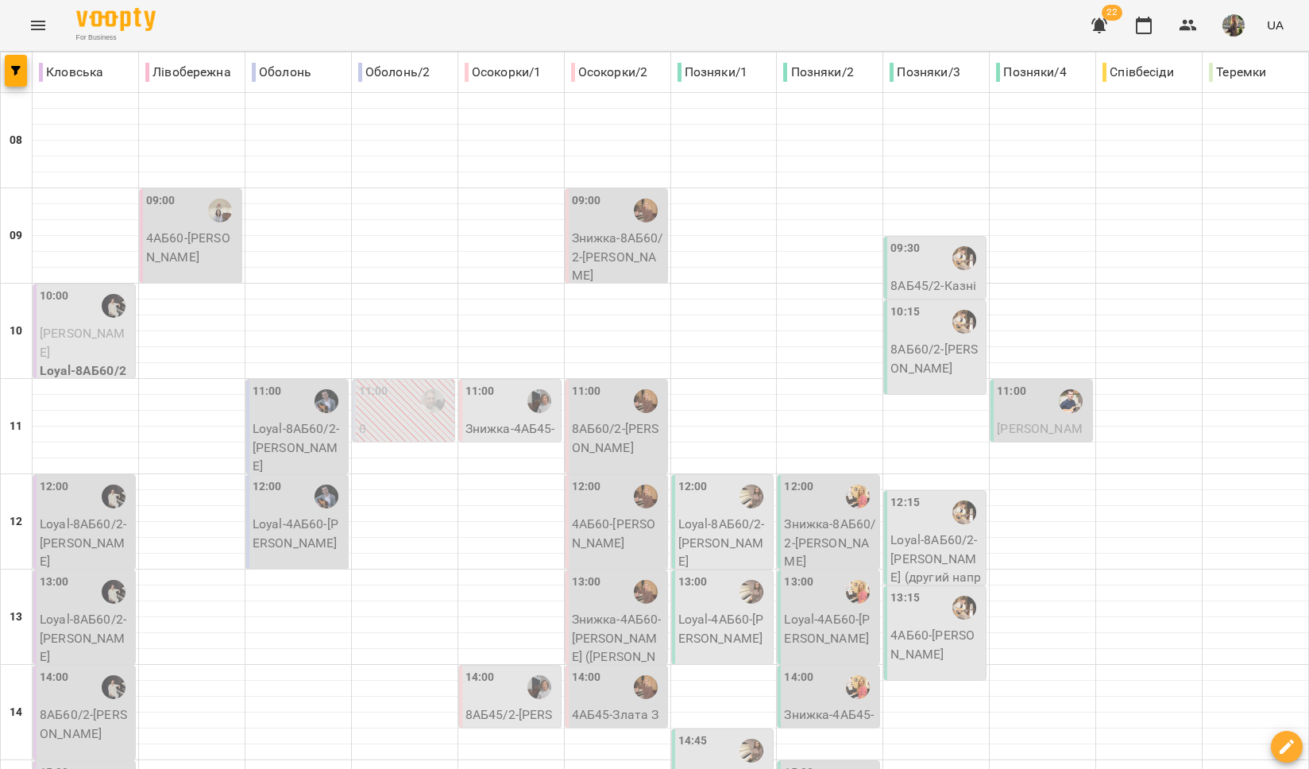
scroll to position [653, 0]
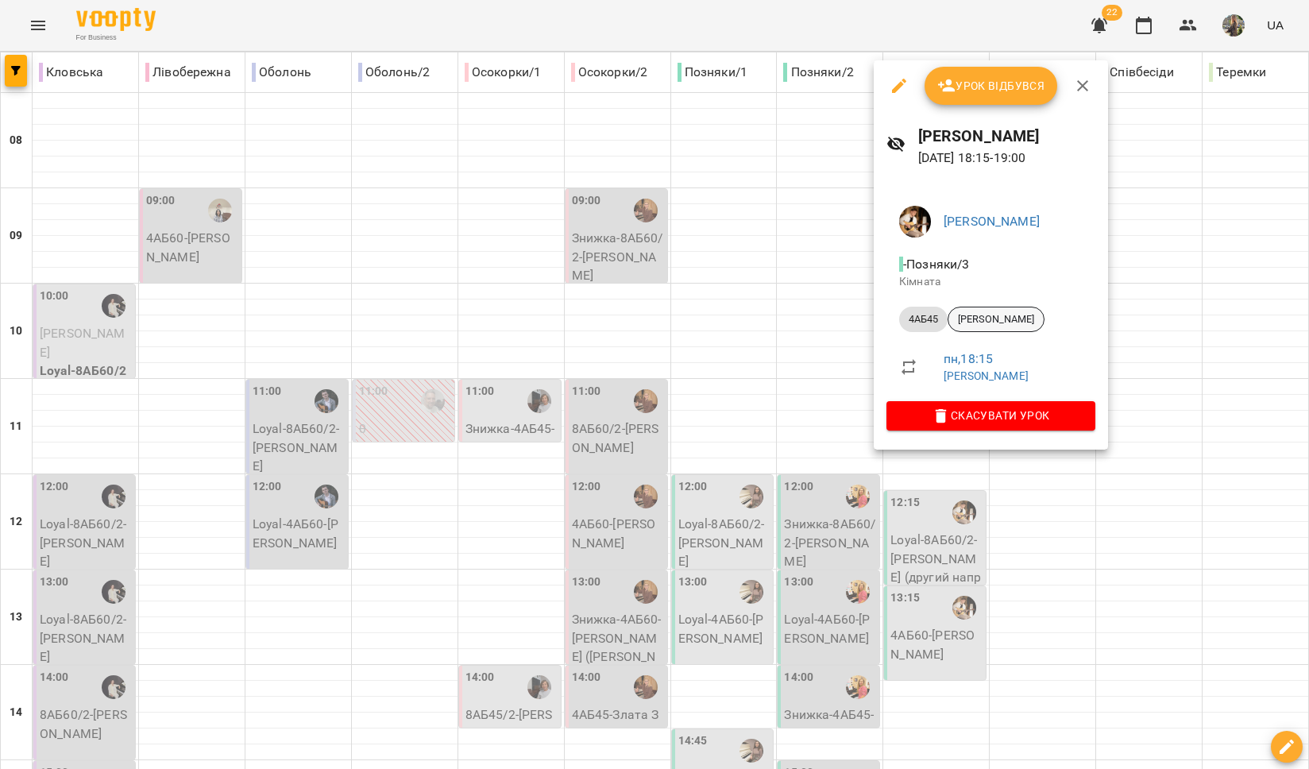
click at [987, 315] on span "[PERSON_NAME]" at bounding box center [996, 319] width 95 height 14
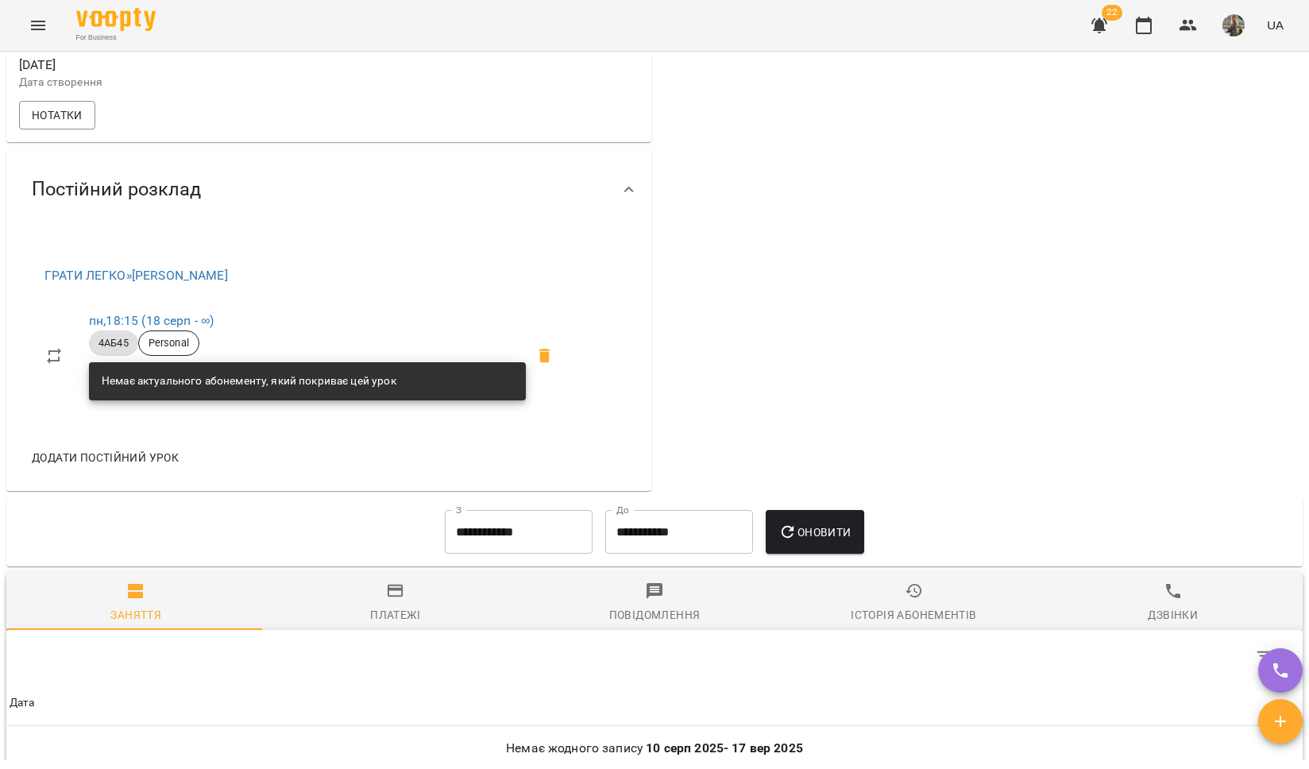
scroll to position [793, 0]
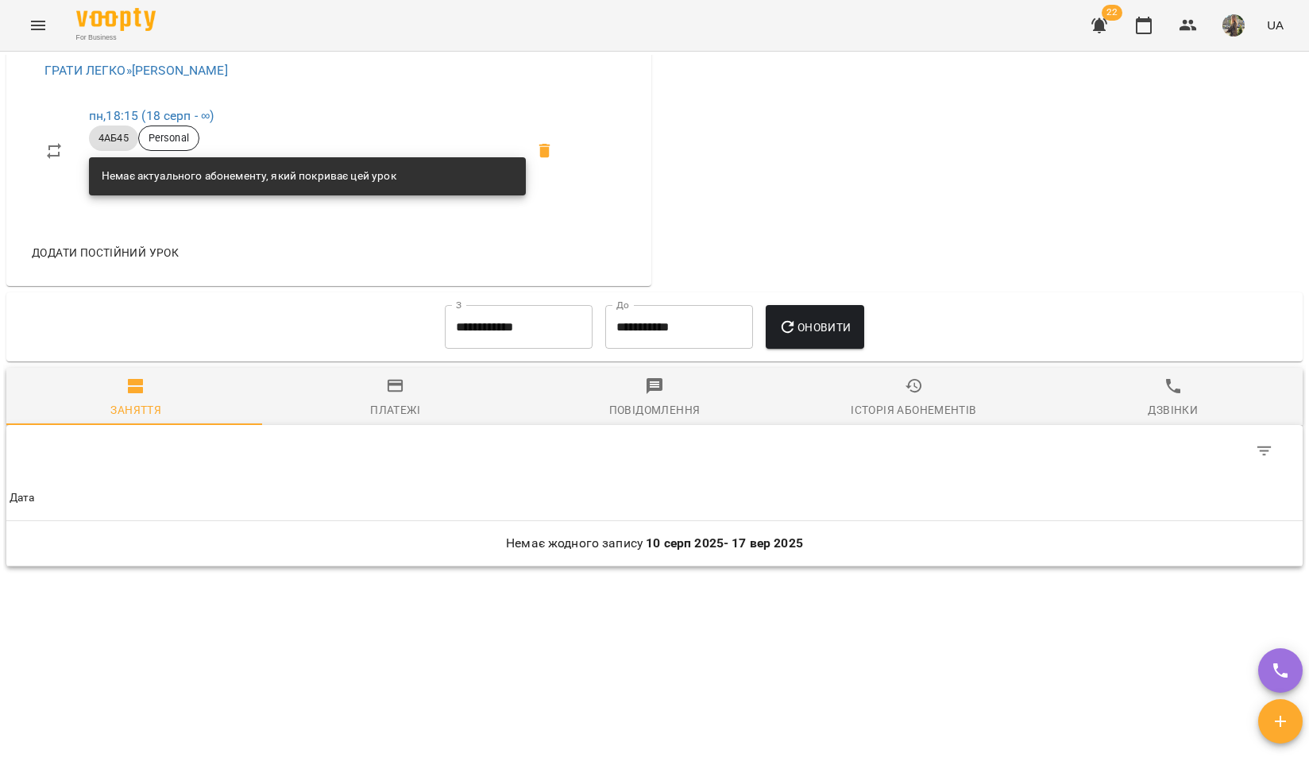
click at [887, 413] on div "Історія абонементів" at bounding box center [914, 409] width 126 height 19
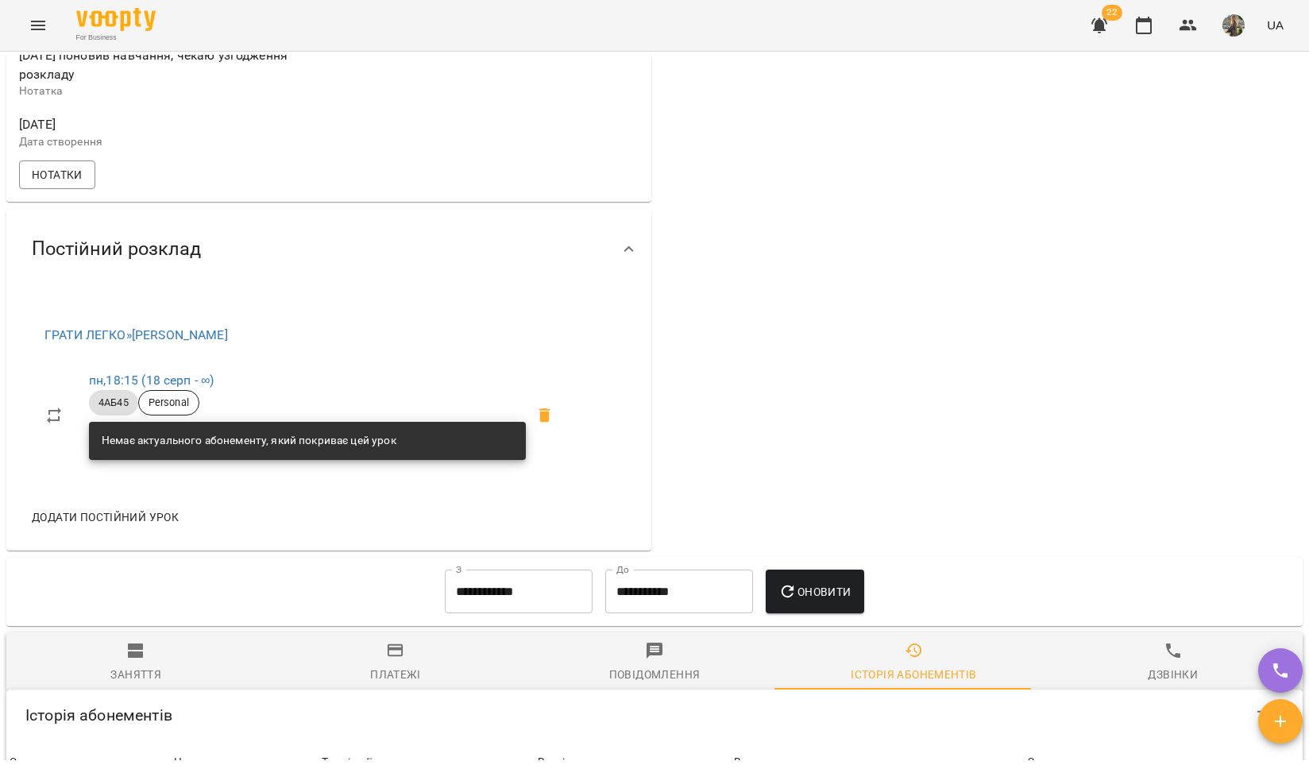
scroll to position [727, 0]
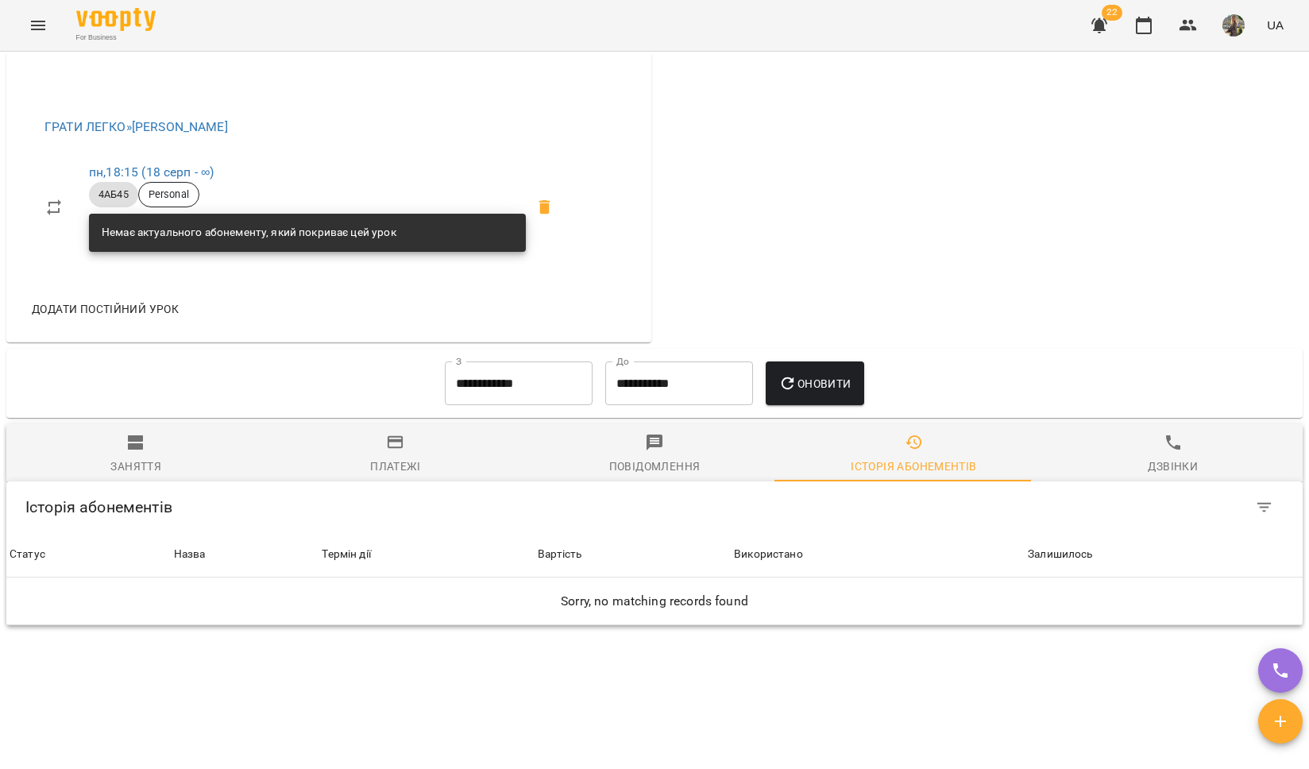
click at [501, 395] on input "**********" at bounding box center [519, 384] width 148 height 44
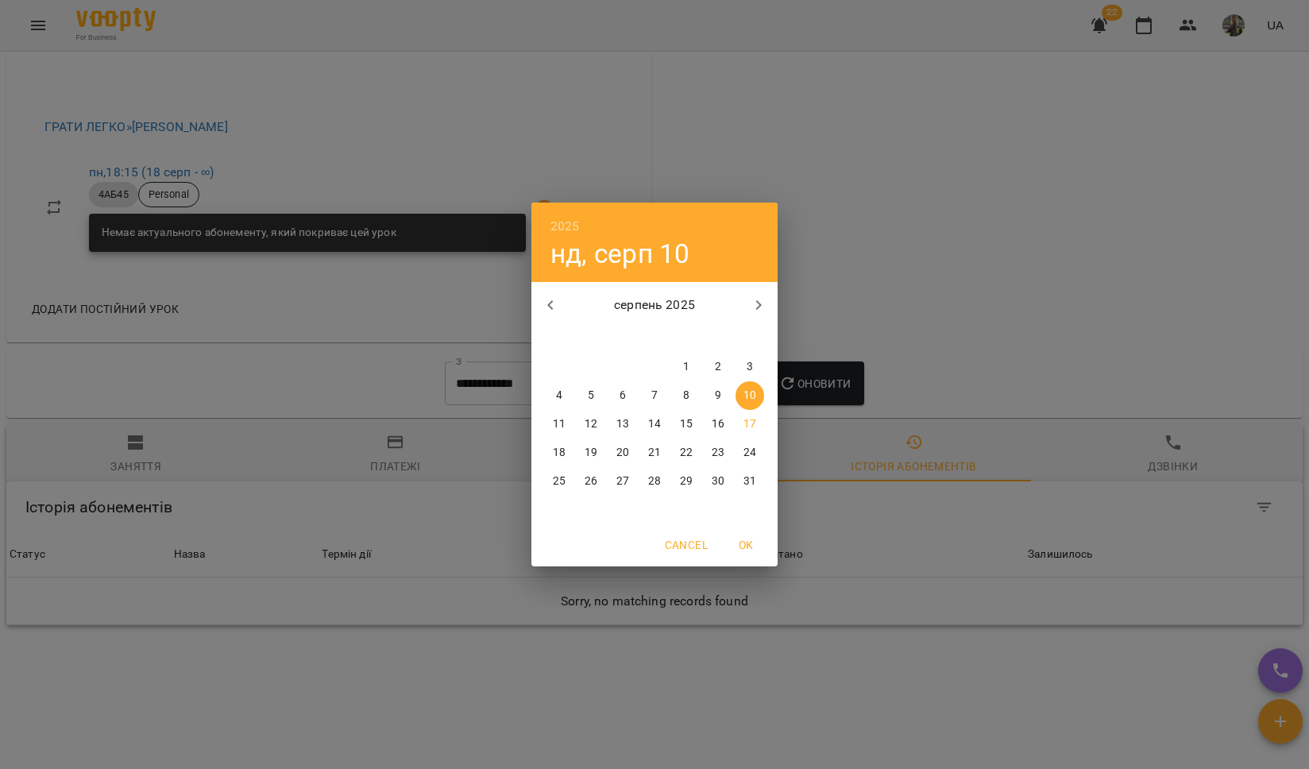
click at [553, 310] on icon "button" at bounding box center [550, 305] width 19 height 19
click at [590, 359] on p "1" at bounding box center [591, 367] width 6 height 16
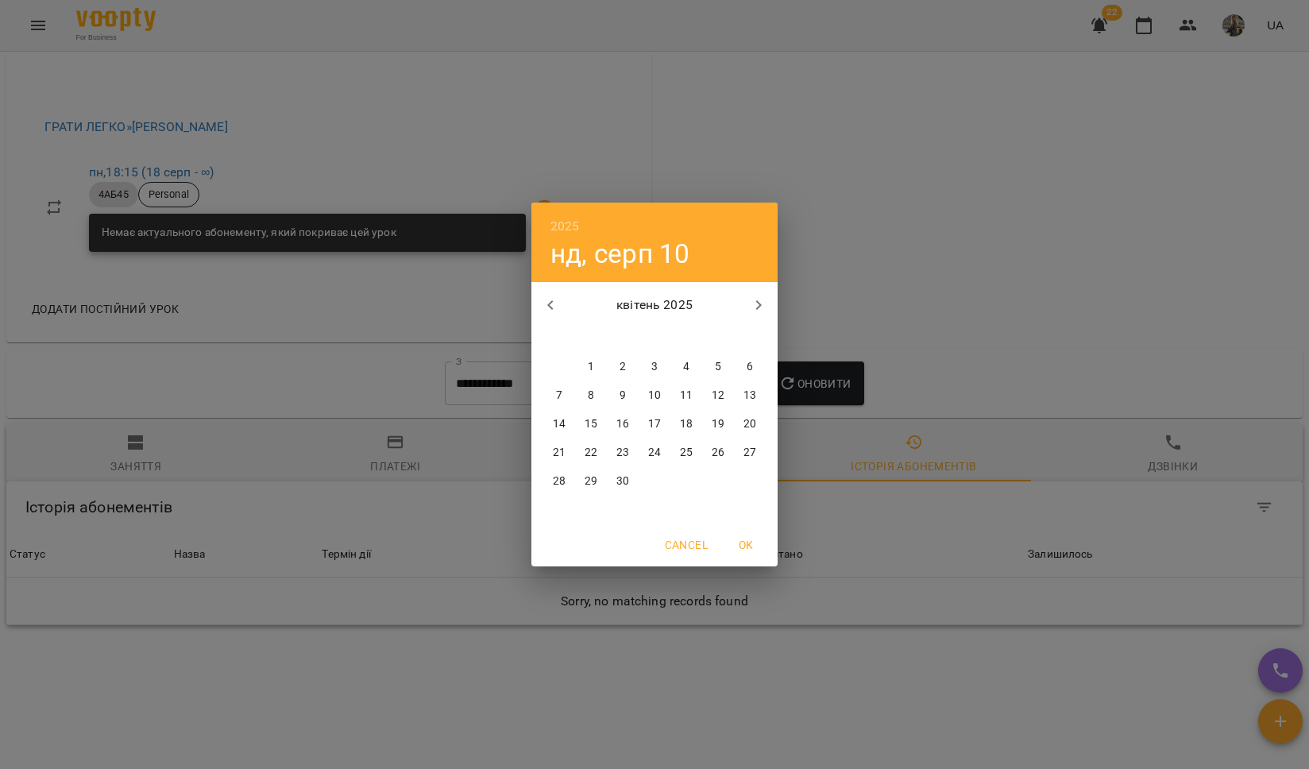
type input "**********"
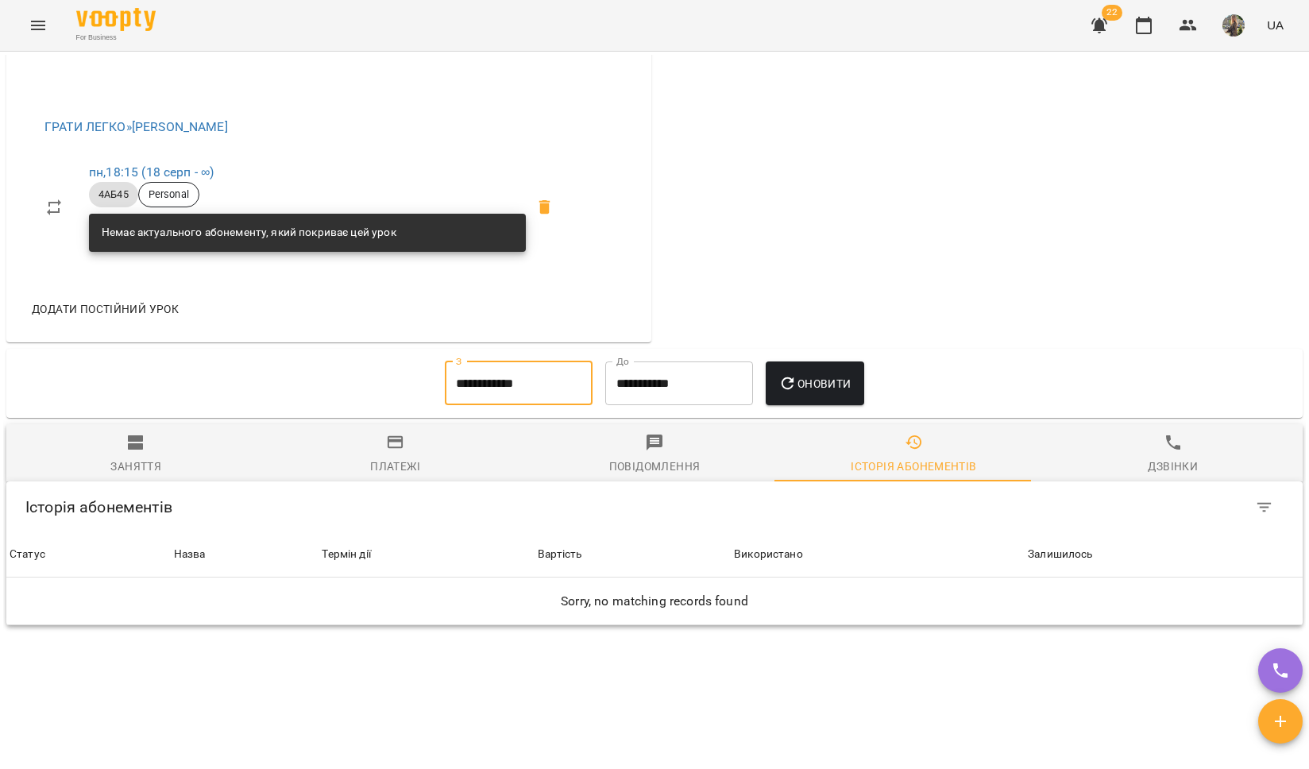
click at [837, 383] on button "Оновити" at bounding box center [815, 384] width 98 height 44
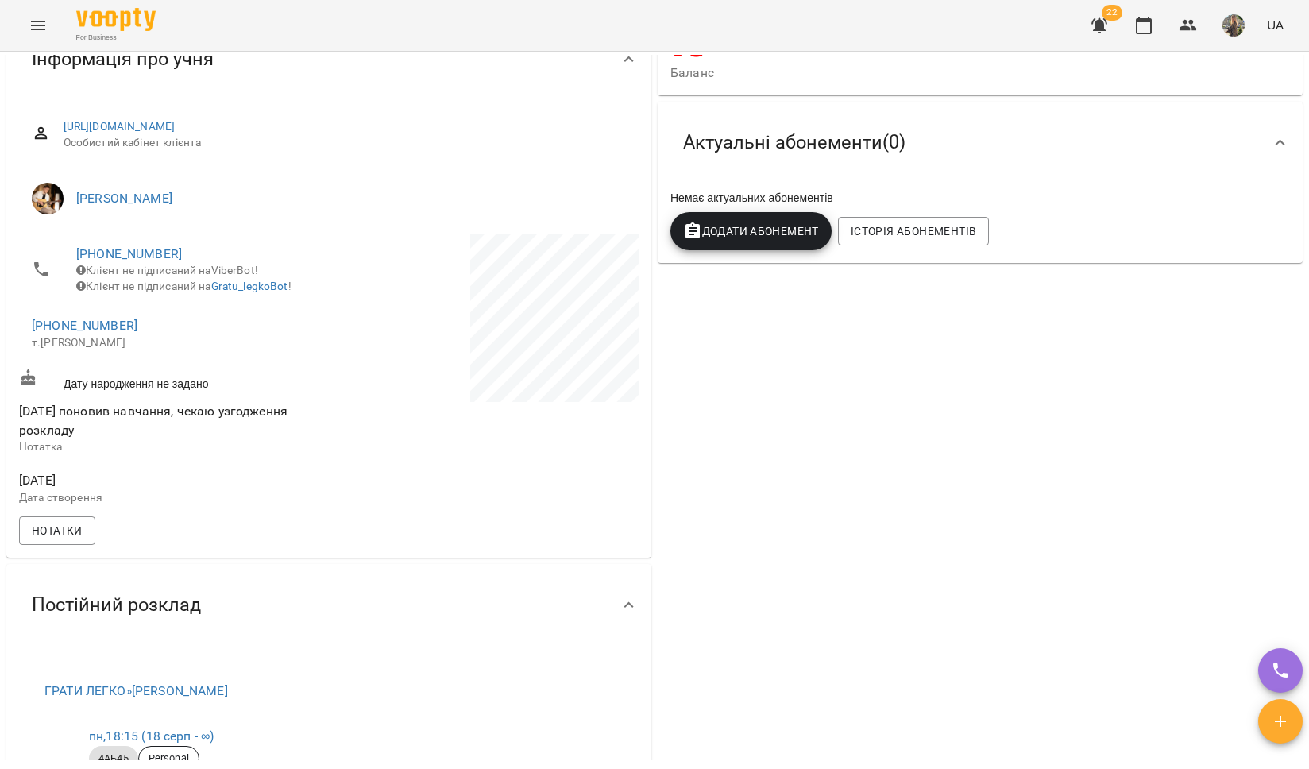
scroll to position [0, 0]
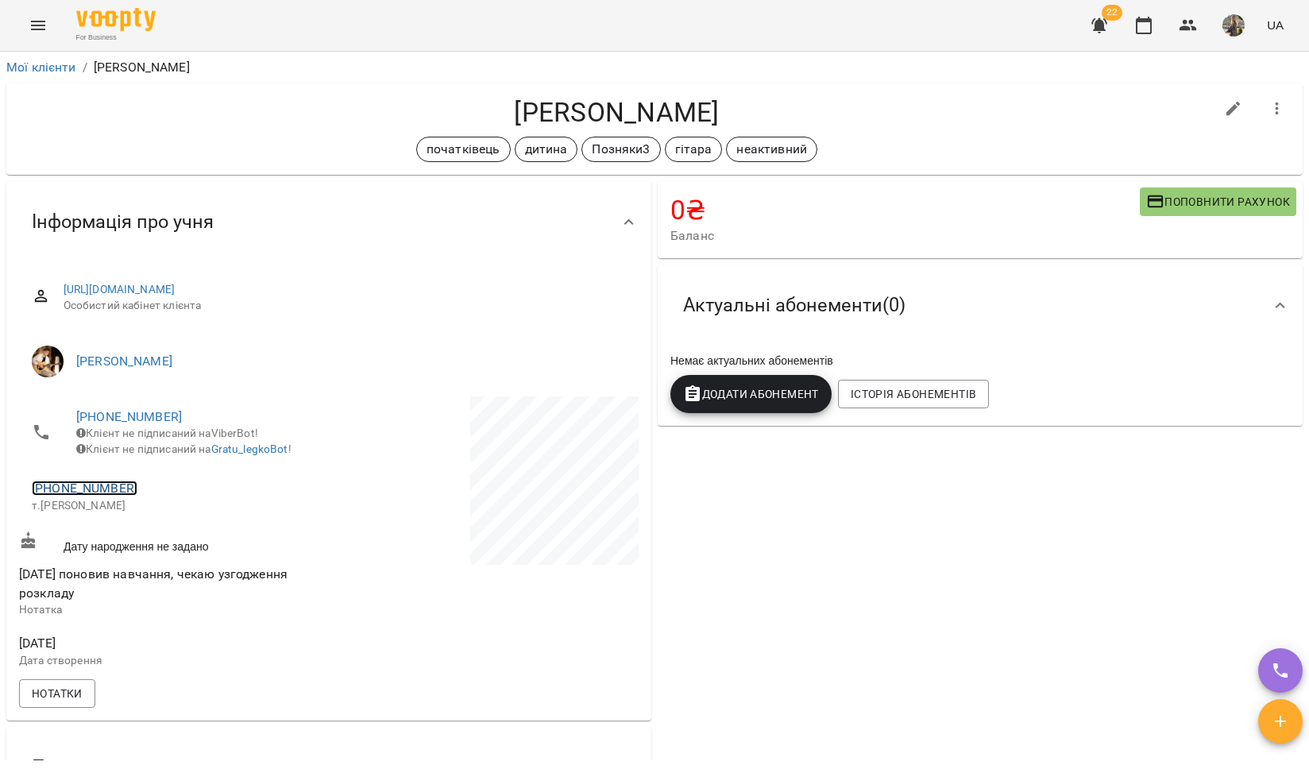
click at [89, 496] on link "[PHONE_NUMBER]" at bounding box center [85, 488] width 106 height 15
click at [166, 563] on link at bounding box center [167, 558] width 84 height 33
click at [89, 496] on link "[PHONE_NUMBER]" at bounding box center [85, 488] width 106 height 15
click at [155, 565] on img at bounding box center [149, 559] width 24 height 24
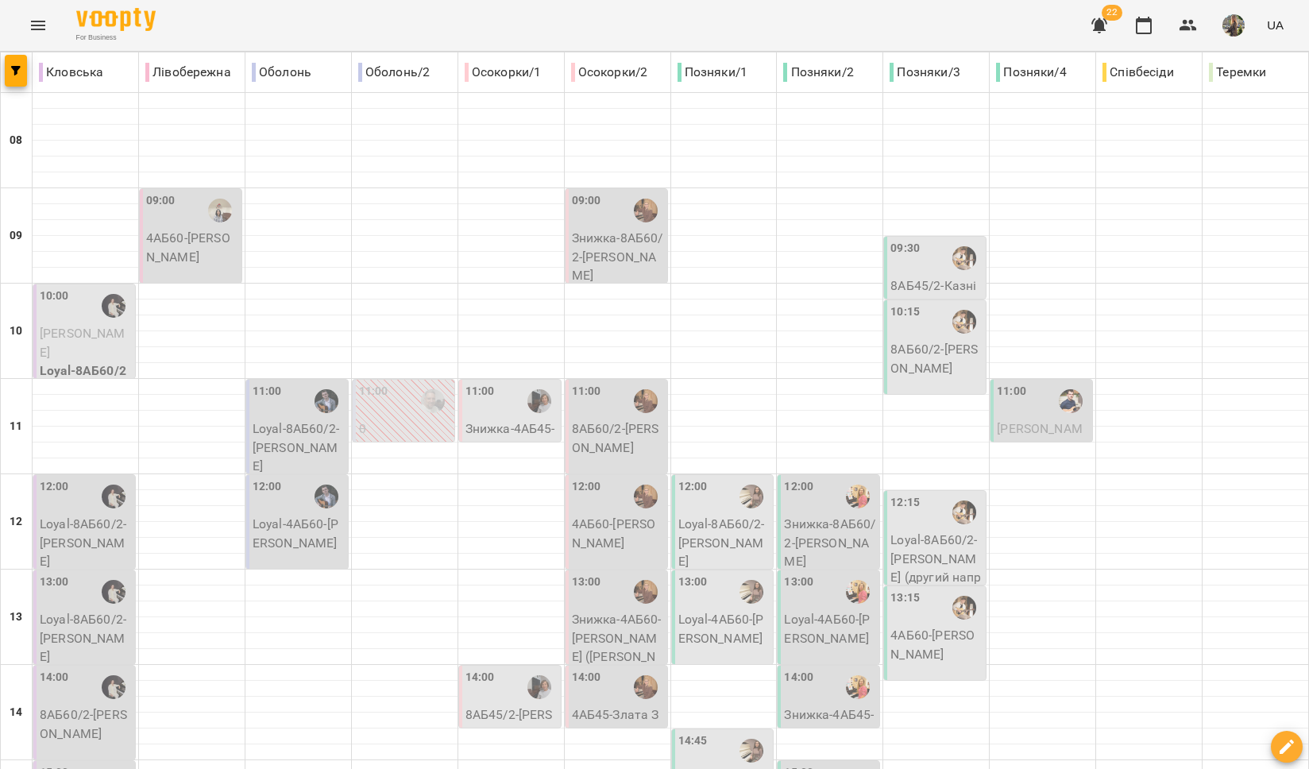
scroll to position [665, 0]
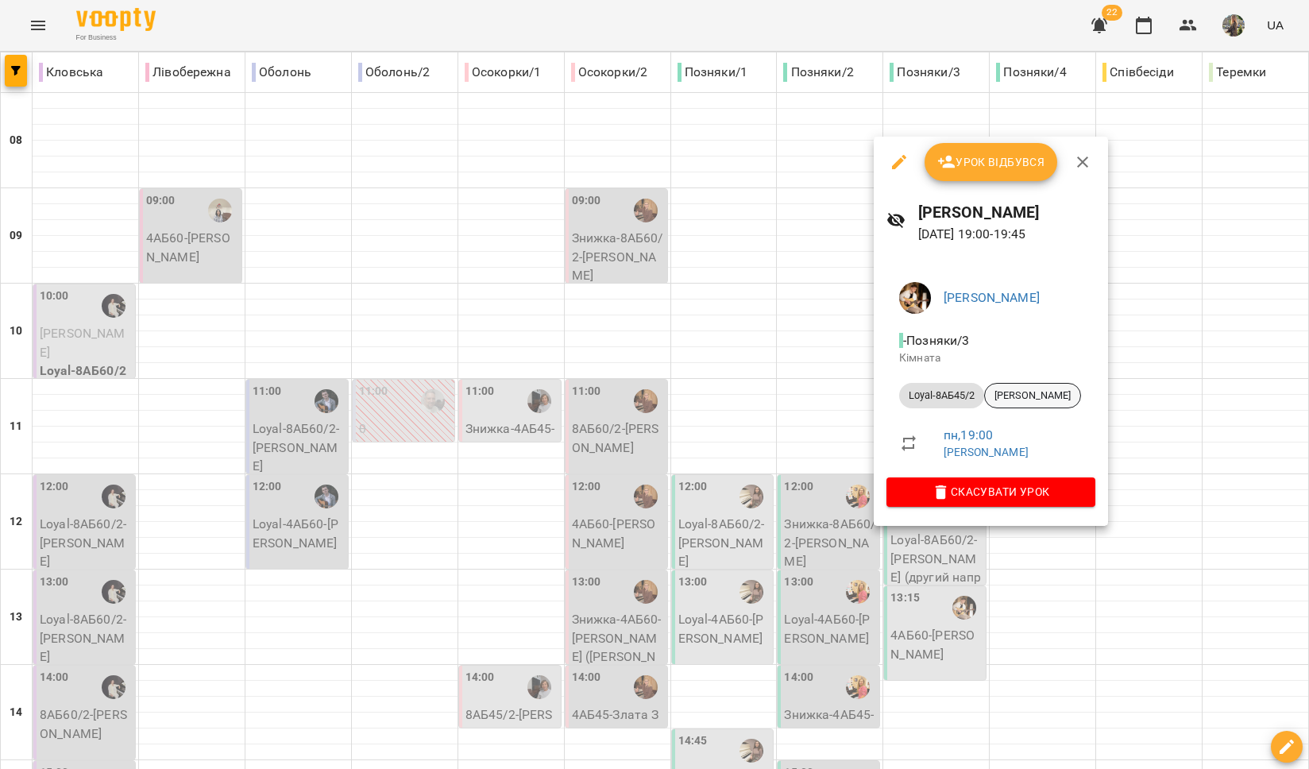
click at [1038, 401] on span "[PERSON_NAME]" at bounding box center [1032, 396] width 95 height 14
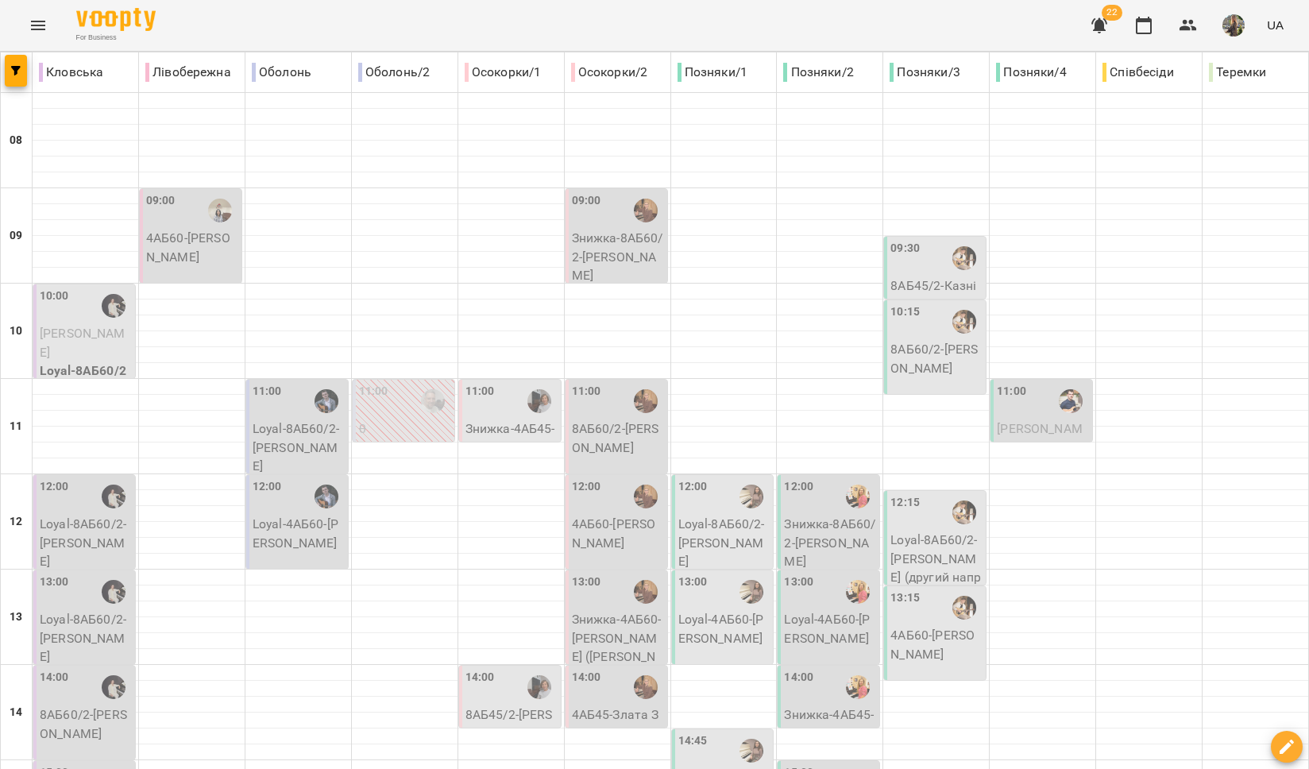
scroll to position [668, 0]
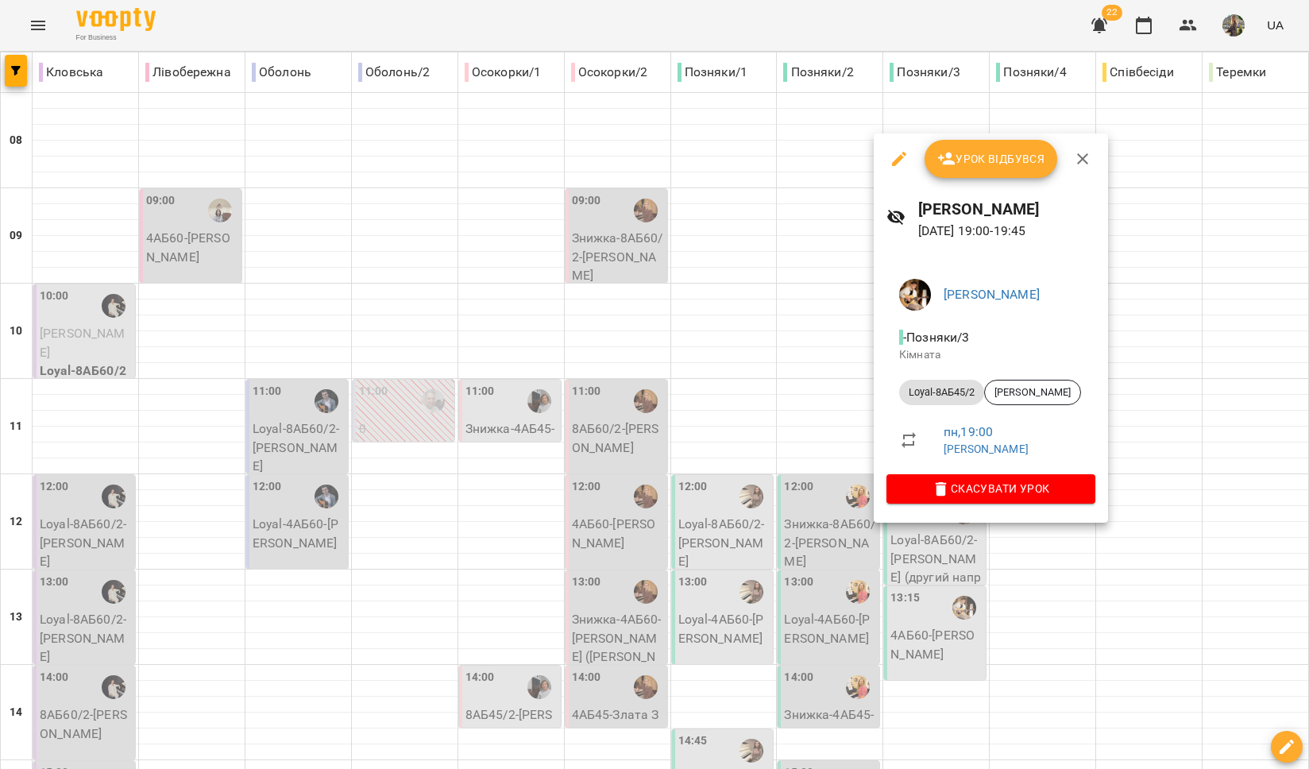
click at [822, 532] on div at bounding box center [654, 384] width 1309 height 769
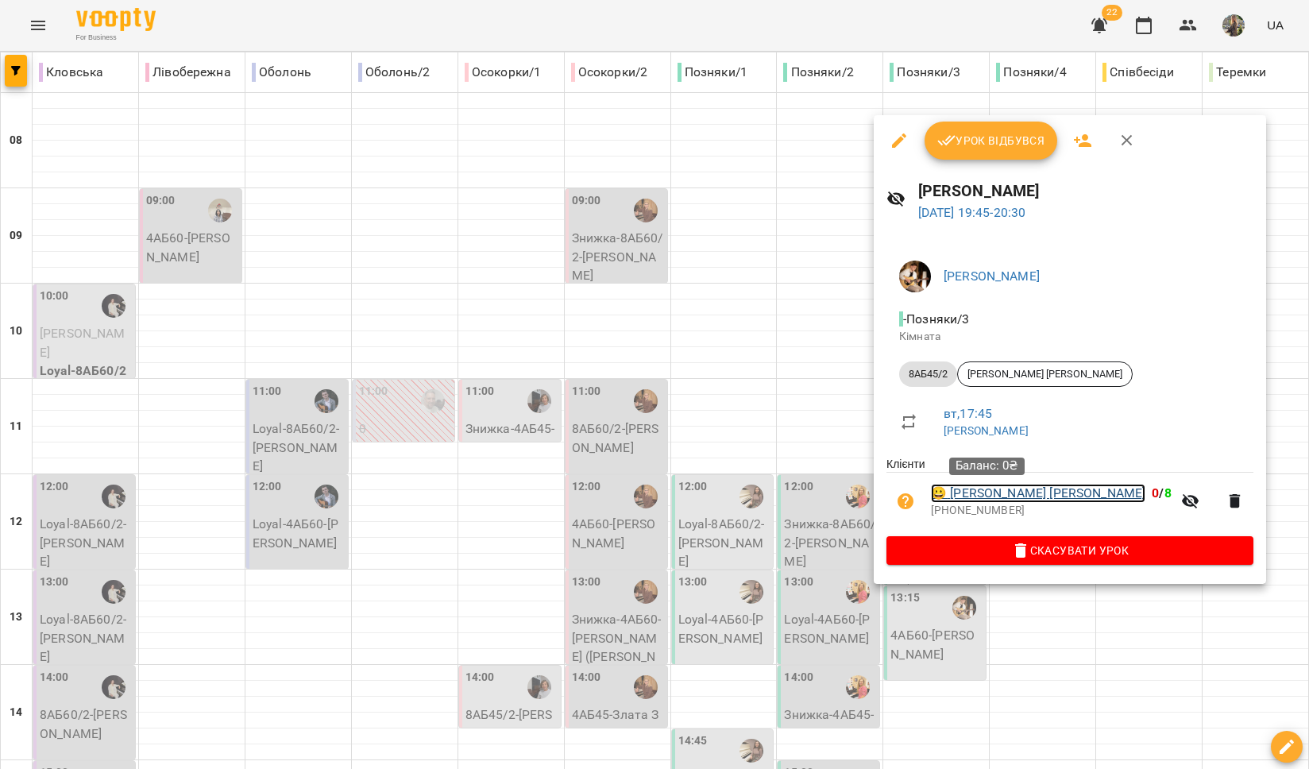
click at [987, 497] on link "😀 [PERSON_NAME]" at bounding box center [1038, 493] width 215 height 19
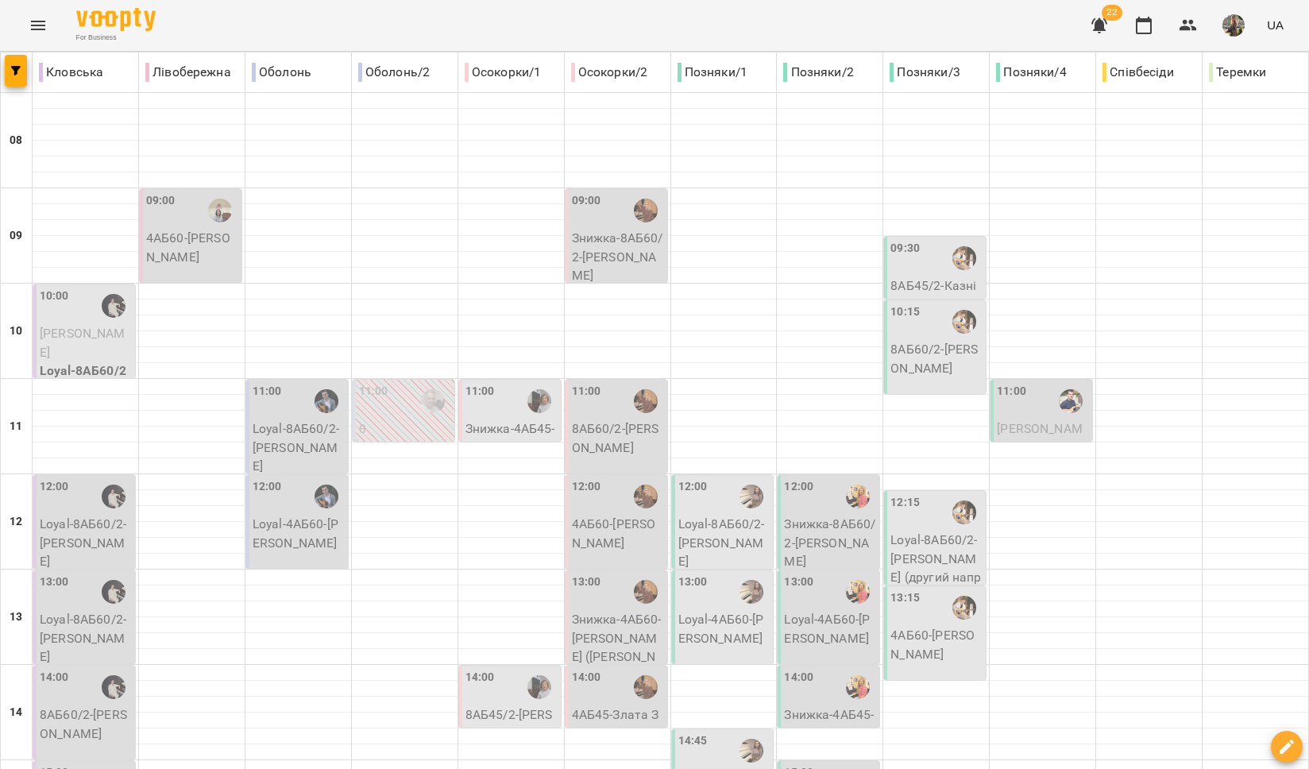
click at [813, 510] on div "12:00" at bounding box center [830, 496] width 92 height 37
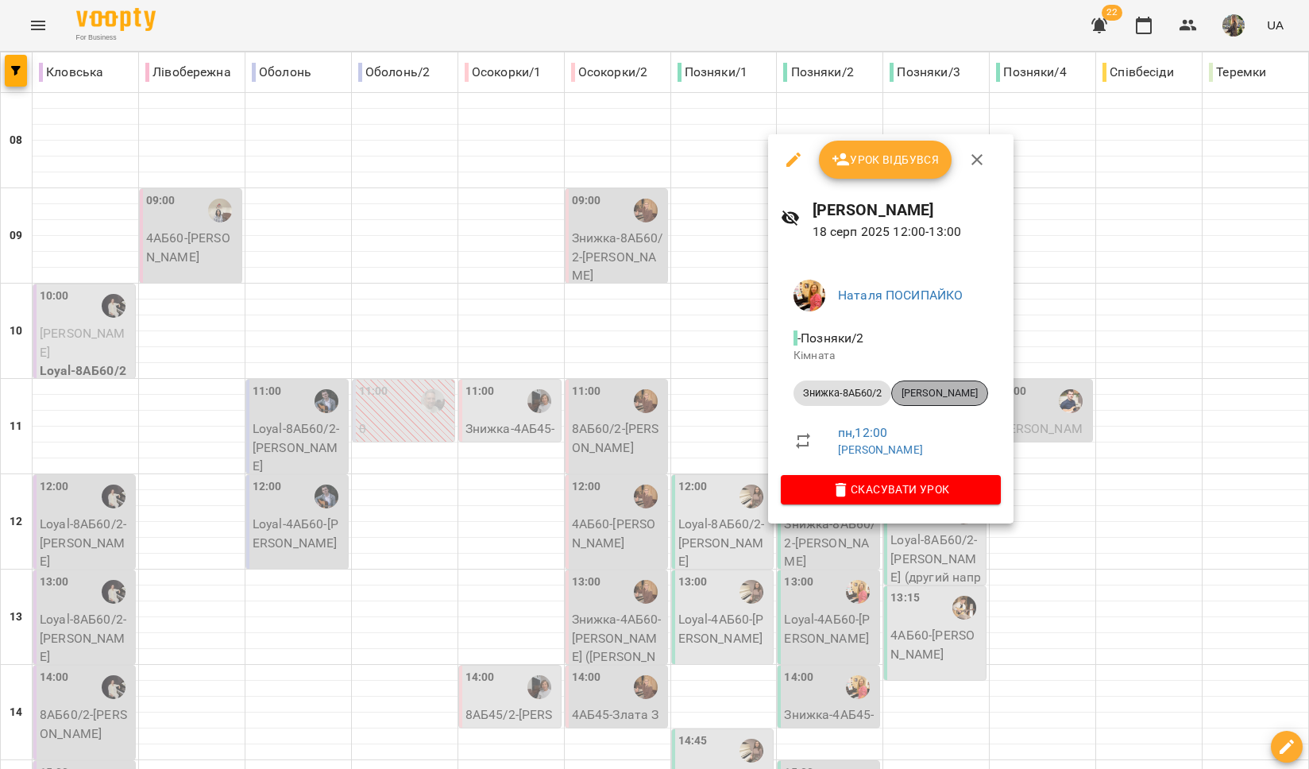
click at [923, 391] on span "[PERSON_NAME]" at bounding box center [939, 393] width 95 height 14
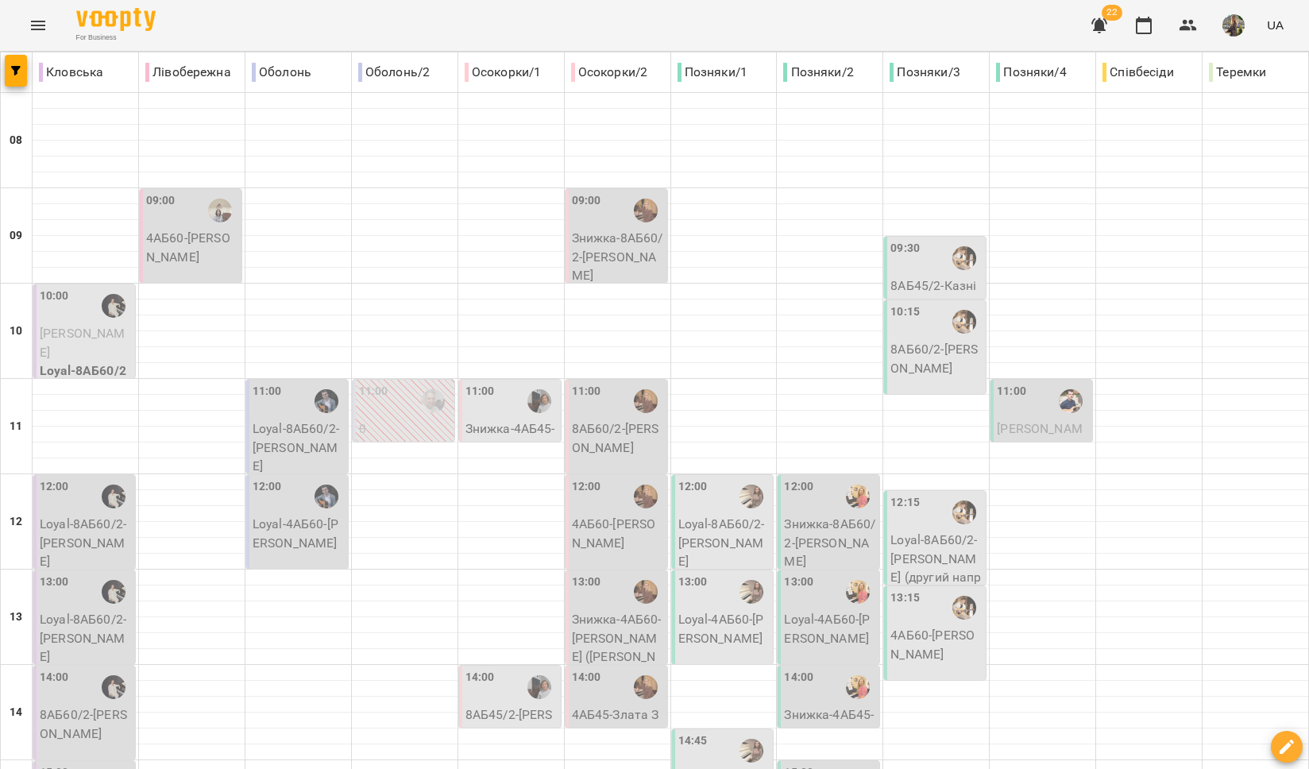
scroll to position [247, 0]
click at [812, 574] on div "13:00" at bounding box center [830, 592] width 92 height 37
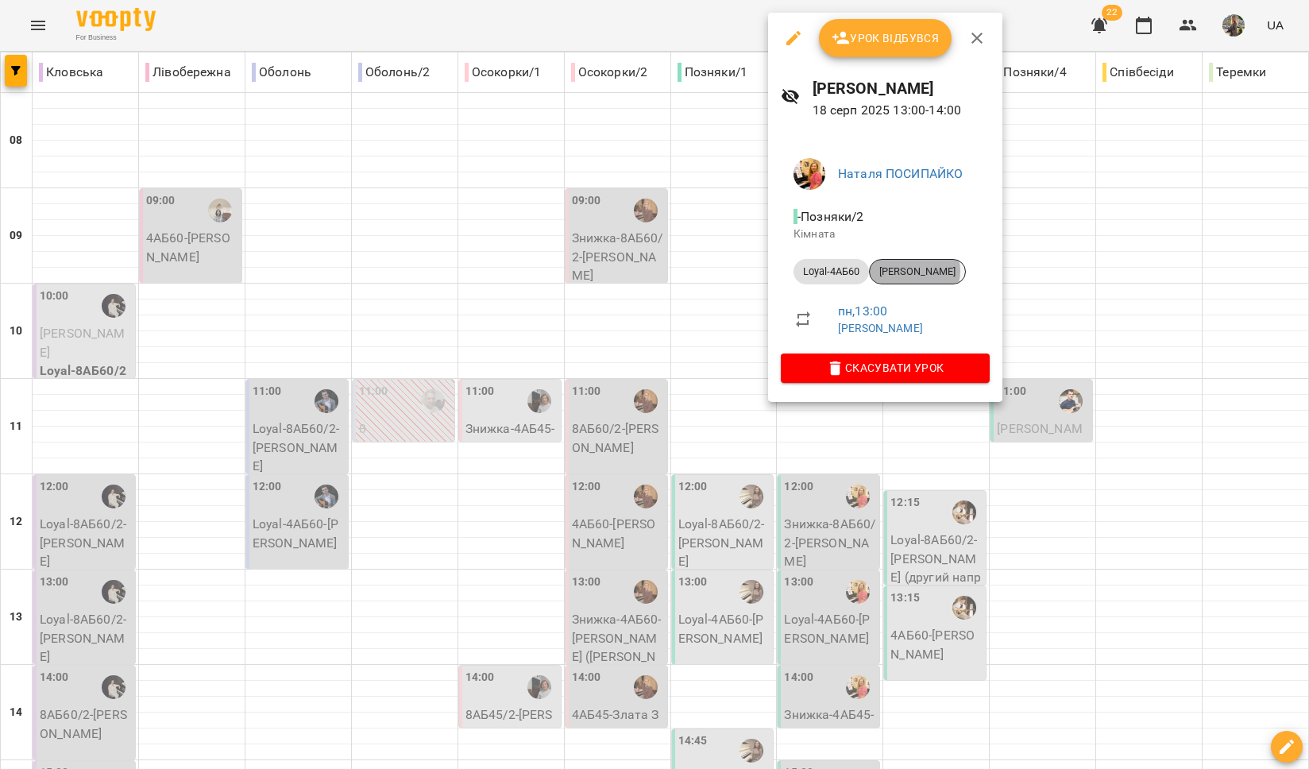
click at [914, 271] on span "[PERSON_NAME]" at bounding box center [917, 272] width 95 height 14
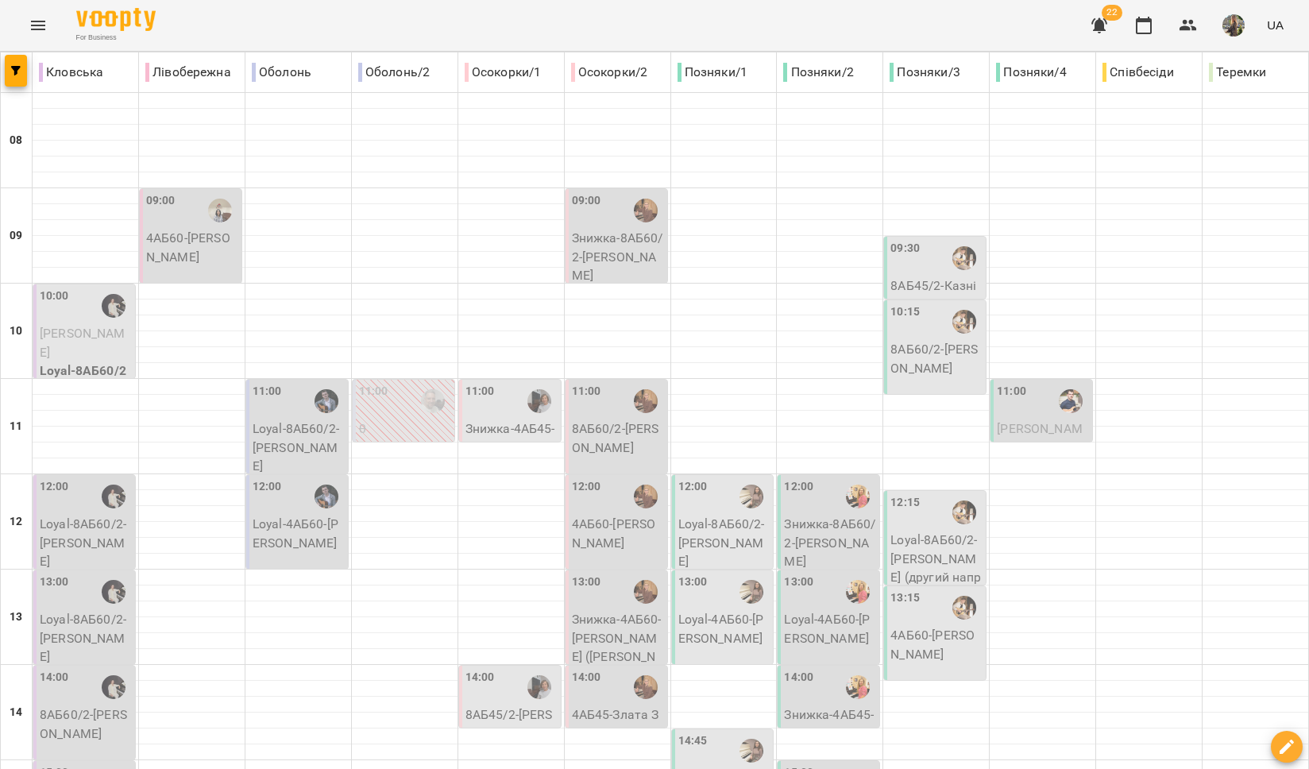
scroll to position [273, 0]
click at [818, 706] on p "Знижка-4АБ45 - Курмазенко Злата" at bounding box center [830, 734] width 92 height 56
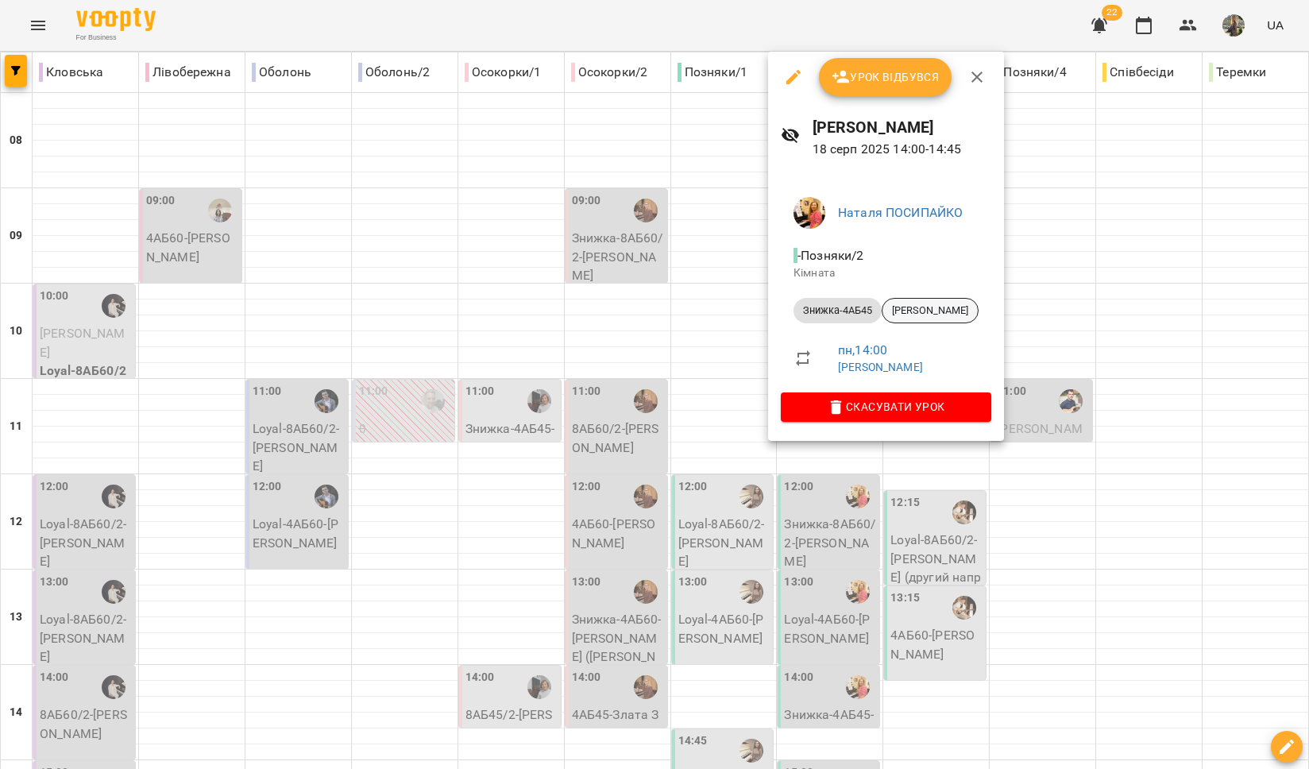
click at [916, 311] on span "[PERSON_NAME]" at bounding box center [930, 311] width 95 height 14
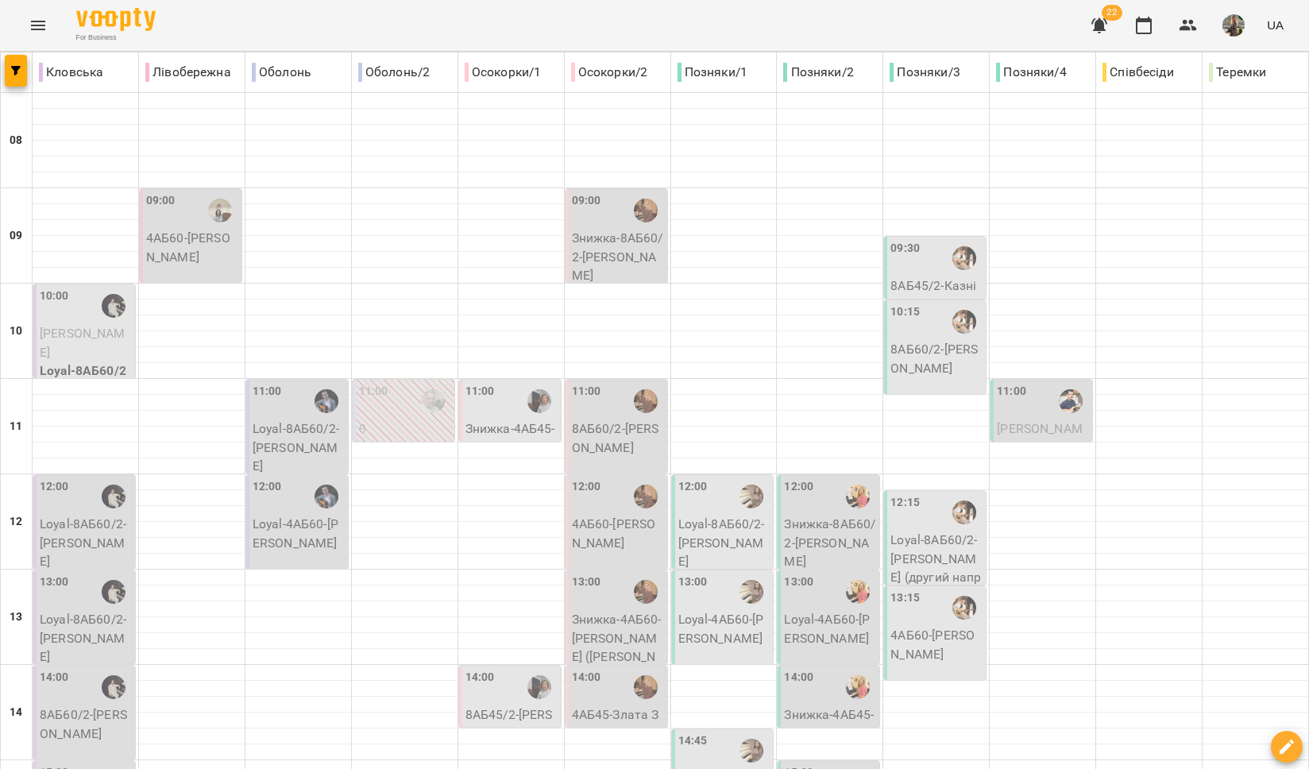
scroll to position [374, 0]
click at [809, 764] on div "15:00" at bounding box center [830, 782] width 92 height 37
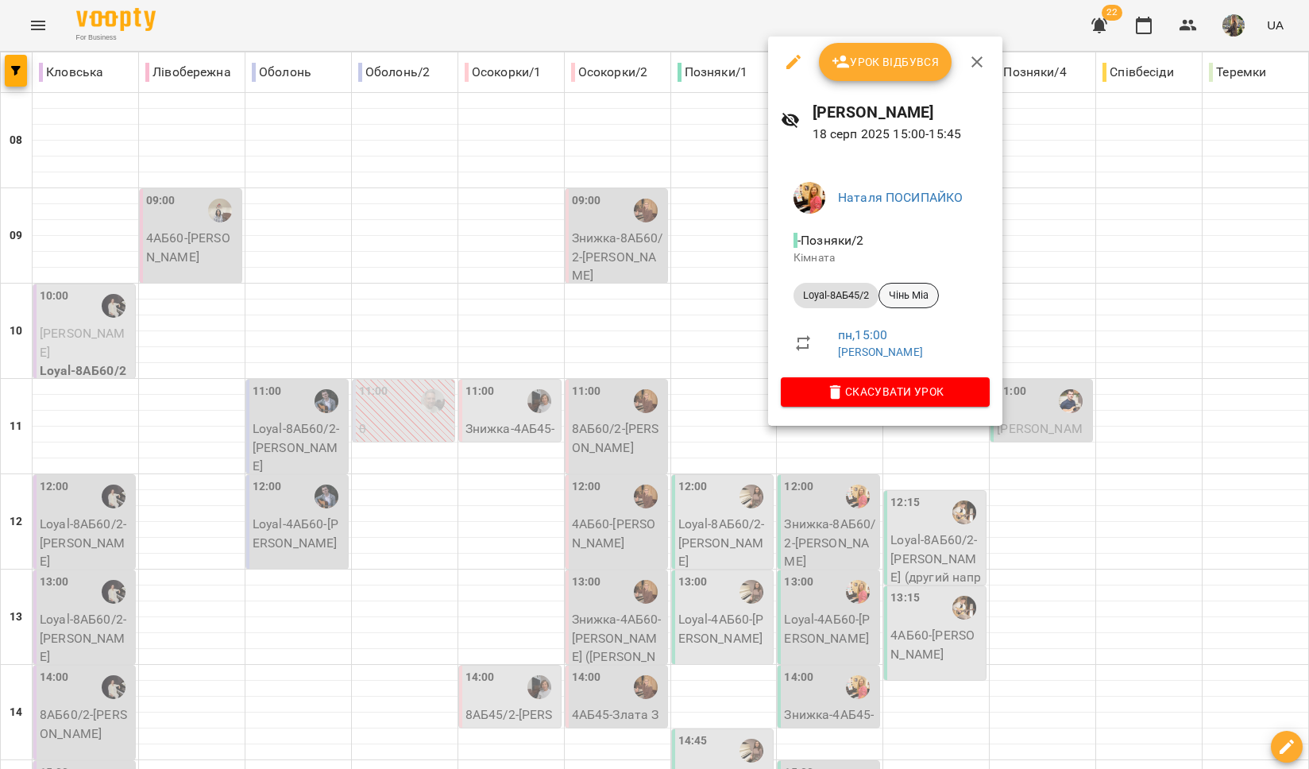
click at [906, 297] on span "Чінь Міа" at bounding box center [909, 295] width 59 height 14
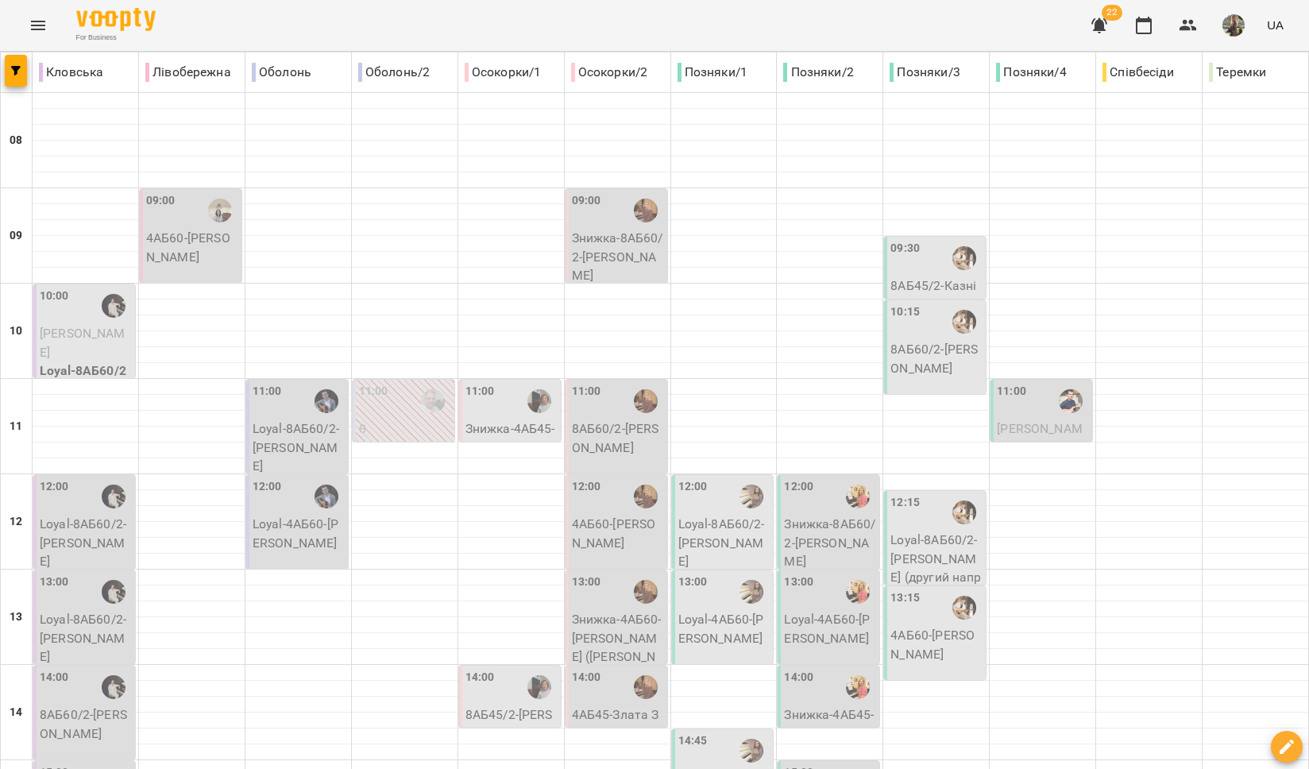
click at [699, 513] on div "12:00" at bounding box center [725, 496] width 92 height 37
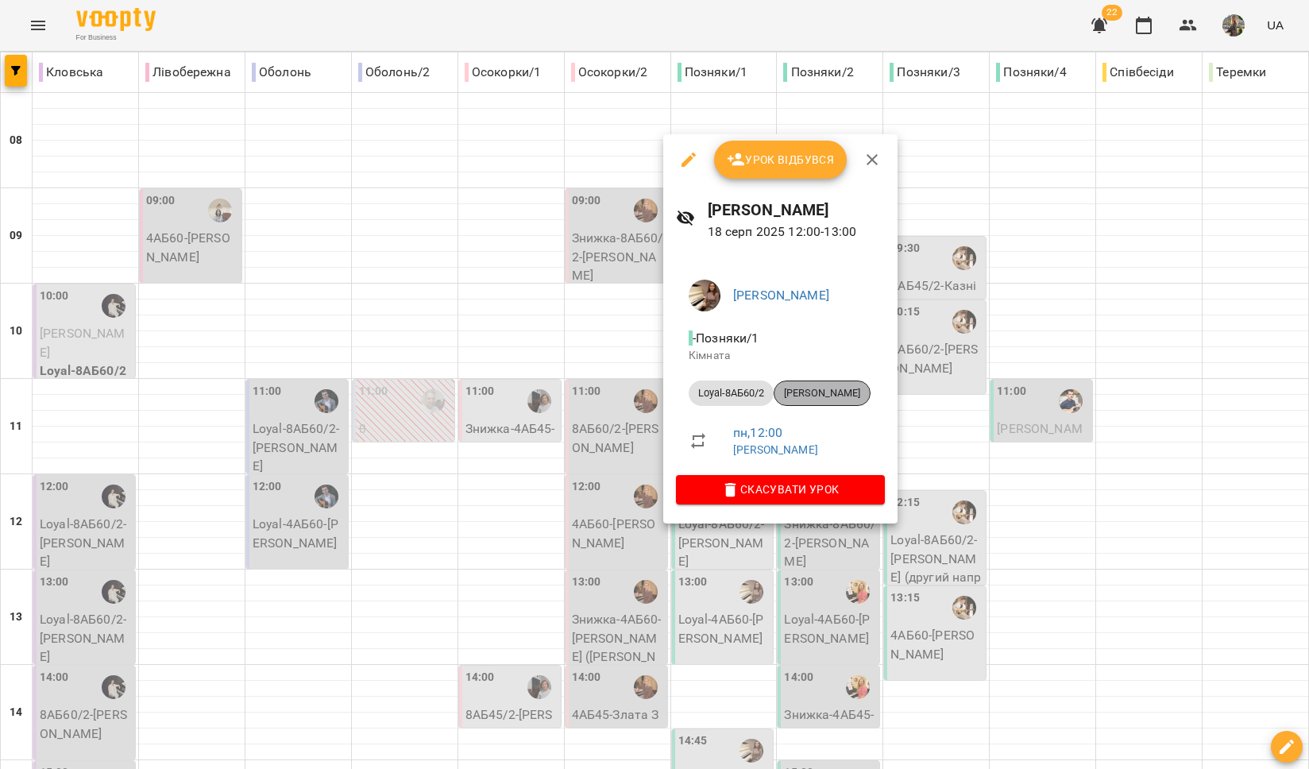
click at [818, 398] on span "[PERSON_NAME]" at bounding box center [822, 393] width 95 height 14
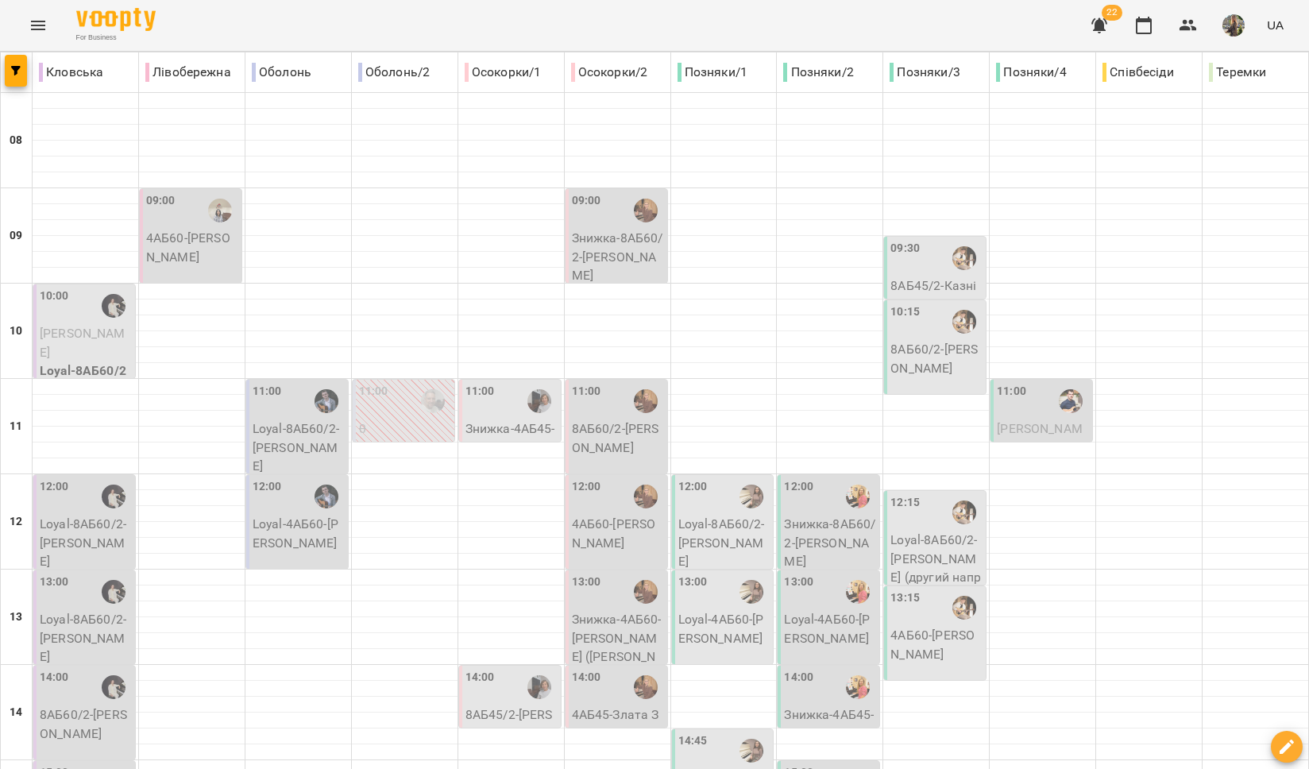
scroll to position [137, 0]
click at [709, 610] on p "Loyal-4АБ60 - Федьков Гліб" at bounding box center [725, 628] width 92 height 37
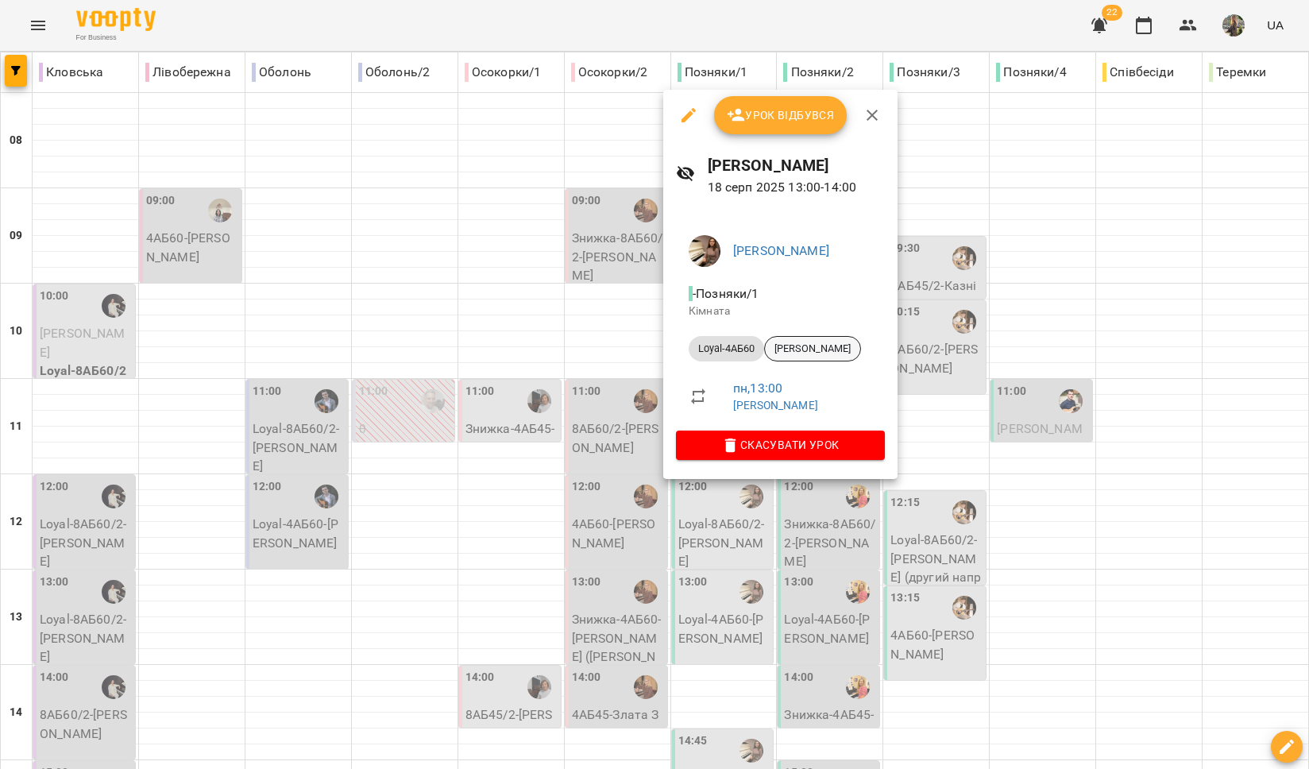
click at [822, 342] on span "[PERSON_NAME]" at bounding box center [812, 349] width 95 height 14
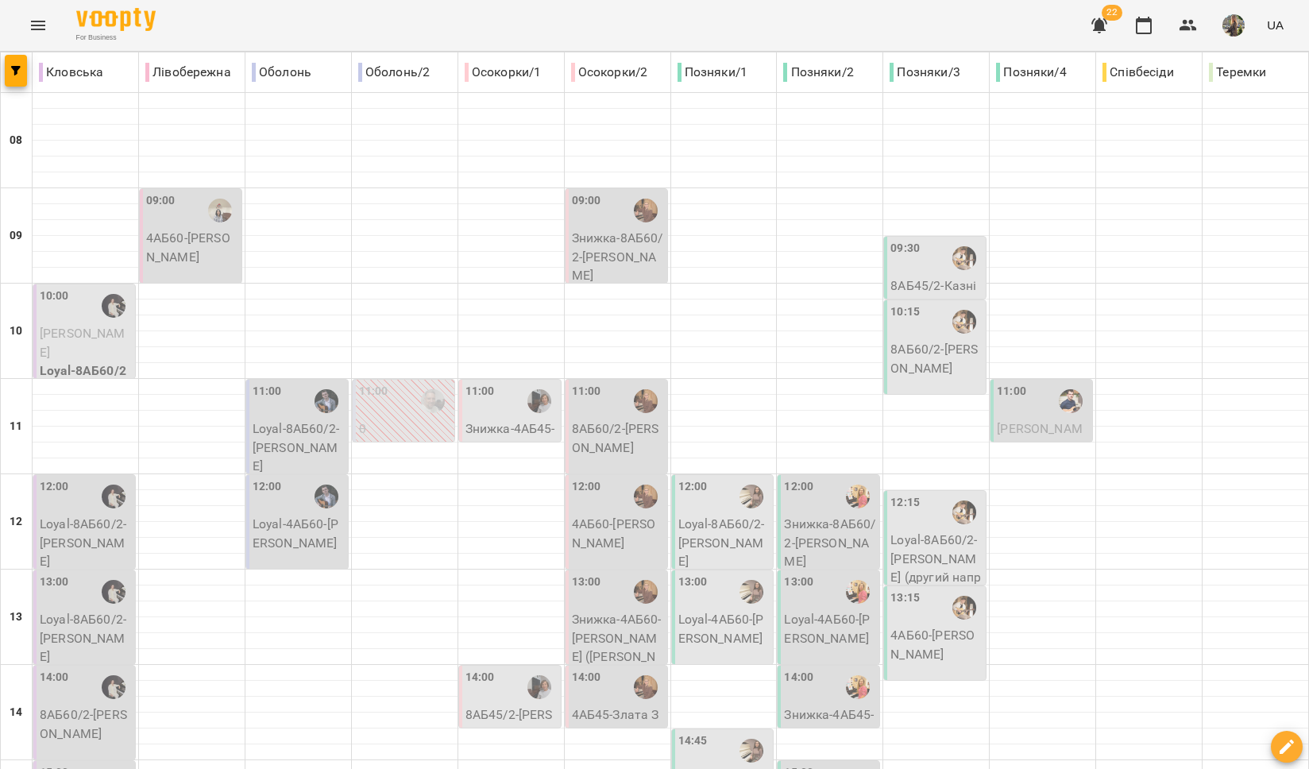
scroll to position [308, 0]
click at [697, 733] on label "14:45" at bounding box center [693, 741] width 29 height 17
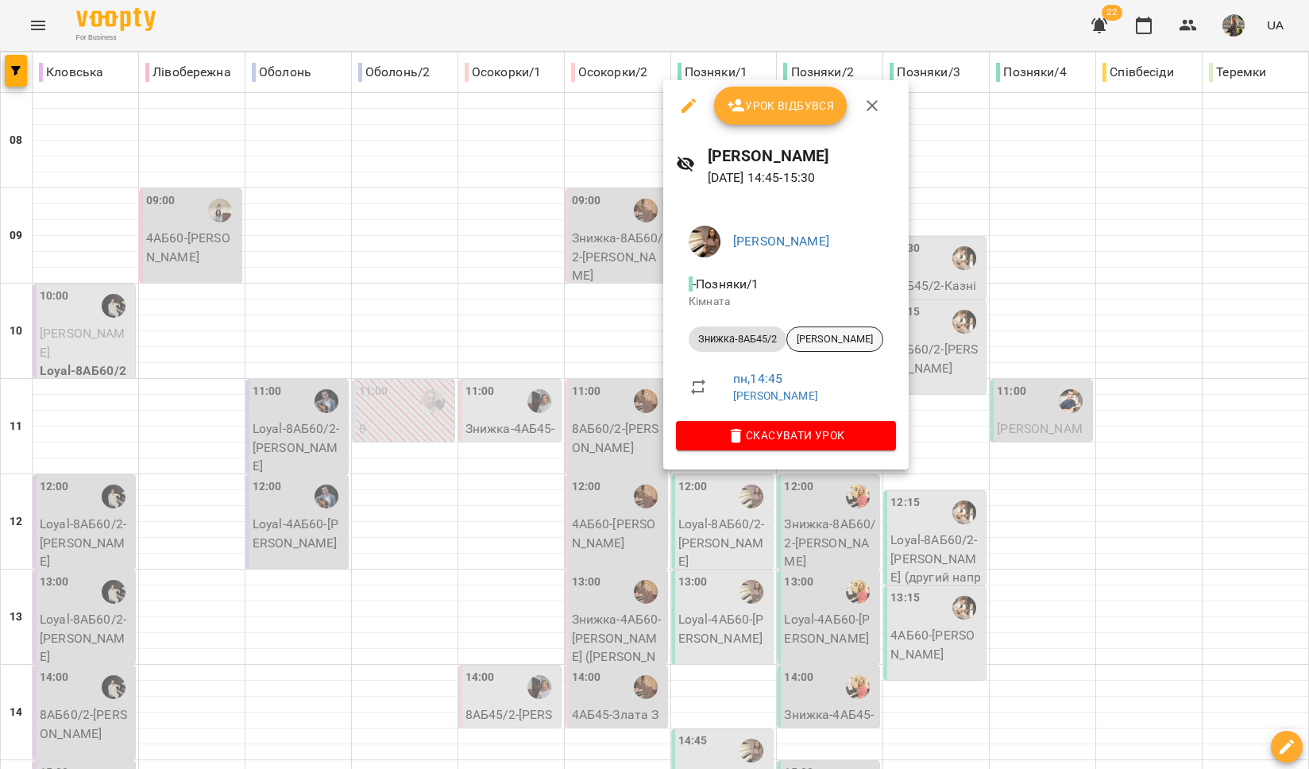
click at [846, 337] on span "[PERSON_NAME]" at bounding box center [834, 339] width 95 height 14
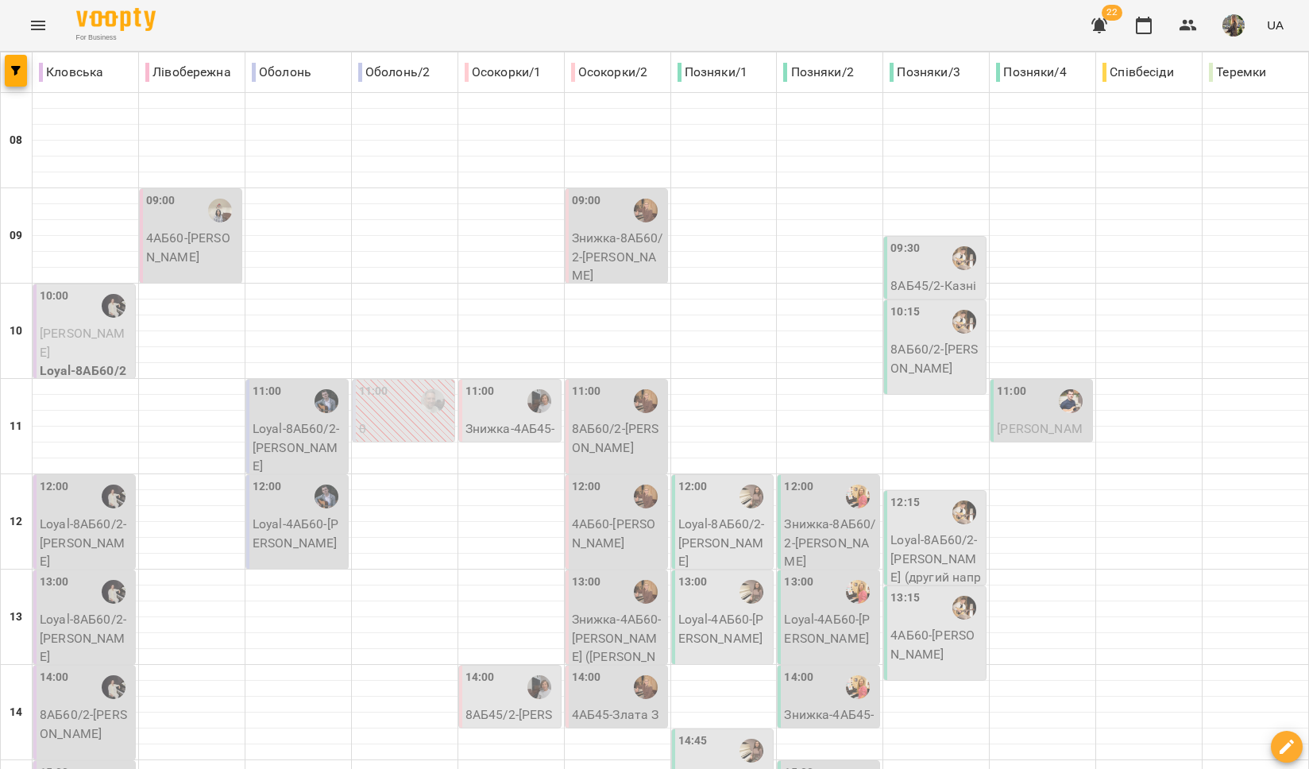
scroll to position [400, 0]
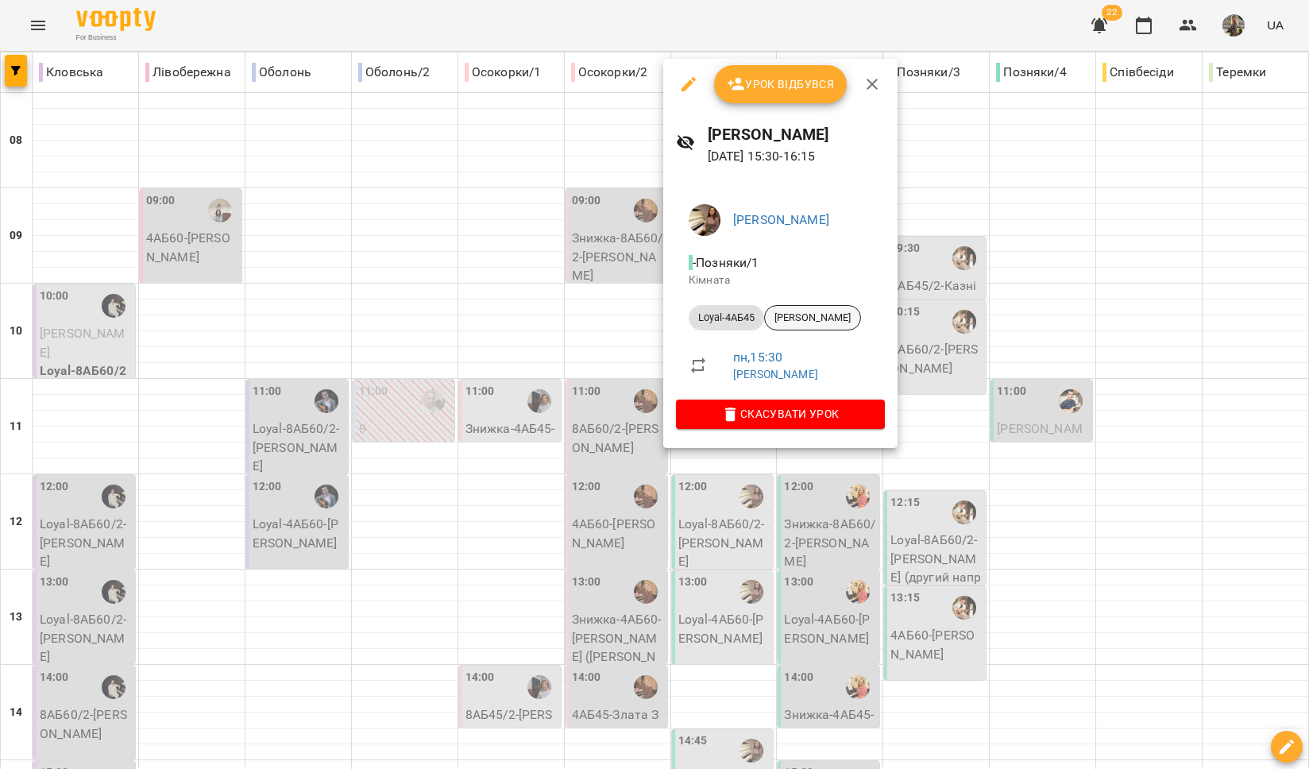
click at [809, 323] on span "[PERSON_NAME]" at bounding box center [812, 318] width 95 height 14
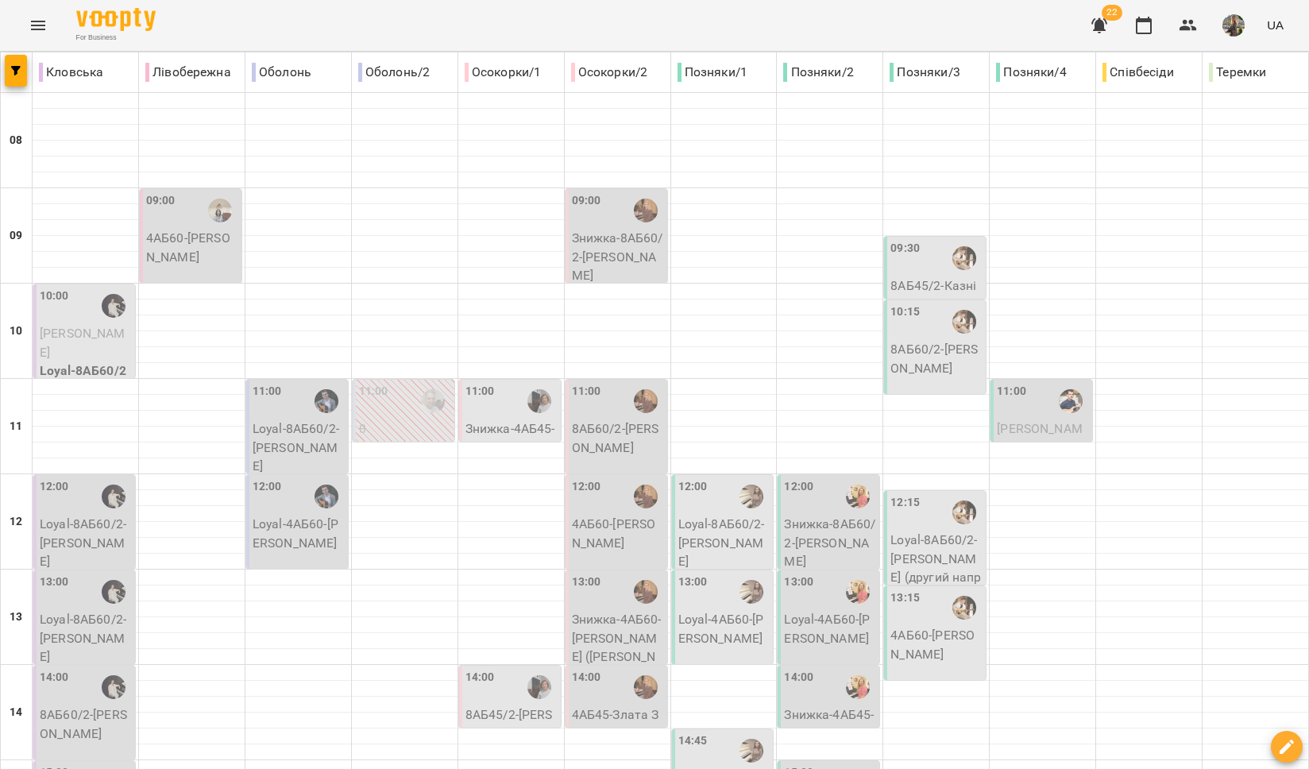
scroll to position [411, 0]
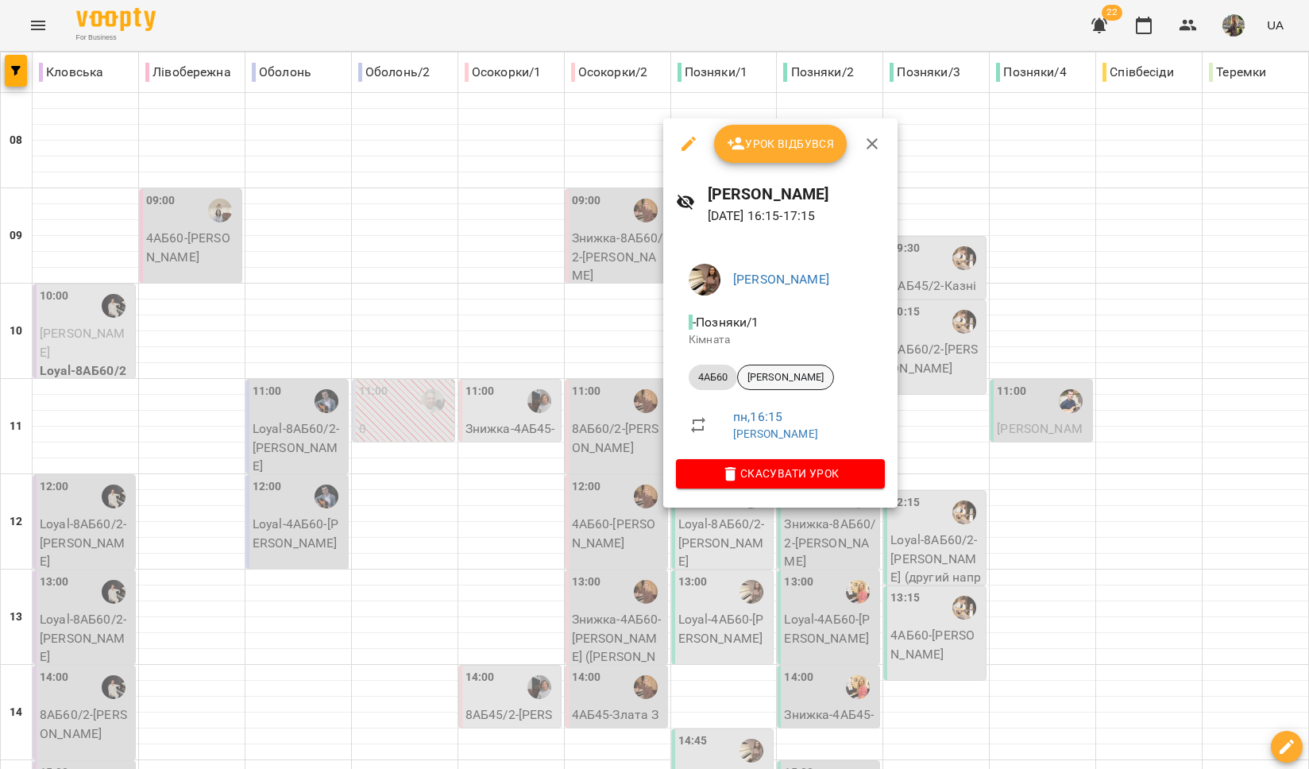
click at [822, 371] on span "[PERSON_NAME]" at bounding box center [785, 377] width 95 height 14
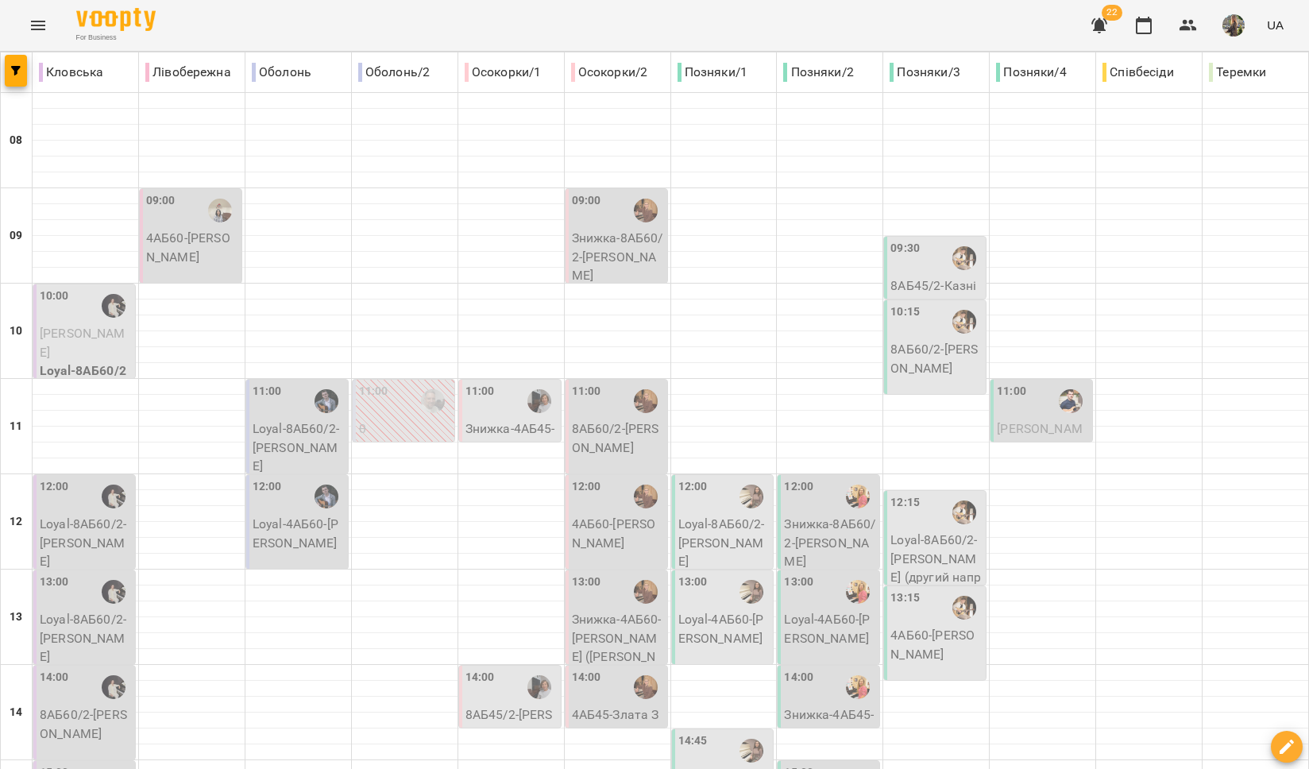
scroll to position [560, 0]
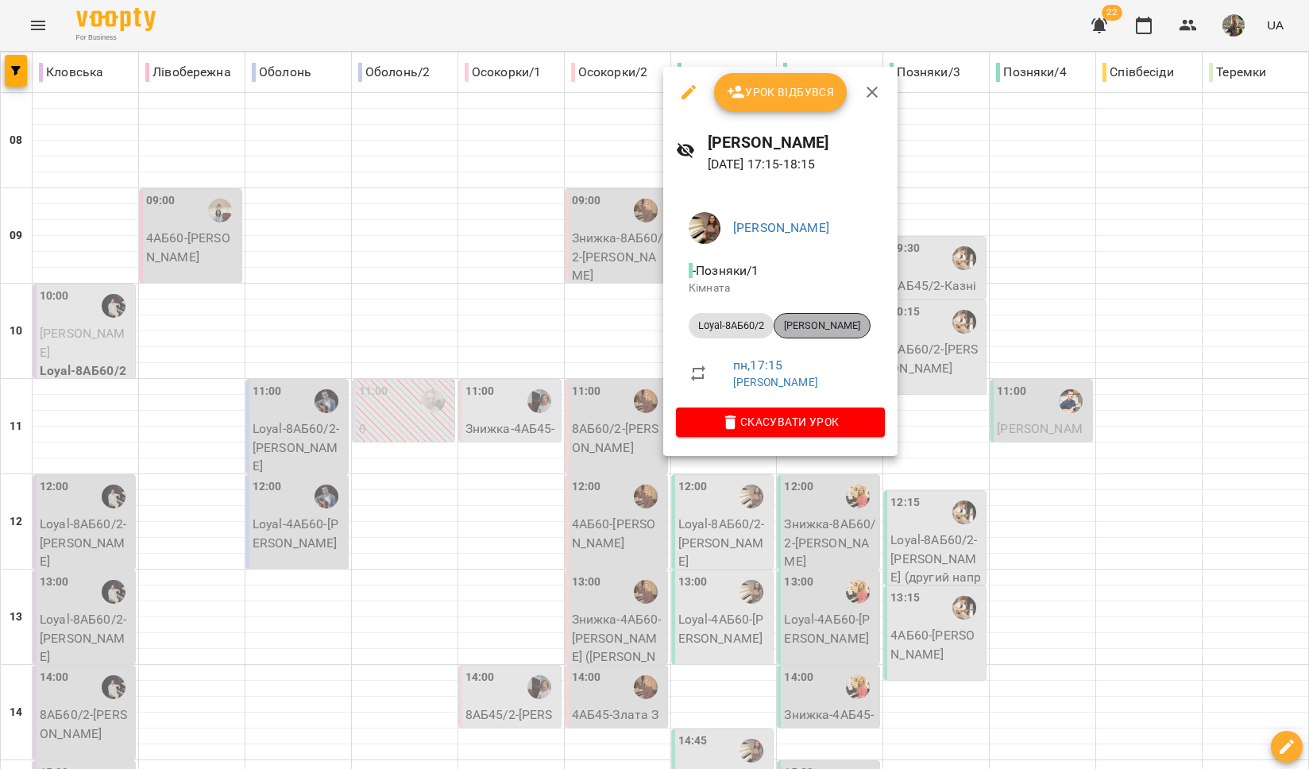
click at [813, 316] on div "[PERSON_NAME]" at bounding box center [822, 325] width 97 height 25
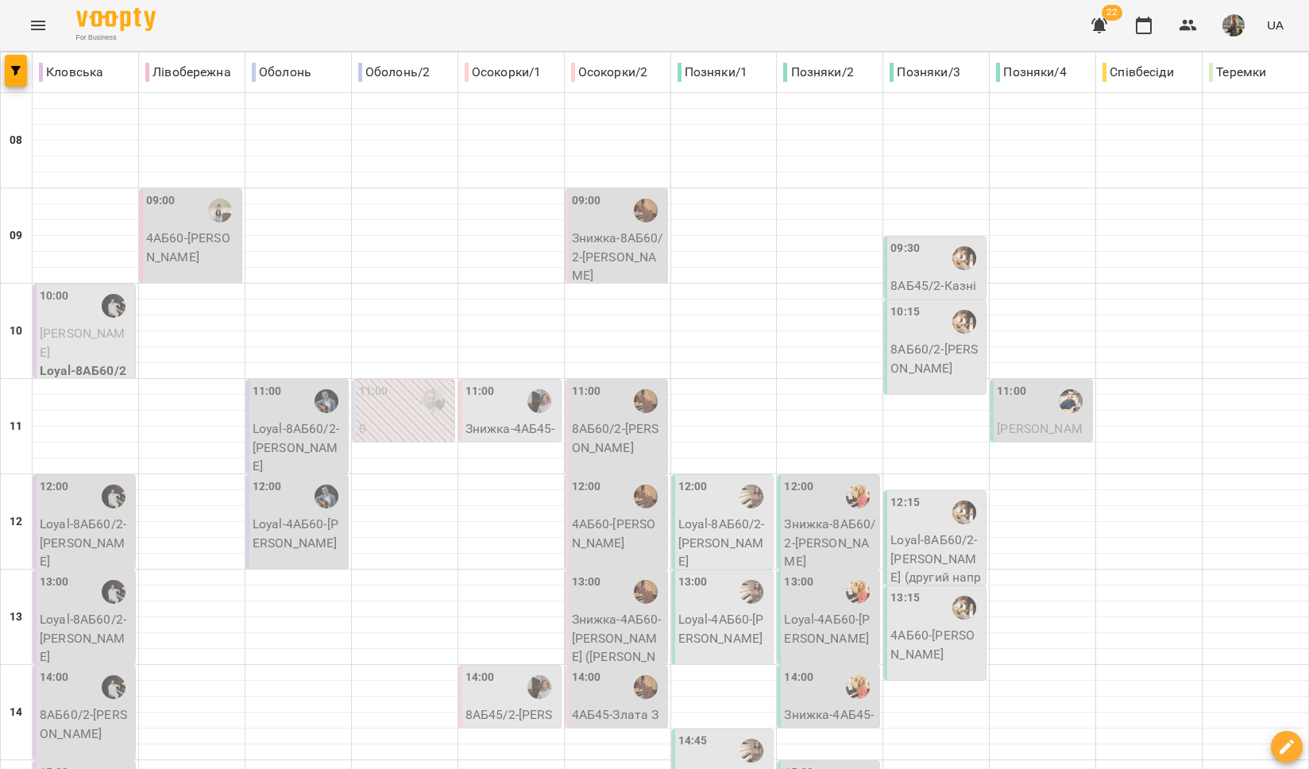
scroll to position [639, 0]
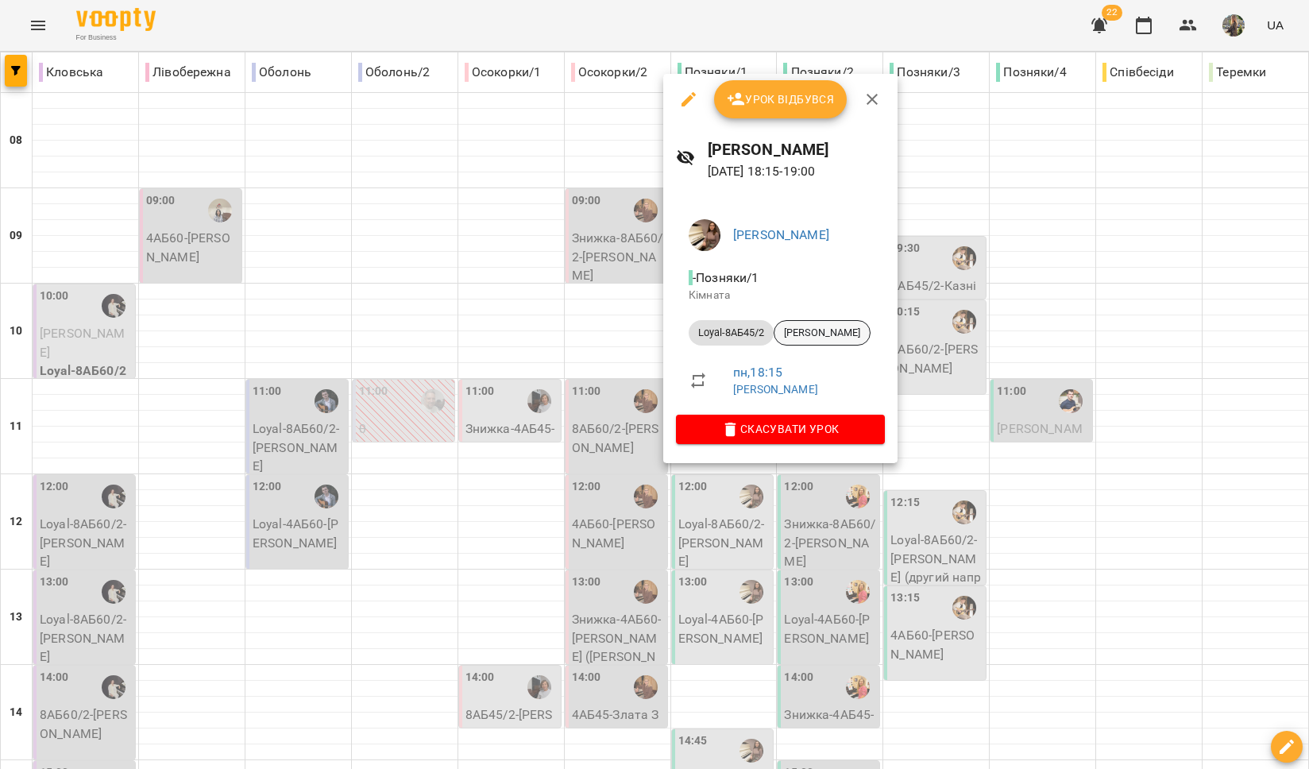
click at [816, 338] on span "[PERSON_NAME]" at bounding box center [822, 333] width 95 height 14
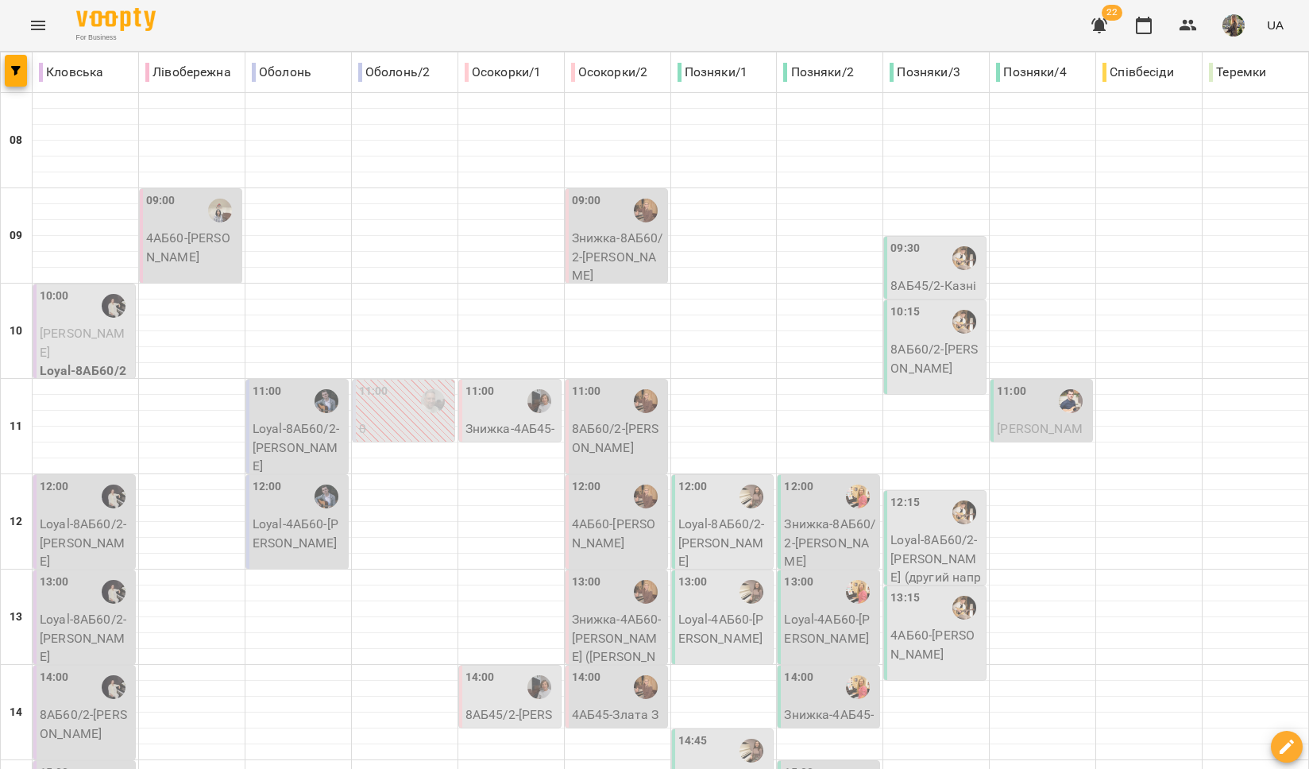
click at [600, 214] on div "09:00" at bounding box center [618, 210] width 92 height 37
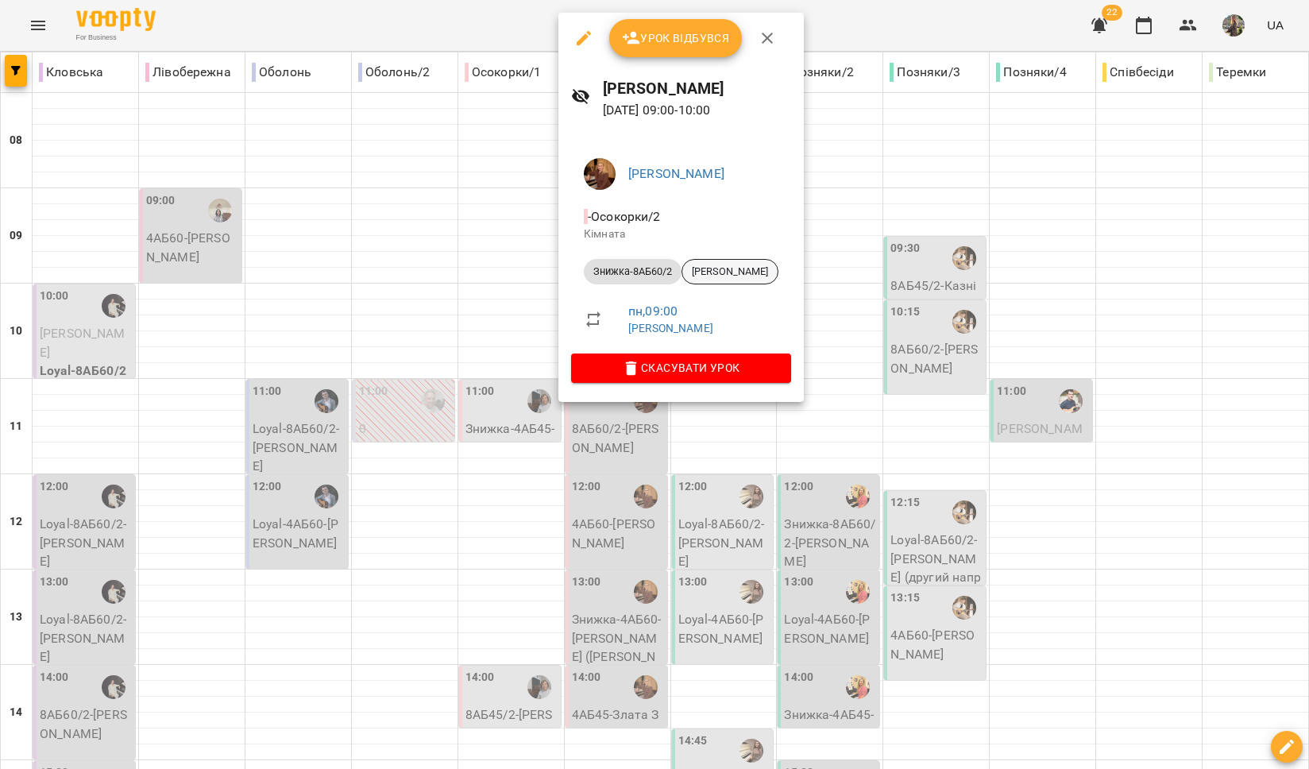
click at [706, 268] on span "[PERSON_NAME]" at bounding box center [730, 272] width 95 height 14
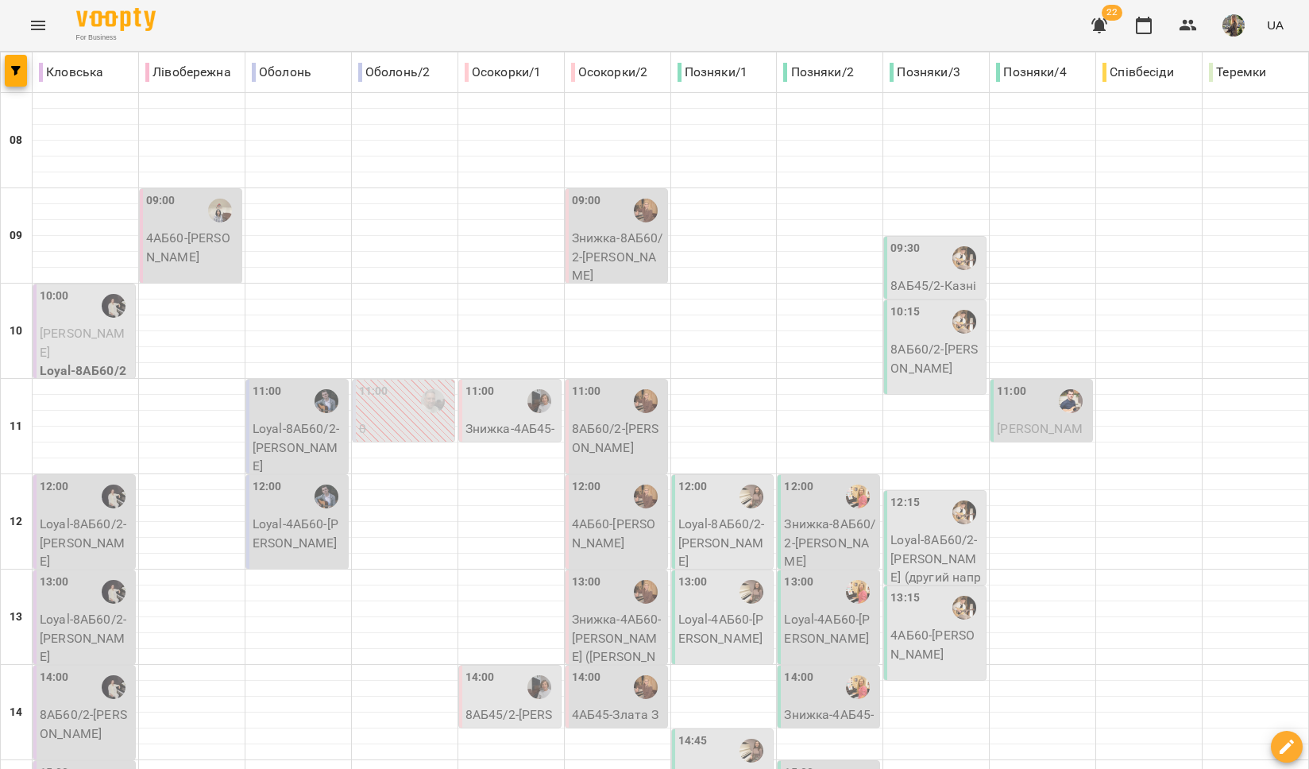
click at [605, 409] on div "11:00" at bounding box center [618, 401] width 92 height 37
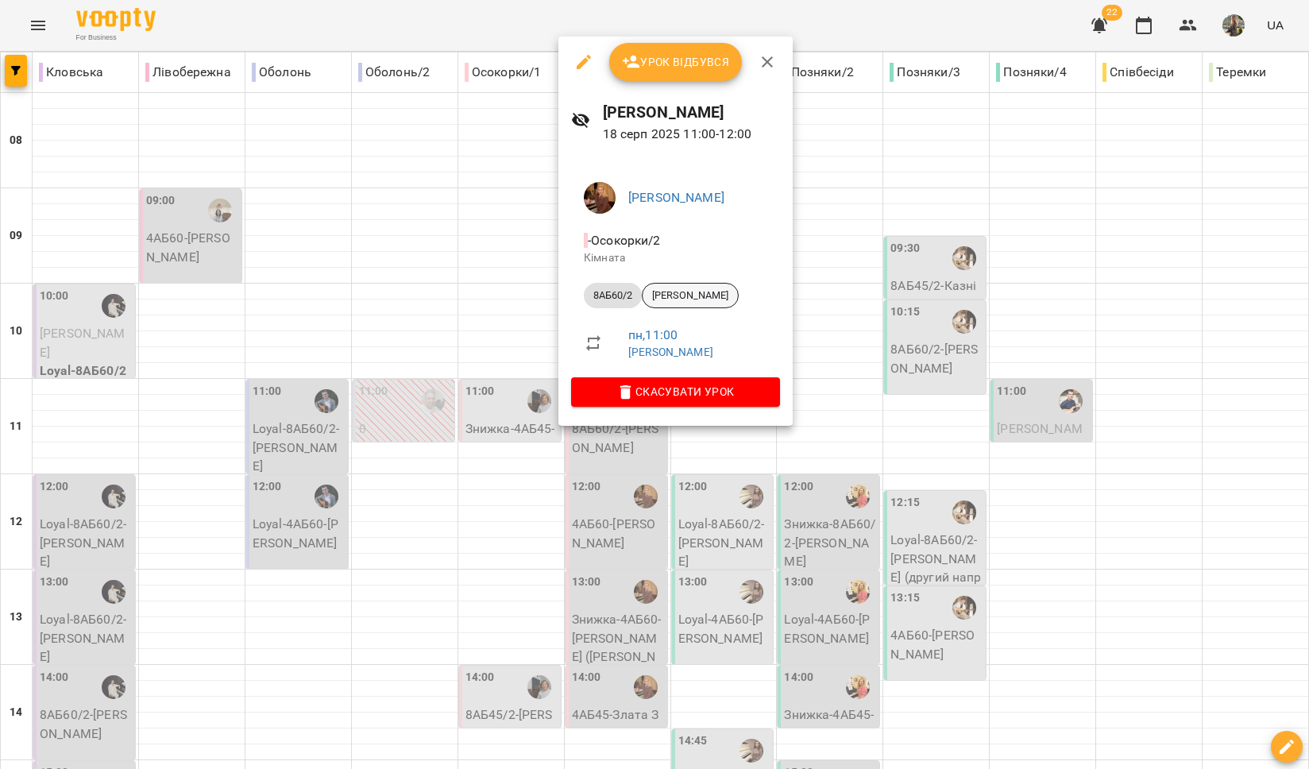
click at [694, 288] on span "[PERSON_NAME]" at bounding box center [690, 295] width 95 height 14
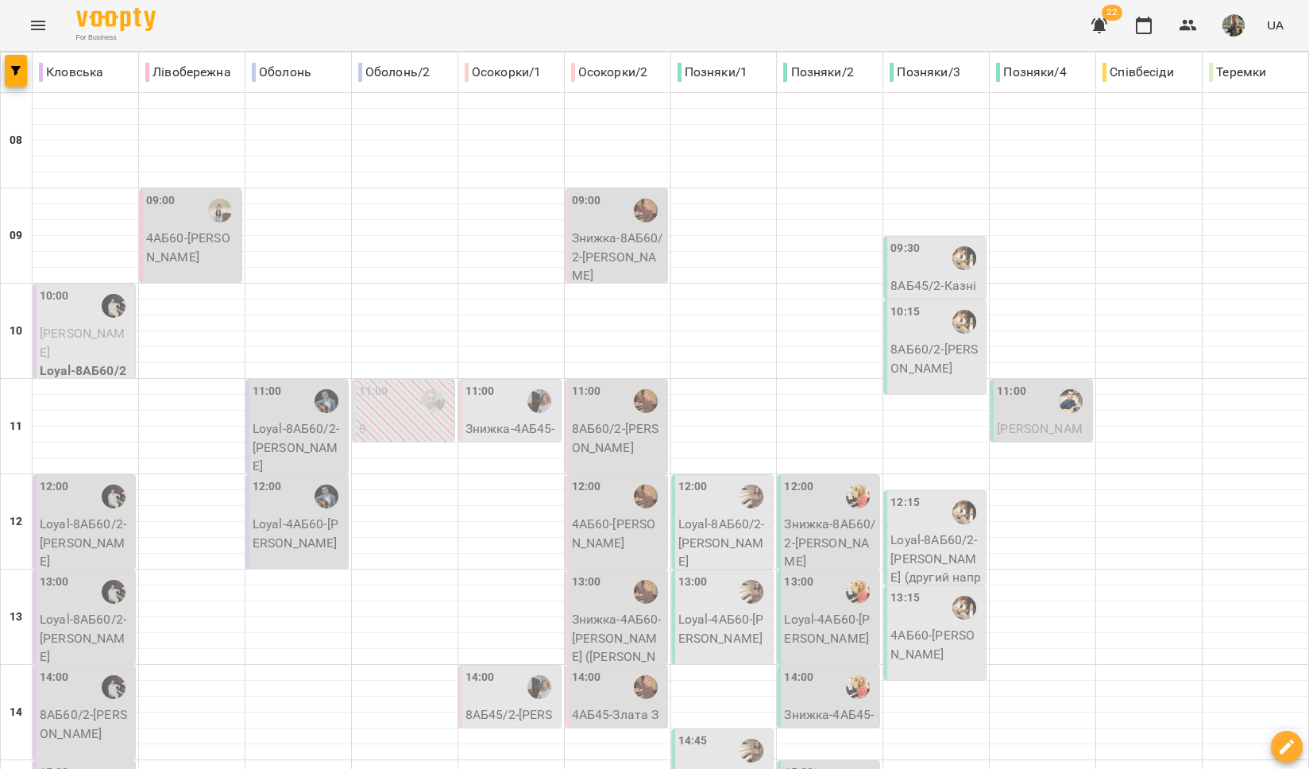
click at [598, 515] on p "4АБ60 - Полюхович Марина" at bounding box center [618, 533] width 92 height 37
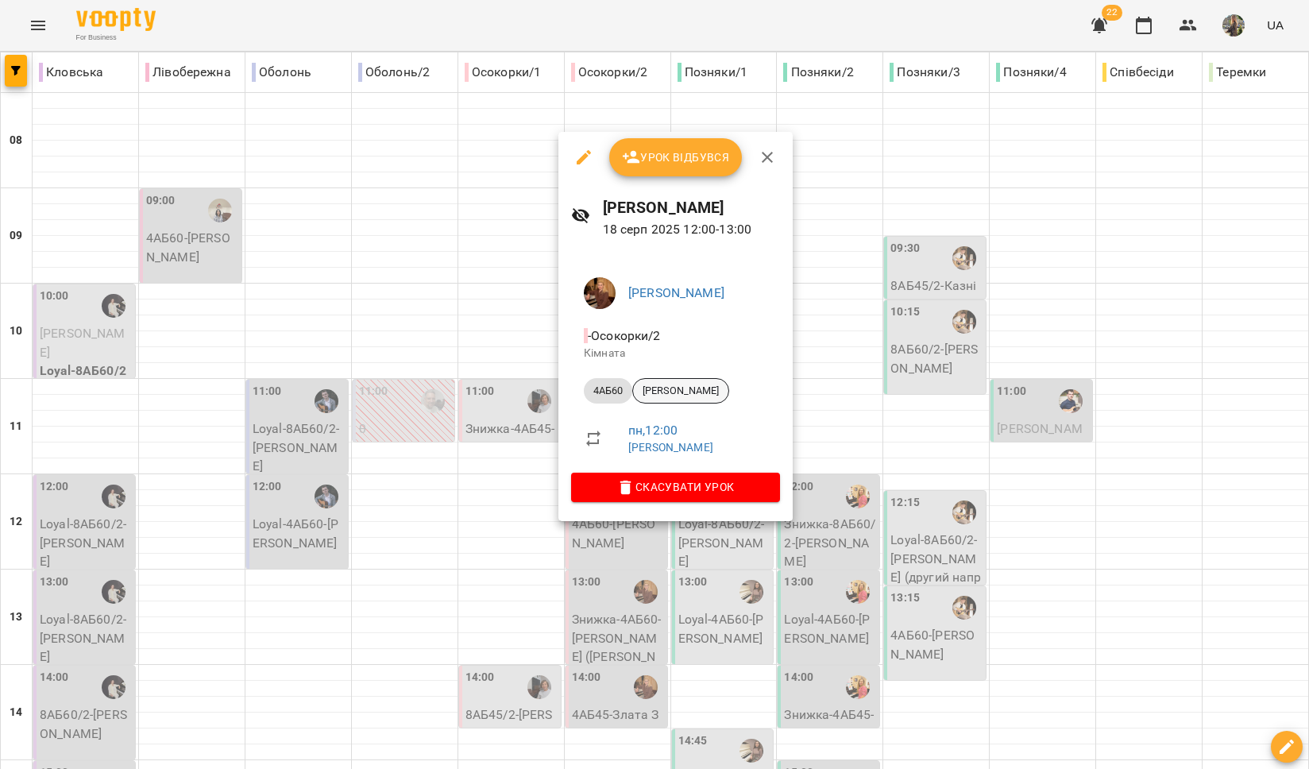
click at [700, 385] on span "[PERSON_NAME]" at bounding box center [680, 391] width 95 height 14
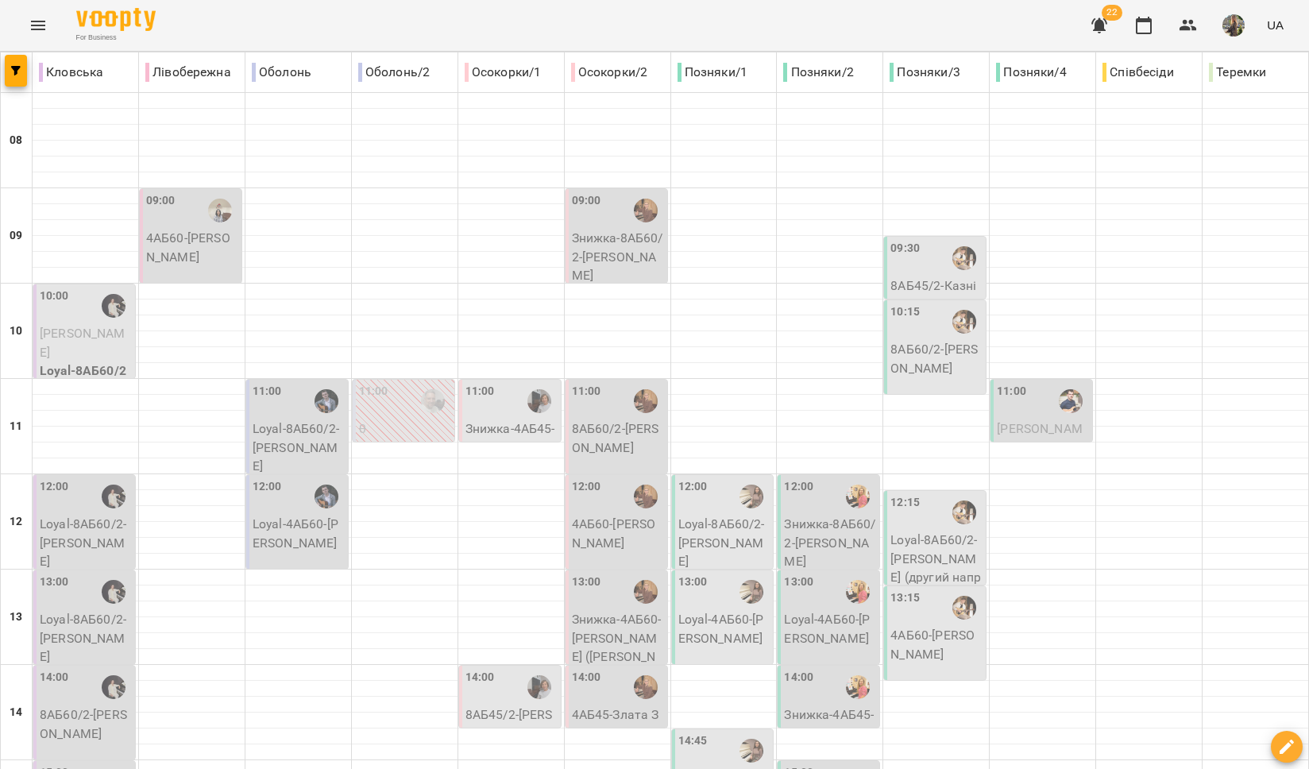
scroll to position [143, 0]
click at [606, 610] on p "Знижка-4АБ60 - Анастасія Зеленівська (Ієвлєва)" at bounding box center [618, 647] width 92 height 75
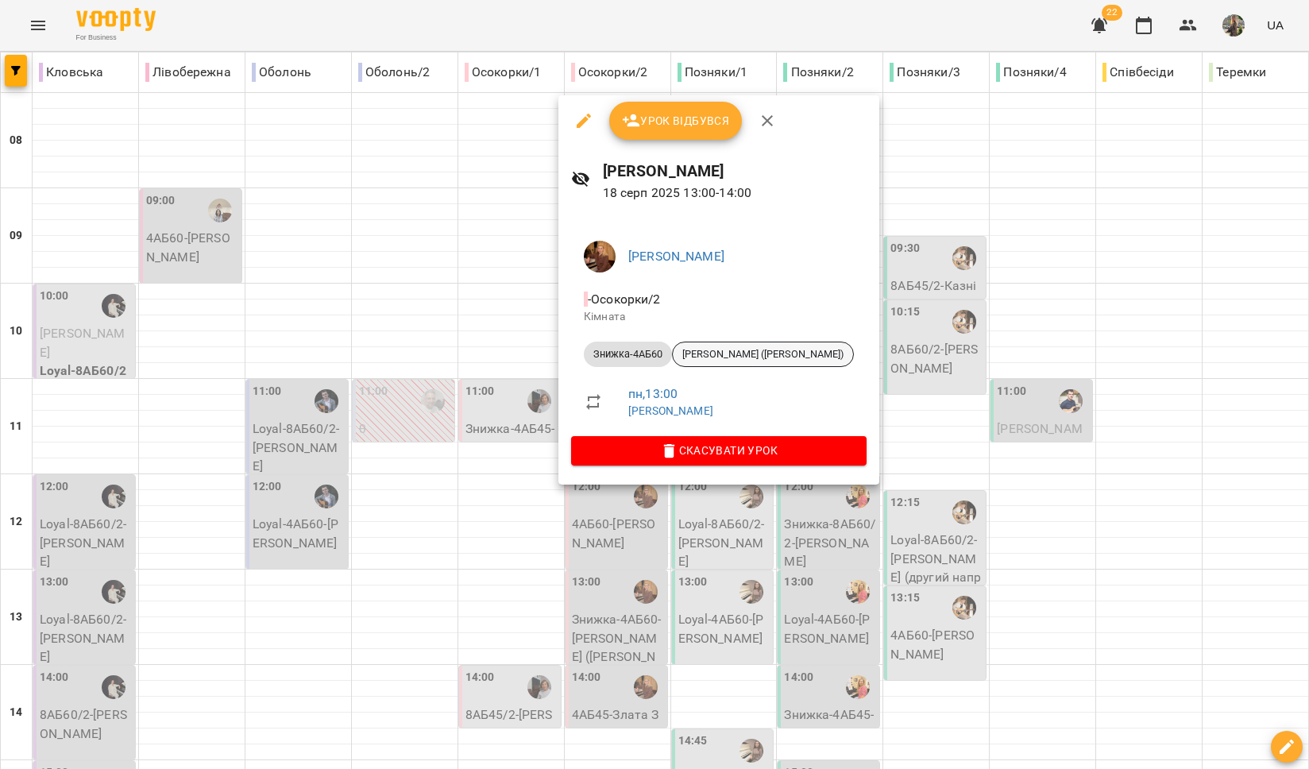
click at [728, 361] on span "[PERSON_NAME] ([PERSON_NAME])" at bounding box center [763, 354] width 180 height 14
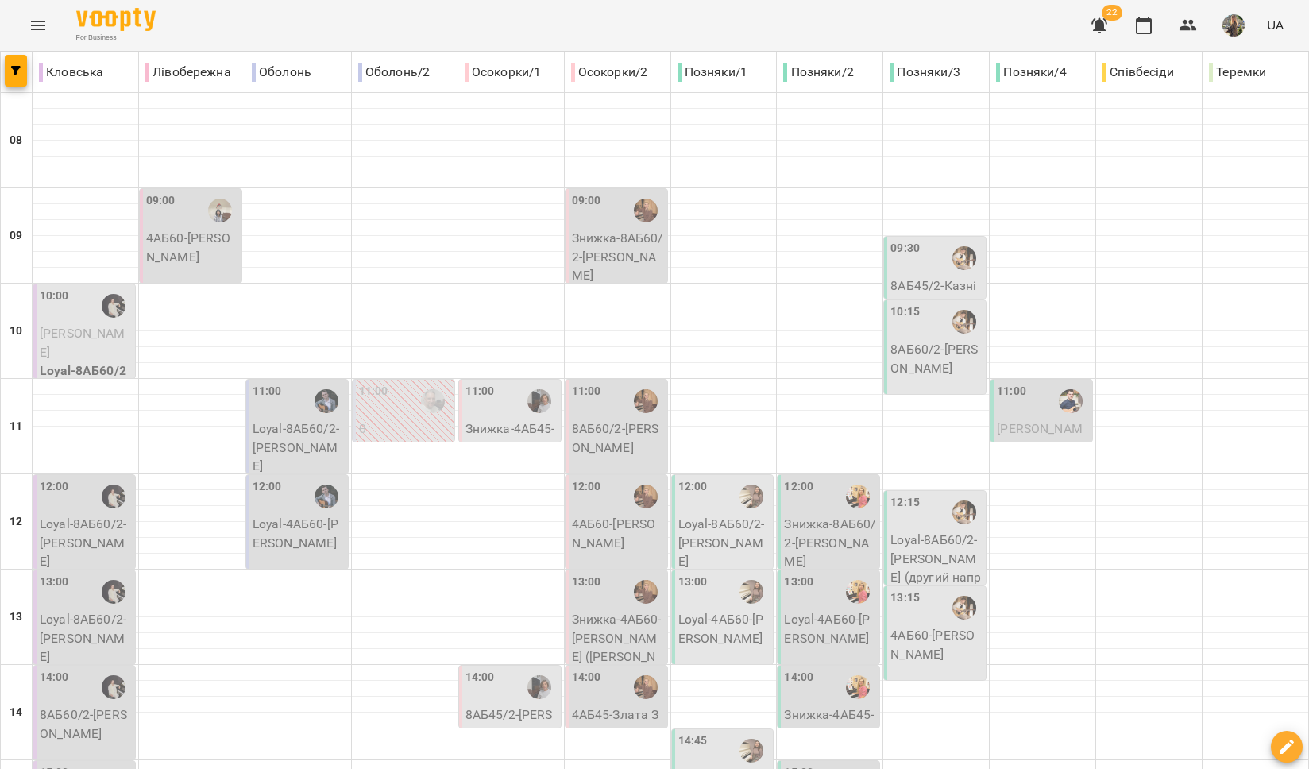
scroll to position [508, 0]
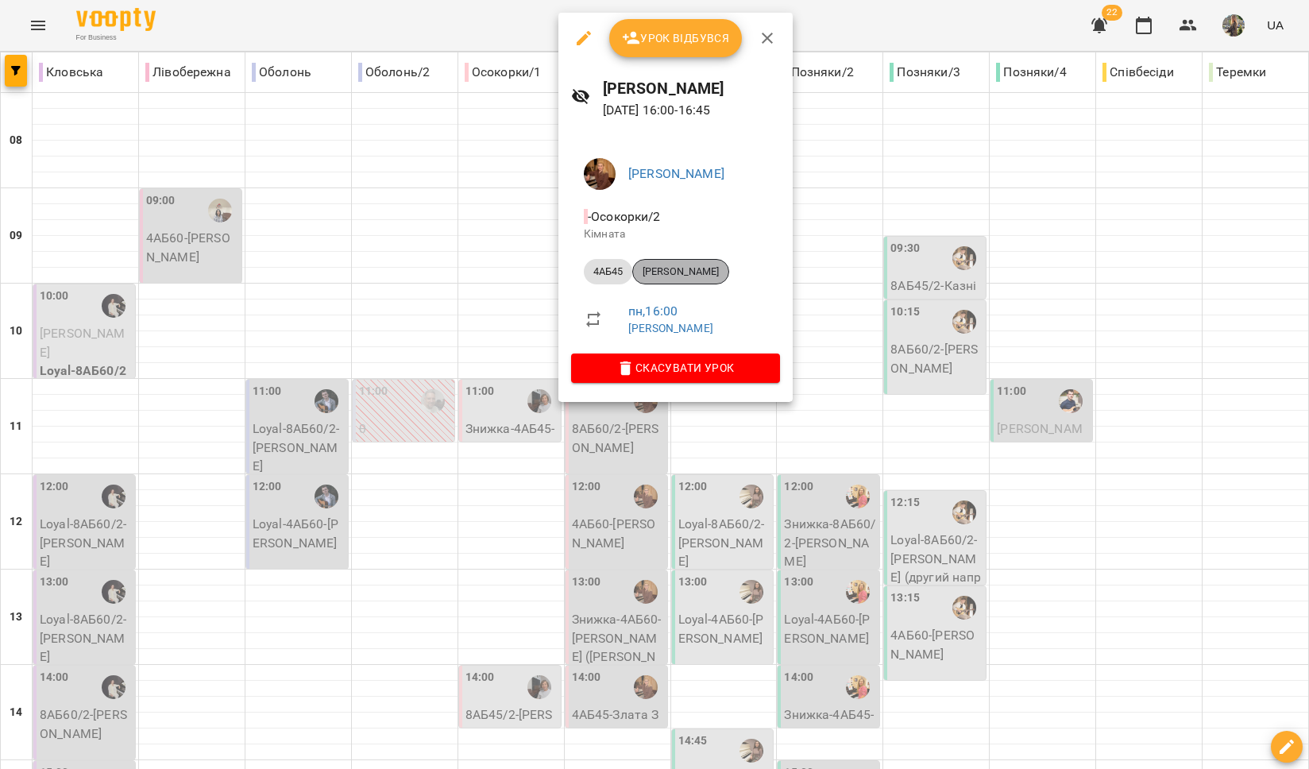
click at [687, 259] on div "[PERSON_NAME]" at bounding box center [680, 271] width 97 height 25
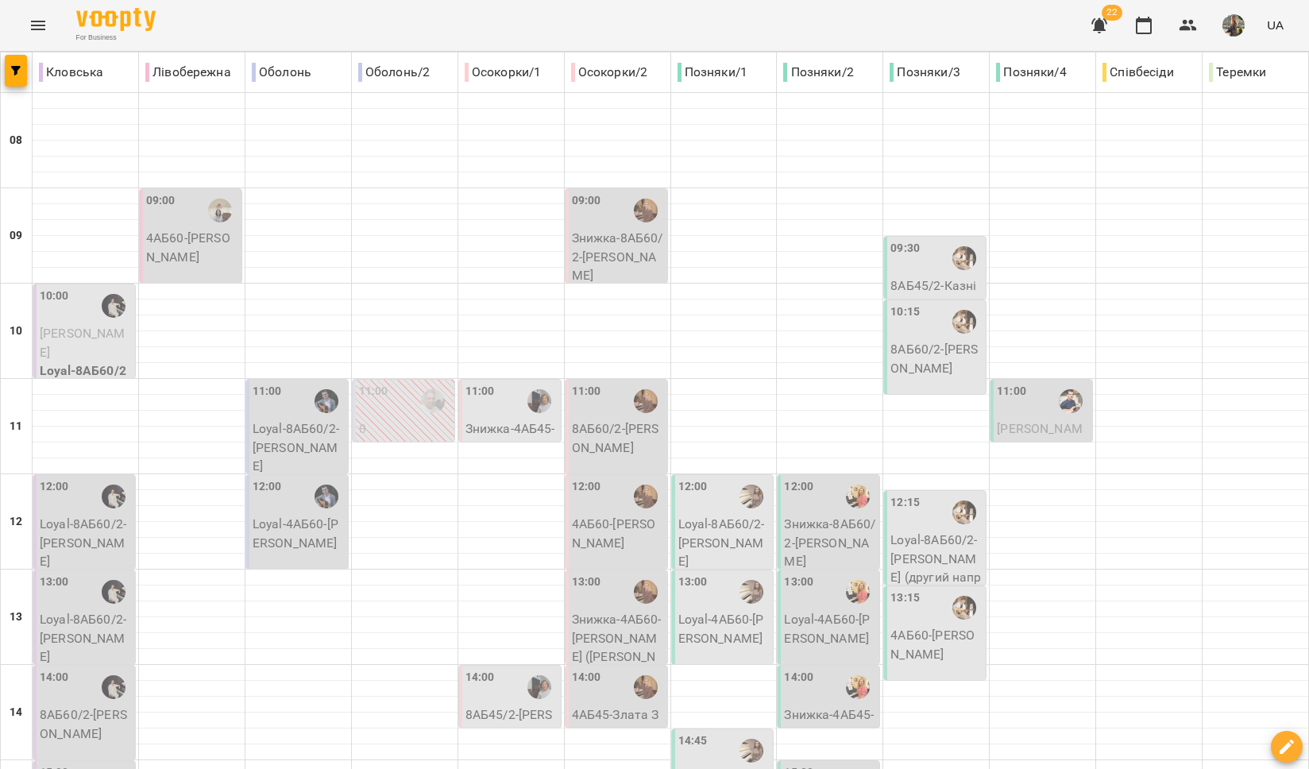
scroll to position [492, 0]
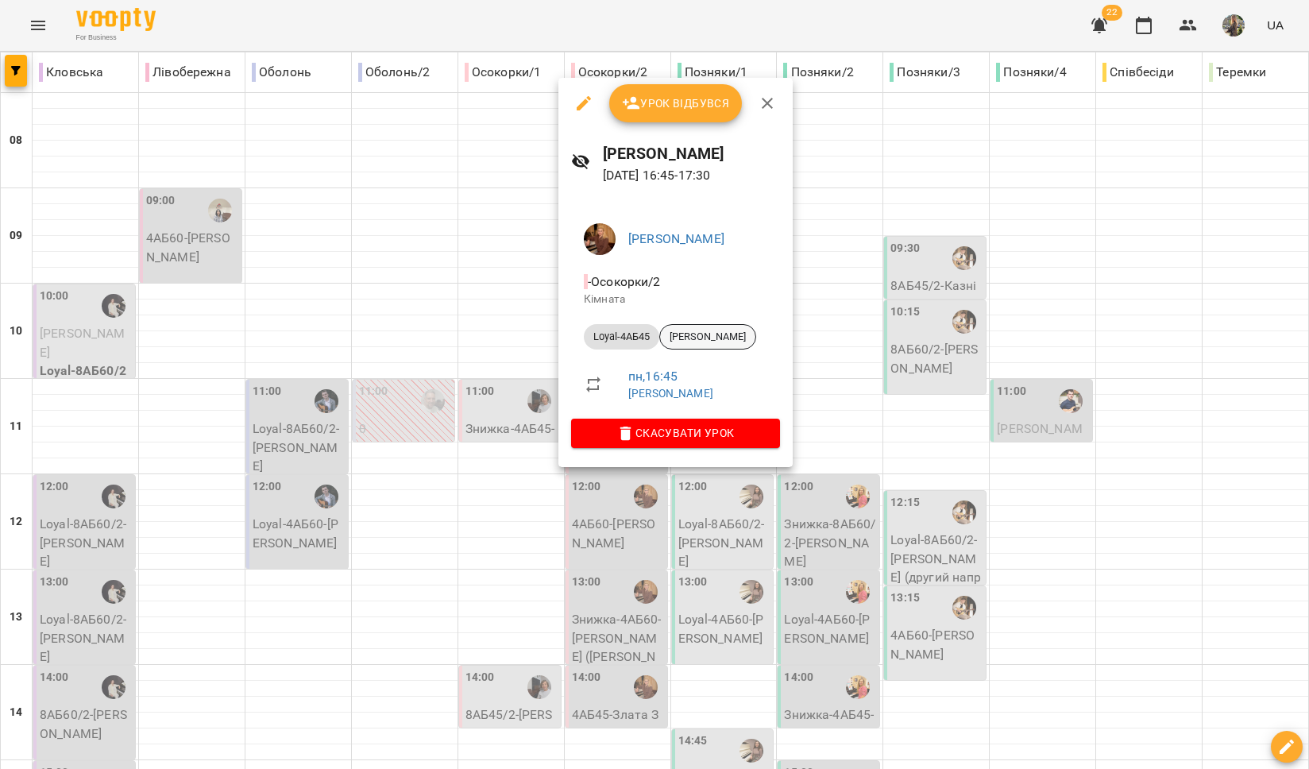
click at [703, 337] on span "[PERSON_NAME]" at bounding box center [707, 337] width 95 height 14
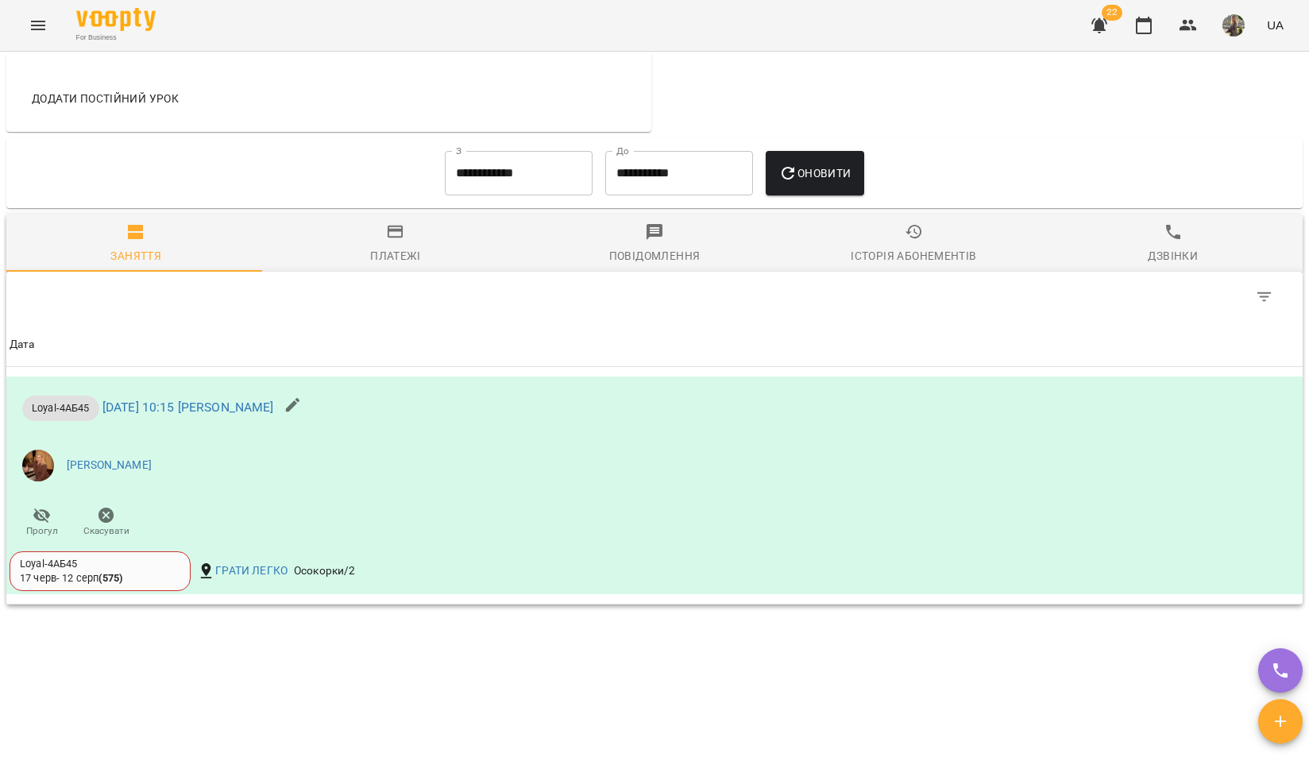
scroll to position [985, 0]
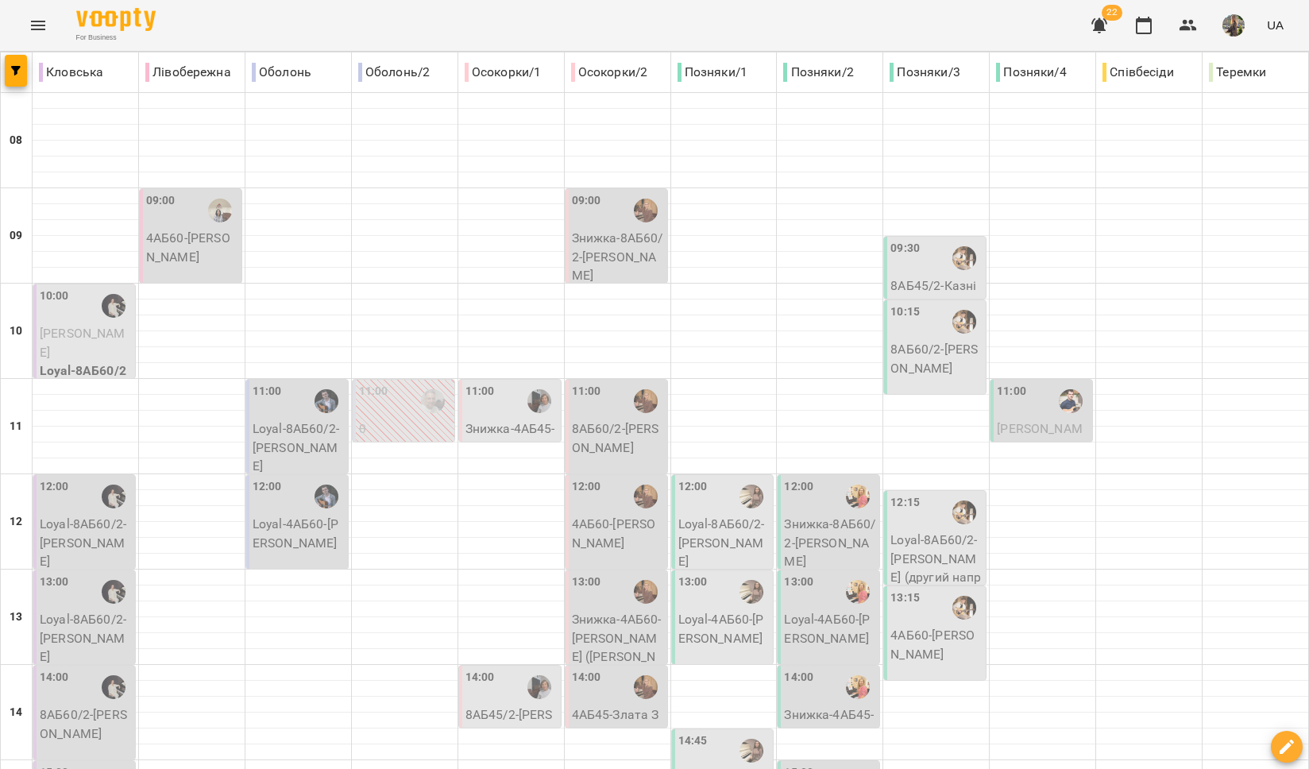
scroll to position [668, 0]
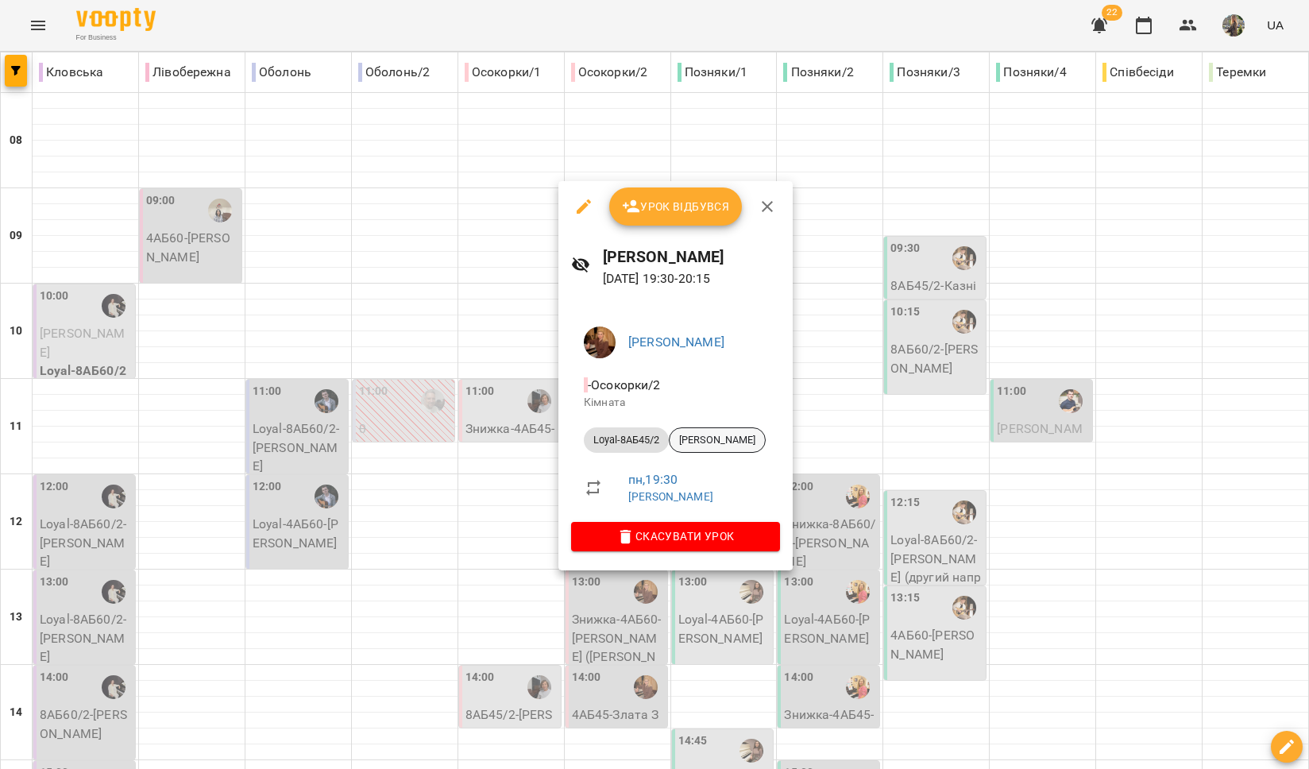
click at [702, 441] on span "[PERSON_NAME]" at bounding box center [717, 440] width 95 height 14
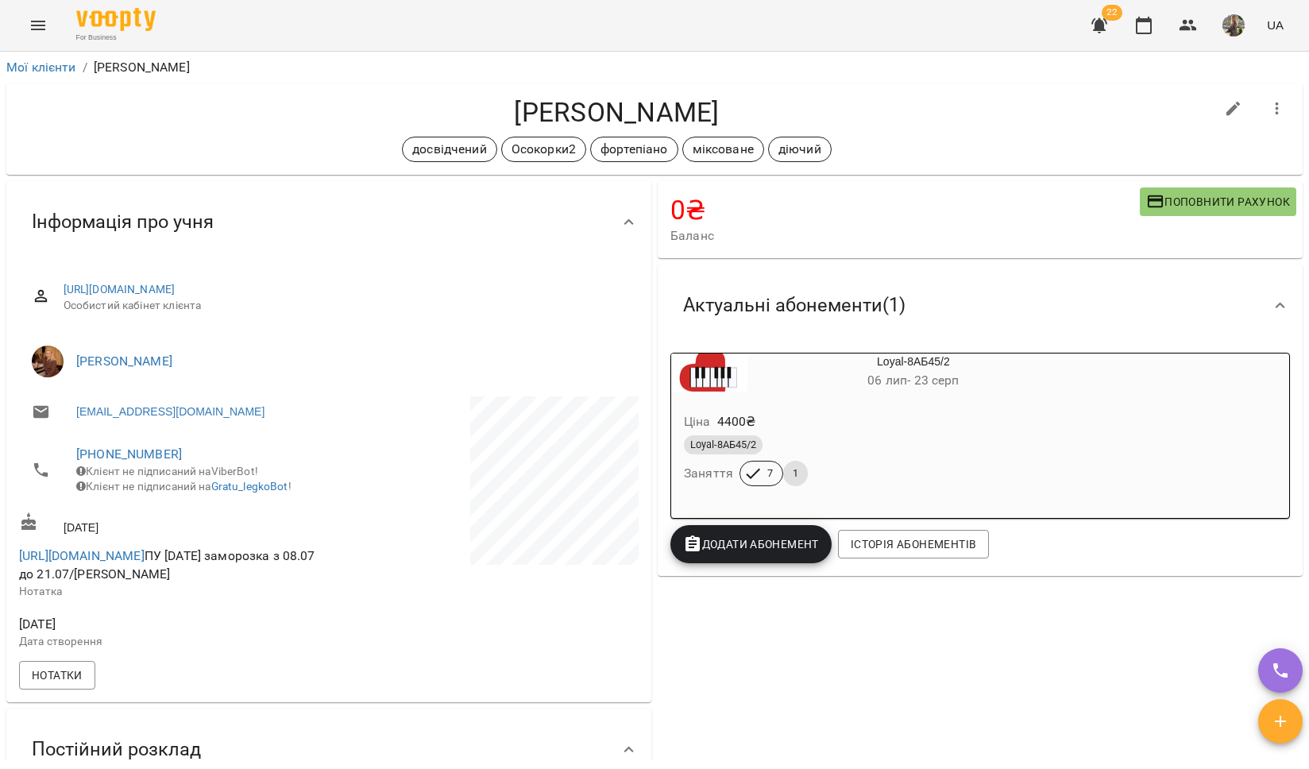
click at [28, 27] on button "Menu" at bounding box center [38, 25] width 38 height 38
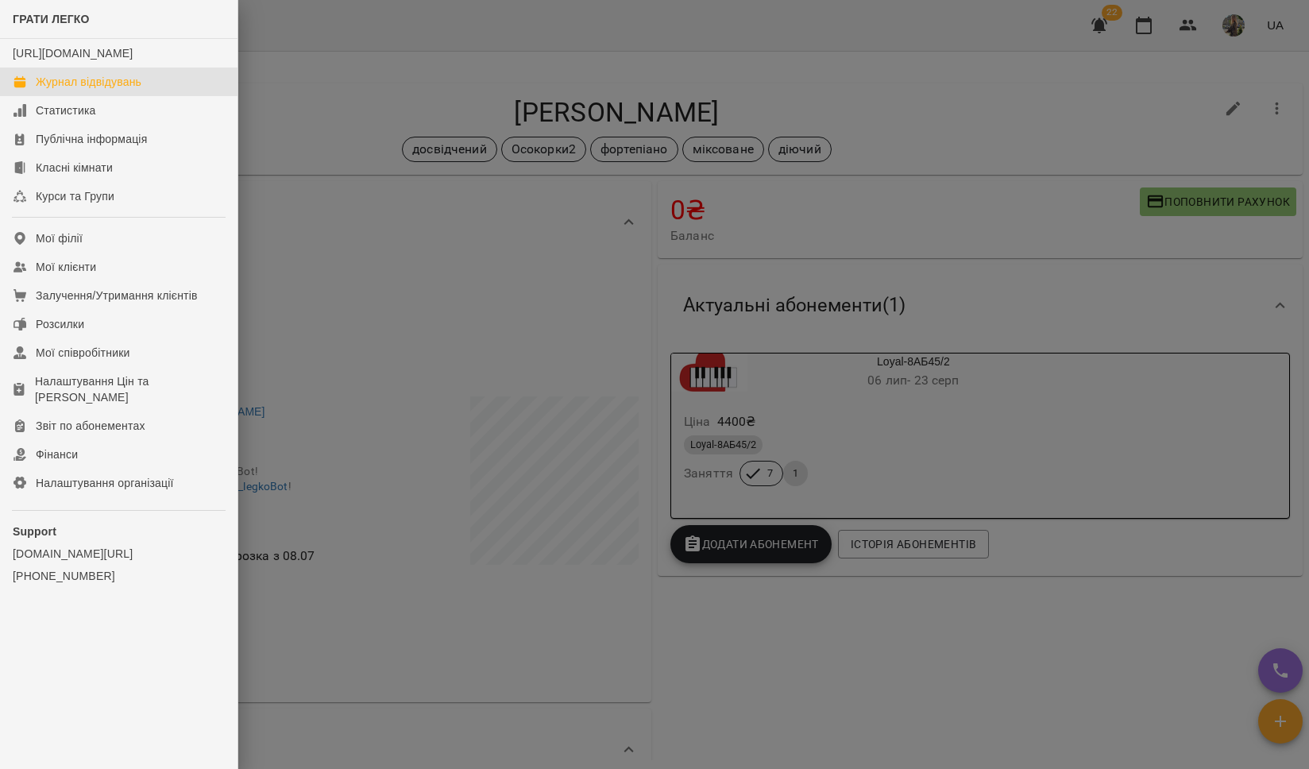
click at [57, 90] on div "Журнал відвідувань" at bounding box center [89, 82] width 106 height 16
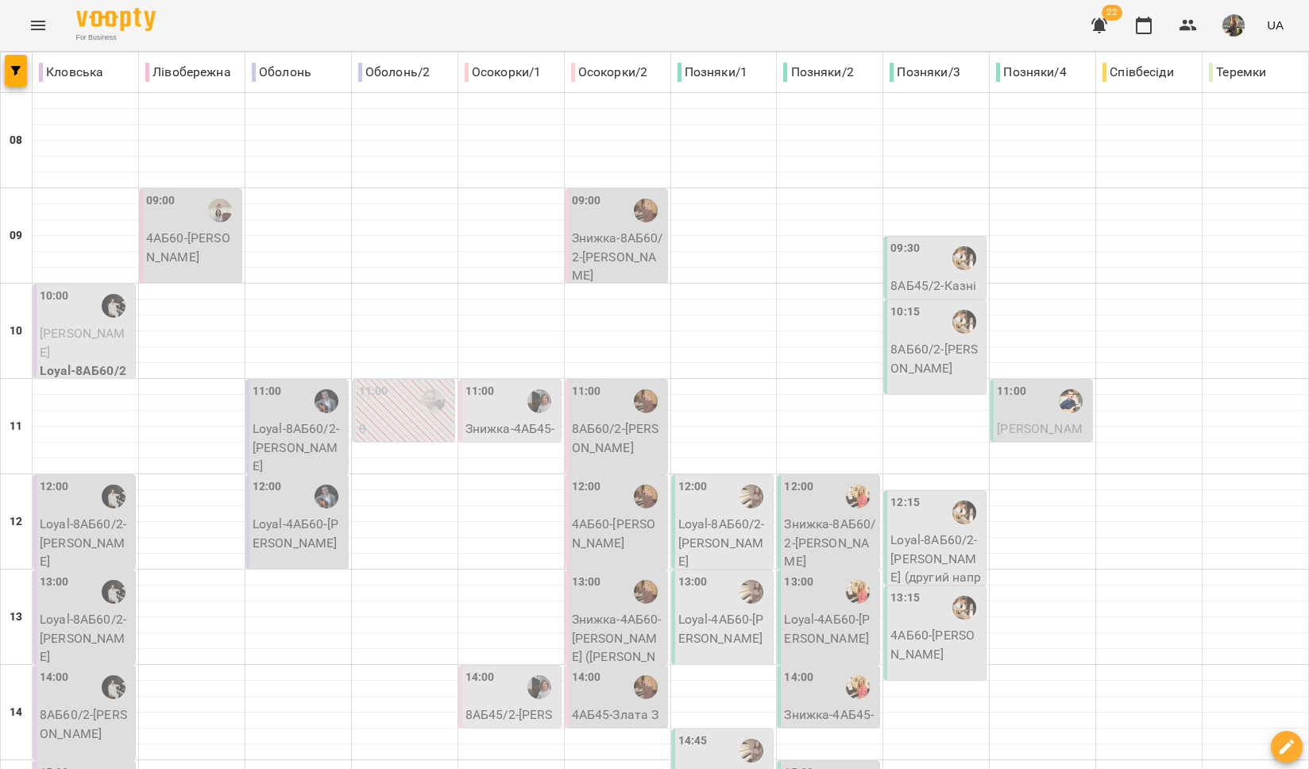
scroll to position [55, 0]
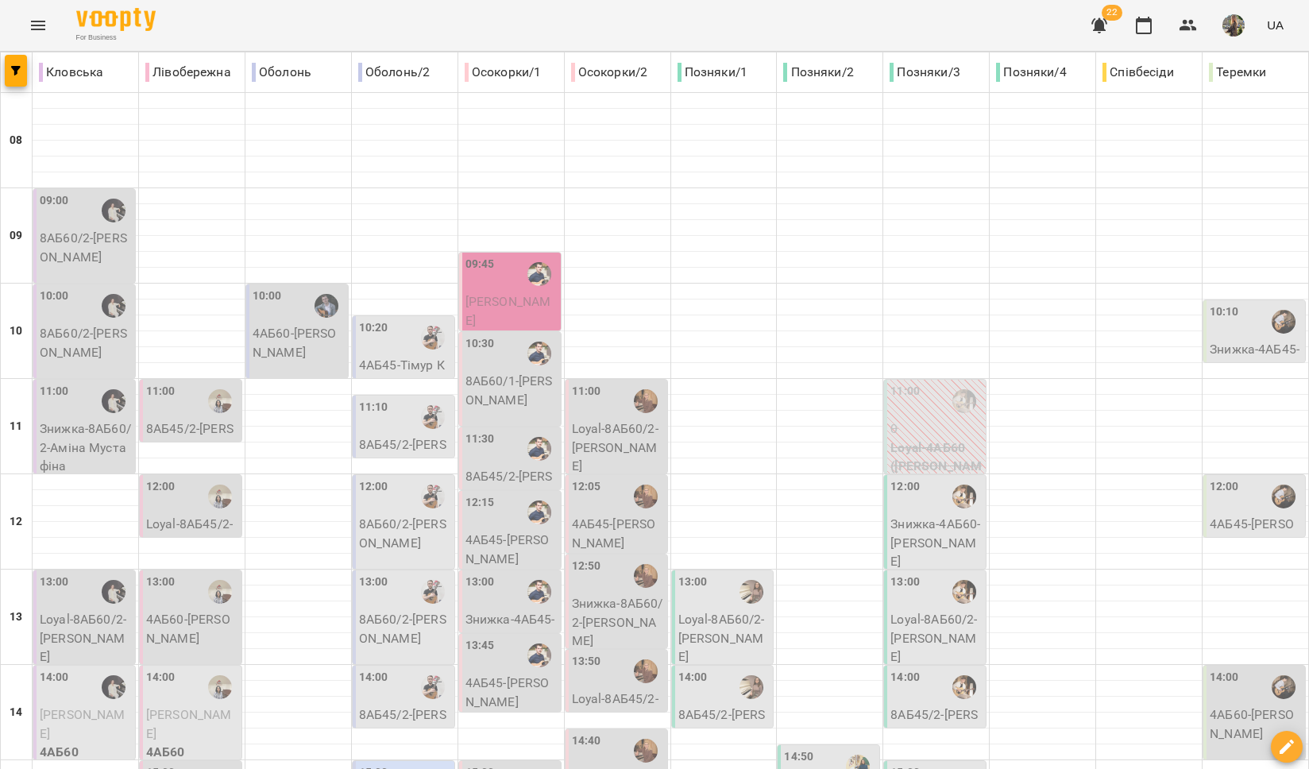
scroll to position [613, 0]
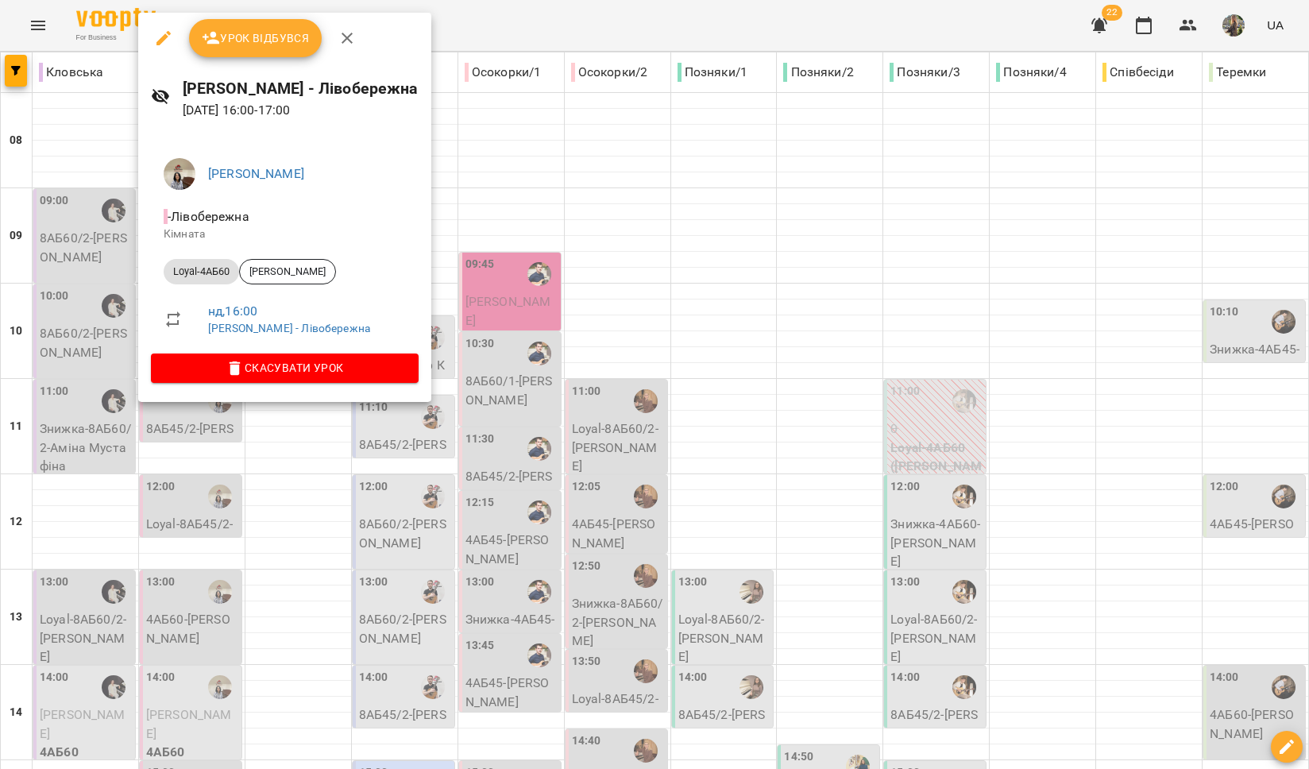
click at [201, 454] on div at bounding box center [654, 384] width 1309 height 769
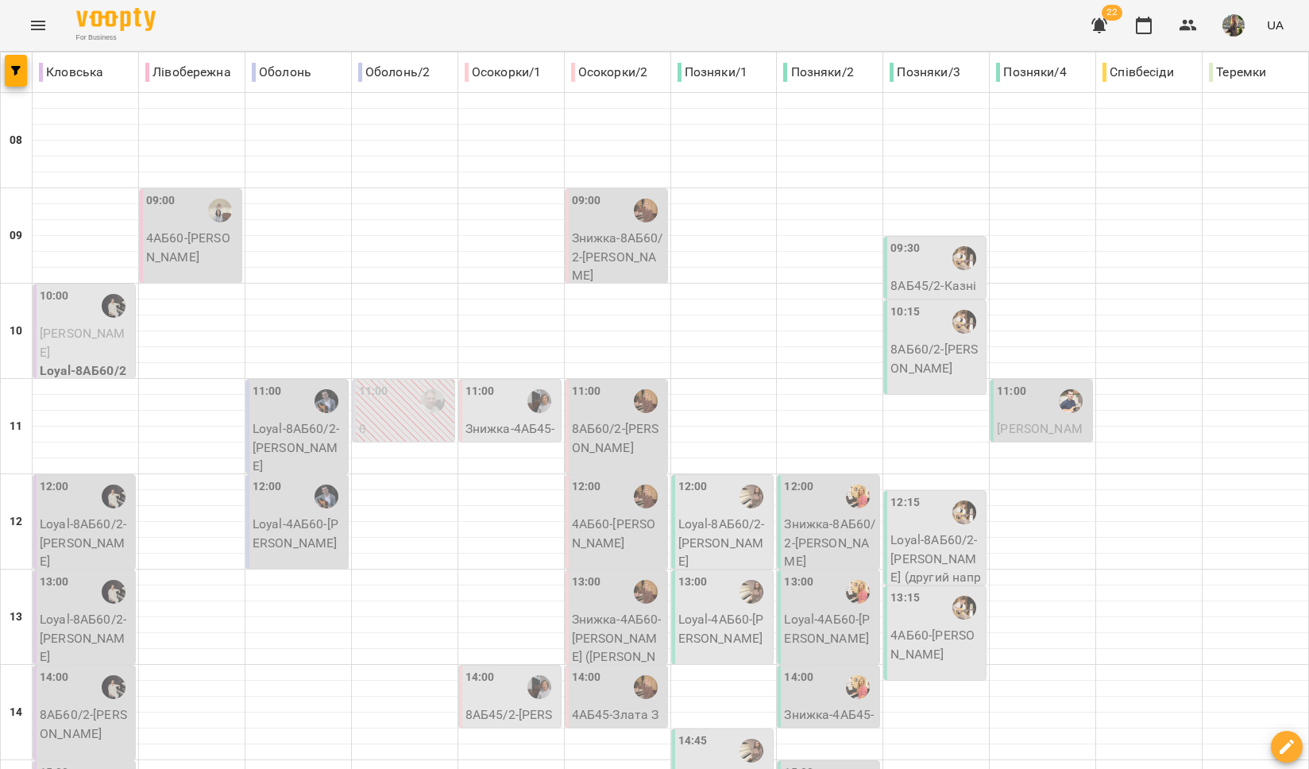
click at [201, 242] on p "4АБ60 - Клименок Валерія" at bounding box center [192, 247] width 92 height 37
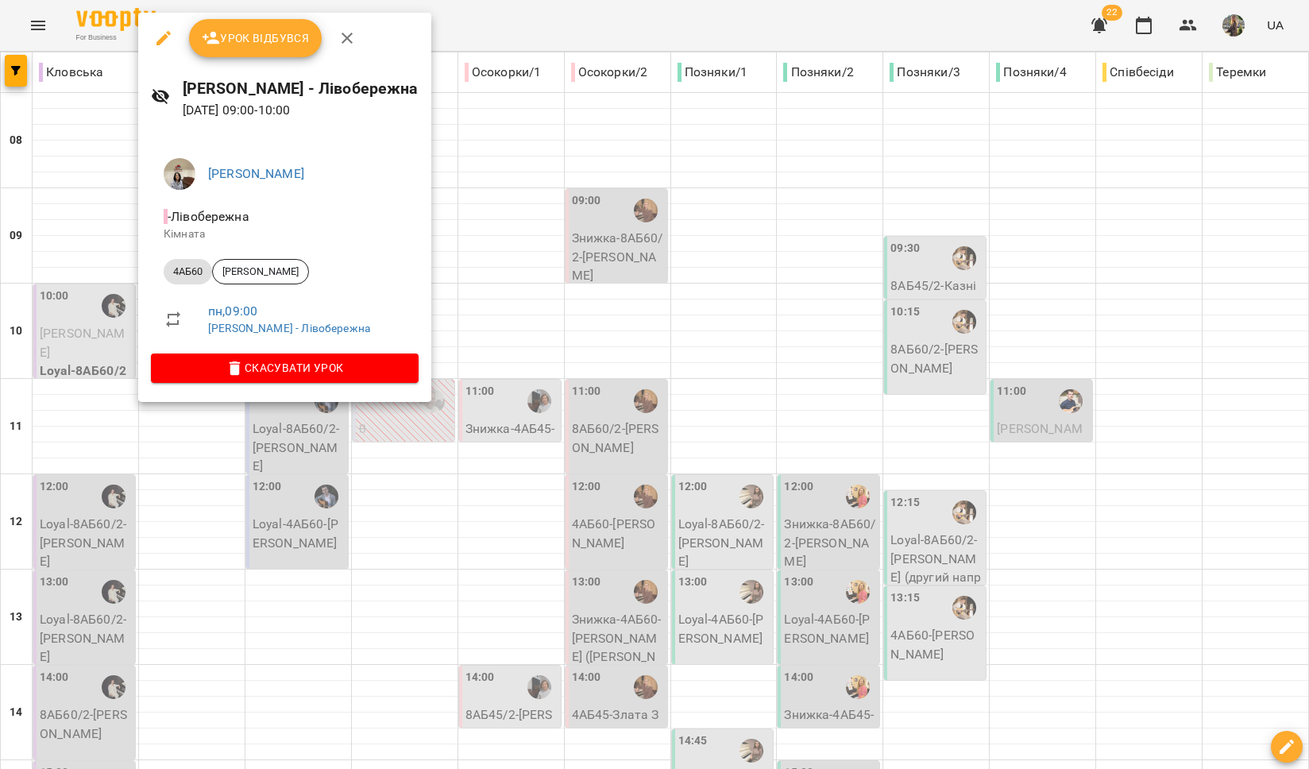
click at [169, 41] on icon "button" at bounding box center [163, 38] width 19 height 19
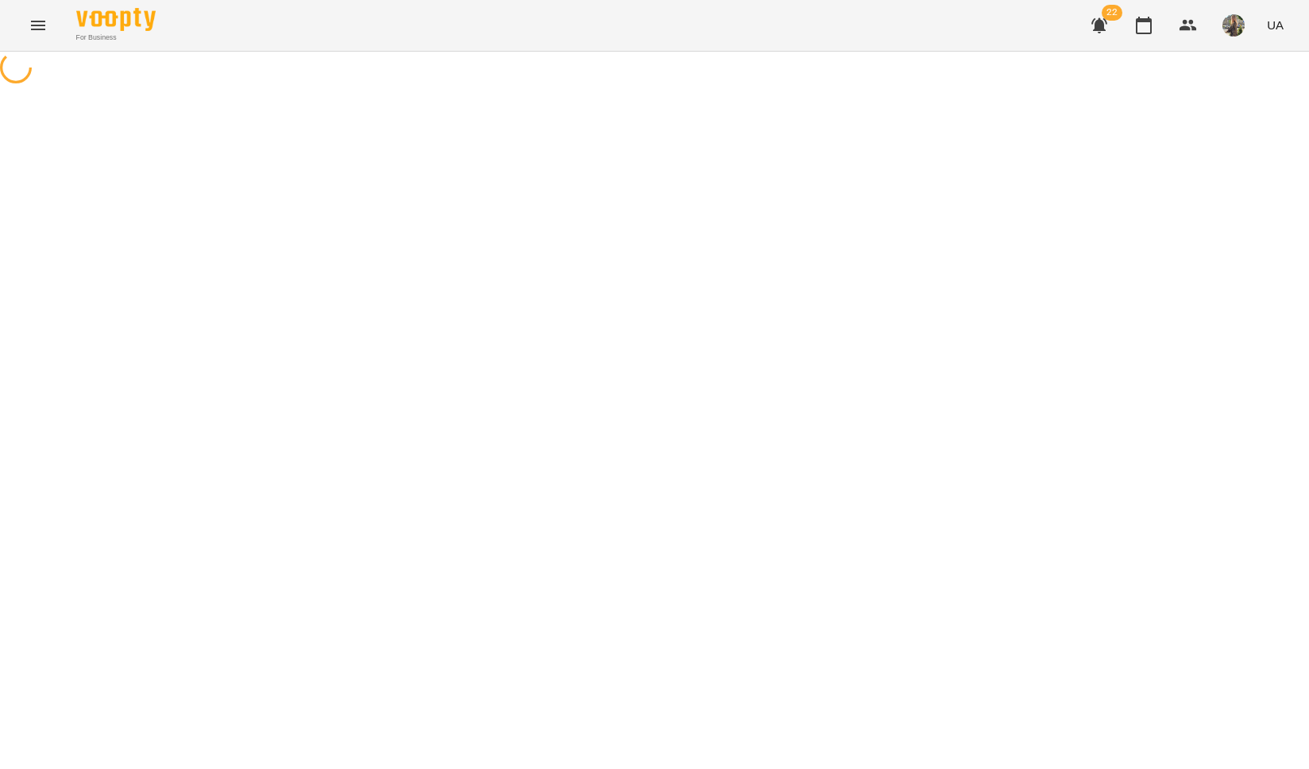
select select "*****"
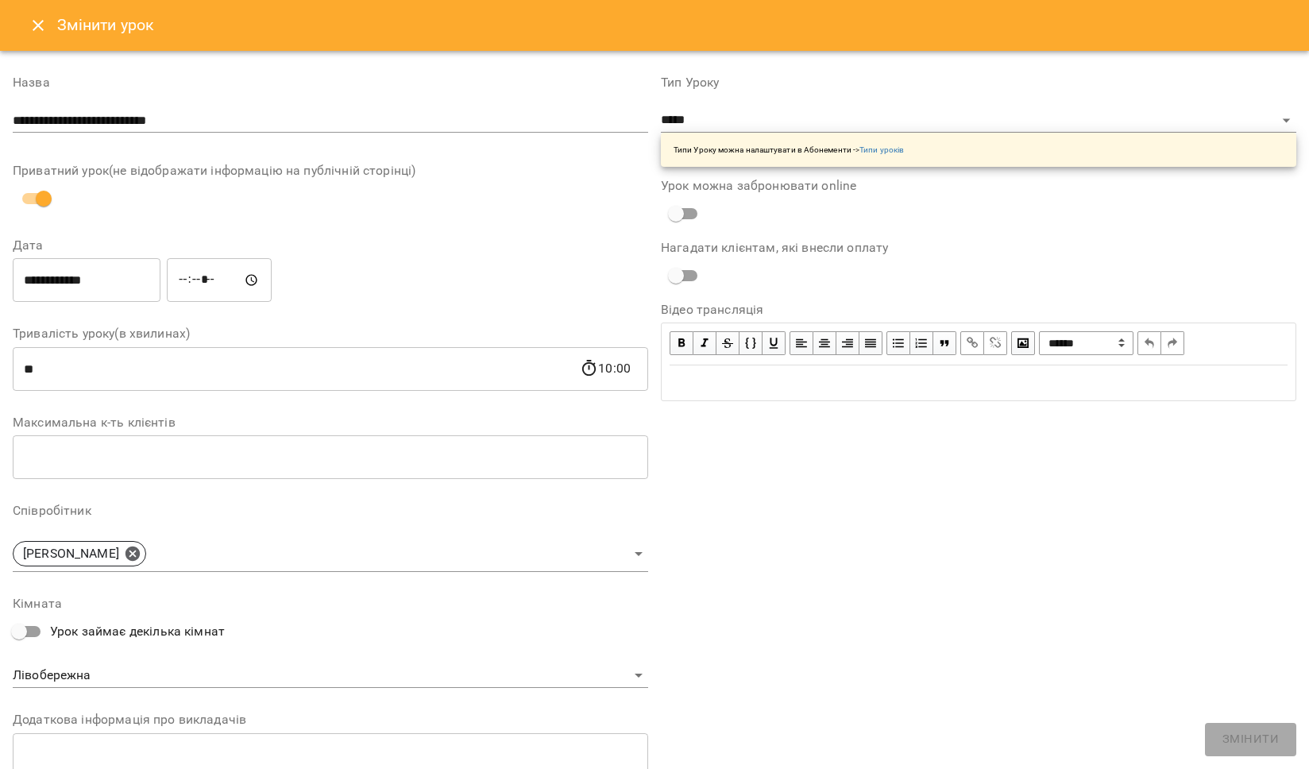
click at [87, 256] on div "**********" at bounding box center [87, 280] width 154 height 51
click at [87, 272] on input "**********" at bounding box center [87, 280] width 148 height 44
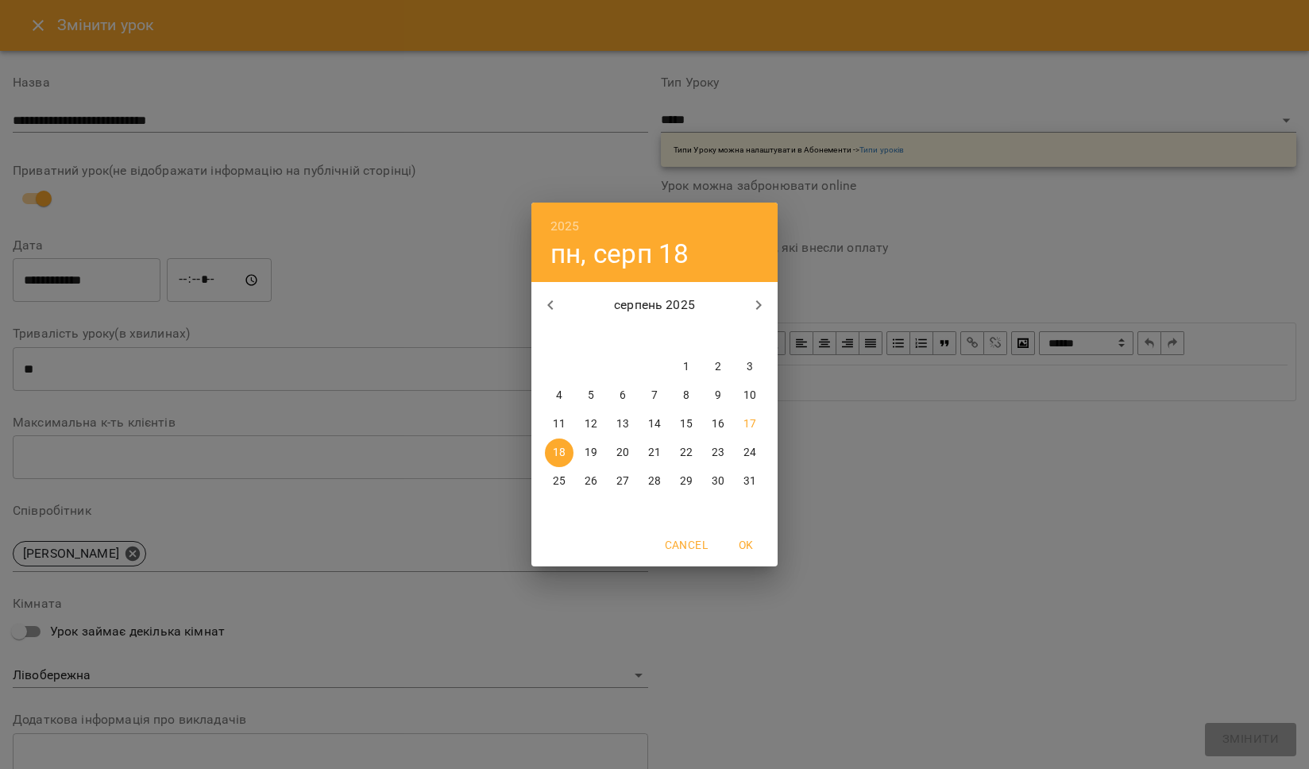
click at [761, 442] on div "24" at bounding box center [750, 453] width 32 height 29
type input "**********"
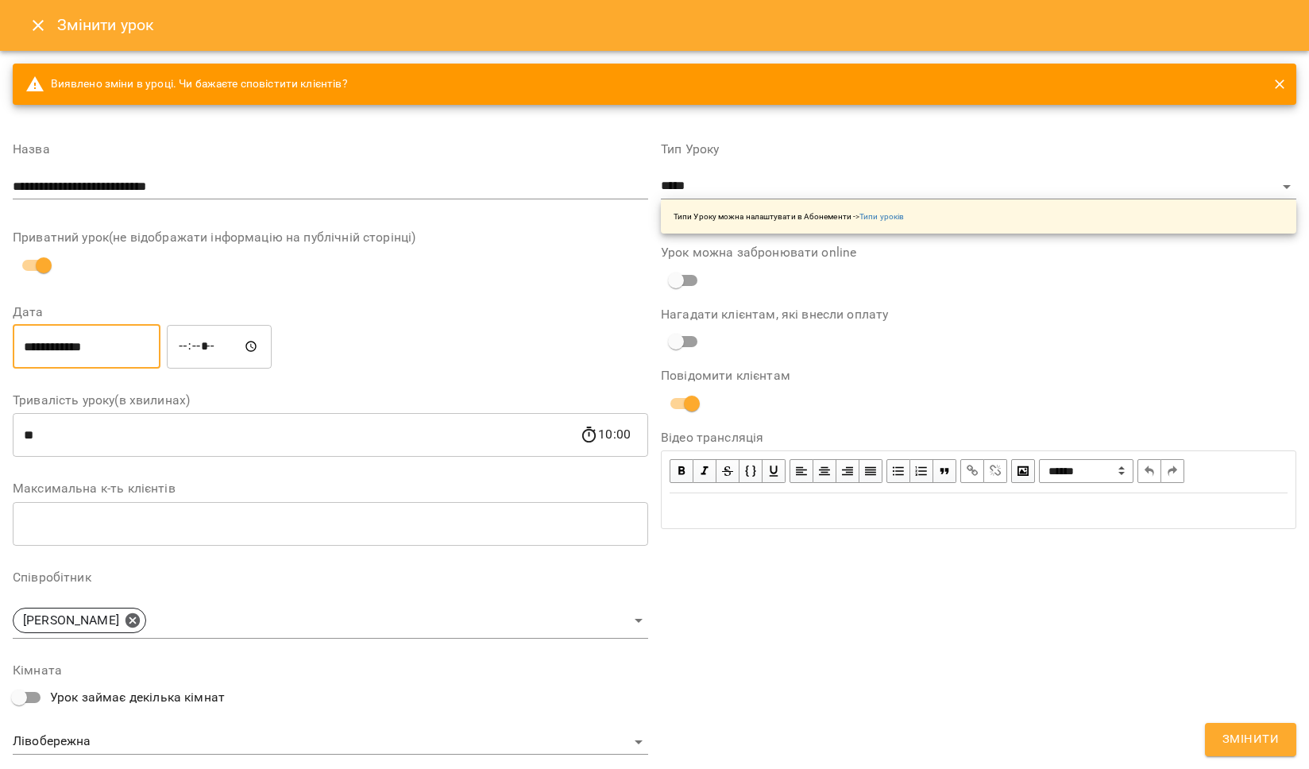
click at [235, 350] on input "*****" at bounding box center [219, 346] width 105 height 44
type input "*****"
click at [367, 357] on div "**********" at bounding box center [331, 346] width 642 height 51
click at [1255, 729] on span "Змінити" at bounding box center [1251, 739] width 56 height 21
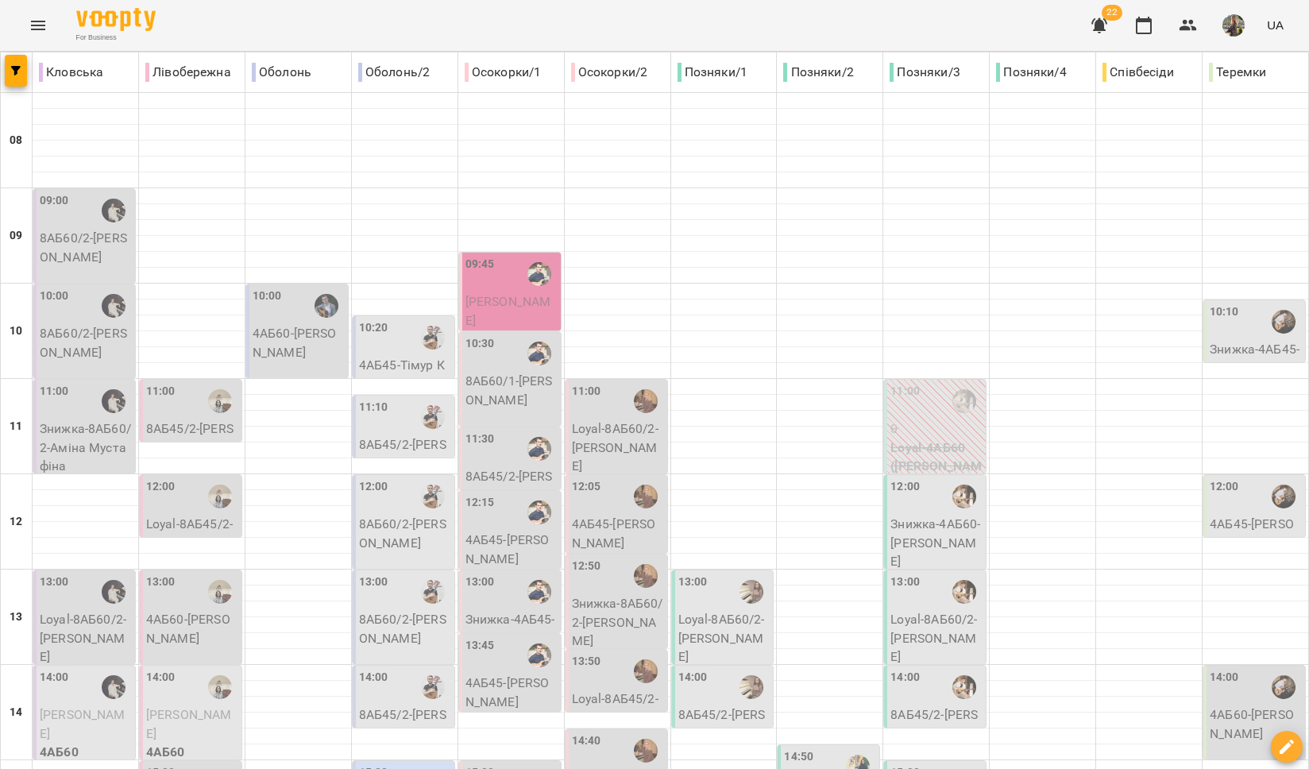
scroll to position [561, 0]
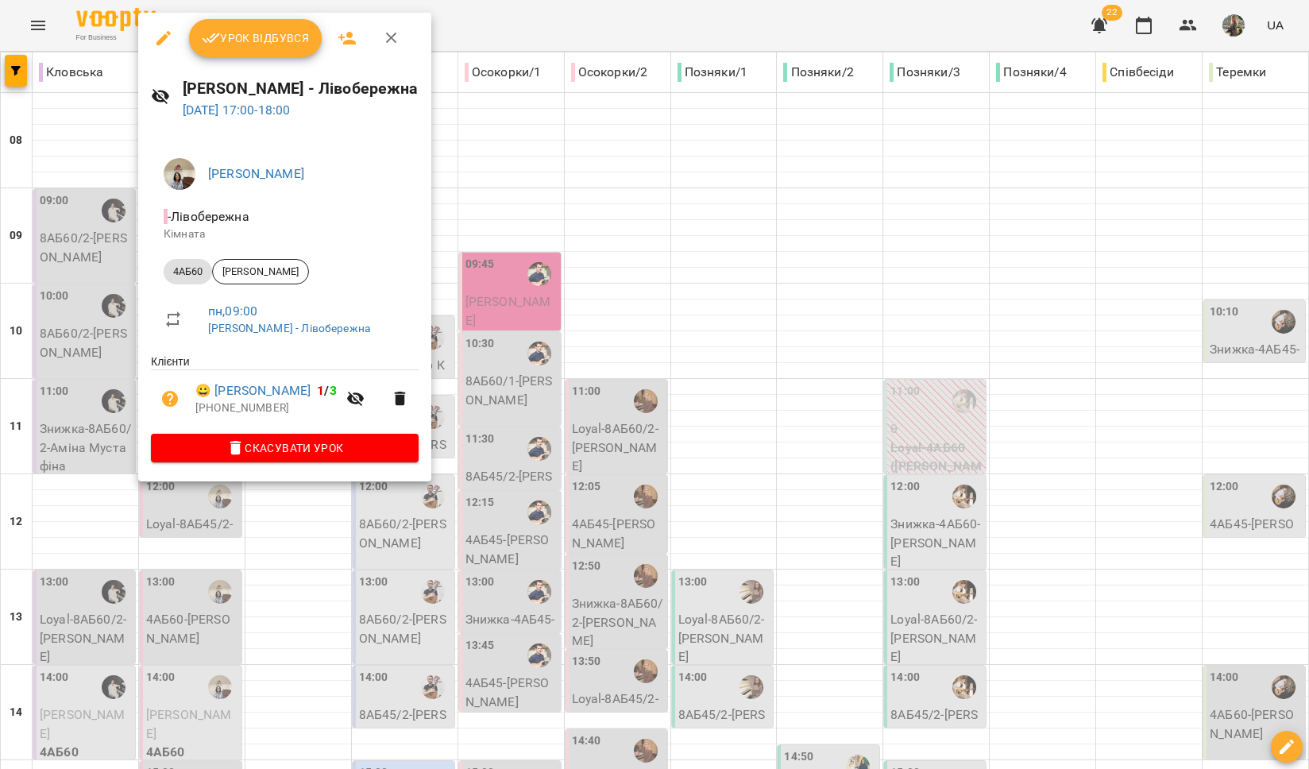
click at [198, 524] on div at bounding box center [654, 384] width 1309 height 769
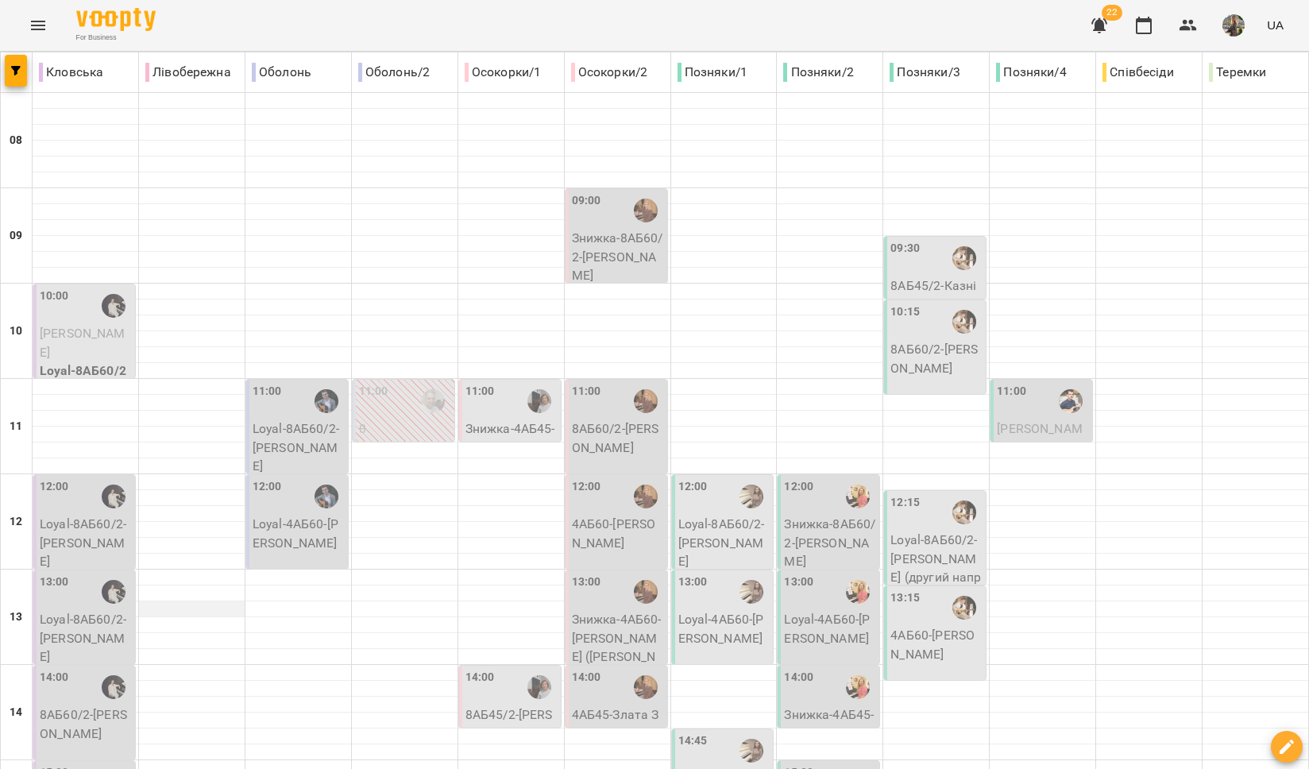
scroll to position [35, 0]
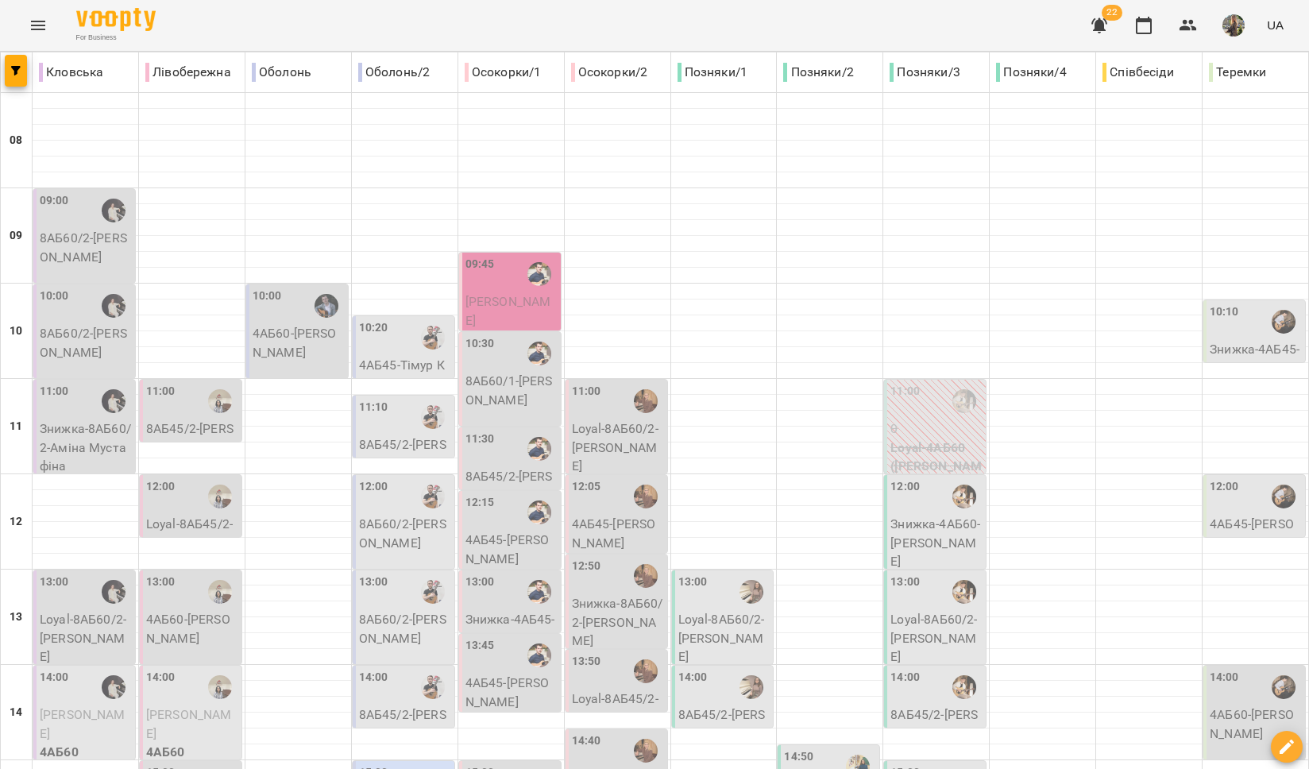
scroll to position [668, 0]
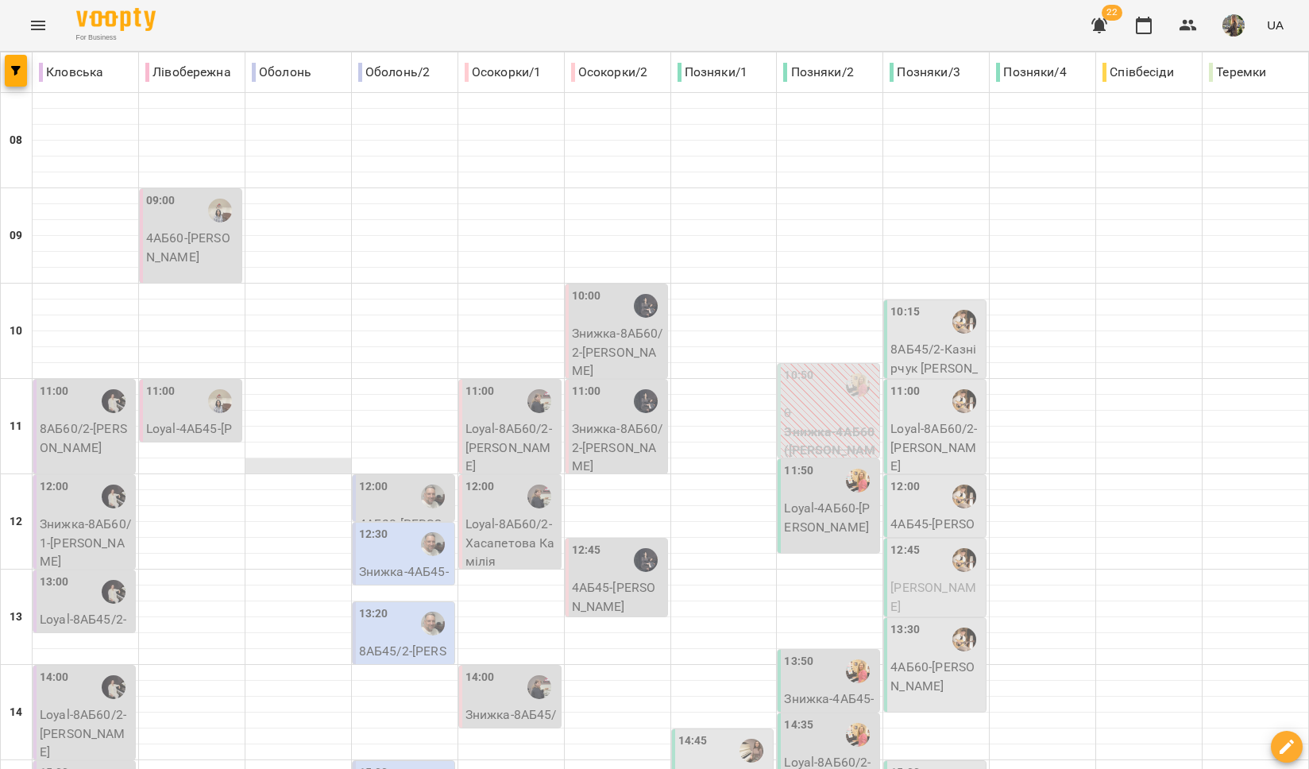
scroll to position [0, 0]
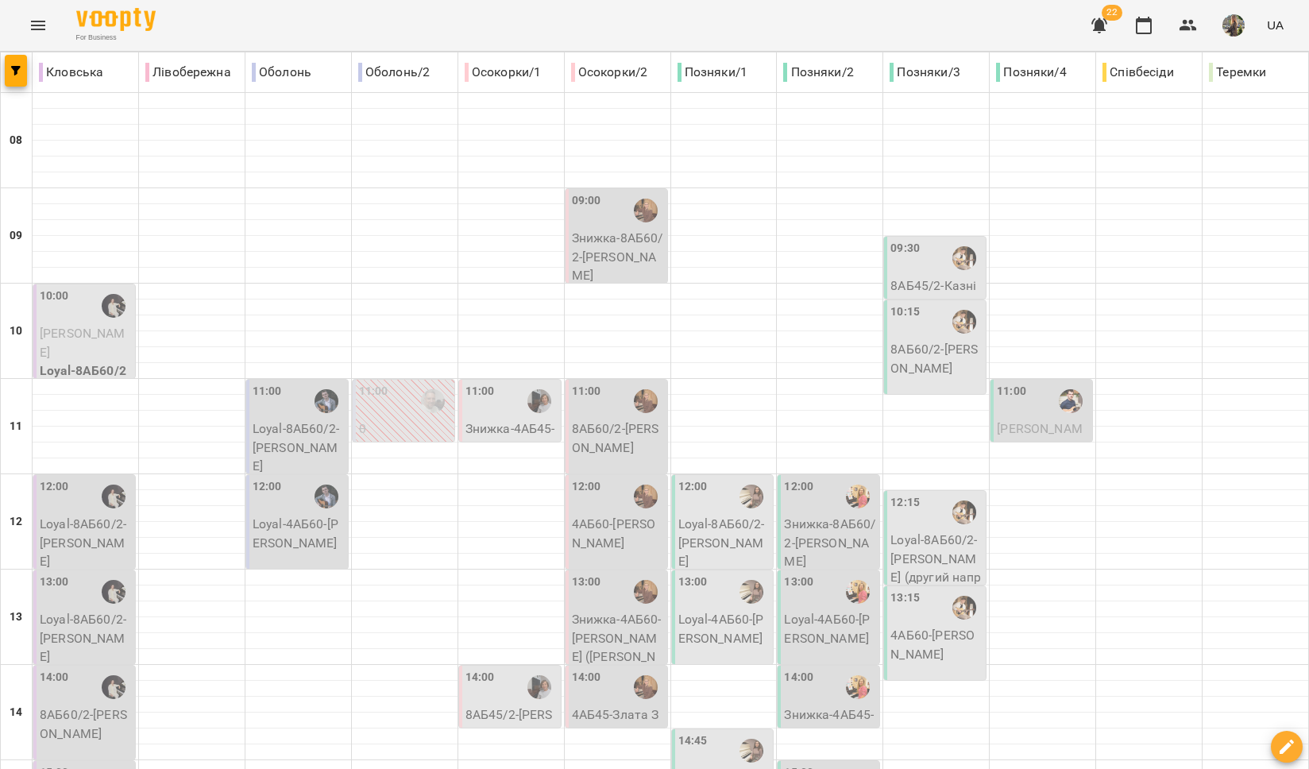
scroll to position [668, 0]
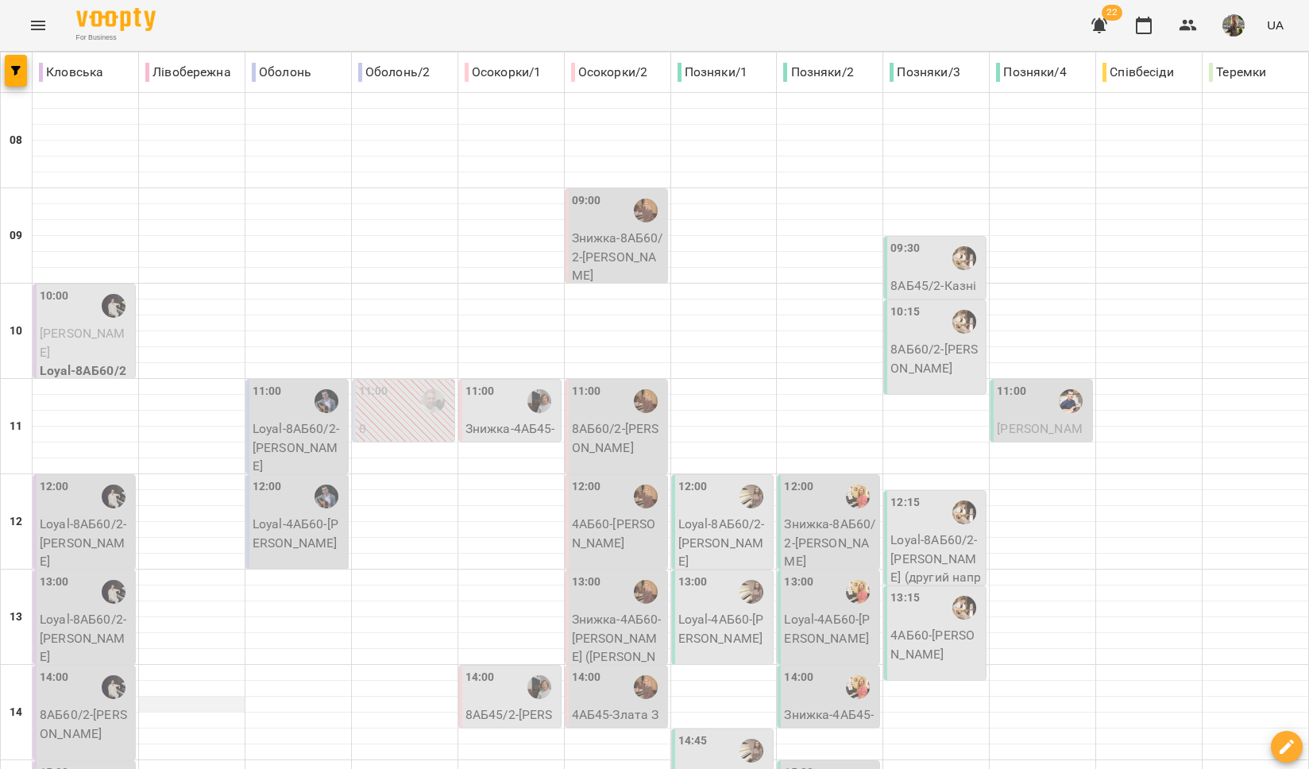
scroll to position [205, 0]
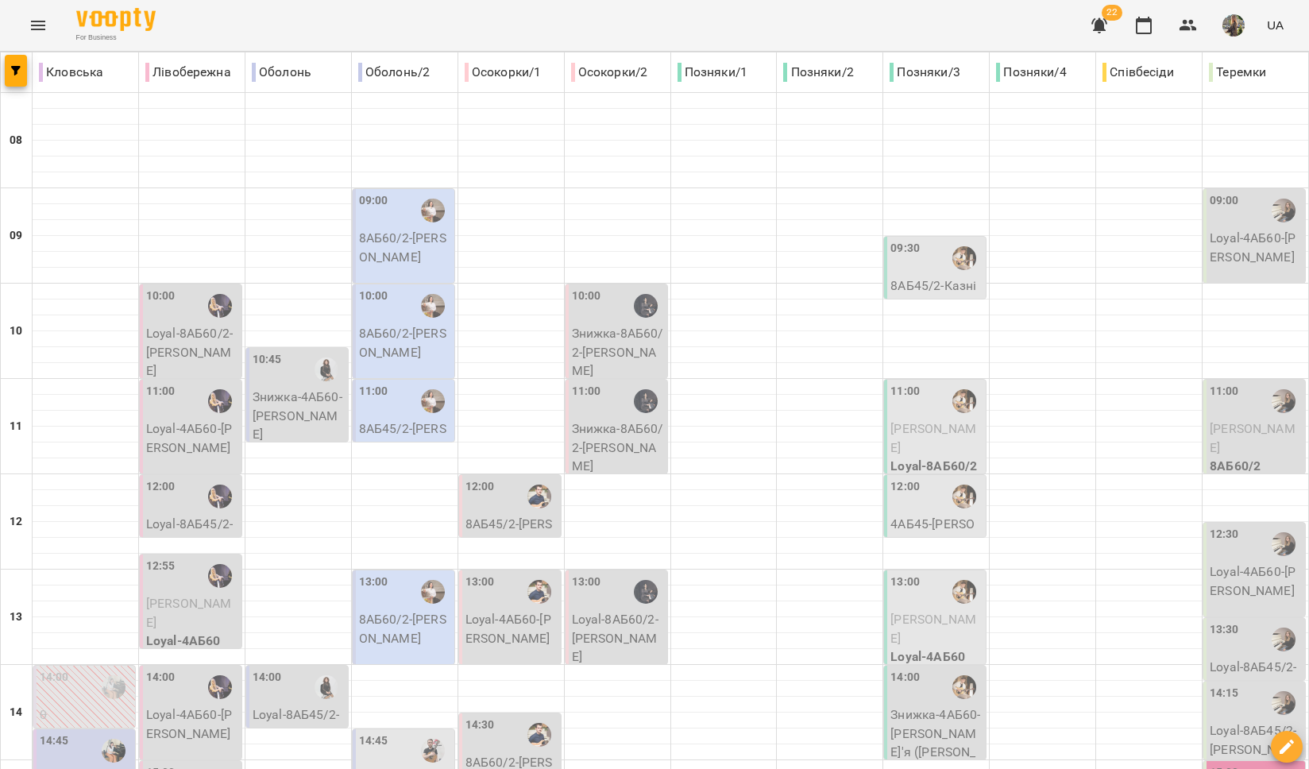
scroll to position [668, 0]
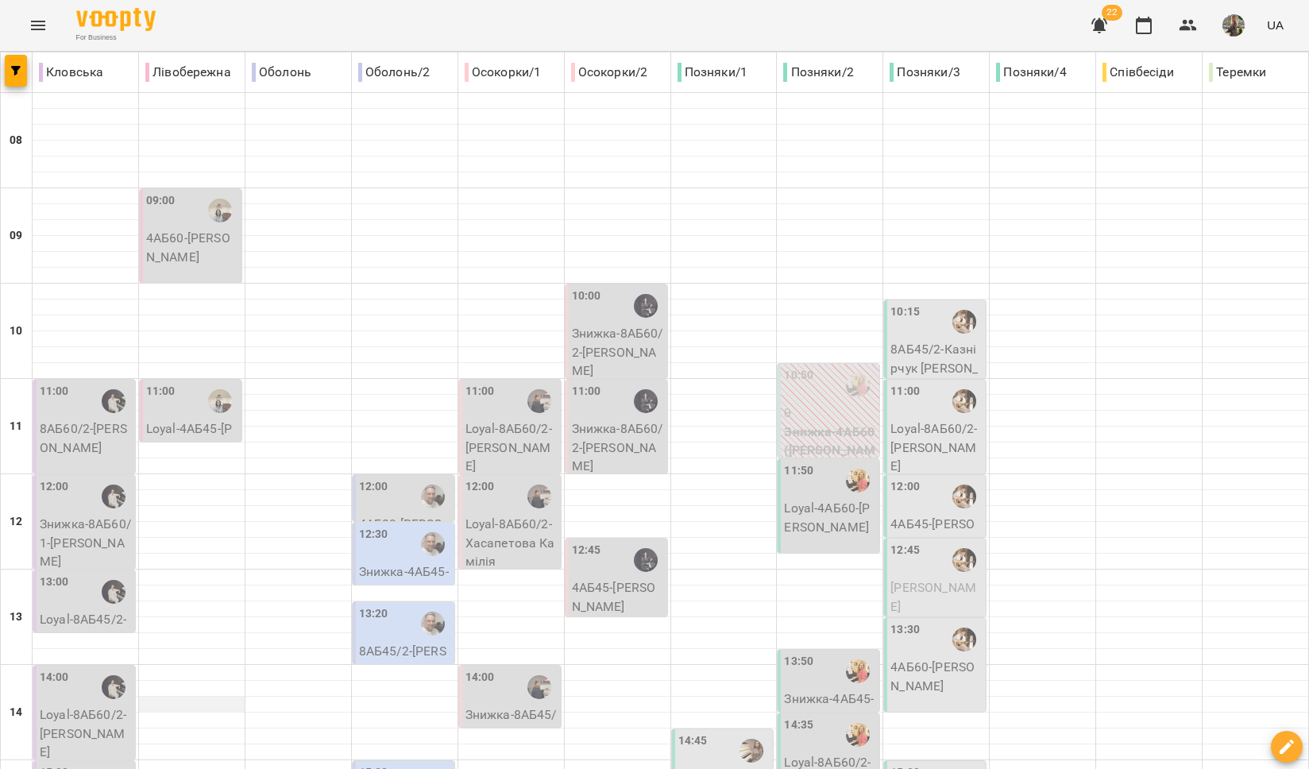
scroll to position [70, 0]
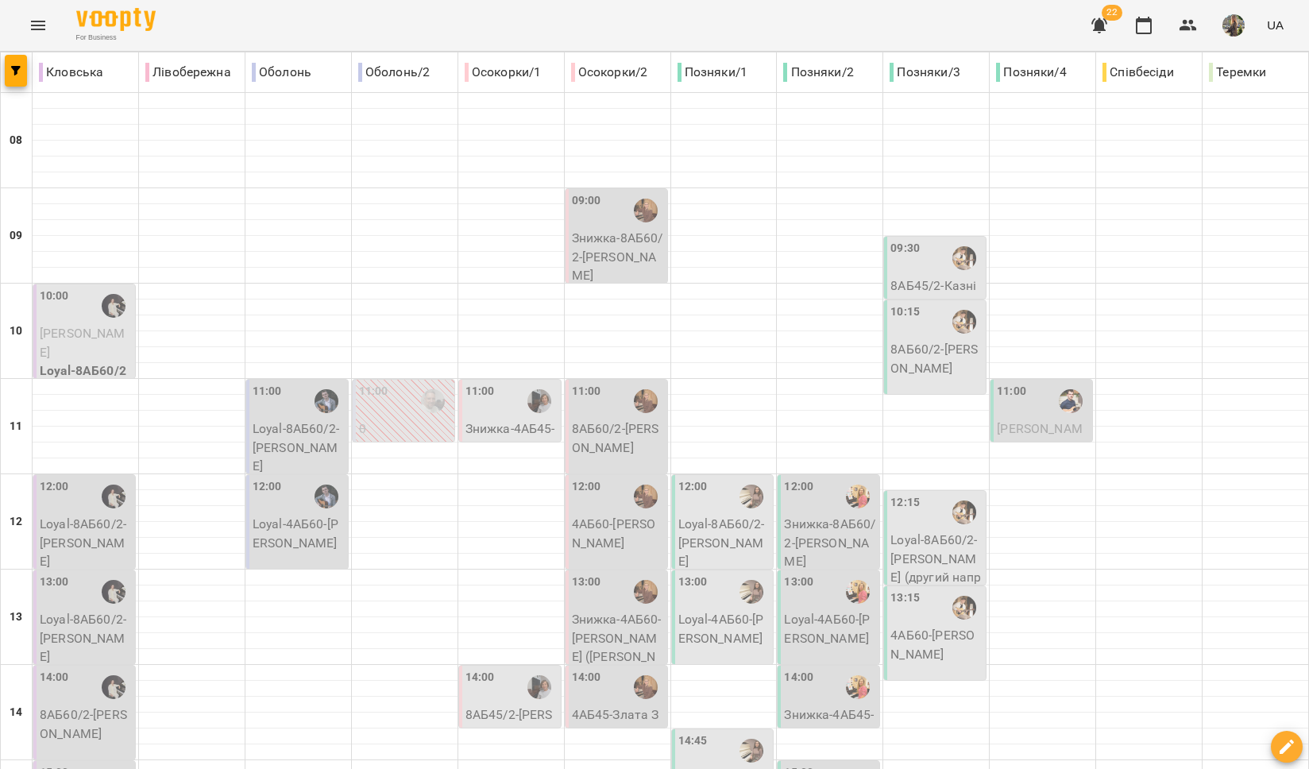
scroll to position [668, 0]
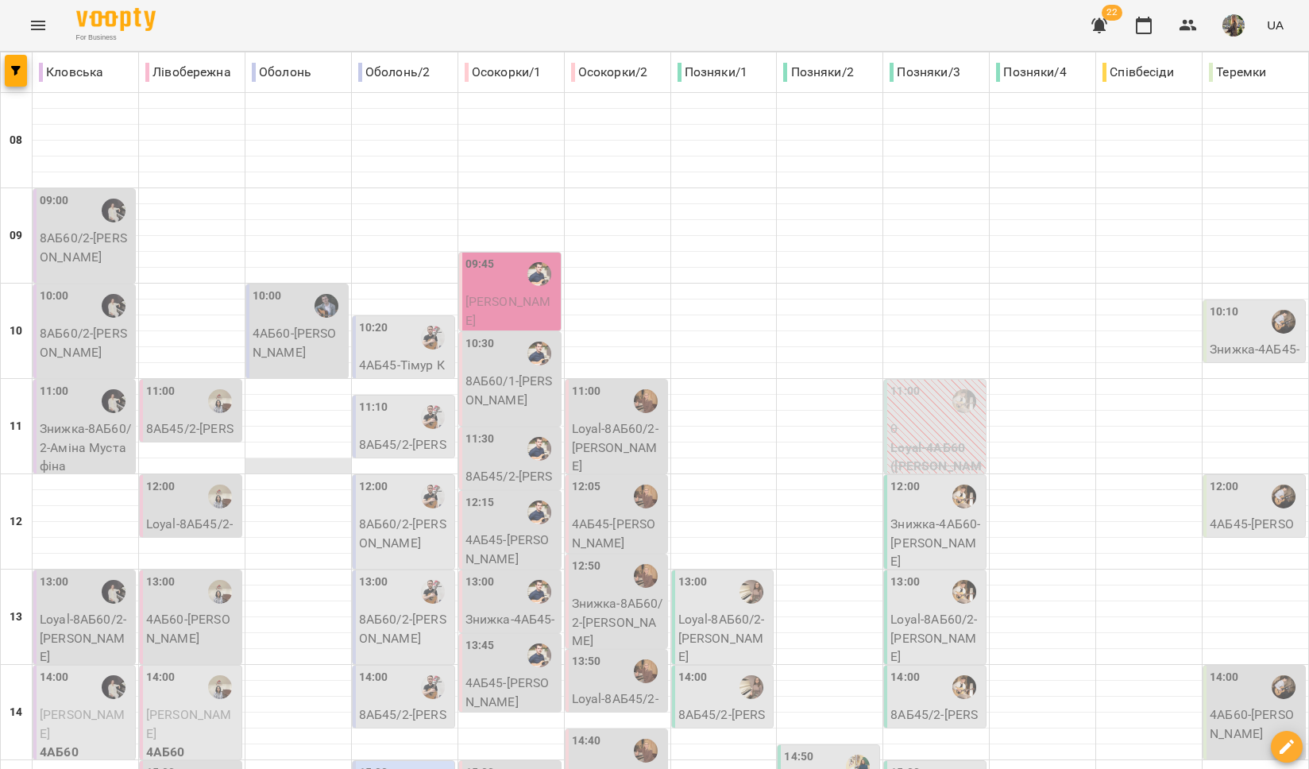
scroll to position [45, 0]
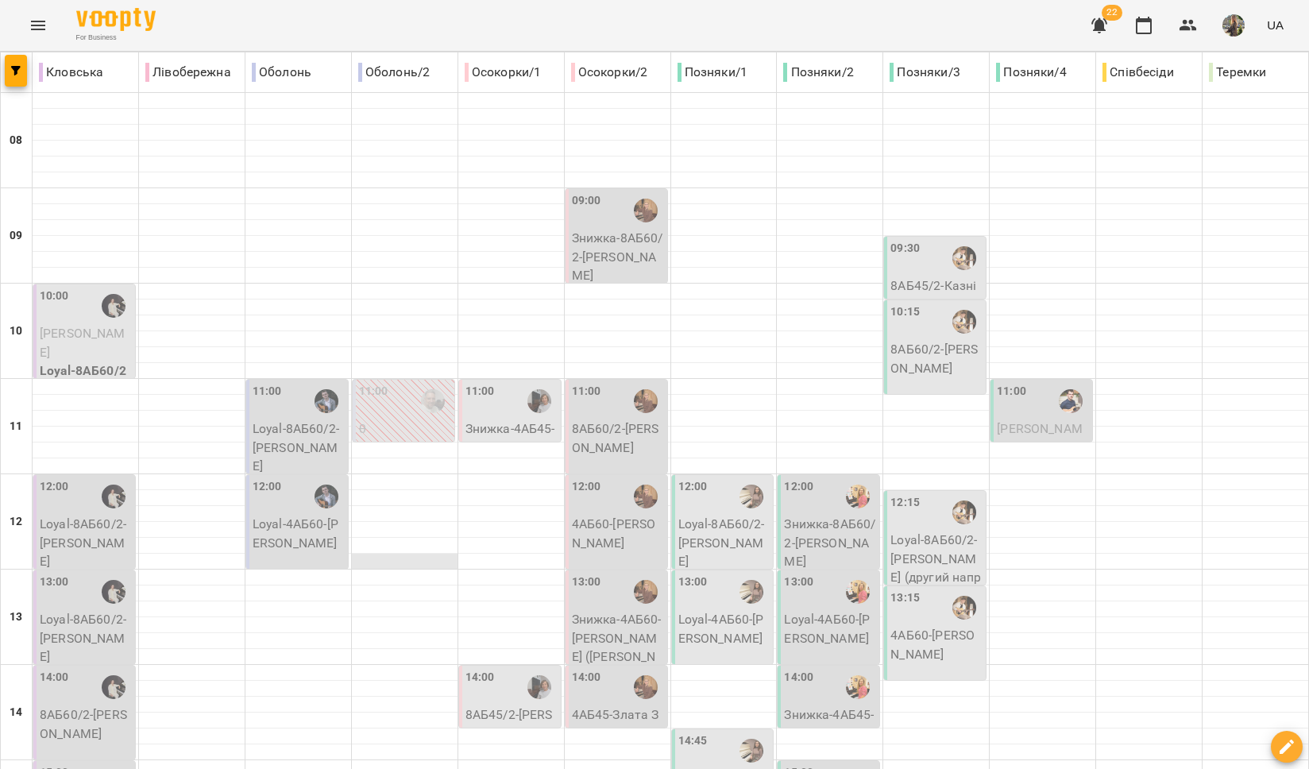
scroll to position [43, 0]
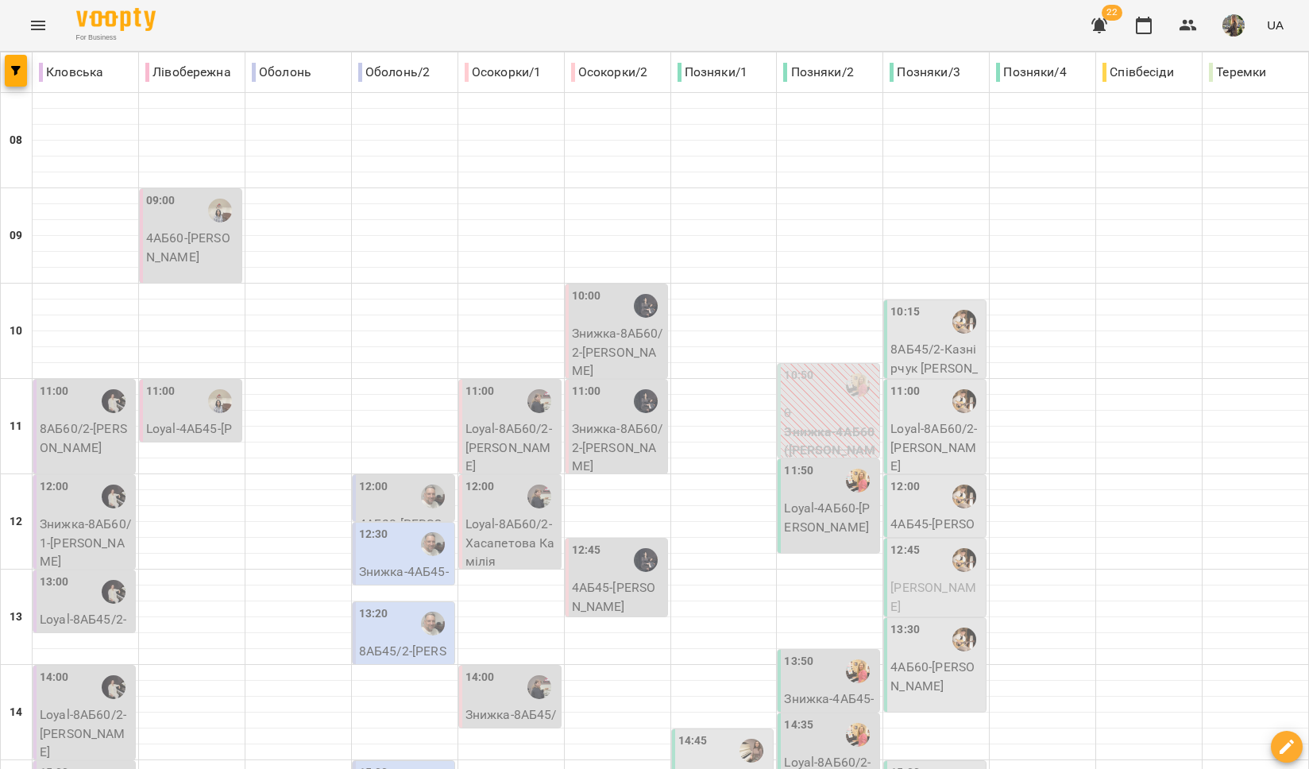
scroll to position [668, 0]
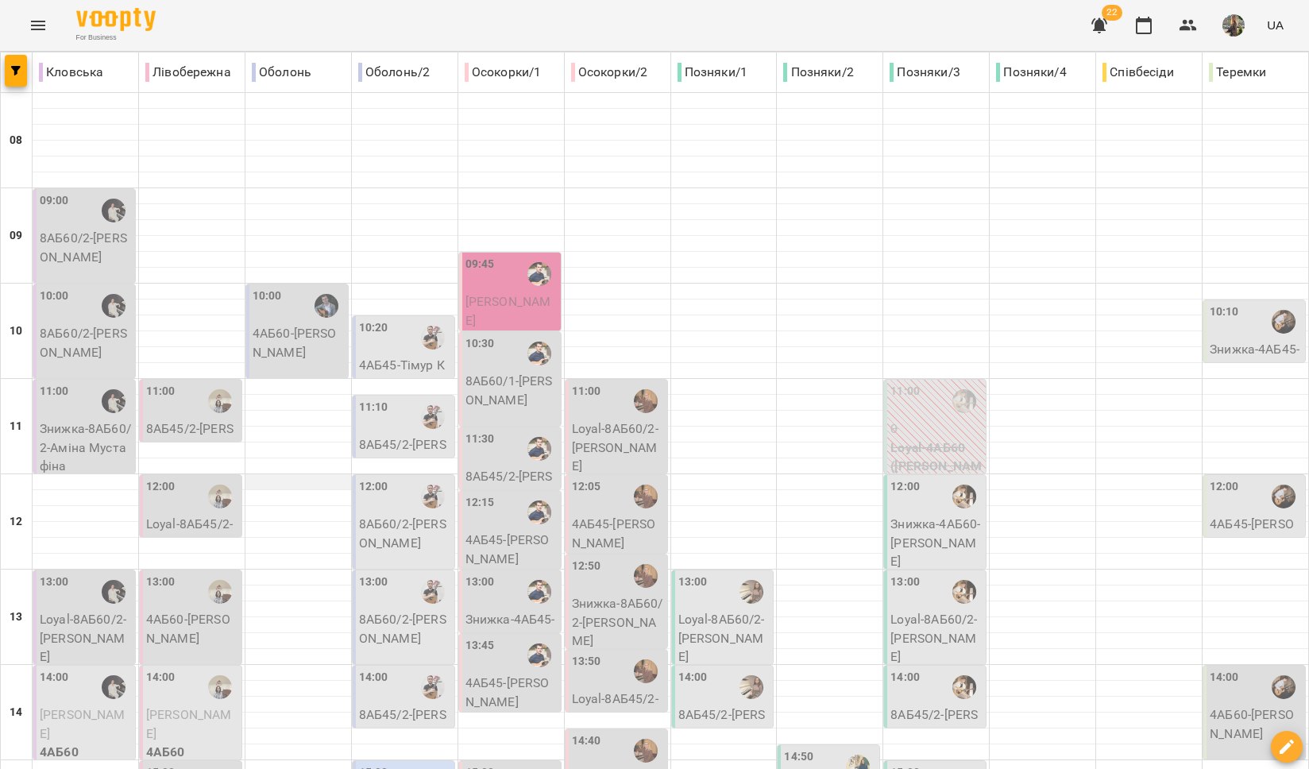
scroll to position [408, 0]
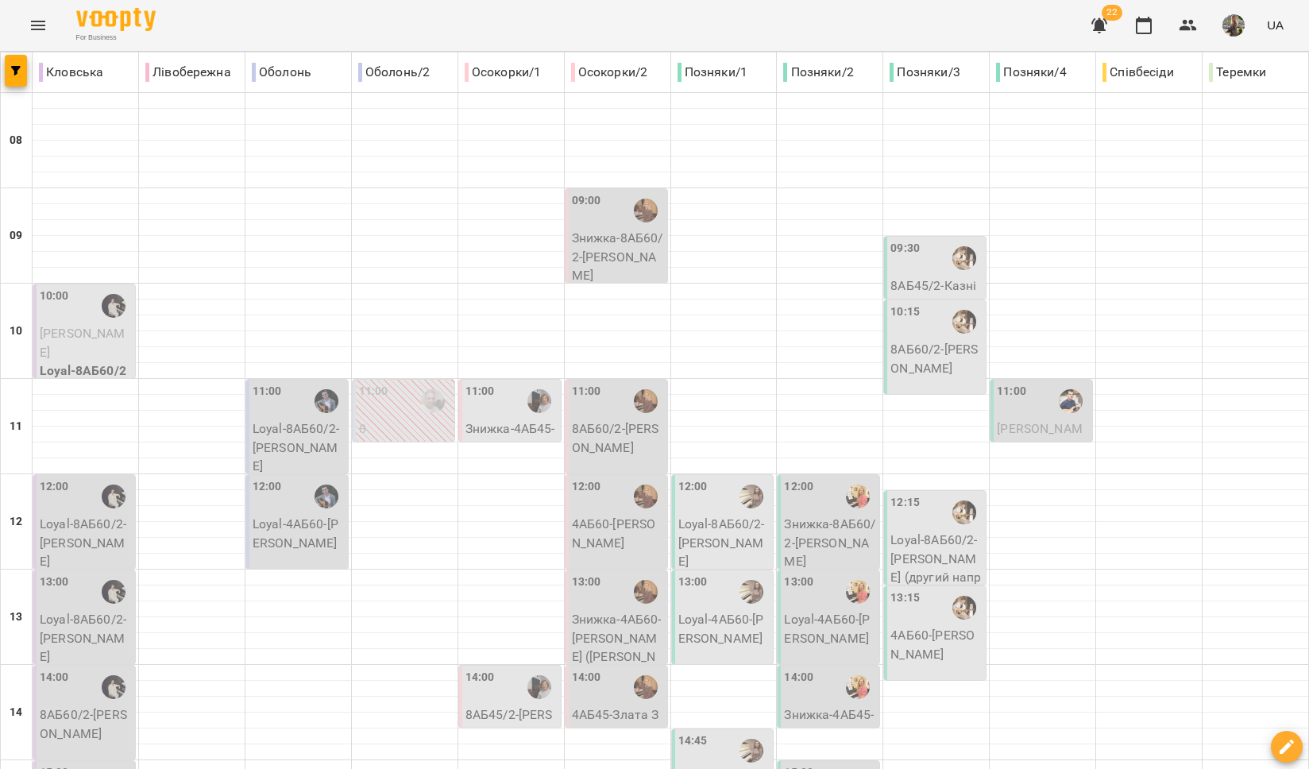
click at [103, 356] on p "Людмила Окішор" at bounding box center [86, 342] width 92 height 37
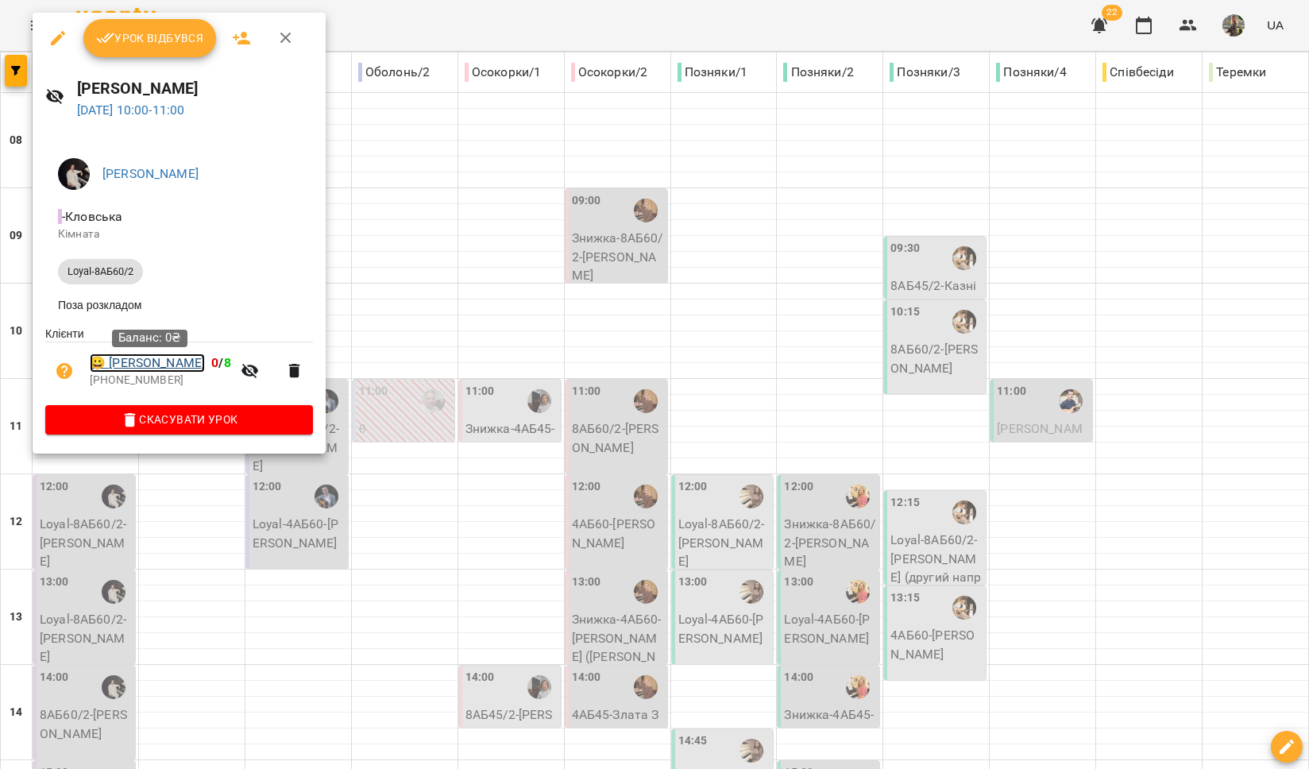
click at [176, 366] on link "😀 Людмила Окішор" at bounding box center [147, 363] width 115 height 19
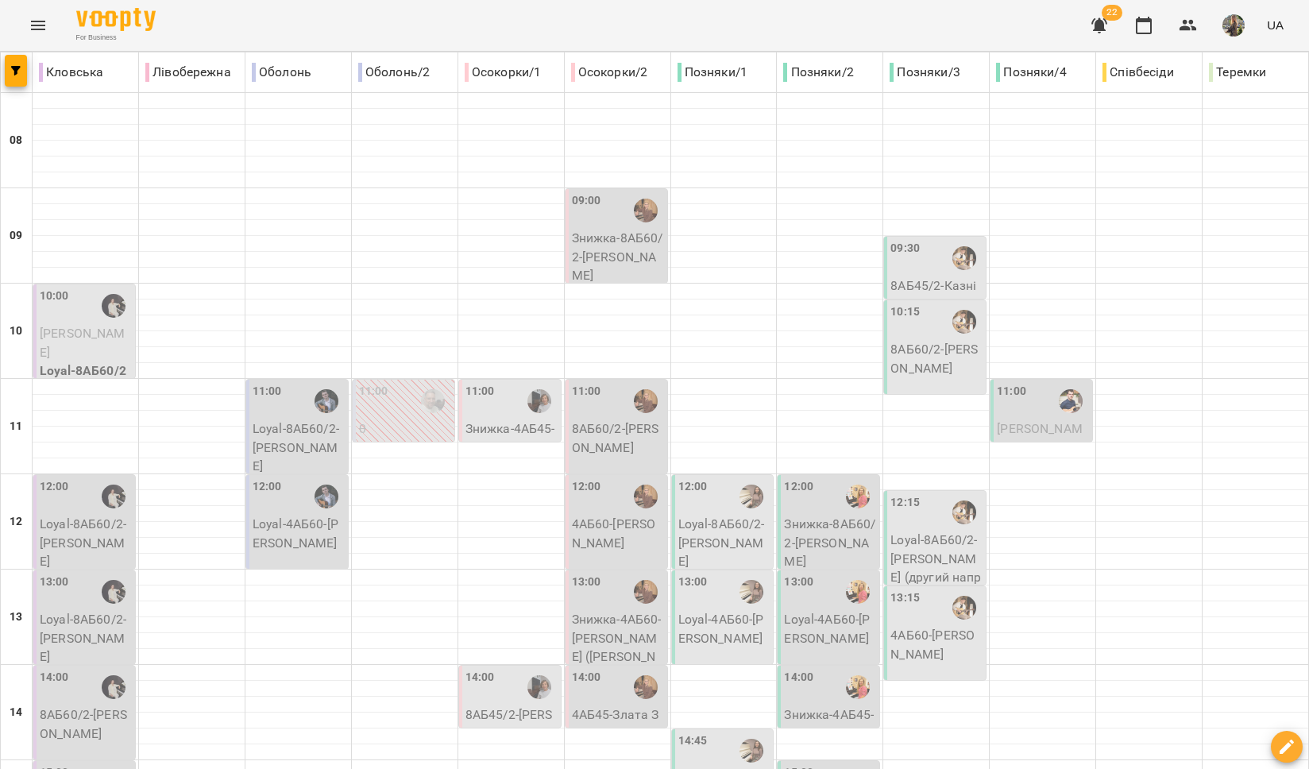
scroll to position [119, 0]
click at [95, 515] on p "Loyal-8АБ60/2 - Анастасія Здравчева" at bounding box center [86, 543] width 92 height 56
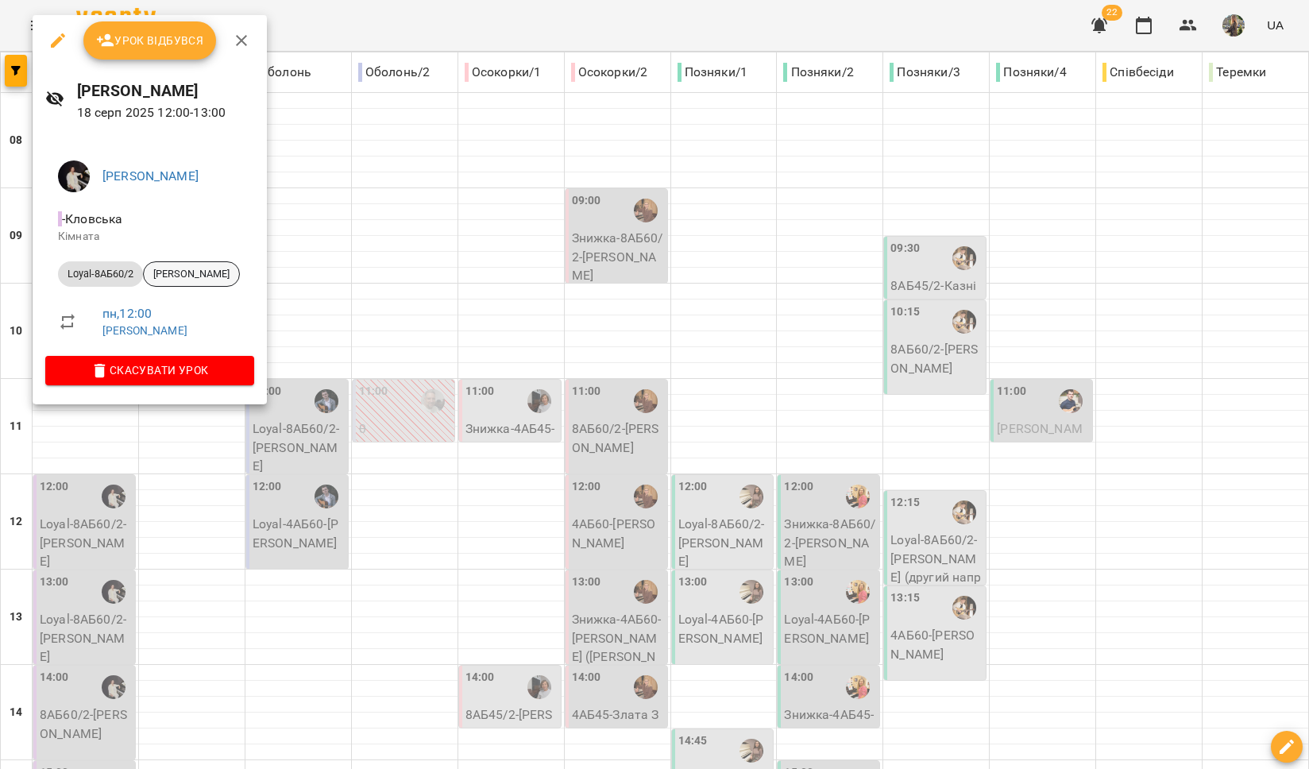
click at [203, 277] on span "[PERSON_NAME]" at bounding box center [191, 274] width 95 height 14
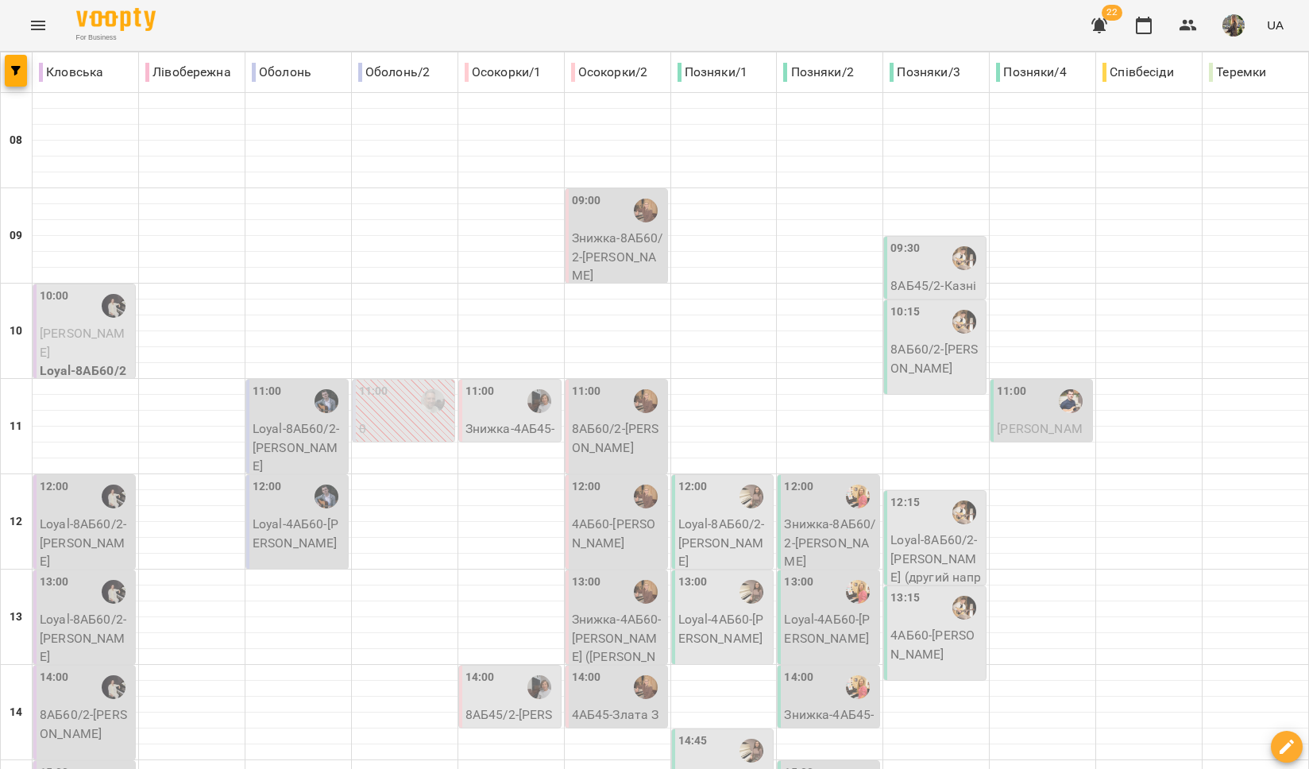
scroll to position [75, 0]
click at [99, 610] on p "Loyal-8АБ60/2 - Олеся Здравчева" at bounding box center [86, 638] width 92 height 56
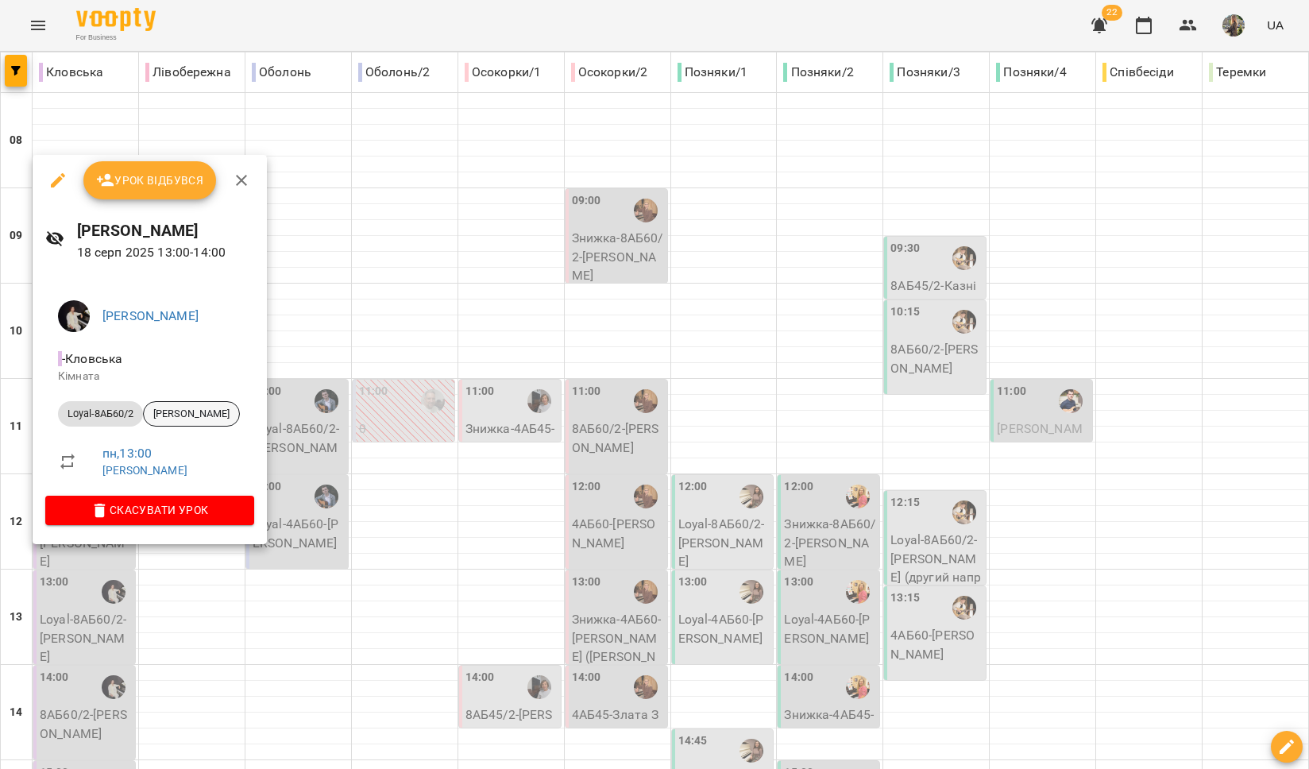
click at [175, 416] on span "[PERSON_NAME]" at bounding box center [191, 414] width 95 height 14
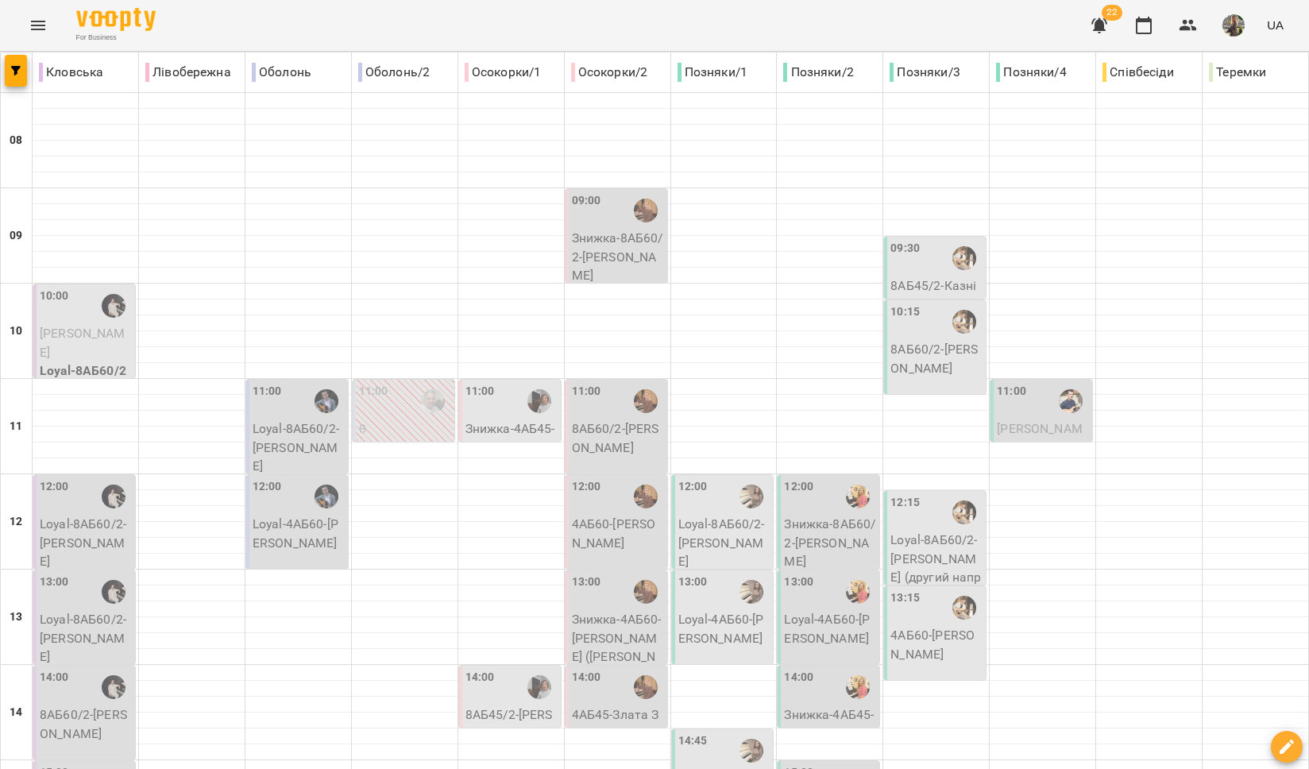
scroll to position [368, 0]
click at [82, 706] on p "8АБ60/2 - Алла Осіпова" at bounding box center [86, 724] width 92 height 37
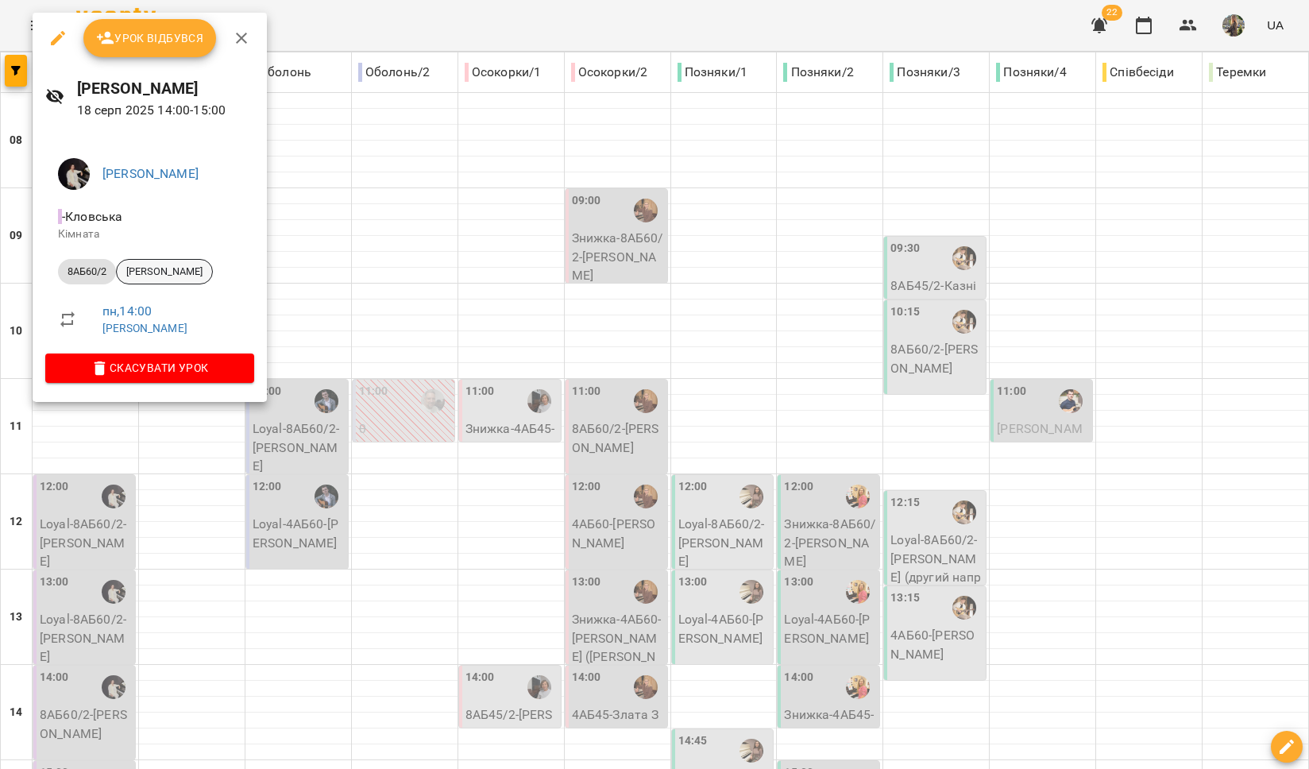
click at [160, 276] on span "[PERSON_NAME]" at bounding box center [164, 272] width 95 height 14
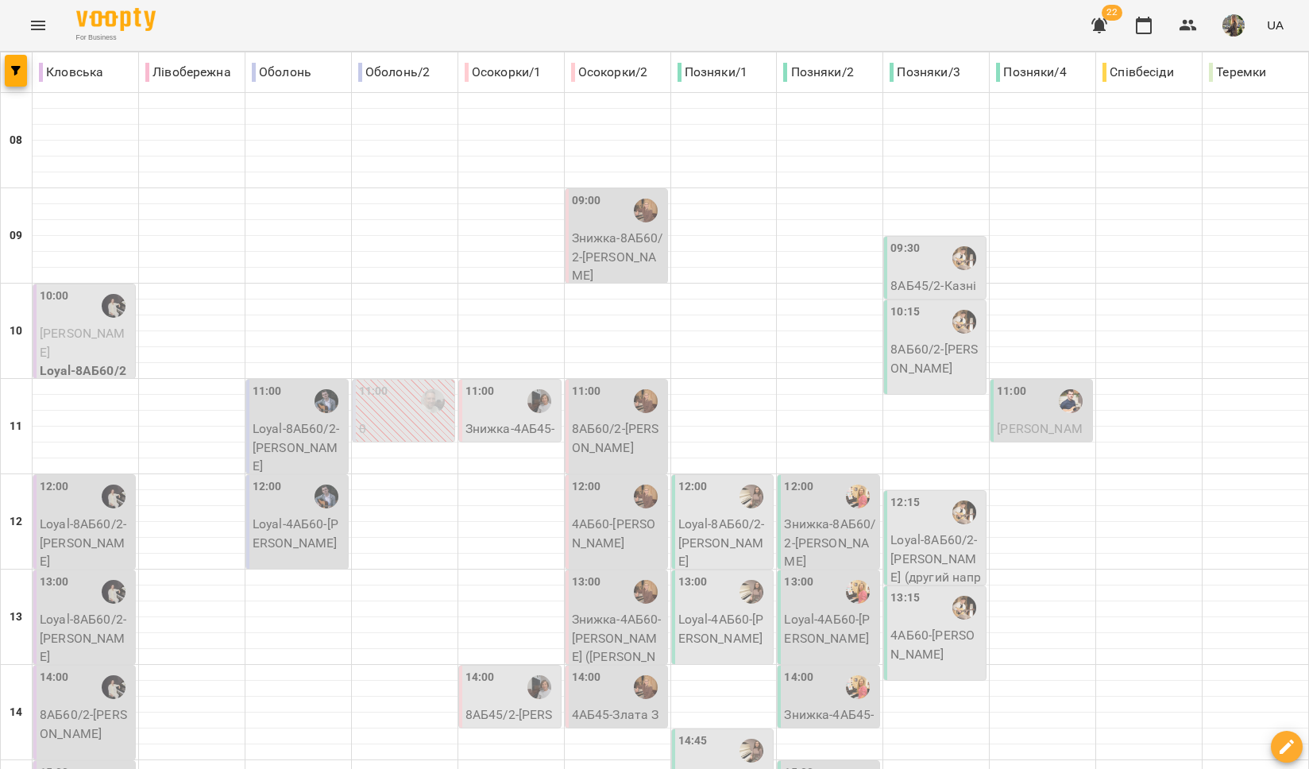
scroll to position [335, 0]
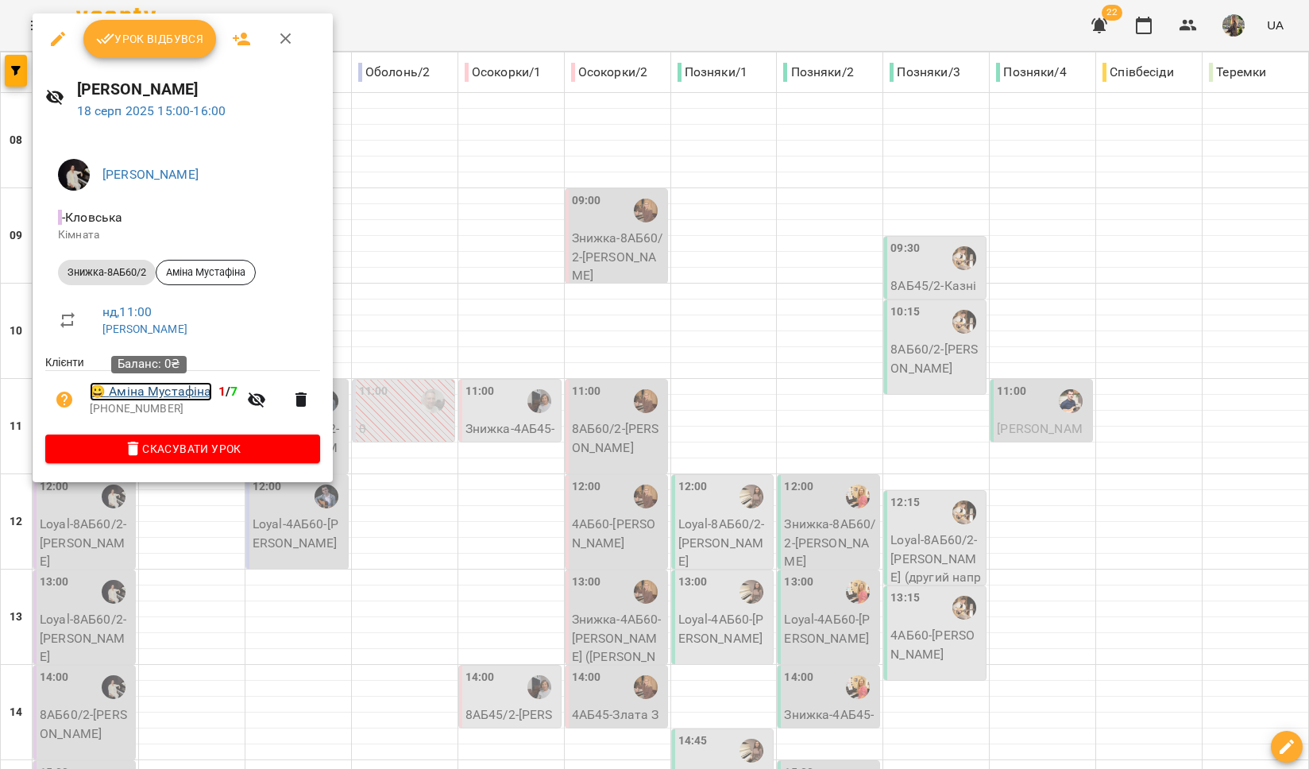
click at [164, 401] on link "😀 Аміна Мустафіна" at bounding box center [151, 391] width 122 height 19
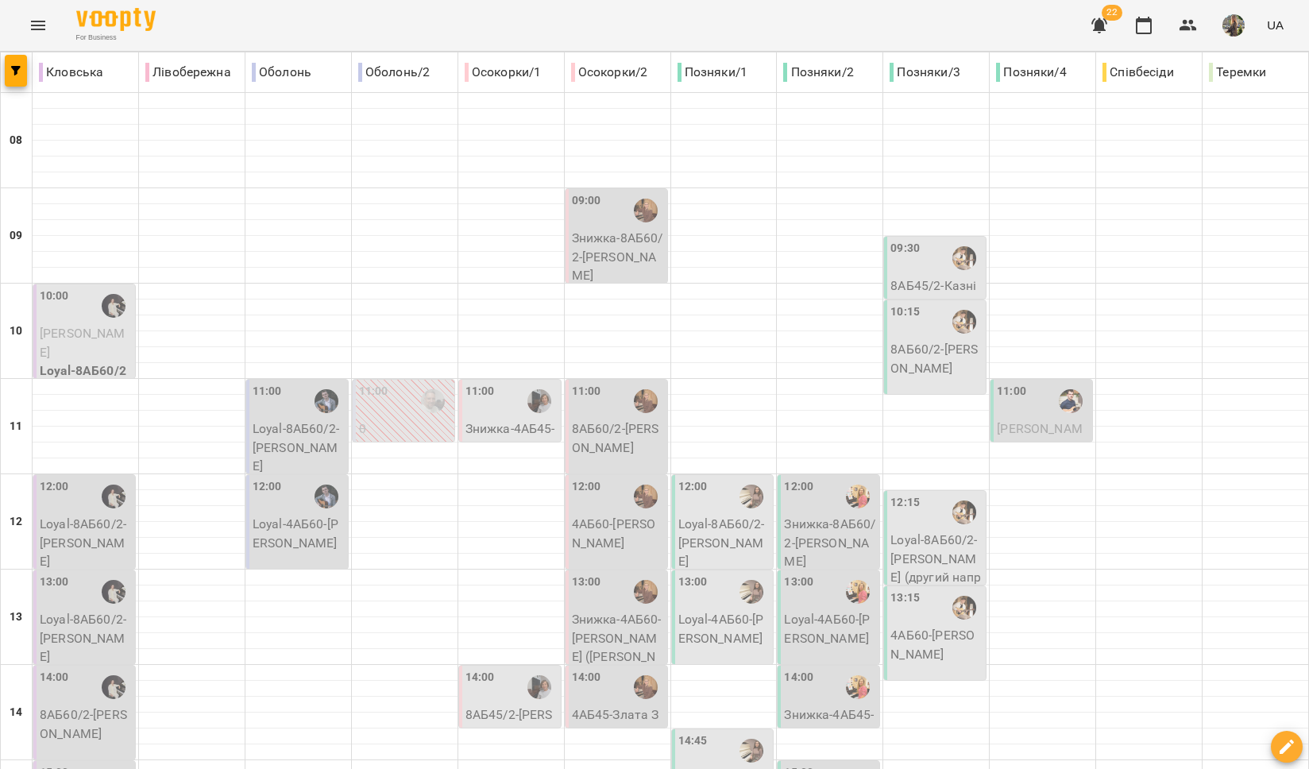
click at [37, 27] on icon "Menu" at bounding box center [38, 25] width 19 height 19
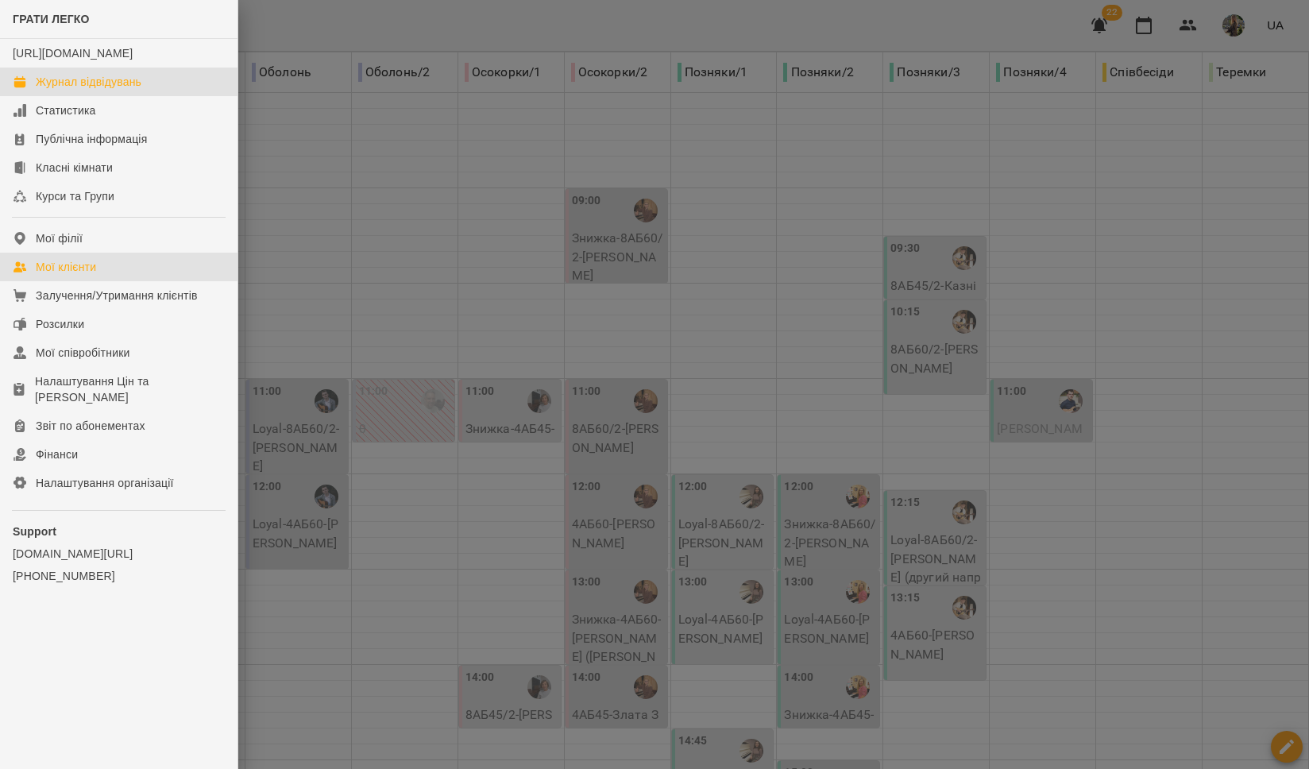
click at [165, 281] on link "Мої клієнти" at bounding box center [119, 267] width 238 height 29
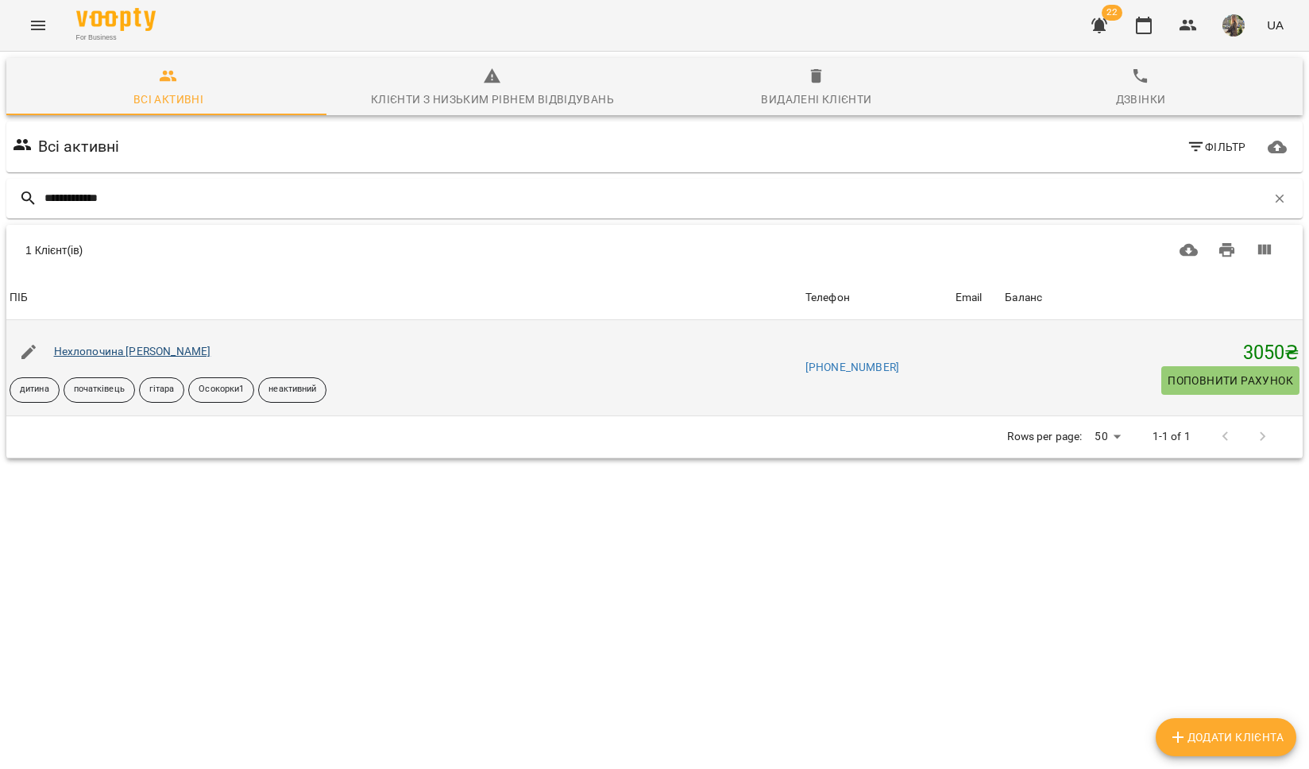
type input "**********"
click at [99, 355] on link "Нехлопочина Арина" at bounding box center [132, 351] width 157 height 13
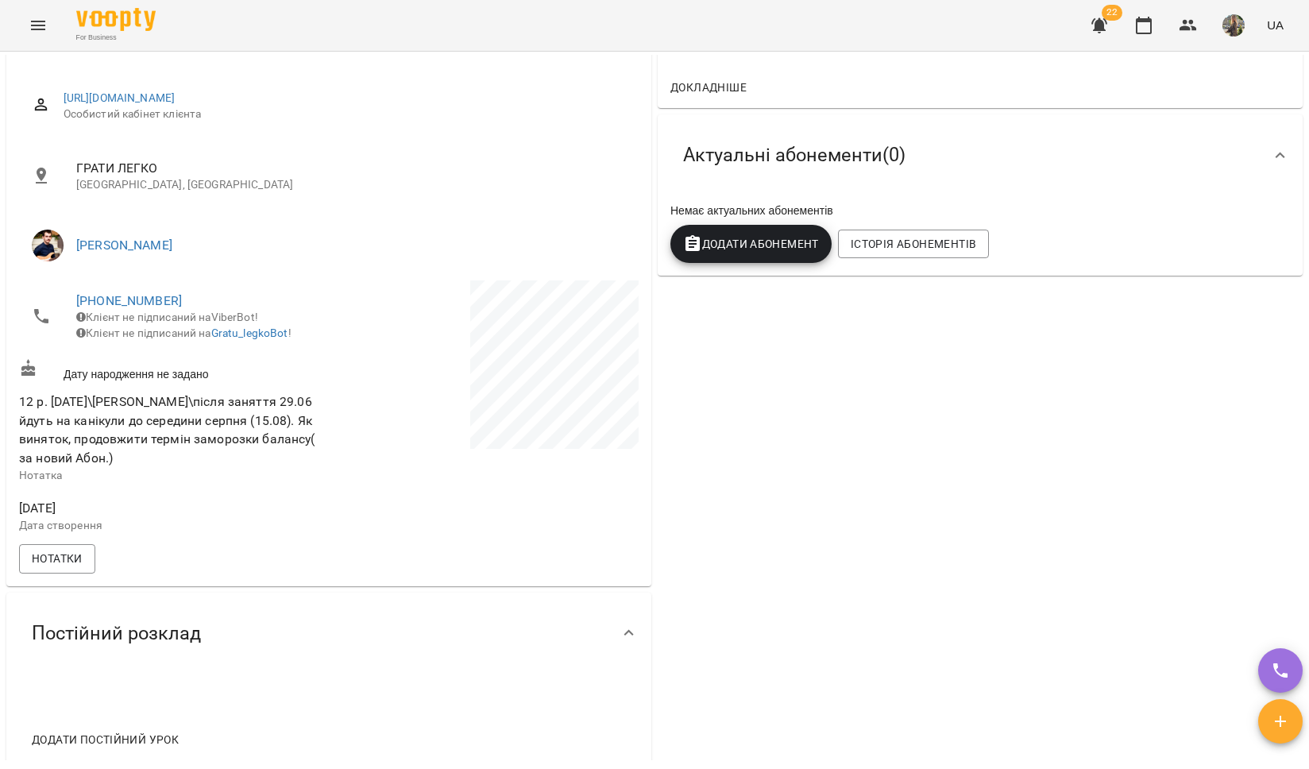
scroll to position [141, 0]
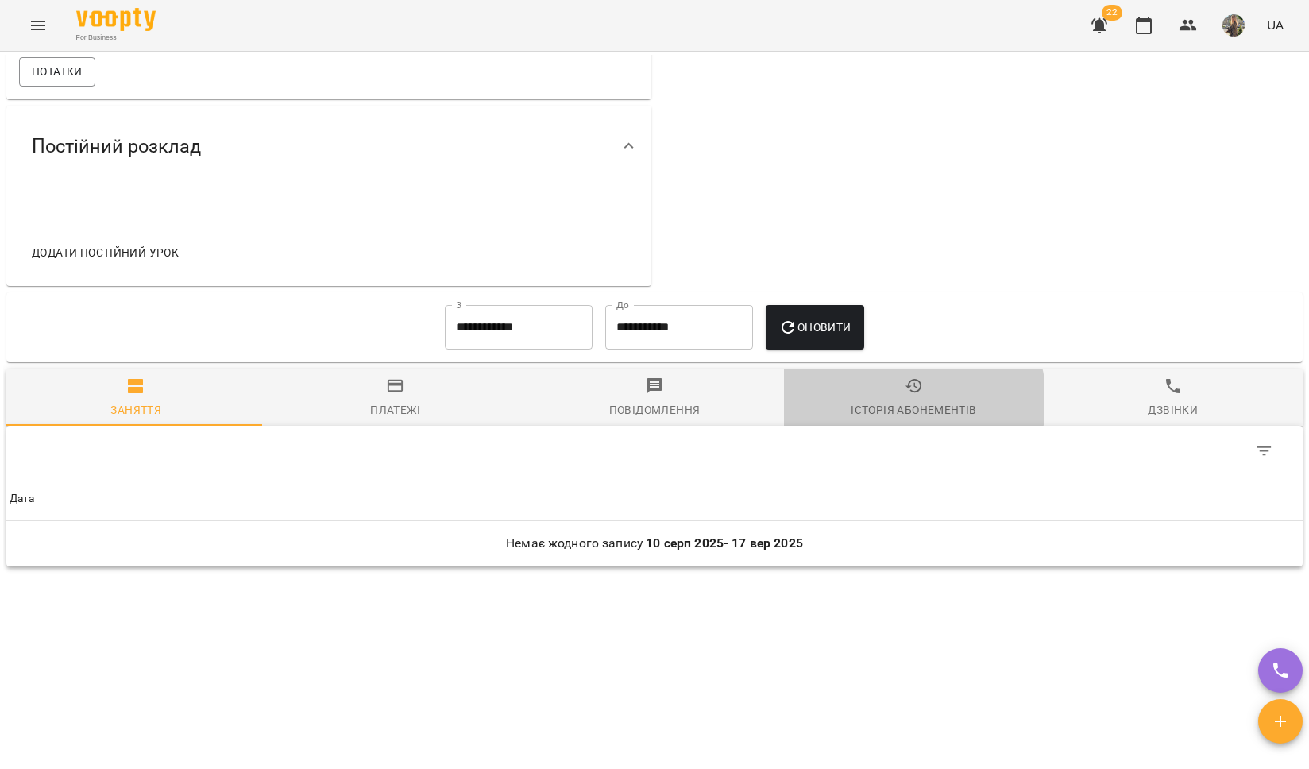
click at [903, 409] on div "Історія абонементів" at bounding box center [914, 409] width 126 height 19
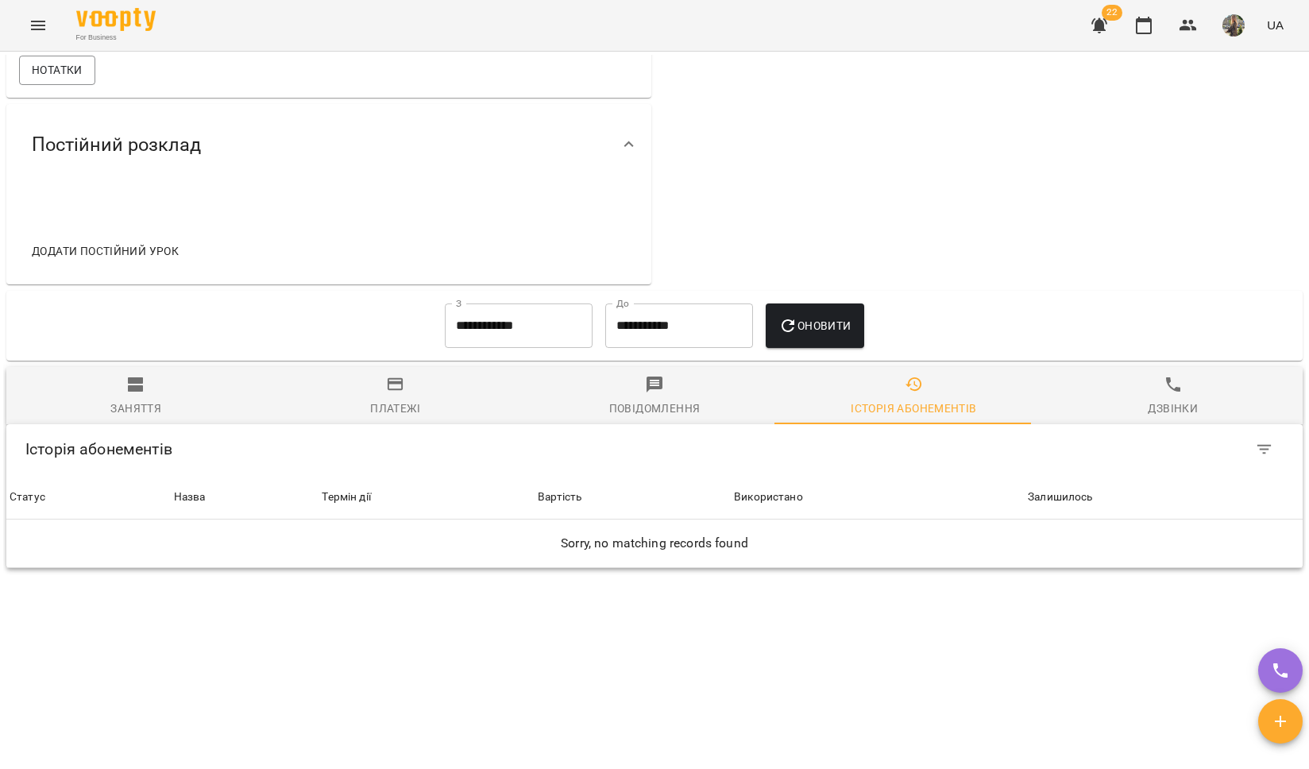
click at [500, 342] on input "**********" at bounding box center [519, 326] width 148 height 44
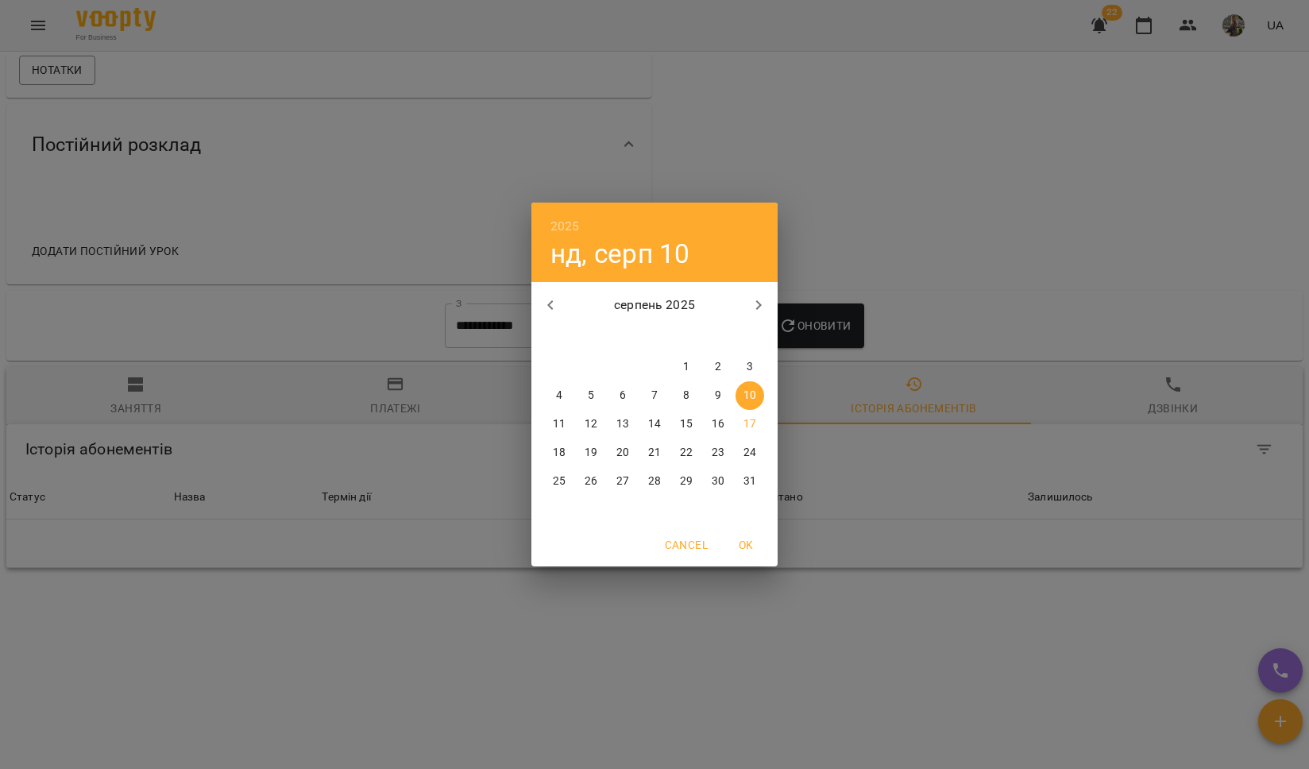
click at [548, 310] on icon "button" at bounding box center [550, 305] width 19 height 19
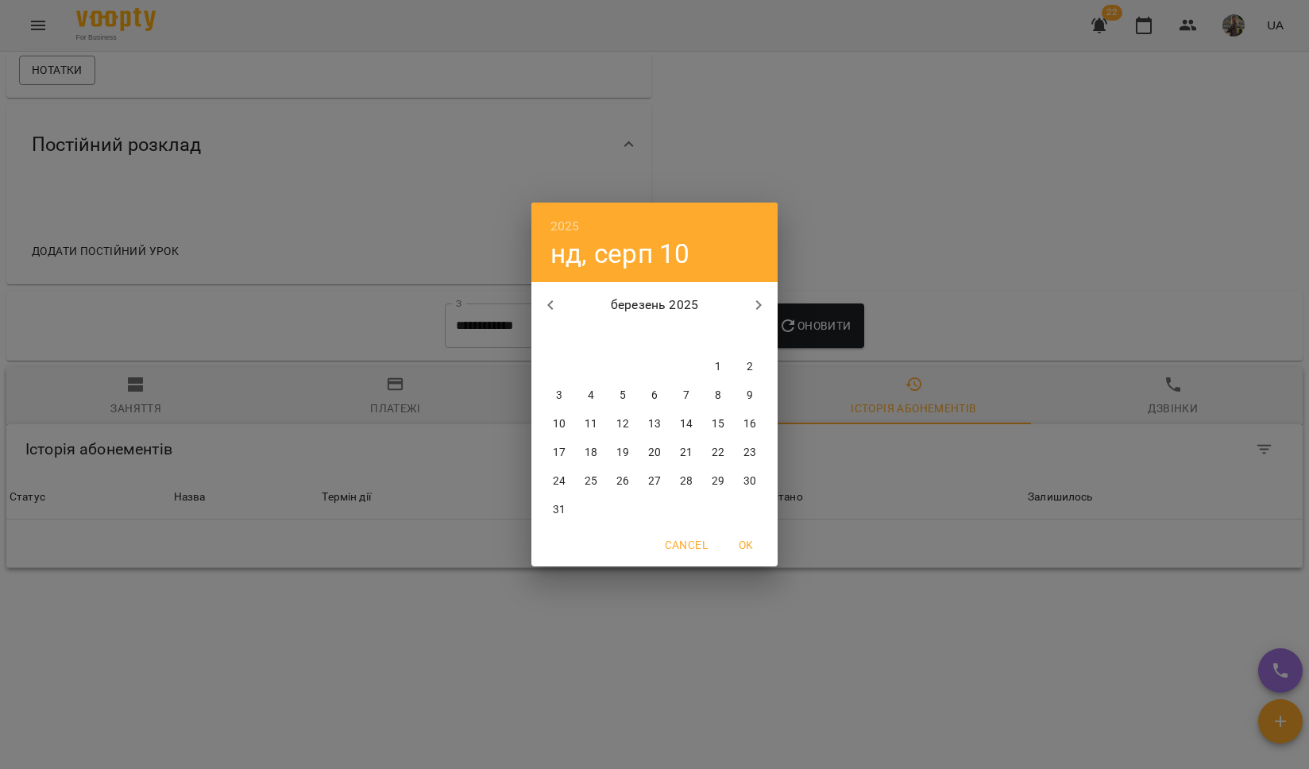
click at [724, 363] on span "1" at bounding box center [718, 367] width 29 height 16
type input "**********"
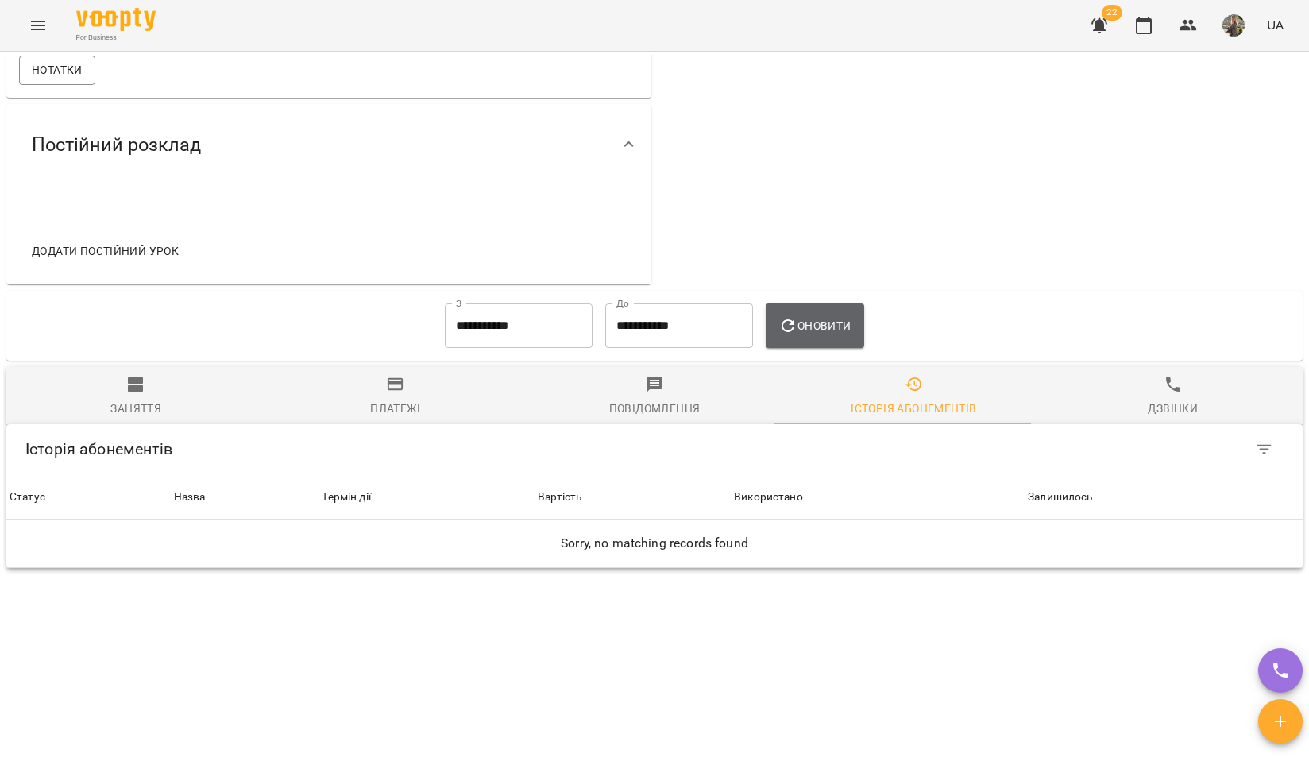
click at [812, 335] on span "Оновити" at bounding box center [815, 325] width 72 height 19
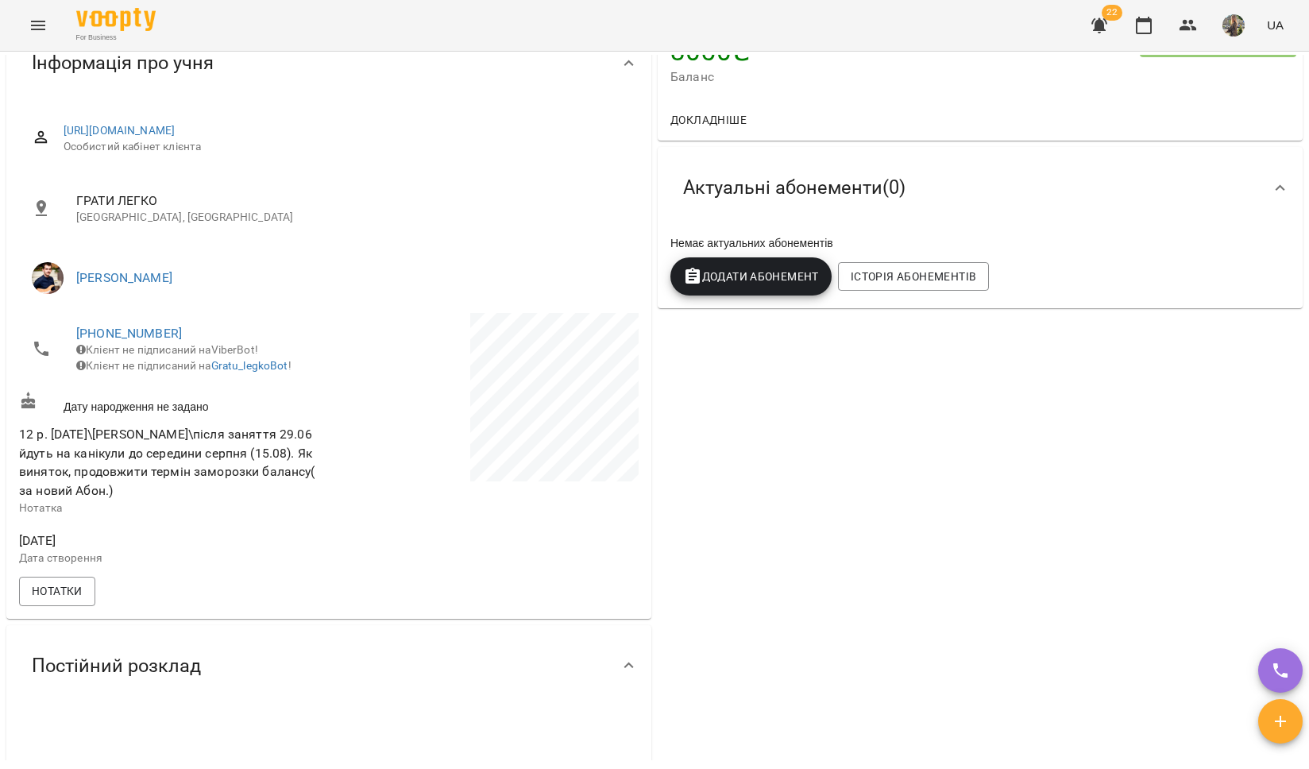
scroll to position [137, 0]
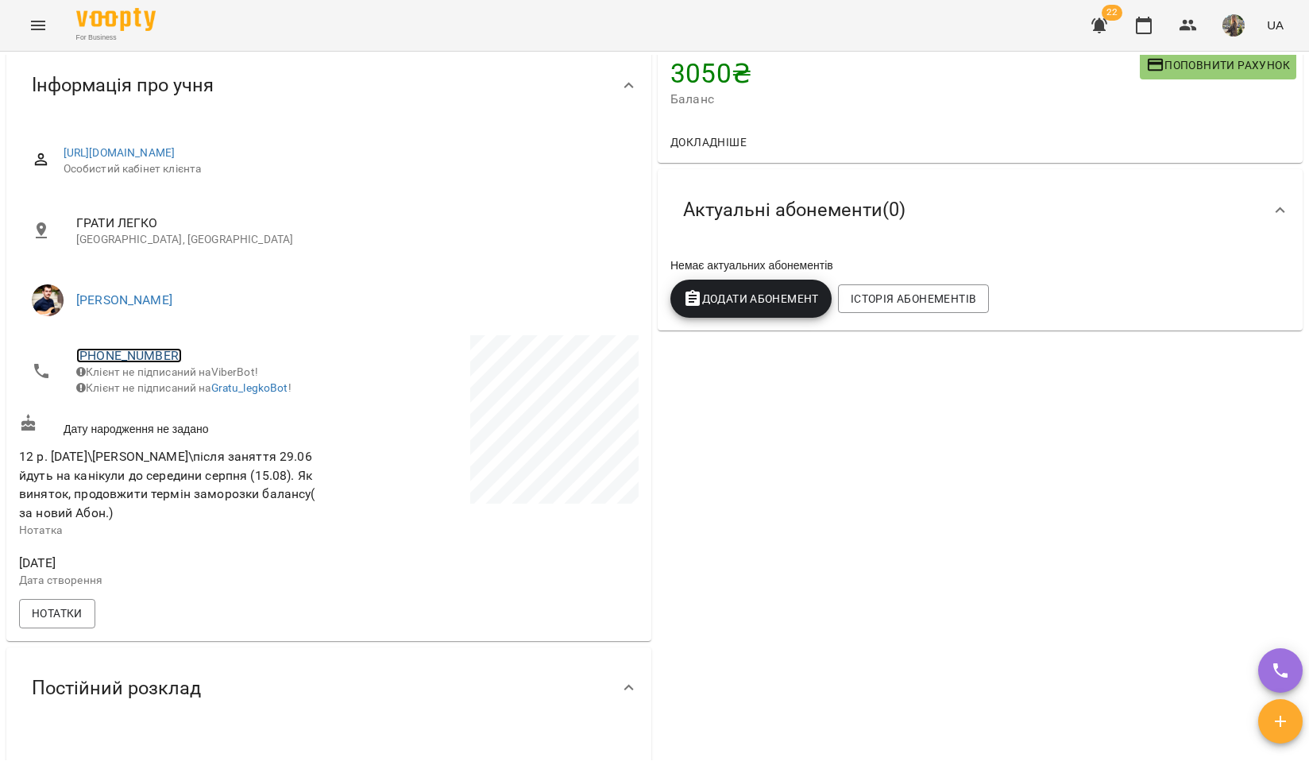
click at [142, 350] on link "+380954924013" at bounding box center [129, 355] width 106 height 15
click at [203, 405] on img at bounding box center [194, 413] width 24 height 24
drag, startPoint x: 244, startPoint y: 488, endPoint x: 304, endPoint y: 527, distance: 71.9
click at [304, 522] on span "12 р. 29.06.25\Юрчук\після заняття 29.06 йдуть на канікули до середини серпня (…" at bounding box center [172, 484] width 307 height 75
click at [265, 509] on span "12 р. 29.06.25\Юрчук\після заняття 29.06 йдуть на канікули до середини серпня (…" at bounding box center [167, 485] width 296 height 72
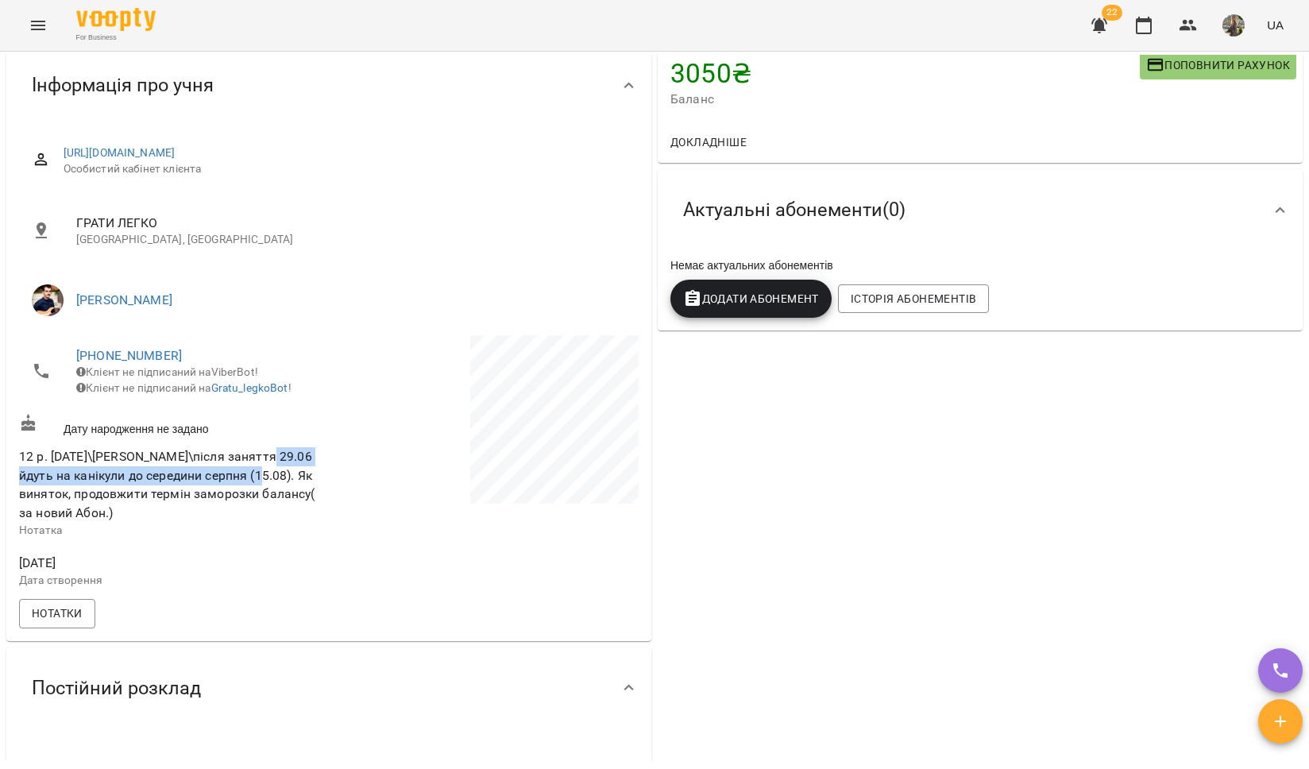
drag, startPoint x: 262, startPoint y: 462, endPoint x: 242, endPoint y: 488, distance: 33.4
click at [242, 488] on span "12 р. 29.06.25\Юрчук\після заняття 29.06 йдуть на канікули до середини серпня (…" at bounding box center [167, 485] width 296 height 72
click at [283, 513] on span "12 р. 29.06.25\Юрчук\після заняття 29.06 йдуть на канікули до середини серпня (…" at bounding box center [172, 484] width 307 height 75
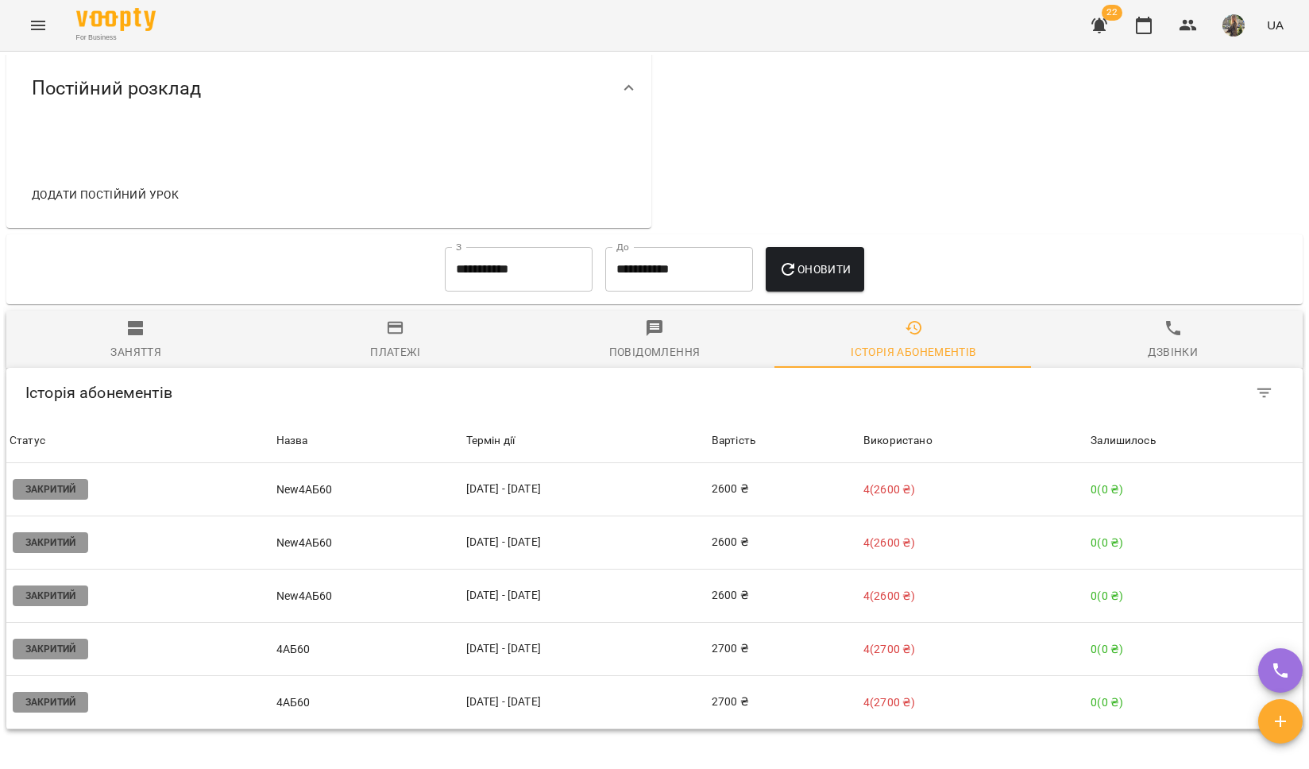
scroll to position [840, 0]
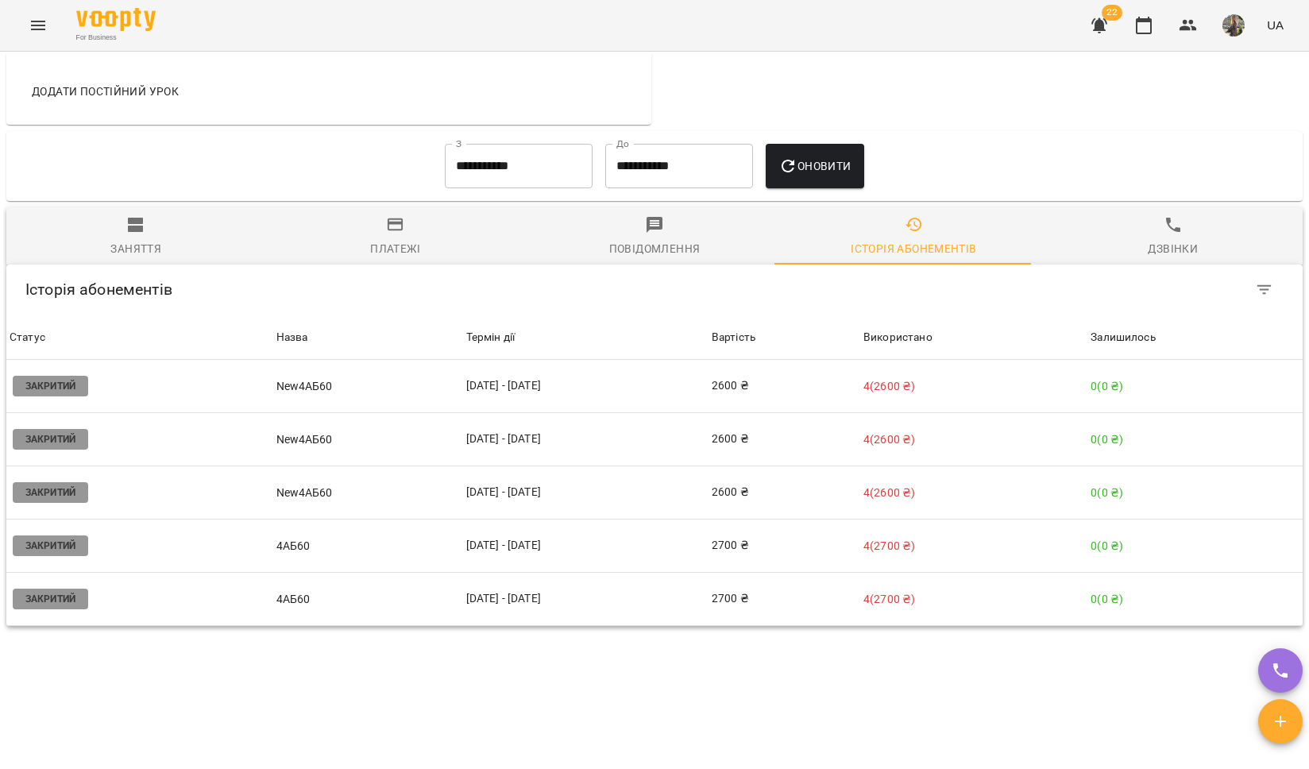
click at [151, 253] on div "Заняття" at bounding box center [135, 248] width 51 height 19
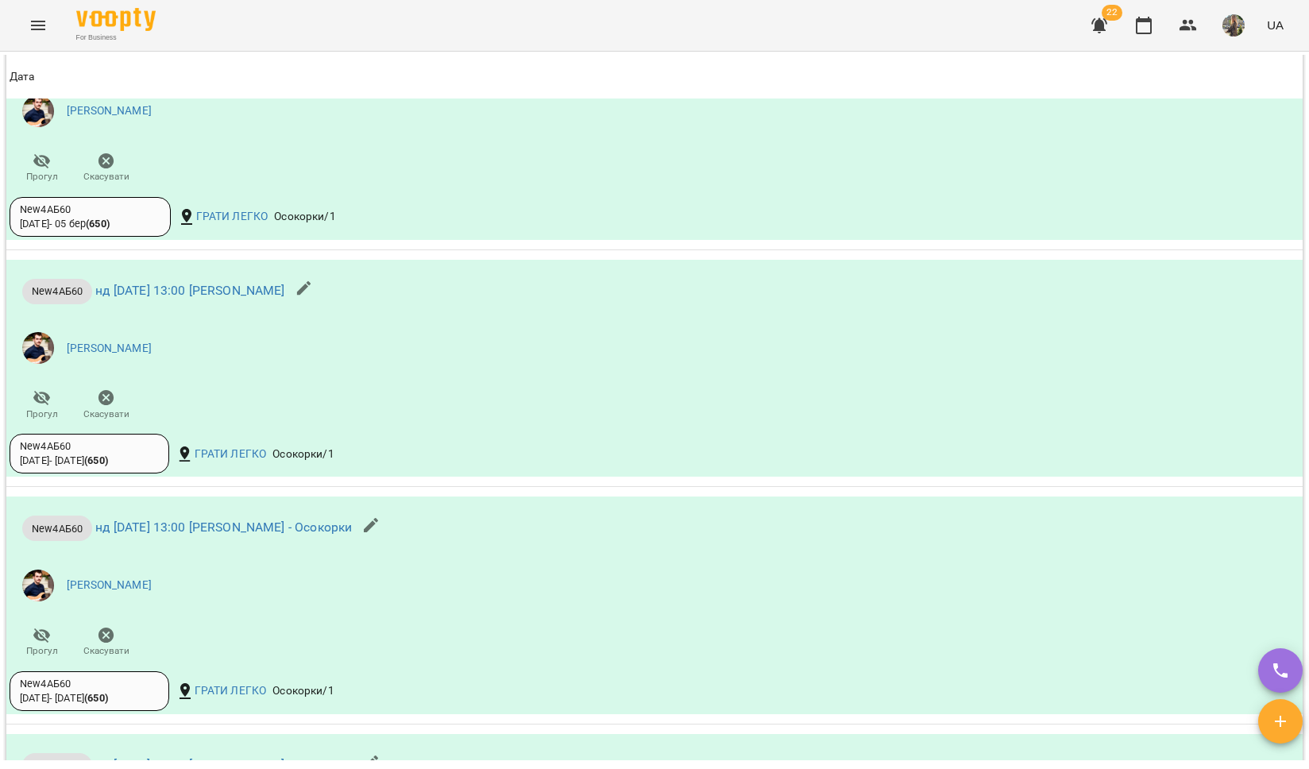
scroll to position [0, 0]
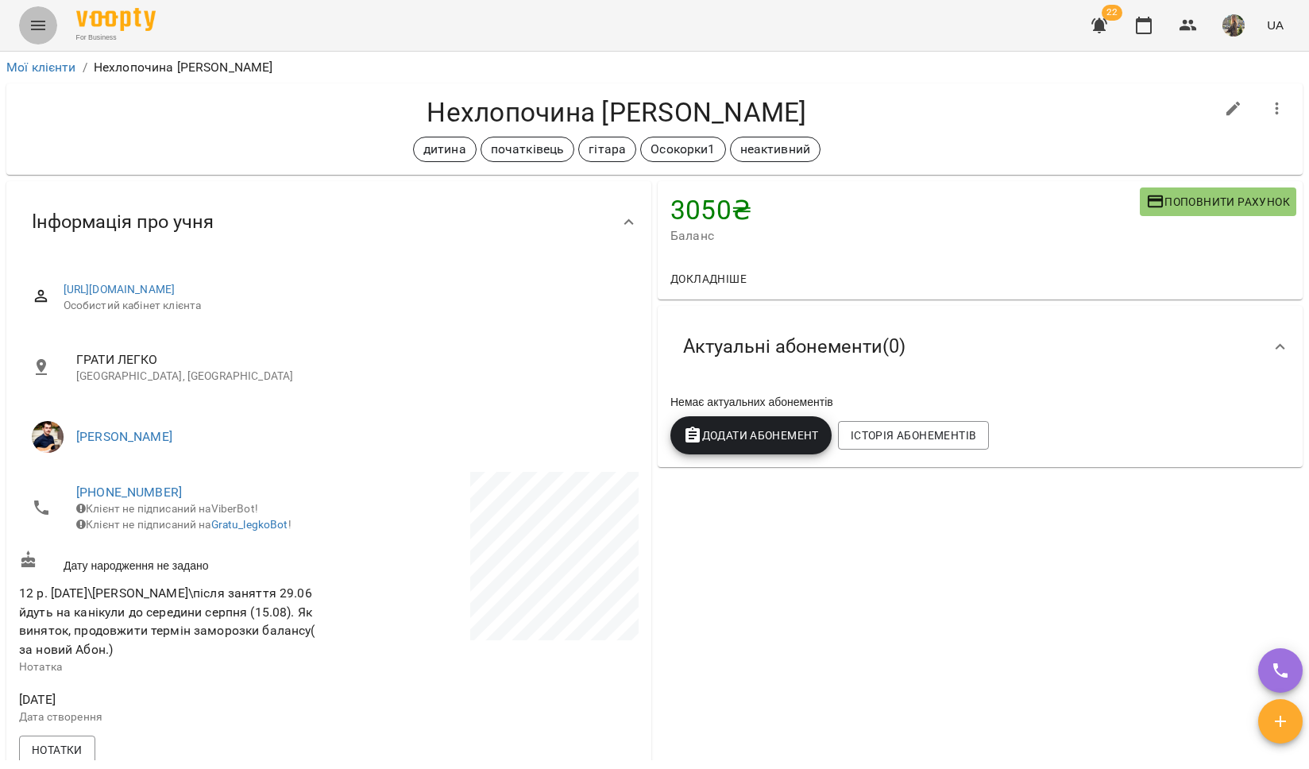
click at [37, 29] on icon "Menu" at bounding box center [38, 26] width 14 height 10
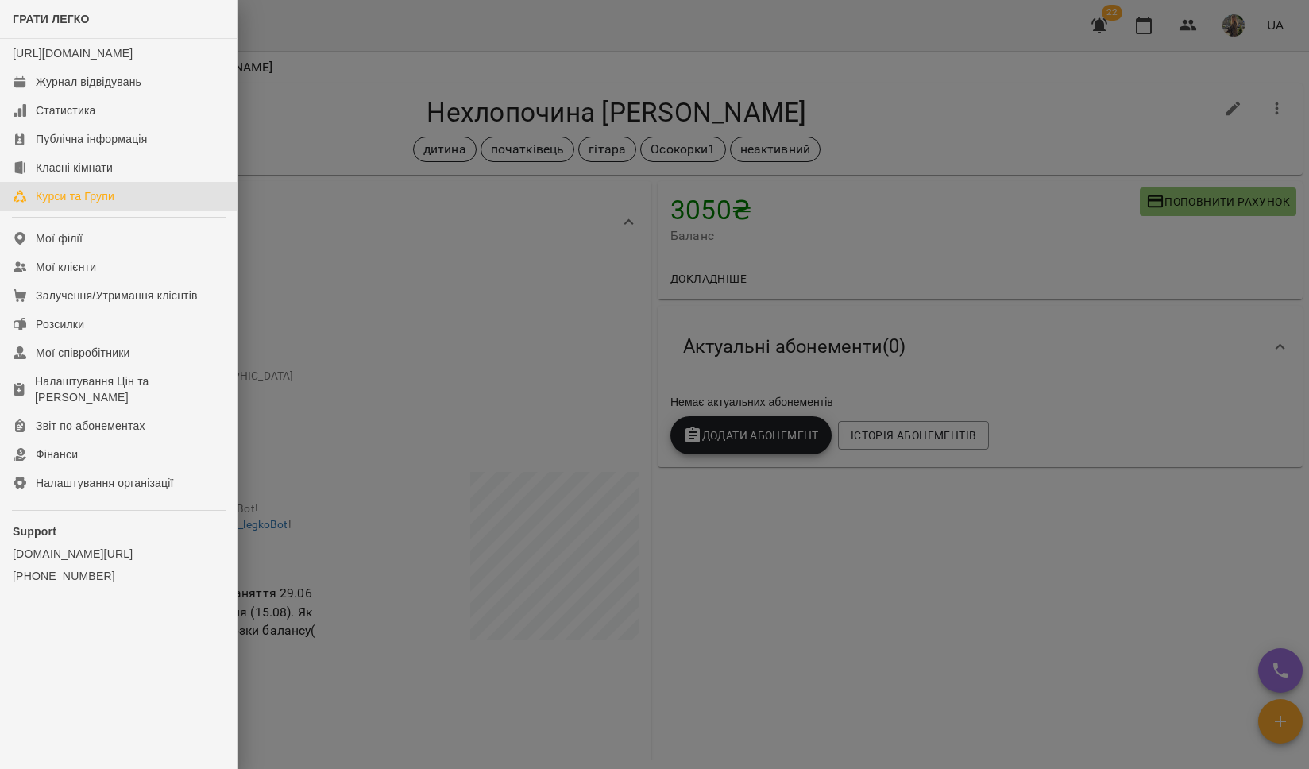
click at [103, 204] on div "Курси та Групи" at bounding box center [75, 196] width 79 height 16
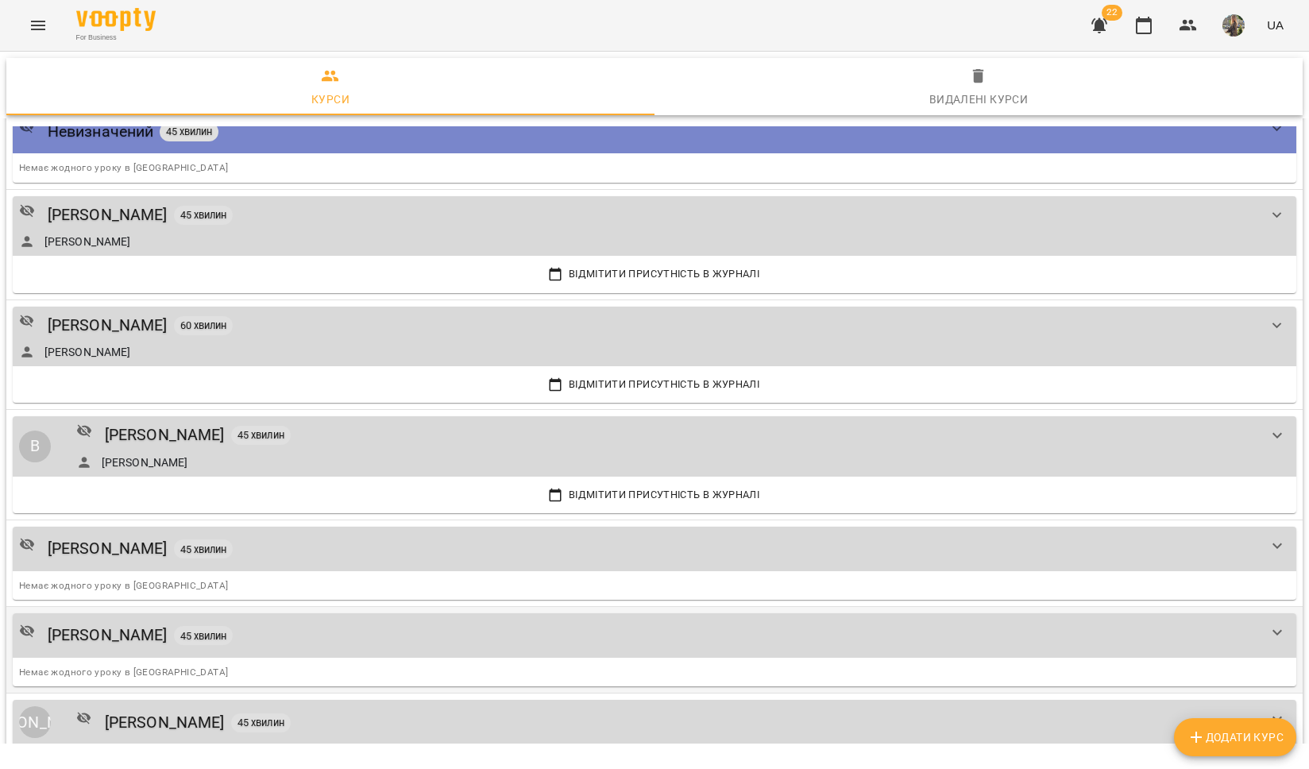
scroll to position [2203, 0]
click at [30, 25] on icon "Menu" at bounding box center [38, 25] width 19 height 19
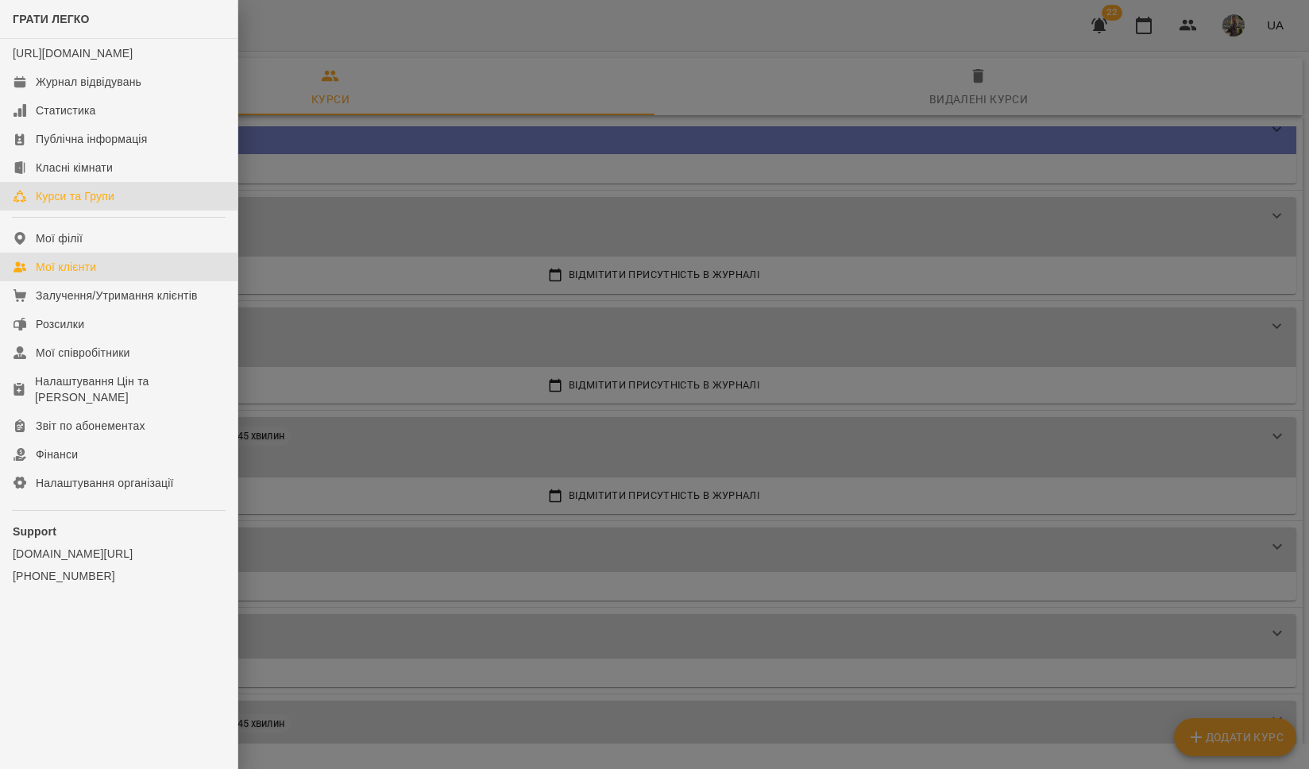
click at [96, 275] on div "Мої клієнти" at bounding box center [66, 267] width 60 height 16
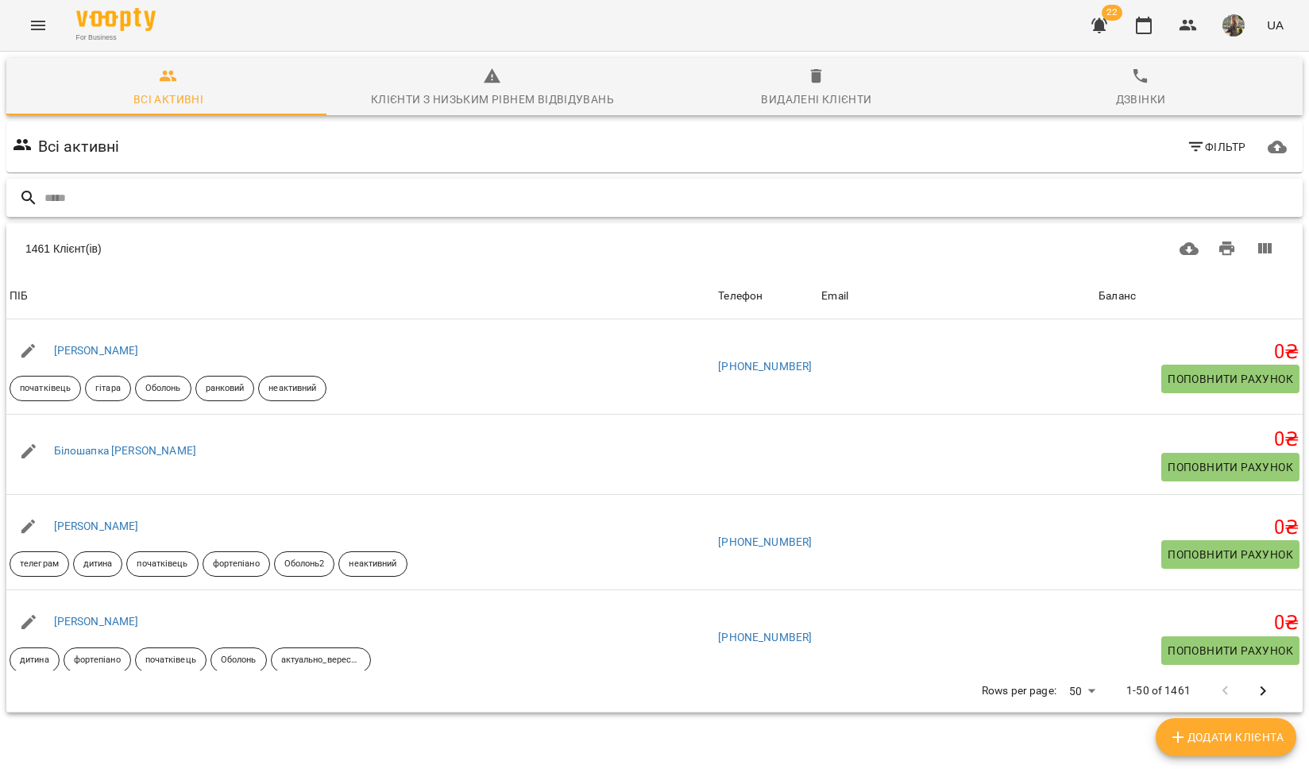
paste input "**********"
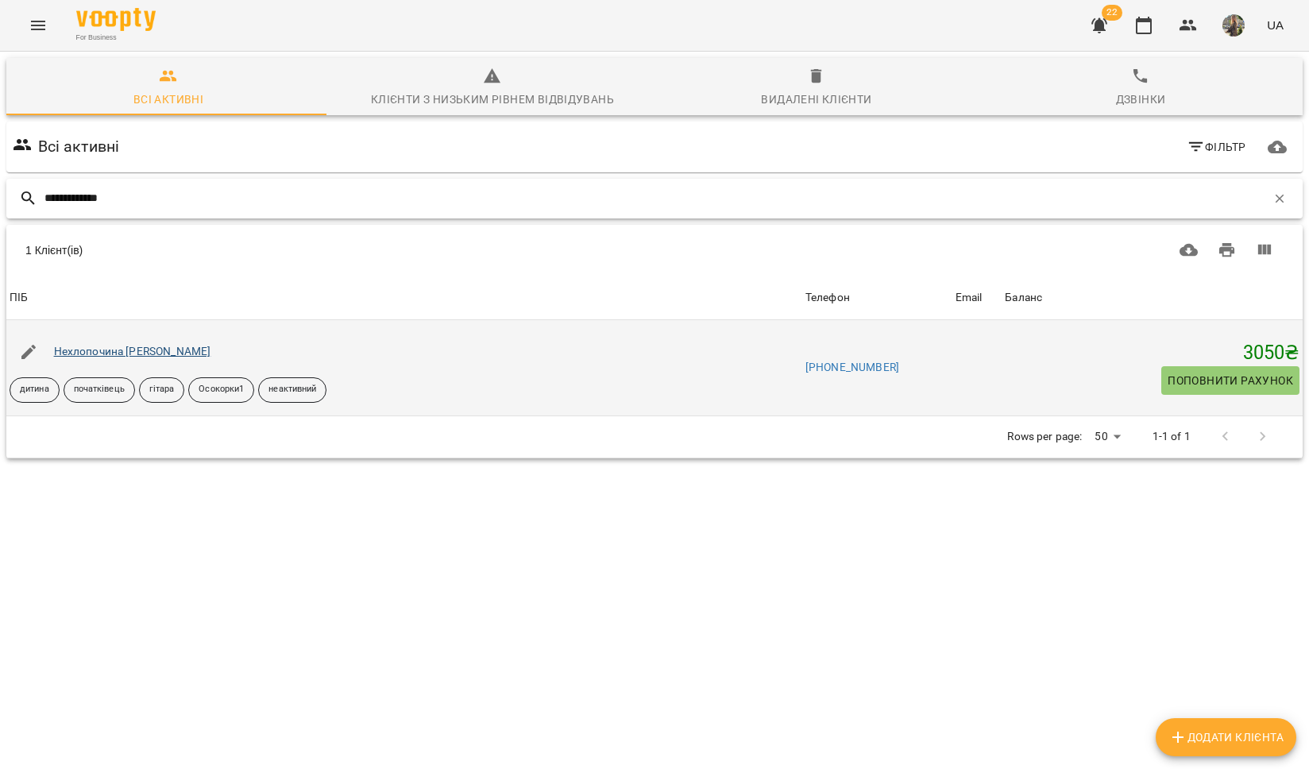
type input "**********"
click at [95, 352] on link "Нехлопочина Арина" at bounding box center [132, 351] width 157 height 13
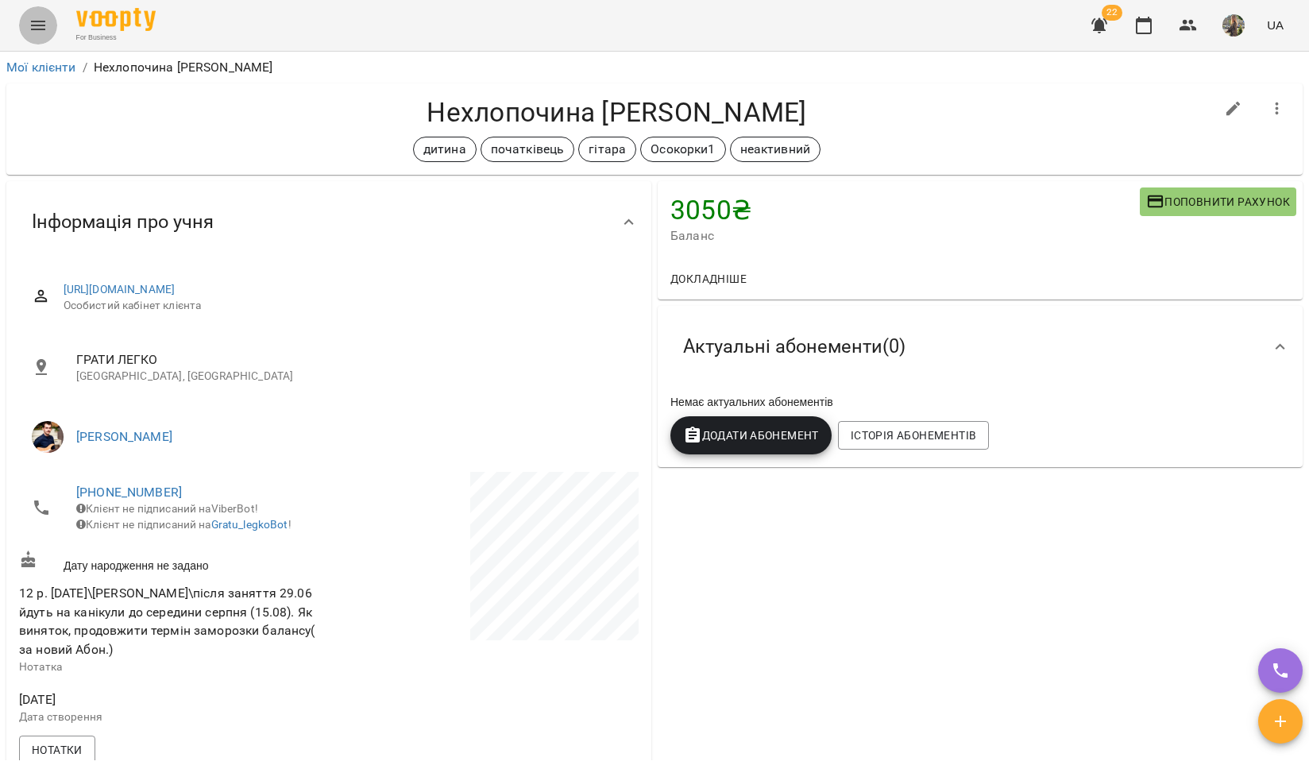
click at [49, 29] on button "Menu" at bounding box center [38, 25] width 38 height 38
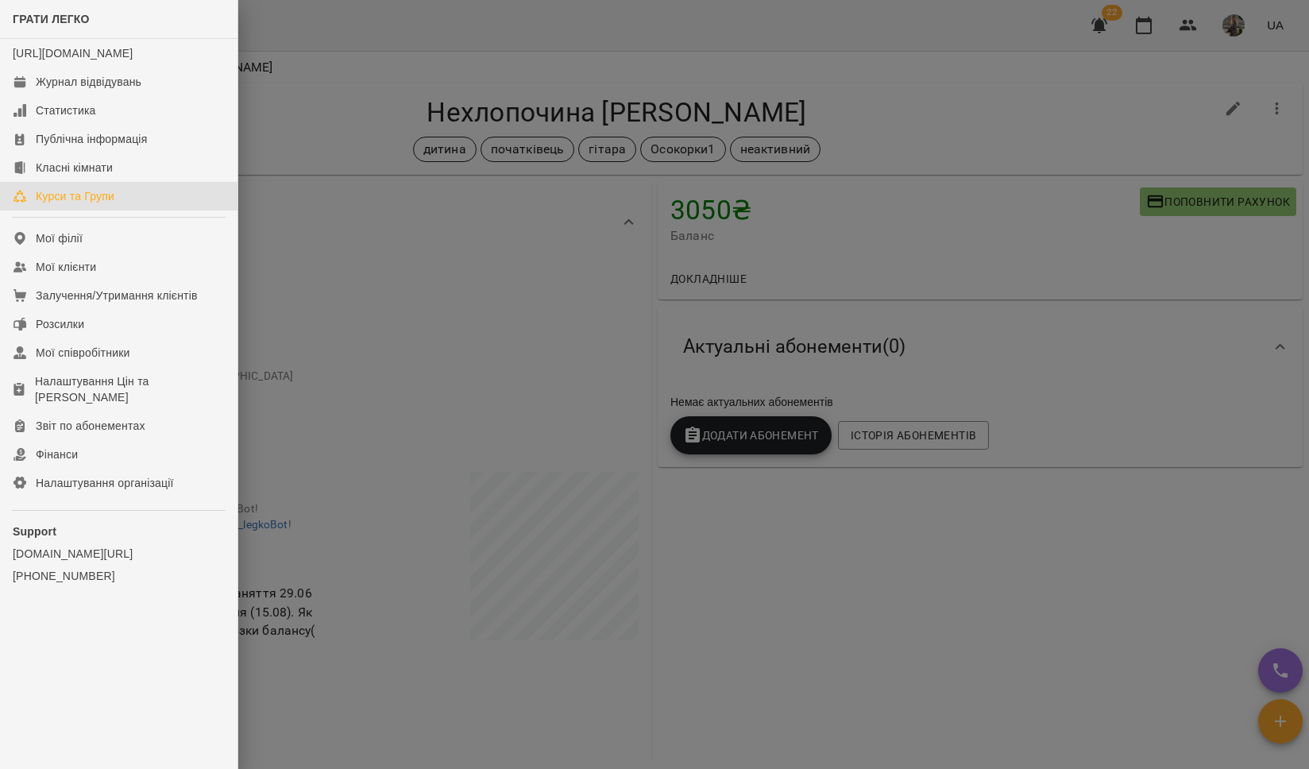
click at [98, 203] on div "Курси та Групи" at bounding box center [75, 196] width 79 height 16
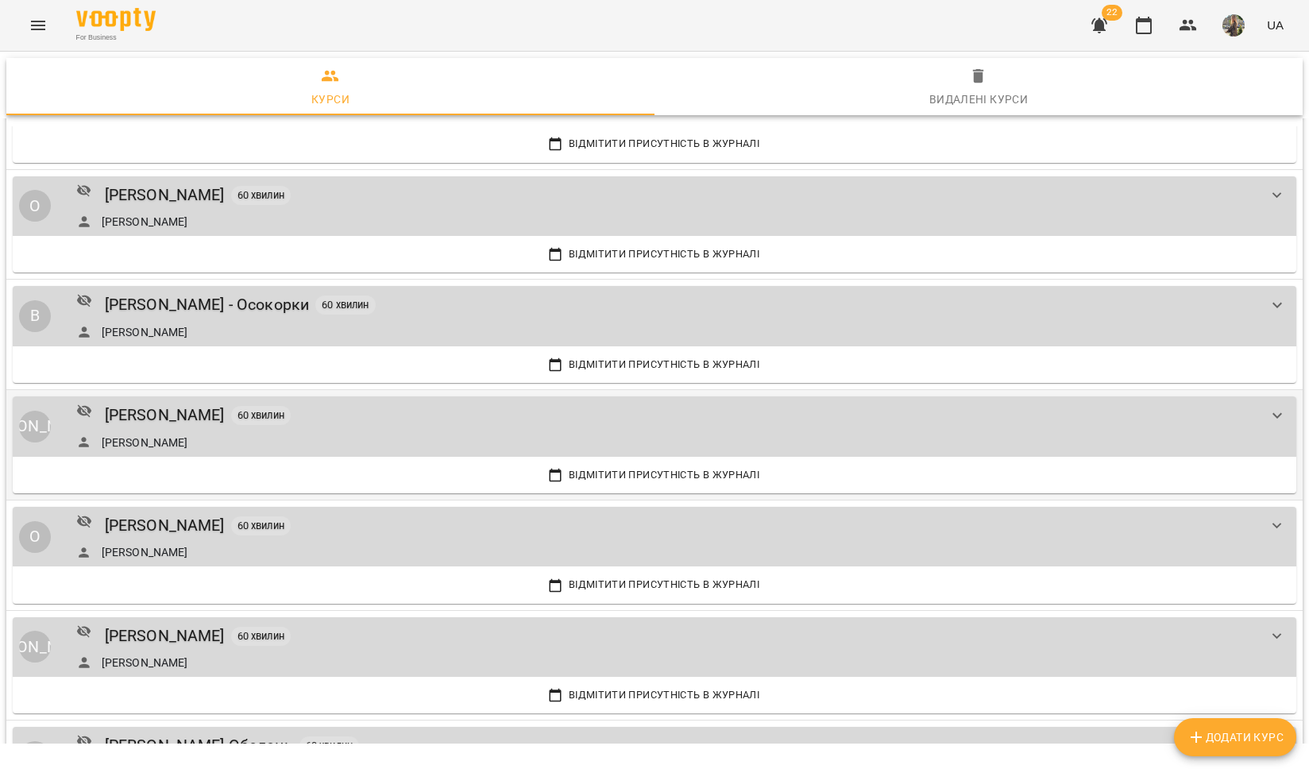
scroll to position [1412, 0]
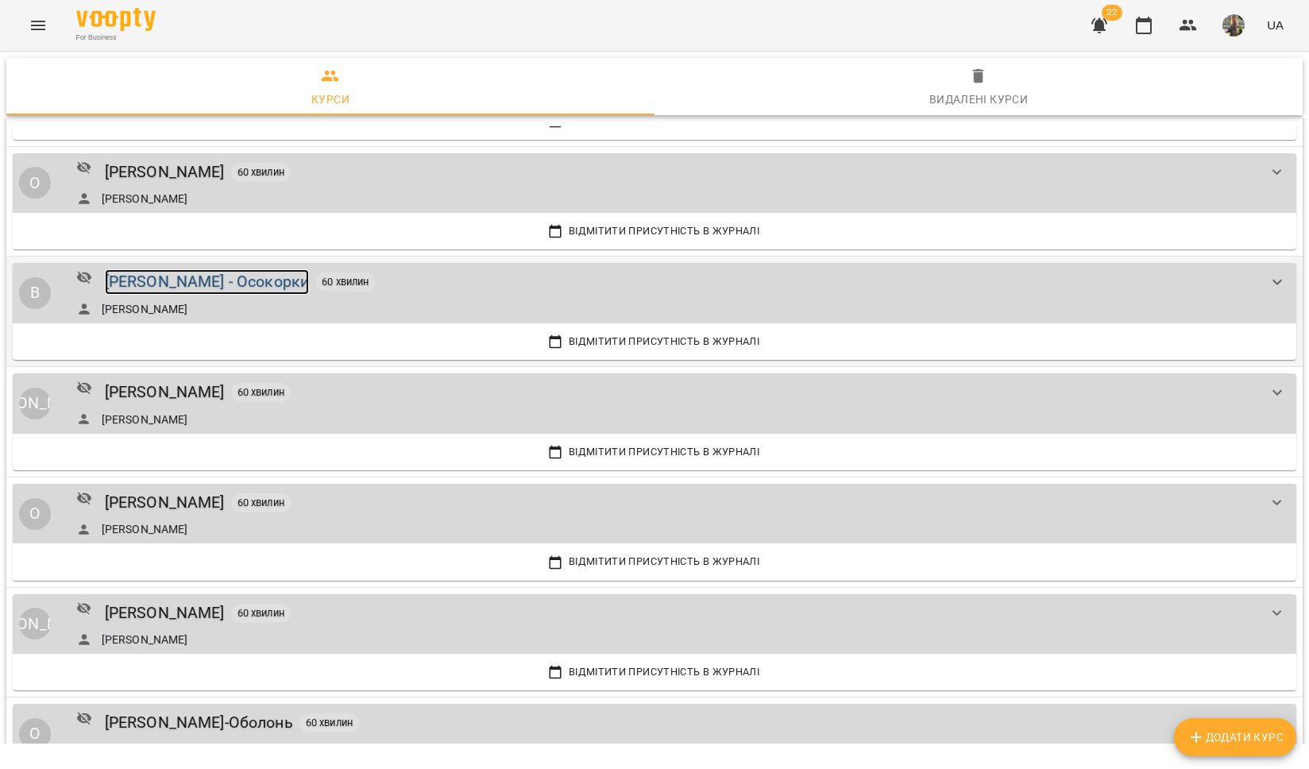
click at [212, 277] on div "Віктор Артеменко - Осокорки" at bounding box center [207, 281] width 205 height 25
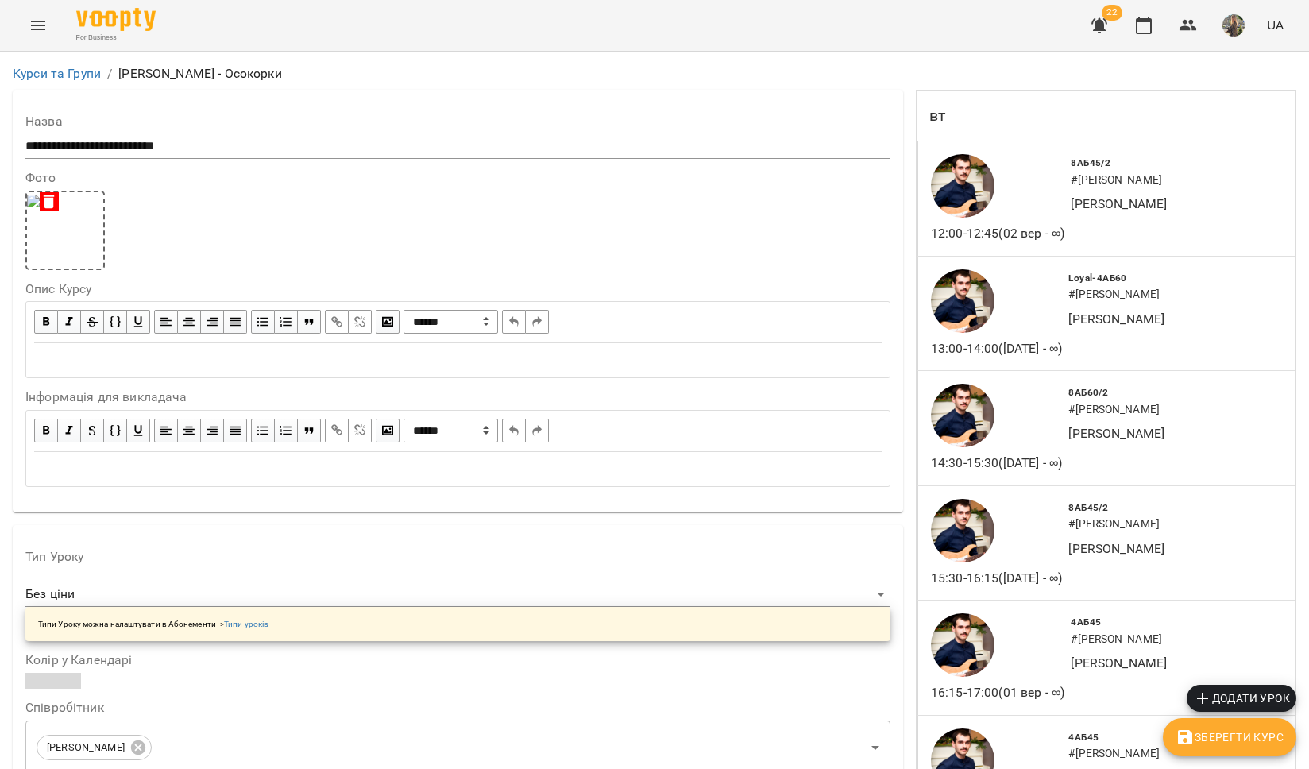
scroll to position [2193, 0]
click at [49, 20] on button "Menu" at bounding box center [38, 25] width 38 height 38
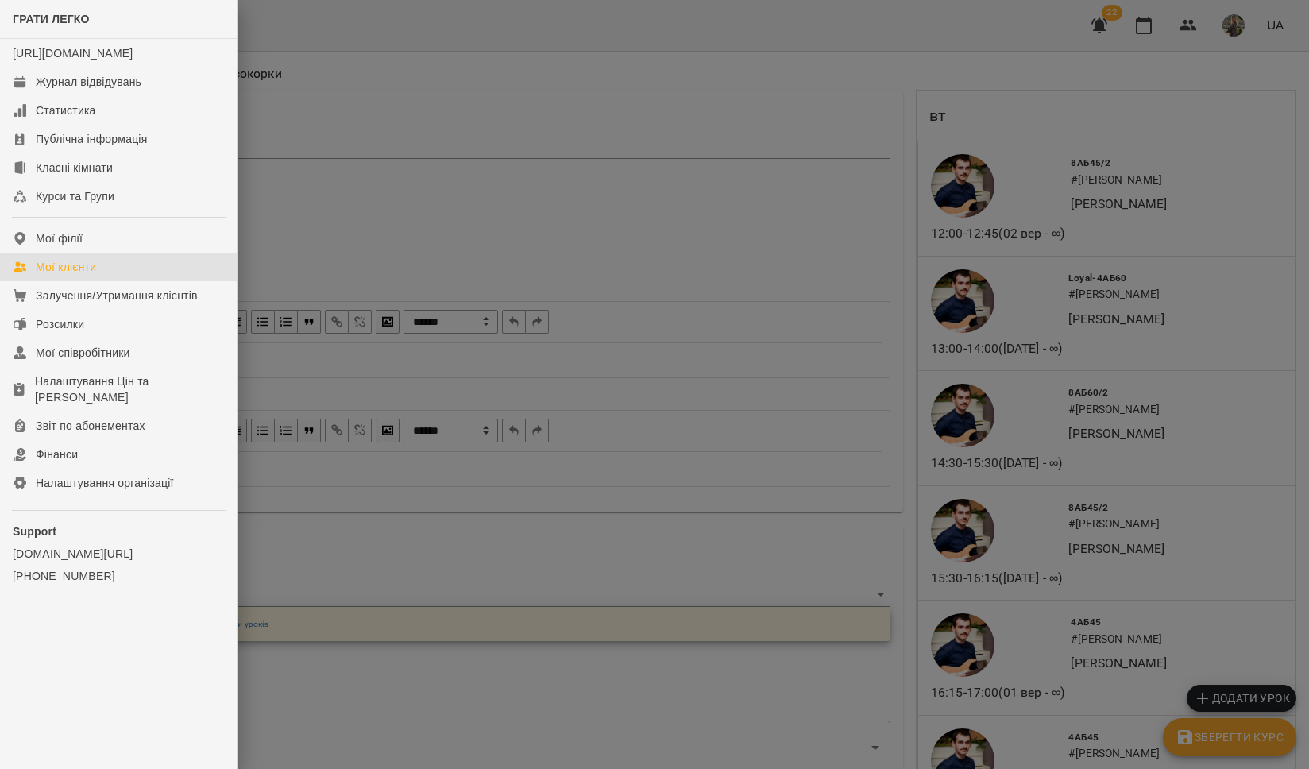
click at [115, 281] on link "Мої клієнти" at bounding box center [119, 267] width 238 height 29
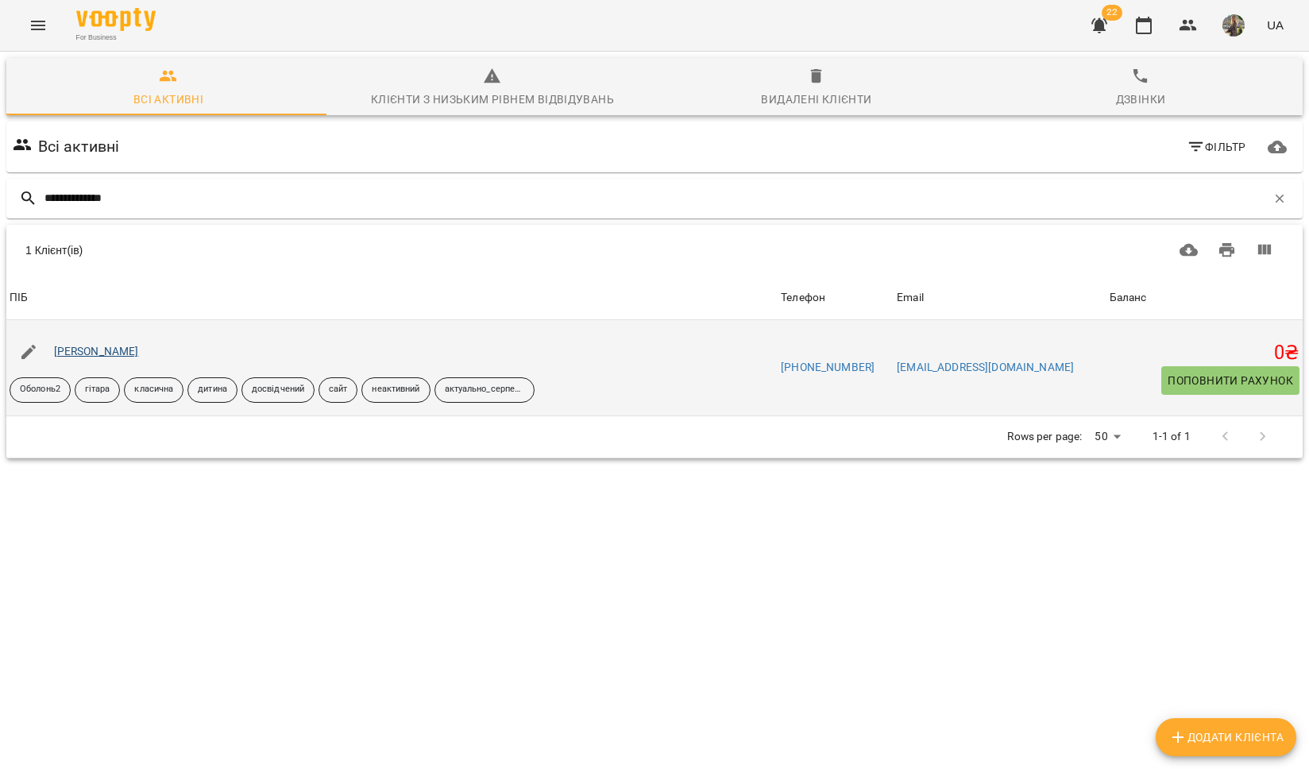
type input "**********"
click at [107, 357] on link "Онищенко Макар" at bounding box center [96, 351] width 85 height 13
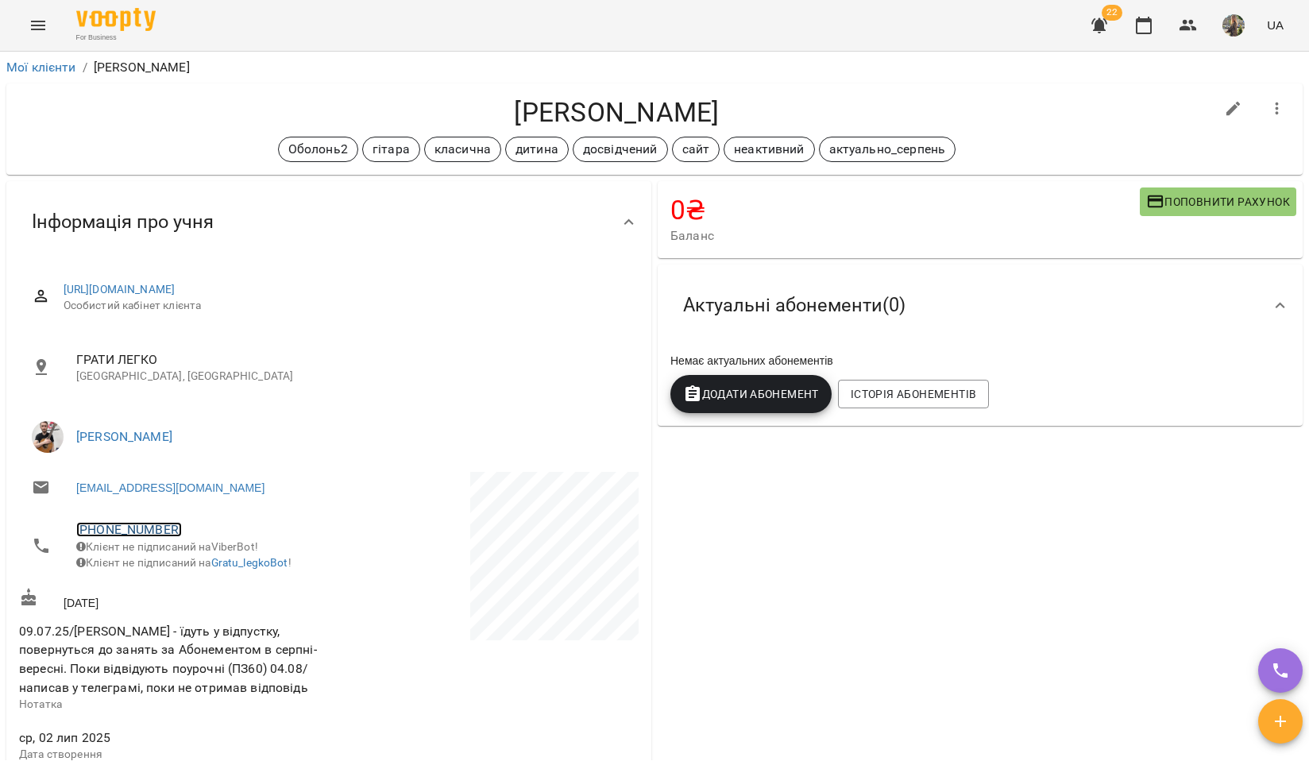
click at [140, 532] on link "+380955071162" at bounding box center [129, 529] width 106 height 15
click at [201, 587] on img at bounding box center [194, 589] width 24 height 24
drag, startPoint x: 725, startPoint y: 110, endPoint x: 478, endPoint y: 112, distance: 247.9
click at [478, 112] on h4 "Онищенко Макар" at bounding box center [617, 112] width 1196 height 33
copy h4 "Онищенко Макар"
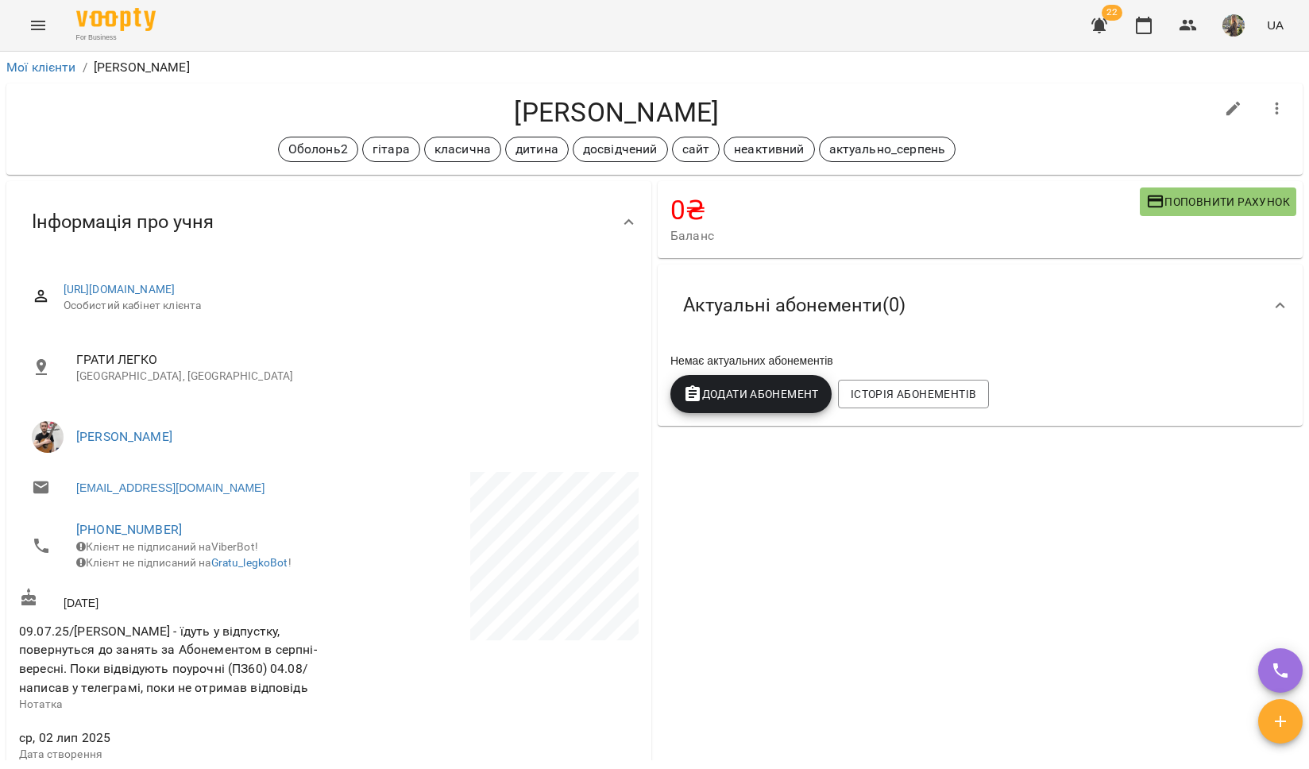
click at [376, 399] on ul "ГРАТИ ЛЕГКО Київ, Україна" at bounding box center [329, 367] width 620 height 69
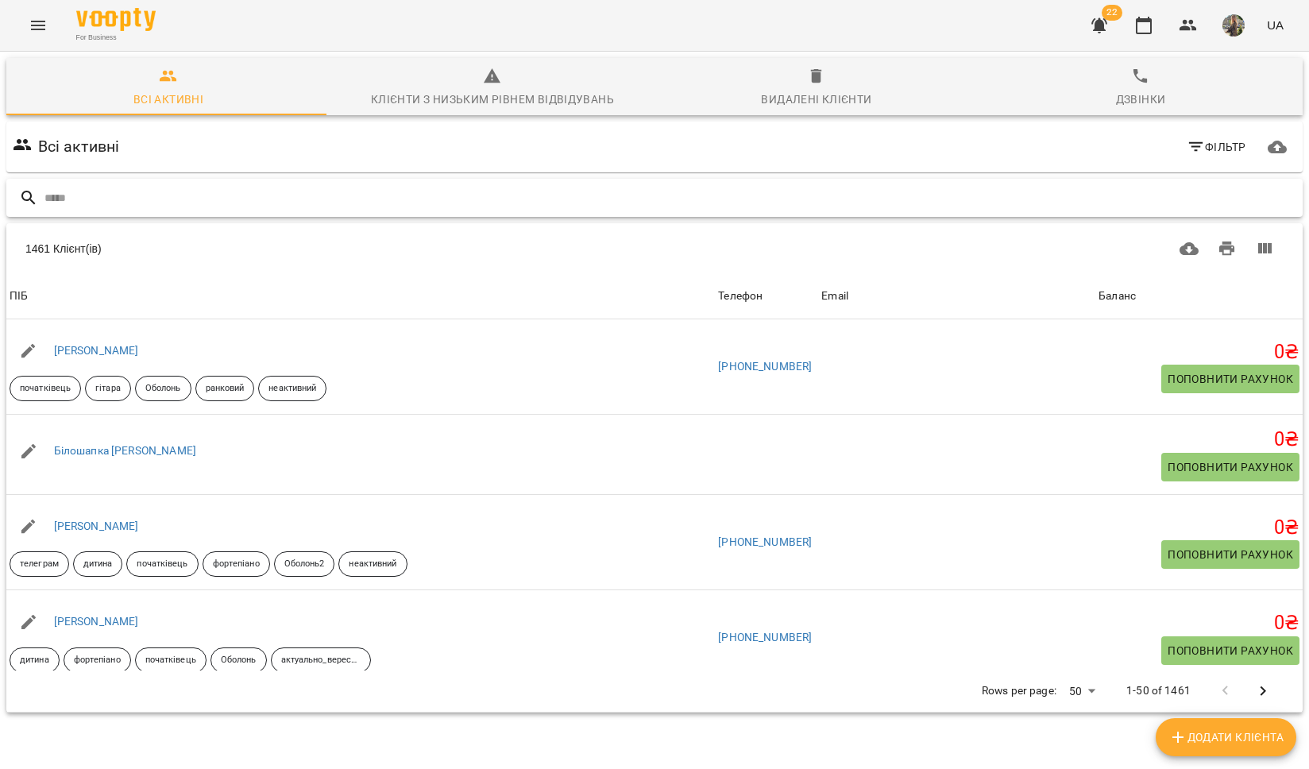
paste input "**********"
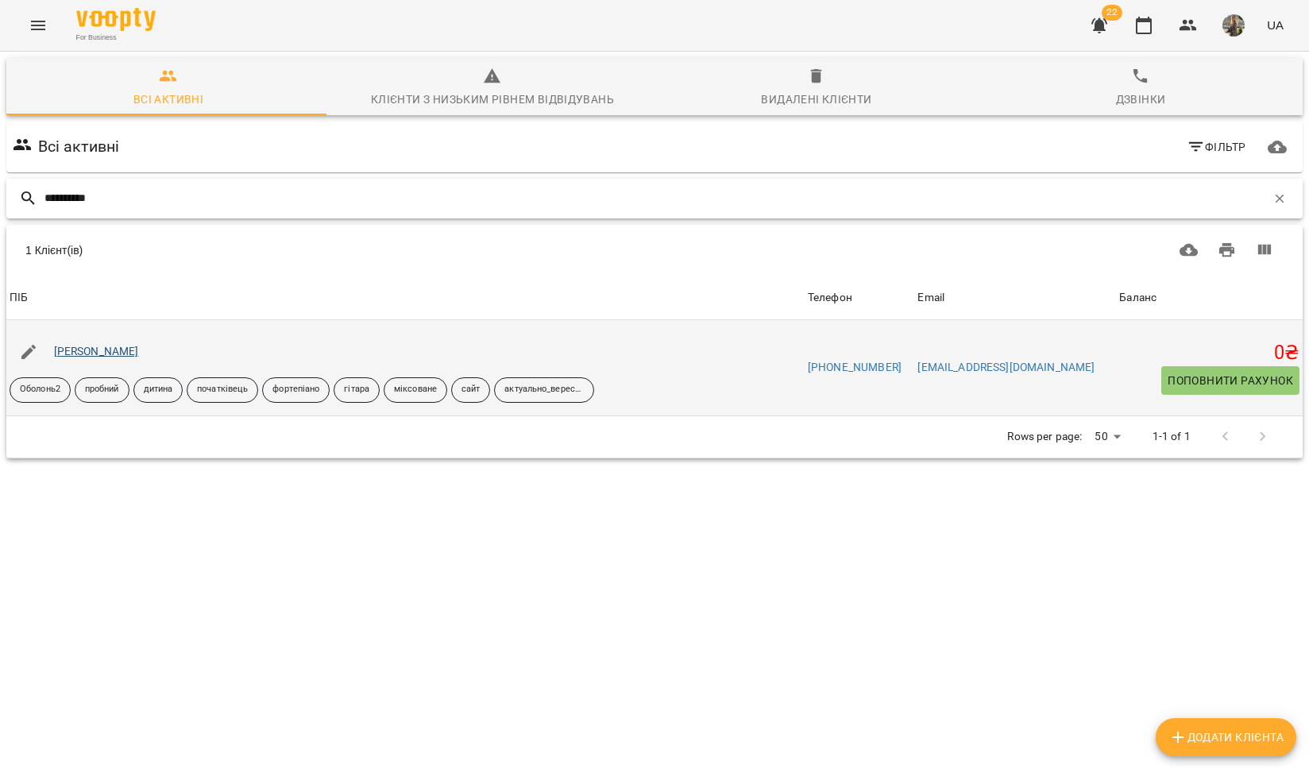
type input "**********"
click at [117, 346] on link "Корнілович Соф'я" at bounding box center [96, 351] width 85 height 13
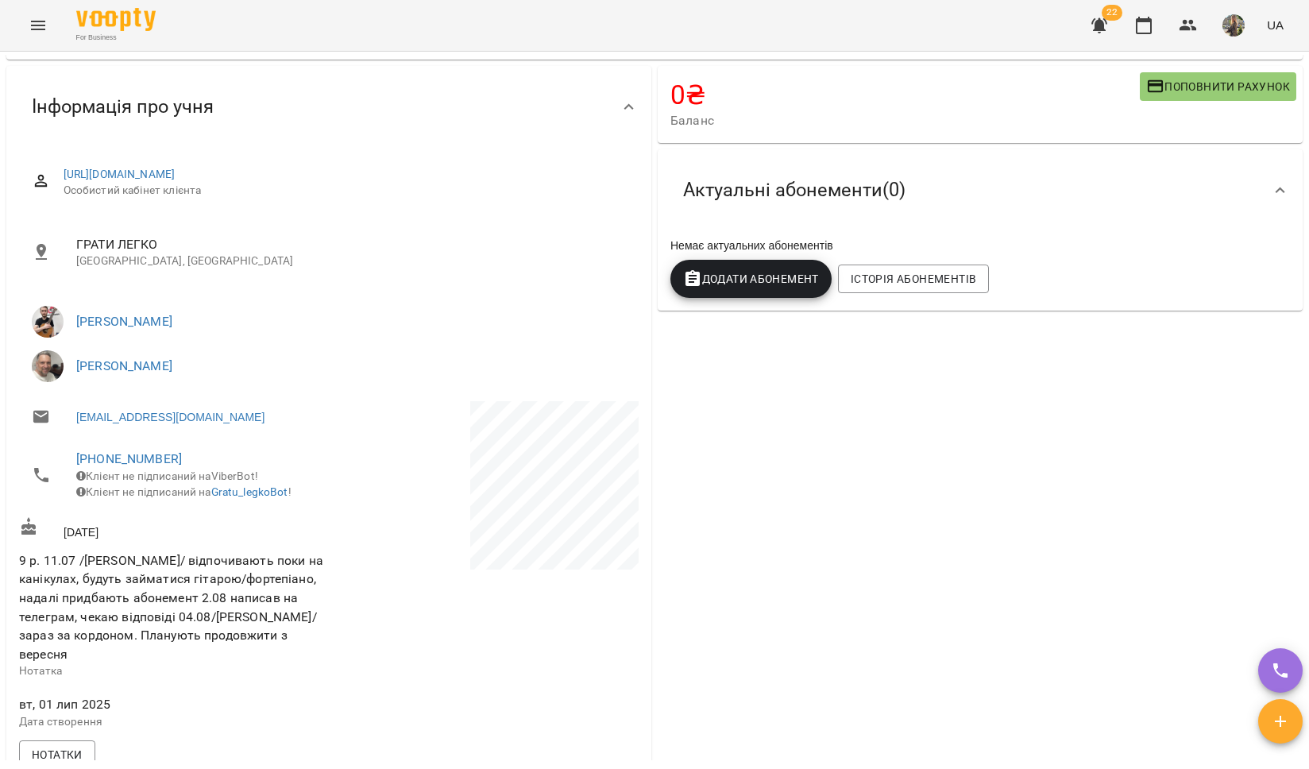
scroll to position [118, 0]
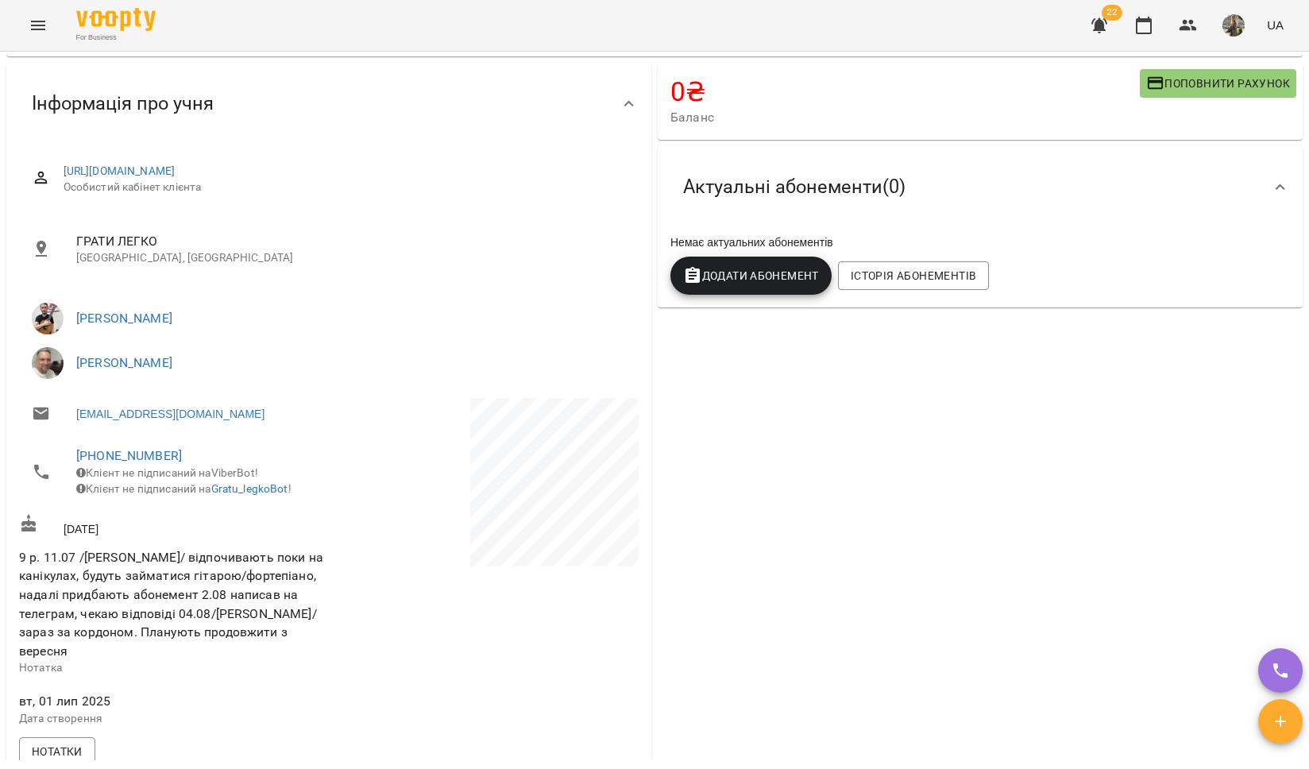
click at [114, 447] on span "+380980128496" at bounding box center [194, 456] width 237 height 19
click at [115, 449] on link "+380980128496" at bounding box center [129, 455] width 106 height 15
click at [180, 514] on link at bounding box center [211, 513] width 84 height 33
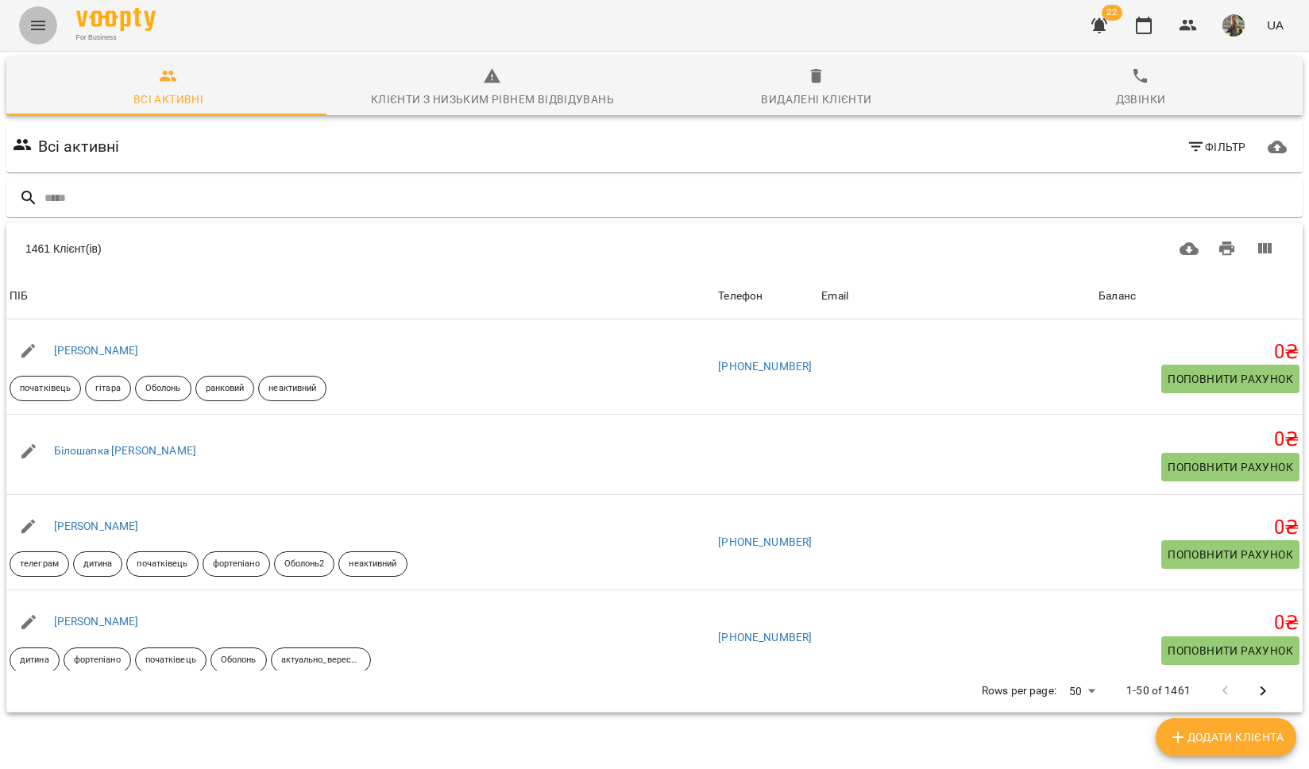
click at [33, 43] on button "Menu" at bounding box center [38, 25] width 38 height 38
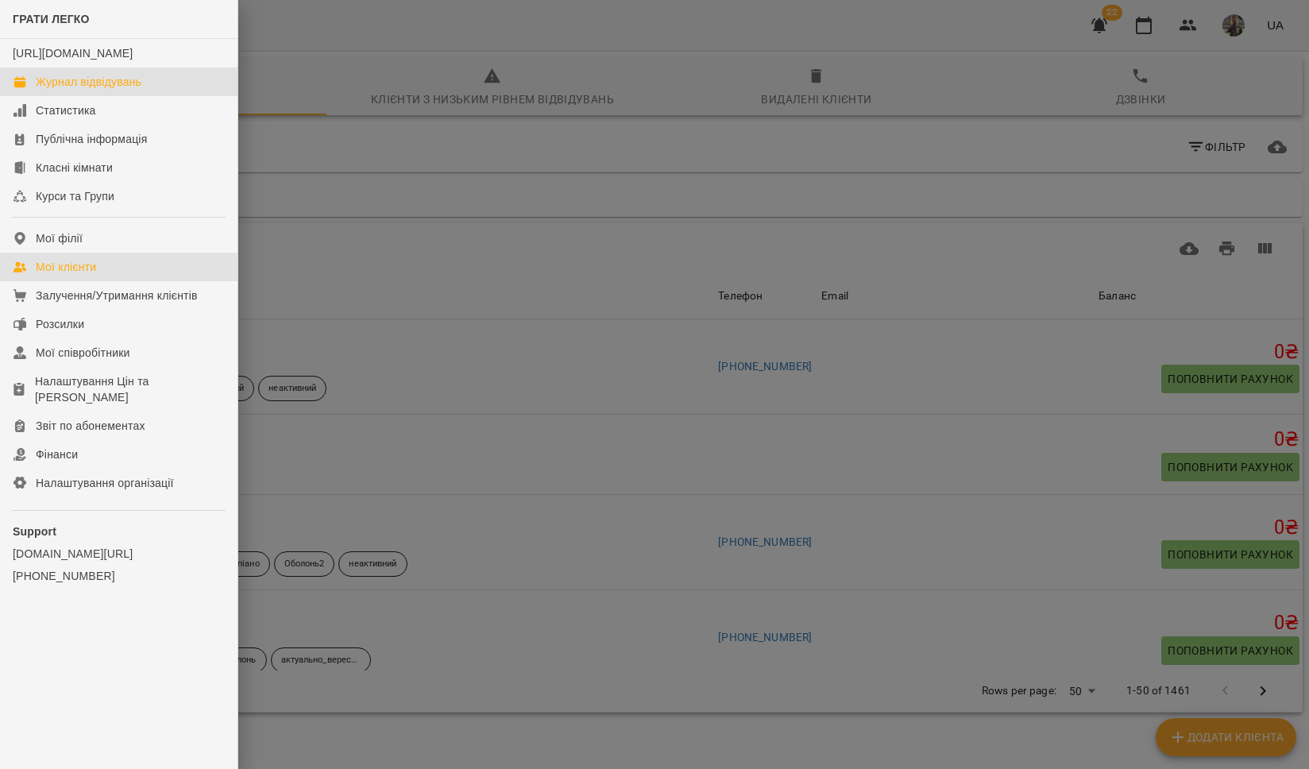
click at [64, 90] on div "Журнал відвідувань" at bounding box center [89, 82] width 106 height 16
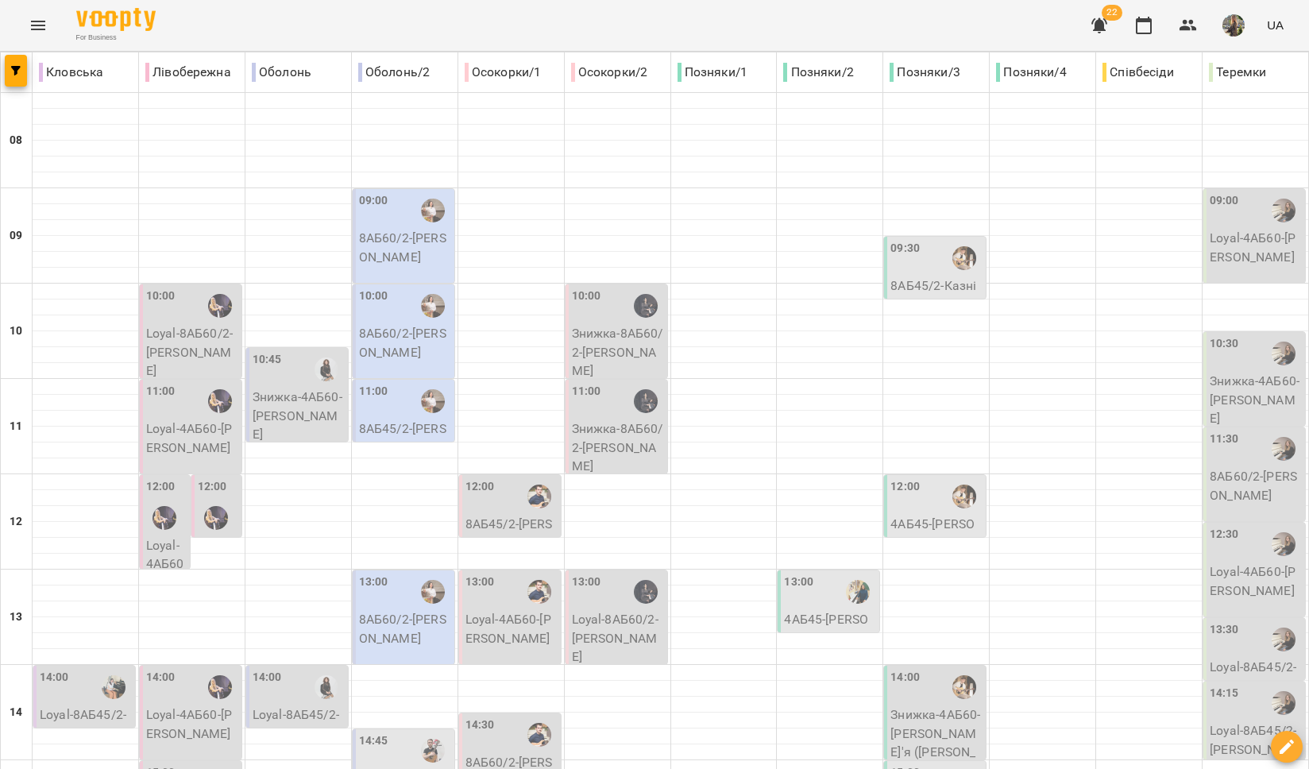
type input "**********"
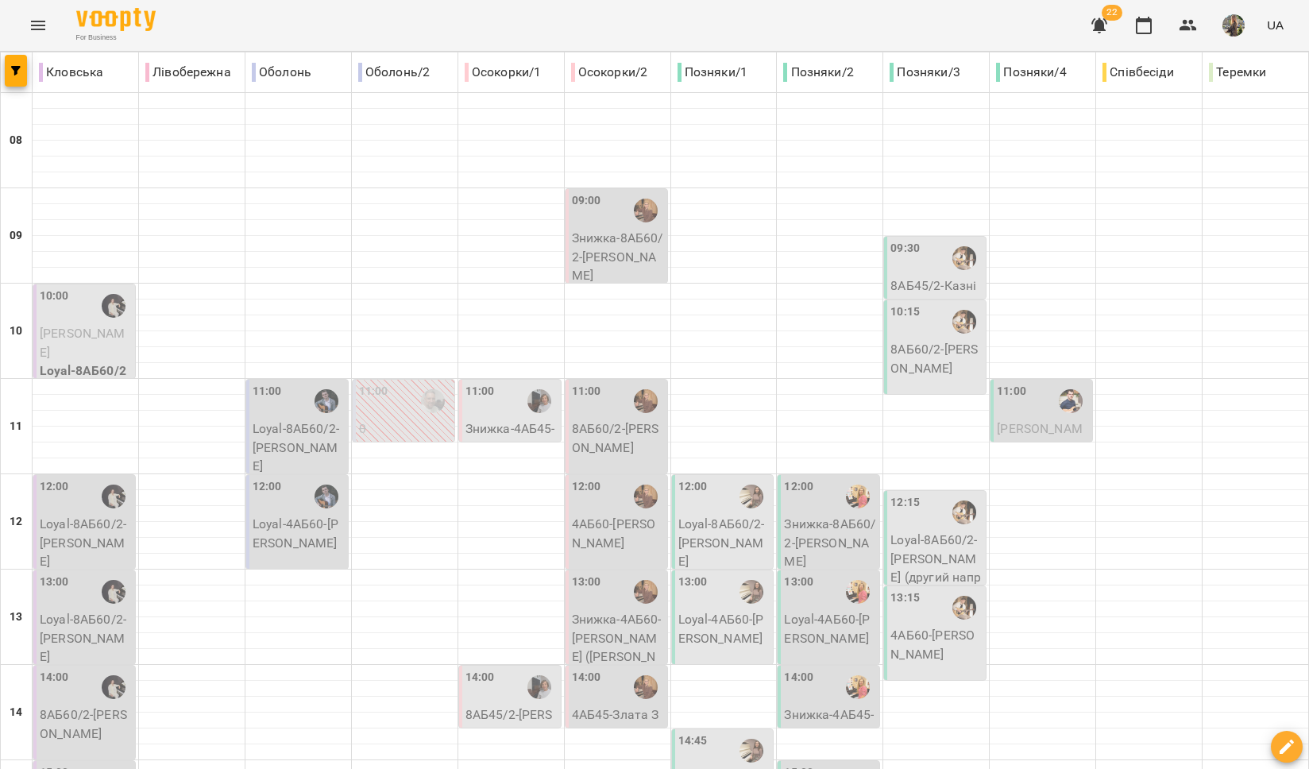
click at [41, 21] on icon "Menu" at bounding box center [38, 26] width 14 height 10
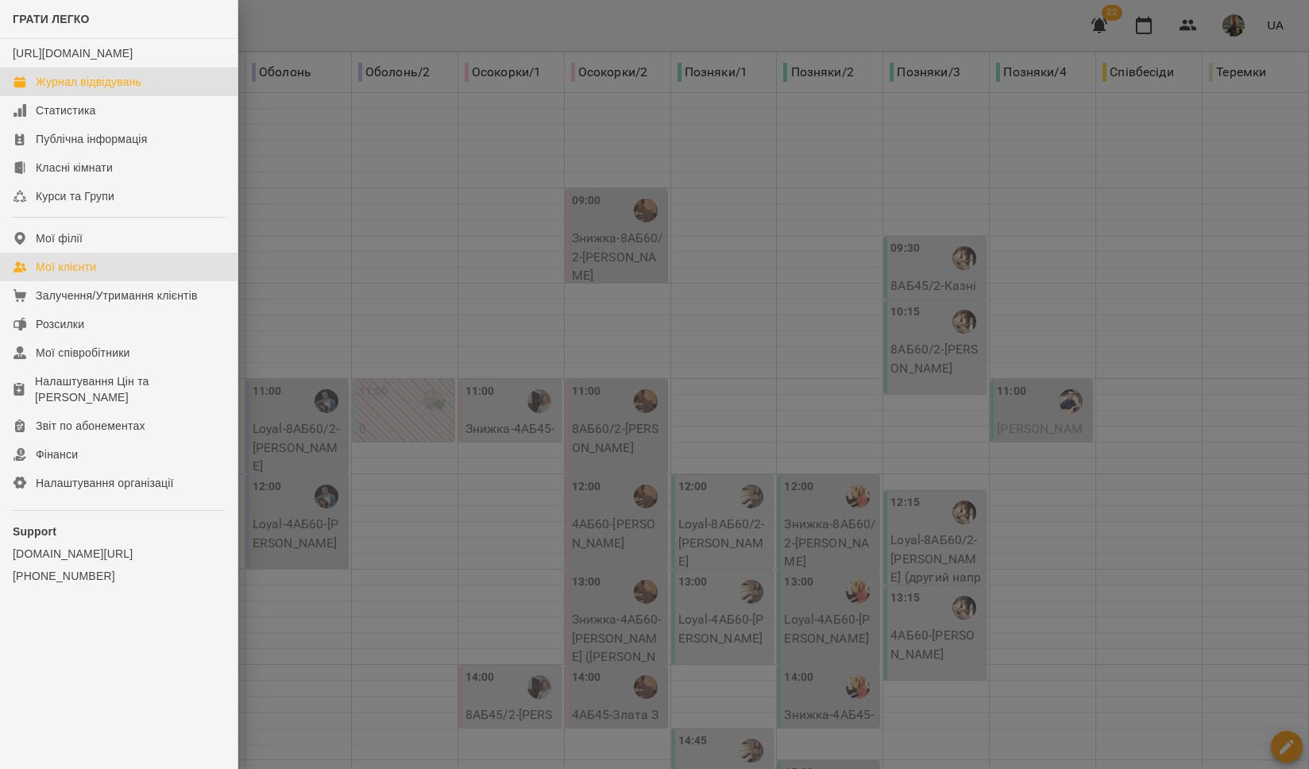
click at [106, 281] on link "Мої клієнти" at bounding box center [119, 267] width 238 height 29
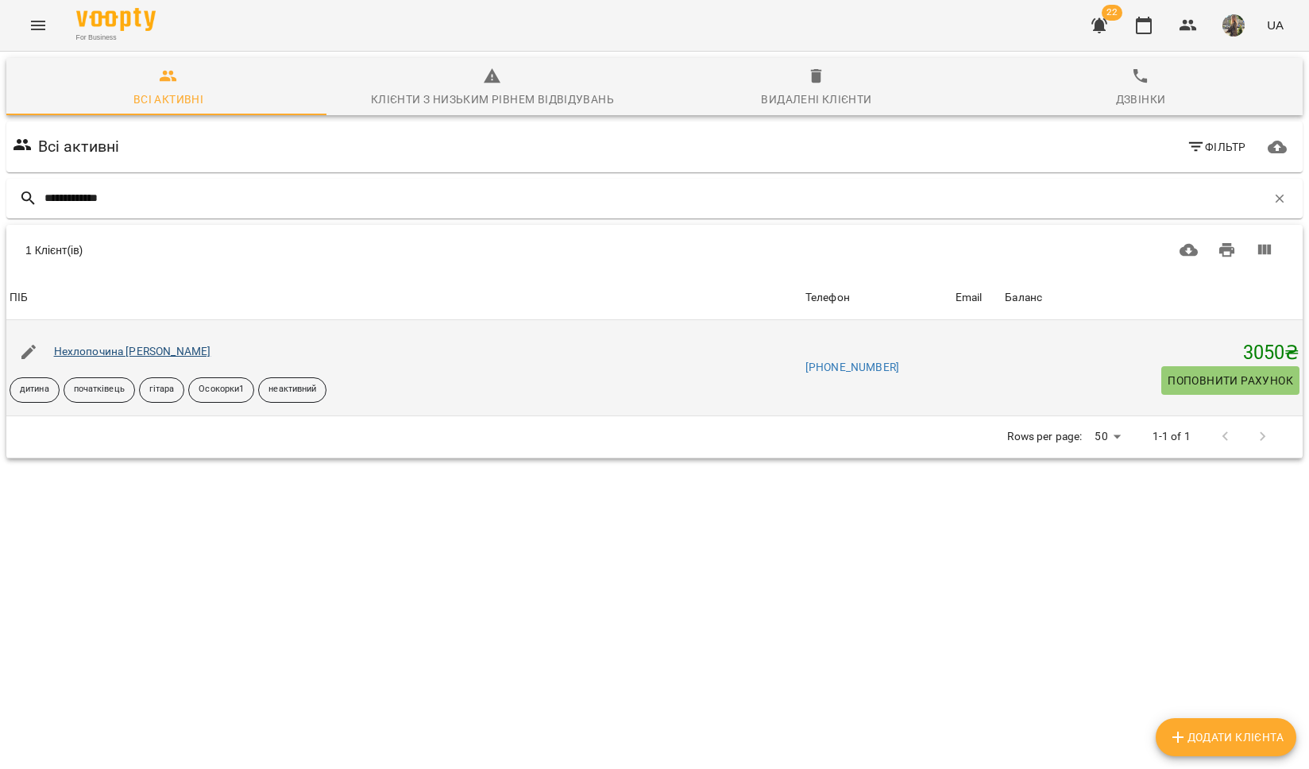
type input "**********"
click at [90, 351] on link "Нехлопочина [PERSON_NAME]" at bounding box center [132, 351] width 157 height 13
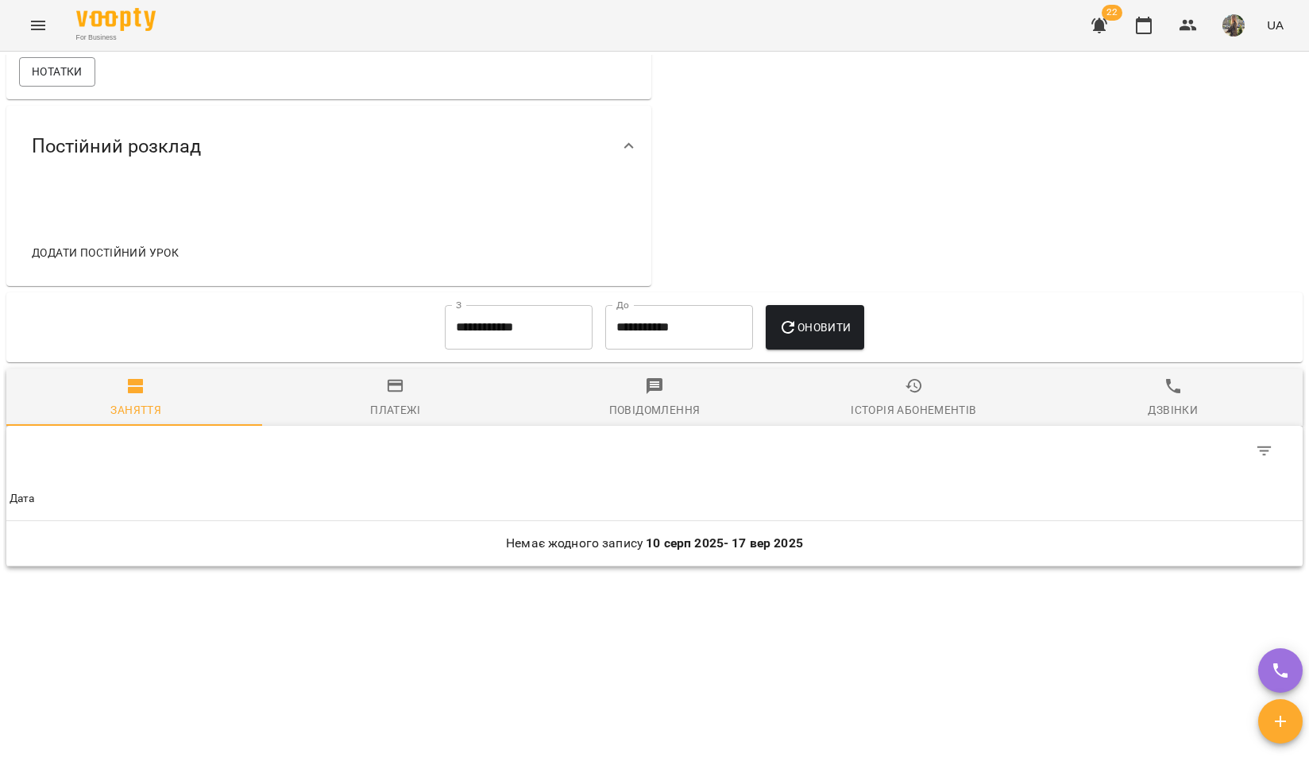
click at [415, 394] on span "Платежі" at bounding box center [395, 398] width 240 height 43
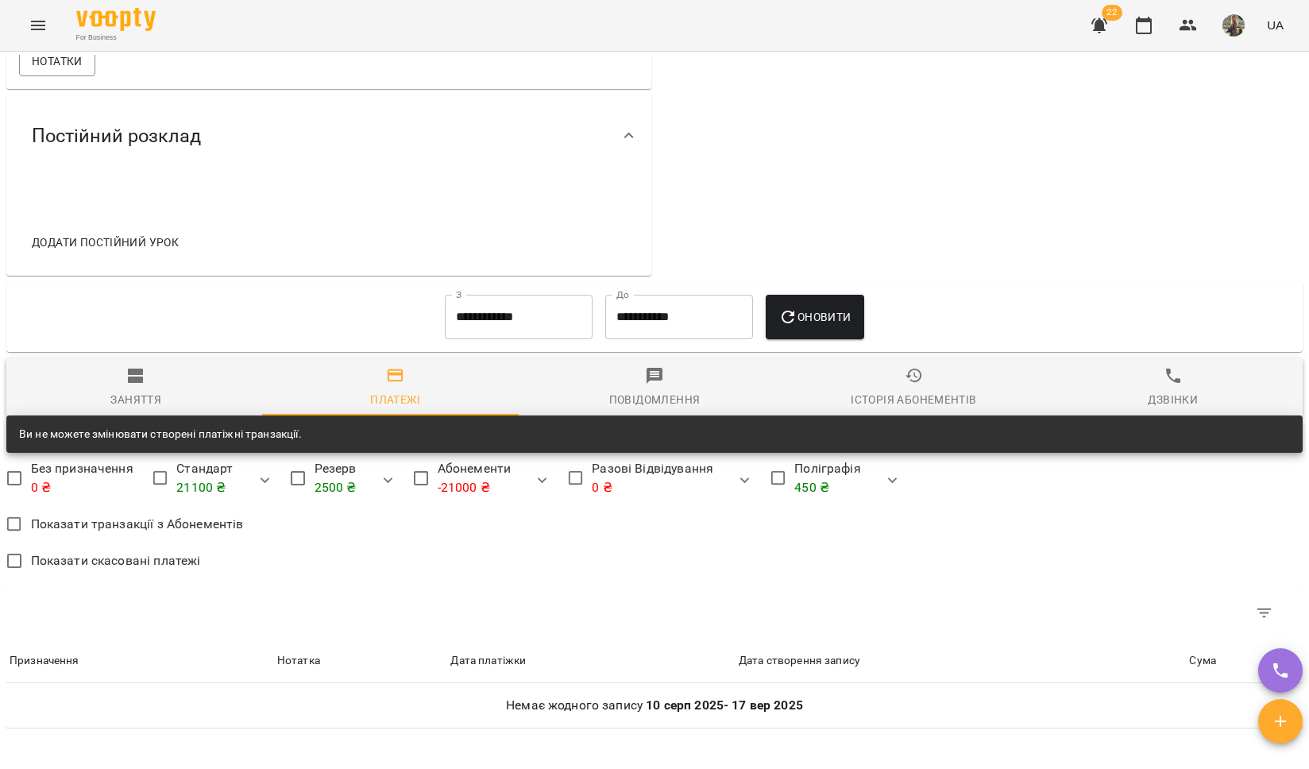
scroll to position [689, 0]
click at [543, 339] on input "**********" at bounding box center [519, 317] width 148 height 44
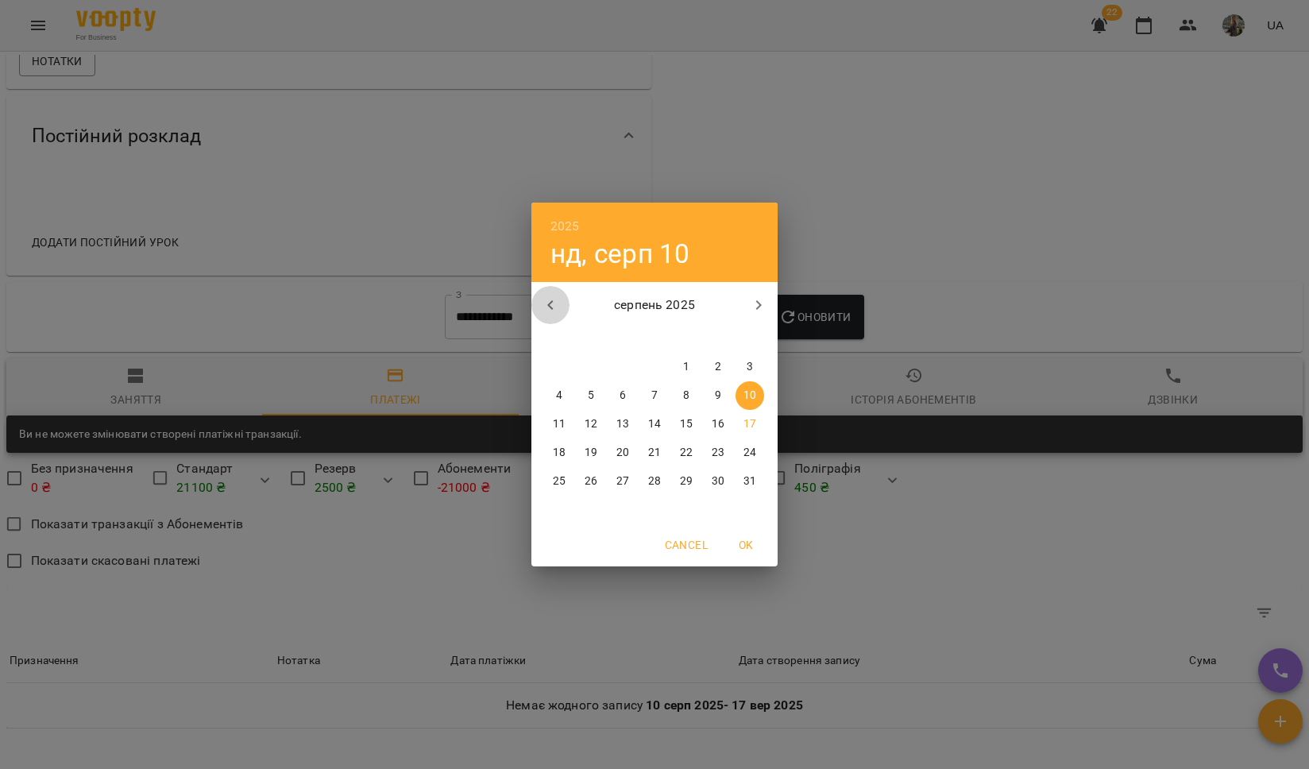
click at [556, 303] on icon "button" at bounding box center [550, 305] width 19 height 19
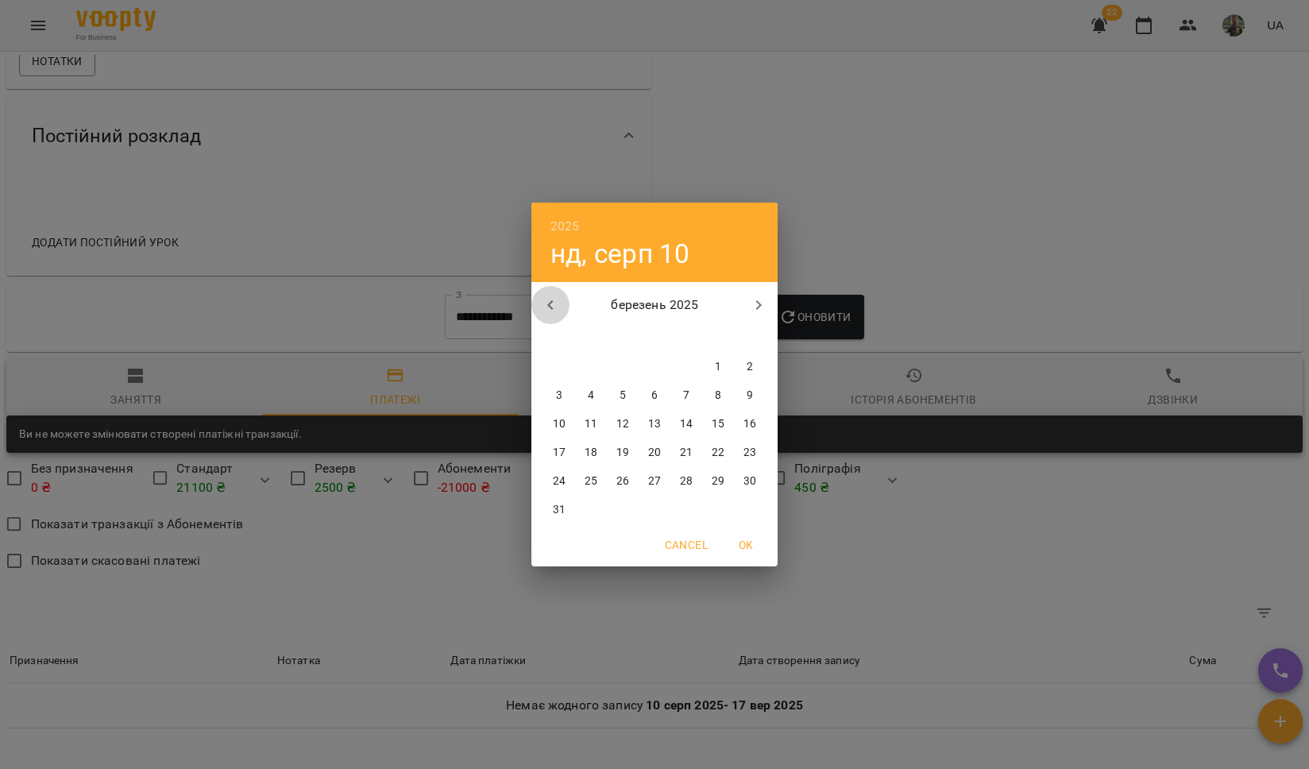
click at [556, 303] on icon "button" at bounding box center [550, 305] width 19 height 19
click at [618, 374] on button "1" at bounding box center [623, 367] width 29 height 29
type input "**********"
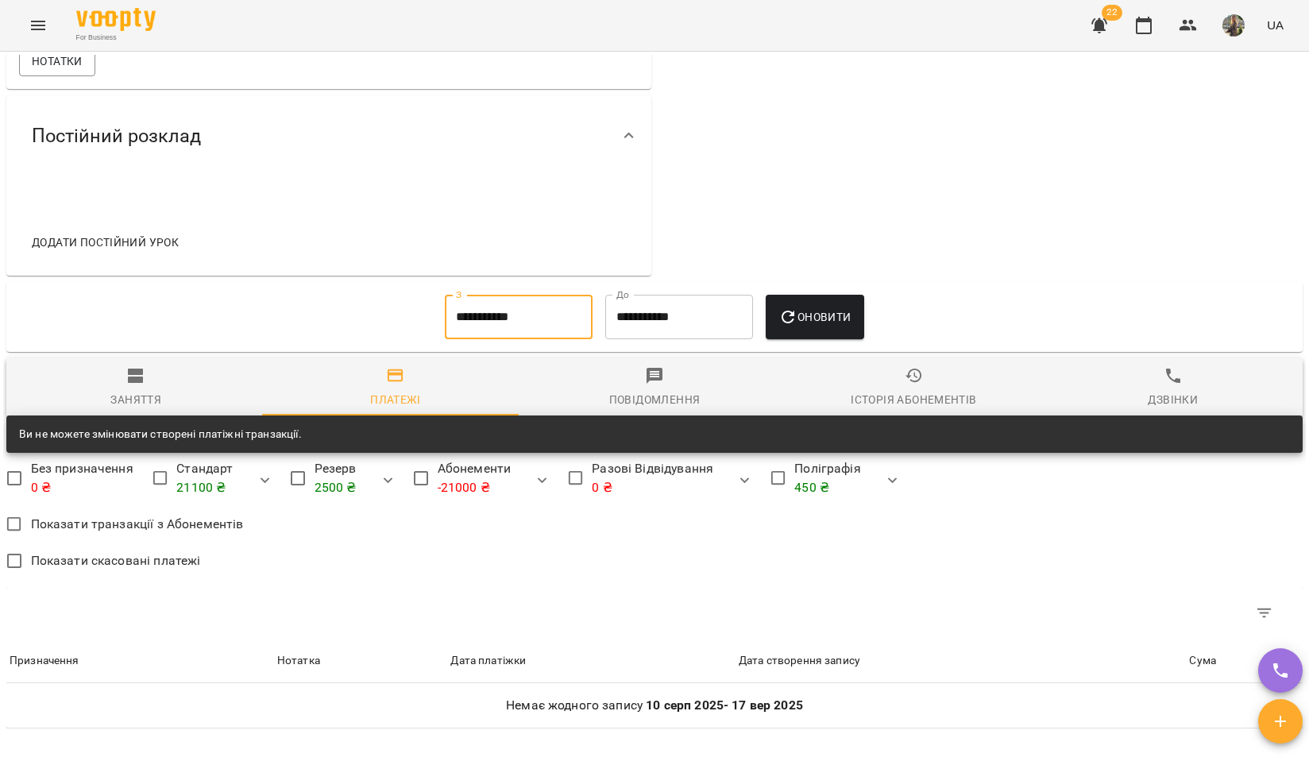
click at [853, 339] on button "Оновити" at bounding box center [815, 317] width 98 height 44
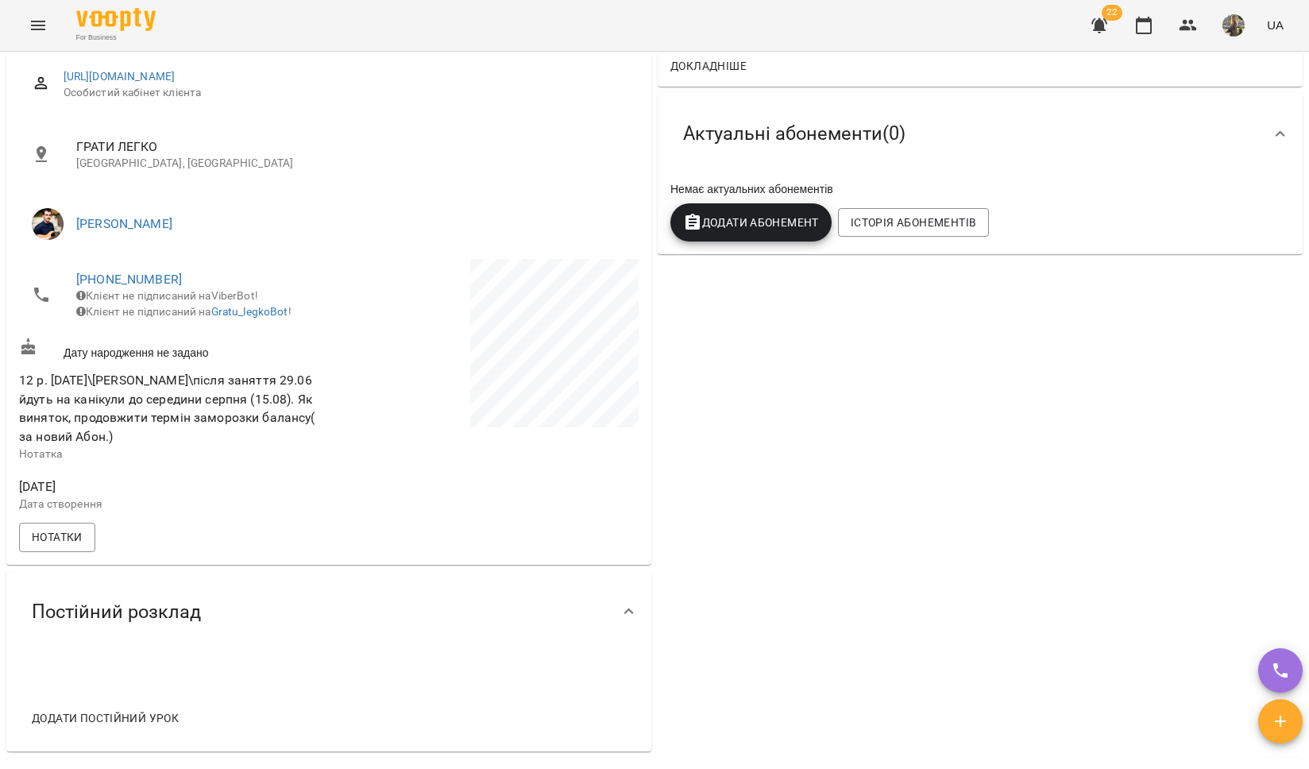
scroll to position [386, 0]
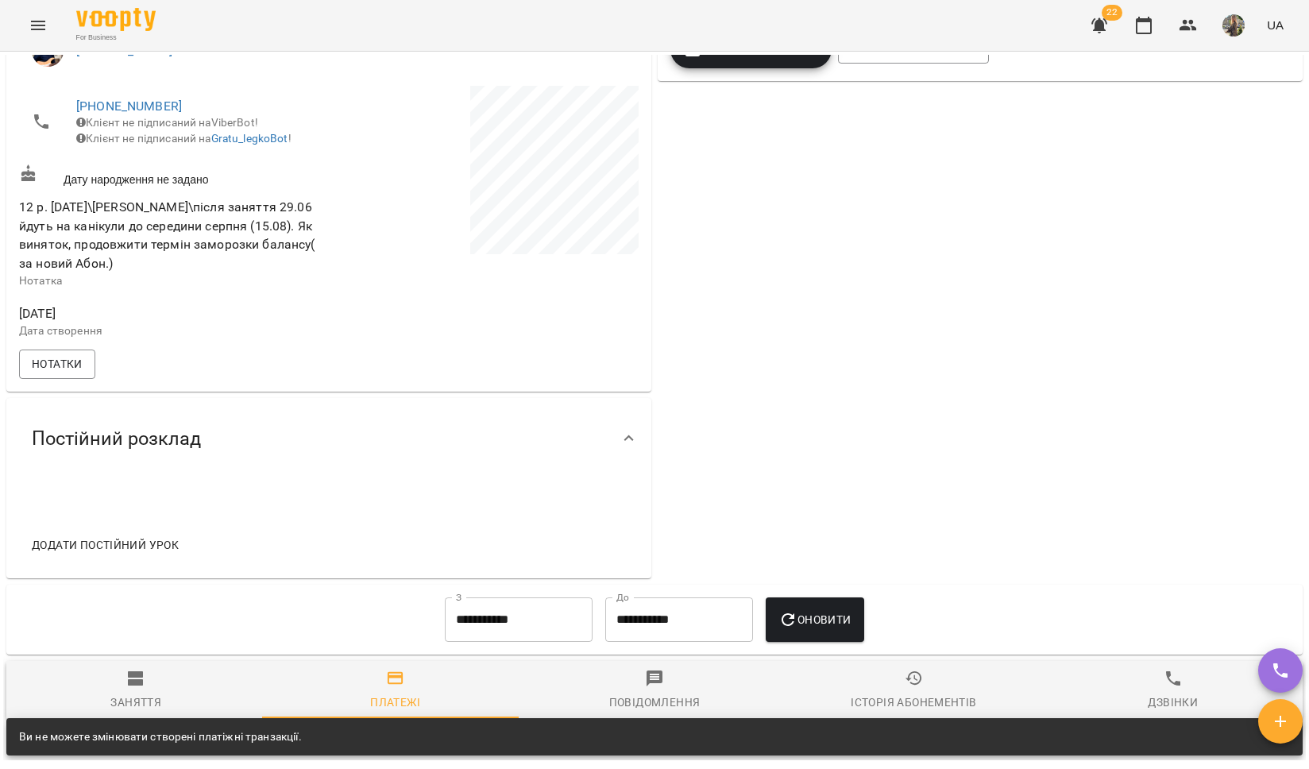
click at [36, 21] on icon "Menu" at bounding box center [38, 26] width 14 height 10
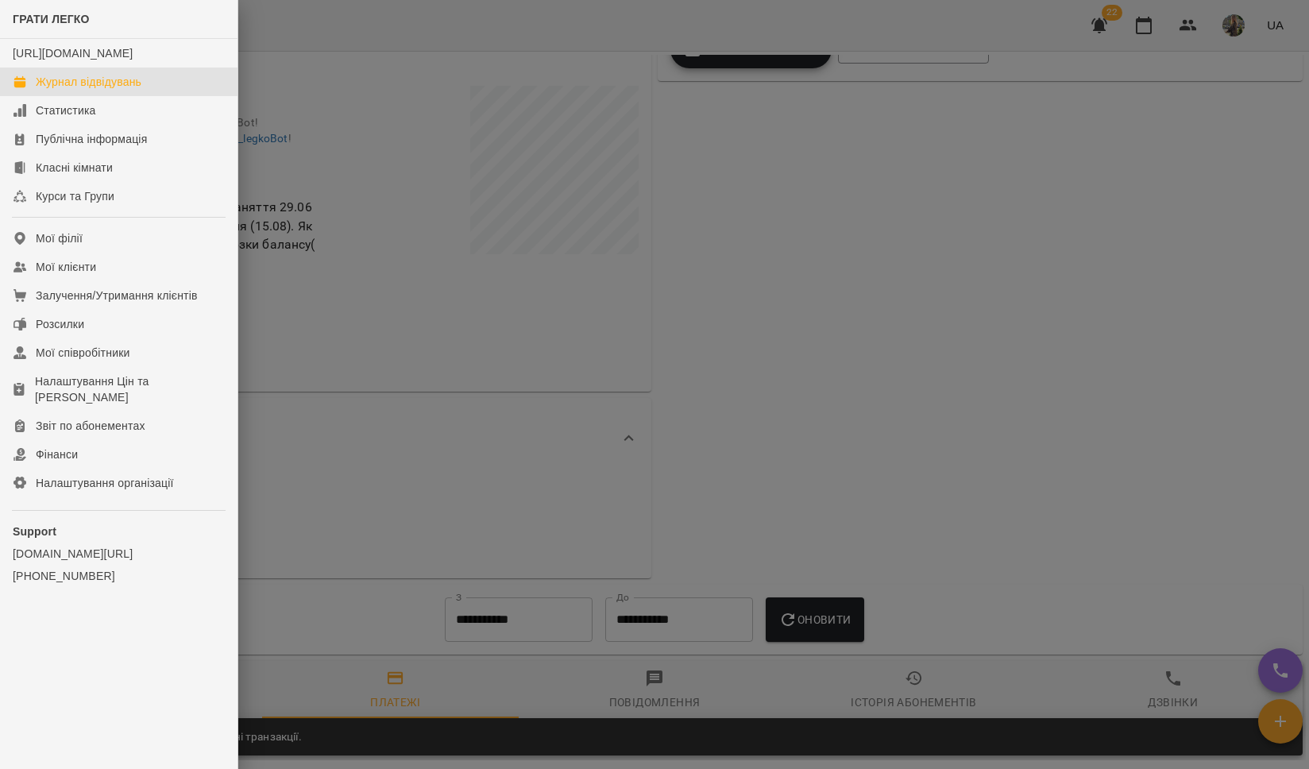
click at [66, 90] on div "Журнал відвідувань" at bounding box center [89, 82] width 106 height 16
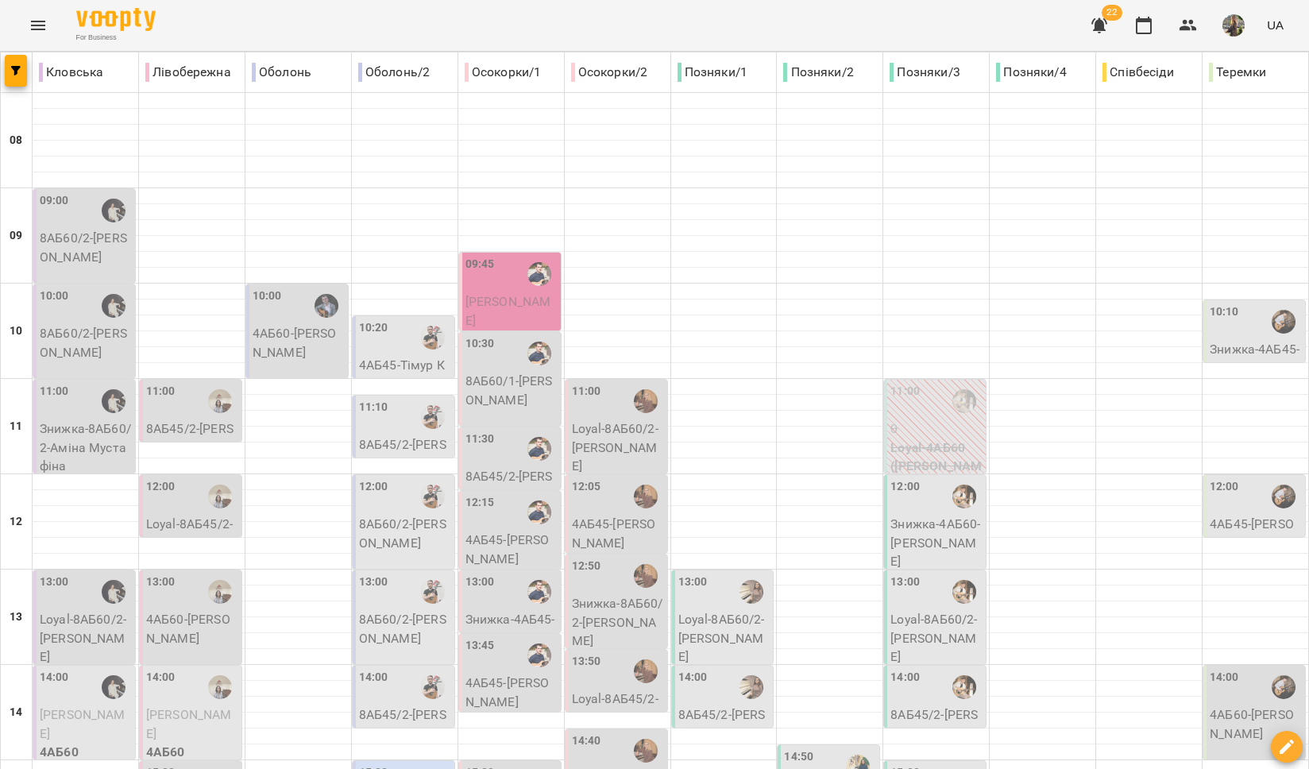
type input "**********"
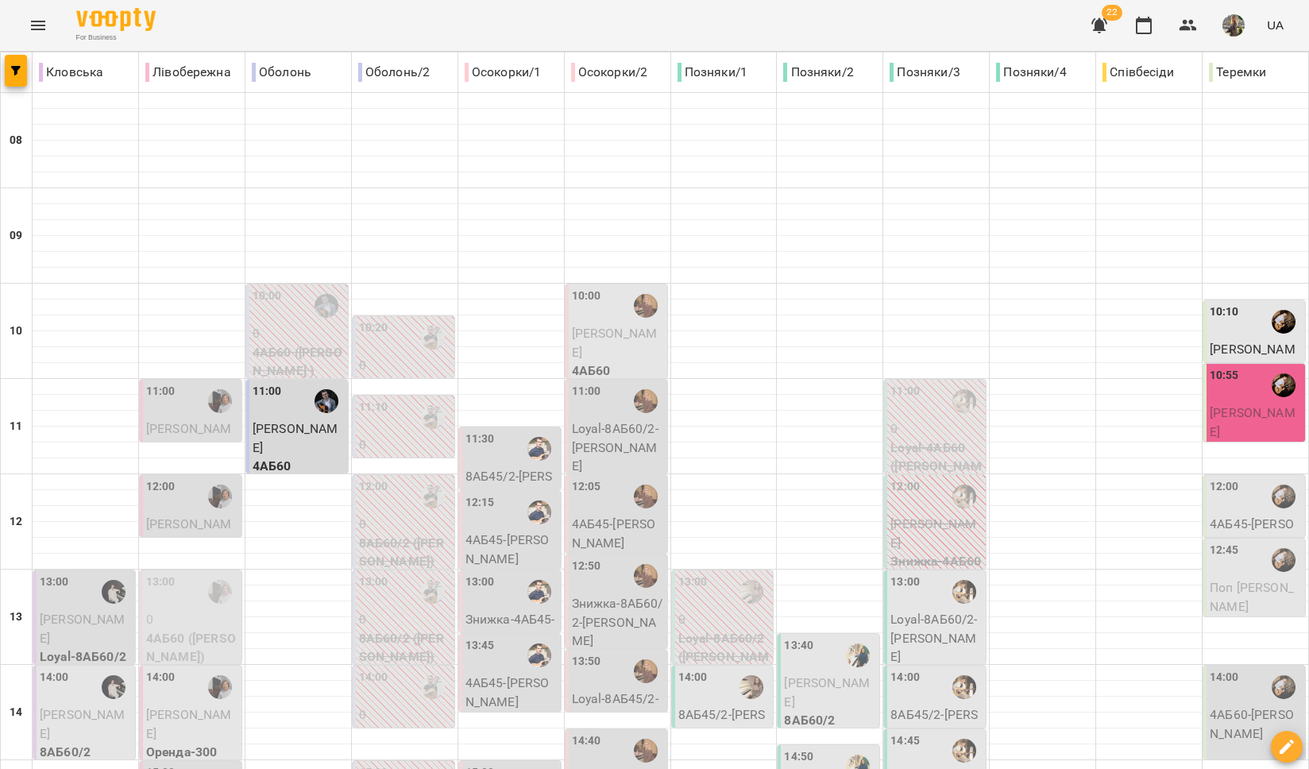
type input "**********"
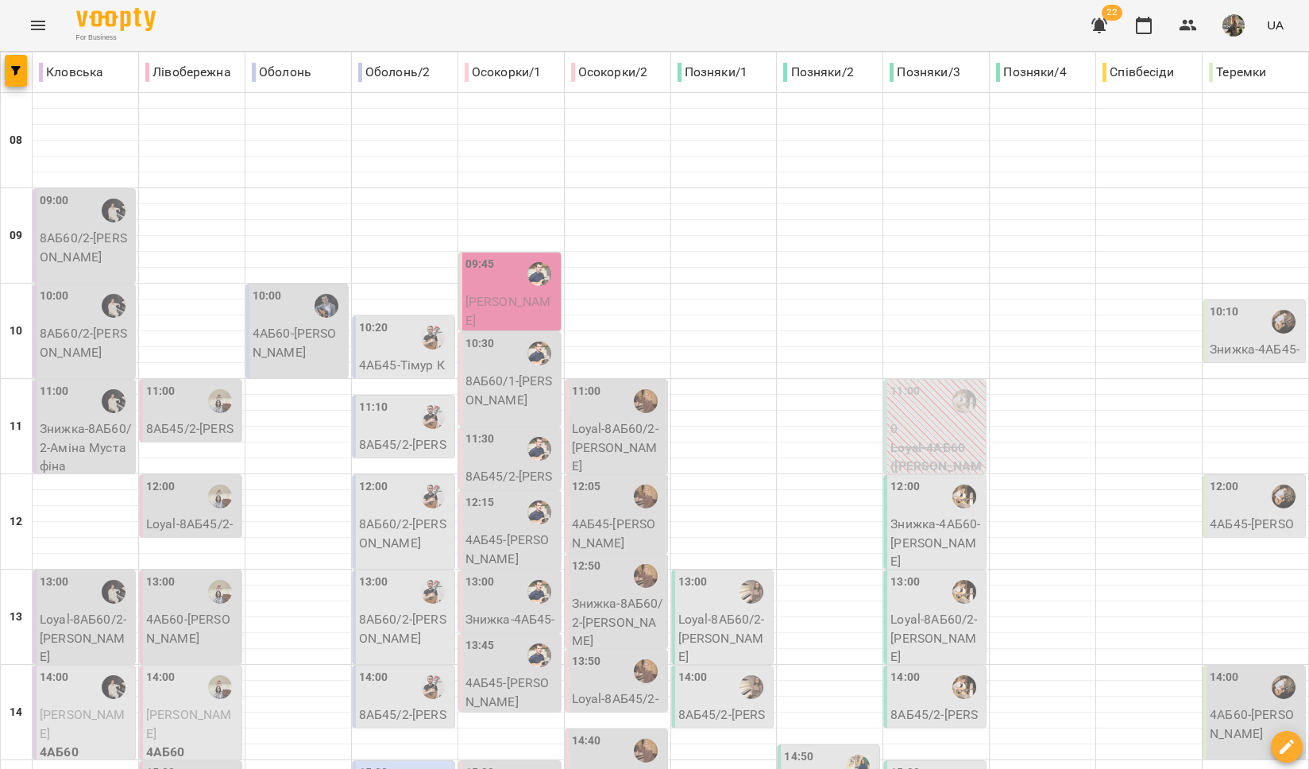
scroll to position [116, 0]
type input "**********"
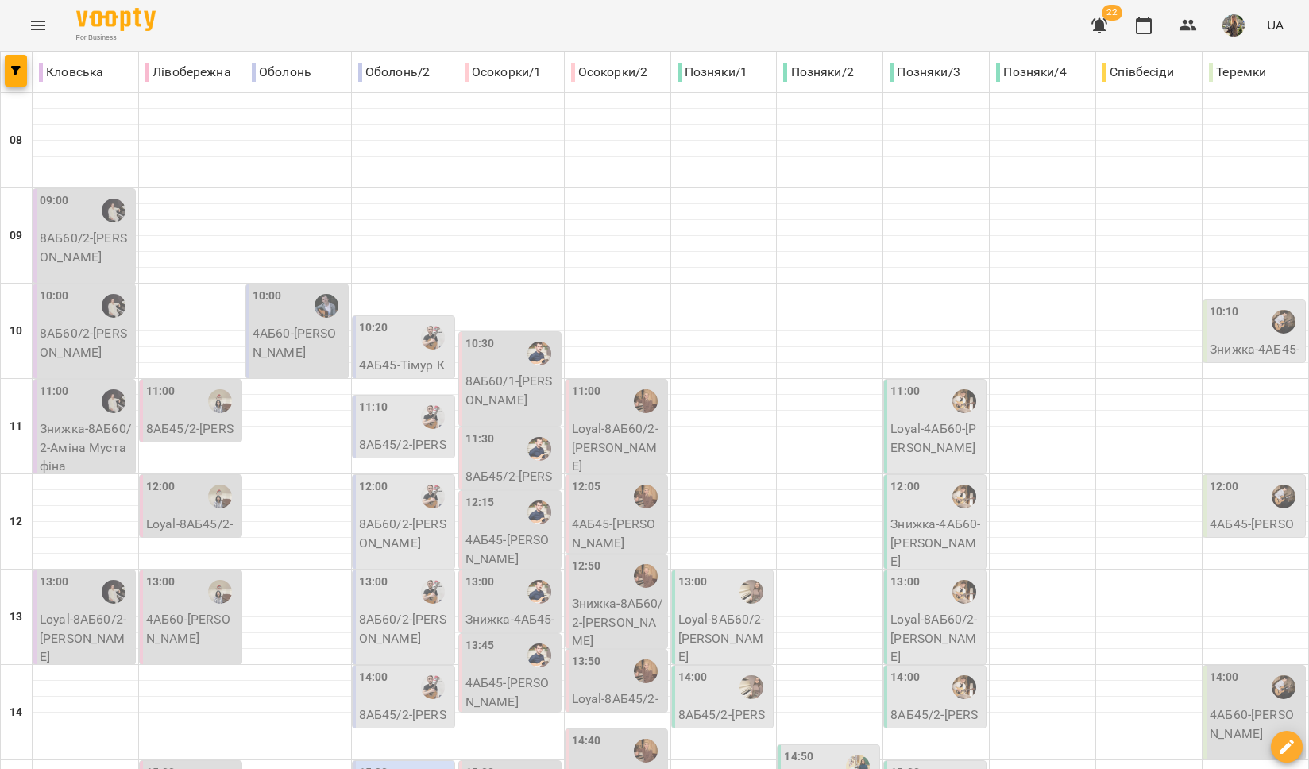
scroll to position [668, 0]
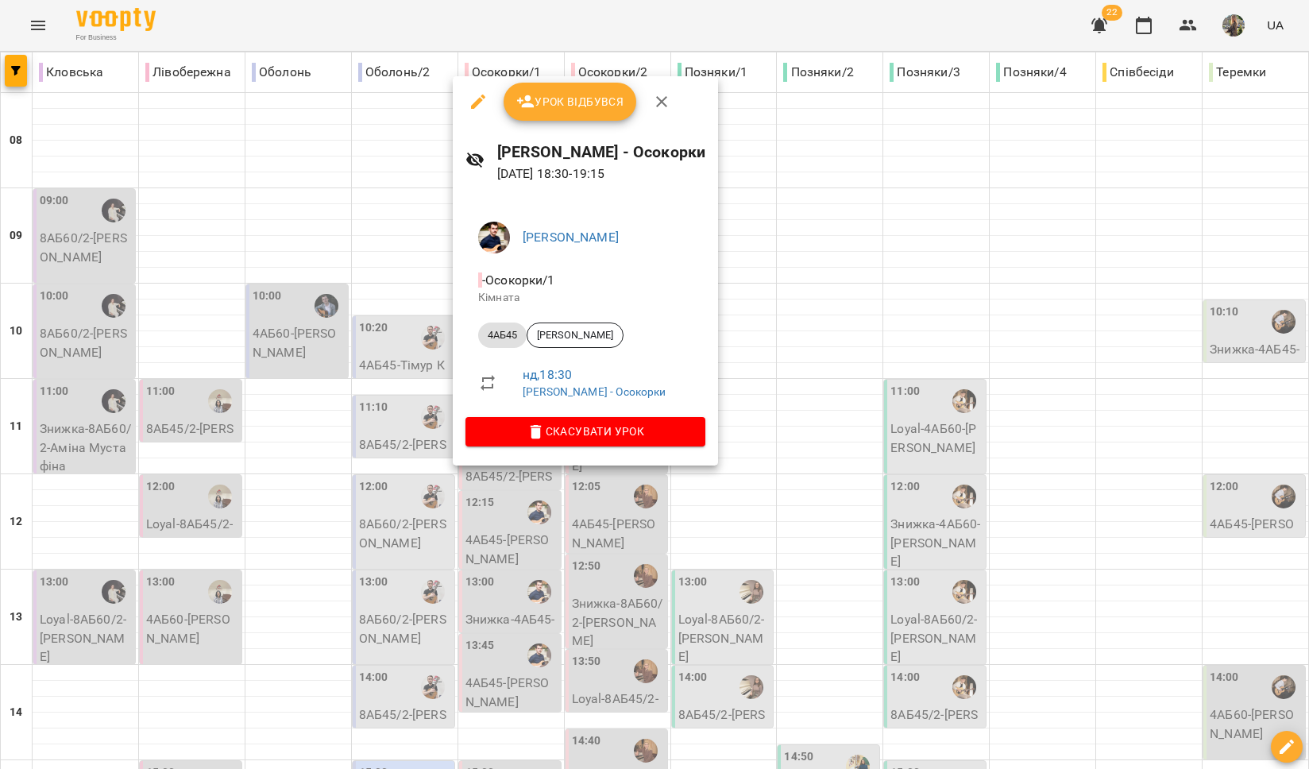
click at [404, 464] on div at bounding box center [654, 384] width 1309 height 769
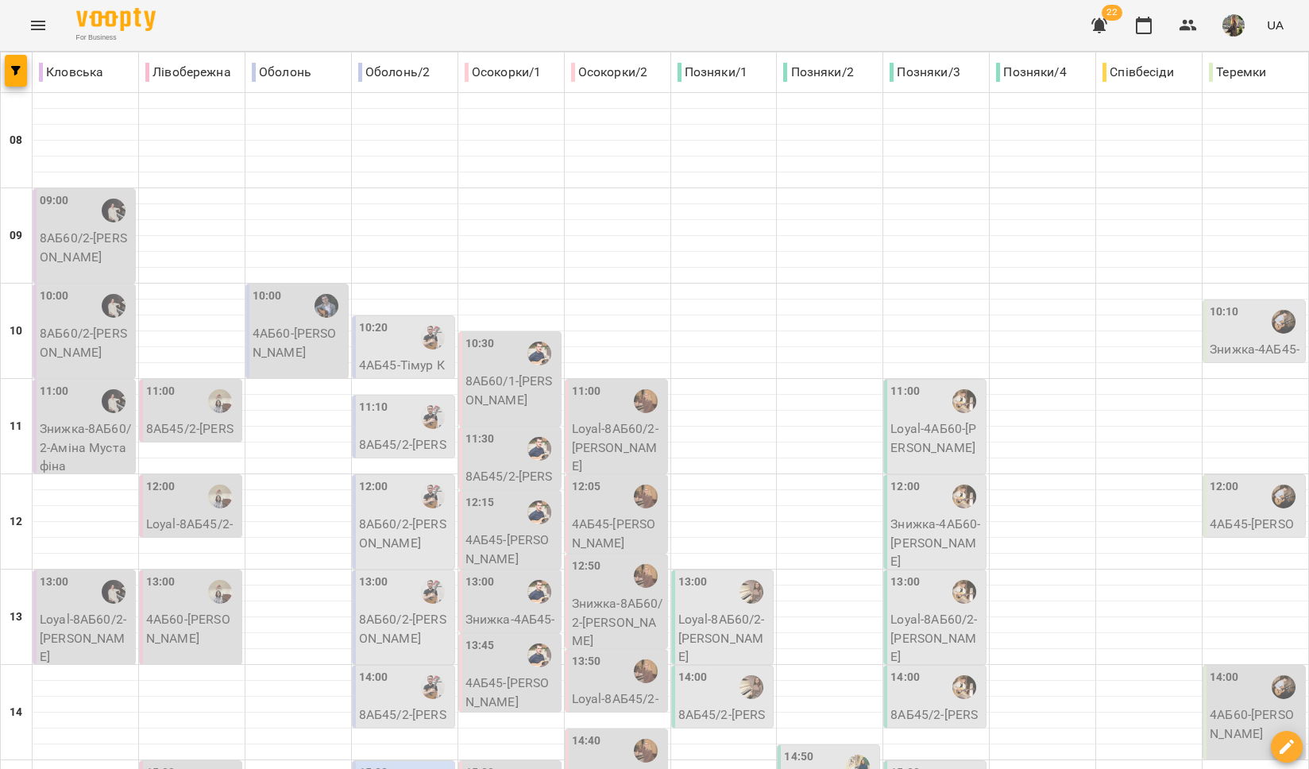
scroll to position [0, 0]
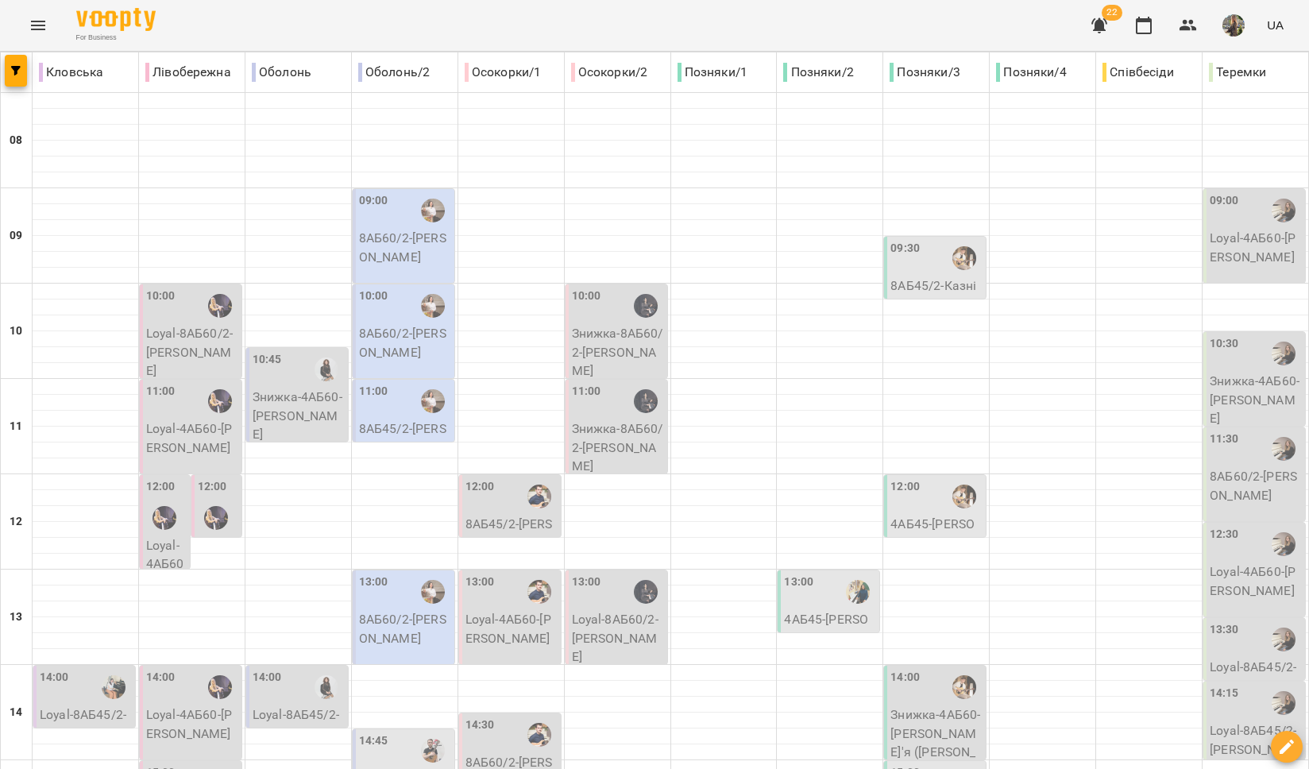
scroll to position [460, 0]
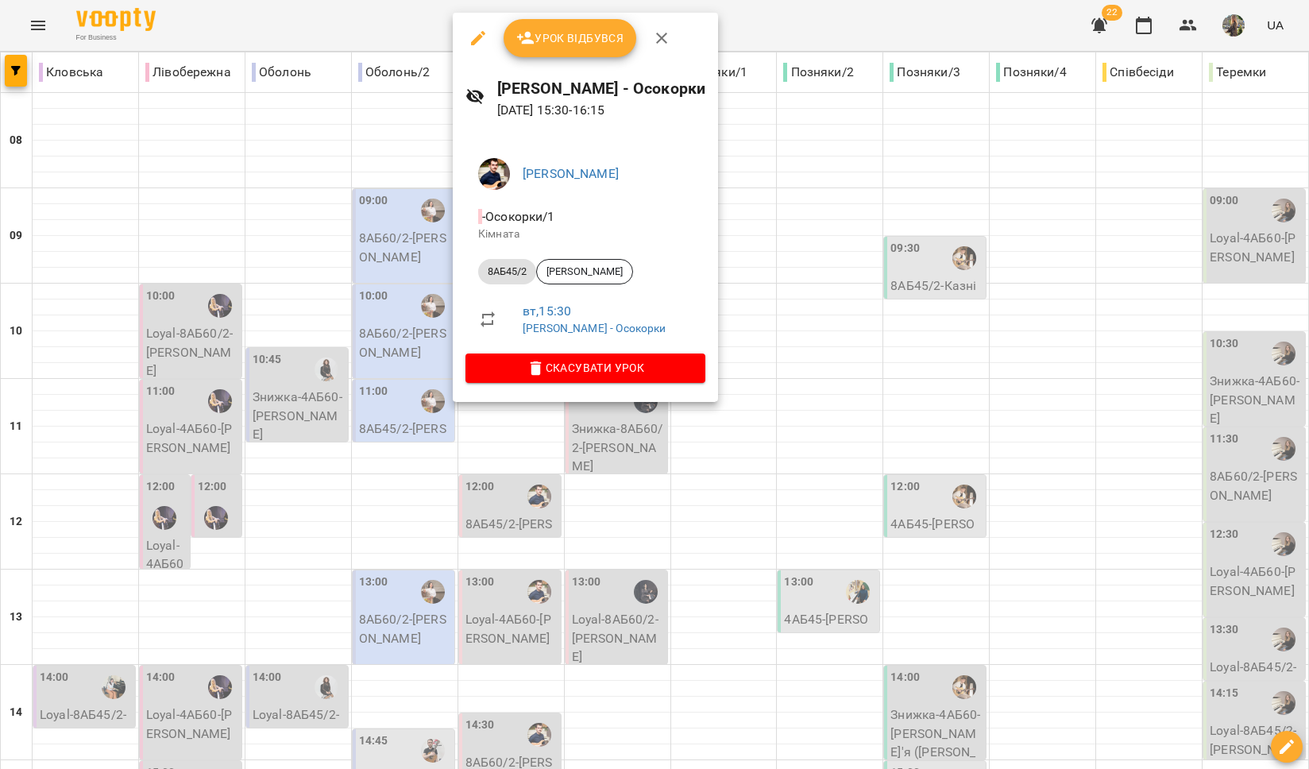
click at [627, 443] on div at bounding box center [654, 384] width 1309 height 769
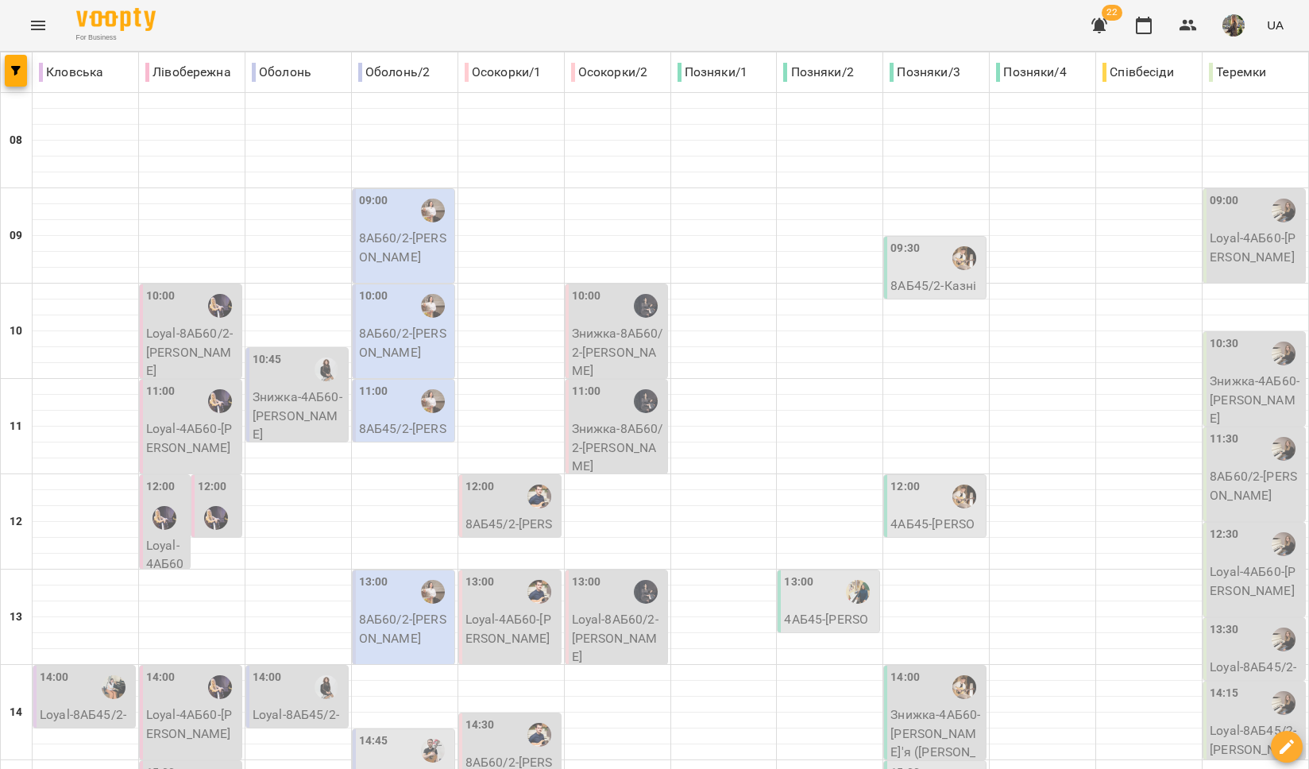
click at [37, 28] on icon "Menu" at bounding box center [38, 25] width 19 height 19
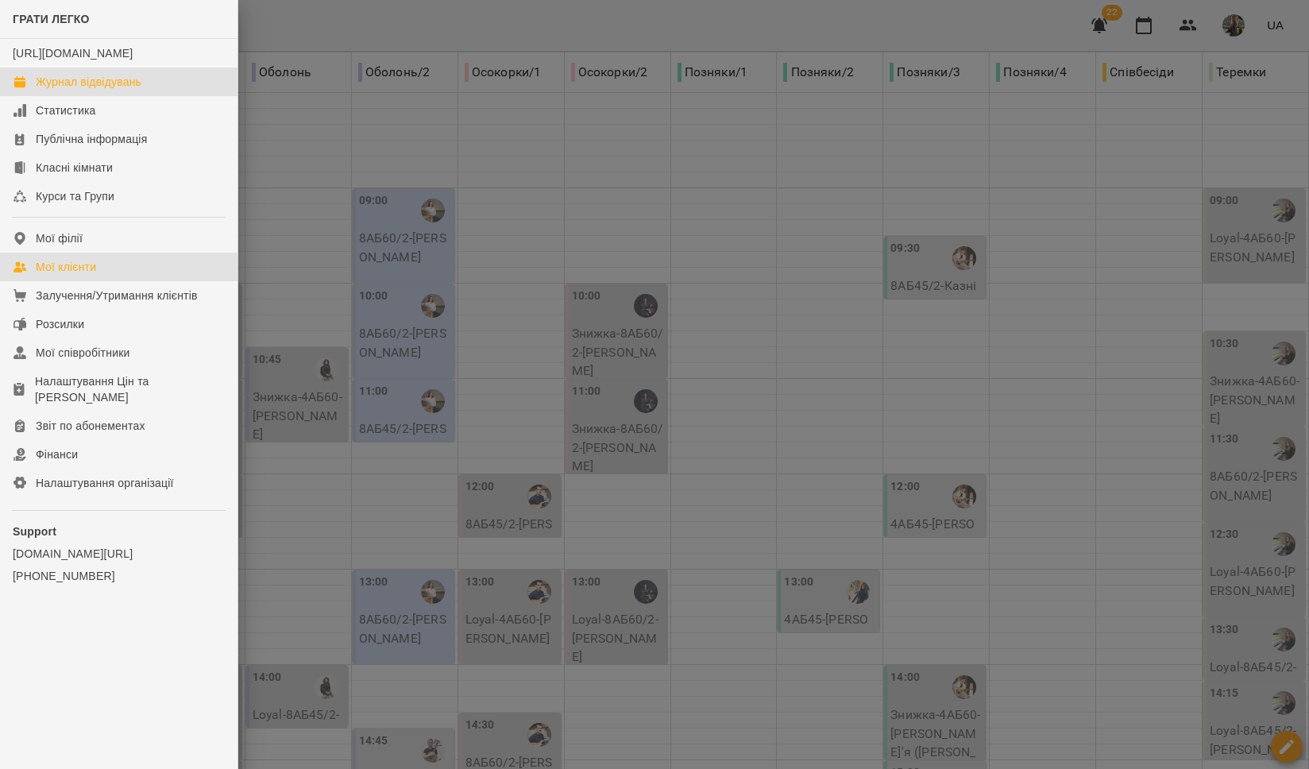
click at [54, 275] on div "Мої клієнти" at bounding box center [66, 267] width 60 height 16
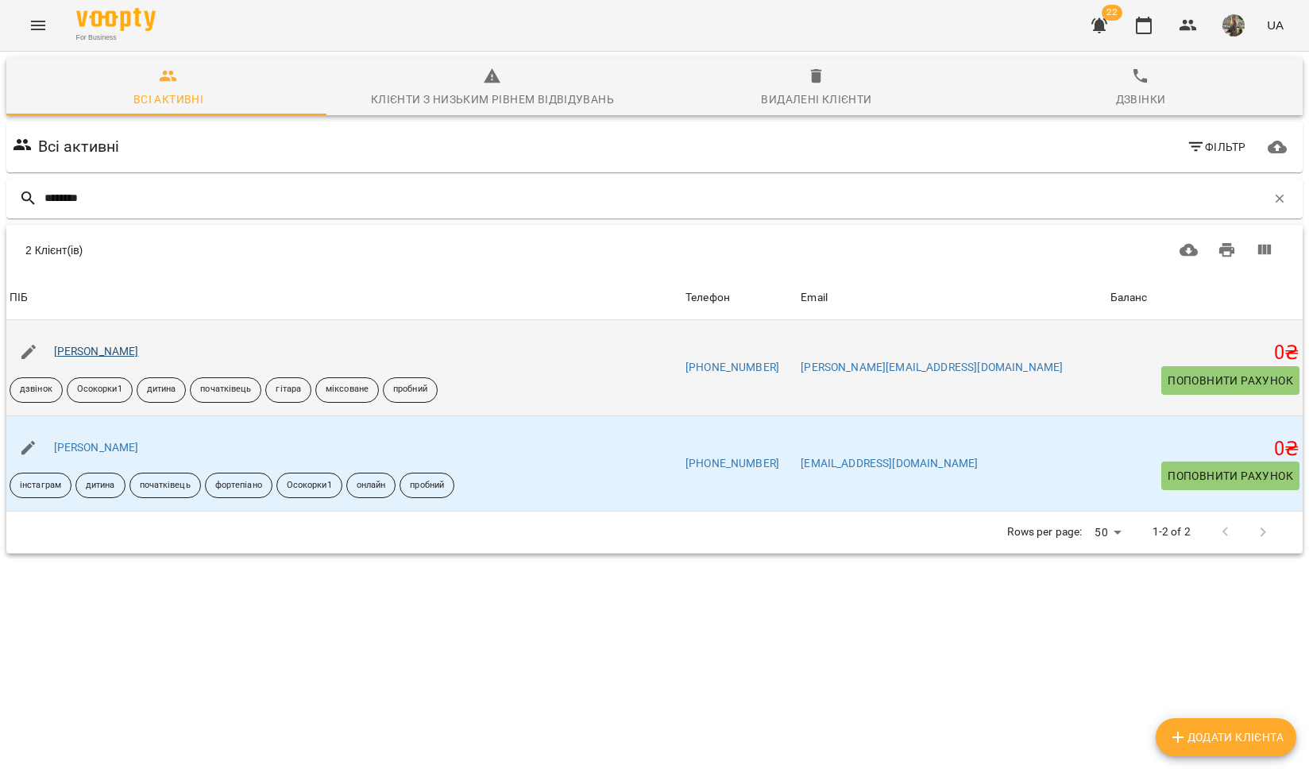
type input "********"
click at [110, 354] on link "[PERSON_NAME]" at bounding box center [96, 351] width 85 height 13
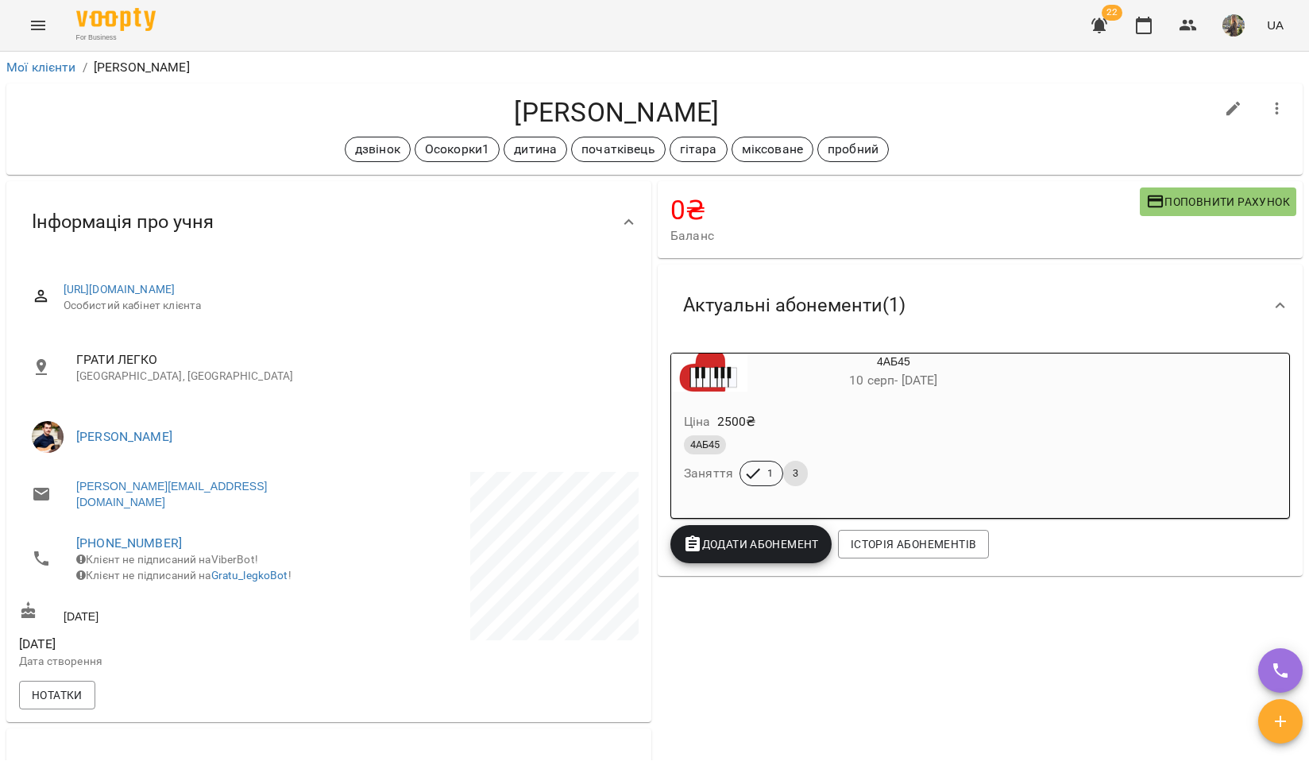
click at [1227, 108] on icon "button" at bounding box center [1234, 109] width 14 height 14
select select "**"
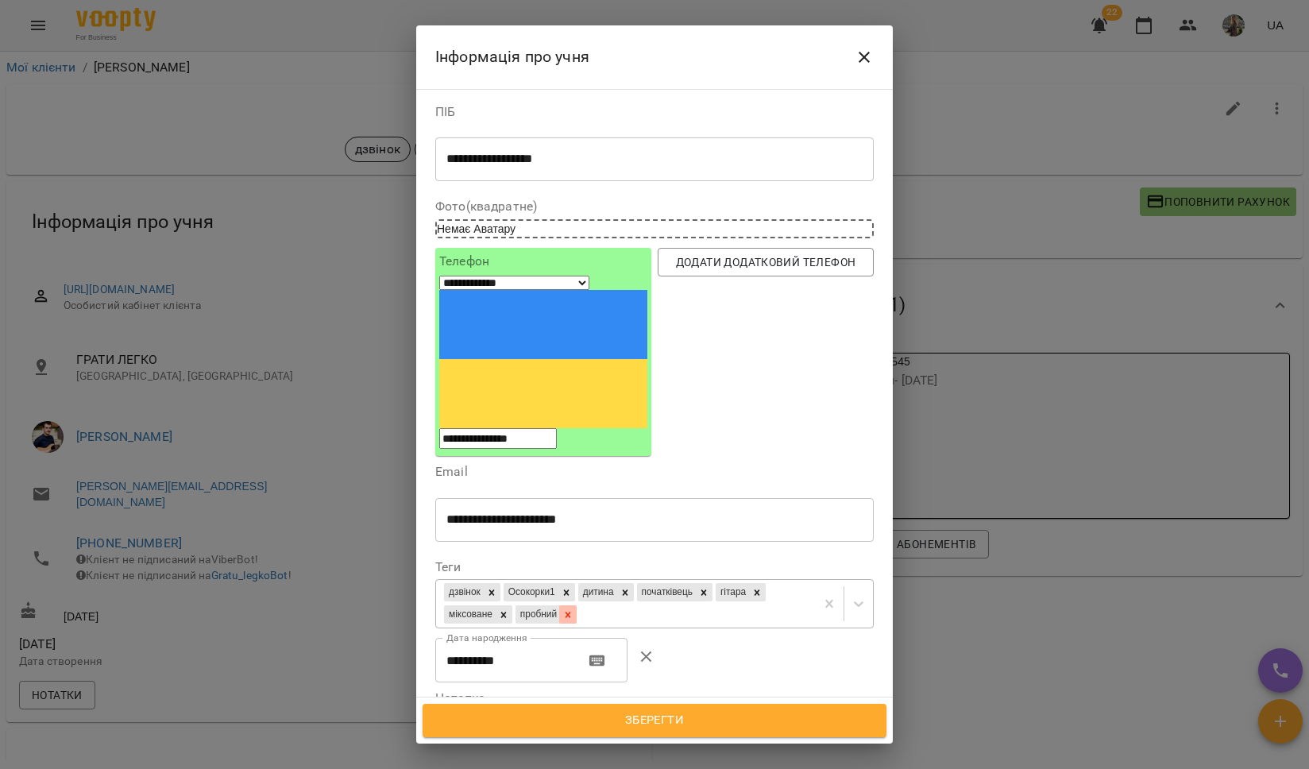
click at [571, 612] on icon at bounding box center [569, 615] width 6 height 6
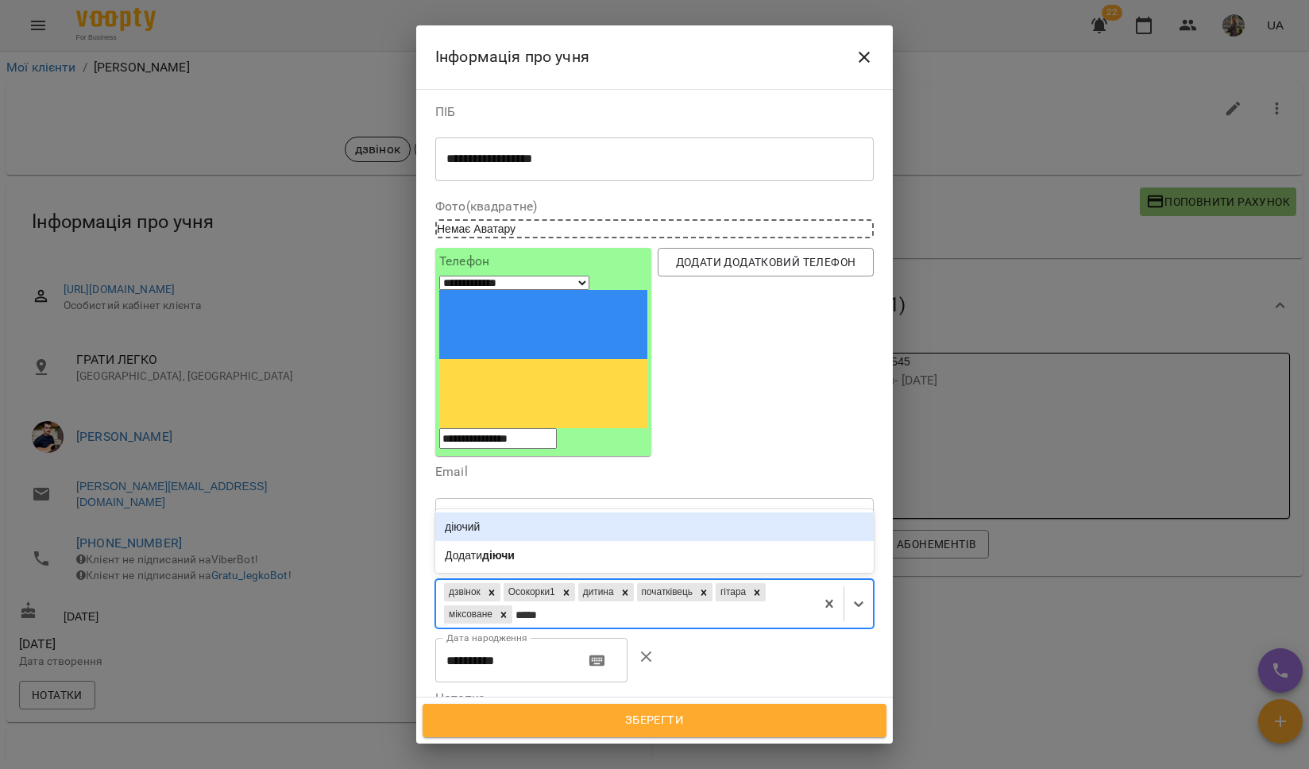
type input "******"
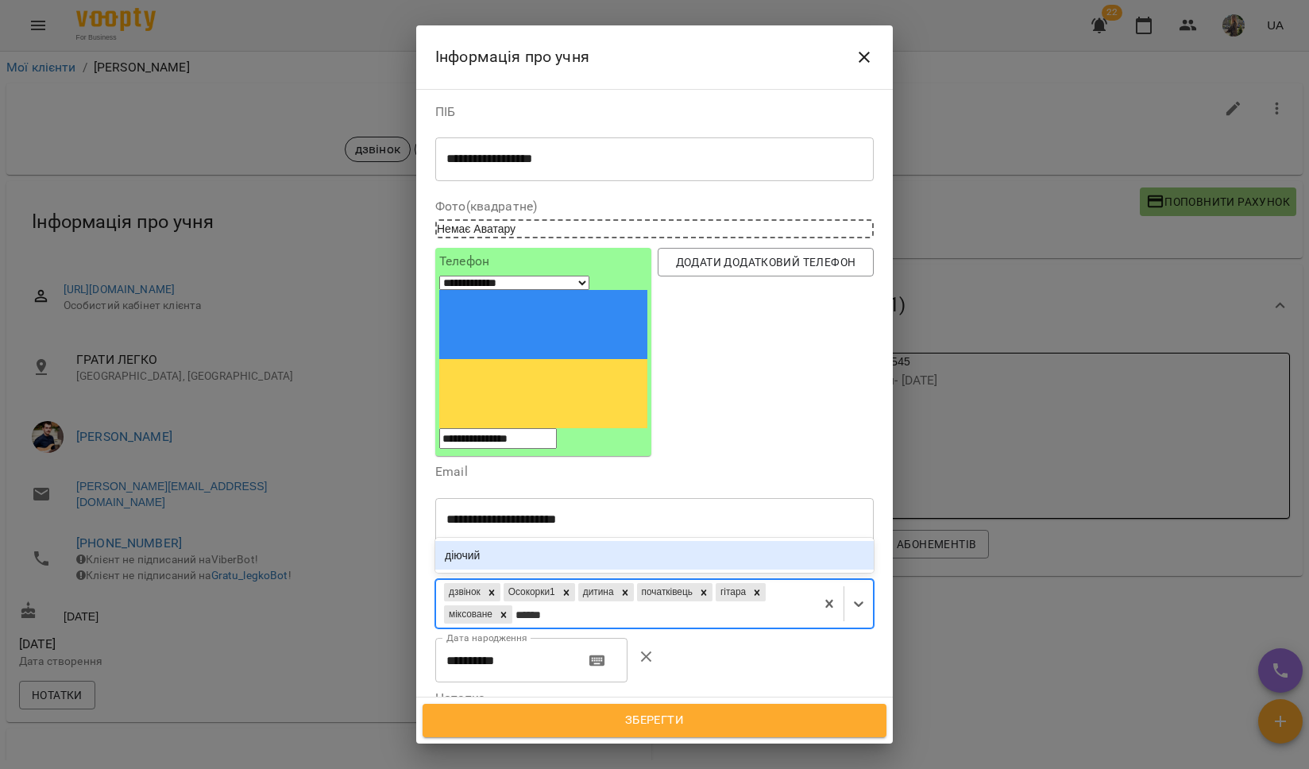
click at [574, 541] on div "діючий" at bounding box center [654, 555] width 439 height 29
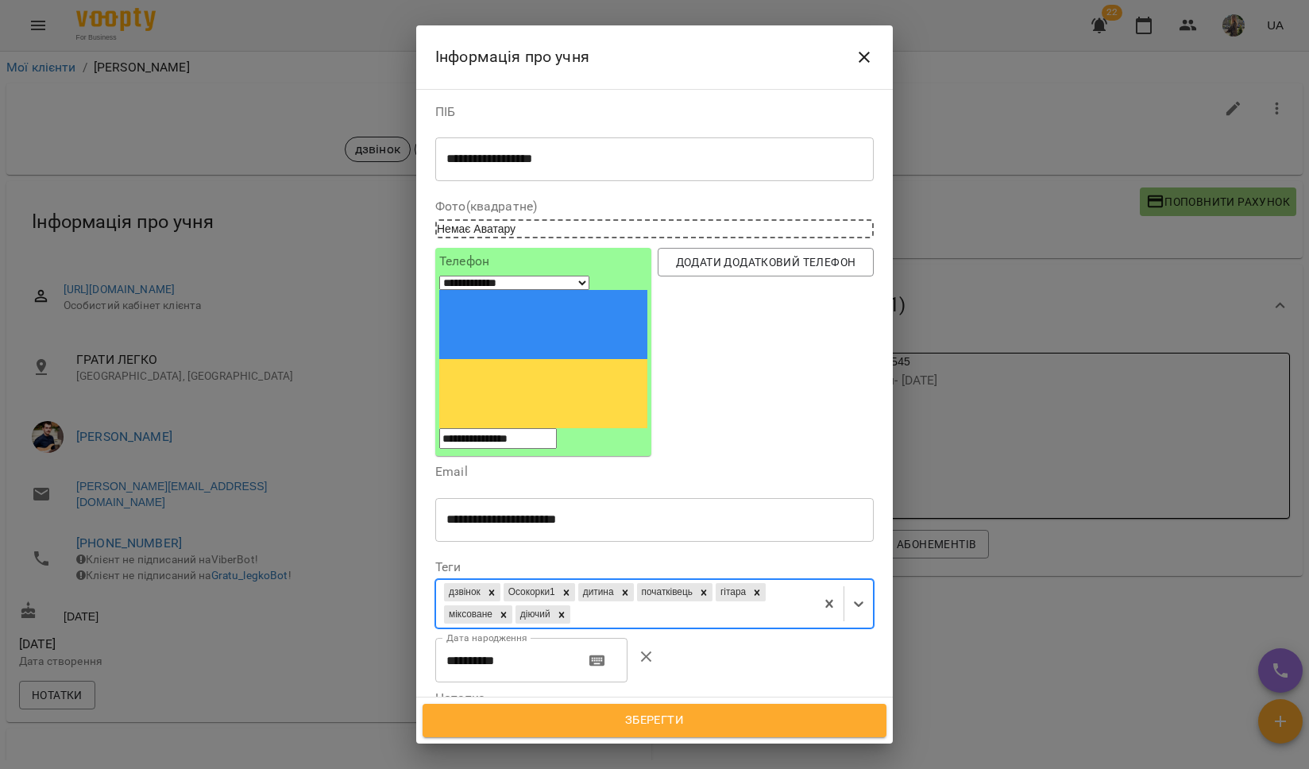
click at [632, 710] on span "Зберегти" at bounding box center [654, 720] width 429 height 21
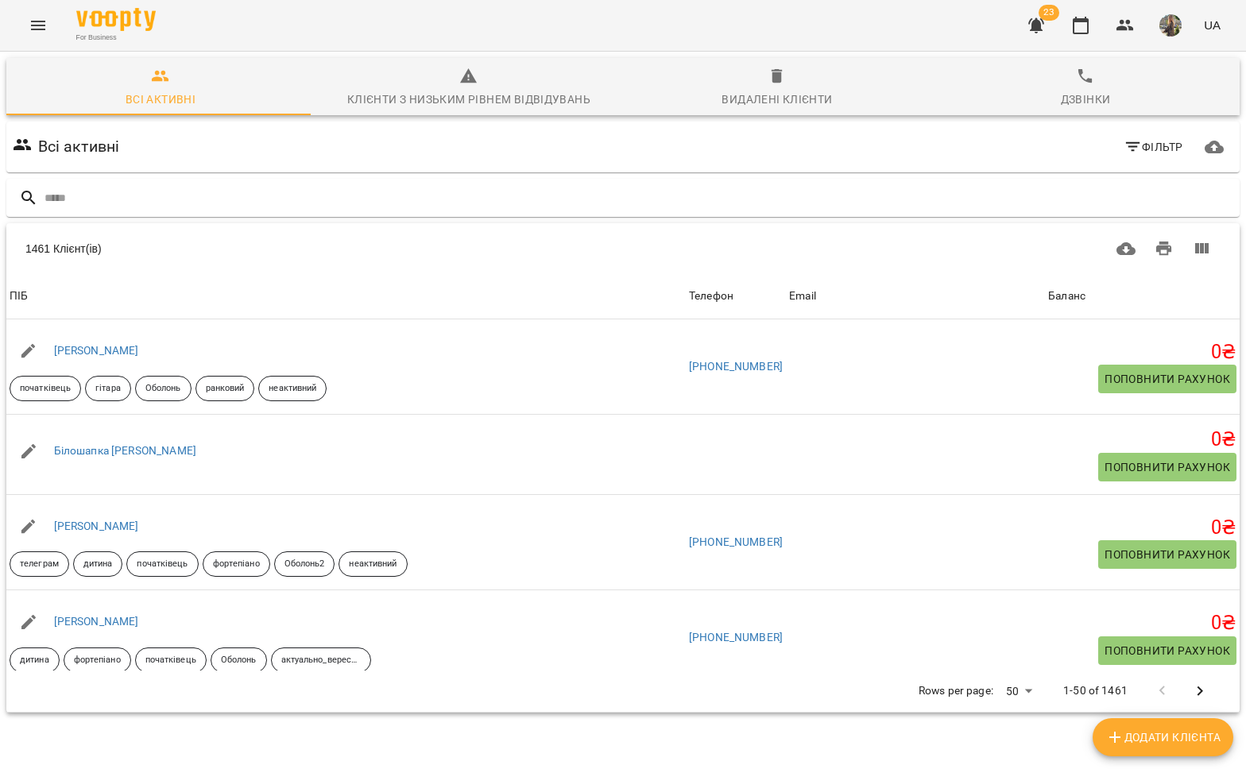
click at [33, 23] on icon "Menu" at bounding box center [38, 25] width 19 height 19
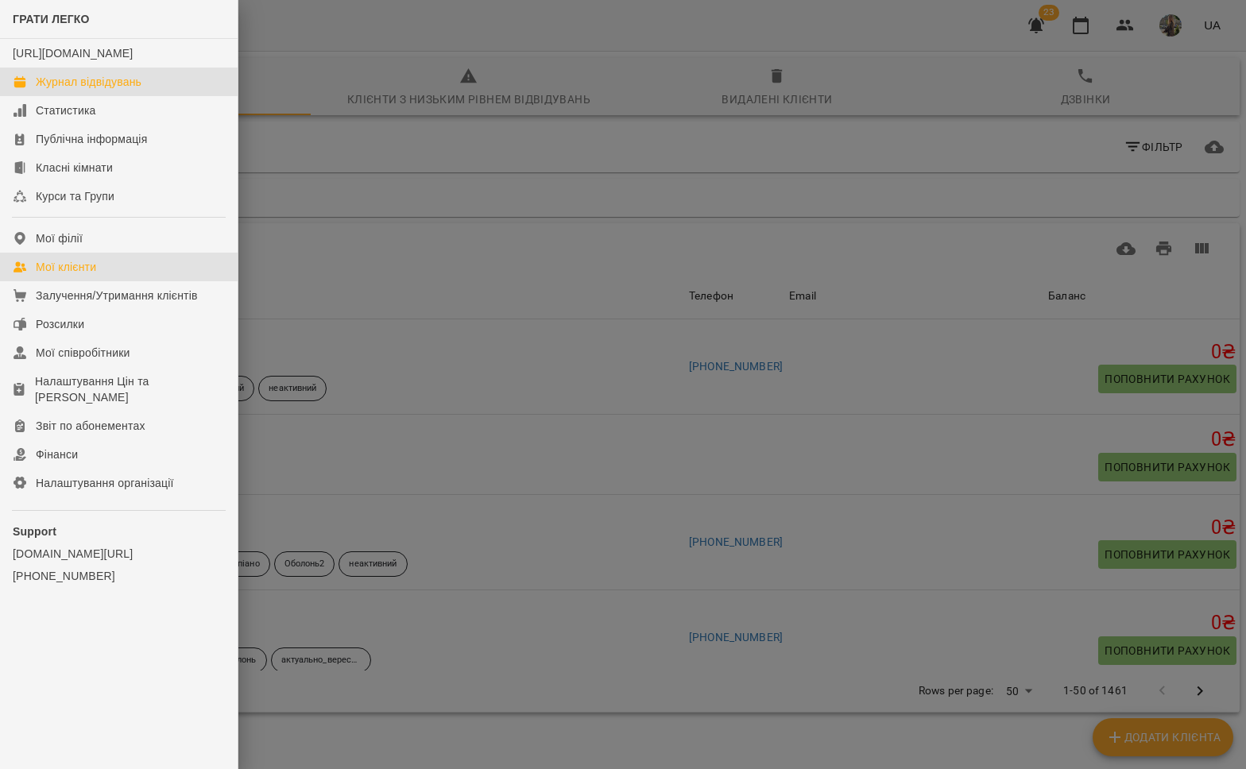
click at [59, 90] on div "Журнал відвідувань" at bounding box center [89, 82] width 106 height 16
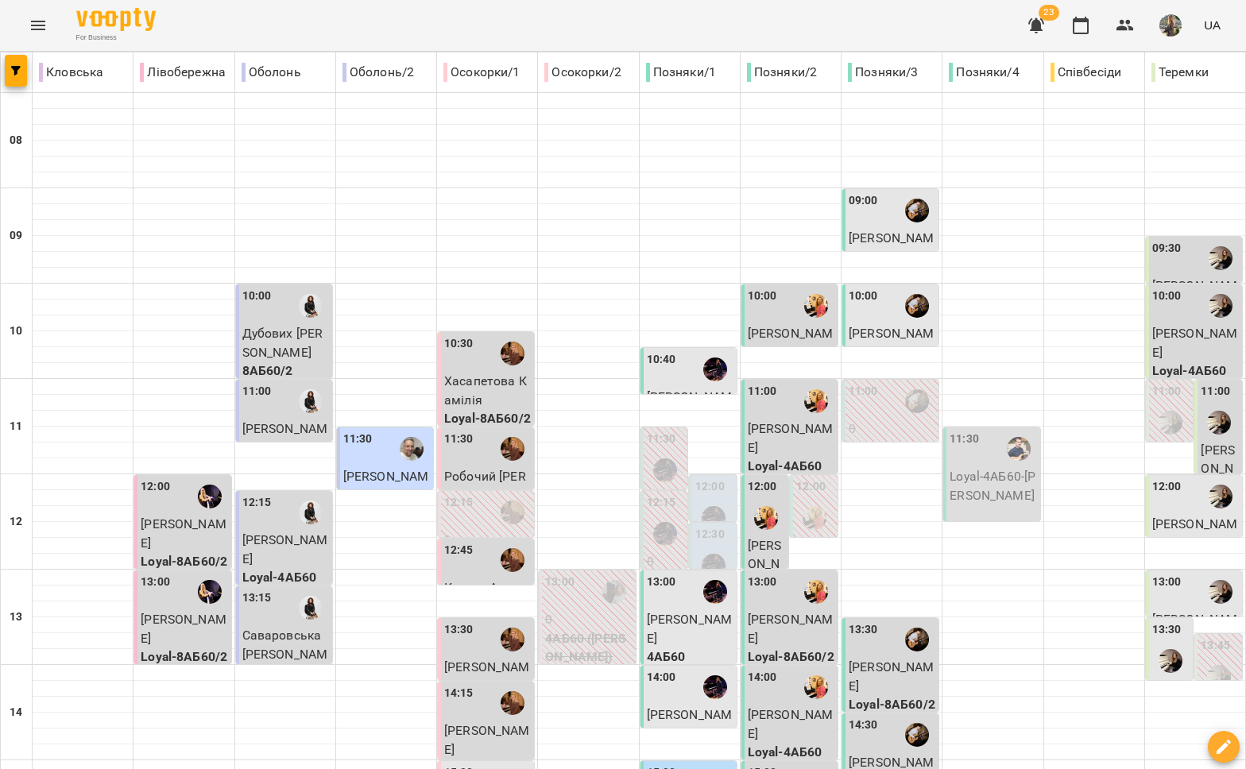
type input "**********"
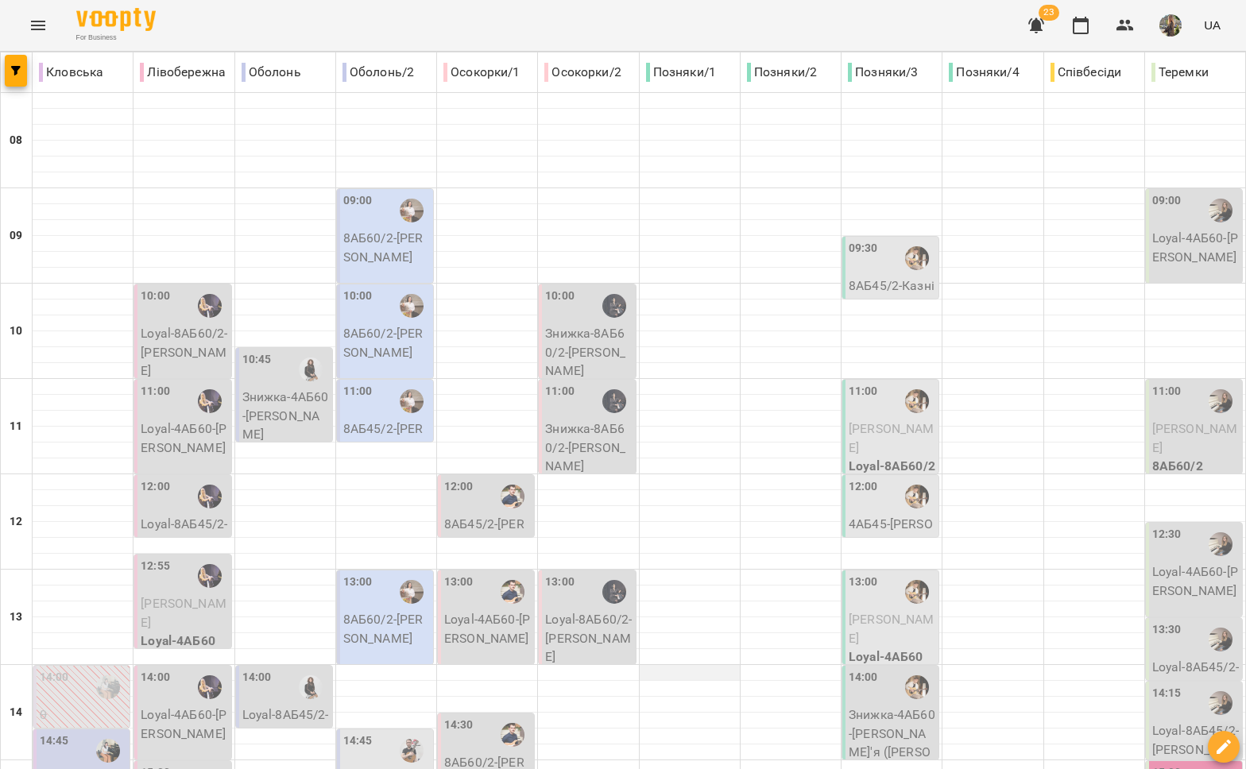
scroll to position [668, 0]
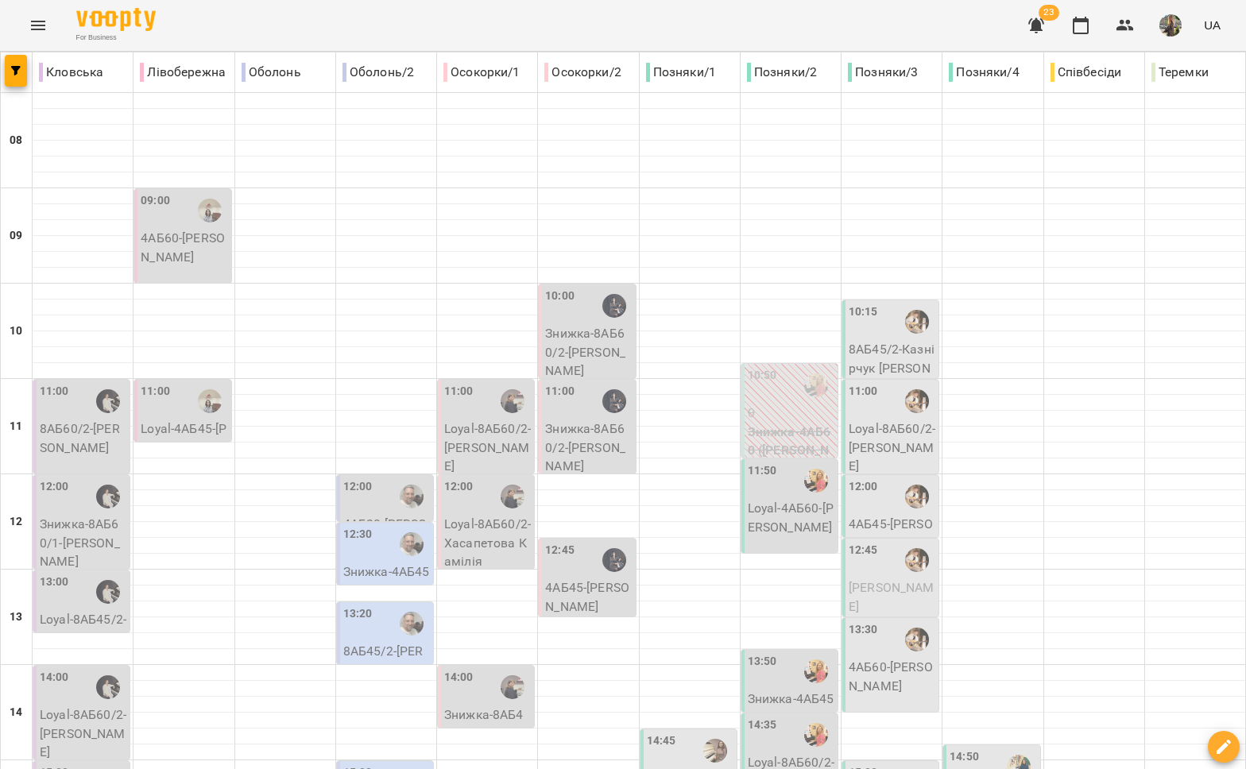
scroll to position [390, 0]
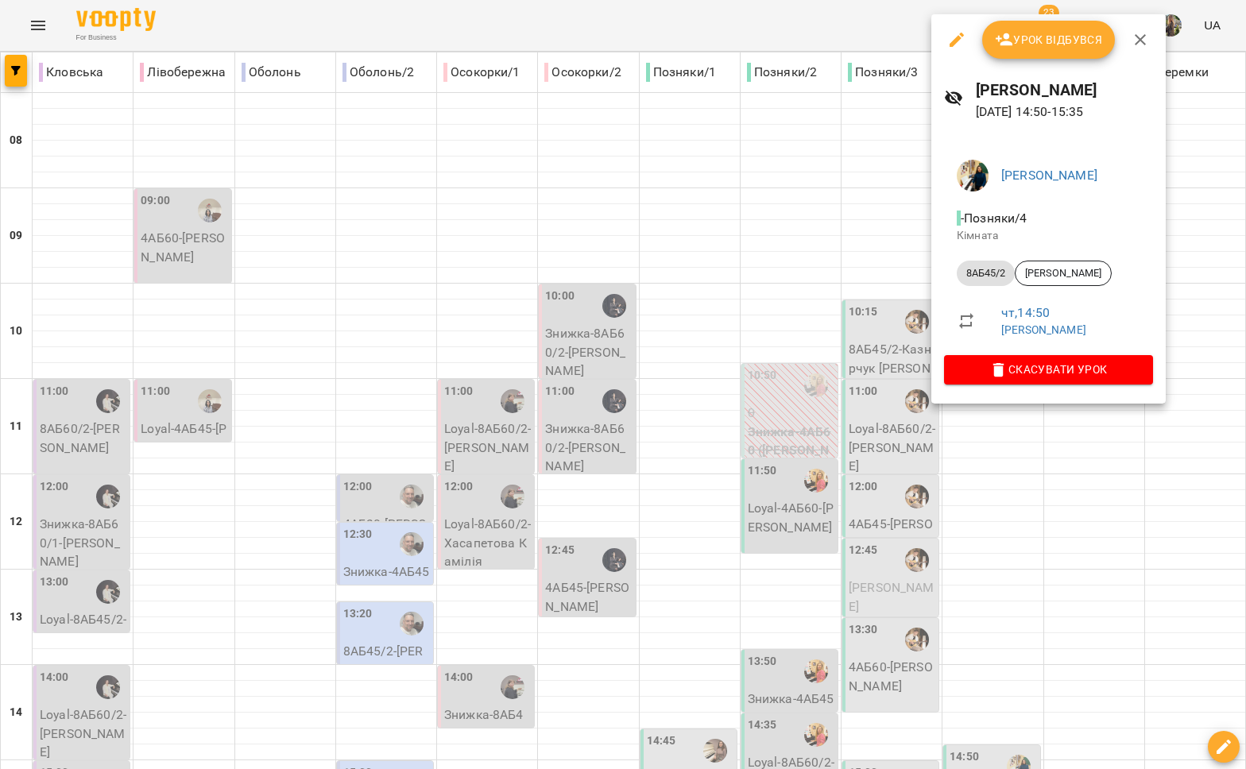
click at [951, 496] on div at bounding box center [623, 384] width 1246 height 769
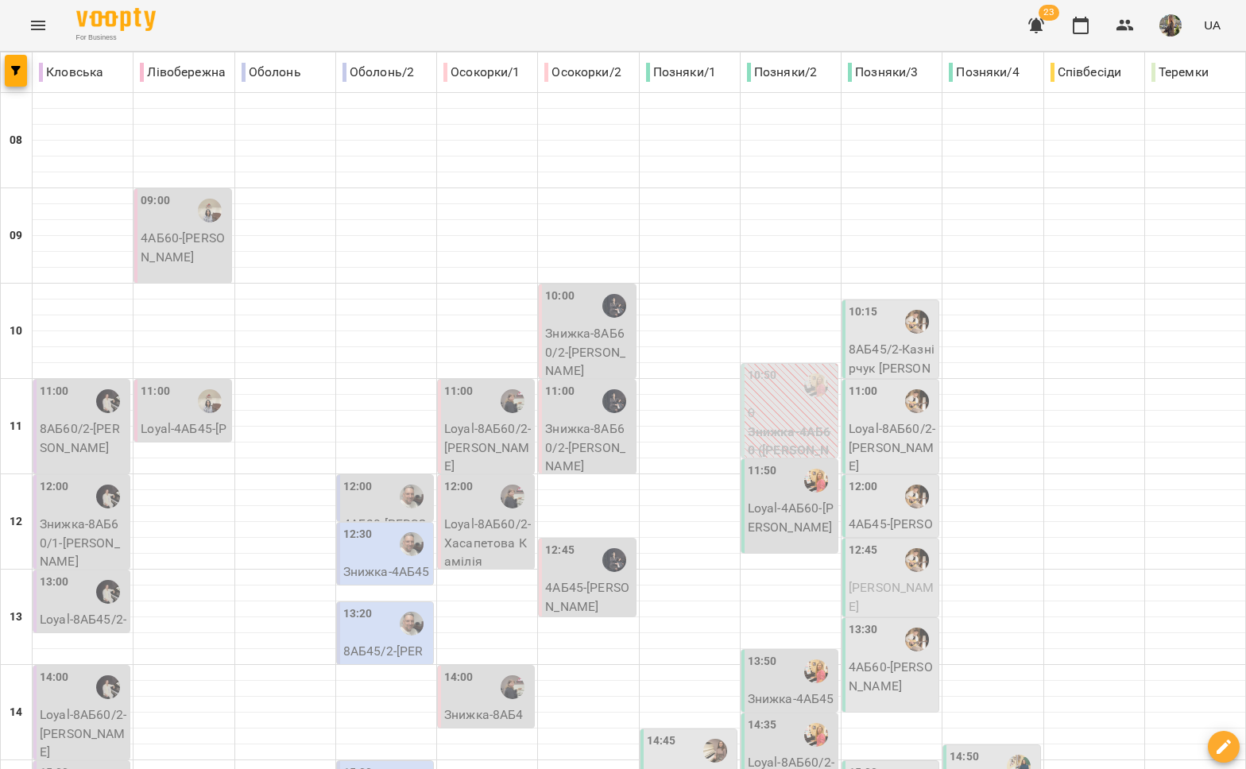
click at [955, 749] on div "14:50" at bounding box center [964, 767] width 29 height 37
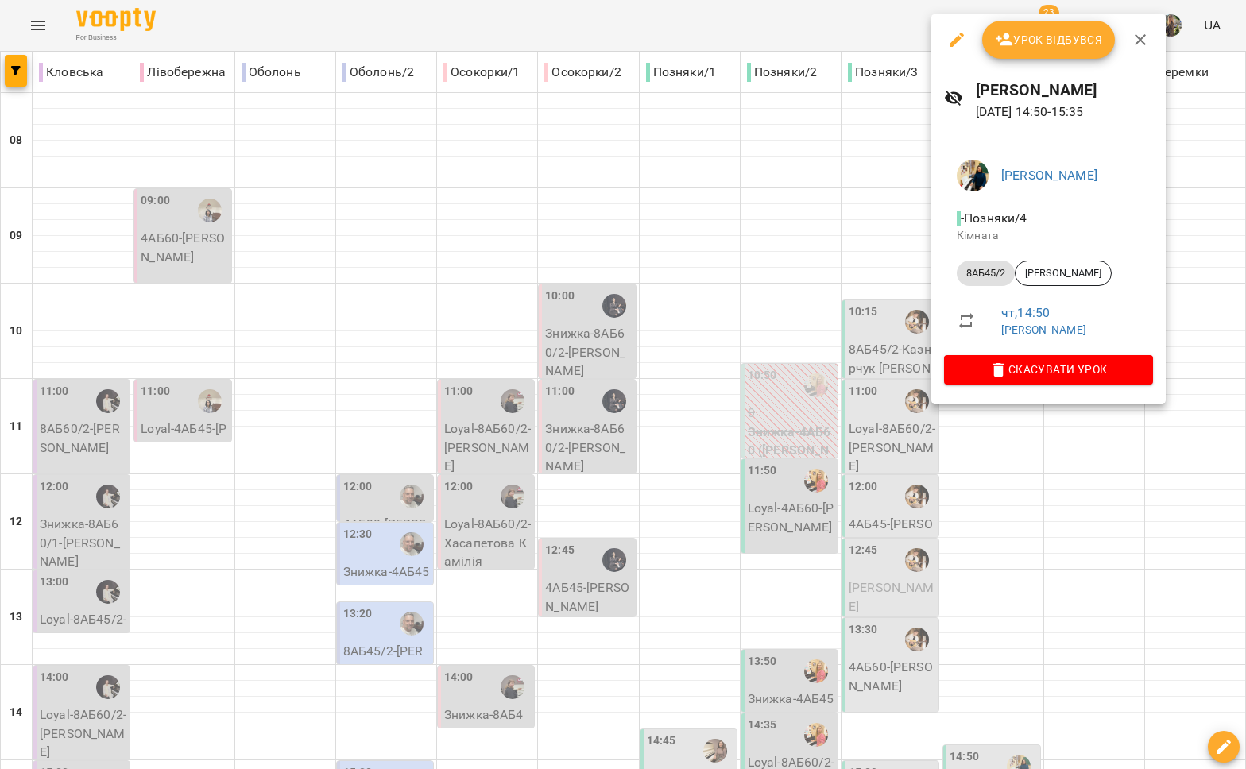
click at [1081, 514] on div at bounding box center [623, 384] width 1246 height 769
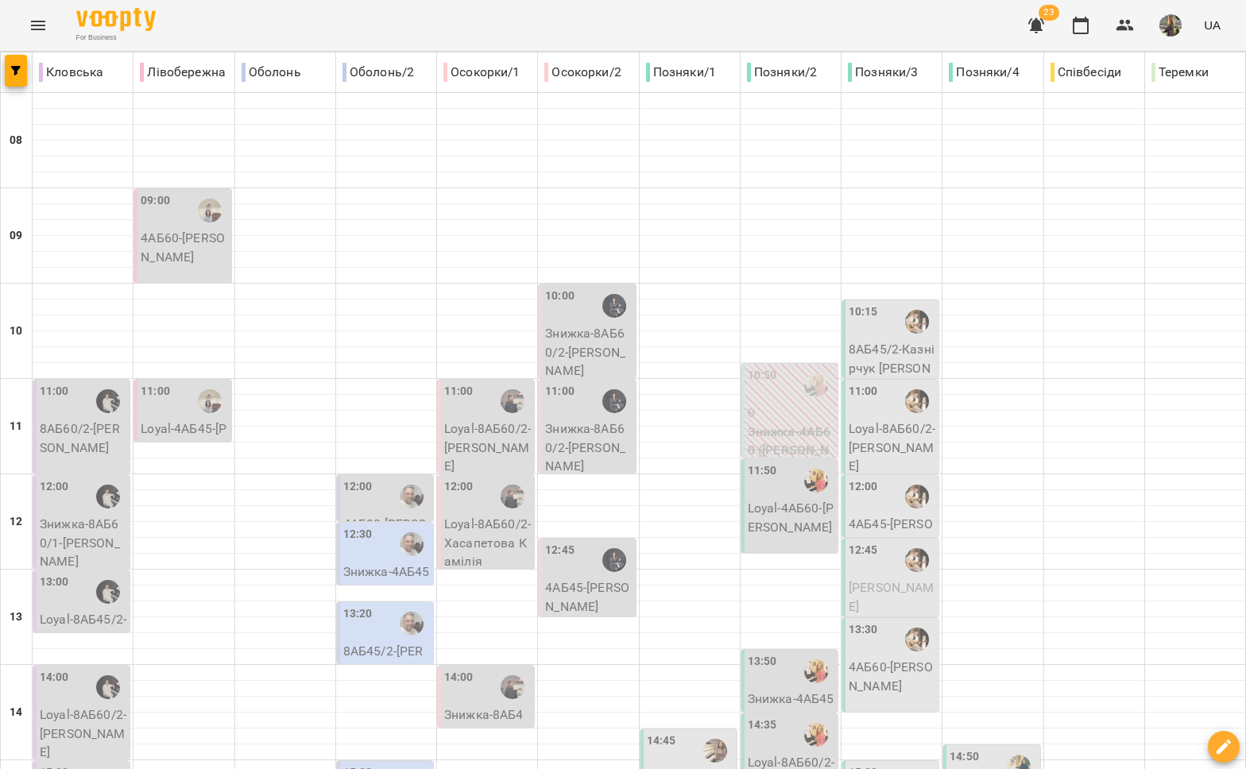
scroll to position [668, 0]
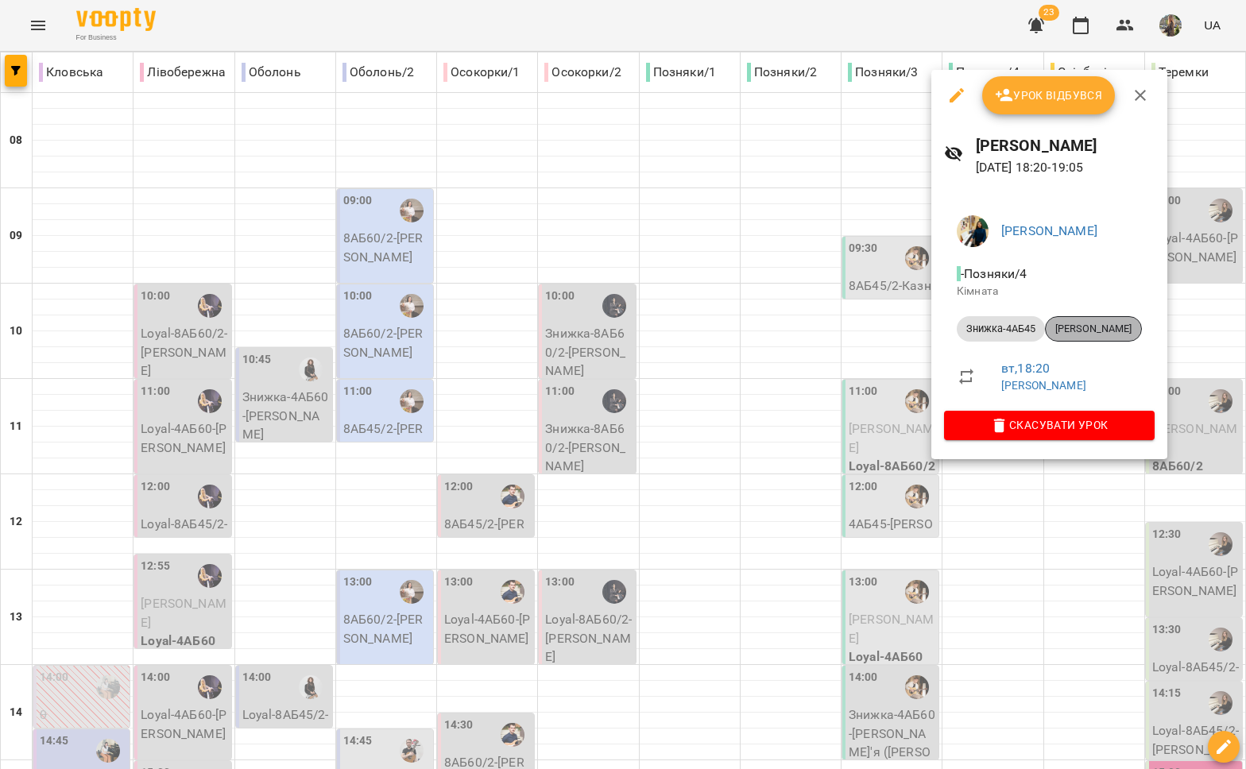
click at [1077, 334] on span "[PERSON_NAME]" at bounding box center [1093, 329] width 95 height 14
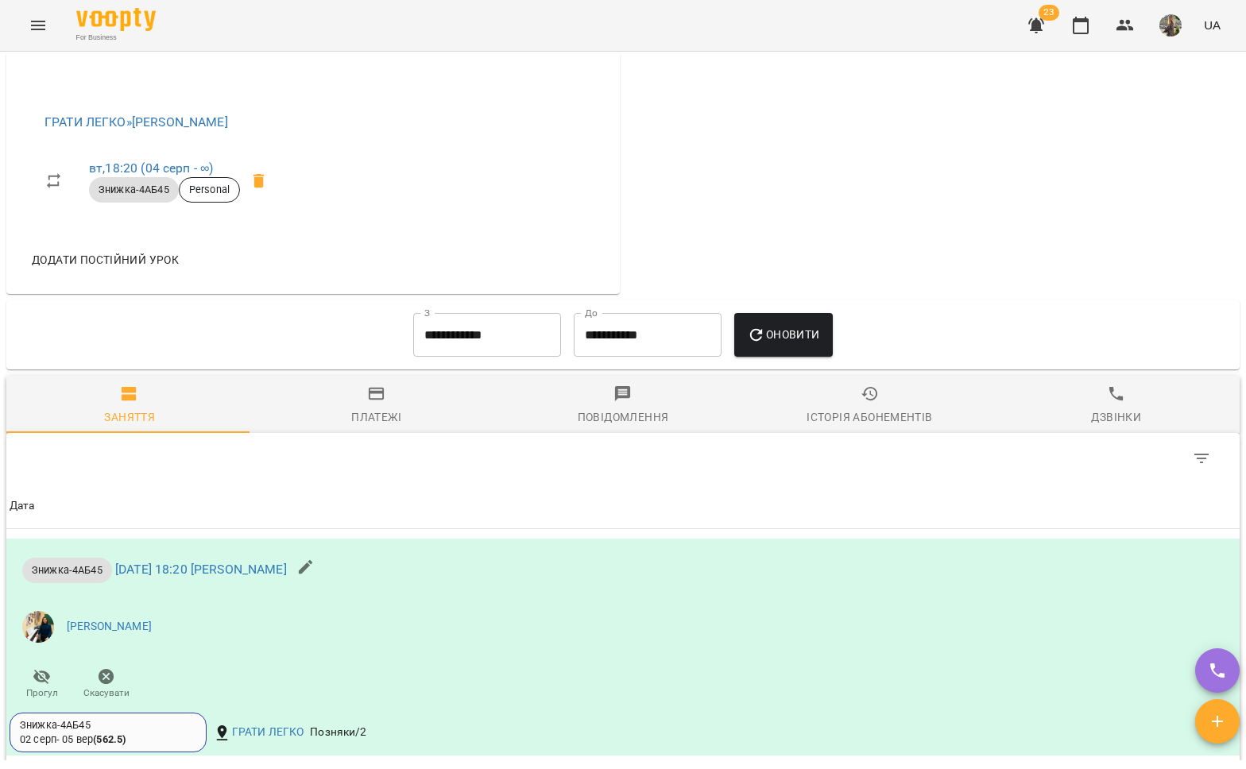
scroll to position [679, 0]
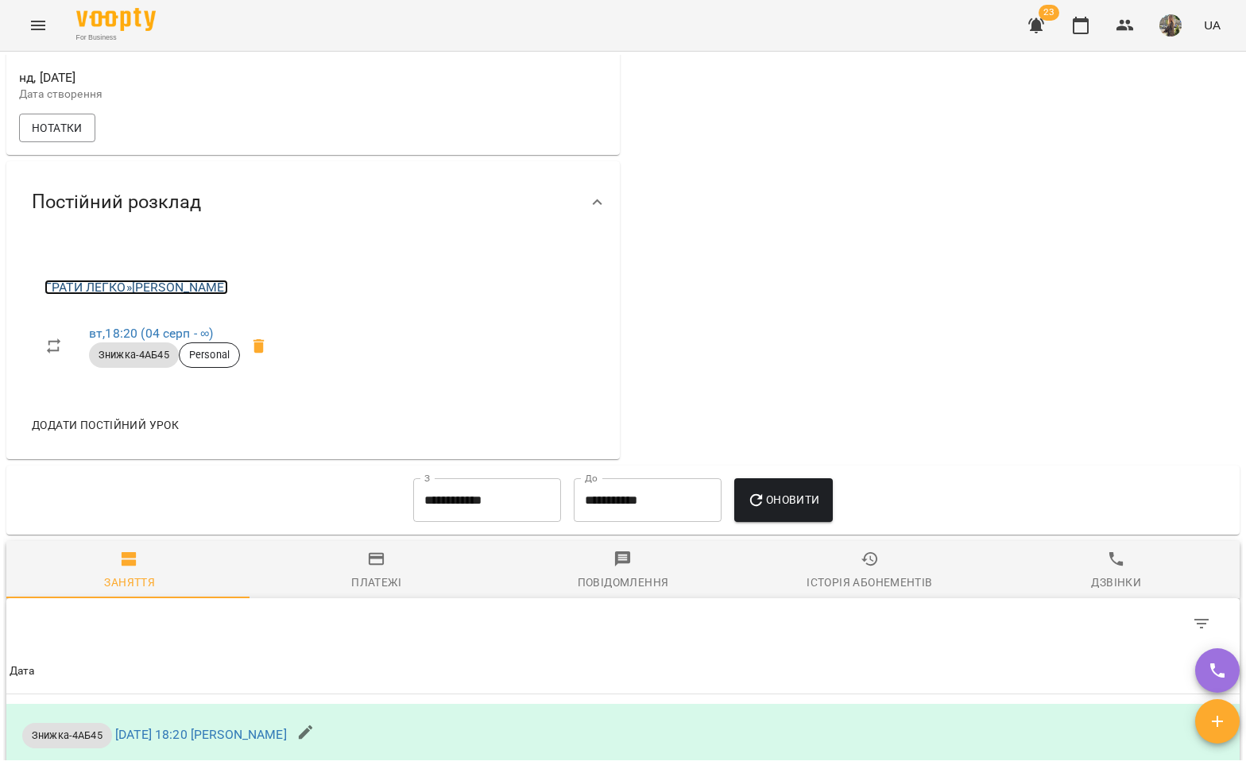
click at [222, 295] on link "ГРАТИ ЛЕГКО » [PERSON_NAME]" at bounding box center [136, 287] width 184 height 15
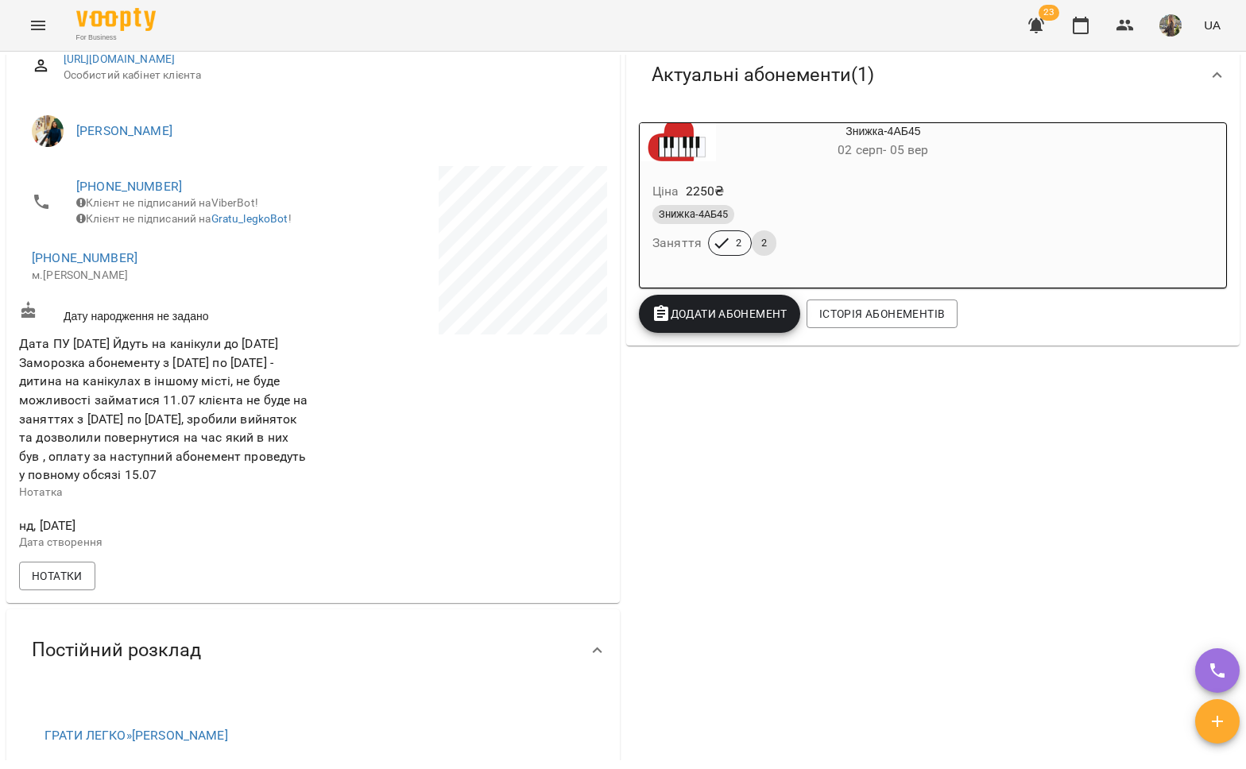
scroll to position [420, 0]
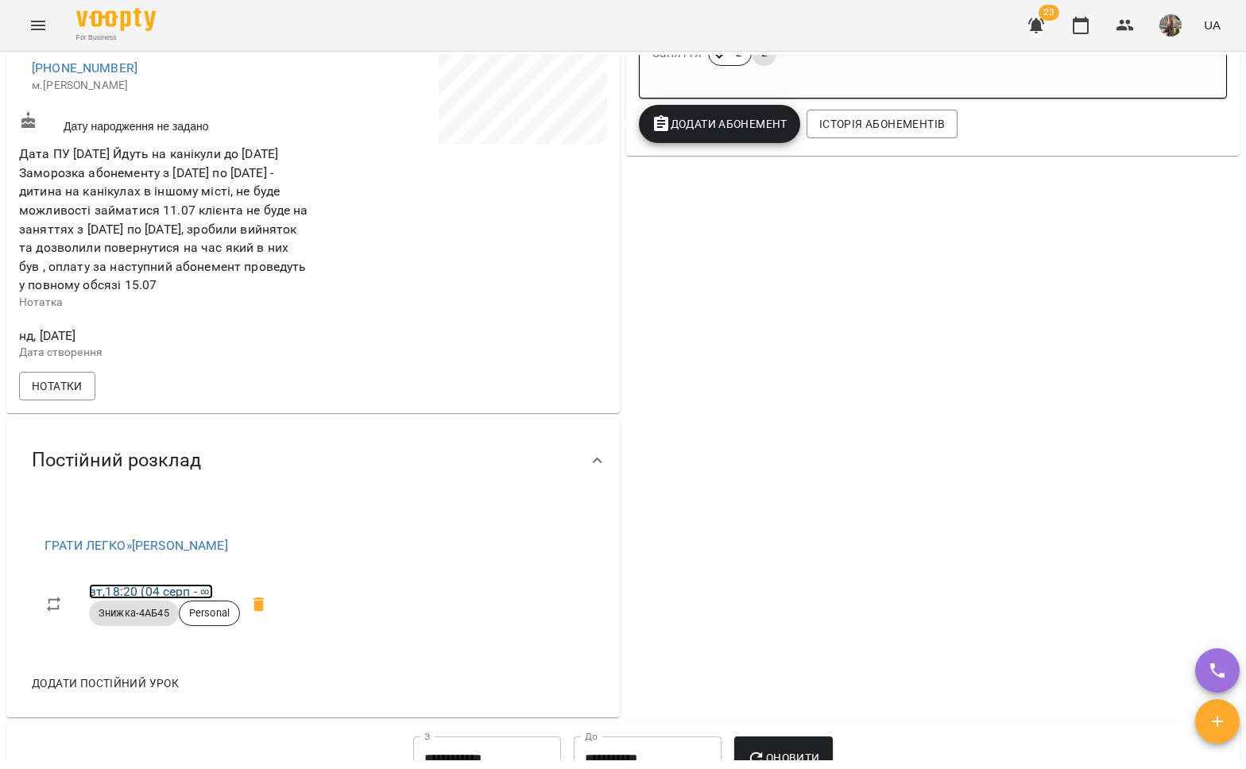
click at [161, 599] on link "вт , 18:20 ([DATE] - ∞)" at bounding box center [151, 591] width 124 height 15
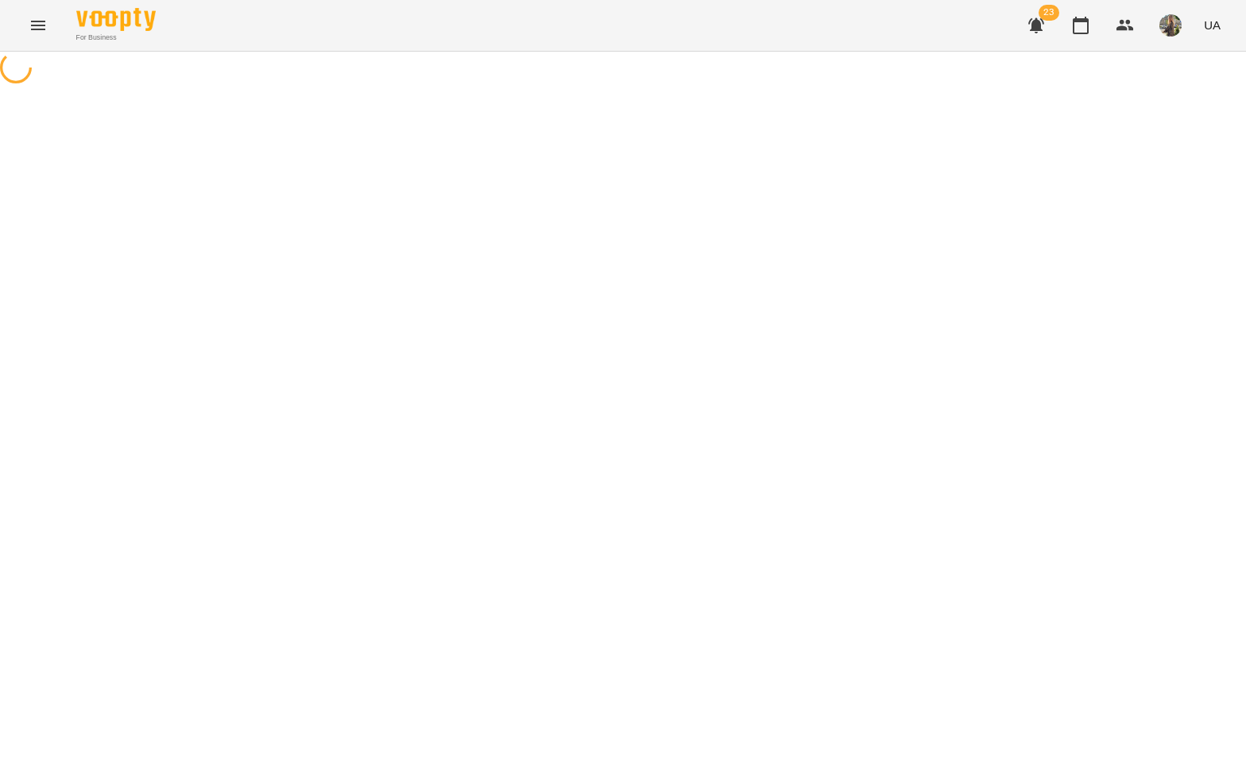
select select "*"
select select "**********"
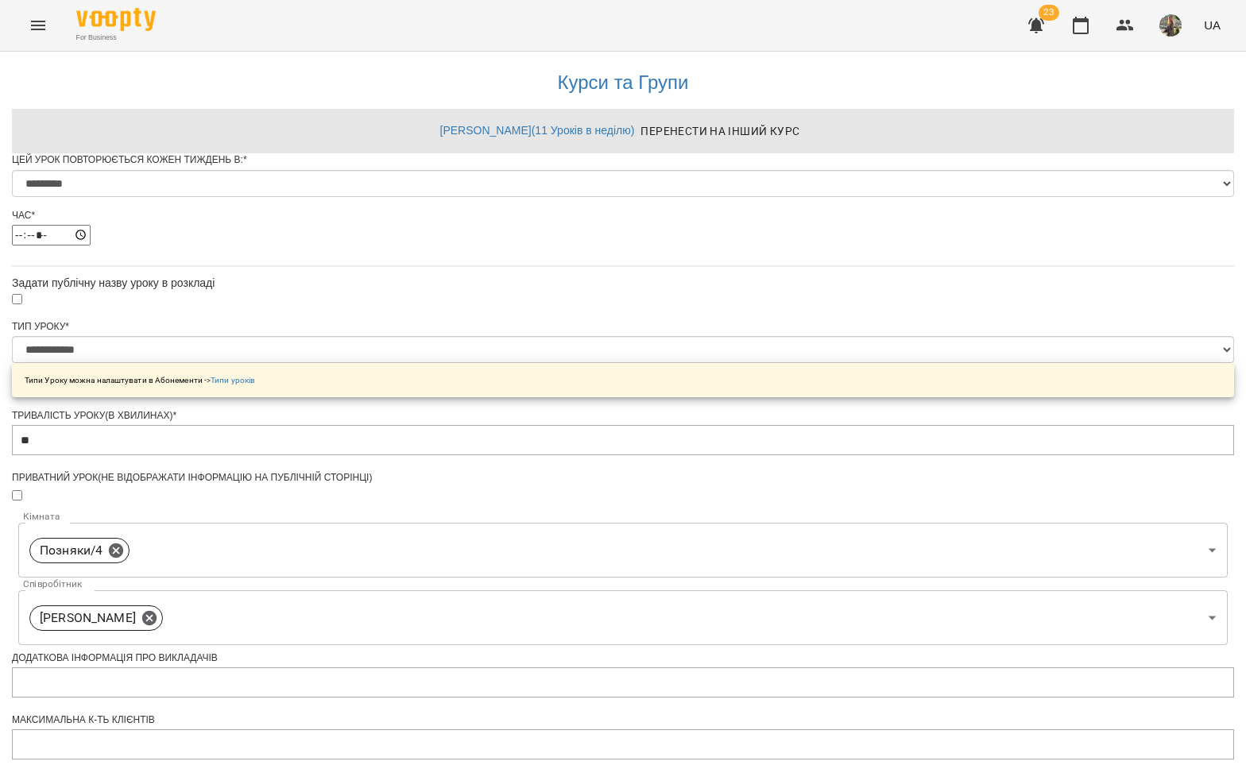
scroll to position [482, 0]
click at [123, 543] on icon at bounding box center [116, 550] width 14 height 14
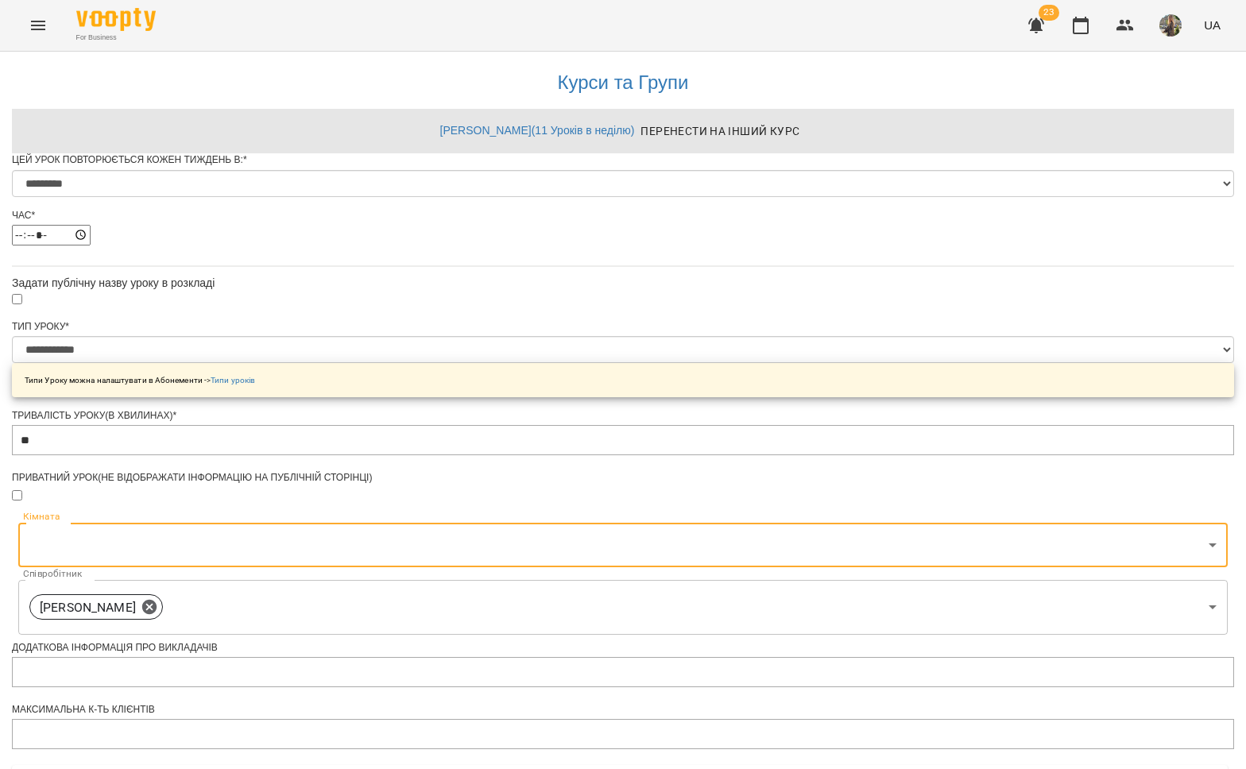
click at [596, 109] on body "**********" at bounding box center [623, 574] width 1246 height 1149
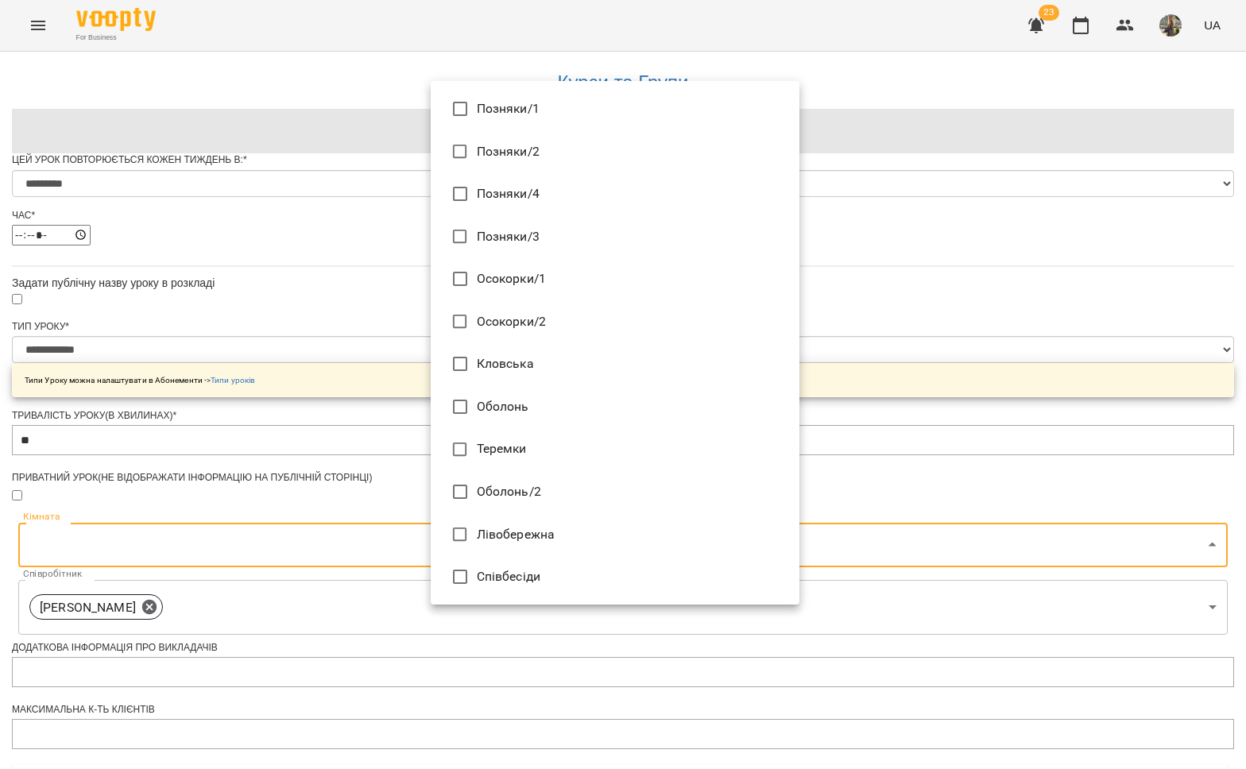
click at [551, 158] on li "Позняки/2" at bounding box center [615, 151] width 369 height 43
type input "**********"
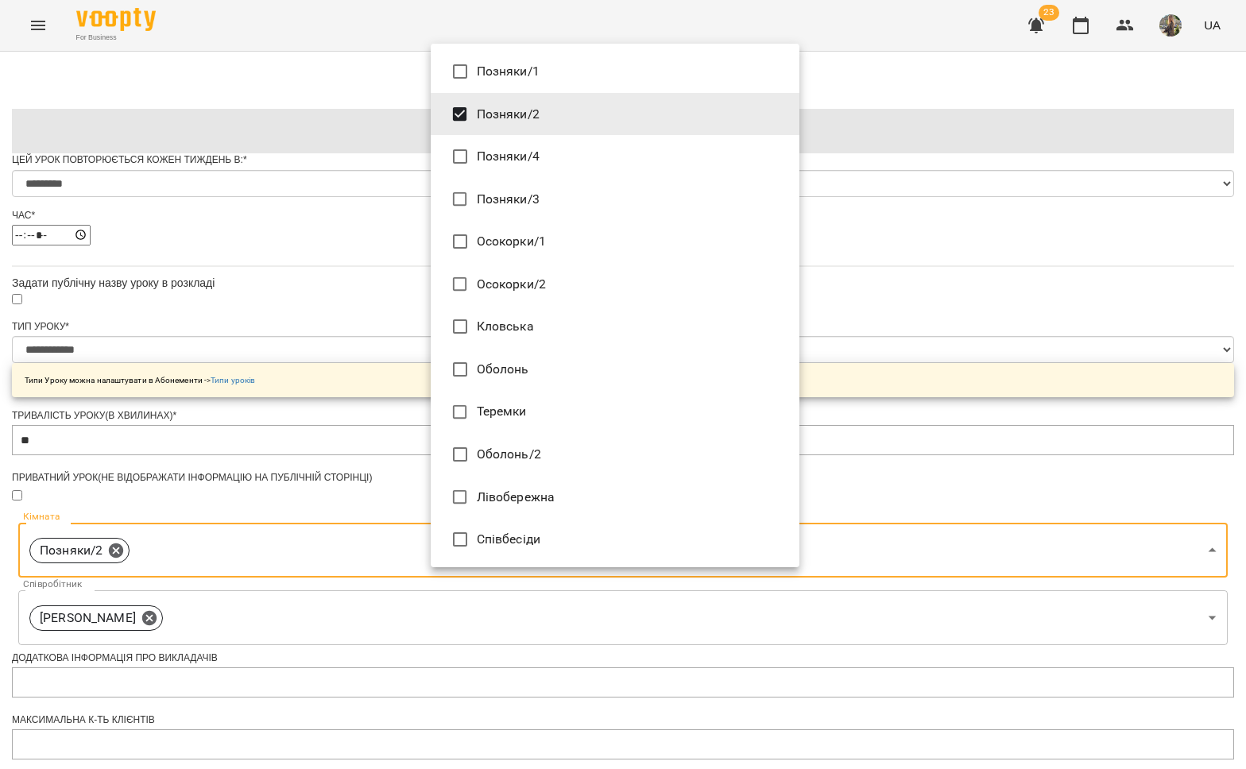
click at [892, 288] on div at bounding box center [623, 384] width 1246 height 769
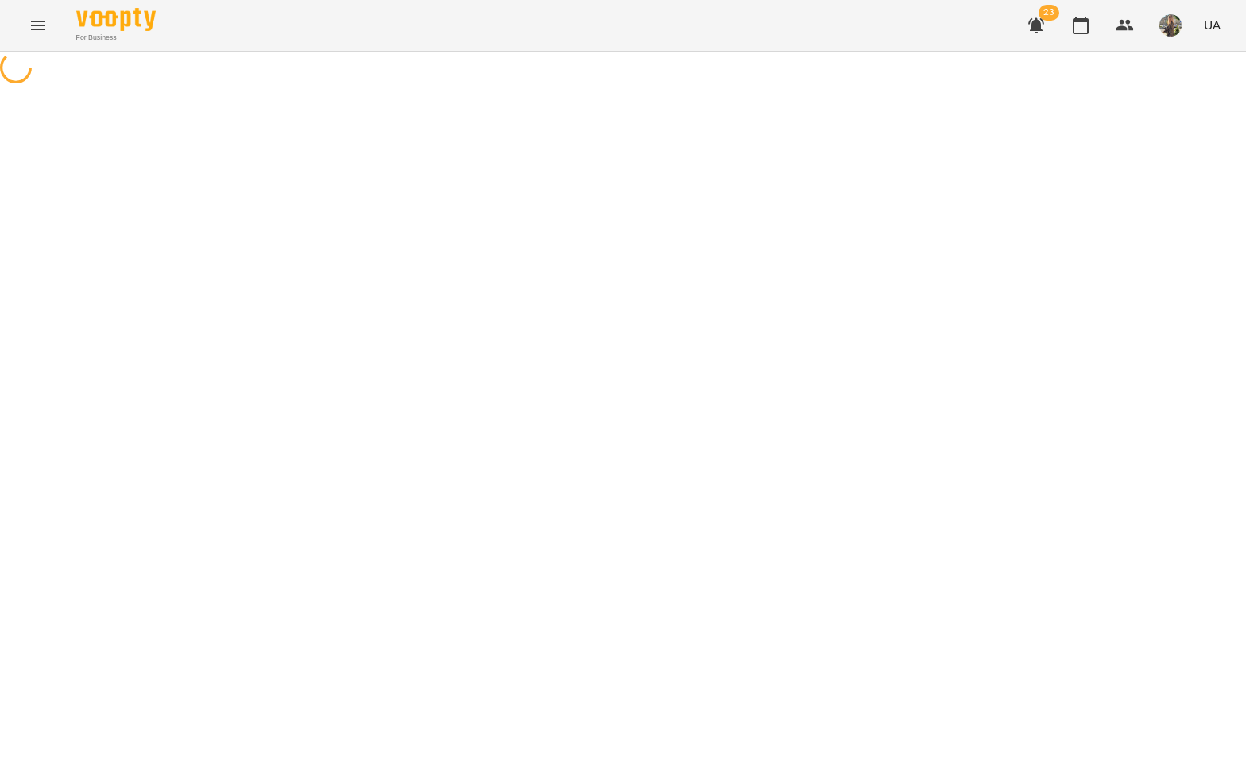
select select "*"
select select "**********"
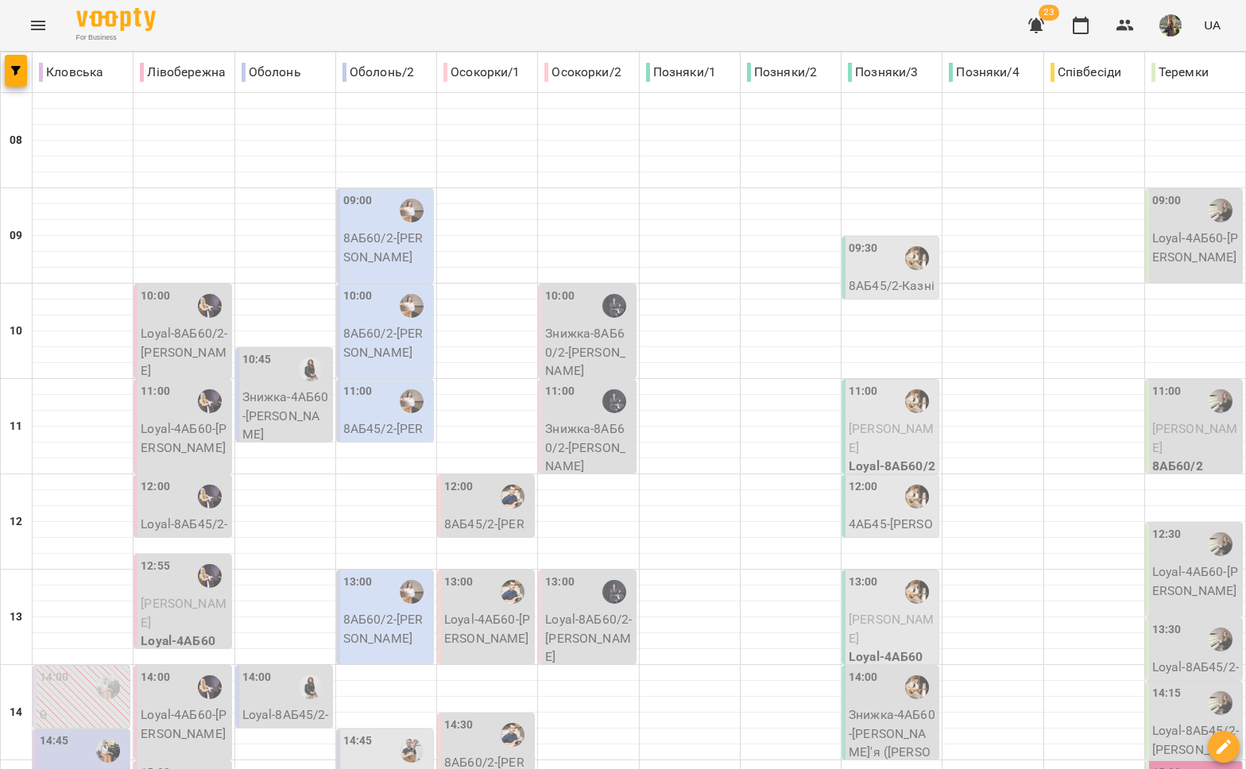
scroll to position [668, 0]
type input "**********"
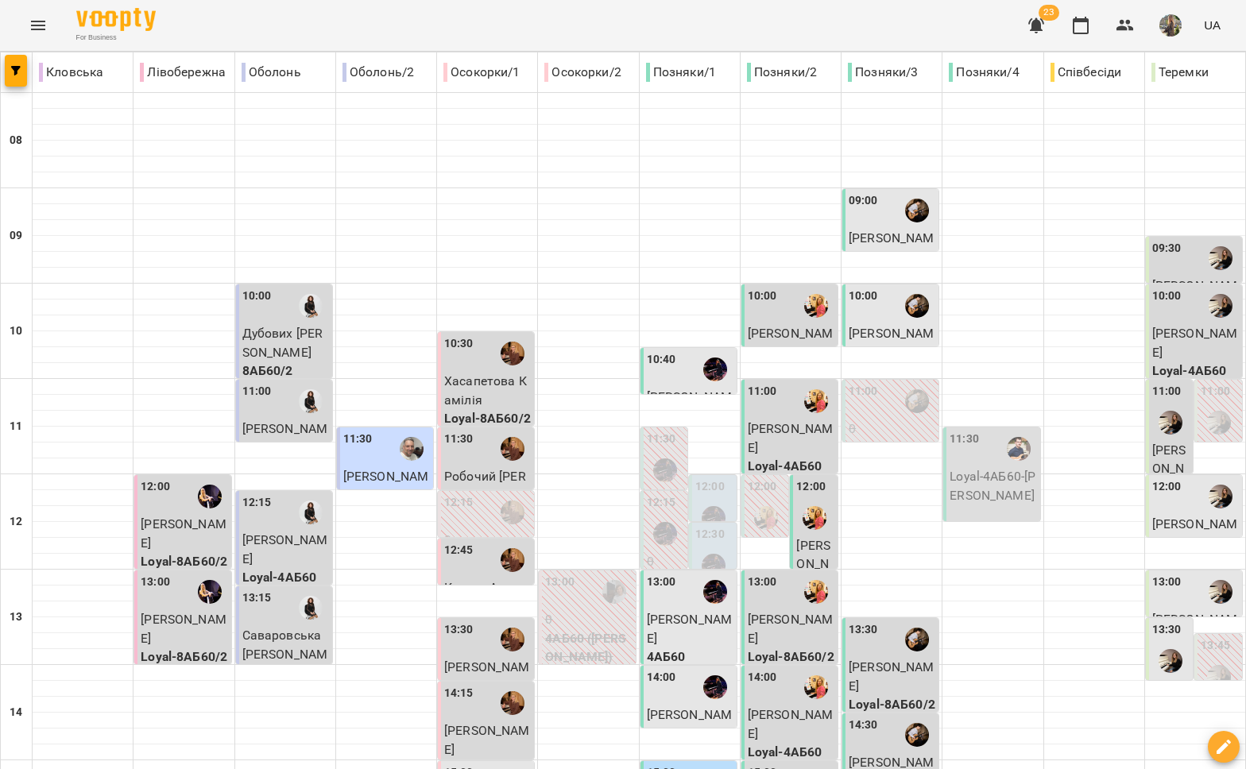
scroll to position [10, 0]
click at [461, 359] on div "10:30" at bounding box center [458, 353] width 29 height 37
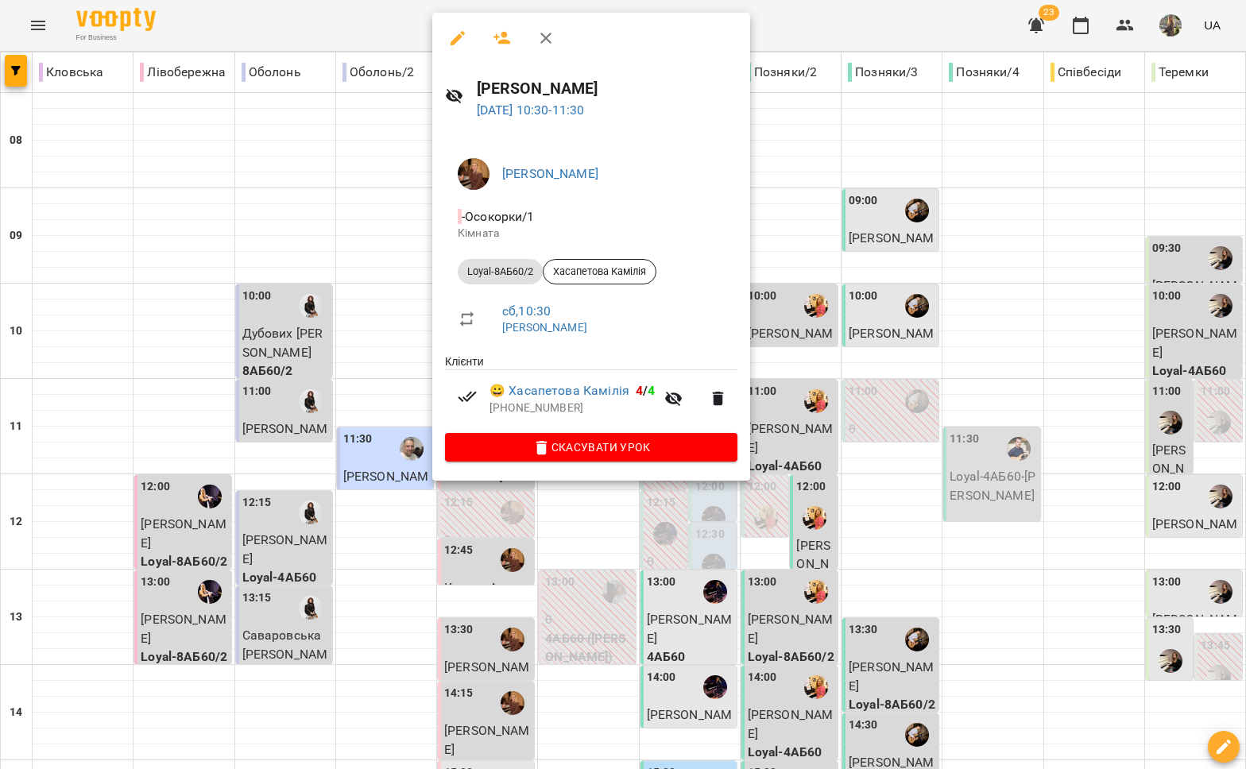
click at [404, 377] on div at bounding box center [623, 384] width 1246 height 769
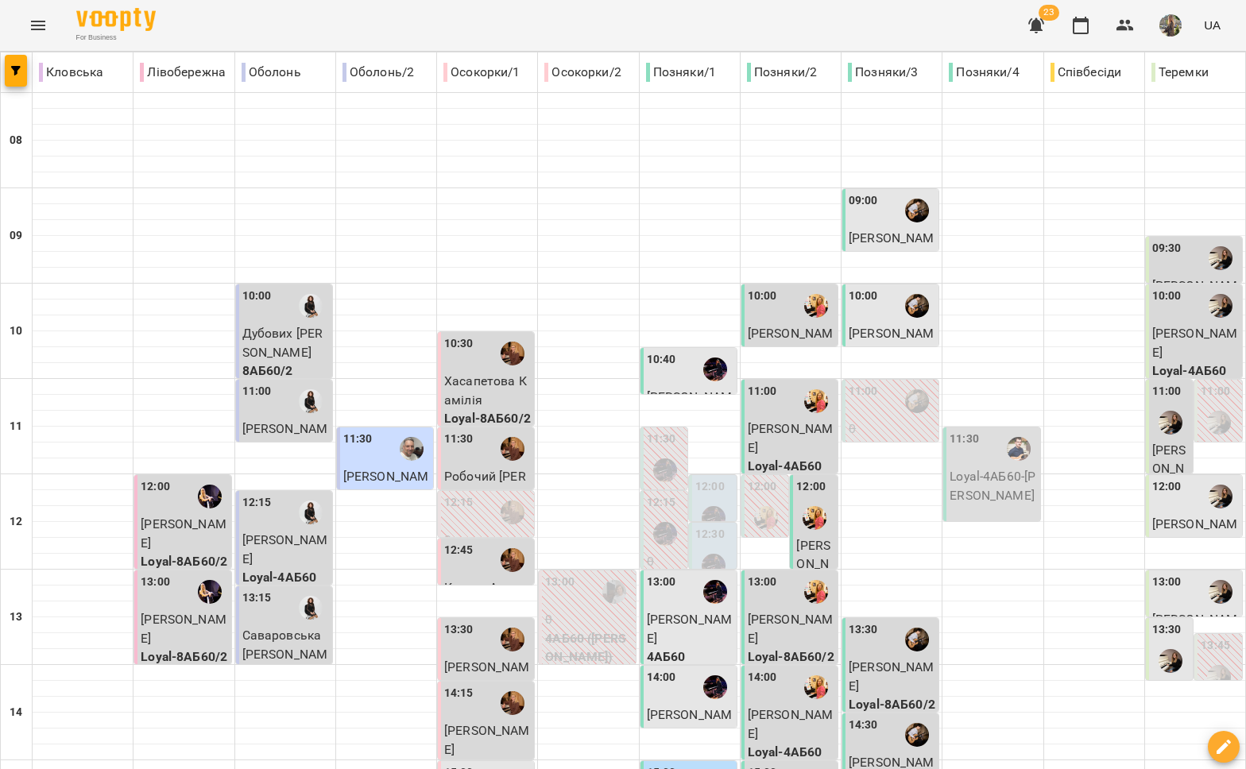
click at [494, 442] on div at bounding box center [512, 449] width 37 height 37
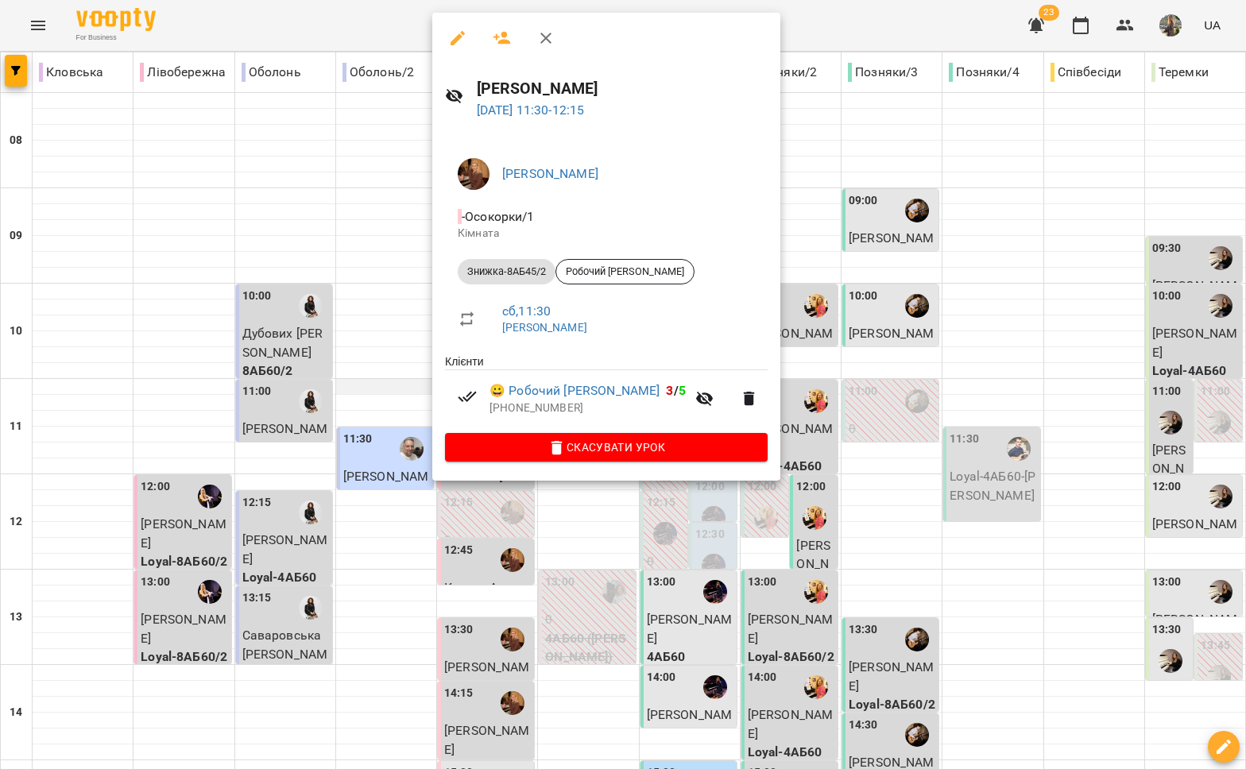
drag, startPoint x: 334, startPoint y: 376, endPoint x: 341, endPoint y: 382, distance: 9.6
click at [334, 376] on div at bounding box center [623, 384] width 1246 height 769
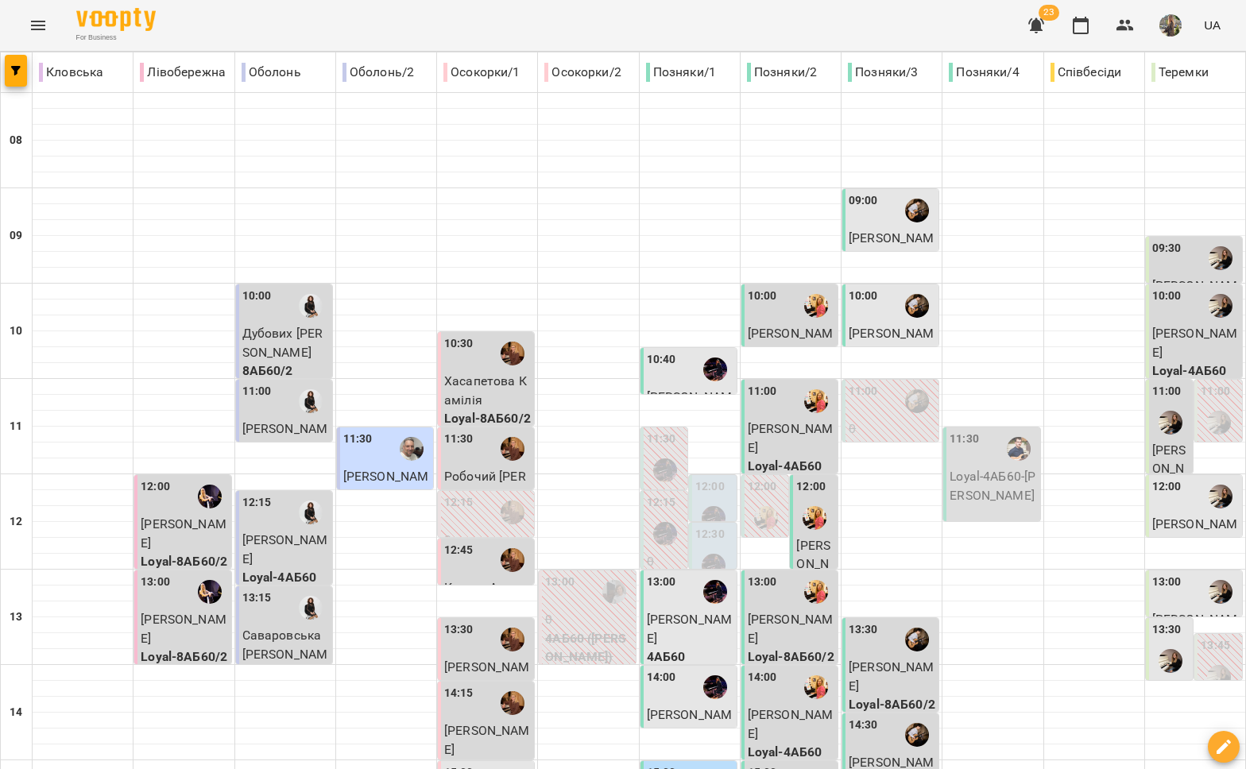
scroll to position [44, 0]
click at [458, 542] on div "12:45" at bounding box center [458, 560] width 29 height 37
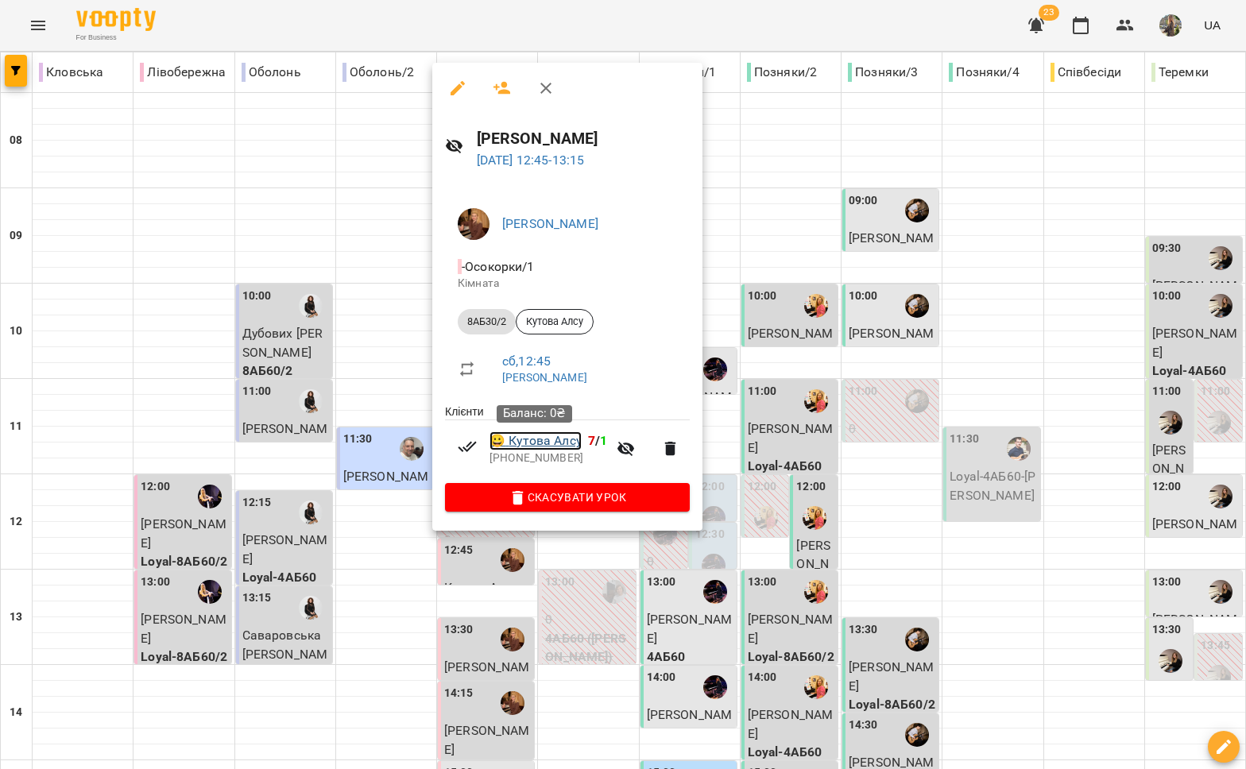
click at [531, 443] on link "😀 [PERSON_NAME]" at bounding box center [535, 440] width 92 height 19
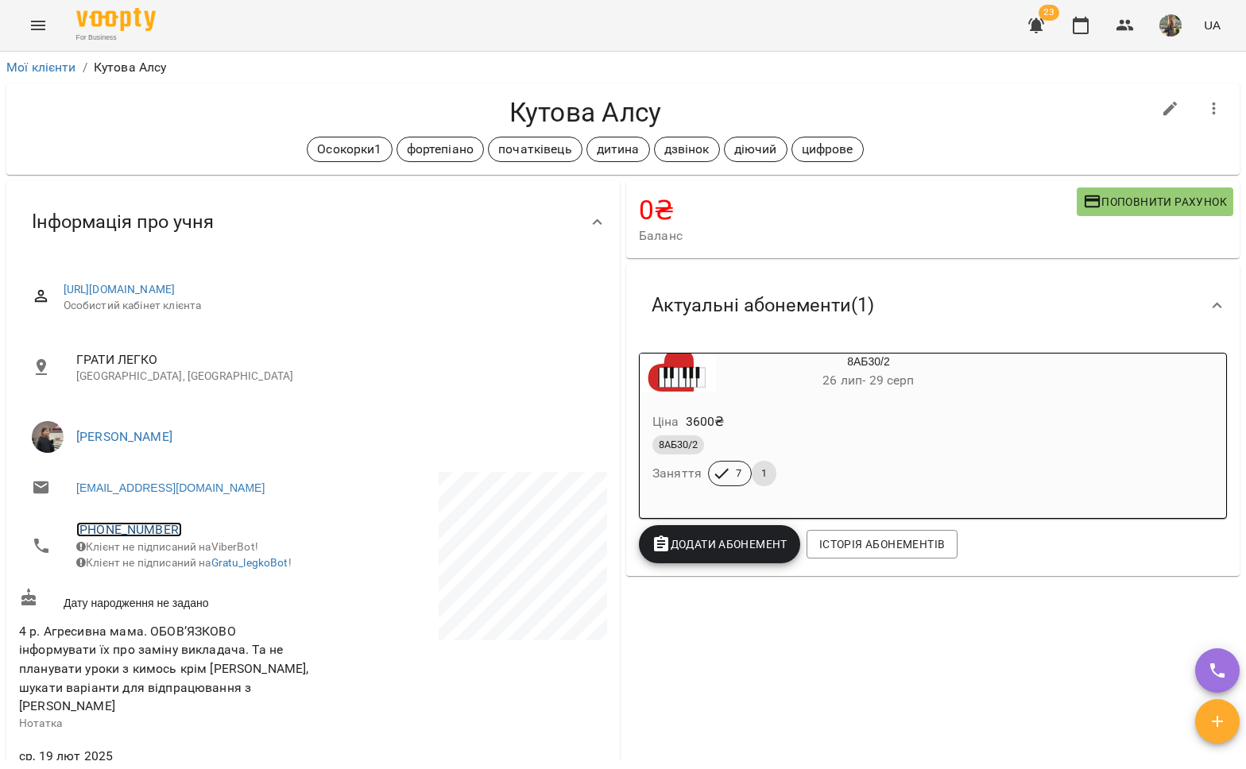
click at [134, 524] on link "[PHONE_NUMBER]" at bounding box center [129, 529] width 106 height 15
click at [199, 594] on img at bounding box center [194, 589] width 24 height 24
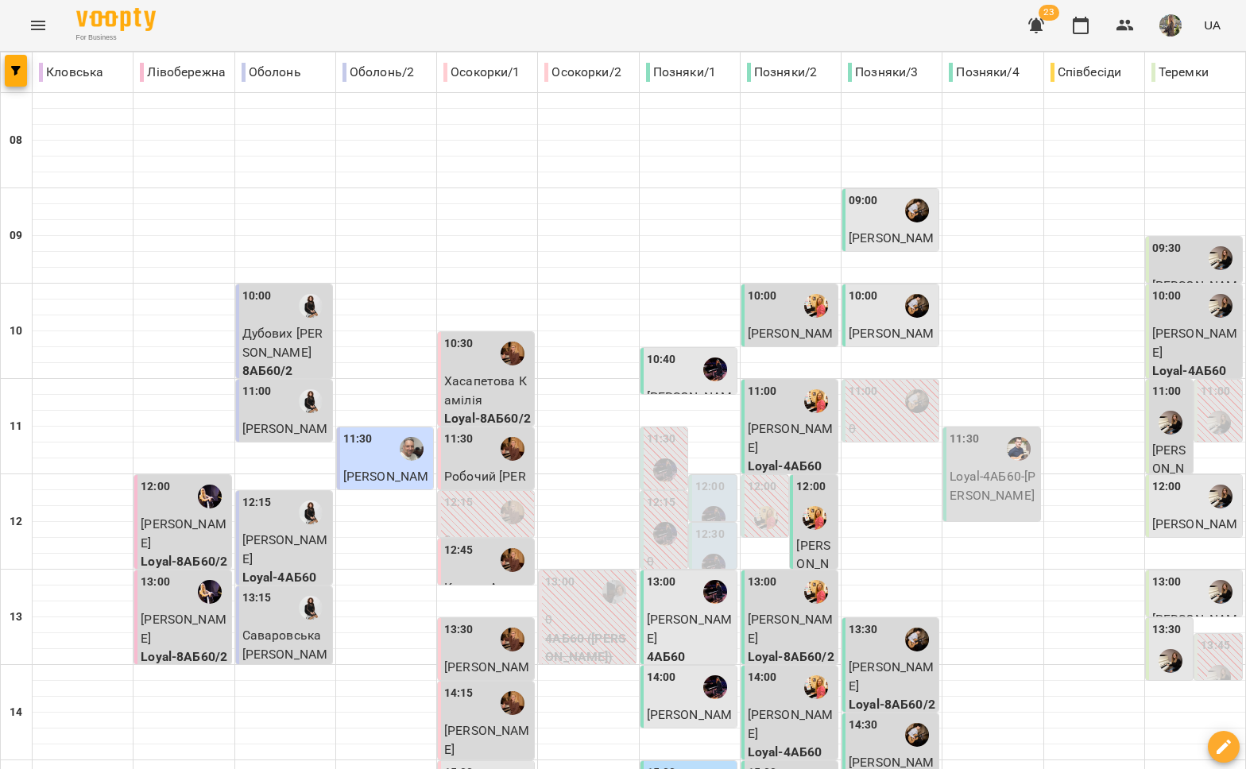
scroll to position [228, 0]
click at [474, 542] on div "12:45" at bounding box center [487, 560] width 87 height 37
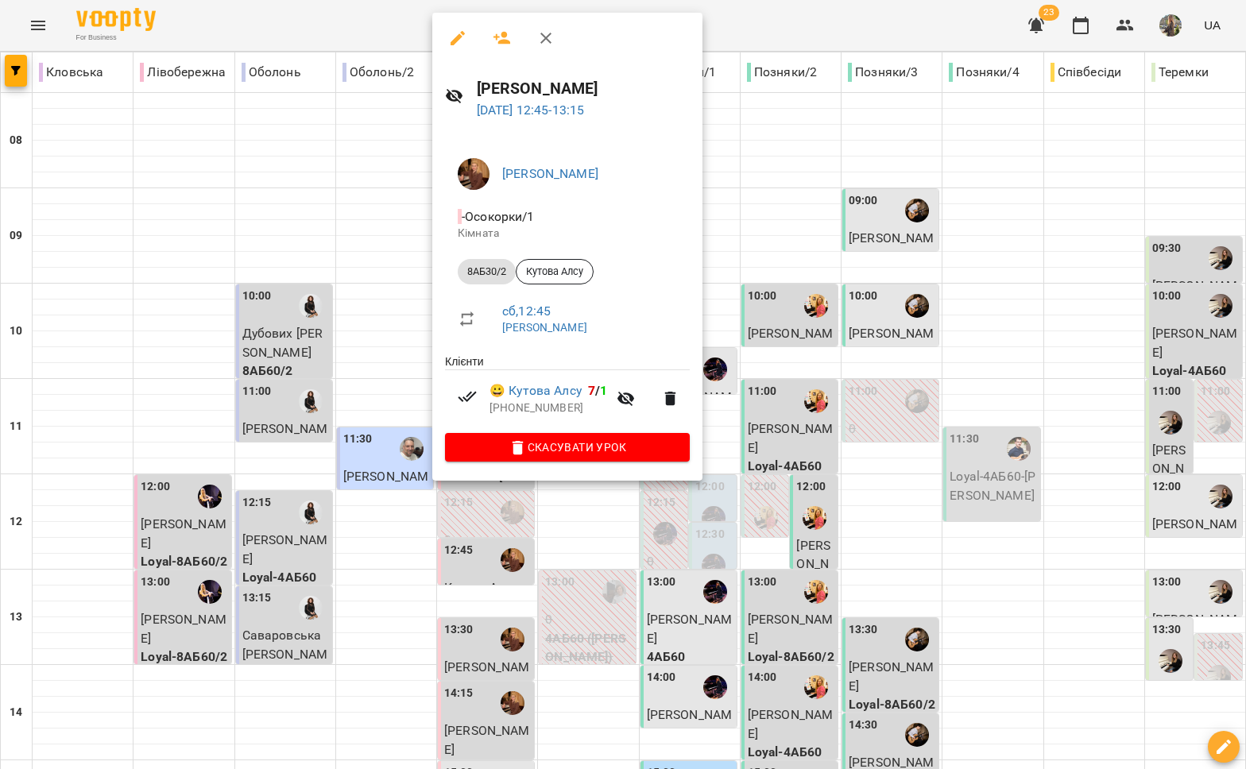
click at [371, 398] on div at bounding box center [623, 384] width 1246 height 769
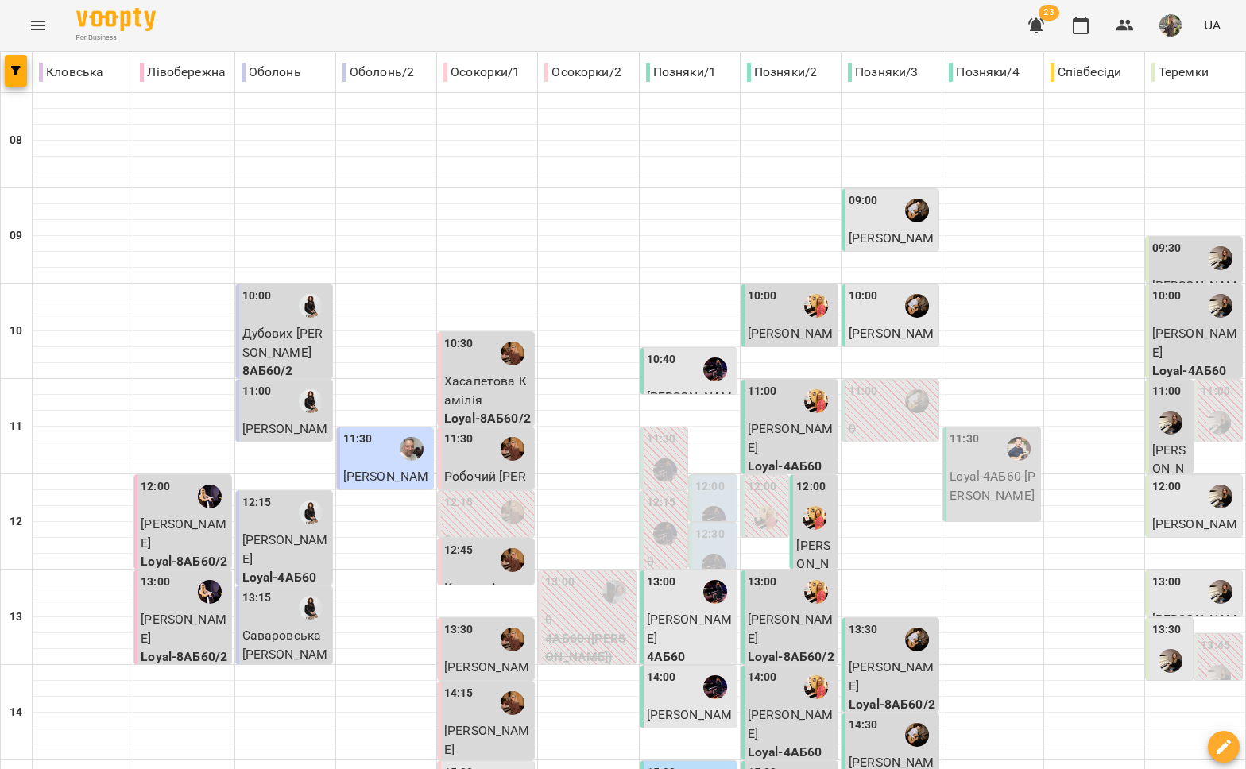
click at [474, 621] on div "13:30" at bounding box center [487, 639] width 87 height 37
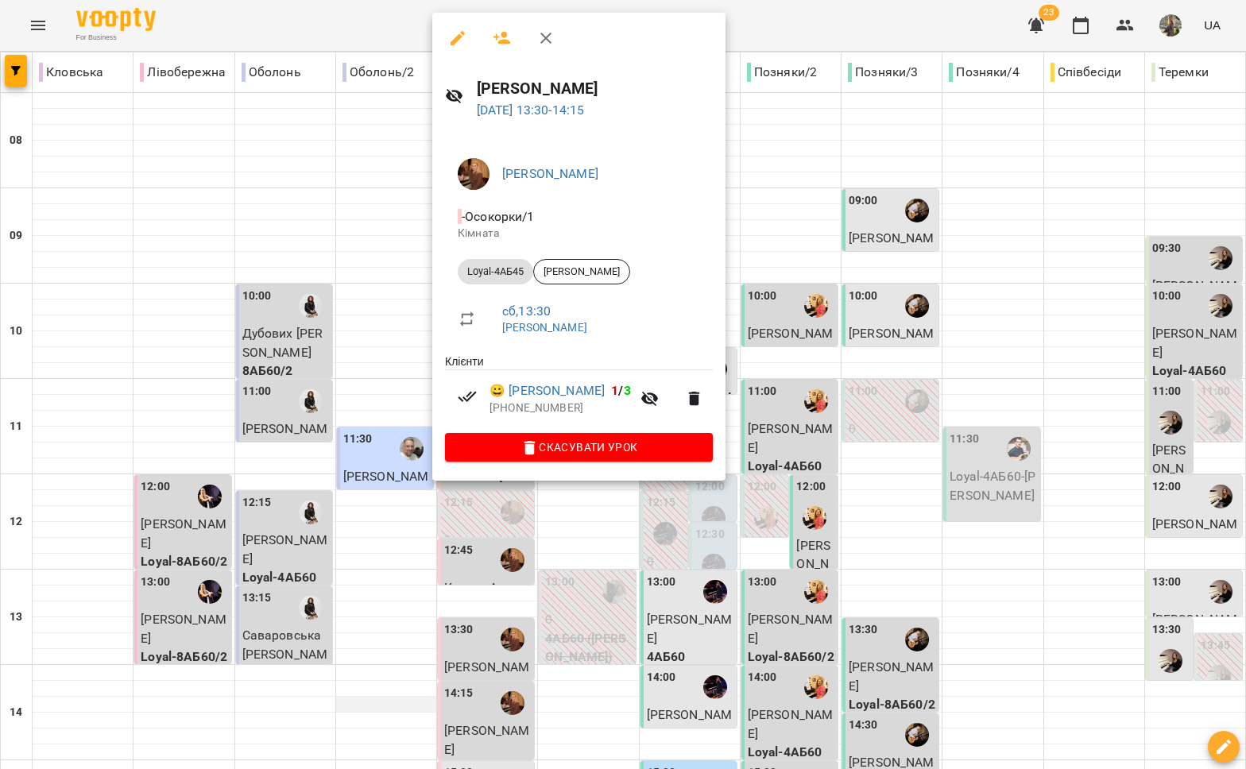
drag, startPoint x: 312, startPoint y: 424, endPoint x: 420, endPoint y: 475, distance: 118.7
click at [313, 425] on div at bounding box center [623, 384] width 1246 height 769
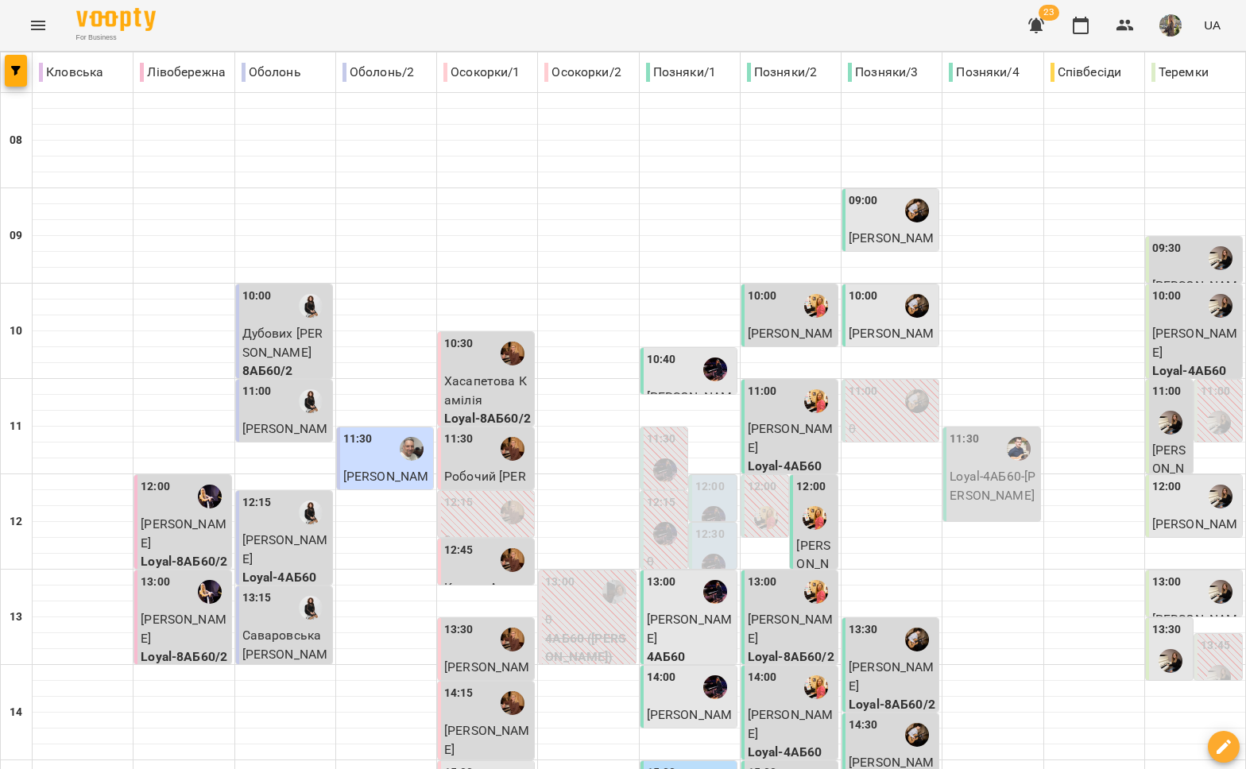
click at [495, 723] on span "[PERSON_NAME]" at bounding box center [487, 740] width 86 height 34
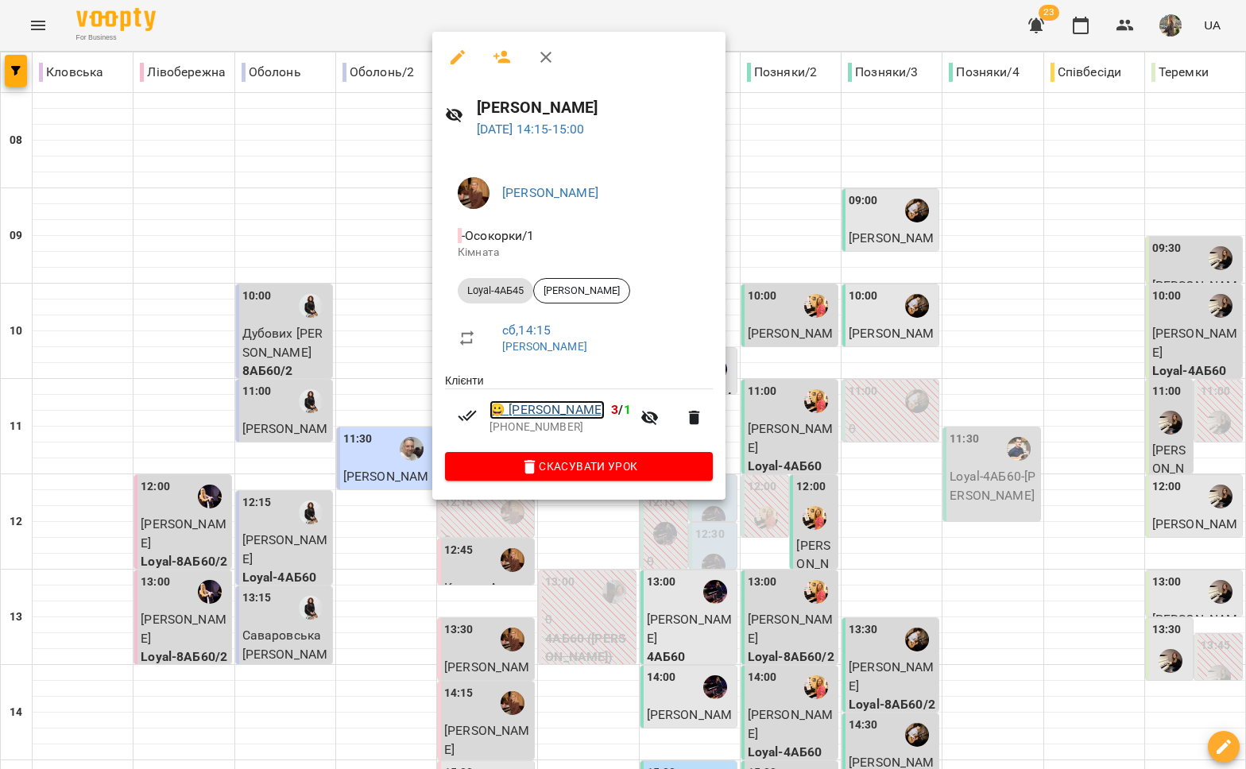
click at [543, 415] on link "😀 [PERSON_NAME]" at bounding box center [546, 409] width 115 height 19
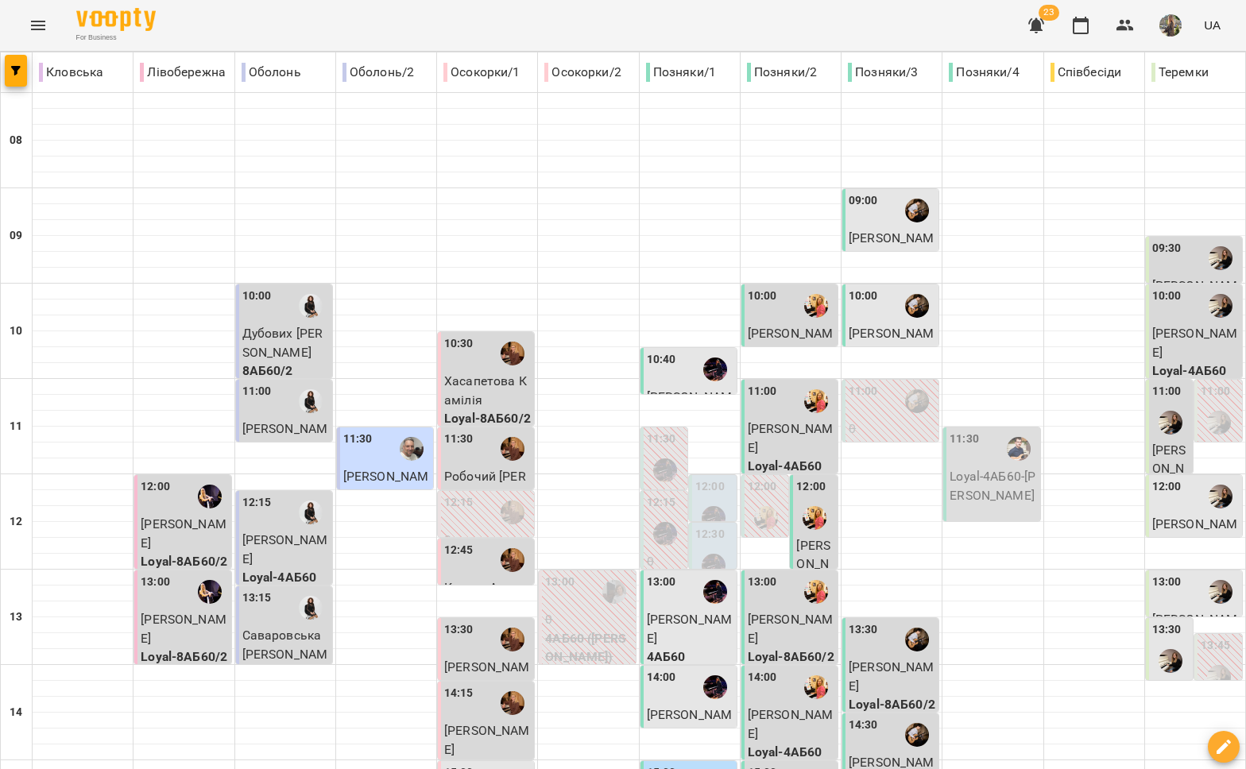
scroll to position [353, 0]
click at [476, 764] on div "15:00" at bounding box center [487, 782] width 87 height 37
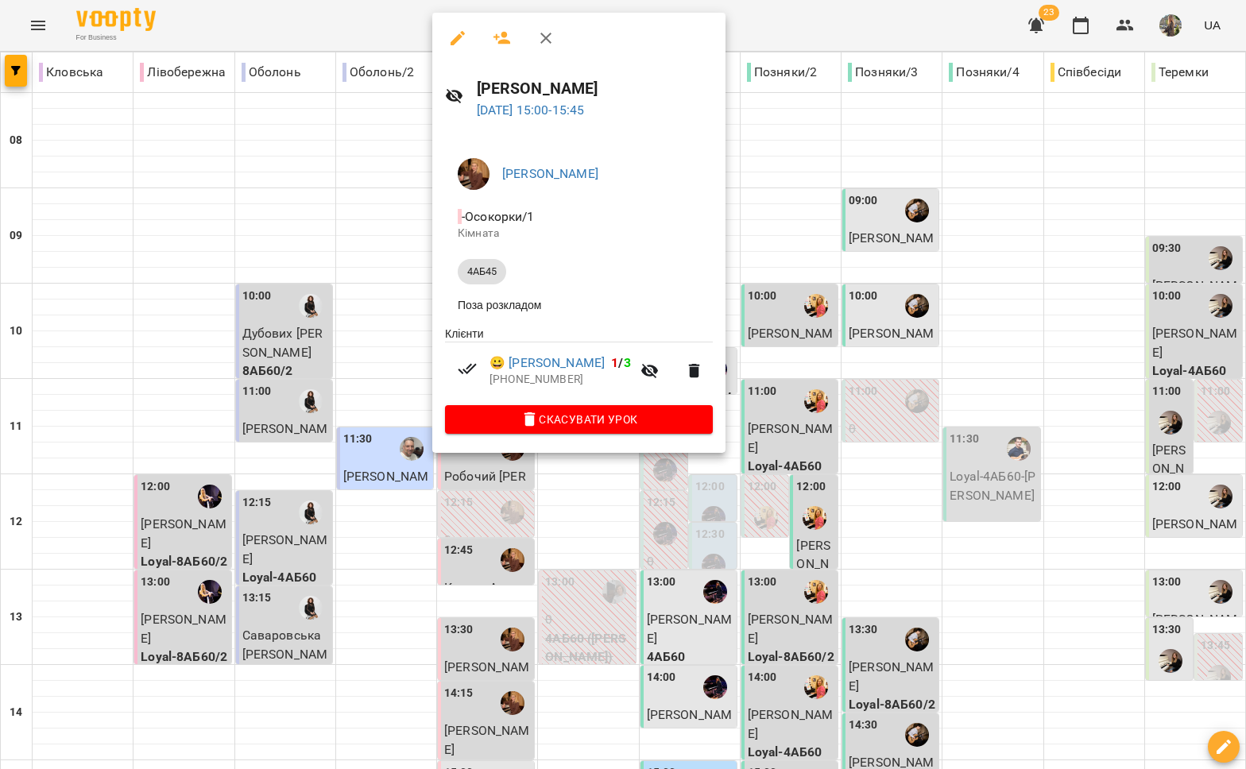
click at [471, 558] on div at bounding box center [623, 384] width 1246 height 769
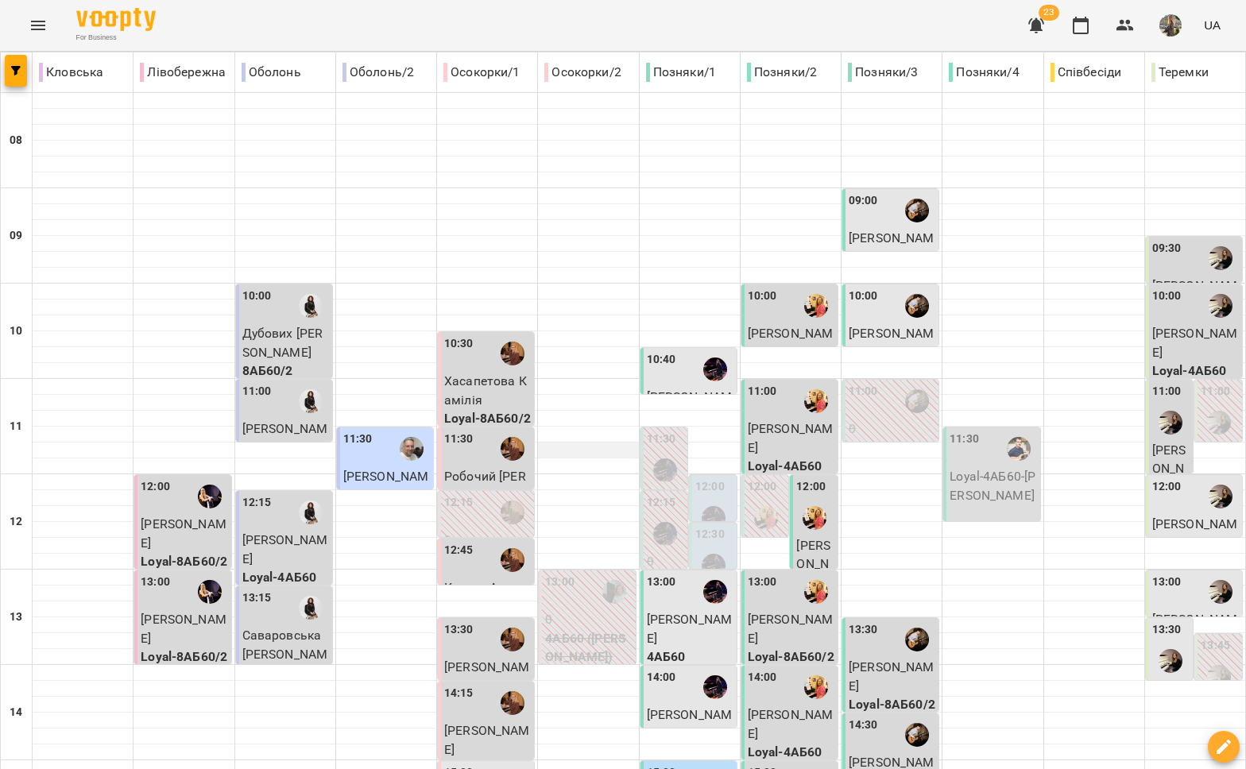
scroll to position [141, 0]
click at [672, 351] on div "10:40" at bounding box center [690, 369] width 87 height 37
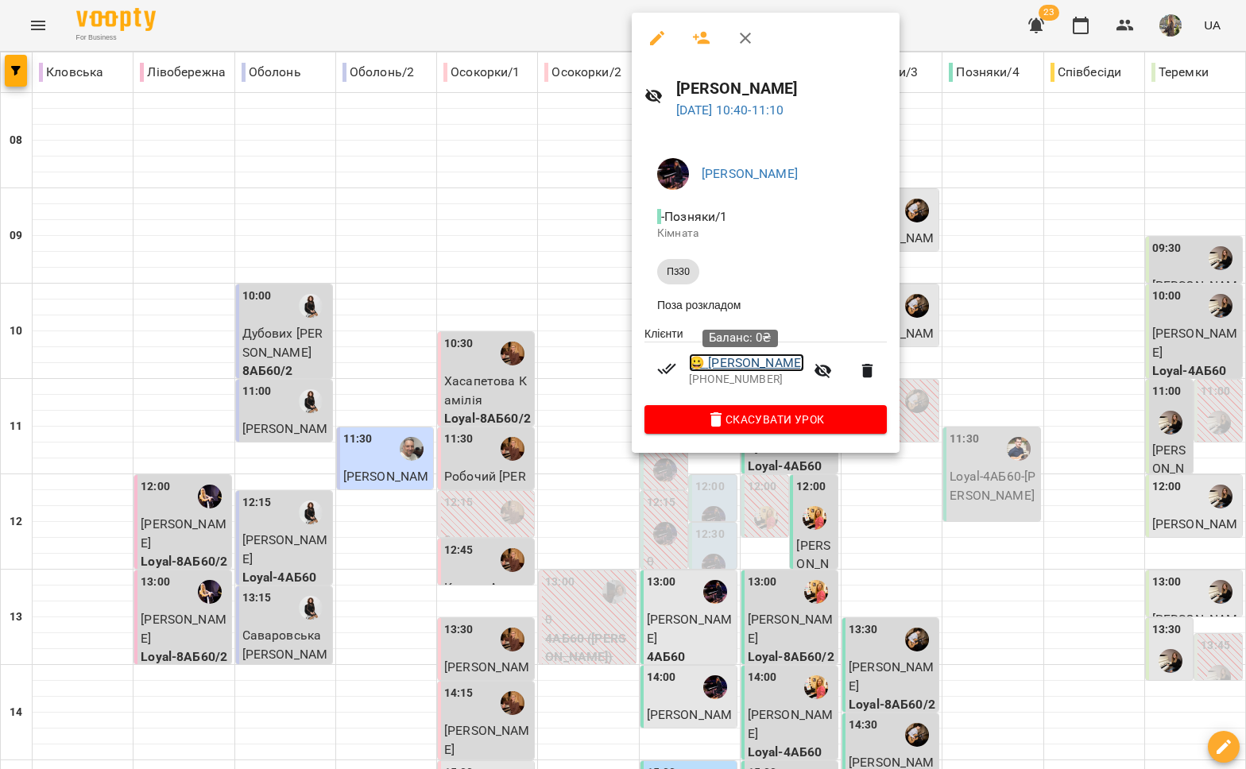
click at [739, 370] on link "😀 [PERSON_NAME]" at bounding box center [746, 363] width 115 height 19
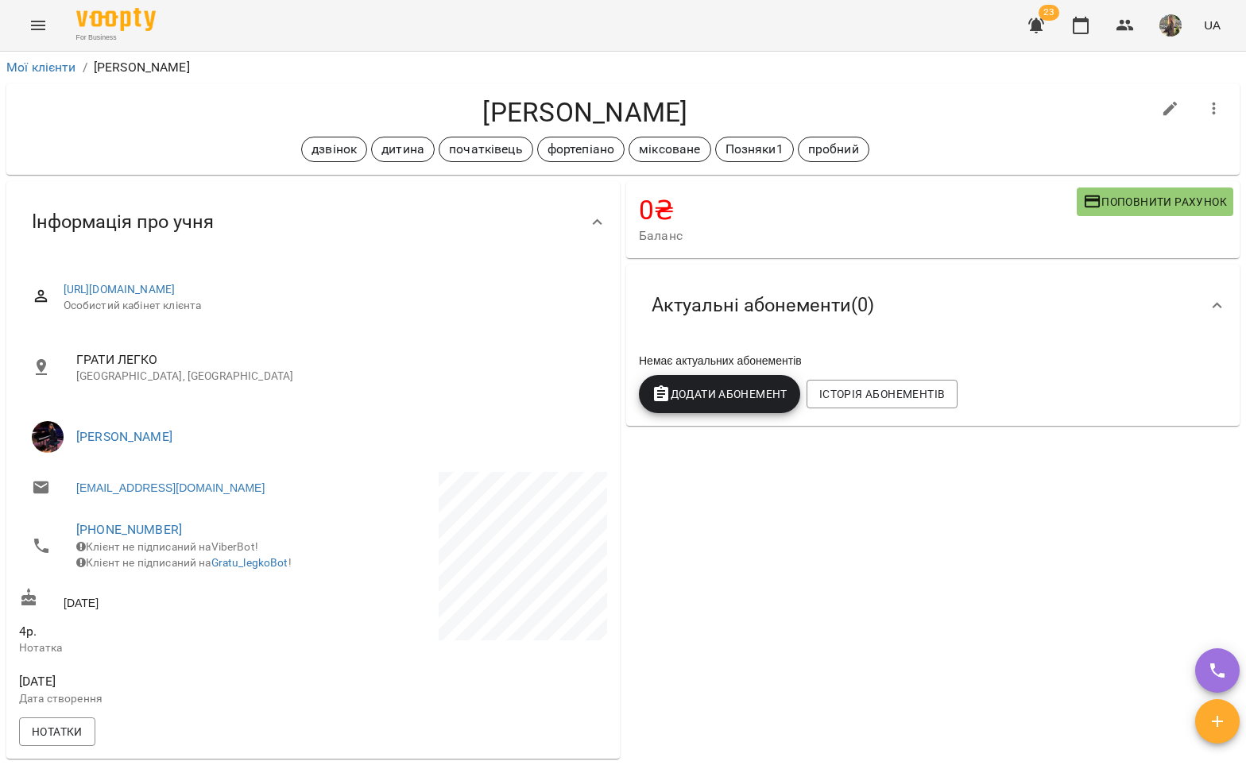
click at [1131, 113] on h4 "[PERSON_NAME]" at bounding box center [585, 112] width 1132 height 33
click at [1161, 115] on icon "button" at bounding box center [1170, 108] width 19 height 19
select select "**"
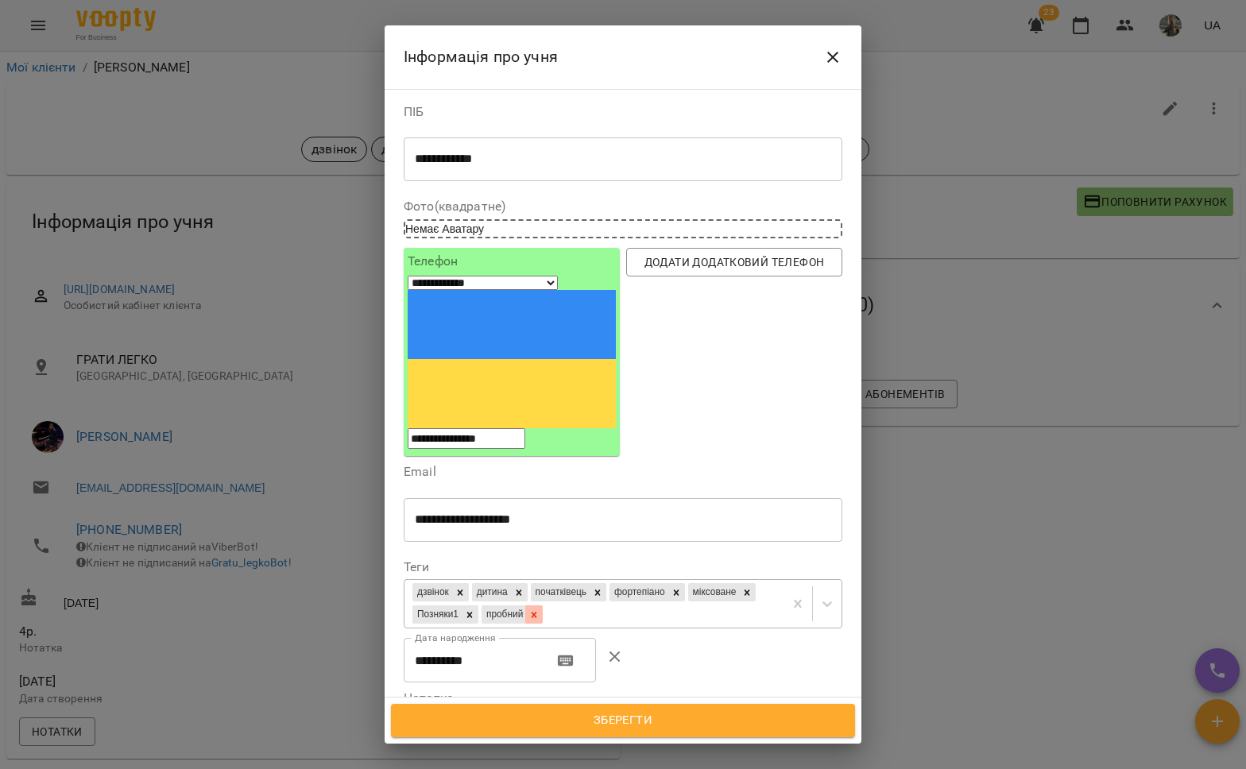
click at [537, 612] on icon at bounding box center [535, 615] width 6 height 6
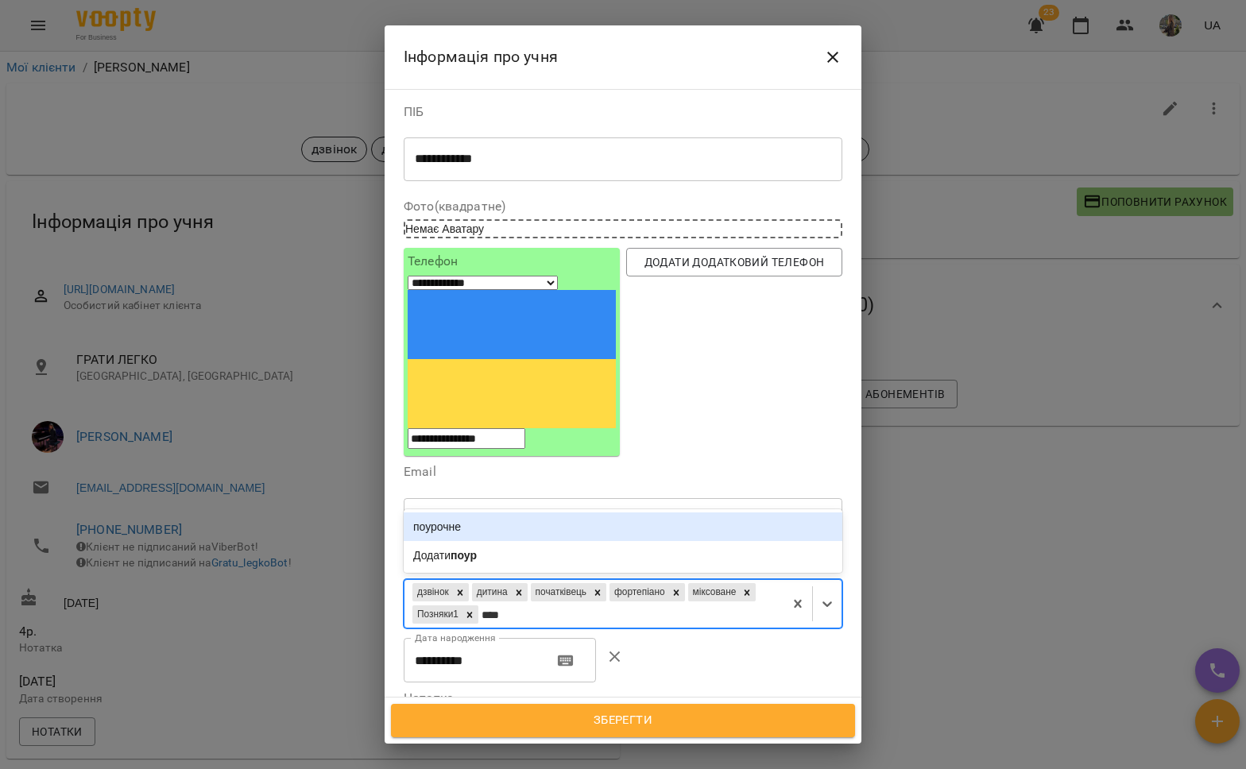
type input "*****"
click at [607, 513] on div "поурочне" at bounding box center [623, 527] width 439 height 29
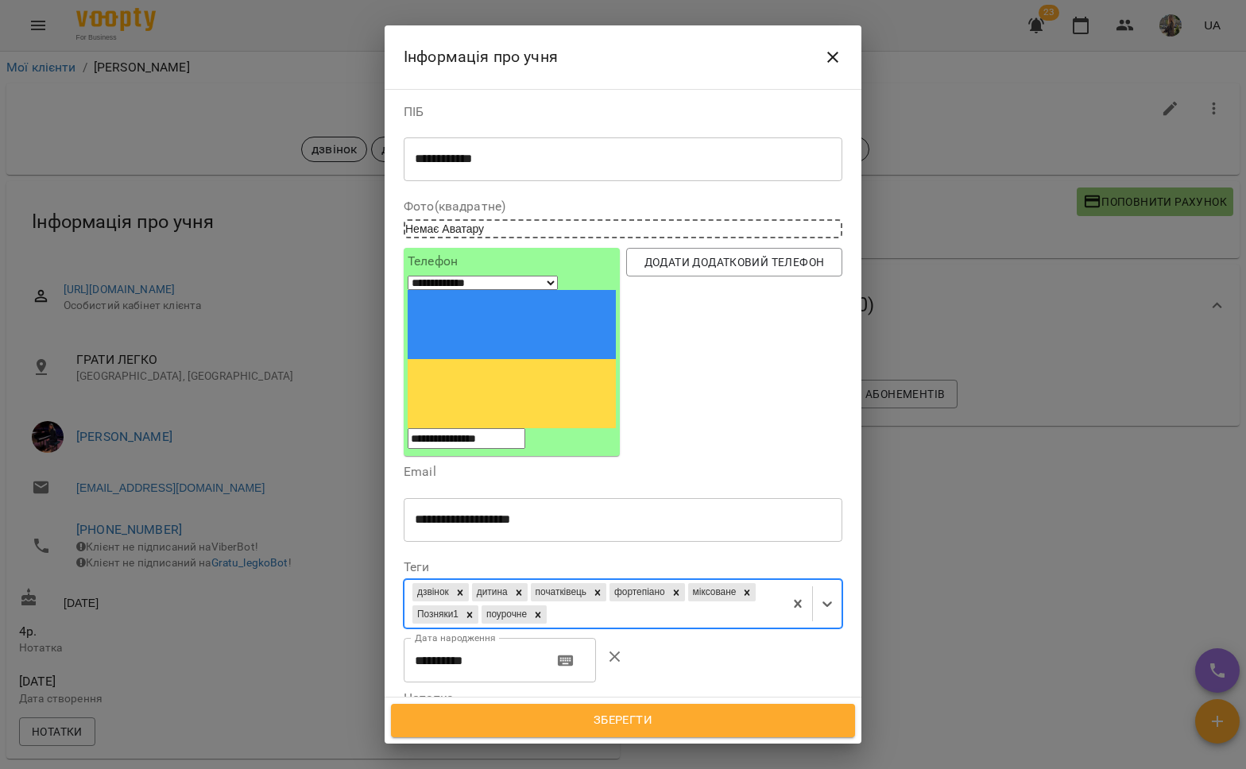
click at [621, 722] on span "Зберегти" at bounding box center [622, 720] width 429 height 21
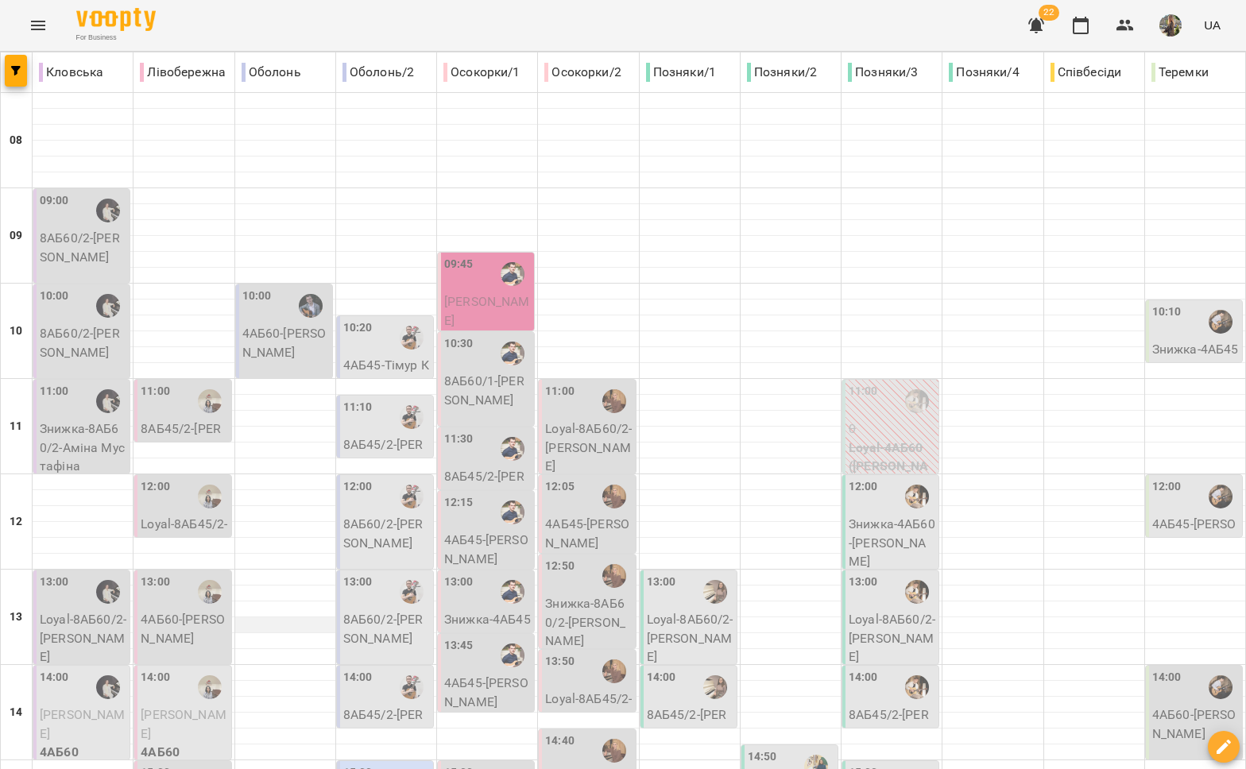
scroll to position [249, 0]
click at [191, 515] on p "Loyal-8АБ45/2 - [PERSON_NAME]" at bounding box center [184, 543] width 87 height 56
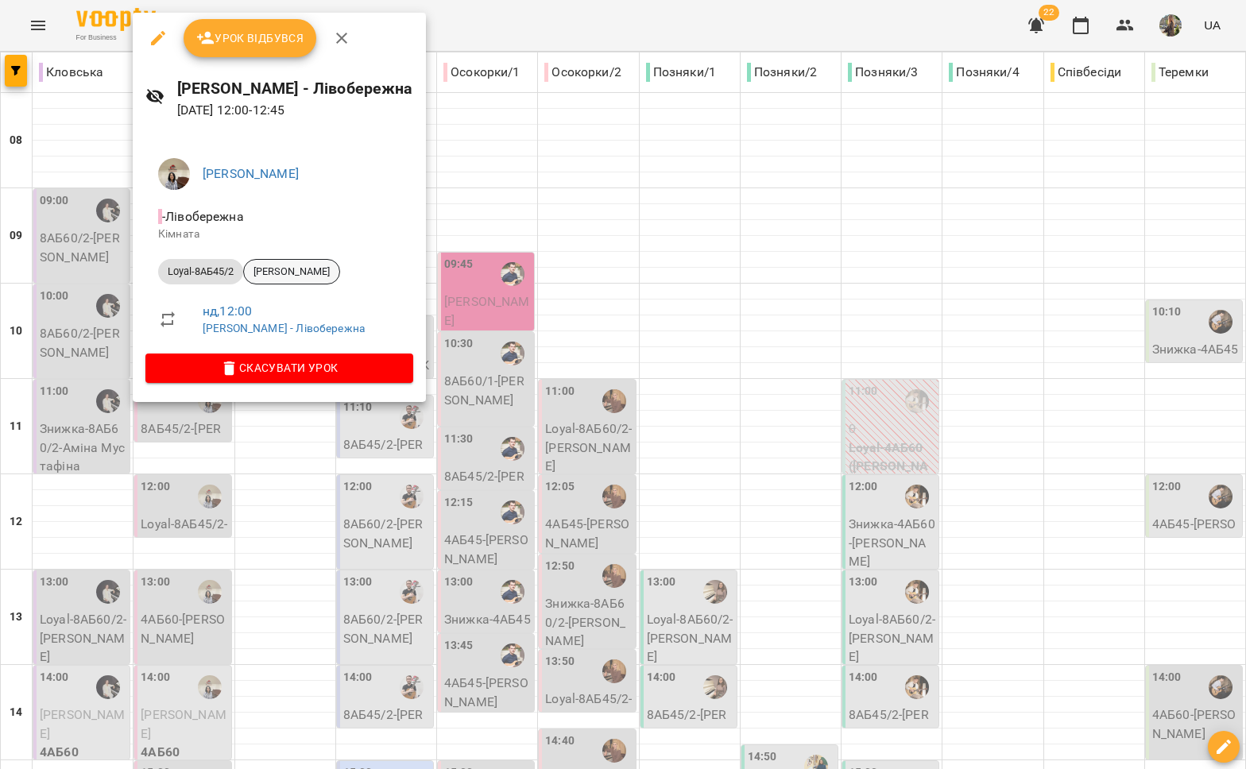
click at [293, 273] on span "[PERSON_NAME]" at bounding box center [291, 272] width 95 height 14
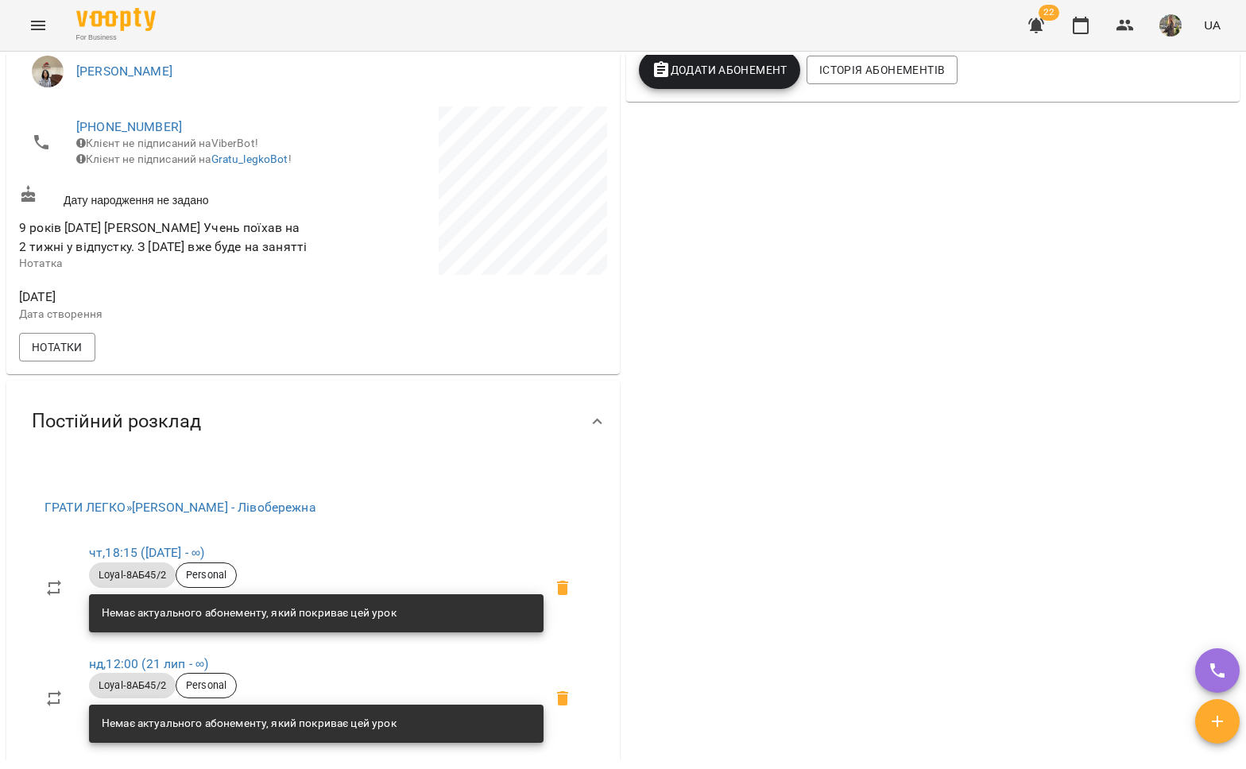
scroll to position [381, 0]
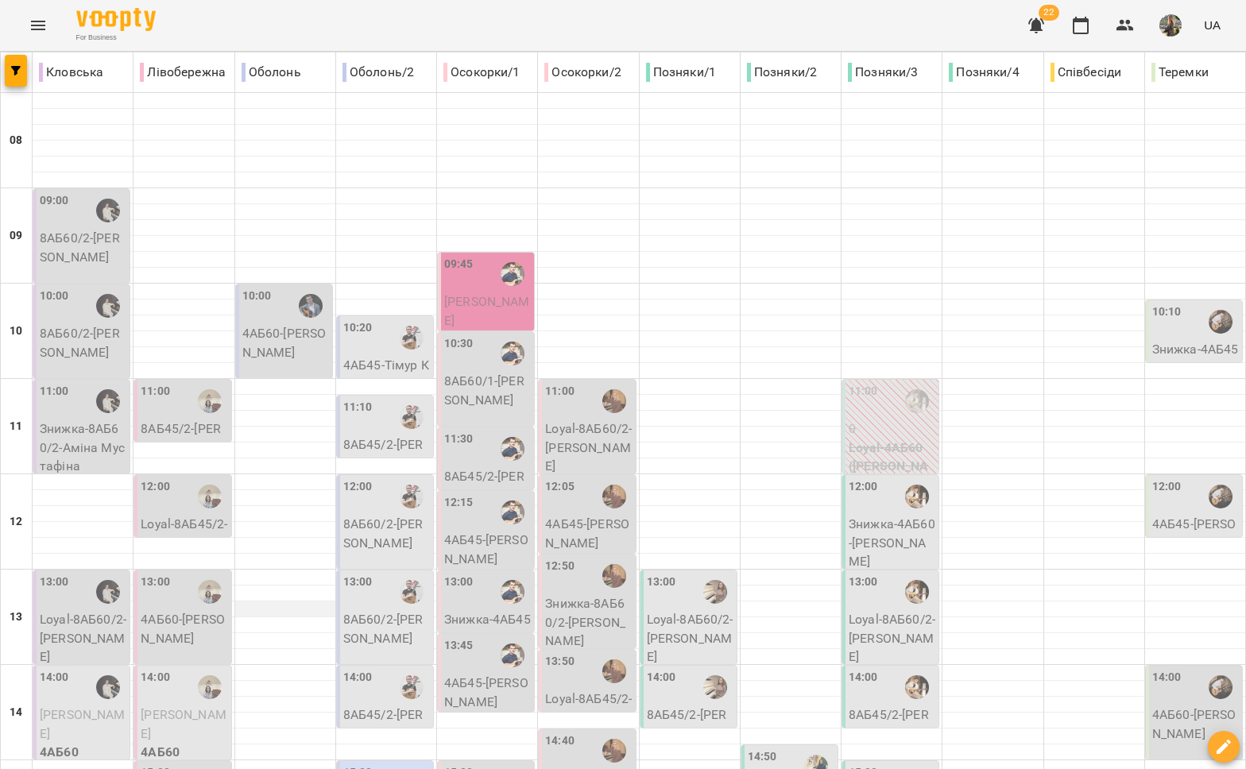
scroll to position [181, 0]
type input "**********"
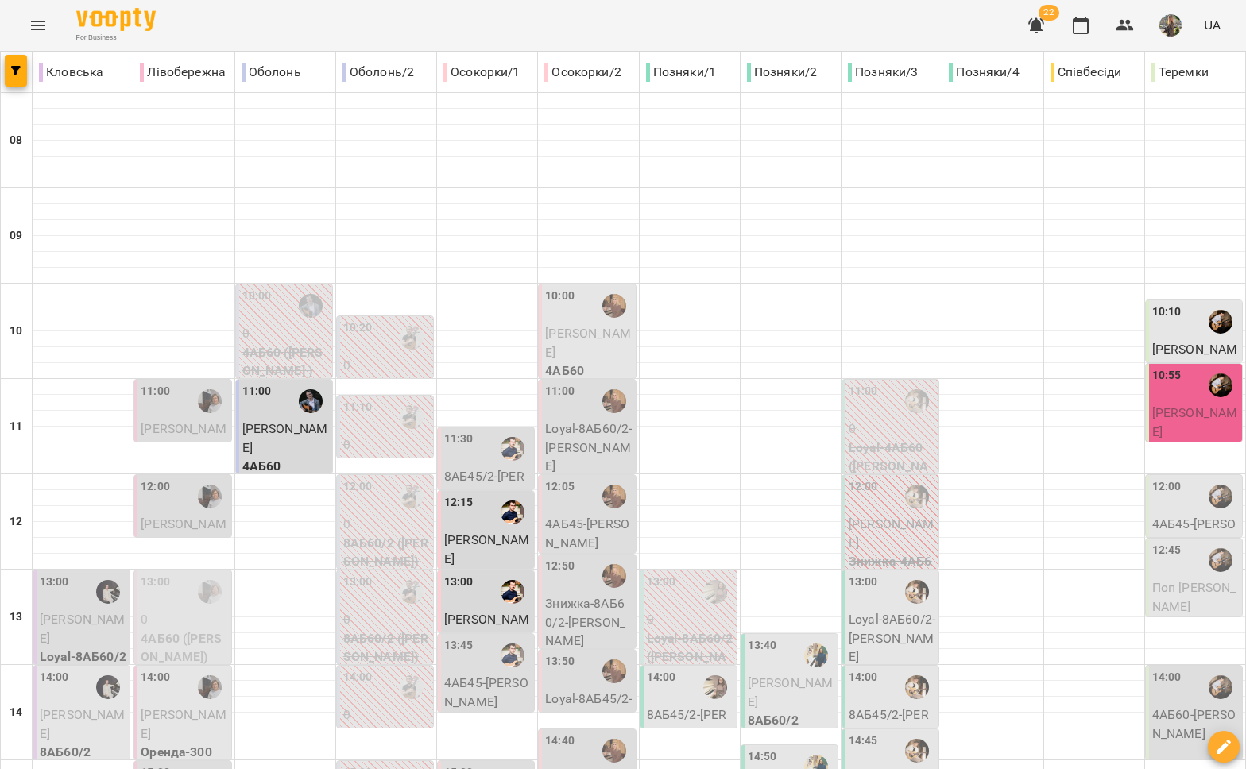
scroll to position [159, 0]
click at [173, 610] on p "0" at bounding box center [184, 619] width 87 height 19
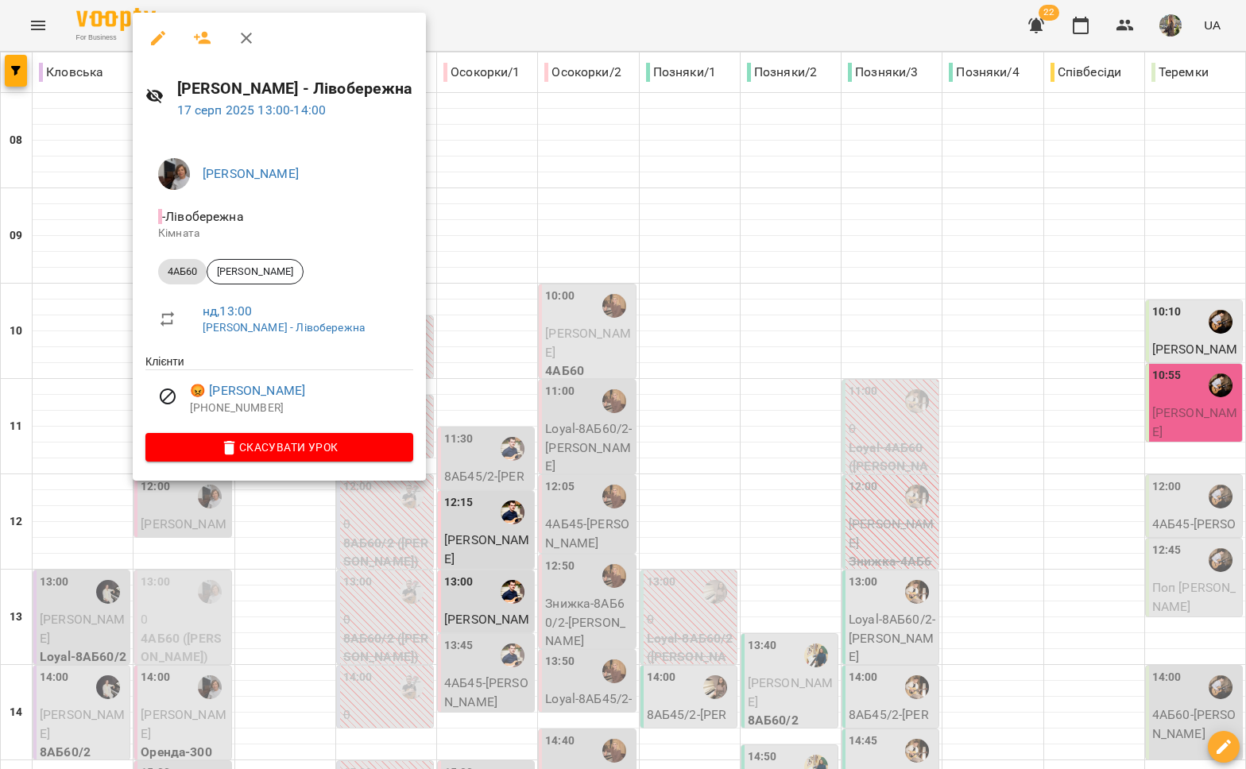
click at [275, 531] on div at bounding box center [623, 384] width 1246 height 769
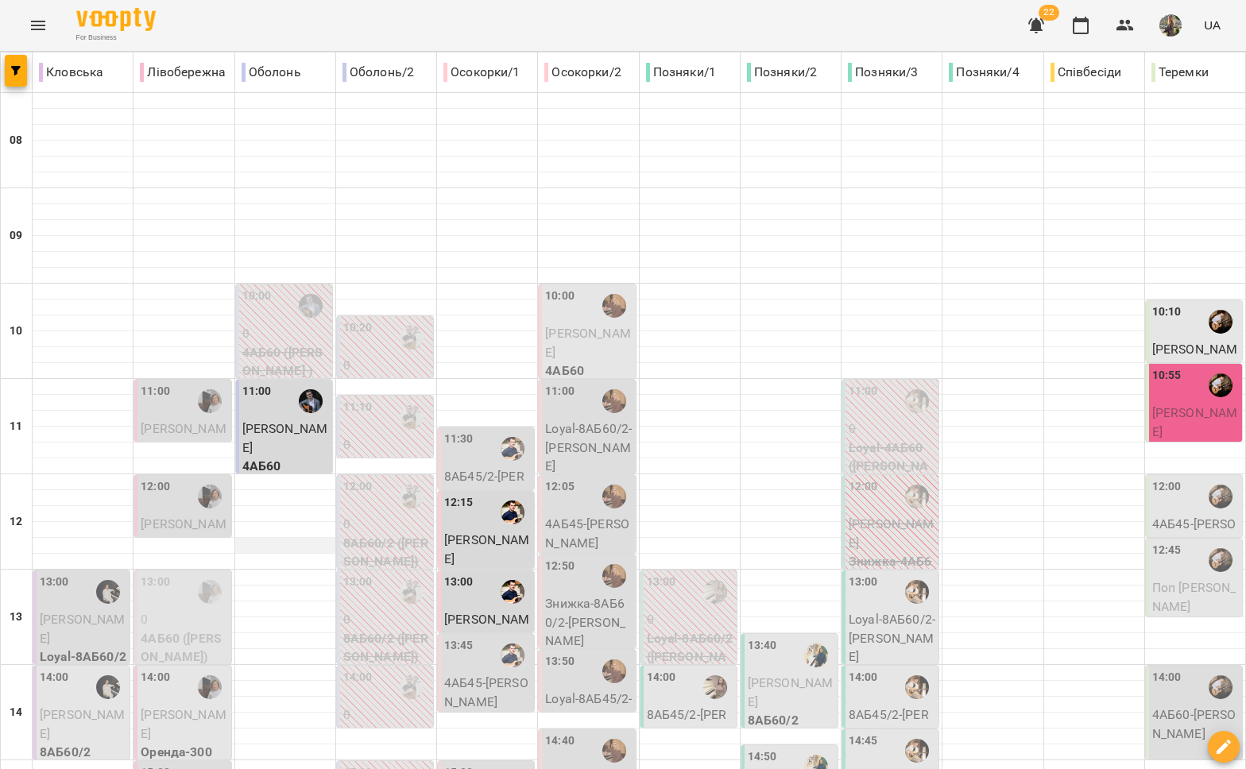
scroll to position [0, 0]
click at [25, 25] on button "Menu" at bounding box center [38, 25] width 38 height 38
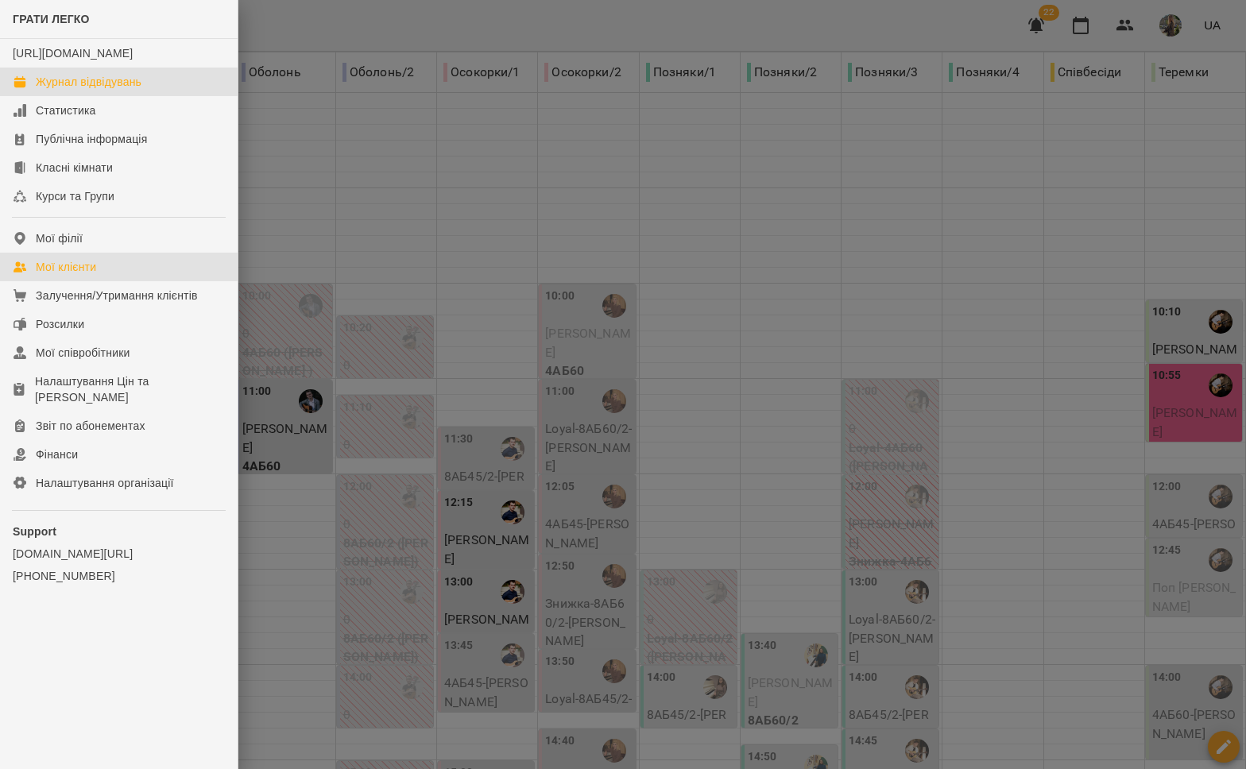
click at [91, 275] on div "Мої клієнти" at bounding box center [66, 267] width 60 height 16
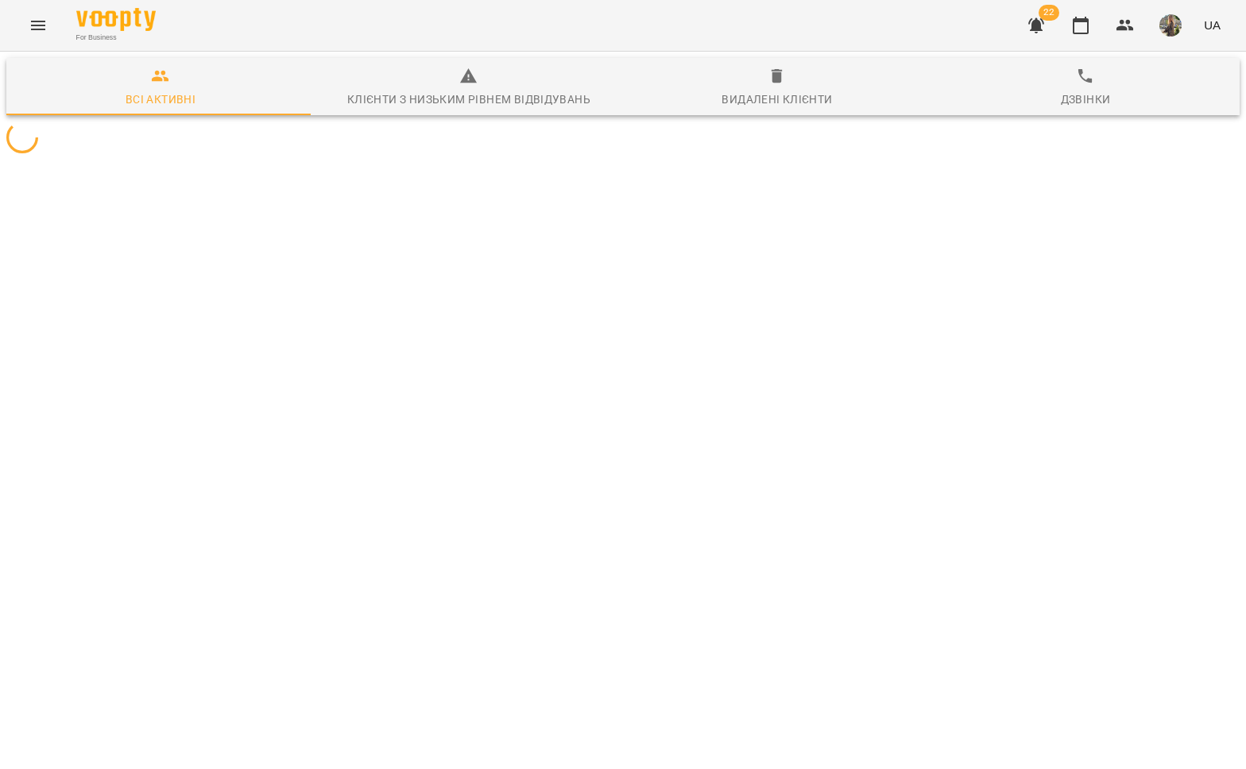
click at [1036, 26] on icon "button" at bounding box center [1036, 25] width 16 height 15
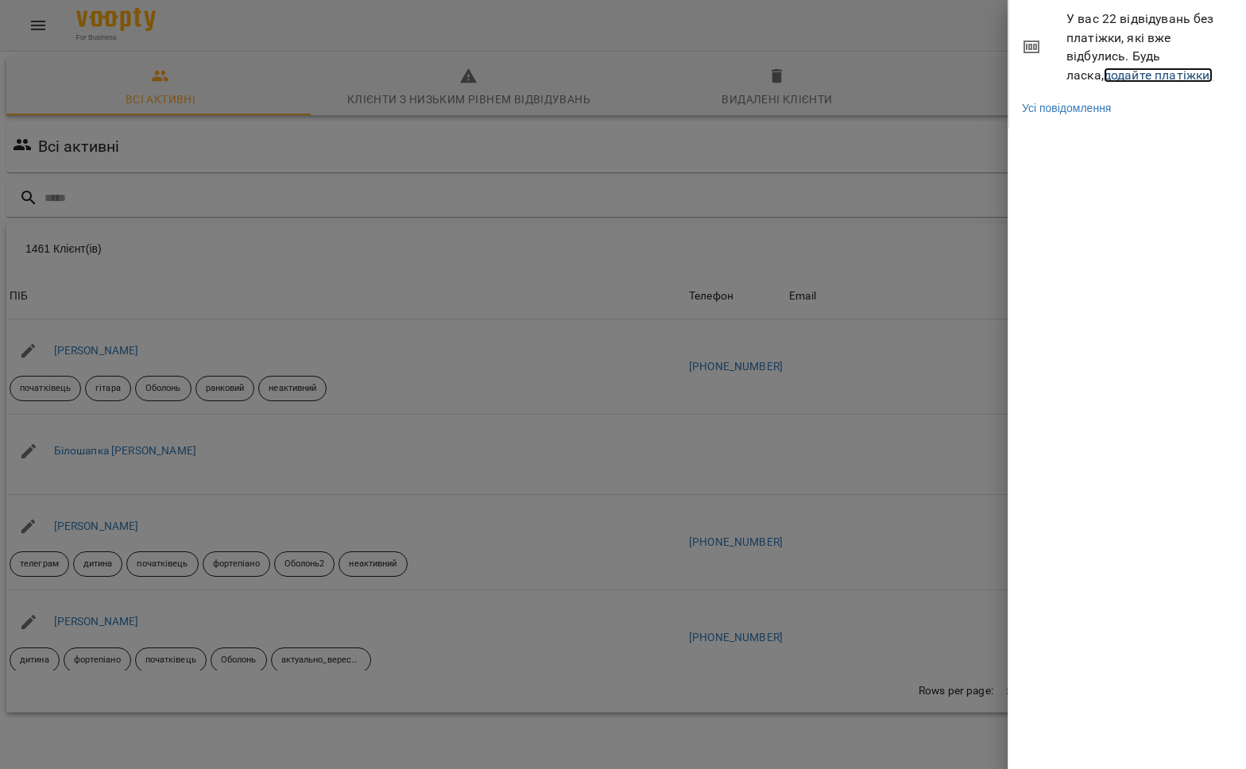
click at [1104, 69] on link "додайте платіжки!" at bounding box center [1159, 75] width 110 height 15
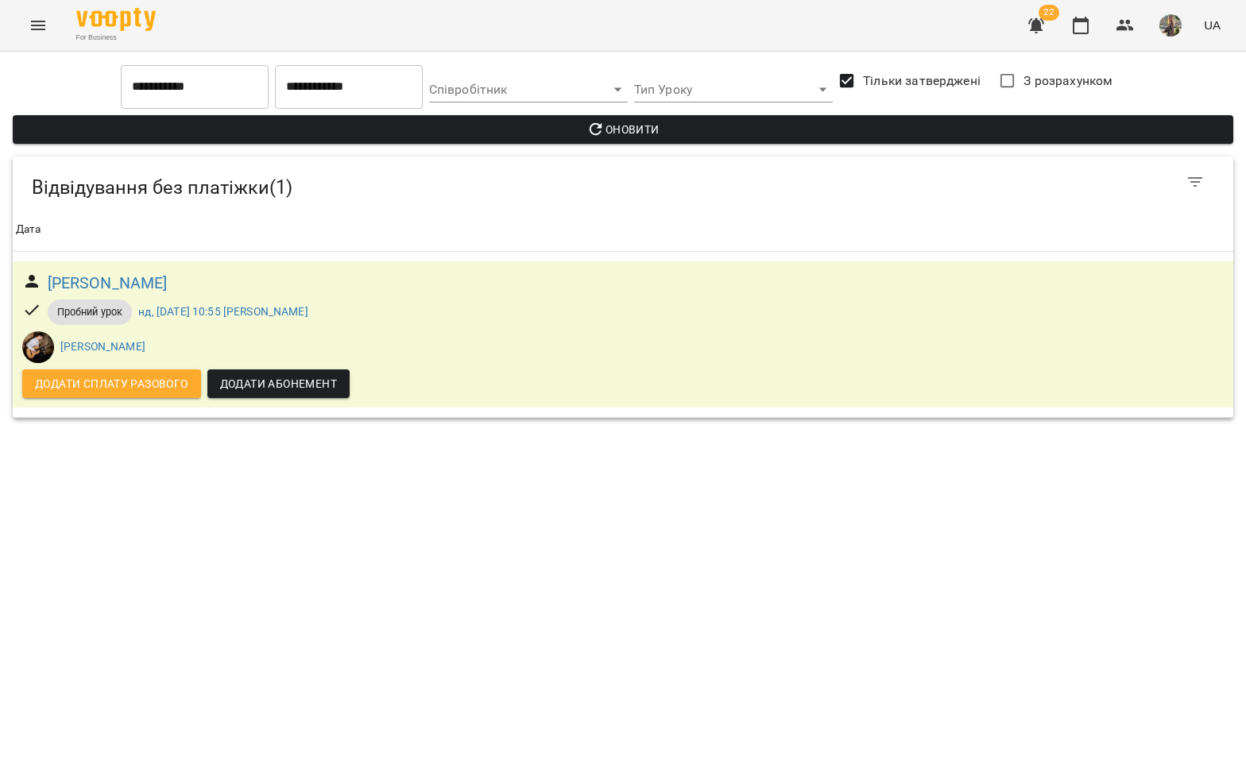
click at [29, 17] on icon "Menu" at bounding box center [38, 25] width 19 height 19
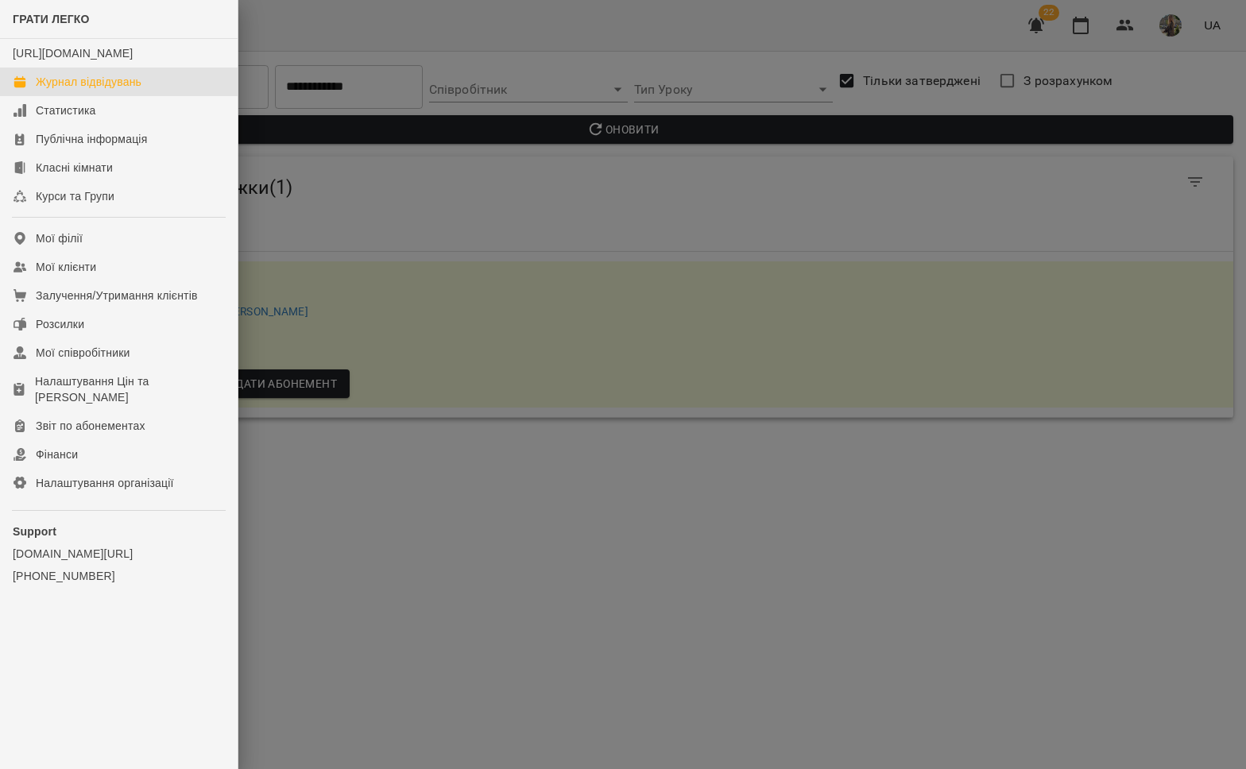
click at [92, 90] on div "Журнал відвідувань" at bounding box center [89, 82] width 106 height 16
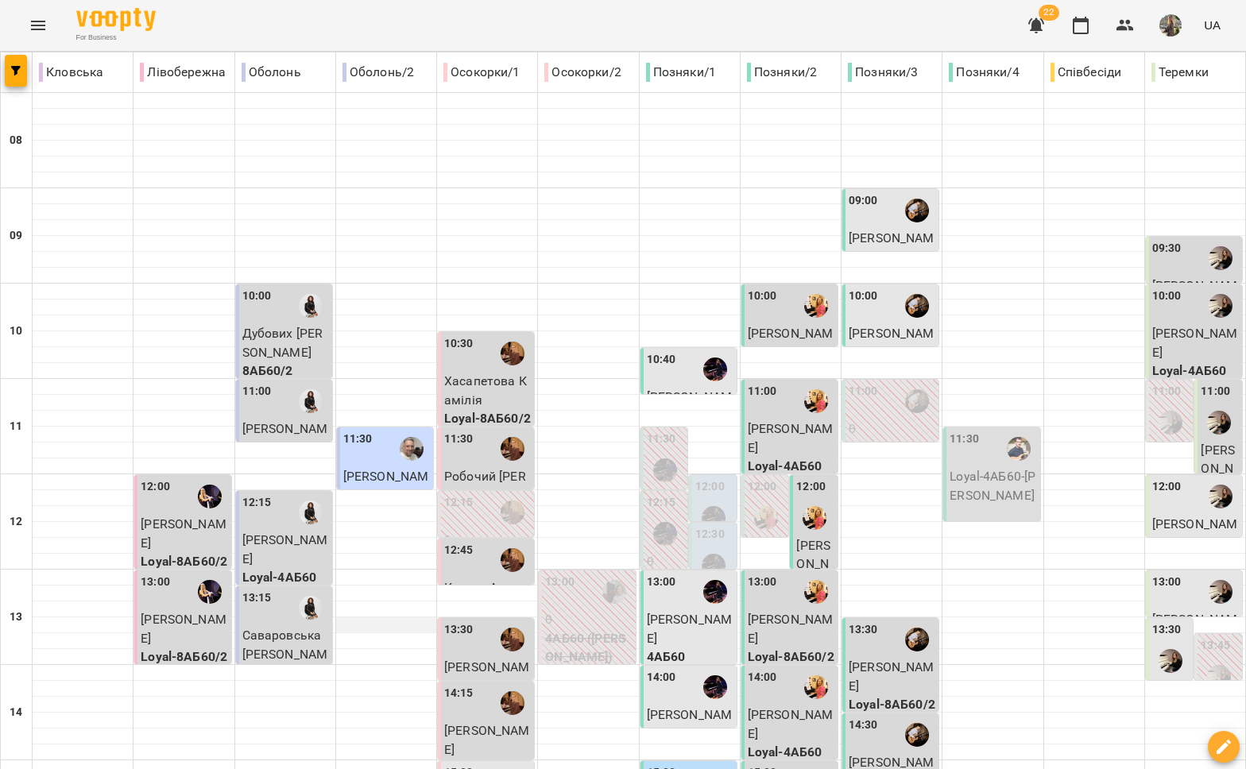
scroll to position [78, 0]
click at [707, 500] on div at bounding box center [713, 518] width 37 height 37
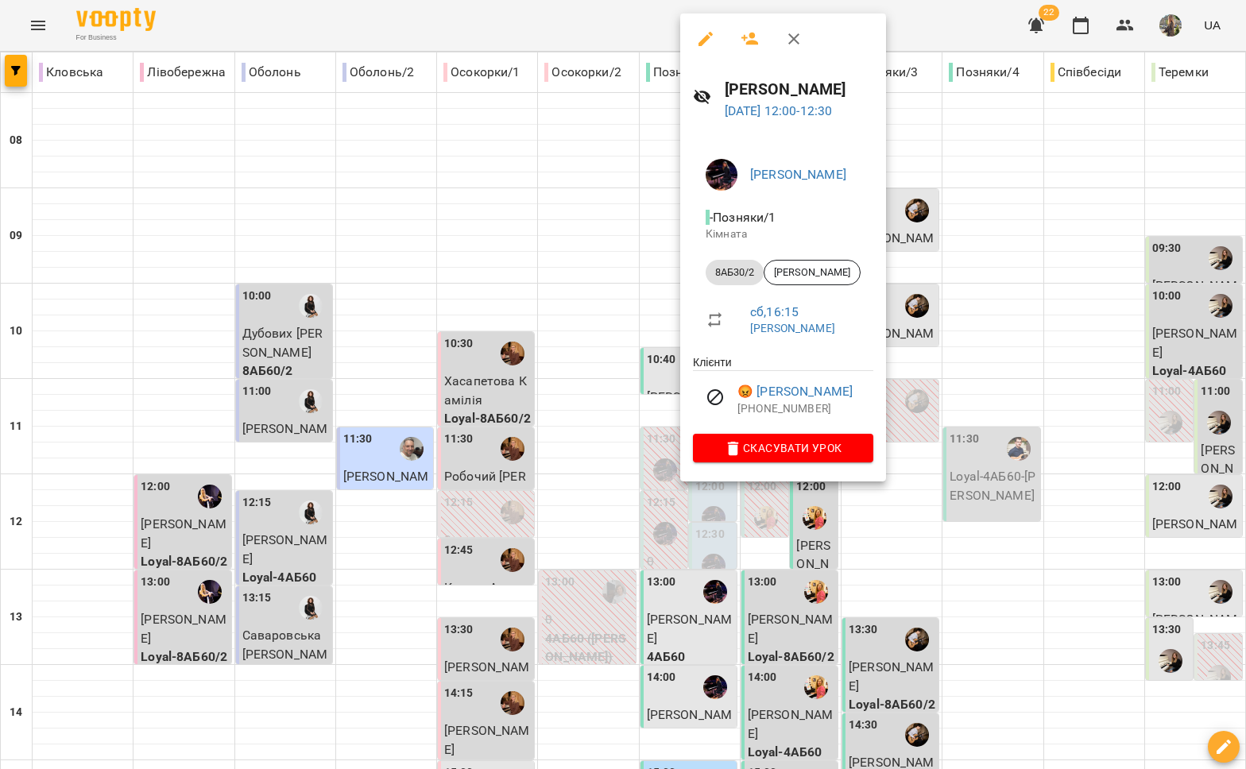
click at [949, 454] on div at bounding box center [623, 384] width 1246 height 769
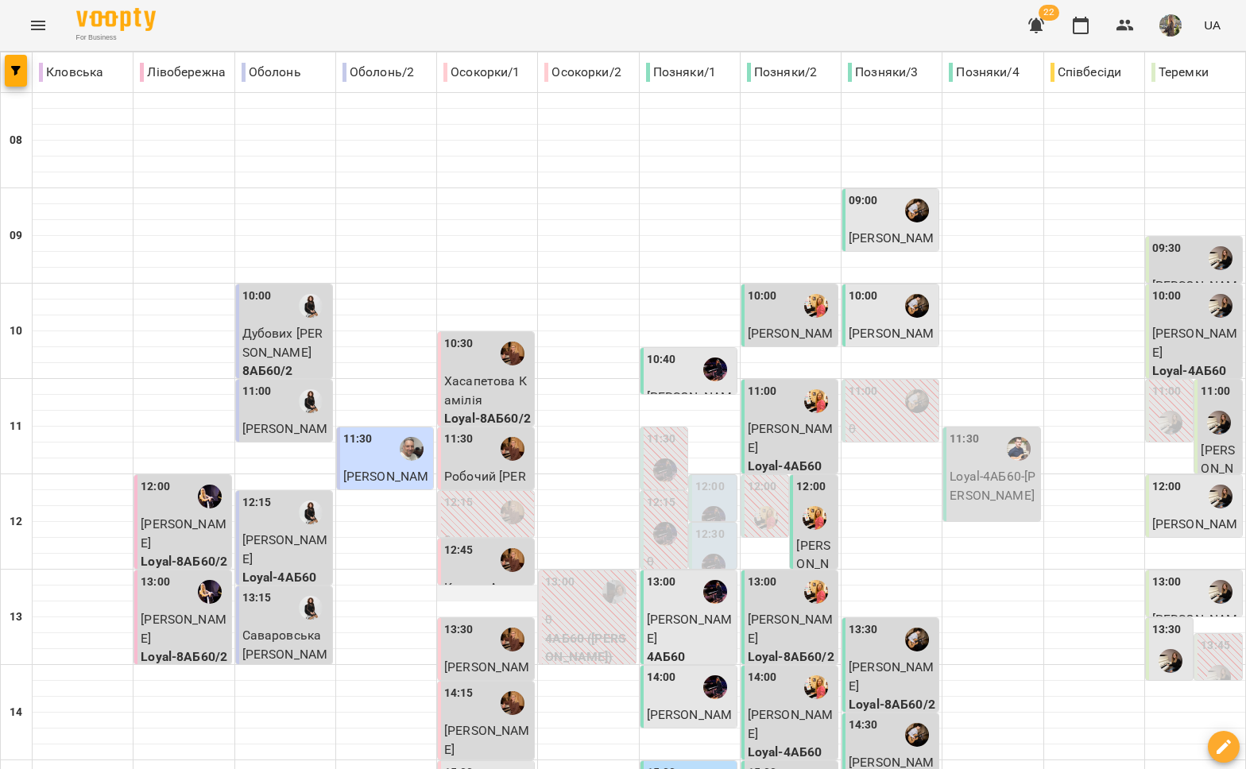
scroll to position [265, 0]
click at [190, 516] on span "[PERSON_NAME]" at bounding box center [184, 533] width 86 height 34
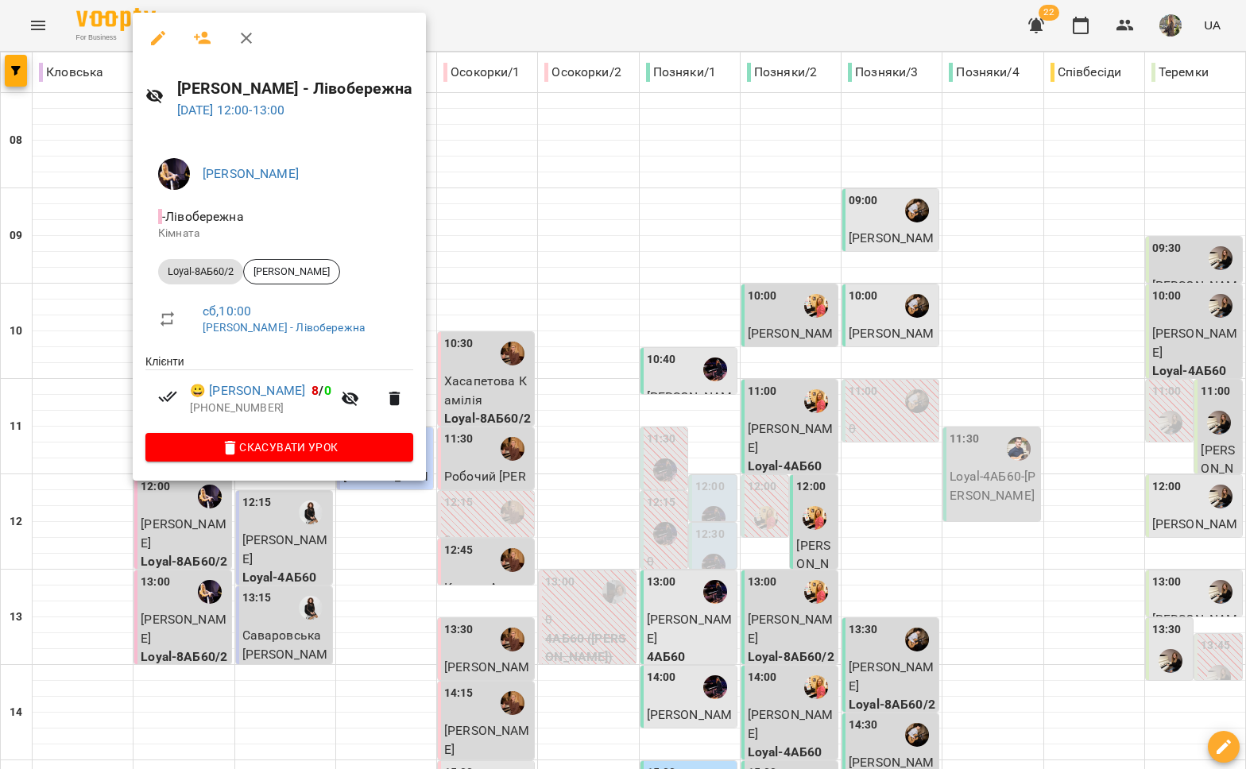
click at [679, 338] on div at bounding box center [623, 384] width 1246 height 769
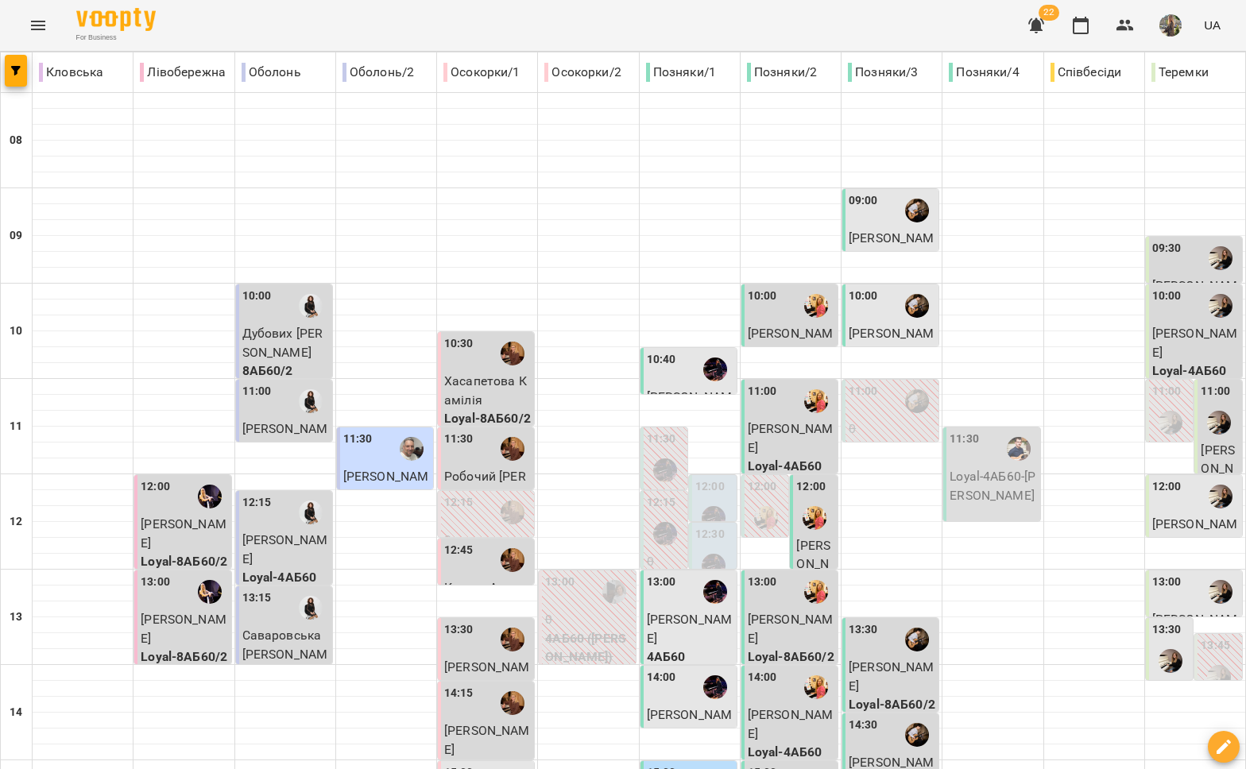
scroll to position [126, 0]
click at [191, 478] on div at bounding box center [209, 496] width 37 height 37
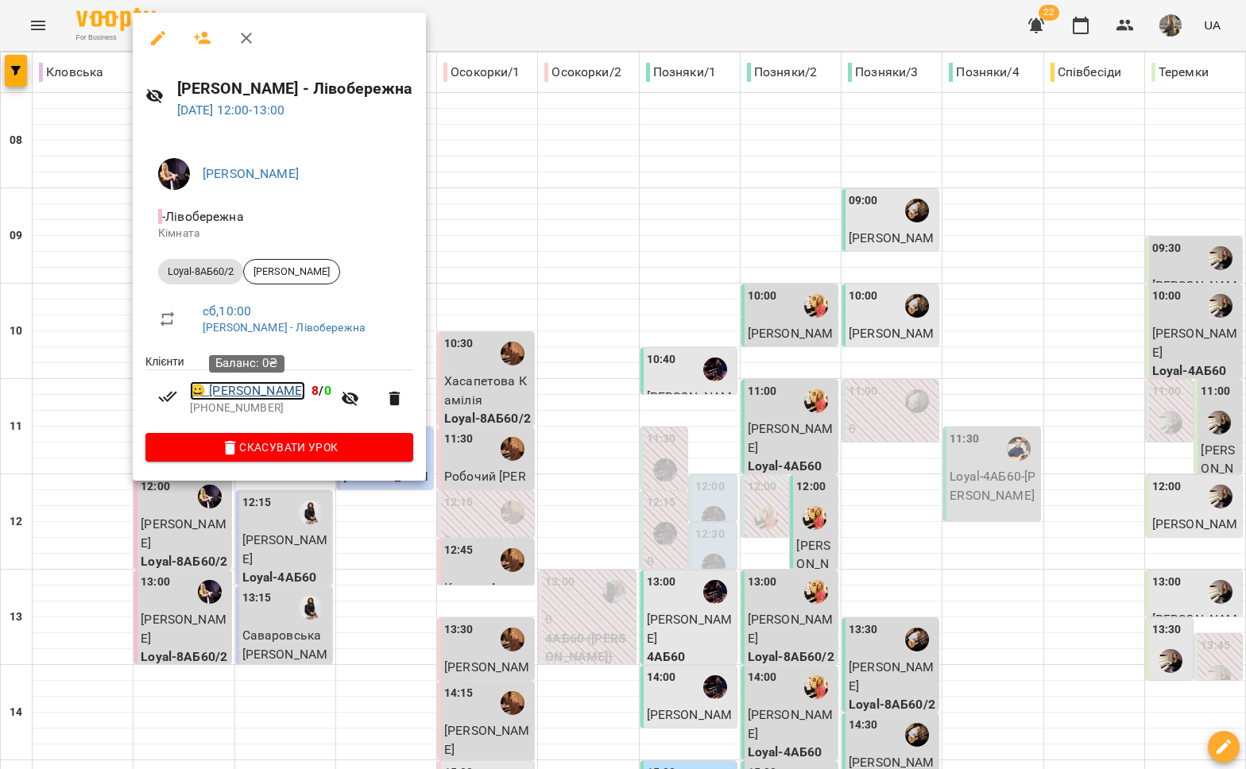
click at [261, 391] on link "😀 Наталія Льовіна" at bounding box center [247, 390] width 115 height 19
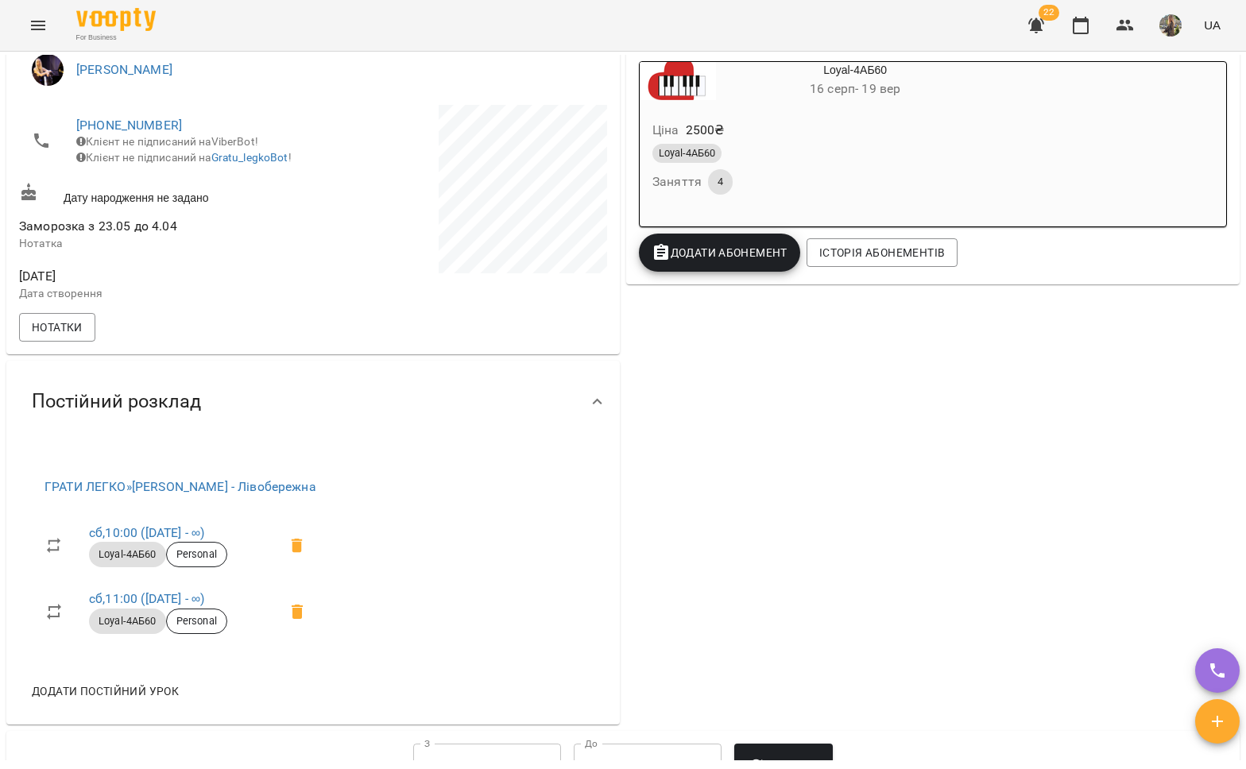
scroll to position [165, 0]
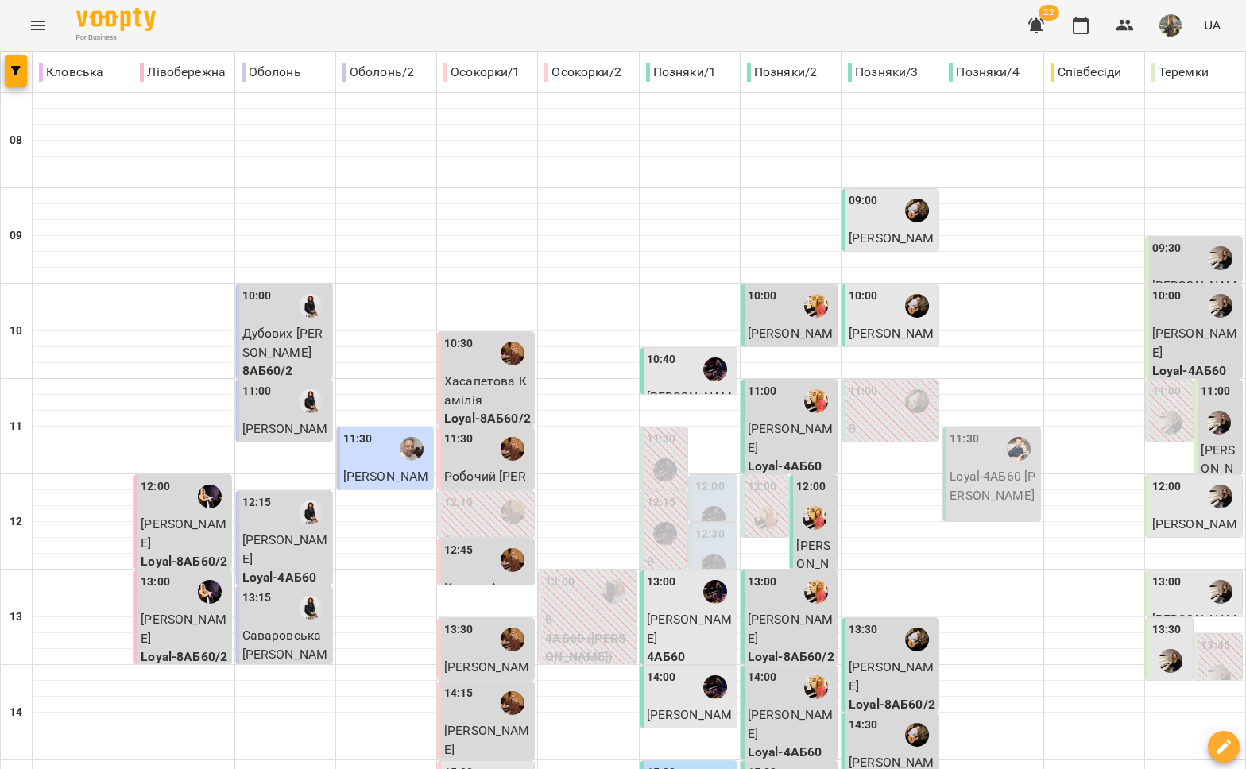
scroll to position [137, 0]
click at [186, 610] on p "[PERSON_NAME]" at bounding box center [184, 628] width 87 height 37
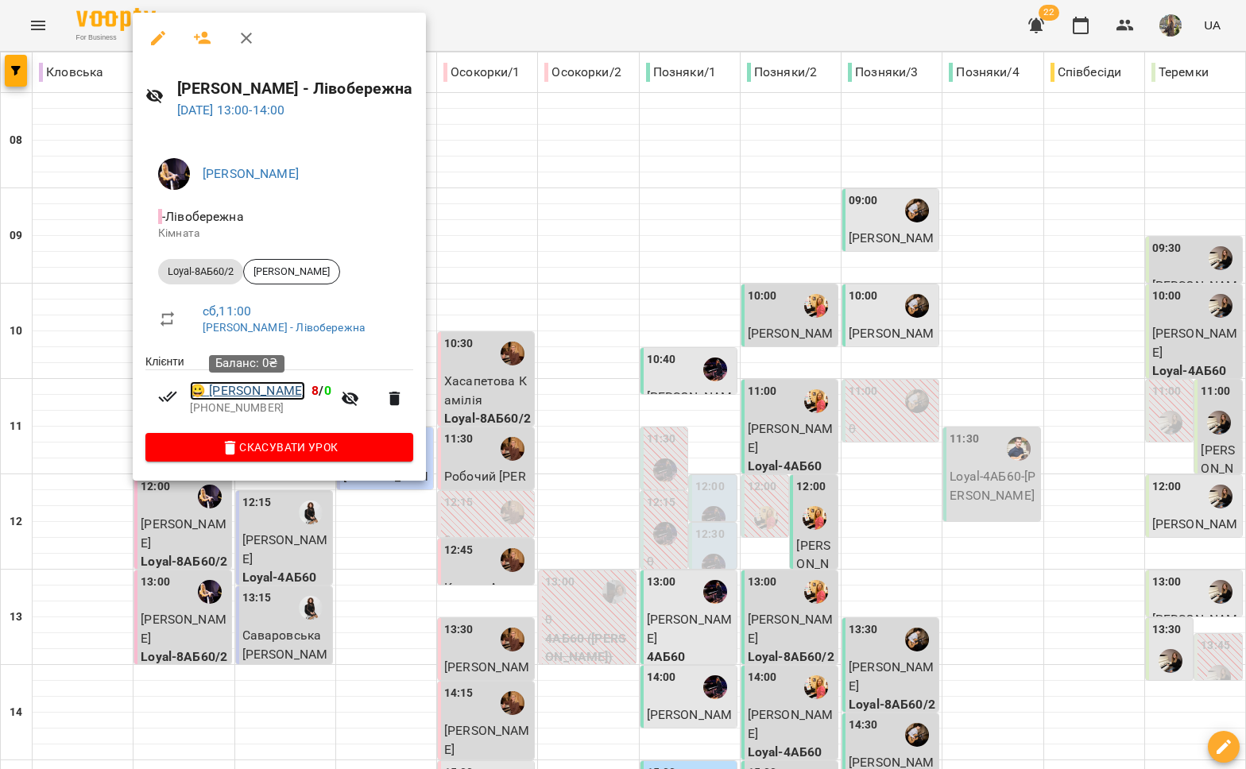
click at [267, 400] on link "😀 Наталія Льовіна" at bounding box center [247, 390] width 115 height 19
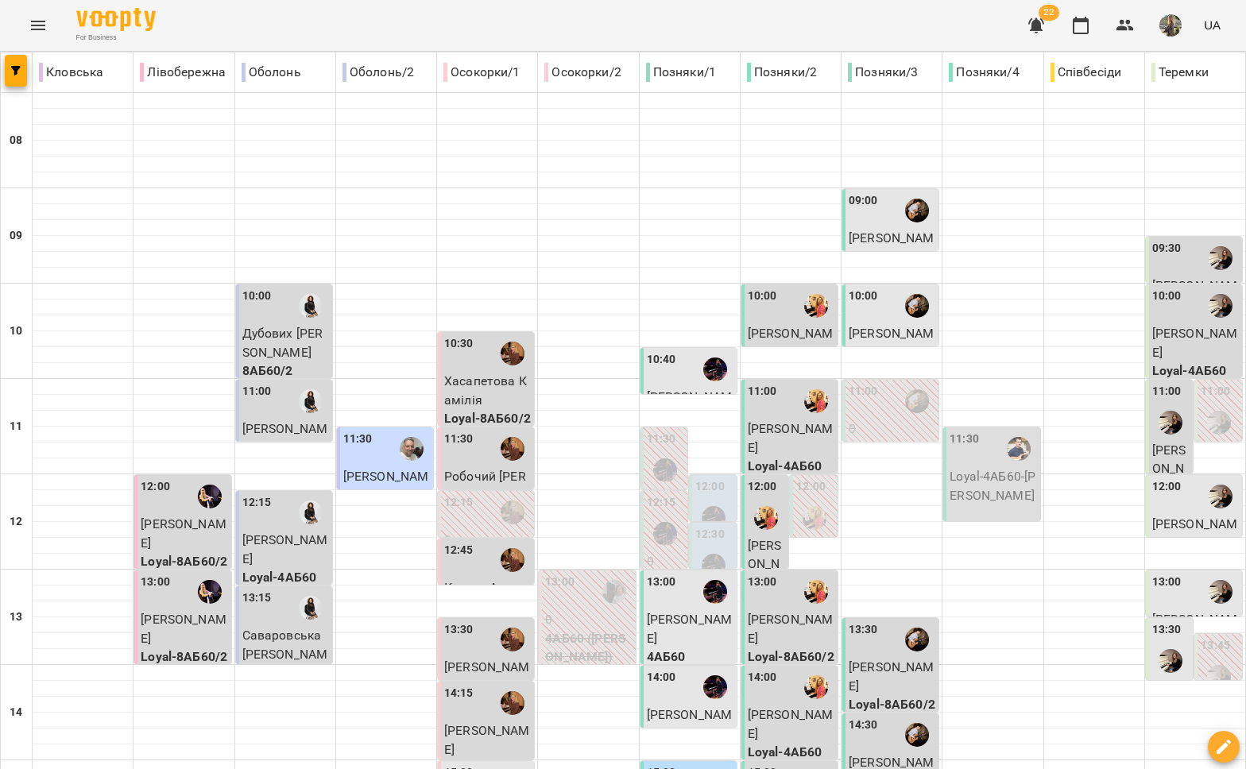
scroll to position [515, 0]
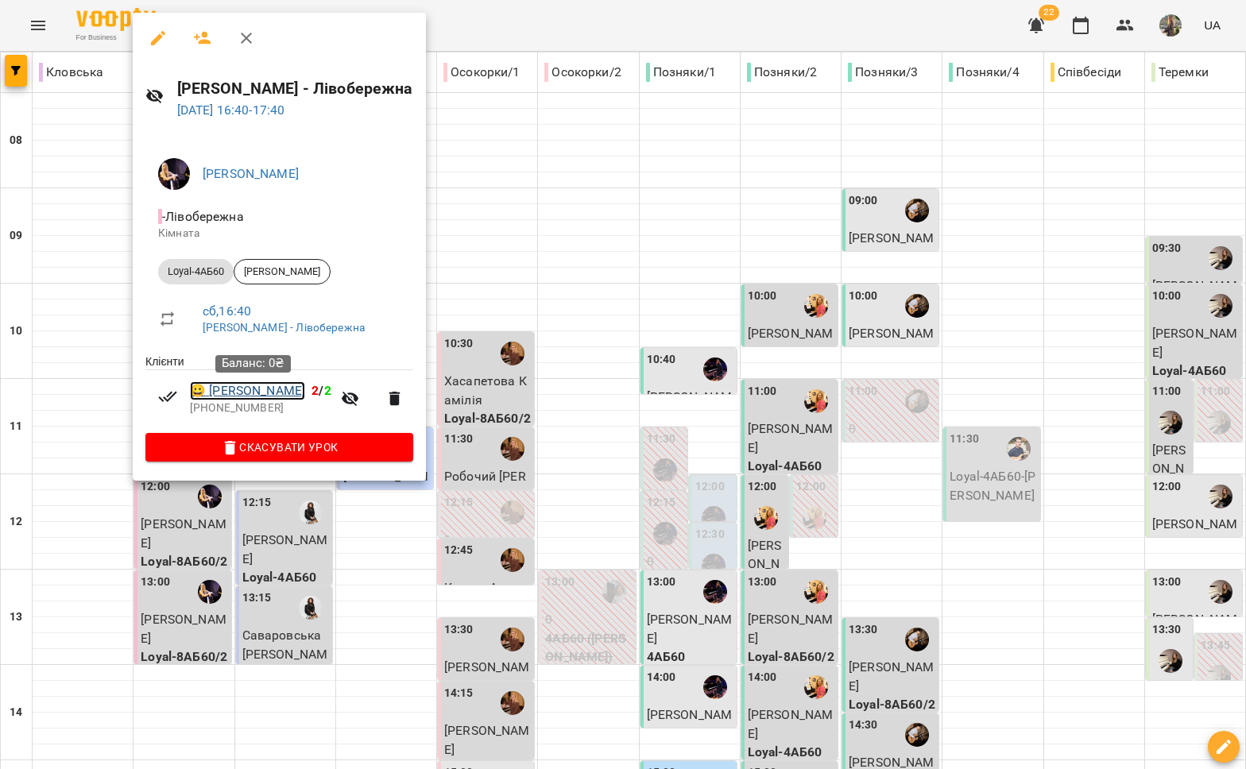
click at [252, 390] on link "😀 Павло Полікарпов" at bounding box center [247, 390] width 115 height 19
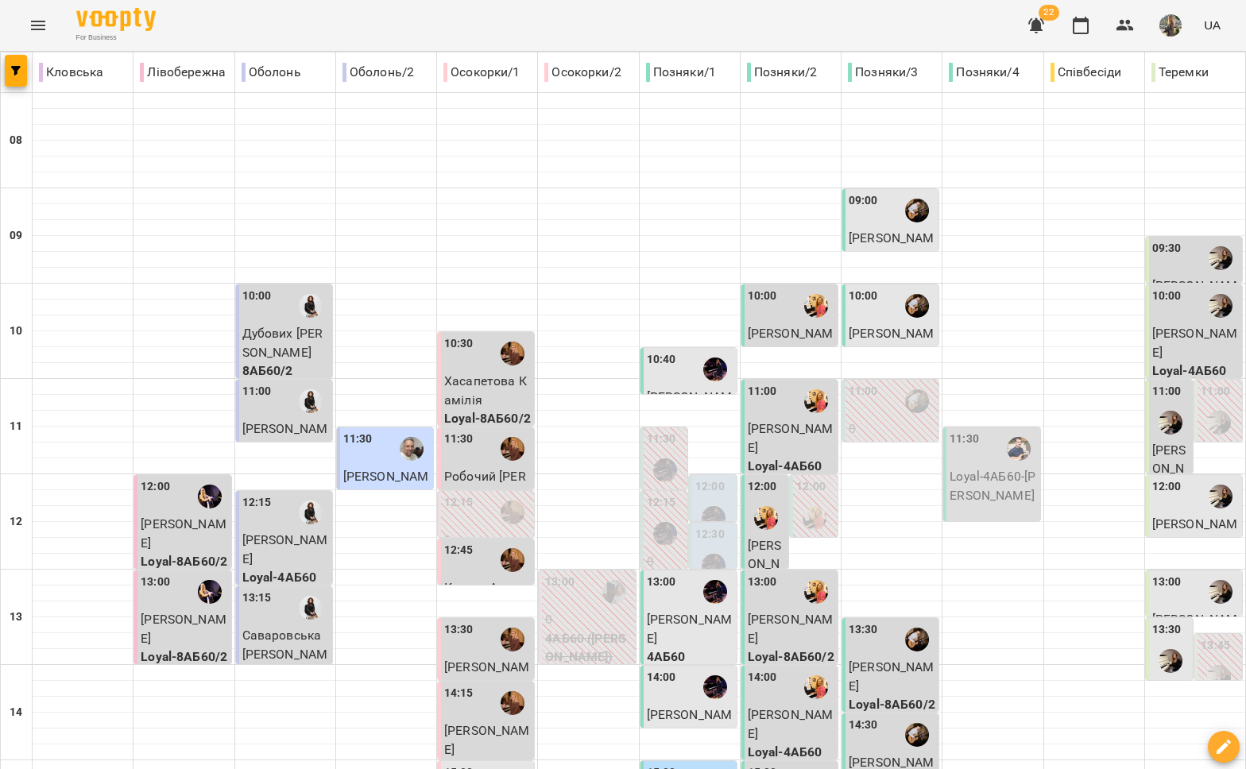
scroll to position [613, 0]
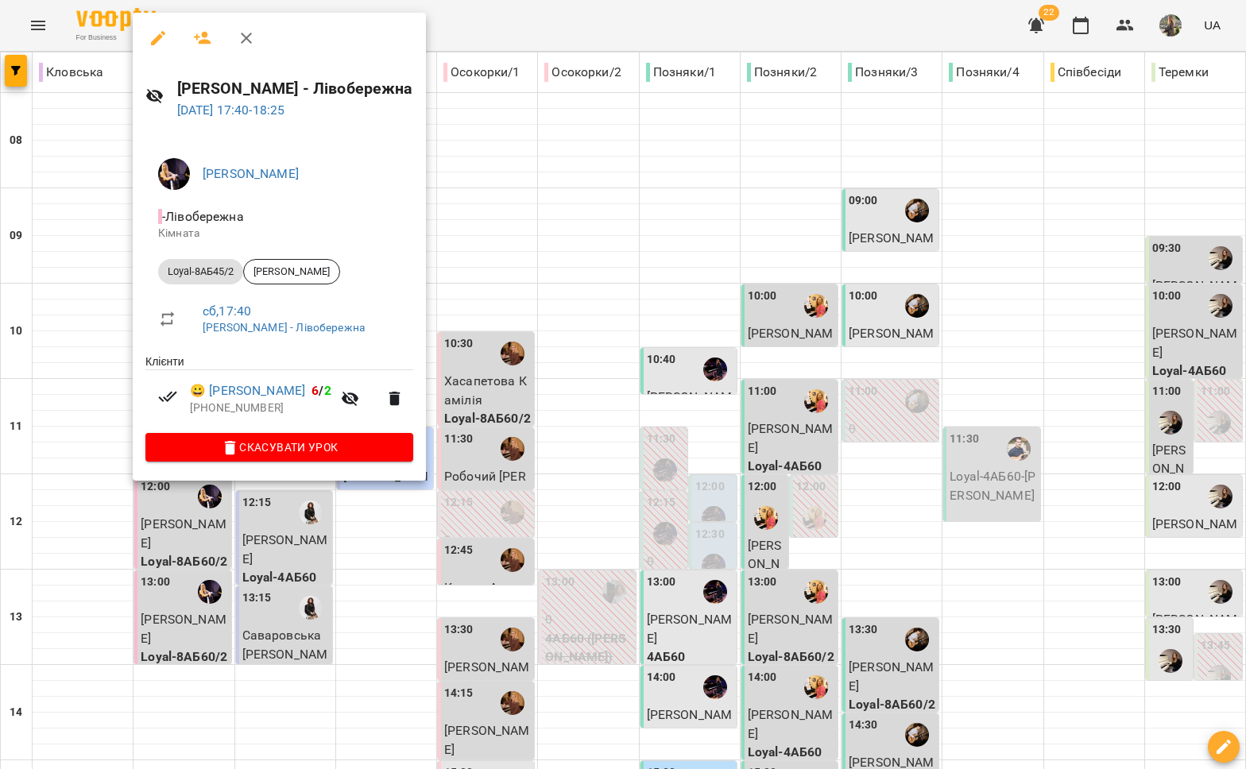
click at [123, 531] on div at bounding box center [623, 384] width 1246 height 769
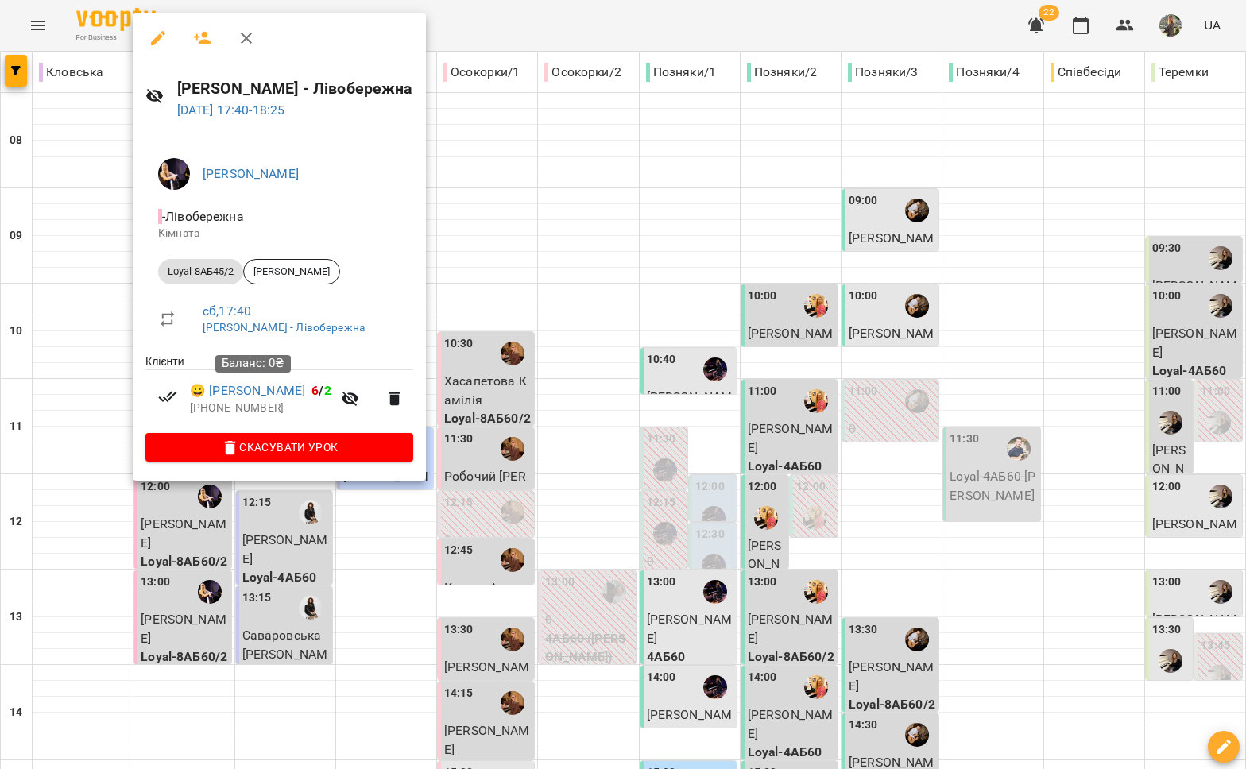
click at [250, 382] on div "Баланс: 0₴" at bounding box center [252, 364] width 75 height 40
click at [246, 391] on link "😀 Анна Полікарпова" at bounding box center [247, 390] width 115 height 19
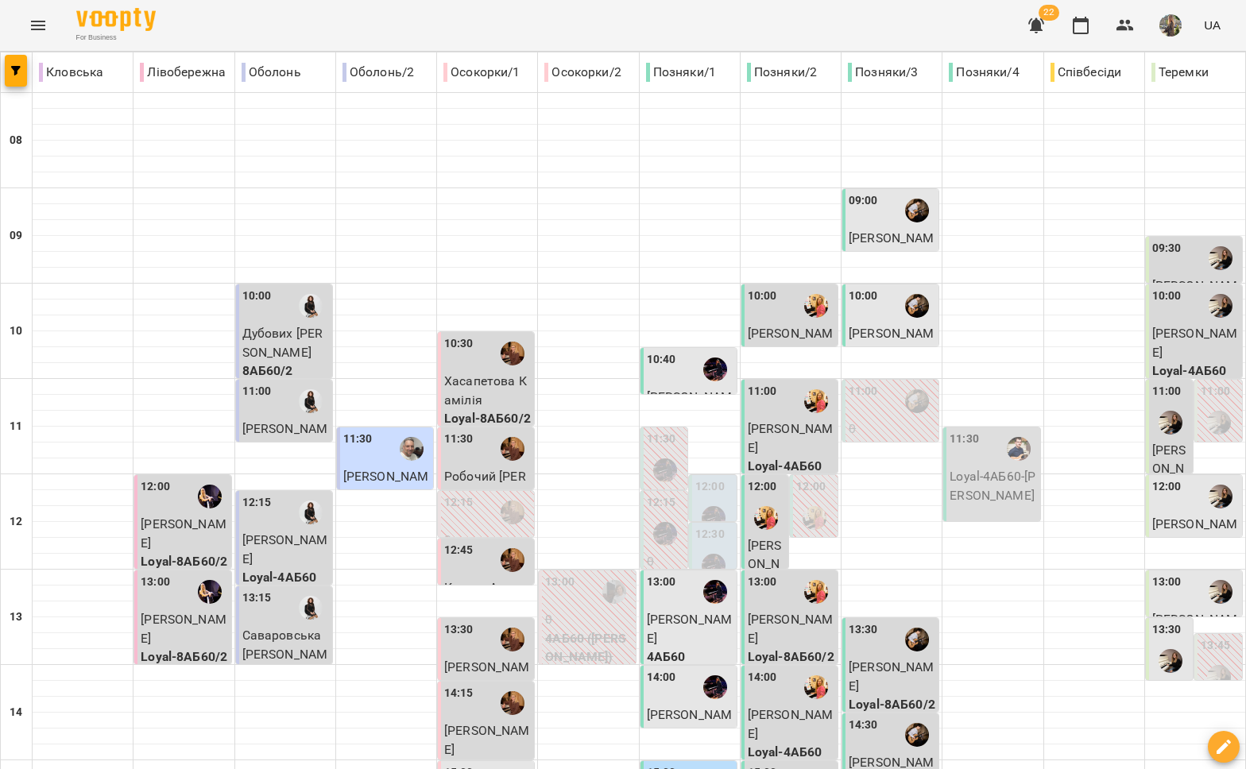
scroll to position [668, 0]
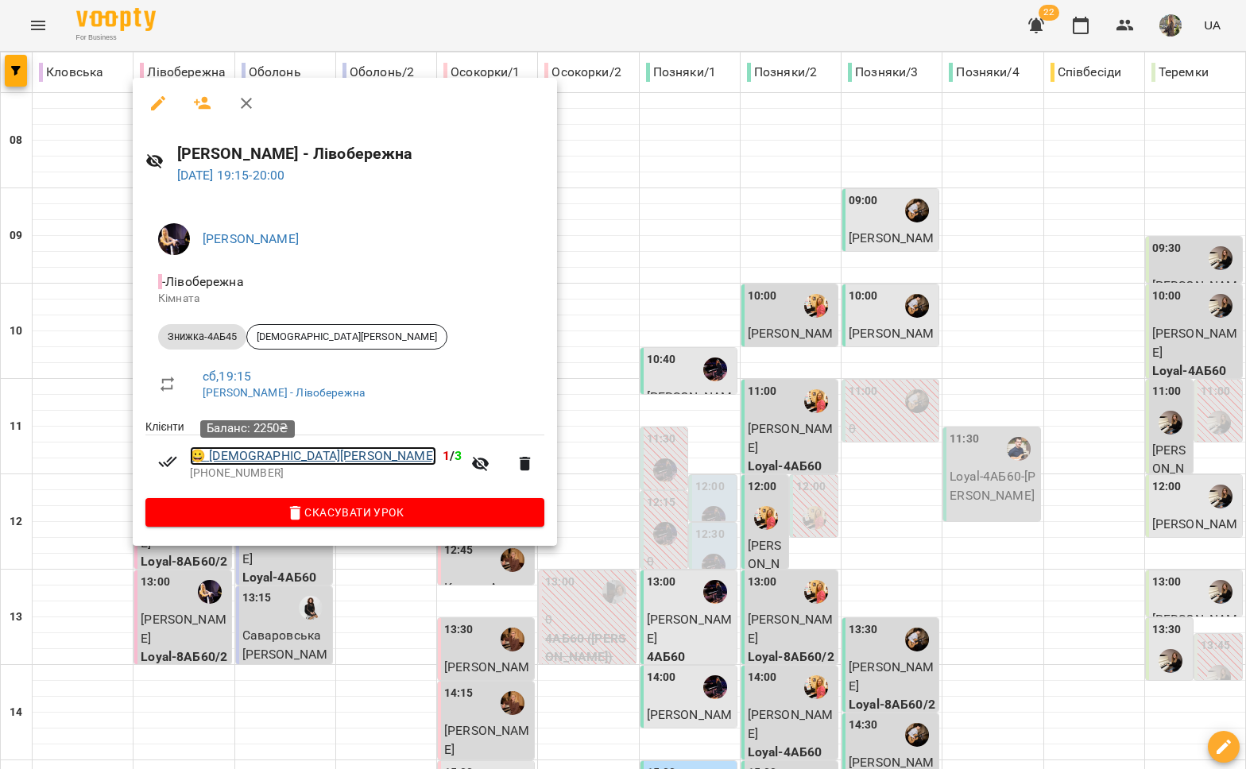
click at [258, 455] on link "😀 Аріана Благодар" at bounding box center [313, 456] width 246 height 19
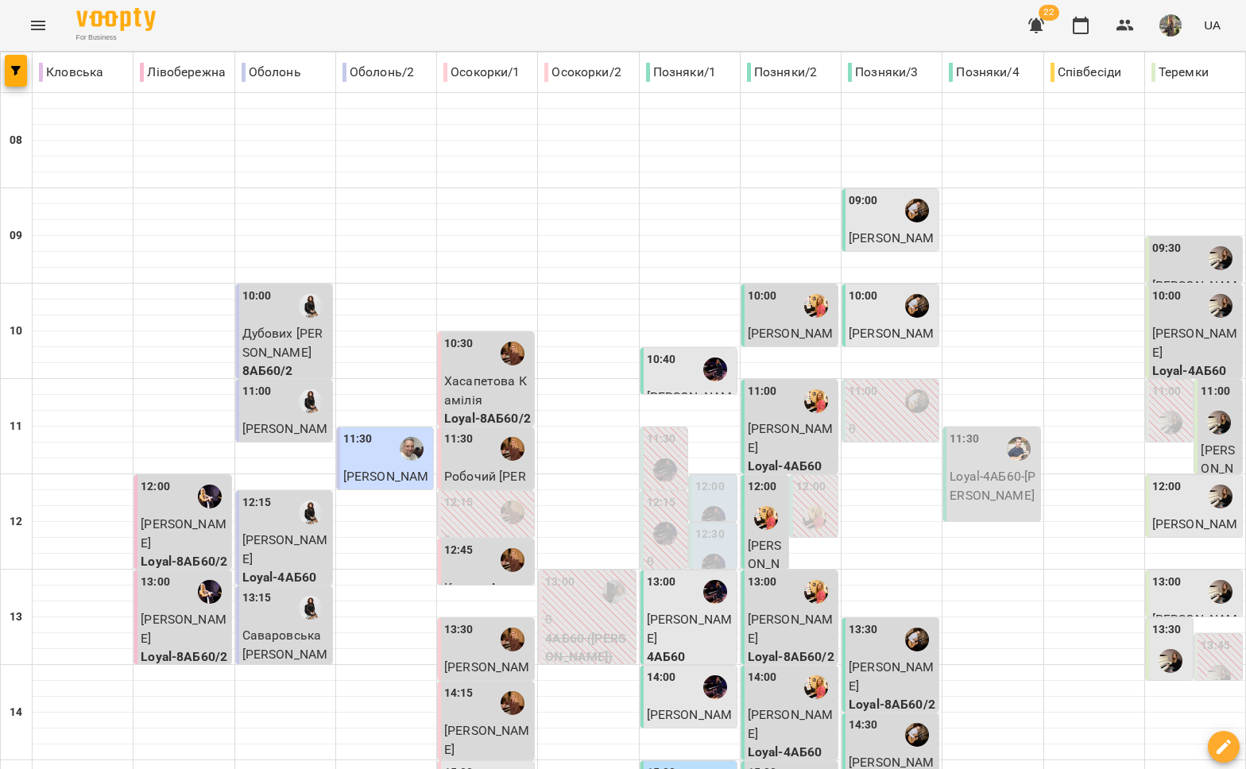
click at [284, 324] on p "Дубових [PERSON_NAME]" at bounding box center [285, 342] width 87 height 37
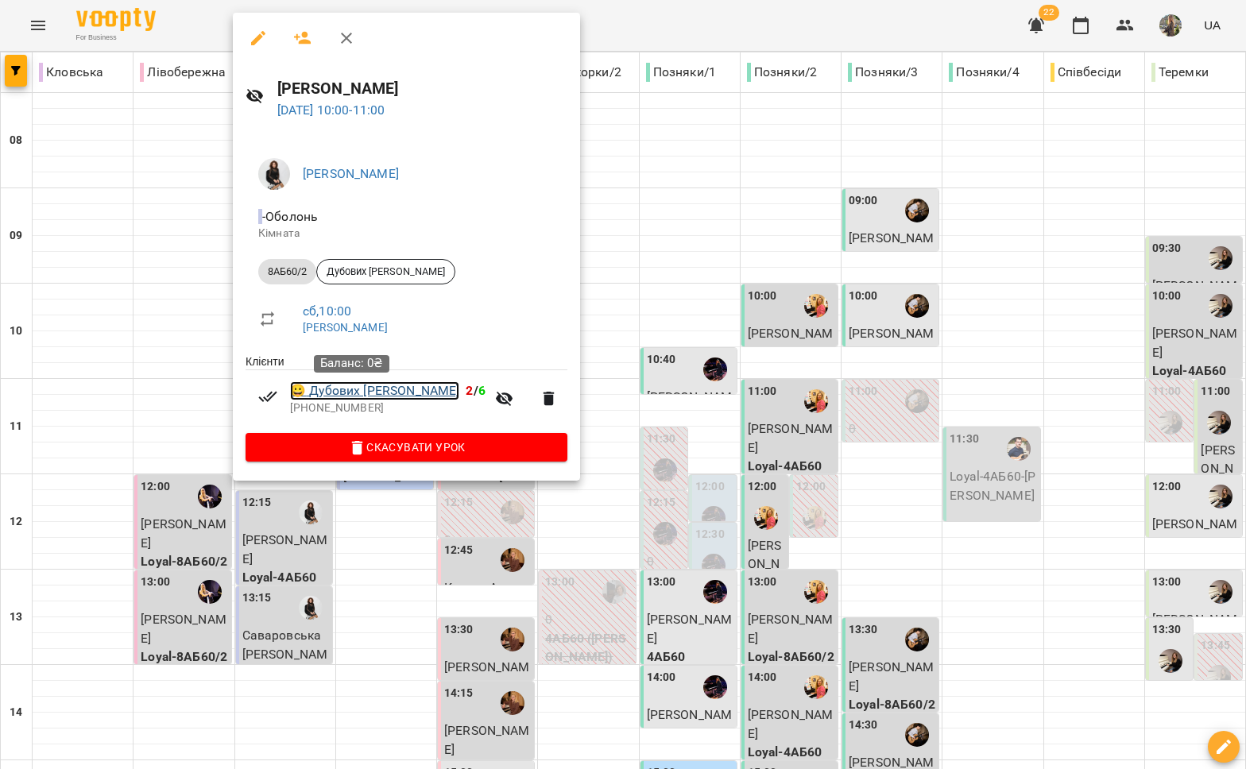
click at [347, 396] on link "😀 Дубових Михайло" at bounding box center [374, 390] width 169 height 19
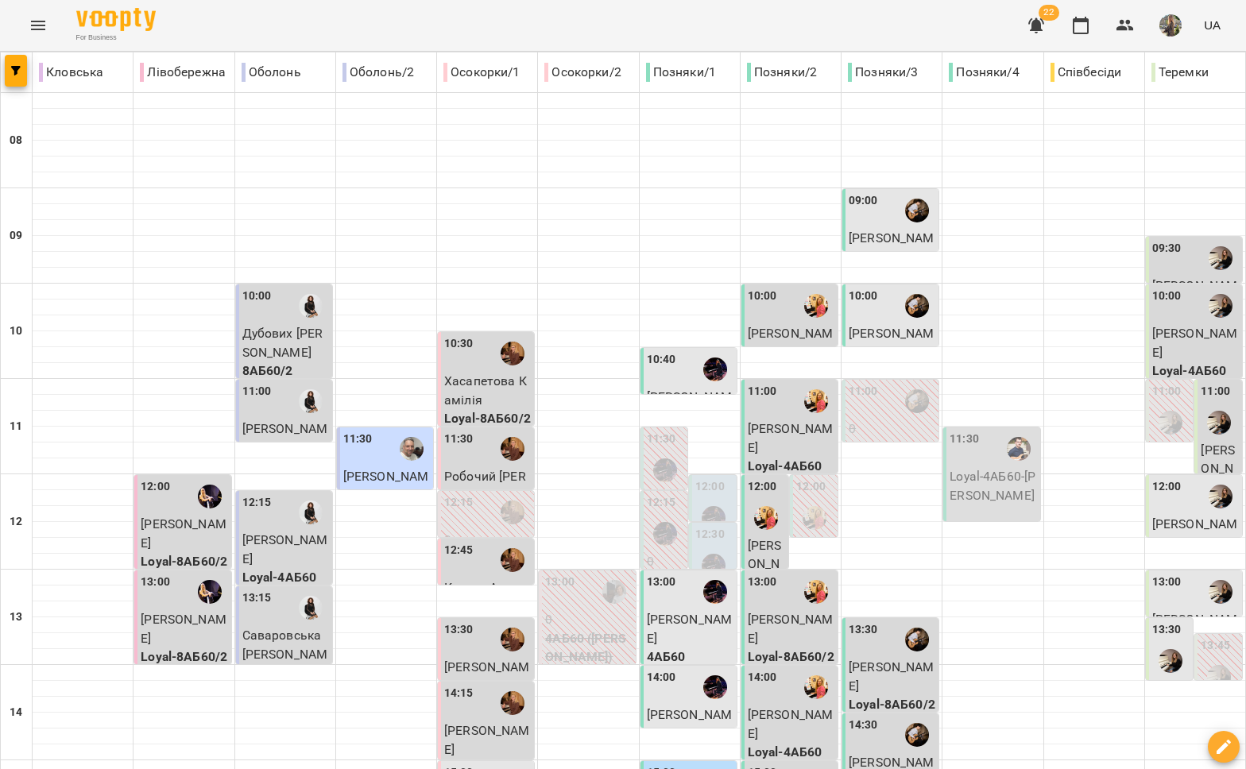
click at [273, 421] on span "[PERSON_NAME]" at bounding box center [285, 438] width 86 height 34
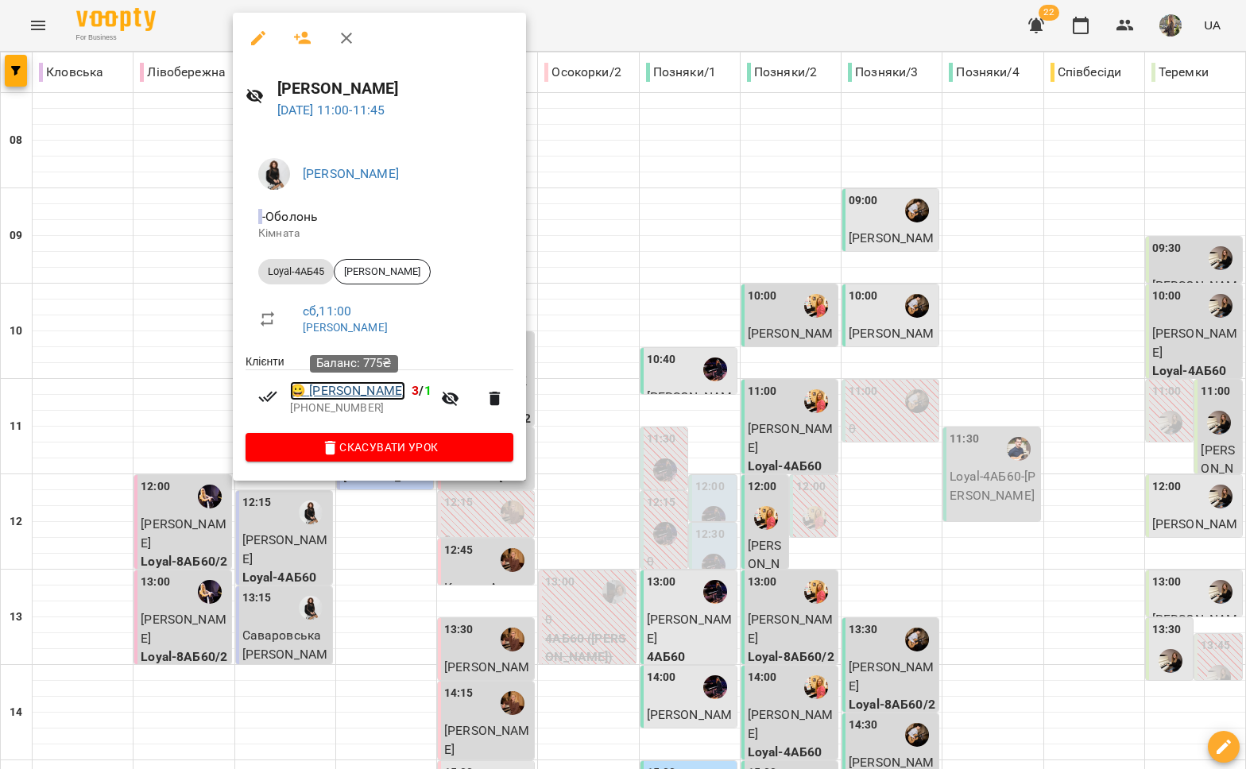
click at [340, 387] on link "😀 Оксана Кисельова" at bounding box center [347, 390] width 115 height 19
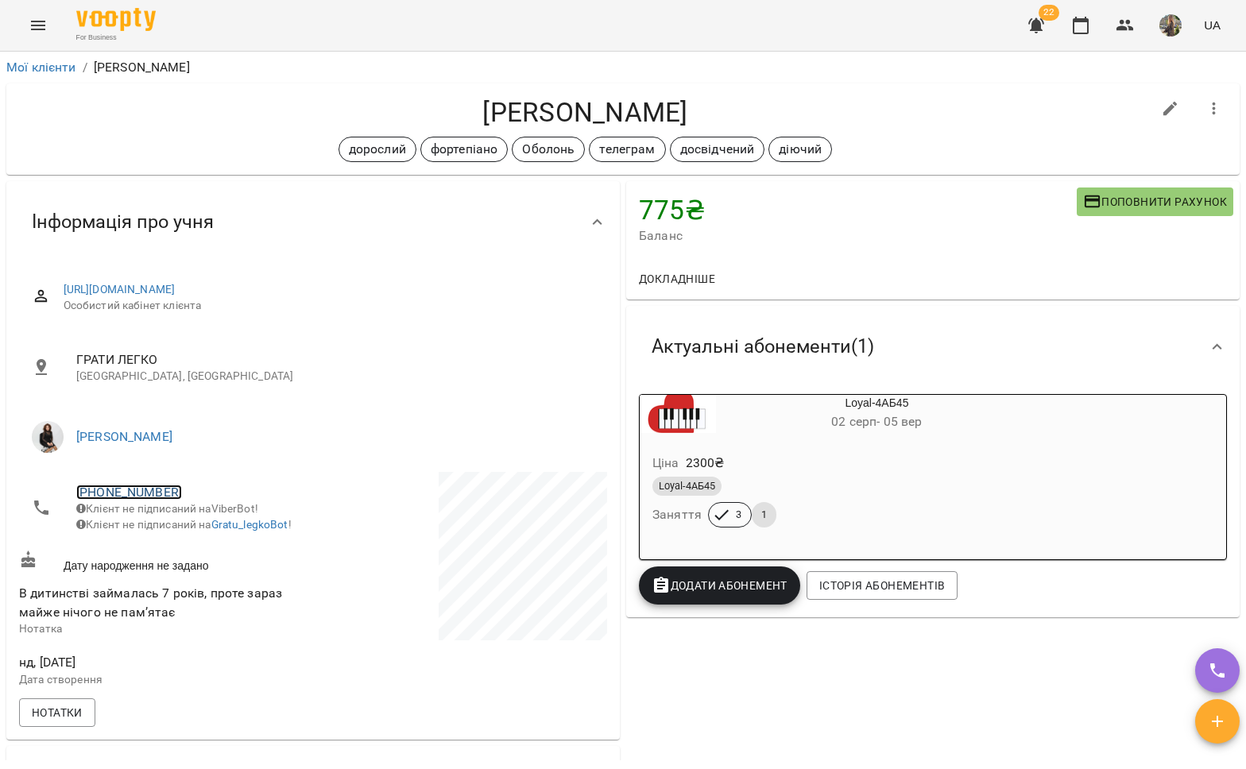
click at [144, 488] on link "+380672343364" at bounding box center [129, 492] width 106 height 15
click at [194, 549] on img at bounding box center [194, 551] width 24 height 24
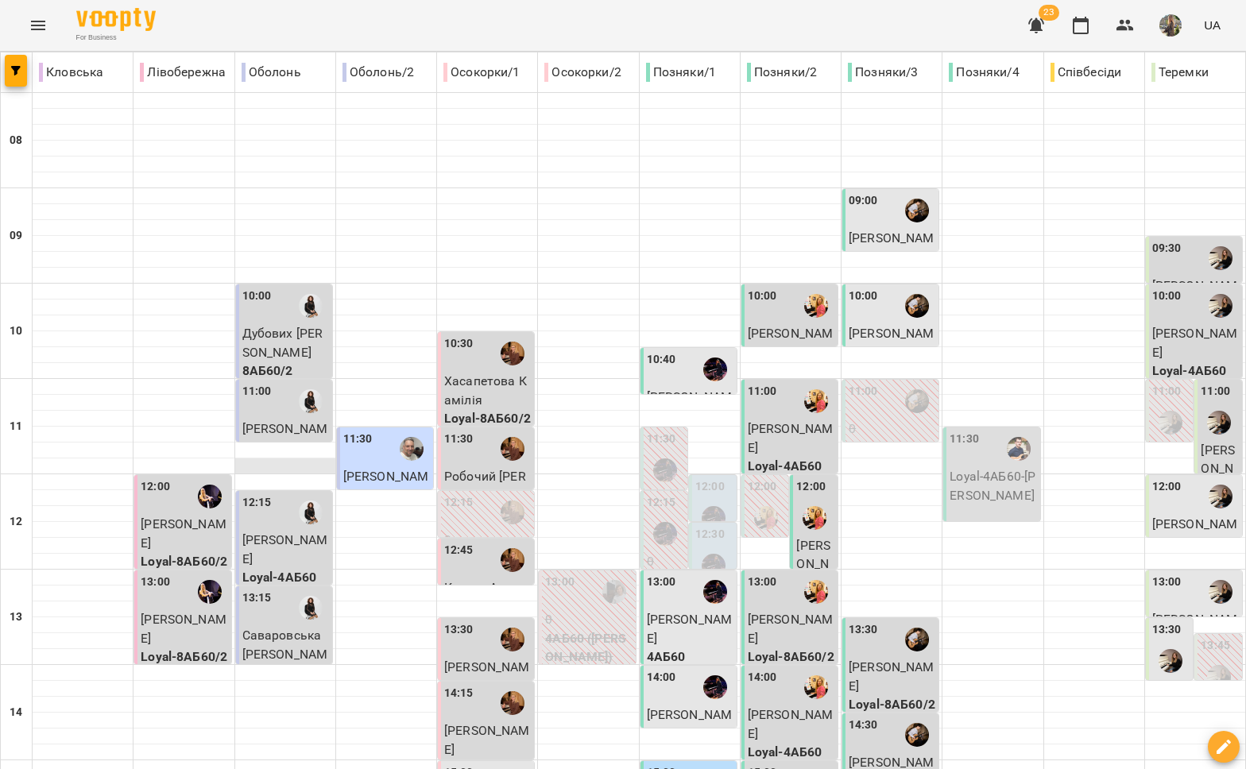
scroll to position [33, 0]
click at [286, 494] on div "12:15" at bounding box center [285, 512] width 87 height 37
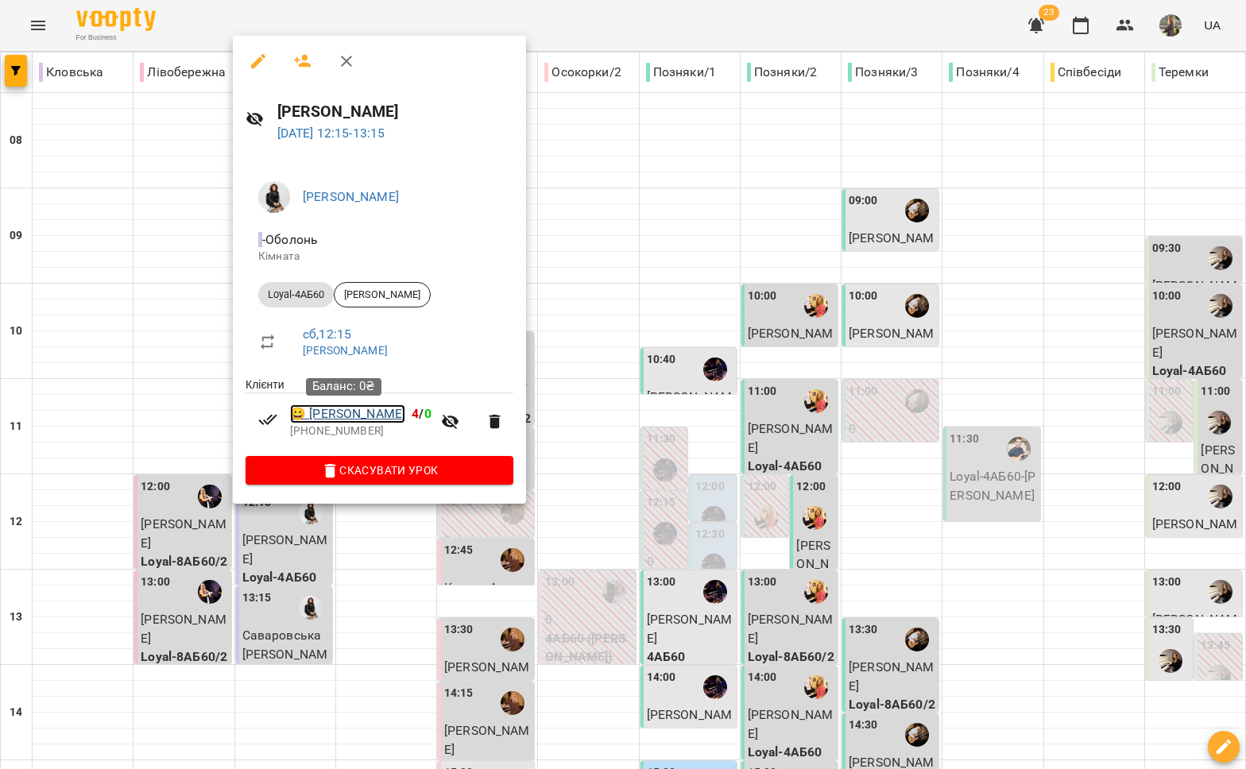
click at [384, 418] on link "😀 Ковалюк Надія" at bounding box center [347, 413] width 115 height 19
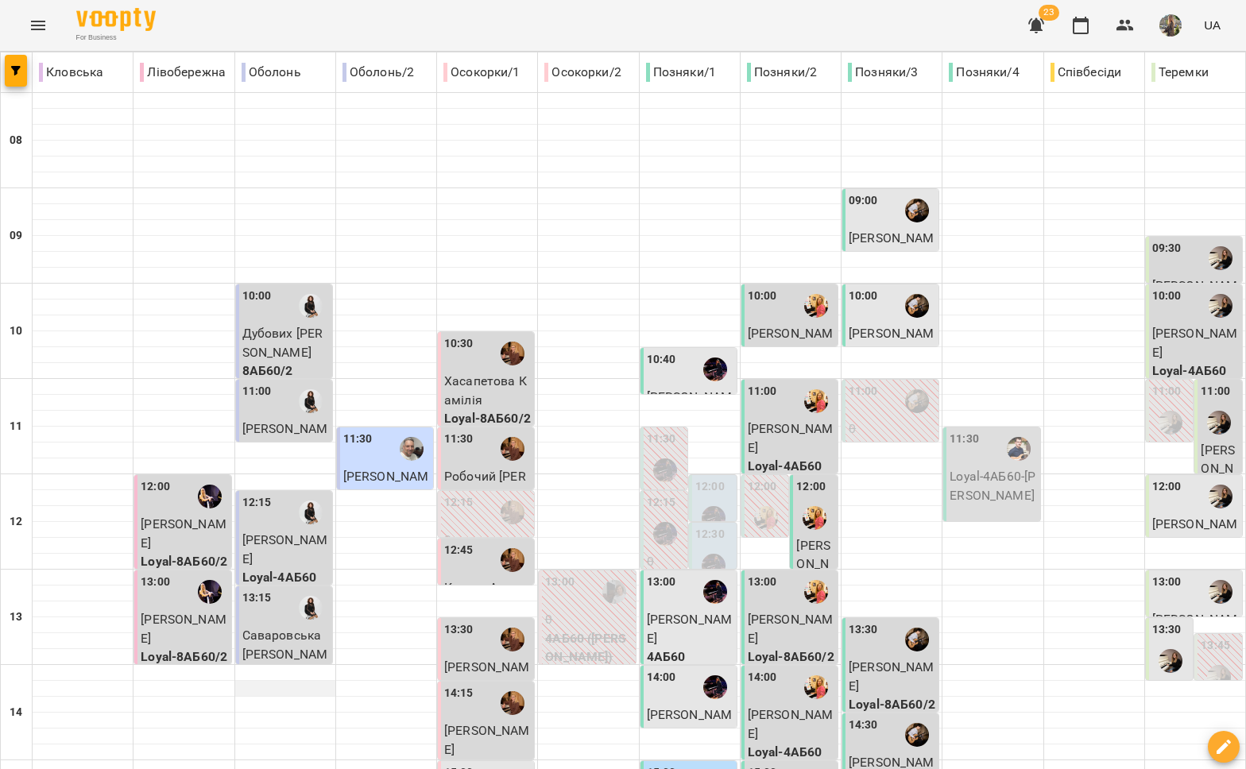
scroll to position [133, 0]
click at [273, 628] on span "Саваровська [PERSON_NAME]" at bounding box center [285, 654] width 86 height 52
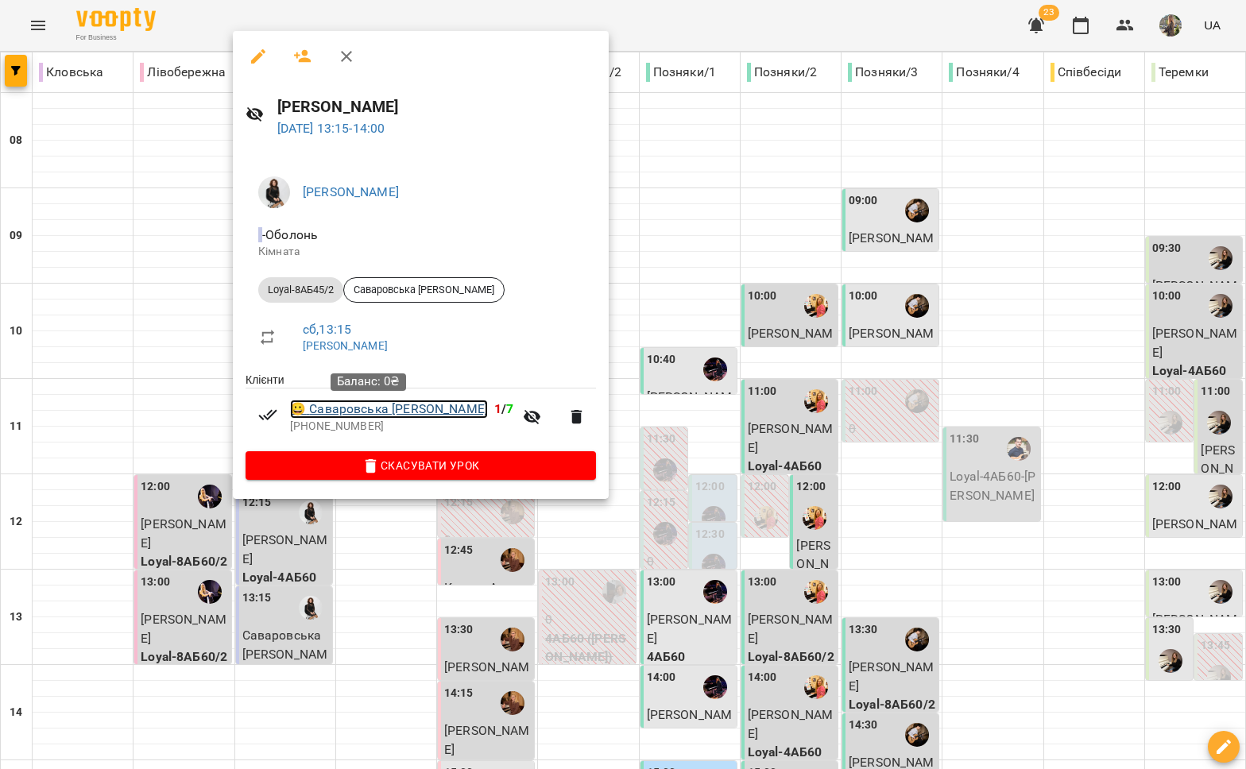
click at [350, 419] on link "😀 Саваровська Анастасія" at bounding box center [389, 409] width 198 height 19
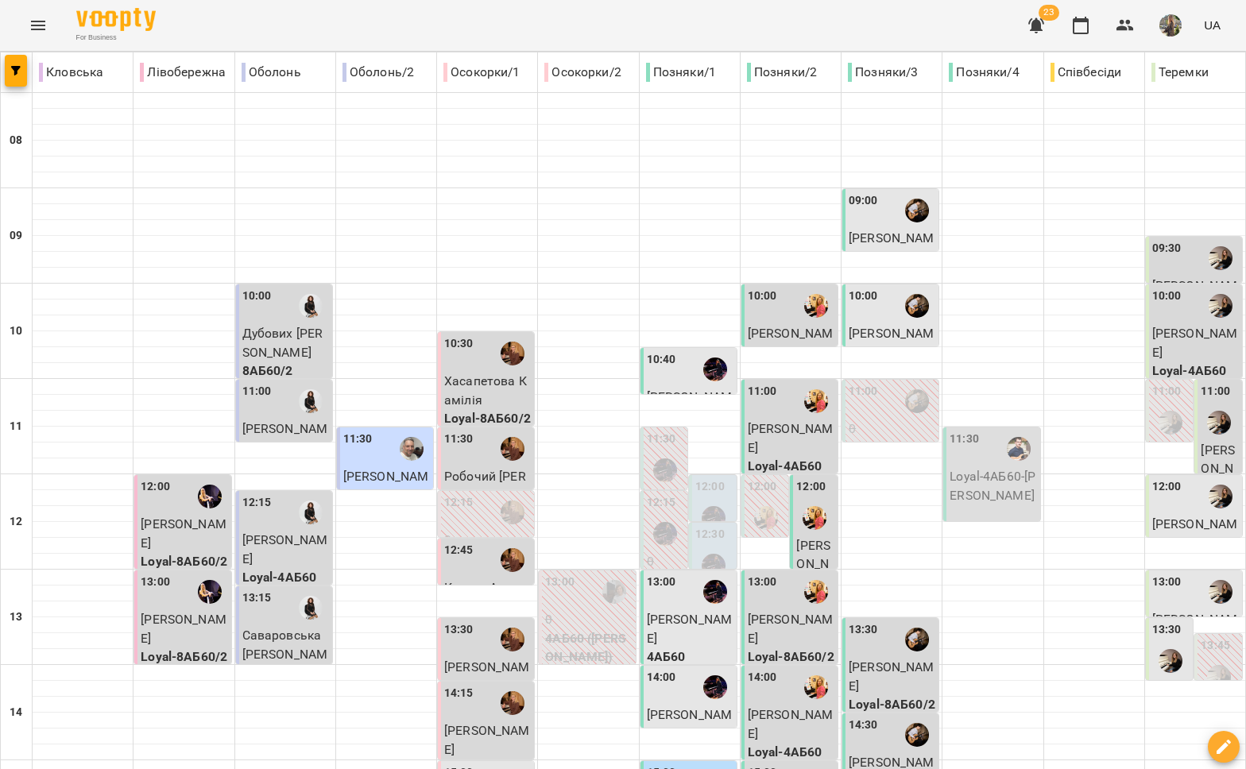
scroll to position [668, 0]
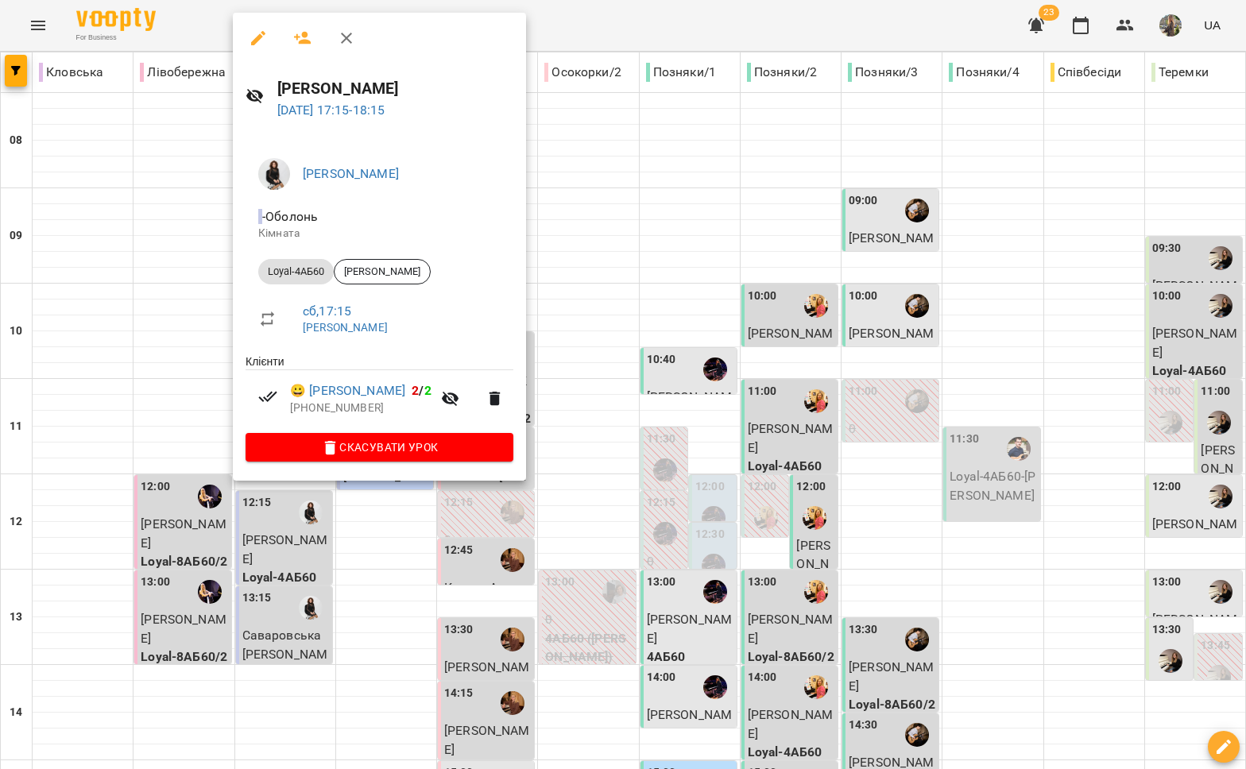
click at [245, 531] on div at bounding box center [623, 384] width 1246 height 769
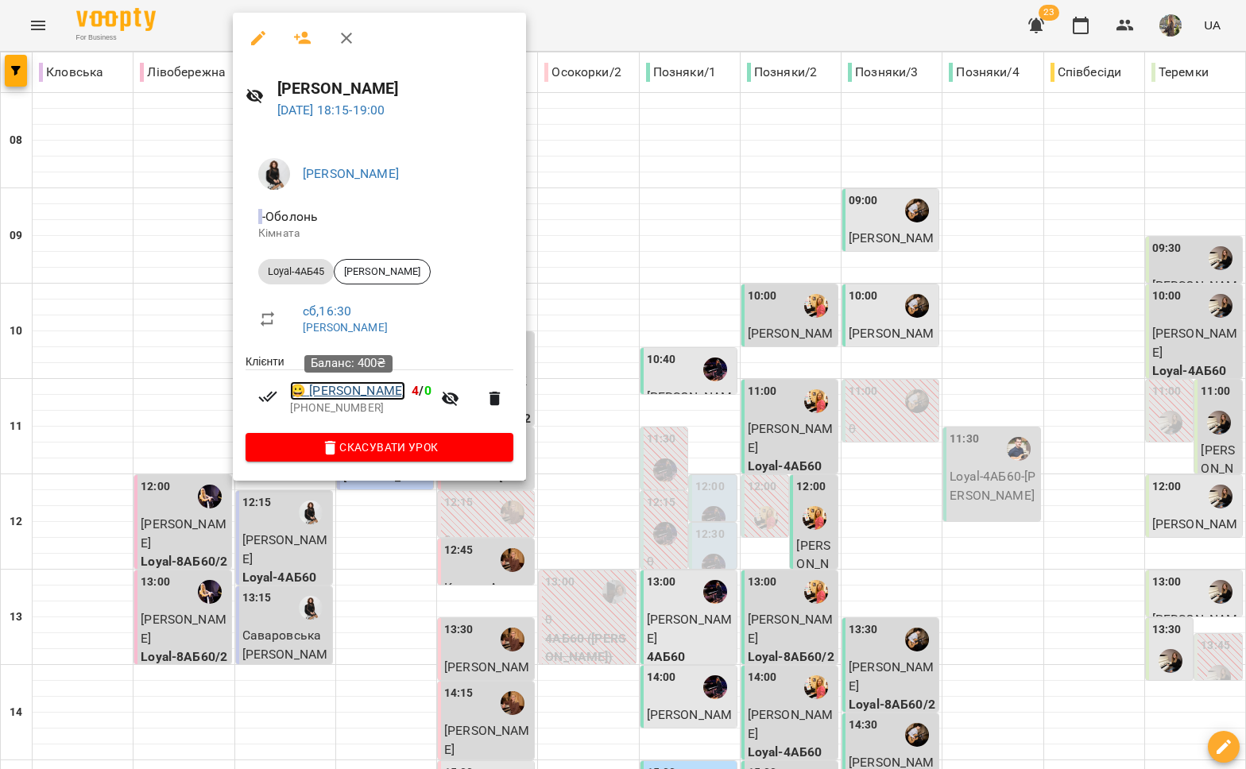
click at [351, 394] on link "😀 Кучеренко Нікіта" at bounding box center [347, 390] width 115 height 19
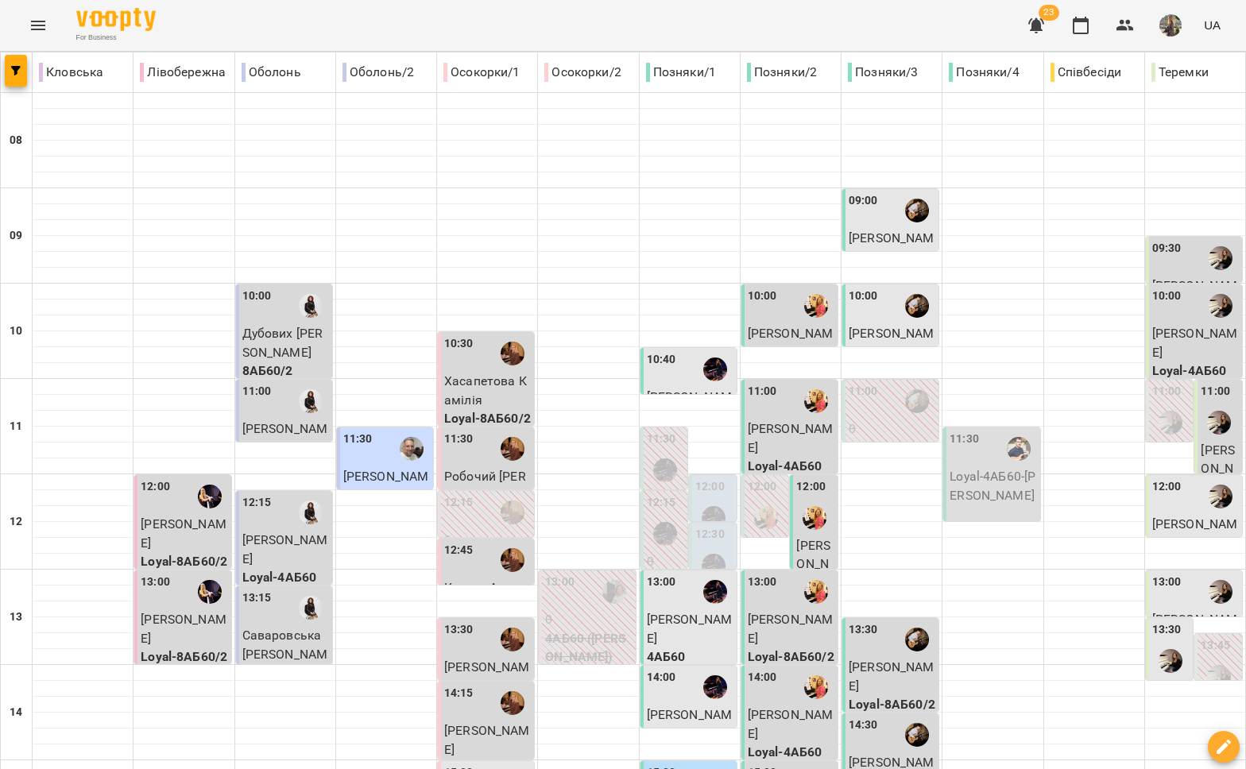
click at [388, 457] on div "11:30" at bounding box center [386, 449] width 87 height 37
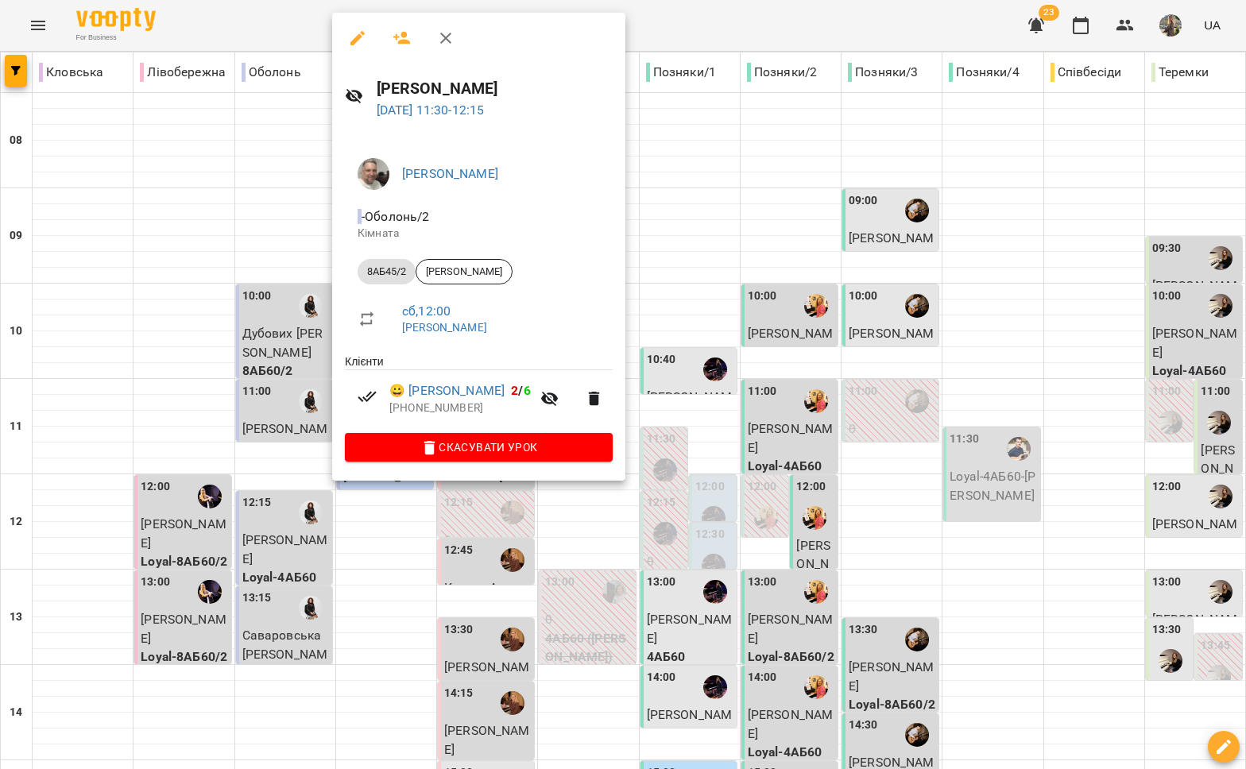
click at [394, 520] on div at bounding box center [623, 384] width 1246 height 769
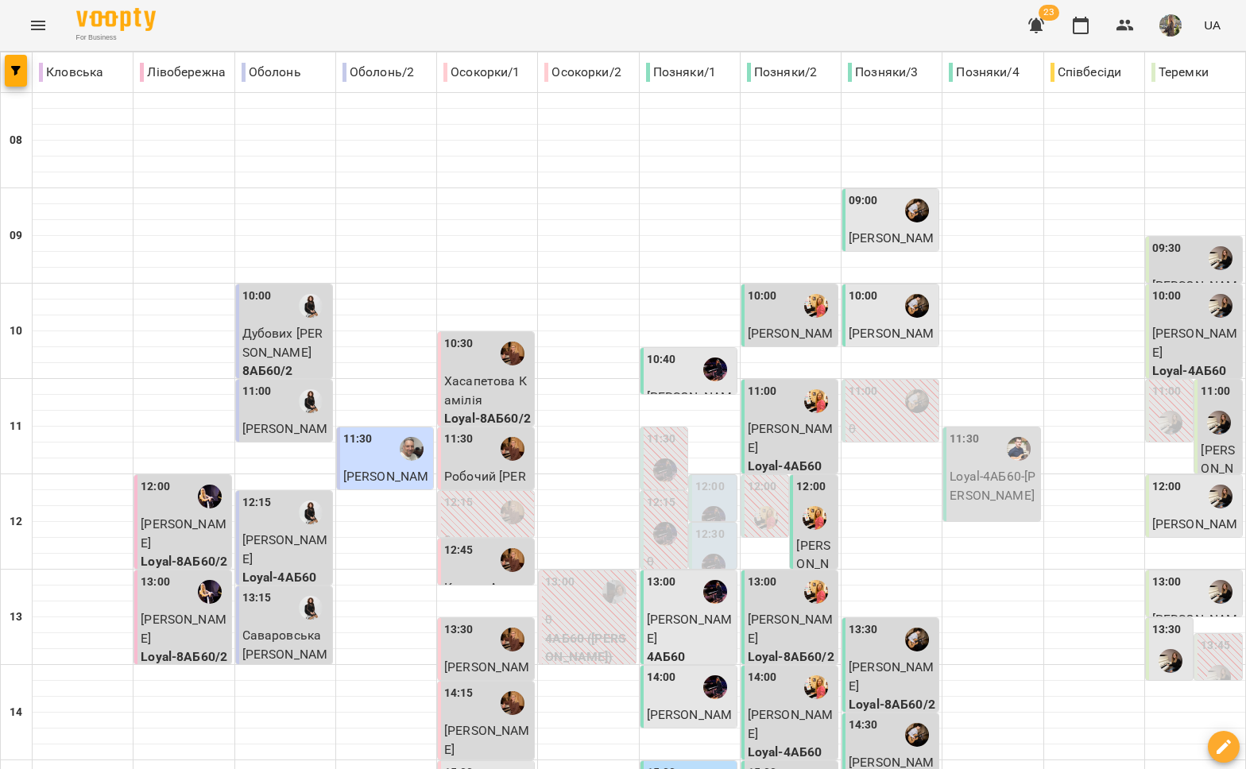
click at [474, 363] on div "10:30" at bounding box center [487, 353] width 87 height 37
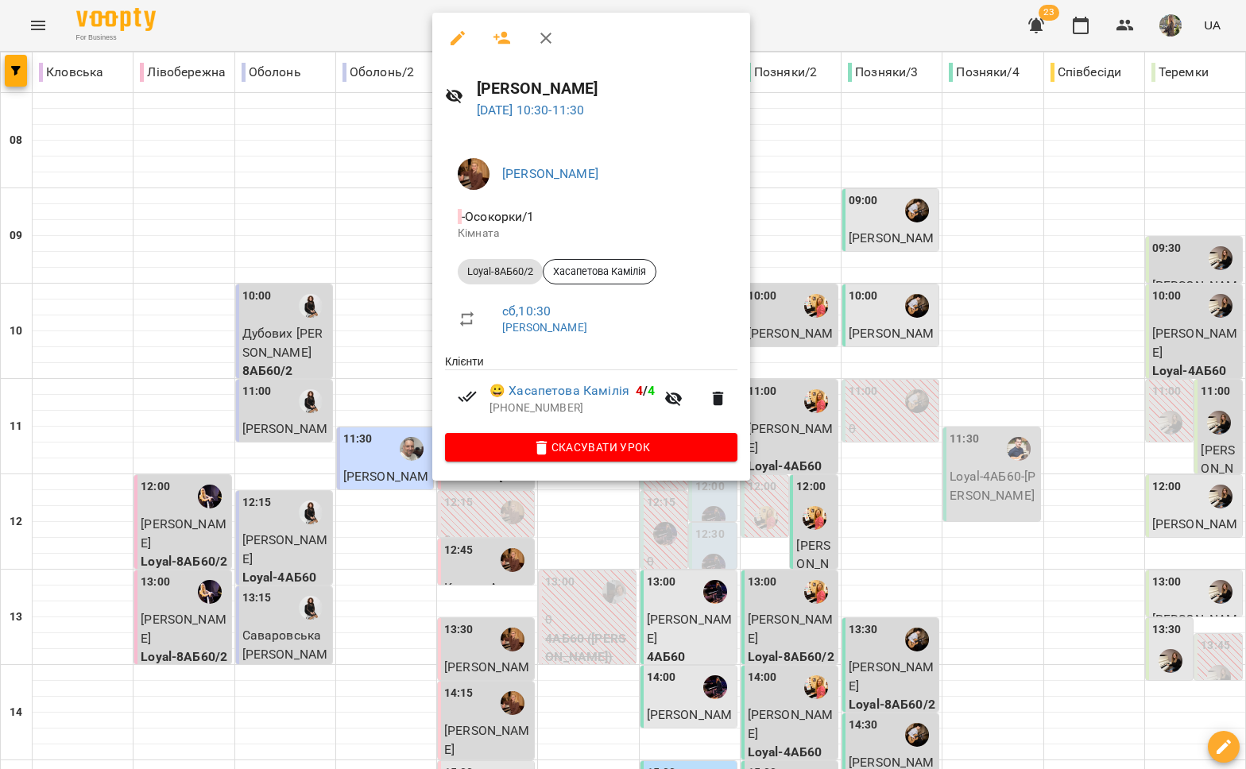
click at [363, 382] on div at bounding box center [623, 384] width 1246 height 769
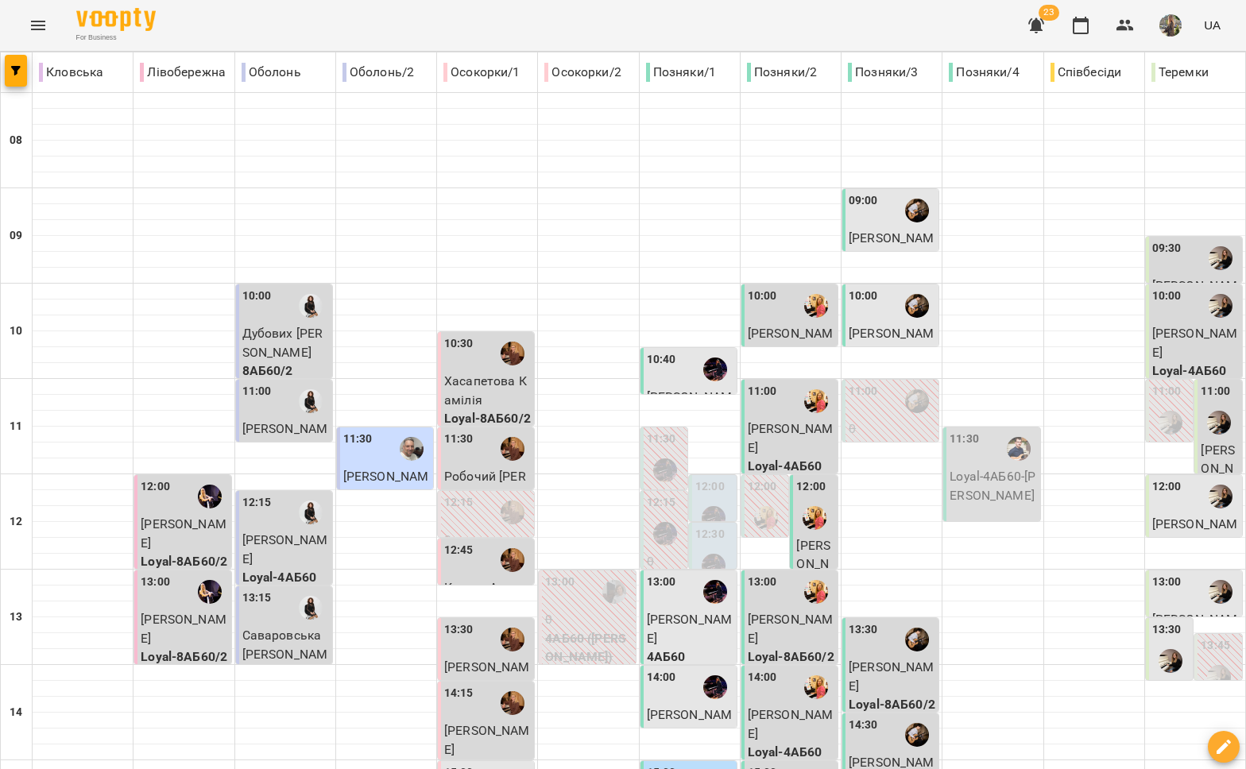
click at [462, 456] on div "11:30" at bounding box center [458, 449] width 29 height 37
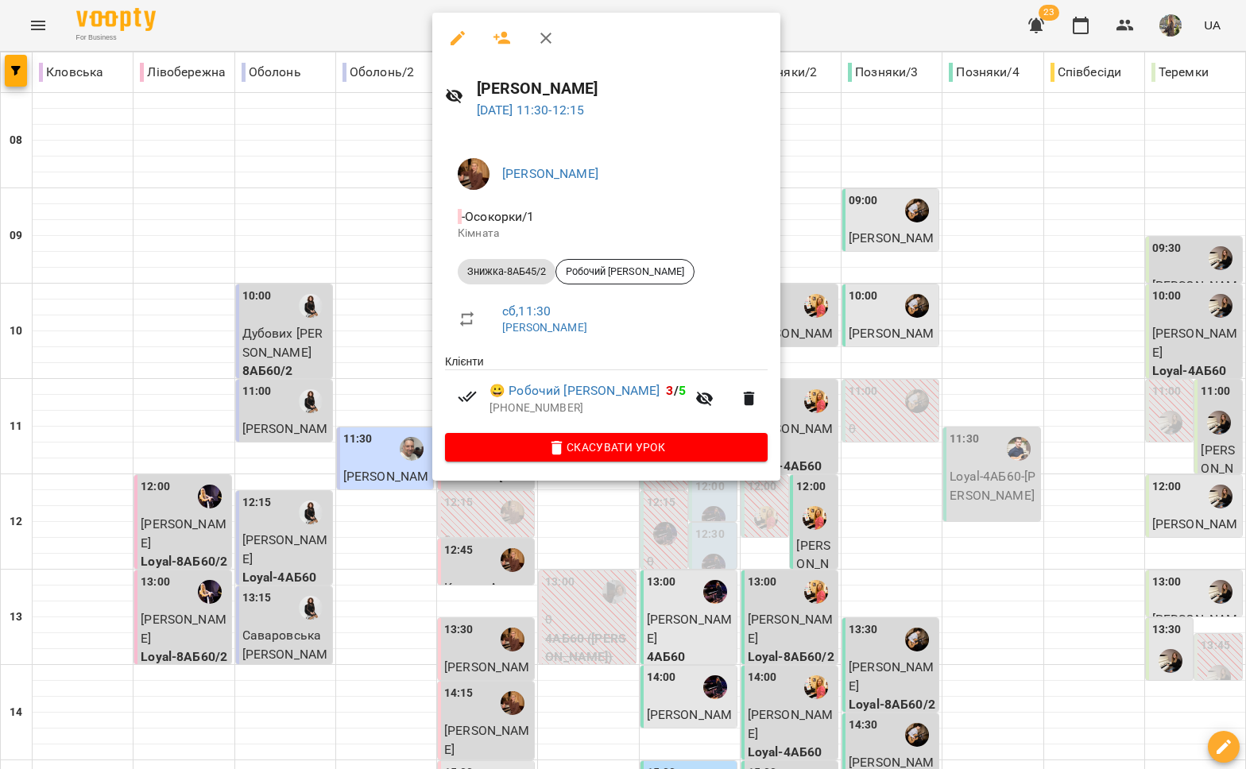
click at [367, 408] on div at bounding box center [623, 384] width 1246 height 769
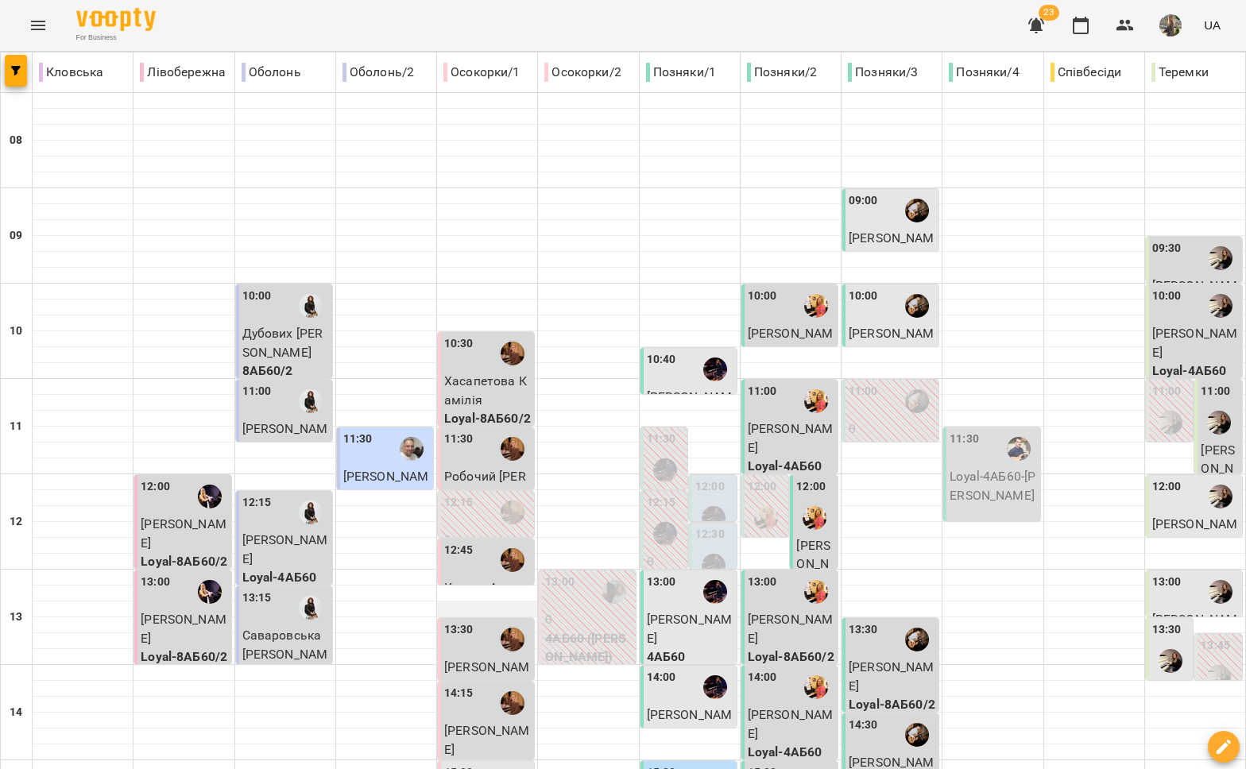
scroll to position [143, 0]
click at [453, 542] on div "12:45" at bounding box center [458, 560] width 29 height 37
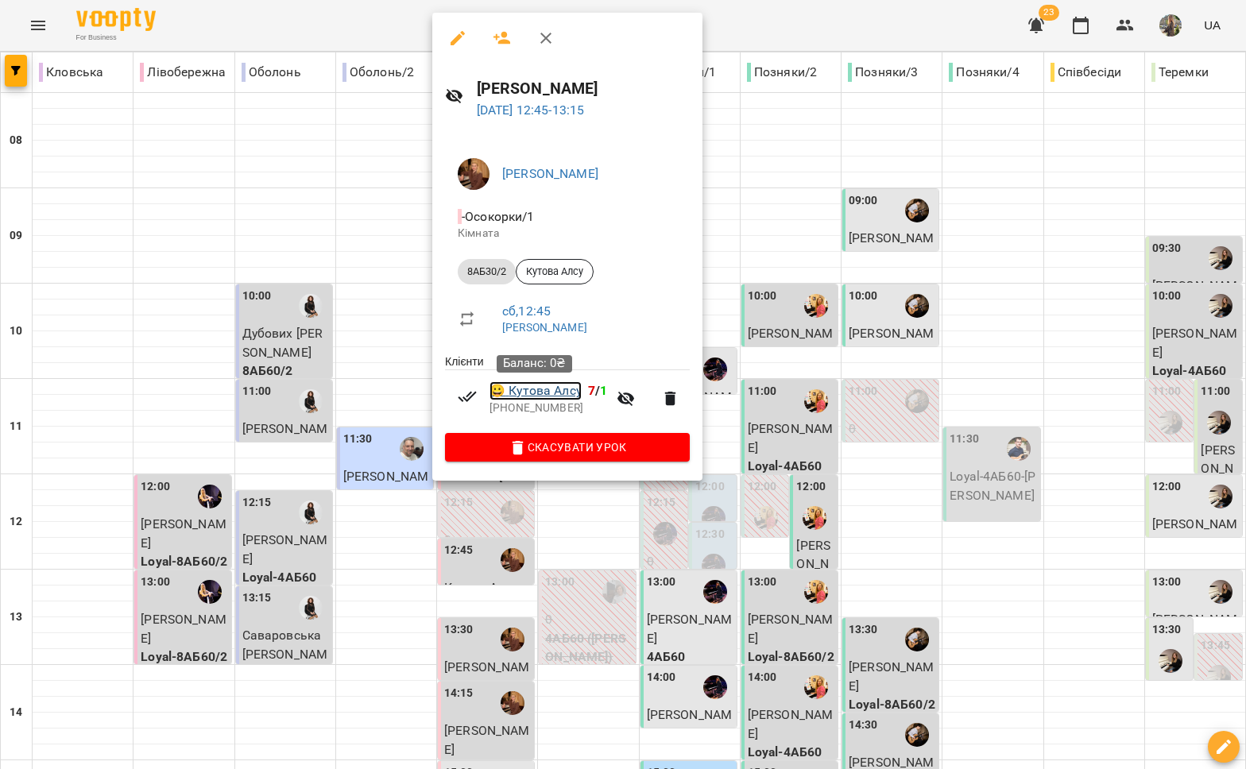
click at [559, 397] on link "😀 Кутова Алсу" at bounding box center [535, 390] width 92 height 19
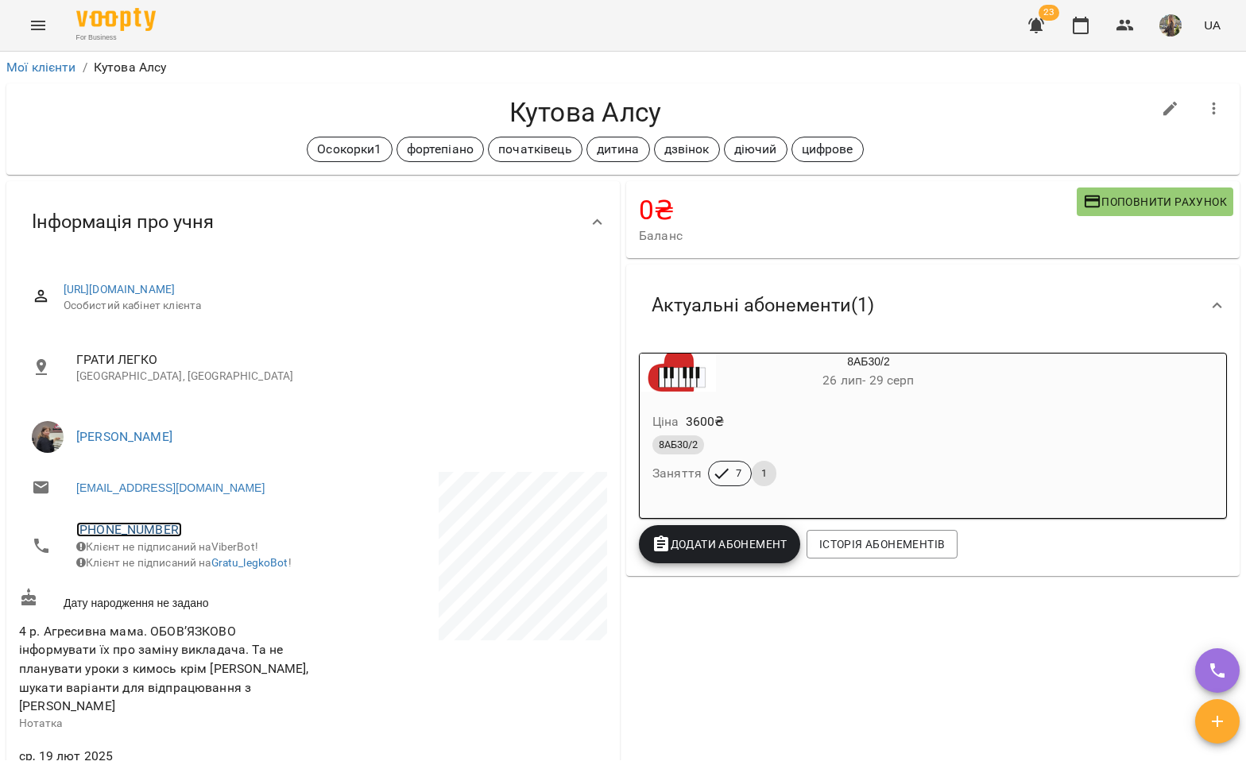
click at [134, 531] on link "+380932074718" at bounding box center [129, 529] width 106 height 15
click at [200, 590] on img at bounding box center [194, 589] width 24 height 24
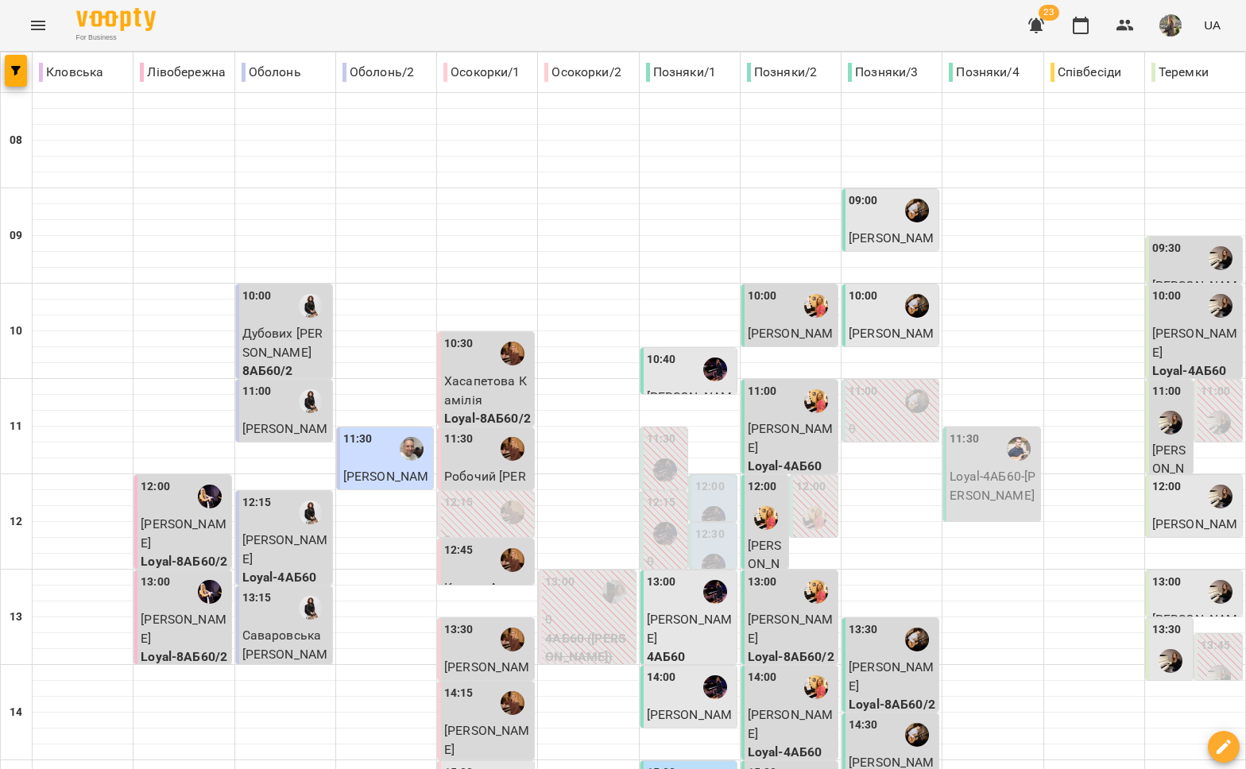
scroll to position [137, 0]
click at [486, 542] on div "12:45" at bounding box center [487, 560] width 87 height 37
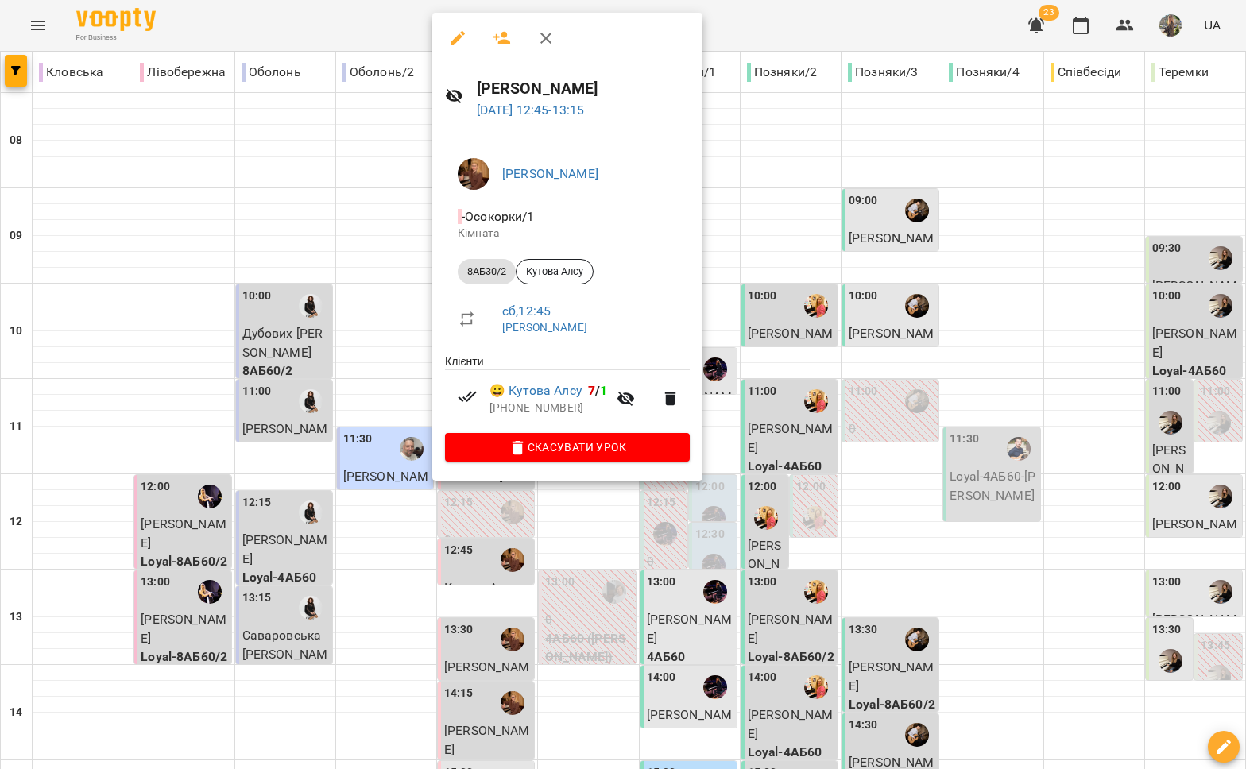
click at [346, 472] on div at bounding box center [623, 384] width 1246 height 769
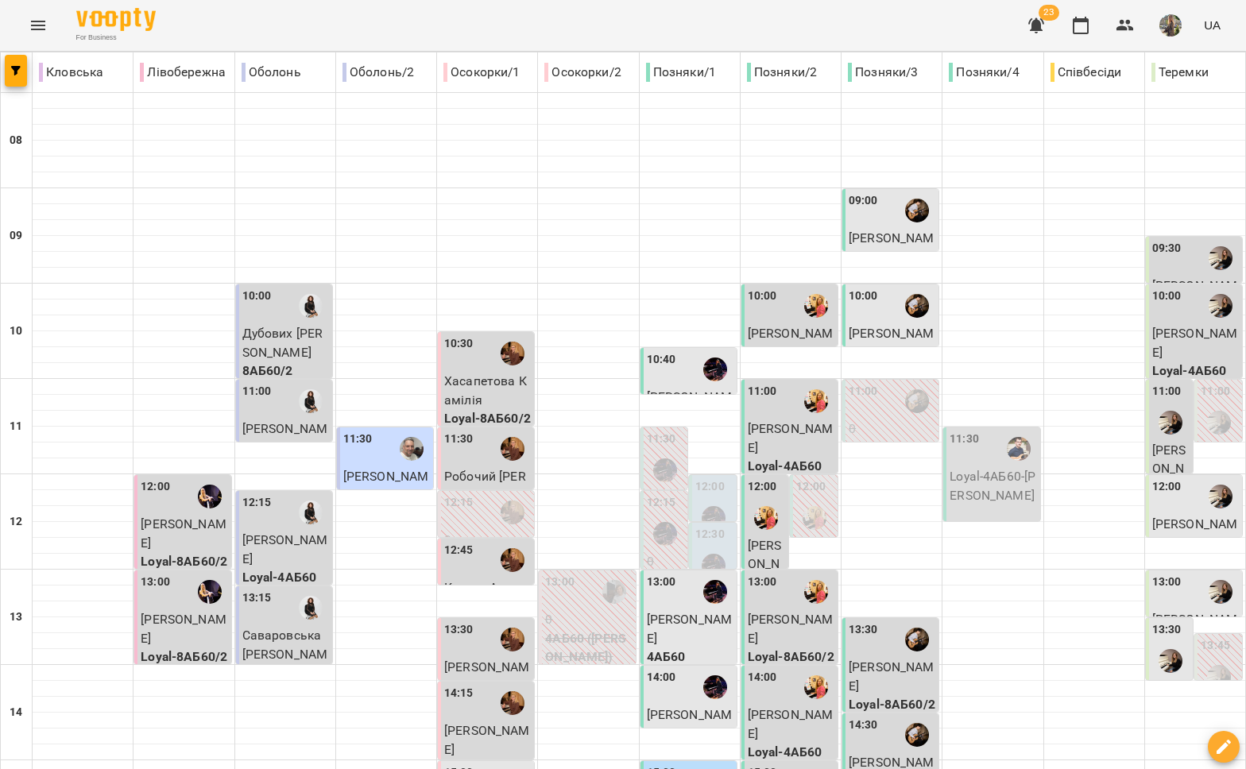
click at [474, 621] on div "13:30" at bounding box center [487, 639] width 87 height 37
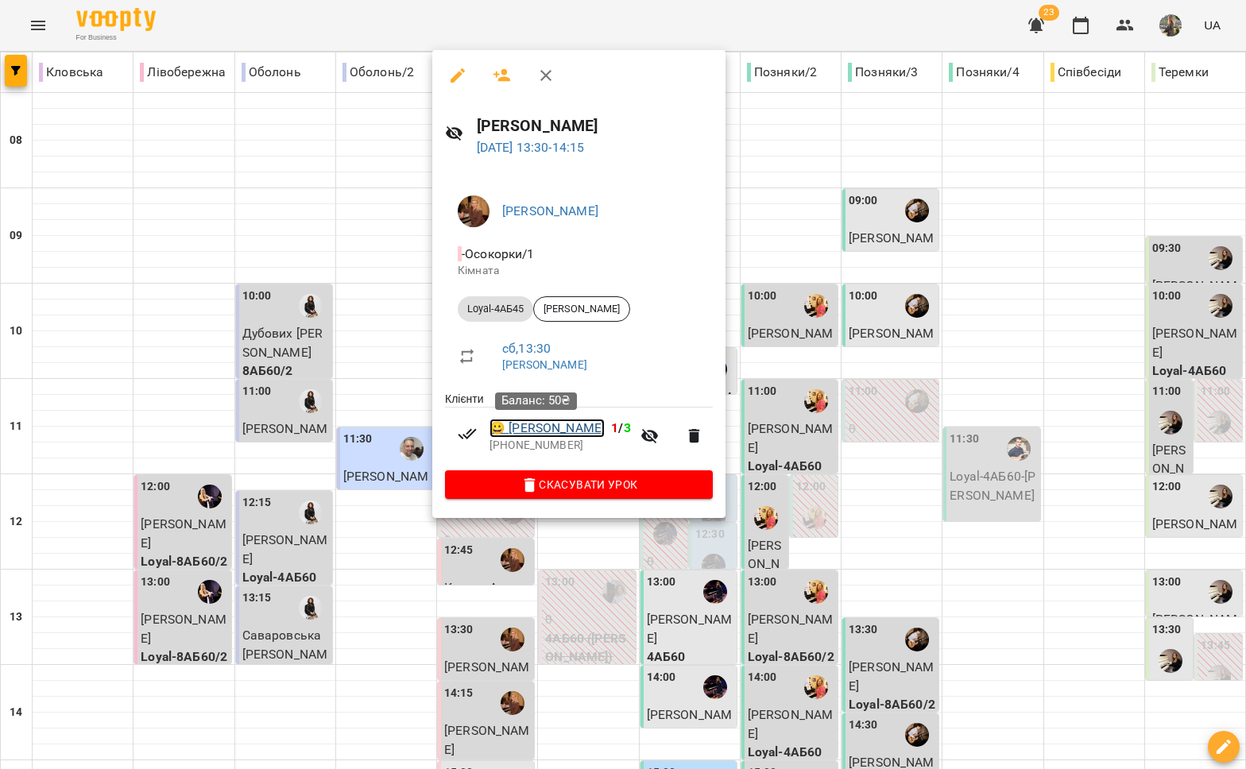
click at [548, 433] on link "😀 Ілля Андрієв" at bounding box center [546, 428] width 115 height 19
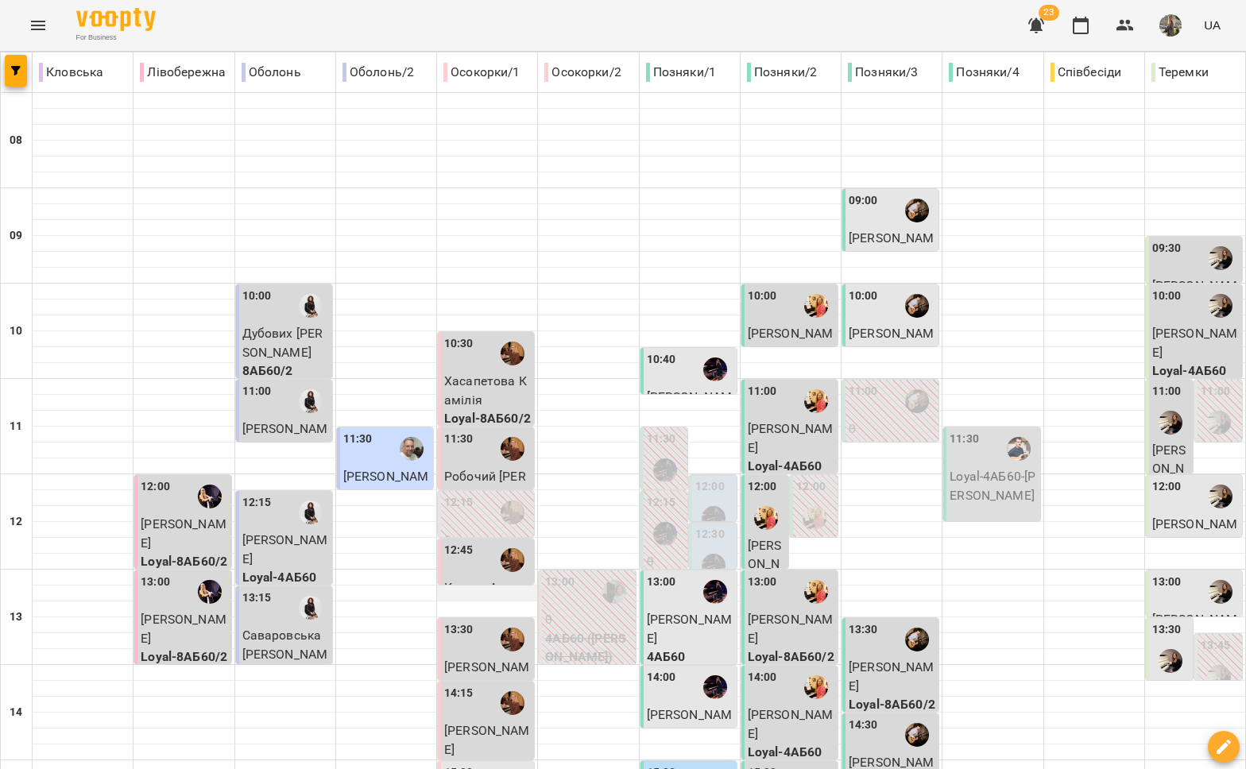
scroll to position [149, 0]
click at [470, 723] on span "[PERSON_NAME]" at bounding box center [487, 740] width 86 height 34
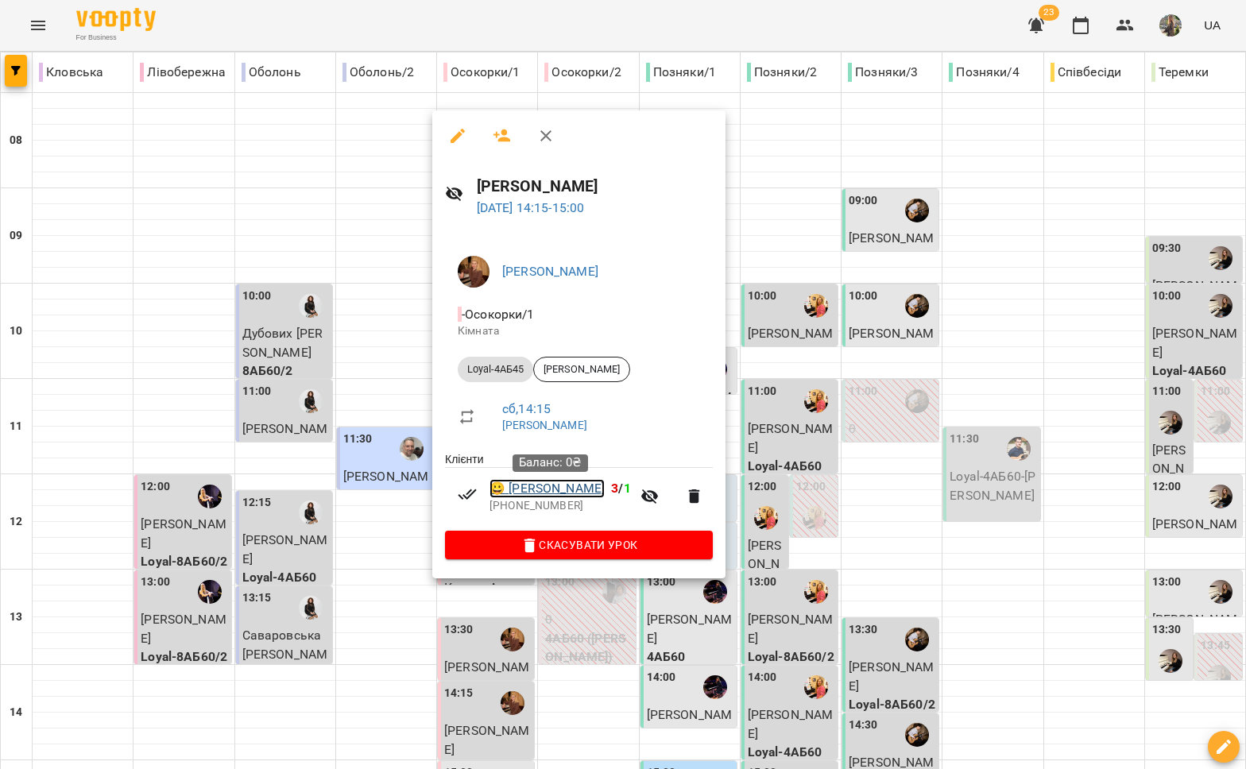
click at [562, 486] on link "😀 Гордійчук Дмитро" at bounding box center [546, 488] width 115 height 19
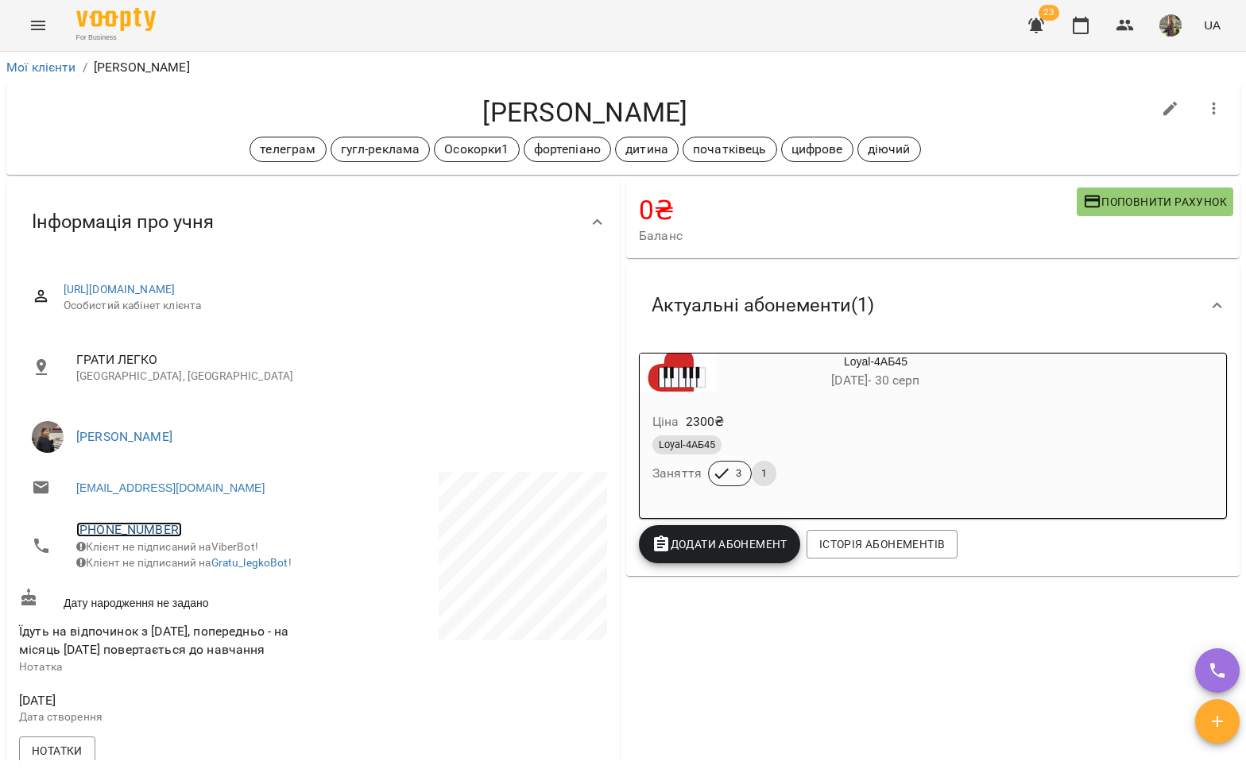
click at [130, 522] on link "+380504419540" at bounding box center [129, 529] width 106 height 15
click at [203, 587] on img at bounding box center [194, 589] width 24 height 24
drag, startPoint x: 691, startPoint y: 113, endPoint x: 438, endPoint y: 107, distance: 252.7
click at [438, 107] on h4 "[PERSON_NAME]" at bounding box center [585, 112] width 1132 height 33
copy h4 "[PERSON_NAME]"
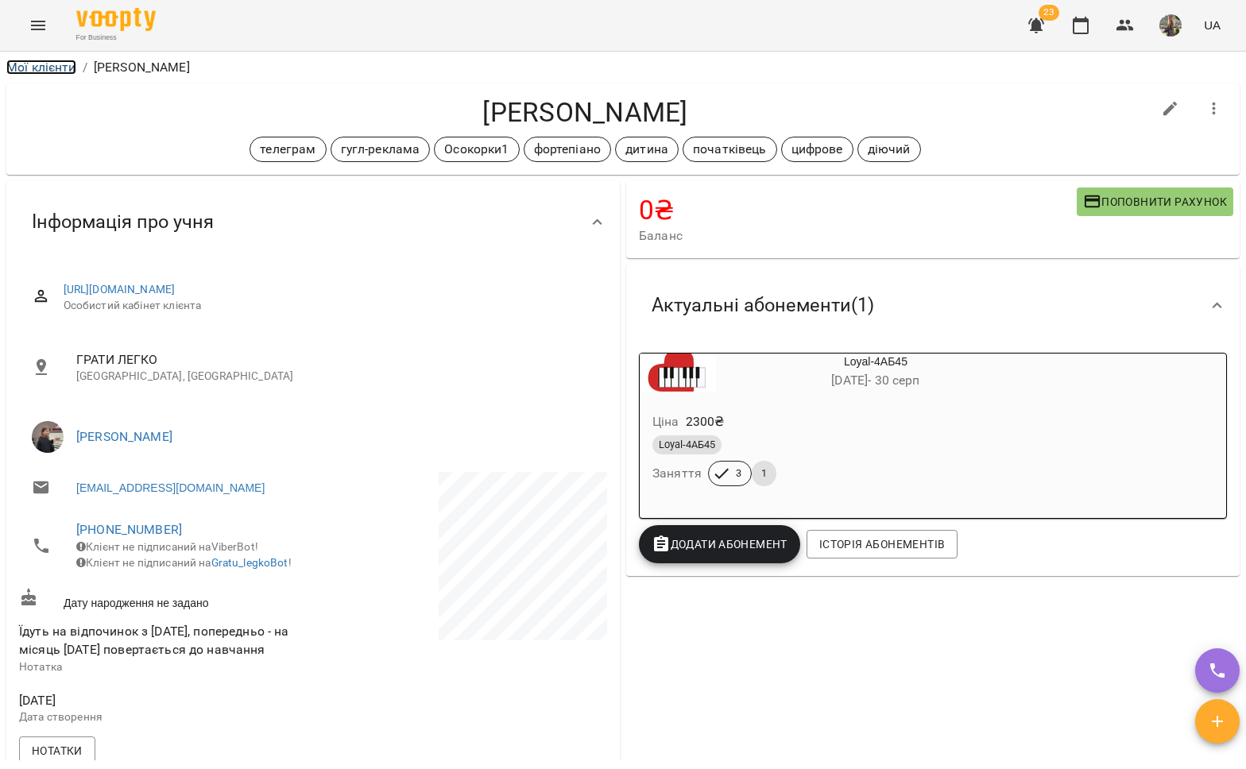
click at [43, 67] on link "Мої клієнти" at bounding box center [41, 67] width 70 height 15
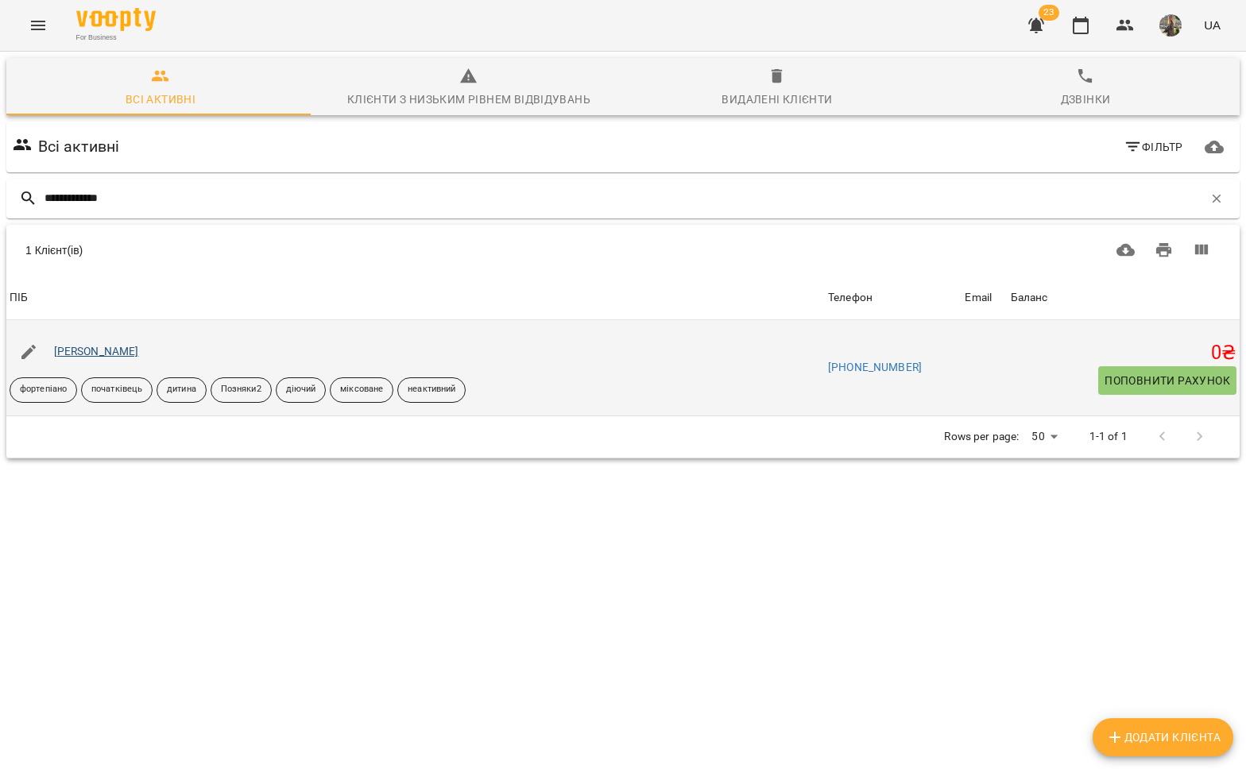
type input "**********"
click at [113, 350] on link "[PERSON_NAME]" at bounding box center [96, 351] width 85 height 13
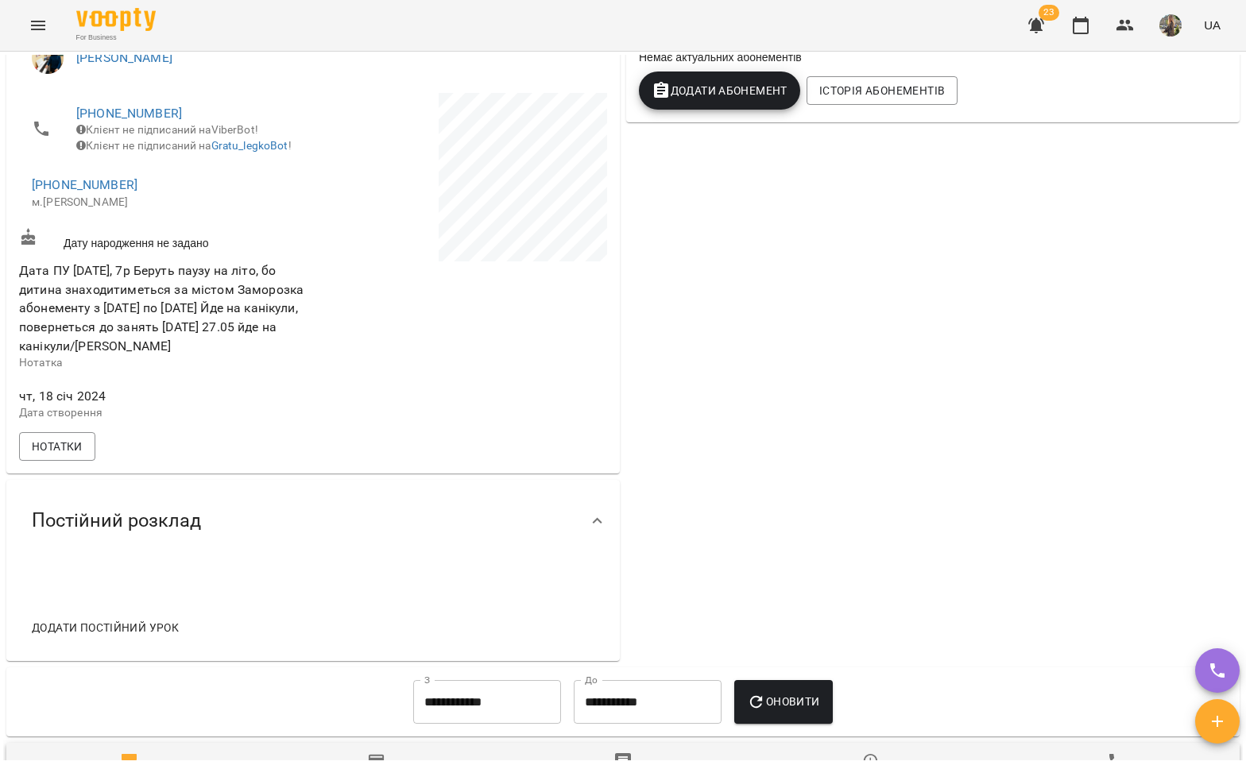
scroll to position [340, 0]
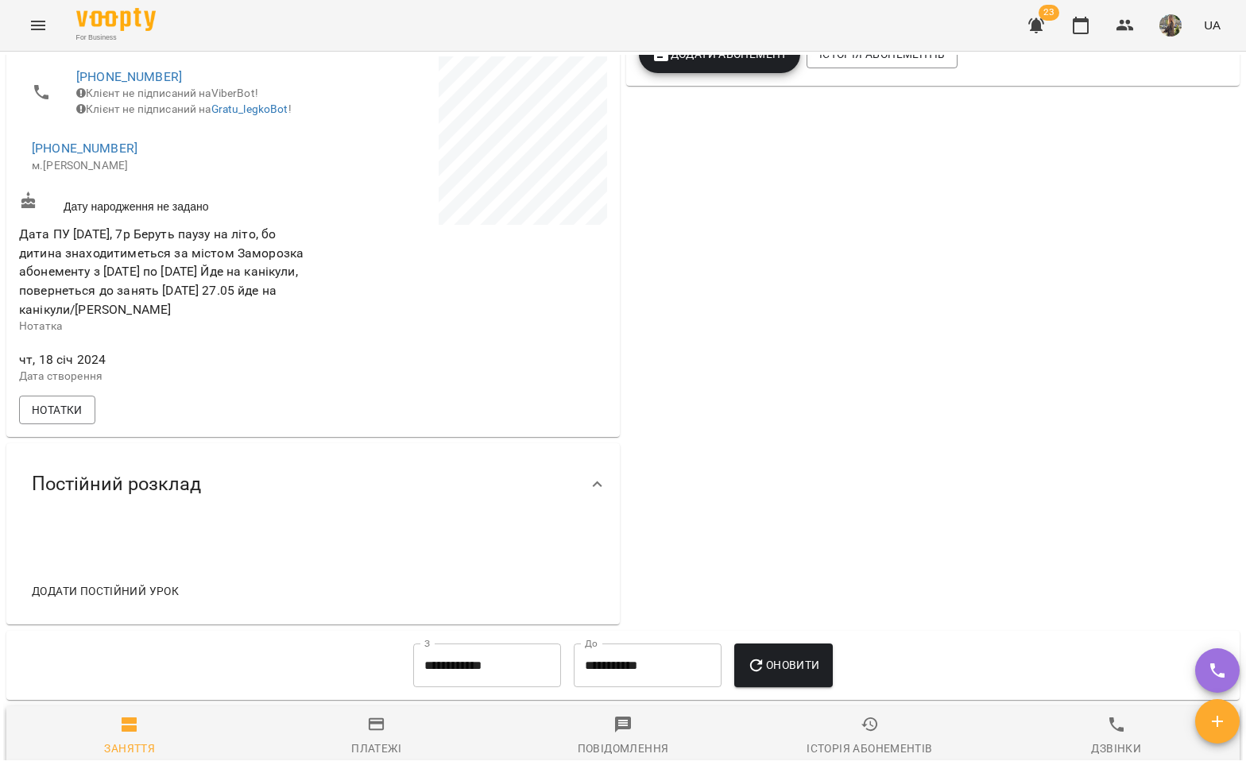
click at [79, 601] on span "Додати постійний урок" at bounding box center [105, 591] width 147 height 19
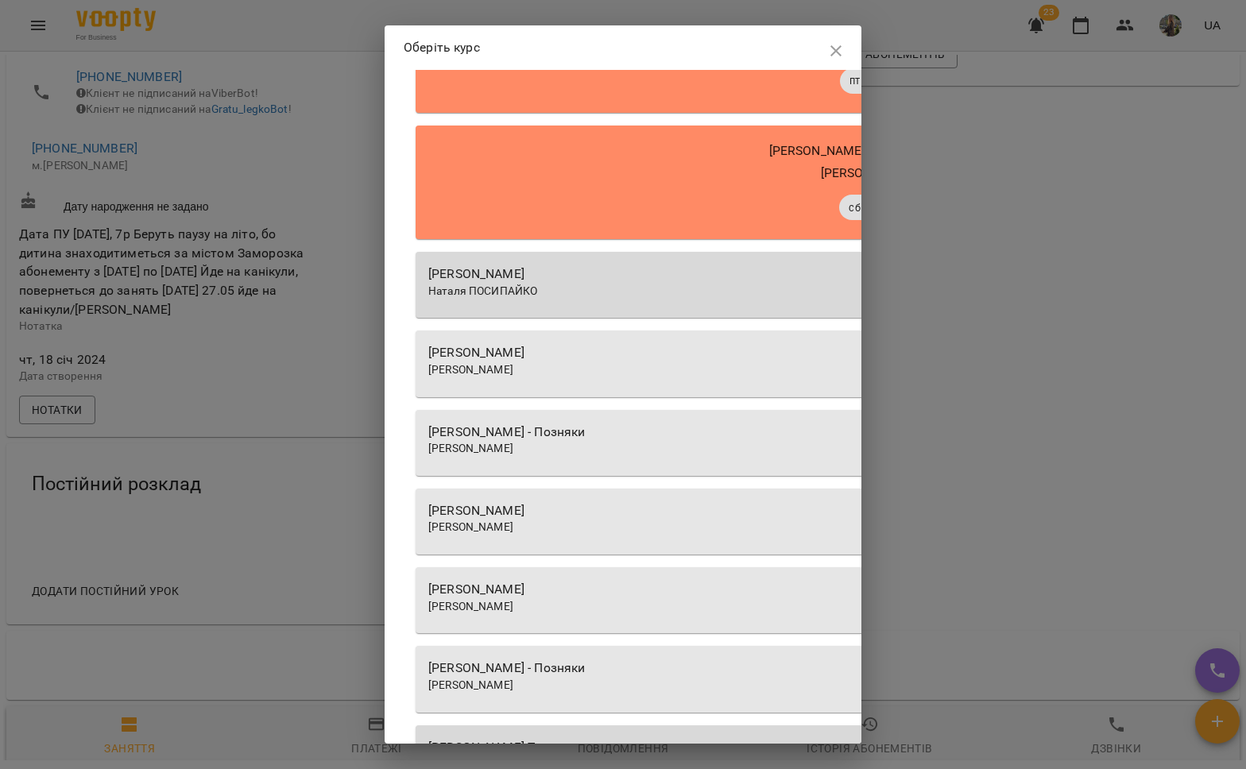
scroll to position [137, 0]
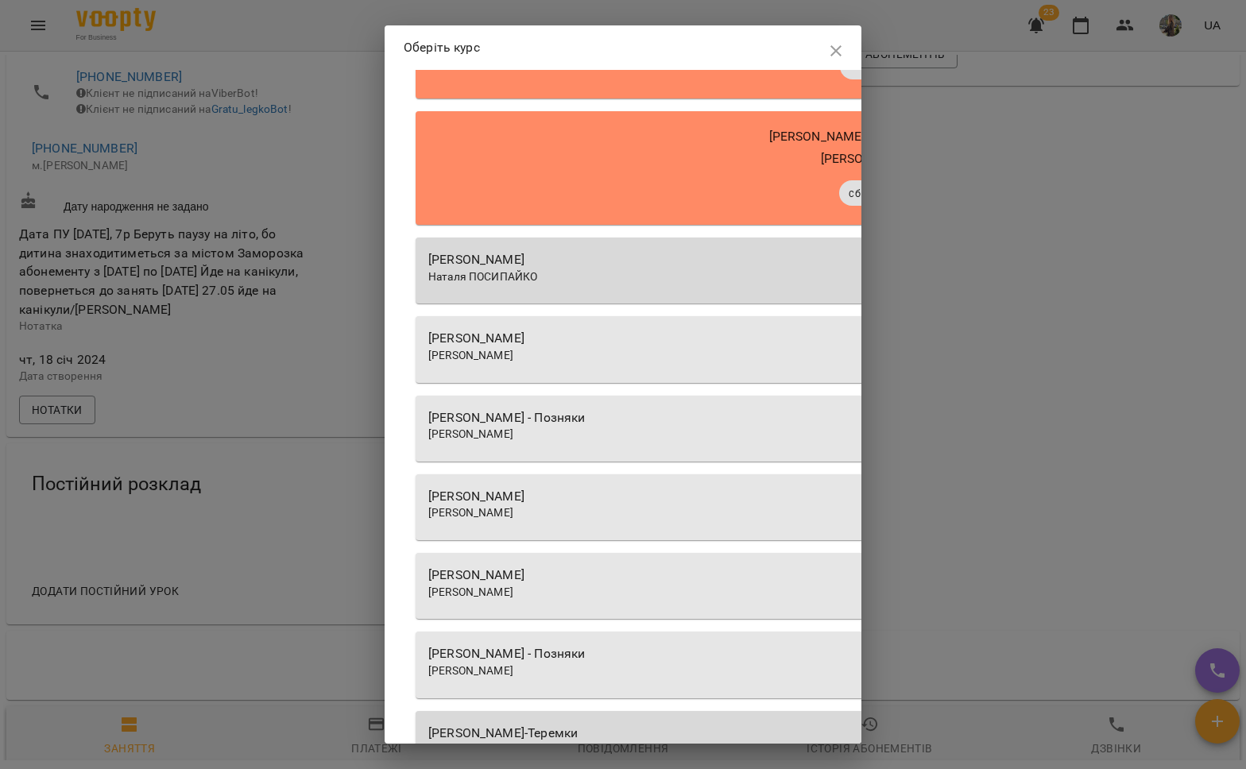
click at [608, 509] on div "Вікторія БОГДАН" at bounding box center [868, 513] width 880 height 16
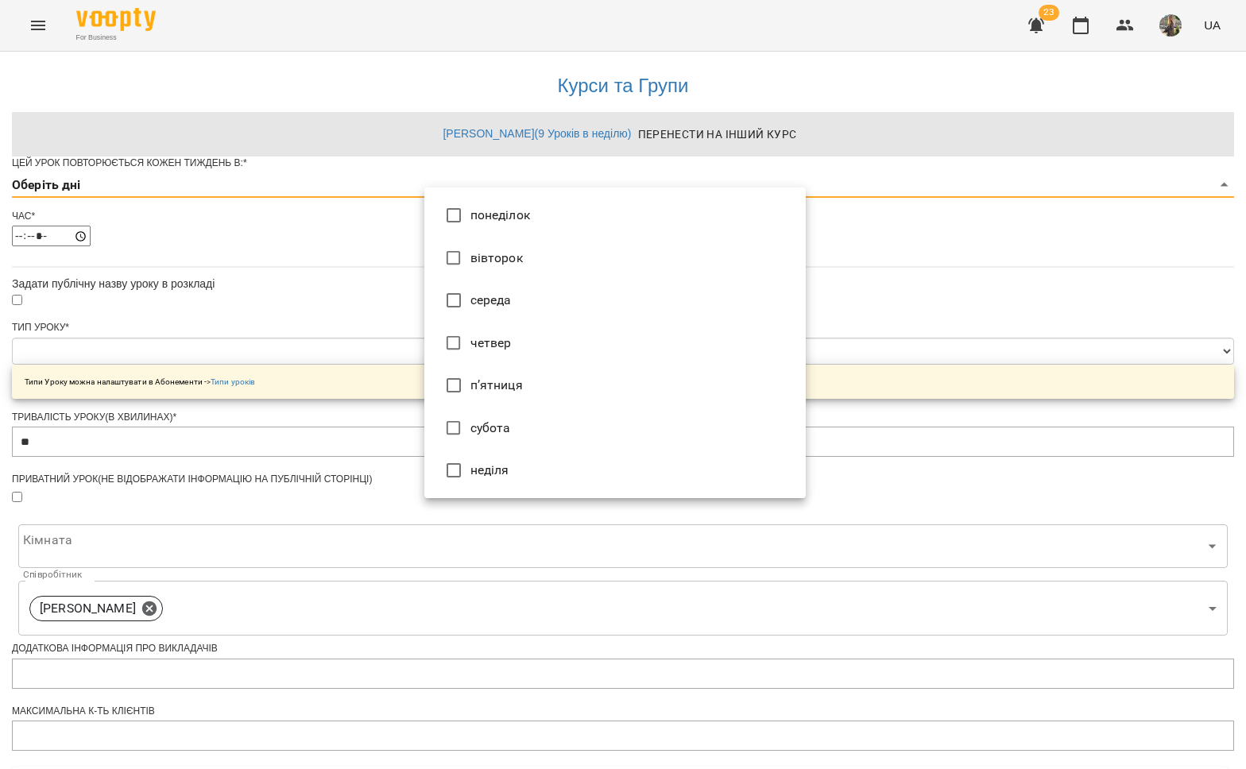
click at [536, 222] on body "**********" at bounding box center [623, 507] width 1246 height 1014
click at [517, 265] on li "вівторок" at bounding box center [614, 258] width 381 height 43
type input "*"
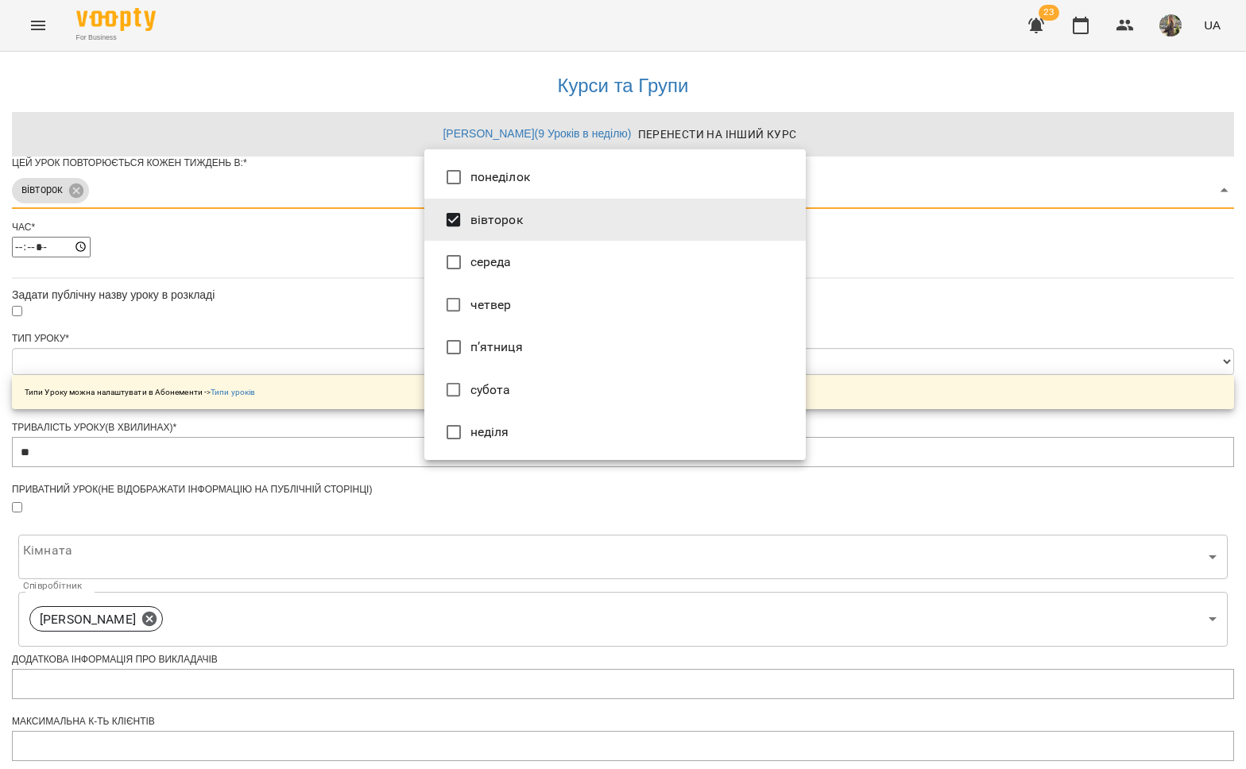
click at [313, 295] on div at bounding box center [623, 384] width 1246 height 769
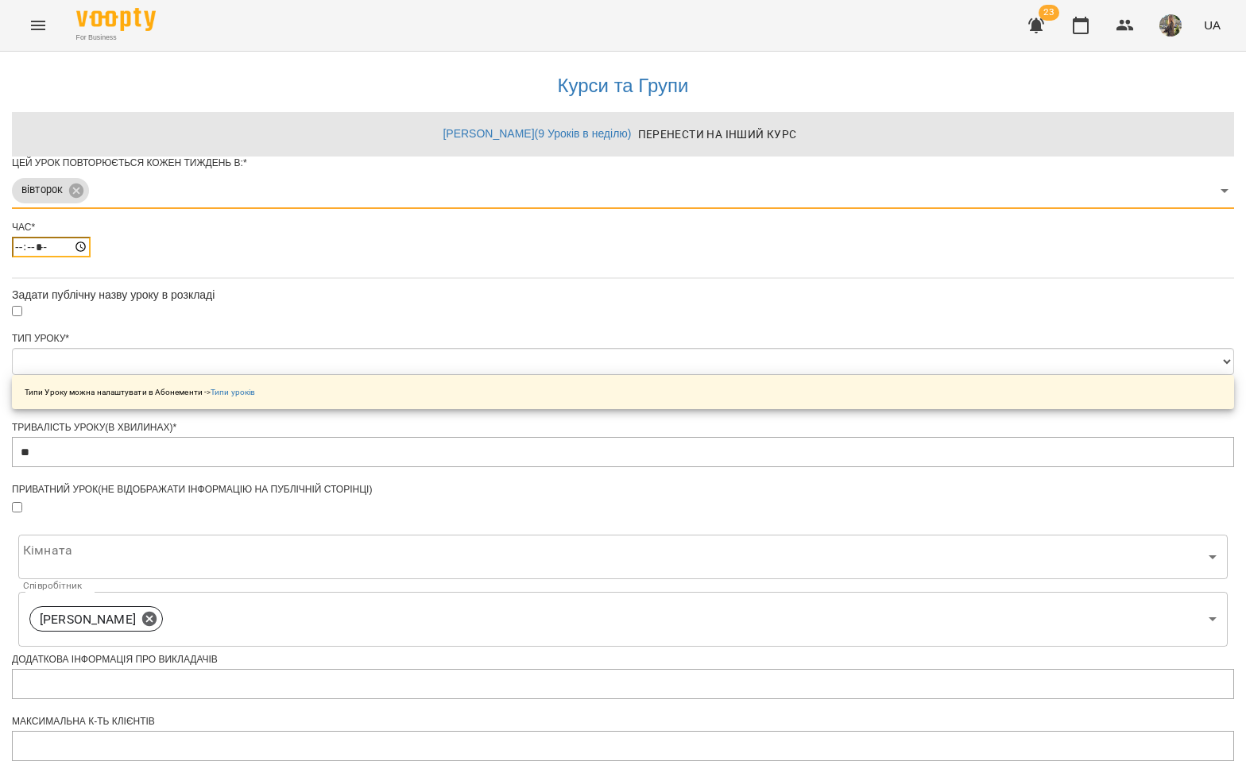
click at [91, 257] on input "*****" at bounding box center [51, 247] width 79 height 21
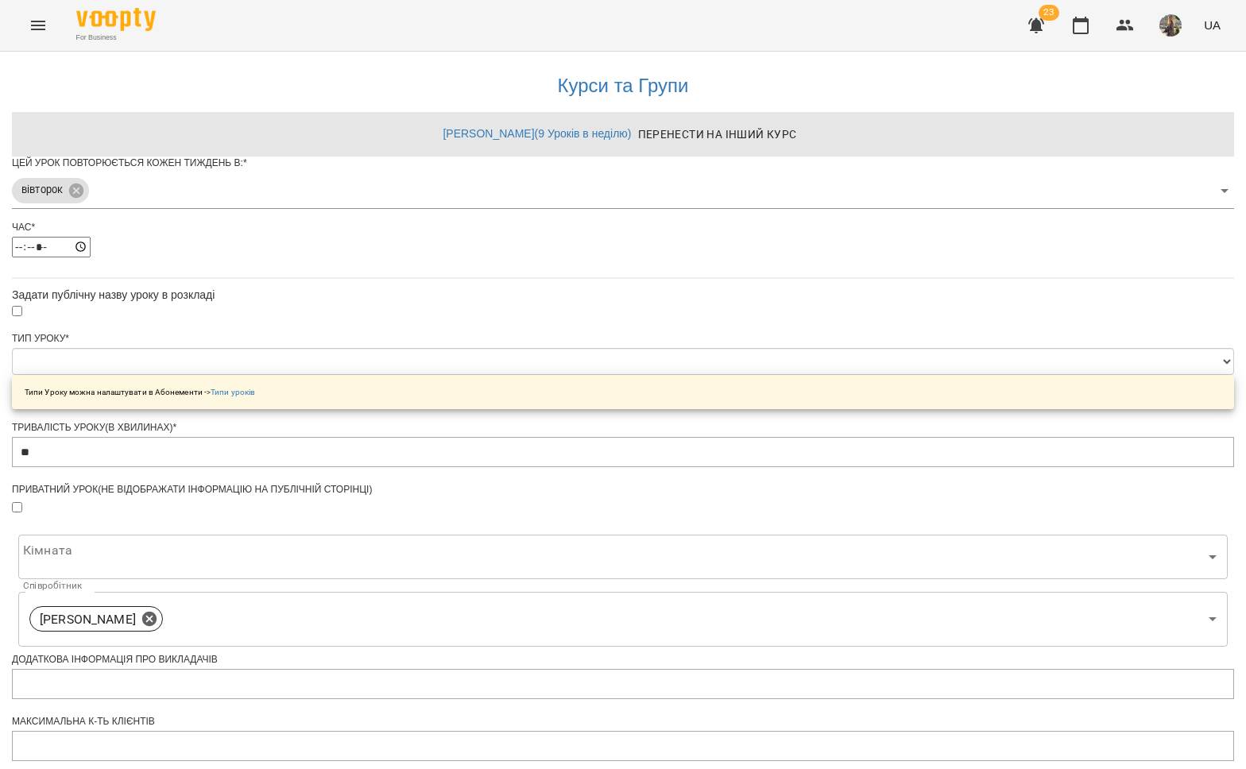
type input "*****"
click at [906, 327] on div "**********" at bounding box center [623, 540] width 1222 height 976
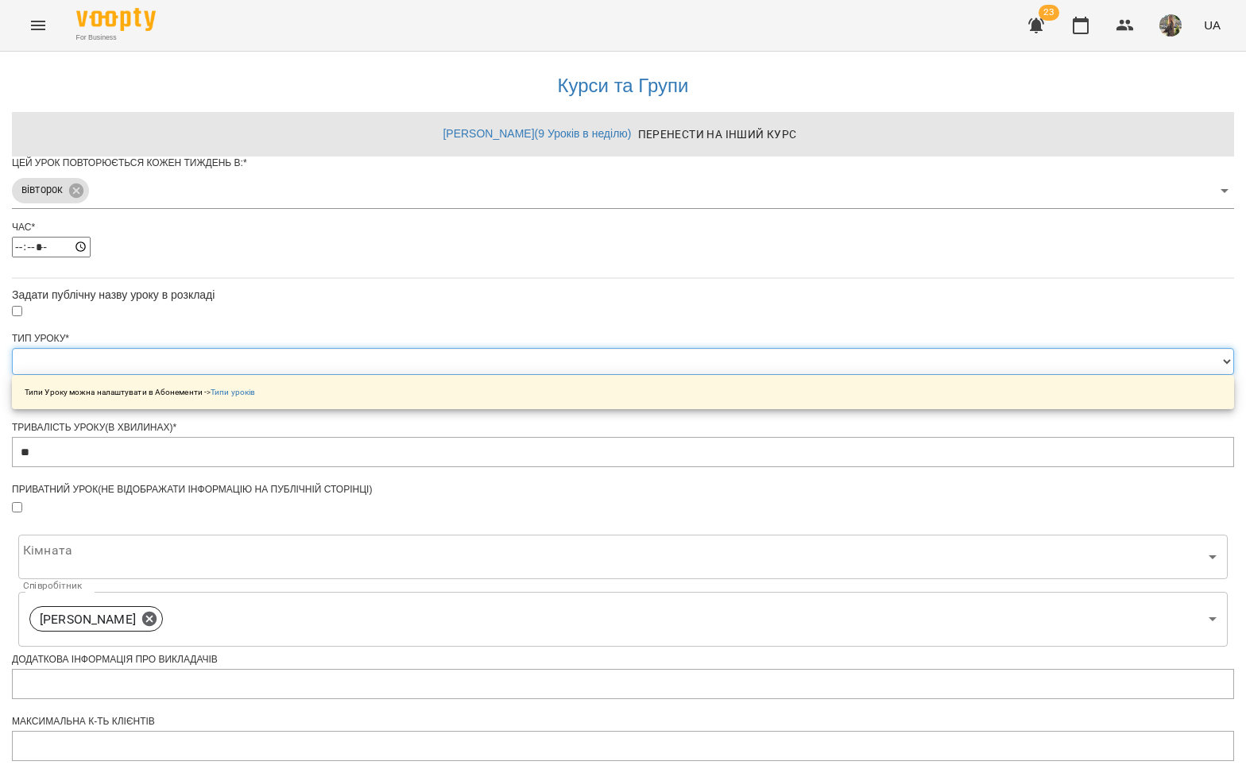
click at [590, 375] on select "**********" at bounding box center [623, 361] width 1222 height 27
select select "*******"
click at [424, 375] on select "**********" at bounding box center [623, 361] width 1222 height 27
type input "**"
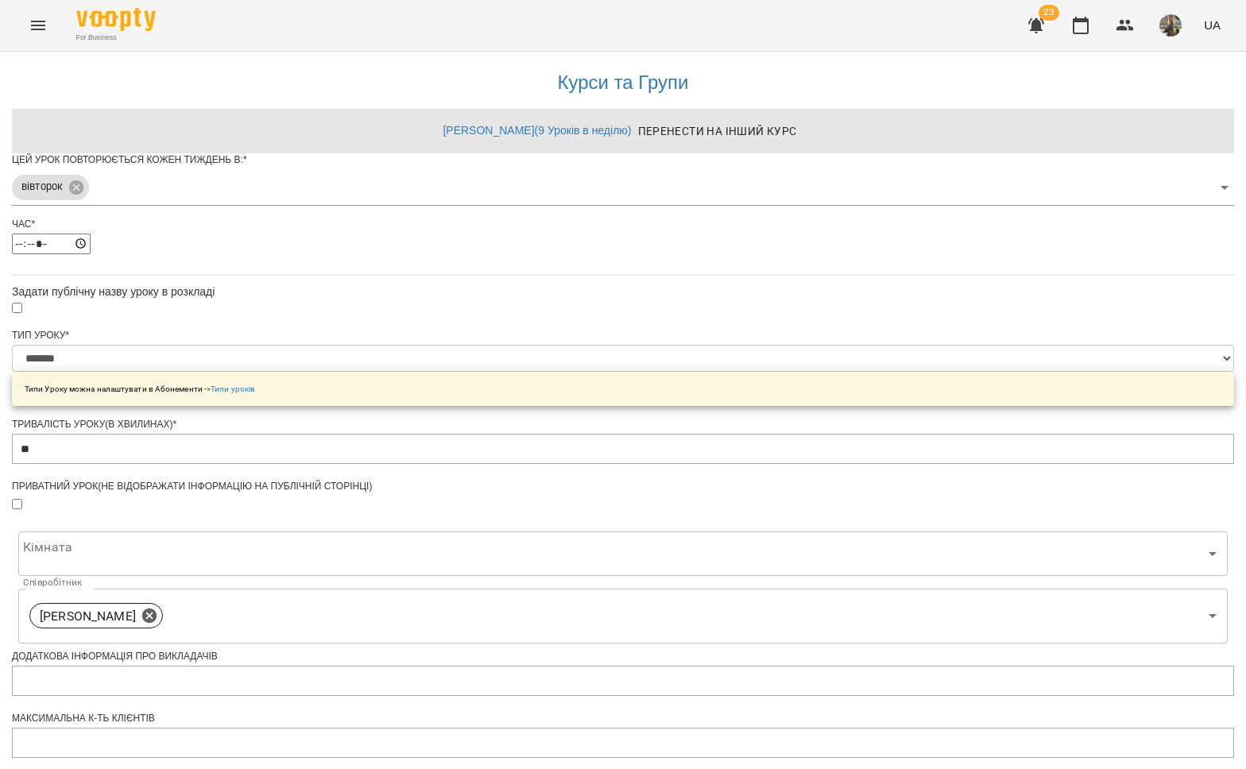
scroll to position [161, 0]
click at [567, 428] on body "**********" at bounding box center [623, 534] width 1246 height 1069
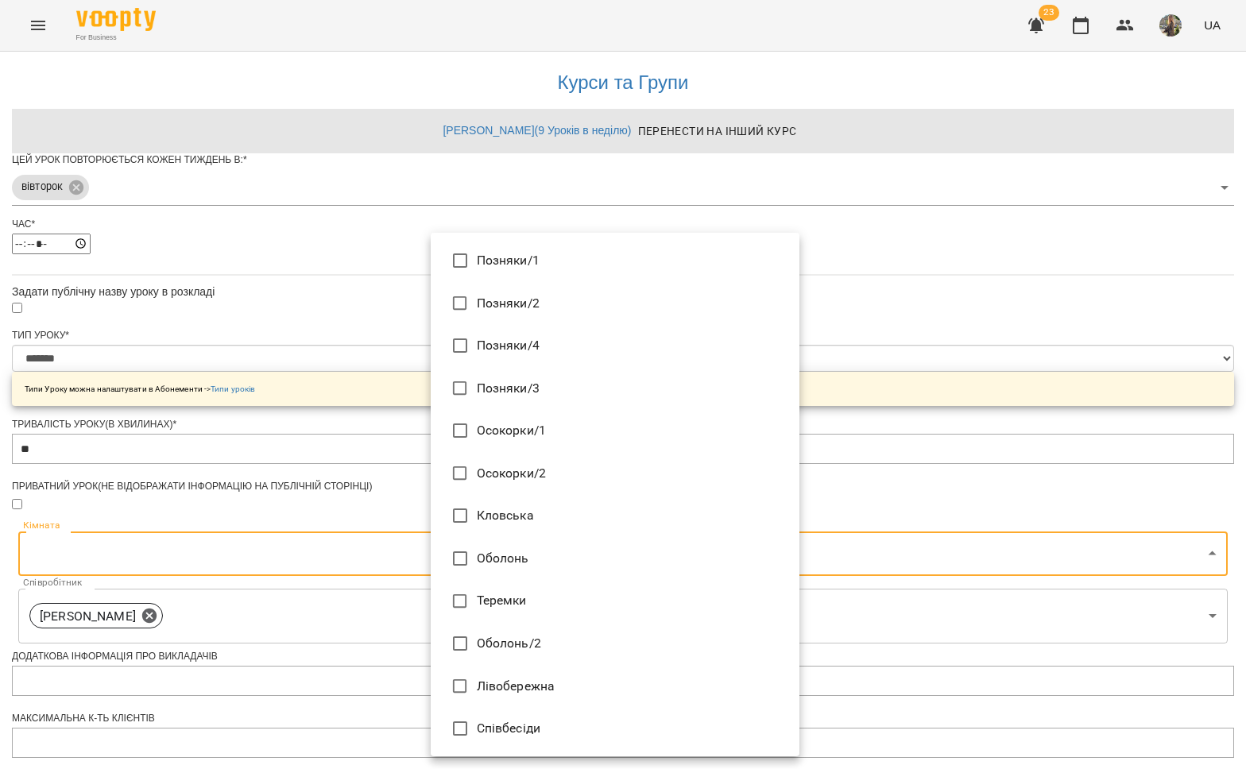
click at [564, 304] on li "Позняки/2" at bounding box center [615, 303] width 369 height 43
type input "**********"
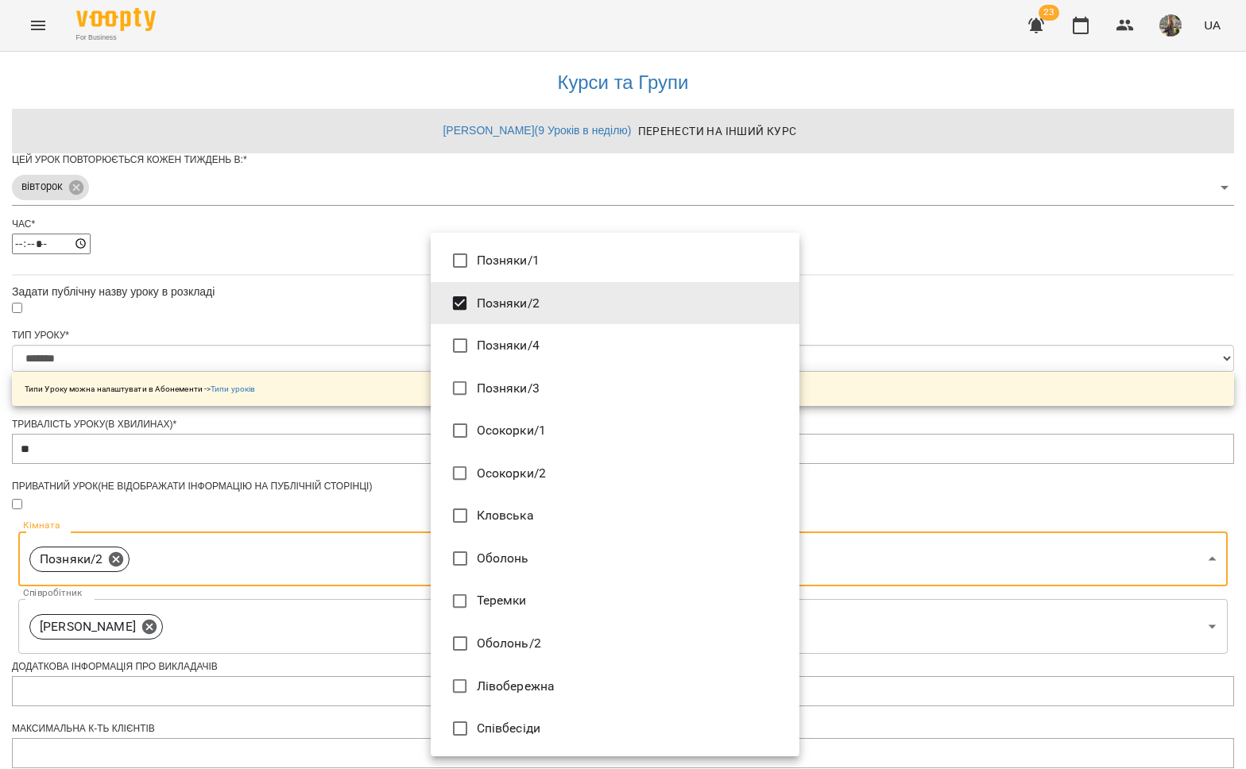
click at [977, 488] on div at bounding box center [623, 384] width 1246 height 769
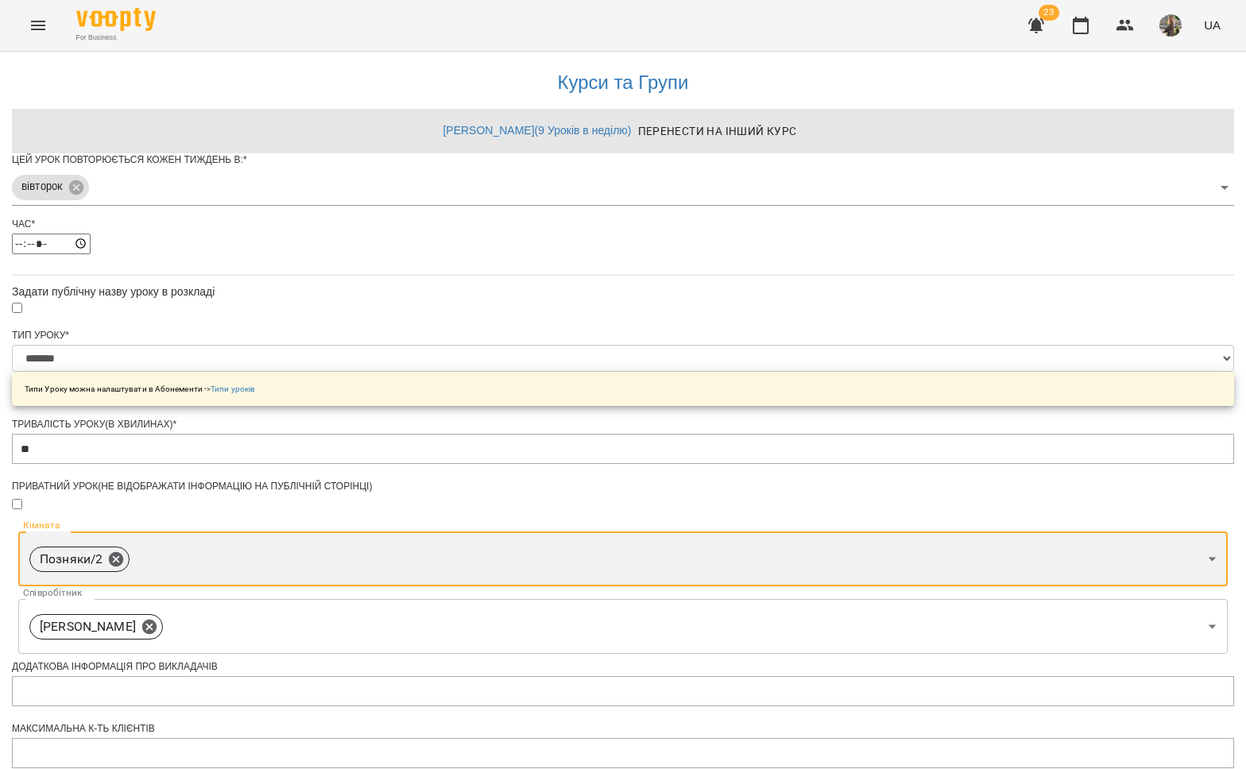
scroll to position [420, 0]
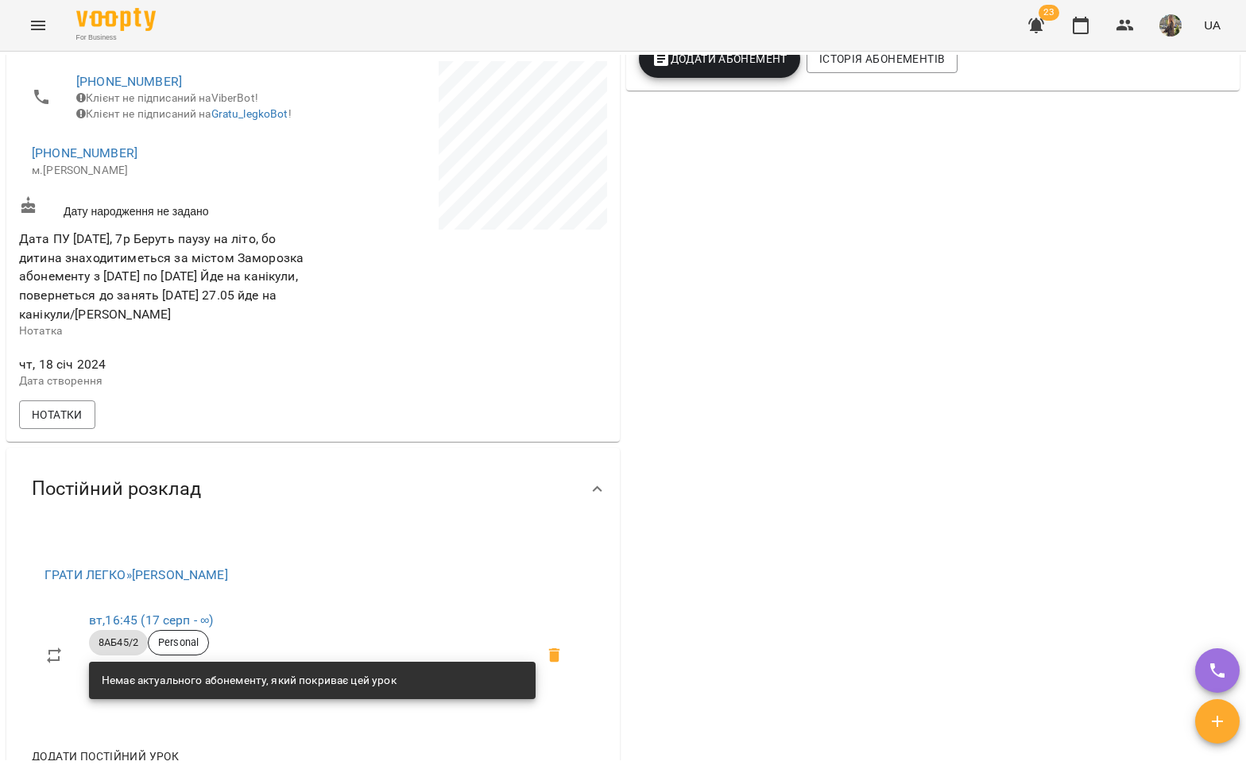
scroll to position [532, 0]
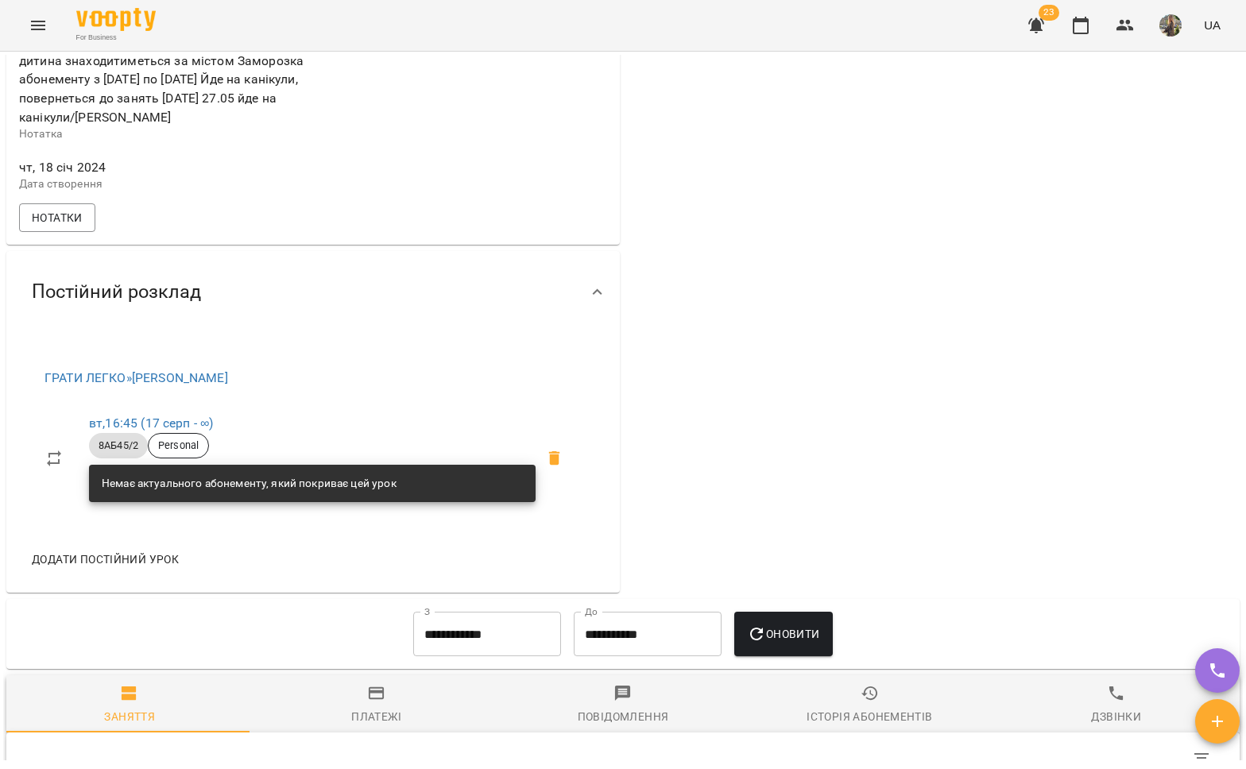
click at [104, 569] on span "Додати постійний урок" at bounding box center [105, 559] width 147 height 19
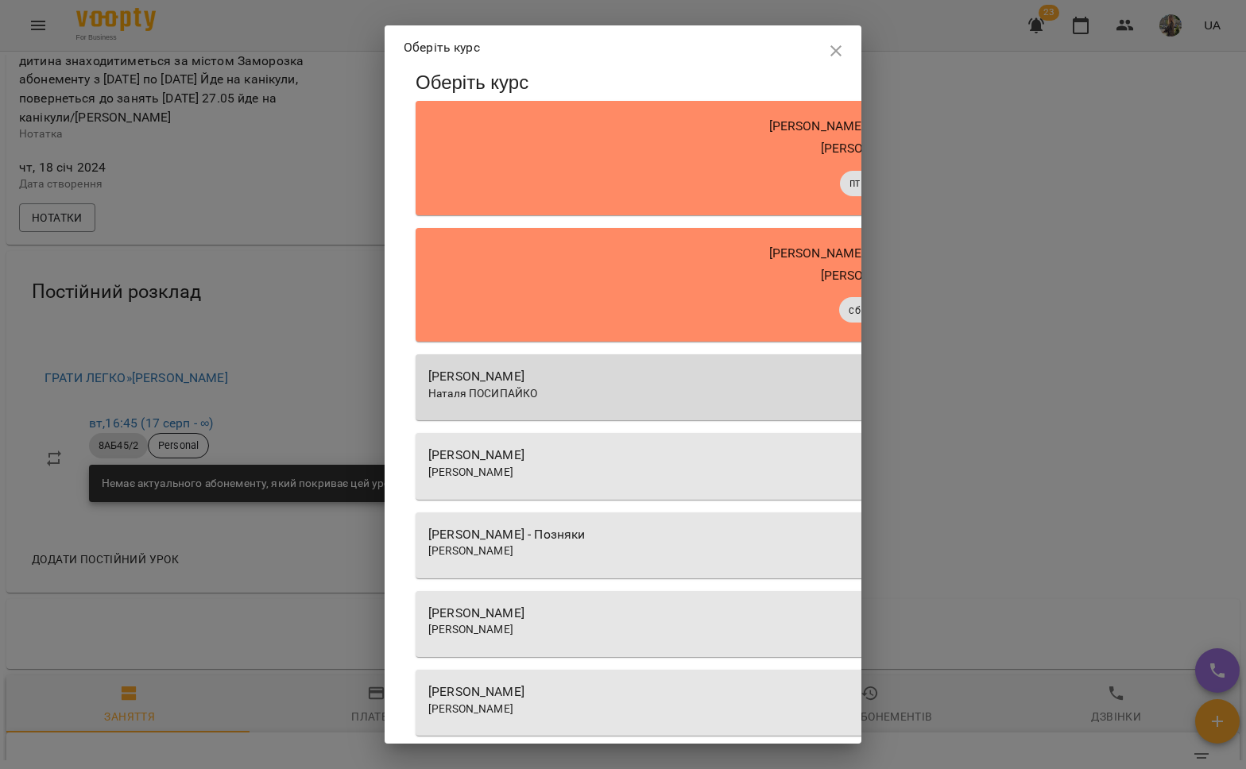
scroll to position [38, 0]
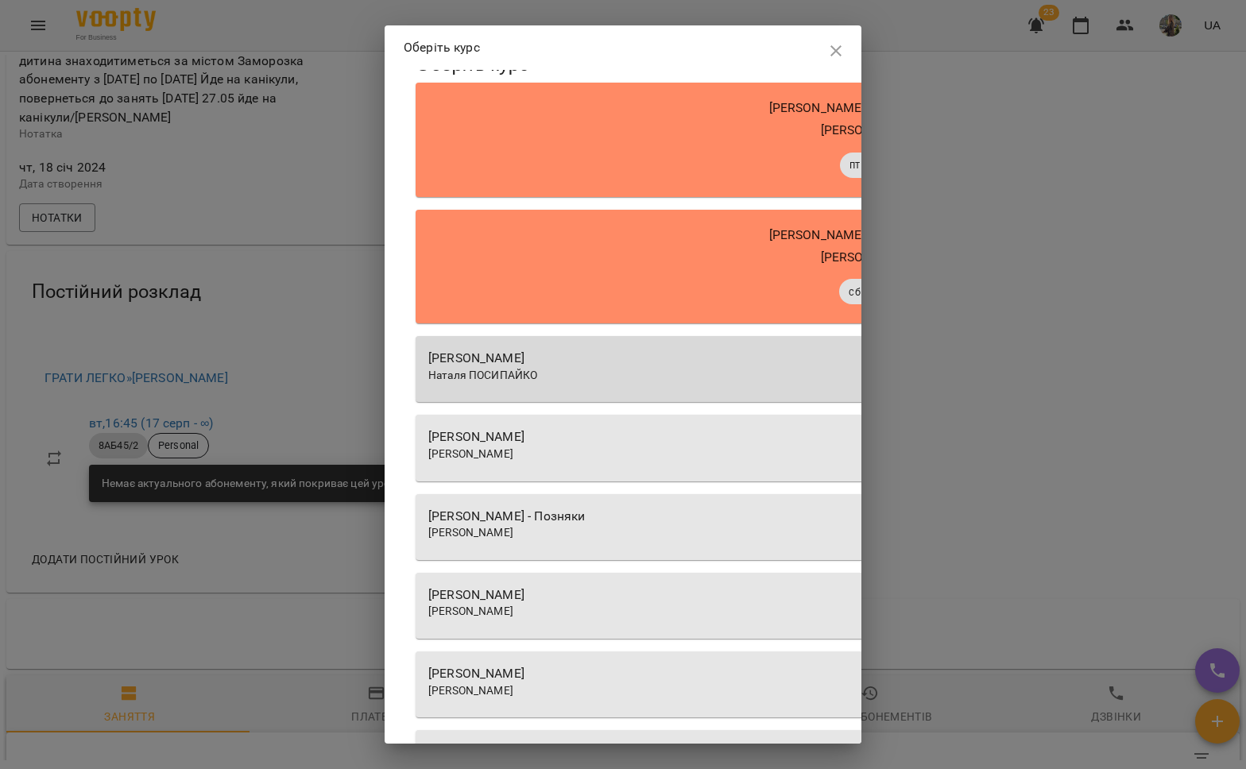
click at [637, 587] on div "Вікторія БОГДАН- Позняки" at bounding box center [868, 595] width 880 height 19
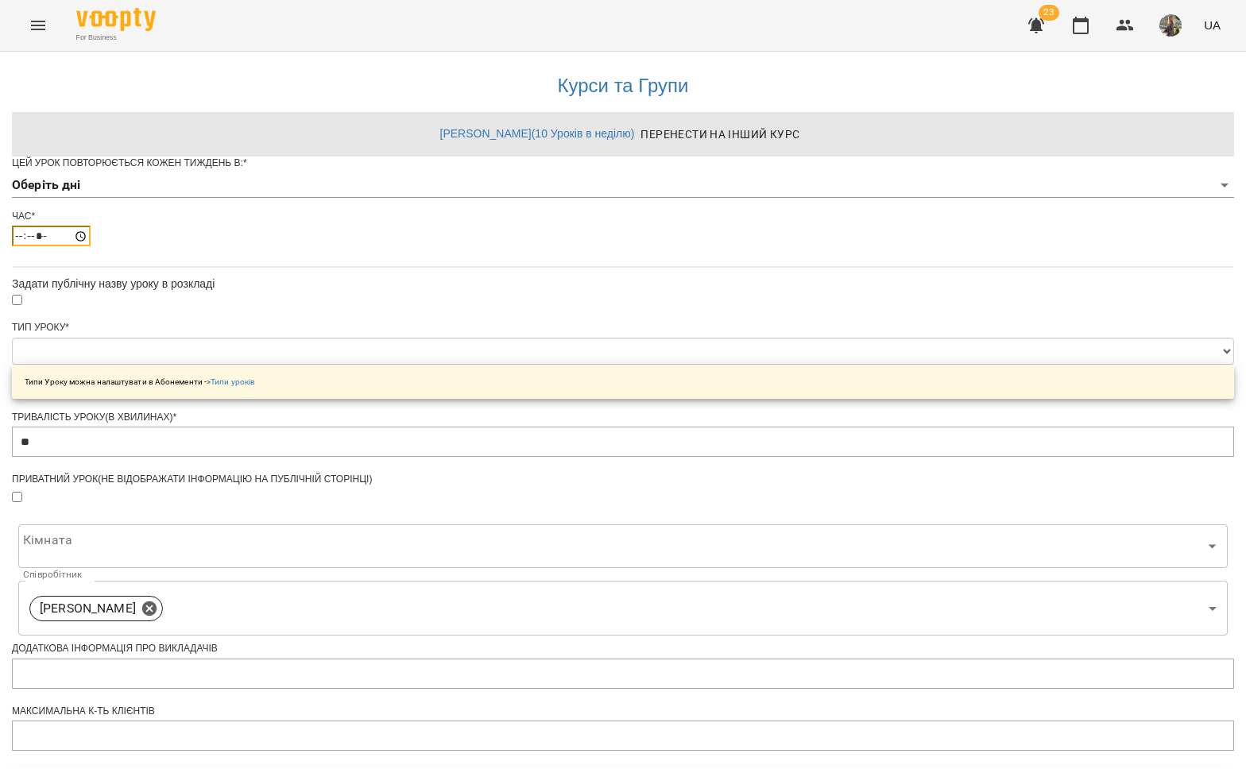
click at [91, 246] on input "*****" at bounding box center [51, 236] width 79 height 21
click at [521, 223] on body "**********" at bounding box center [623, 507] width 1246 height 1014
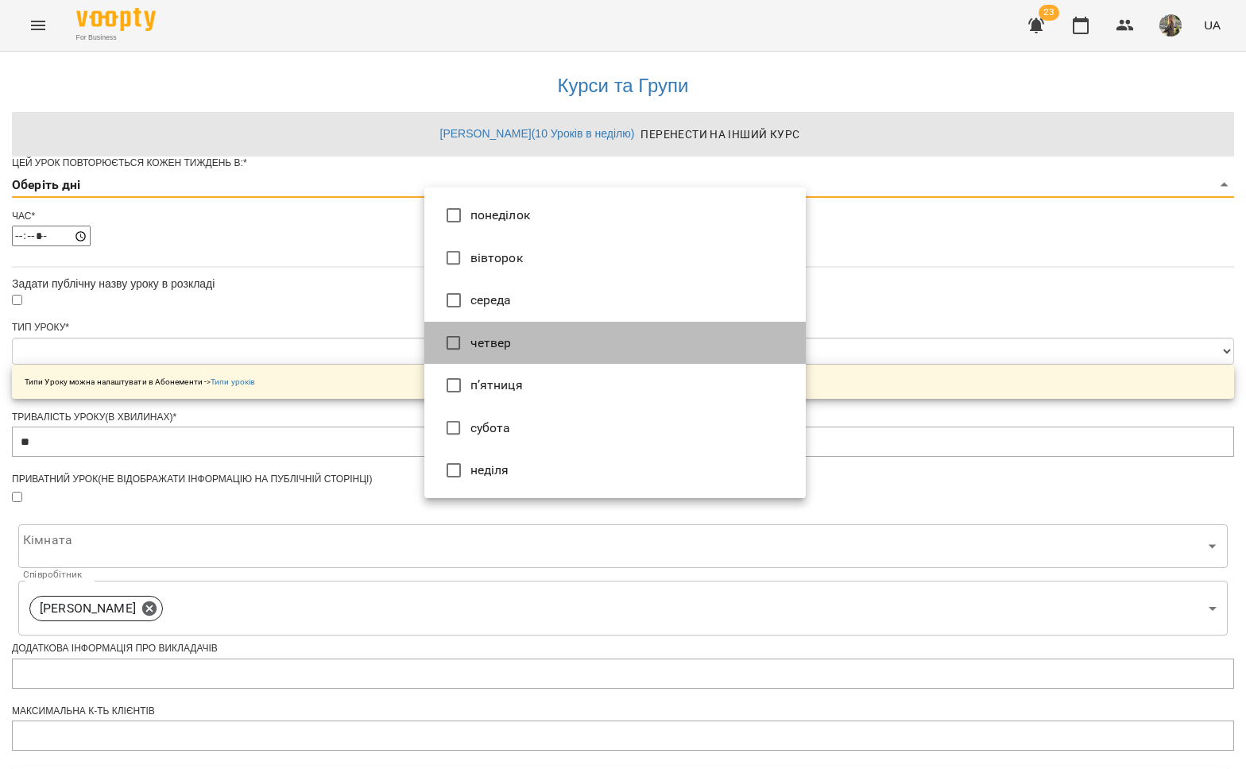
click at [483, 344] on li "четвер" at bounding box center [614, 343] width 381 height 43
type input "*"
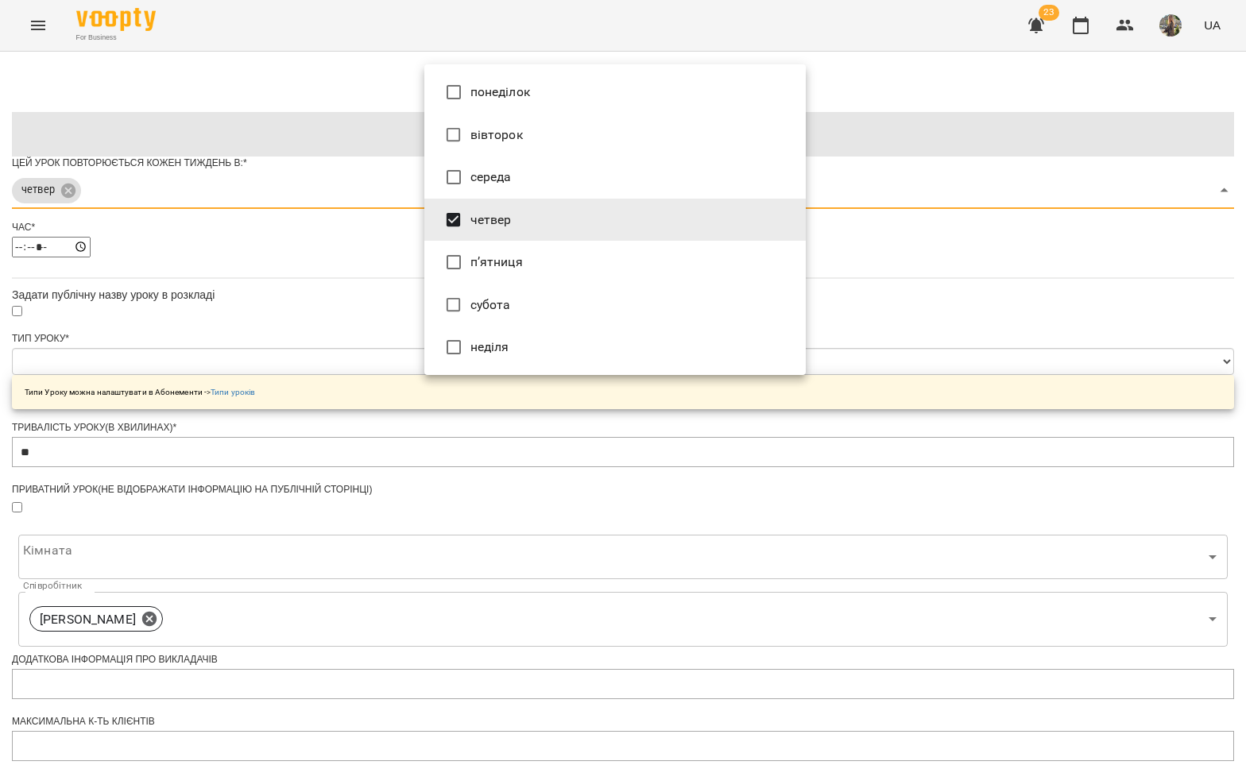
click at [378, 324] on div at bounding box center [623, 384] width 1246 height 769
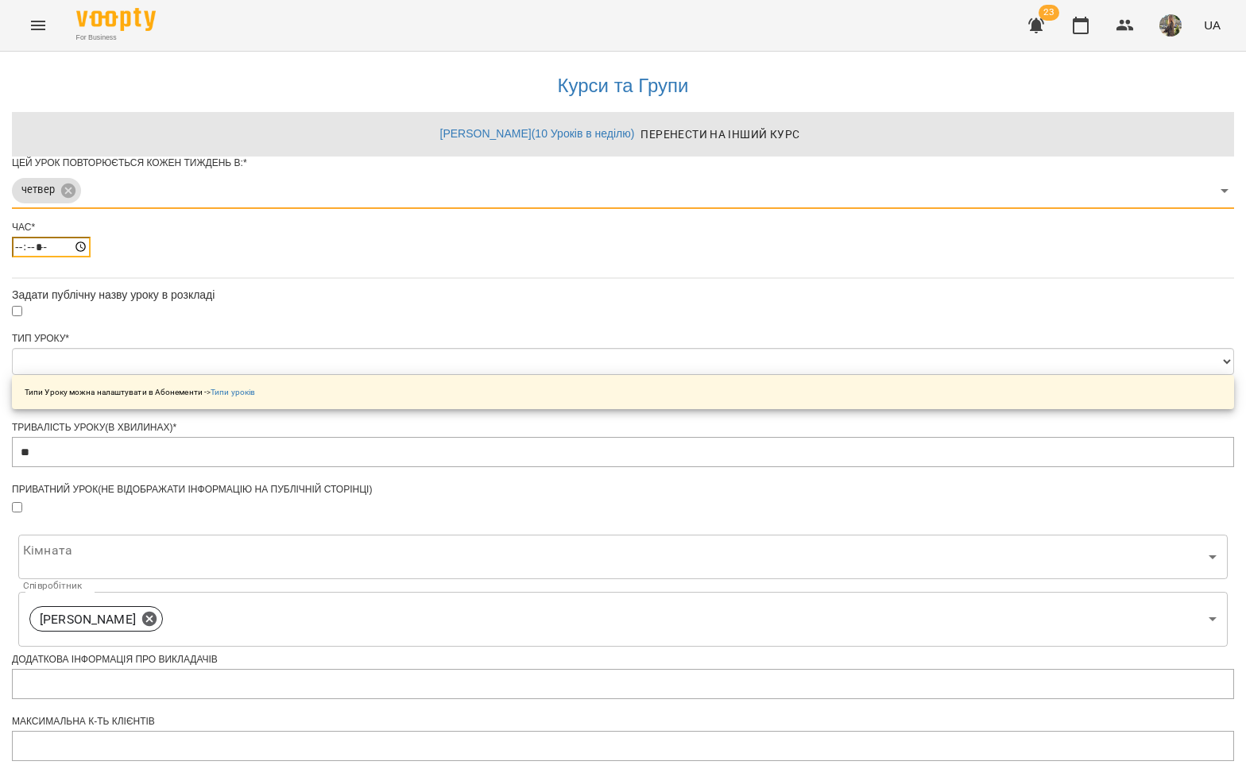
click at [91, 257] on input "*****" at bounding box center [51, 247] width 79 height 21
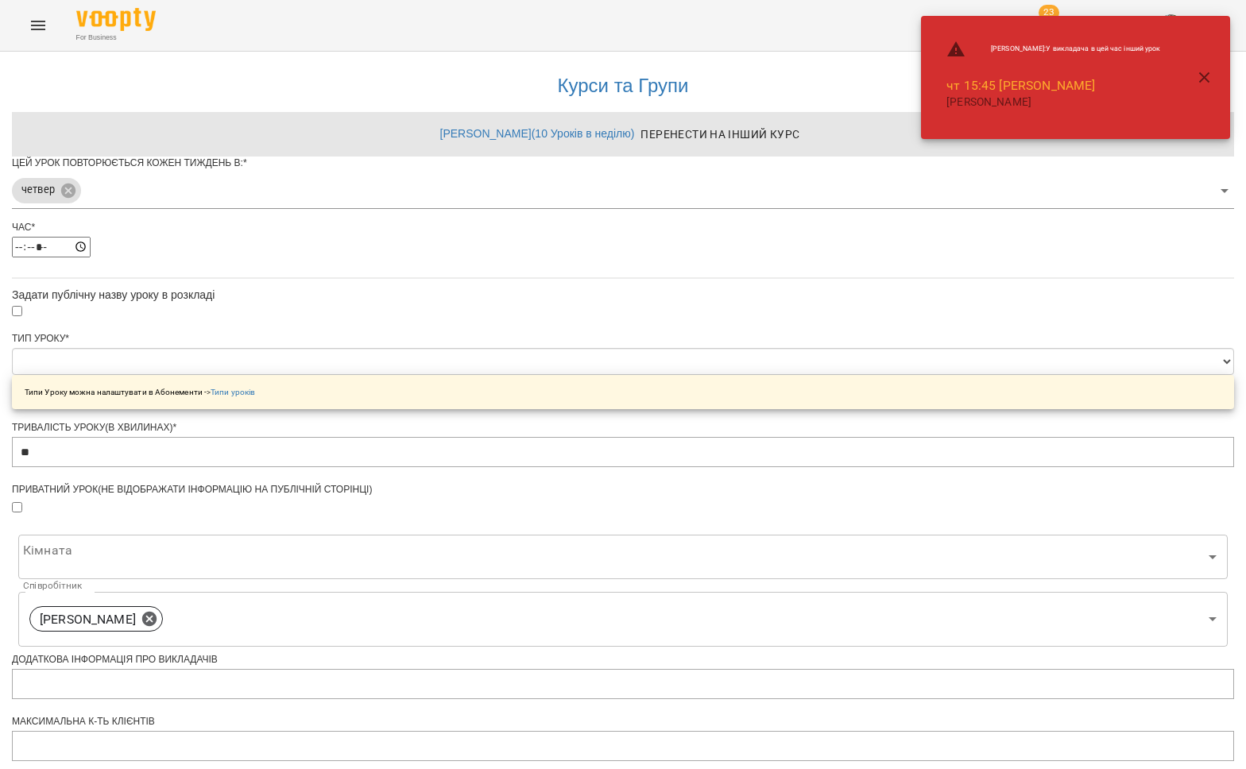
type input "*****"
click at [1038, 354] on div "**********" at bounding box center [623, 540] width 1222 height 976
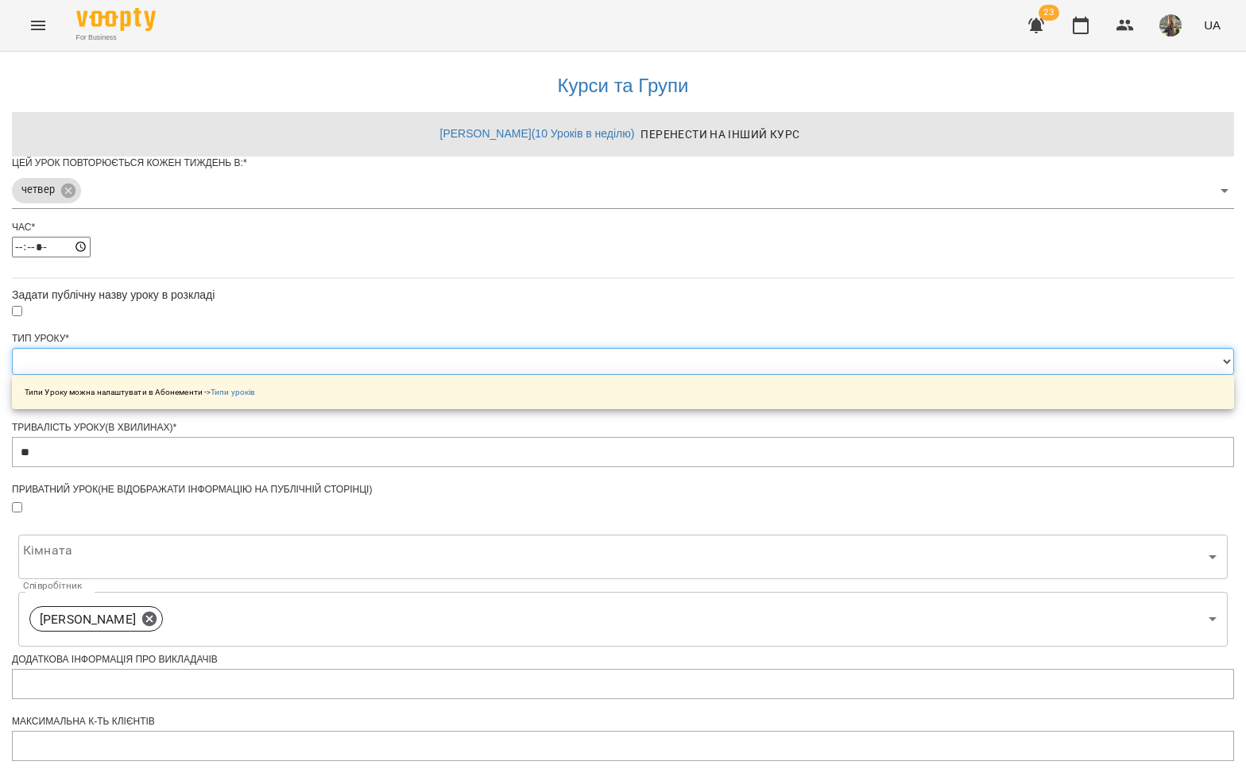
click at [743, 375] on select "**********" at bounding box center [623, 361] width 1222 height 27
select select "*******"
click at [424, 375] on select "**********" at bounding box center [623, 361] width 1222 height 27
type input "**"
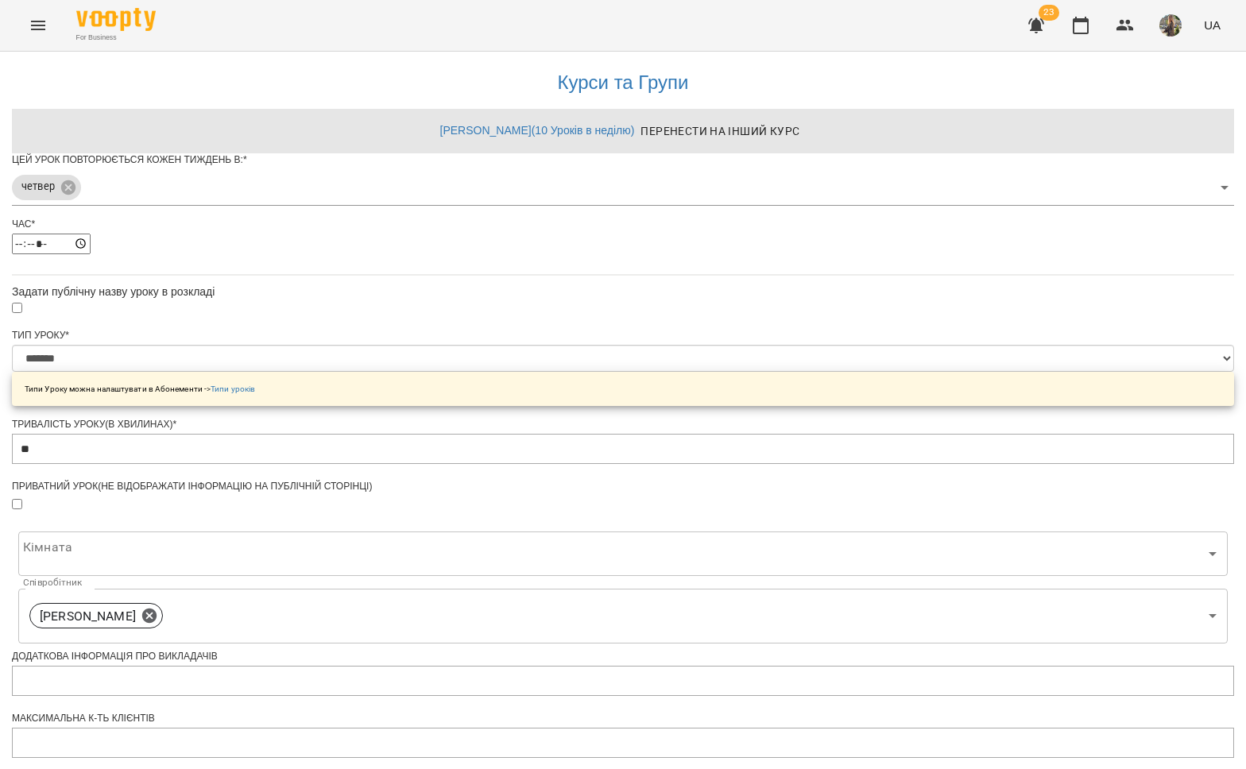
click at [617, 368] on body "**********" at bounding box center [623, 512] width 1246 height 1024
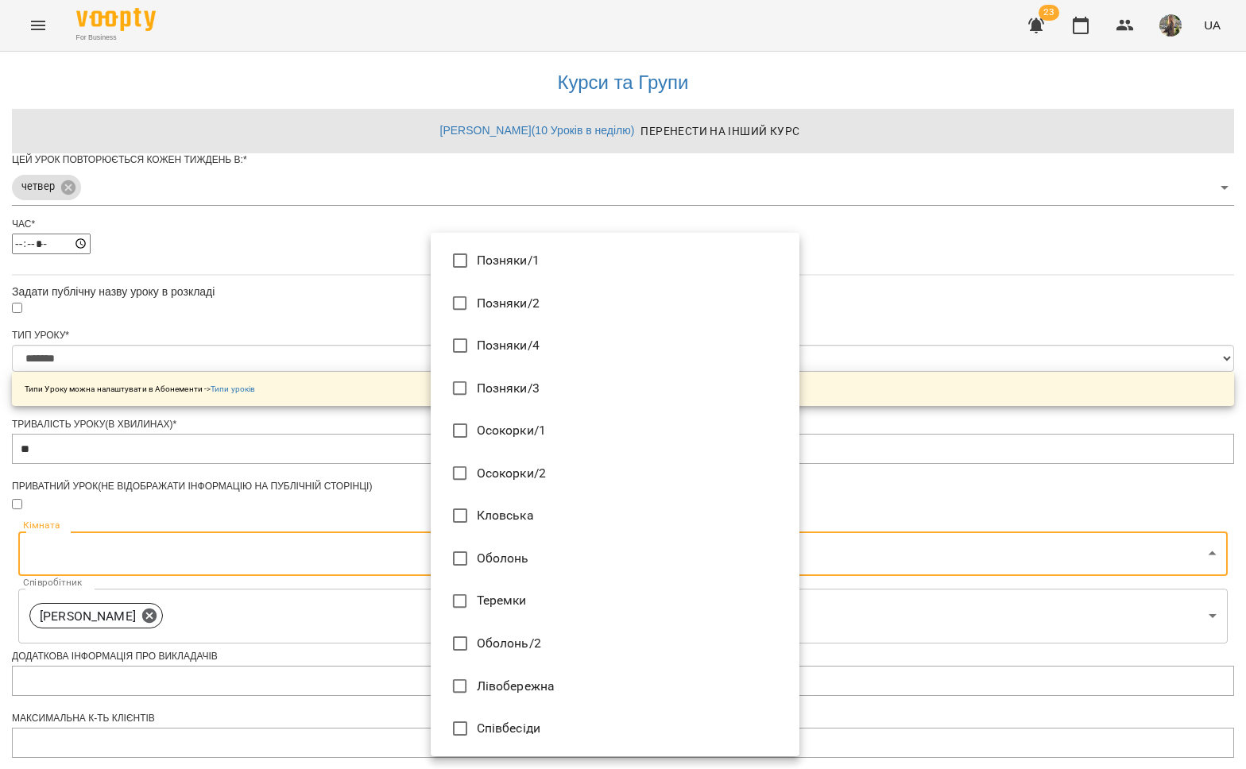
click at [544, 350] on li "Позняки/4" at bounding box center [615, 345] width 369 height 43
type input "**********"
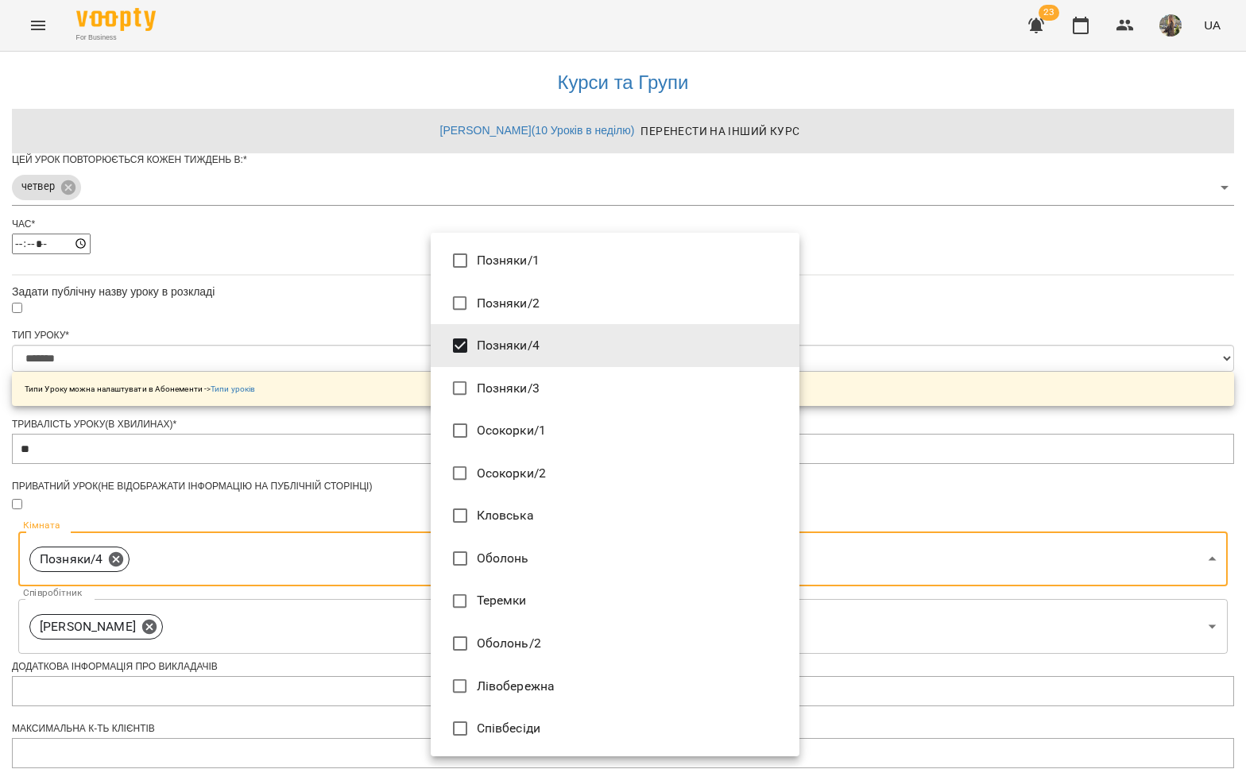
click at [957, 416] on div at bounding box center [623, 384] width 1246 height 769
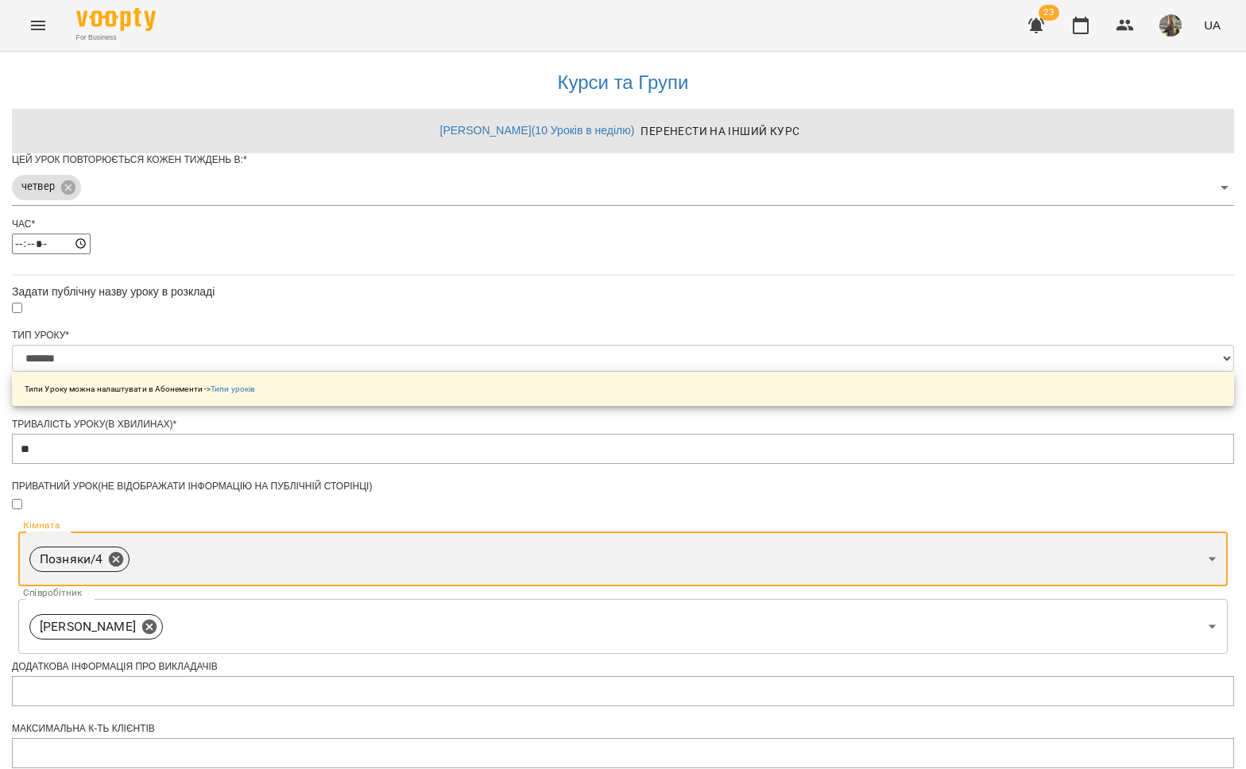
scroll to position [375, 0]
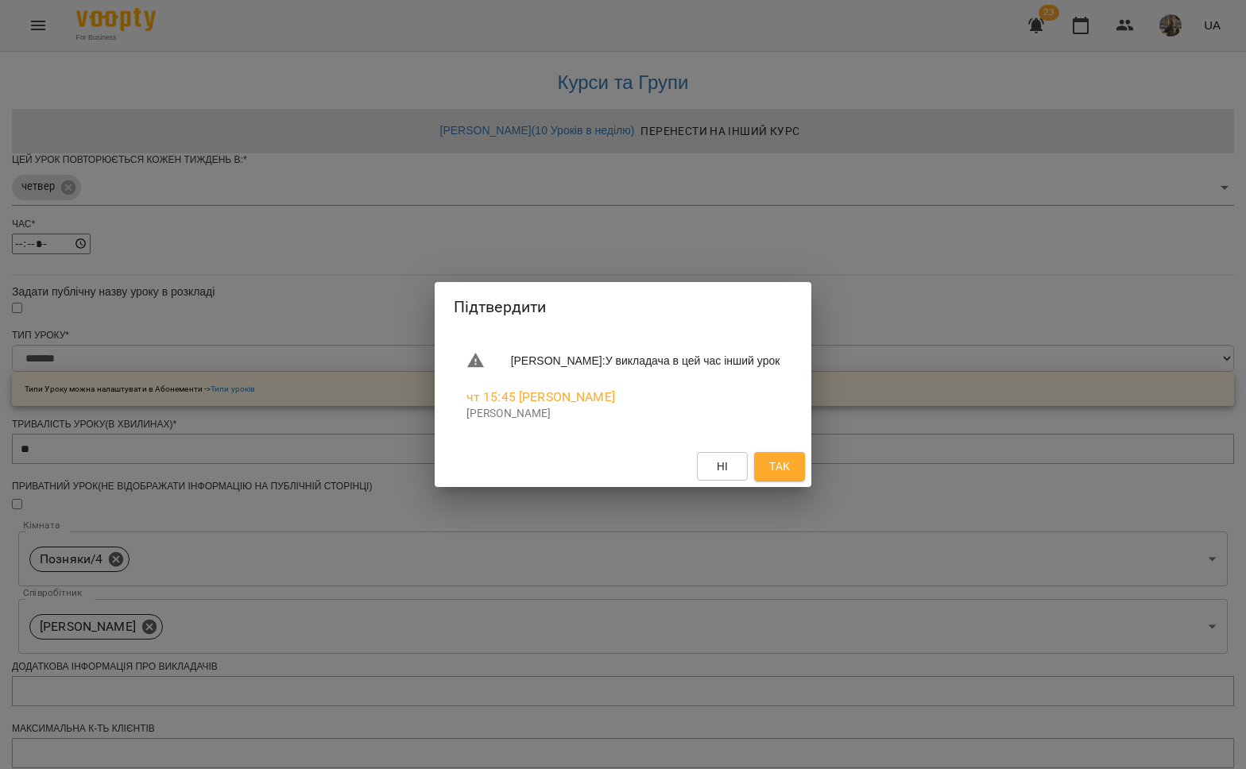
click at [790, 467] on span "Так" at bounding box center [779, 466] width 21 height 19
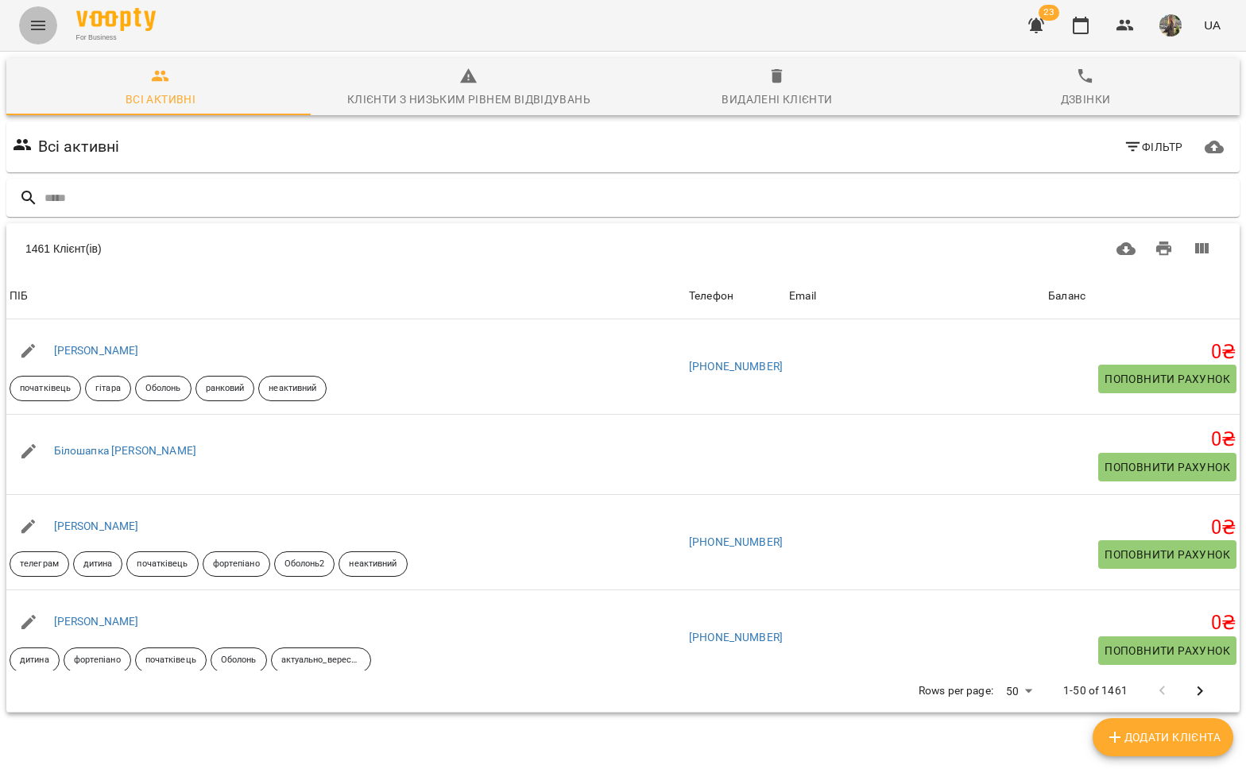
click at [39, 29] on icon "Menu" at bounding box center [38, 26] width 14 height 10
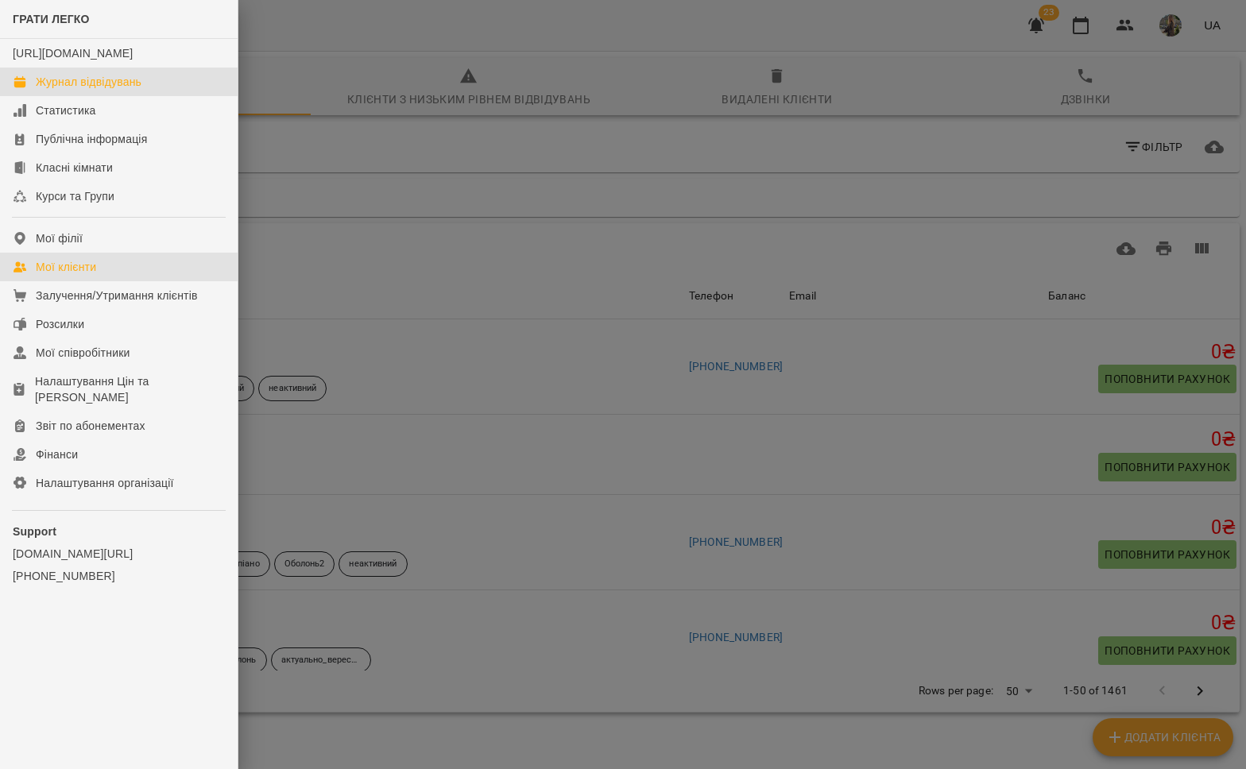
click at [69, 96] on link "Журнал відвідувань" at bounding box center [119, 82] width 238 height 29
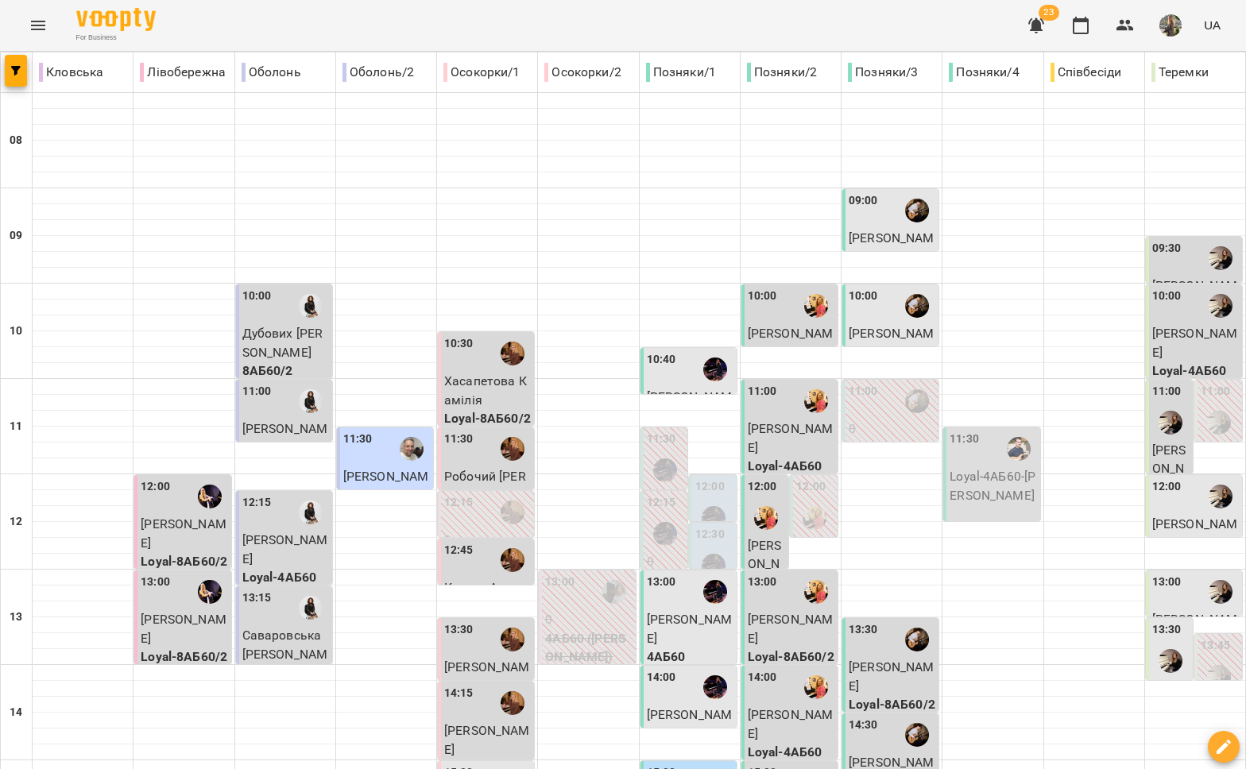
click at [697, 366] on div at bounding box center [715, 369] width 37 height 37
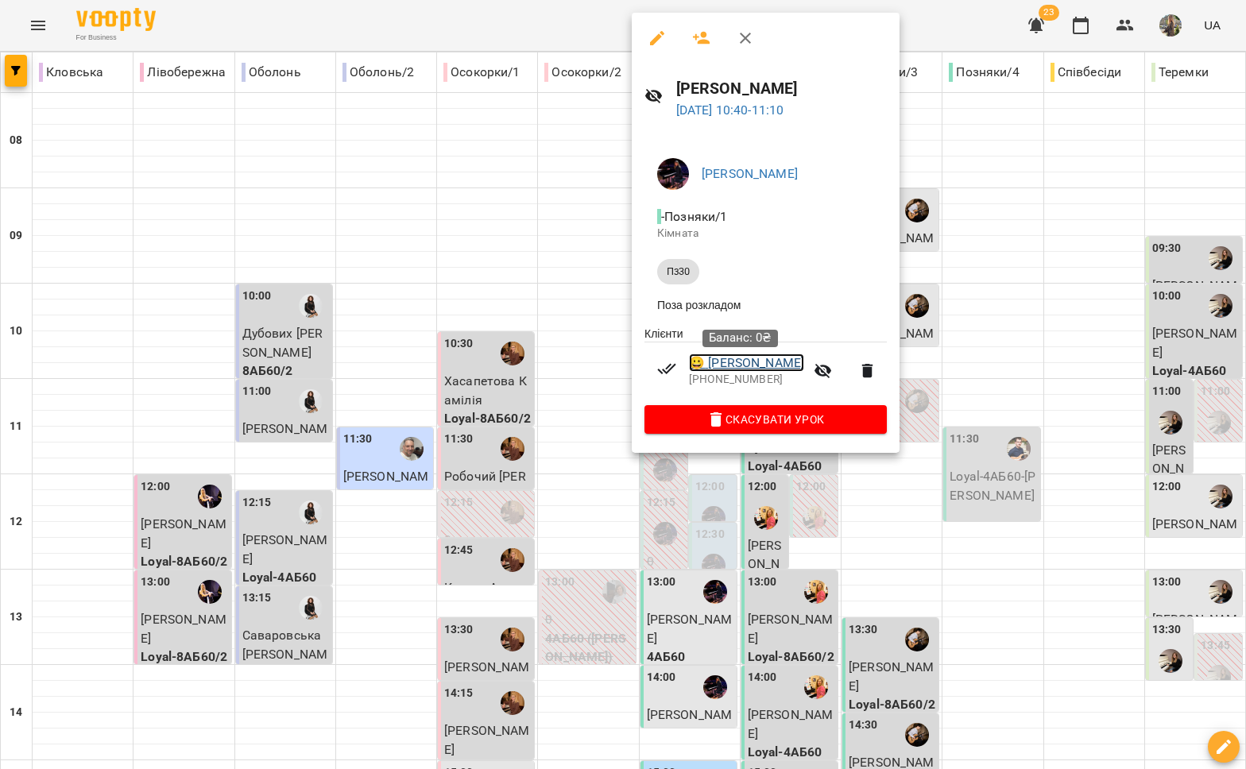
click at [755, 367] on link "😀 Брик Михайло" at bounding box center [746, 363] width 115 height 19
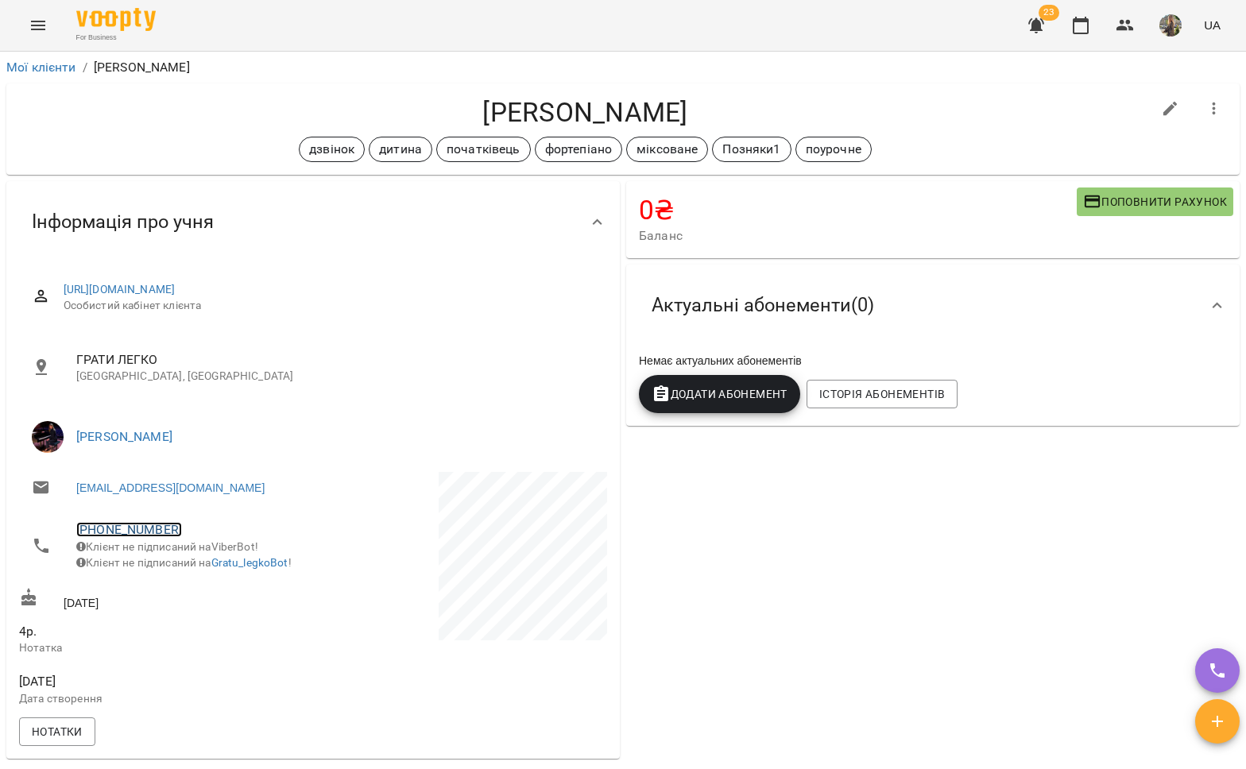
click at [141, 522] on link "+380667752097" at bounding box center [129, 529] width 106 height 15
click at [192, 586] on img at bounding box center [194, 589] width 24 height 24
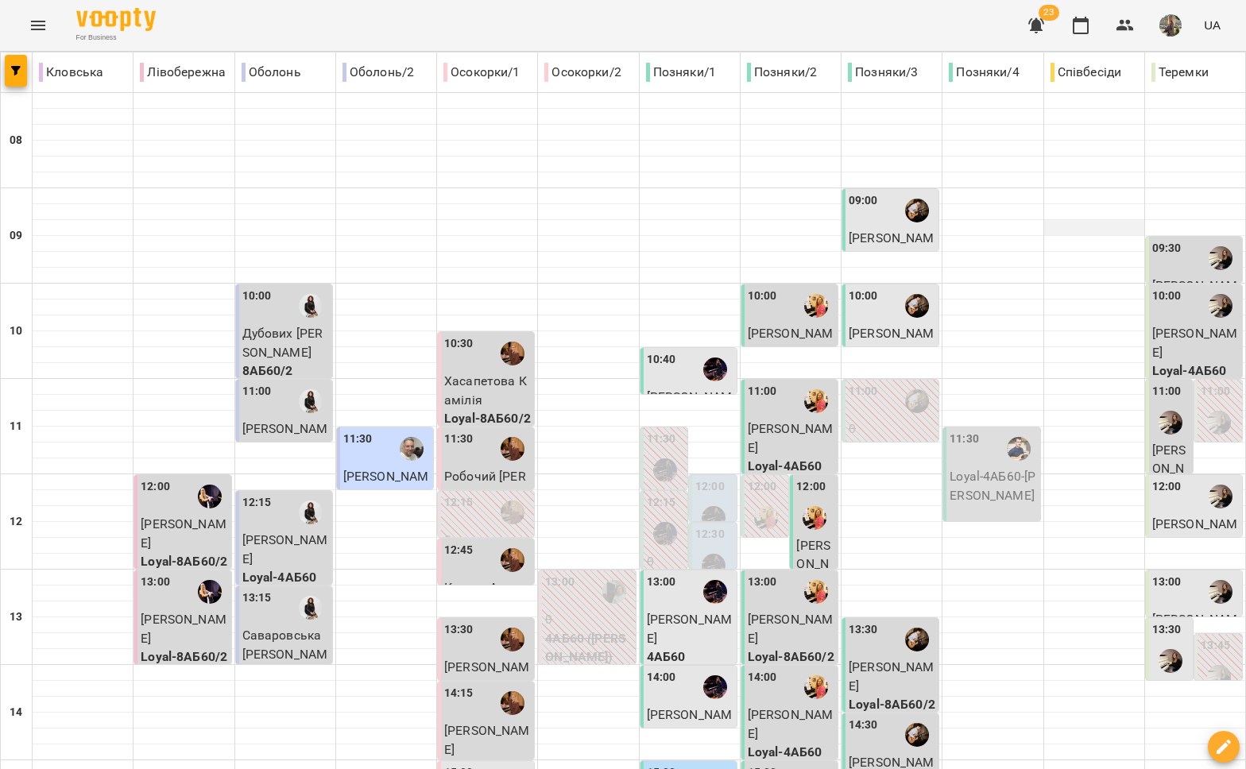
scroll to position [94, 0]
click at [687, 574] on div "13:00" at bounding box center [690, 592] width 87 height 37
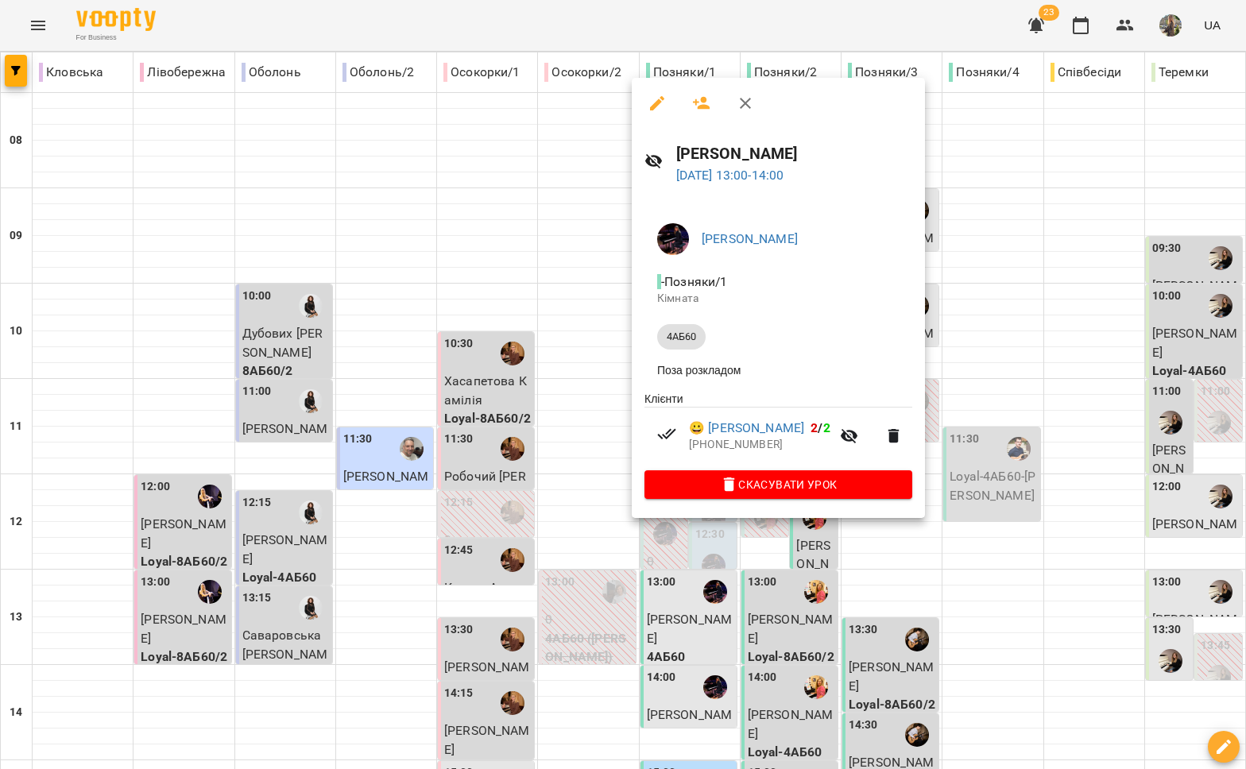
click at [572, 451] on div at bounding box center [623, 384] width 1246 height 769
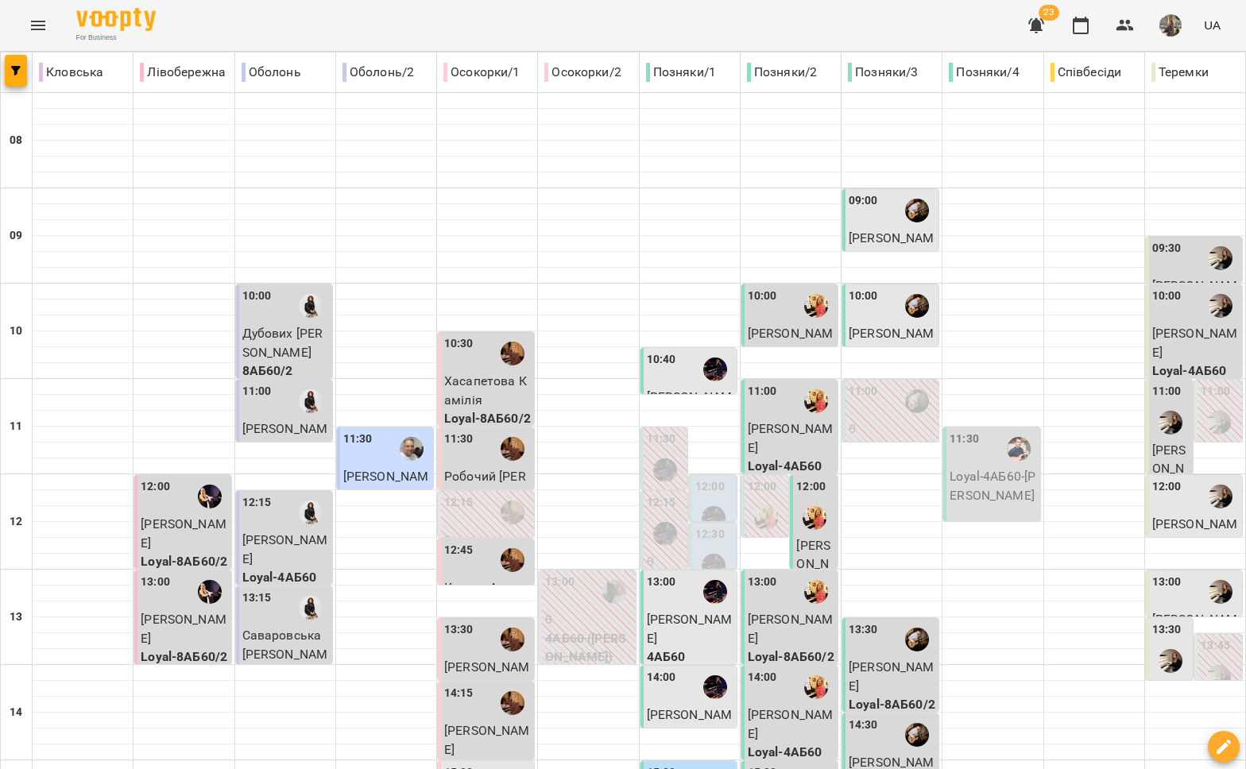
scroll to position [210, 0]
click at [671, 707] on span "[PERSON_NAME]" at bounding box center [690, 724] width 86 height 34
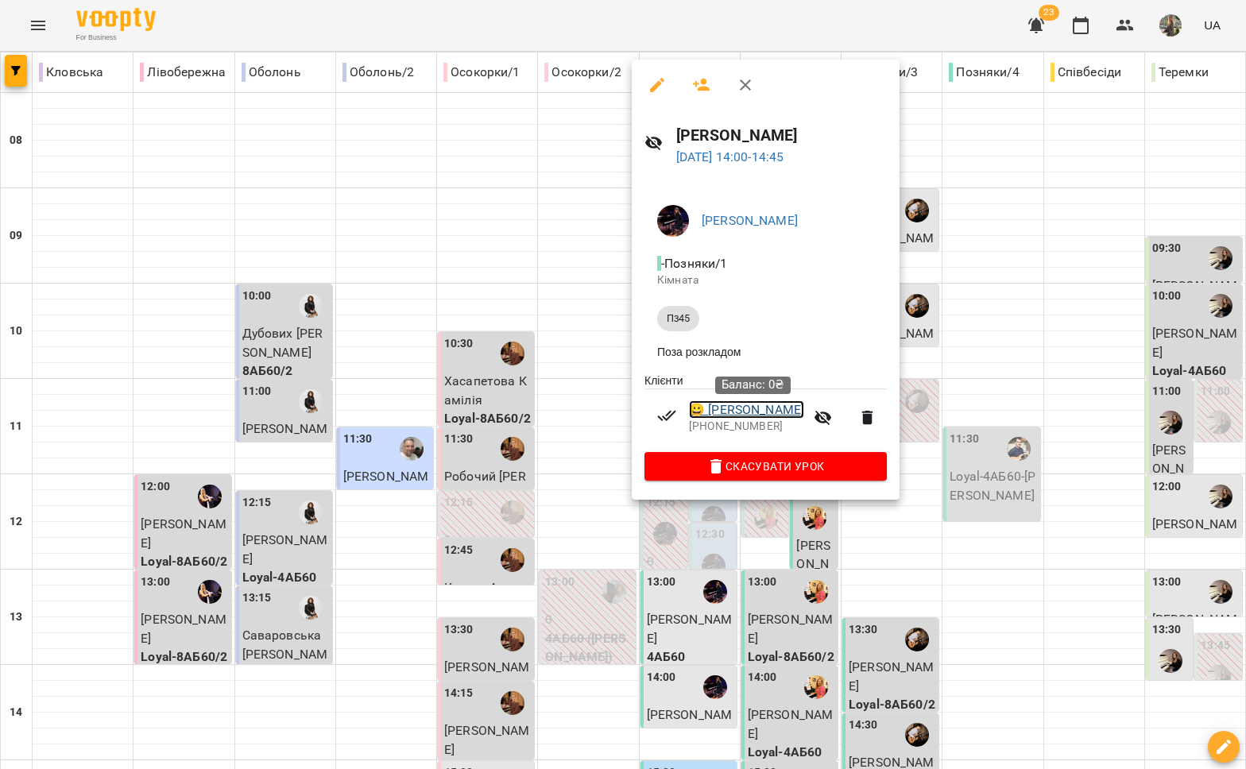
click at [733, 418] on link "😀 Матвейчук Карина" at bounding box center [746, 409] width 115 height 19
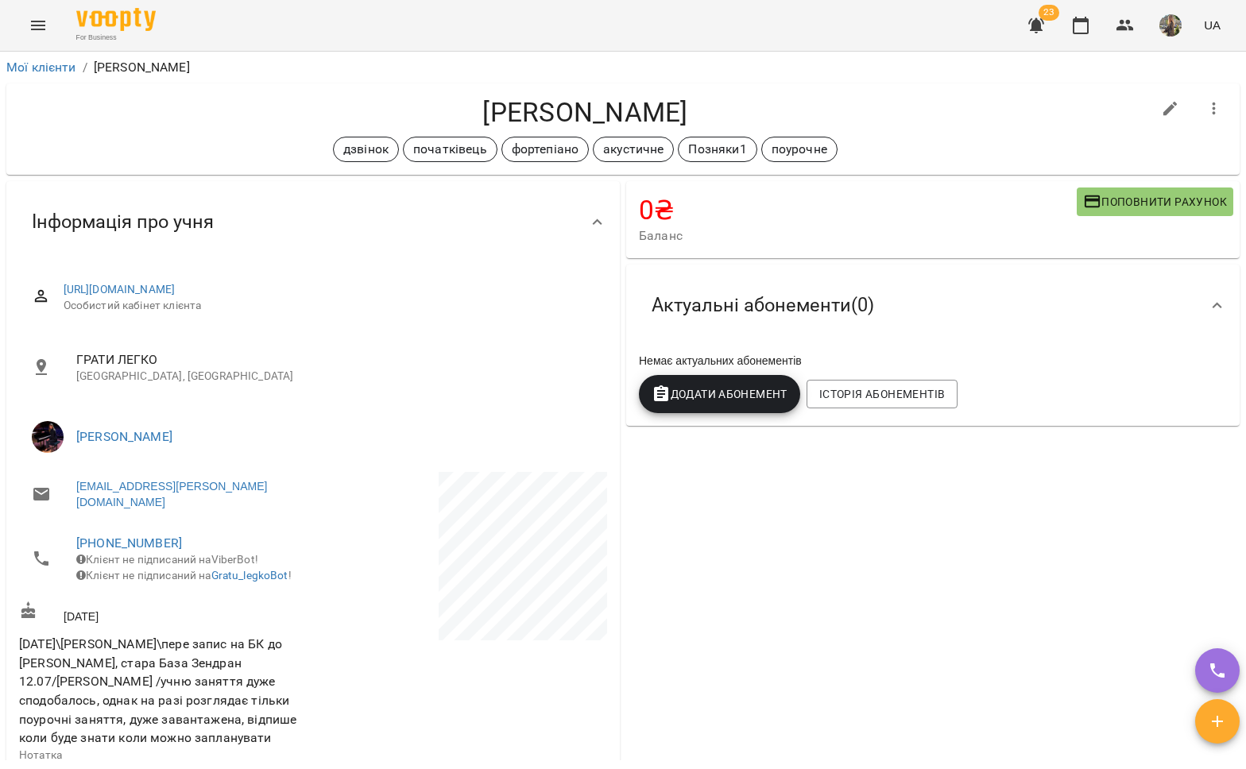
drag, startPoint x: 644, startPoint y: 112, endPoint x: 455, endPoint y: 108, distance: 189.9
click at [443, 110] on h4 "[PERSON_NAME]" at bounding box center [585, 112] width 1132 height 33
copy h4 "[PERSON_NAME]"
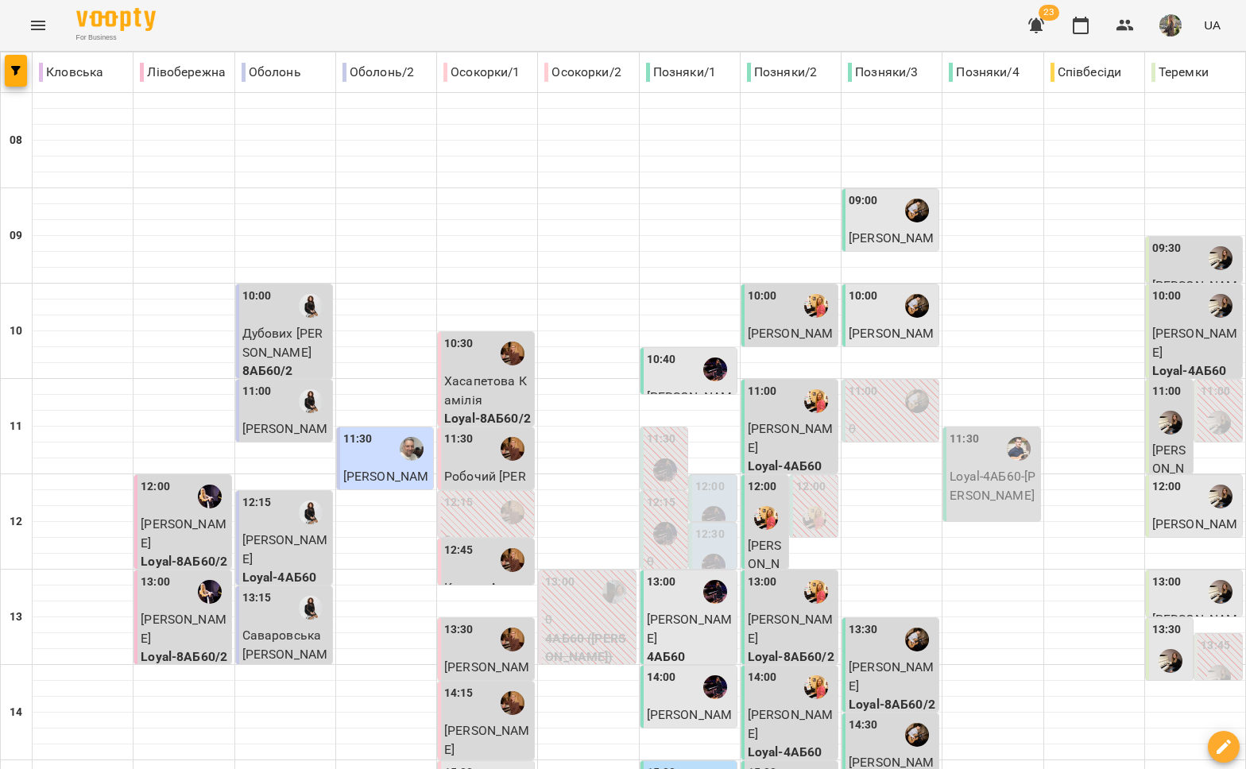
scroll to position [427, 0]
click at [668, 764] on div "15:00" at bounding box center [690, 782] width 87 height 37
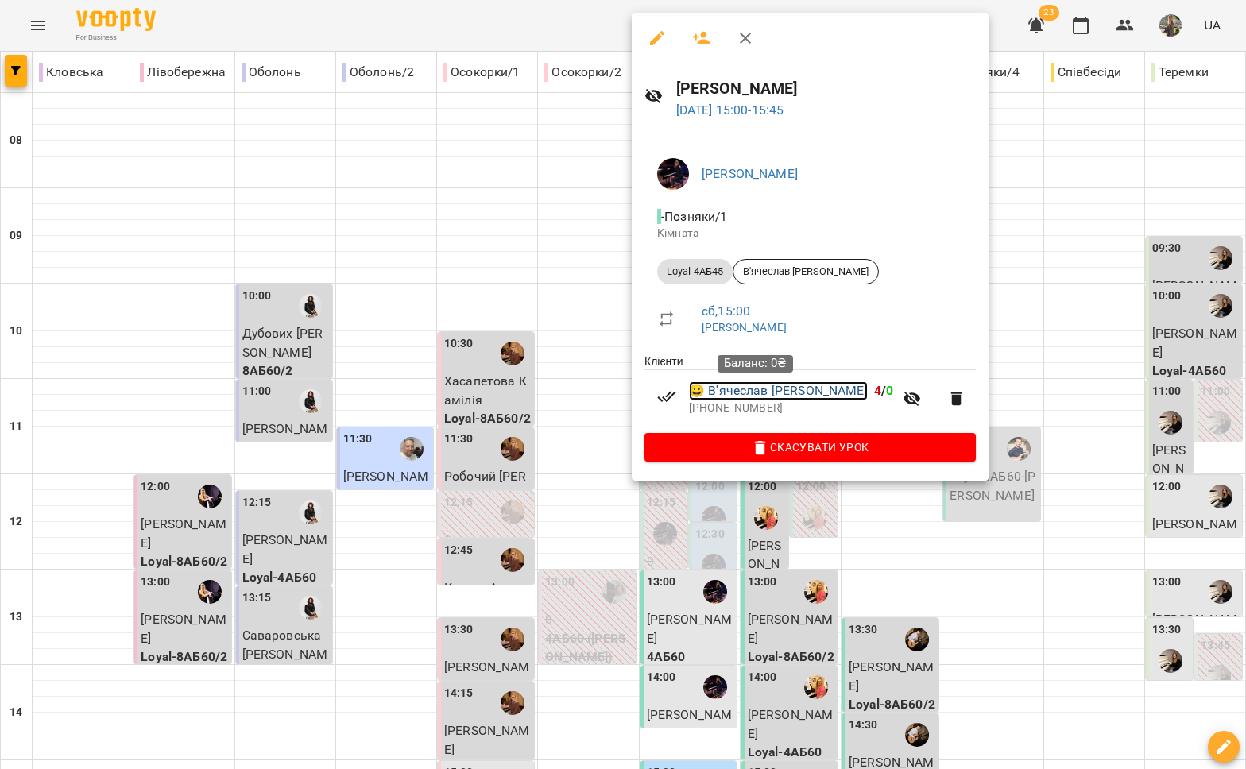
click at [757, 390] on link "😀 В'ячеслав Говоруха" at bounding box center [778, 390] width 179 height 19
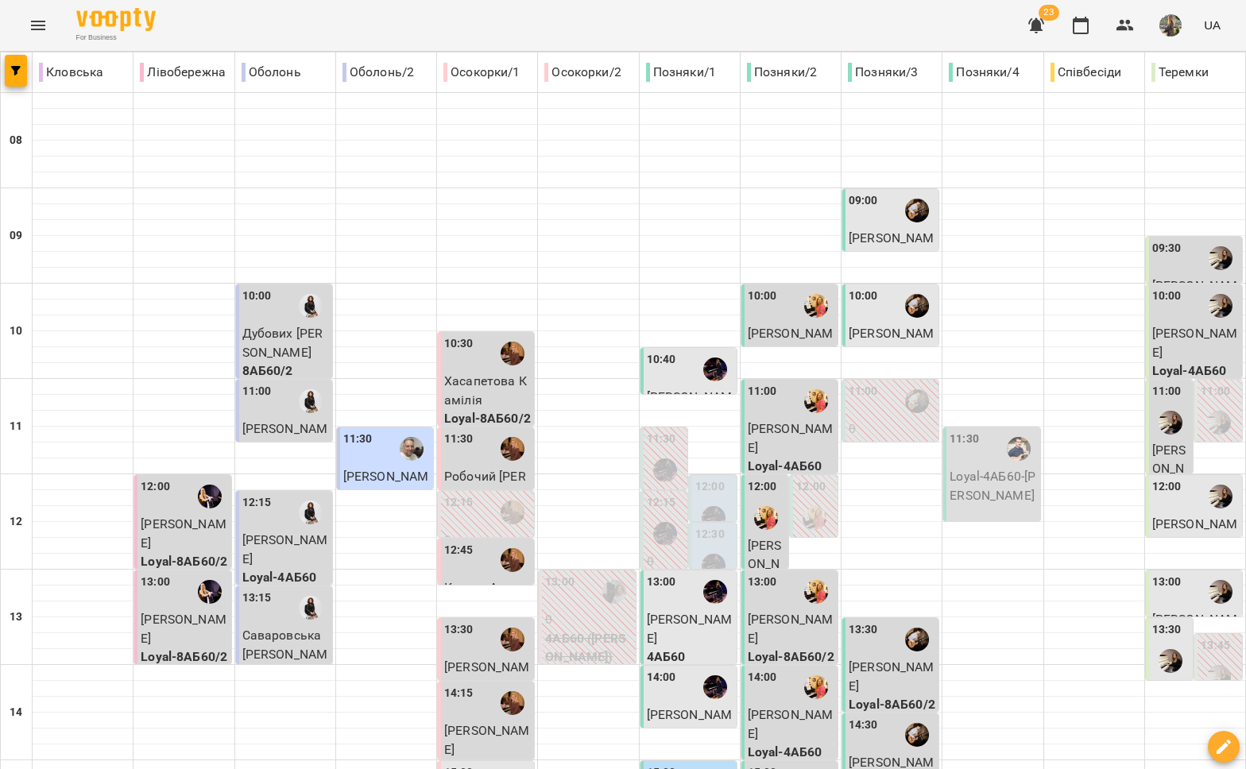
click at [764, 307] on div "10:00" at bounding box center [762, 306] width 29 height 37
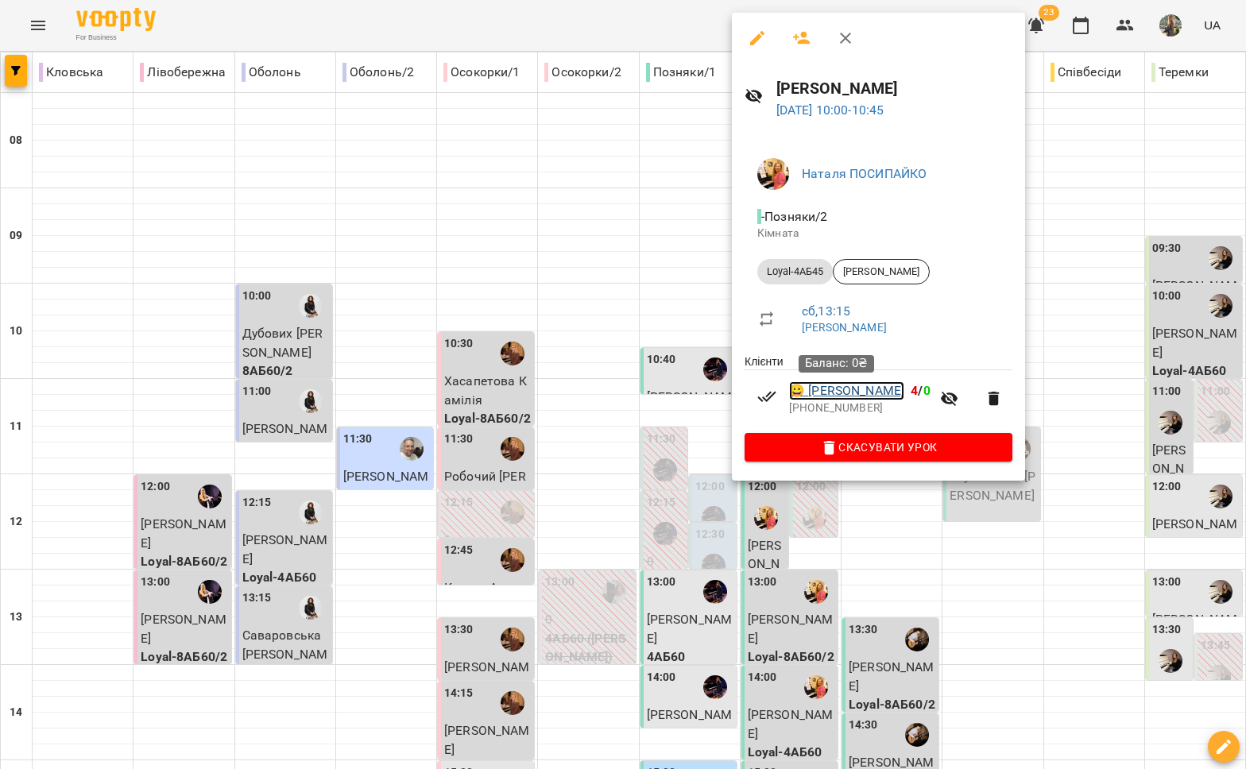
click at [838, 399] on link "😀 [PERSON_NAME]" at bounding box center [846, 390] width 115 height 19
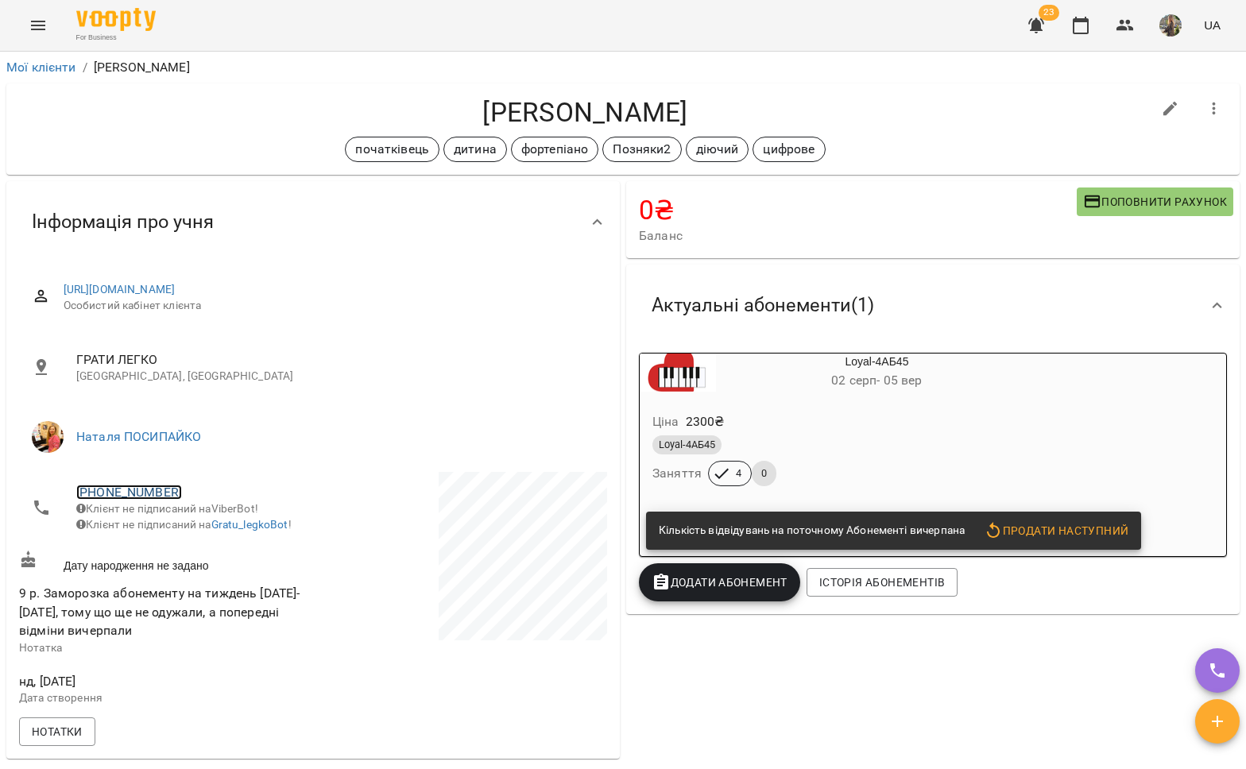
click at [135, 489] on link "[PHONE_NUMBER]" at bounding box center [129, 492] width 106 height 15
click at [197, 555] on img at bounding box center [194, 551] width 24 height 24
click at [714, 226] on h4 "0 ₴" at bounding box center [858, 210] width 438 height 33
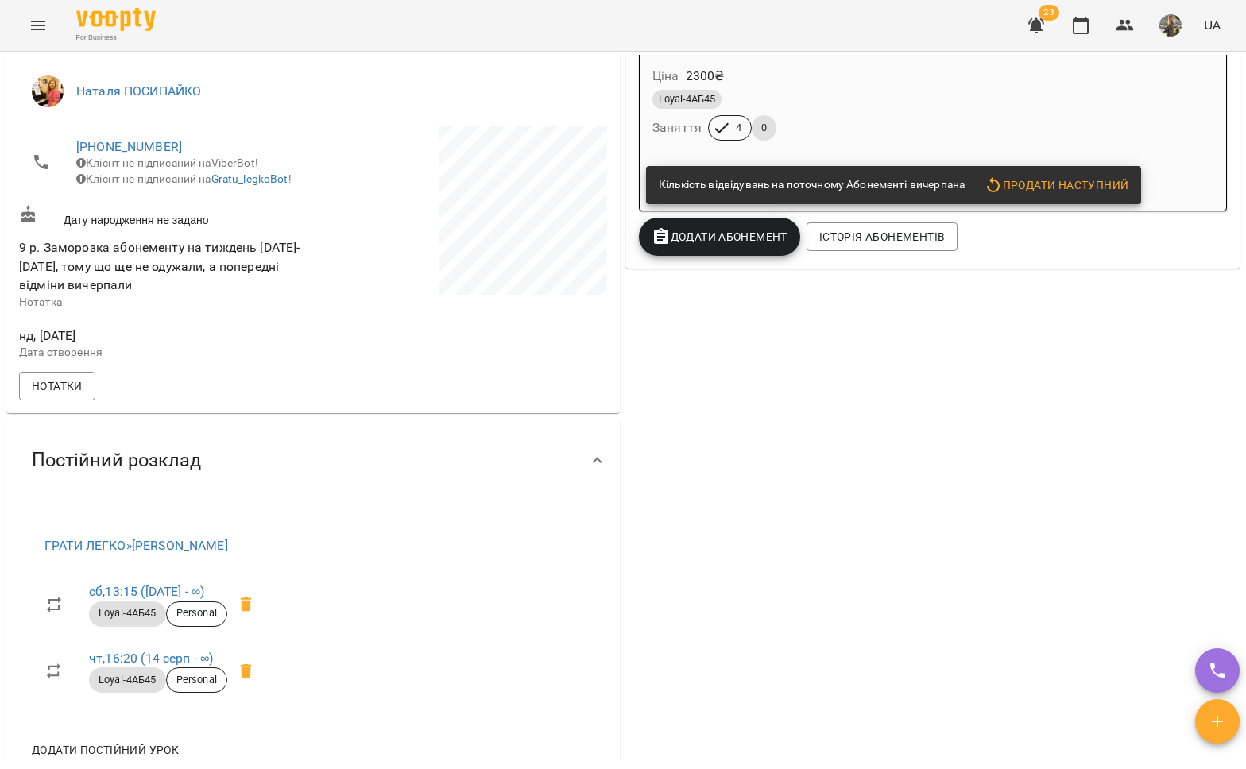
scroll to position [345, 0]
click at [116, 145] on link "[PHONE_NUMBER]" at bounding box center [129, 147] width 106 height 15
click at [199, 212] on img at bounding box center [194, 206] width 24 height 24
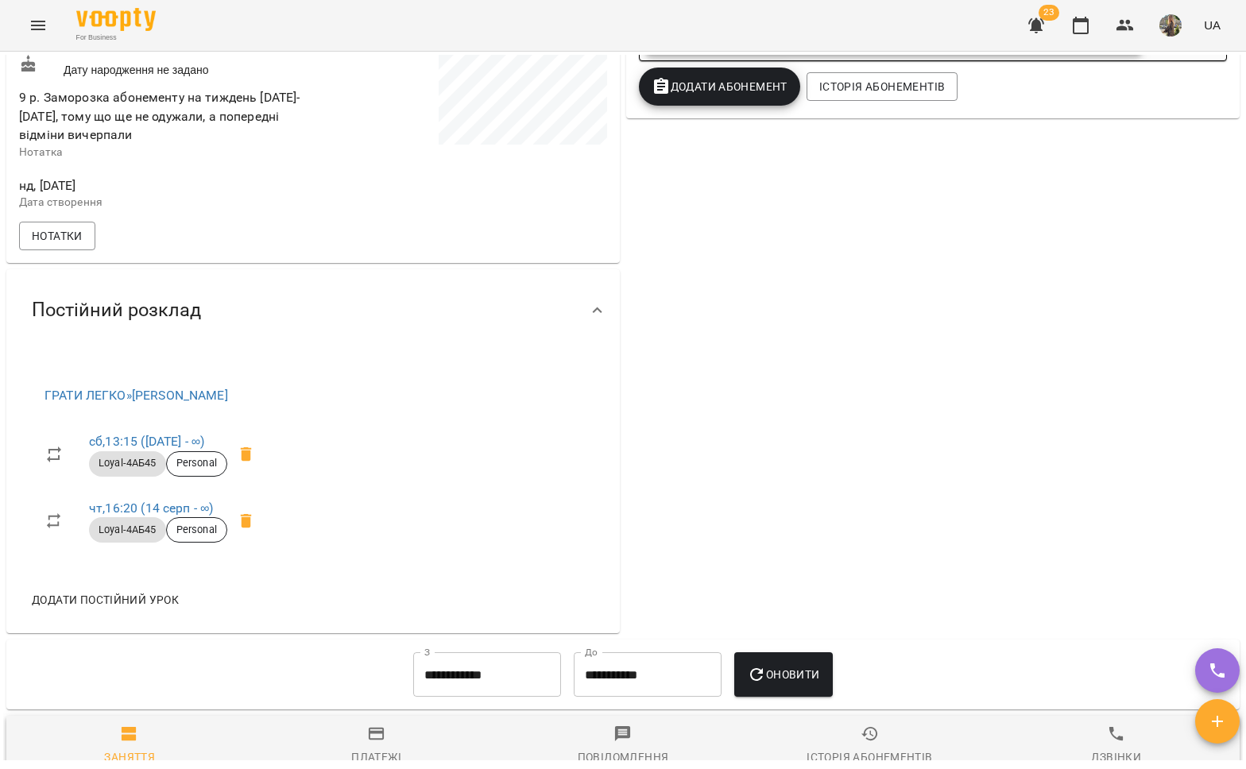
scroll to position [494, 0]
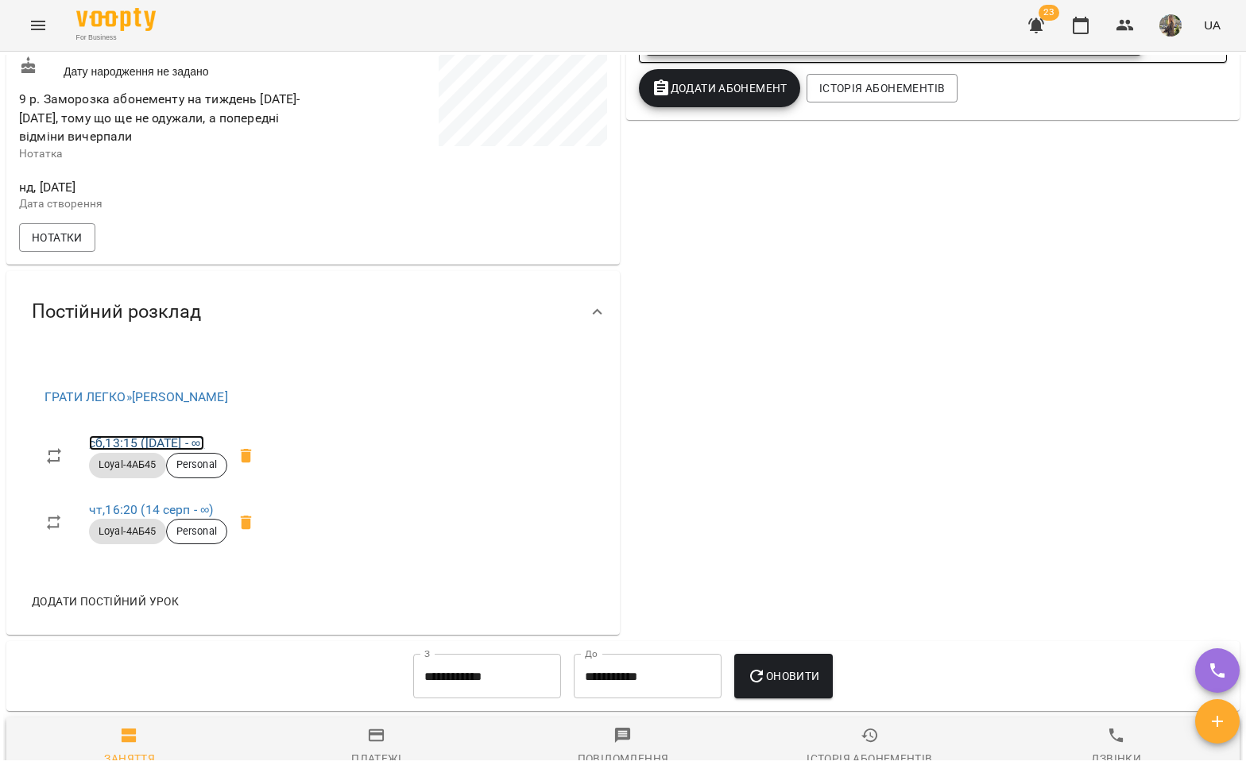
click at [155, 451] on link "сб , 13:15 (26 лют - ∞)" at bounding box center [146, 442] width 115 height 15
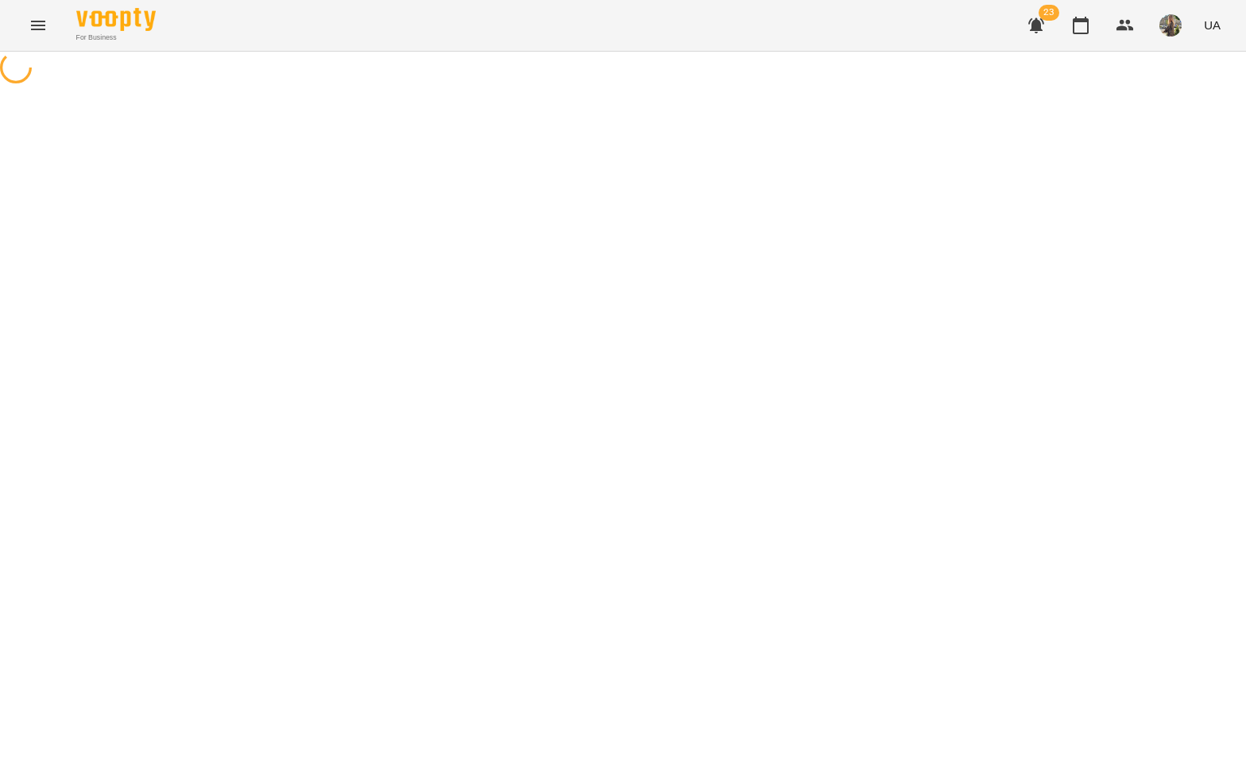
select select "*"
select select "**********"
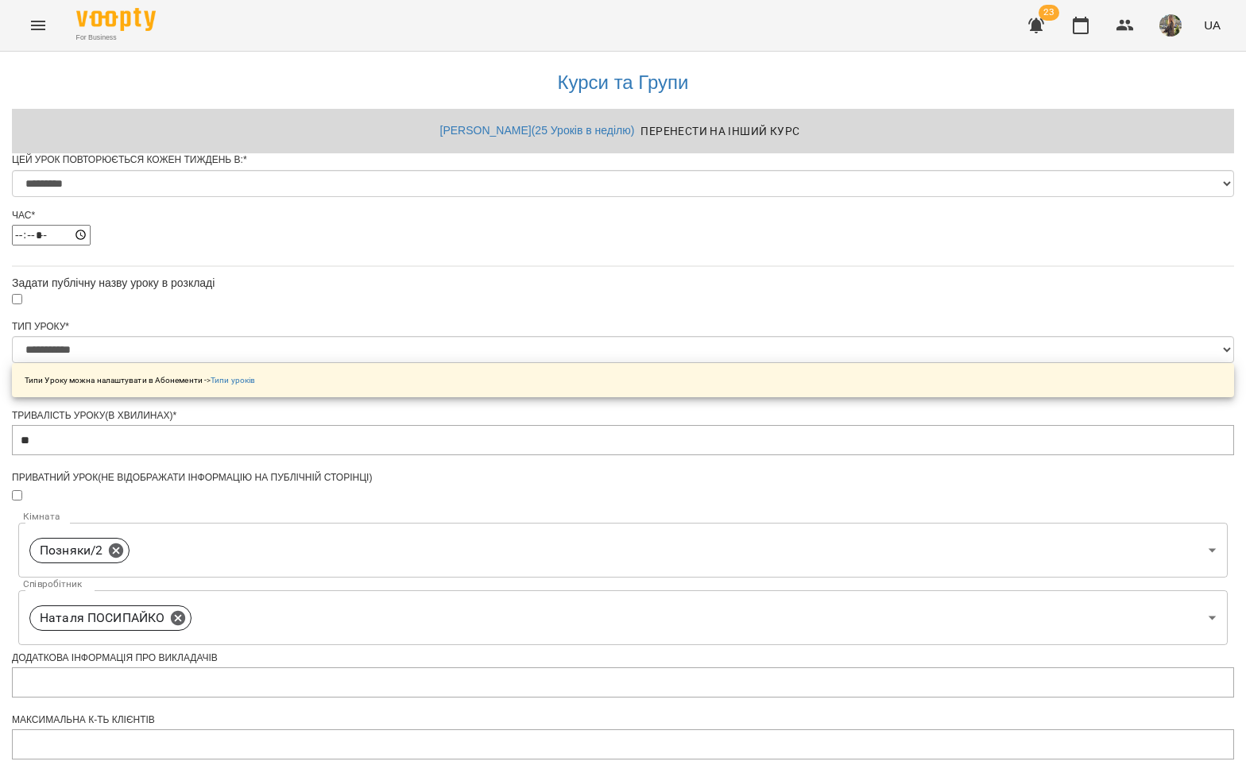
scroll to position [486, 0]
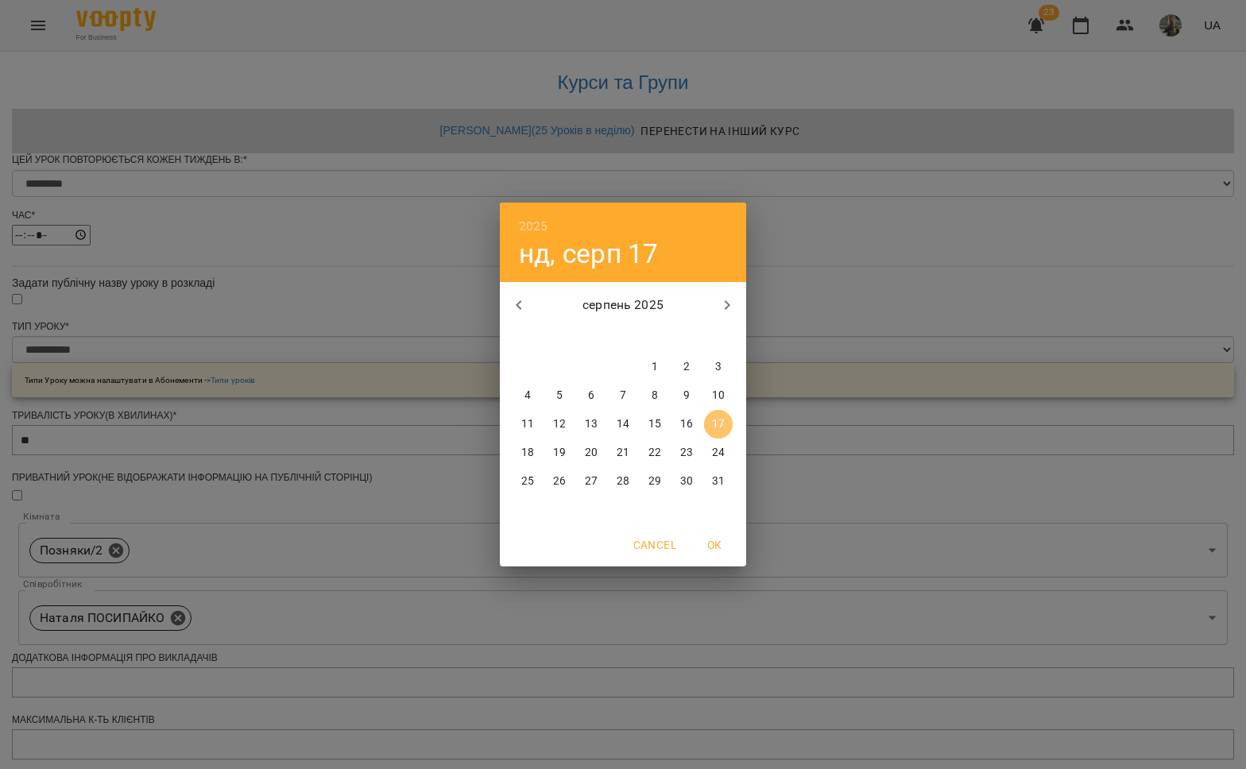
click at [717, 424] on p "17" at bounding box center [718, 424] width 13 height 16
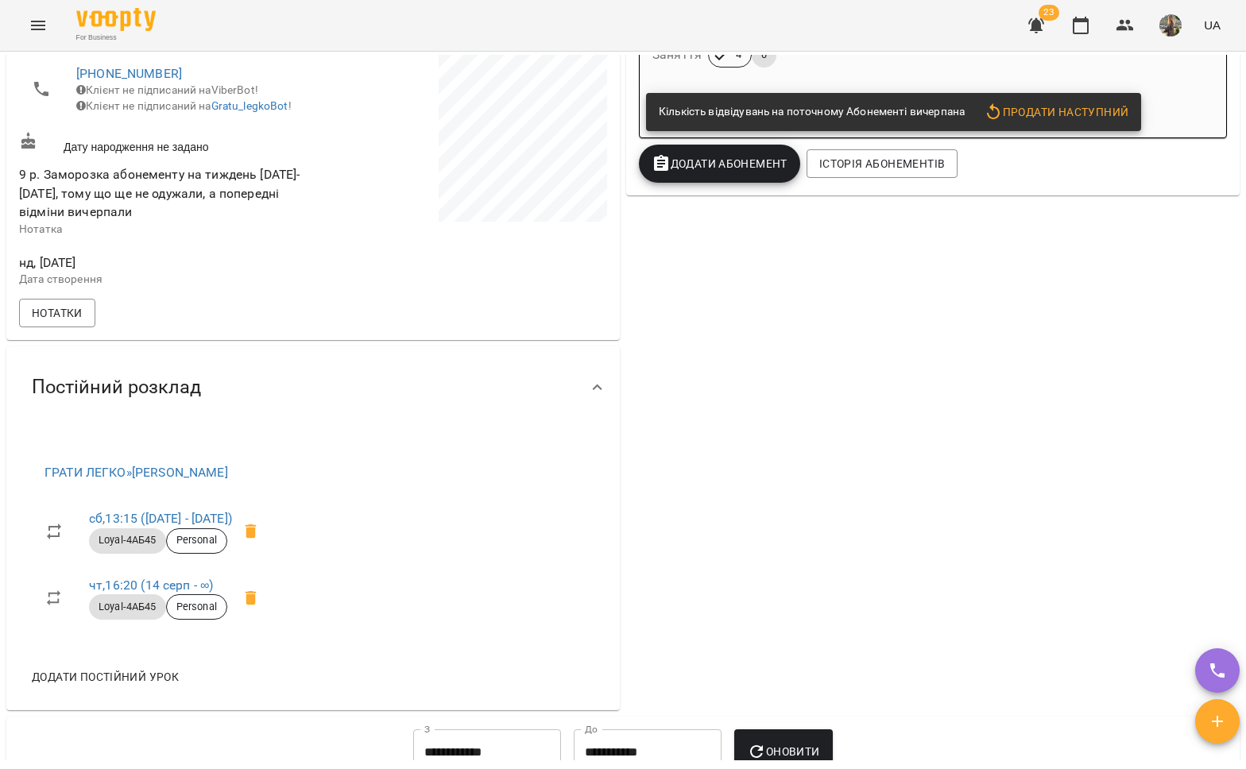
scroll to position [541, 0]
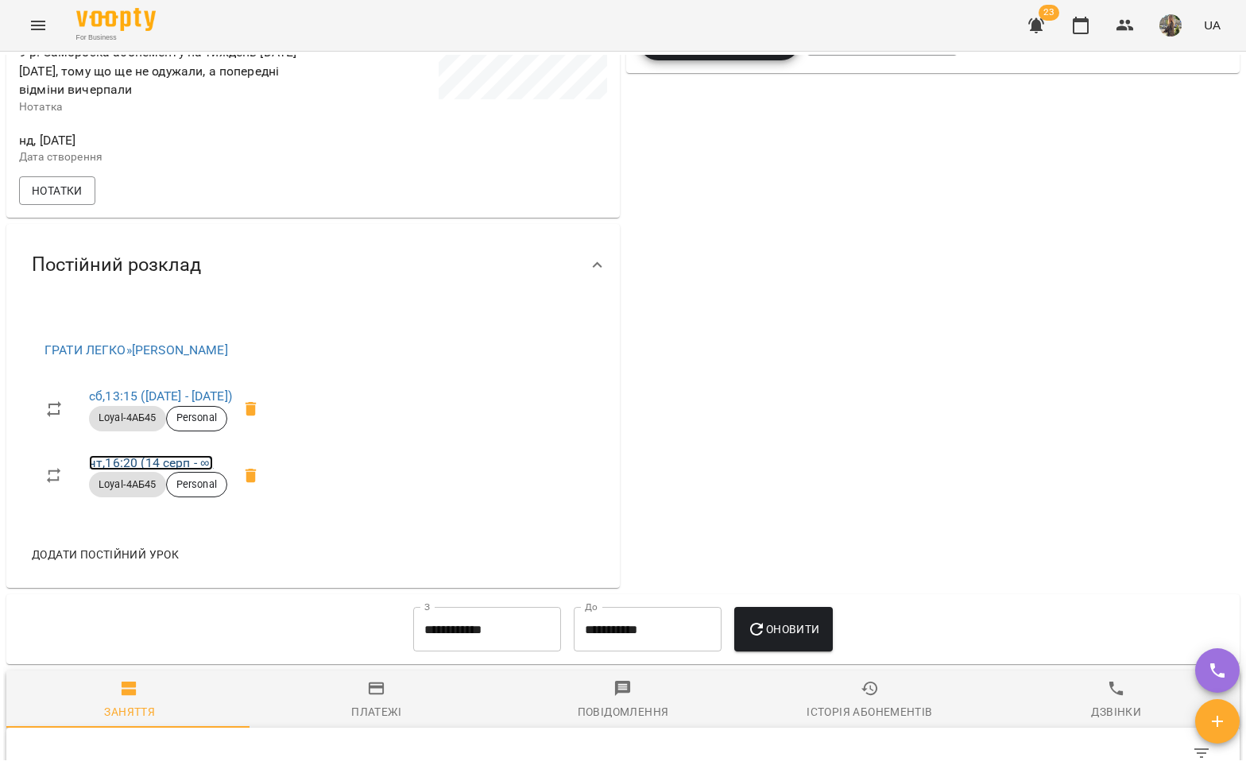
click at [150, 470] on link "чт , 16:20 (14 серп - ∞)" at bounding box center [151, 462] width 124 height 15
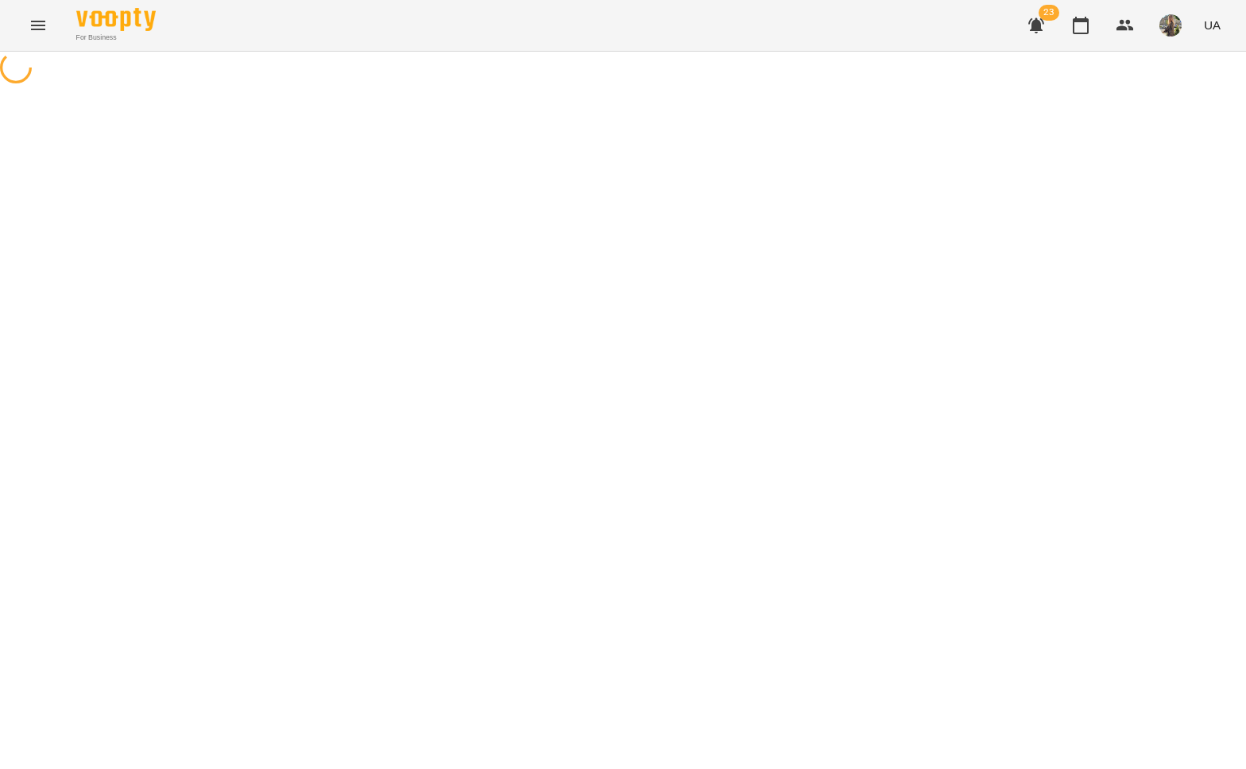
select select "*"
select select "**********"
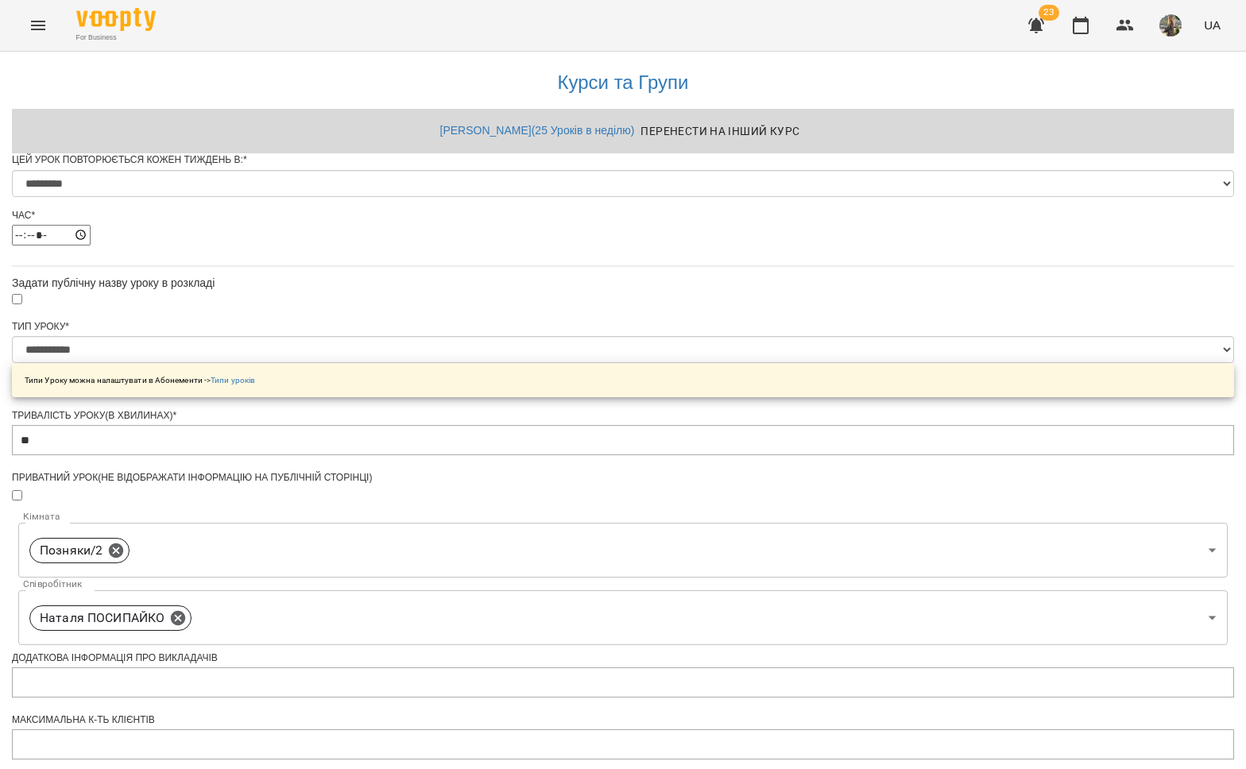
scroll to position [486, 0]
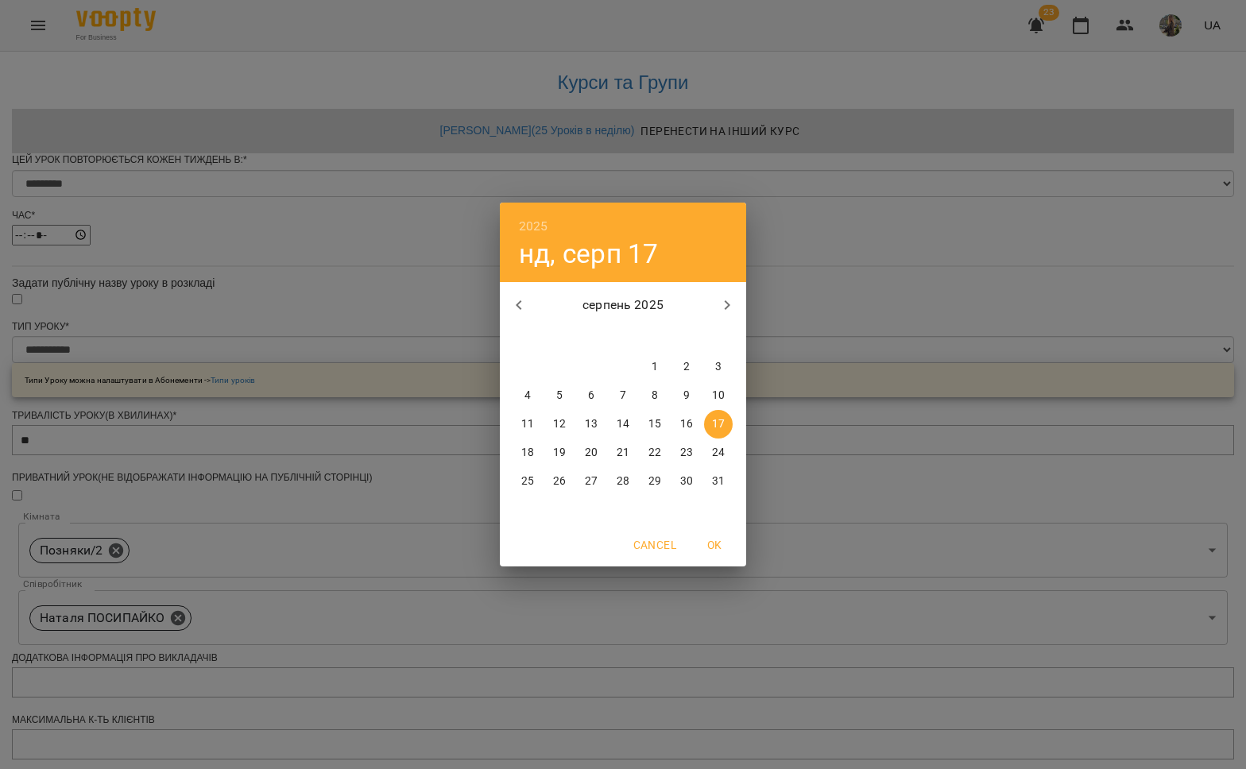
click at [717, 419] on p "17" at bounding box center [718, 424] width 13 height 16
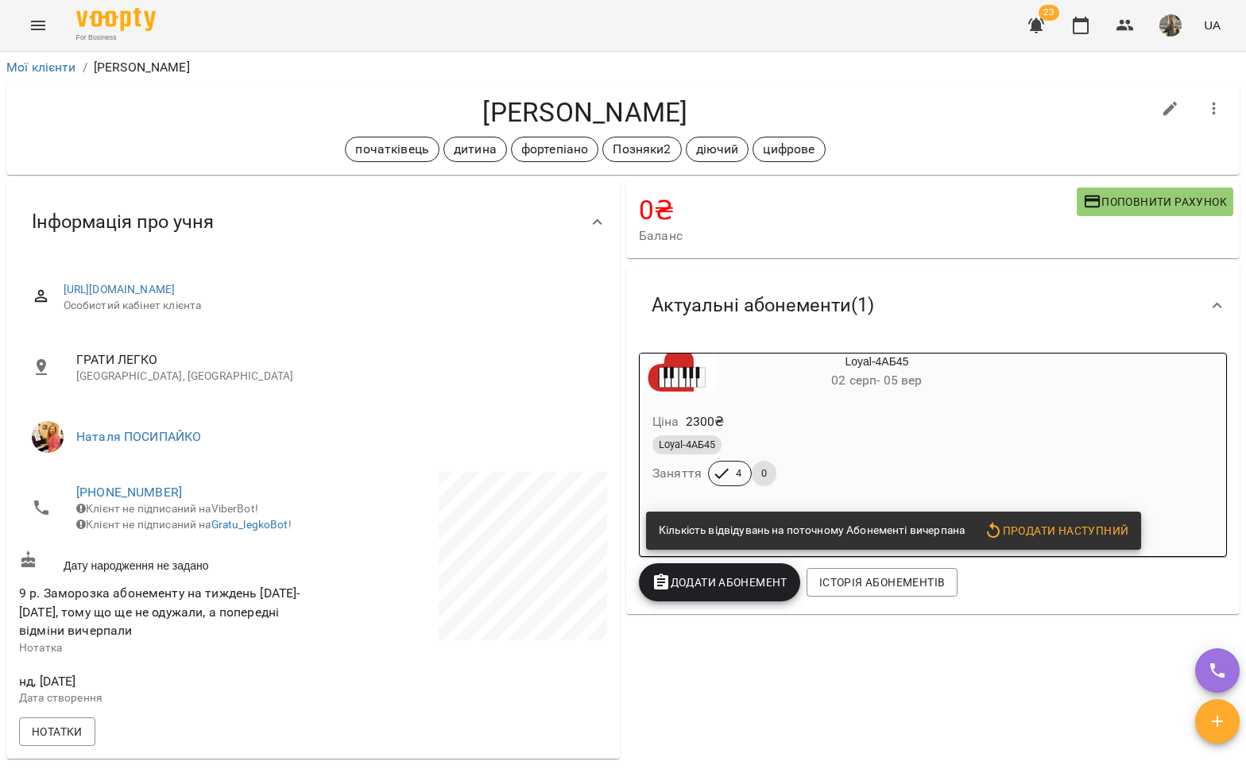
click at [663, 98] on h4 "[PERSON_NAME]" at bounding box center [585, 112] width 1132 height 33
drag, startPoint x: 661, startPoint y: 114, endPoint x: 465, endPoint y: 115, distance: 196.3
click at [458, 115] on h4 "[PERSON_NAME]" at bounding box center [585, 112] width 1132 height 33
copy h4 "[PERSON_NAME]"
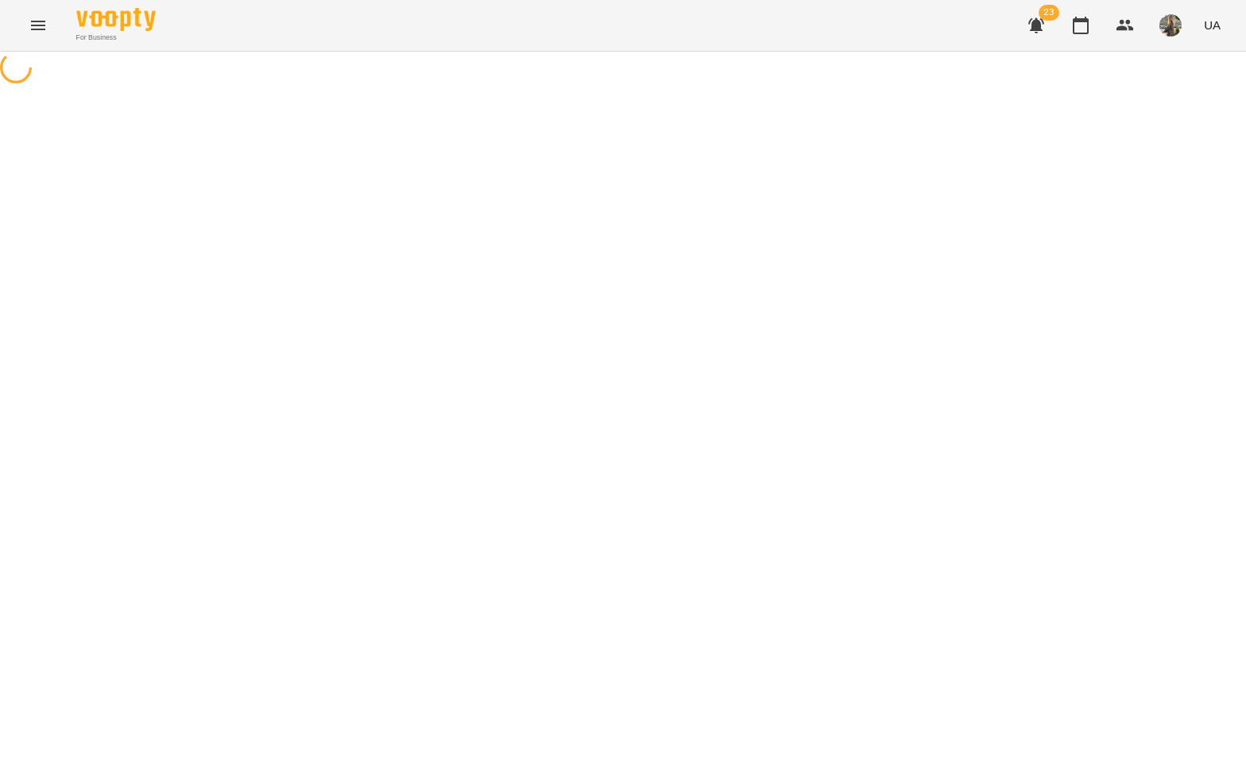
select select "*"
select select "**********"
select select "*"
select select "**********"
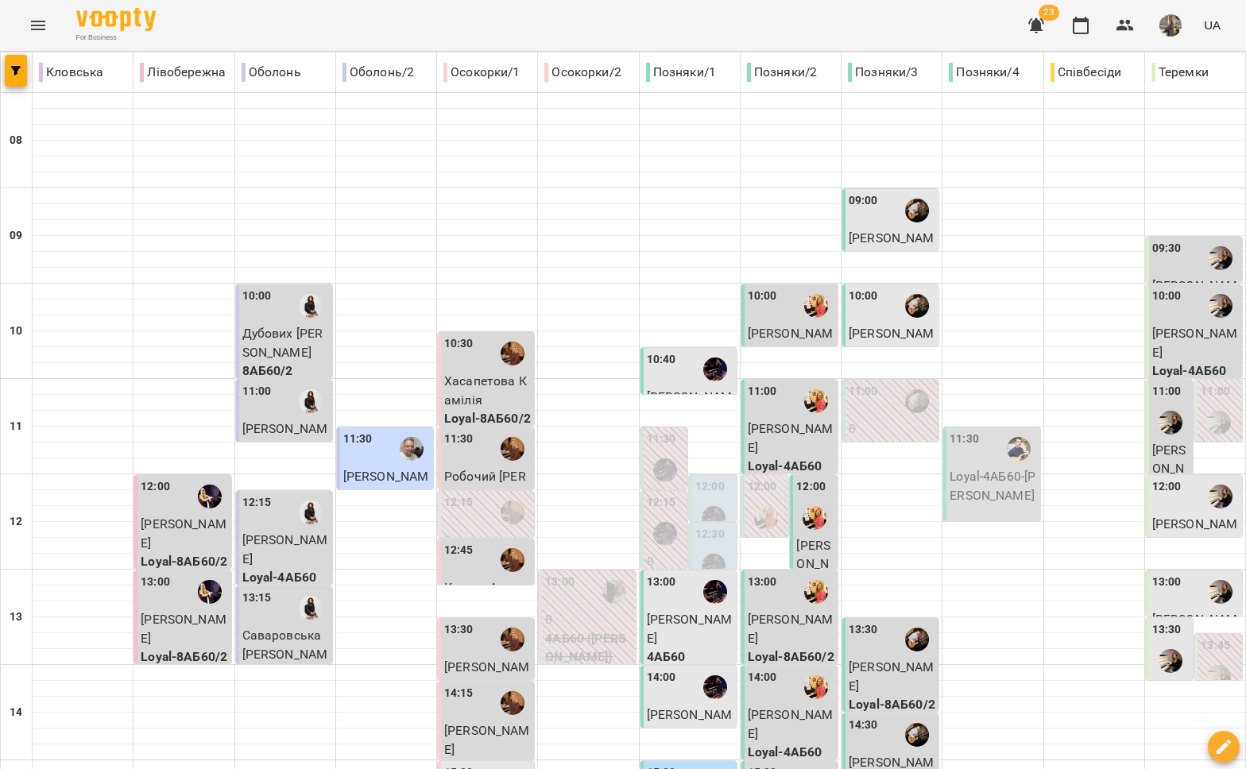
scroll to position [170, 0]
click at [681, 669] on div "14:00" at bounding box center [690, 687] width 87 height 37
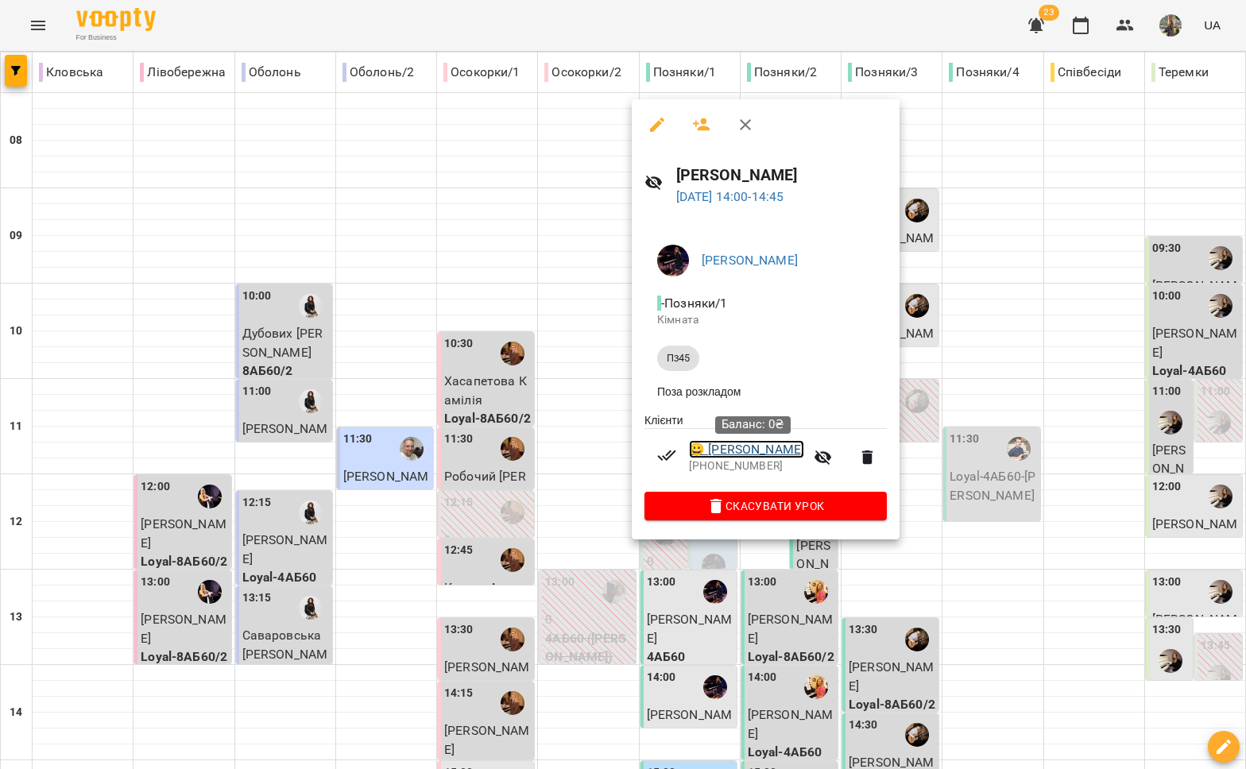
click at [750, 452] on link "😀 Матвейчук Карина" at bounding box center [746, 449] width 115 height 19
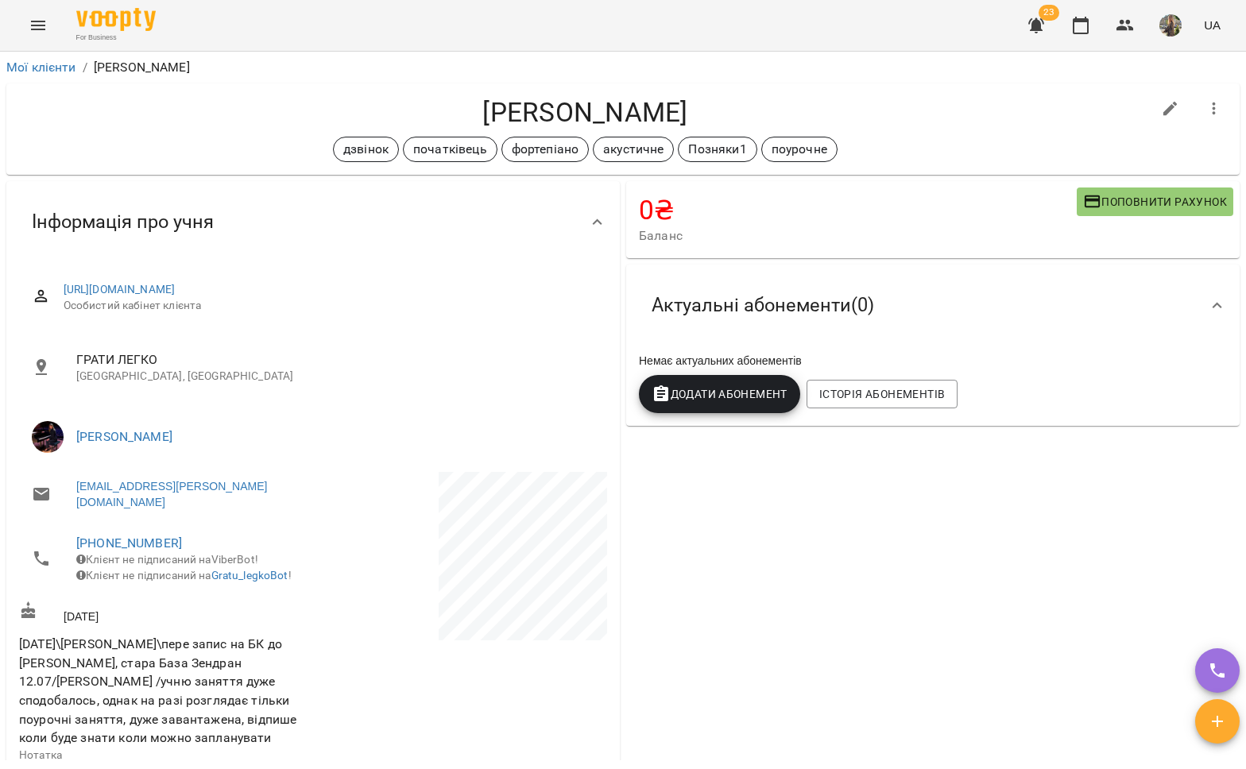
drag, startPoint x: 701, startPoint y: 110, endPoint x: 452, endPoint y: 103, distance: 248.8
click at [452, 103] on h4 "[PERSON_NAME]" at bounding box center [585, 112] width 1132 height 33
copy h4 "[PERSON_NAME]"
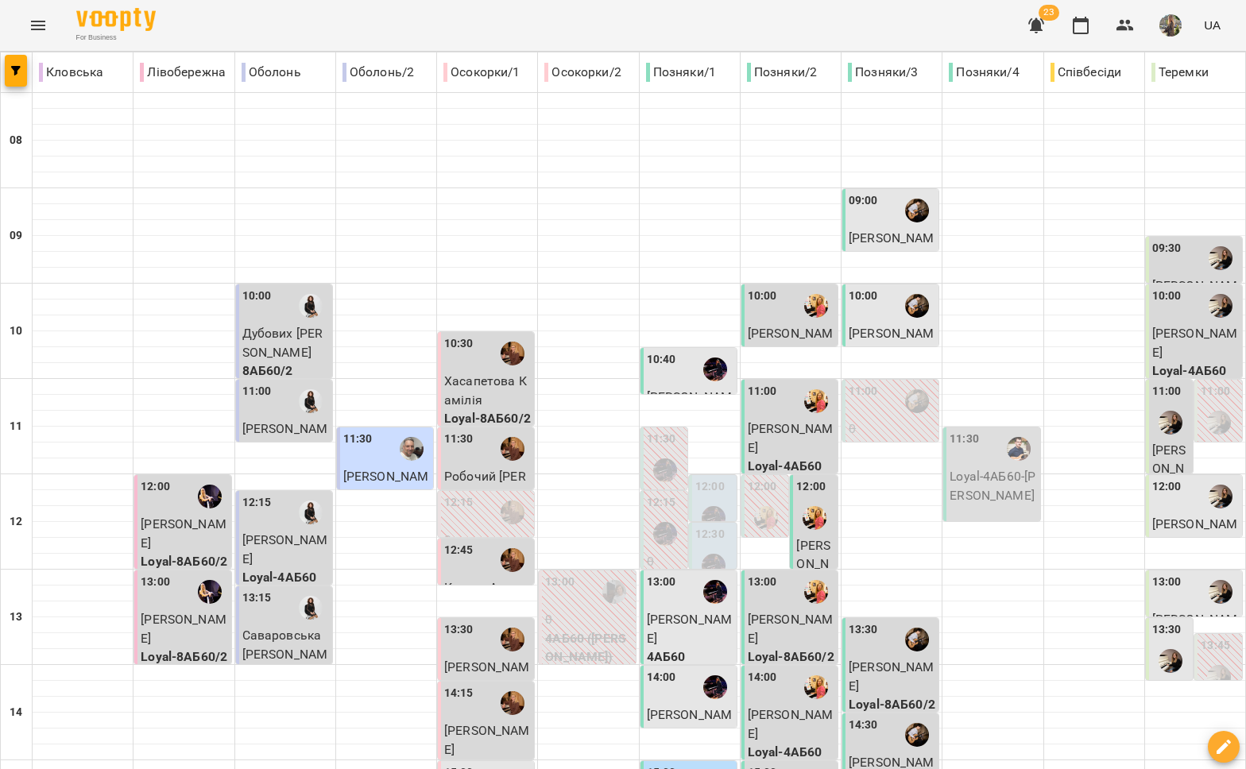
scroll to position [168, 0]
click at [792, 420] on p "[PERSON_NAME]" at bounding box center [791, 438] width 87 height 37
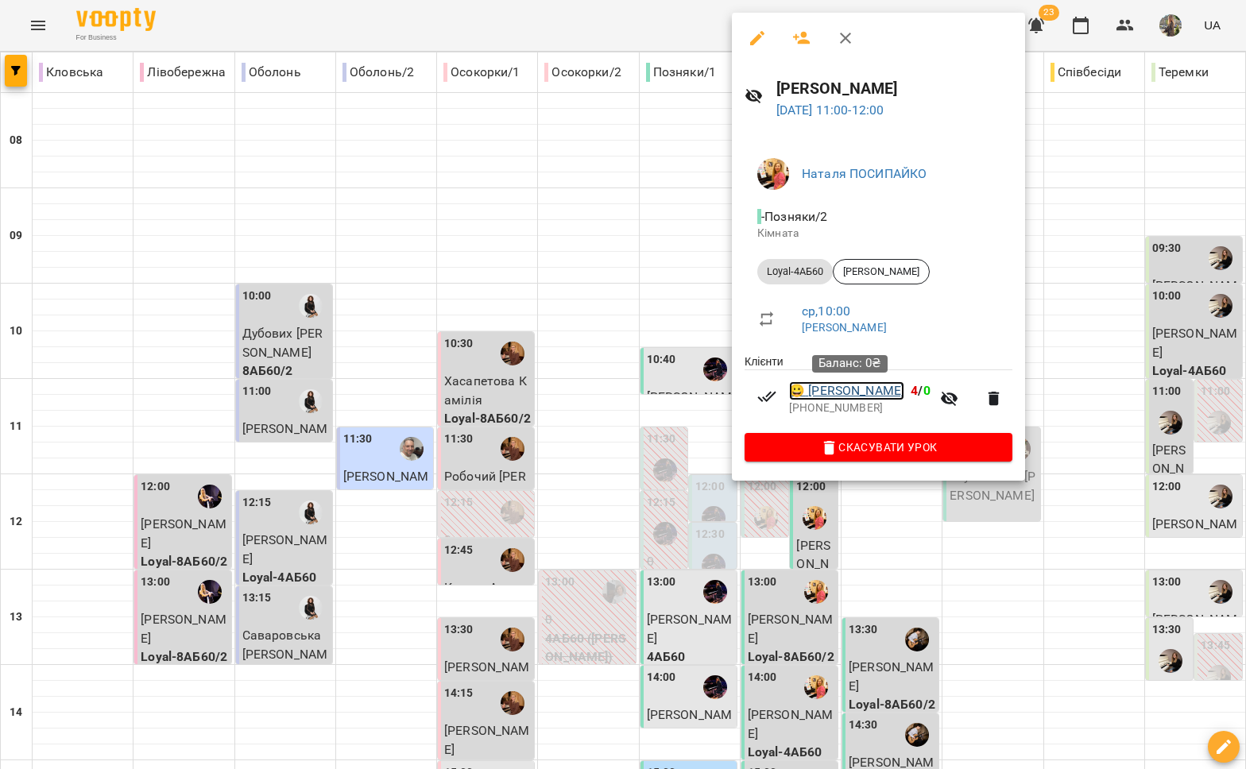
click at [857, 393] on link "😀 [PERSON_NAME]" at bounding box center [846, 390] width 115 height 19
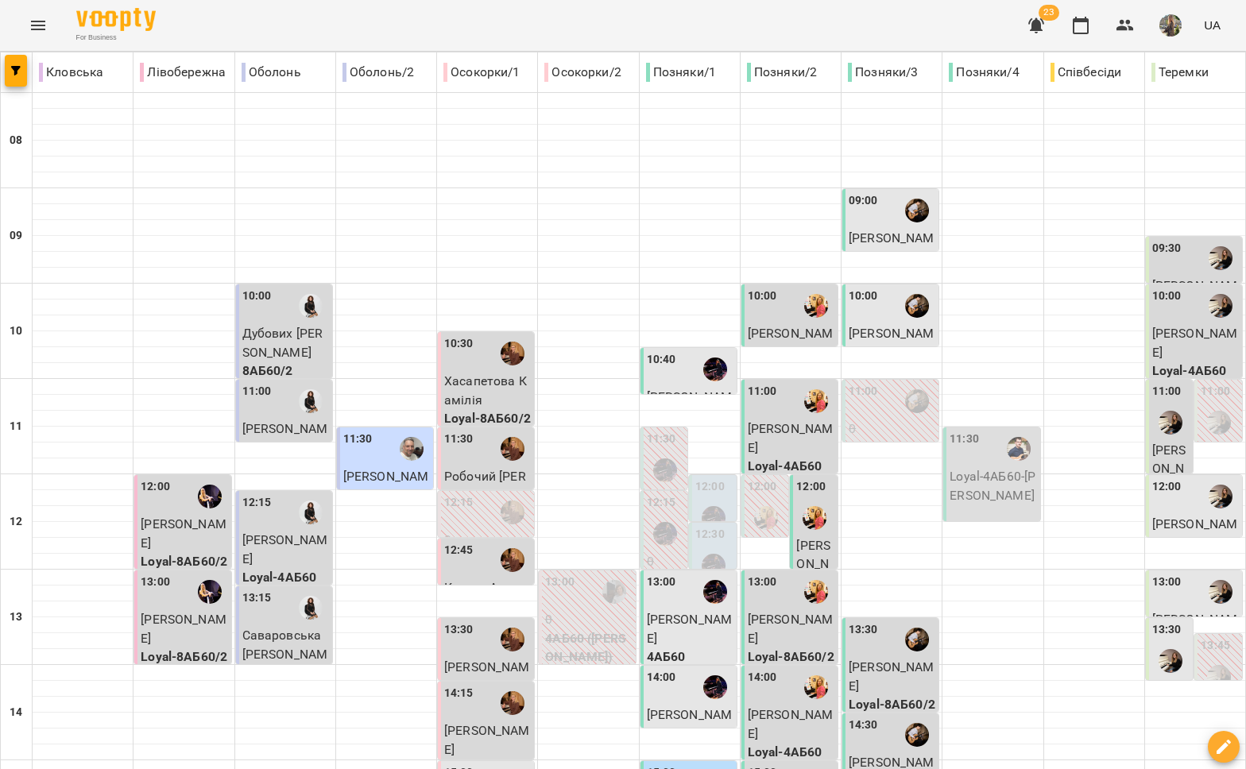
click at [778, 321] on div "10:00" at bounding box center [791, 306] width 87 height 37
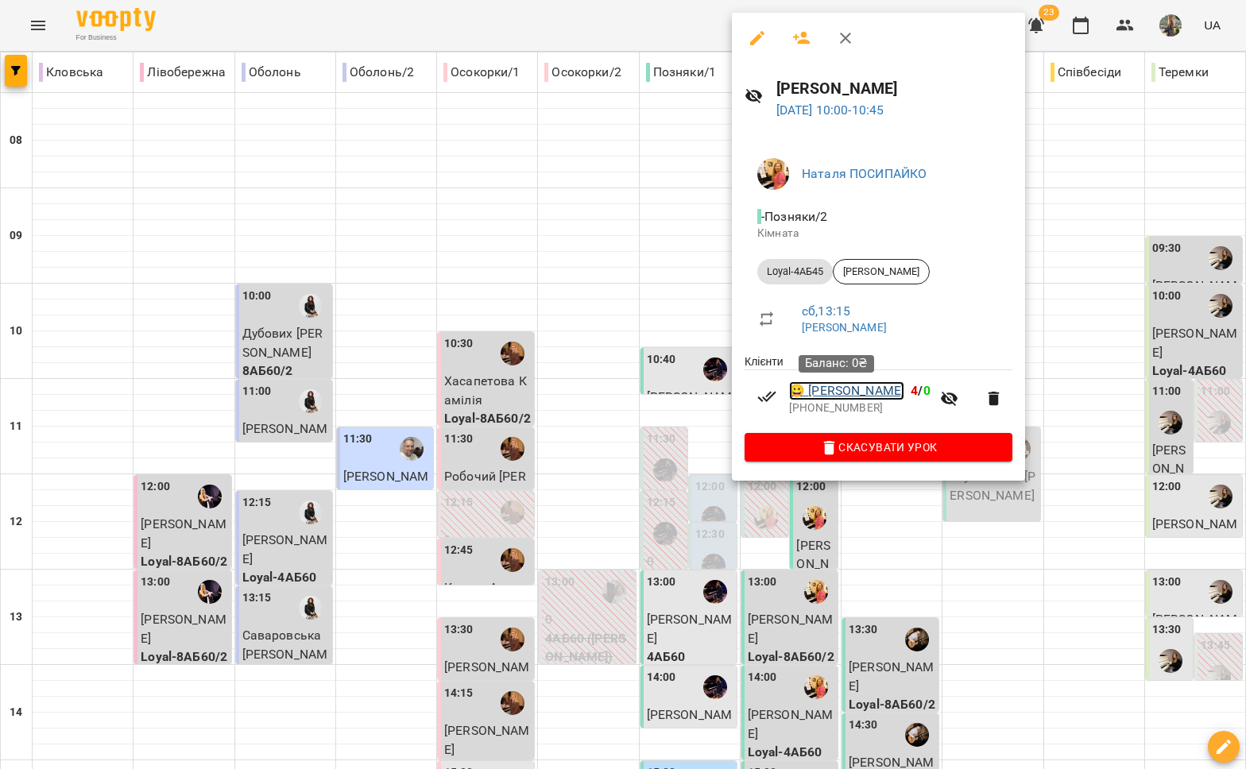
click at [837, 396] on link "😀 [PERSON_NAME]" at bounding box center [846, 390] width 115 height 19
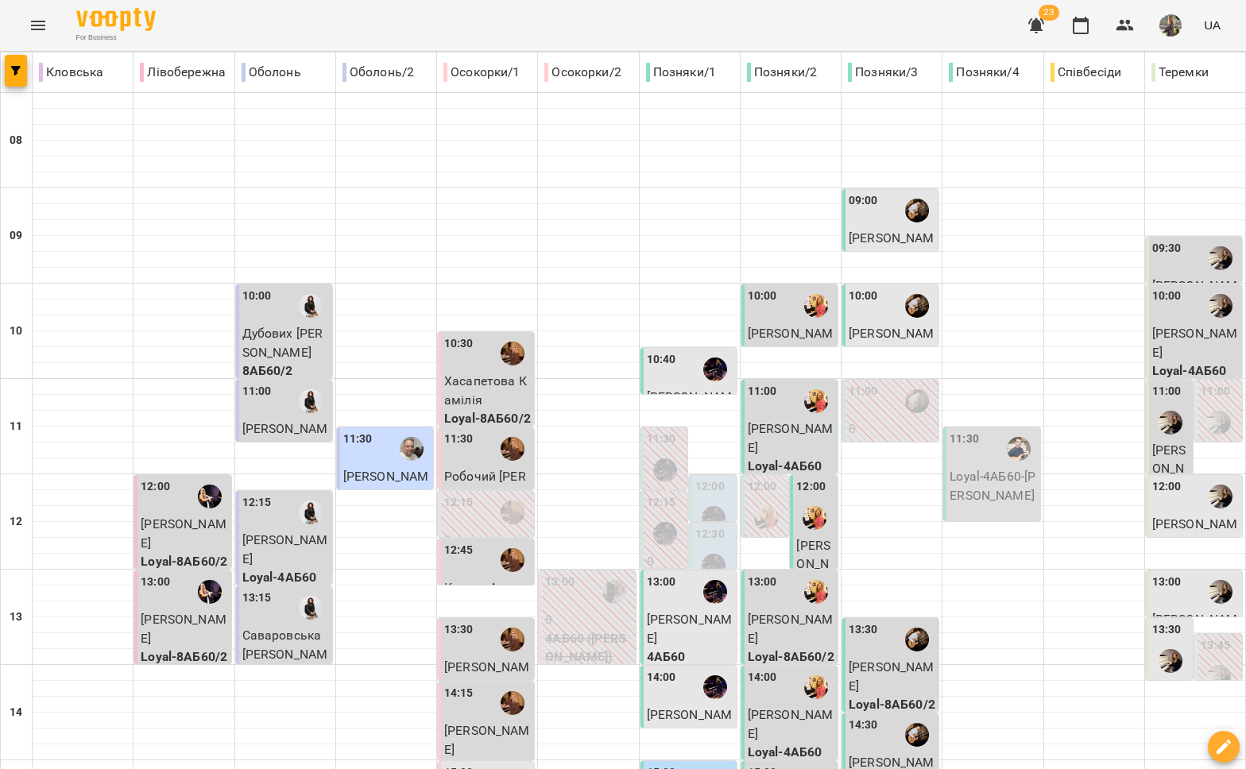
scroll to position [106, 0]
click at [760, 288] on div "10:00" at bounding box center [762, 306] width 29 height 37
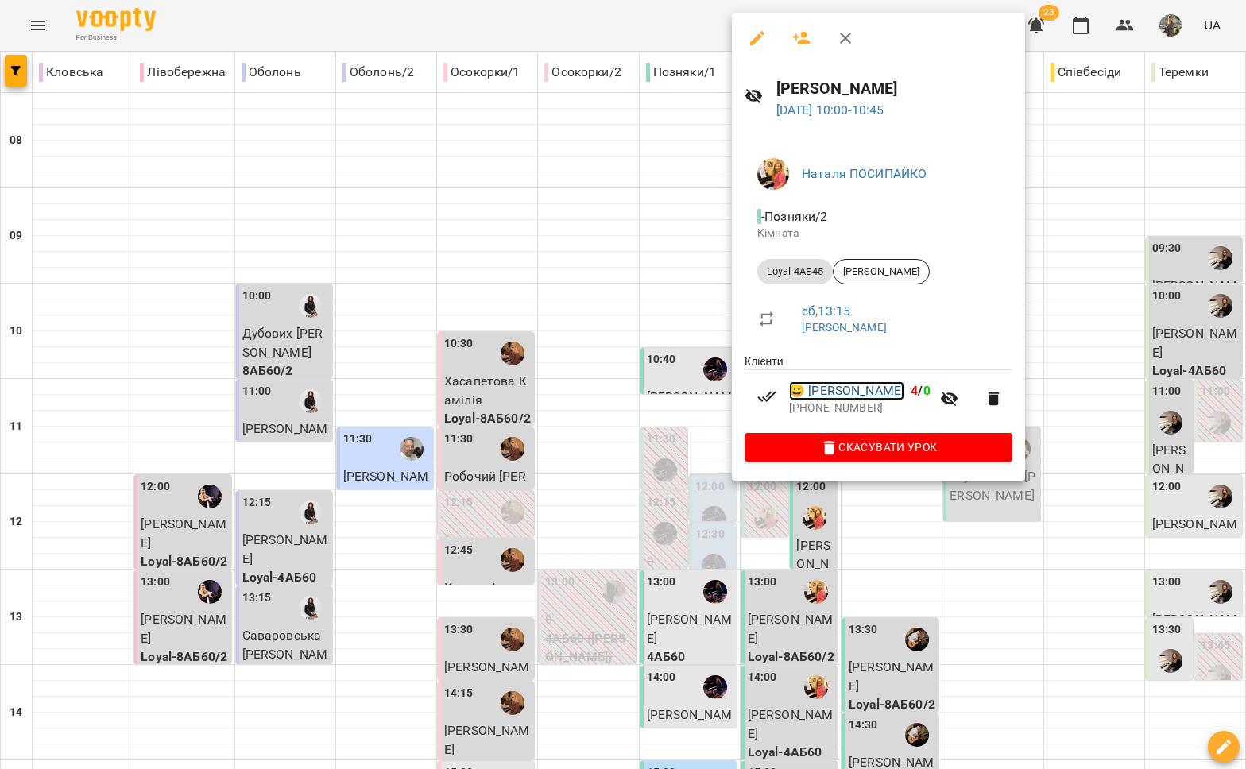
click at [843, 386] on link "😀 [PERSON_NAME]" at bounding box center [846, 390] width 115 height 19
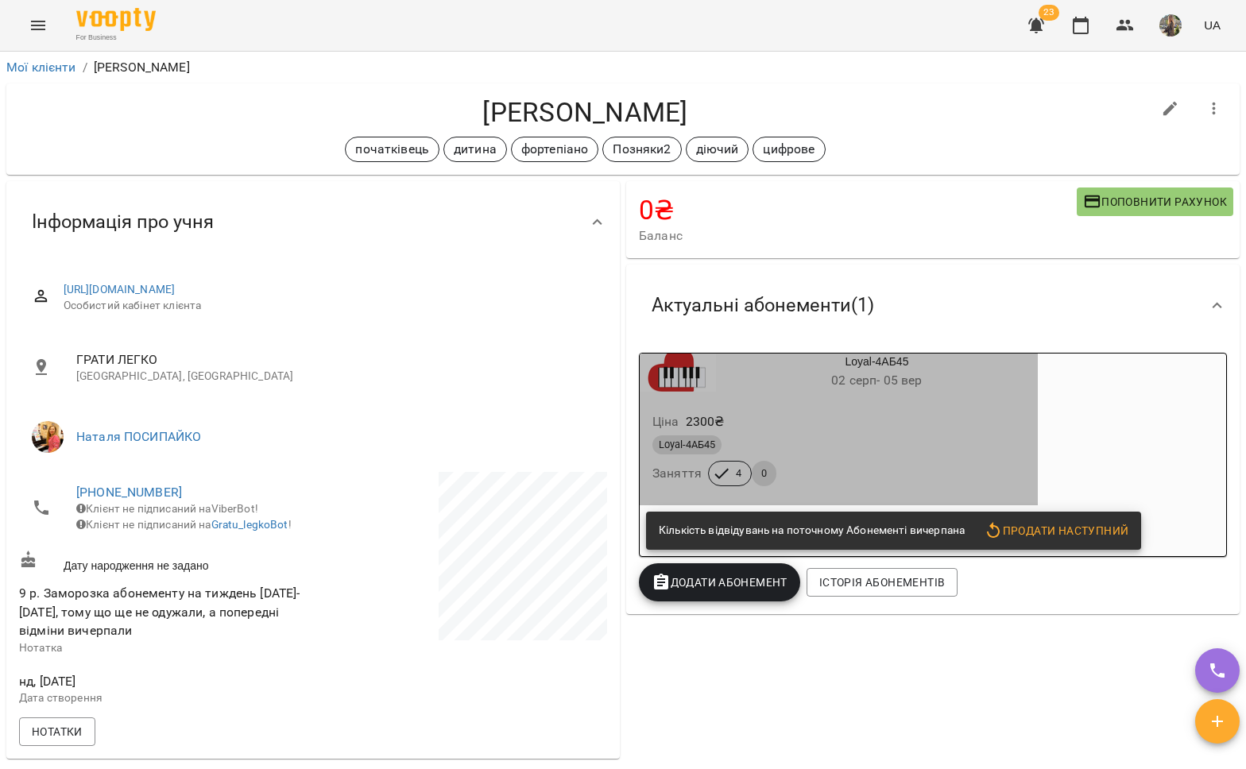
click at [1015, 444] on div "Loyal-4АБ45" at bounding box center [838, 444] width 373 height 19
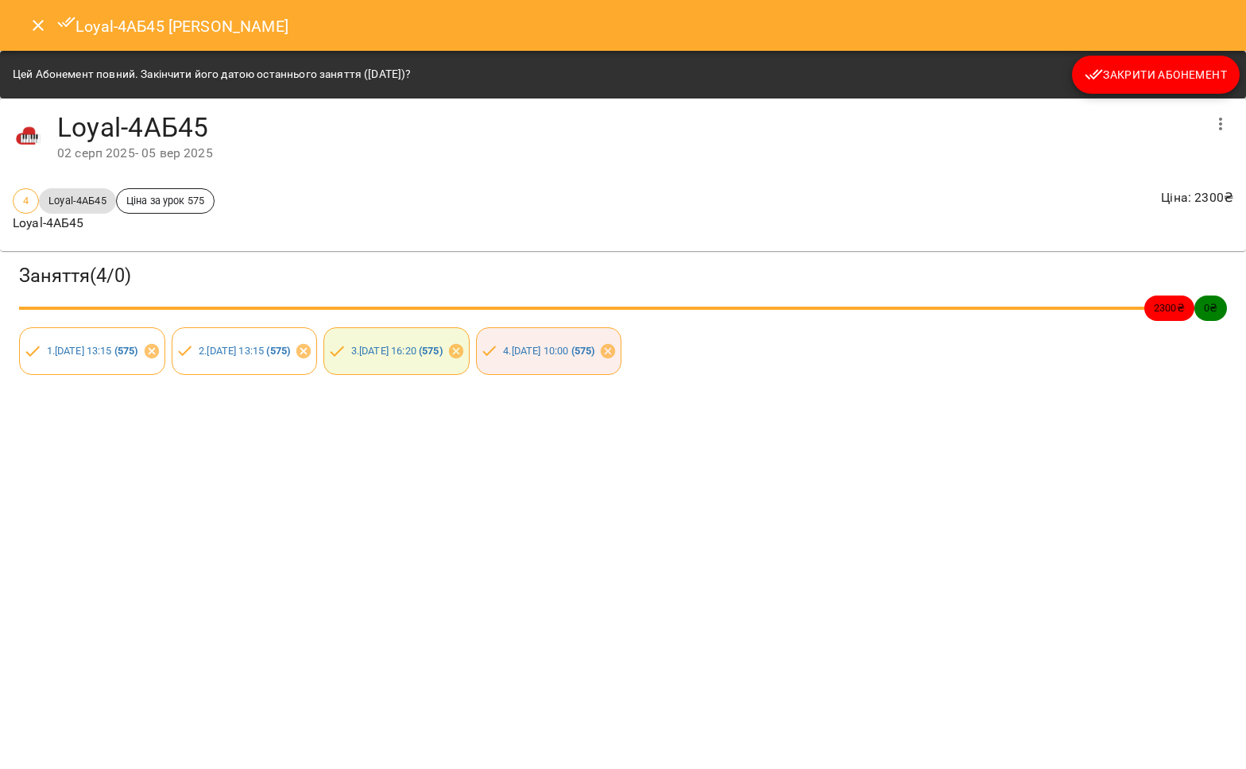
click at [1130, 76] on span "Закрити Абонемент" at bounding box center [1156, 74] width 142 height 19
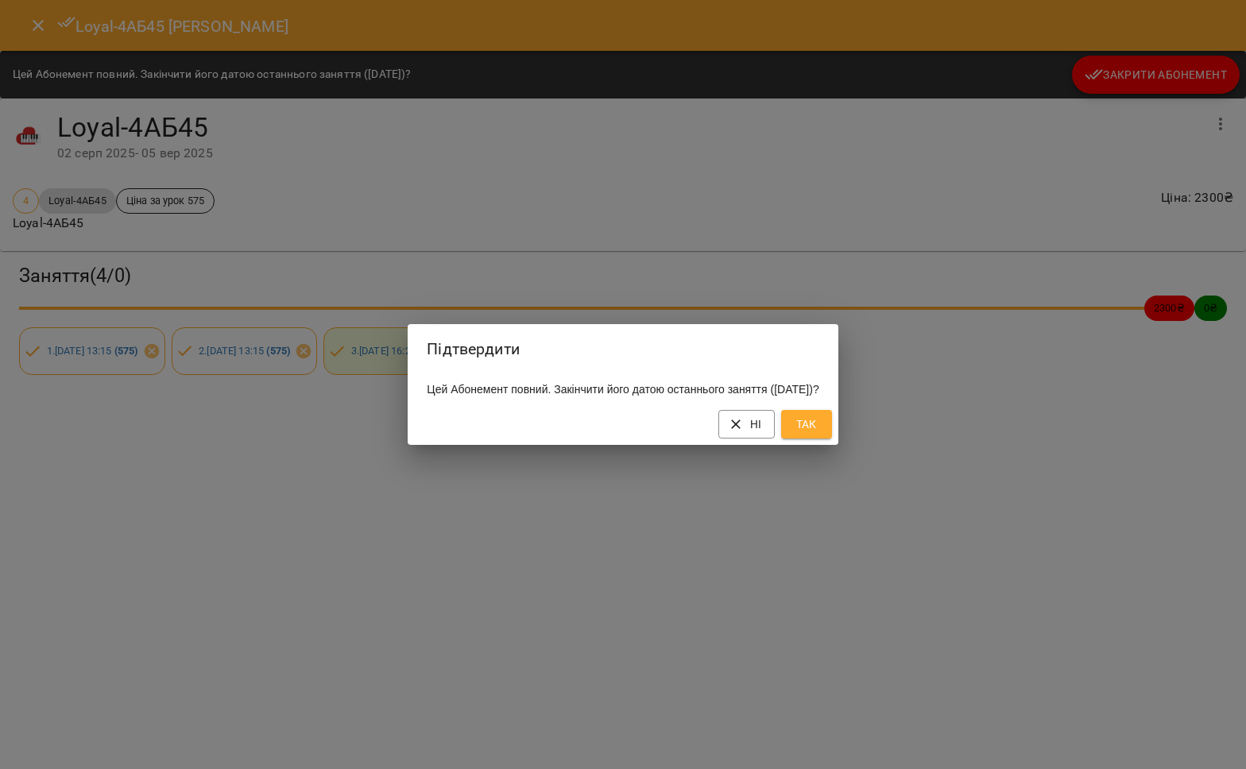
click at [834, 445] on div "Ні Так" at bounding box center [623, 424] width 430 height 41
click at [837, 427] on div "Ні Так" at bounding box center [623, 424] width 430 height 41
click at [832, 429] on button "Так" at bounding box center [806, 424] width 51 height 29
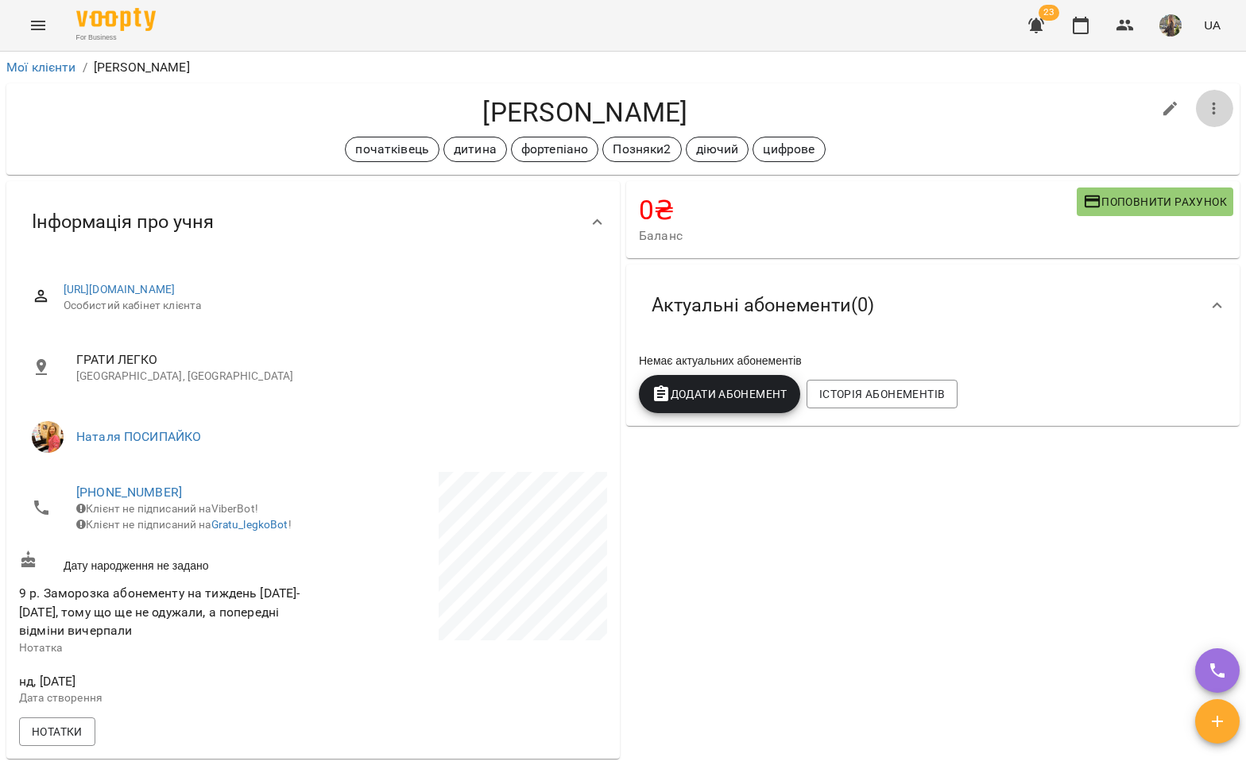
click at [1195, 98] on button "button" at bounding box center [1214, 109] width 38 height 38
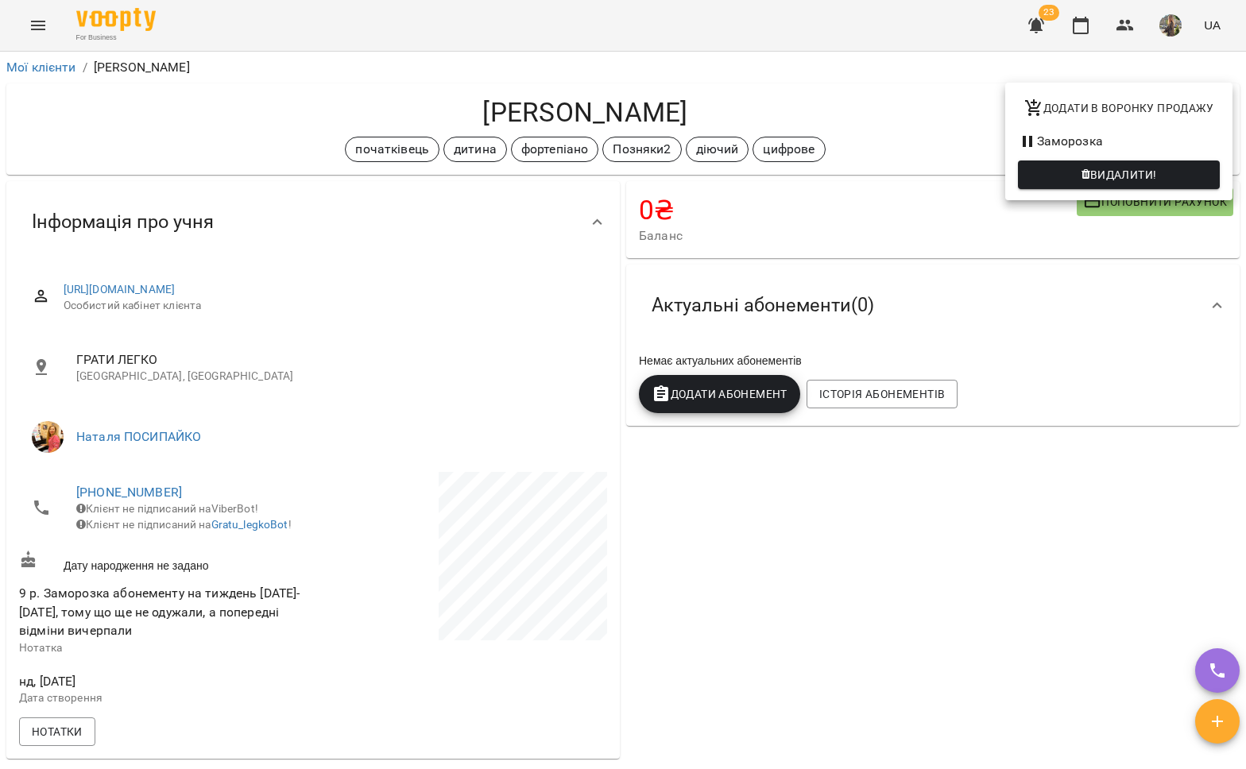
click at [951, 188] on div at bounding box center [623, 384] width 1246 height 769
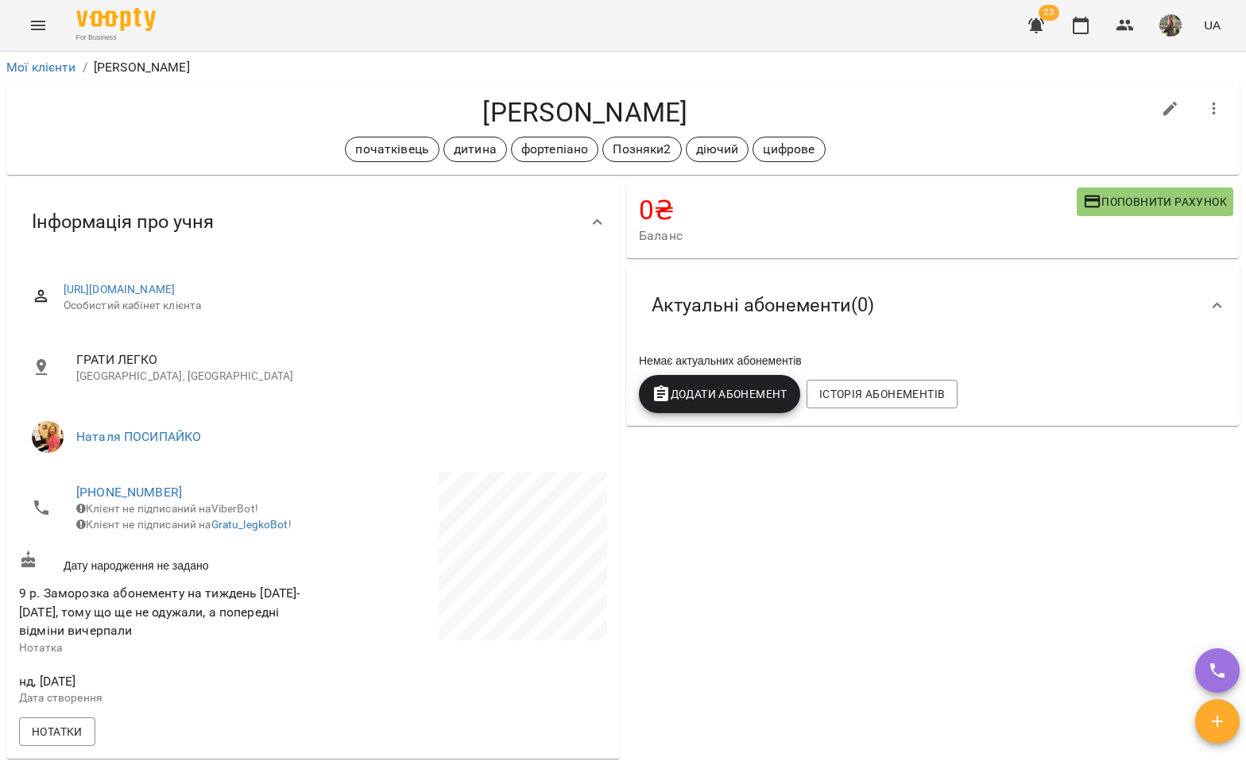
click at [1151, 107] on button "button" at bounding box center [1170, 109] width 38 height 38
select select "**"
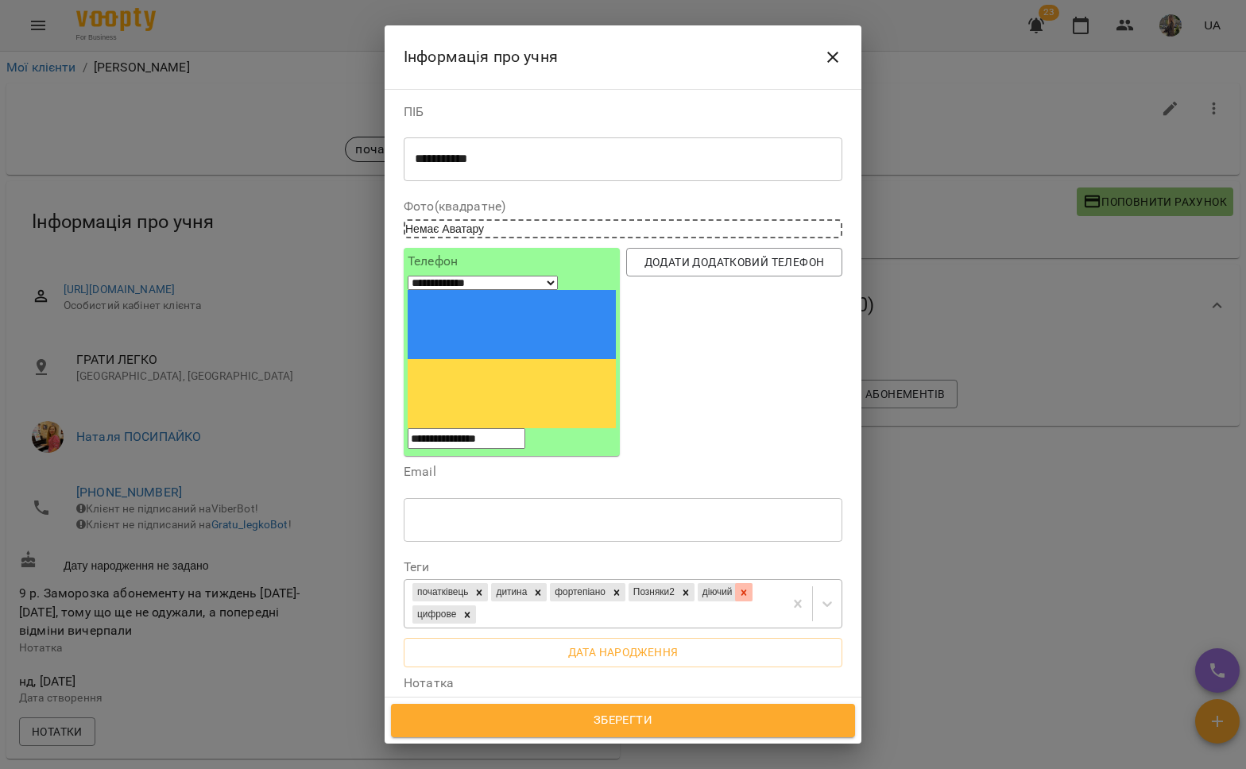
click at [741, 590] on icon at bounding box center [744, 593] width 6 height 6
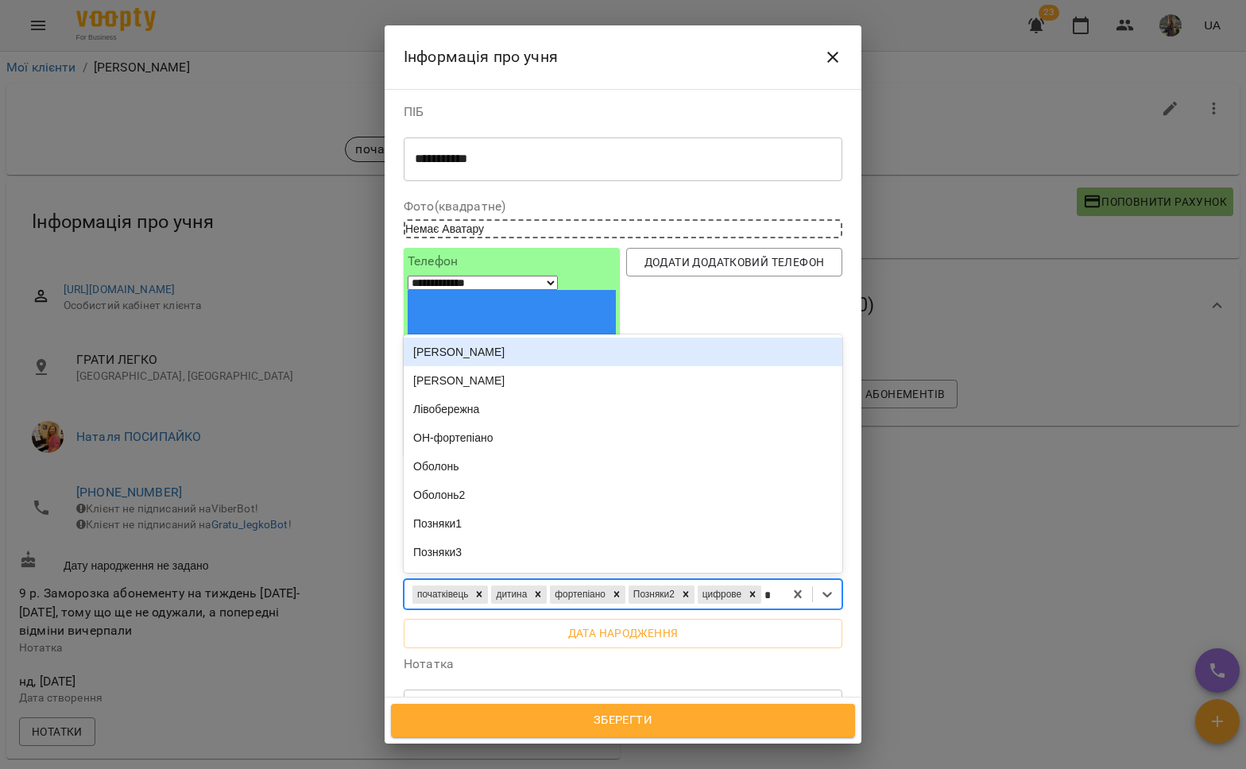
type input "**"
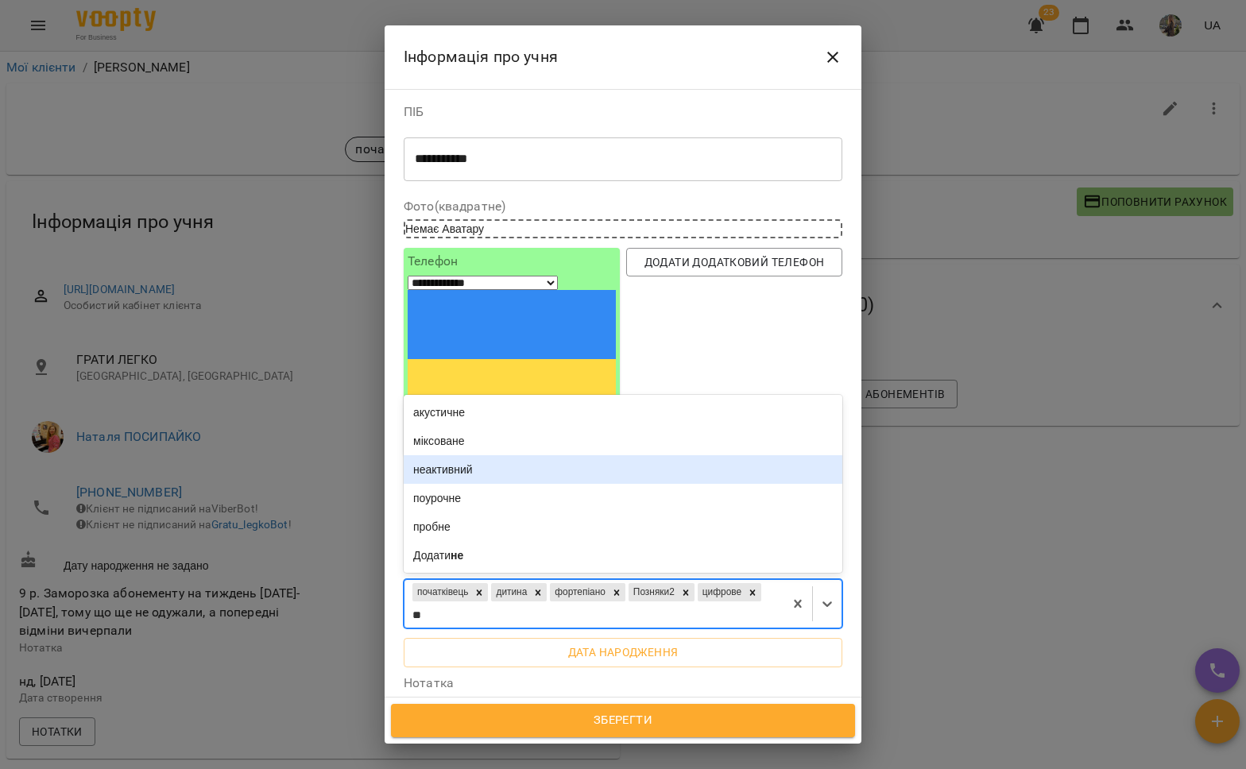
click at [482, 455] on div "неактивний" at bounding box center [623, 469] width 439 height 29
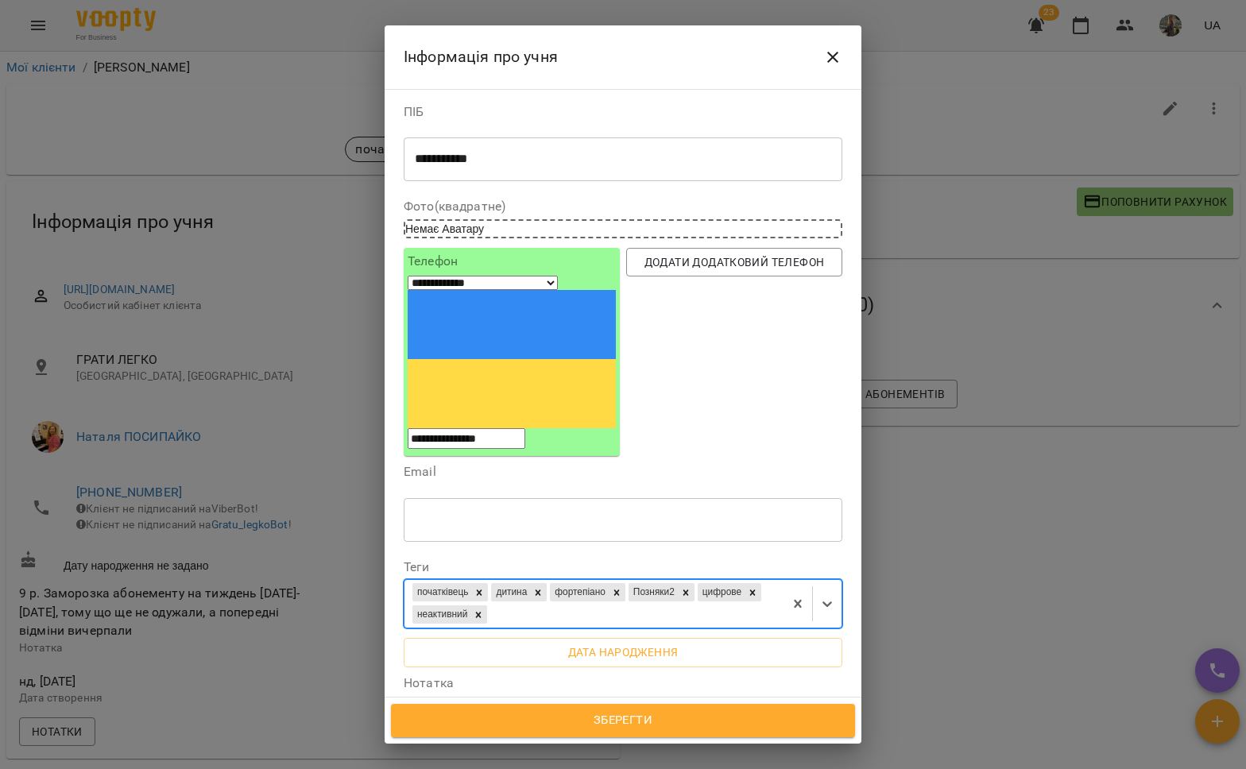
click at [693, 723] on textarea "**********" at bounding box center [615, 745] width 400 height 44
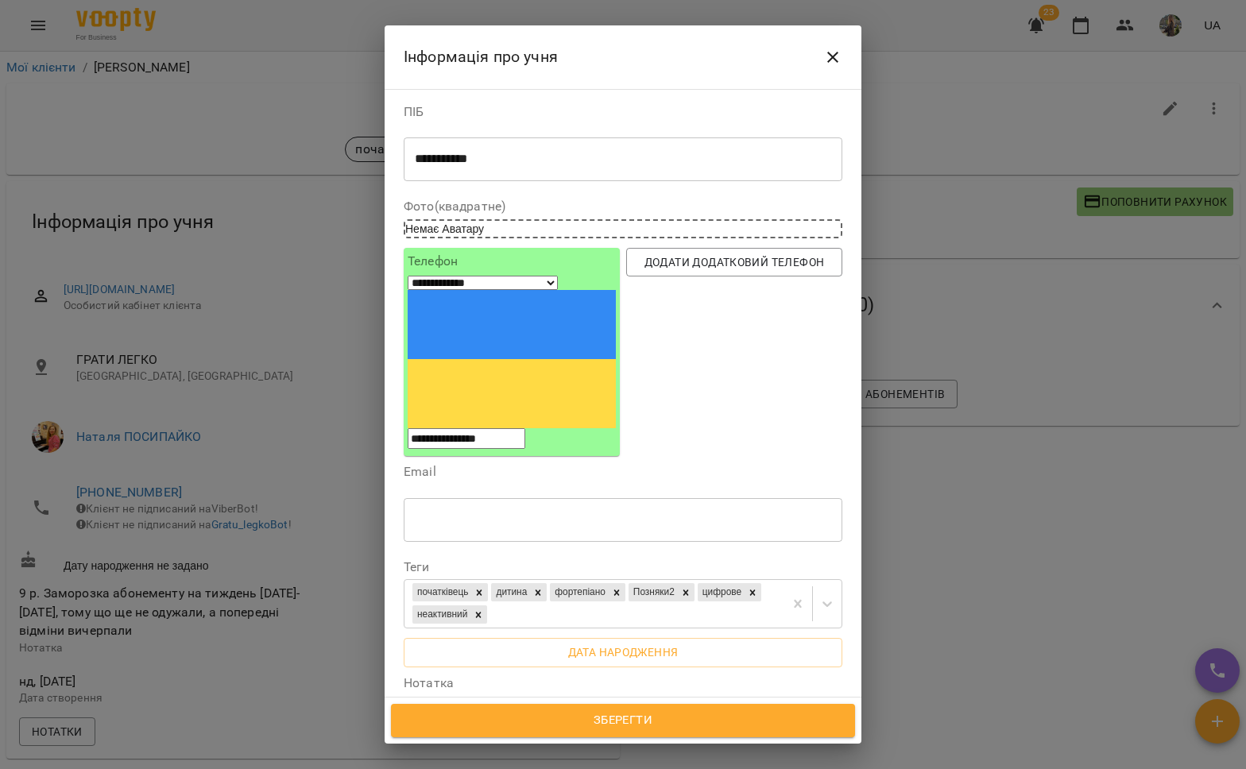
click at [482, 723] on textarea "**********" at bounding box center [615, 753] width 400 height 60
click at [555, 723] on textarea "**********" at bounding box center [615, 753] width 400 height 60
type textarea "**********"
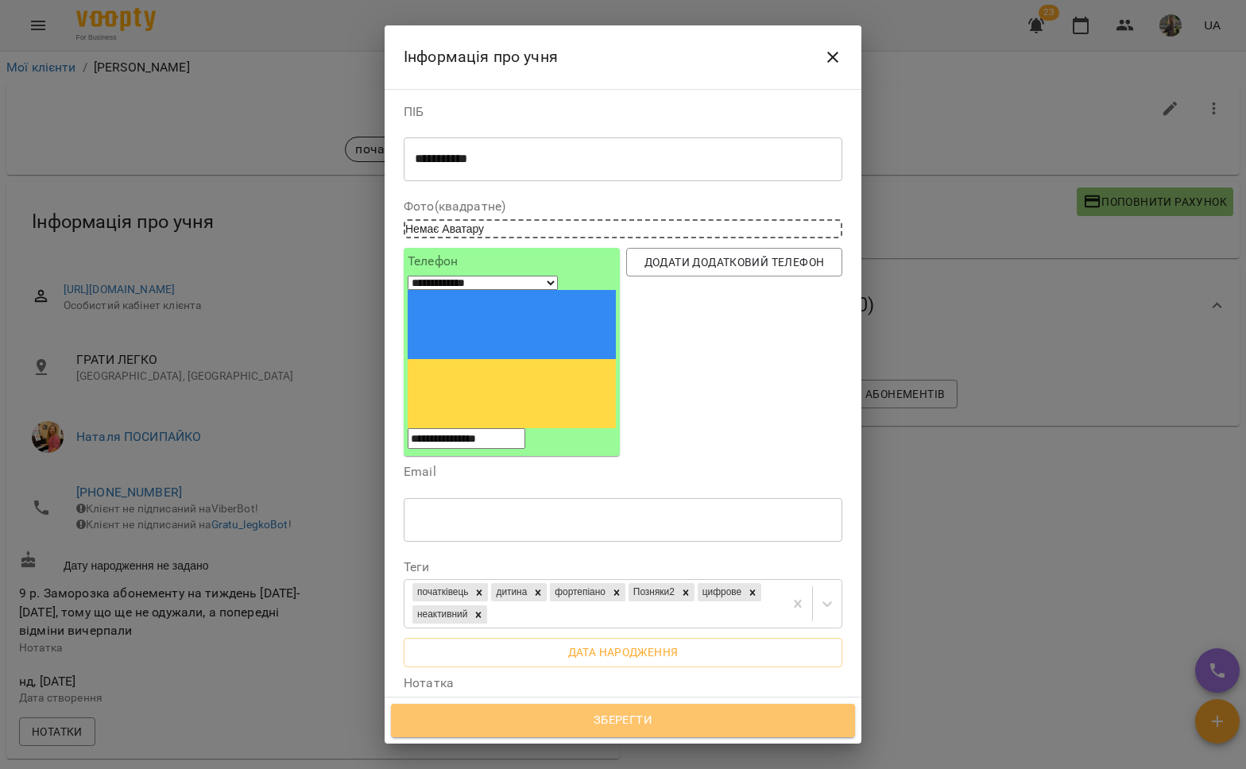
click at [583, 728] on span "Зберегти" at bounding box center [622, 720] width 429 height 21
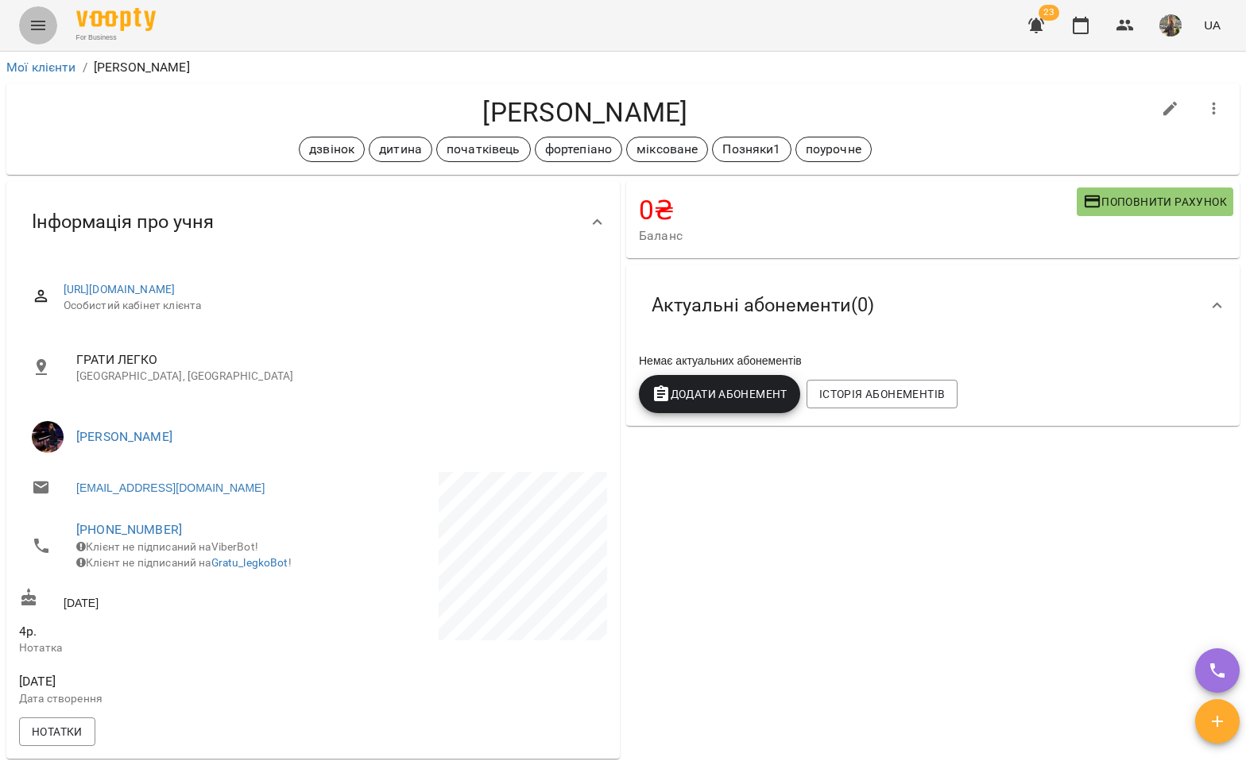
click at [52, 32] on button "Menu" at bounding box center [38, 25] width 38 height 38
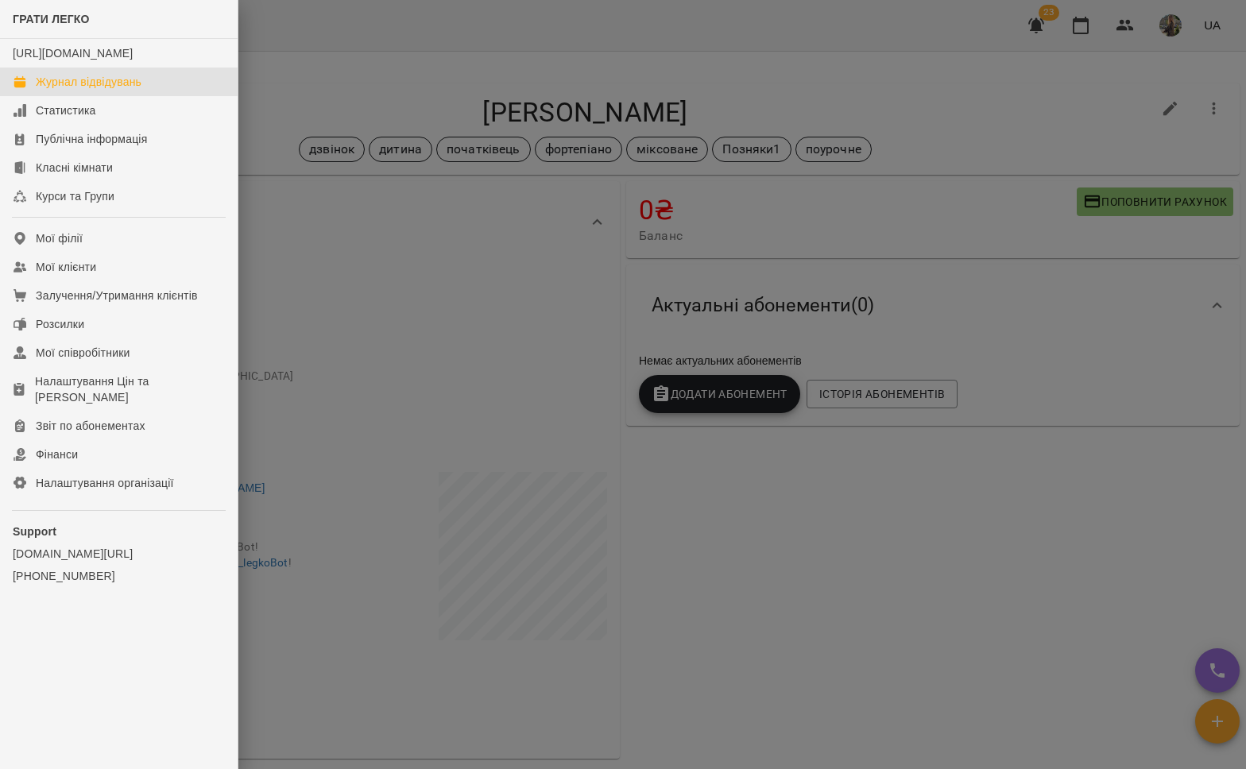
click at [79, 90] on div "Журнал відвідувань" at bounding box center [89, 82] width 106 height 16
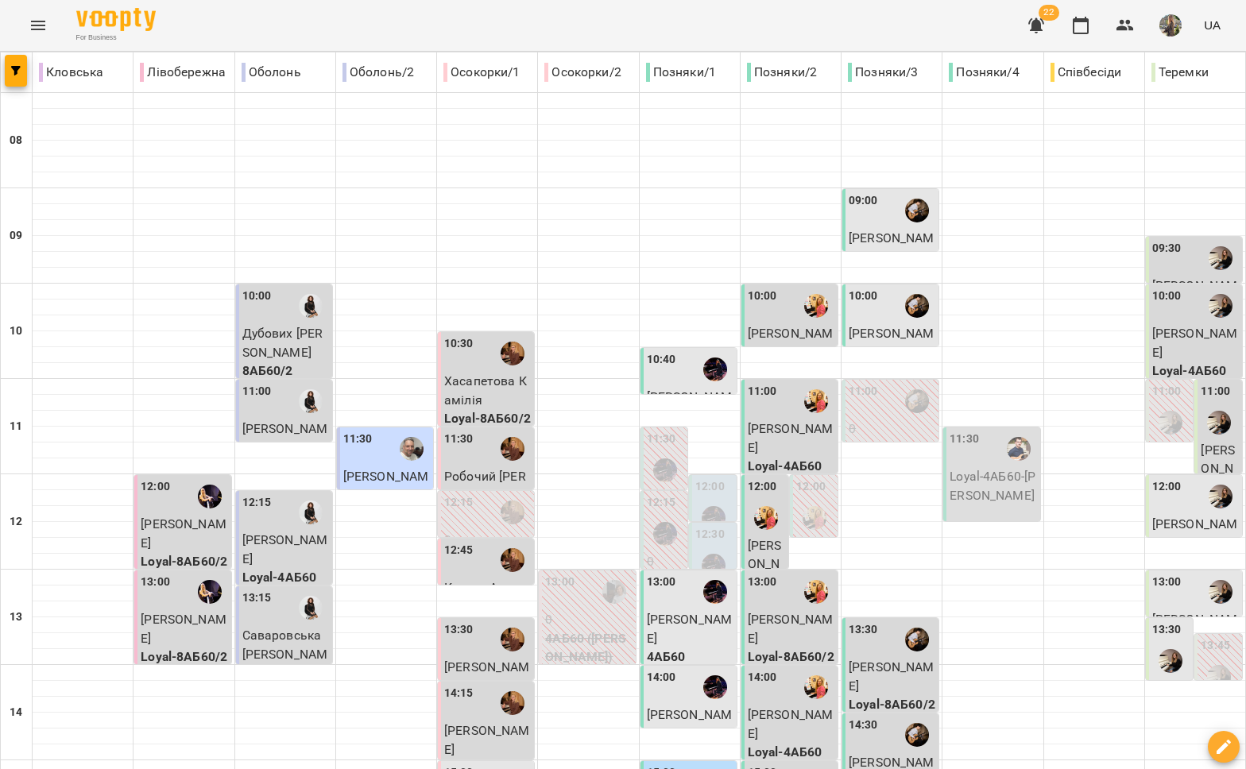
scroll to position [203, 0]
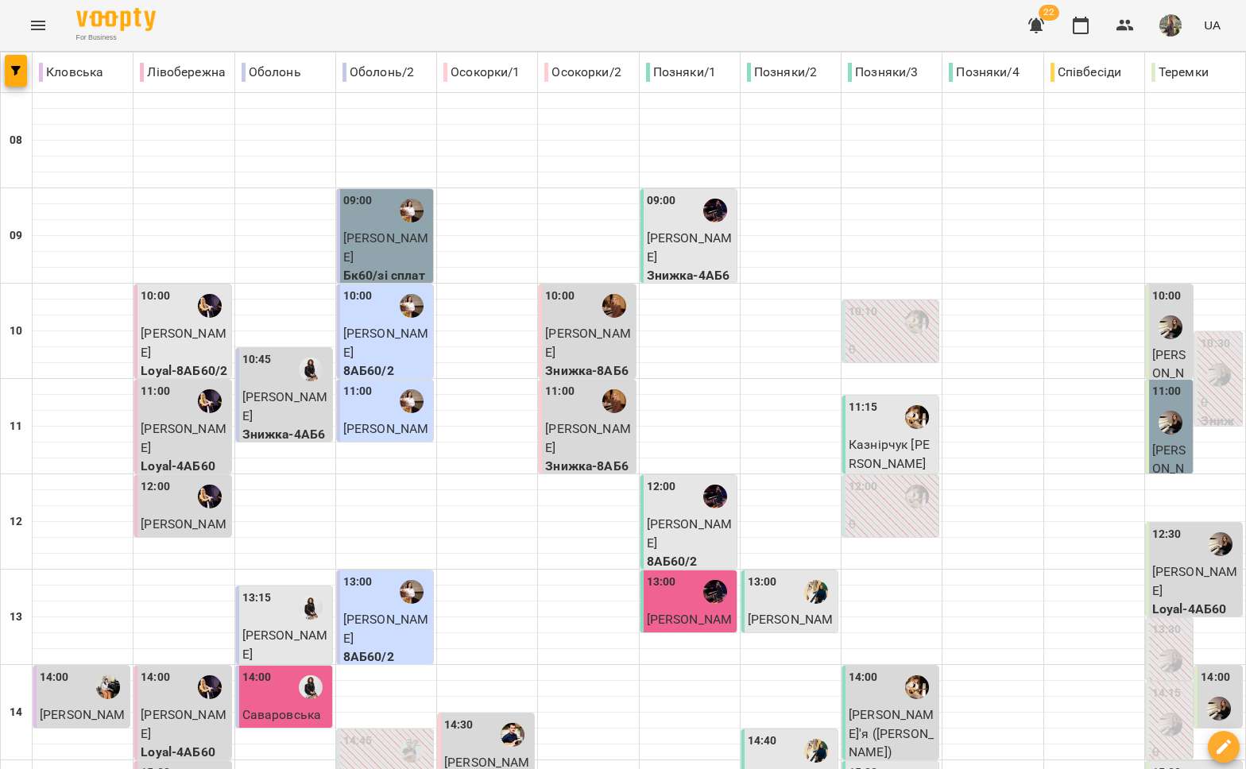
type input "**********"
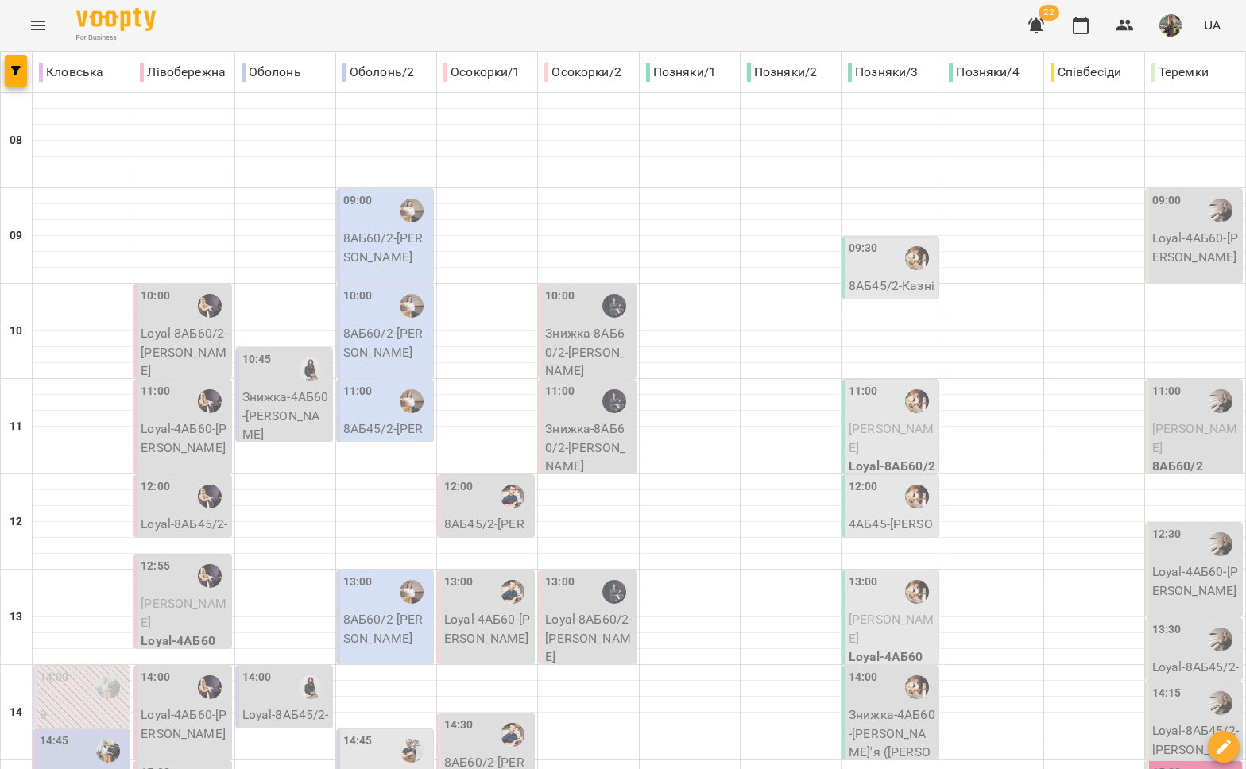
scroll to position [668, 0]
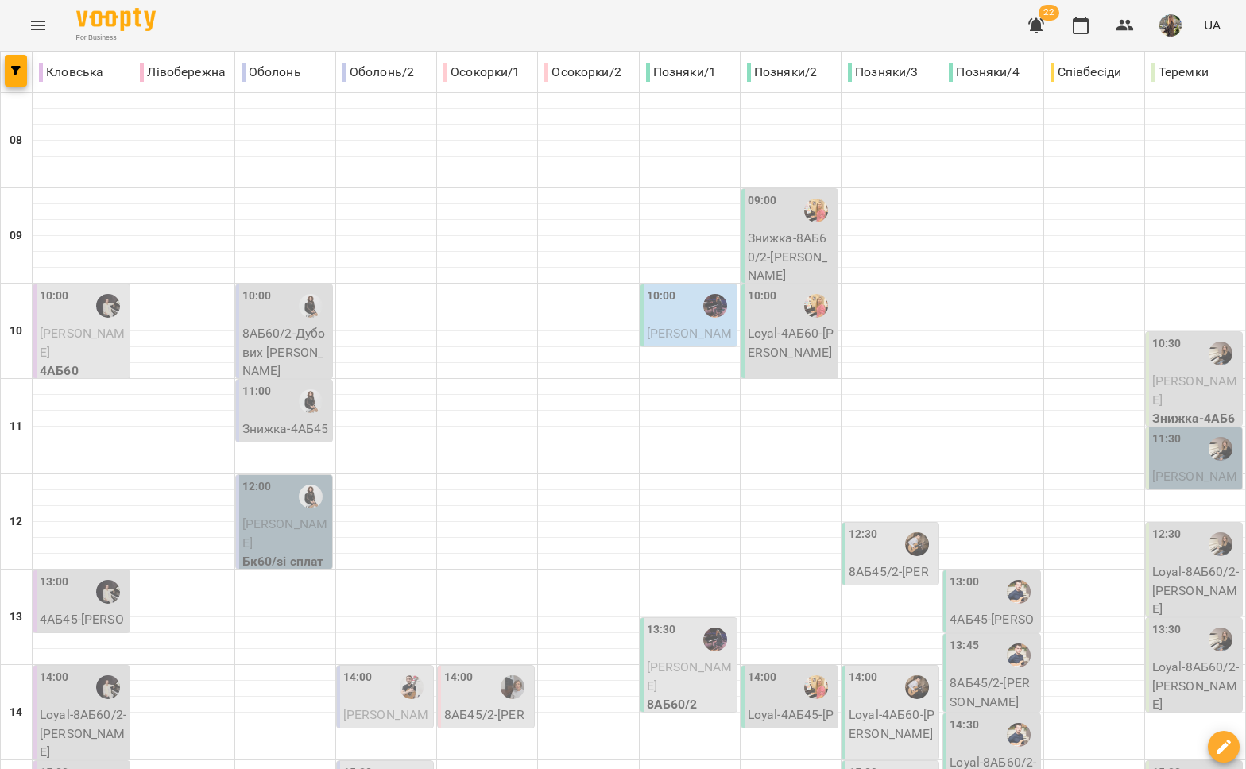
scroll to position [124, 0]
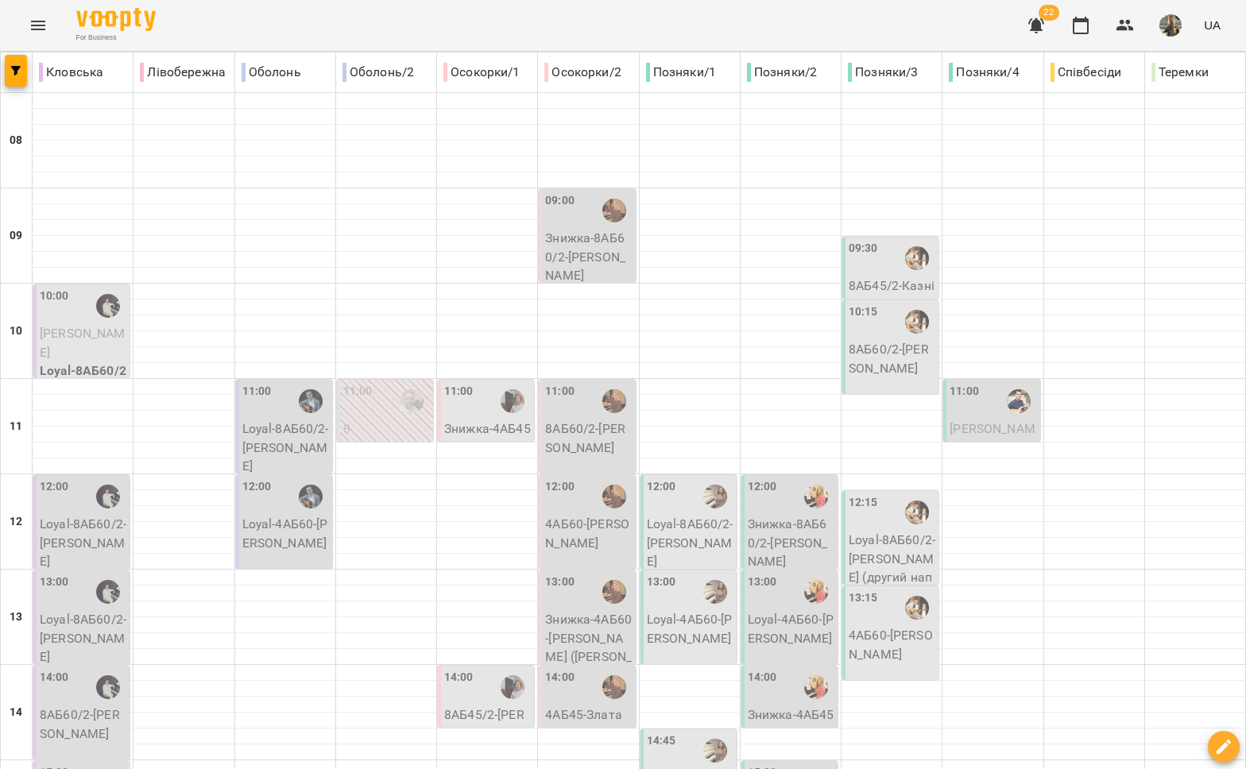
scroll to position [594, 0]
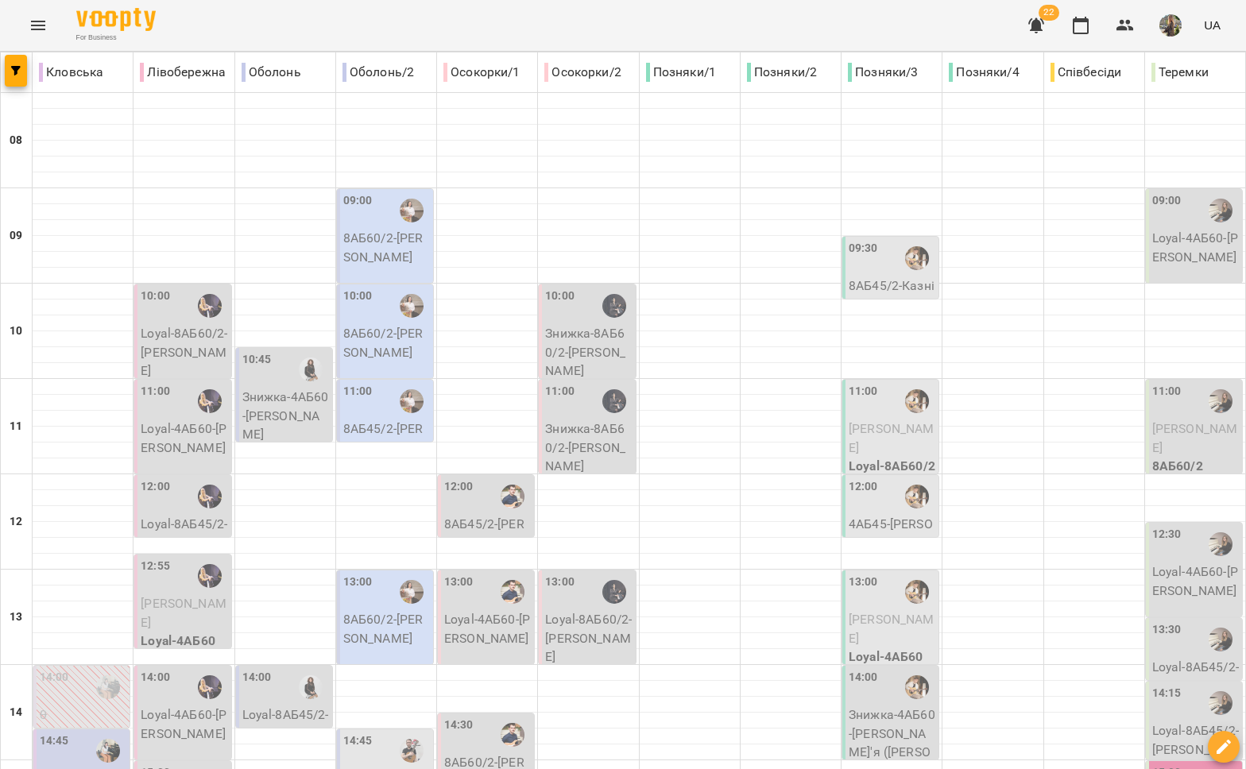
scroll to position [668, 0]
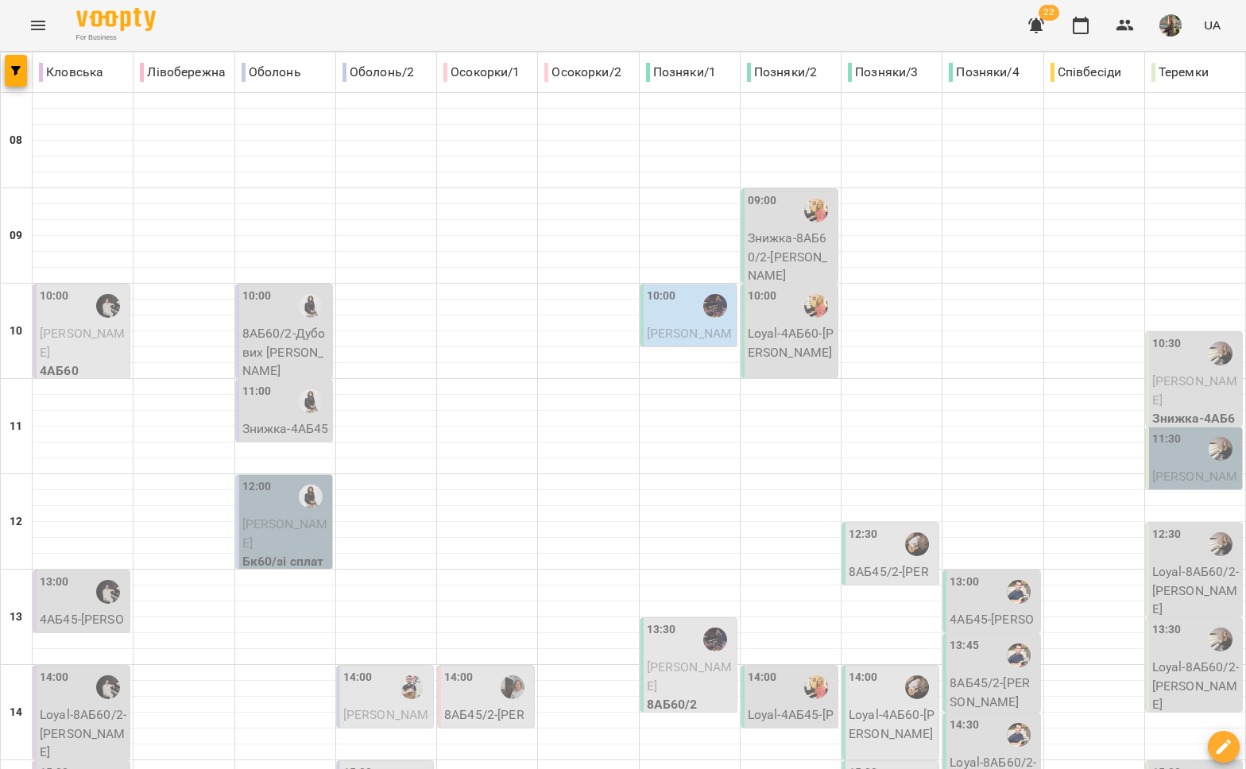
scroll to position [0, 0]
click at [666, 316] on div "10:00" at bounding box center [661, 306] width 29 height 37
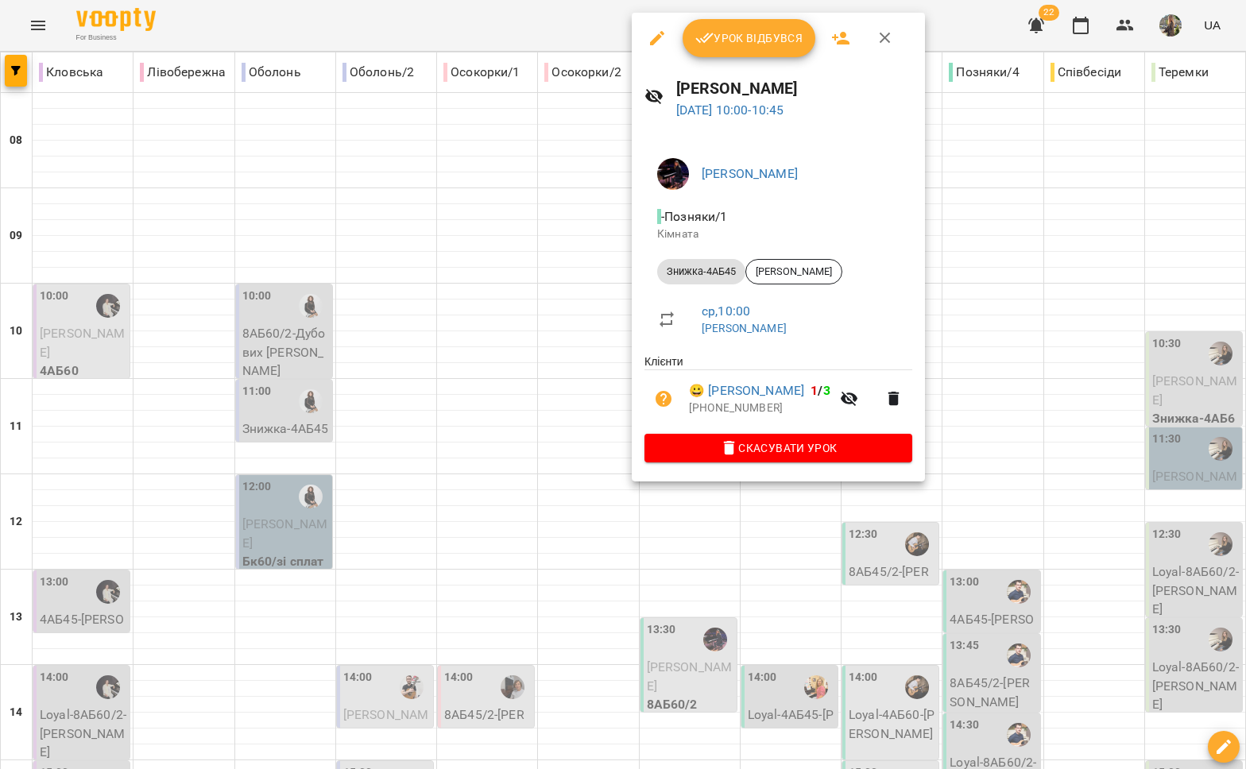
click at [695, 546] on div at bounding box center [623, 384] width 1246 height 769
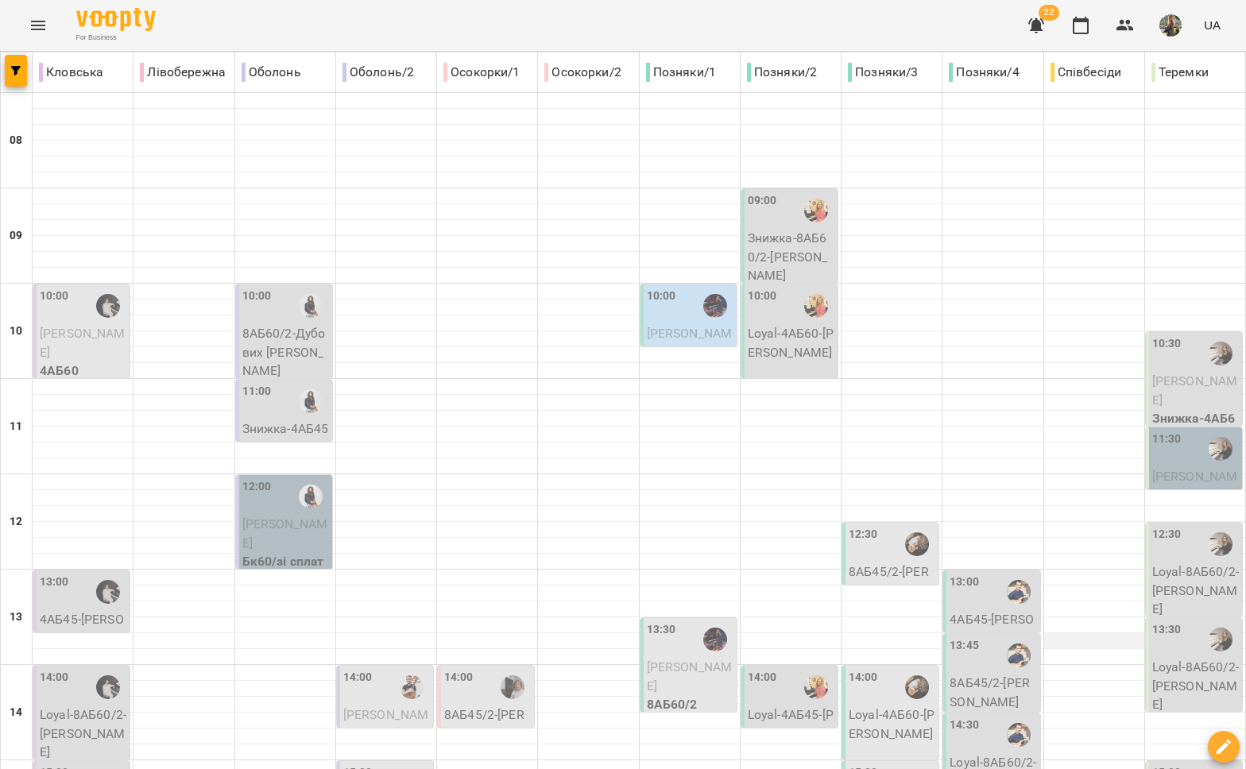
scroll to position [185, 0]
click at [677, 660] on span "[PERSON_NAME]" at bounding box center [690, 677] width 86 height 34
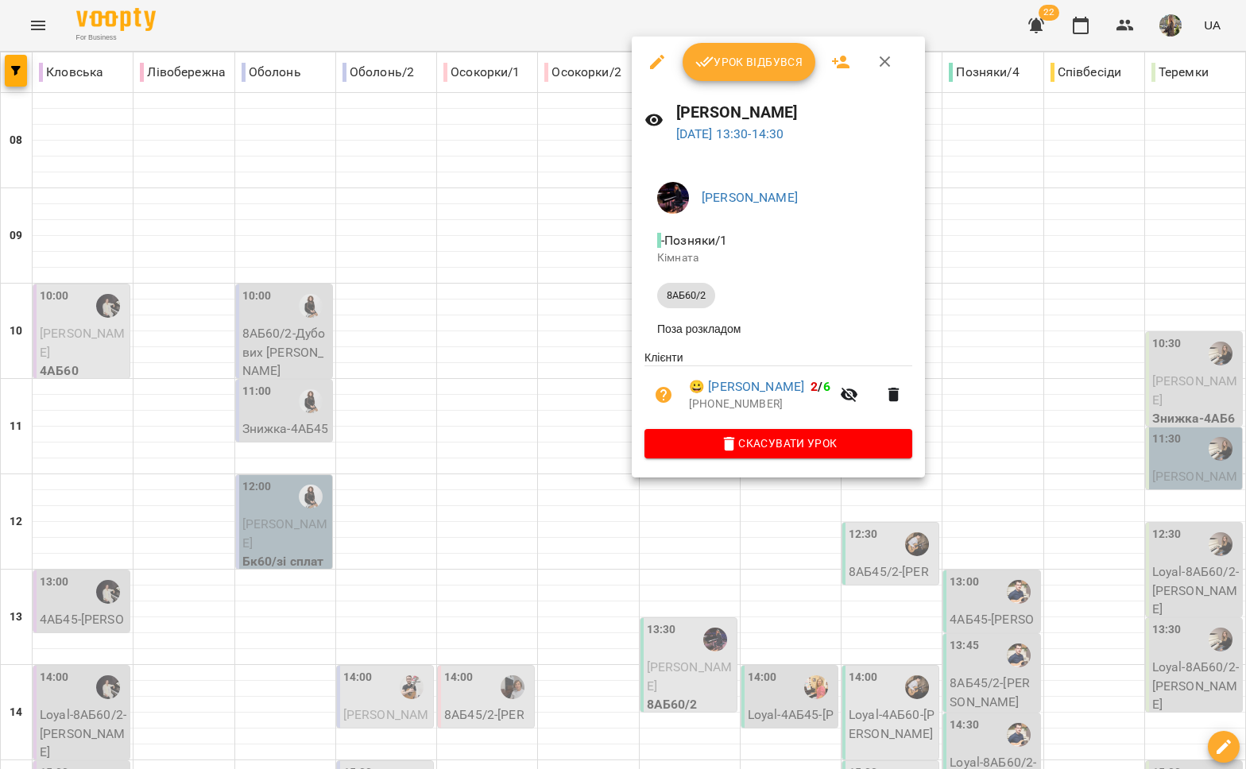
click at [677, 590] on div at bounding box center [623, 384] width 1246 height 769
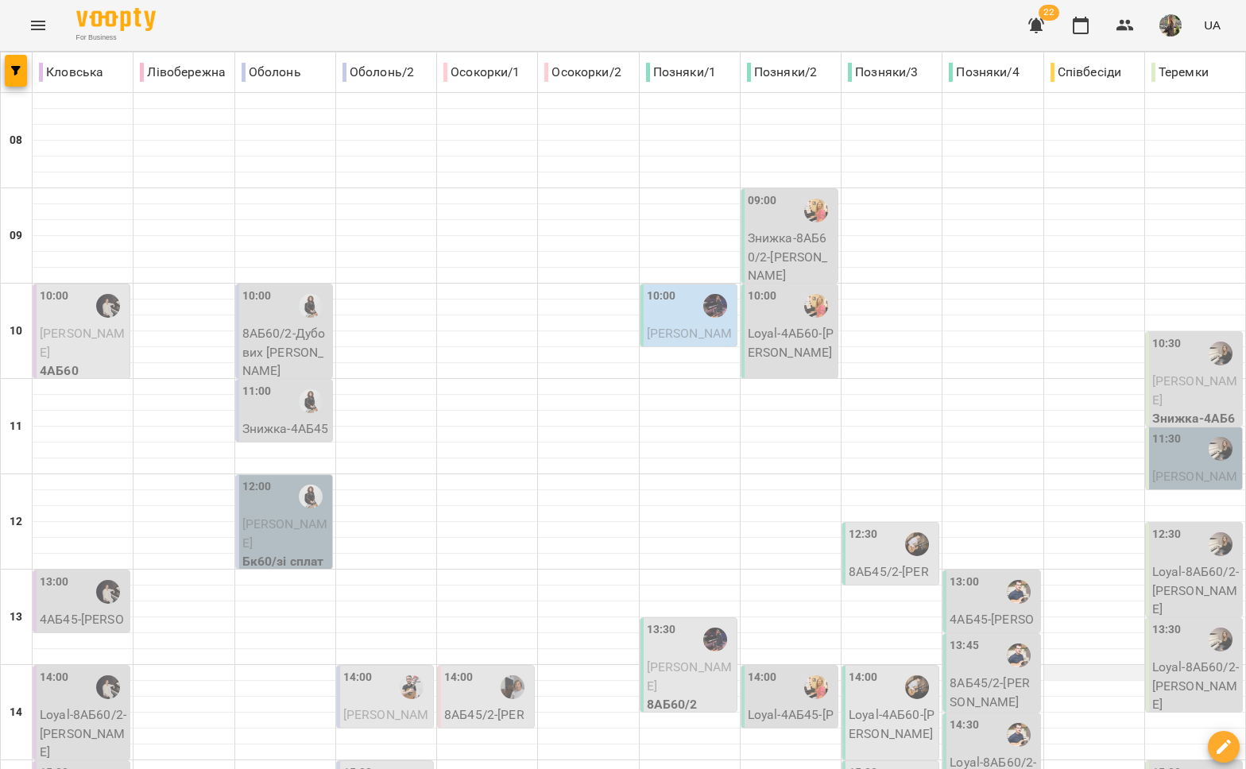
scroll to position [536, 0]
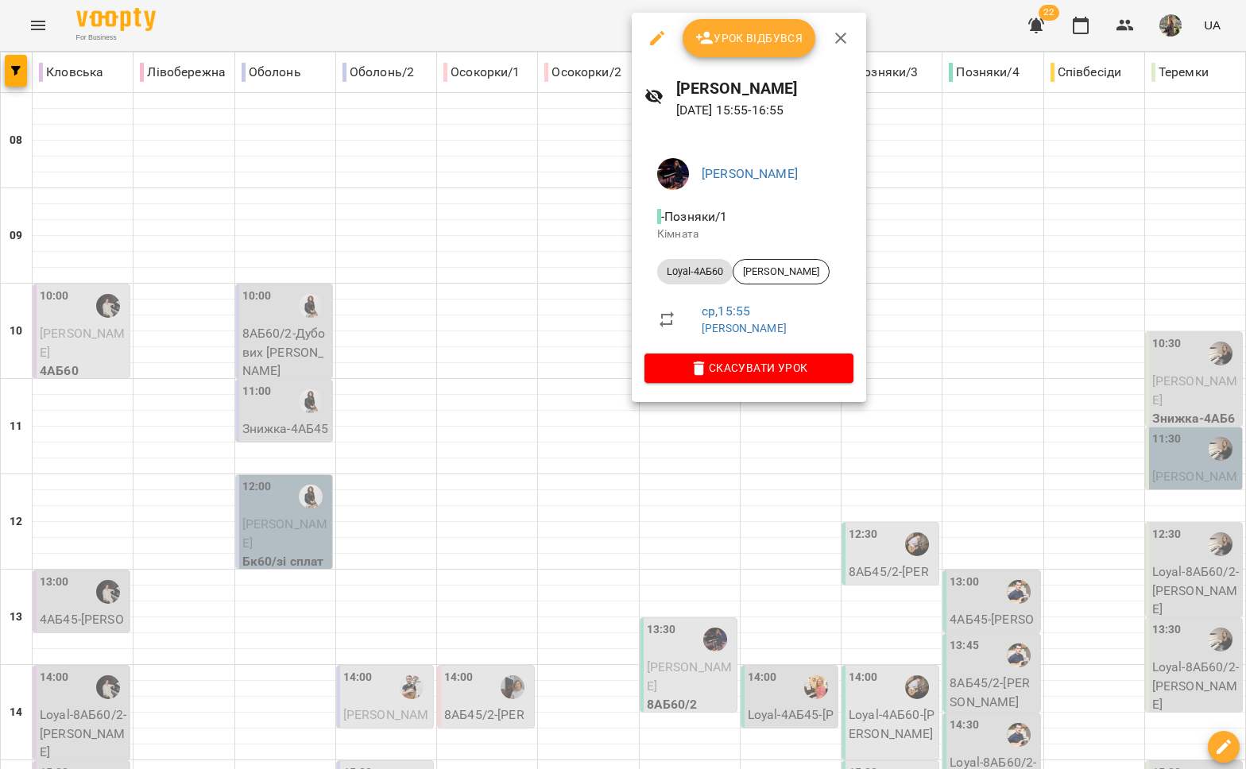
click at [677, 485] on div at bounding box center [623, 384] width 1246 height 769
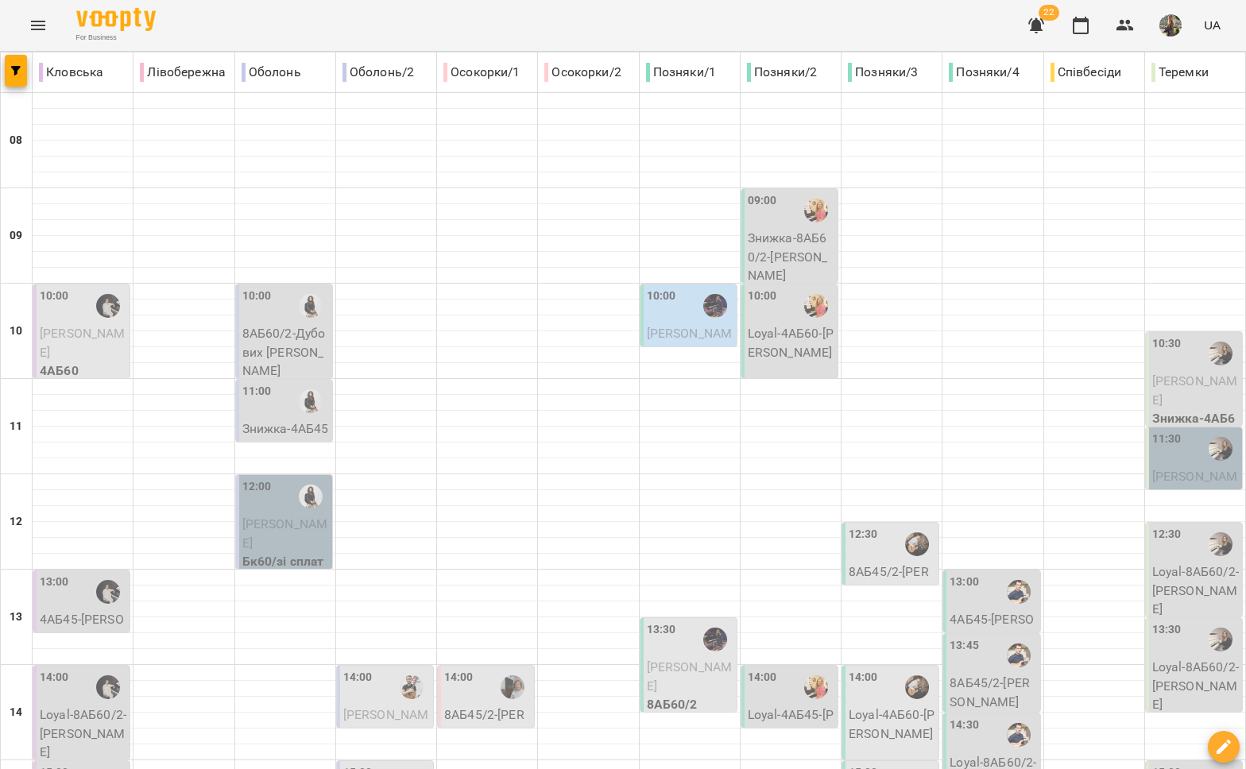
scroll to position [668, 0]
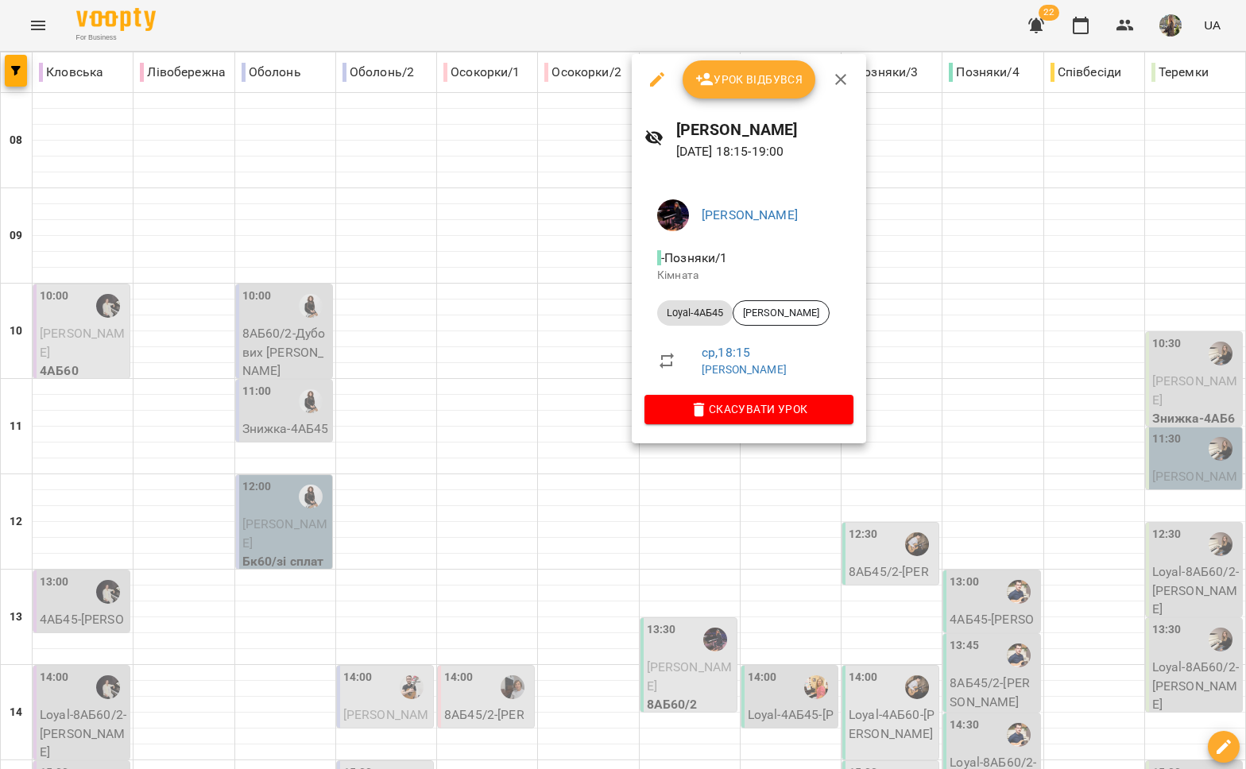
click at [721, 560] on div at bounding box center [623, 384] width 1246 height 769
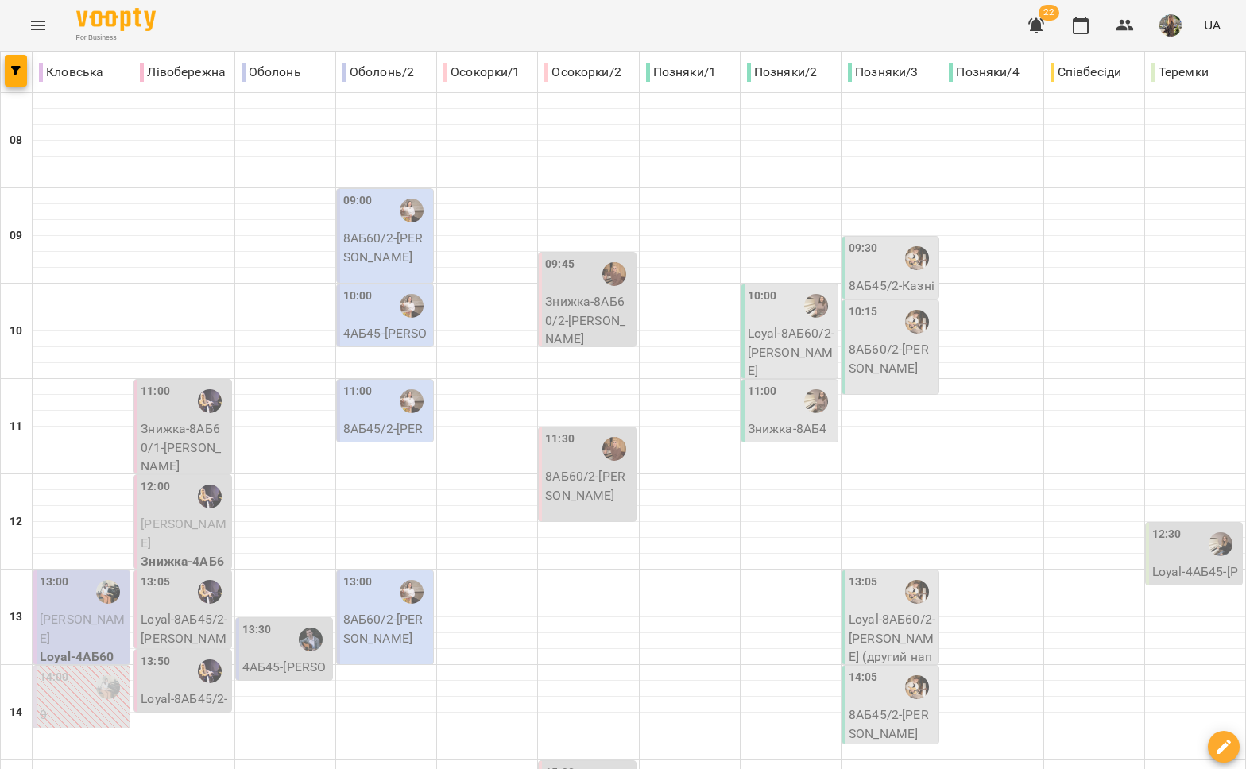
scroll to position [282, 0]
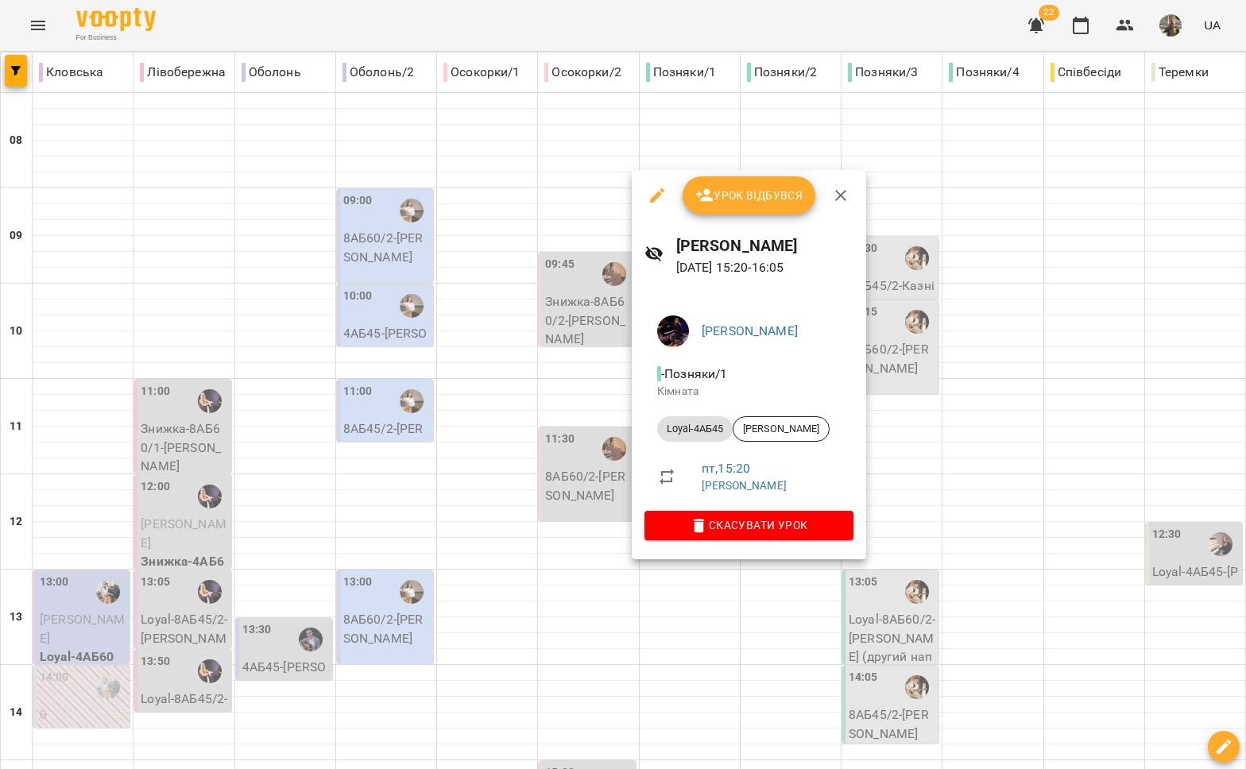
click at [796, 589] on div at bounding box center [623, 384] width 1246 height 769
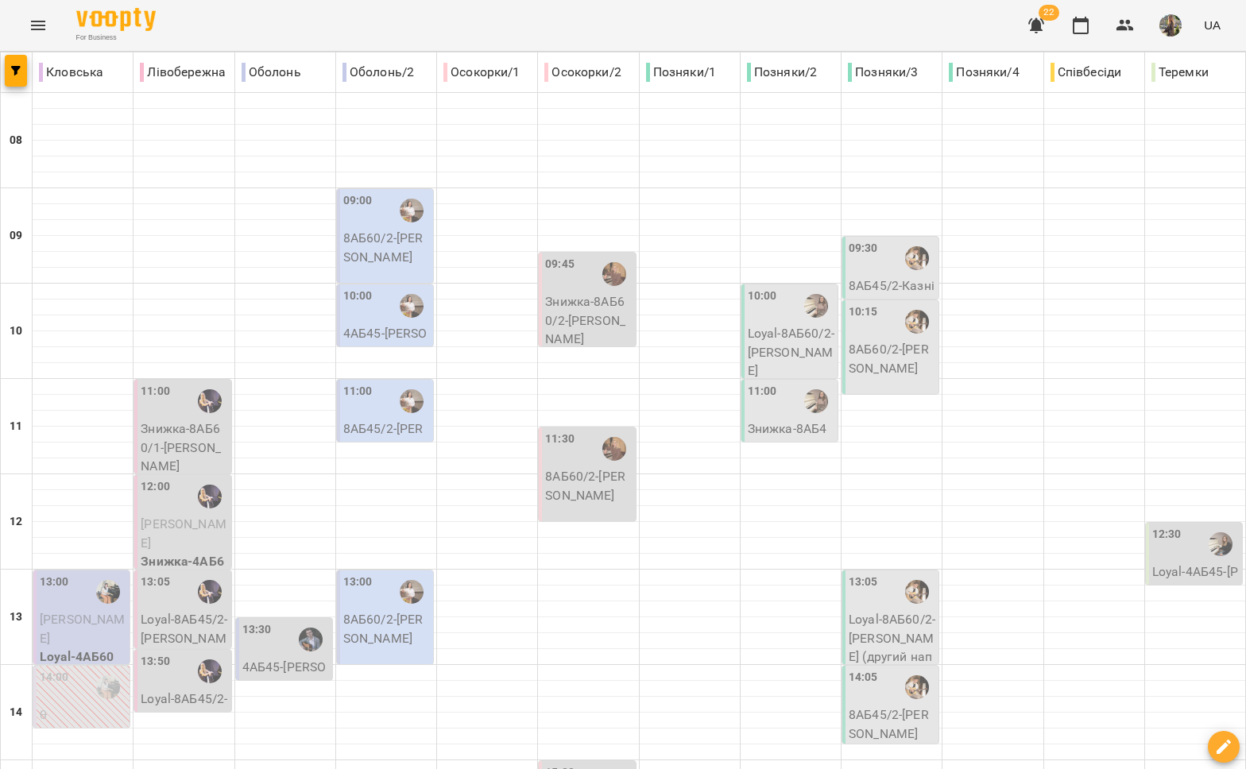
scroll to position [668, 0]
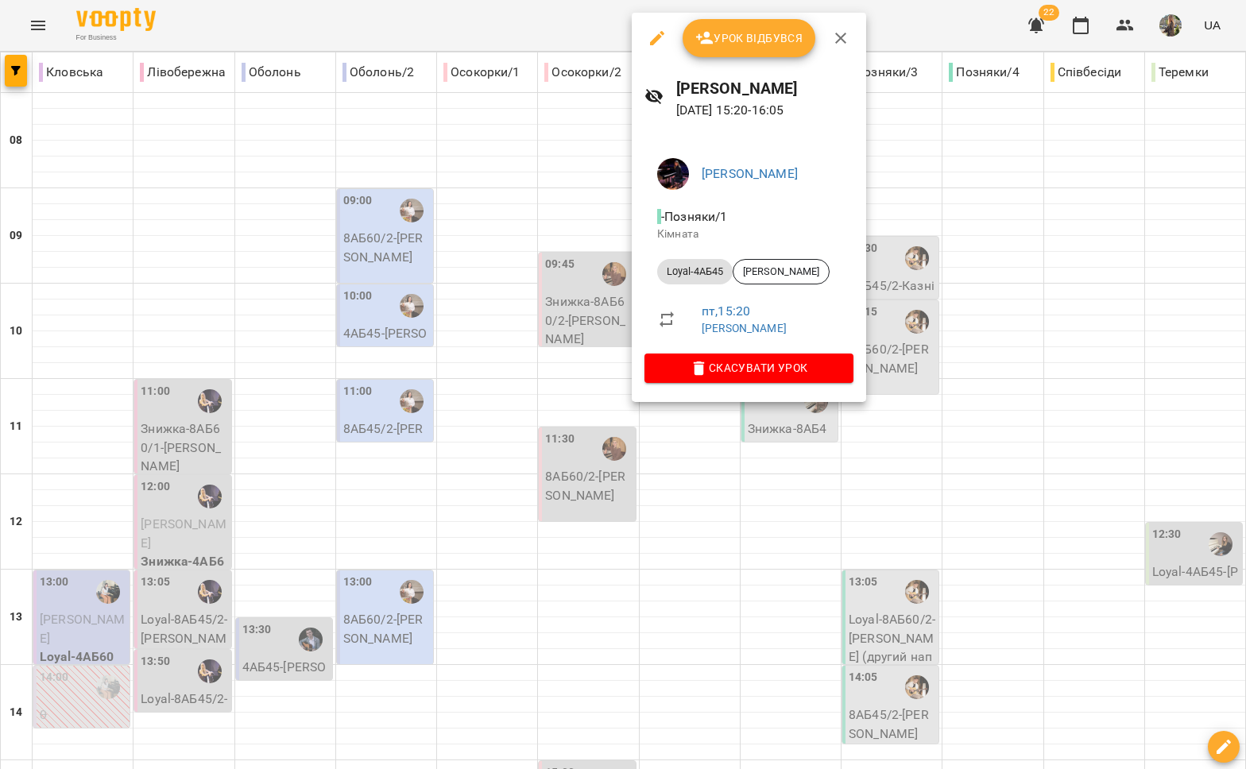
click at [692, 462] on div at bounding box center [623, 384] width 1246 height 769
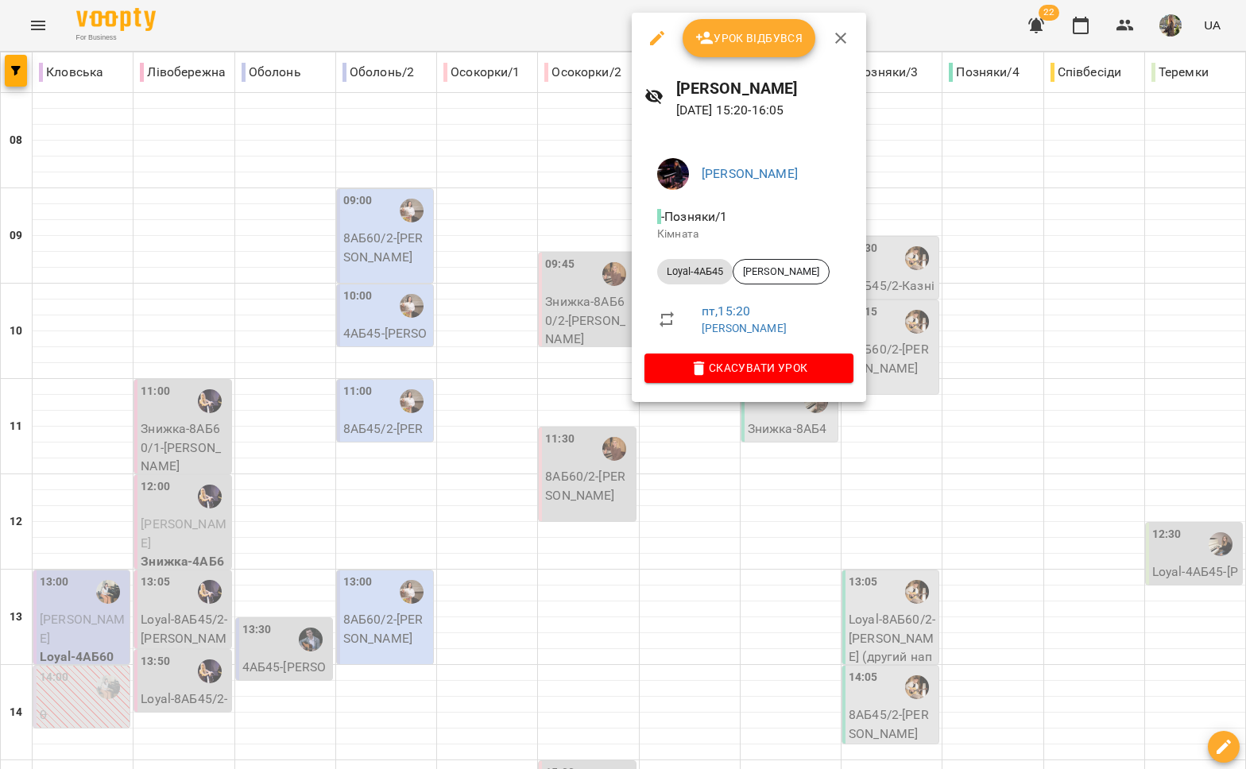
click at [706, 548] on div at bounding box center [623, 384] width 1246 height 769
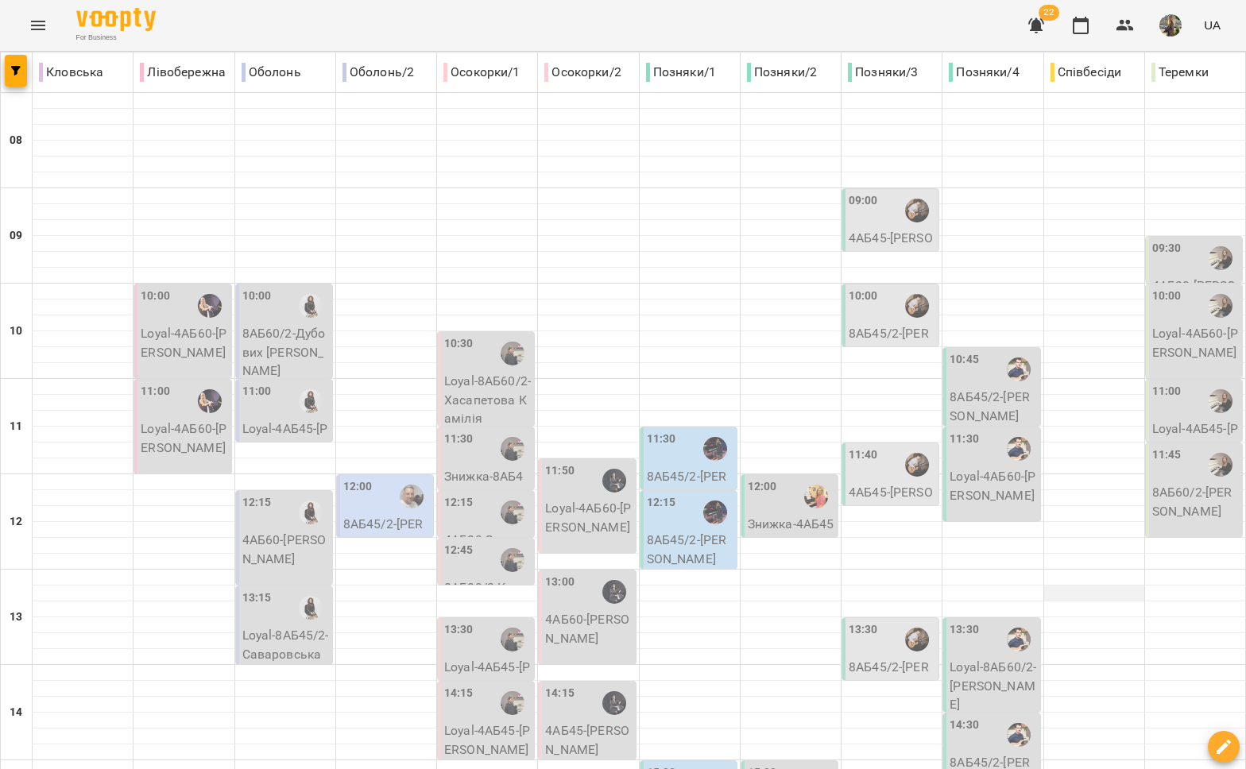
scroll to position [148, 0]
click at [675, 531] on p "8АБ45/2 - [PERSON_NAME]" at bounding box center [690, 549] width 87 height 37
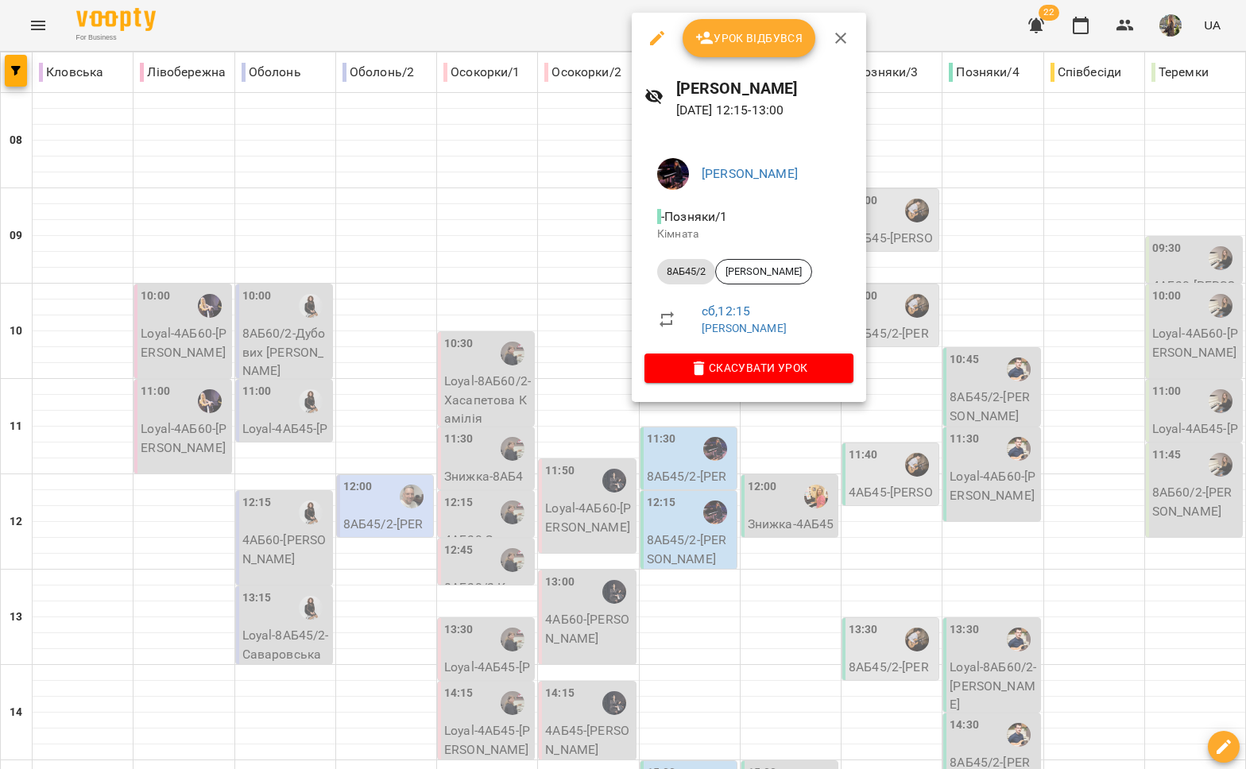
click at [719, 514] on div at bounding box center [623, 384] width 1246 height 769
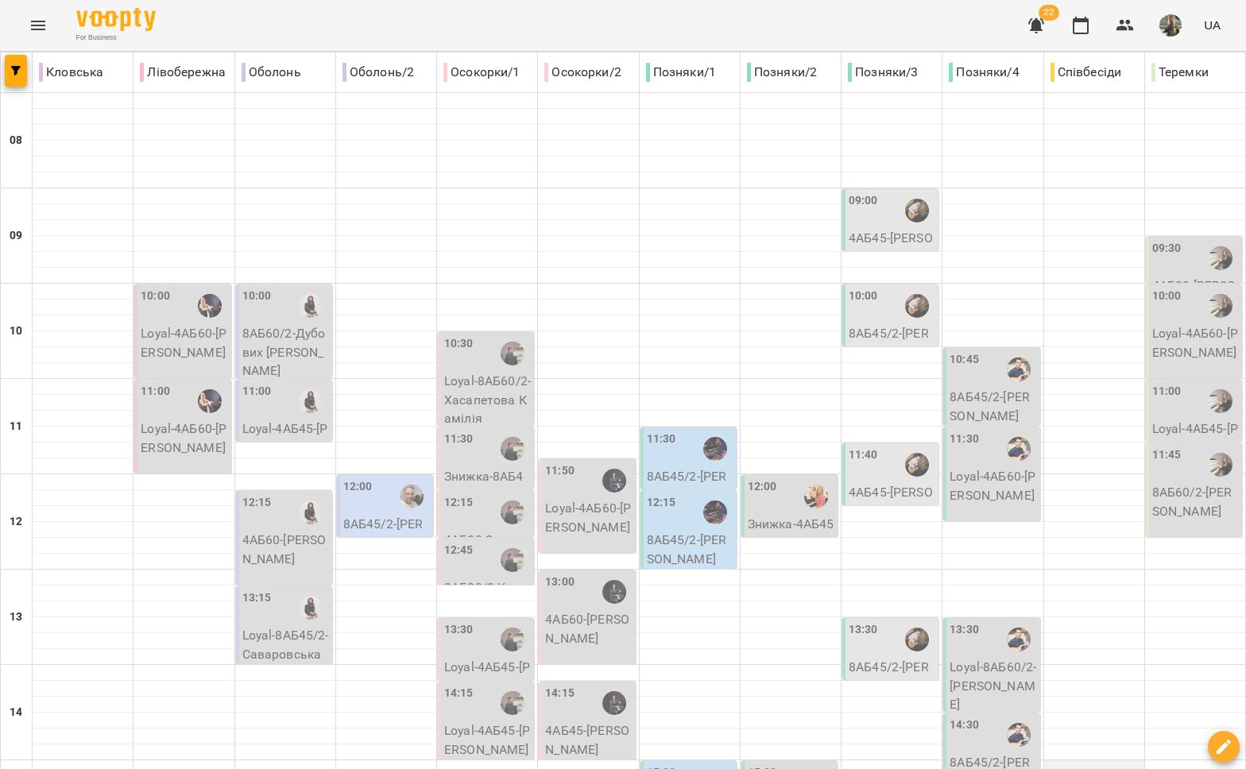
scroll to position [440, 0]
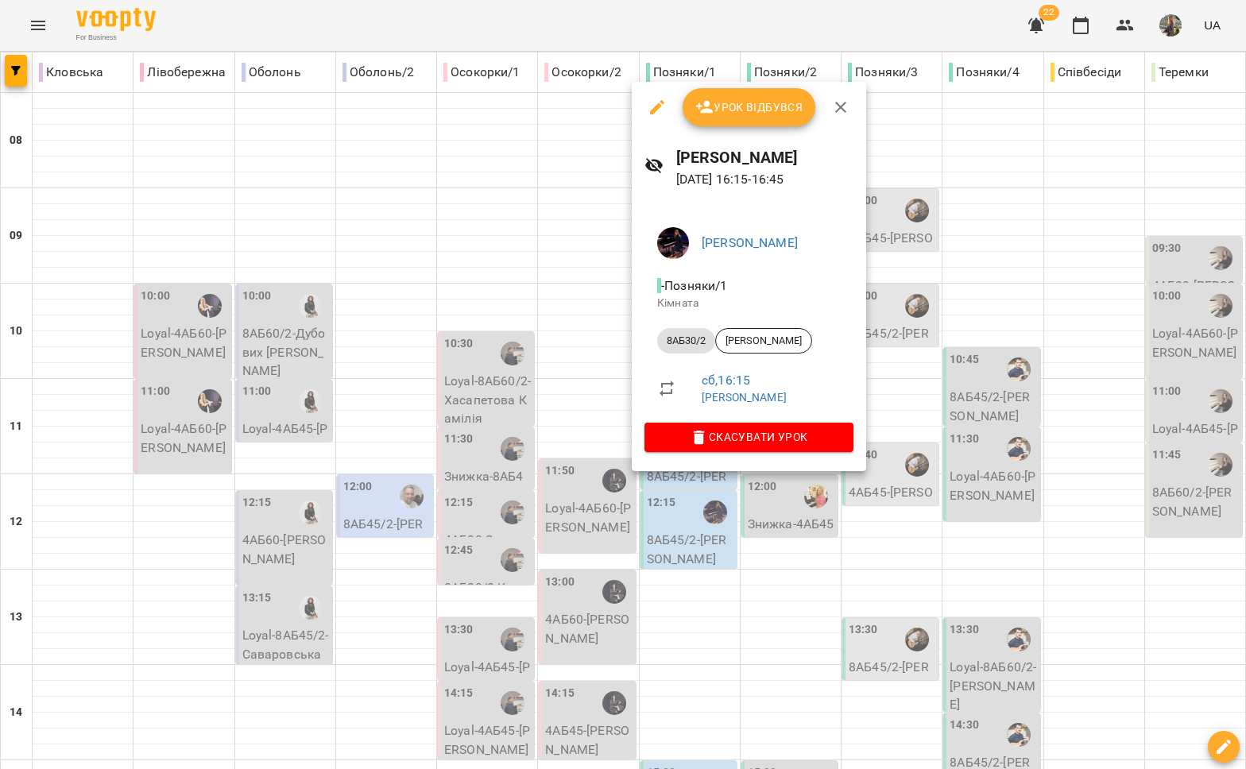
click at [681, 561] on div at bounding box center [623, 384] width 1246 height 769
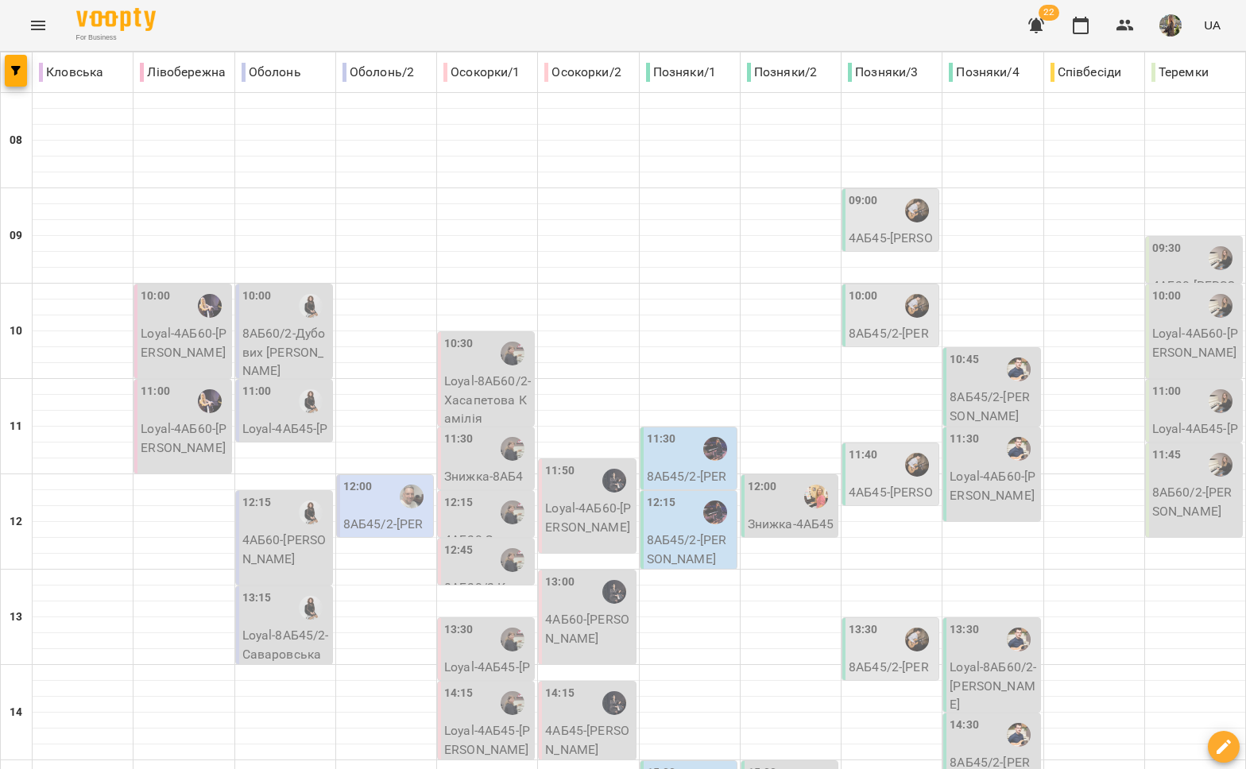
scroll to position [645, 0]
type input "**********"
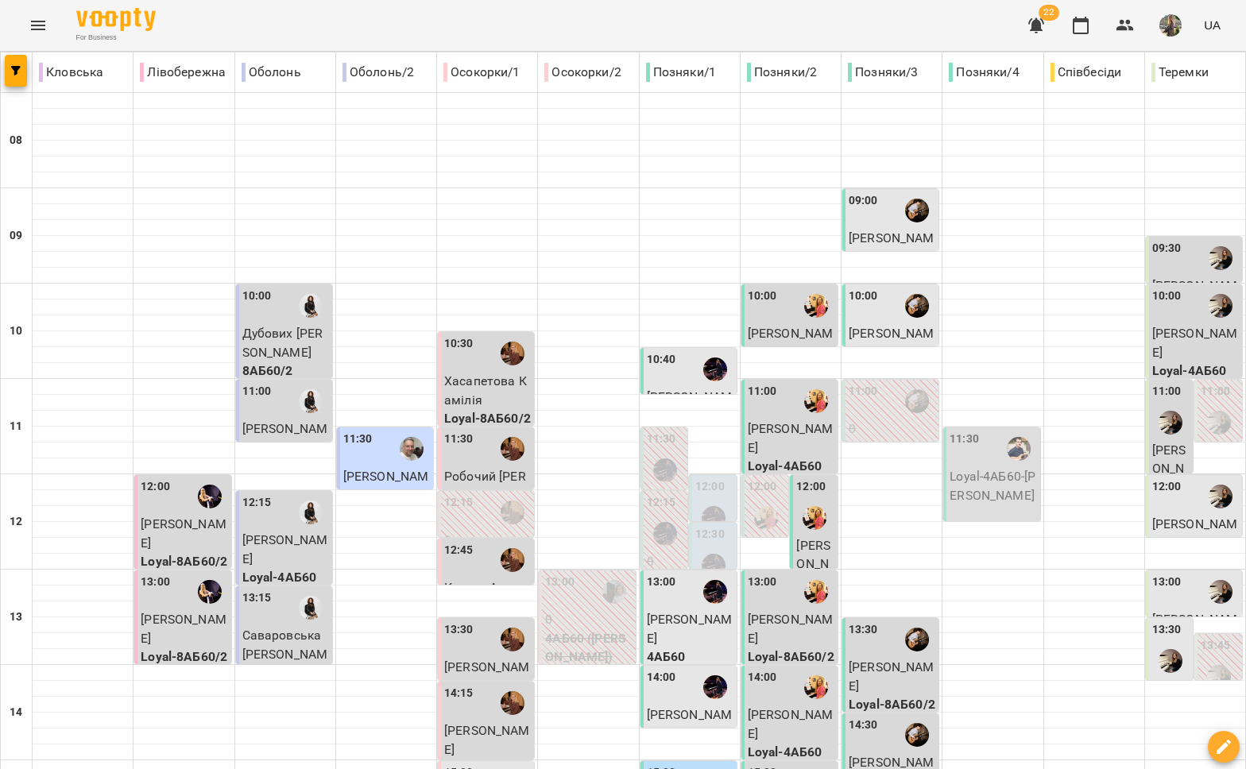
scroll to position [556, 0]
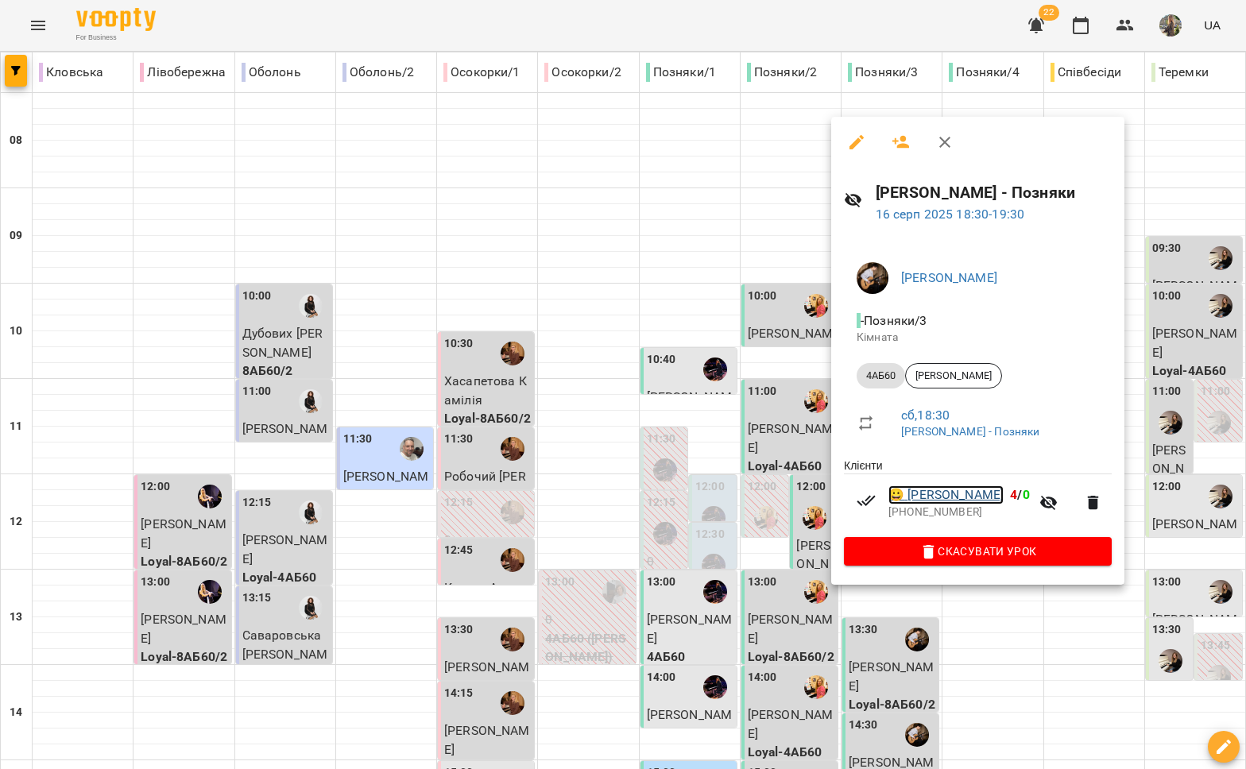
click at [946, 498] on link "😀 [PERSON_NAME]" at bounding box center [945, 494] width 115 height 19
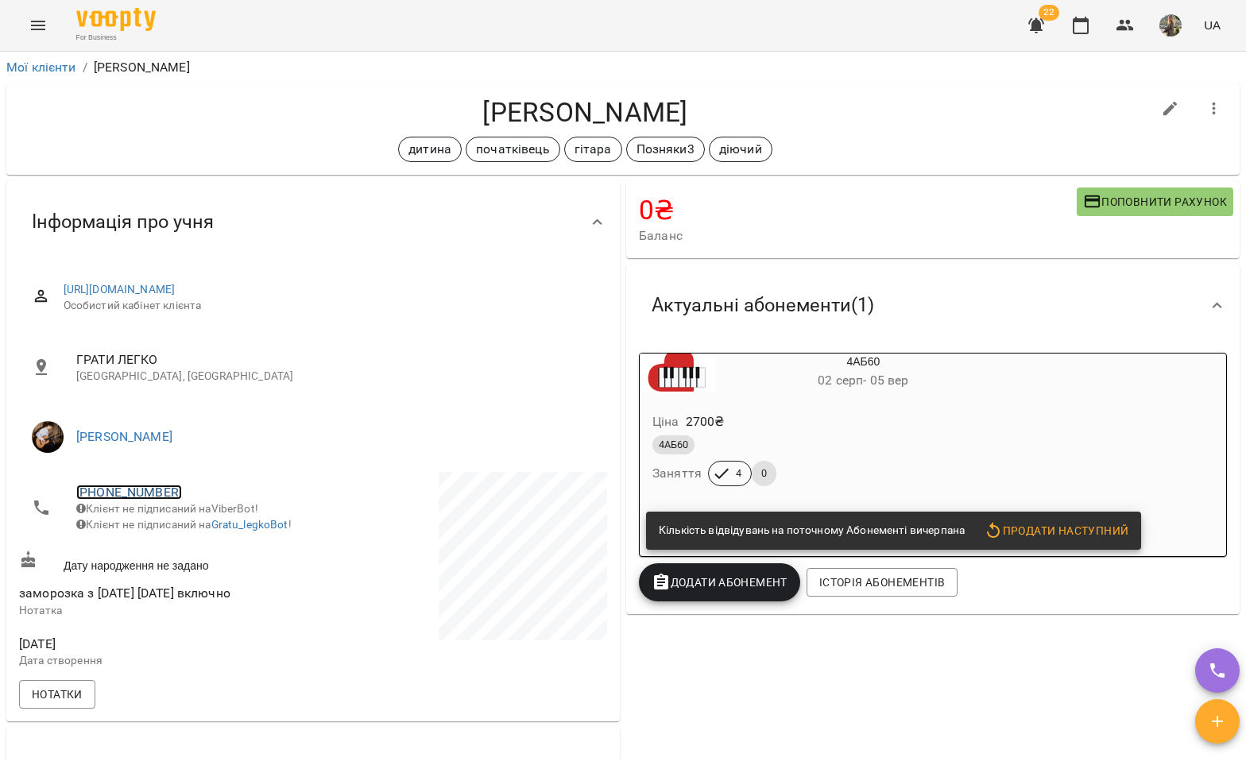
click at [141, 488] on link "[PHONE_NUMBER]" at bounding box center [129, 492] width 106 height 15
click at [206, 555] on link at bounding box center [211, 550] width 84 height 33
drag, startPoint x: 695, startPoint y: 111, endPoint x: 482, endPoint y: 119, distance: 213.1
click at [474, 86] on div "Петрачкова Софія дитина початківець гітара Позняки3 діючий" at bounding box center [622, 128] width 1233 height 91
copy h4 "[PERSON_NAME]"
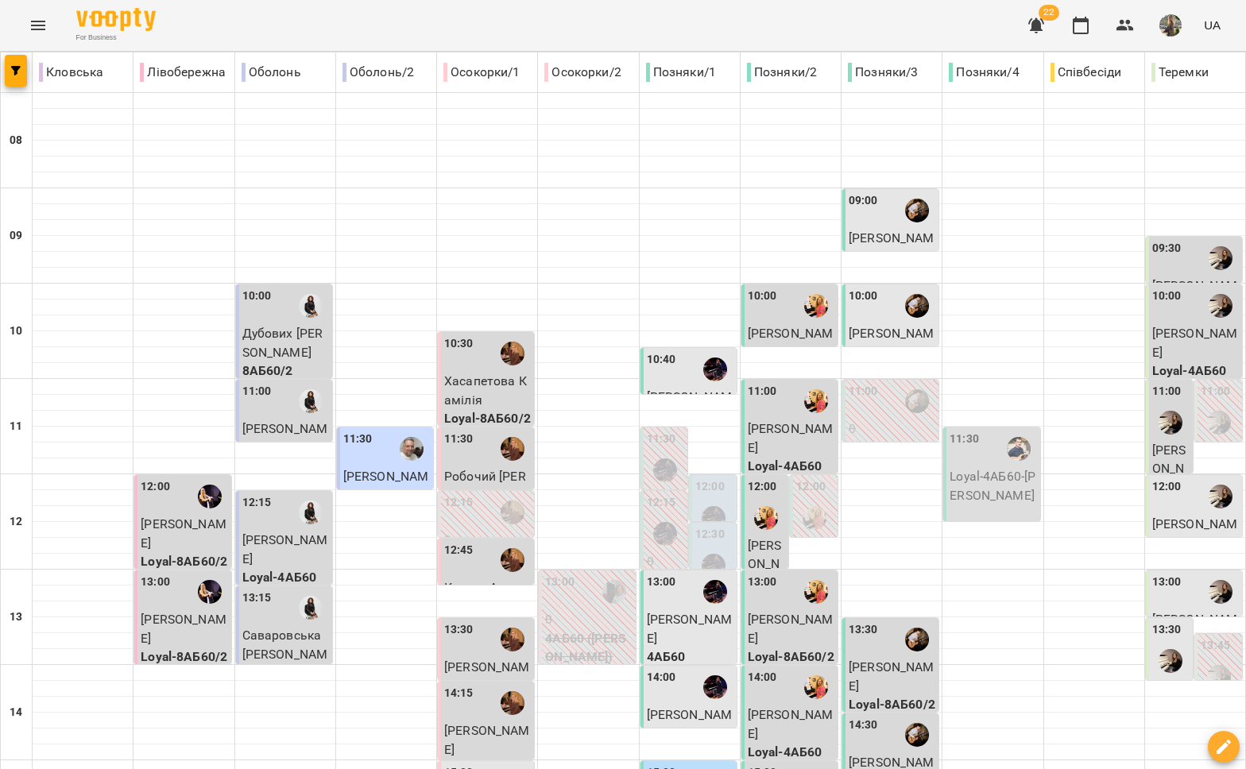
click at [1168, 257] on div "09:30" at bounding box center [1195, 258] width 87 height 37
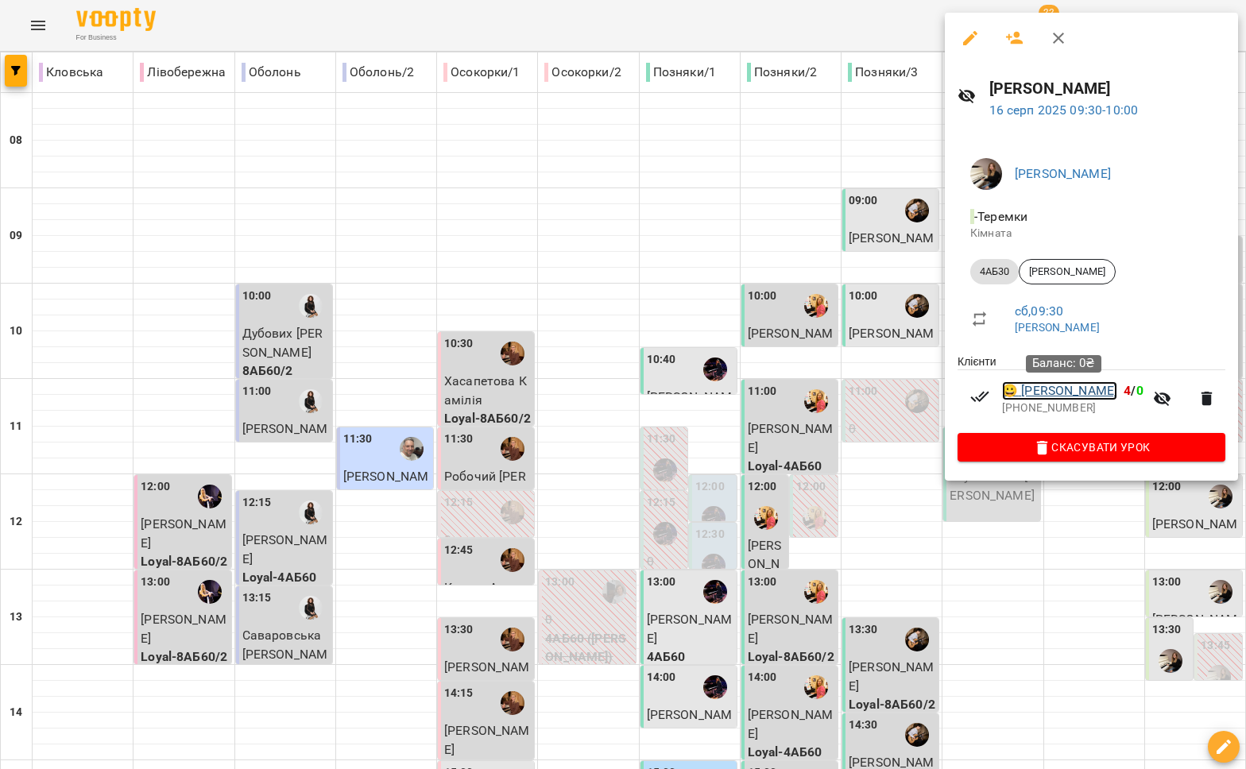
click at [1041, 398] on link "😀 [PERSON_NAME]" at bounding box center [1059, 390] width 115 height 19
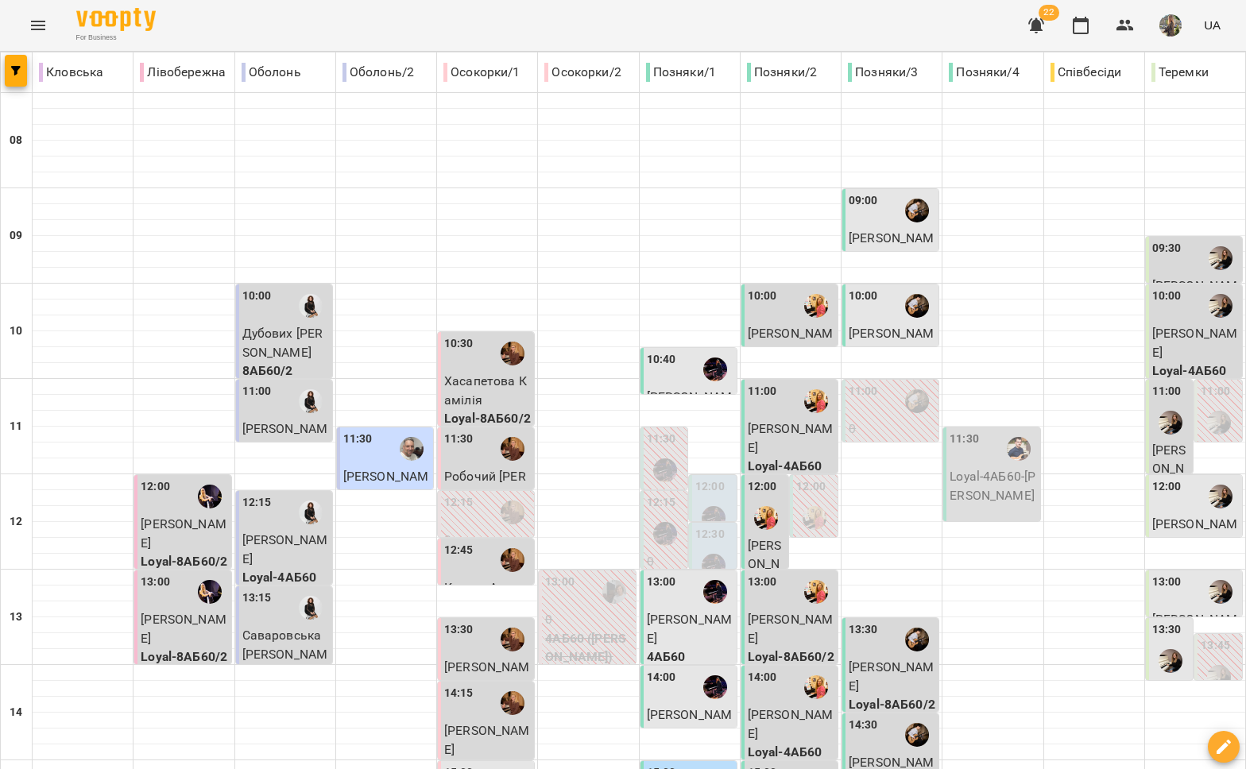
click at [1166, 346] on p "[PERSON_NAME]" at bounding box center [1195, 342] width 87 height 37
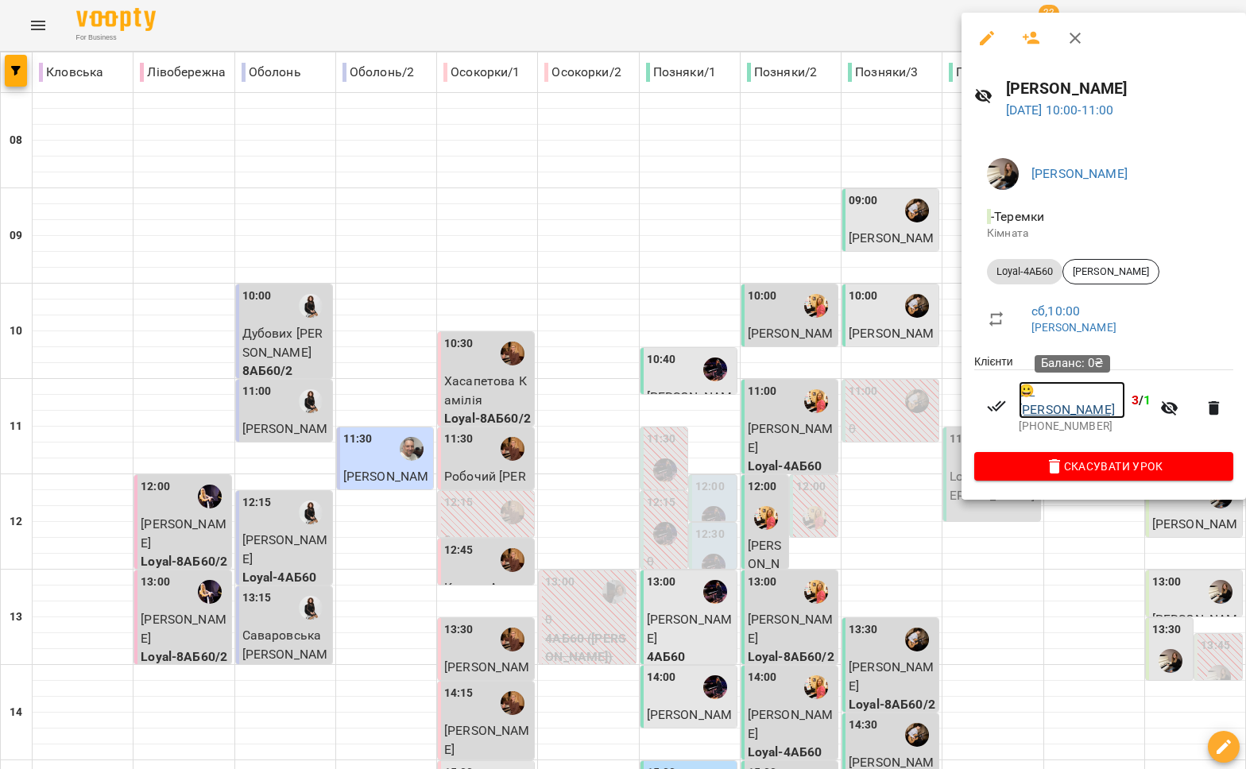
click at [1057, 397] on link "😀 [PERSON_NAME]" at bounding box center [1072, 399] width 106 height 37
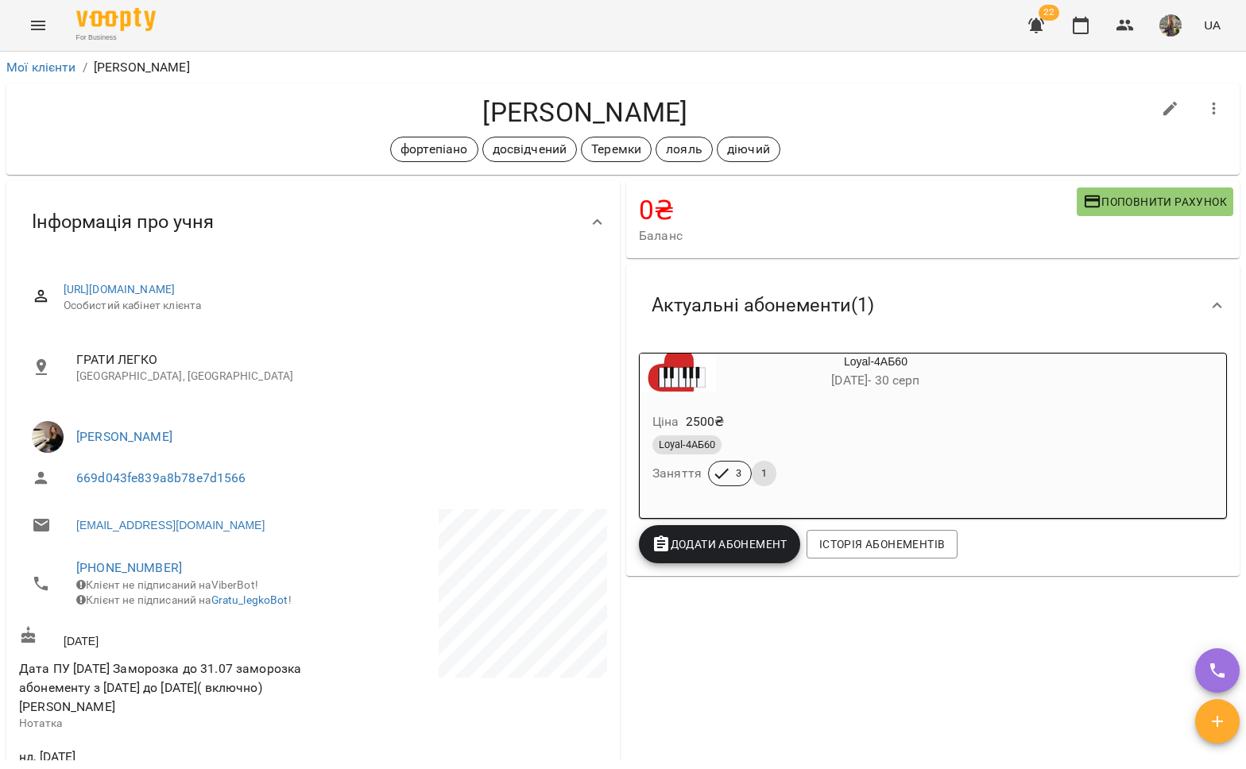
drag, startPoint x: 653, startPoint y: 106, endPoint x: 457, endPoint y: 111, distance: 196.3
click at [457, 111] on h4 "[PERSON_NAME]" at bounding box center [585, 112] width 1132 height 33
copy h4 "[PERSON_NAME]"
click at [123, 569] on link "[PHONE_NUMBER]" at bounding box center [129, 567] width 106 height 15
click at [202, 617] on img at bounding box center [194, 626] width 24 height 24
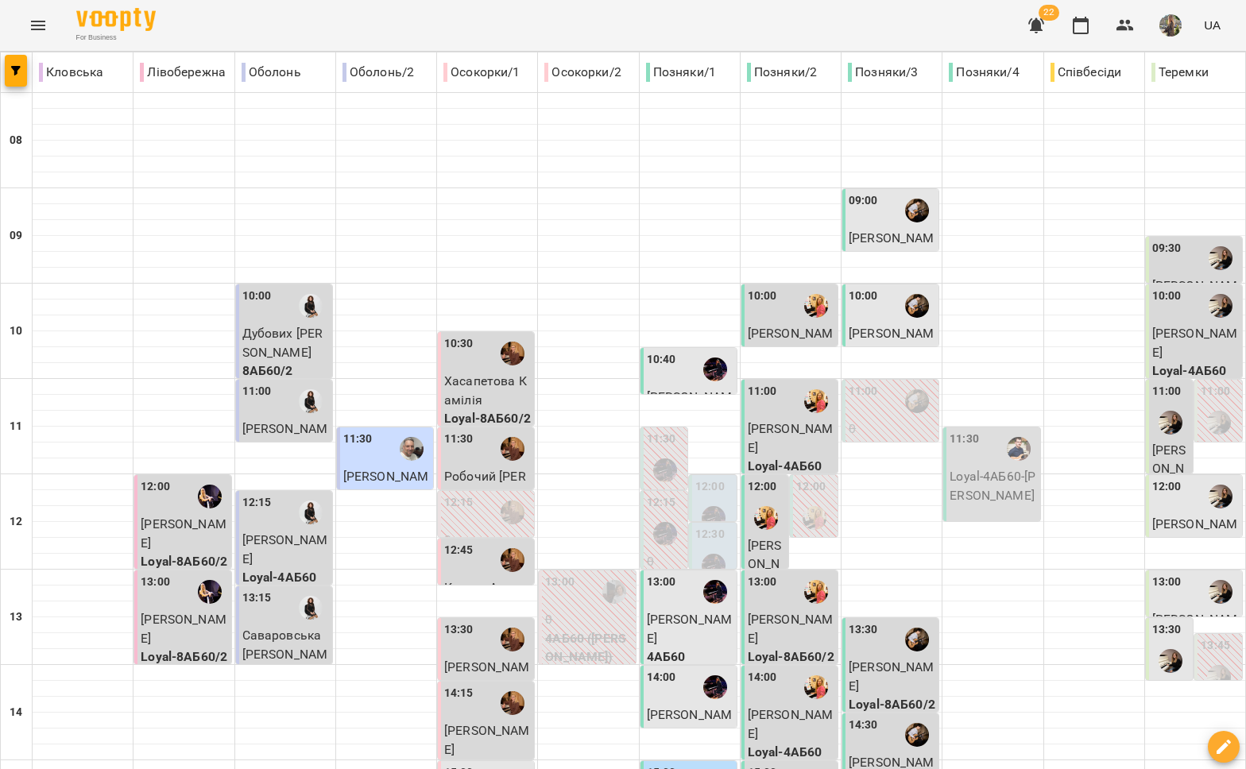
scroll to position [27, 0]
click at [1171, 404] on div at bounding box center [1170, 422] width 37 height 37
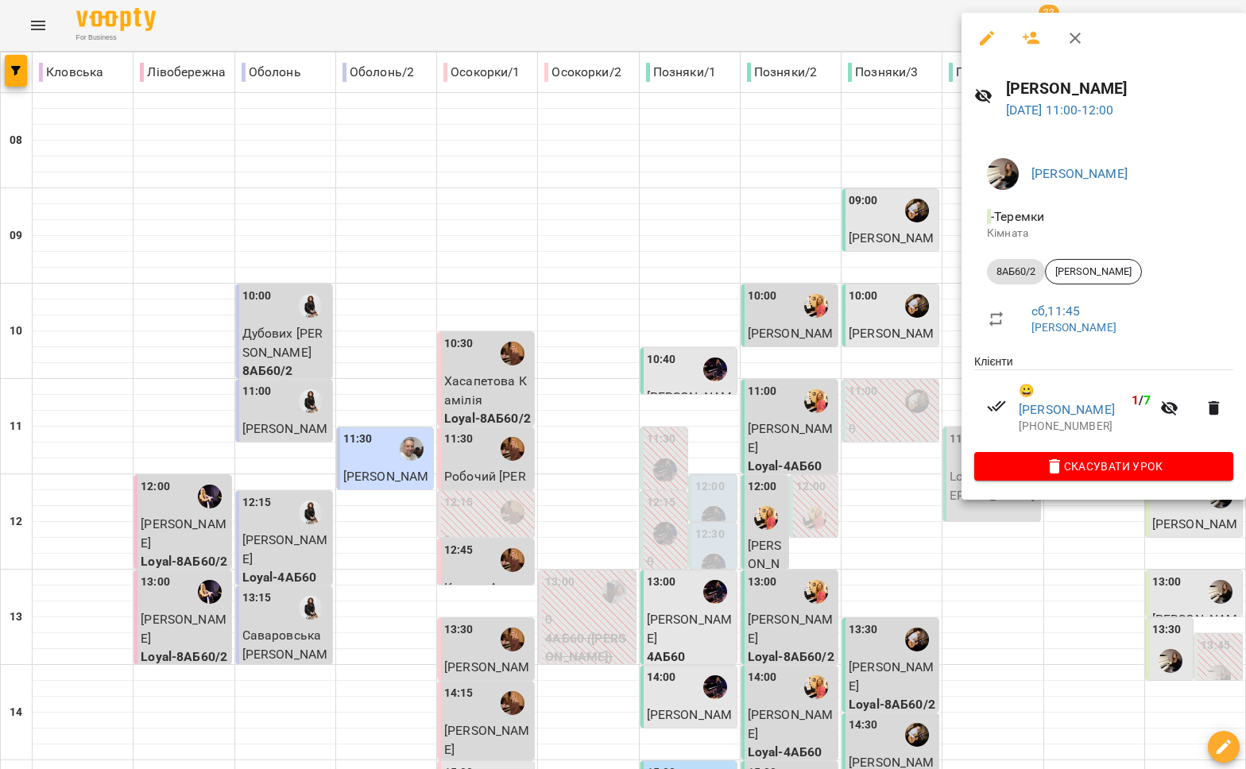
click at [1064, 542] on div at bounding box center [623, 384] width 1246 height 769
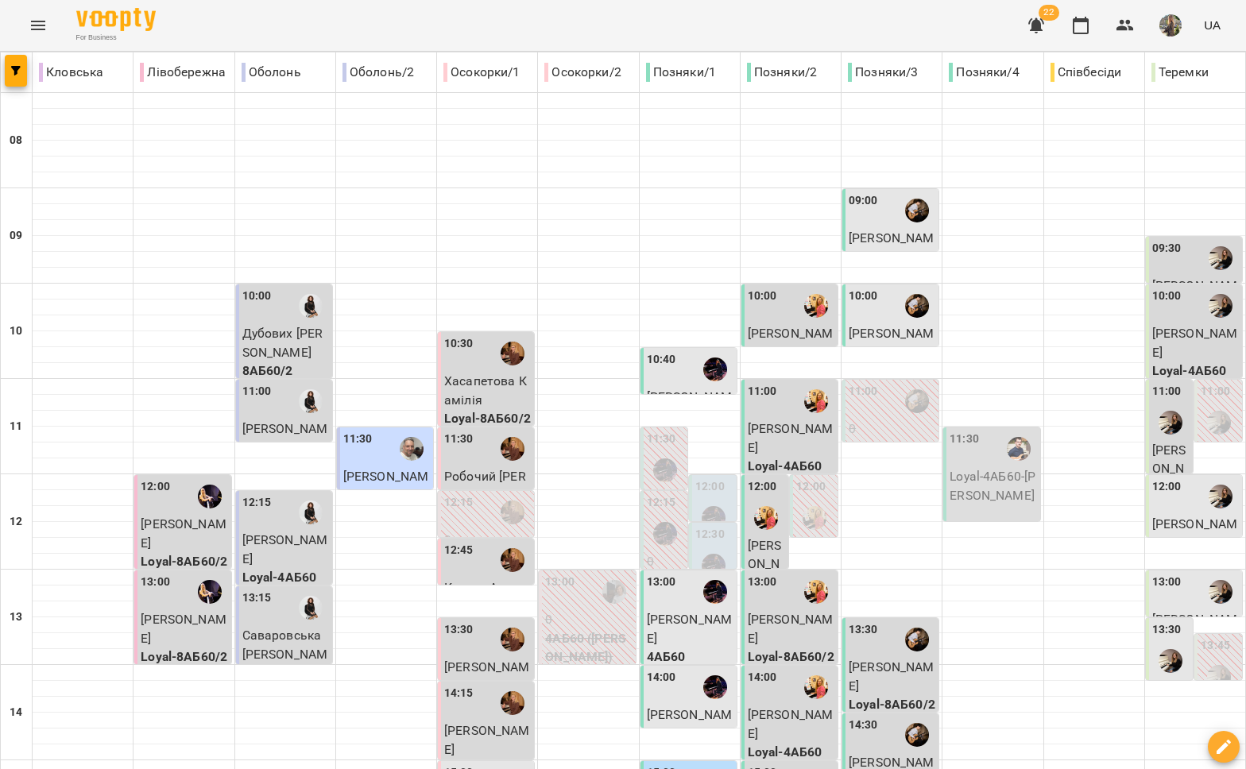
click at [1175, 516] on span "[PERSON_NAME]" at bounding box center [1195, 533] width 86 height 34
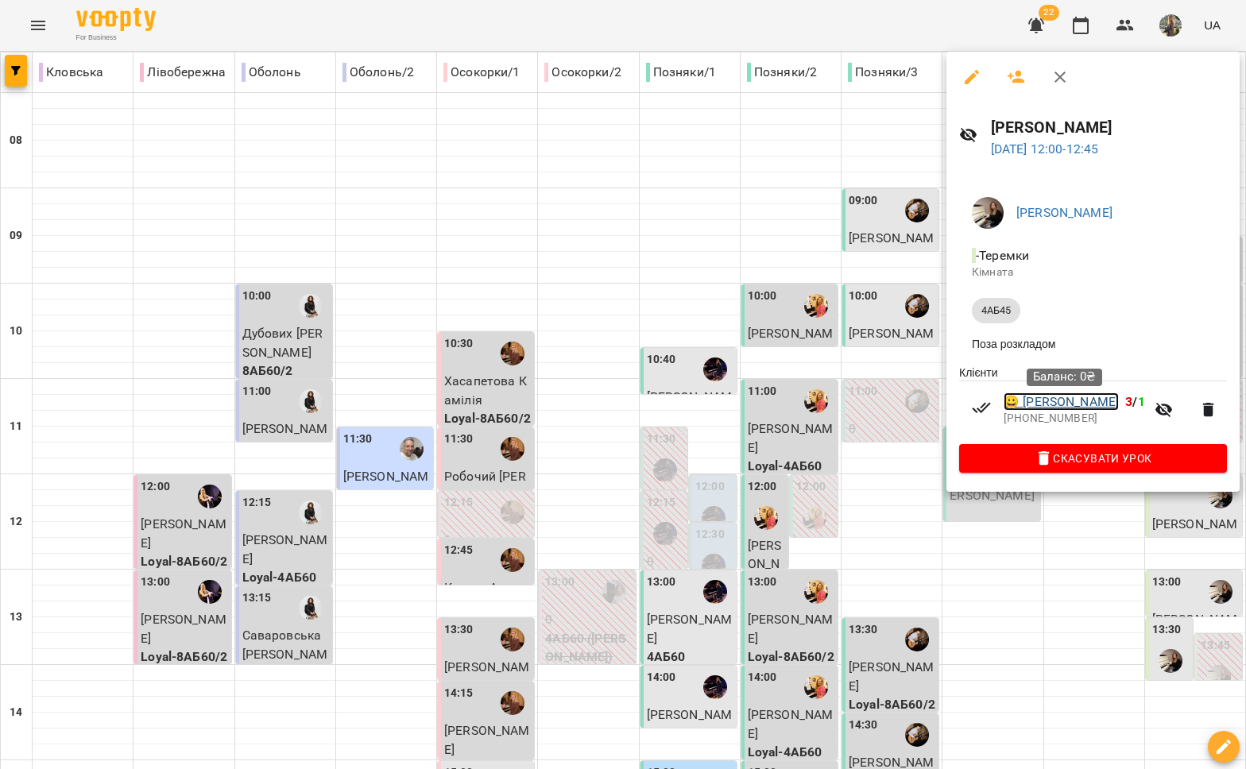
click at [1035, 412] on link "😀 Нейолова Катерина" at bounding box center [1061, 402] width 115 height 19
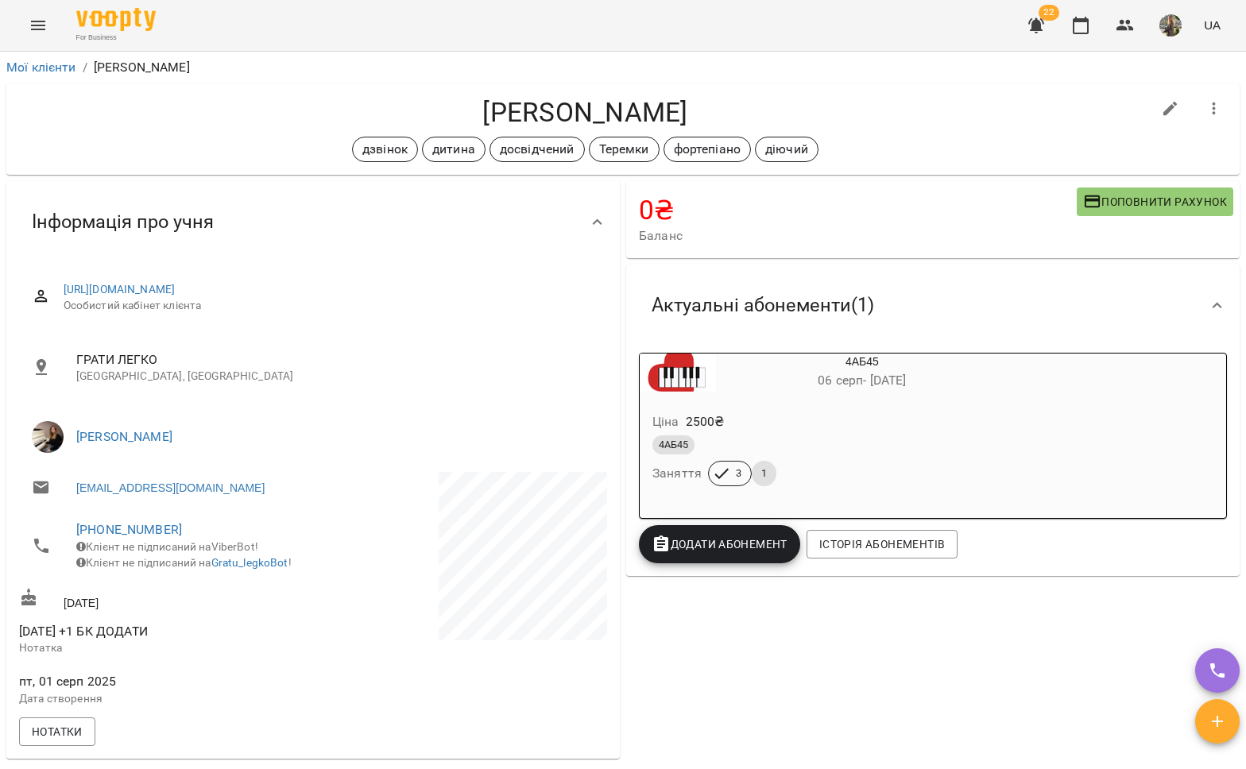
drag, startPoint x: 705, startPoint y: 115, endPoint x: 448, endPoint y: 95, distance: 257.5
click at [448, 95] on div "Нейолова Катерина дзвінок дитина досвідчений Теремки фортепіано діючий" at bounding box center [622, 128] width 1233 height 91
copy h4 "[PERSON_NAME]"
click at [125, 535] on link "[PHONE_NUMBER]" at bounding box center [129, 529] width 106 height 15
click at [203, 580] on img at bounding box center [194, 589] width 24 height 24
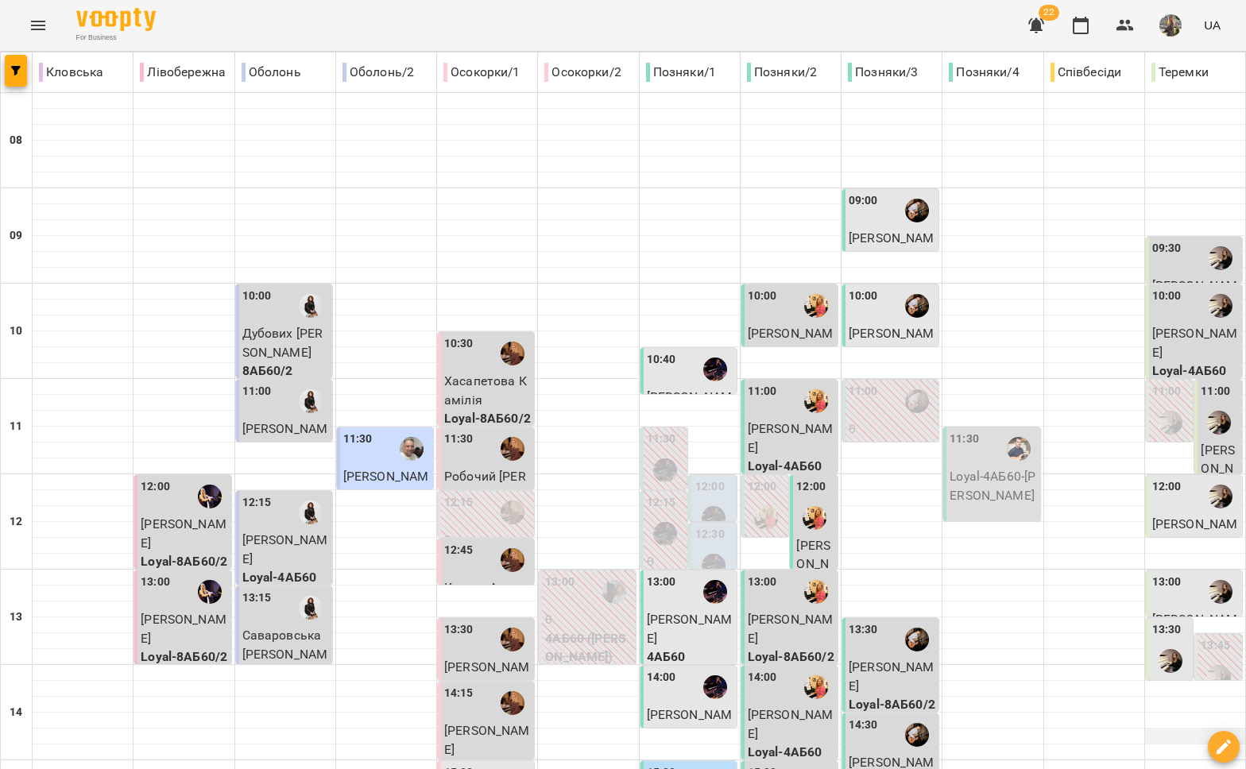
scroll to position [345, 0]
click at [1170, 643] on div at bounding box center [1170, 661] width 37 height 37
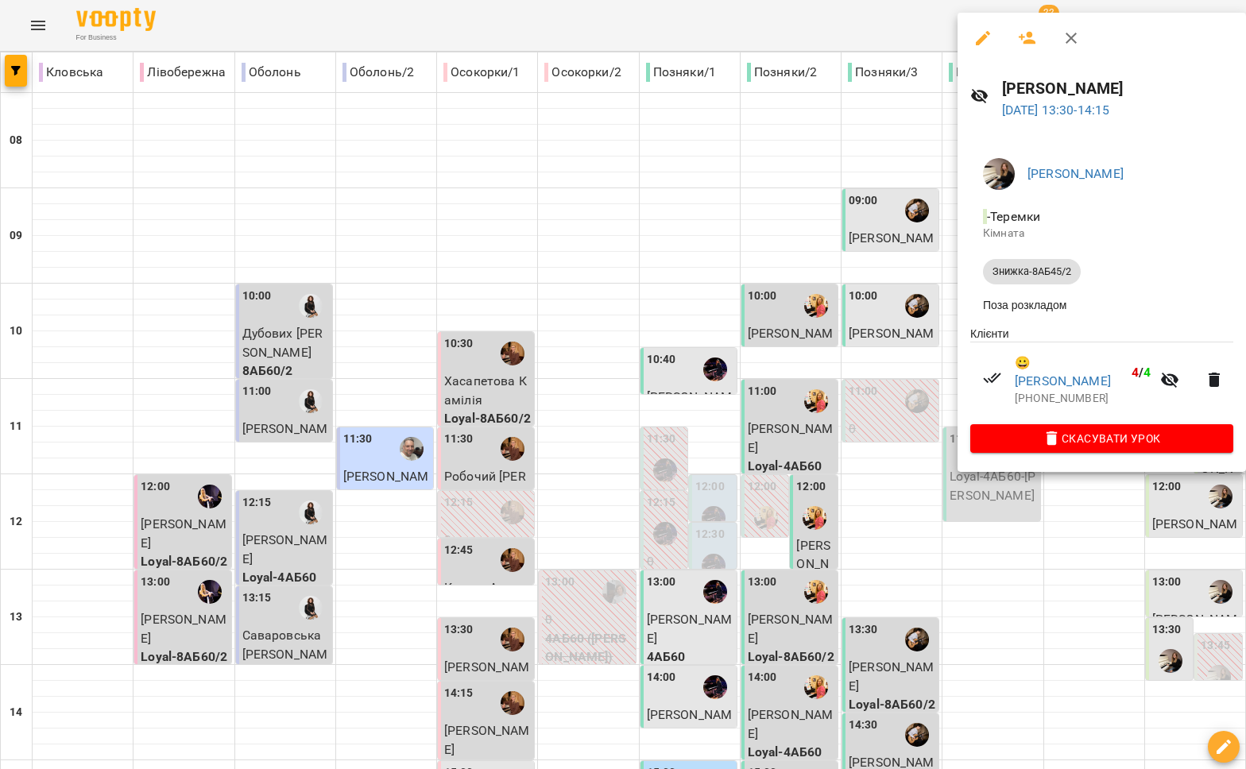
click at [1142, 479] on div at bounding box center [623, 384] width 1246 height 769
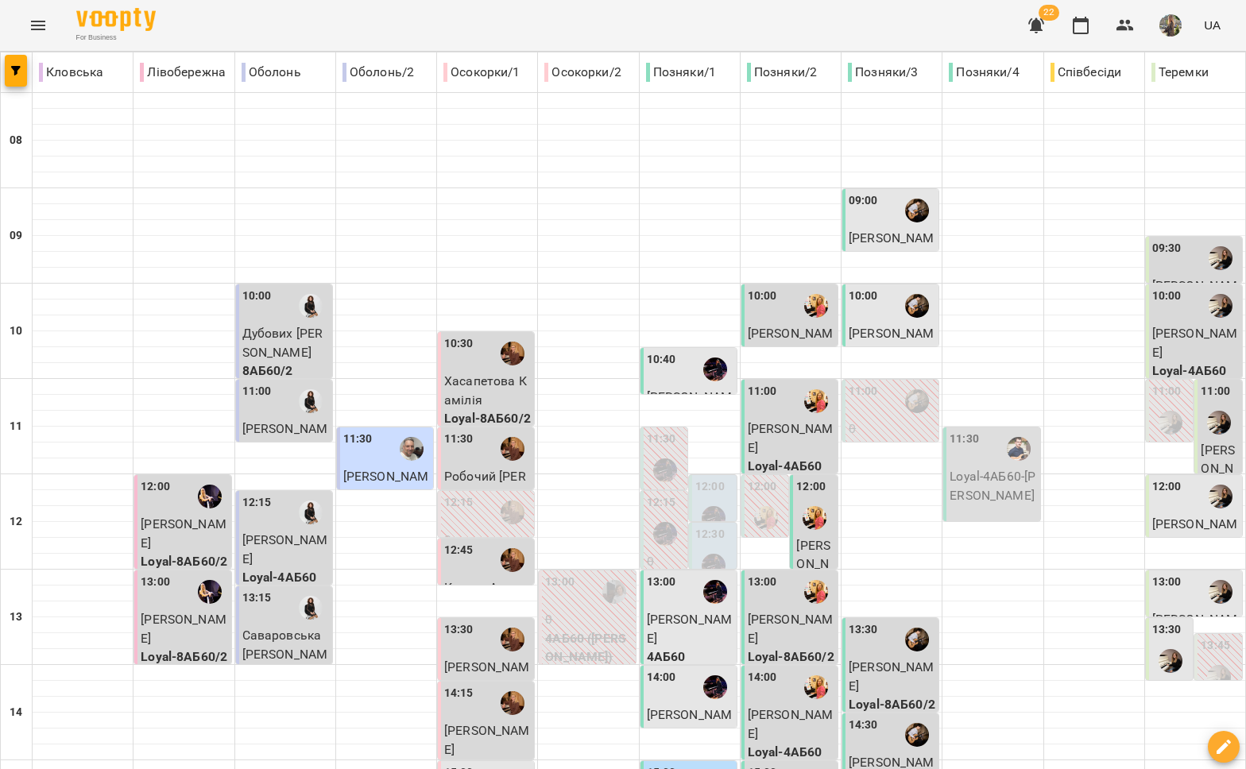
scroll to position [164, 0]
click at [1153, 574] on label "13:00" at bounding box center [1166, 582] width 29 height 17
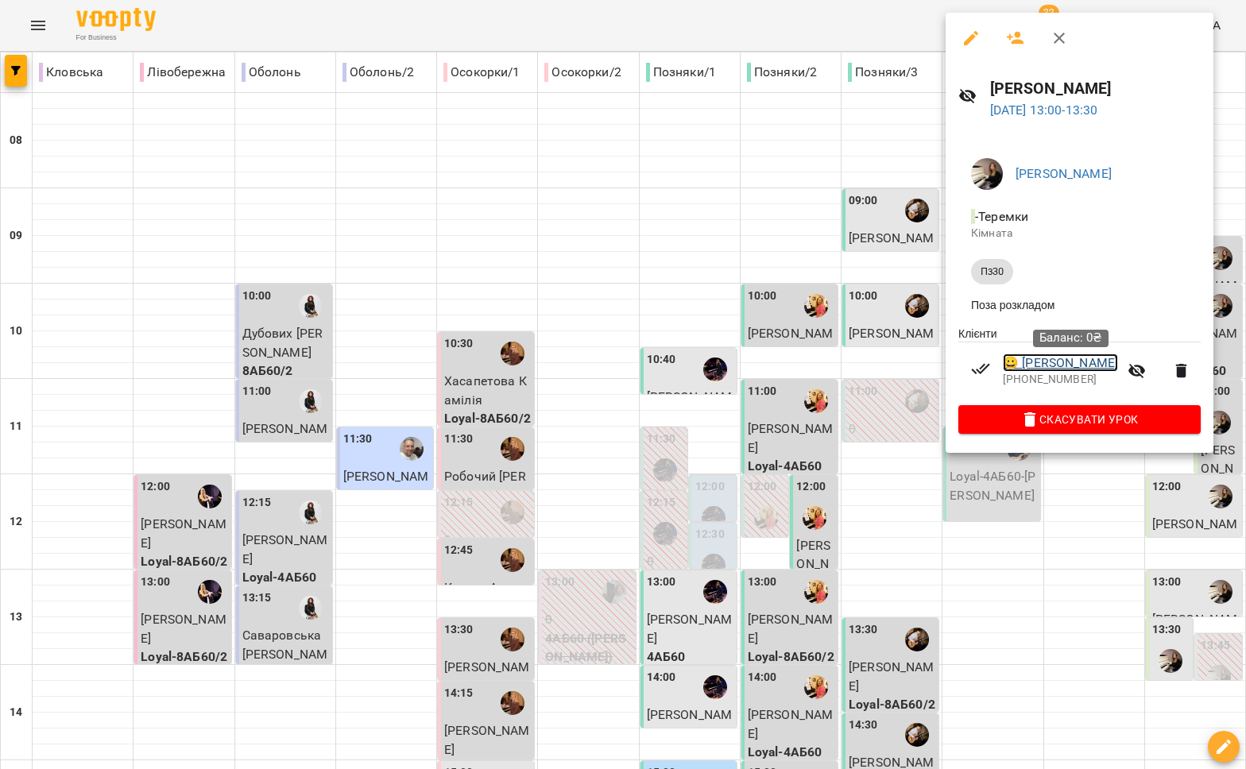
click at [1070, 365] on link "😀 [PERSON_NAME]" at bounding box center [1060, 363] width 115 height 19
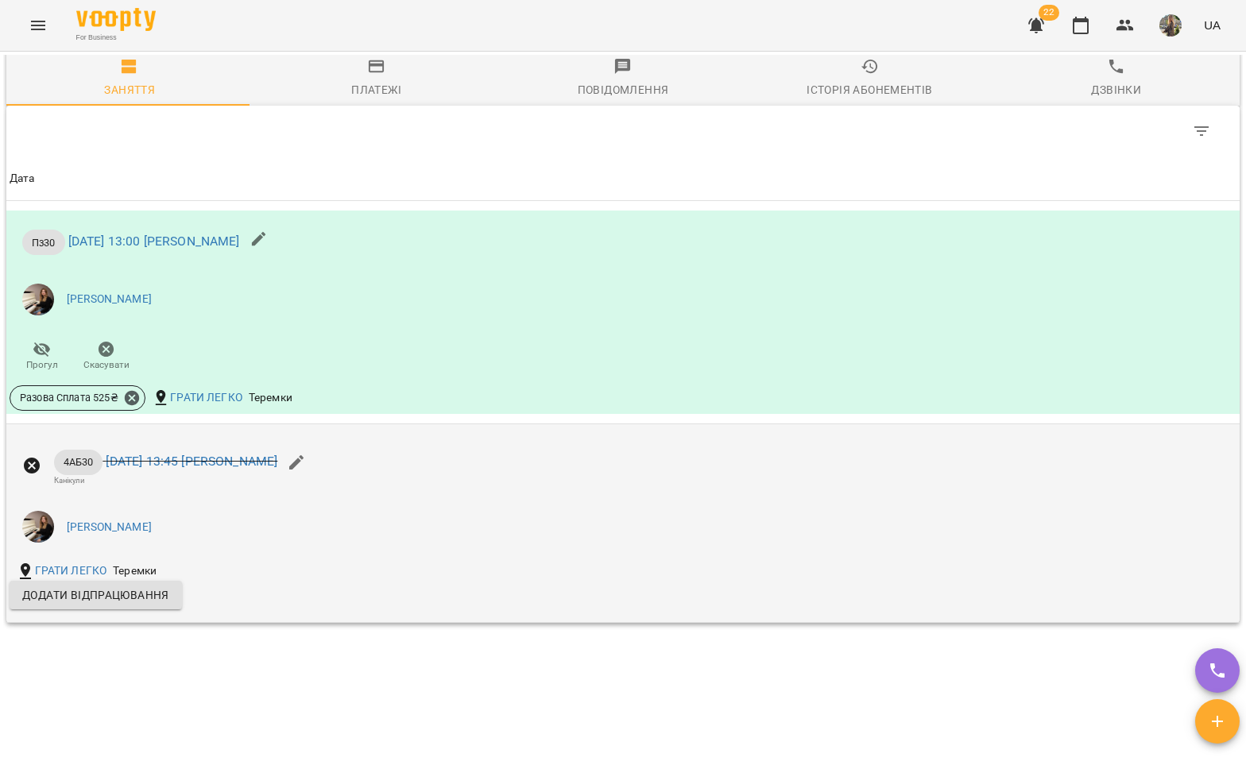
scroll to position [987, 0]
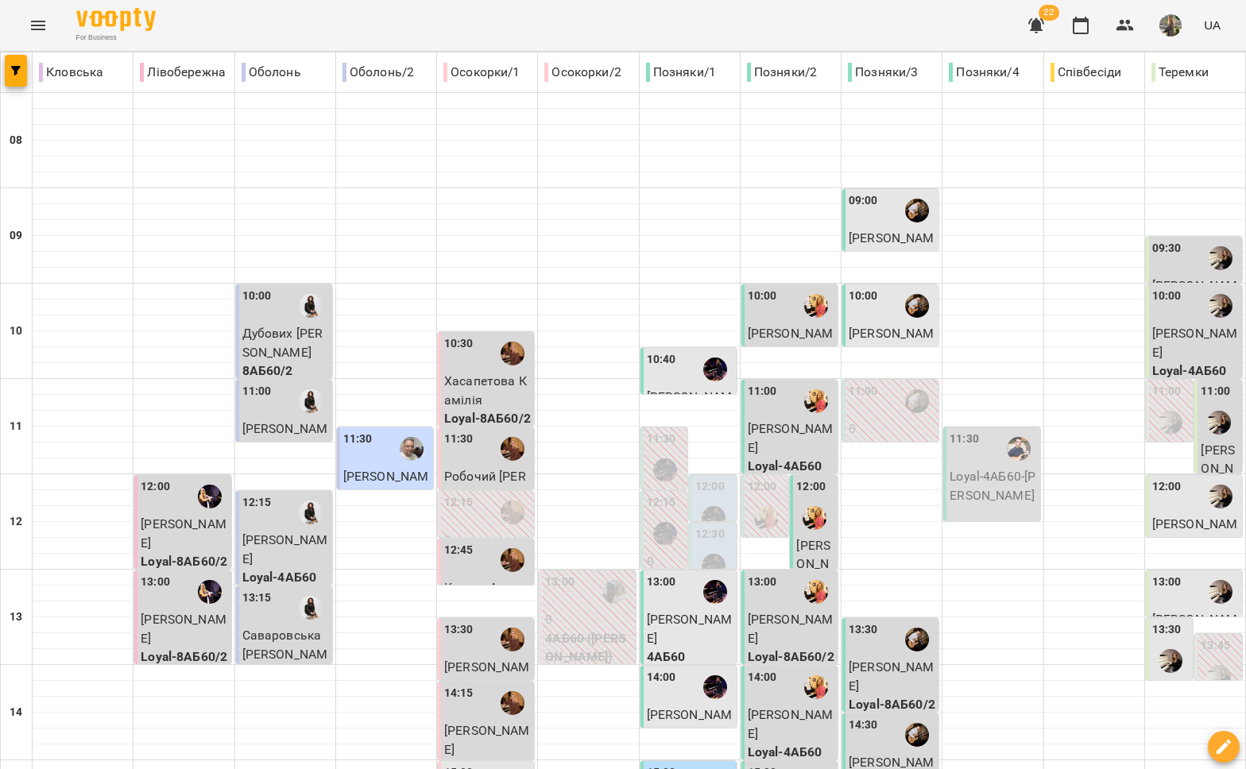
scroll to position [168, 0]
click at [1170, 574] on div "13:00" at bounding box center [1195, 592] width 87 height 37
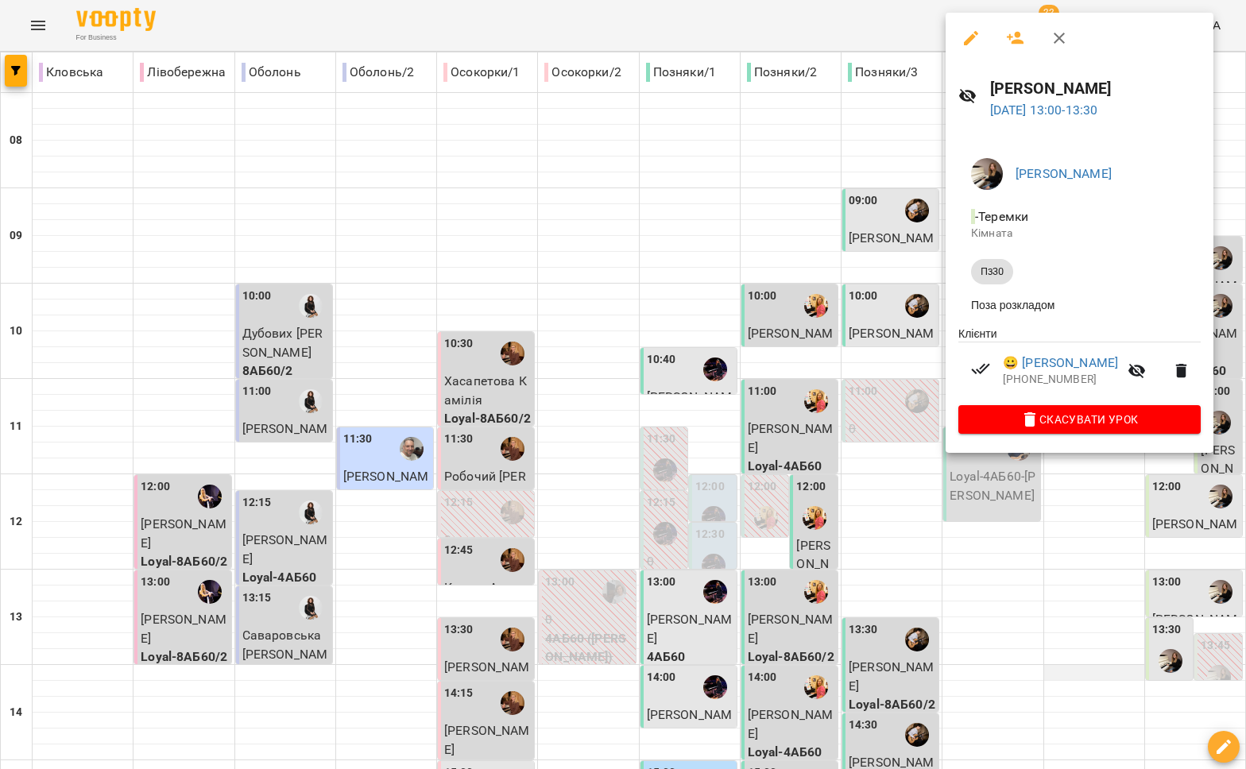
drag, startPoint x: 1073, startPoint y: 520, endPoint x: 1088, endPoint y: 498, distance: 25.8
click at [1073, 520] on div at bounding box center [623, 384] width 1246 height 769
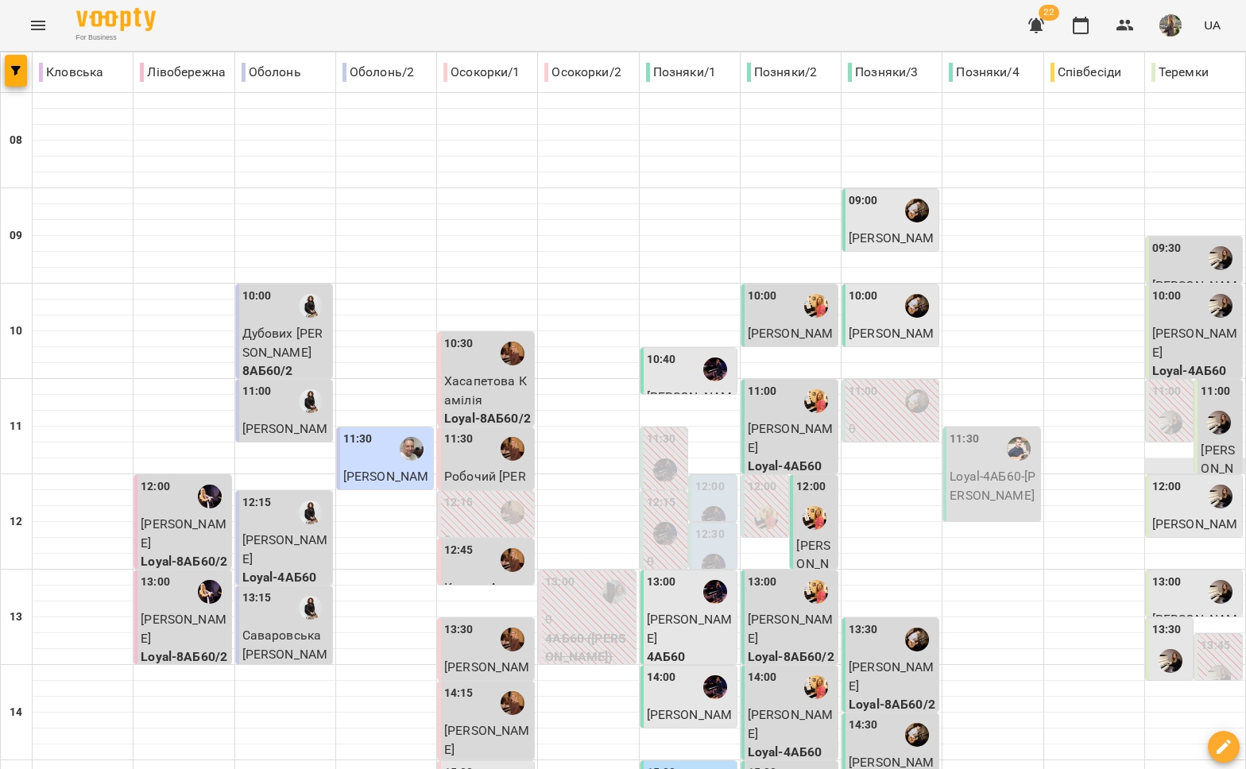
scroll to position [0, 0]
click at [1170, 516] on span "[PERSON_NAME]" at bounding box center [1195, 533] width 86 height 34
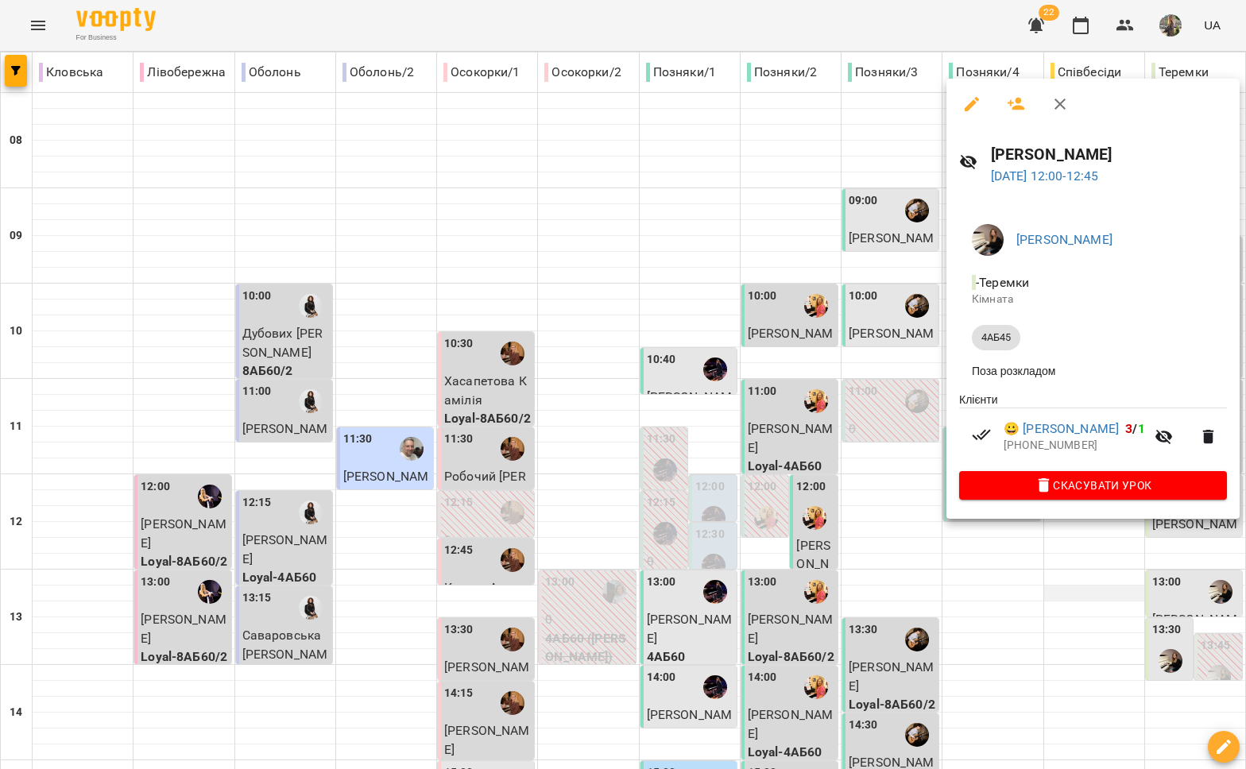
drag, startPoint x: 1056, startPoint y: 592, endPoint x: 1066, endPoint y: 591, distance: 9.6
click at [1057, 592] on div at bounding box center [623, 384] width 1246 height 769
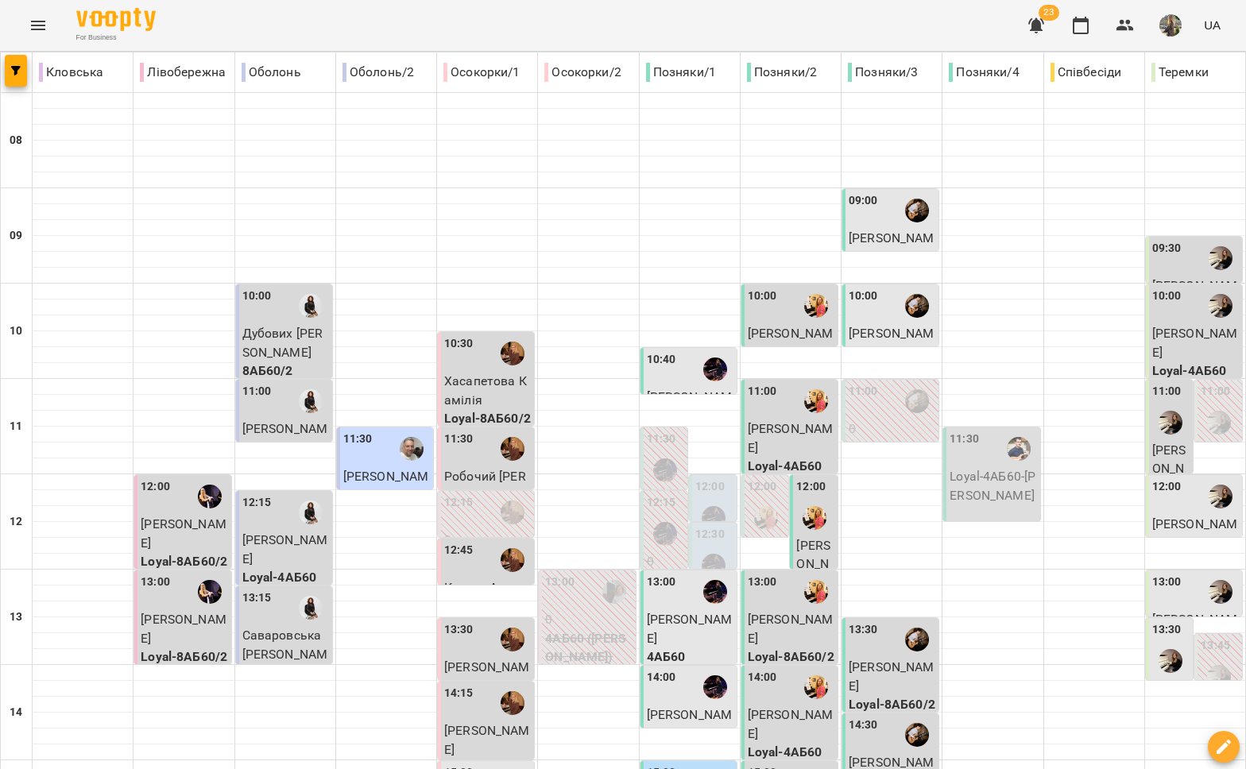
click at [767, 409] on div "11:00" at bounding box center [791, 401] width 87 height 37
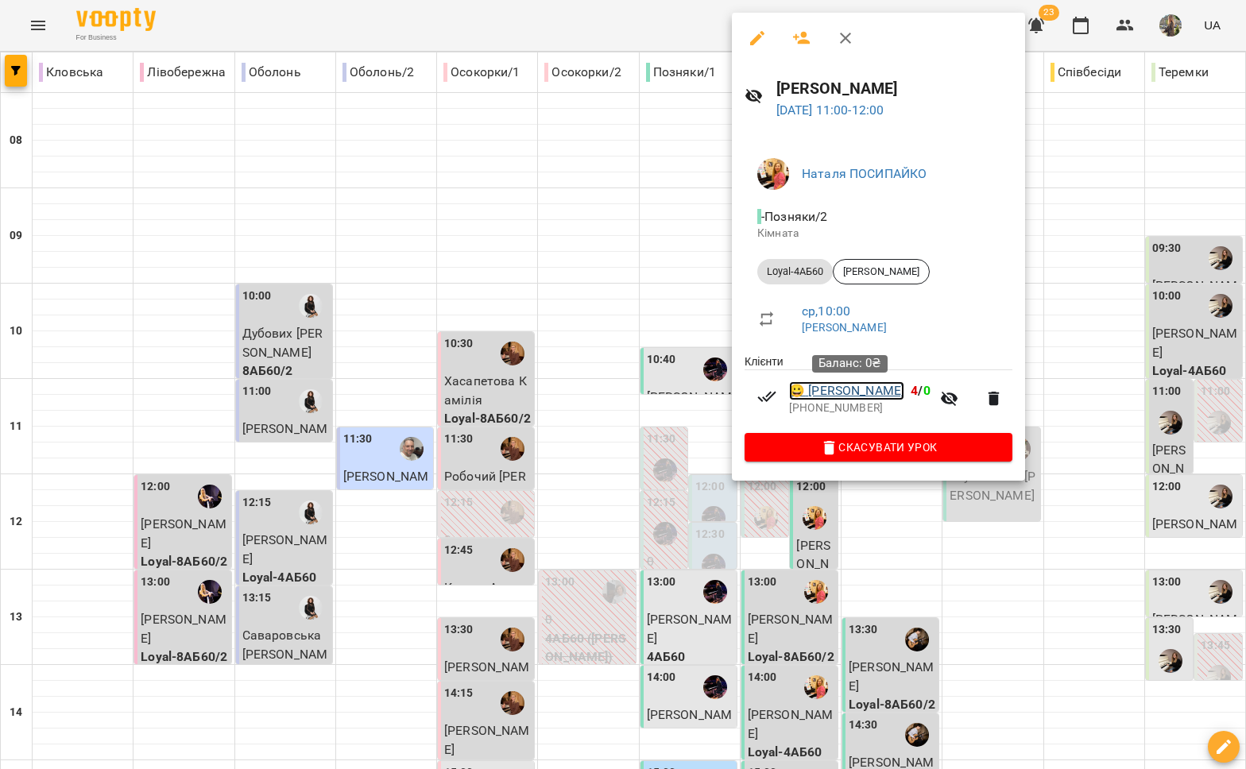
click at [852, 396] on link "😀 [PERSON_NAME]" at bounding box center [846, 390] width 115 height 19
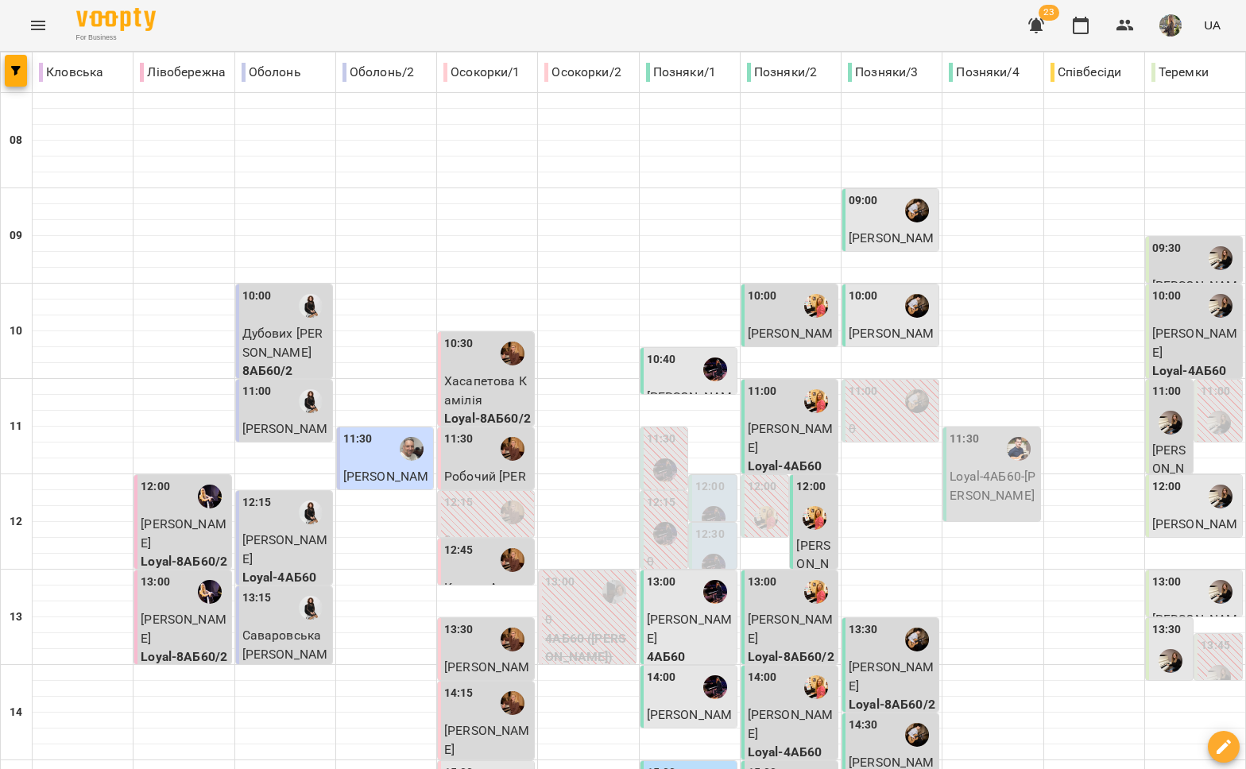
scroll to position [86, 0]
click at [795, 421] on span "[PERSON_NAME]" at bounding box center [791, 438] width 86 height 34
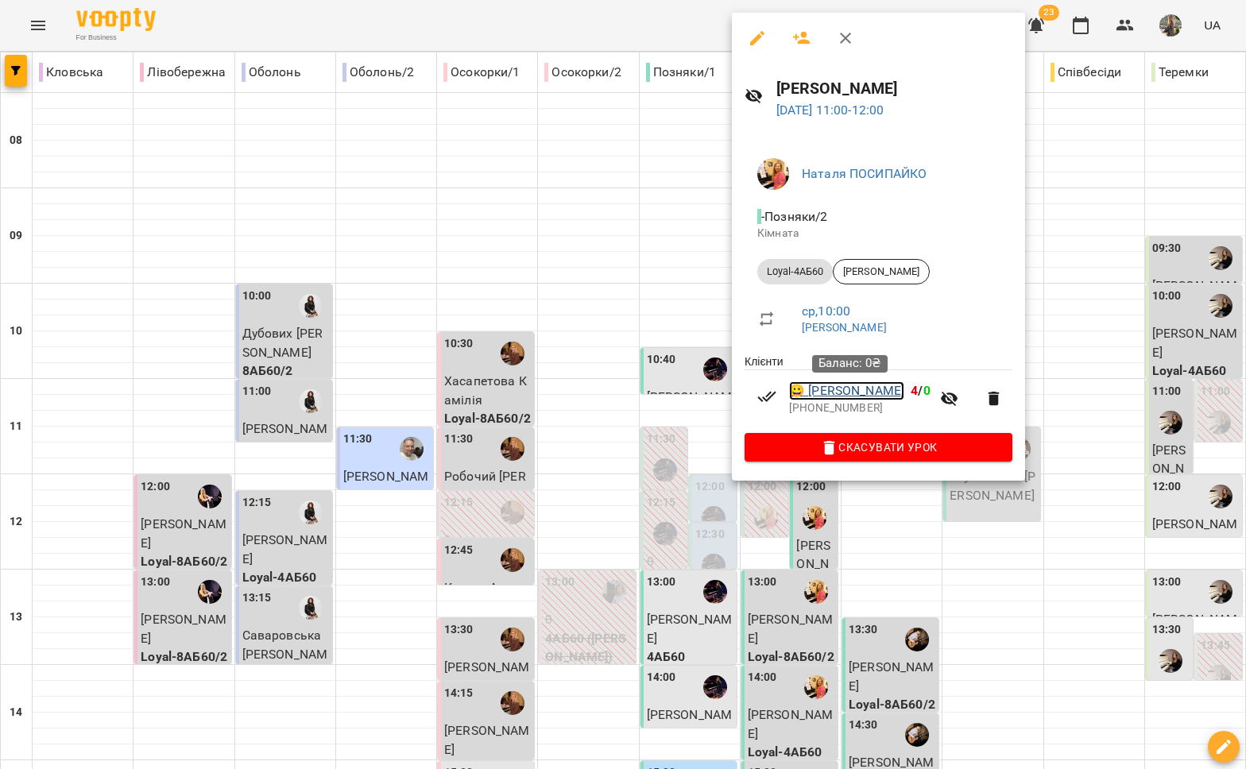
click at [857, 399] on link "😀 [PERSON_NAME]" at bounding box center [846, 390] width 115 height 19
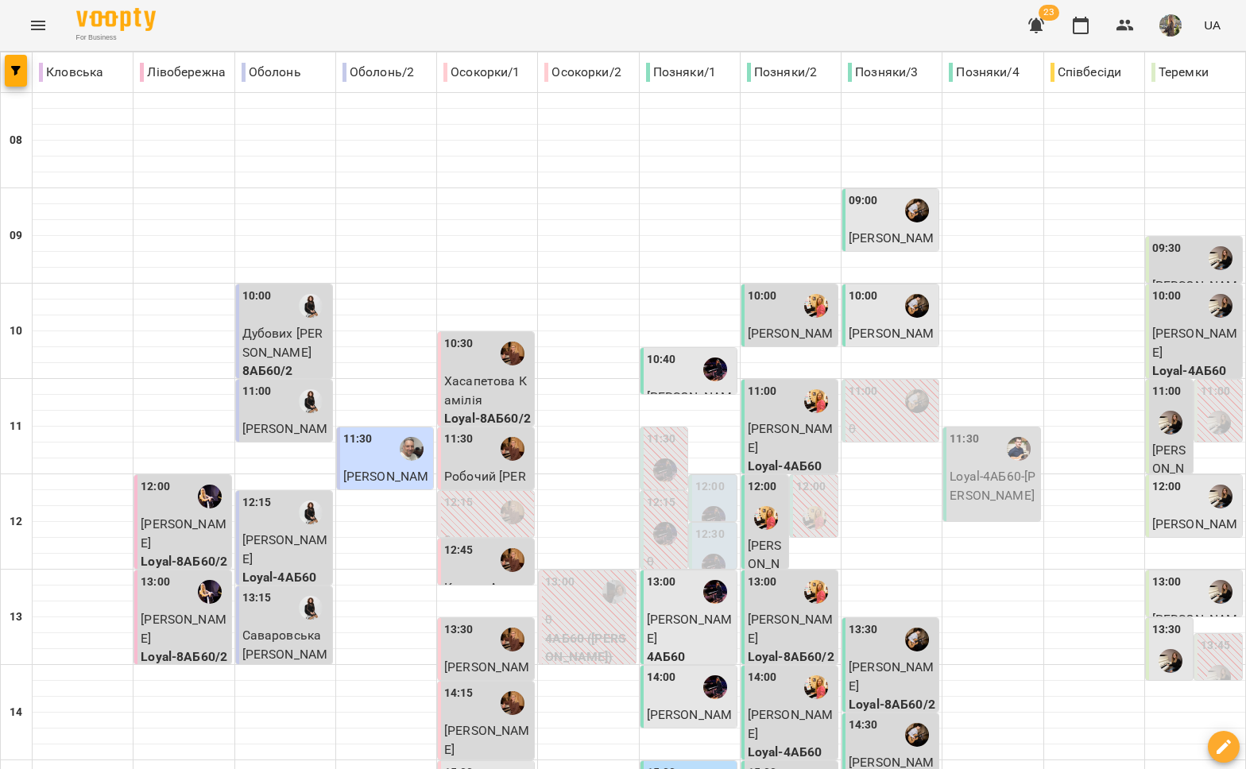
scroll to position [57, 0]
click at [764, 500] on div at bounding box center [766, 518] width 37 height 37
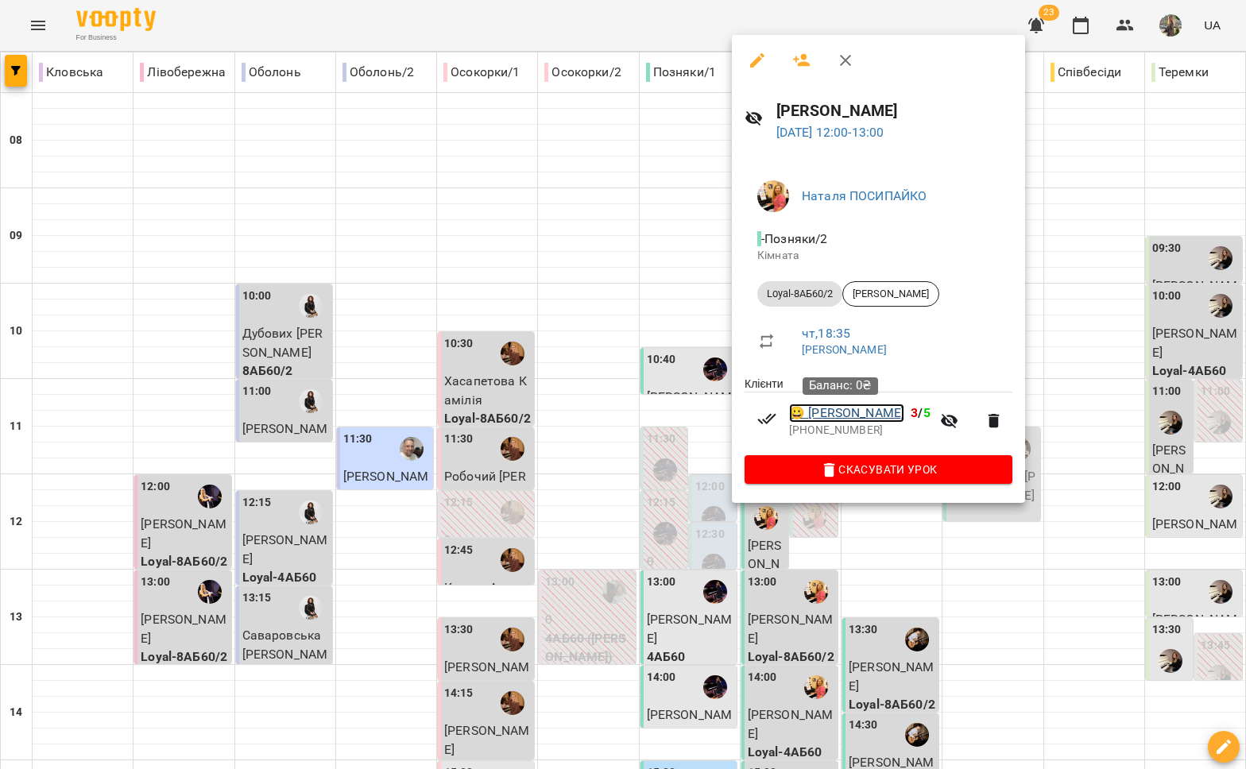
click at [851, 411] on link "😀 [PERSON_NAME]" at bounding box center [846, 413] width 115 height 19
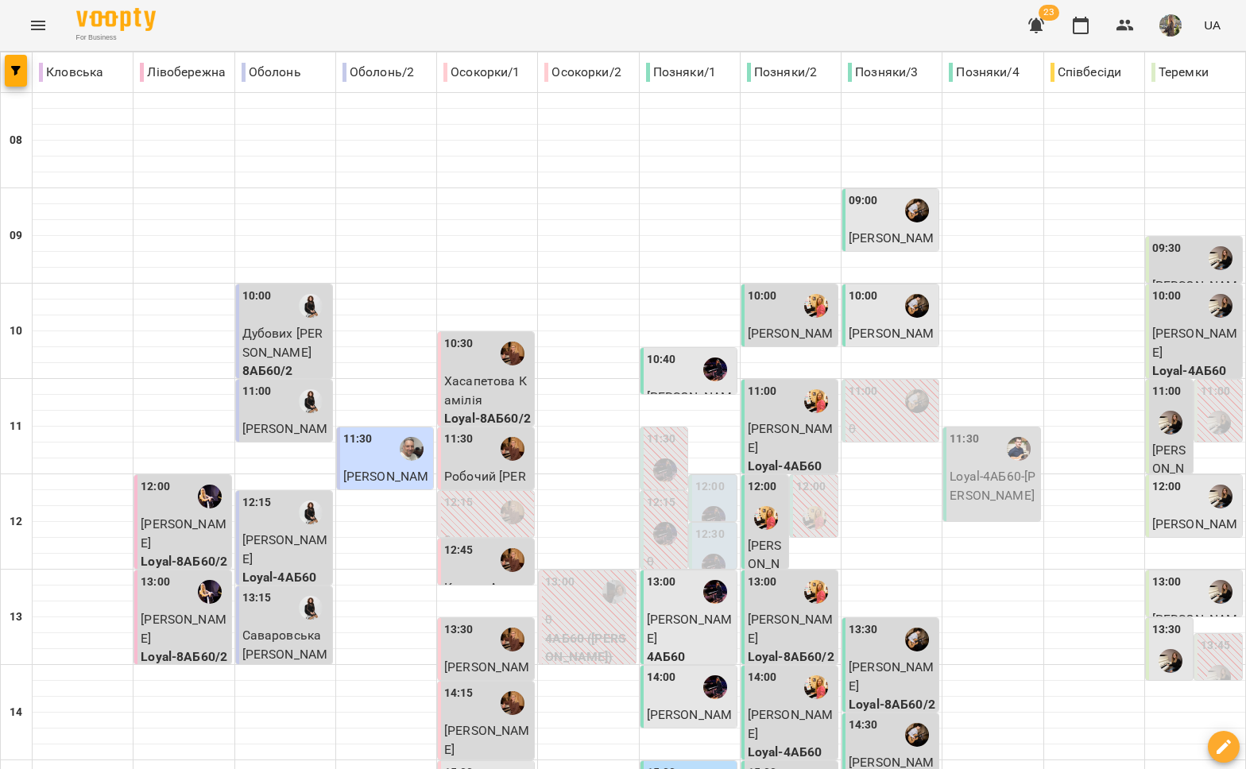
scroll to position [75, 0]
click at [784, 612] on span "[PERSON_NAME]" at bounding box center [791, 629] width 86 height 34
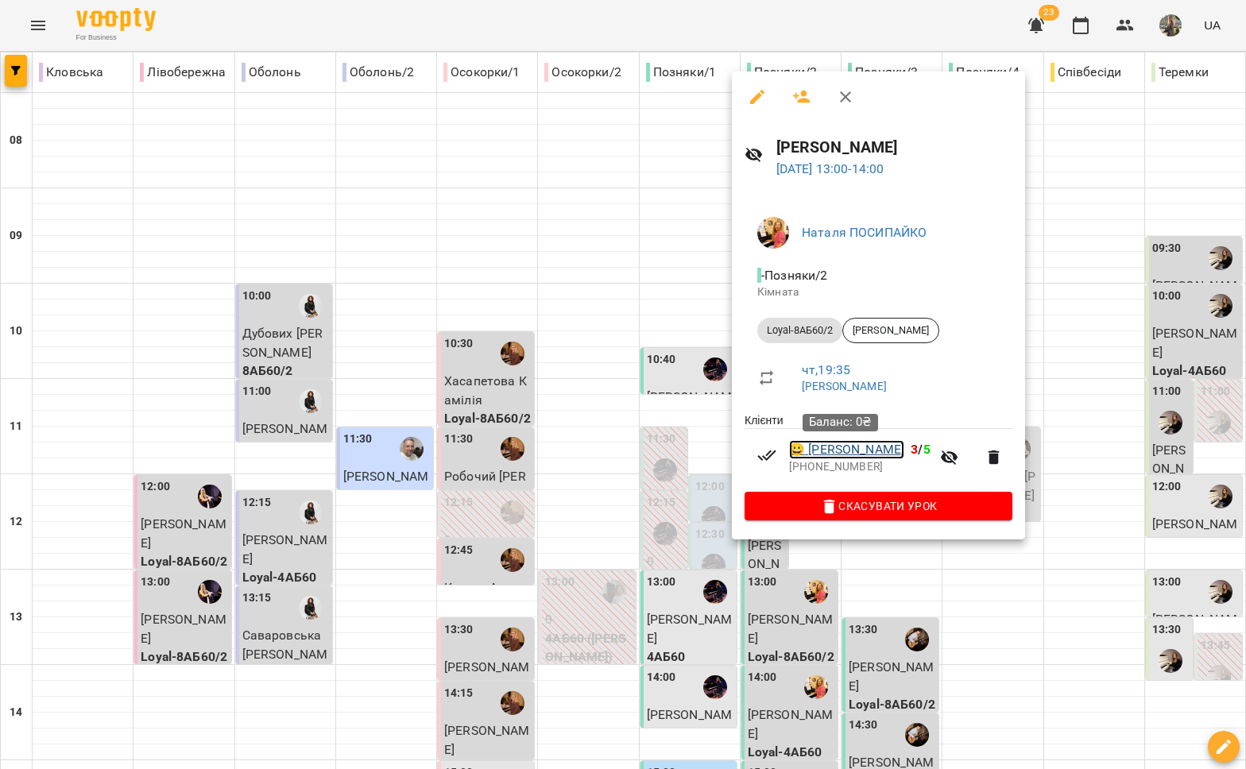
click at [872, 458] on link "😀 [PERSON_NAME]" at bounding box center [846, 449] width 115 height 19
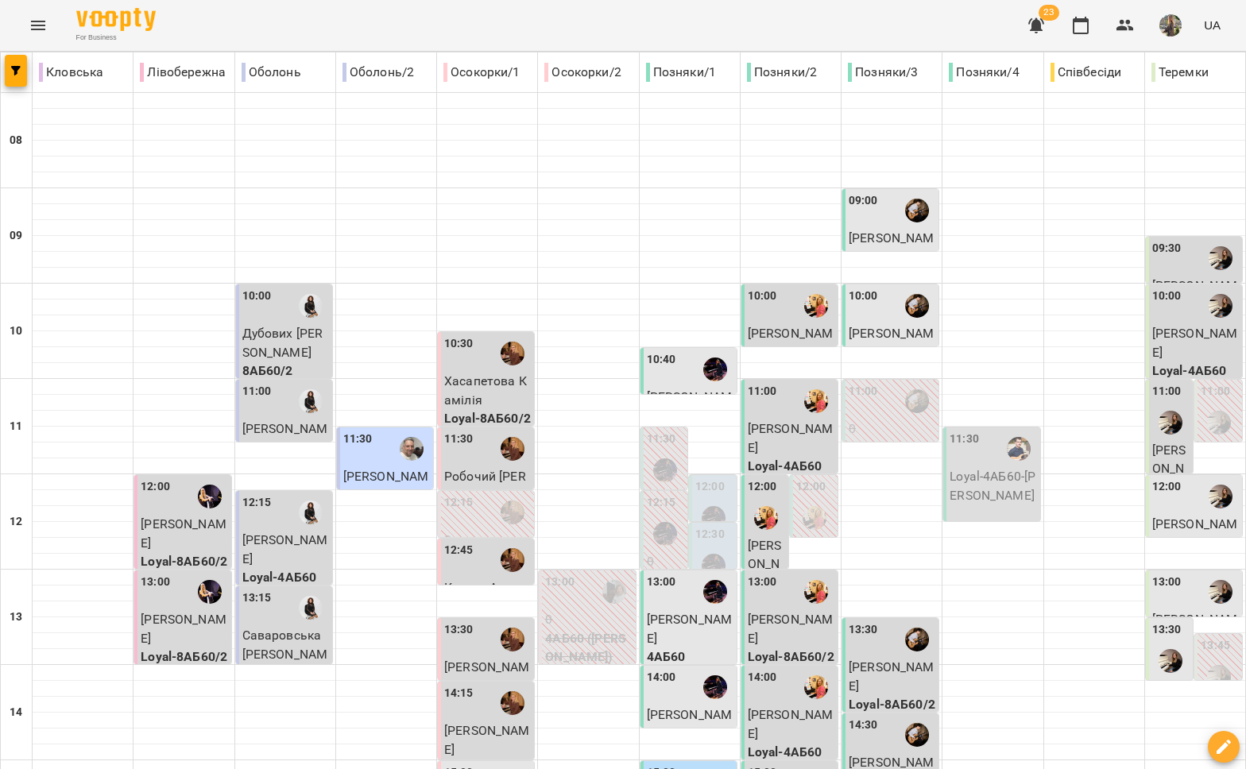
scroll to position [184, 0]
click at [774, 707] on span "[PERSON_NAME]" at bounding box center [791, 724] width 86 height 34
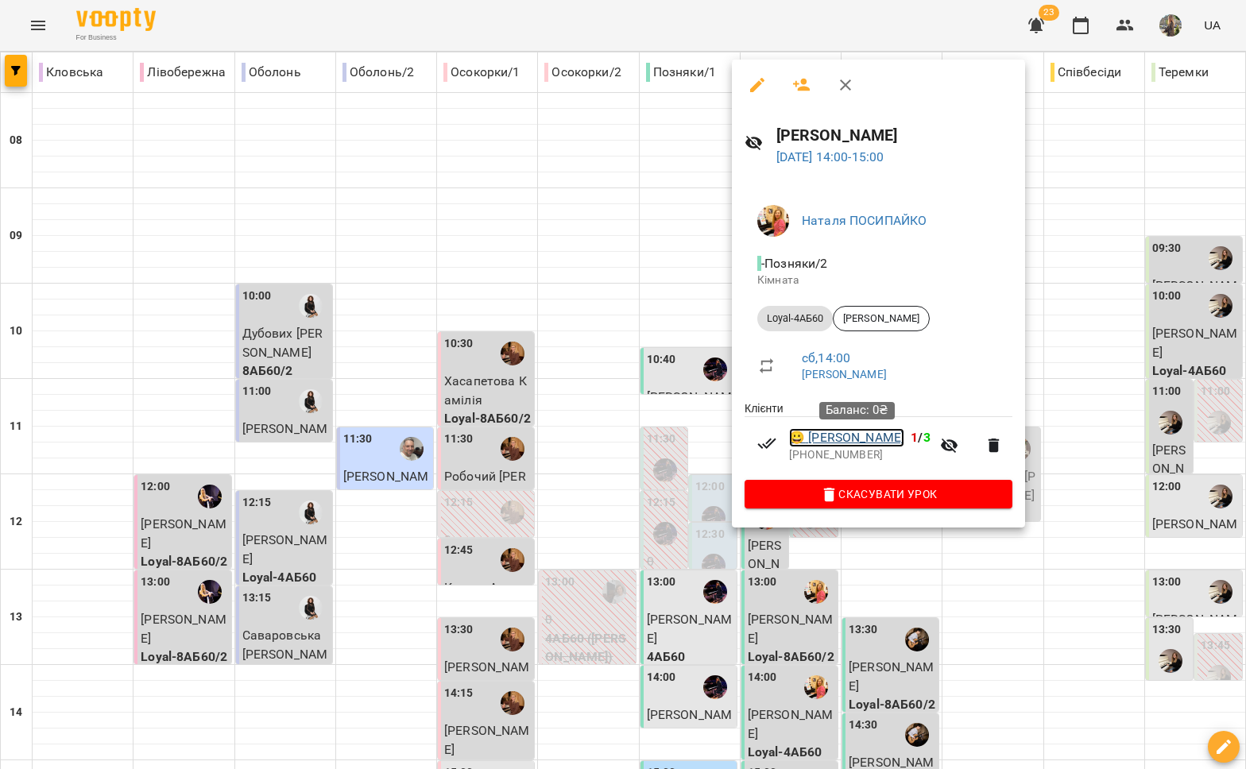
click at [867, 443] on link "😀 [PERSON_NAME]" at bounding box center [846, 437] width 115 height 19
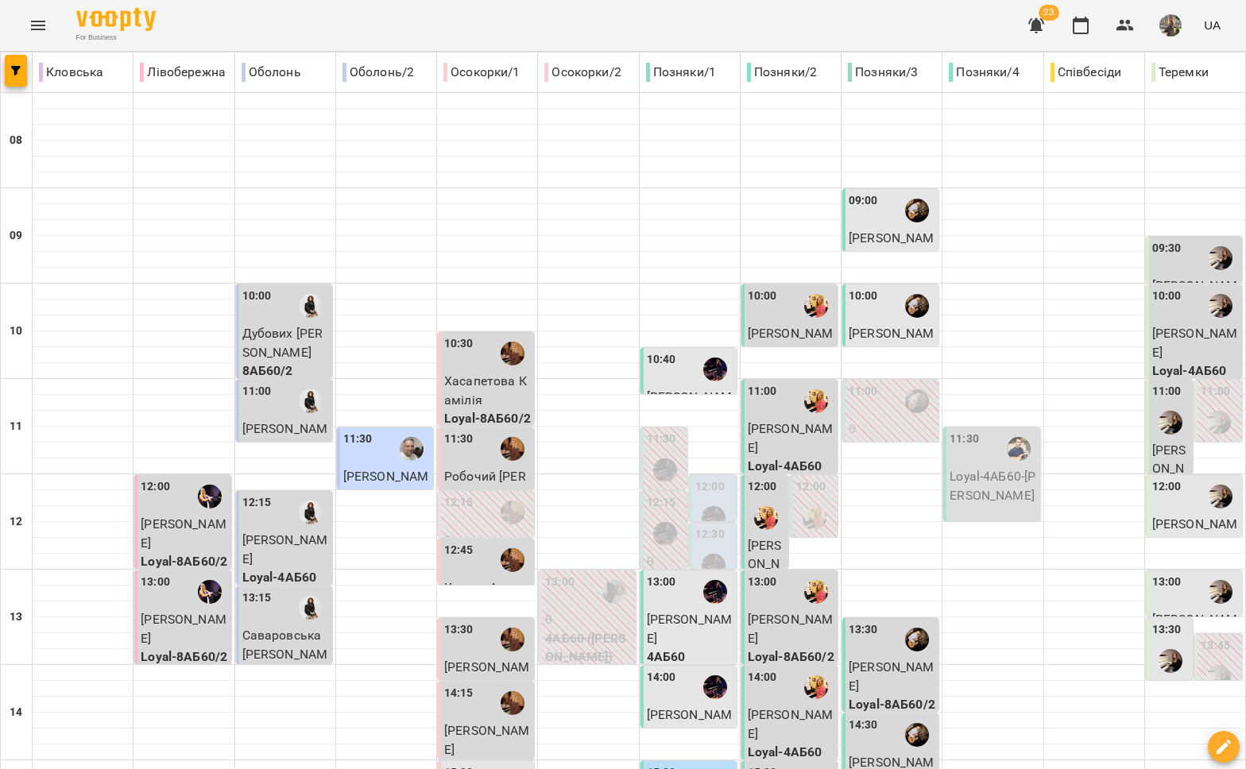
scroll to position [375, 0]
click at [770, 764] on div "15:00" at bounding box center [791, 782] width 87 height 37
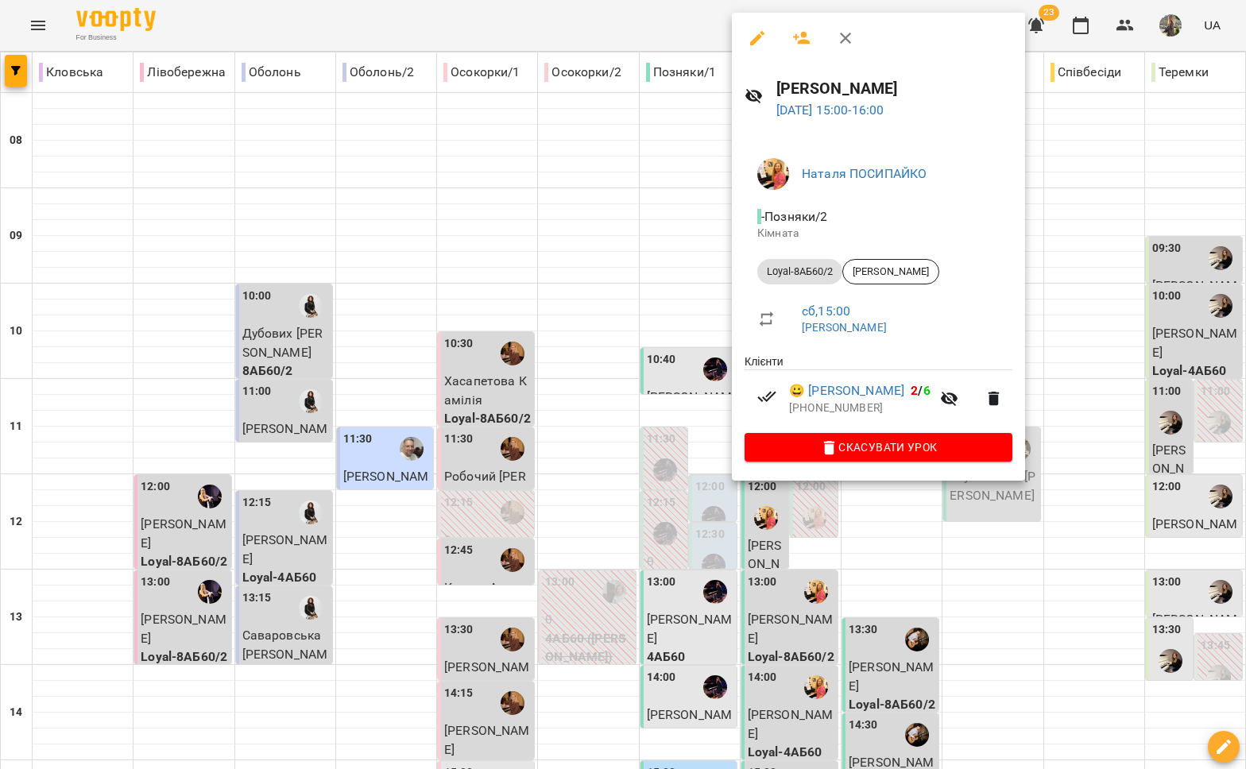
click at [776, 509] on div at bounding box center [623, 384] width 1246 height 769
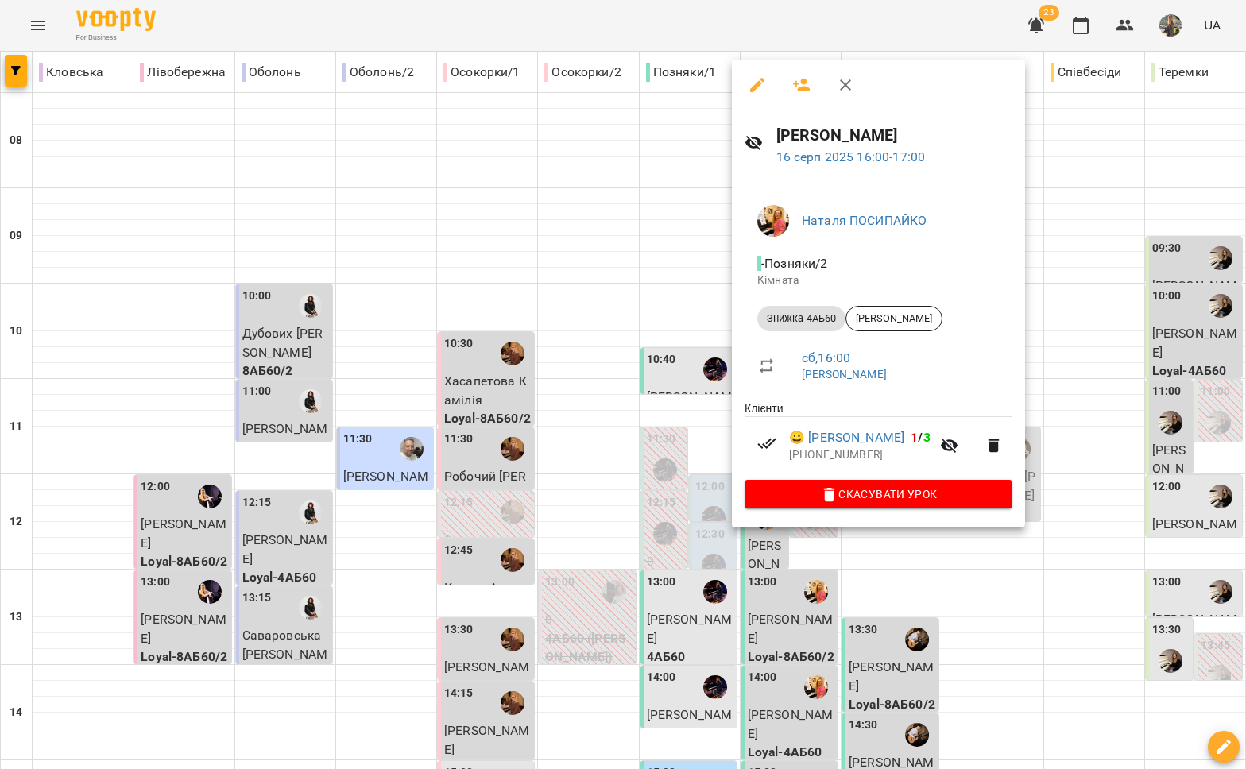
click at [786, 559] on div at bounding box center [623, 384] width 1246 height 769
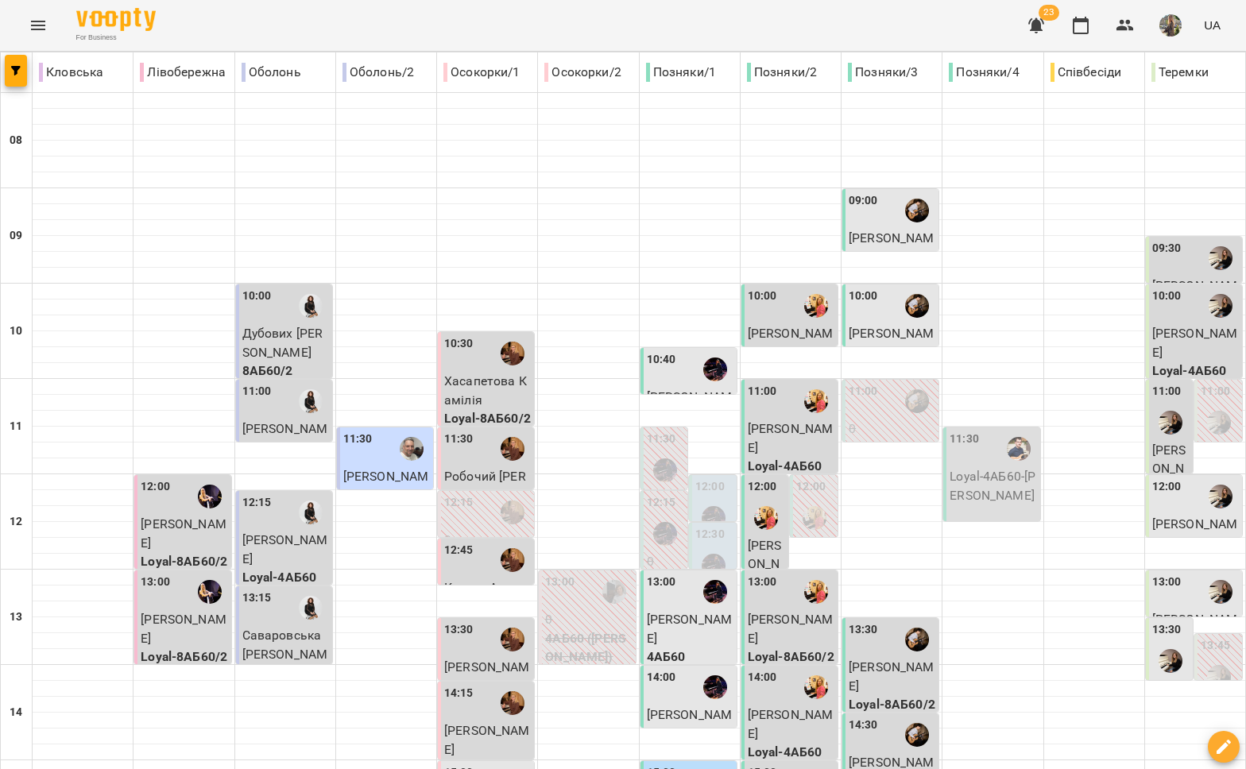
scroll to position [510, 0]
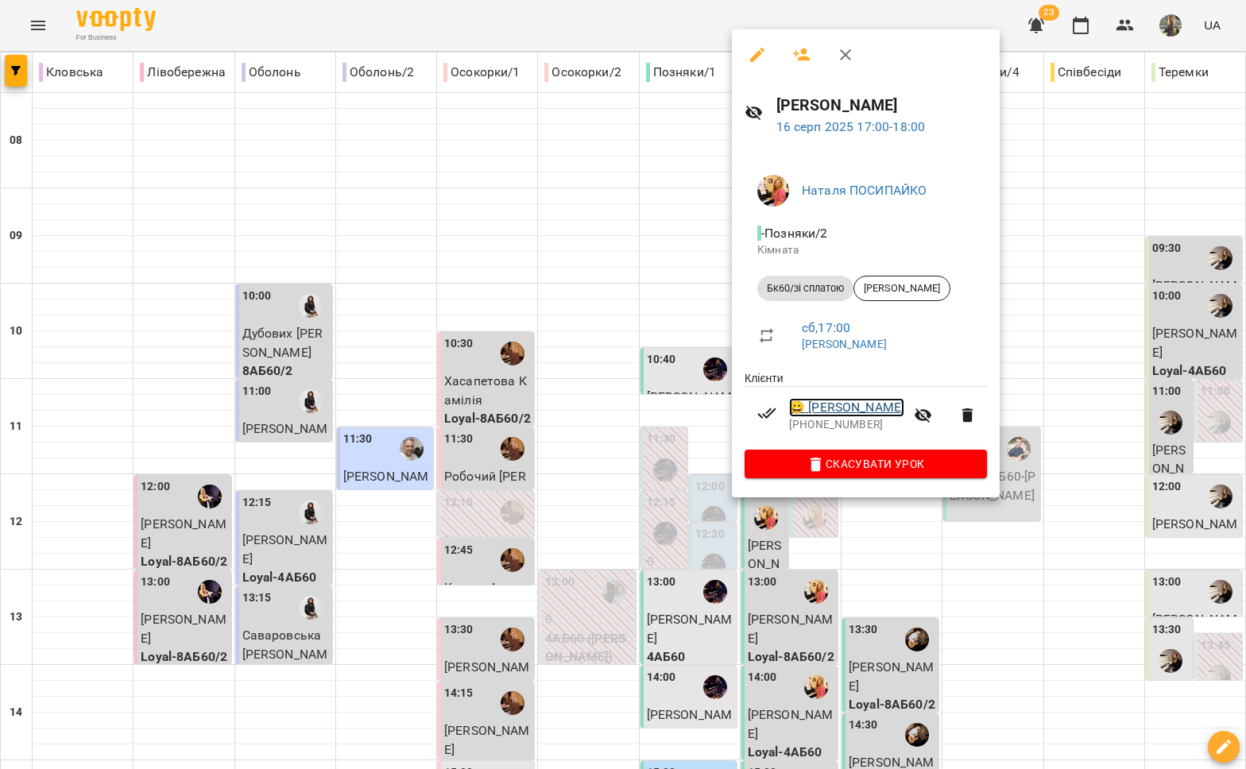
click at [856, 409] on link "😀 [PERSON_NAME]" at bounding box center [846, 407] width 115 height 19
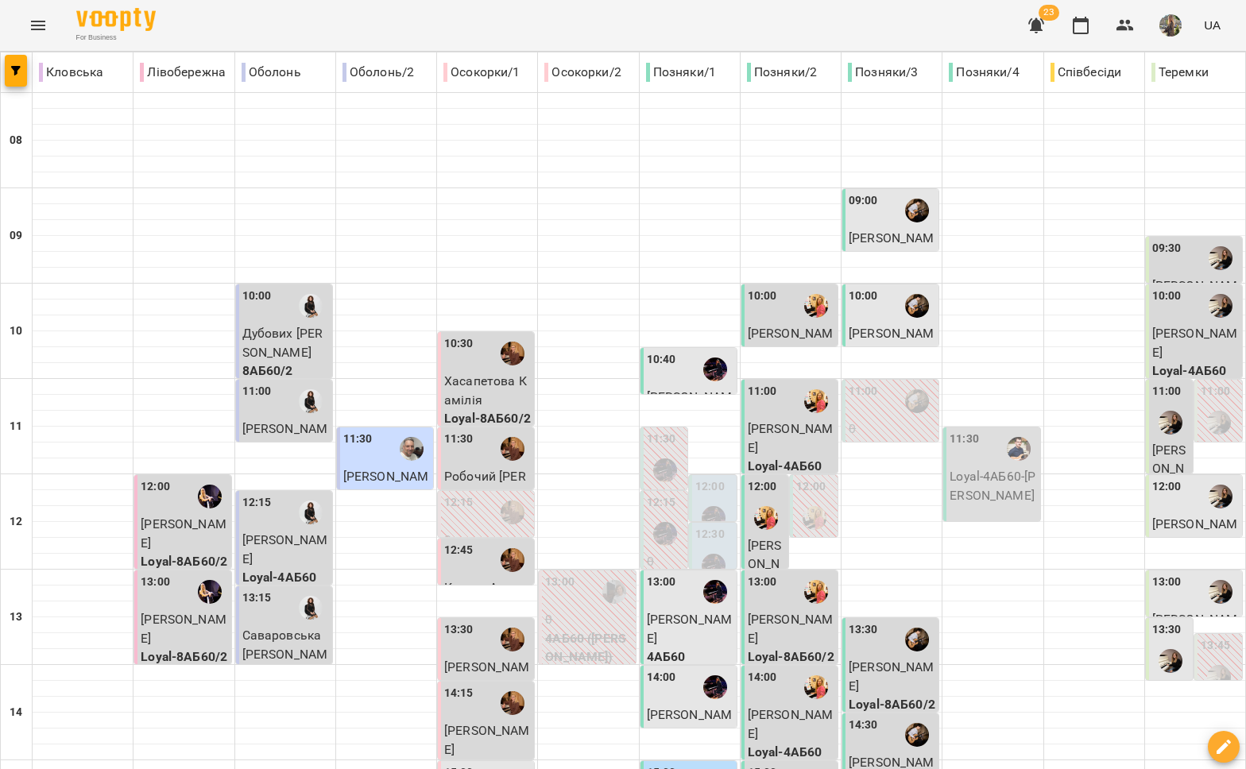
click at [871, 228] on div "09:00 [PERSON_NAME] 4АБ45" at bounding box center [892, 238] width 87 height 93
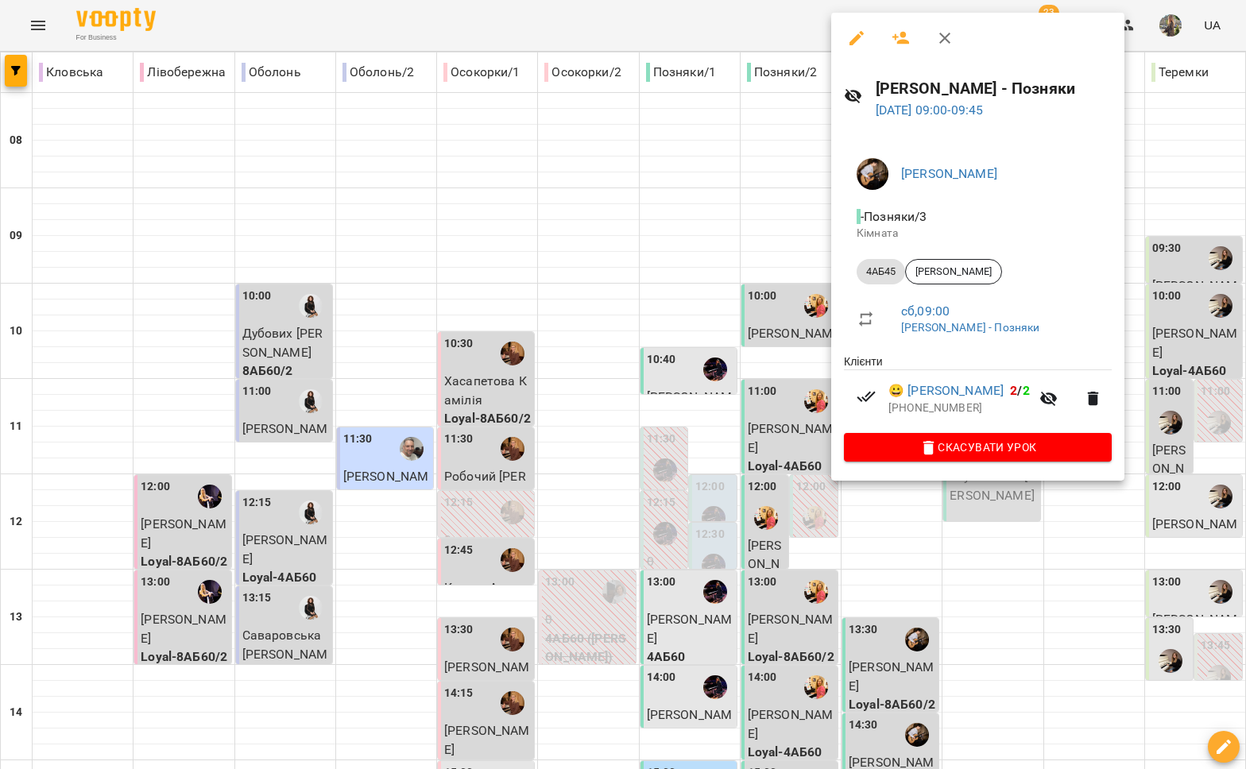
click at [720, 242] on div at bounding box center [623, 384] width 1246 height 769
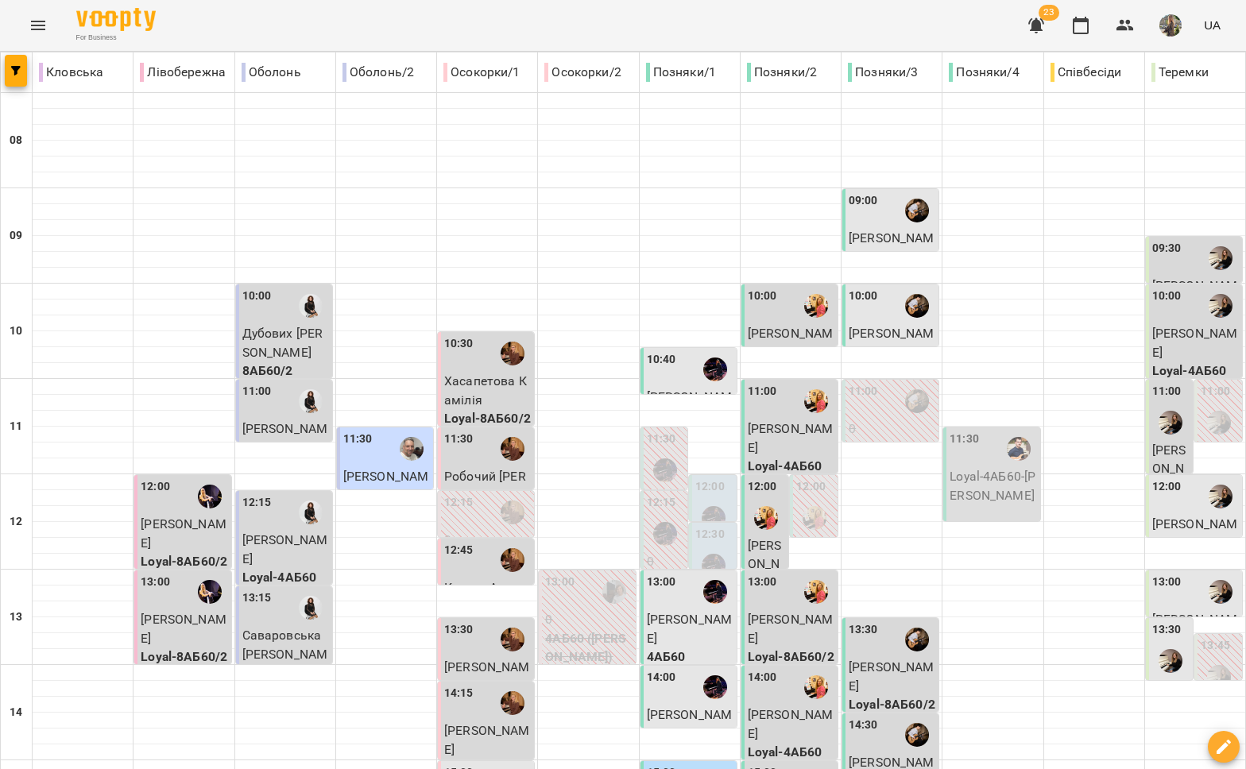
click at [882, 315] on div "10:00" at bounding box center [892, 306] width 87 height 37
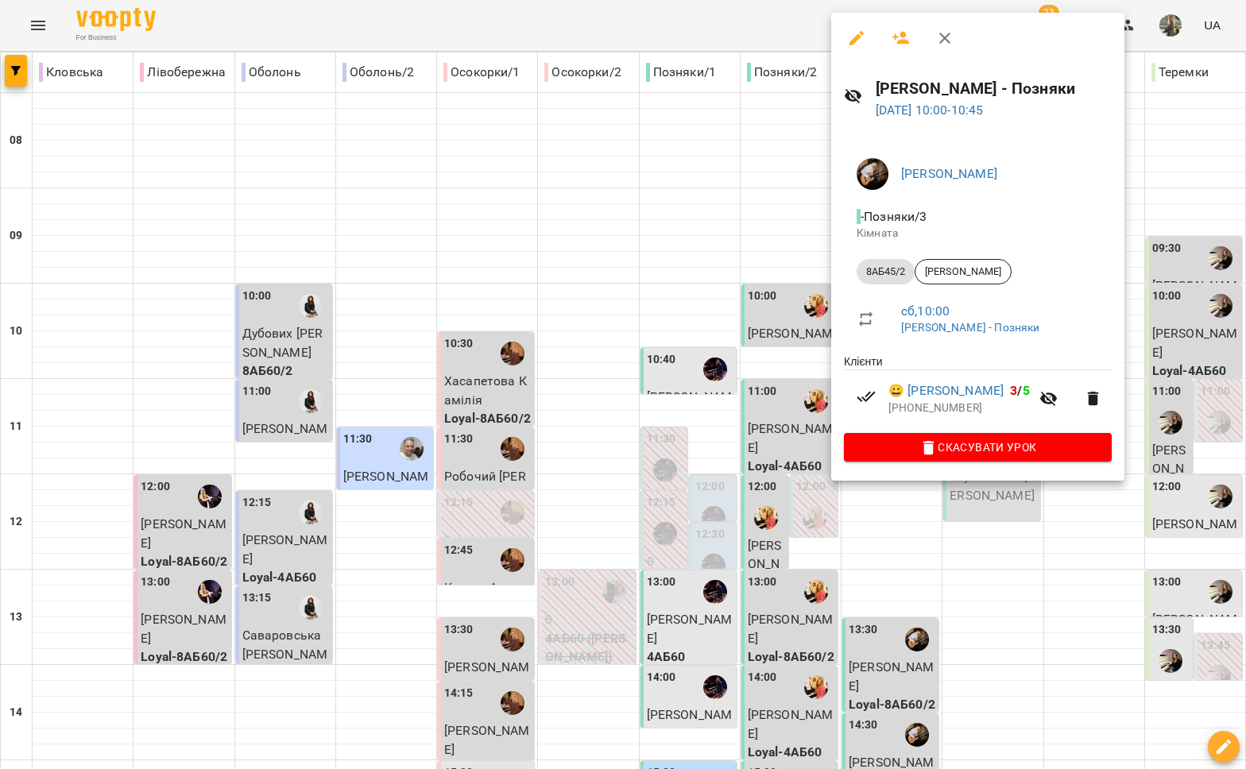
click at [735, 318] on div at bounding box center [623, 384] width 1246 height 769
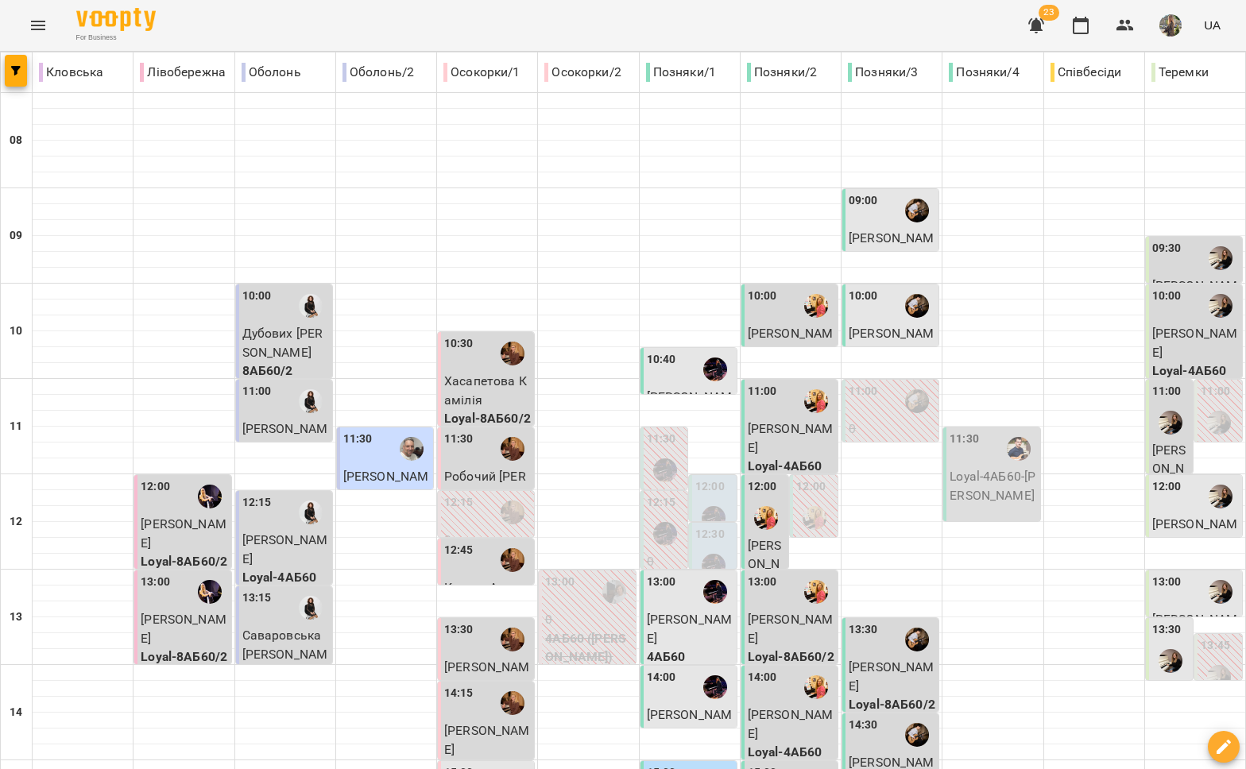
scroll to position [177, 0]
click at [884, 660] on span "[PERSON_NAME]" at bounding box center [892, 677] width 86 height 34
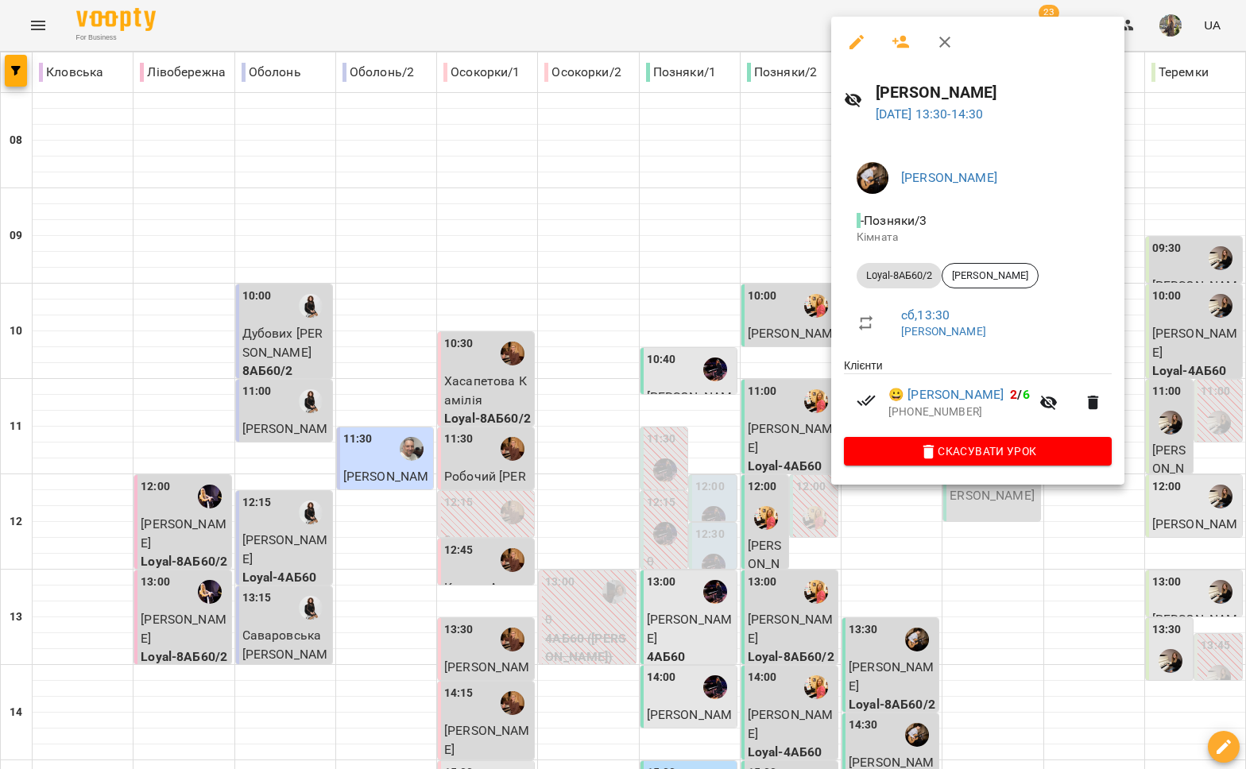
click at [839, 504] on div at bounding box center [623, 384] width 1246 height 769
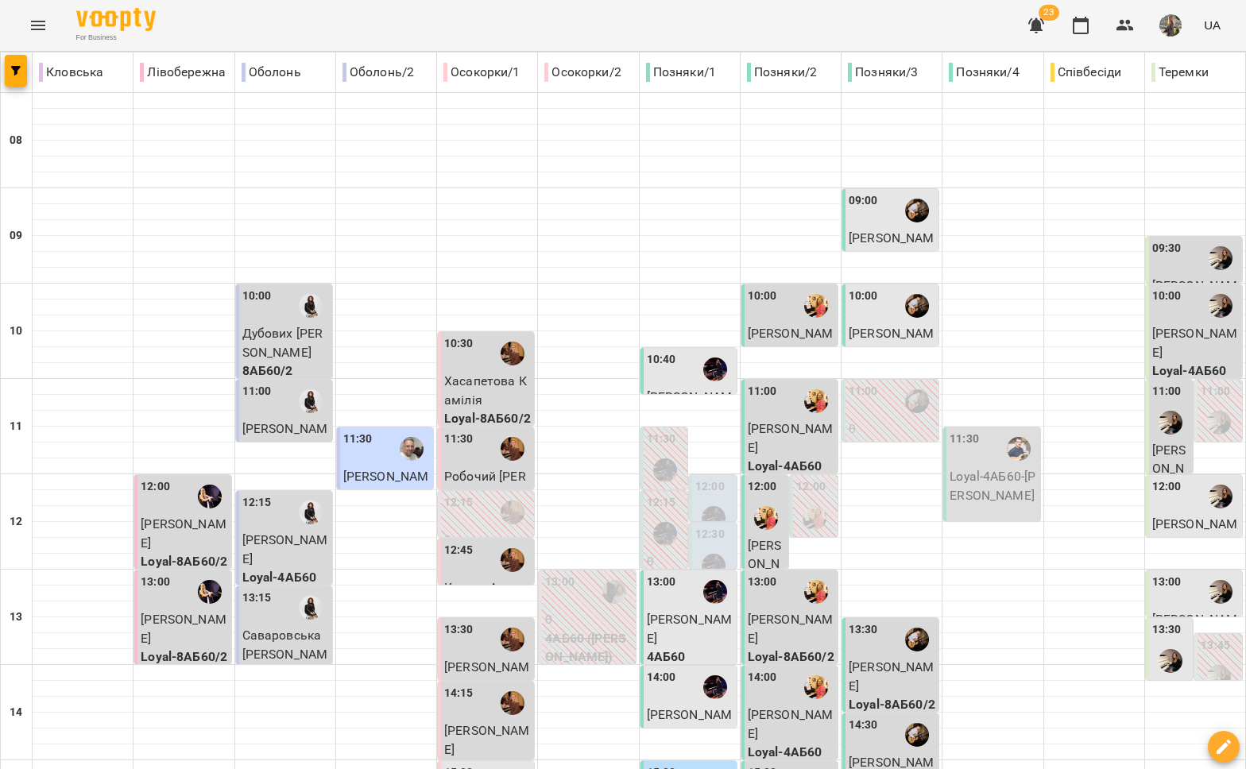
scroll to position [311, 0]
click at [878, 717] on div "14:30" at bounding box center [892, 735] width 87 height 37
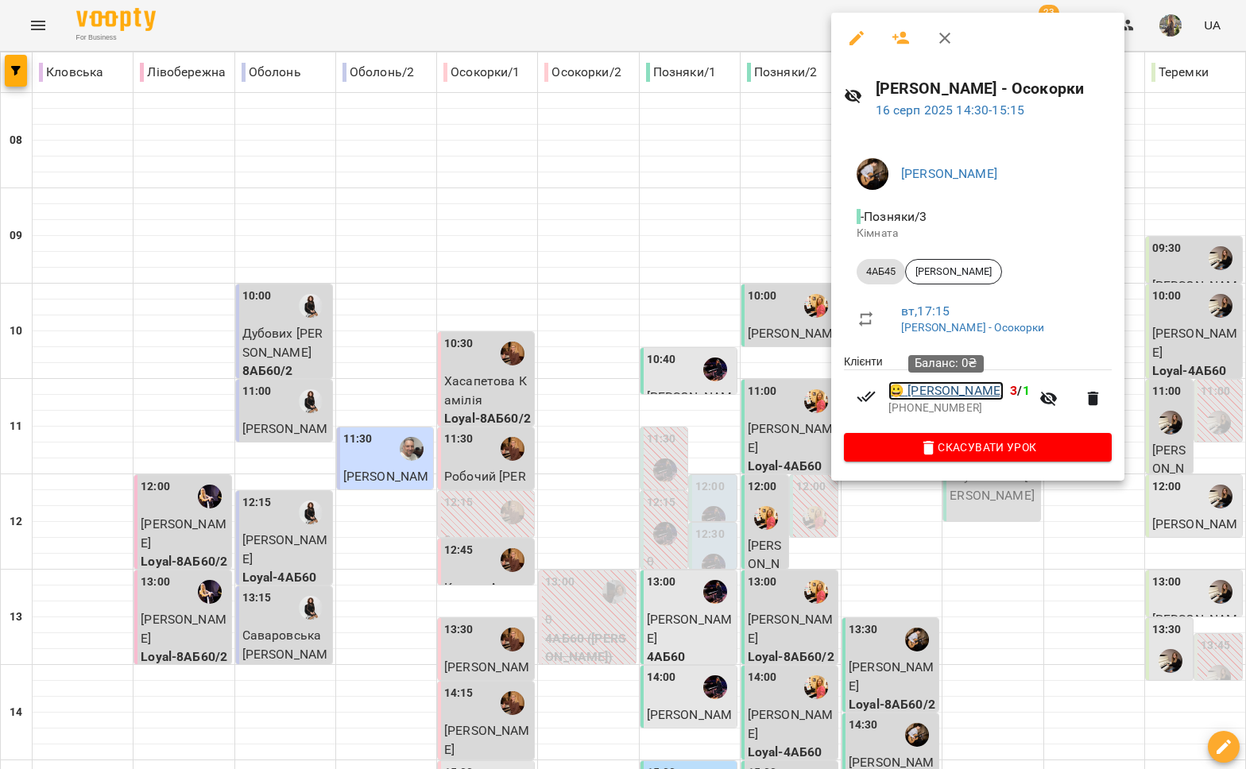
click at [961, 391] on link "😀 [PERSON_NAME]" at bounding box center [945, 390] width 115 height 19
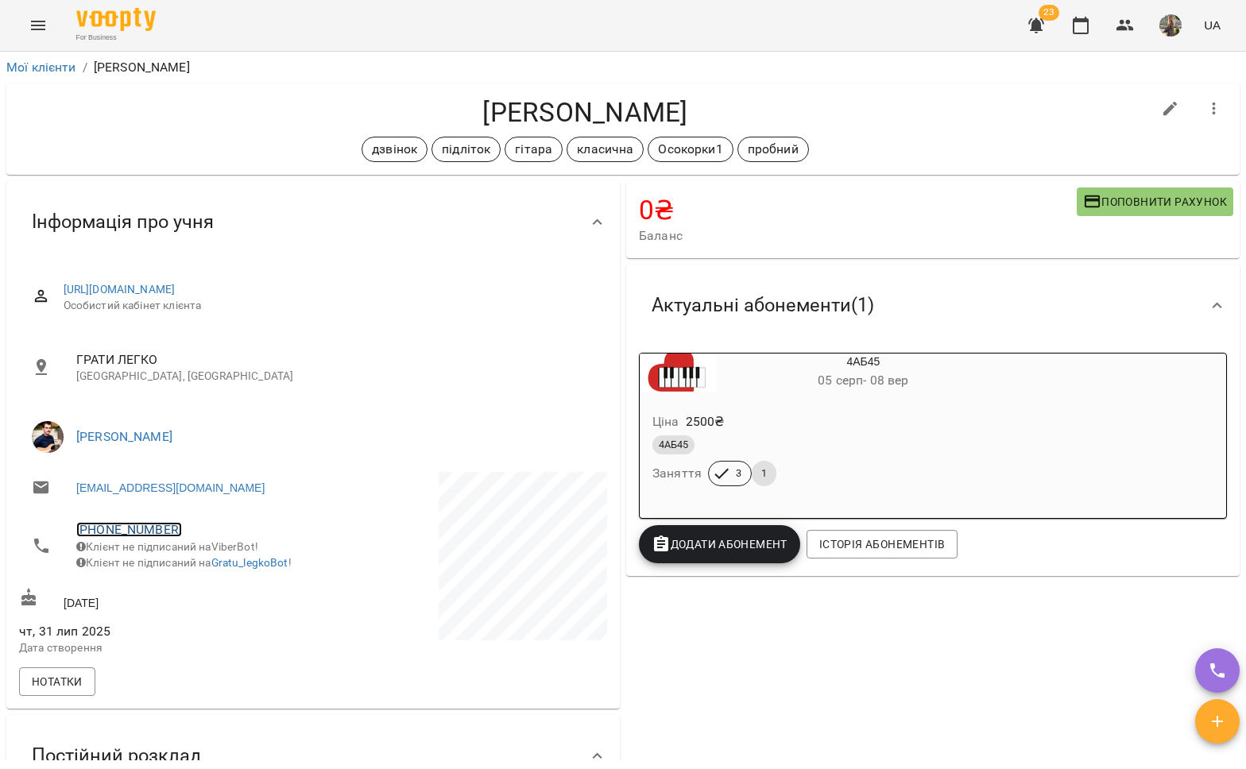
click at [106, 526] on link "[PHONE_NUMBER]" at bounding box center [129, 529] width 106 height 15
click at [200, 592] on img at bounding box center [194, 589] width 24 height 24
drag, startPoint x: 680, startPoint y: 112, endPoint x: 465, endPoint y: 104, distance: 215.5
click at [465, 104] on h4 "[PERSON_NAME]" at bounding box center [585, 112] width 1132 height 33
copy h4 "[PERSON_NAME]"
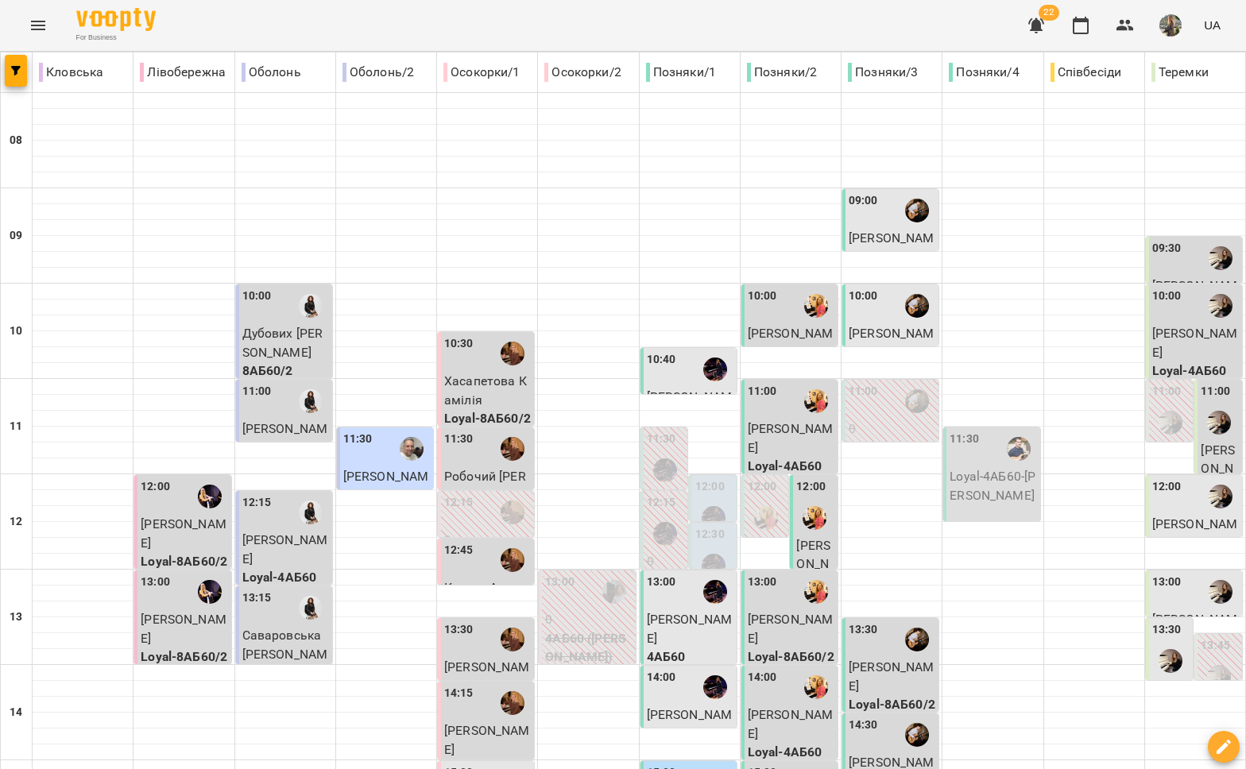
scroll to position [421, 0]
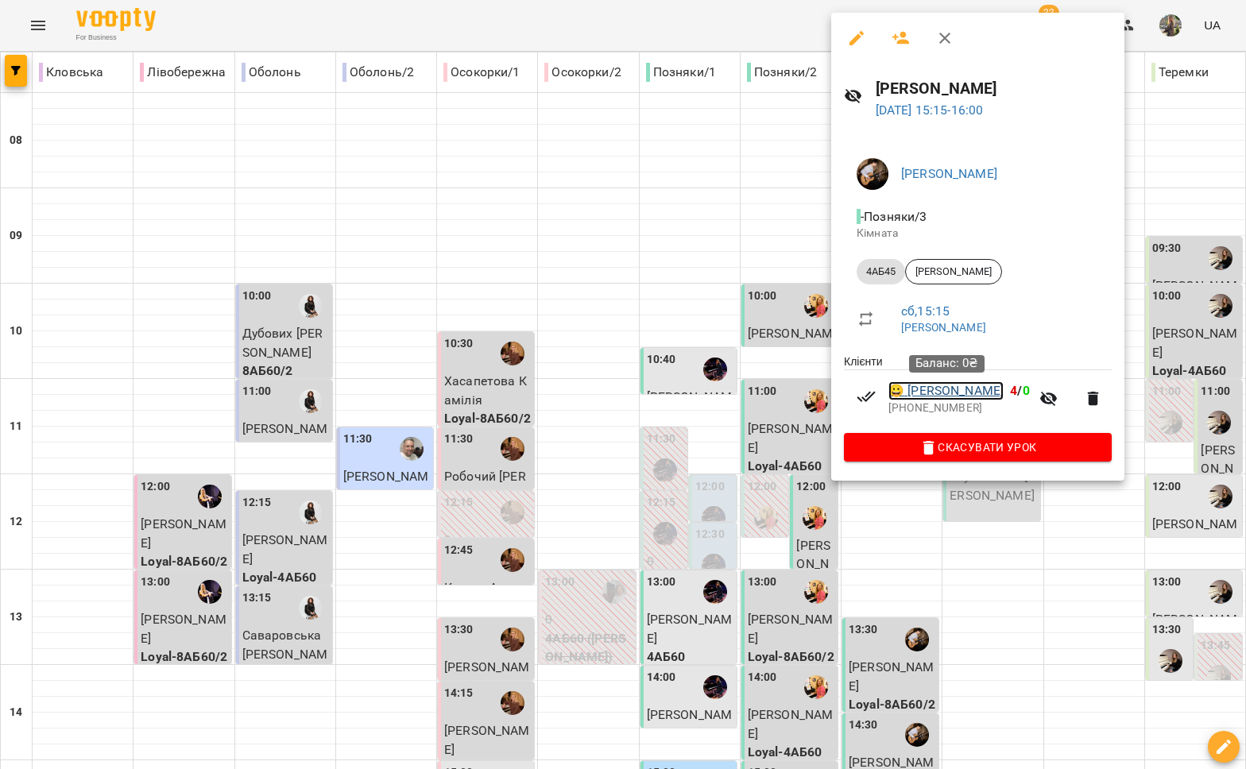
click at [938, 393] on link "😀 [PERSON_NAME]" at bounding box center [945, 390] width 115 height 19
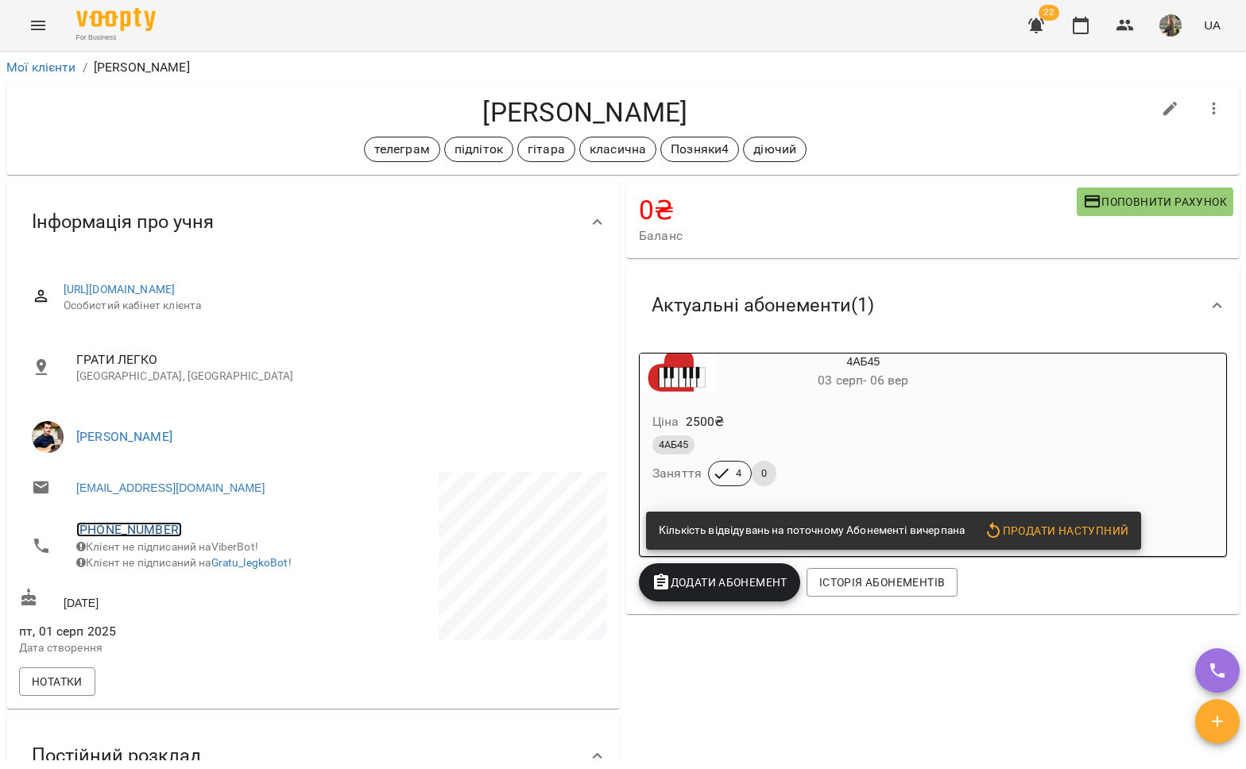
click at [137, 530] on link "[PHONE_NUMBER]" at bounding box center [129, 529] width 106 height 15
click at [195, 587] on img at bounding box center [194, 589] width 24 height 24
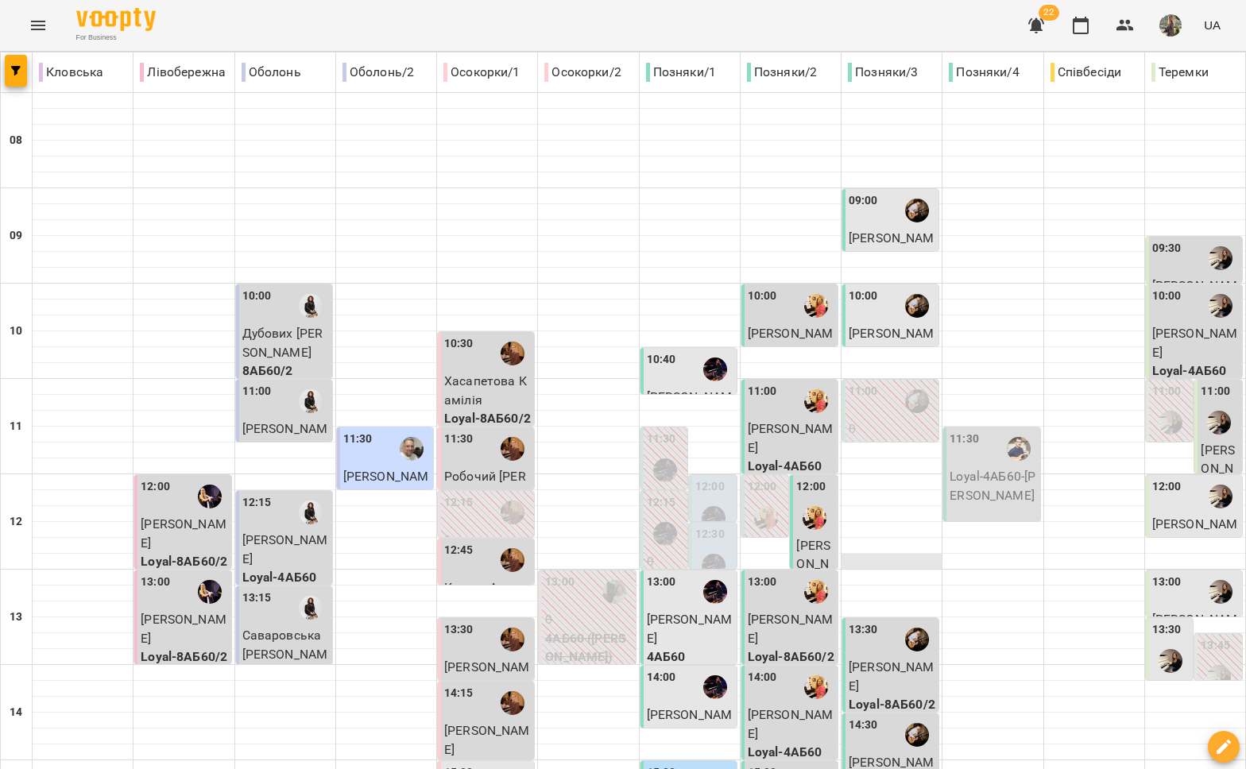
scroll to position [482, 0]
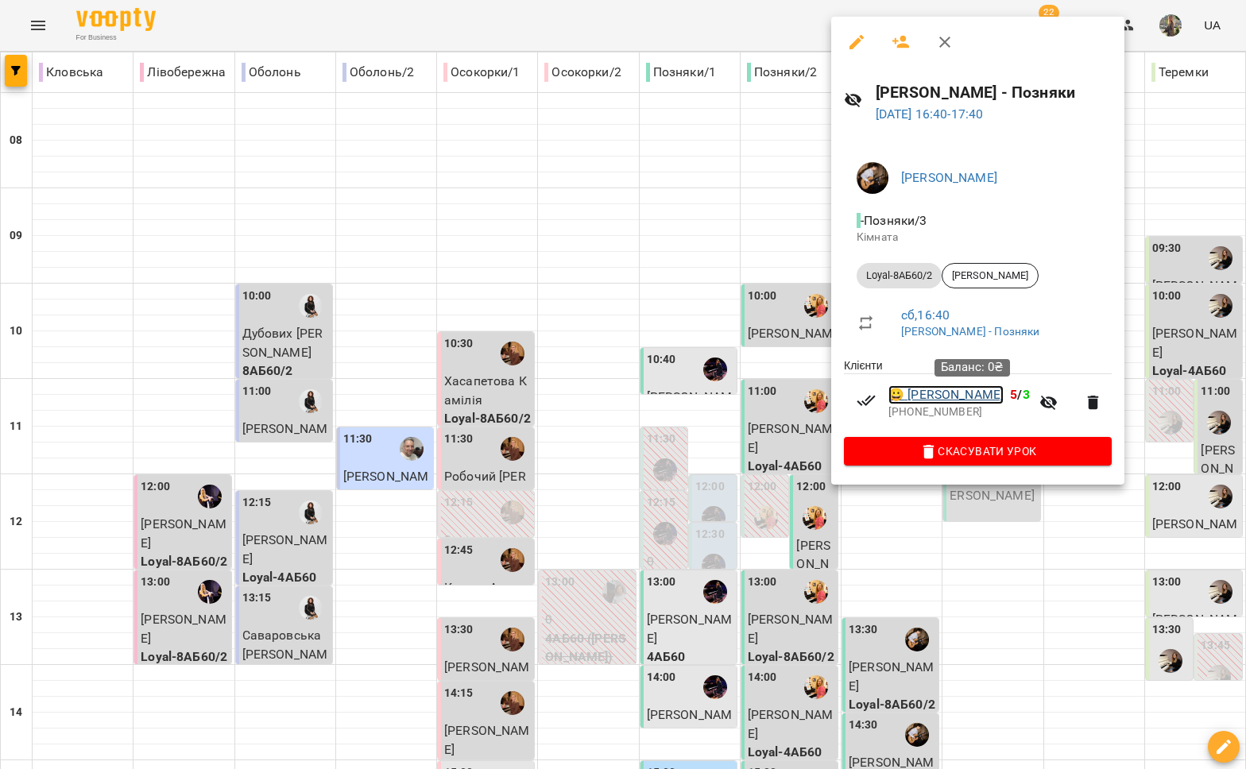
click at [964, 395] on link "😀 [PERSON_NAME]" at bounding box center [945, 394] width 115 height 19
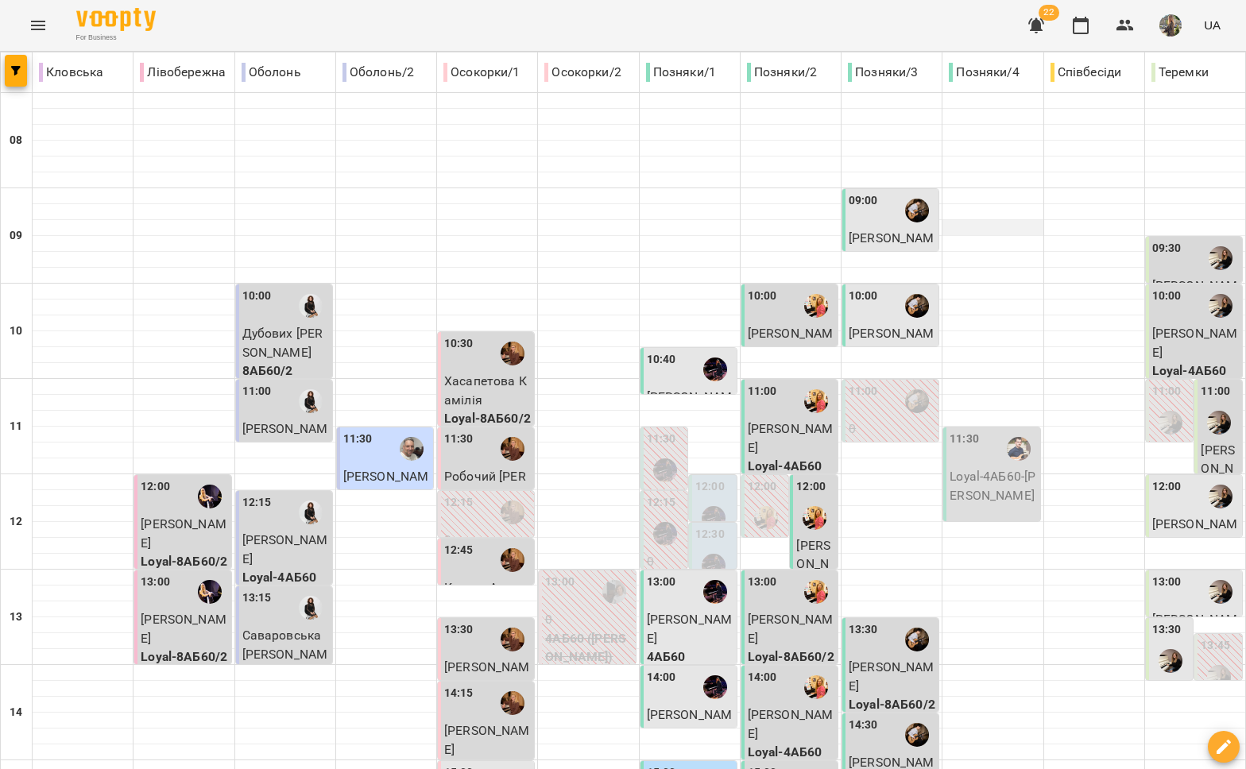
click at [1021, 223] on div at bounding box center [992, 228] width 100 height 16
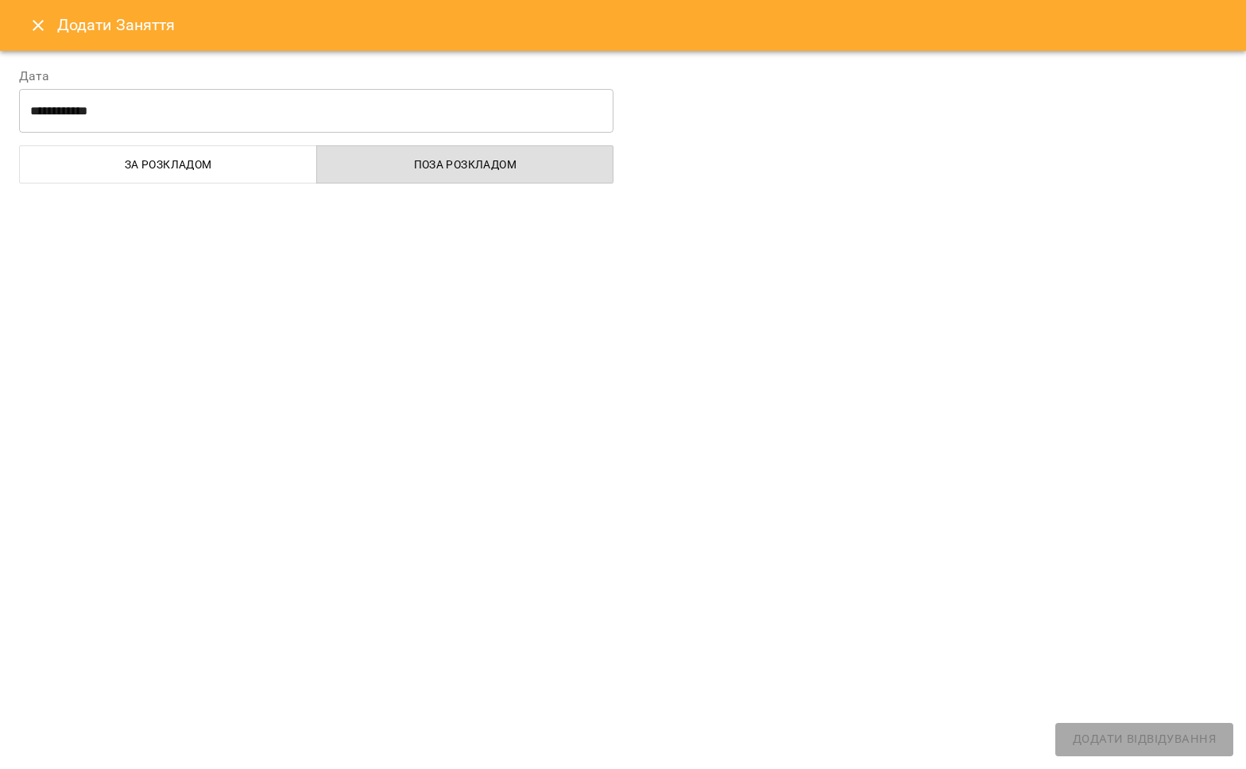
select select
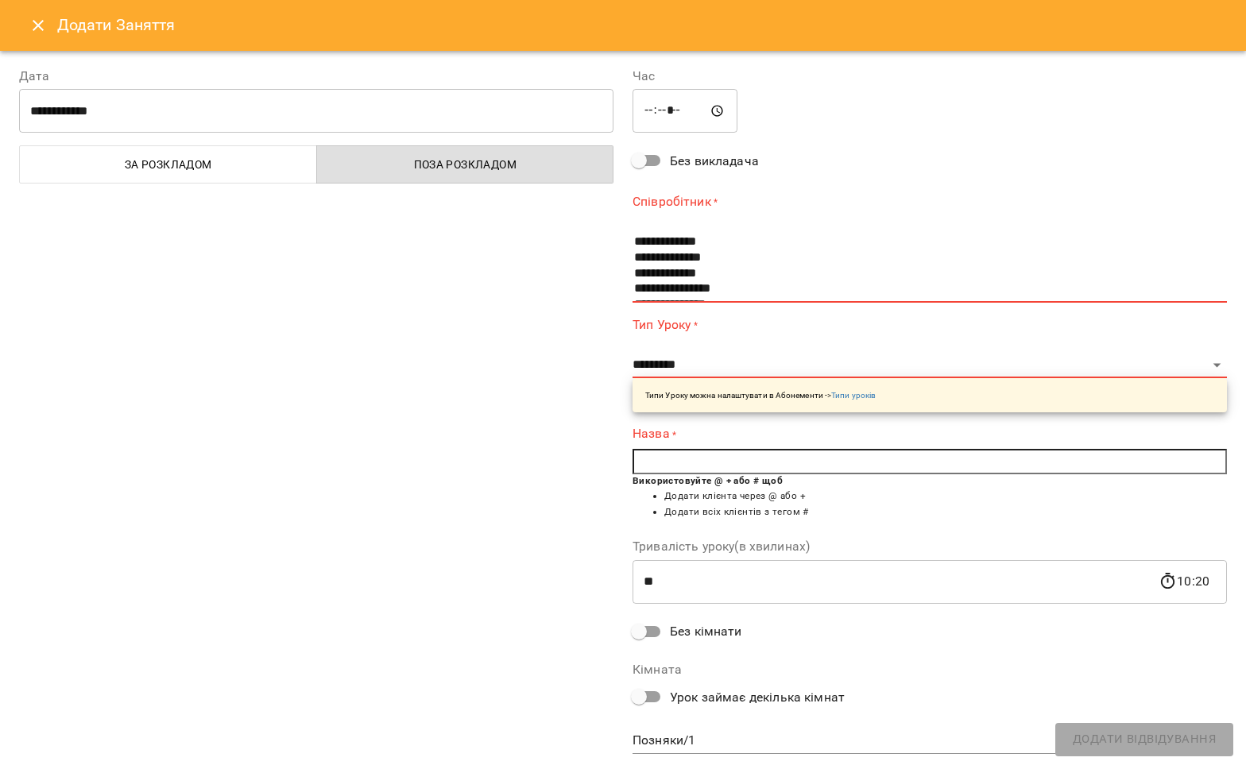
click at [31, 27] on icon "Close" at bounding box center [38, 25] width 19 height 19
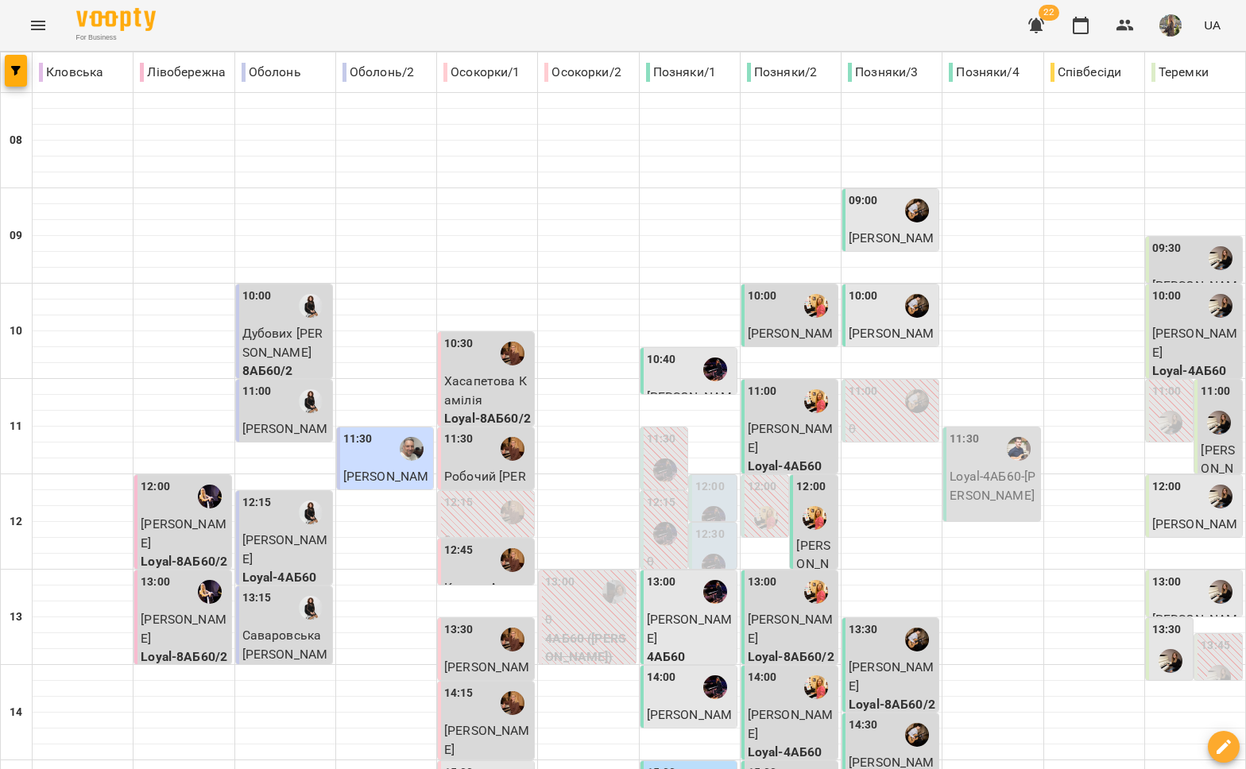
scroll to position [578, 0]
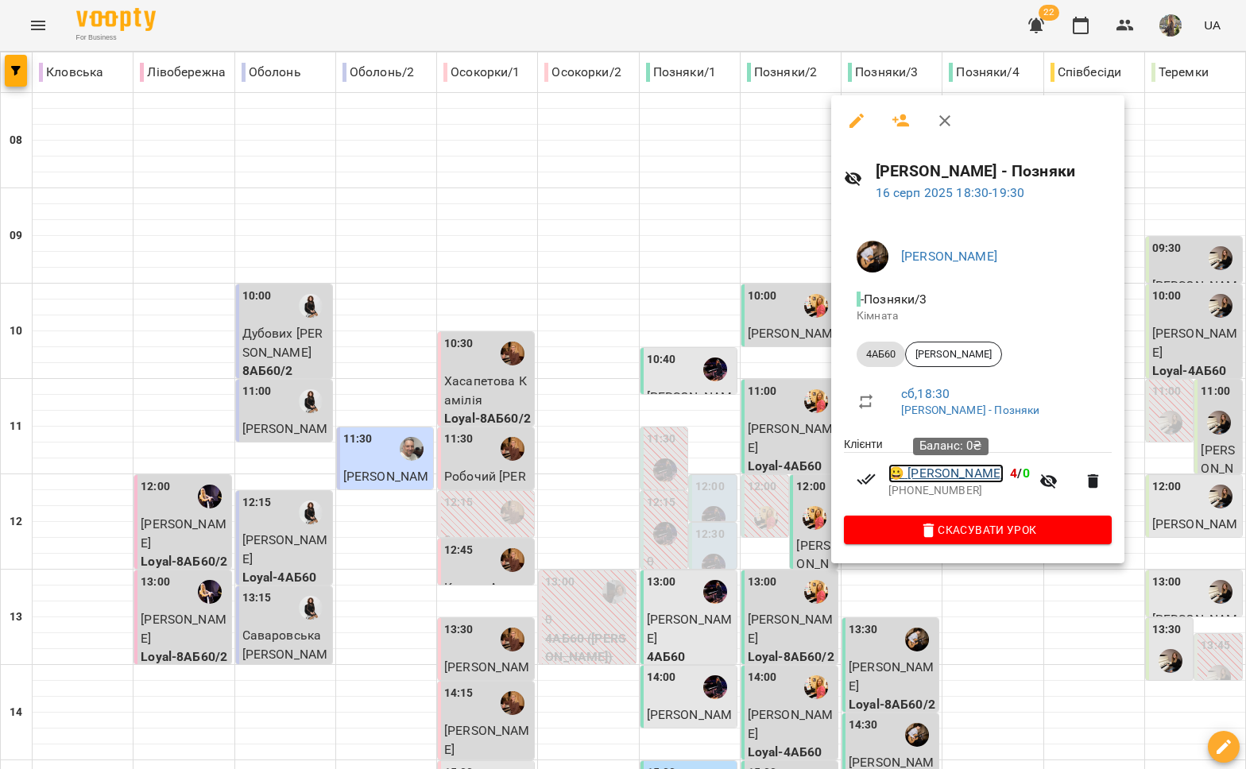
click at [966, 482] on link "😀 [PERSON_NAME]" at bounding box center [945, 473] width 115 height 19
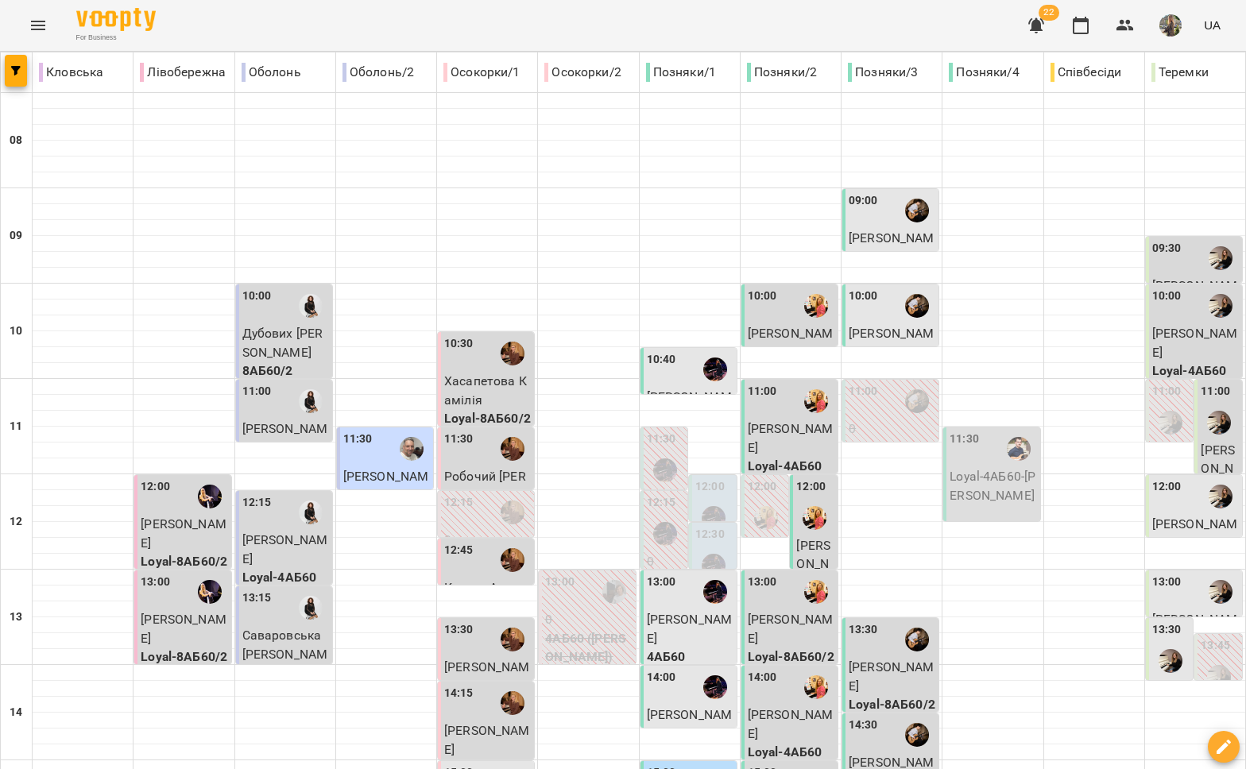
click at [1162, 254] on label "09:30" at bounding box center [1166, 248] width 29 height 17
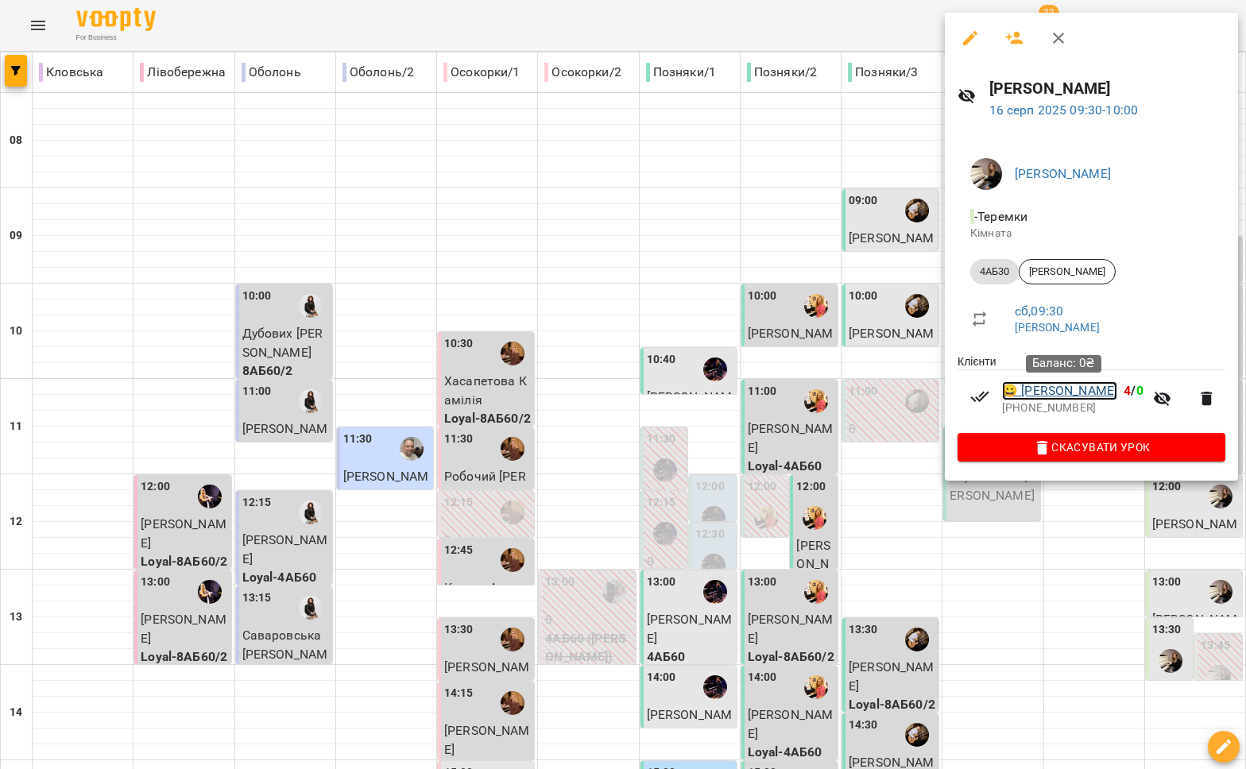
click at [1030, 400] on link "😀 [PERSON_NAME]" at bounding box center [1059, 390] width 115 height 19
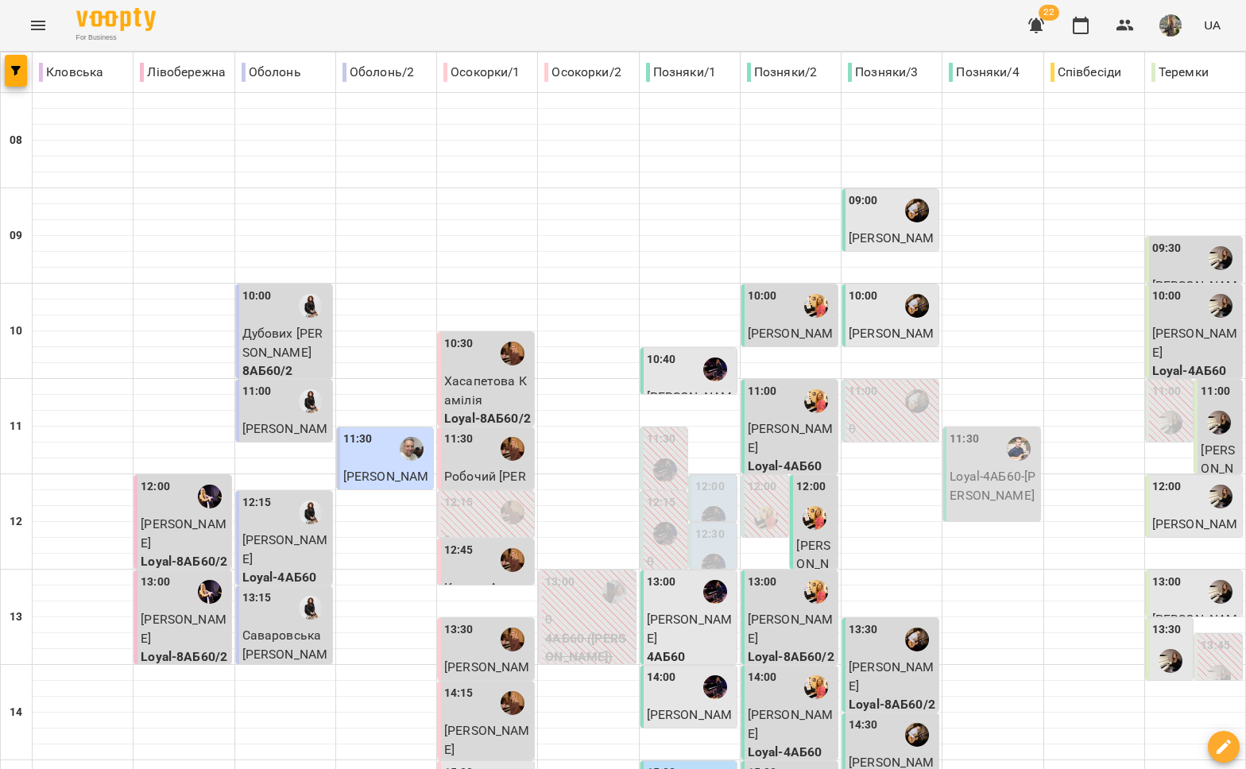
click at [1171, 359] on p "[PERSON_NAME]" at bounding box center [1195, 342] width 87 height 37
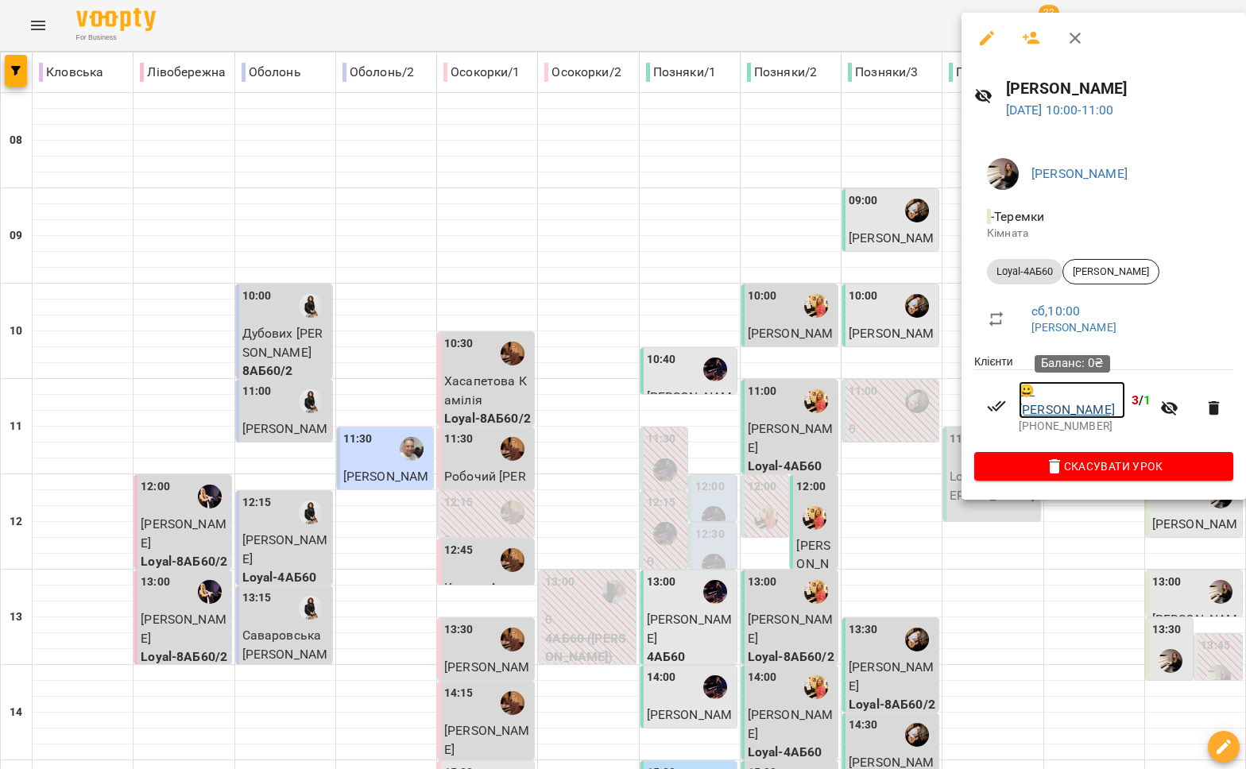
click at [1049, 393] on link "😀 [PERSON_NAME]" at bounding box center [1072, 399] width 106 height 37
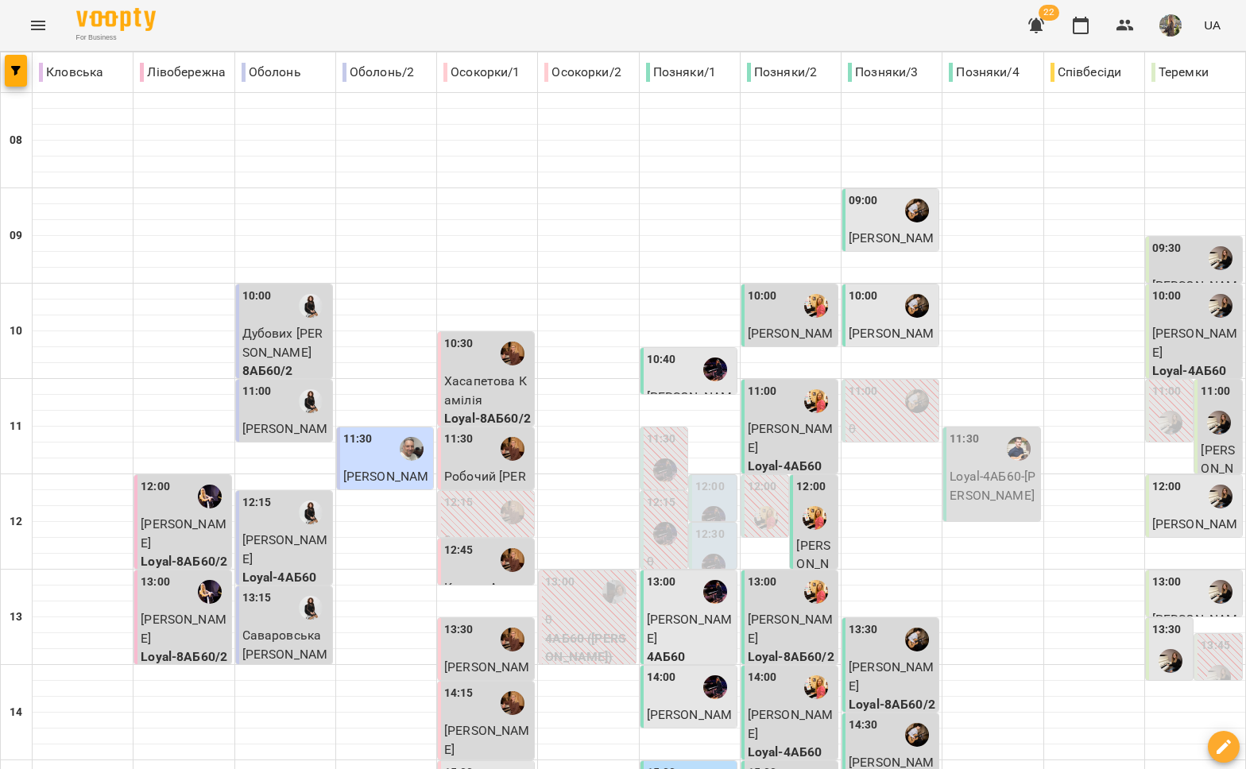
click at [774, 311] on div "10:00" at bounding box center [791, 306] width 87 height 37
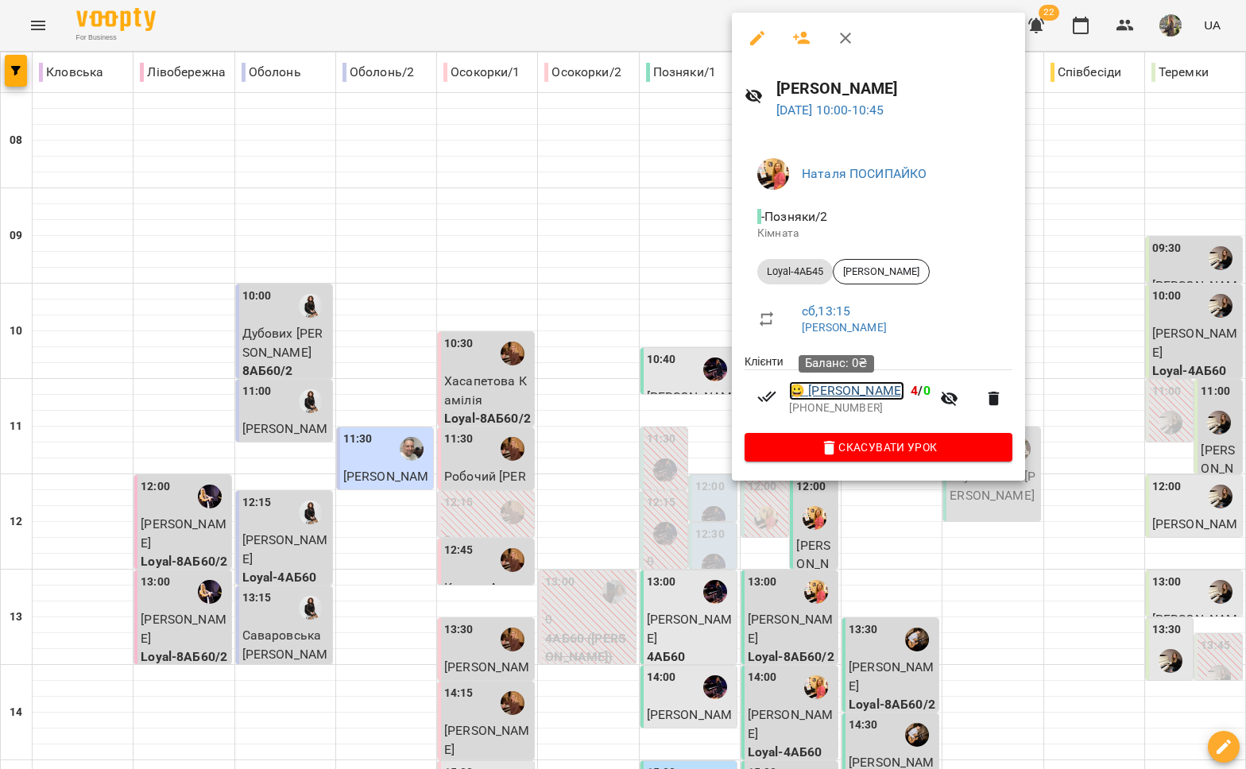
click at [868, 387] on link "😀 [PERSON_NAME]" at bounding box center [846, 390] width 115 height 19
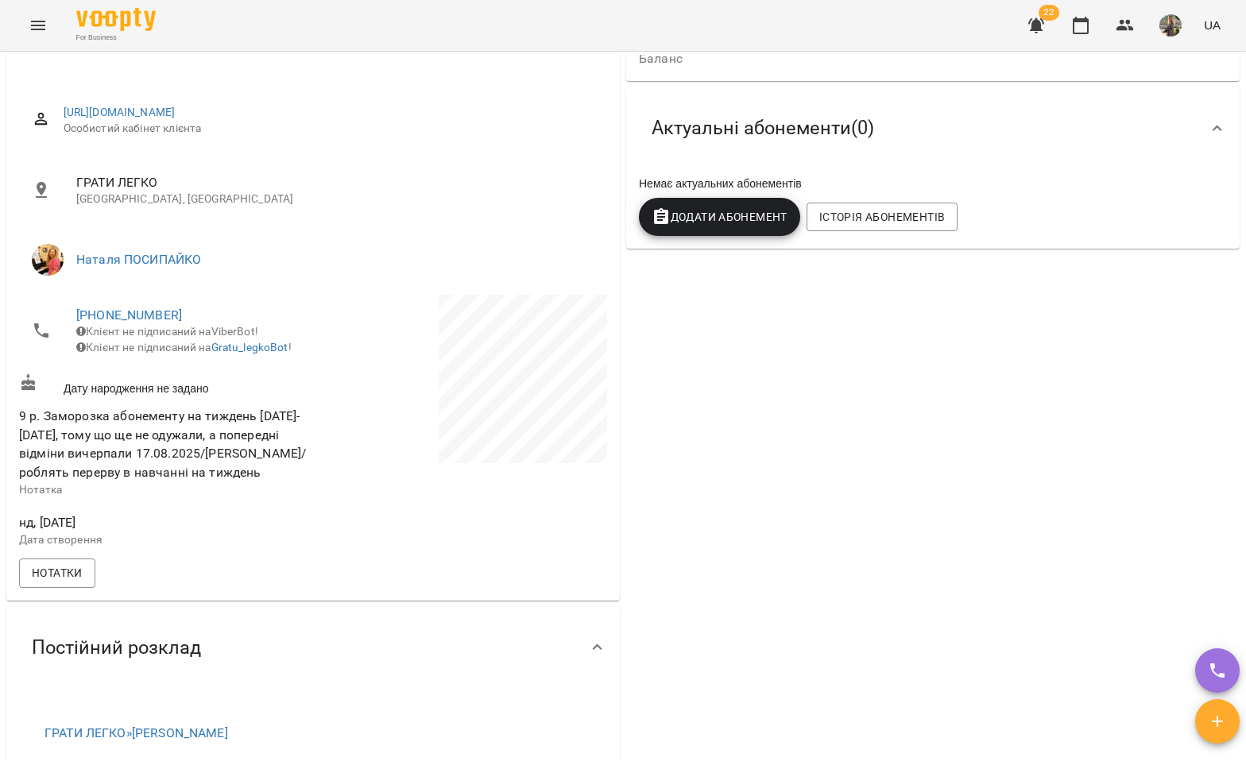
scroll to position [2, 0]
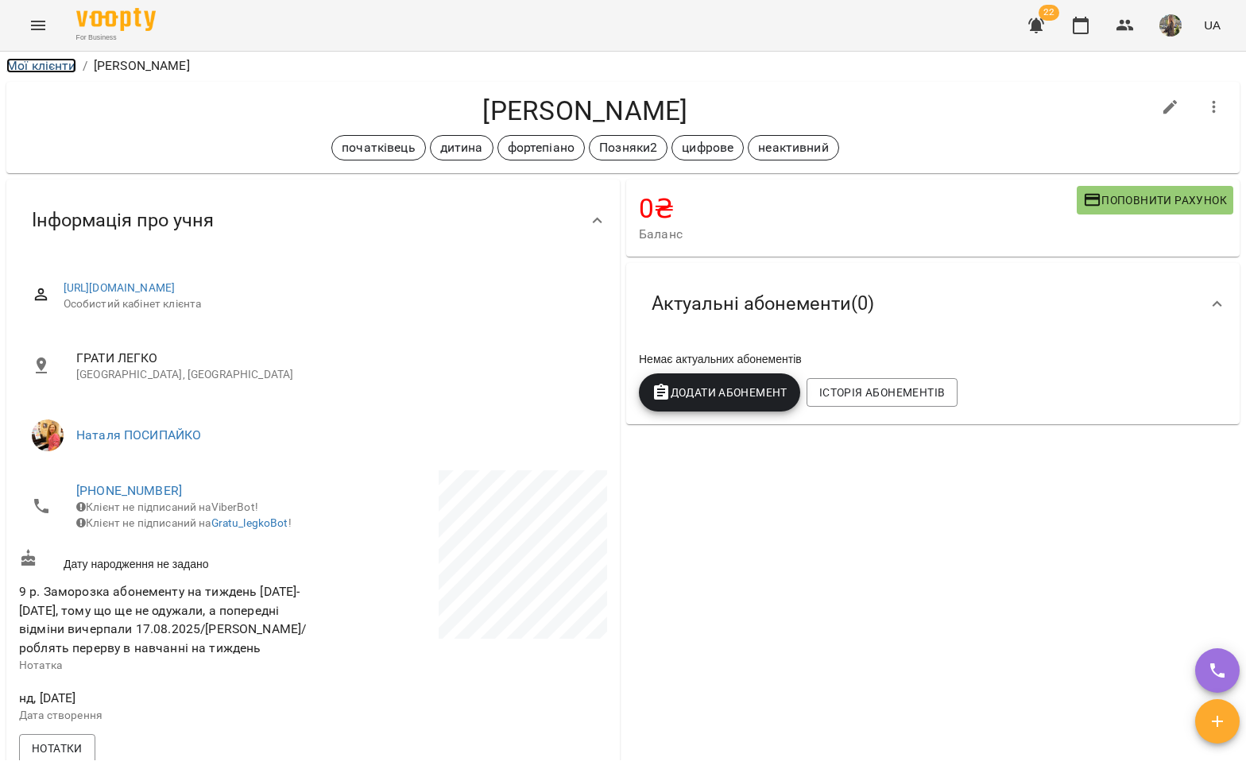
click at [68, 65] on link "Мої клієнти" at bounding box center [41, 65] width 70 height 15
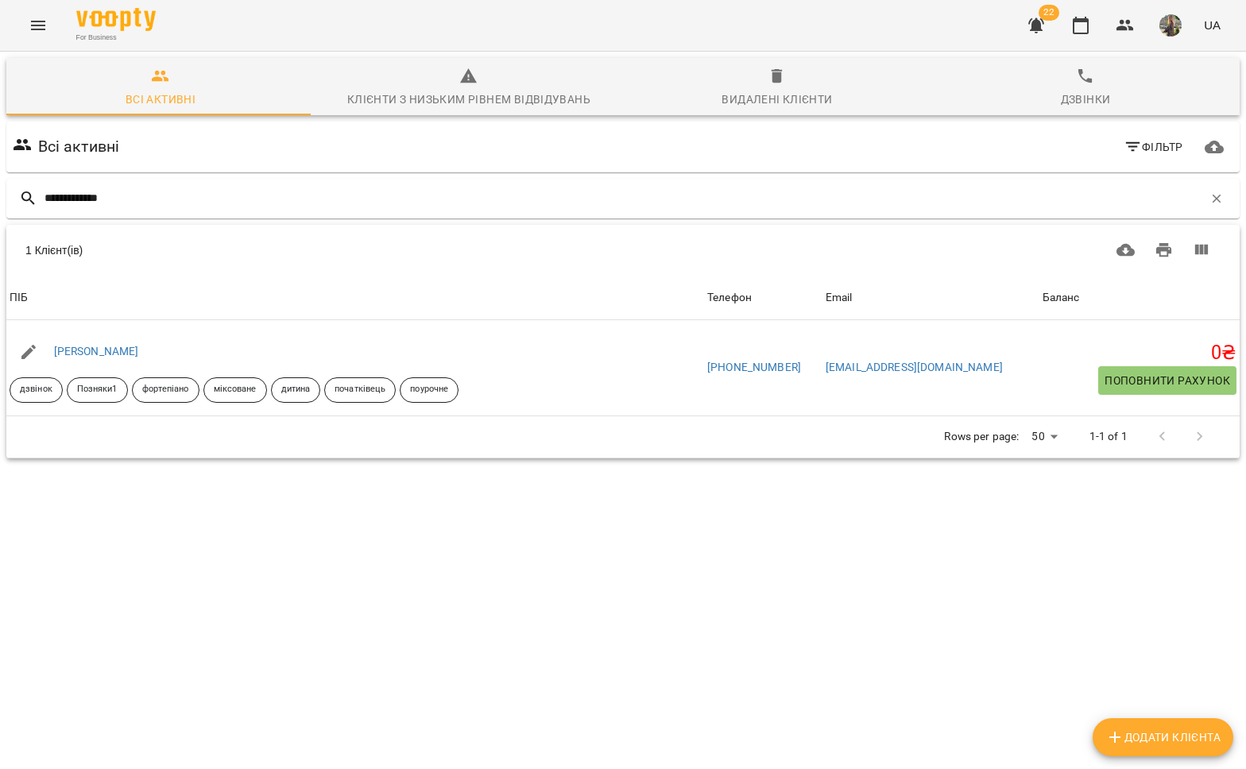
type input "**********"
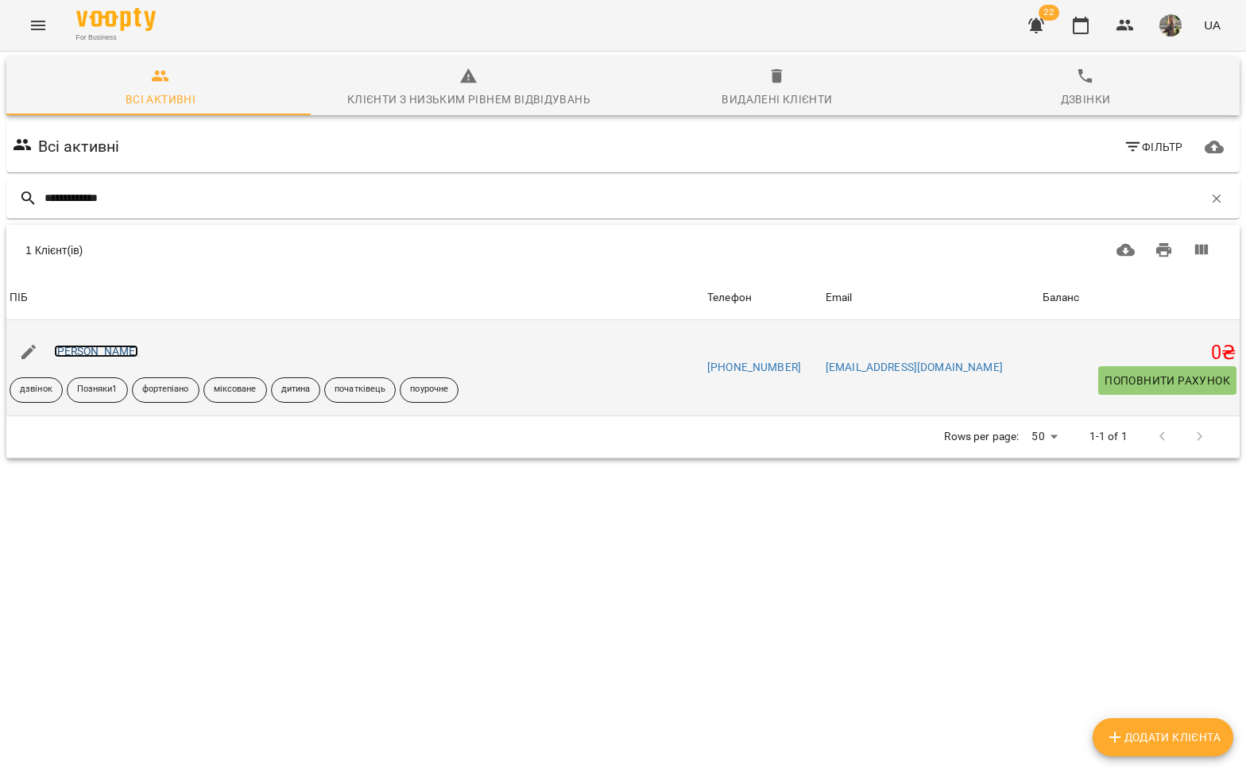
click at [99, 350] on link "[PERSON_NAME]" at bounding box center [96, 351] width 85 height 13
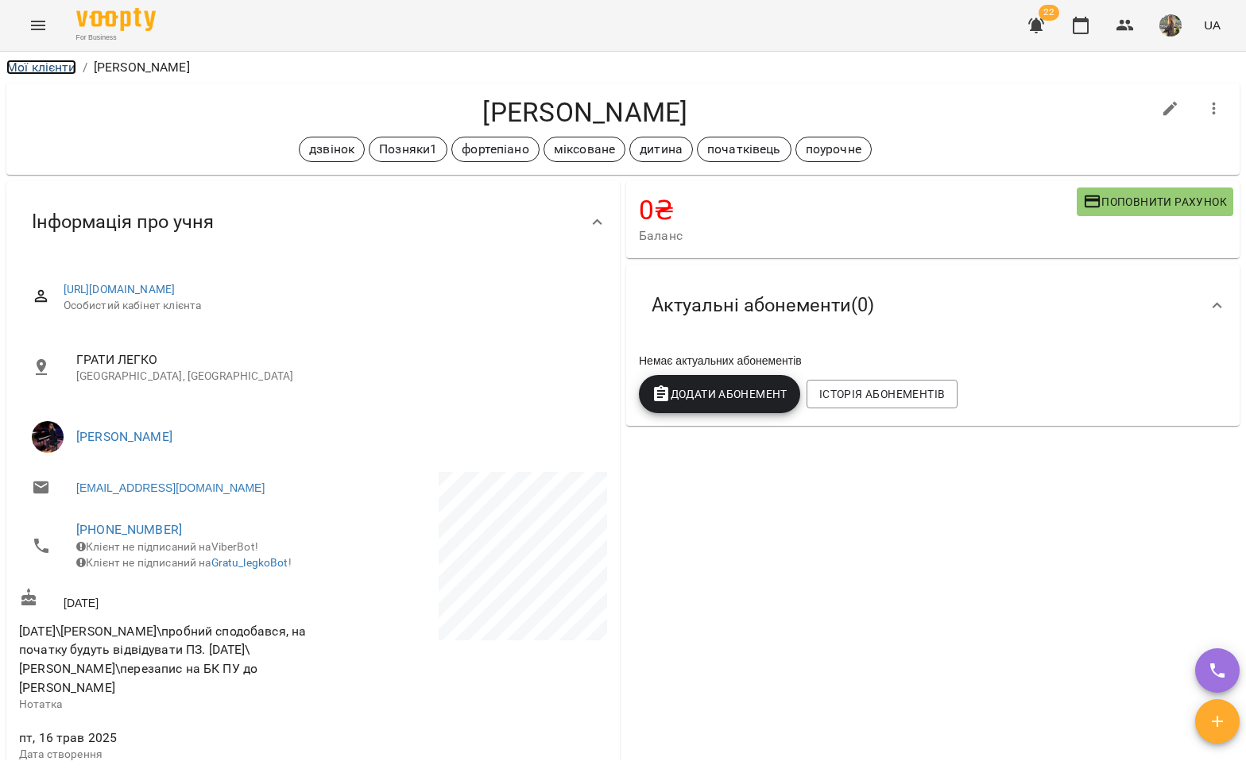
click at [66, 69] on link "Мої клієнти" at bounding box center [41, 67] width 70 height 15
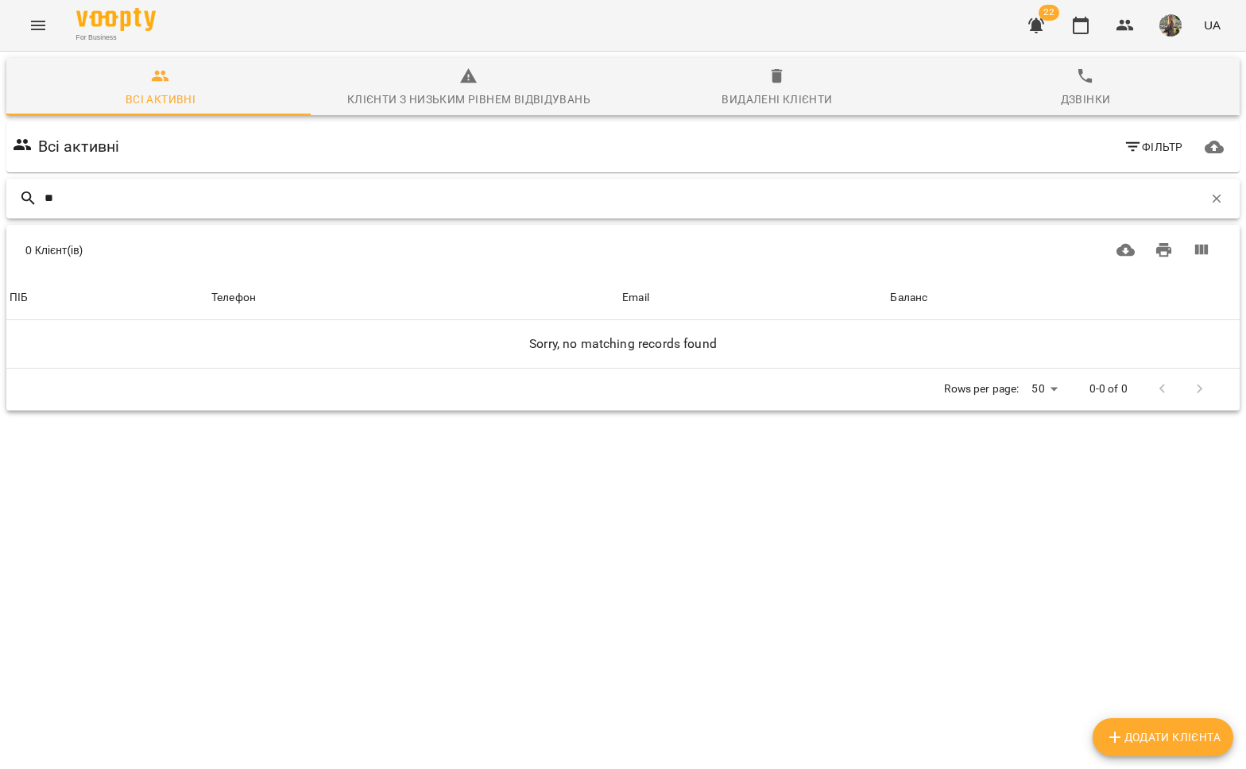
type input "*"
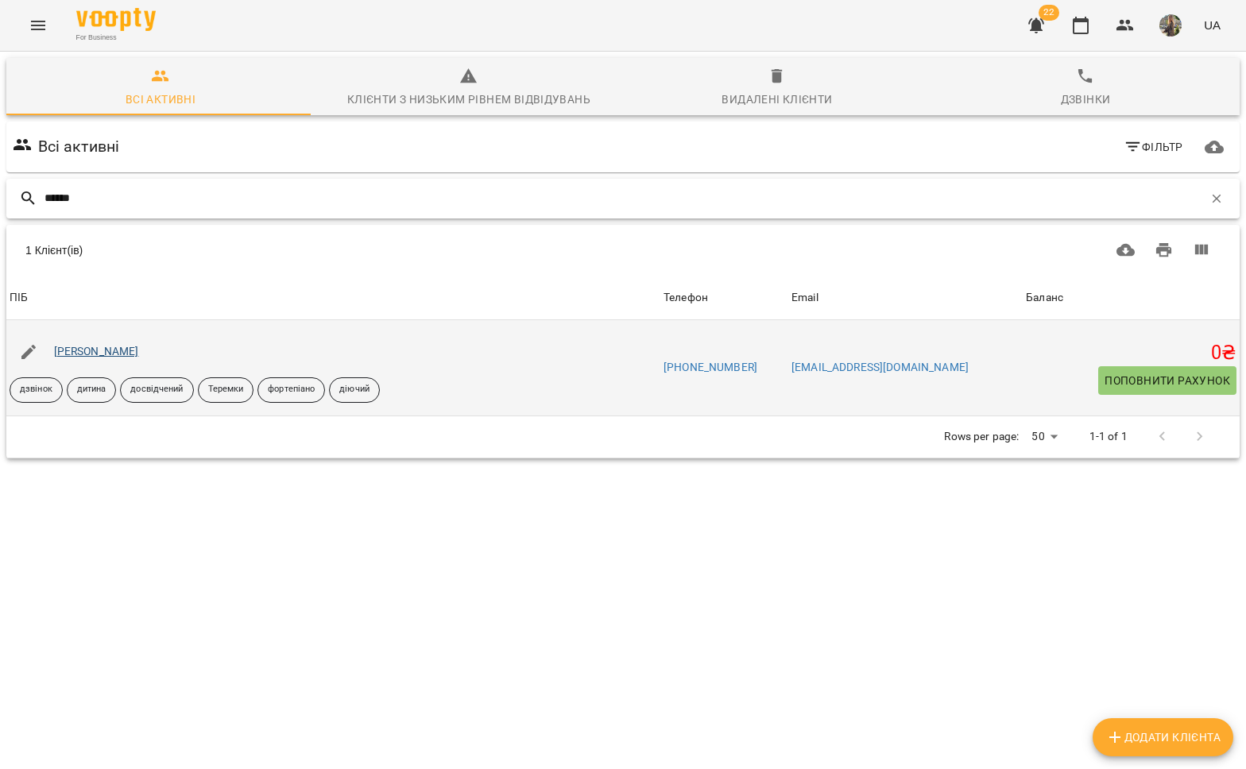
type input "******"
click at [94, 351] on link "[PERSON_NAME]" at bounding box center [96, 351] width 85 height 13
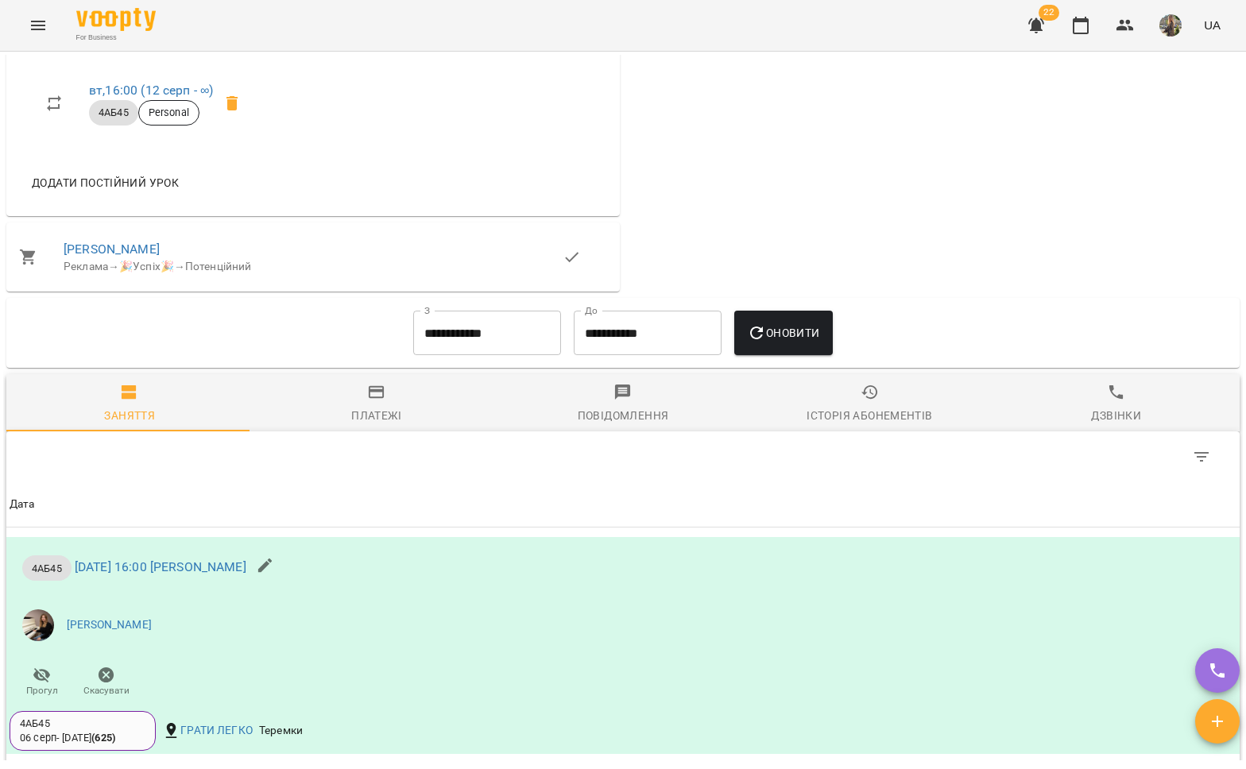
click at [377, 426] on span "Платежі" at bounding box center [375, 404] width 227 height 43
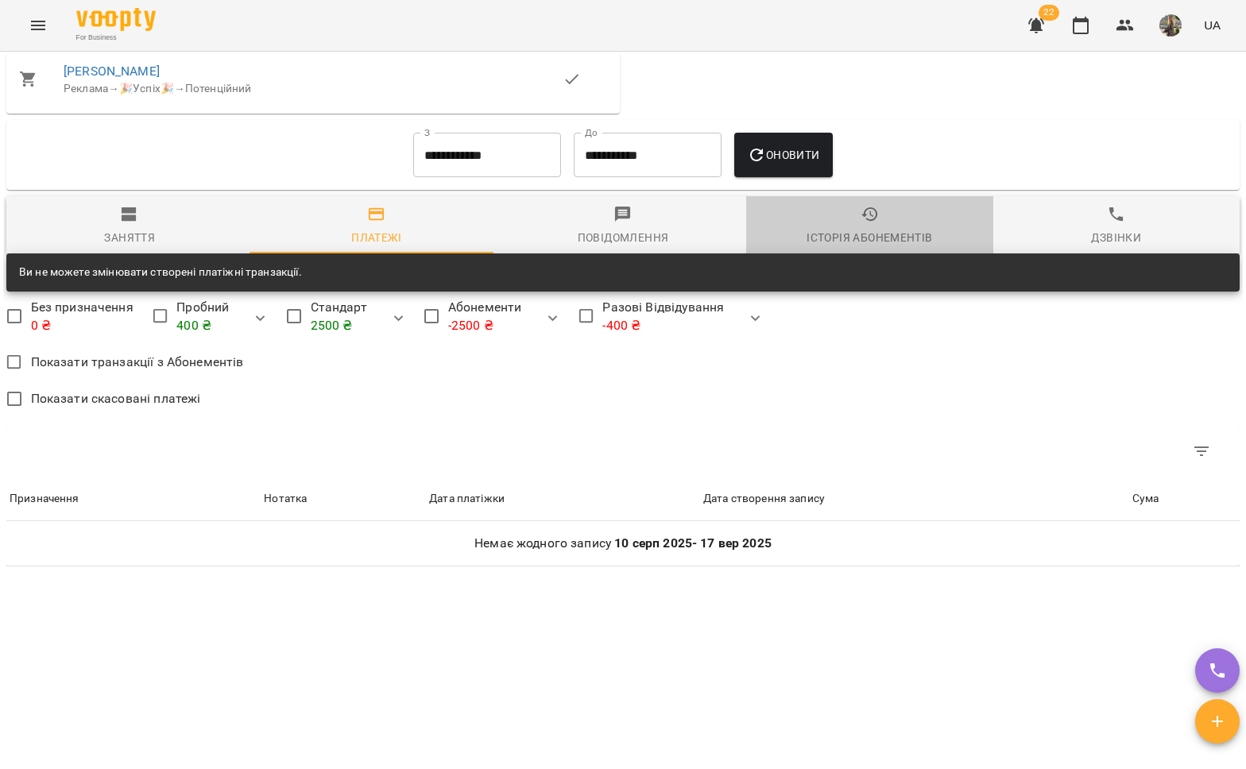
click at [861, 245] on div "Історія абонементів" at bounding box center [870, 237] width 126 height 19
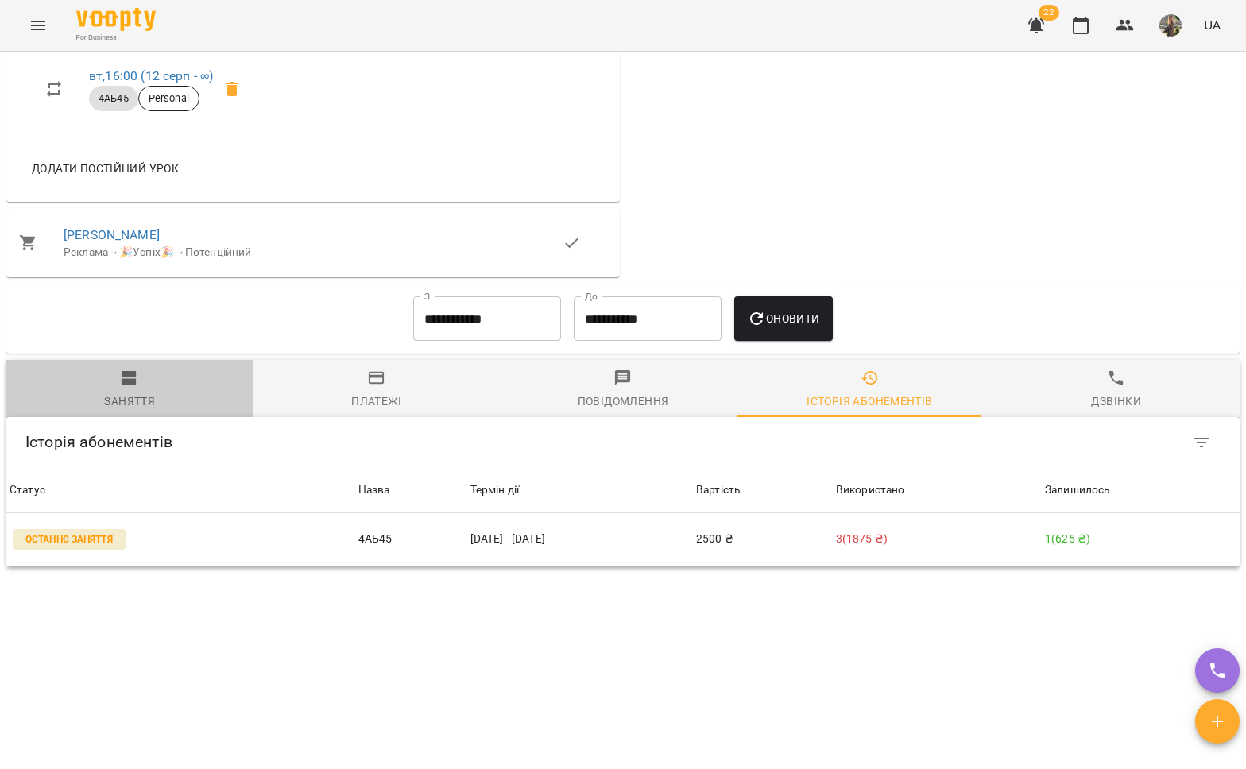
click at [153, 382] on span "Заняття" at bounding box center [129, 390] width 227 height 43
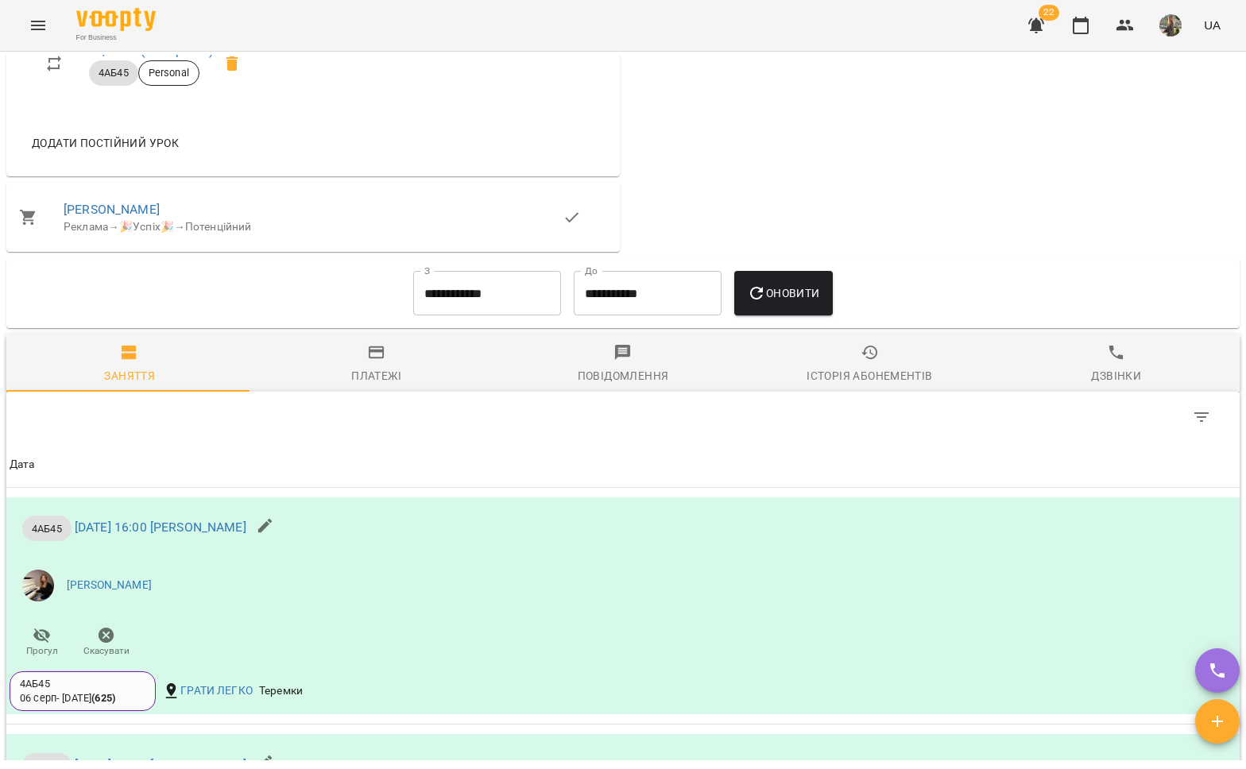
click at [462, 315] on input "**********" at bounding box center [487, 293] width 148 height 44
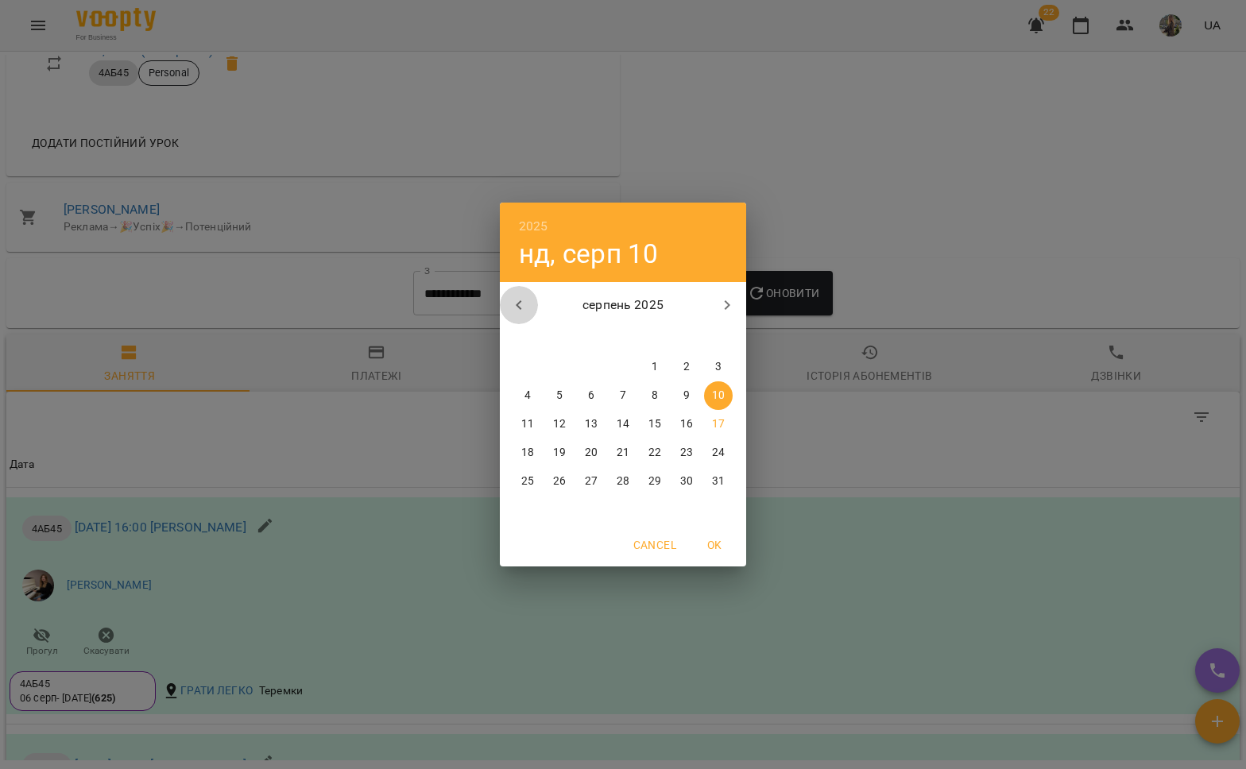
click at [520, 312] on icon "button" at bounding box center [518, 305] width 19 height 19
click at [626, 367] on span "1" at bounding box center [623, 367] width 29 height 16
type input "**********"
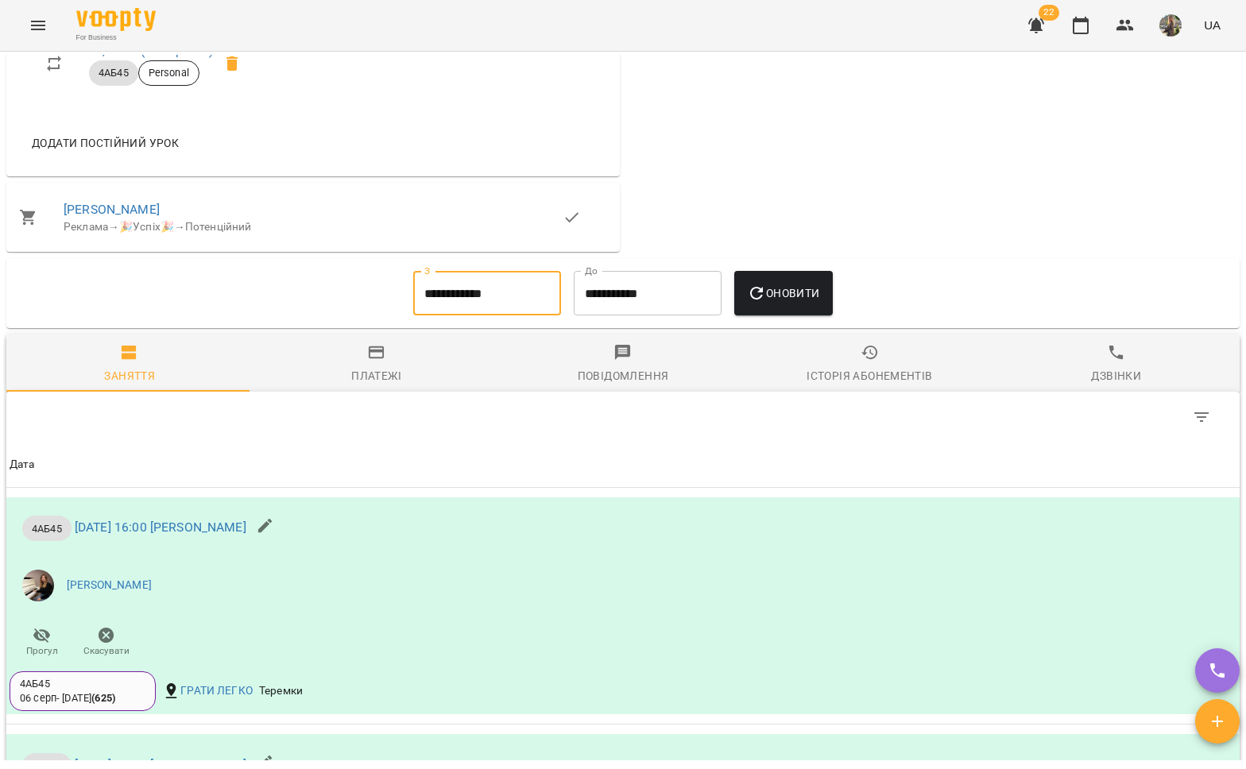
click at [804, 303] on span "Оновити" at bounding box center [783, 293] width 72 height 19
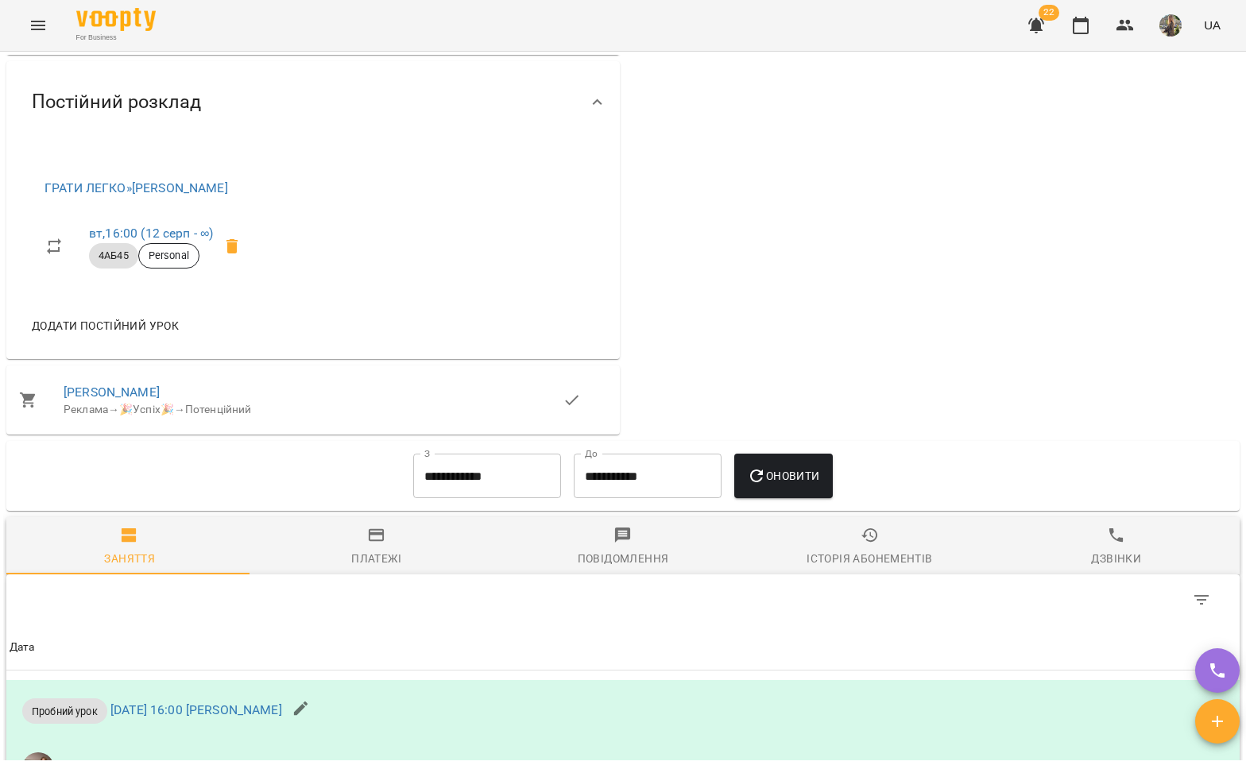
scroll to position [704, 0]
click at [24, 27] on button "Menu" at bounding box center [38, 25] width 38 height 38
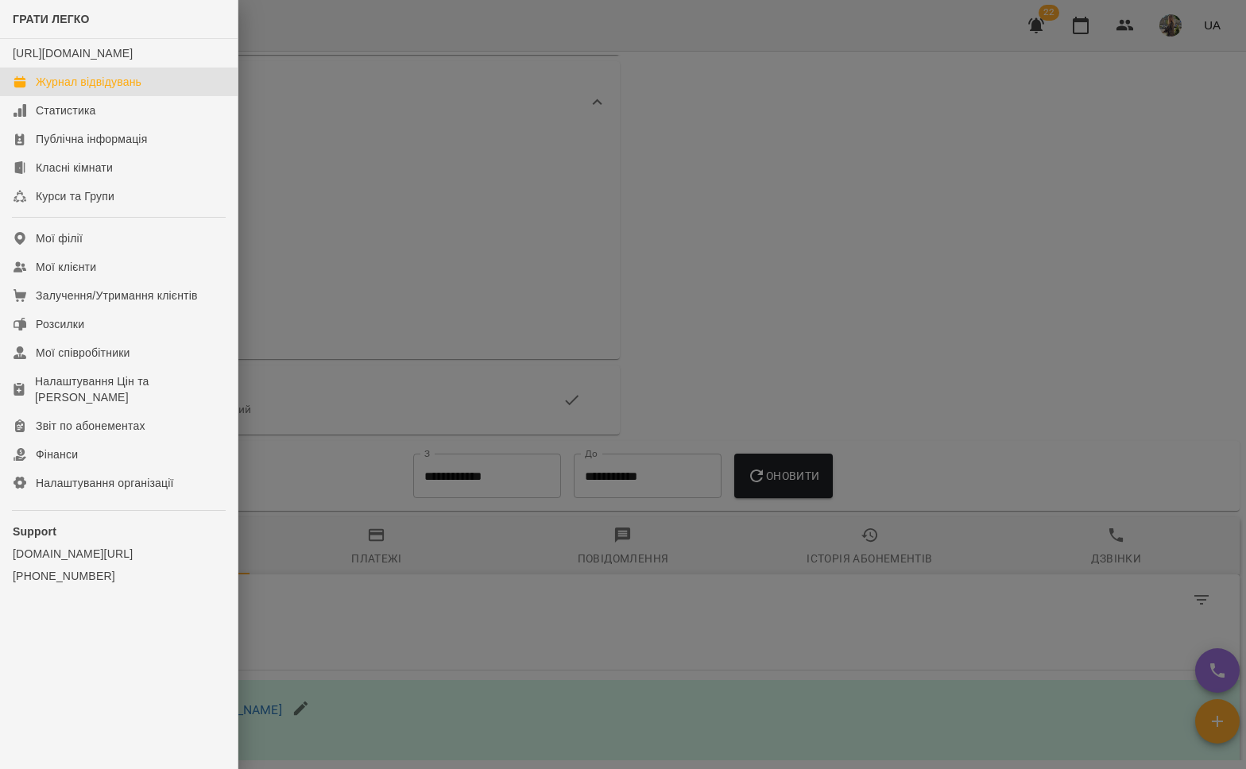
click at [66, 87] on link "Журнал відвідувань" at bounding box center [119, 82] width 238 height 29
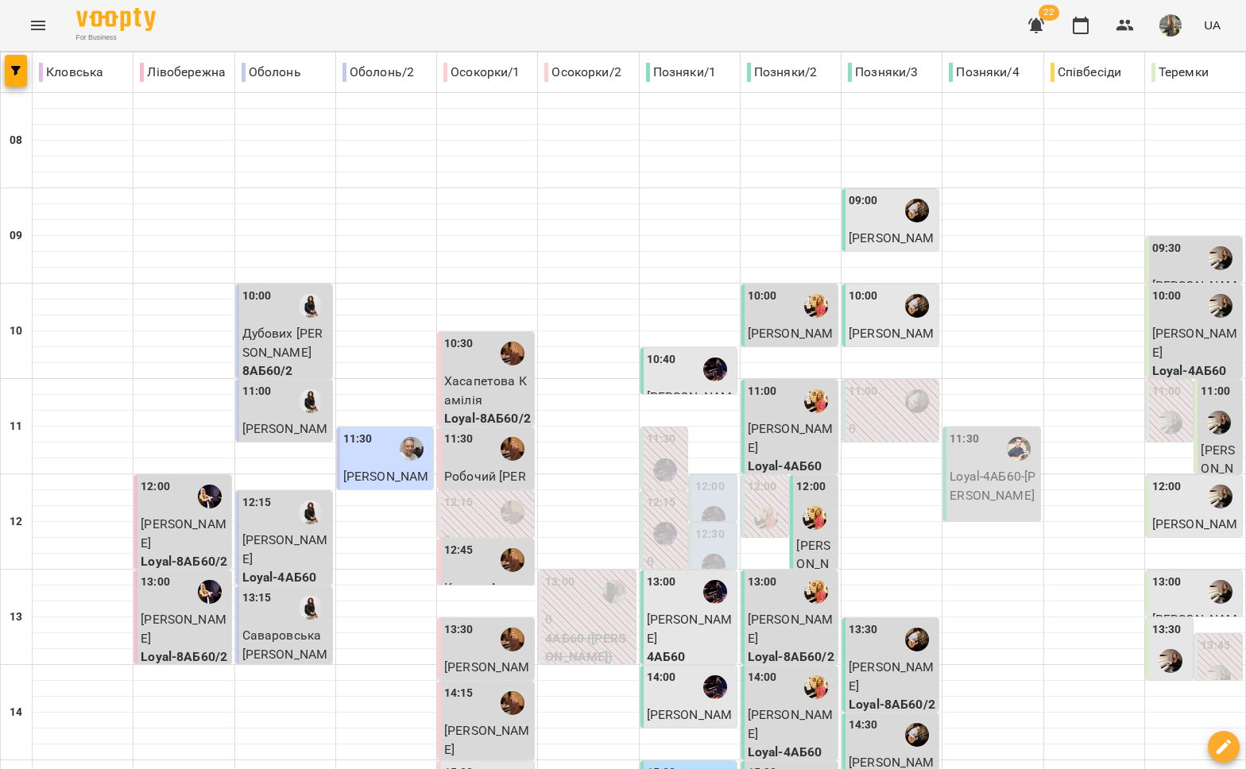
scroll to position [370, 0]
click at [1159, 649] on img "Ольга ЕПОВА" at bounding box center [1171, 661] width 24 height 24
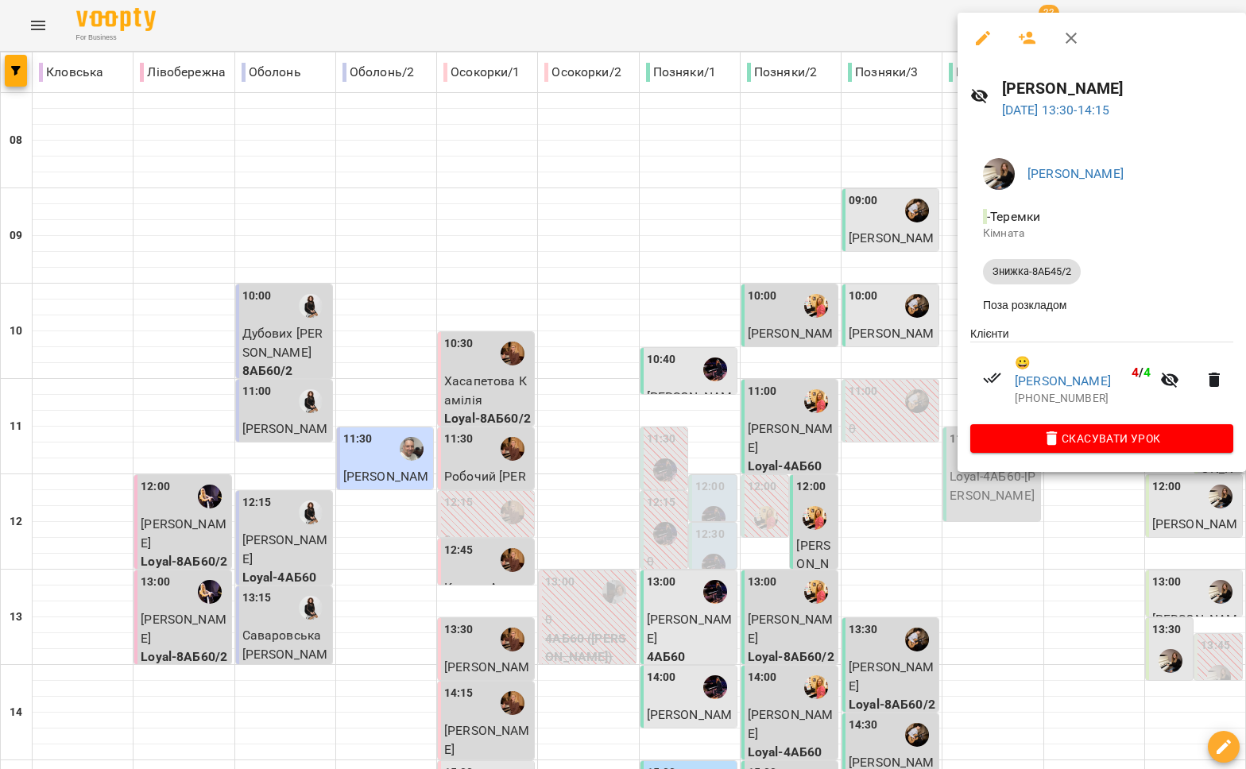
click at [1147, 605] on div at bounding box center [623, 384] width 1246 height 769
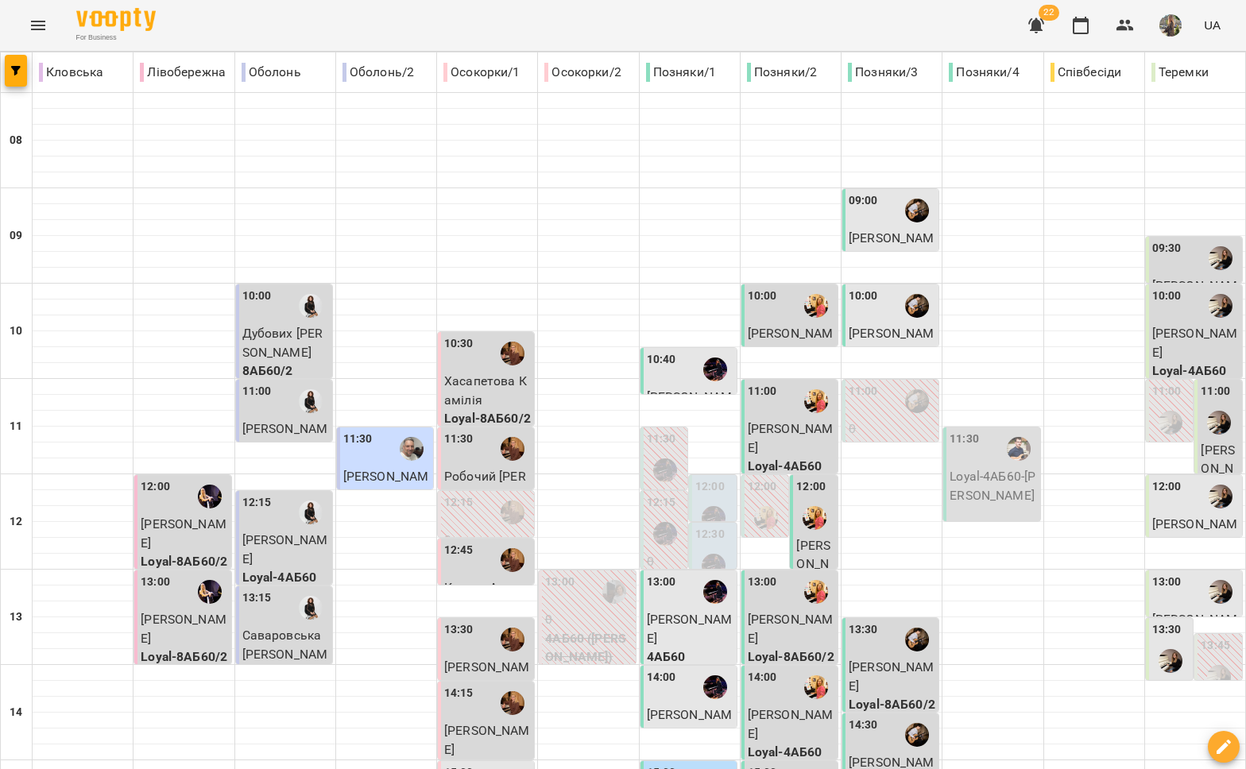
click at [1182, 574] on div "13:00" at bounding box center [1195, 592] width 87 height 37
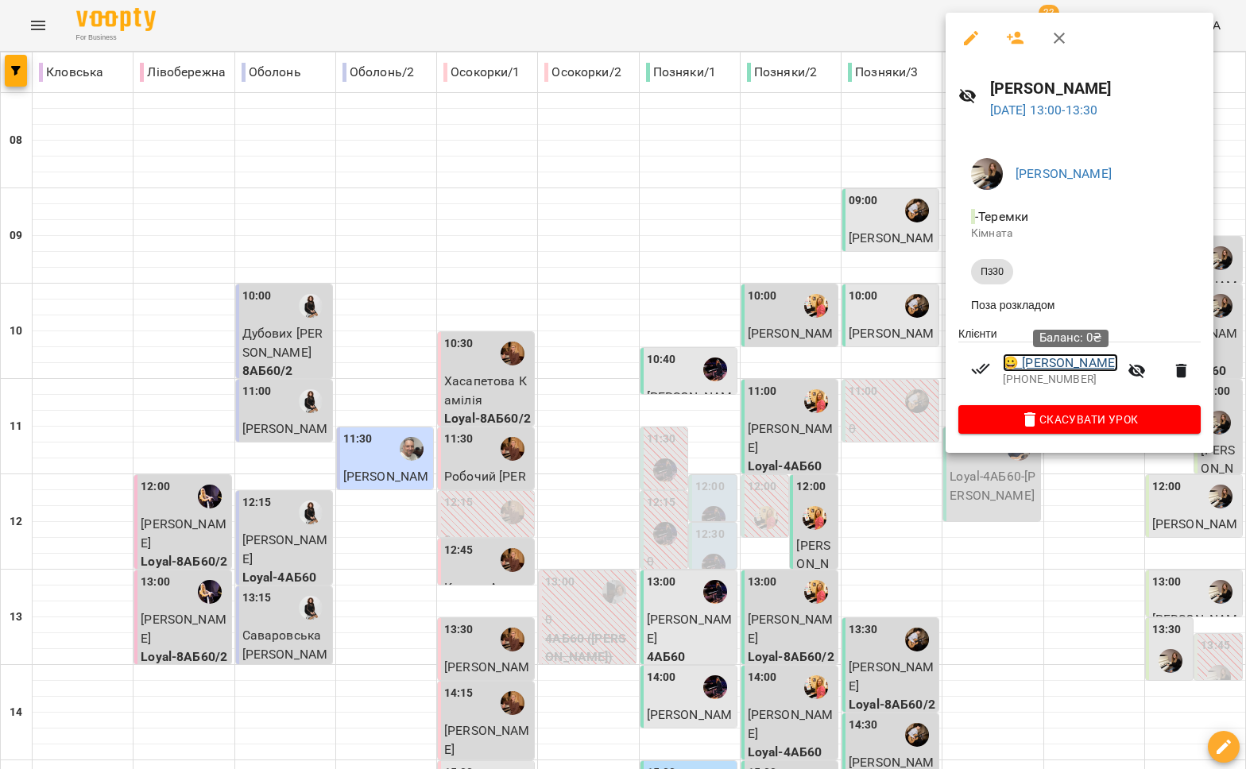
click at [1055, 368] on link "😀 [PERSON_NAME]" at bounding box center [1060, 363] width 115 height 19
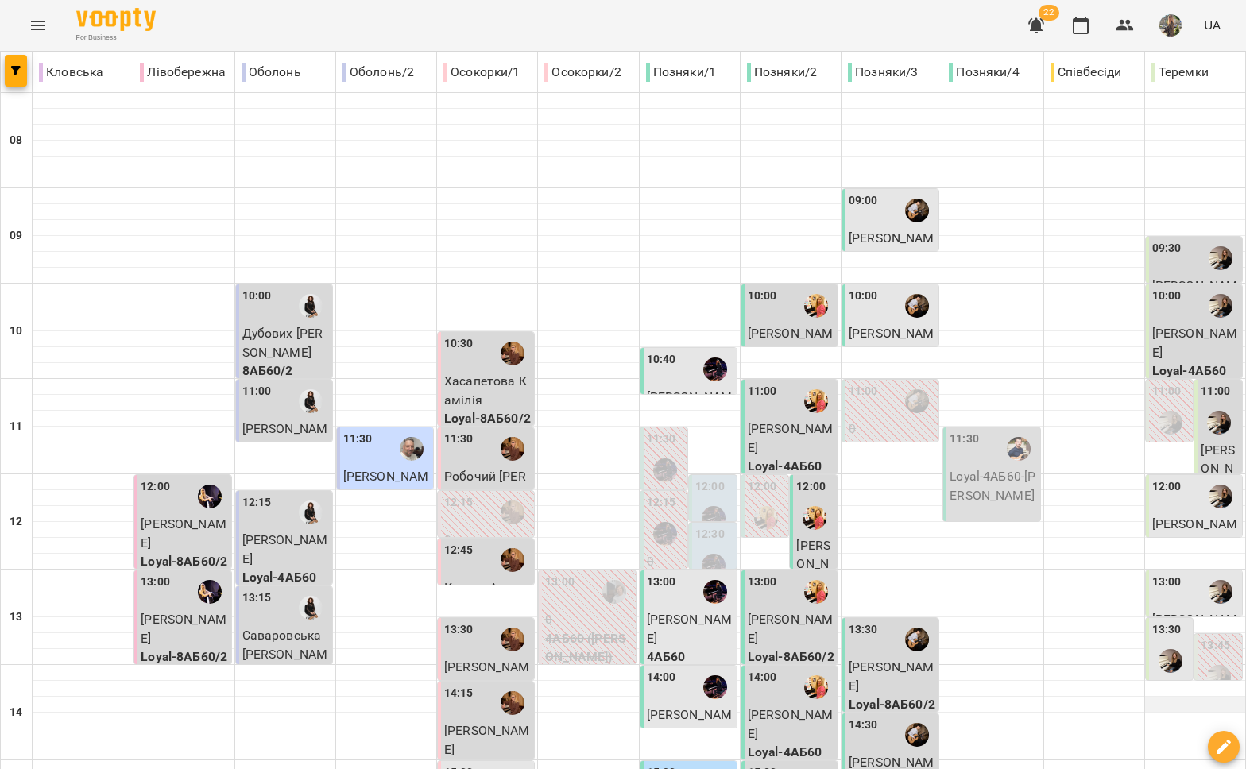
scroll to position [286, 0]
click at [1164, 478] on div "12:00" at bounding box center [1166, 496] width 29 height 37
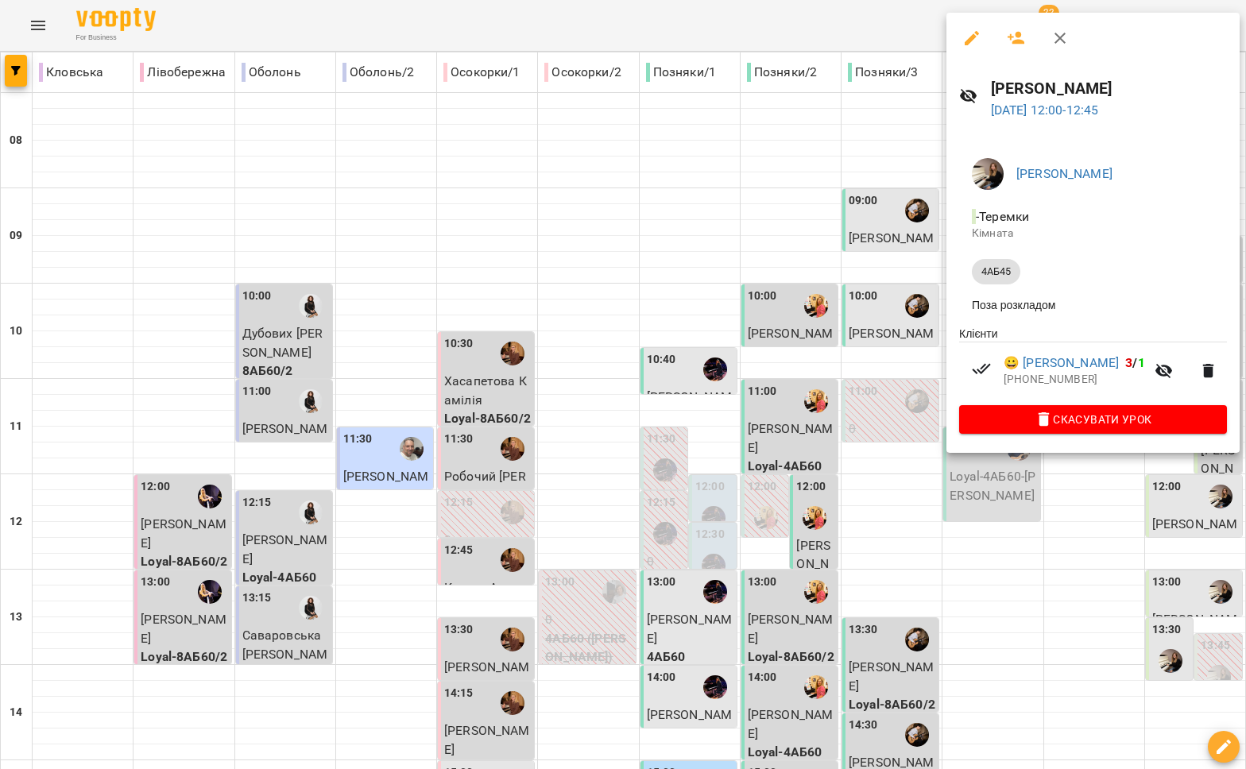
click at [867, 284] on div at bounding box center [623, 384] width 1246 height 769
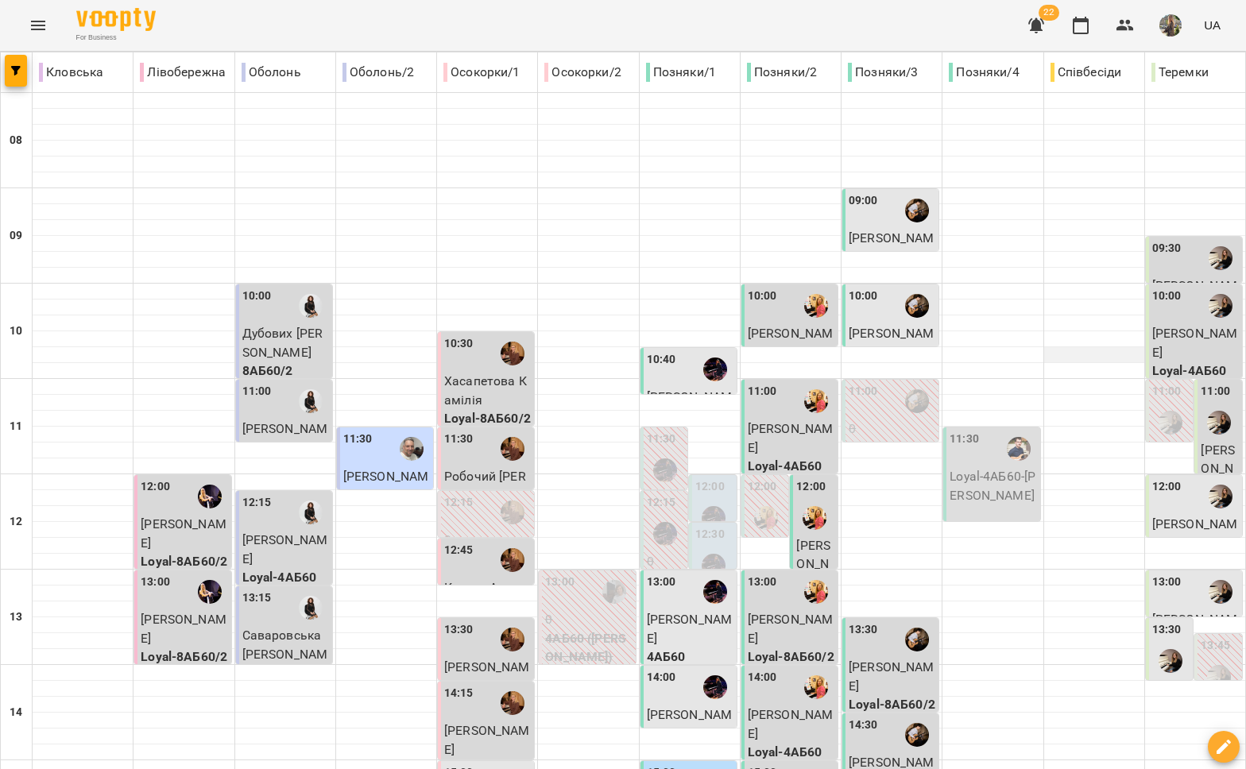
scroll to position [0, 0]
click at [1201, 435] on div at bounding box center [1219, 422] width 37 height 37
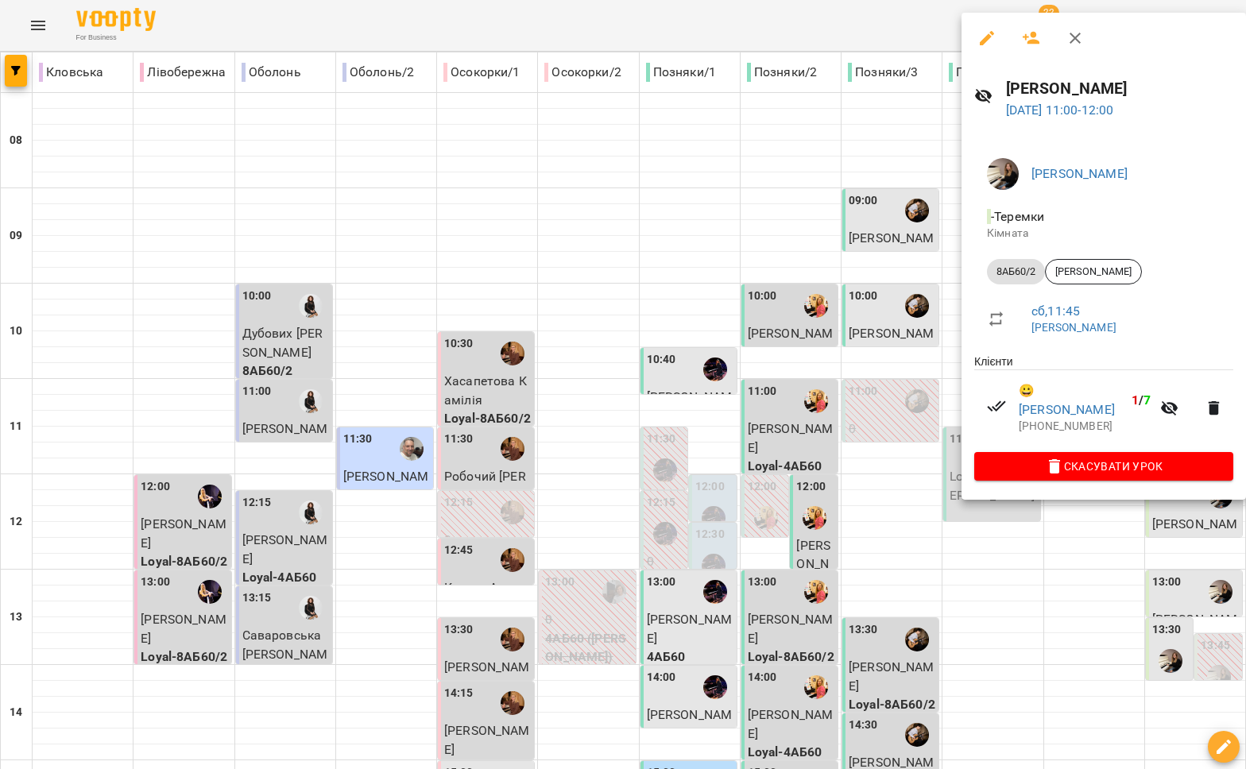
click at [853, 365] on div at bounding box center [623, 384] width 1246 height 769
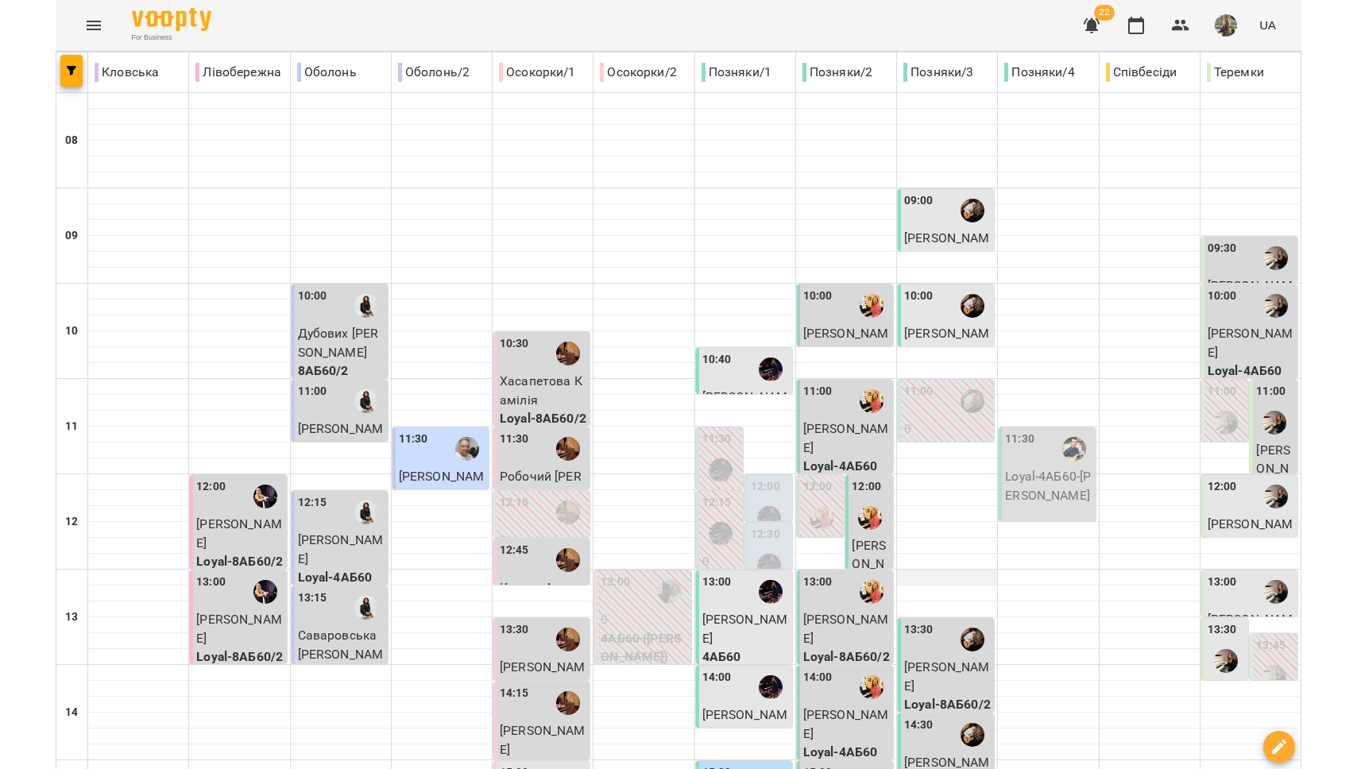
scroll to position [208, 0]
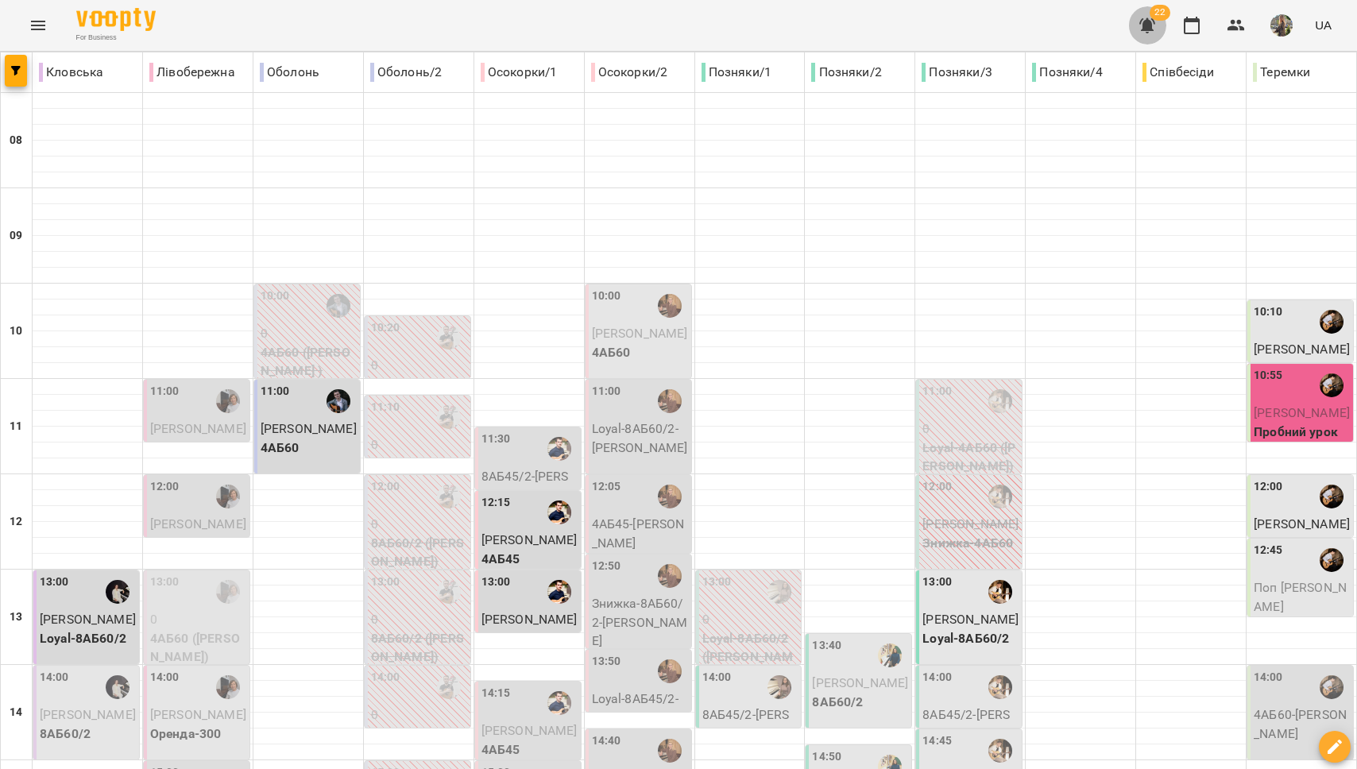
click at [1157, 21] on icon "button" at bounding box center [1147, 25] width 19 height 19
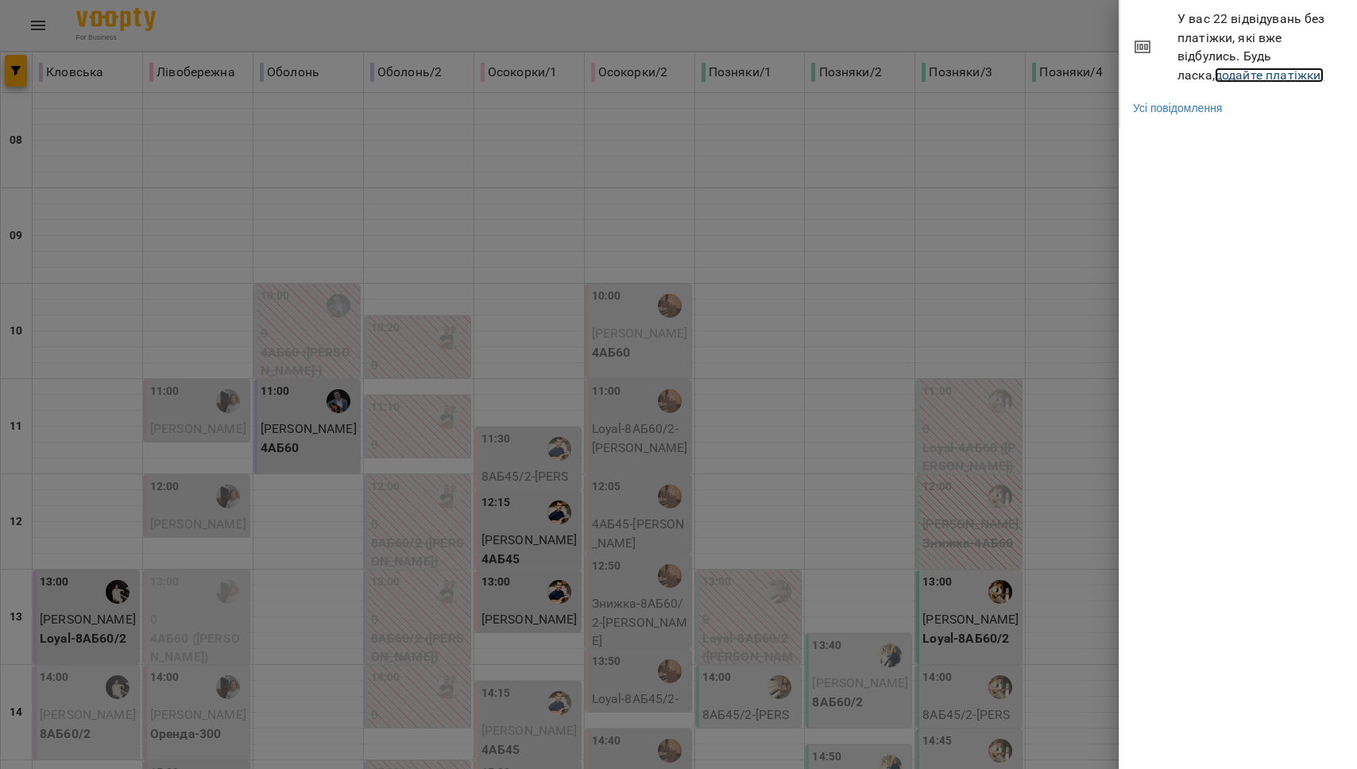
click at [1215, 75] on link "додайте платіжки!" at bounding box center [1270, 75] width 110 height 15
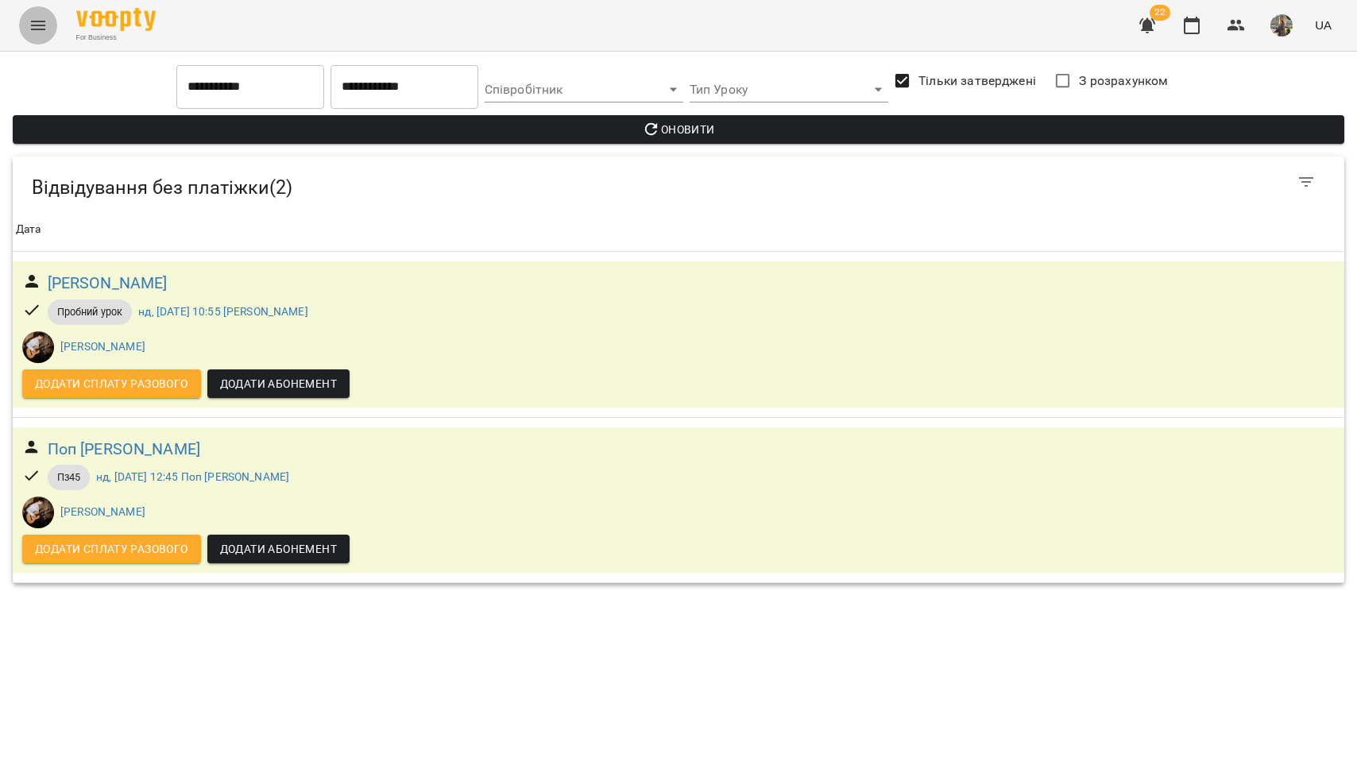
click at [43, 24] on icon "Menu" at bounding box center [38, 25] width 19 height 19
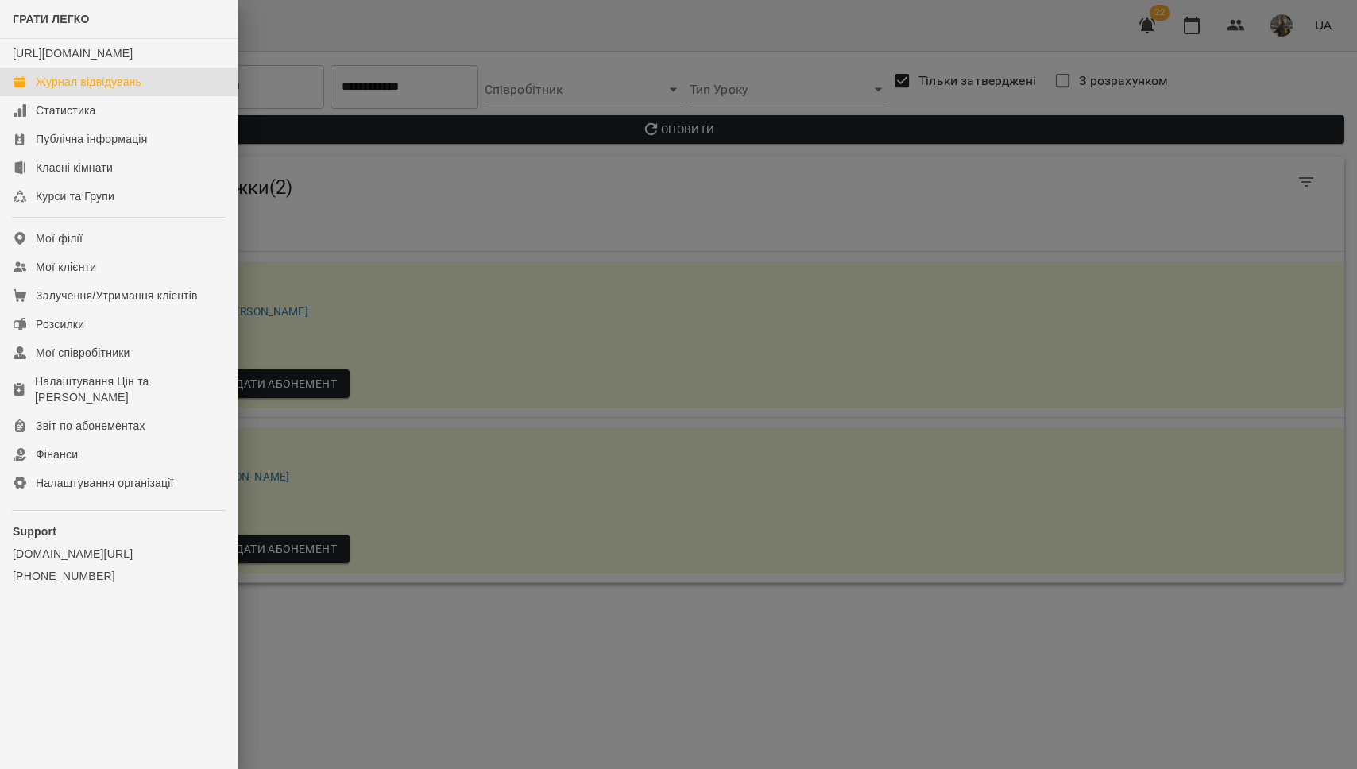
click at [64, 96] on link "Журнал відвідувань" at bounding box center [119, 82] width 238 height 29
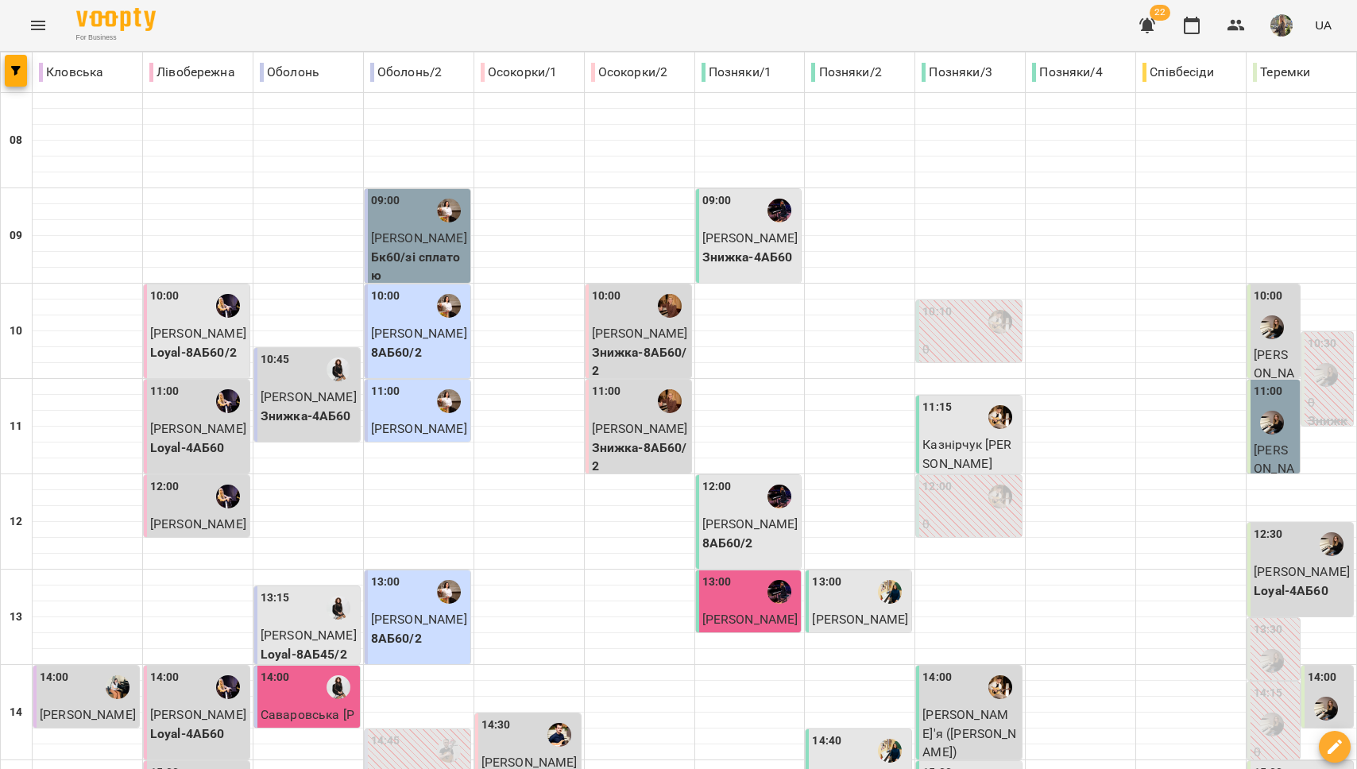
drag, startPoint x: 737, startPoint y: 740, endPoint x: 722, endPoint y: 737, distance: 15.4
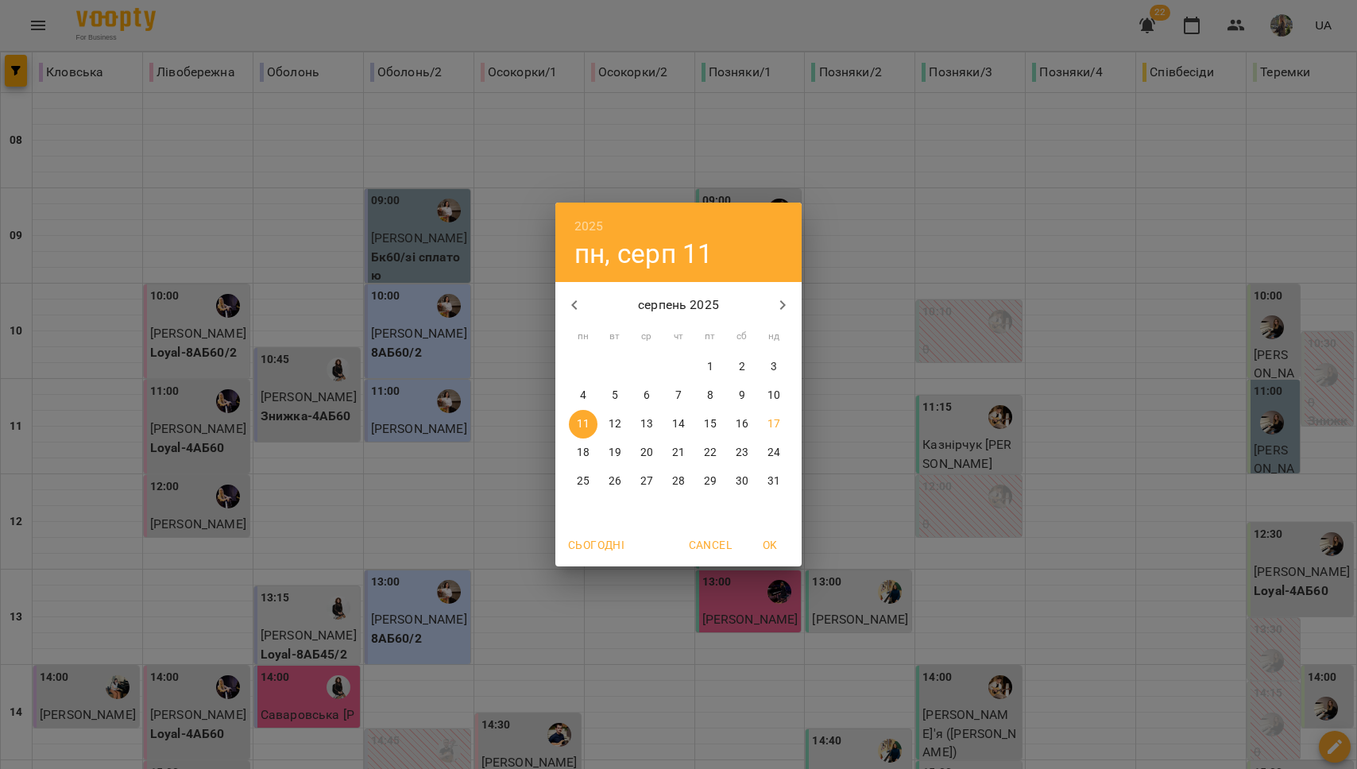
click at [767, 741] on div "2025 пн, серп [DATE] вт ср чт пт сб нд 28 29 30 31 1 2 3 4 5 6 7 8 9 10 11 12 1…" at bounding box center [678, 384] width 1357 height 769
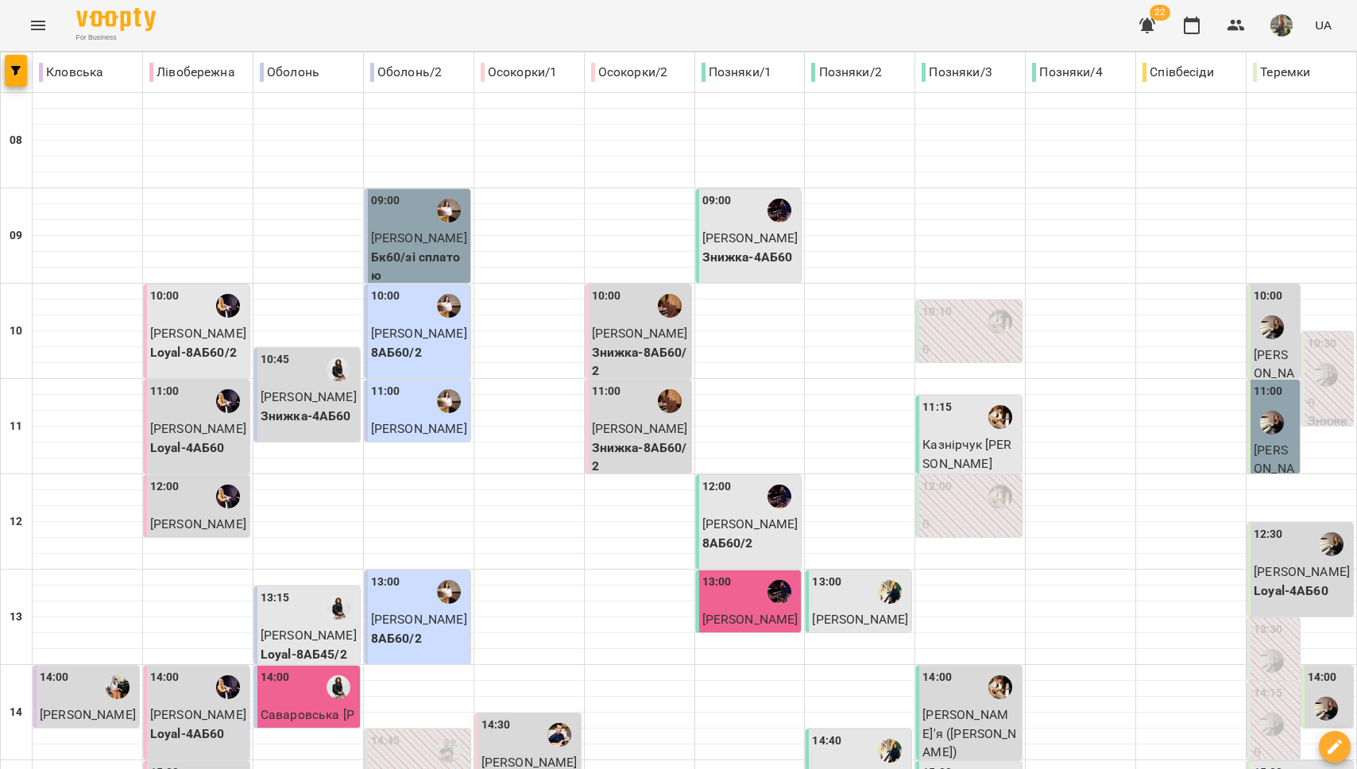
type input "**********"
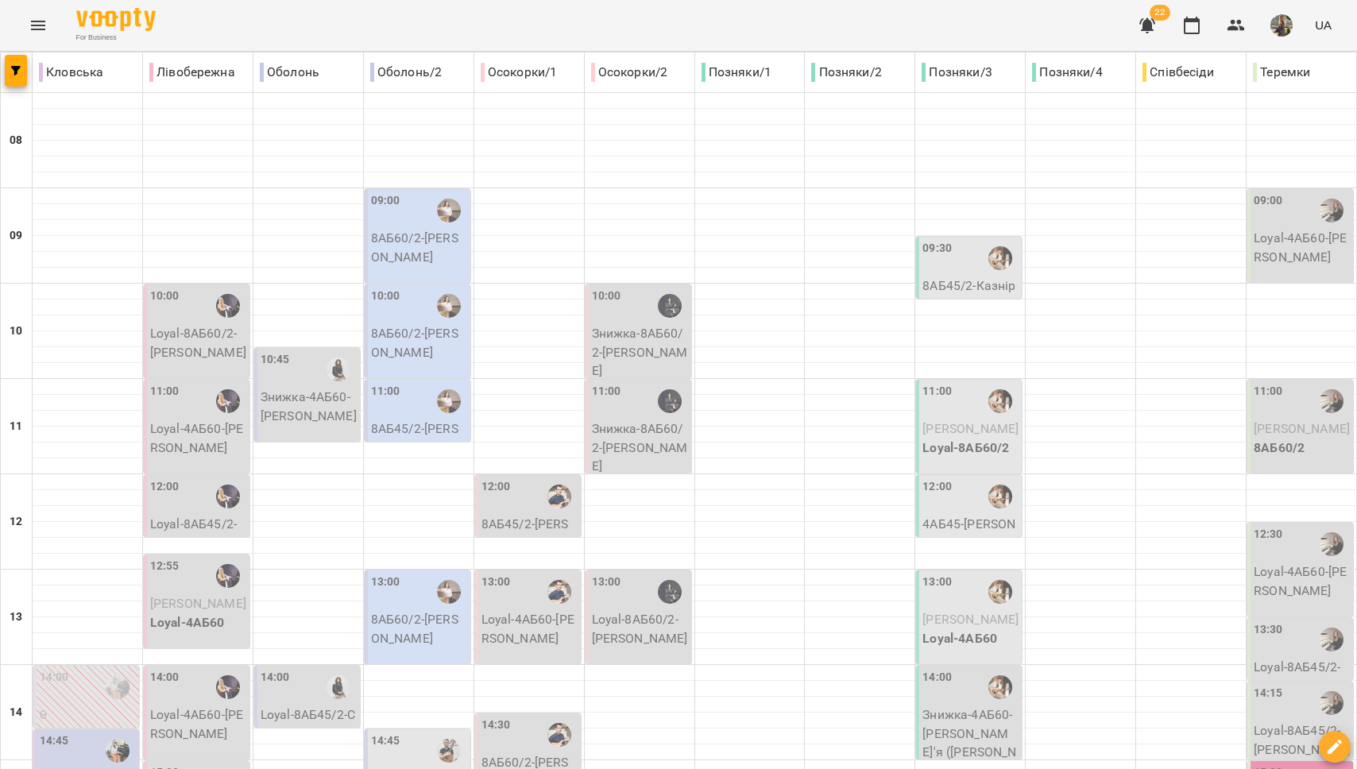
scroll to position [668, 0]
